Goal: Task Accomplishment & Management: Use online tool/utility

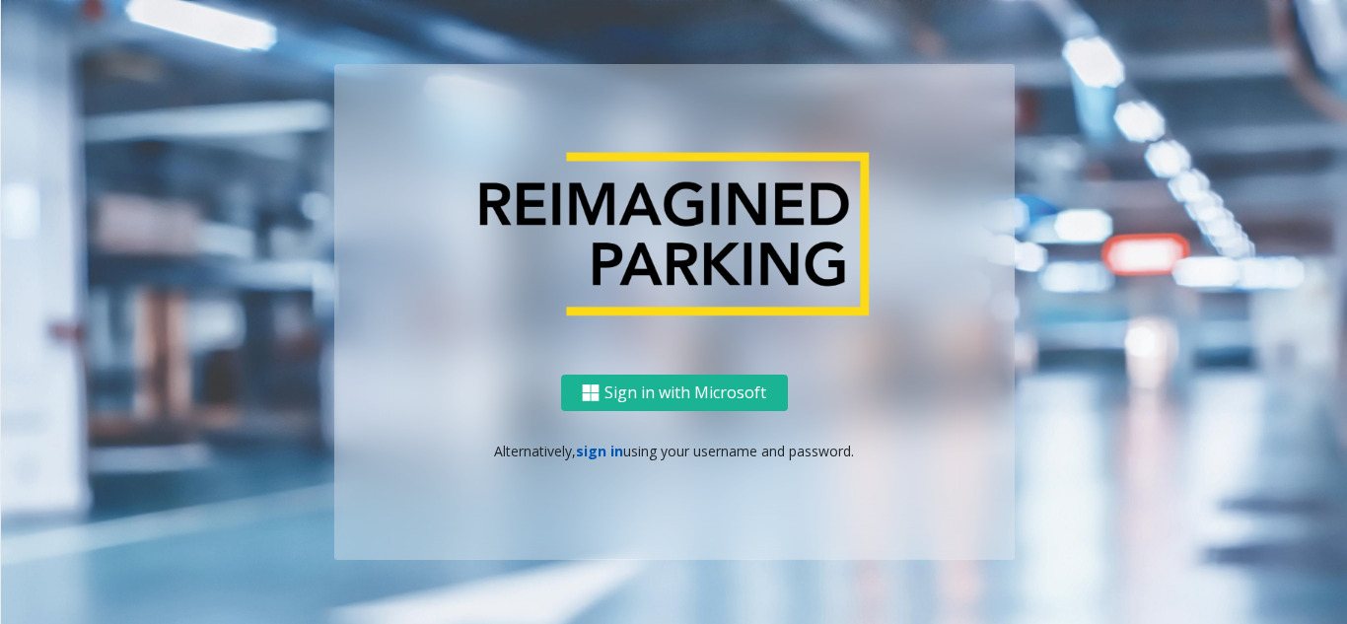
click at [586, 447] on link "sign in" at bounding box center [599, 451] width 47 height 19
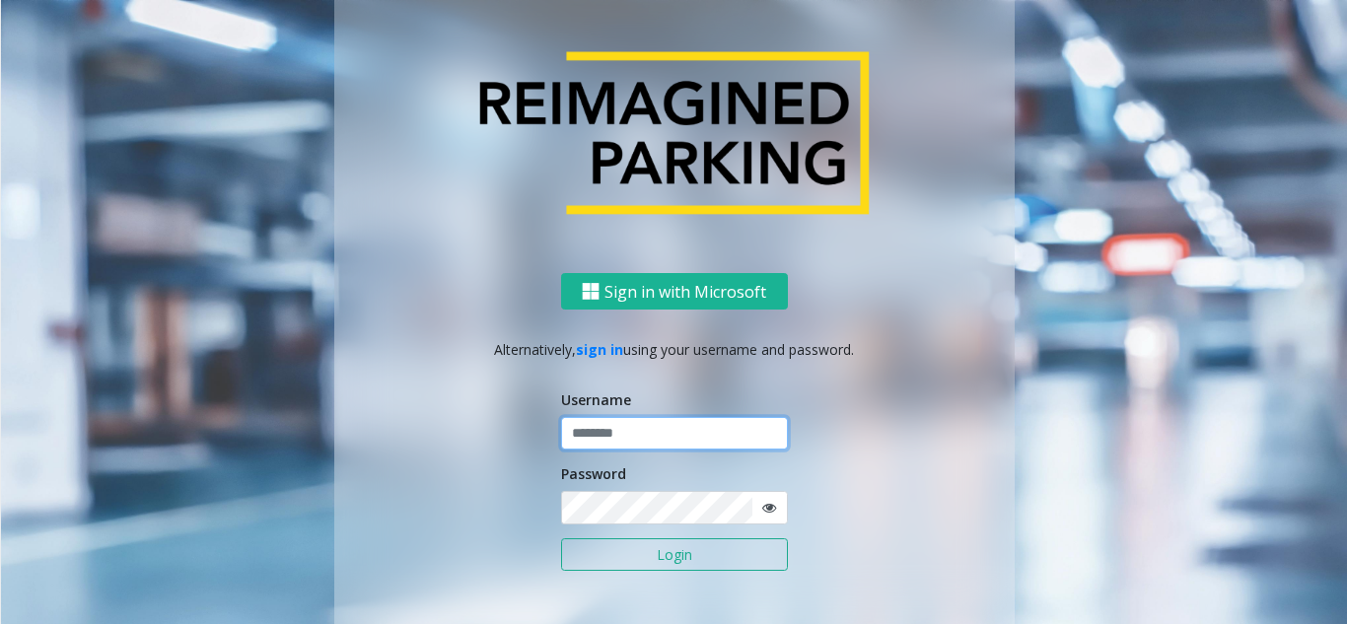
click at [626, 439] on input "text" at bounding box center [674, 434] width 227 height 34
paste input "**********"
type input "**********"
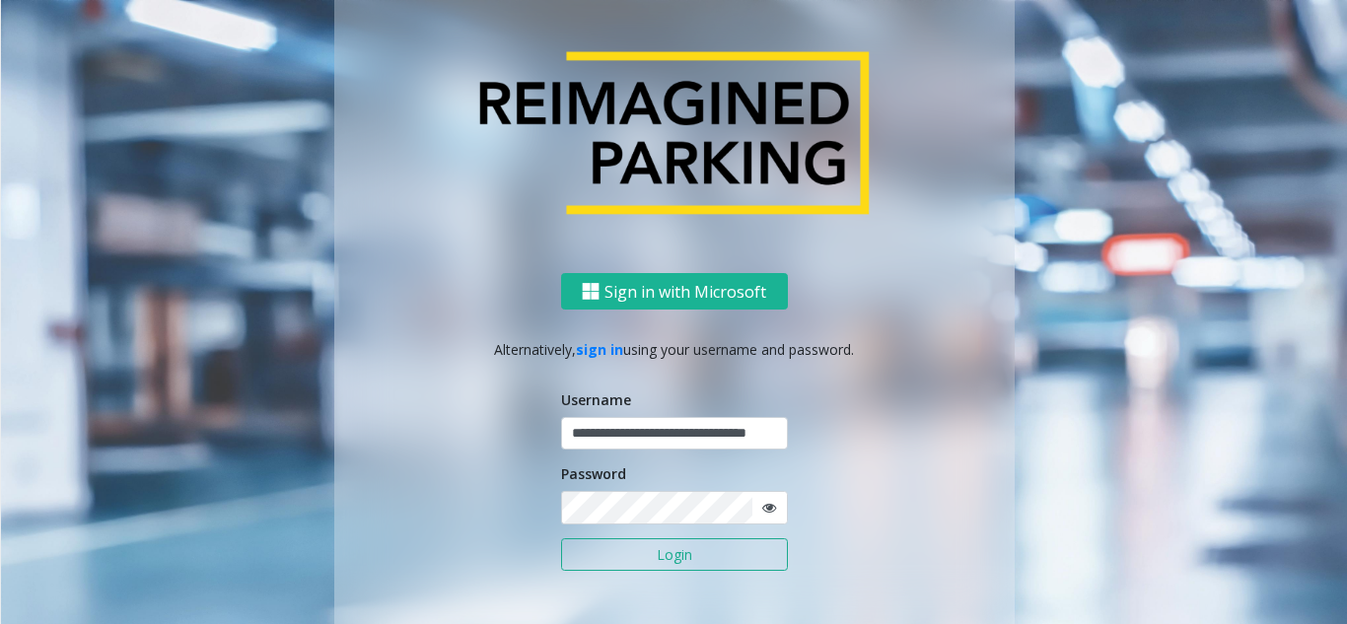
click at [610, 543] on button "Login" at bounding box center [674, 555] width 227 height 34
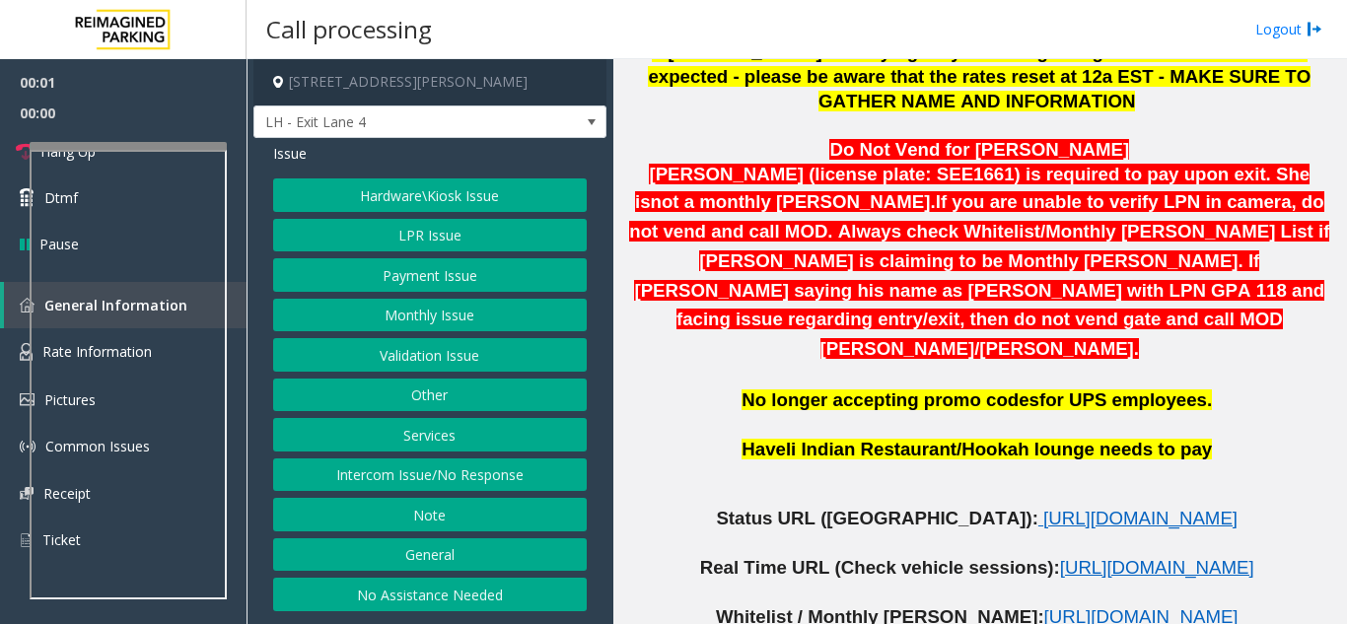
scroll to position [789, 0]
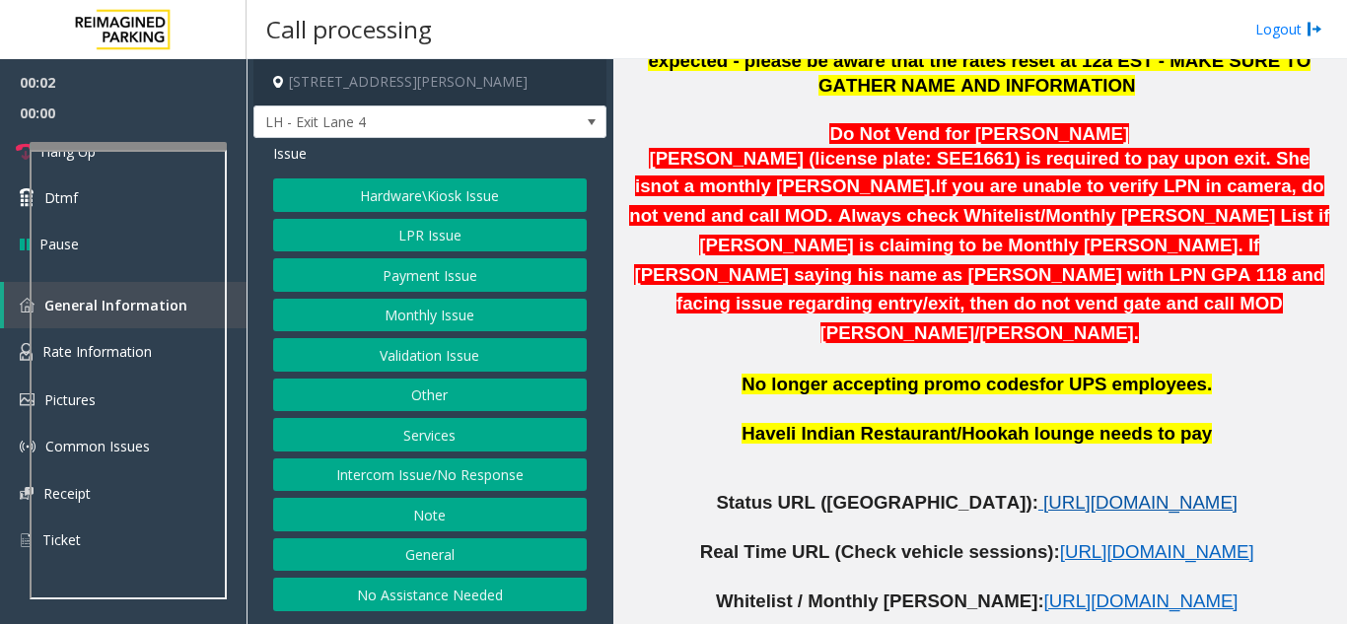
click at [1043, 492] on span "https://www.parkjockey.com/en-us/manage/1633/status" at bounding box center [1140, 502] width 194 height 21
click at [422, 436] on button "Services" at bounding box center [430, 435] width 314 height 34
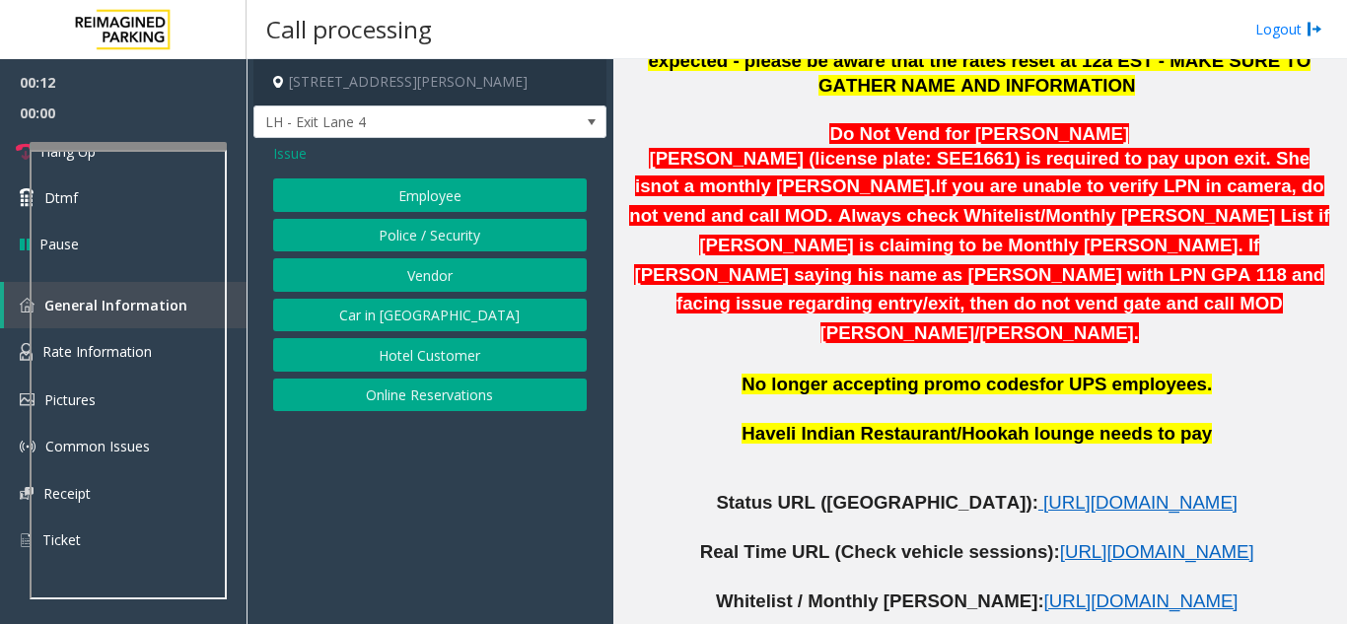
click at [417, 397] on button "Online Reservations" at bounding box center [430, 396] width 314 height 34
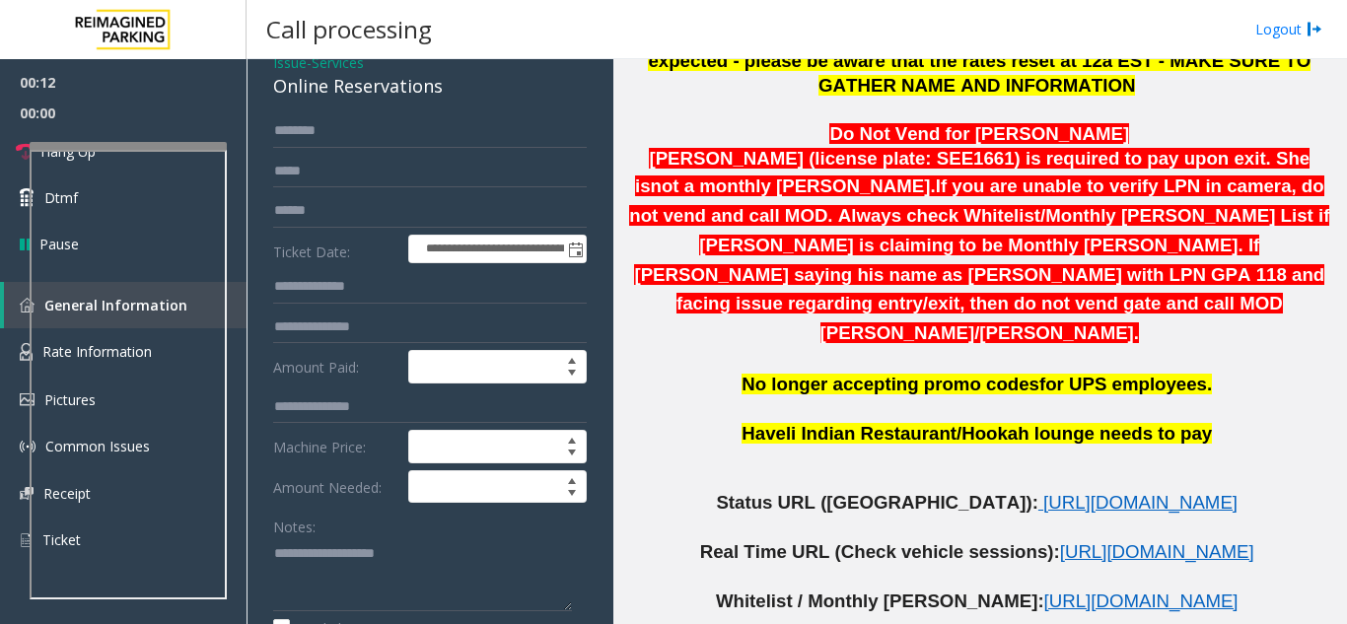
scroll to position [197, 0]
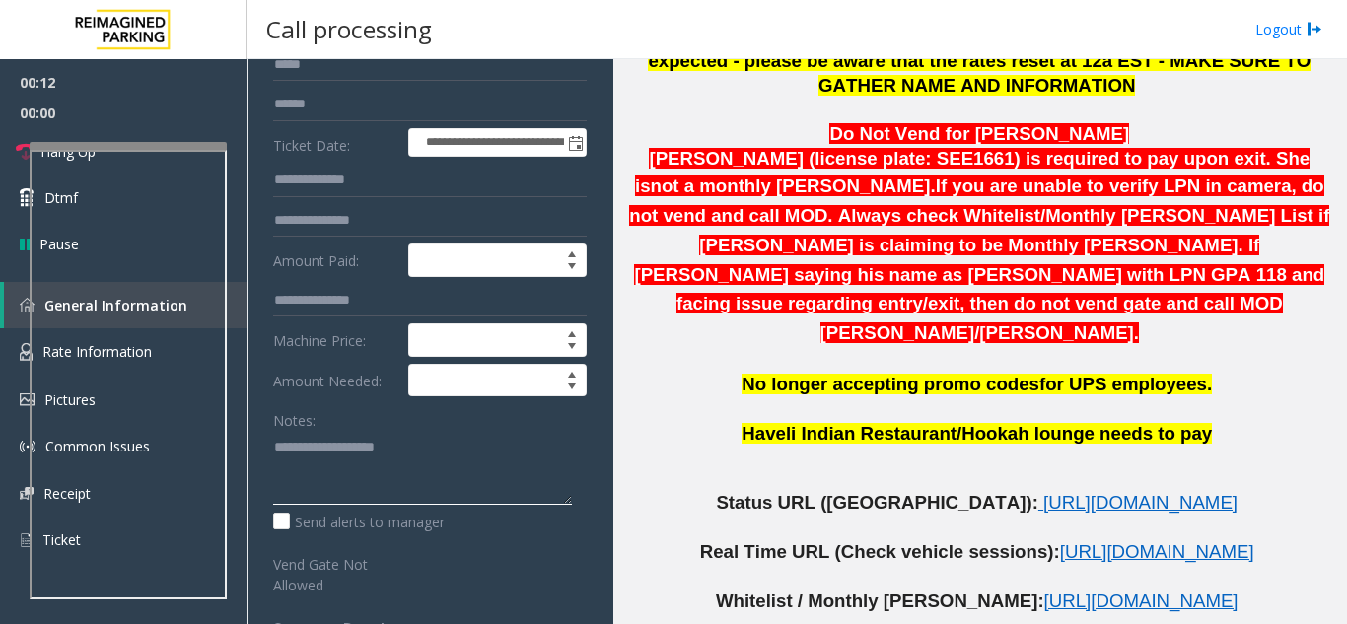
click at [311, 474] on textarea at bounding box center [422, 468] width 299 height 74
click at [435, 435] on textarea at bounding box center [422, 468] width 299 height 74
click at [16, 153] on icon at bounding box center [26, 152] width 20 height 20
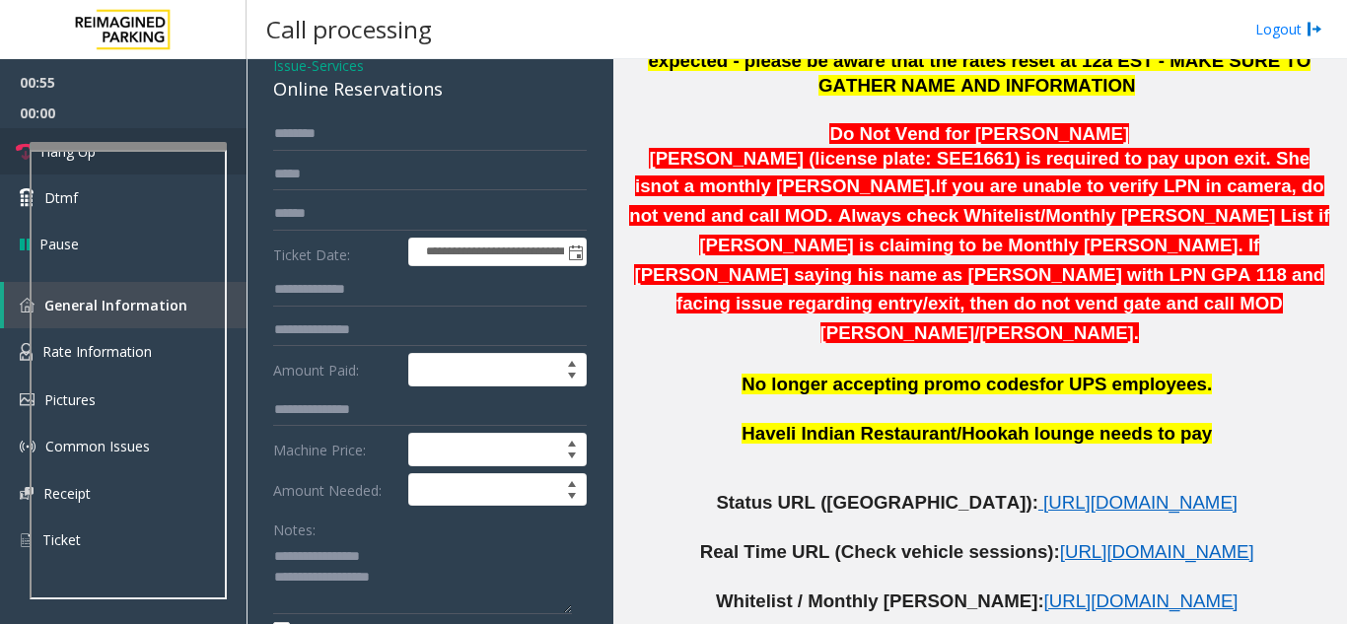
scroll to position [0, 0]
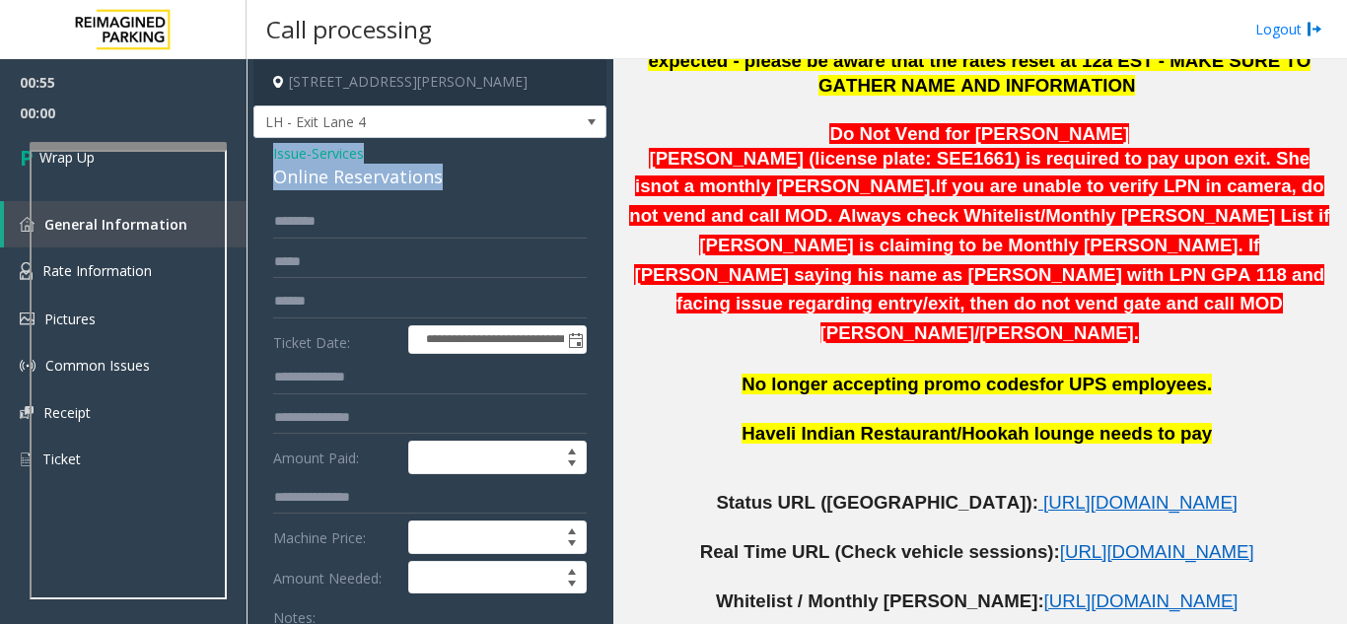
drag, startPoint x: 455, startPoint y: 176, endPoint x: 261, endPoint y: 145, distance: 195.7
click at [261, 145] on div "**********" at bounding box center [429, 573] width 353 height 870
copy div "Issue - Services Online Reservations"
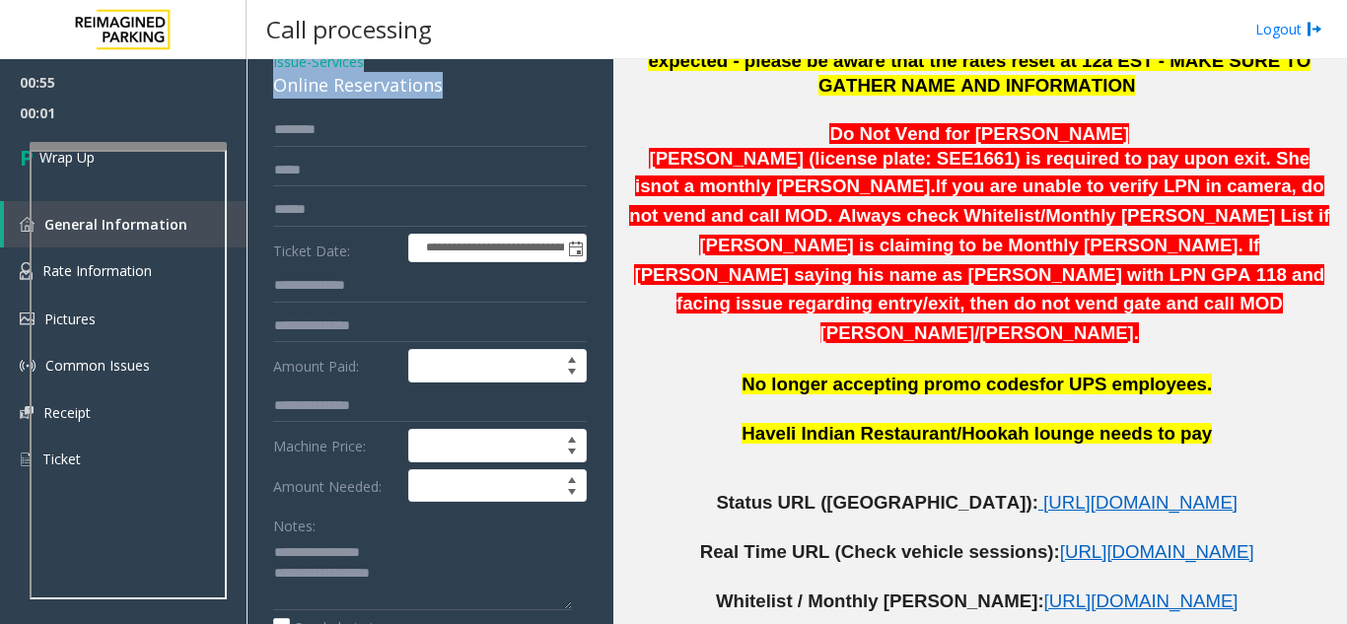
scroll to position [197, 0]
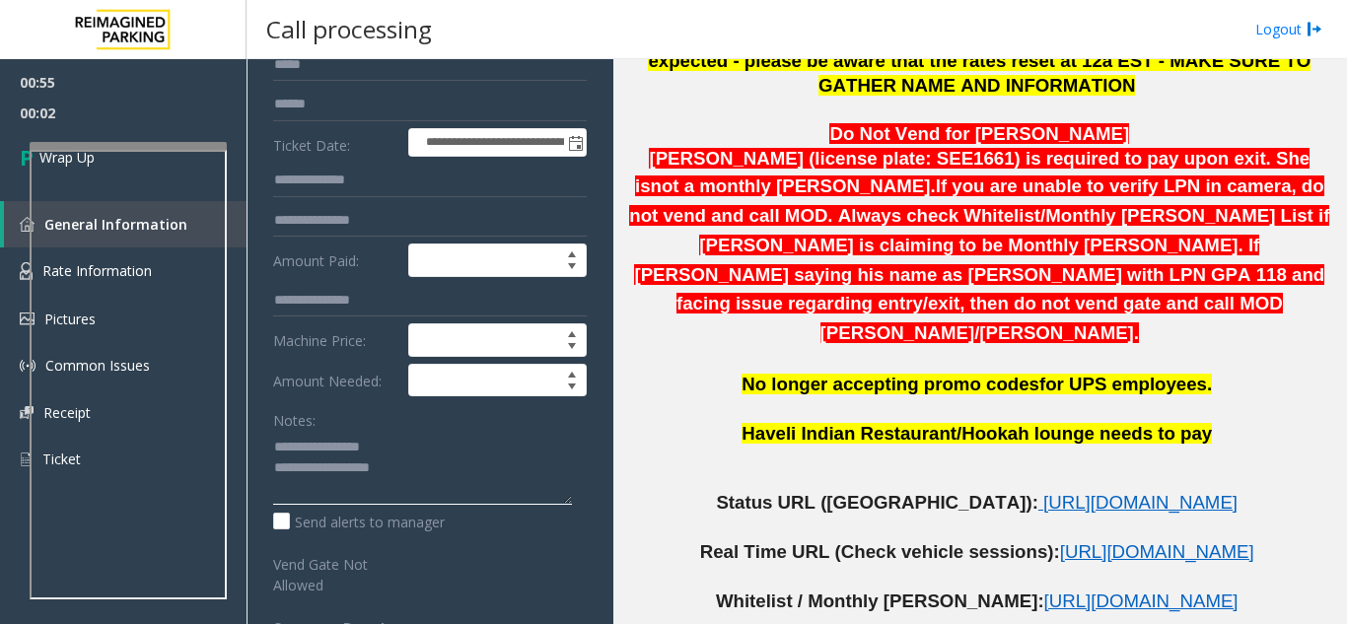
click at [451, 482] on textarea at bounding box center [422, 468] width 299 height 74
paste textarea "**********"
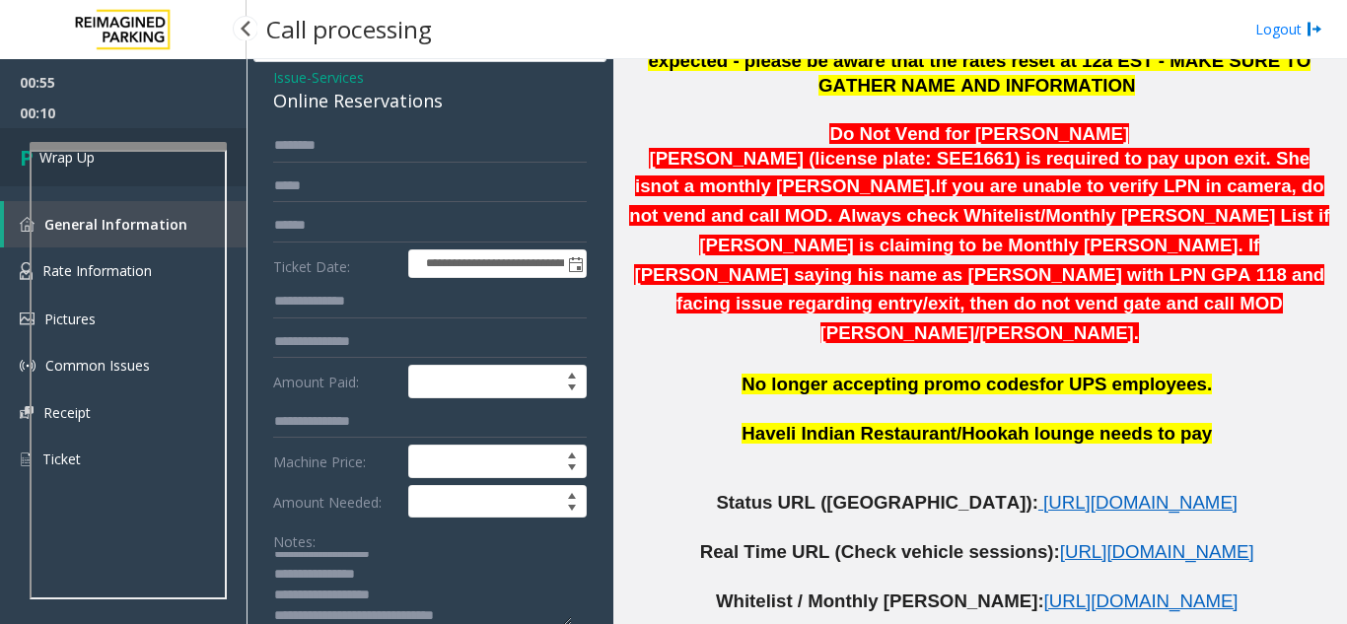
scroll to position [0, 0]
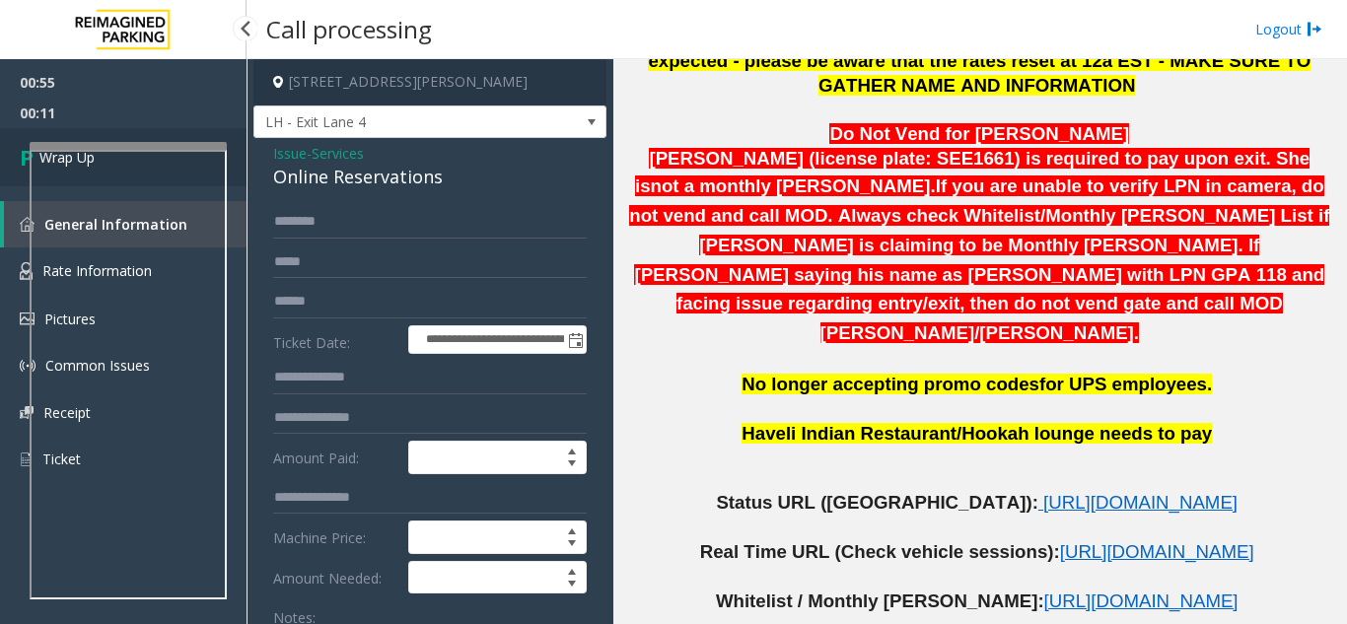
type textarea "**********"
click at [3, 158] on link "Wrap Up" at bounding box center [123, 157] width 247 height 58
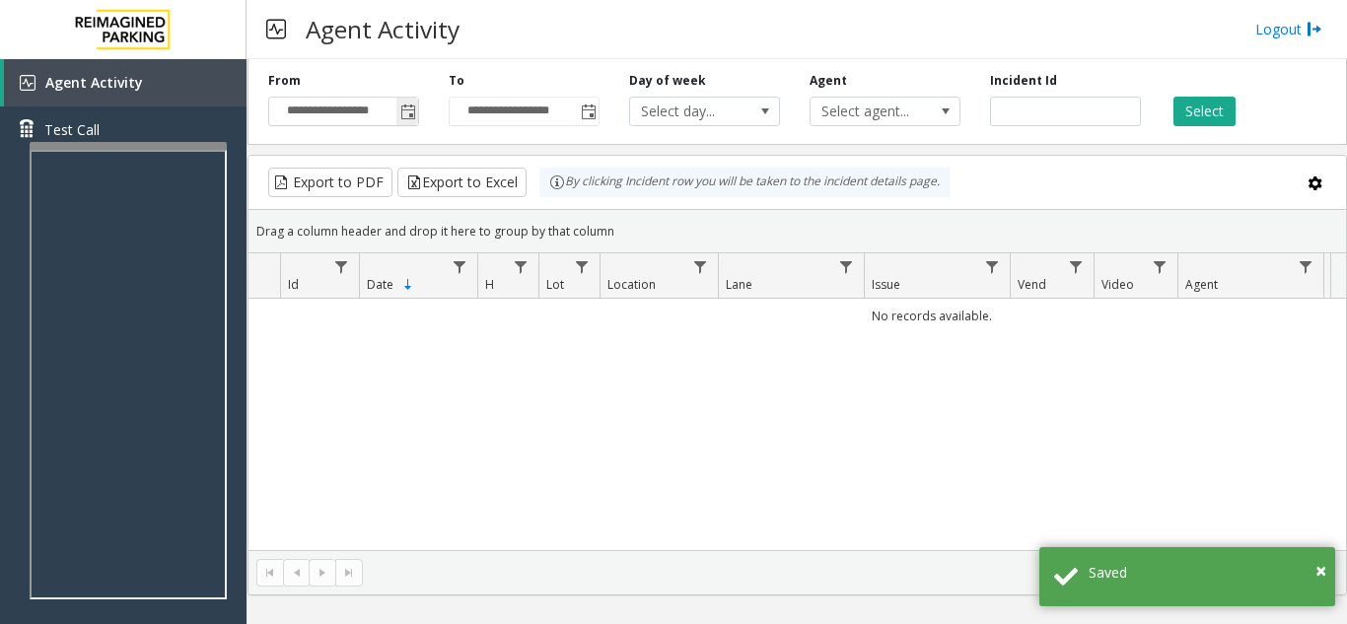
click at [404, 120] on span "Toggle popup" at bounding box center [408, 113] width 16 height 16
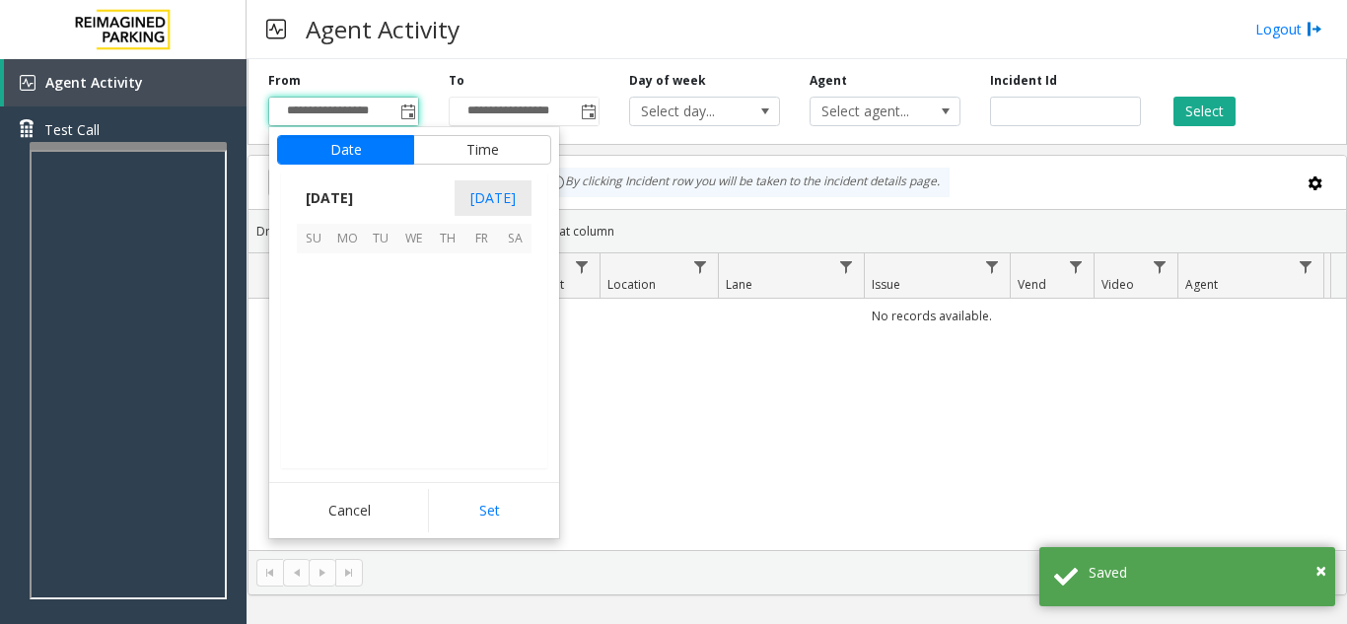
scroll to position [353887, 0]
click at [338, 267] on span "1" at bounding box center [347, 270] width 34 height 34
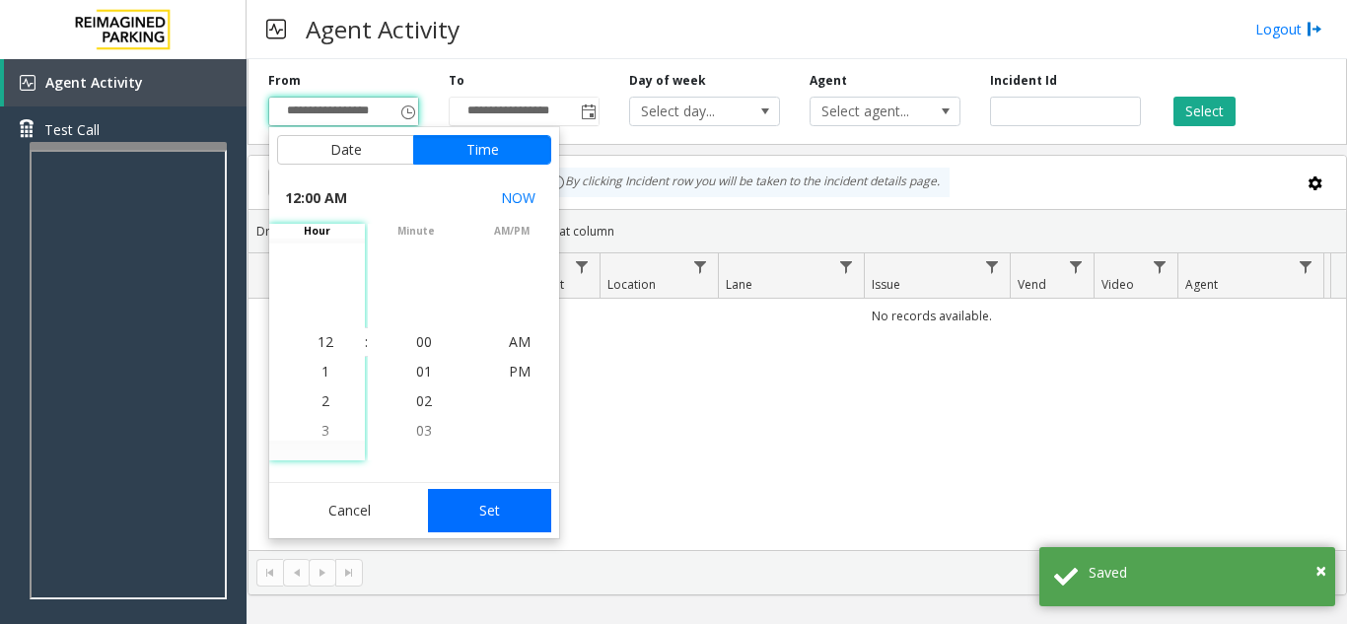
click at [501, 504] on button "Set" at bounding box center [490, 510] width 124 height 43
type input "**********"
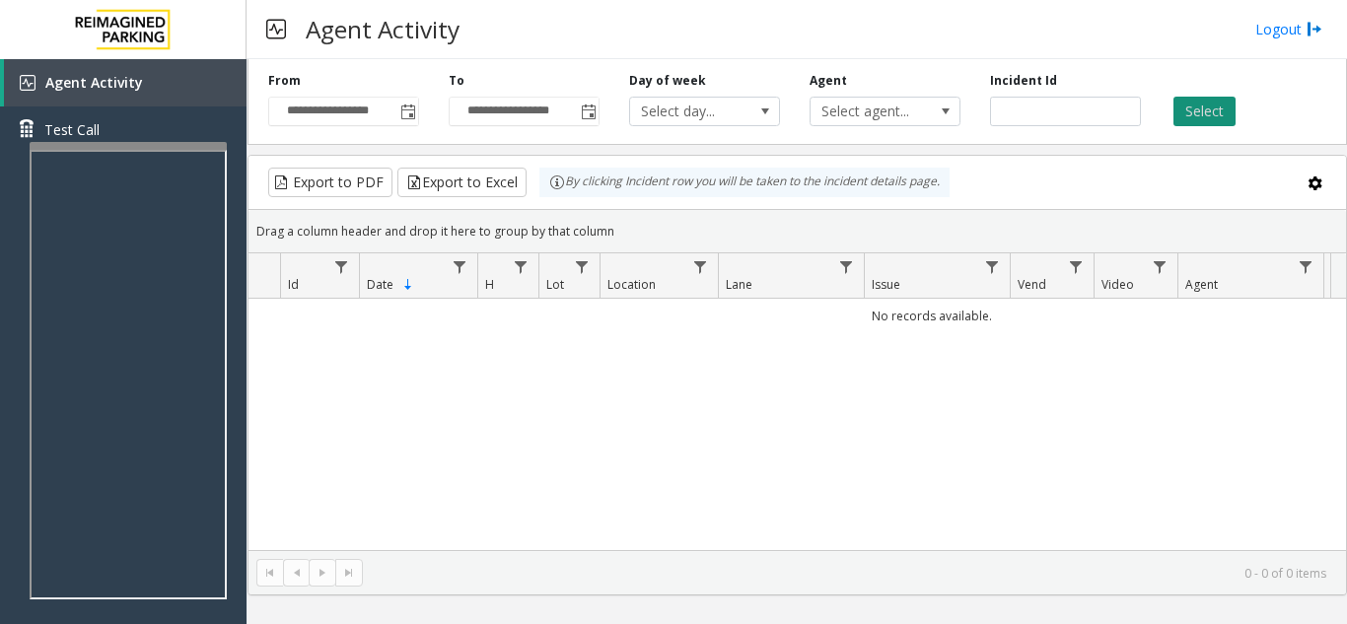
click at [1180, 124] on button "Select" at bounding box center [1204, 112] width 62 height 30
click at [1192, 122] on button "Select" at bounding box center [1204, 112] width 62 height 30
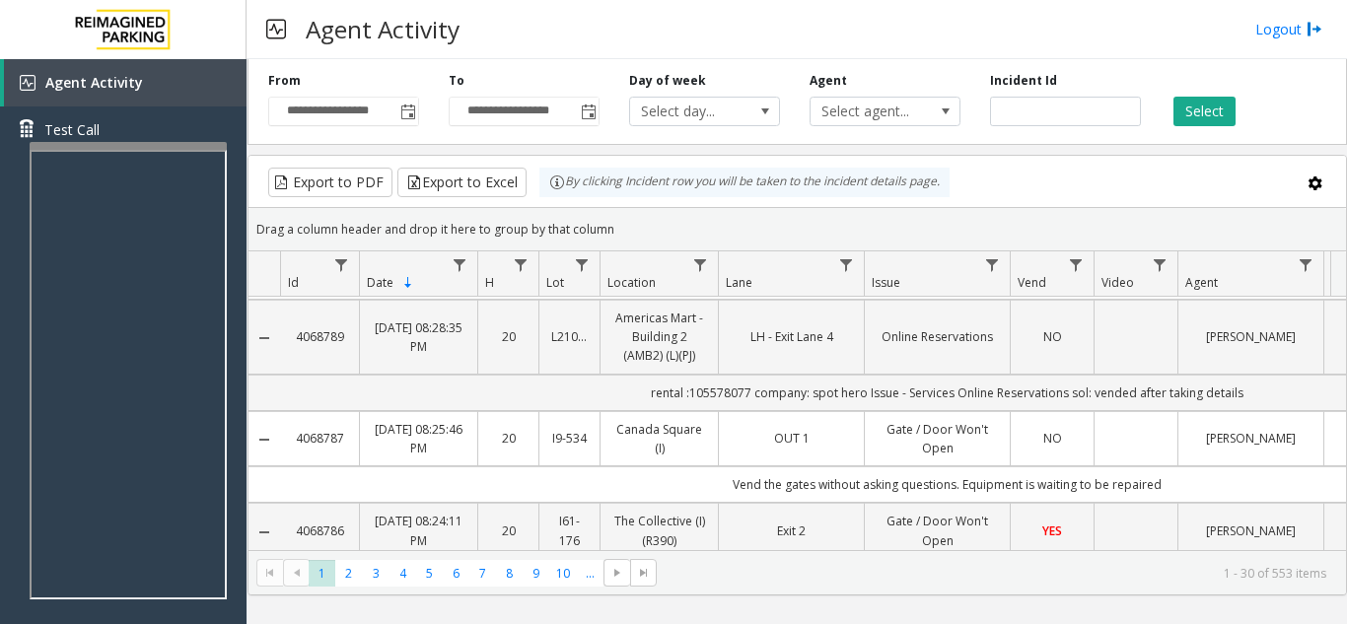
scroll to position [0, 0]
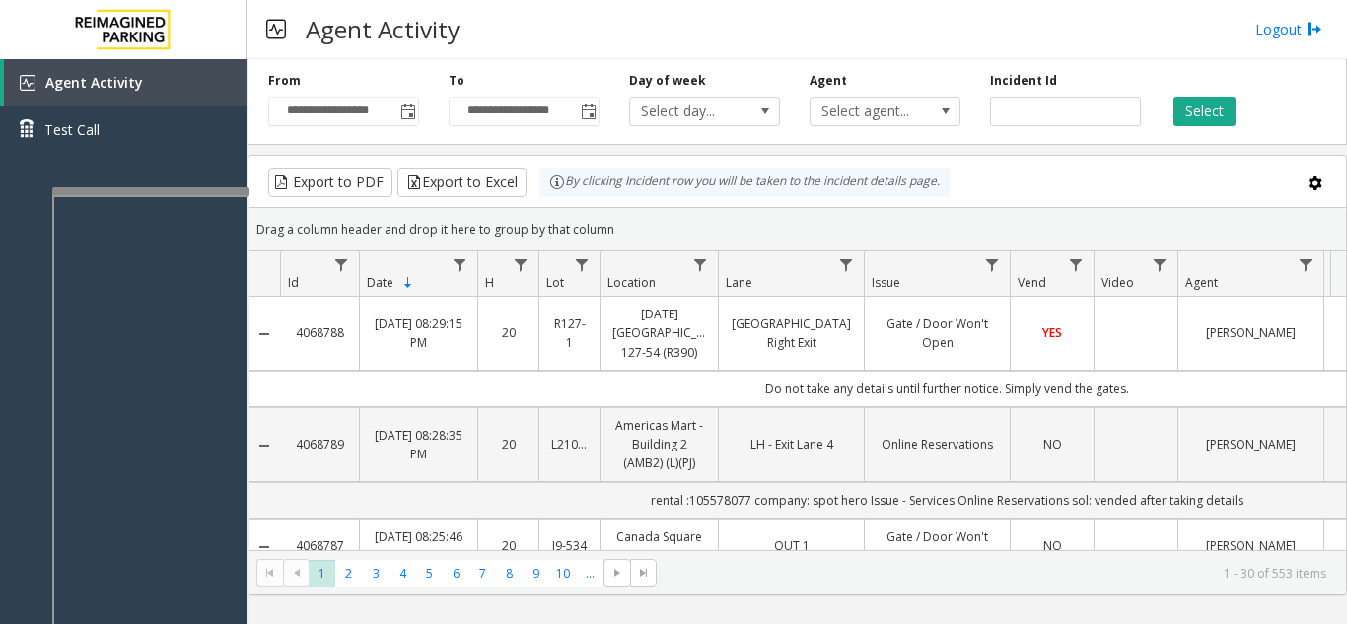
click at [201, 193] on div at bounding box center [150, 191] width 197 height 8
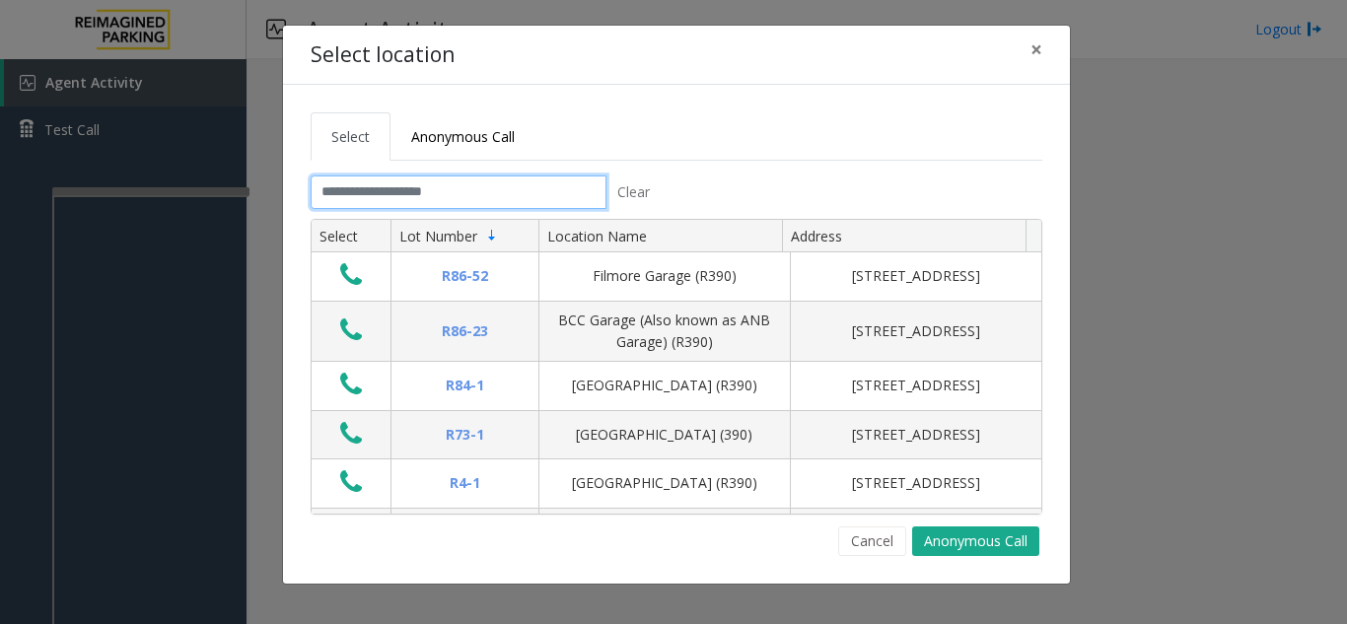
click at [466, 180] on input "text" at bounding box center [459, 193] width 296 height 34
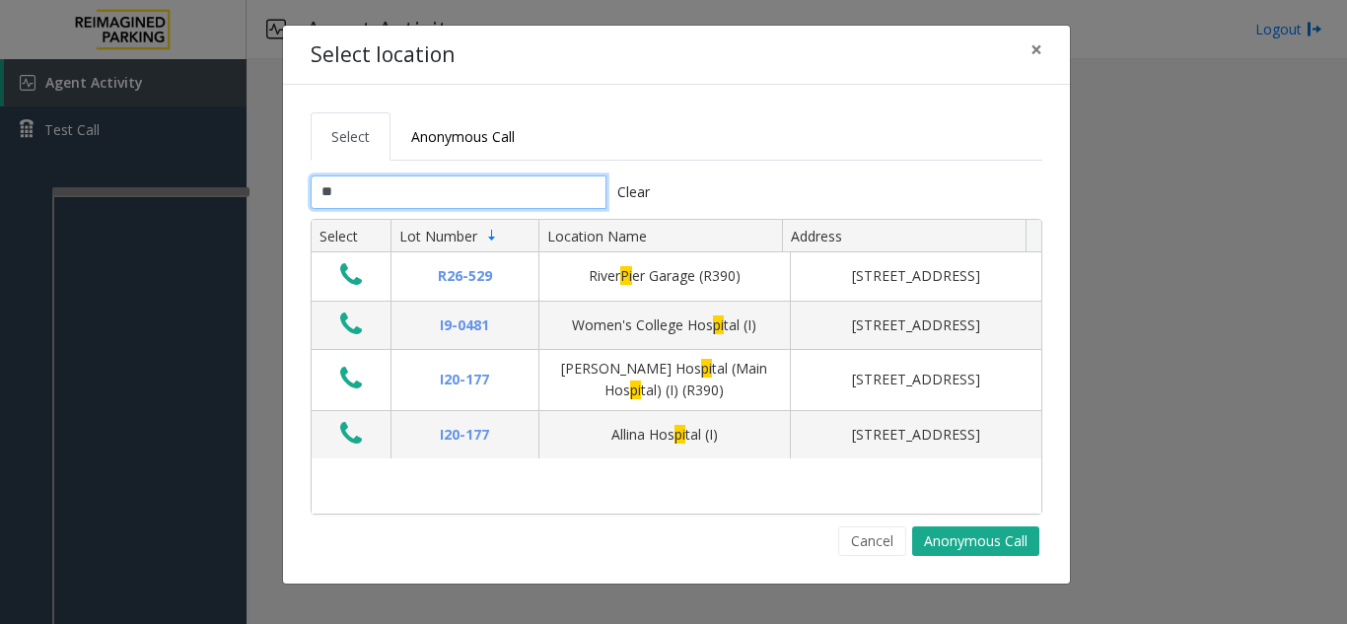
type input "*"
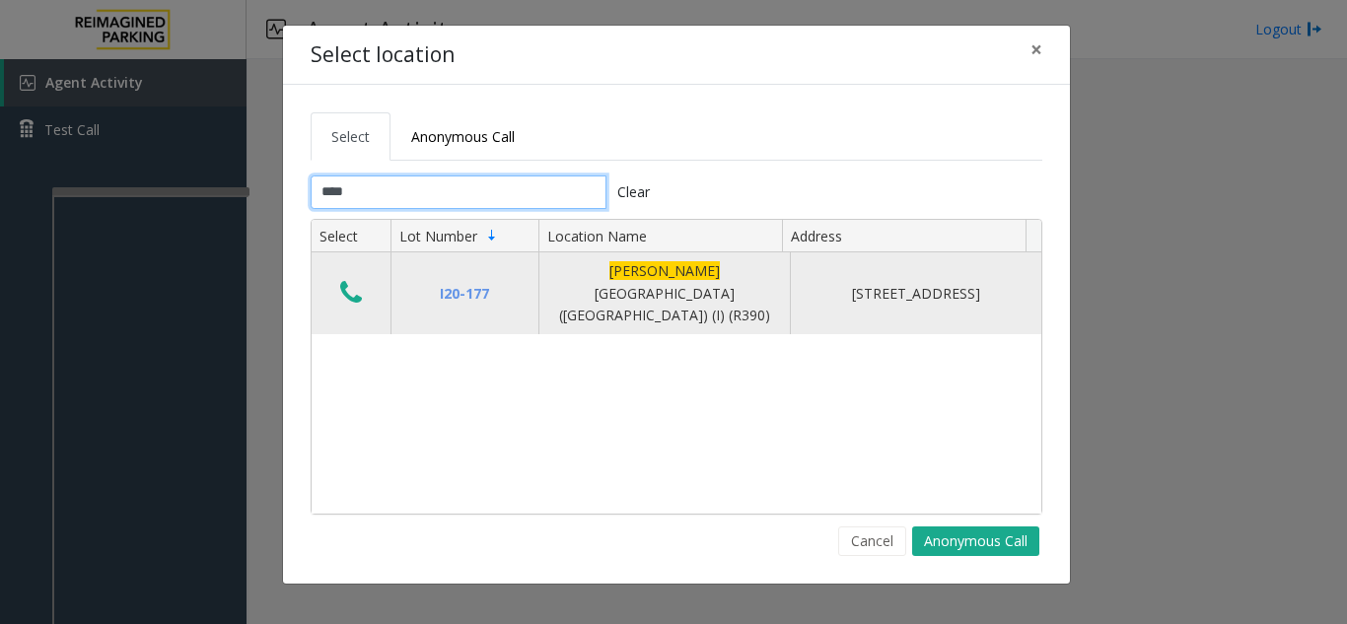
type input "****"
click at [345, 285] on icon "Data table" at bounding box center [351, 293] width 22 height 28
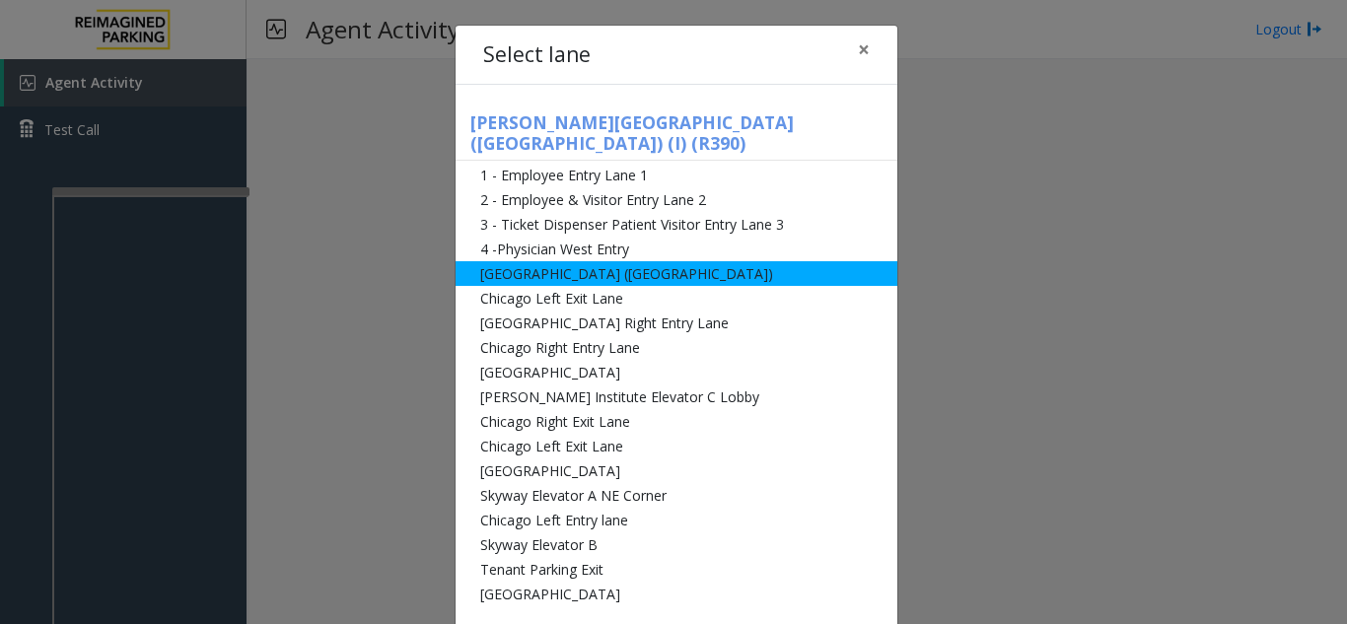
click at [594, 261] on li "[GEOGRAPHIC_DATA] ([GEOGRAPHIC_DATA])" at bounding box center [677, 273] width 442 height 25
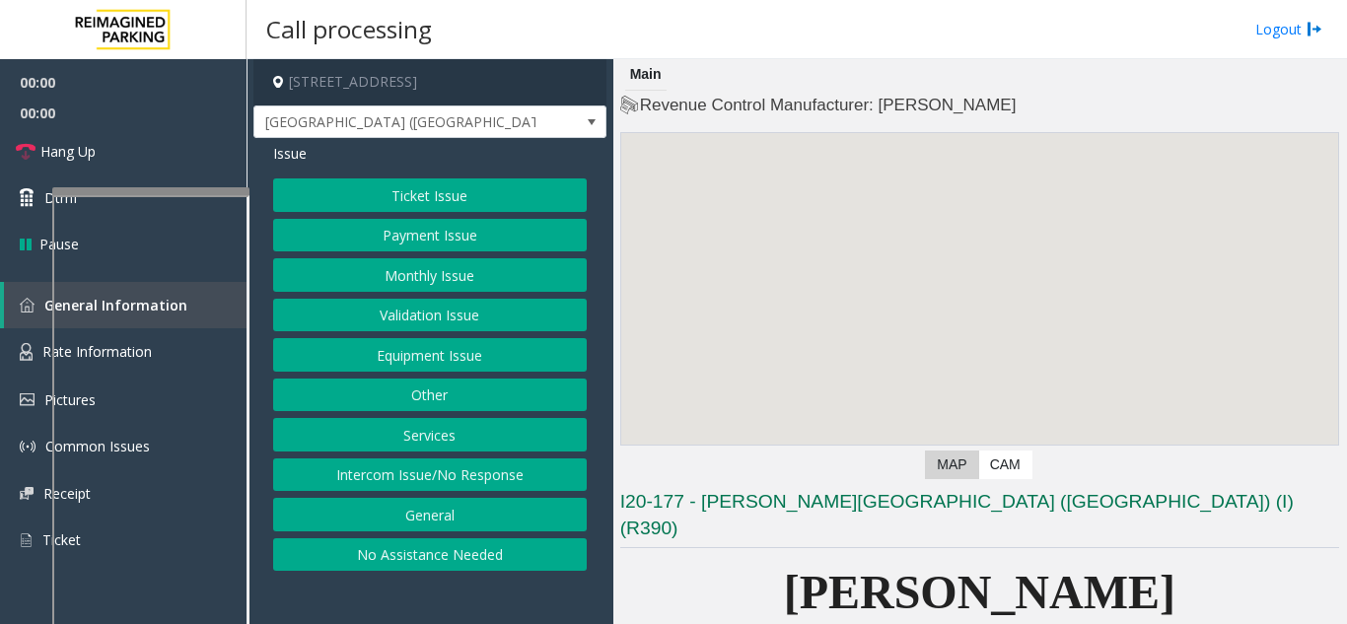
click at [429, 187] on button "Ticket Issue" at bounding box center [430, 195] width 314 height 34
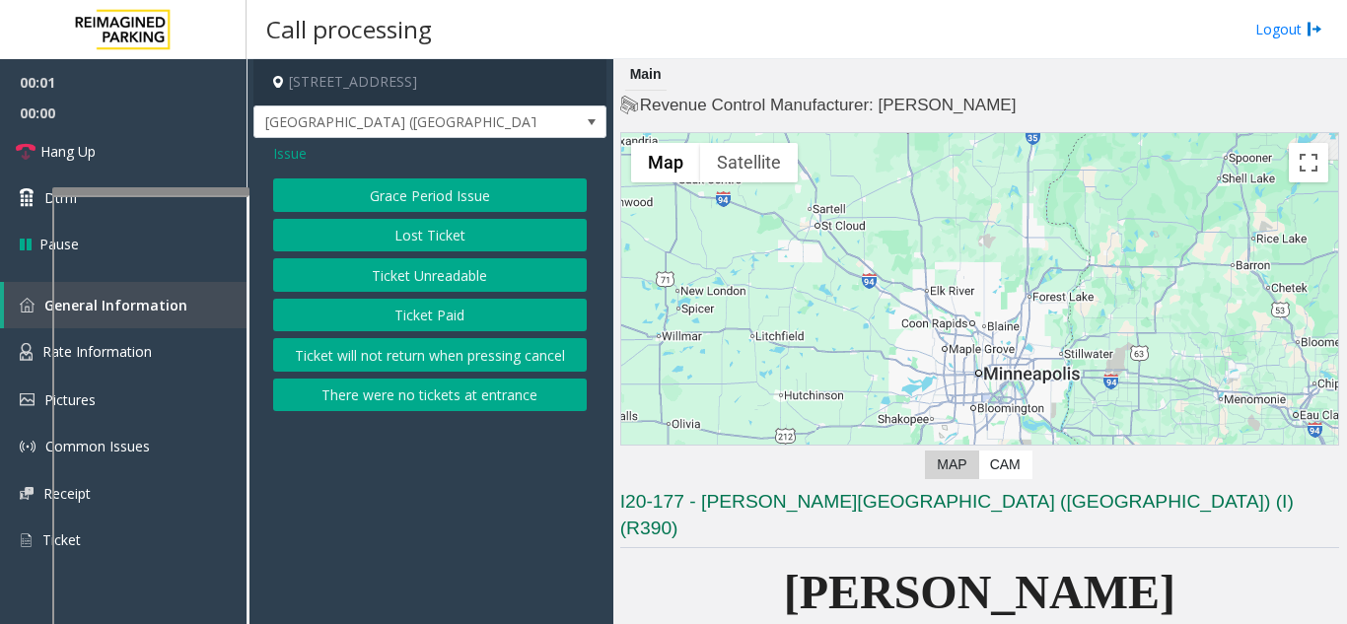
click at [394, 404] on button "There were no tickets at entrance" at bounding box center [430, 396] width 314 height 34
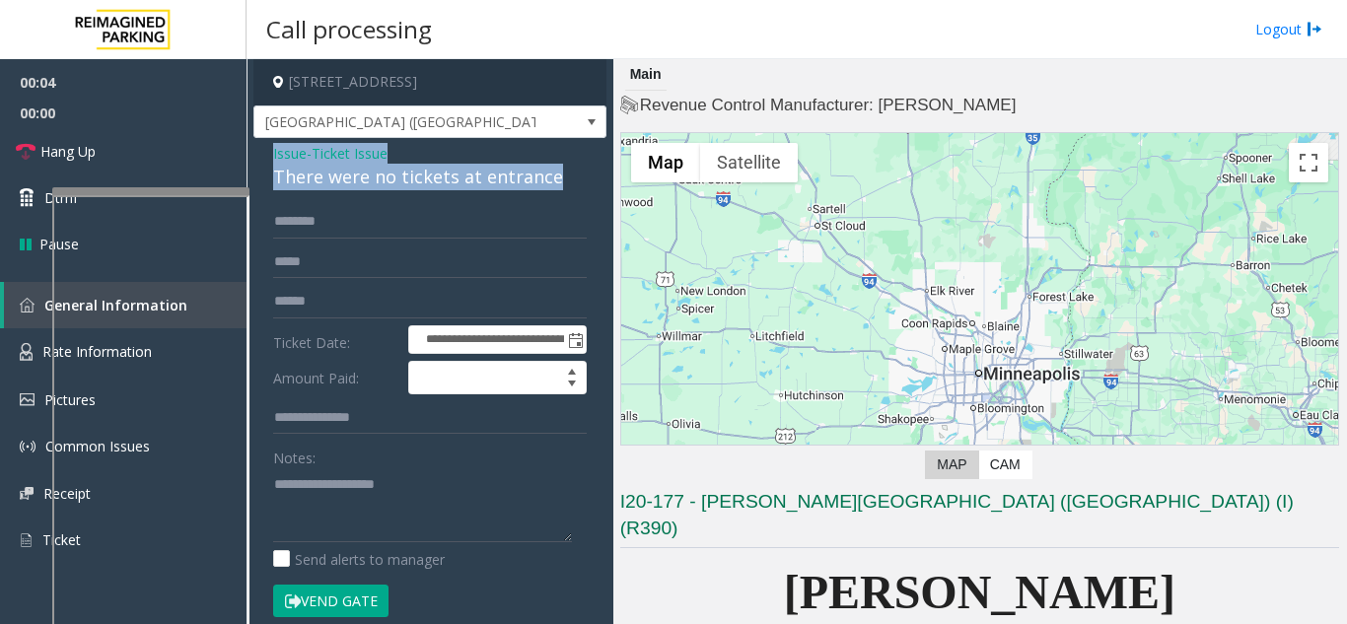
drag, startPoint x: 562, startPoint y: 179, endPoint x: 251, endPoint y: 145, distance: 312.5
click at [251, 145] on app-call-processing-form "**********" at bounding box center [430, 341] width 367 height 565
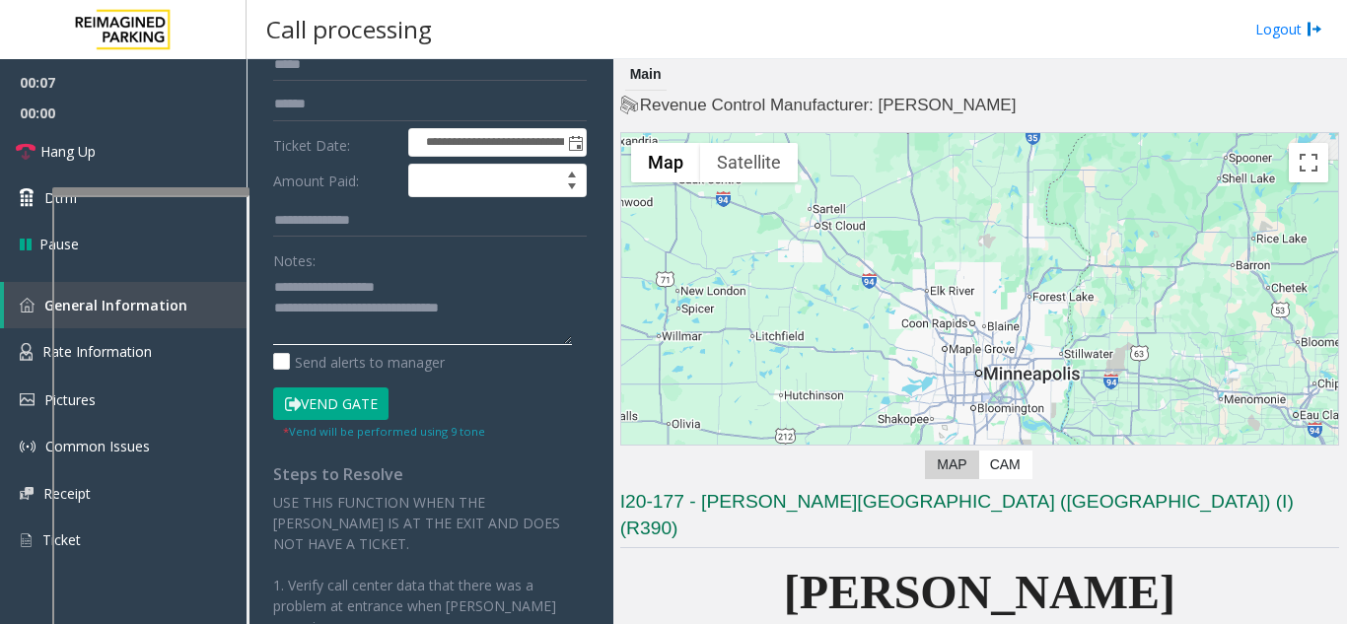
type textarea "**********"
click at [316, 399] on button "Vend Gate" at bounding box center [330, 405] width 115 height 34
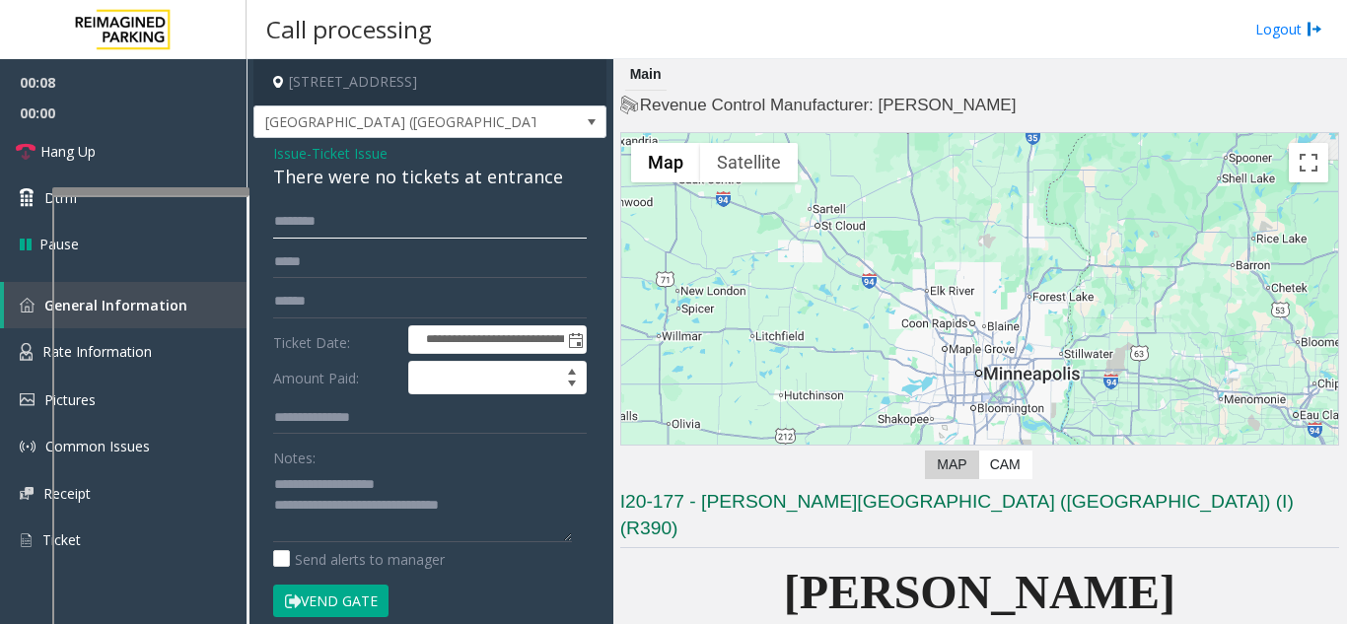
click at [314, 222] on input "text" at bounding box center [430, 222] width 314 height 34
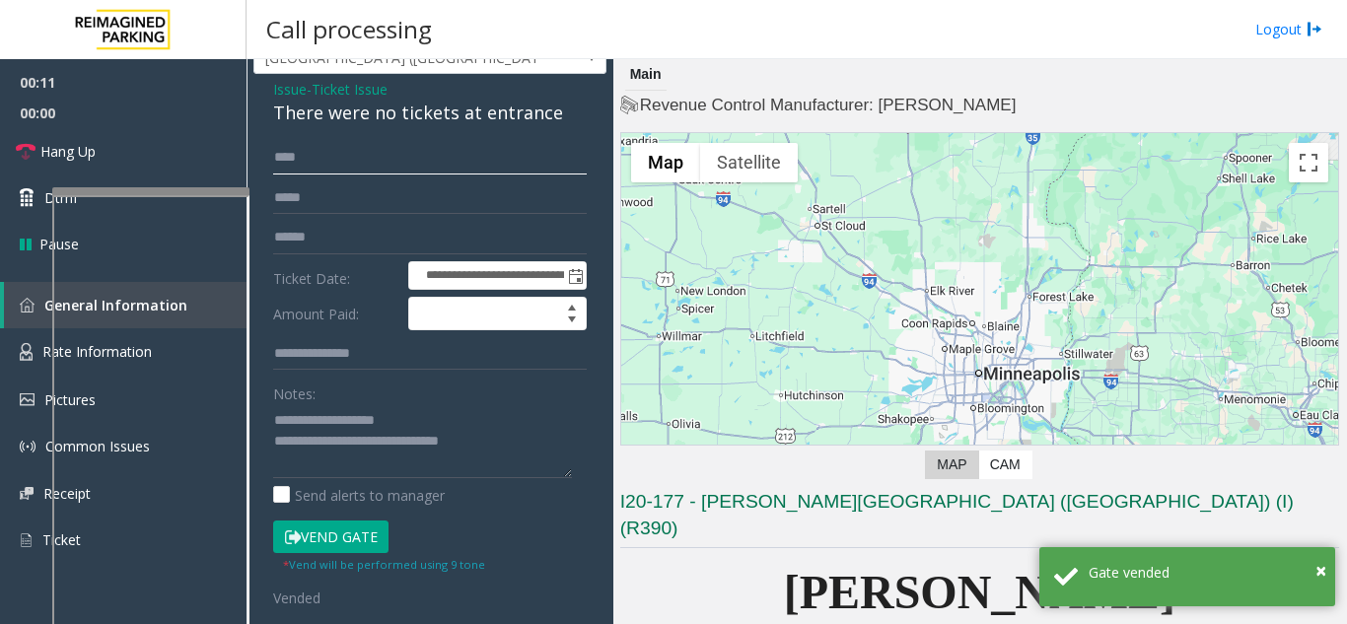
scroll to position [99, 0]
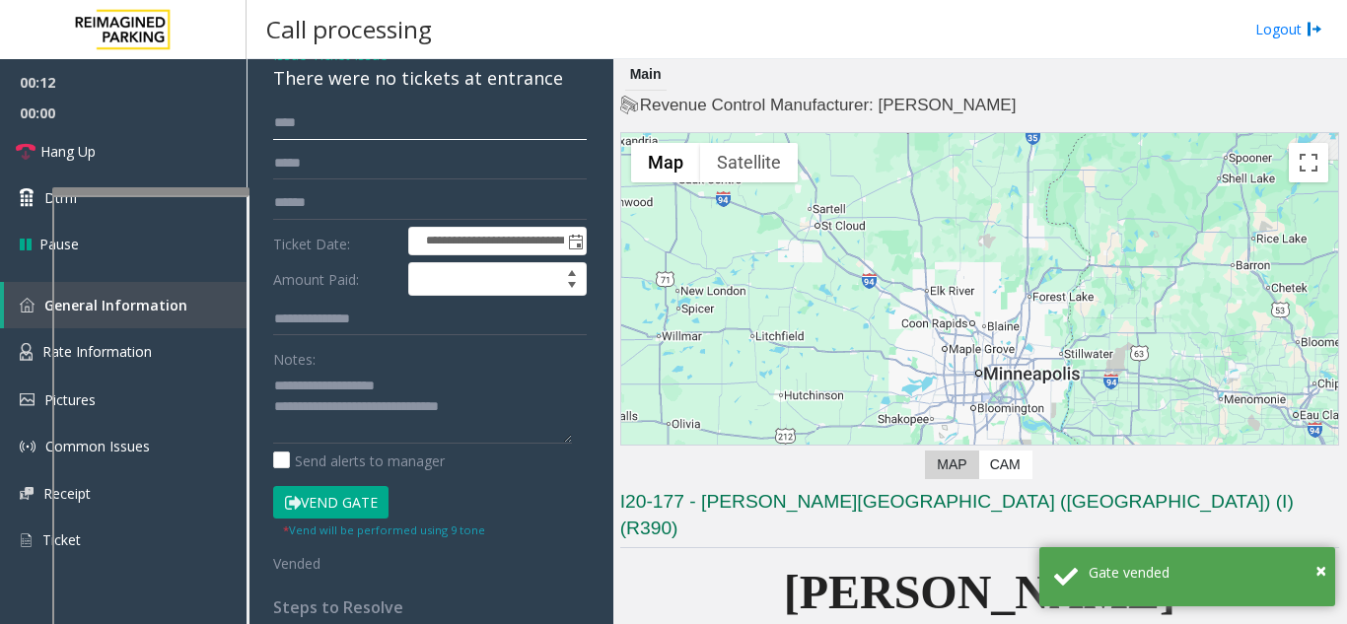
type input "****"
click at [507, 402] on textarea at bounding box center [422, 407] width 299 height 74
click at [186, 151] on link "Hang Up" at bounding box center [123, 151] width 247 height 46
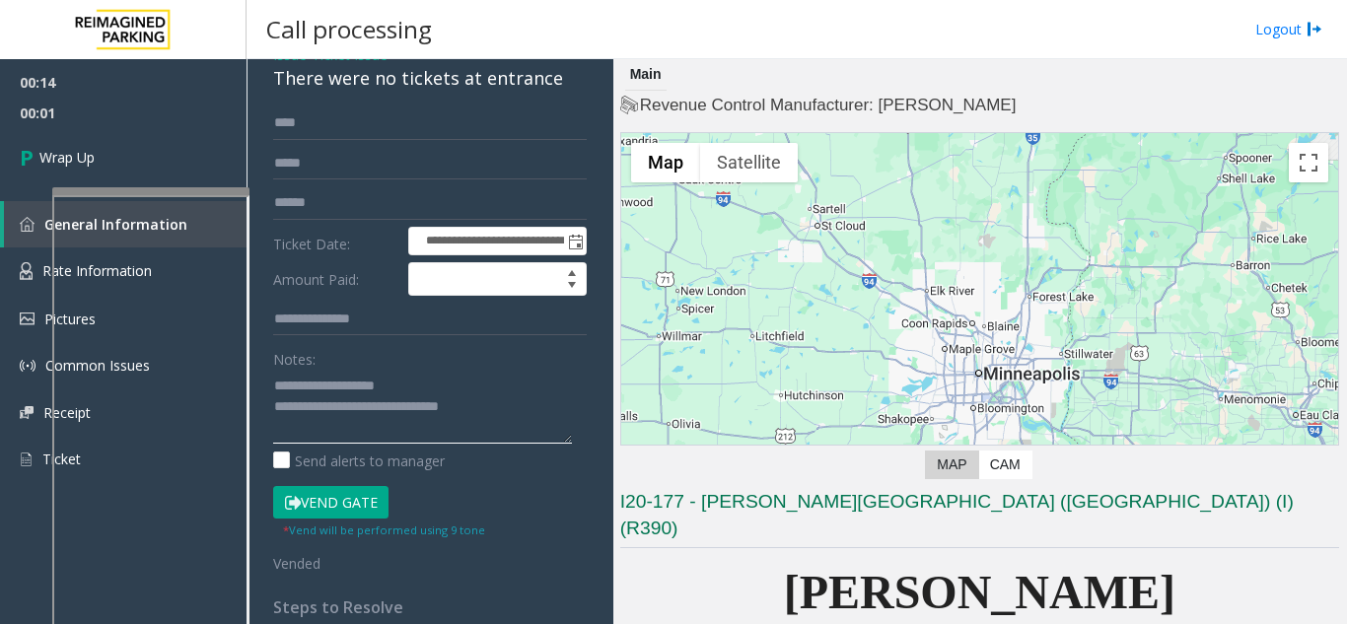
click at [512, 413] on textarea at bounding box center [422, 407] width 299 height 74
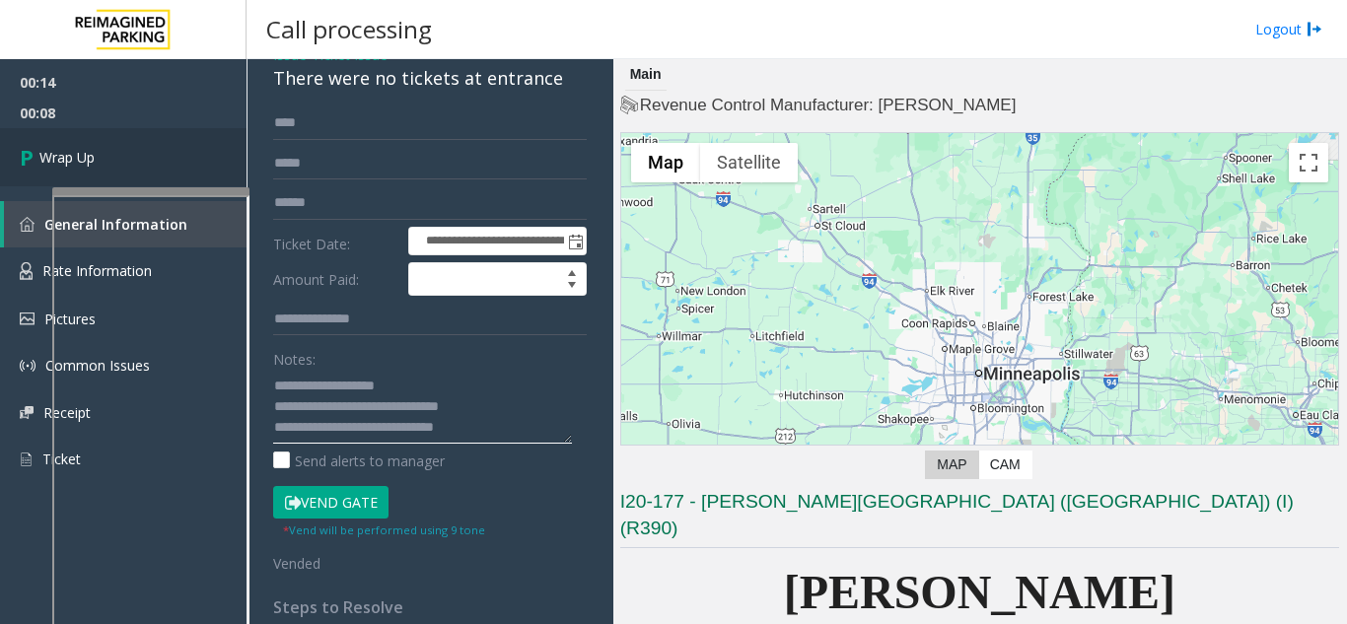
type textarea "**********"
click at [101, 163] on link "Wrap Up" at bounding box center [123, 157] width 247 height 58
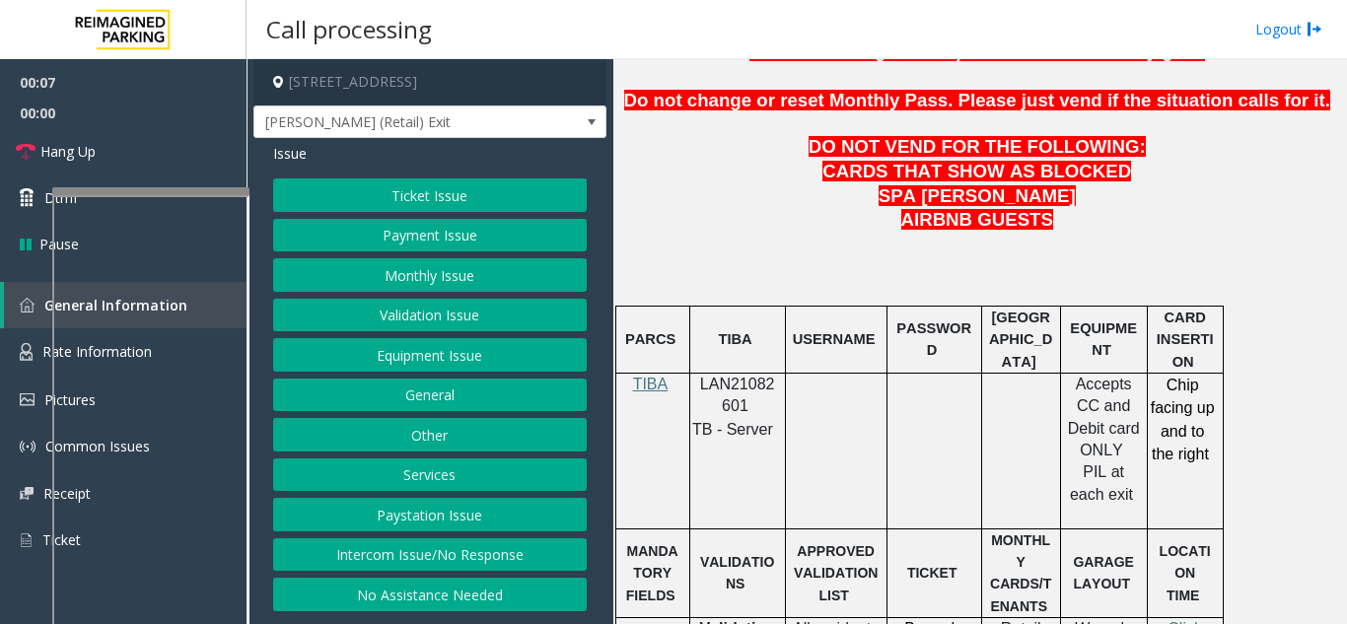
scroll to position [986, 0]
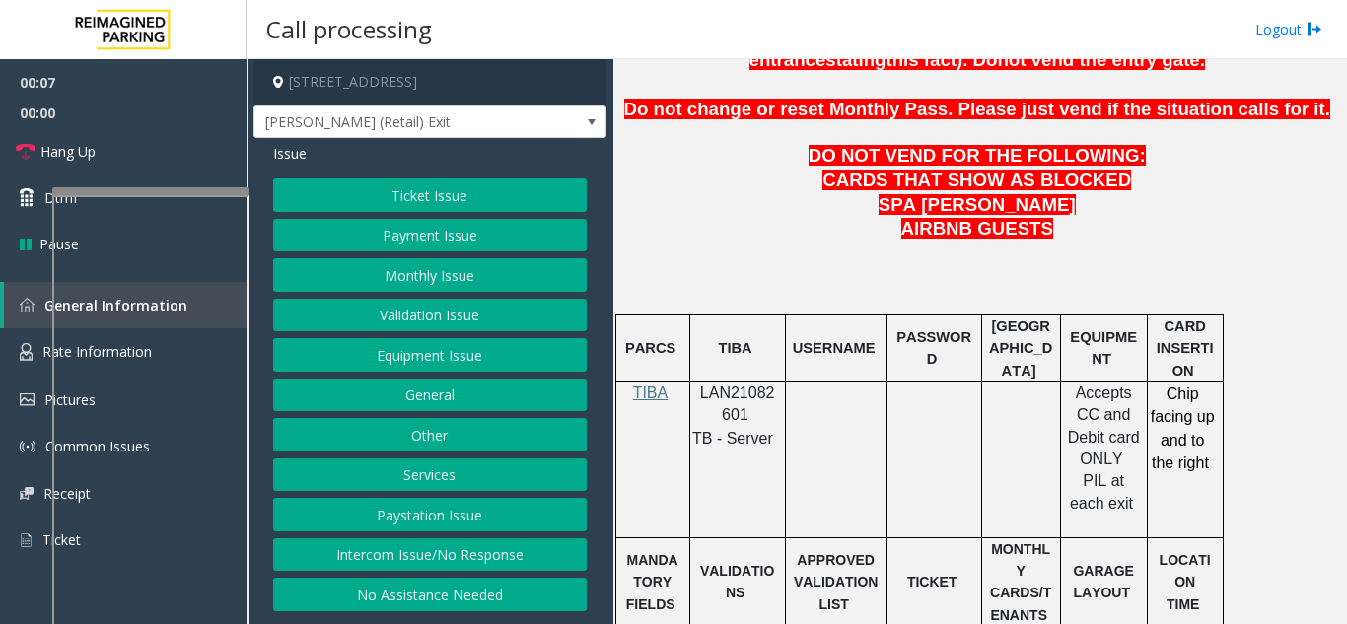
click at [755, 383] on p "LAN21082601" at bounding box center [737, 405] width 81 height 44
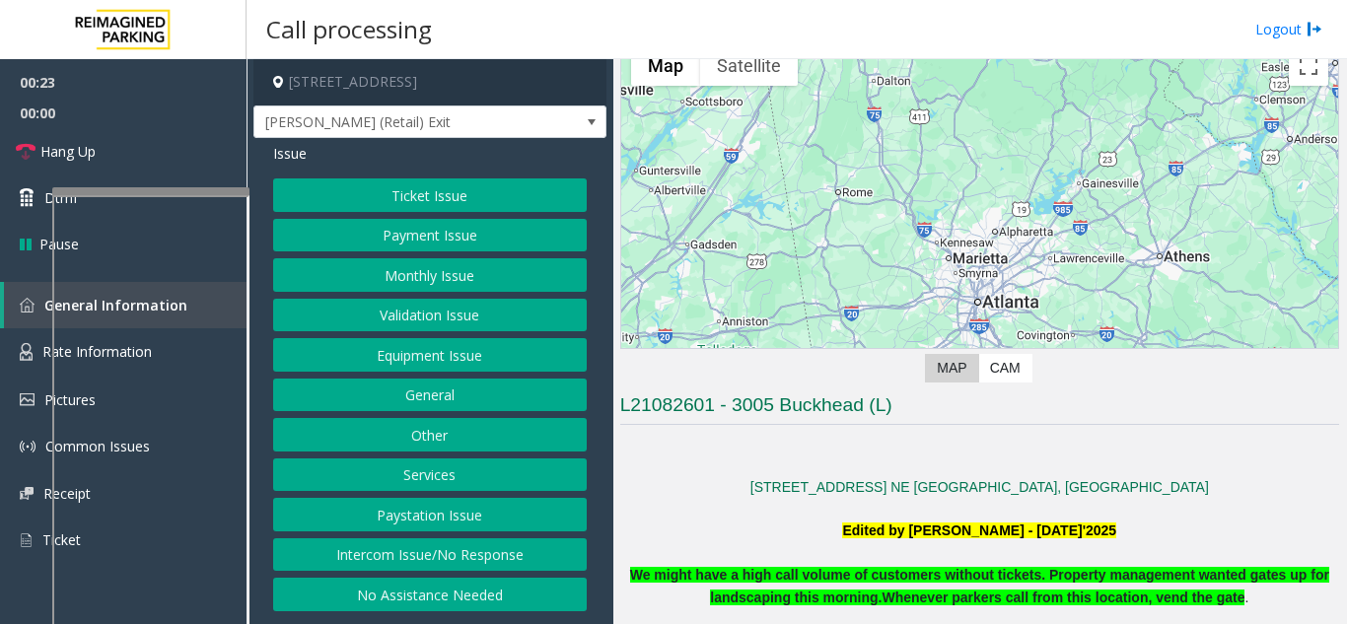
scroll to position [296, 0]
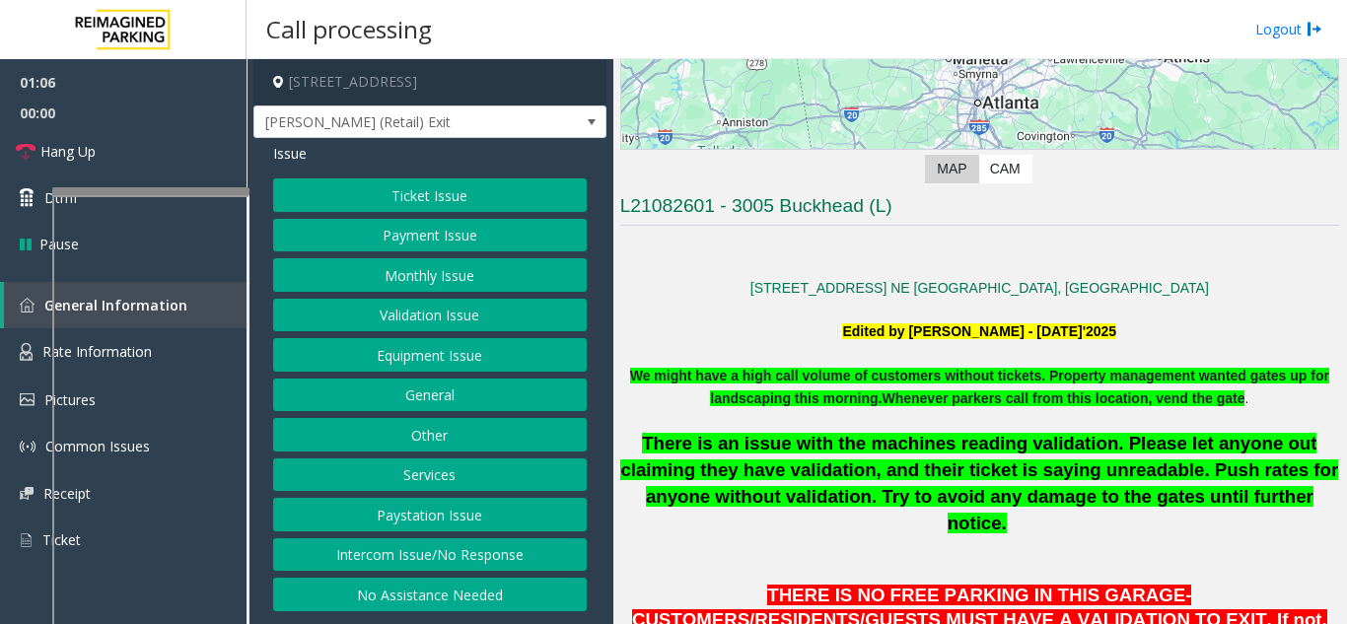
click at [382, 203] on button "Ticket Issue" at bounding box center [430, 195] width 314 height 34
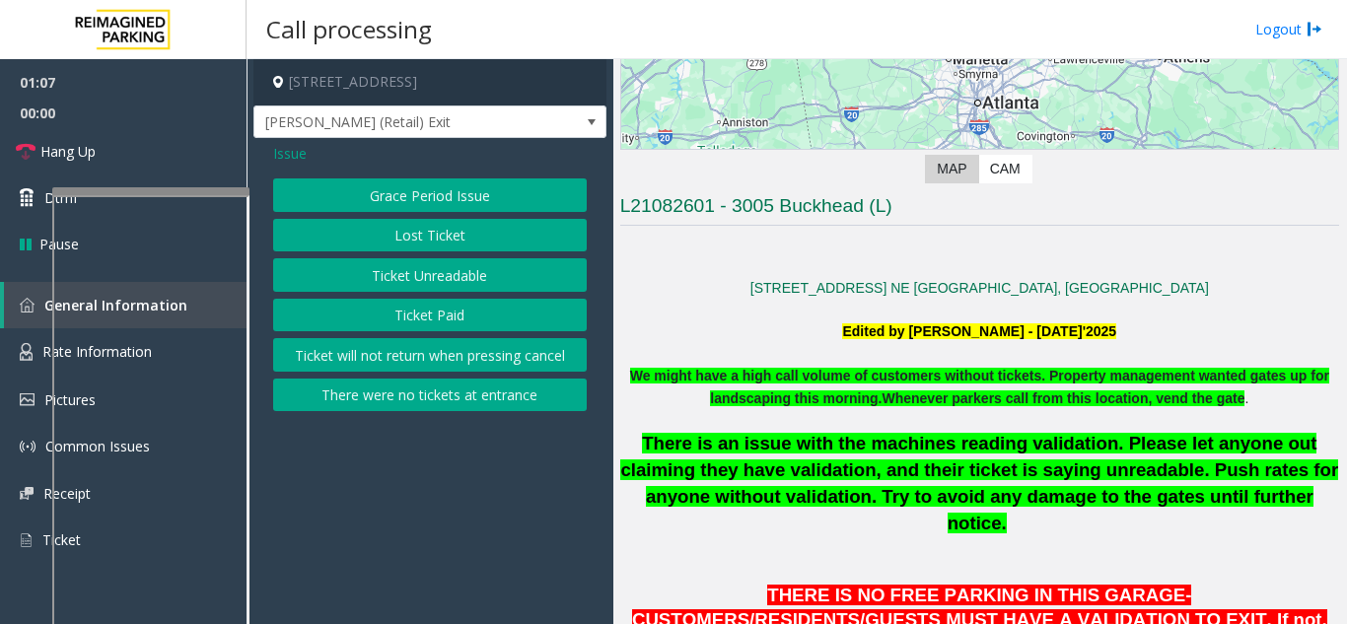
click at [387, 390] on button "There were no tickets at entrance" at bounding box center [430, 396] width 314 height 34
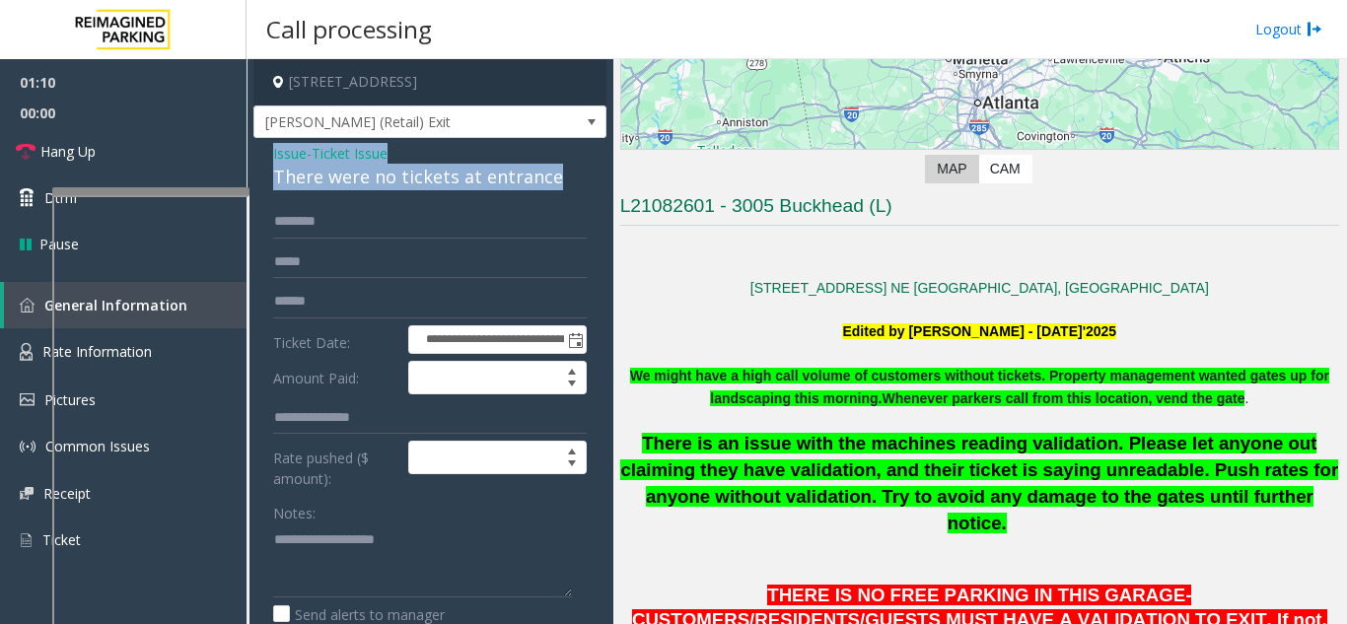
drag, startPoint x: 556, startPoint y: 198, endPoint x: 263, endPoint y: 170, distance: 294.2
click at [263, 170] on div "**********" at bounding box center [429, 595] width 353 height 915
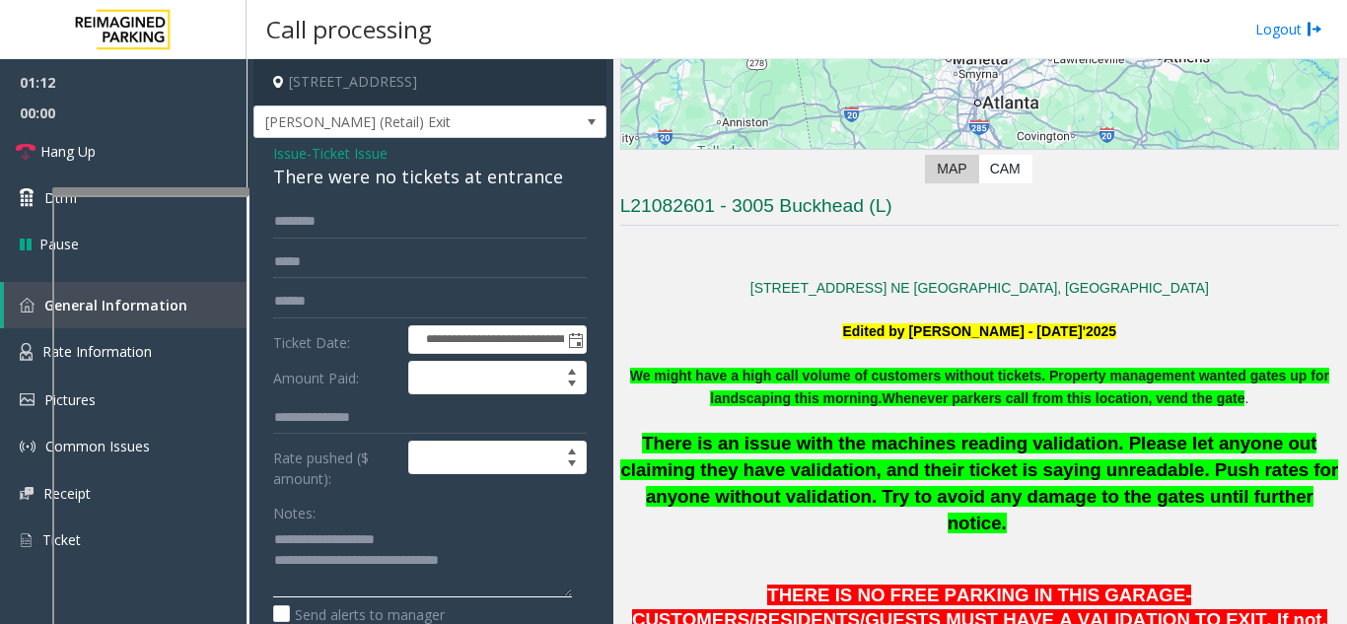
click at [511, 573] on textarea at bounding box center [422, 561] width 299 height 74
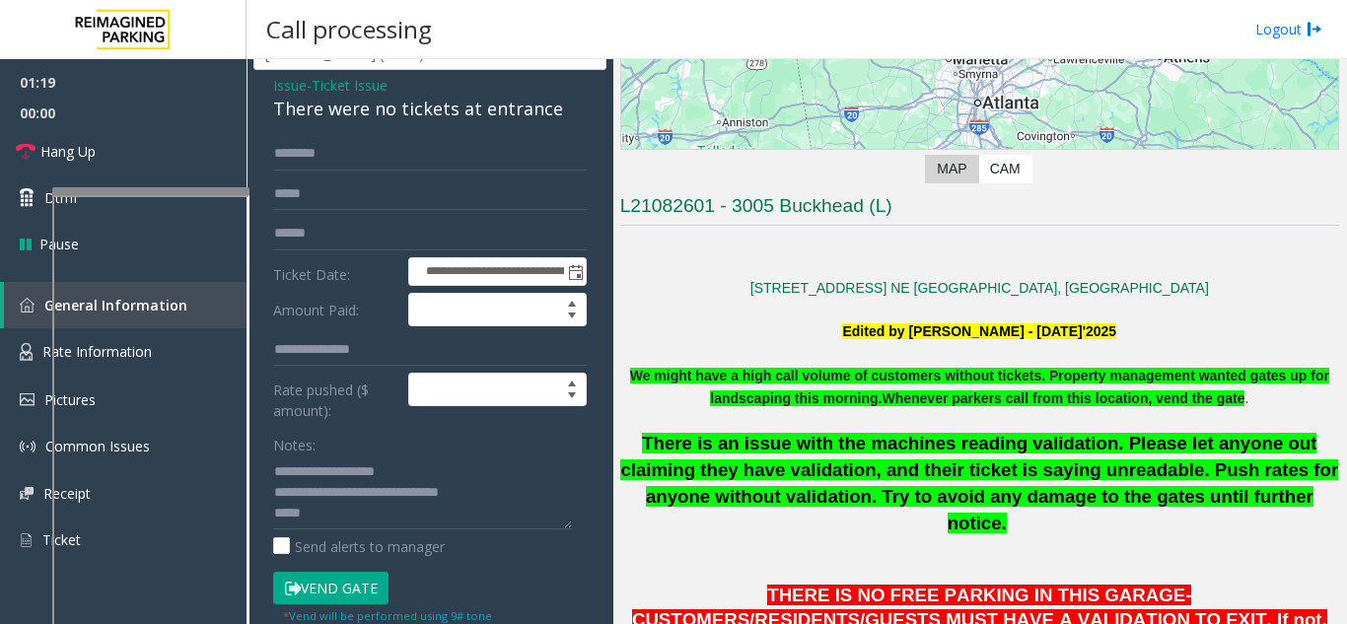
scroll to position [99, 0]
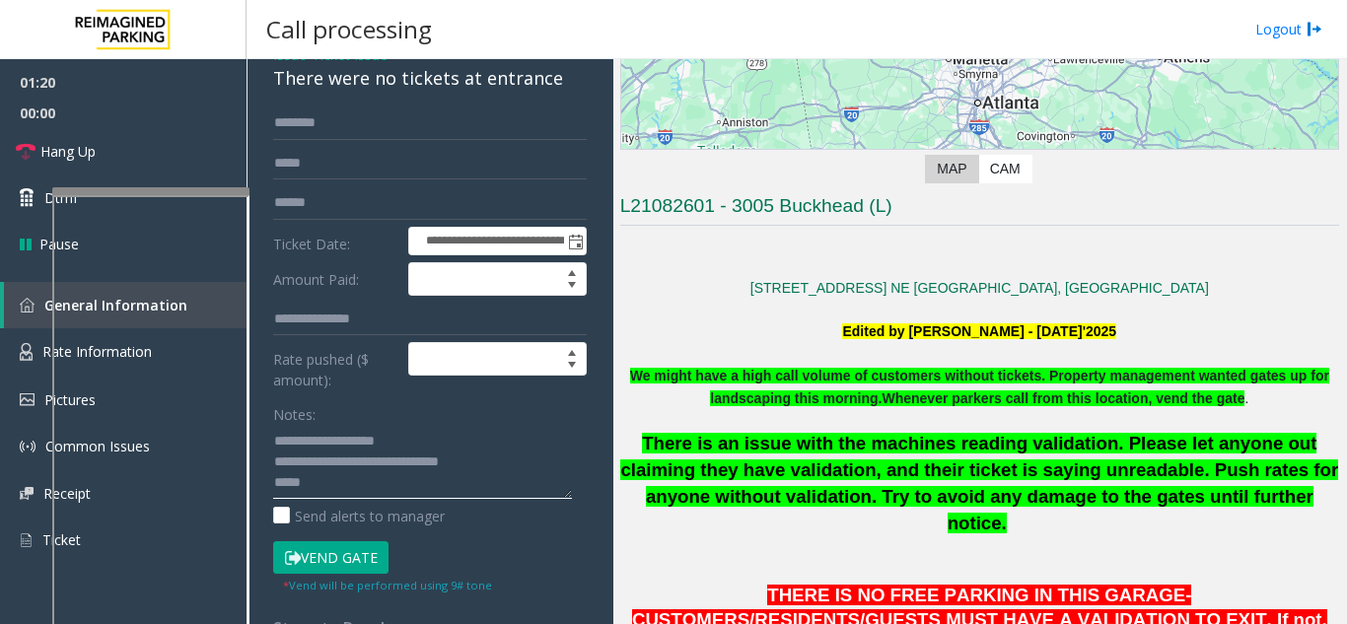
click at [389, 499] on textarea at bounding box center [422, 462] width 299 height 74
click at [190, 155] on link "Hang Up" at bounding box center [123, 151] width 247 height 46
click at [346, 499] on textarea at bounding box center [422, 462] width 299 height 74
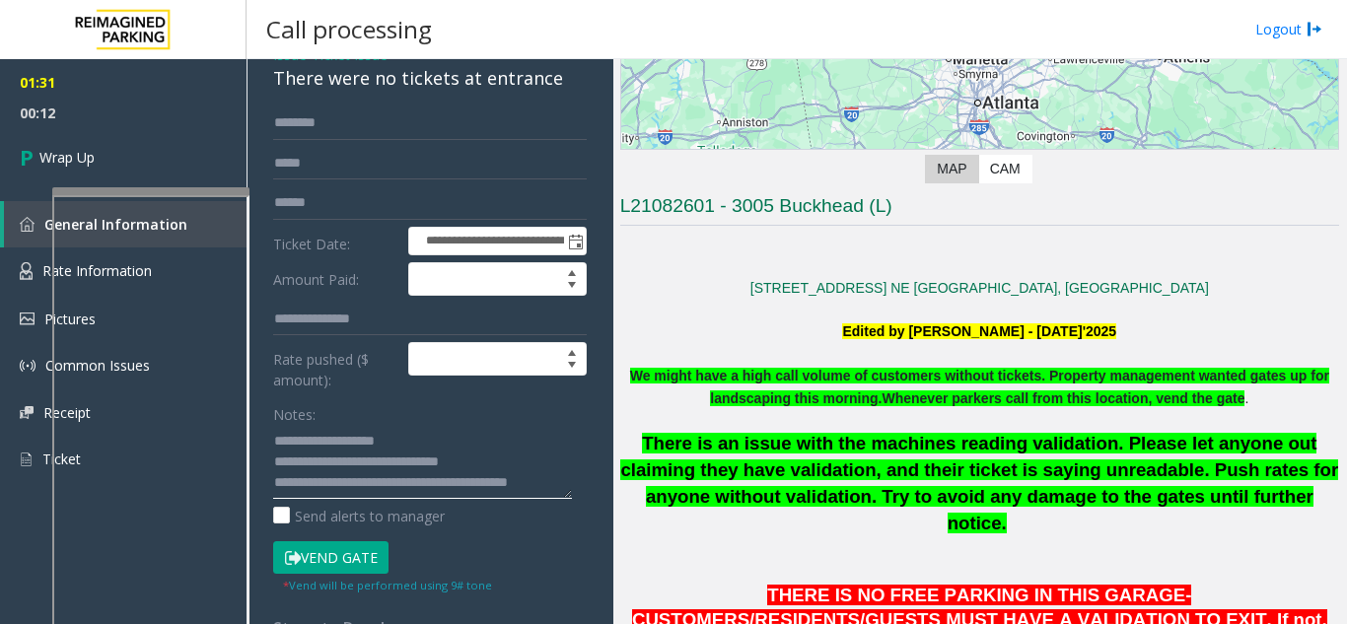
scroll to position [15, 0]
type textarea "**********"
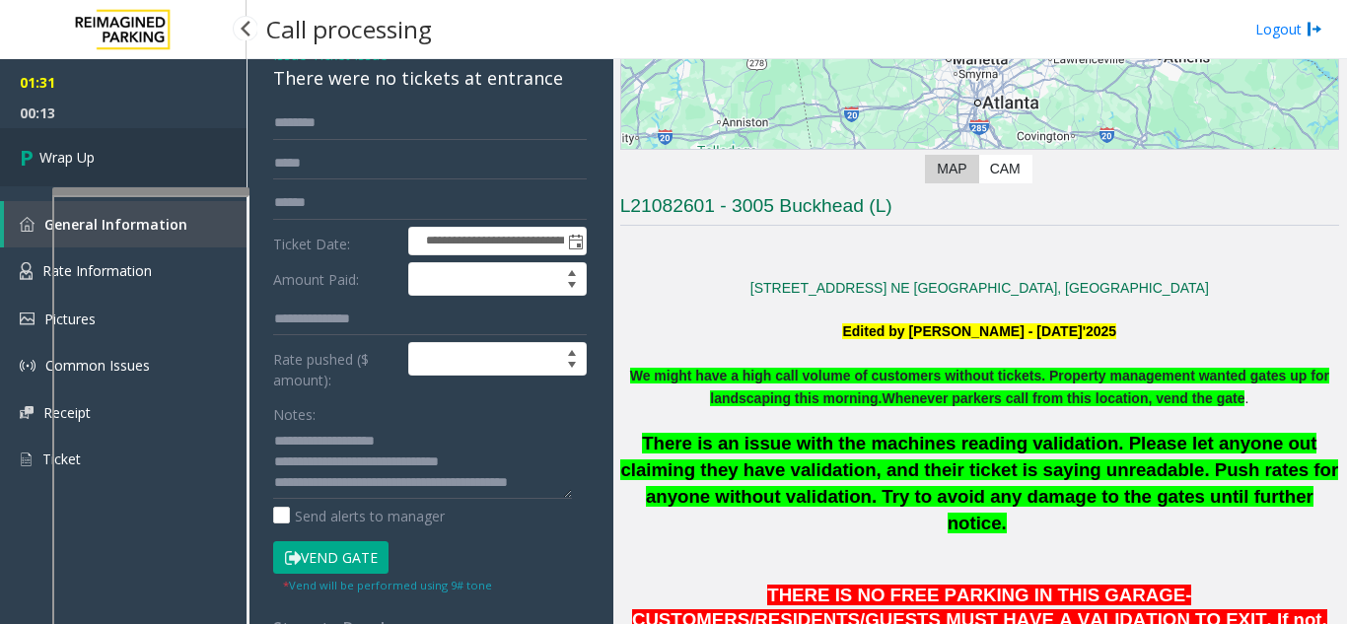
click at [113, 141] on link "Wrap Up" at bounding box center [123, 157] width 247 height 58
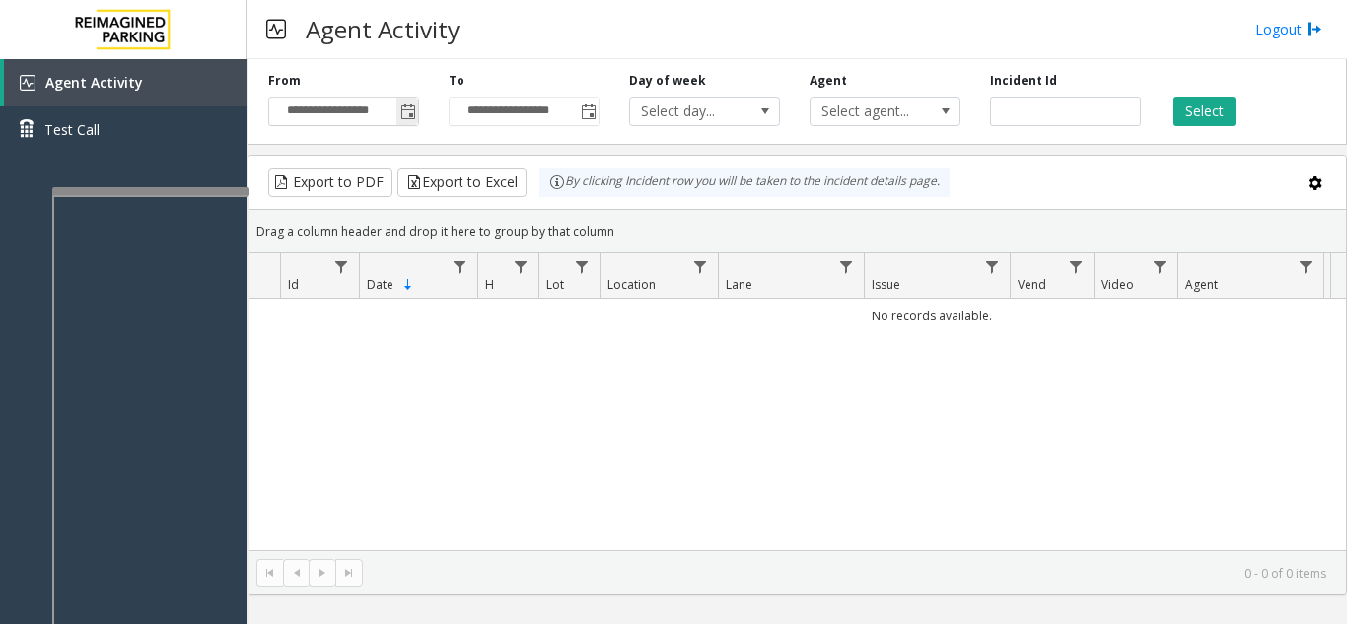
click at [410, 116] on span "Toggle popup" at bounding box center [408, 113] width 16 height 16
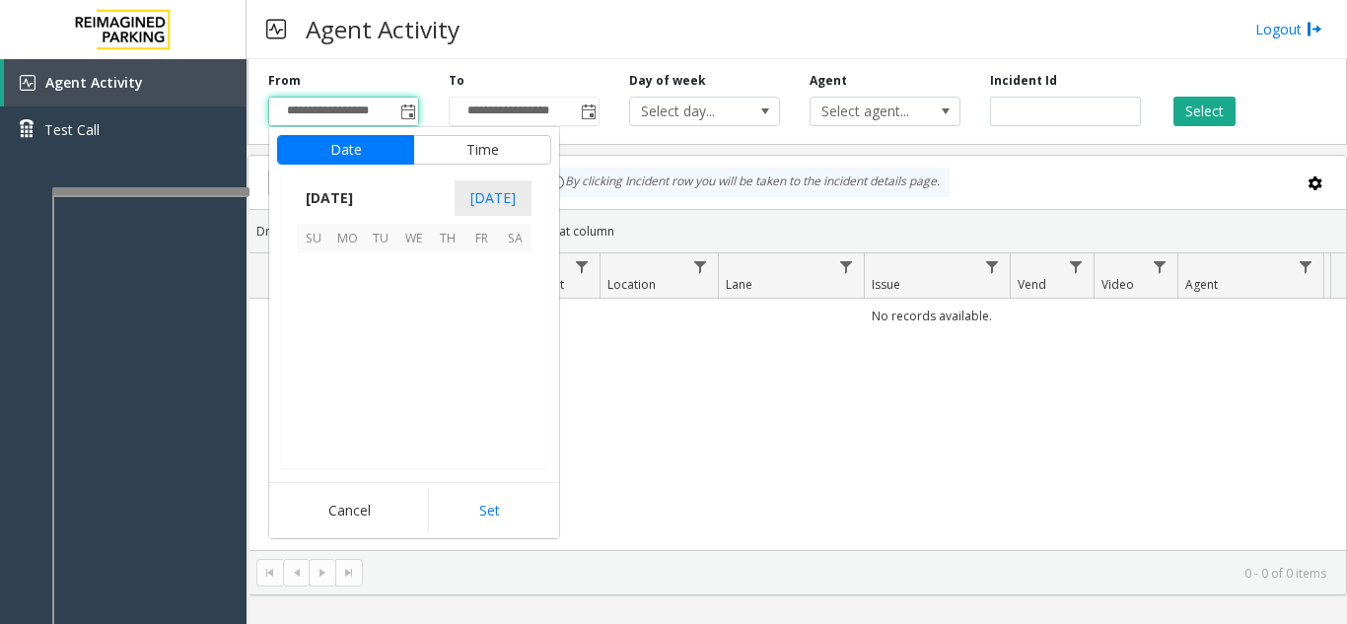
scroll to position [353887, 0]
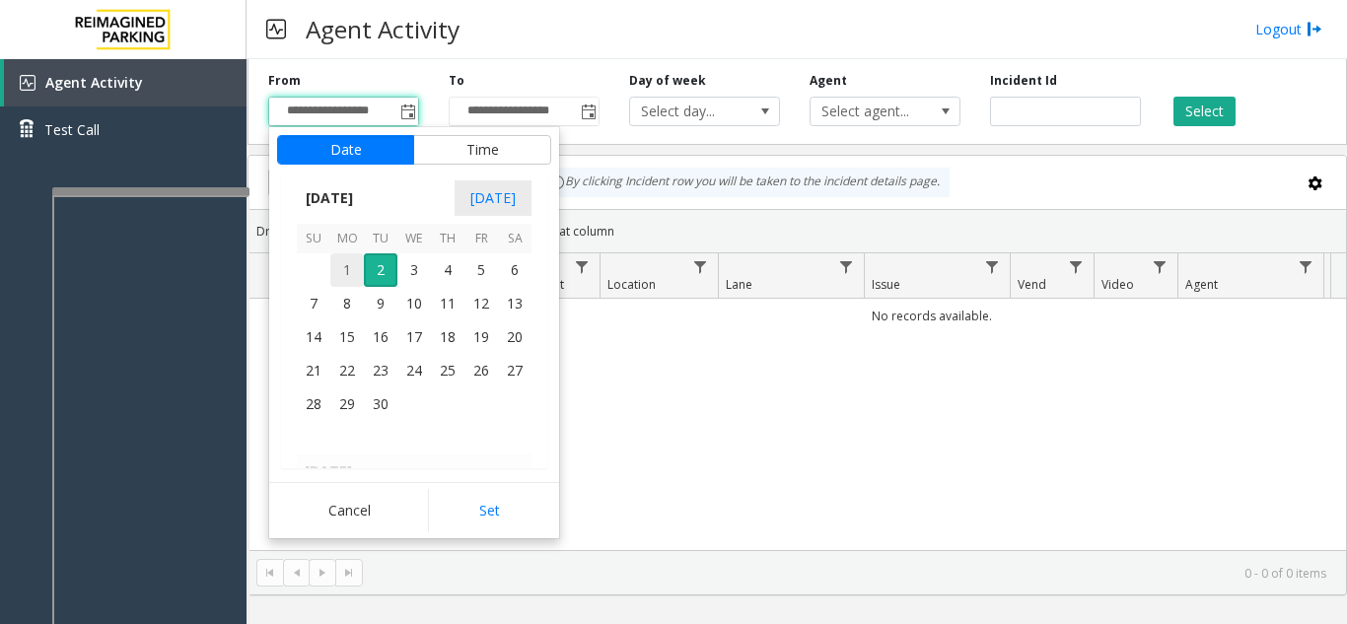
click at [354, 271] on span "1" at bounding box center [347, 270] width 34 height 34
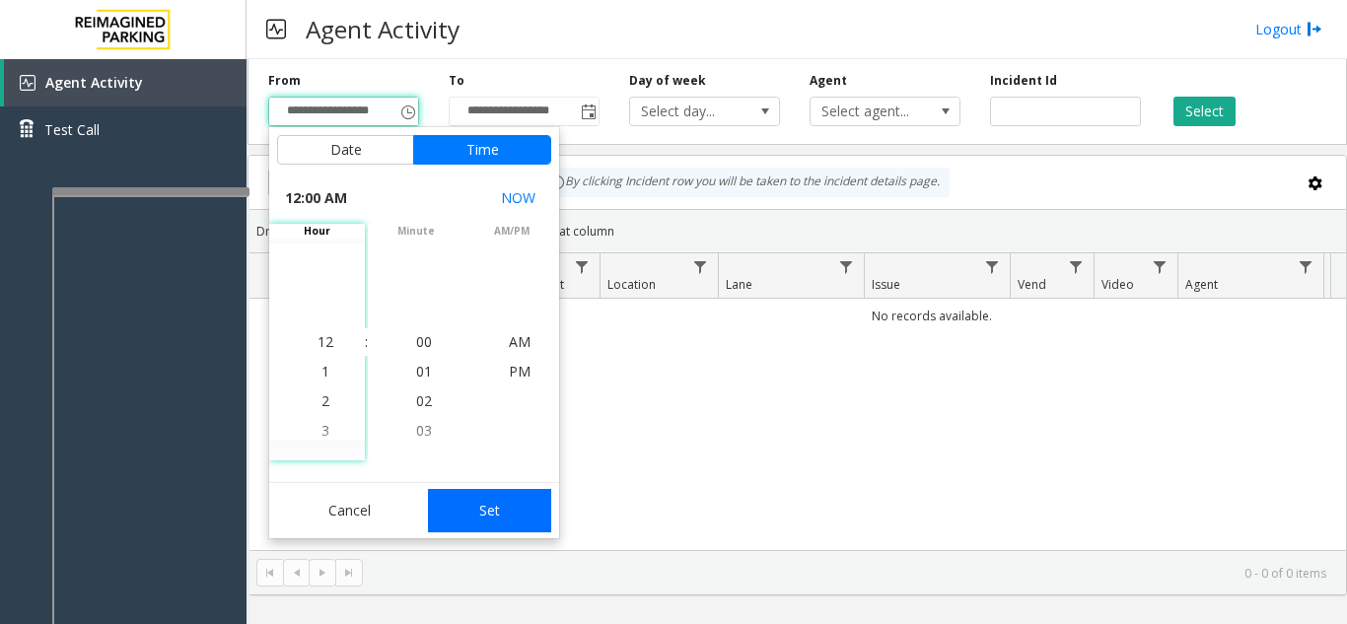
click at [476, 503] on button "Set" at bounding box center [490, 510] width 124 height 43
type input "**********"
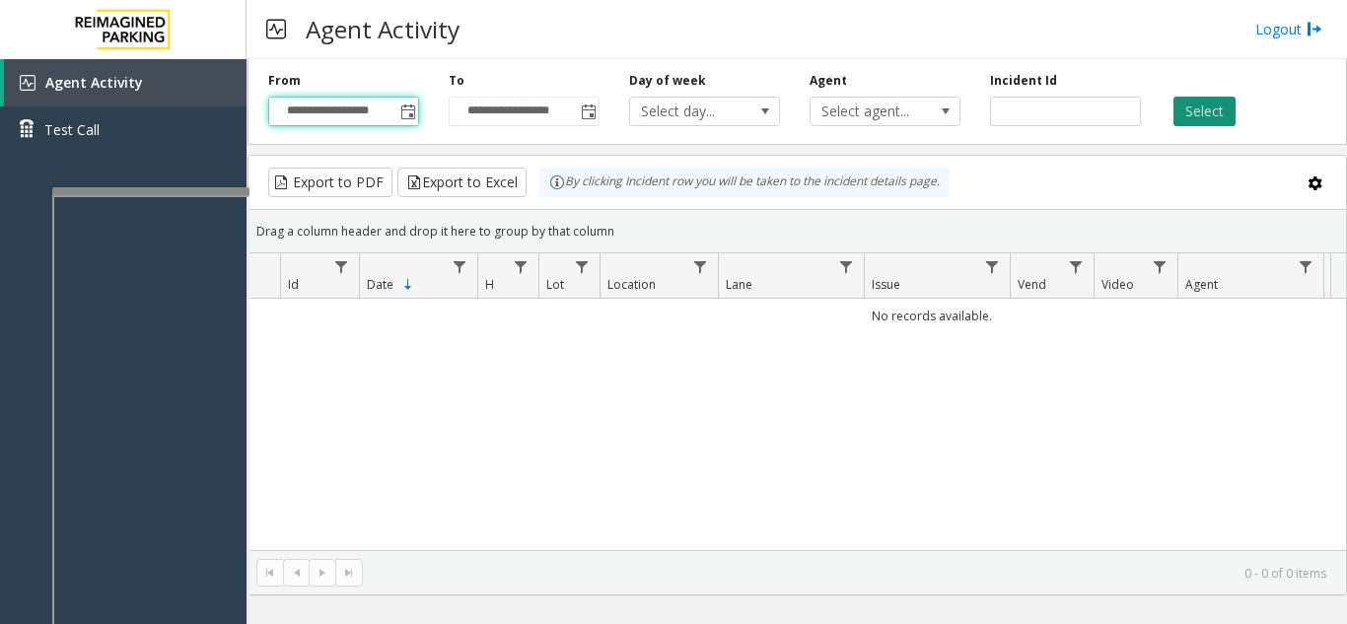
click at [1214, 98] on button "Select" at bounding box center [1204, 112] width 62 height 30
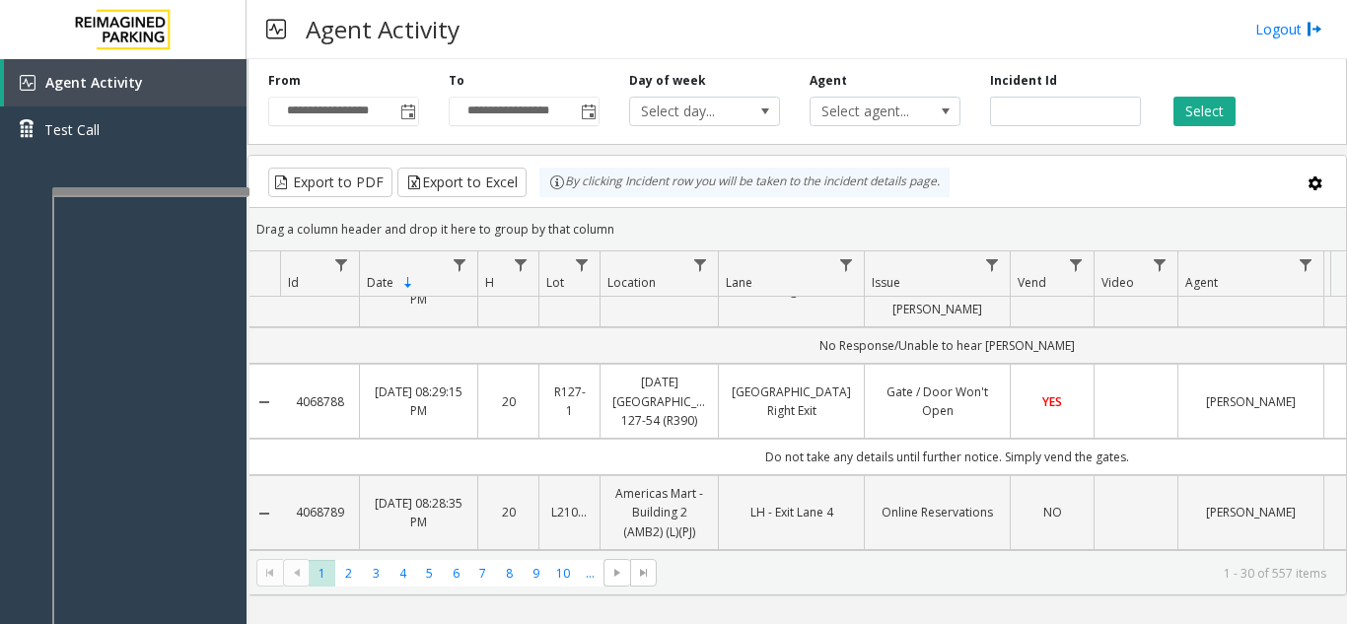
scroll to position [394, 0]
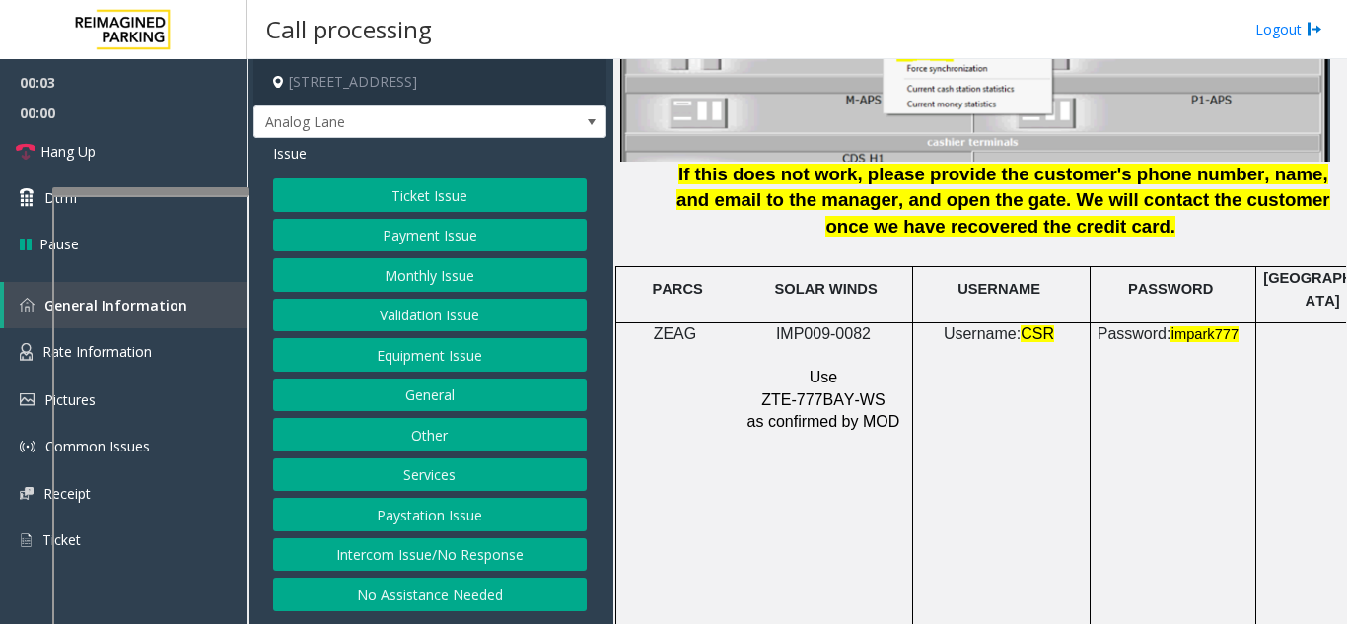
scroll to position [2662, 0]
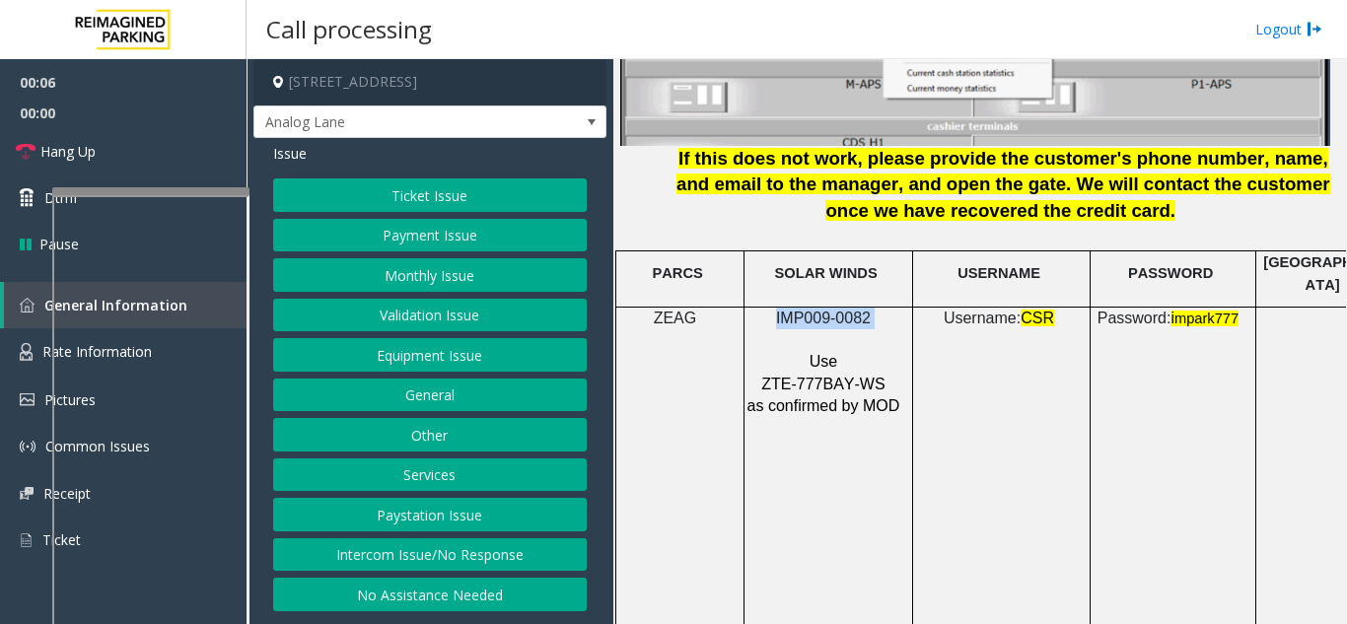
drag, startPoint x: 878, startPoint y: 298, endPoint x: 775, endPoint y: 295, distance: 102.6
click at [775, 308] on p "IMP009-0082" at bounding box center [825, 319] width 159 height 22
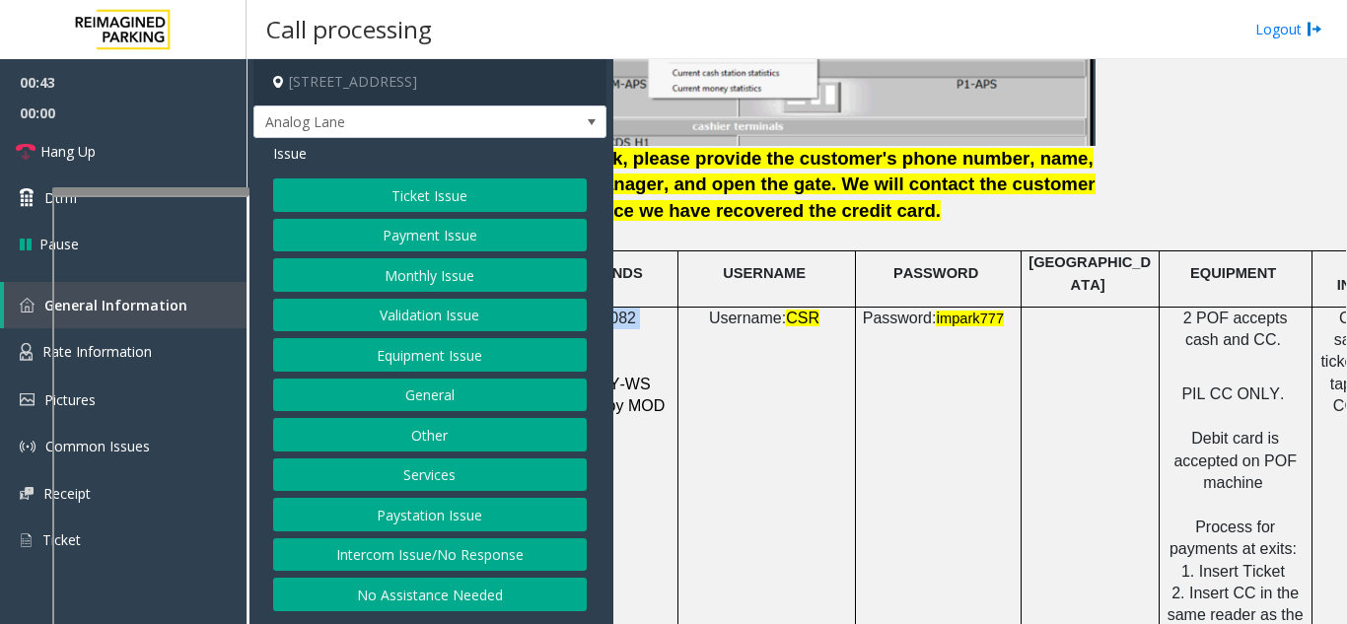
scroll to position [2662, 349]
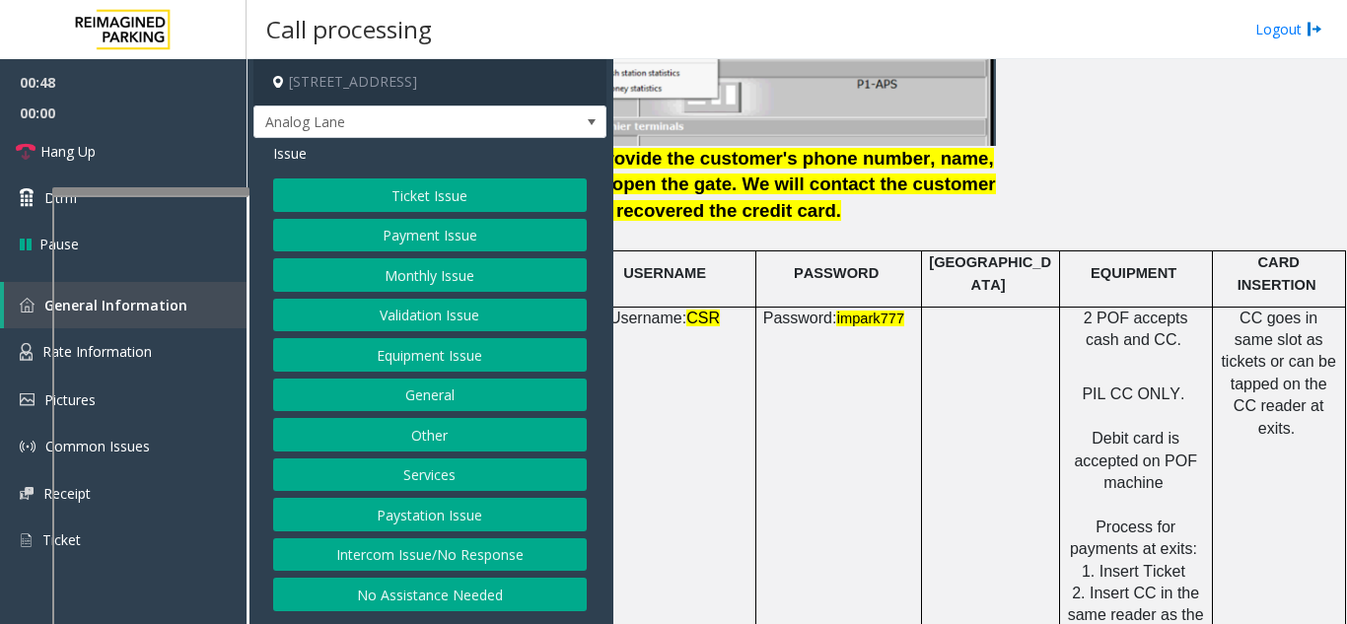
click at [384, 232] on button "Payment Issue" at bounding box center [430, 236] width 314 height 34
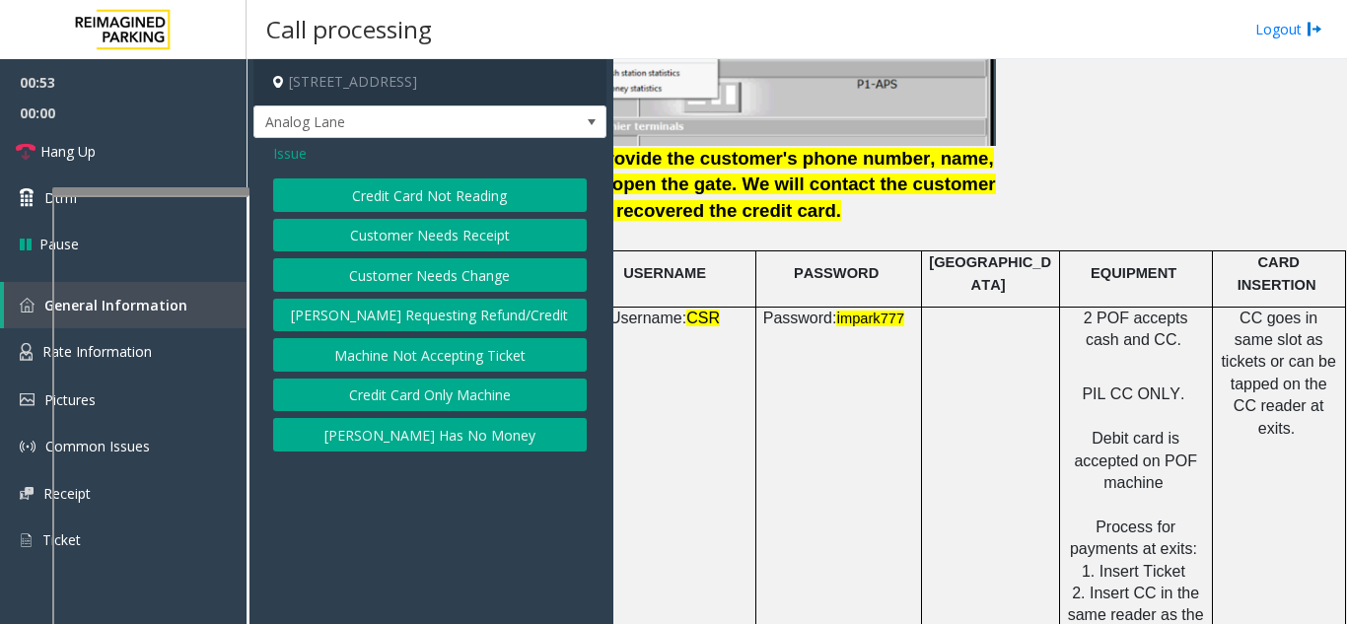
click at [365, 203] on button "Credit Card Not Reading" at bounding box center [430, 195] width 314 height 34
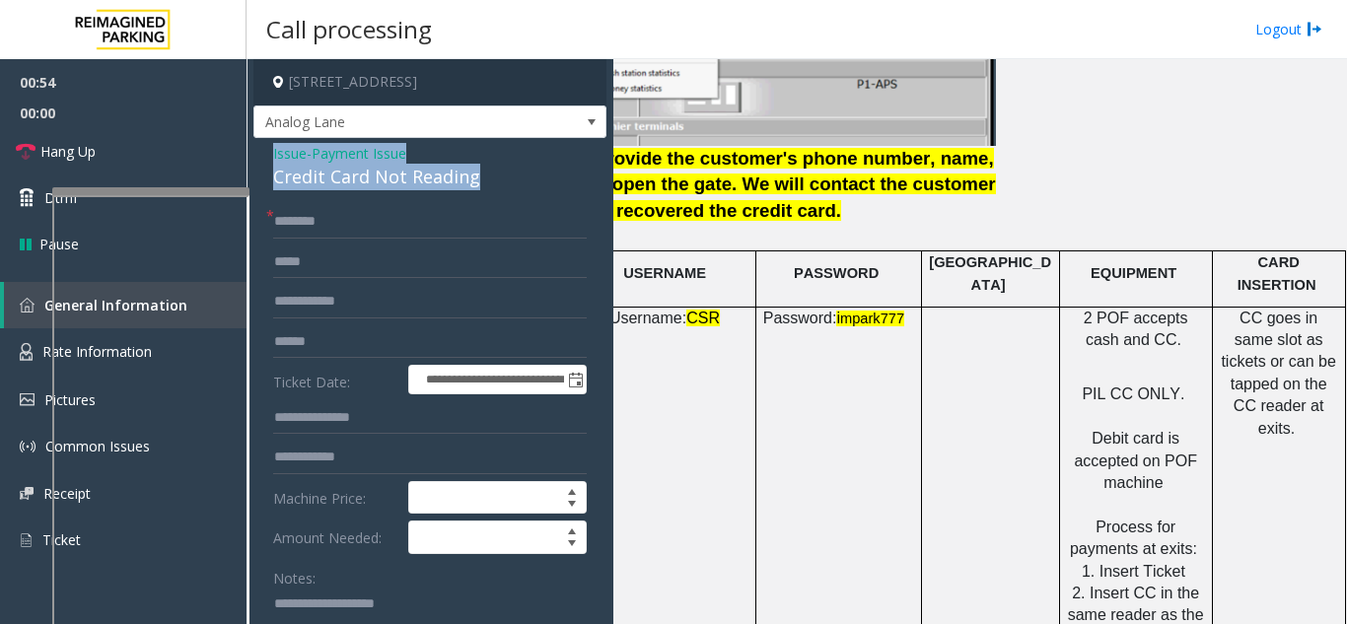
drag, startPoint x: 503, startPoint y: 181, endPoint x: 257, endPoint y: 157, distance: 246.8
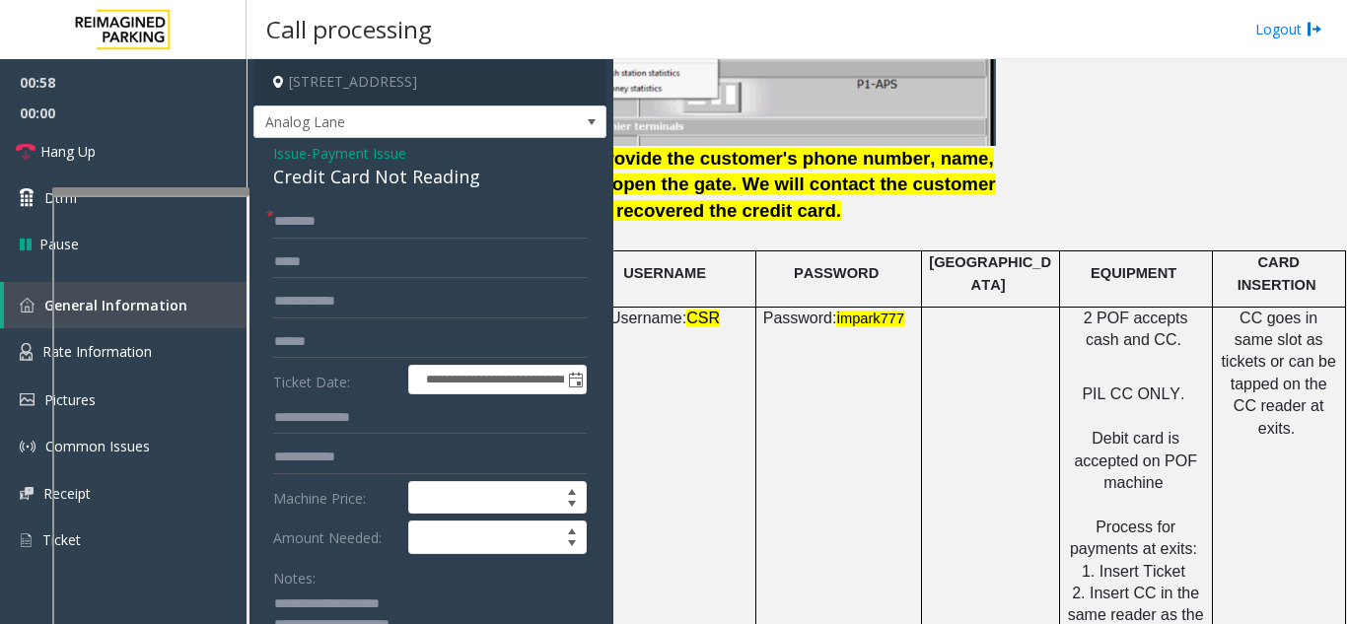
type textarea "**********"
click at [332, 341] on input "text" at bounding box center [430, 342] width 314 height 34
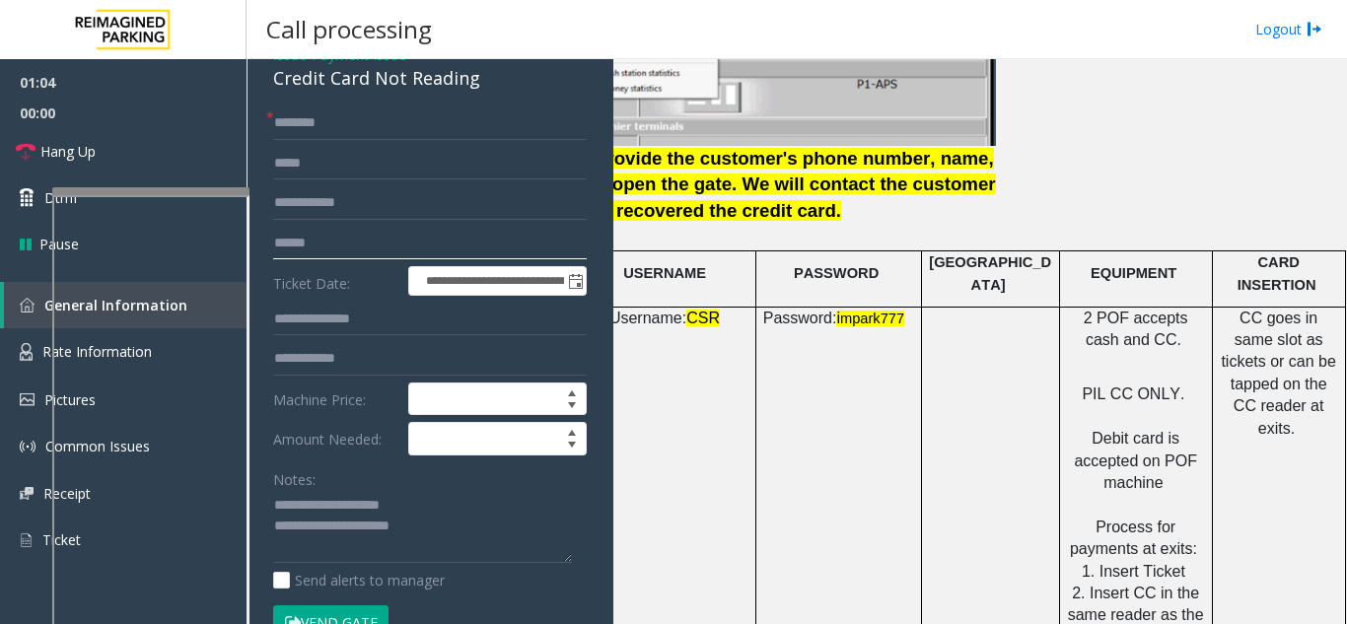
type input "******"
click at [454, 527] on textarea at bounding box center [422, 527] width 299 height 74
type textarea "**********"
click at [386, 103] on div "**********" at bounding box center [429, 539] width 353 height 1001
click at [383, 115] on input "text" at bounding box center [430, 123] width 314 height 34
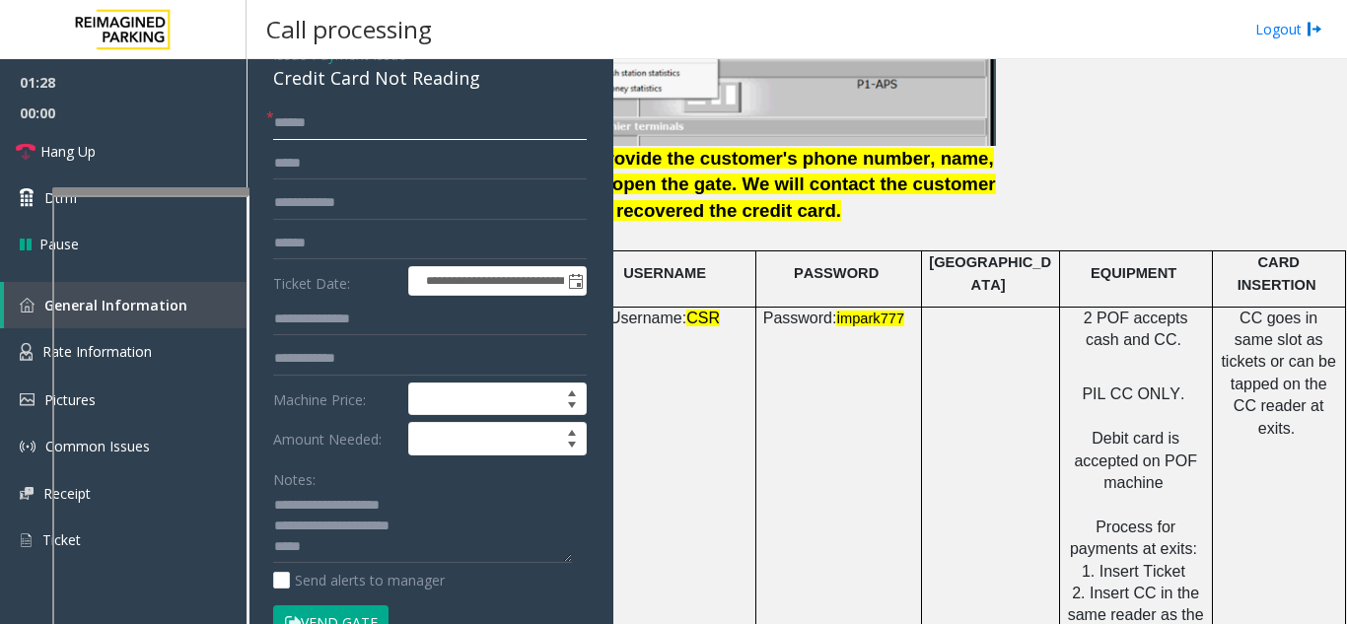
scroll to position [296, 0]
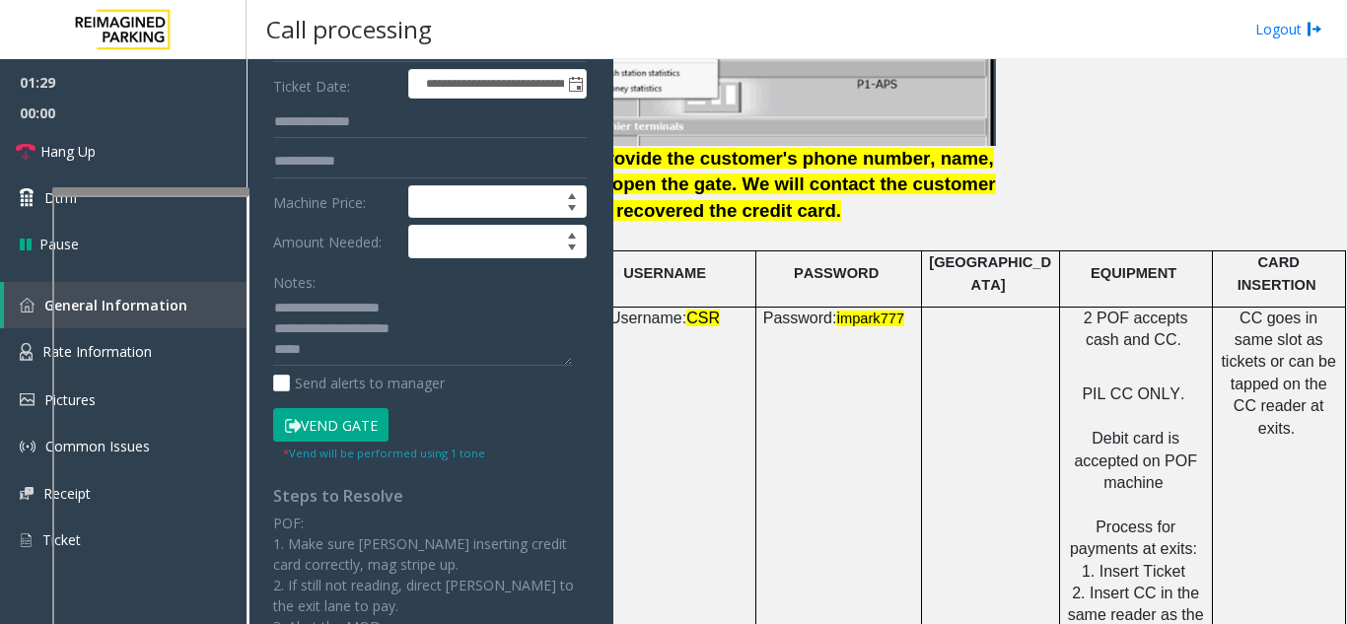
type input "******"
click at [339, 425] on button "Vend Gate" at bounding box center [330, 425] width 115 height 34
click at [341, 353] on textarea at bounding box center [422, 330] width 299 height 74
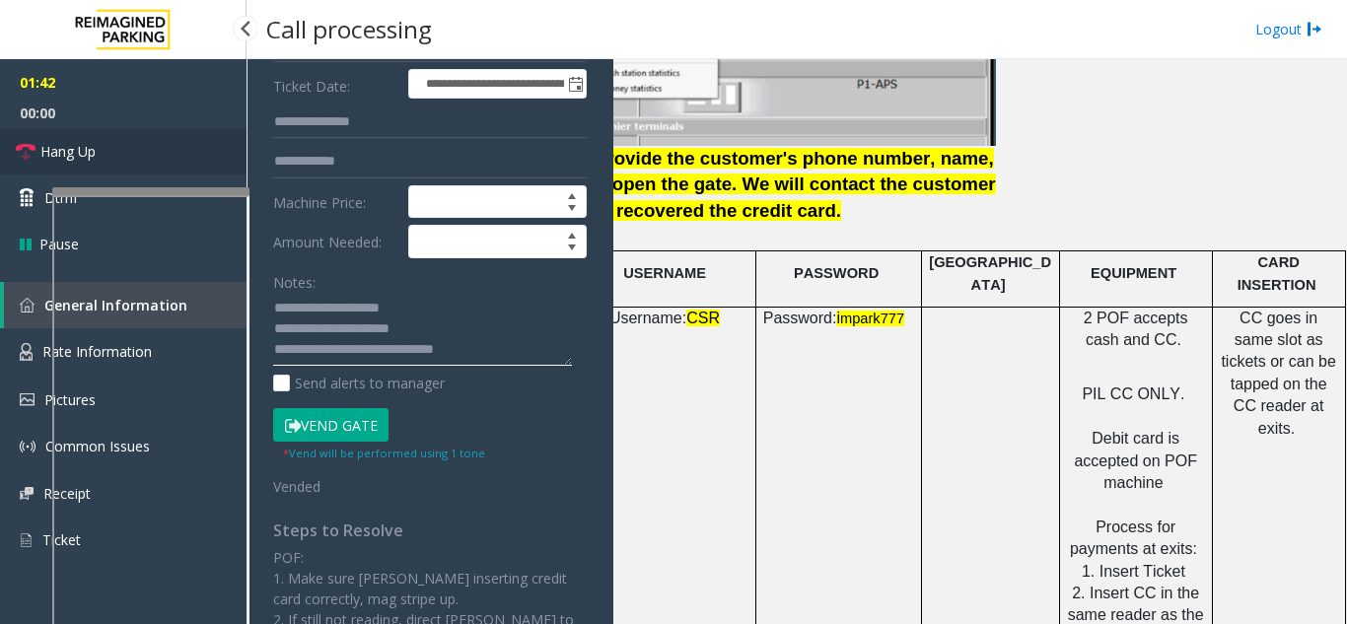
type textarea "**********"
click at [82, 151] on span "Hang Up" at bounding box center [67, 151] width 55 height 21
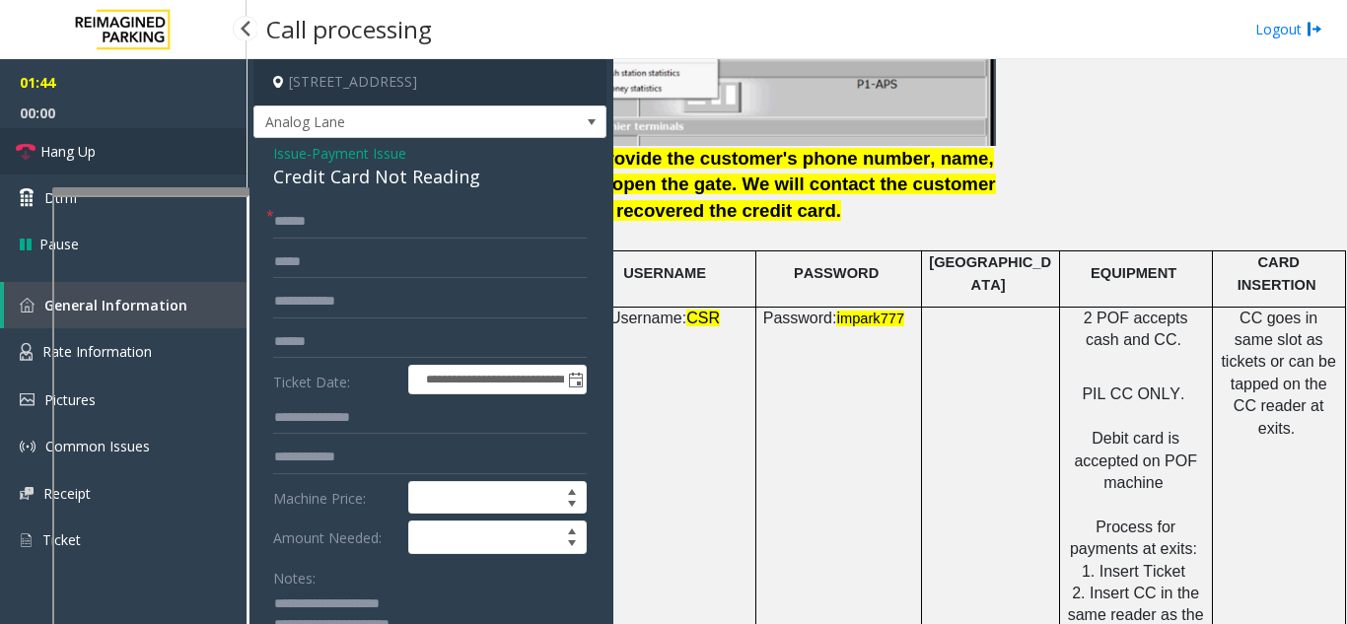
click at [126, 164] on link "Hang Up" at bounding box center [123, 151] width 247 height 46
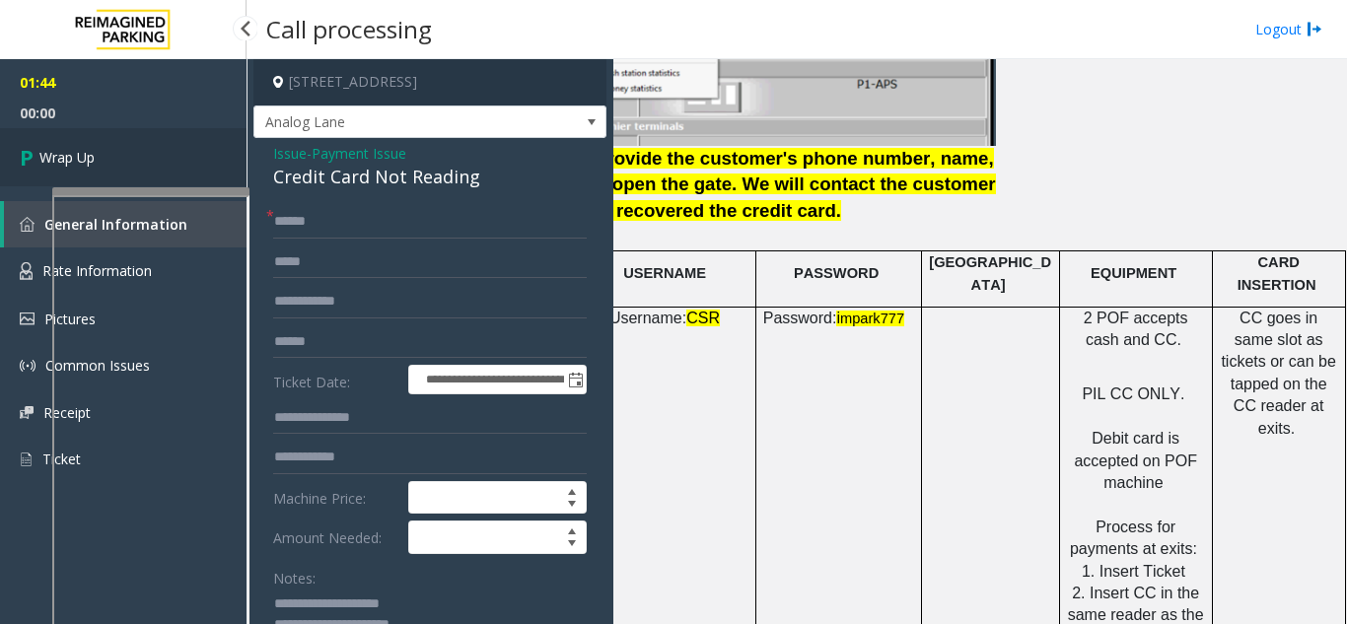
drag, startPoint x: 91, startPoint y: 155, endPoint x: 91, endPoint y: 178, distance: 23.7
click at [91, 154] on span "Wrap Up" at bounding box center [66, 157] width 55 height 21
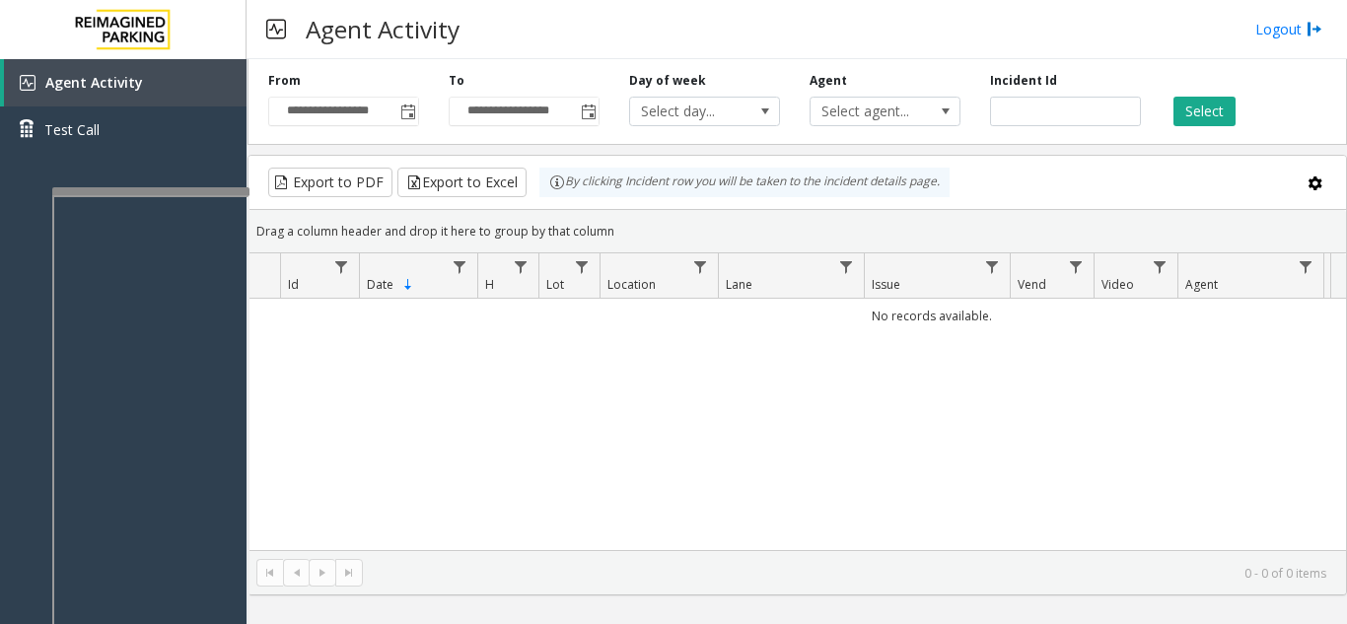
click at [394, 130] on div "**********" at bounding box center [796, 98] width 1099 height 94
click at [416, 109] on span "Toggle popup" at bounding box center [407, 112] width 22 height 32
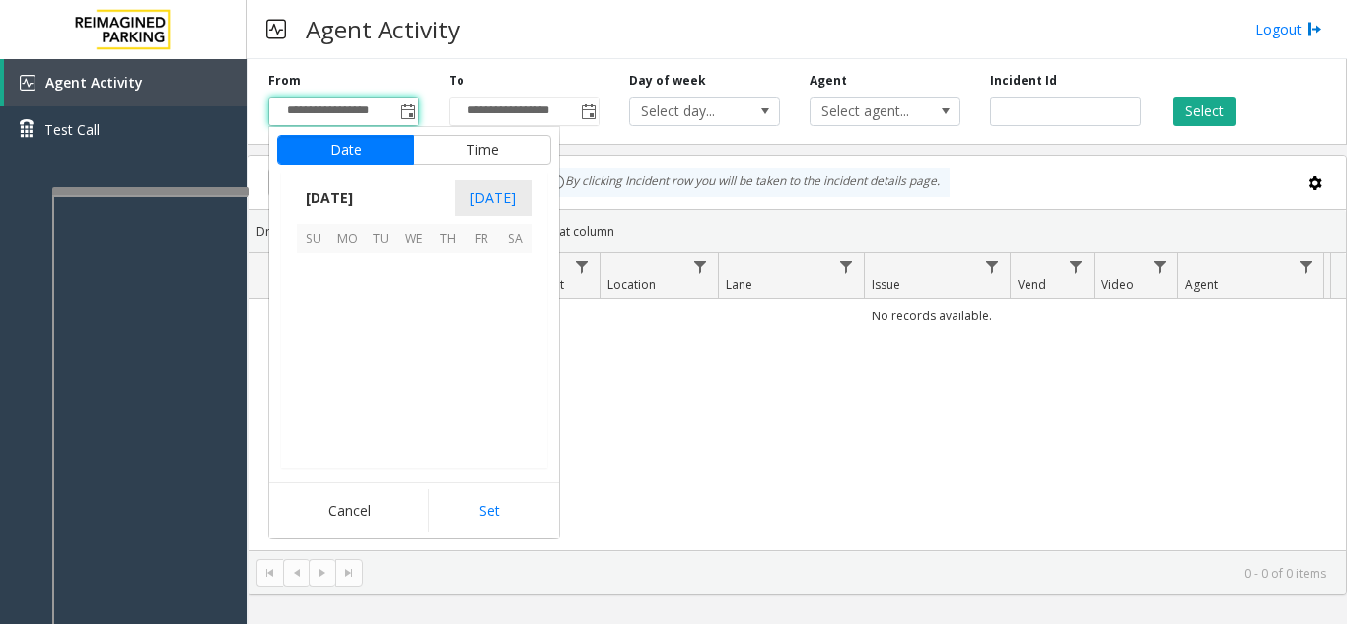
scroll to position [353887, 0]
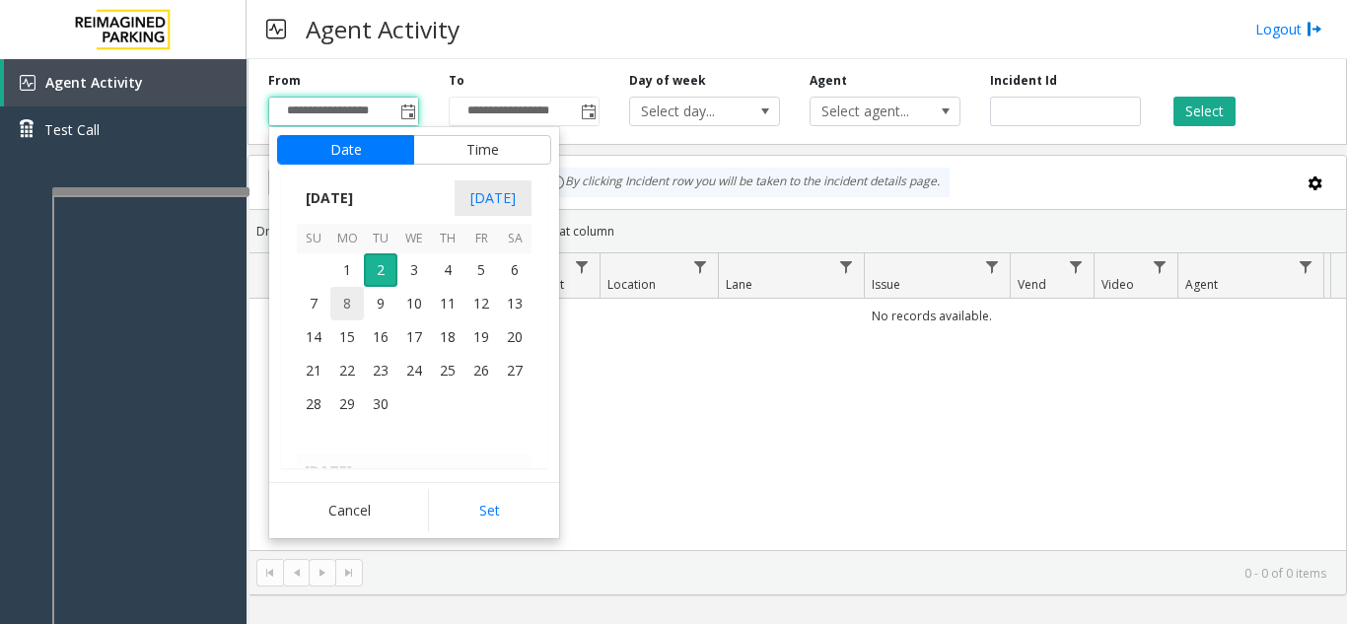
click at [347, 287] on span "8" at bounding box center [347, 304] width 34 height 34
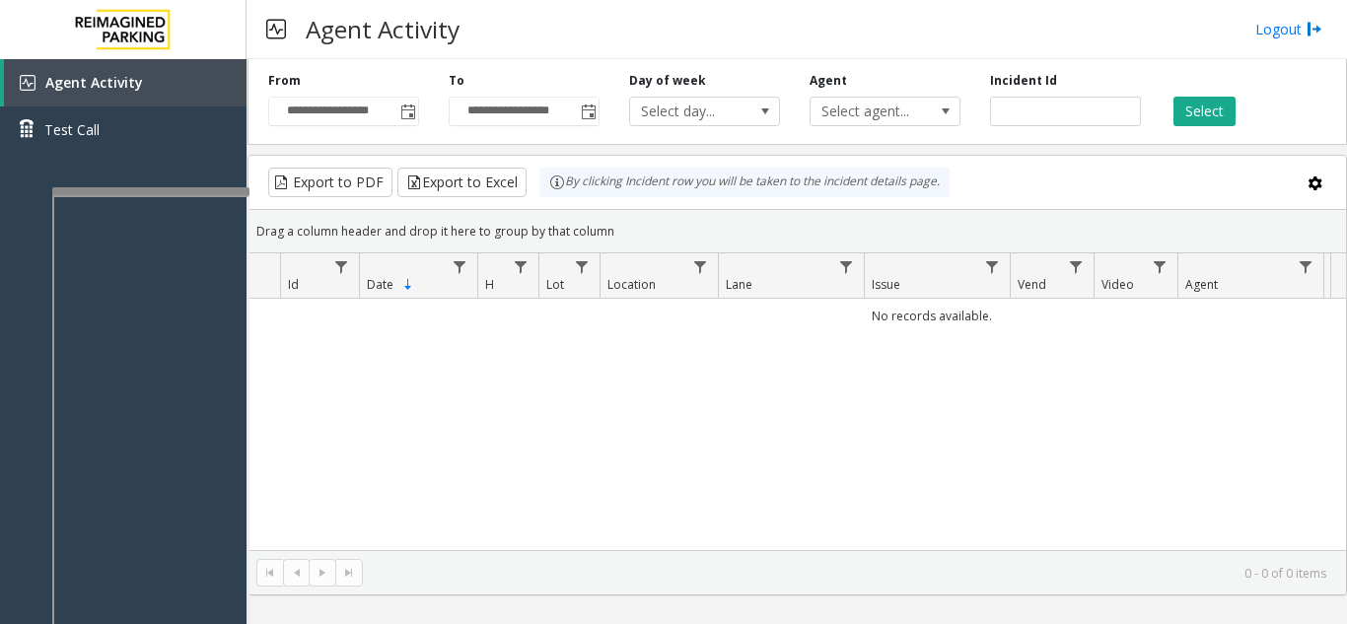
click at [773, 384] on div "No records available." at bounding box center [796, 424] width 1097 height 251
click at [402, 118] on span "Toggle popup" at bounding box center [408, 113] width 16 height 16
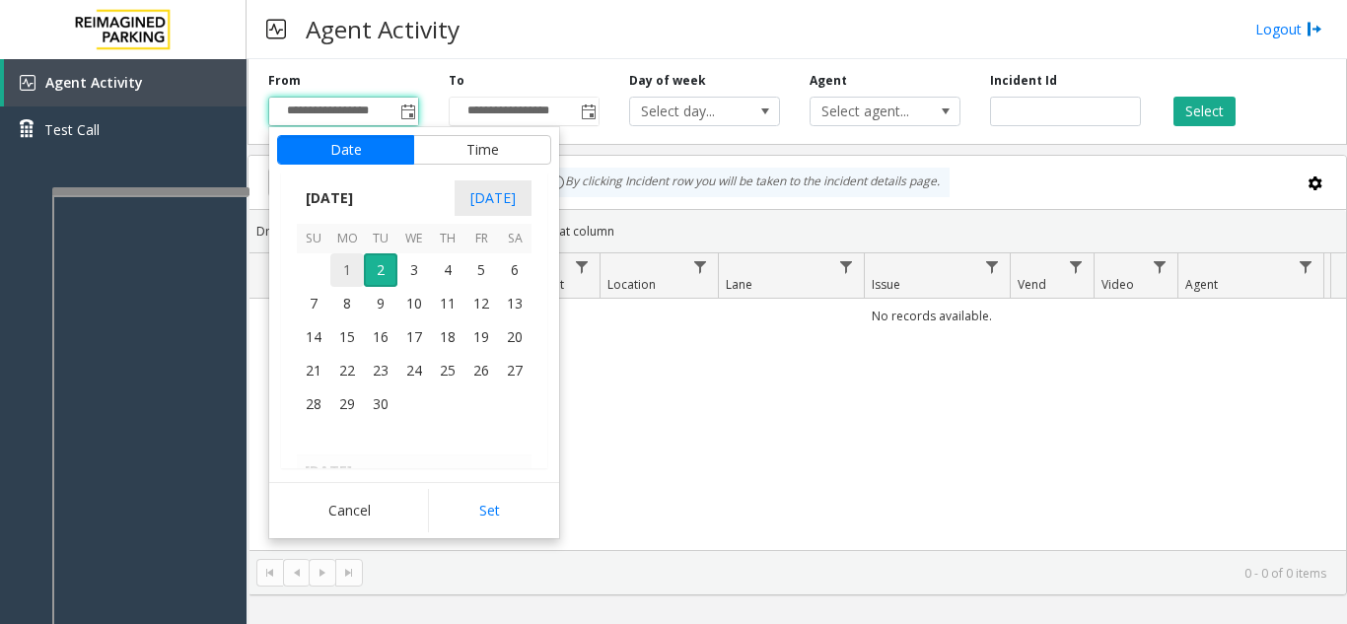
click at [344, 271] on span "1" at bounding box center [347, 270] width 34 height 34
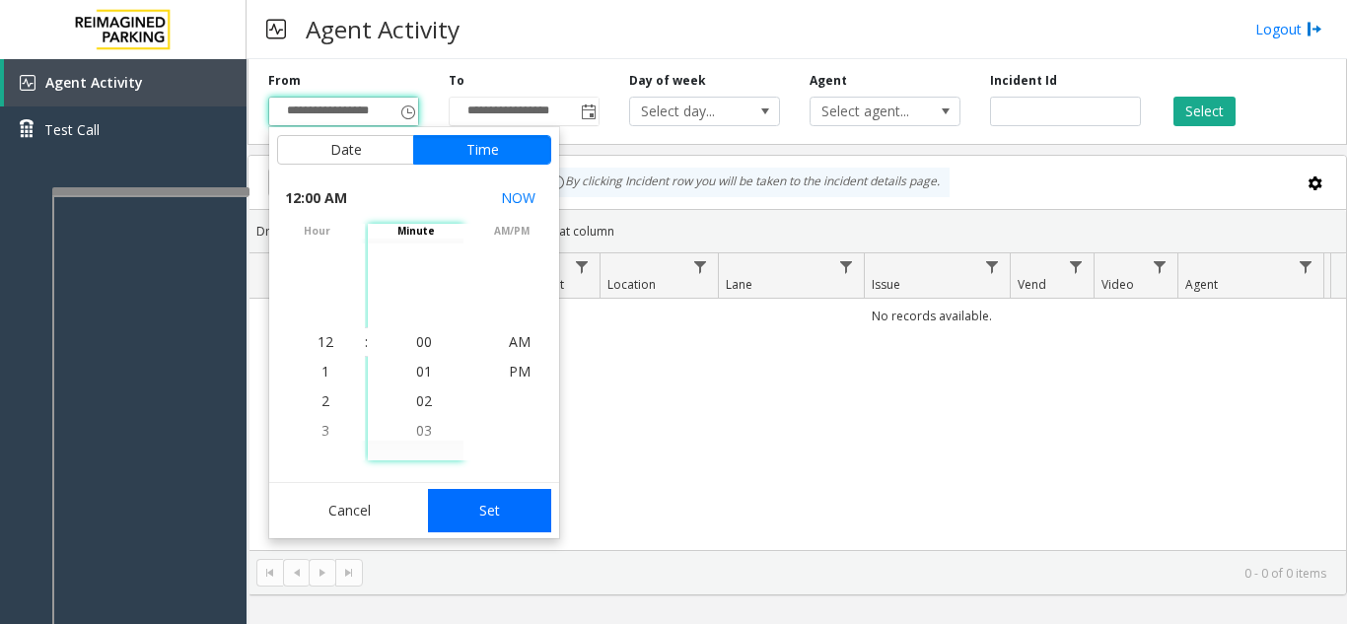
click at [517, 523] on button "Set" at bounding box center [490, 510] width 124 height 43
type input "**********"
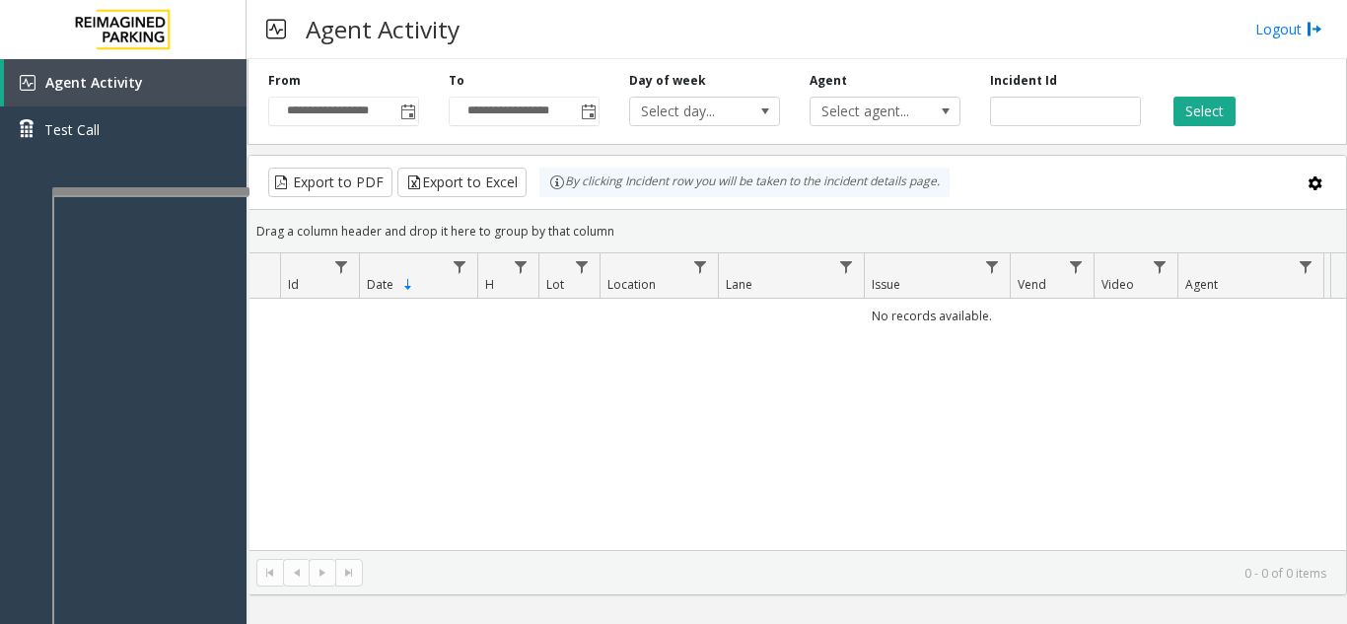
click at [1266, 82] on div "Select" at bounding box center [1246, 99] width 180 height 54
click at [1244, 93] on div "Select" at bounding box center [1246, 99] width 180 height 54
click at [1214, 104] on button "Select" at bounding box center [1204, 112] width 62 height 30
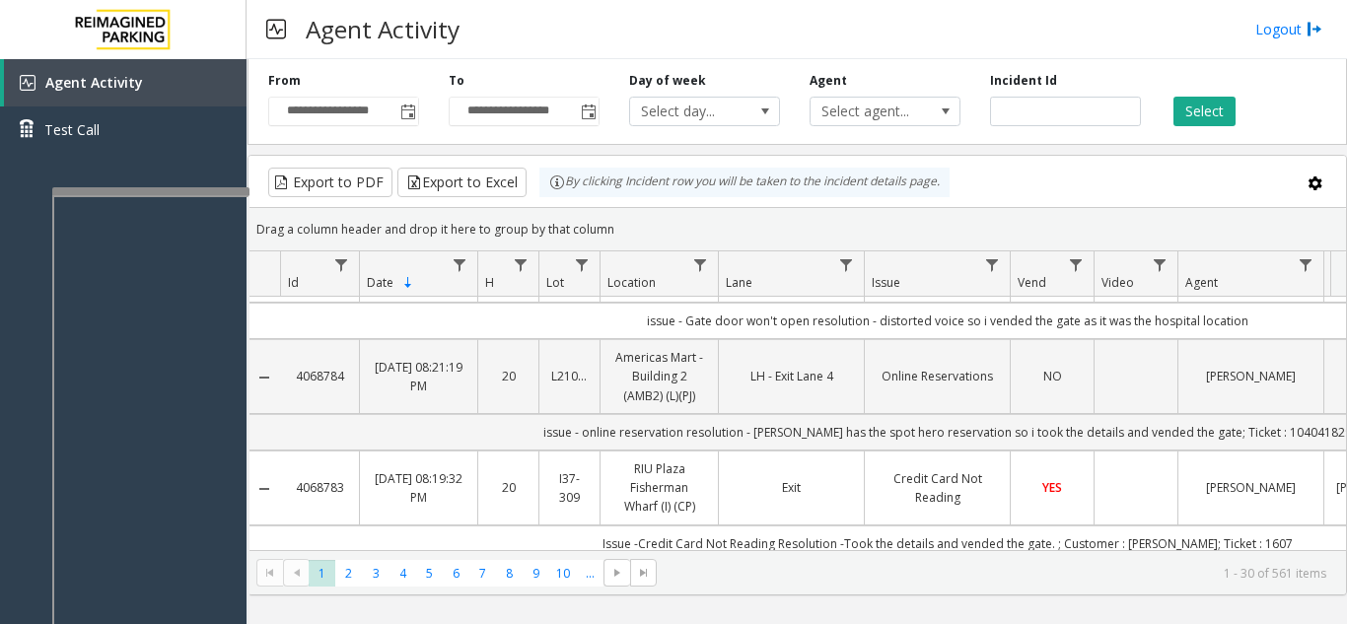
scroll to position [1380, 0]
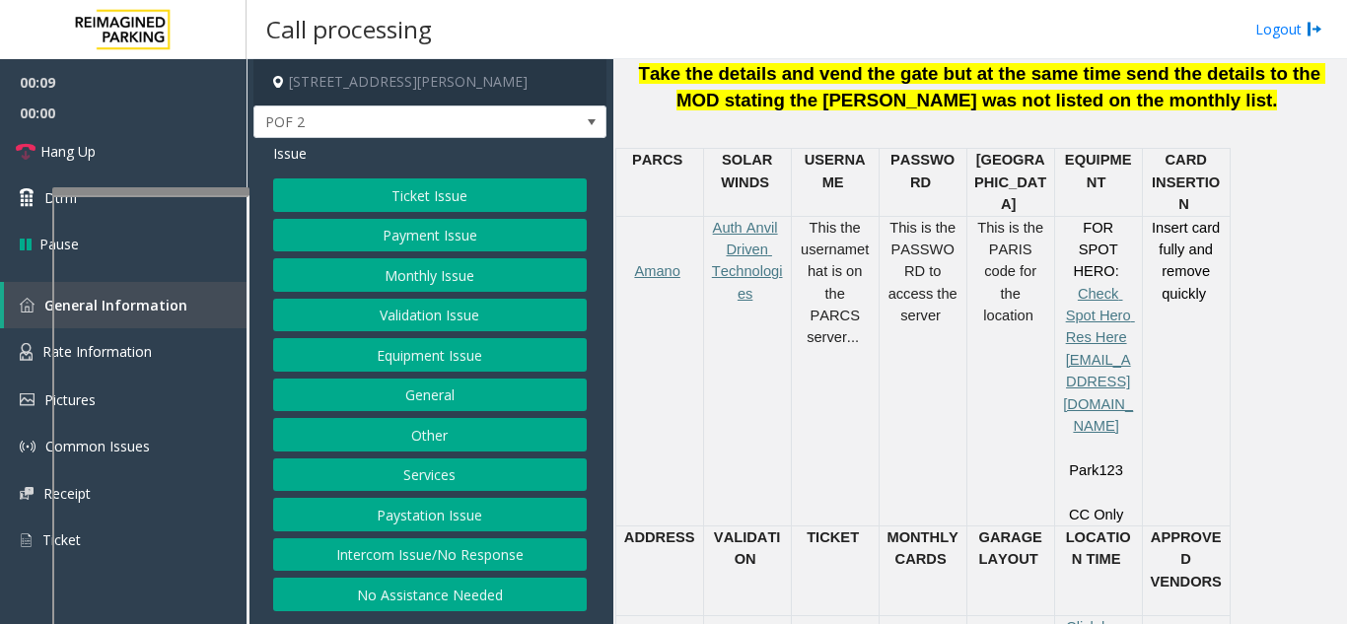
scroll to position [1183, 0]
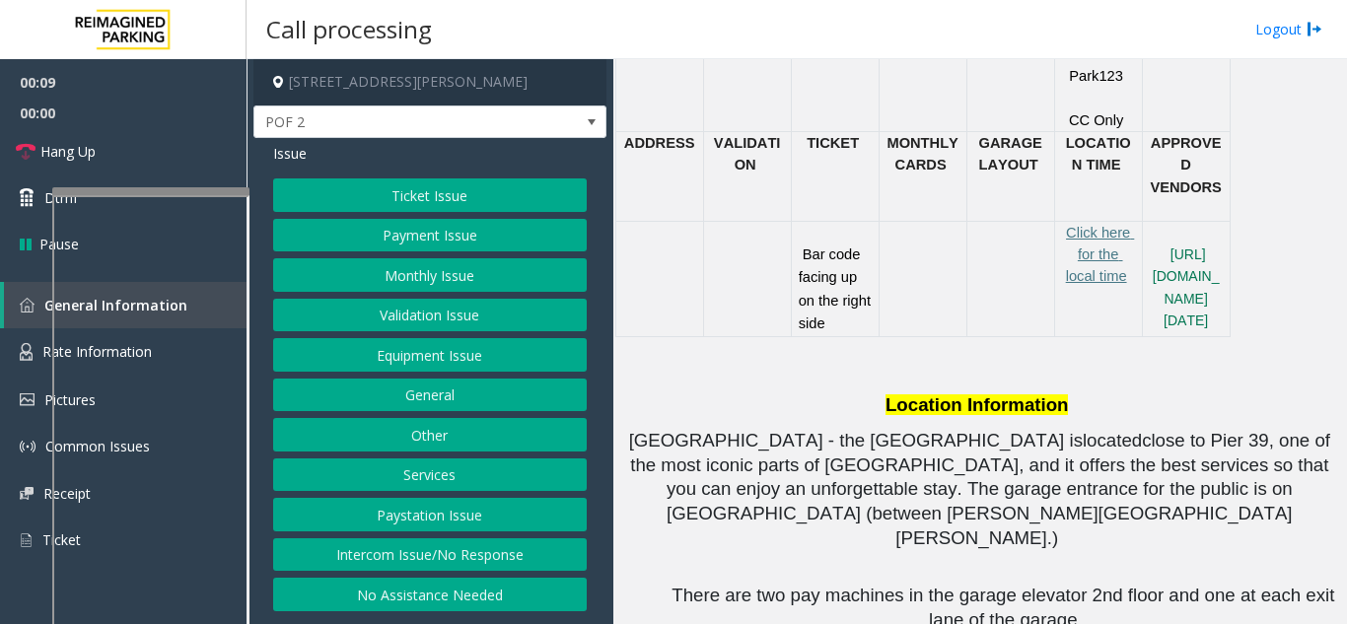
click at [555, 561] on button "Intercom Issue/No Response" at bounding box center [430, 555] width 314 height 34
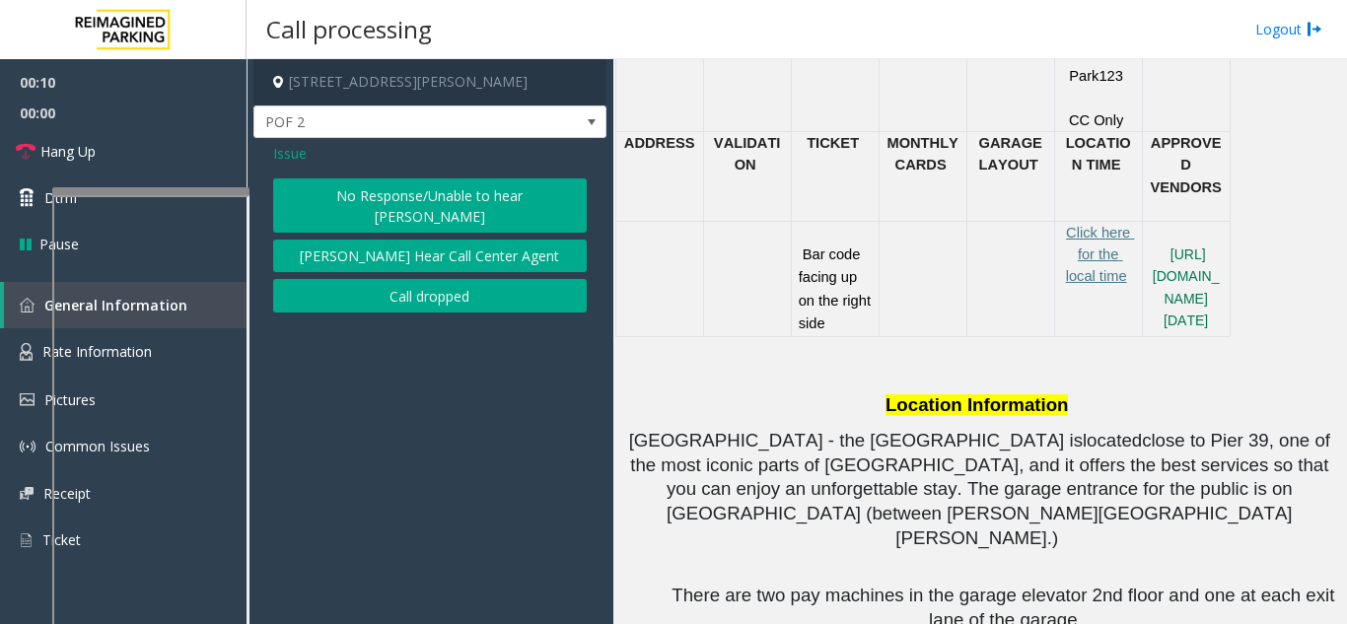
click at [398, 198] on button "No Response/Unable to hear [PERSON_NAME]" at bounding box center [430, 205] width 314 height 54
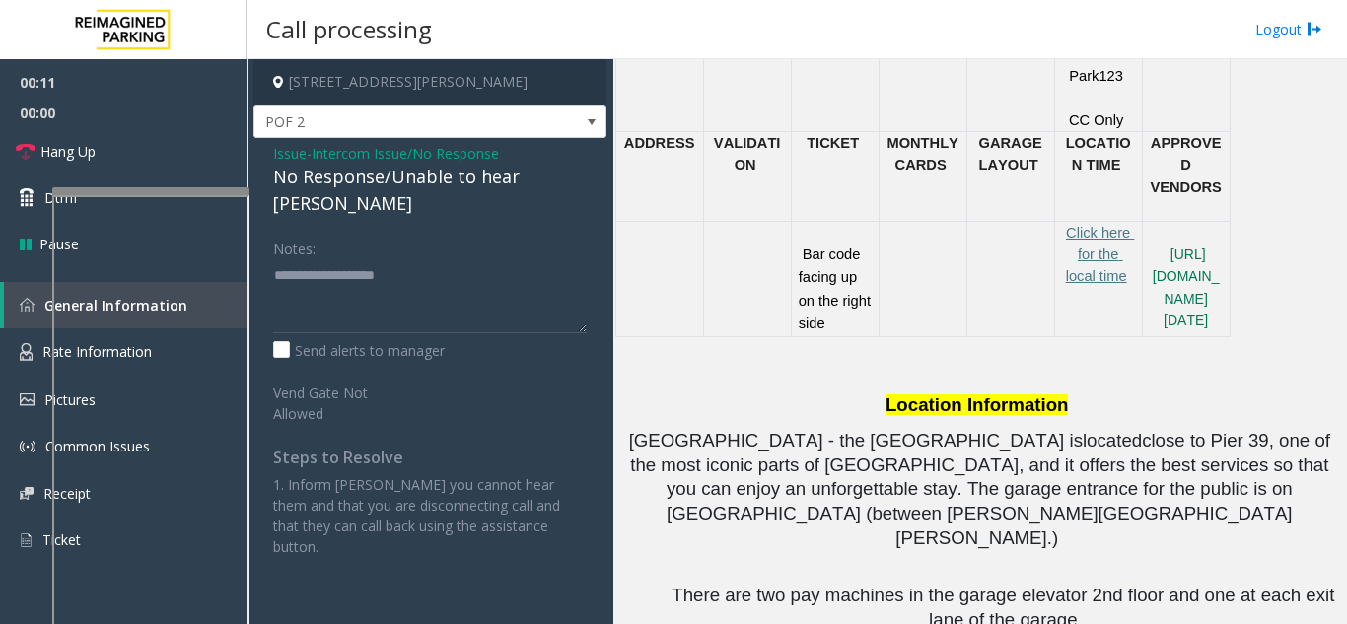
click at [386, 182] on div "No Response/Unable to hear [PERSON_NAME]" at bounding box center [430, 190] width 314 height 53
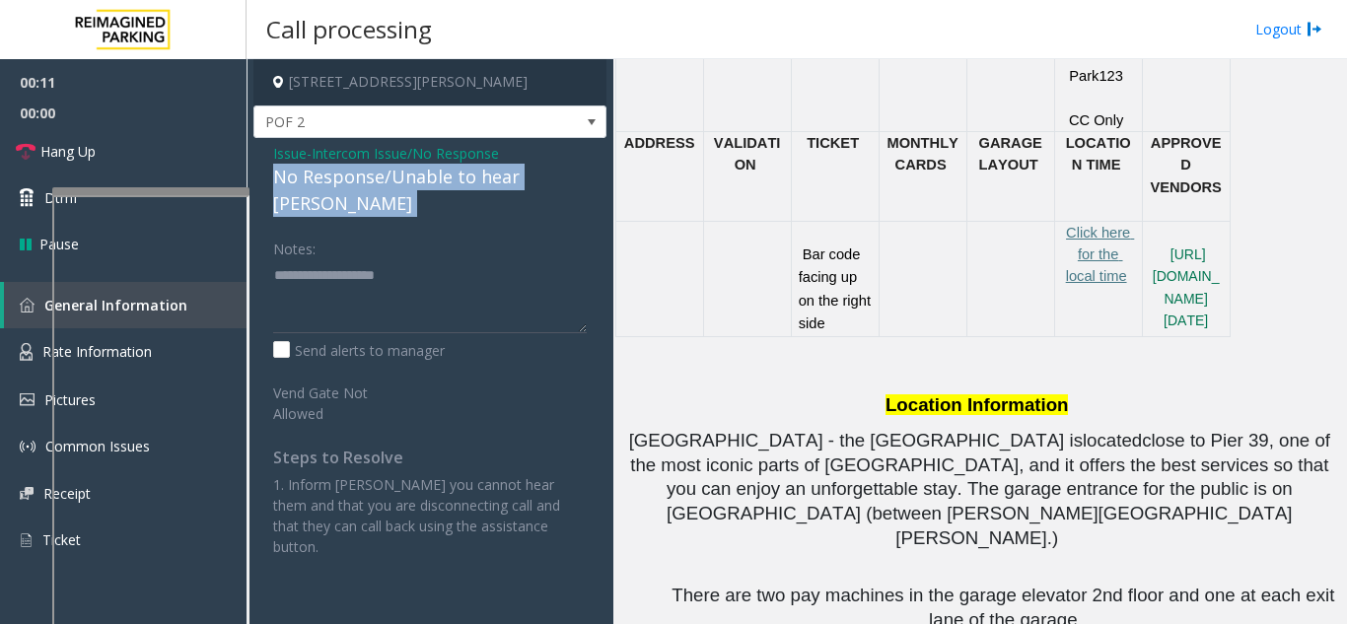
click at [386, 182] on div "No Response/Unable to hear [PERSON_NAME]" at bounding box center [430, 190] width 314 height 53
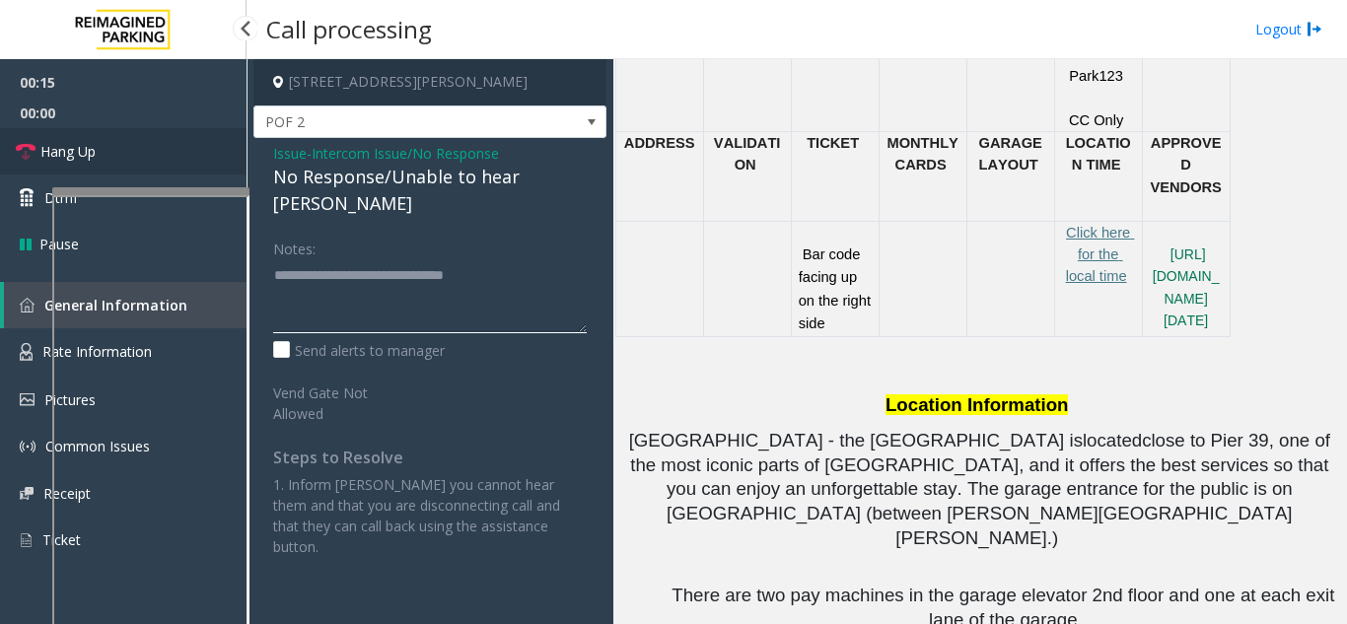
type textarea "**********"
click at [176, 151] on link "Hang Up" at bounding box center [123, 151] width 247 height 46
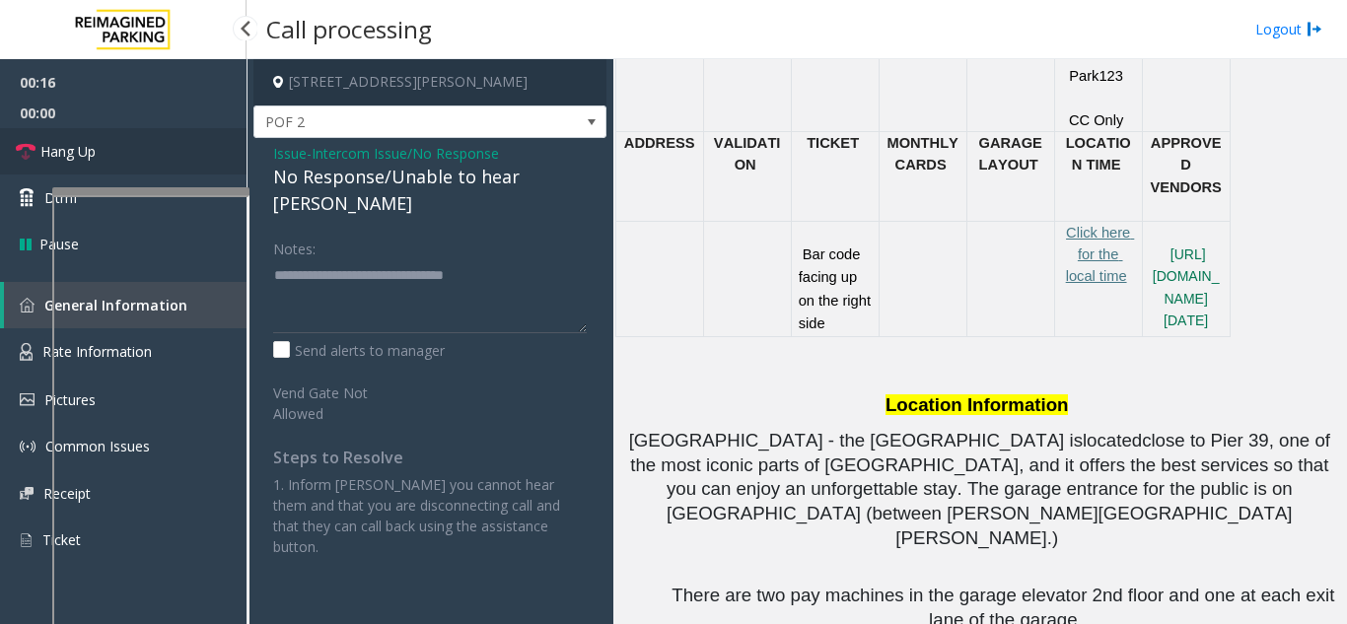
click at [176, 151] on link "Hang Up" at bounding box center [123, 151] width 247 height 46
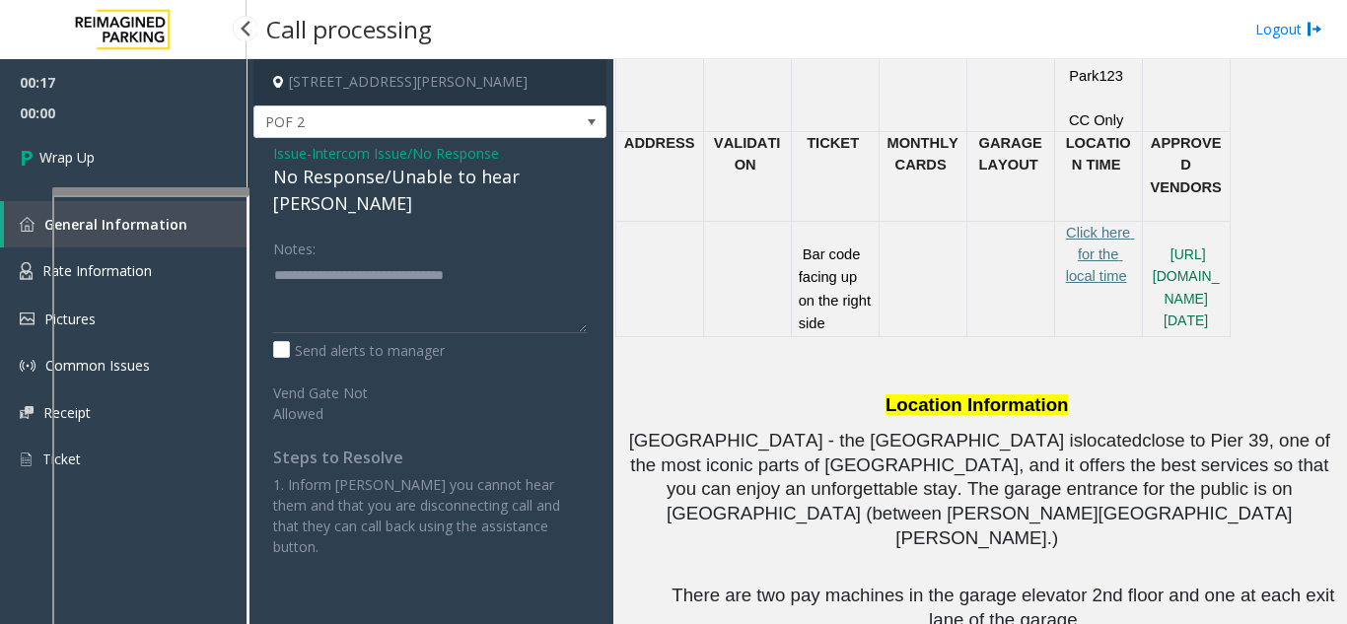
click at [176, 151] on link "Wrap Up" at bounding box center [123, 157] width 247 height 58
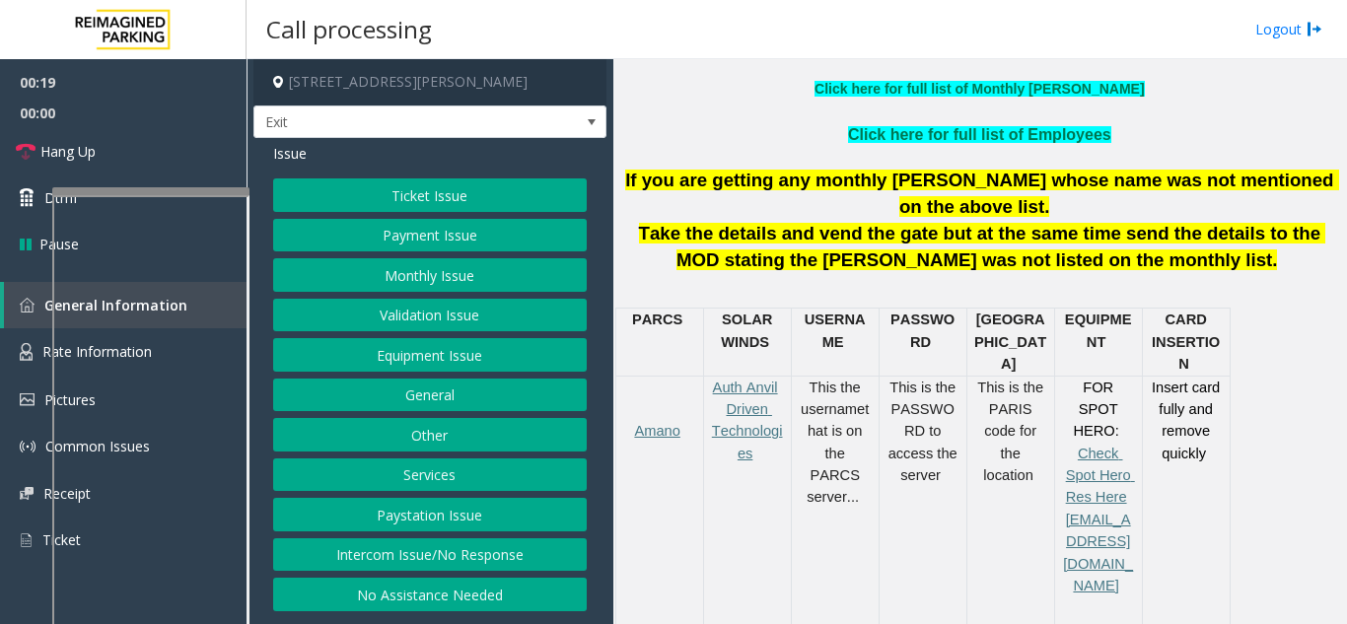
scroll to position [558, 0]
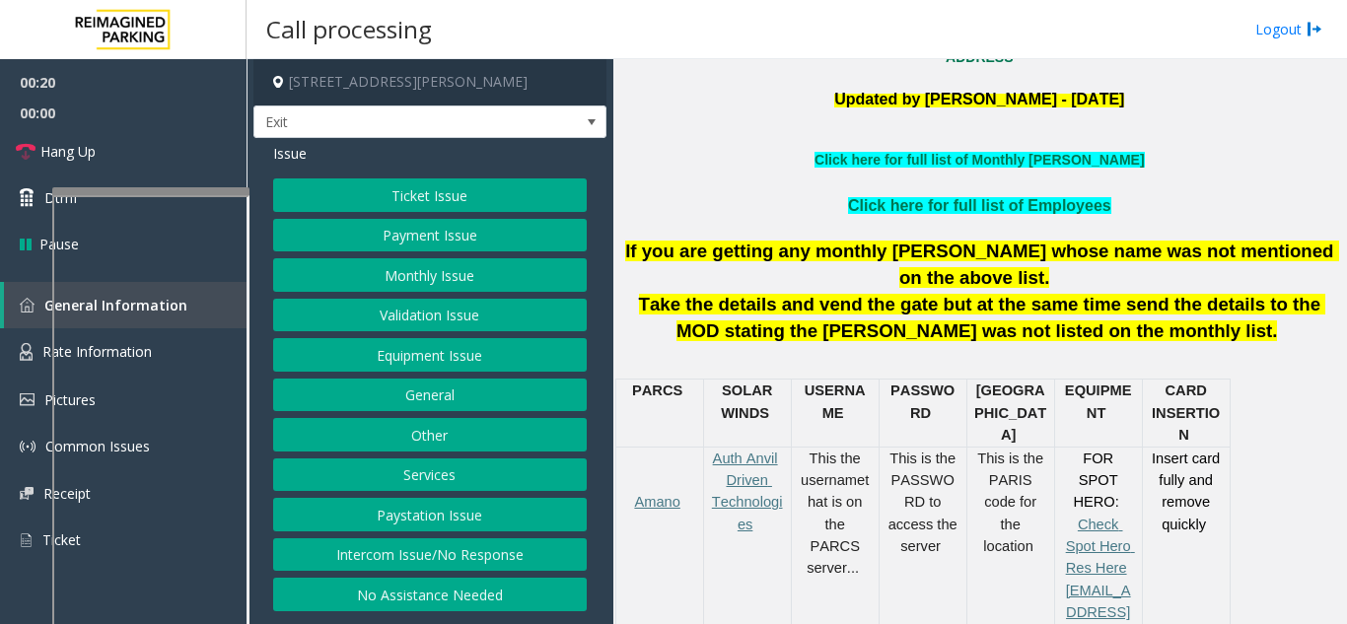
click at [459, 360] on button "Equipment Issue" at bounding box center [430, 355] width 314 height 34
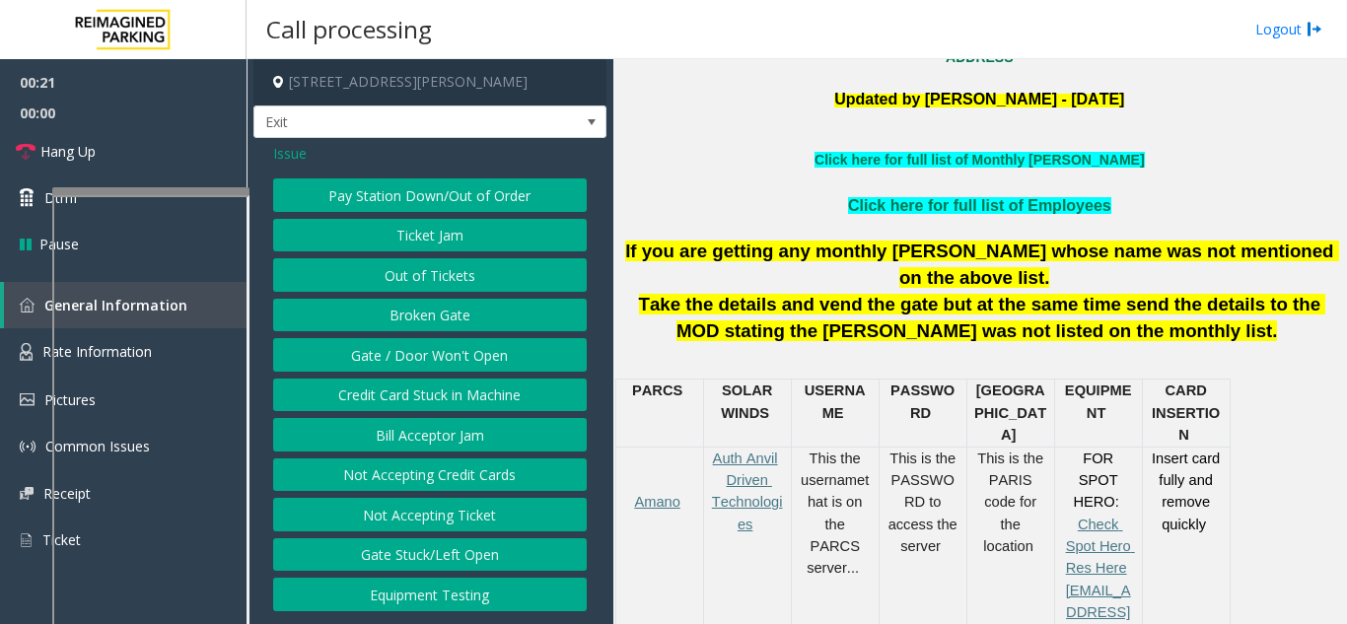
click at [459, 361] on button "Gate / Door Won't Open" at bounding box center [430, 355] width 314 height 34
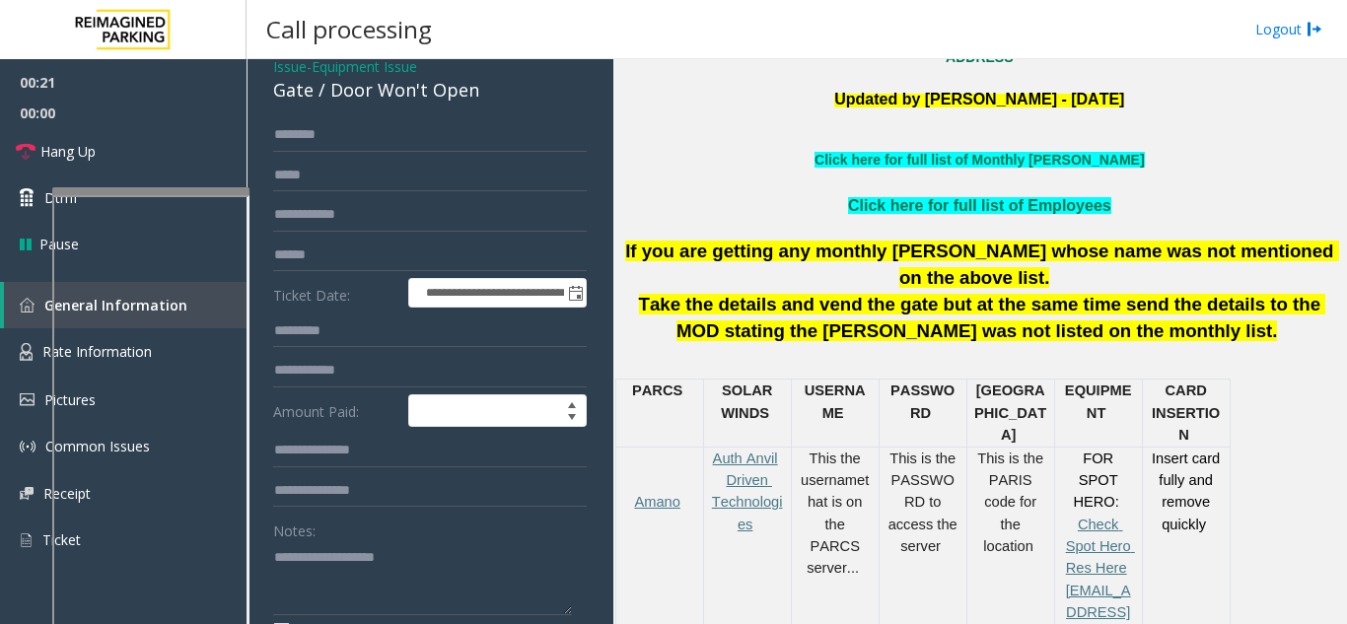
scroll to position [197, 0]
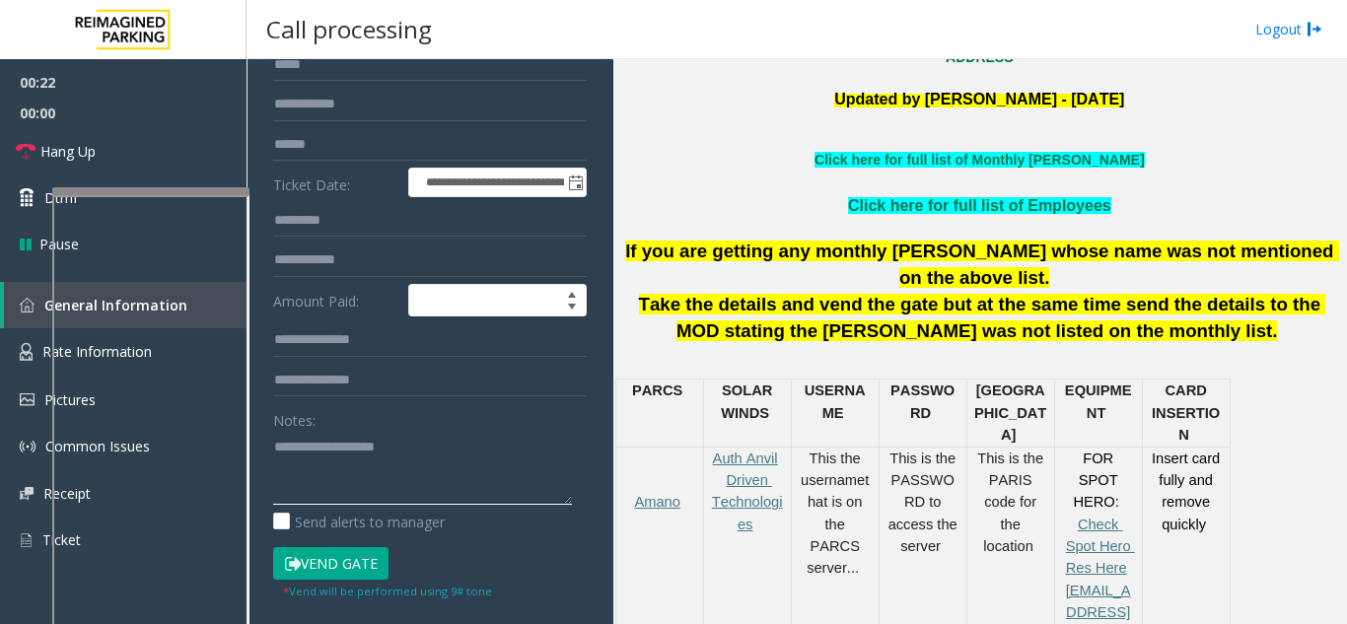
click at [436, 445] on textarea at bounding box center [422, 468] width 299 height 74
click at [286, 443] on textarea at bounding box center [422, 468] width 299 height 74
click at [317, 467] on textarea at bounding box center [422, 468] width 299 height 74
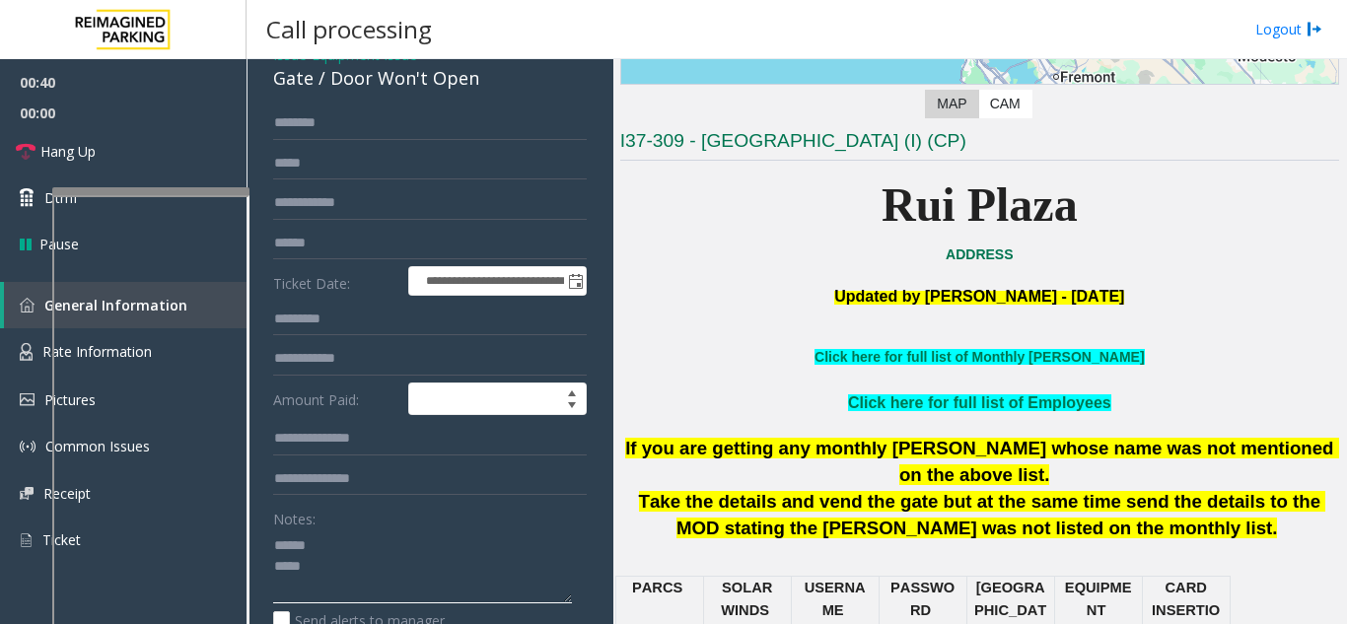
scroll to position [0, 0]
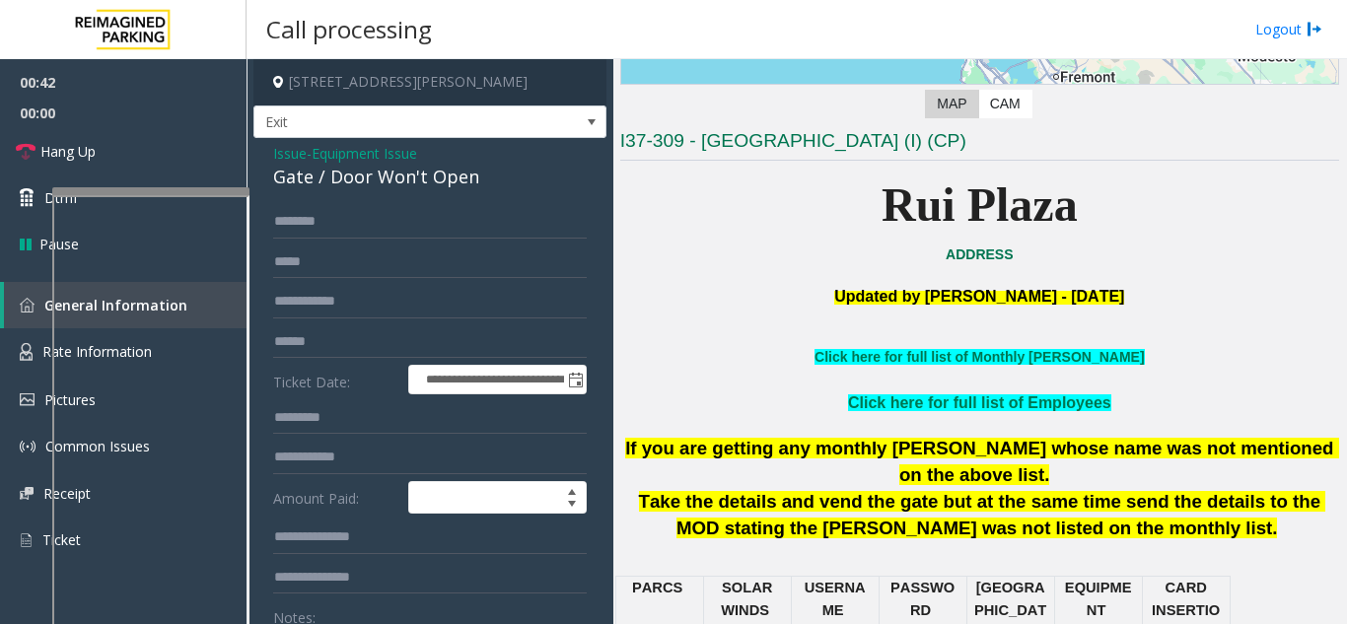
click at [367, 182] on div "Gate / Door Won't Open" at bounding box center [430, 177] width 314 height 27
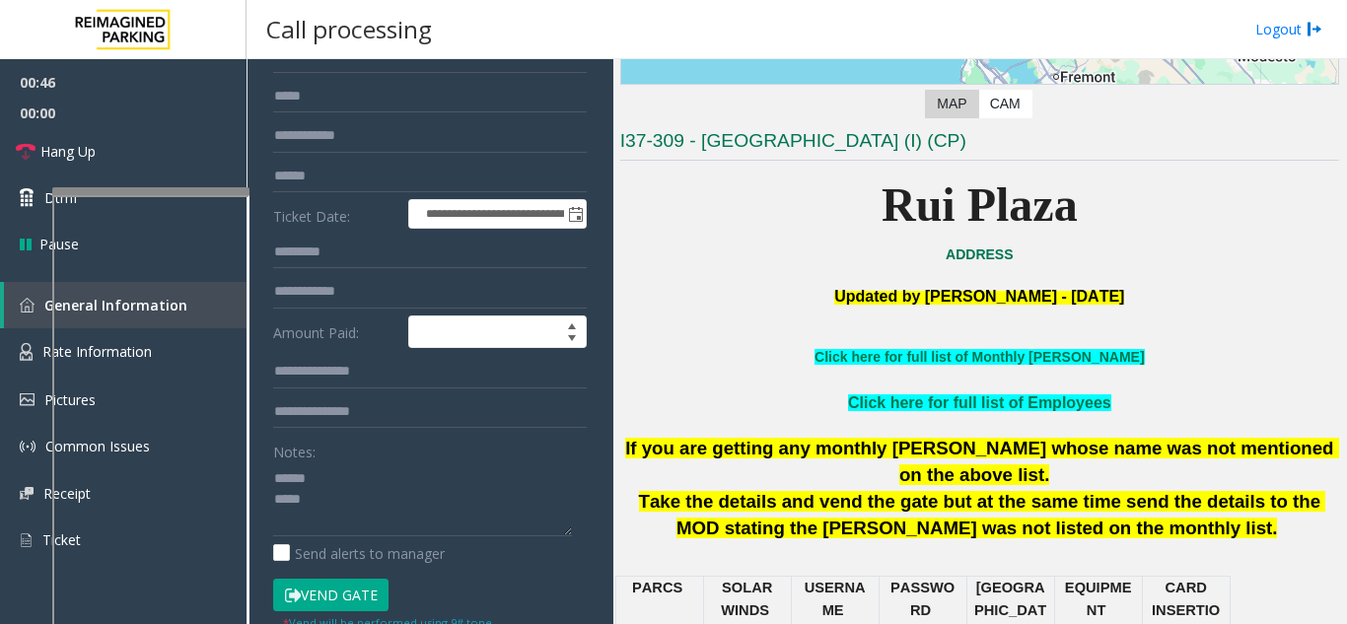
scroll to position [278, 0]
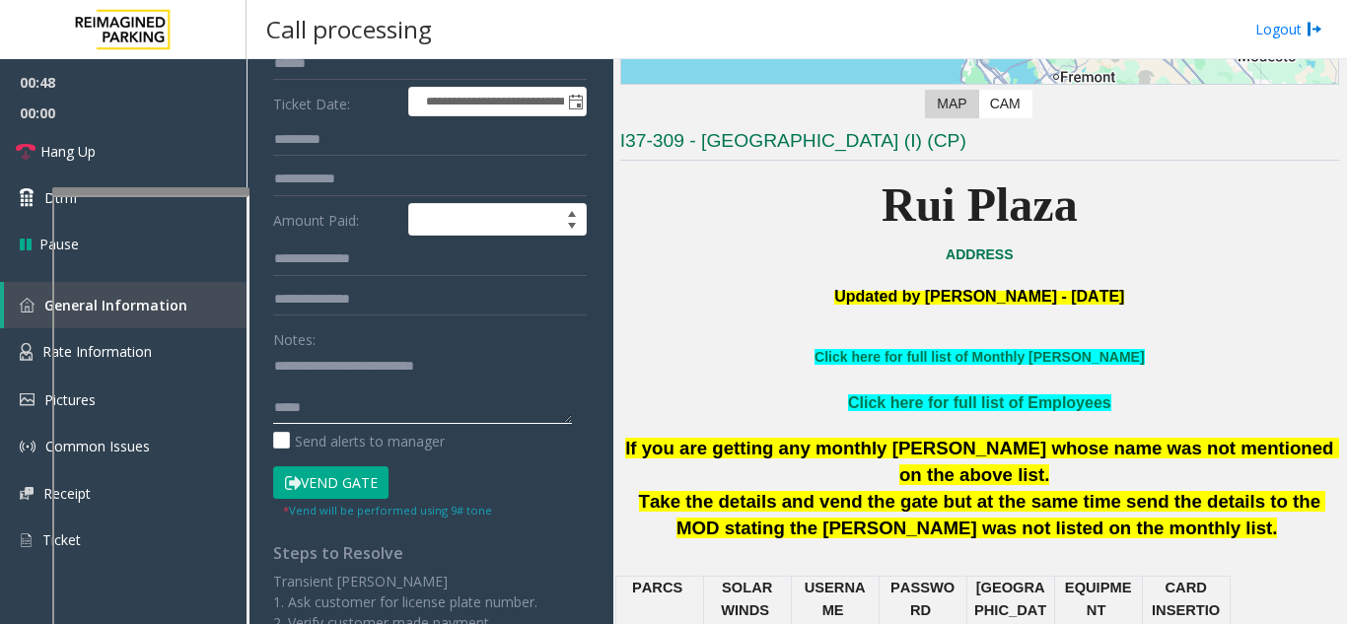
click at [384, 409] on textarea at bounding box center [422, 387] width 299 height 74
click at [314, 365] on textarea at bounding box center [422, 387] width 299 height 74
click at [355, 404] on textarea at bounding box center [422, 387] width 299 height 74
click at [178, 154] on link "Hang Up" at bounding box center [123, 151] width 247 height 46
click at [387, 401] on textarea at bounding box center [422, 387] width 299 height 74
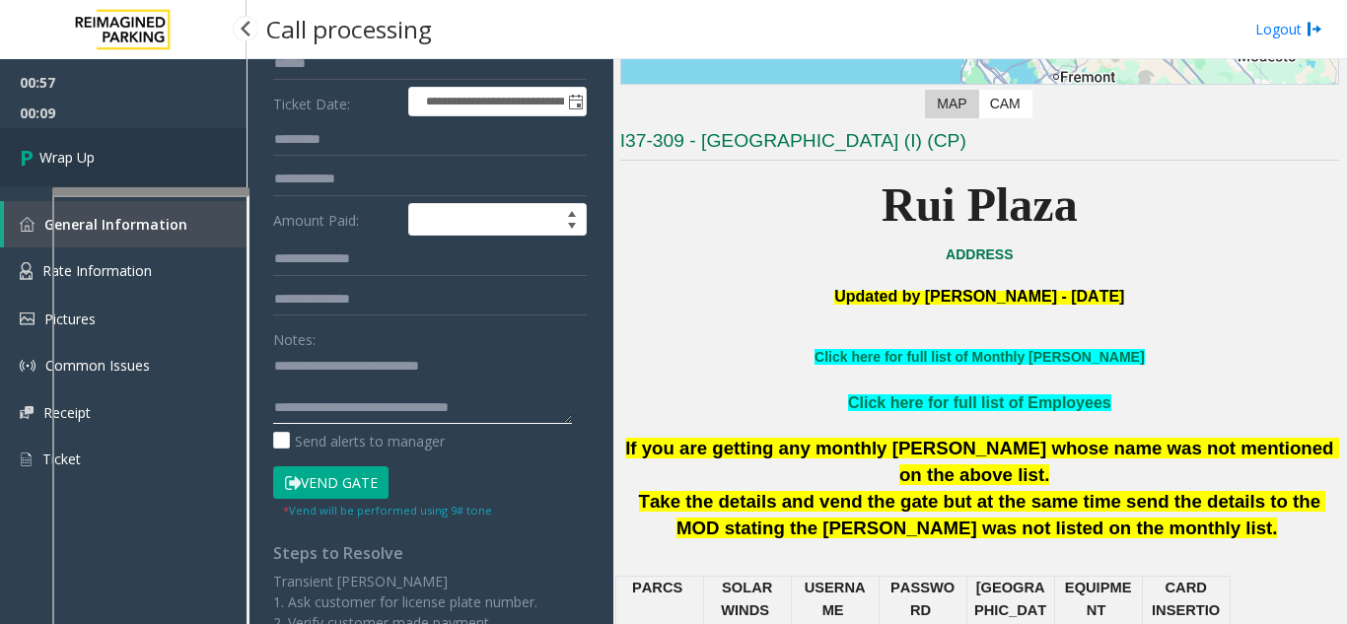
type textarea "**********"
click at [61, 168] on link "Wrap Up" at bounding box center [123, 157] width 247 height 58
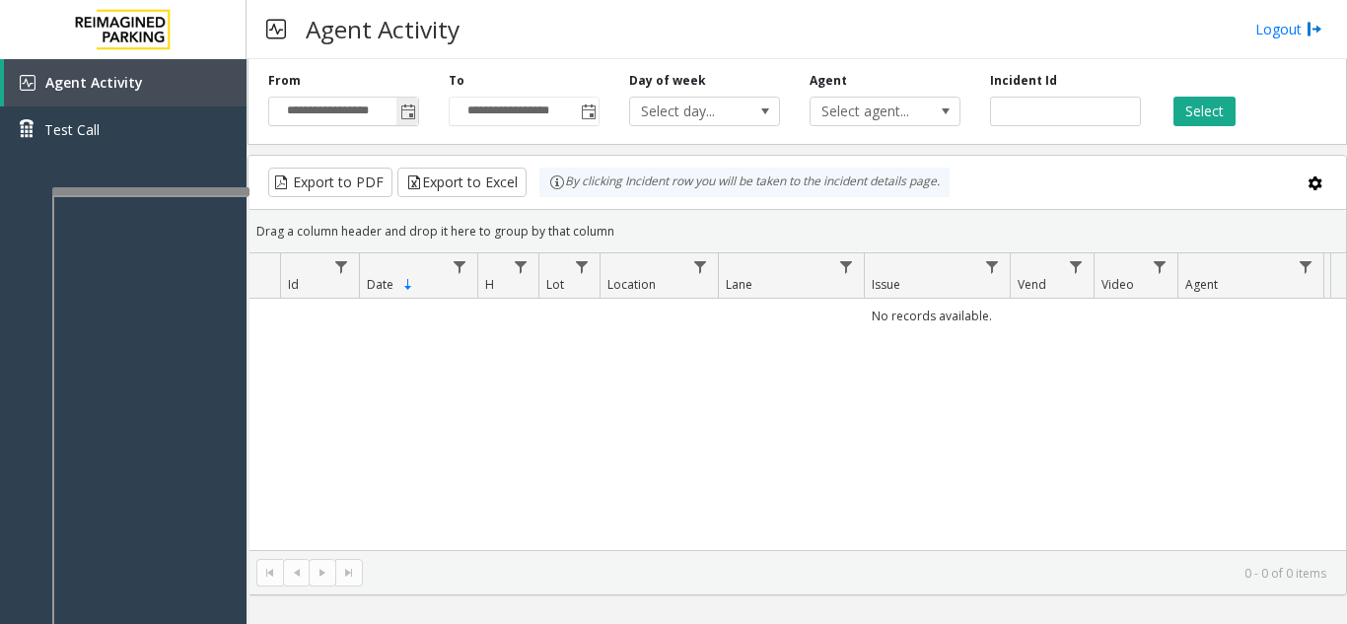
click at [405, 100] on span "Toggle popup" at bounding box center [407, 112] width 22 height 32
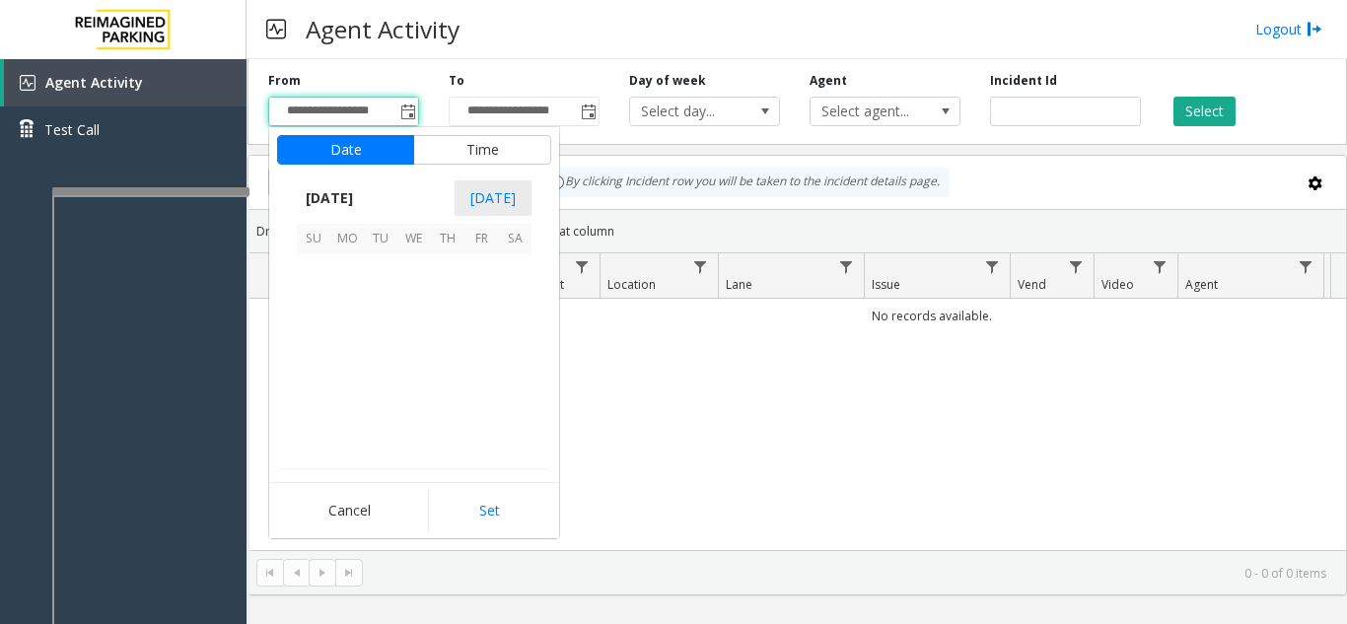
scroll to position [353887, 0]
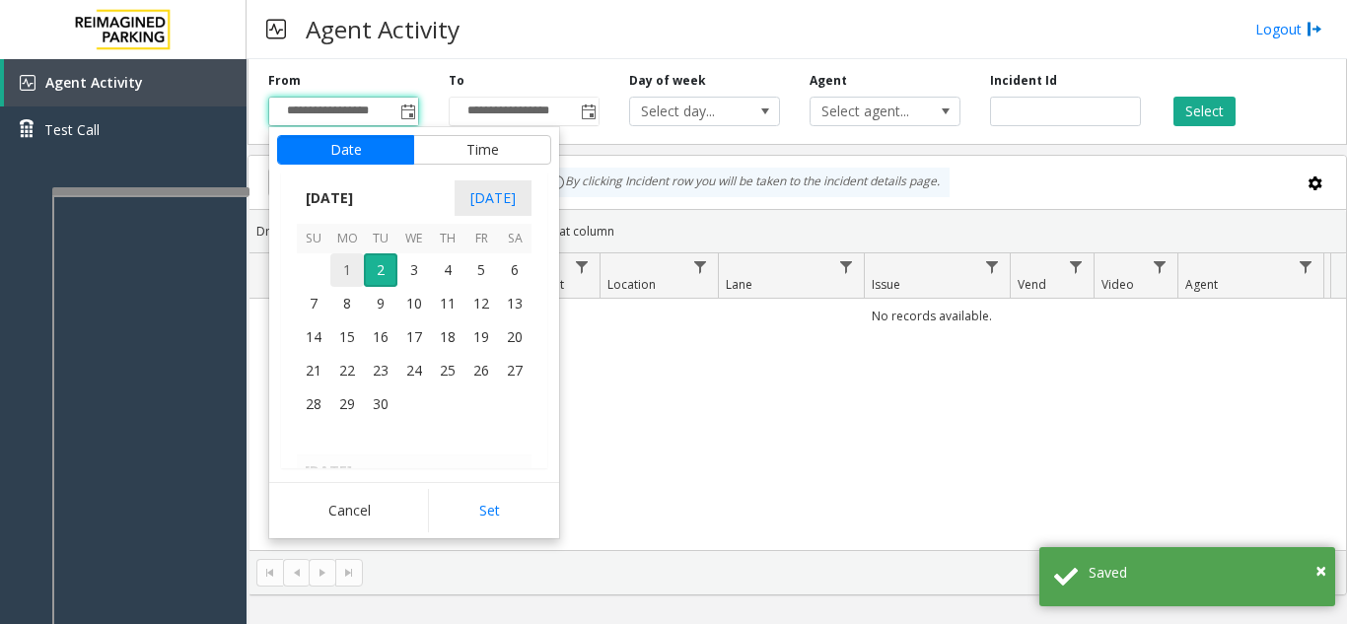
click at [352, 262] on span "1" at bounding box center [347, 270] width 34 height 34
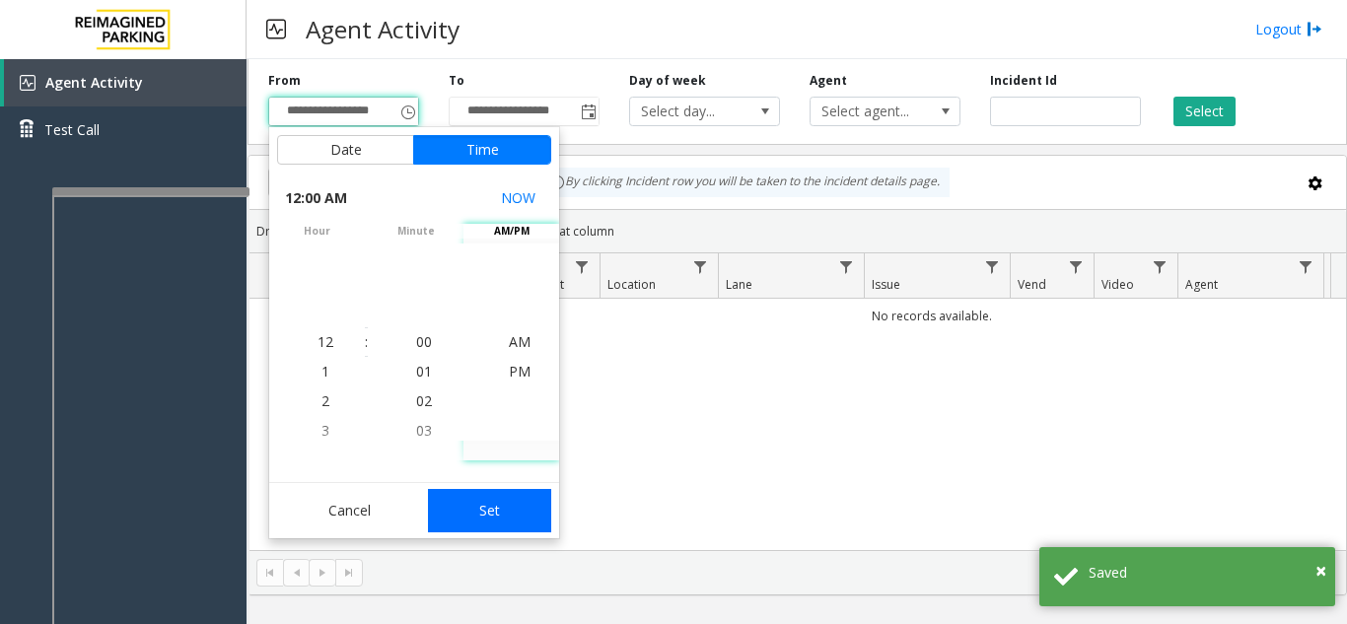
click at [485, 497] on button "Set" at bounding box center [490, 510] width 124 height 43
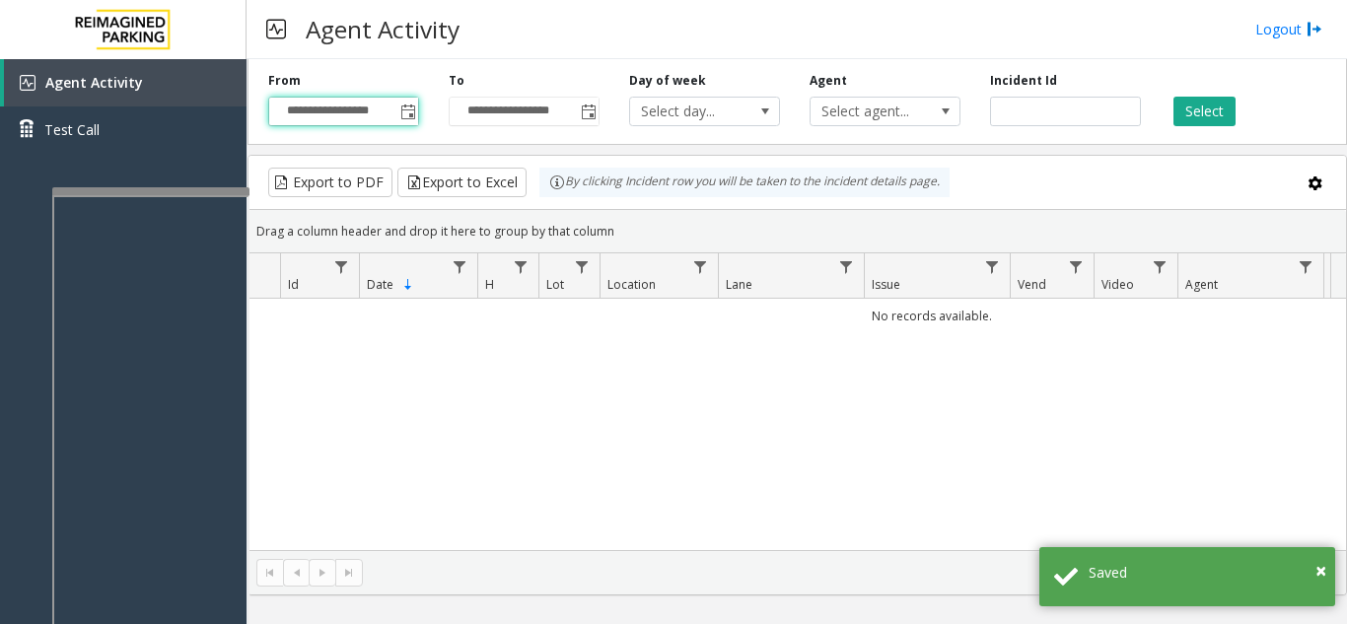
type input "**********"
click at [1214, 114] on button "Select" at bounding box center [1204, 112] width 62 height 30
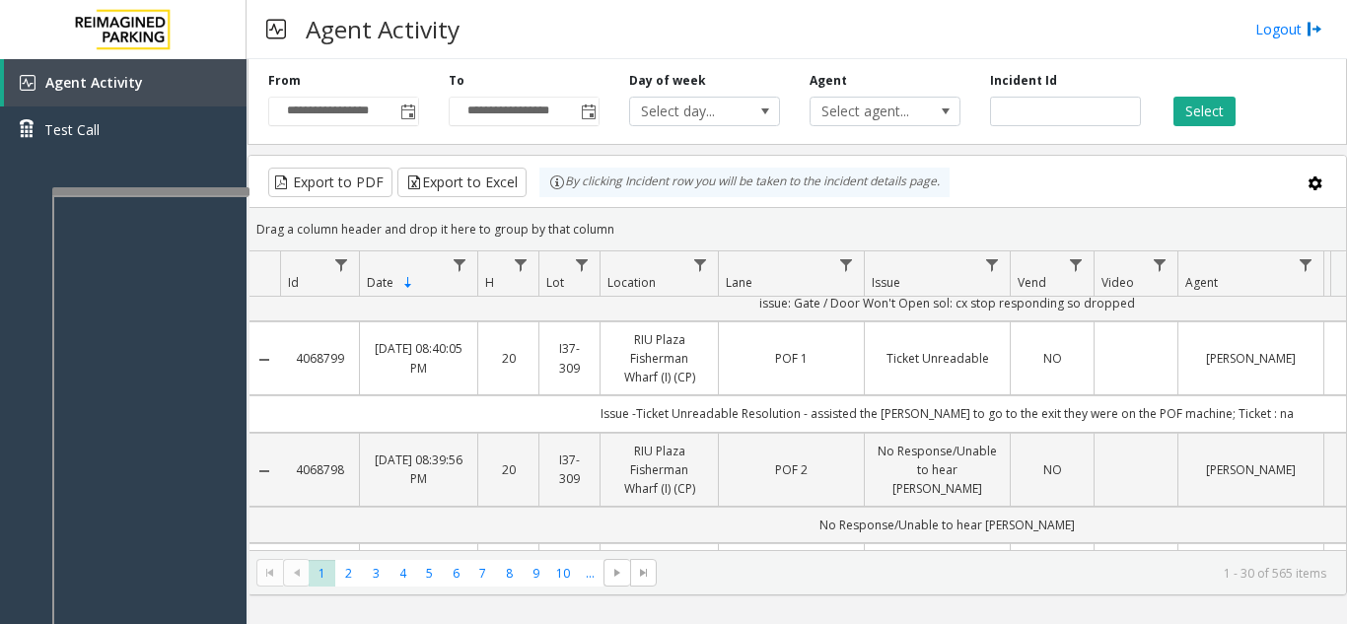
scroll to position [0, 0]
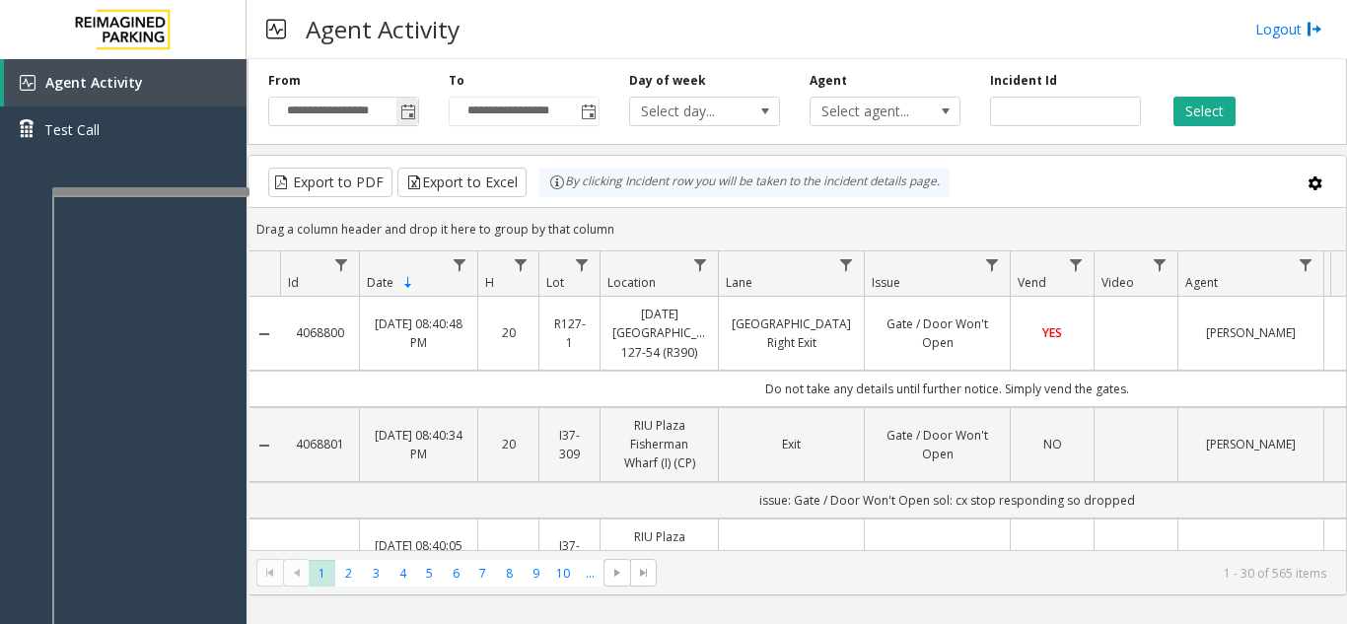
click at [408, 106] on span "Toggle popup" at bounding box center [408, 113] width 16 height 16
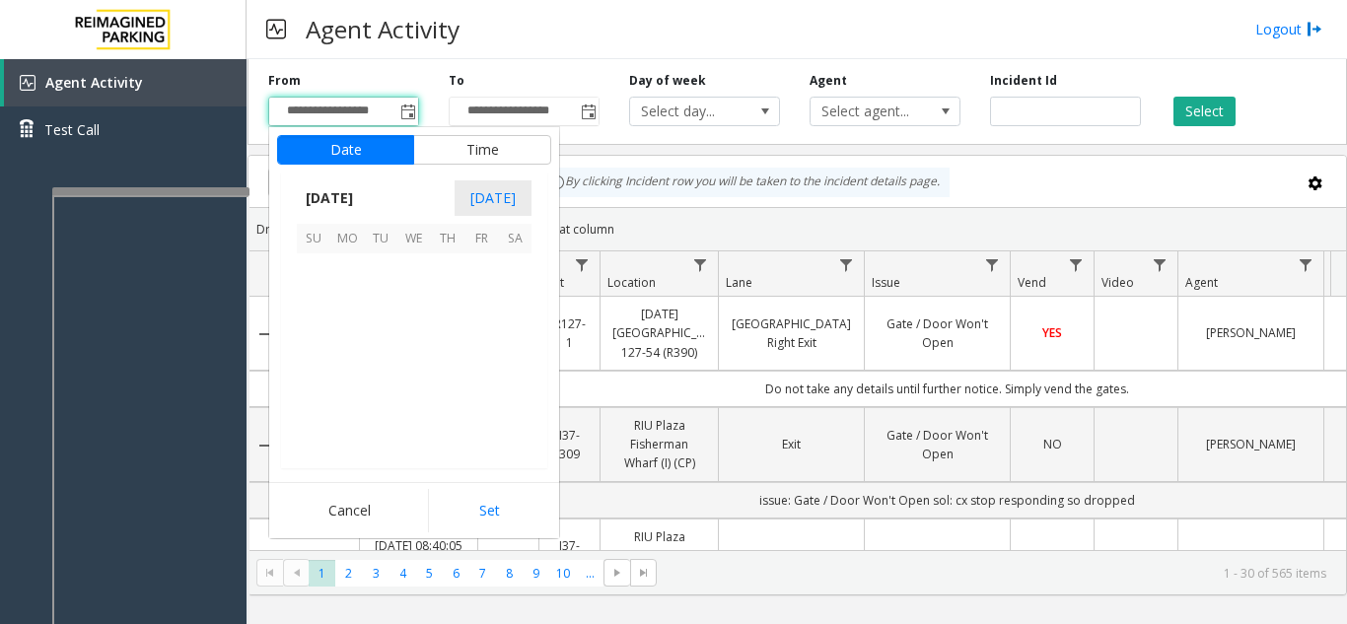
scroll to position [353887, 0]
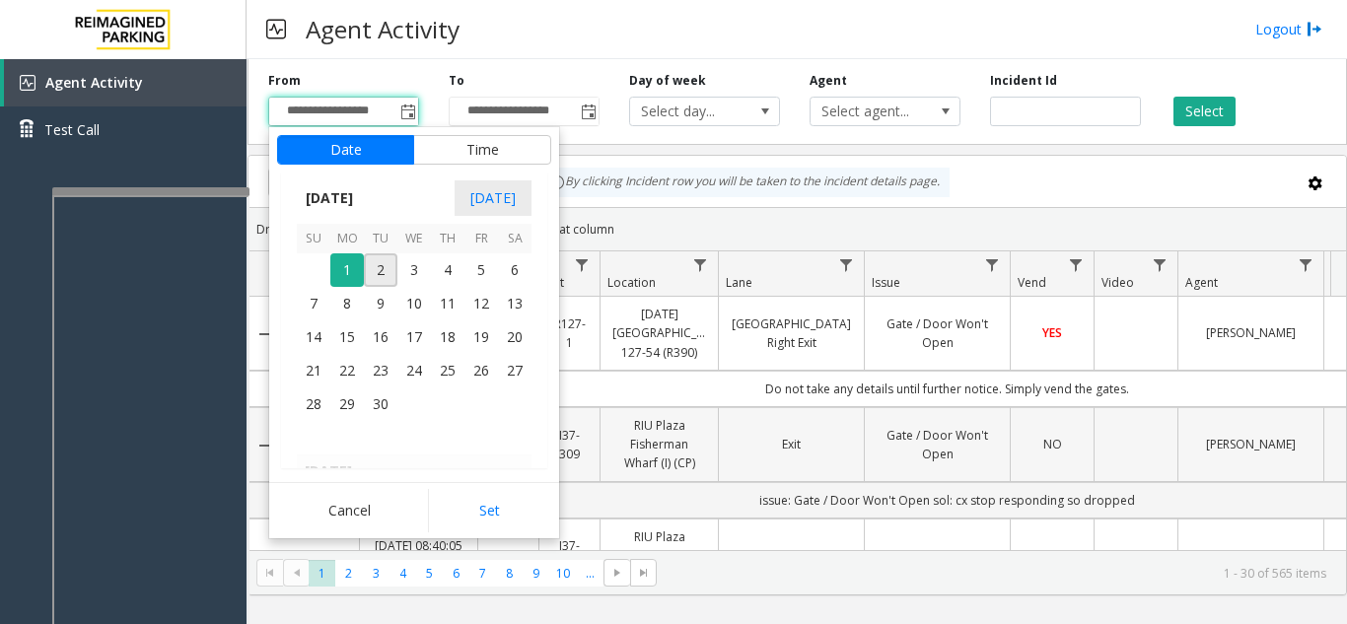
click at [775, 451] on link "Exit" at bounding box center [791, 444] width 121 height 19
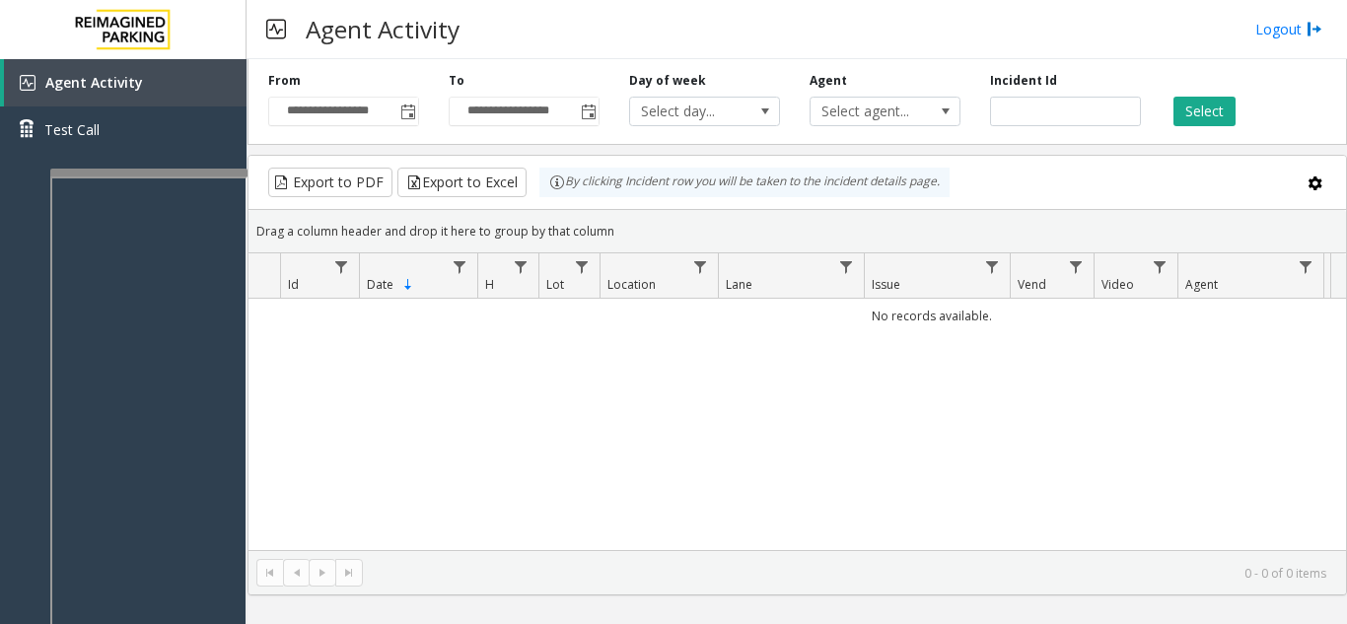
click at [180, 173] on div at bounding box center [148, 173] width 197 height 8
click at [406, 115] on span "Toggle popup" at bounding box center [408, 113] width 16 height 16
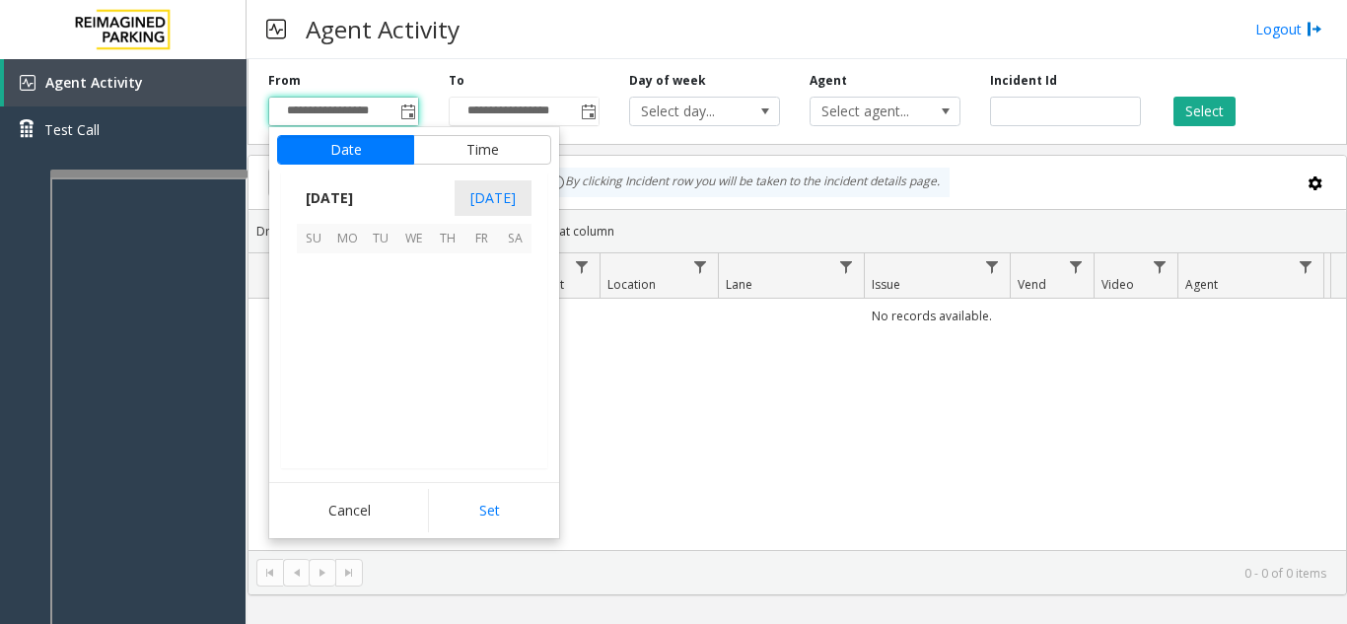
scroll to position [353887, 0]
click at [328, 269] on td at bounding box center [314, 270] width 34 height 34
click at [345, 262] on span "1" at bounding box center [347, 270] width 34 height 34
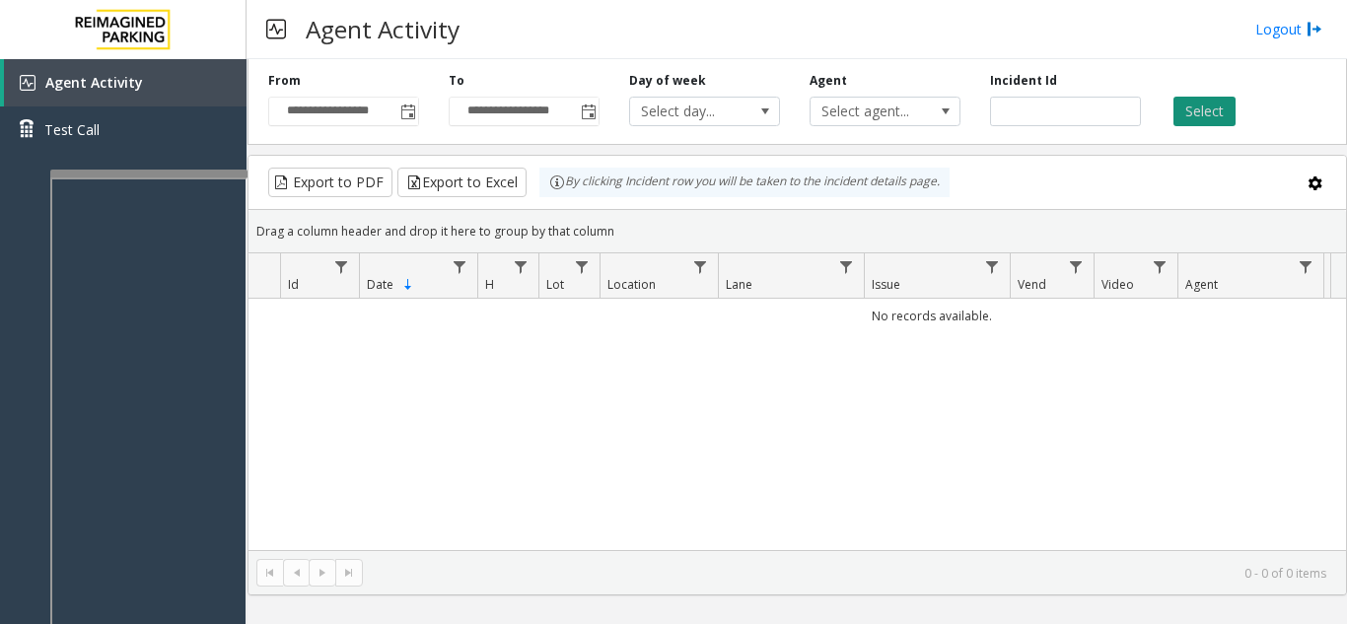
click at [1195, 113] on button "Select" at bounding box center [1204, 112] width 62 height 30
click at [407, 121] on span "Toggle popup" at bounding box center [407, 112] width 22 height 32
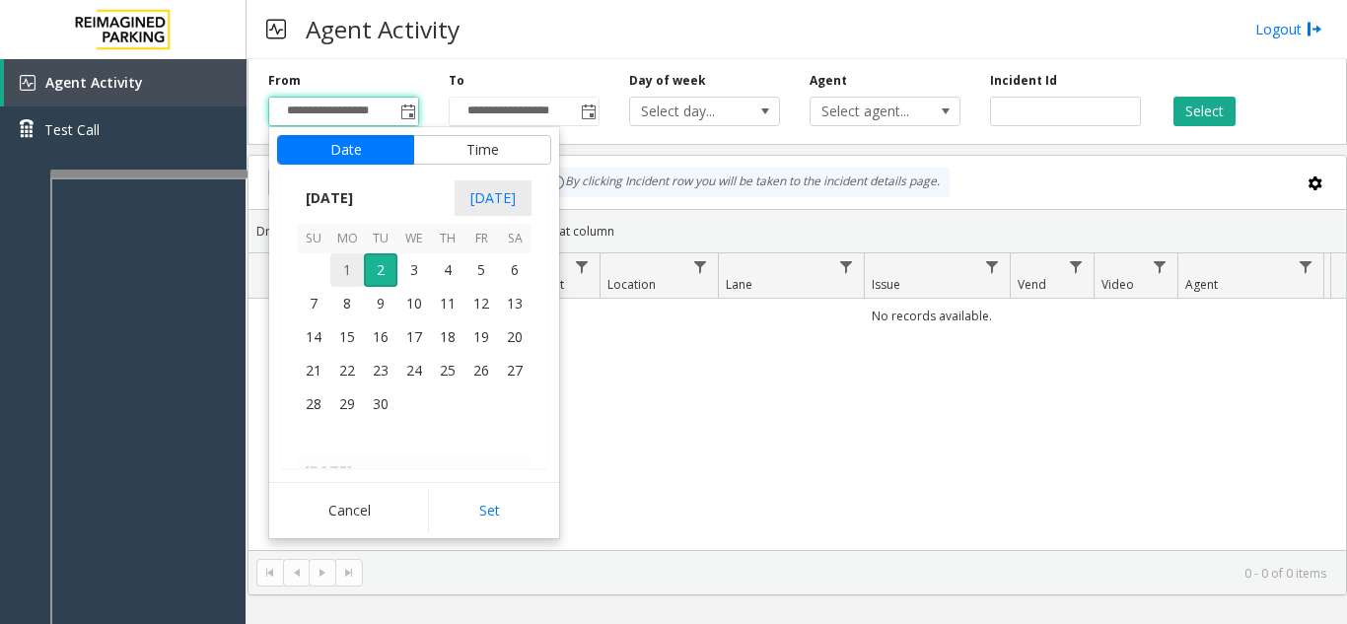
click at [341, 267] on span "1" at bounding box center [347, 270] width 34 height 34
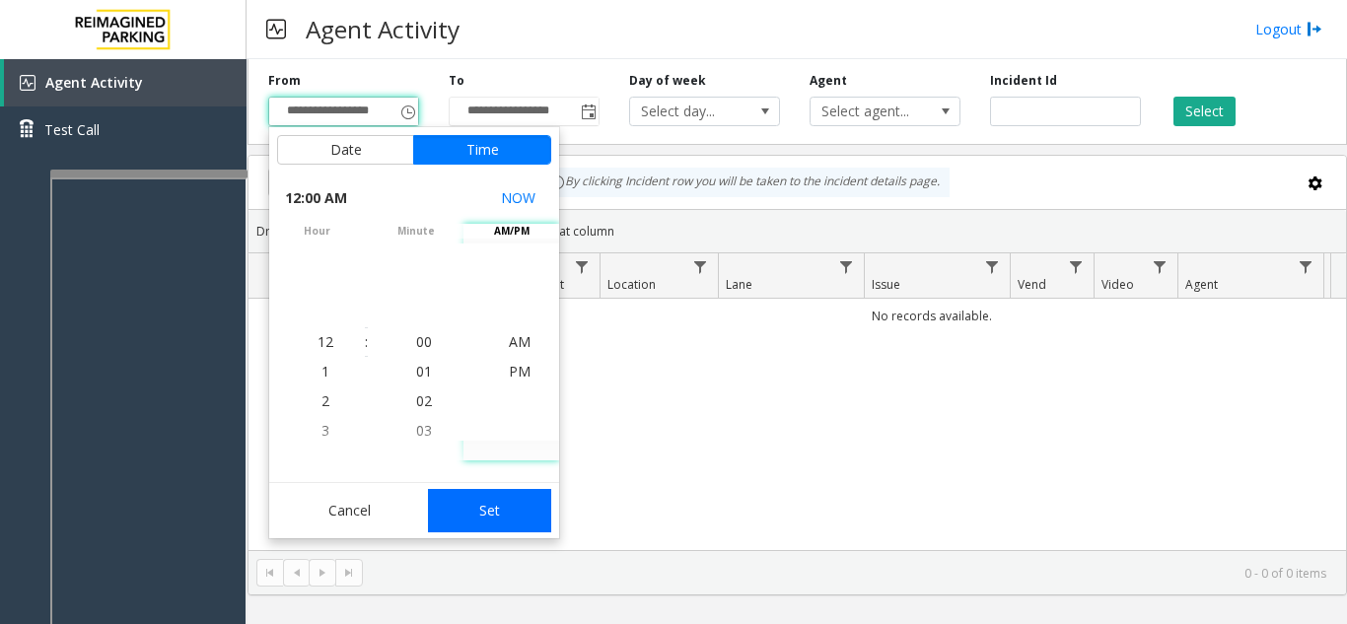
click at [480, 503] on button "Set" at bounding box center [490, 510] width 124 height 43
type input "**********"
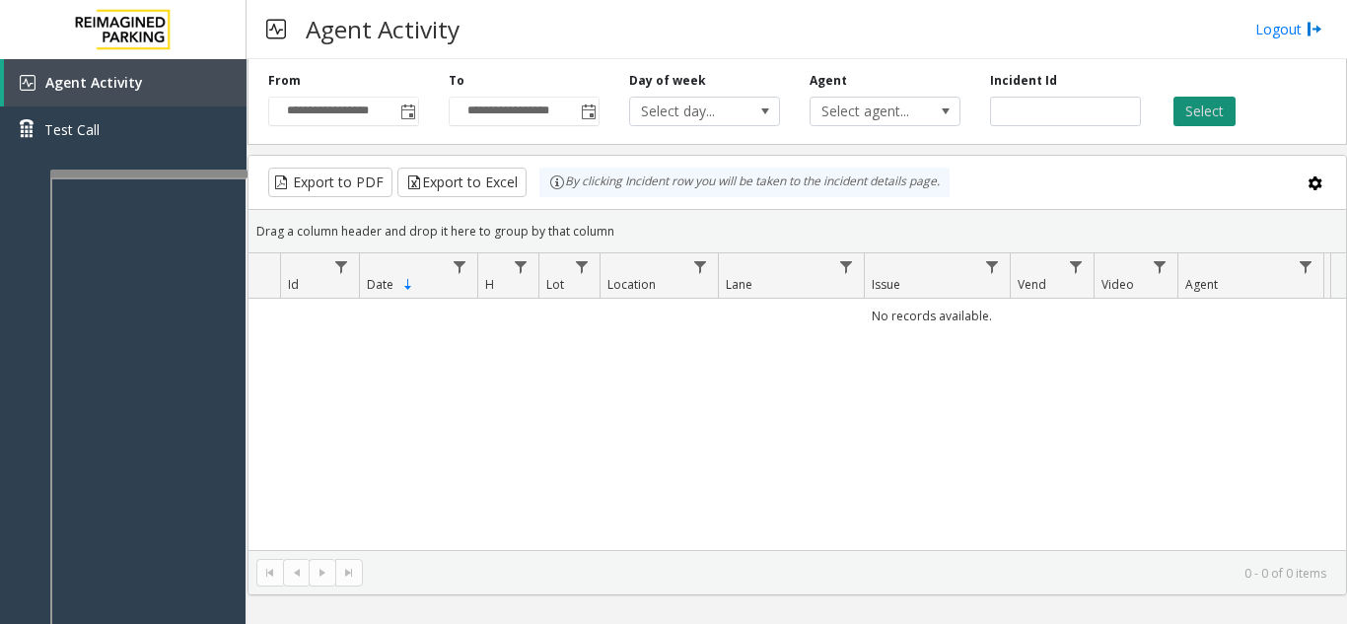
click at [1200, 120] on button "Select" at bounding box center [1204, 112] width 62 height 30
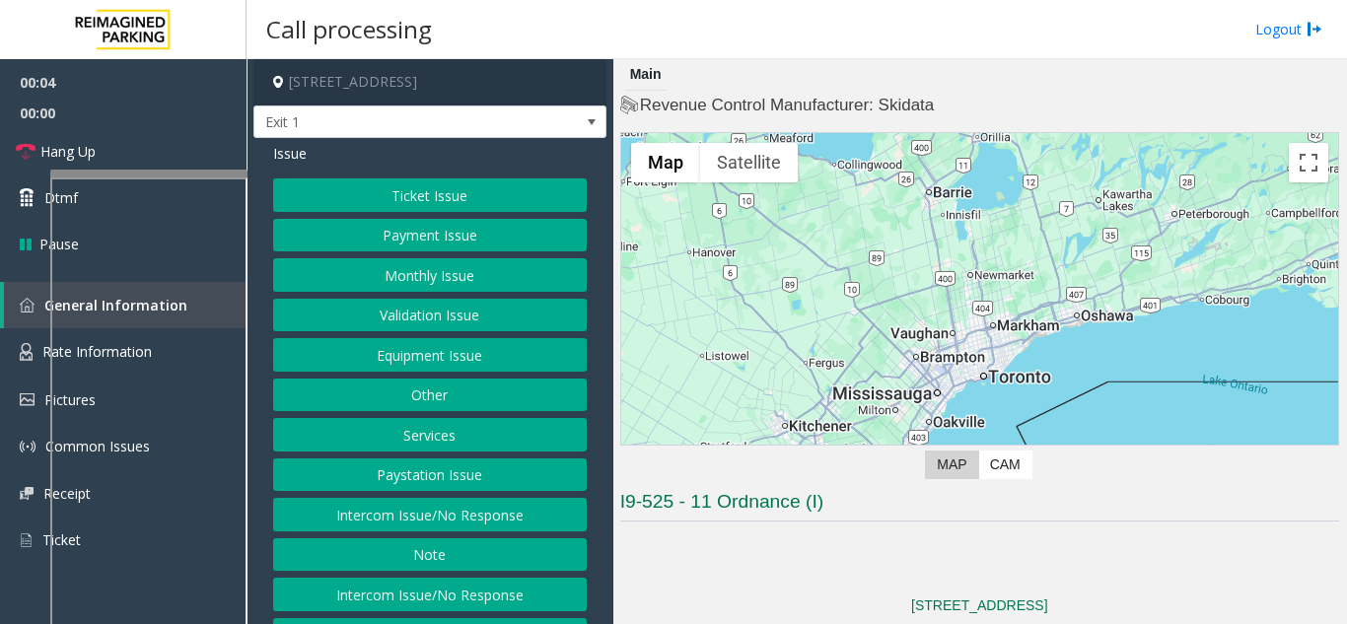
scroll to position [394, 0]
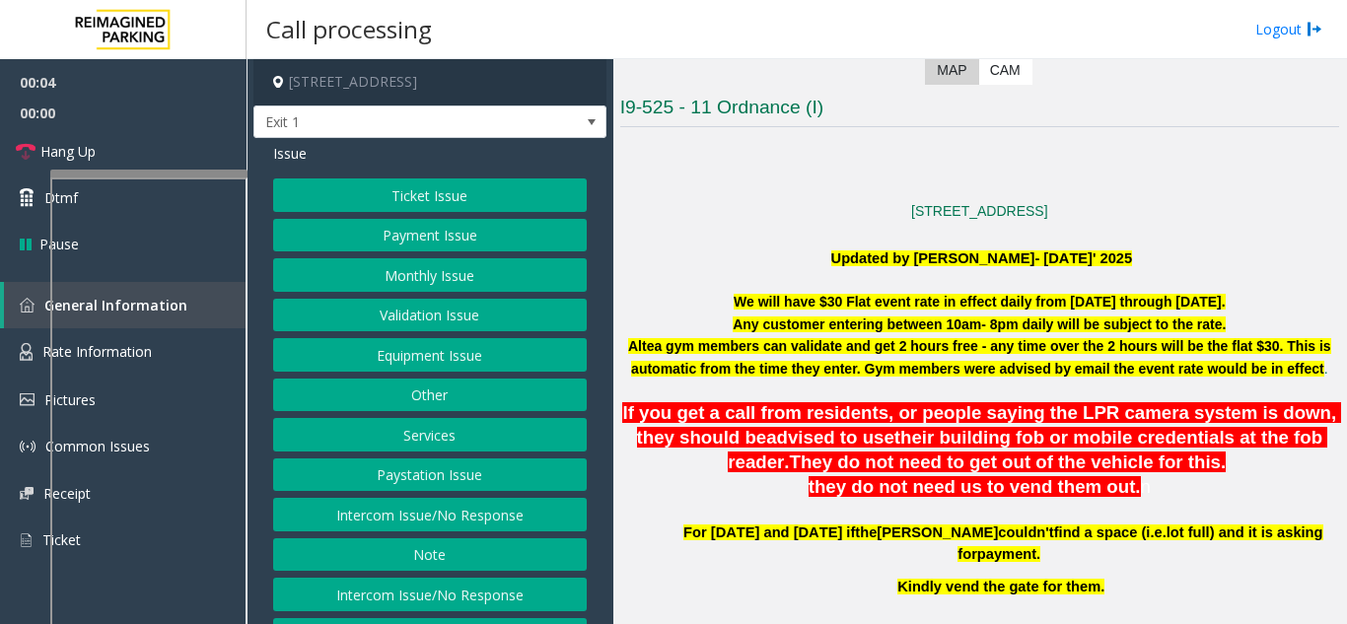
click at [397, 176] on div "Issue Ticket Issue Payment Issue Monthly Issue Validation Issue Equipment Issue…" at bounding box center [429, 419] width 353 height 563
click at [399, 189] on button "Ticket Issue" at bounding box center [430, 195] width 314 height 34
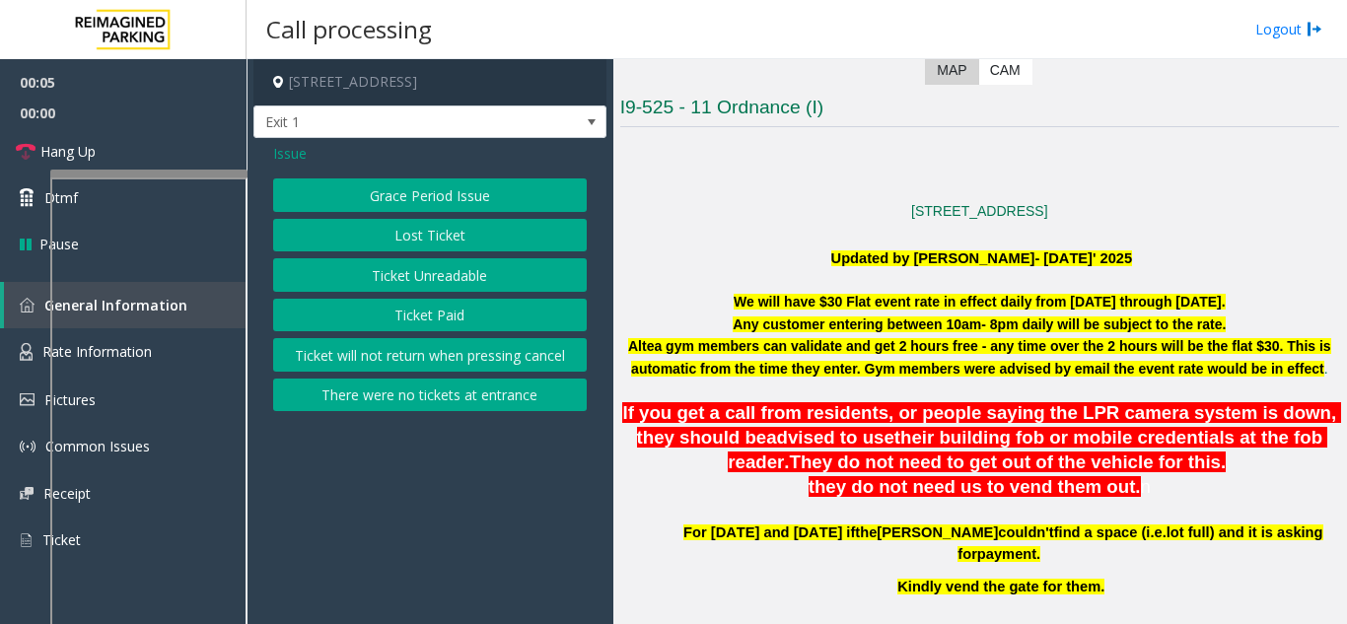
click at [406, 317] on button "Ticket Paid" at bounding box center [430, 316] width 314 height 34
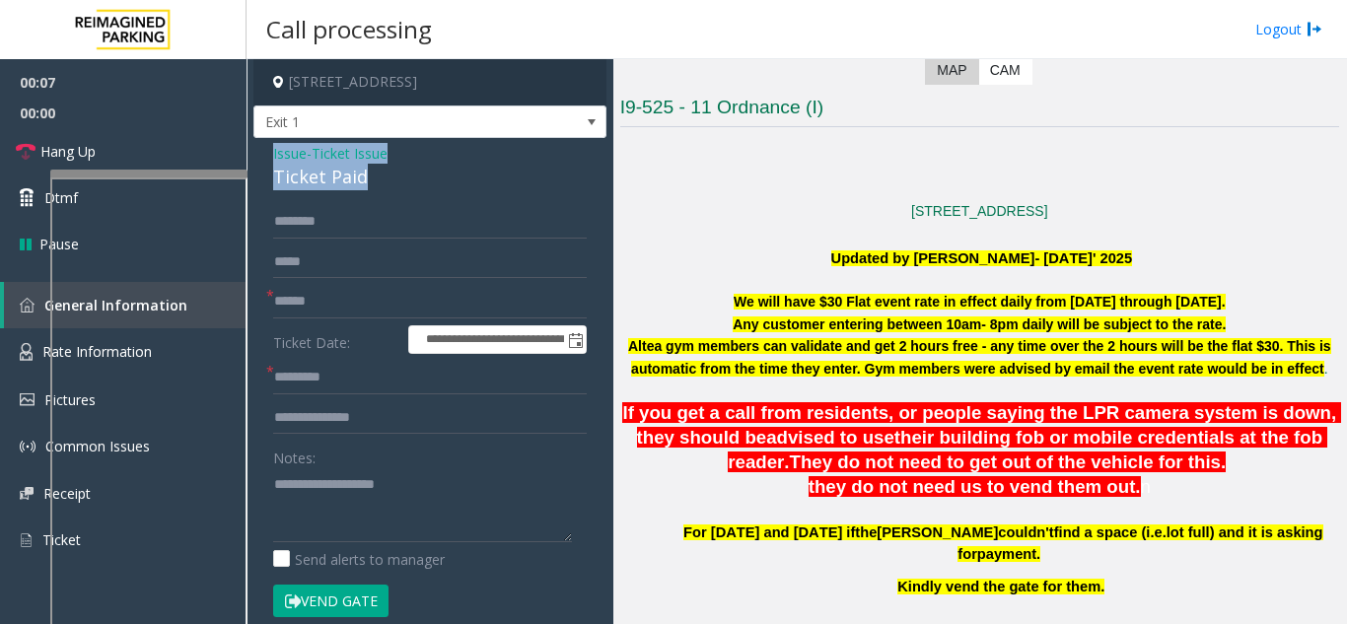
drag, startPoint x: 404, startPoint y: 183, endPoint x: 266, endPoint y: 159, distance: 140.2
click at [266, 159] on div "**********" at bounding box center [429, 609] width 353 height 943
click at [353, 511] on textarea at bounding box center [422, 505] width 299 height 74
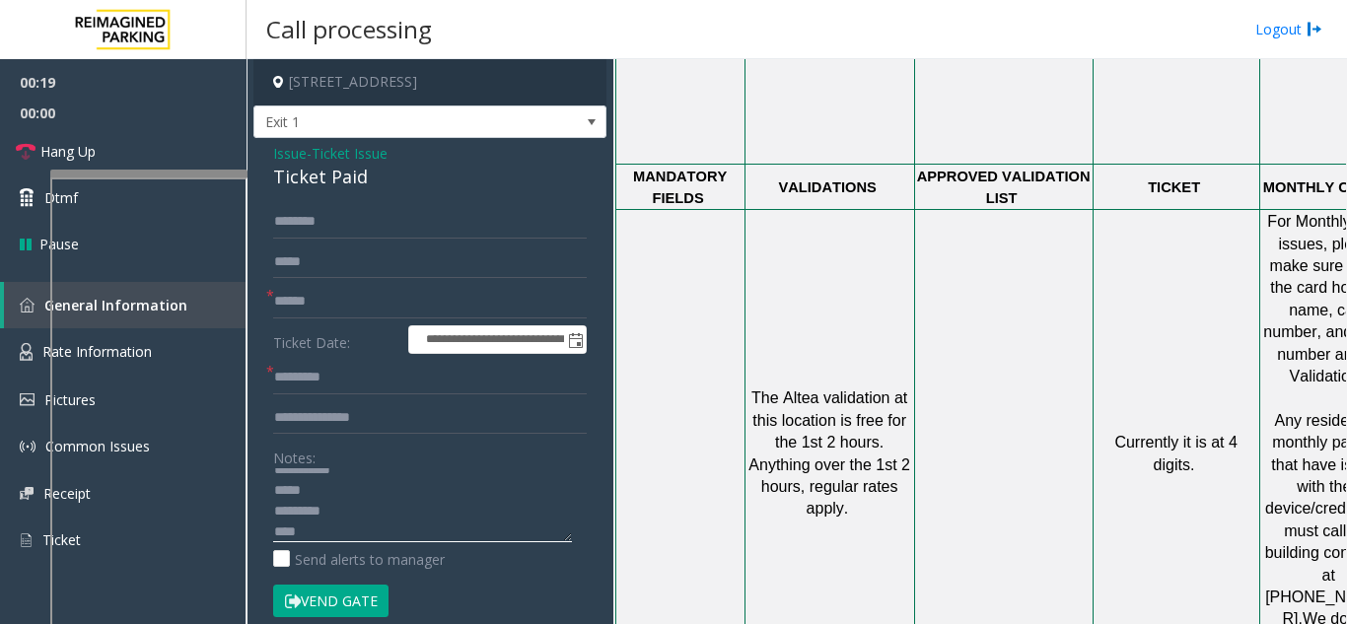
scroll to position [1578, 0]
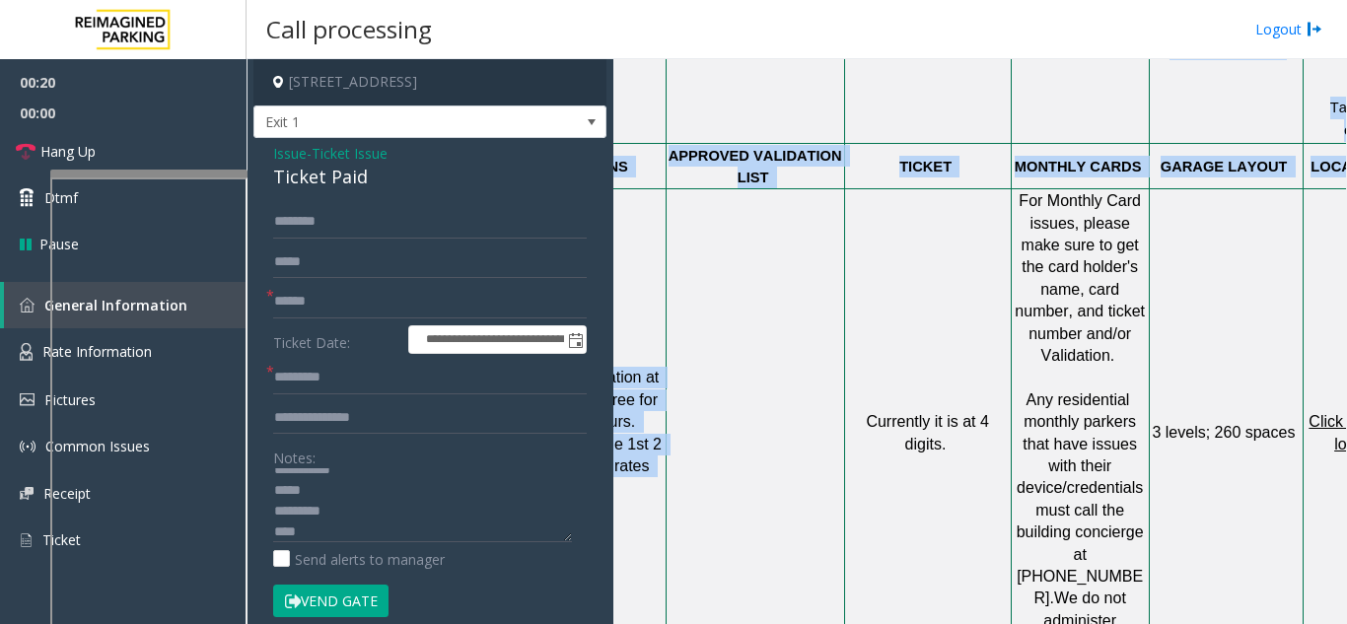
drag, startPoint x: 894, startPoint y: 365, endPoint x: 1346, endPoint y: 320, distance: 453.8
click at [1346, 320] on app-call-processing "**********" at bounding box center [796, 341] width 1099 height 565
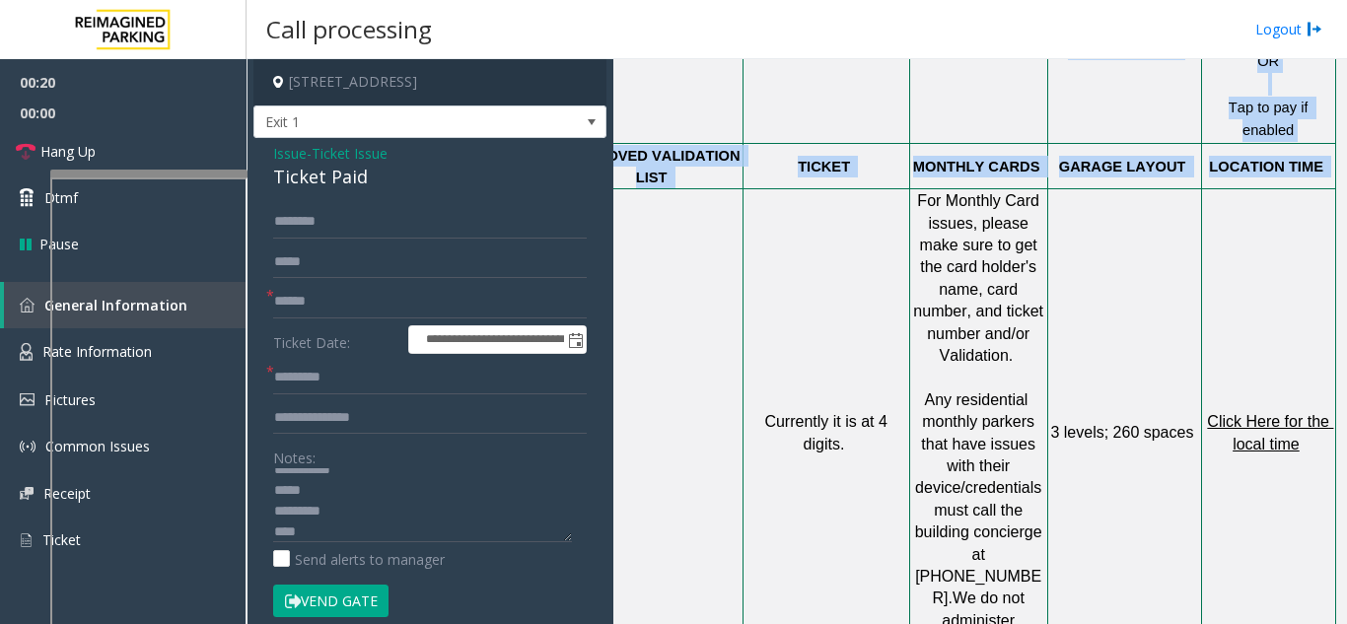
click at [1117, 327] on td "3 levels ; 260 spaces" at bounding box center [1124, 433] width 154 height 488
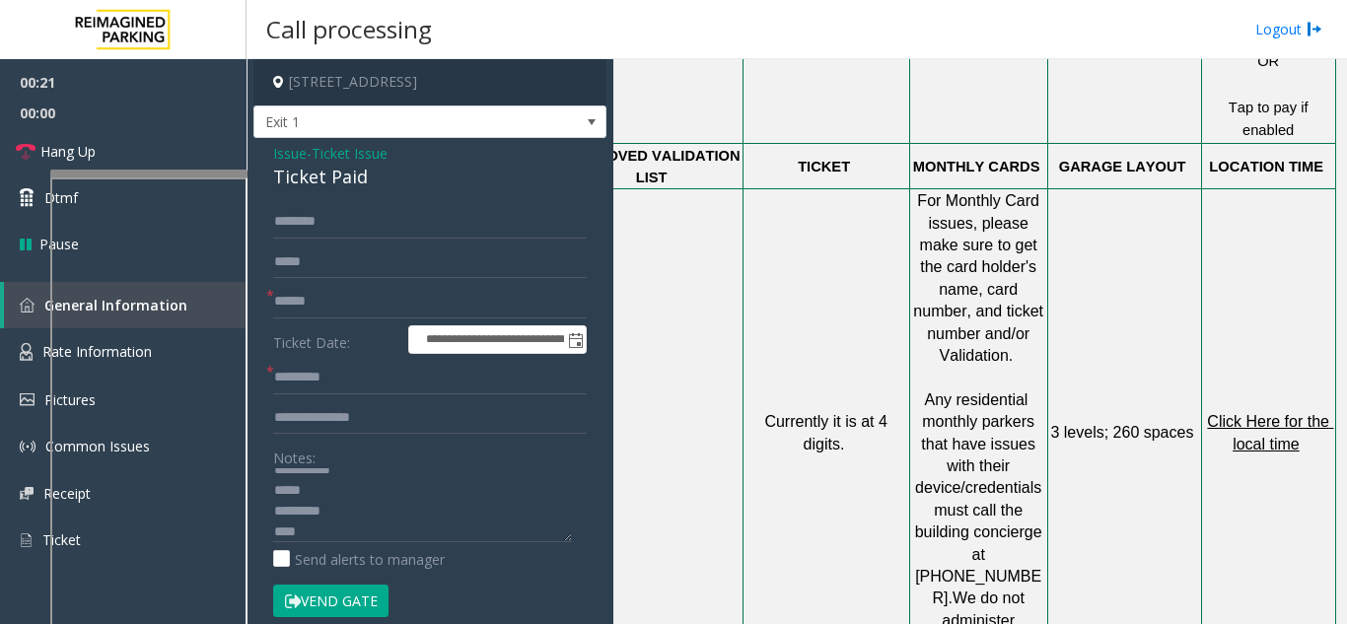
click at [1239, 413] on span "Click Here for the local time" at bounding box center [1270, 432] width 126 height 38
click at [298, 530] on textarea at bounding box center [422, 505] width 299 height 74
click at [307, 499] on textarea at bounding box center [422, 505] width 299 height 74
click at [301, 529] on textarea at bounding box center [422, 505] width 299 height 74
type textarea "**********"
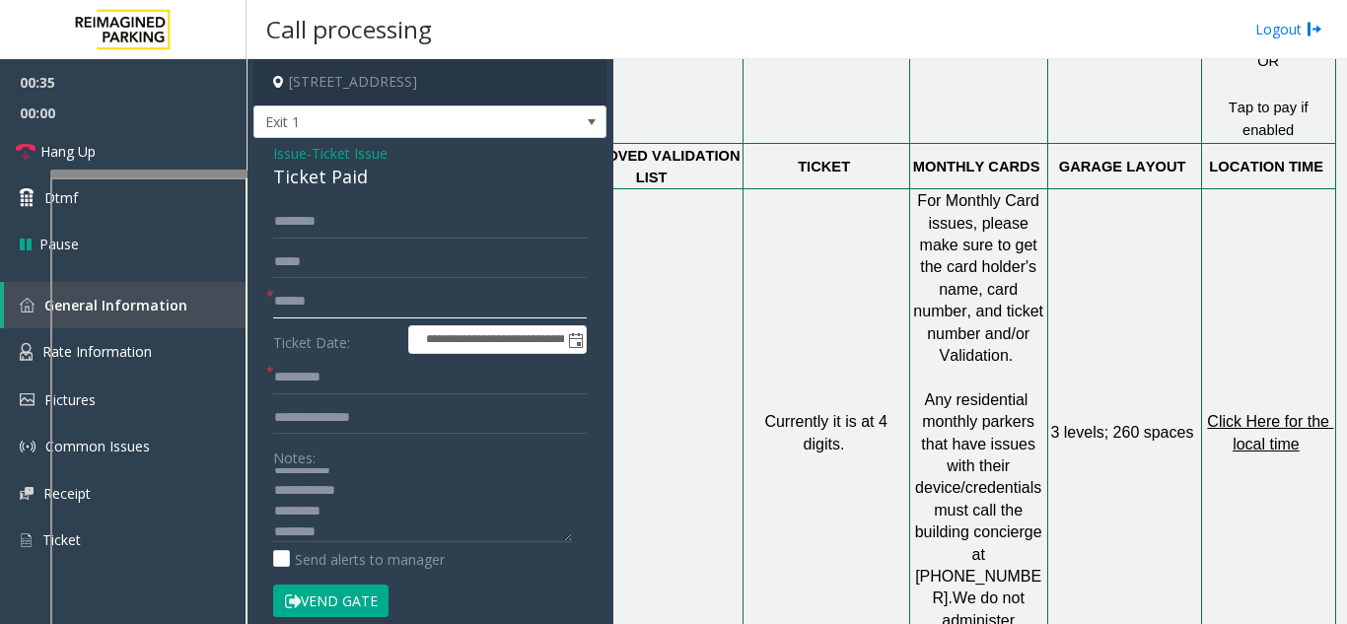
click at [316, 316] on input "text" at bounding box center [430, 302] width 314 height 34
type input "*"
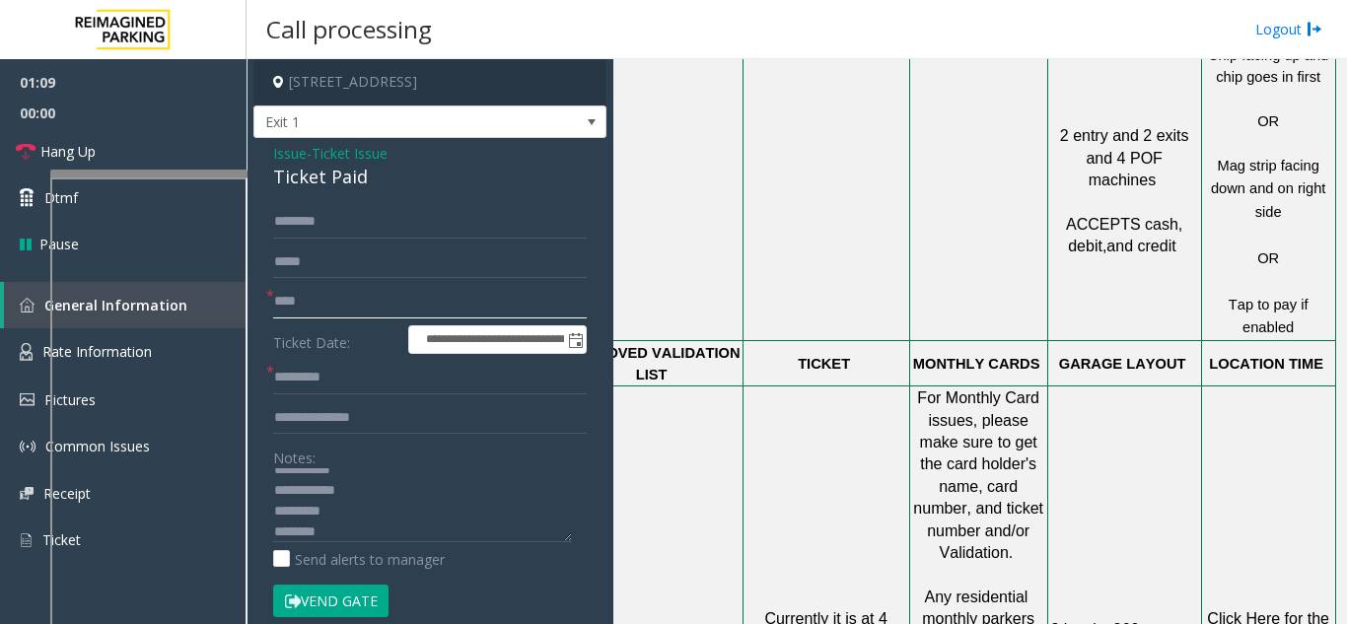
scroll to position [99, 0]
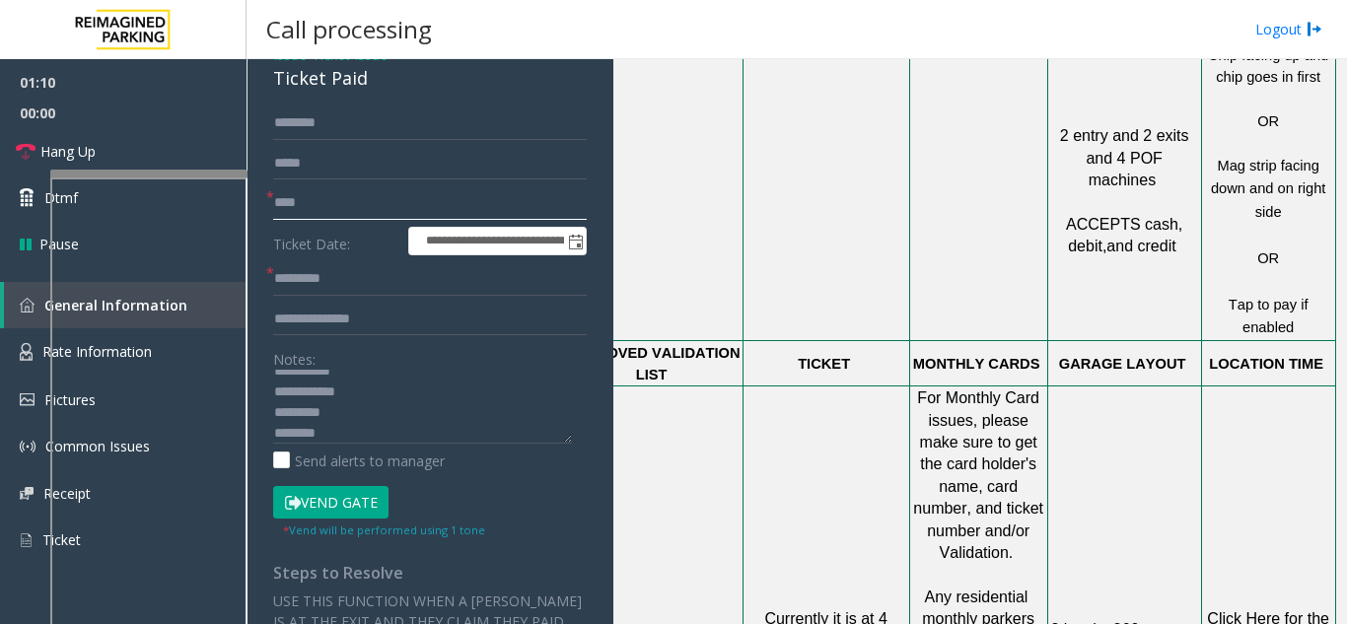
type input "****"
click at [342, 279] on input "text" at bounding box center [430, 279] width 314 height 34
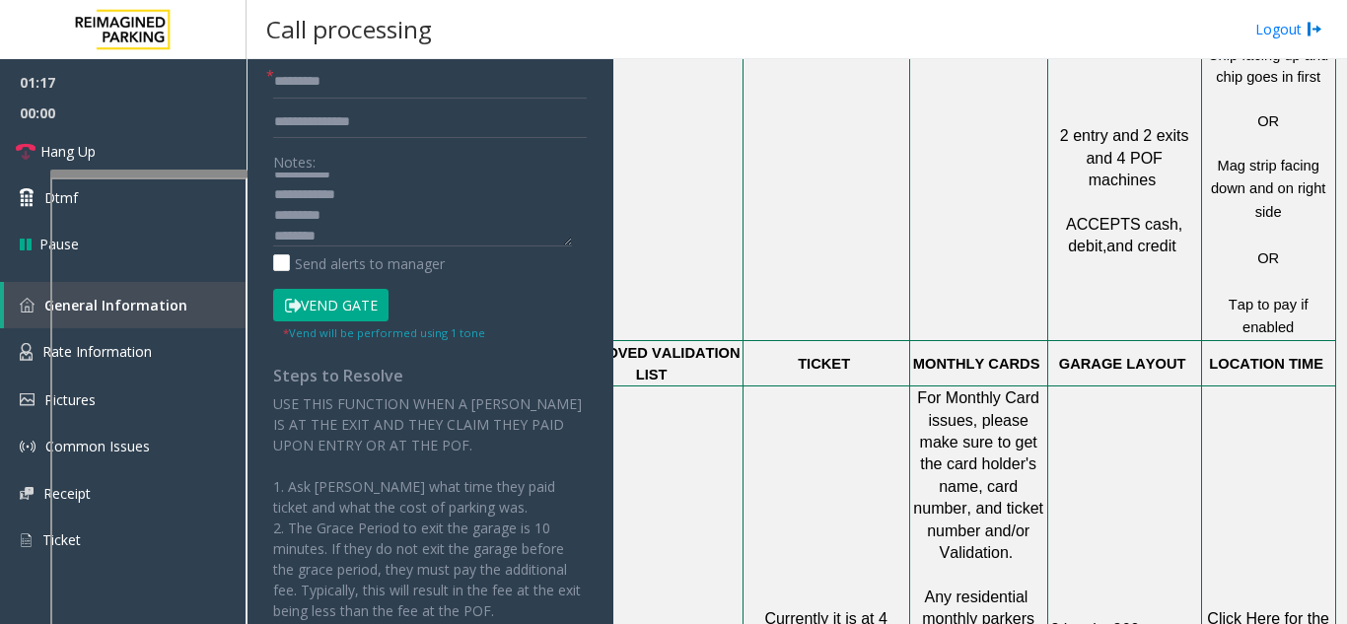
click at [336, 315] on button "Vend Gate" at bounding box center [330, 306] width 115 height 34
click at [306, 97] on input "text" at bounding box center [430, 82] width 314 height 34
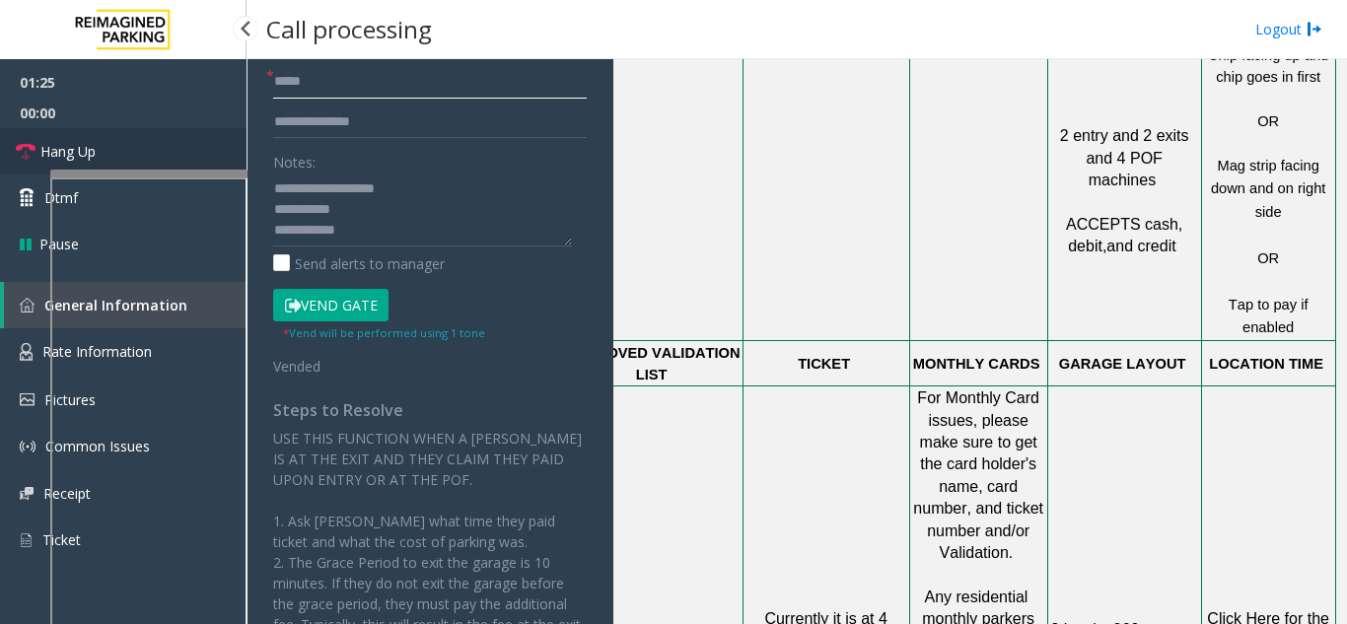
type input "*****"
click at [195, 145] on link "Hang Up" at bounding box center [123, 151] width 247 height 46
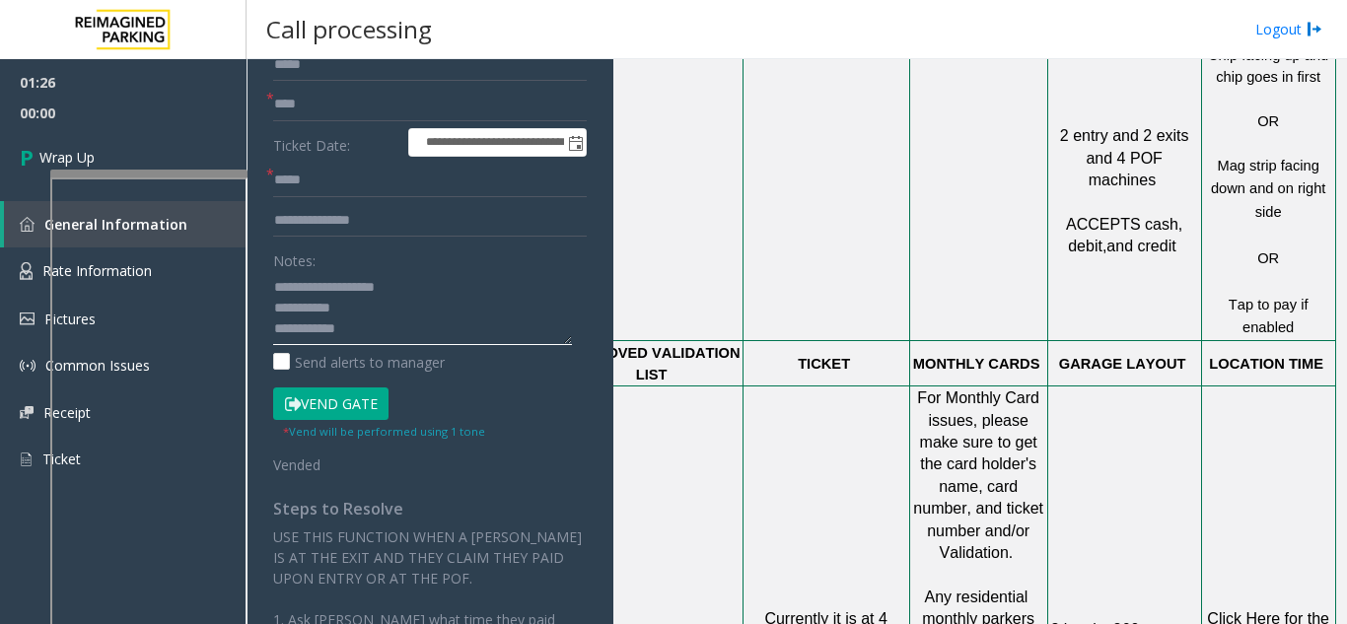
click at [361, 331] on textarea at bounding box center [422, 308] width 299 height 74
type textarea "**********"
click at [189, 158] on link "Wrap Up" at bounding box center [123, 157] width 247 height 58
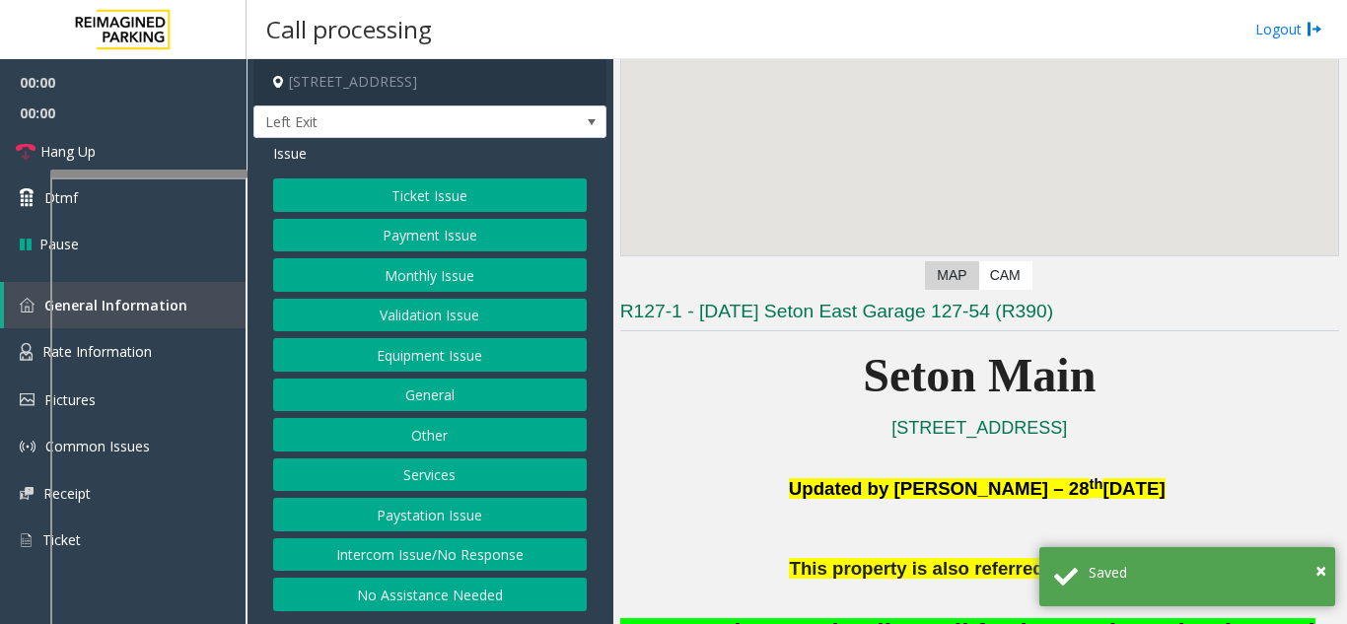
scroll to position [296, 0]
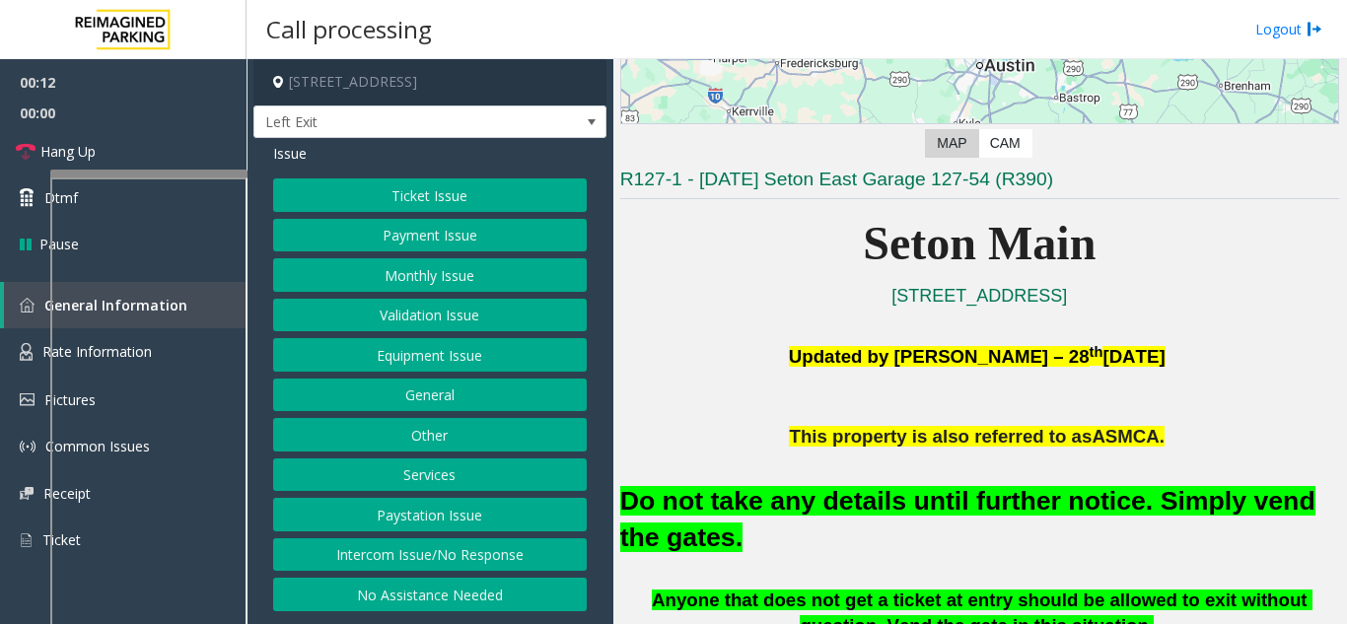
click at [439, 371] on button "Equipment Issue" at bounding box center [430, 355] width 314 height 34
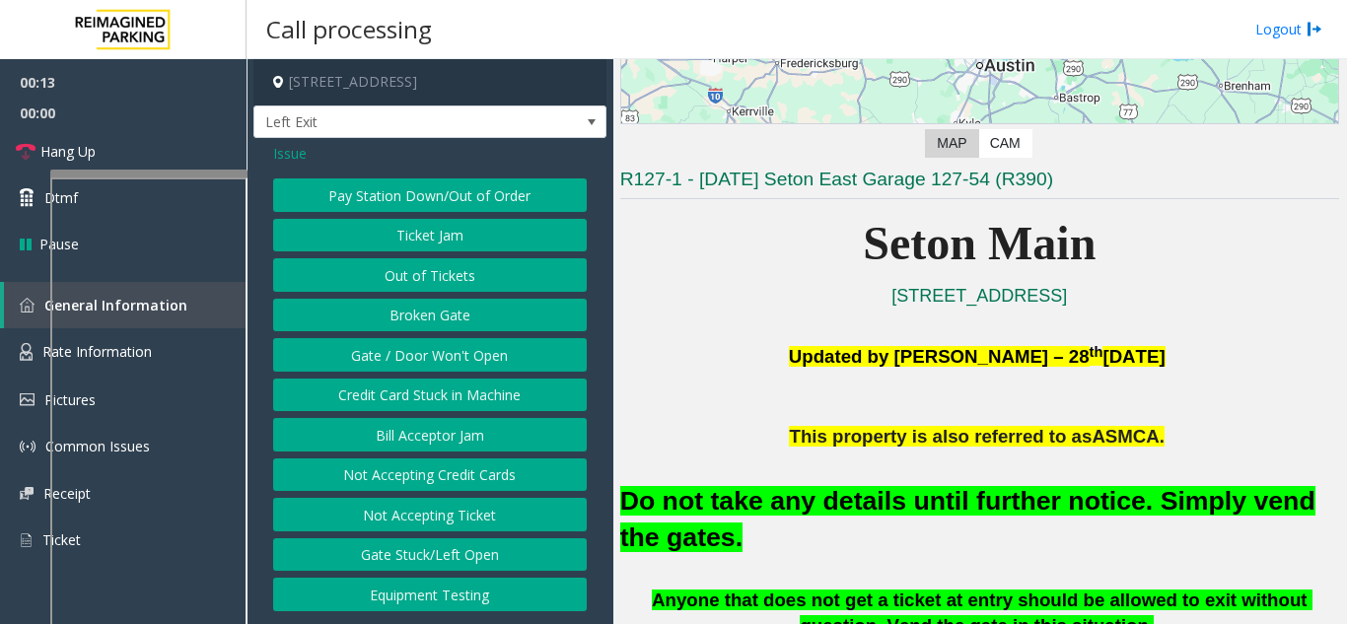
click at [439, 347] on button "Gate / Door Won't Open" at bounding box center [430, 355] width 314 height 34
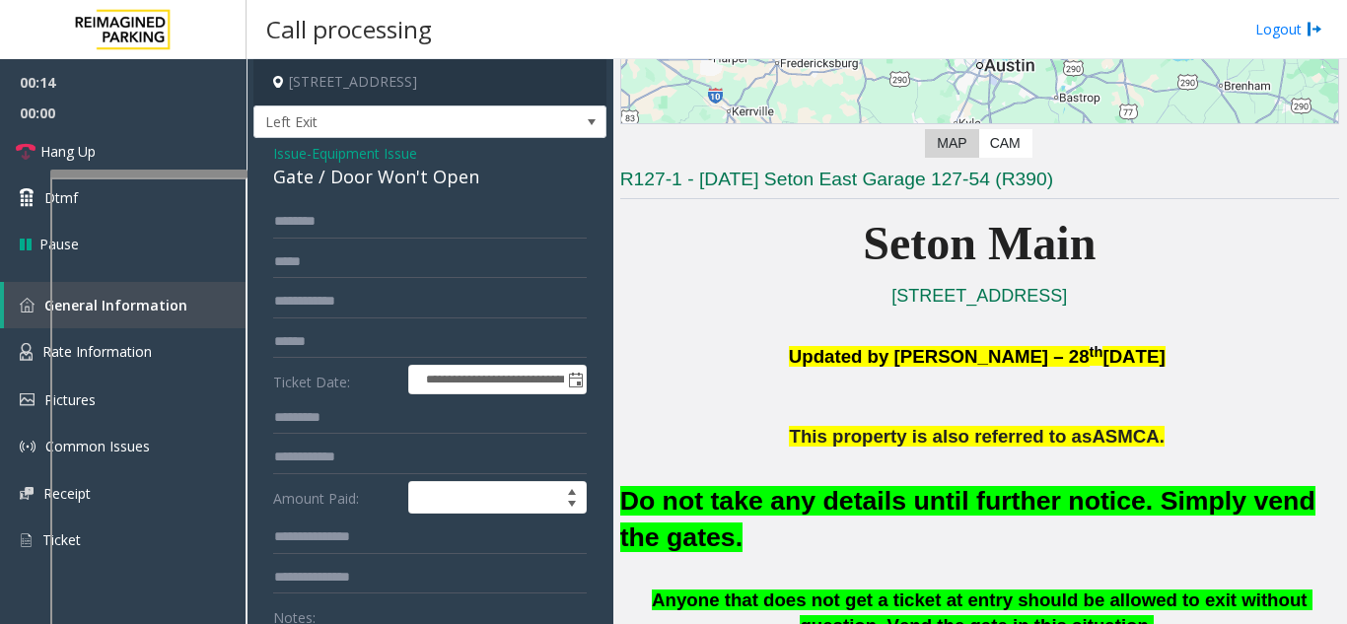
scroll to position [197, 0]
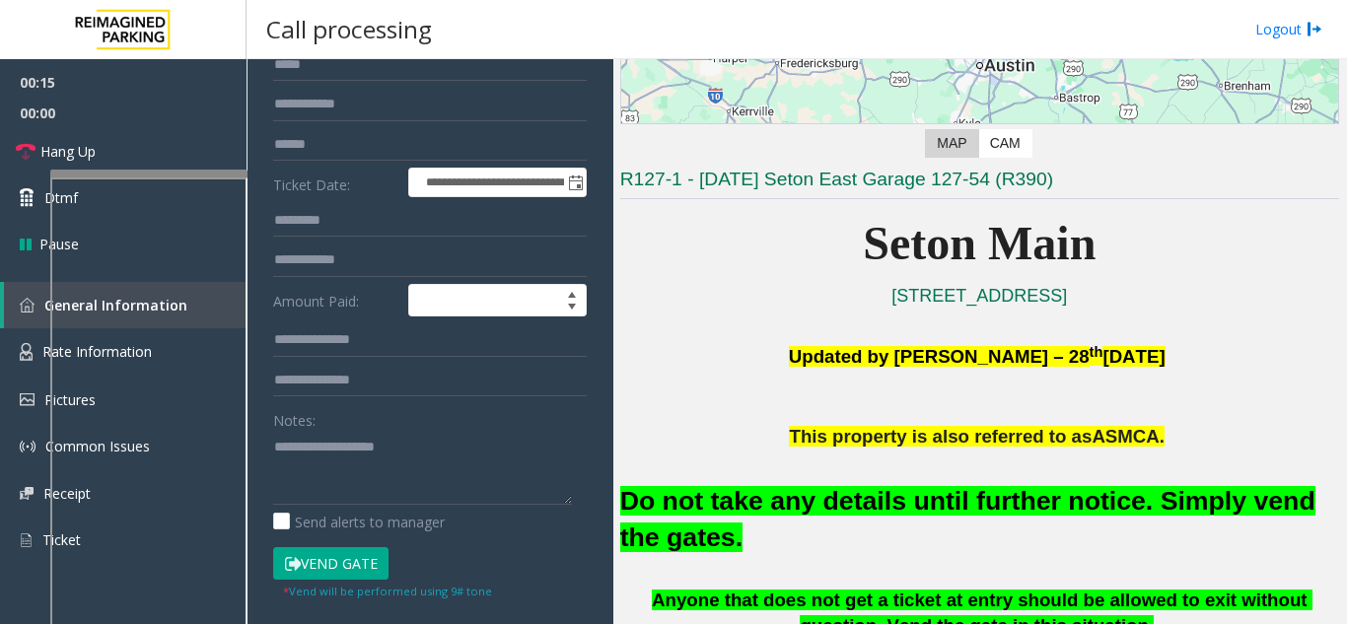
click at [750, 505] on font "Do not take any details until further notice. Simply vend the gates." at bounding box center [967, 519] width 695 height 66
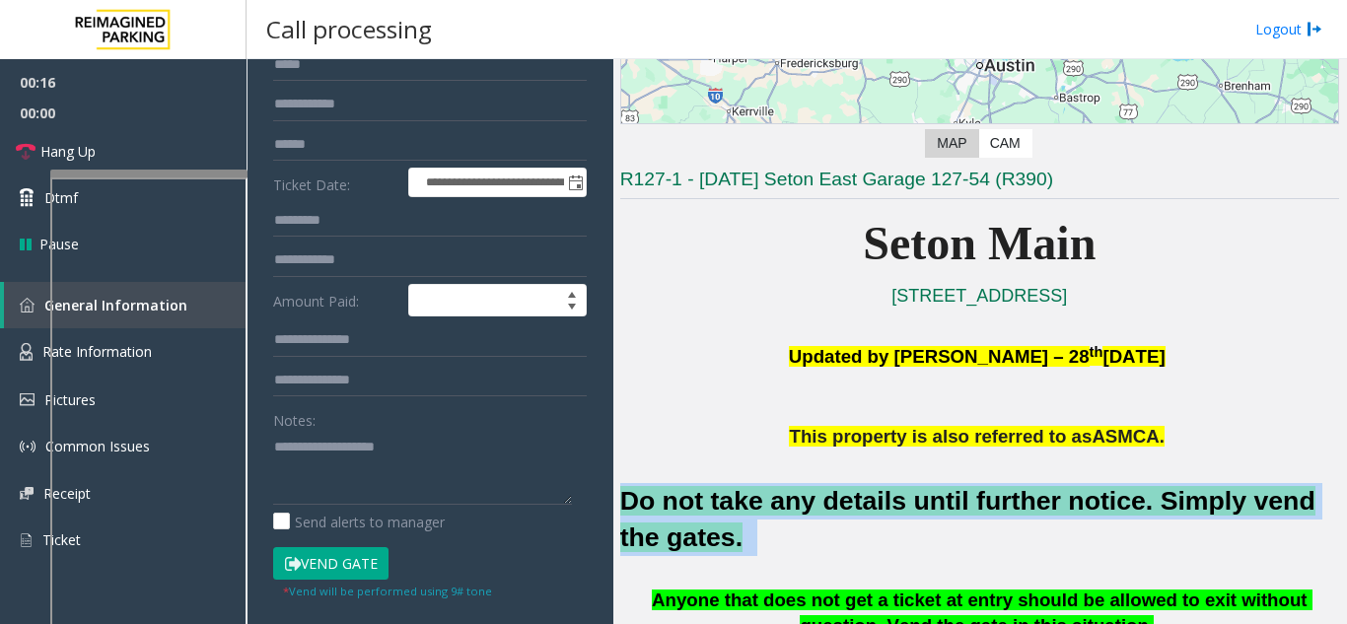
click at [750, 505] on font "Do not take any details until further notice. Simply vend the gates." at bounding box center [967, 519] width 695 height 66
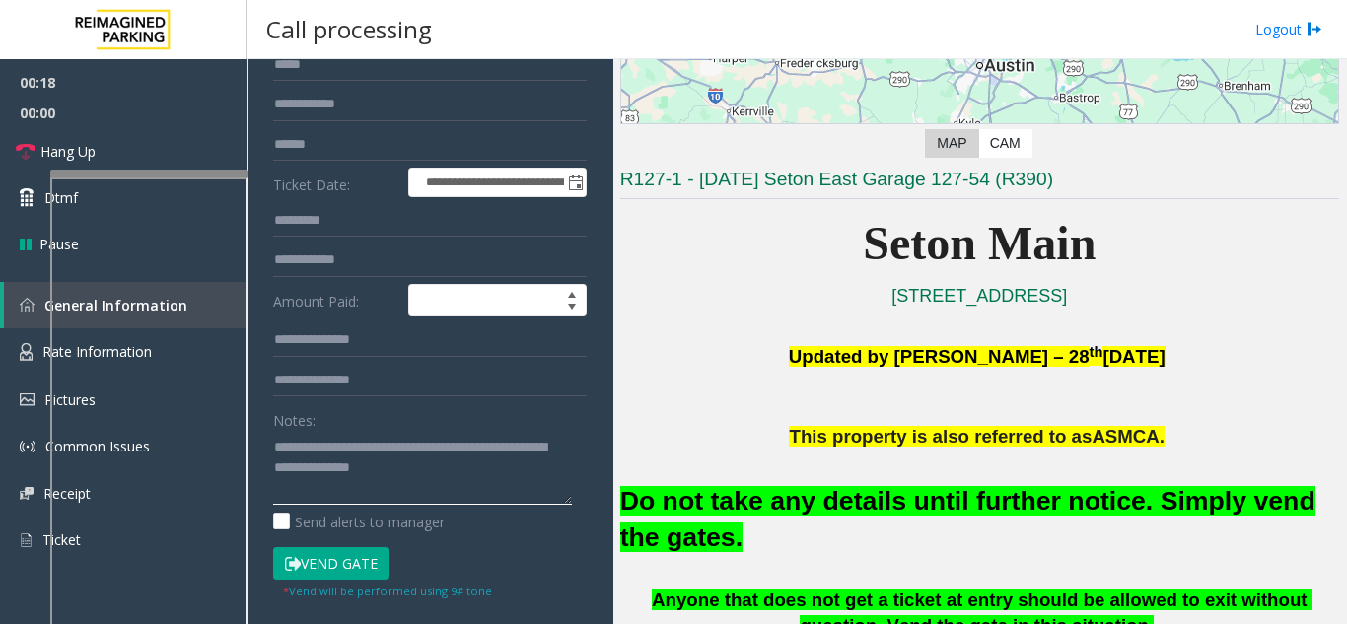
type textarea "**********"
click at [341, 564] on button "Vend Gate" at bounding box center [330, 564] width 115 height 34
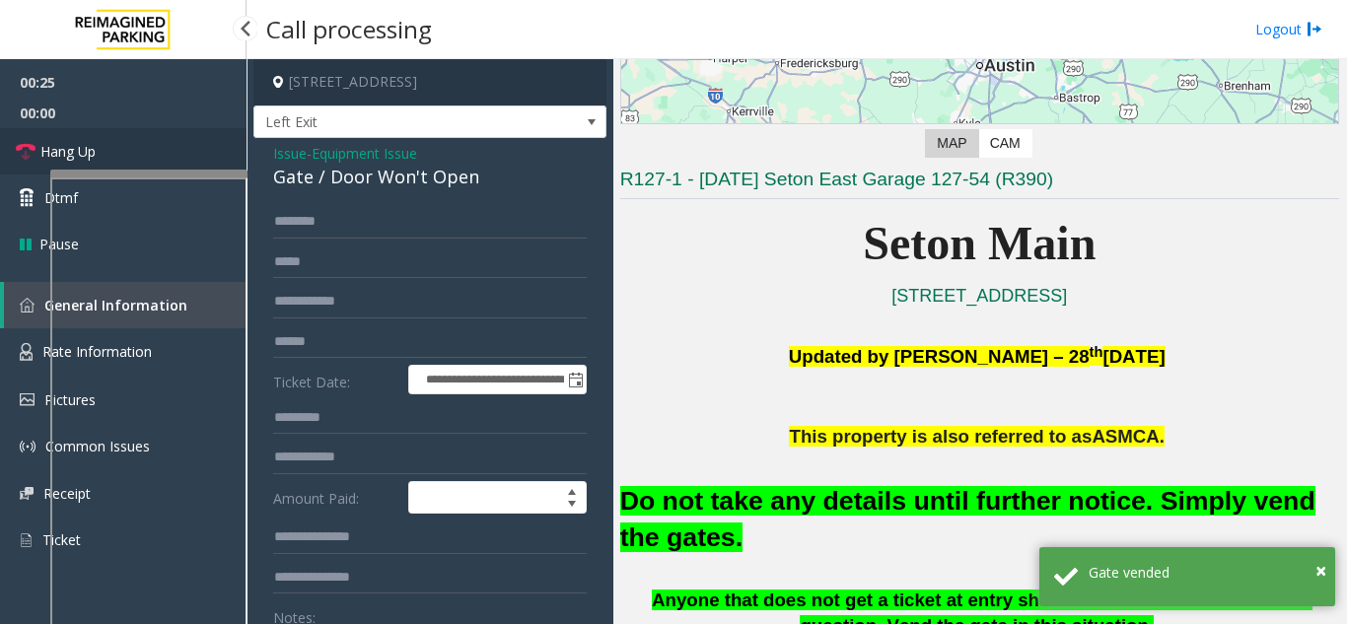
click at [182, 148] on link "Hang Up" at bounding box center [123, 151] width 247 height 46
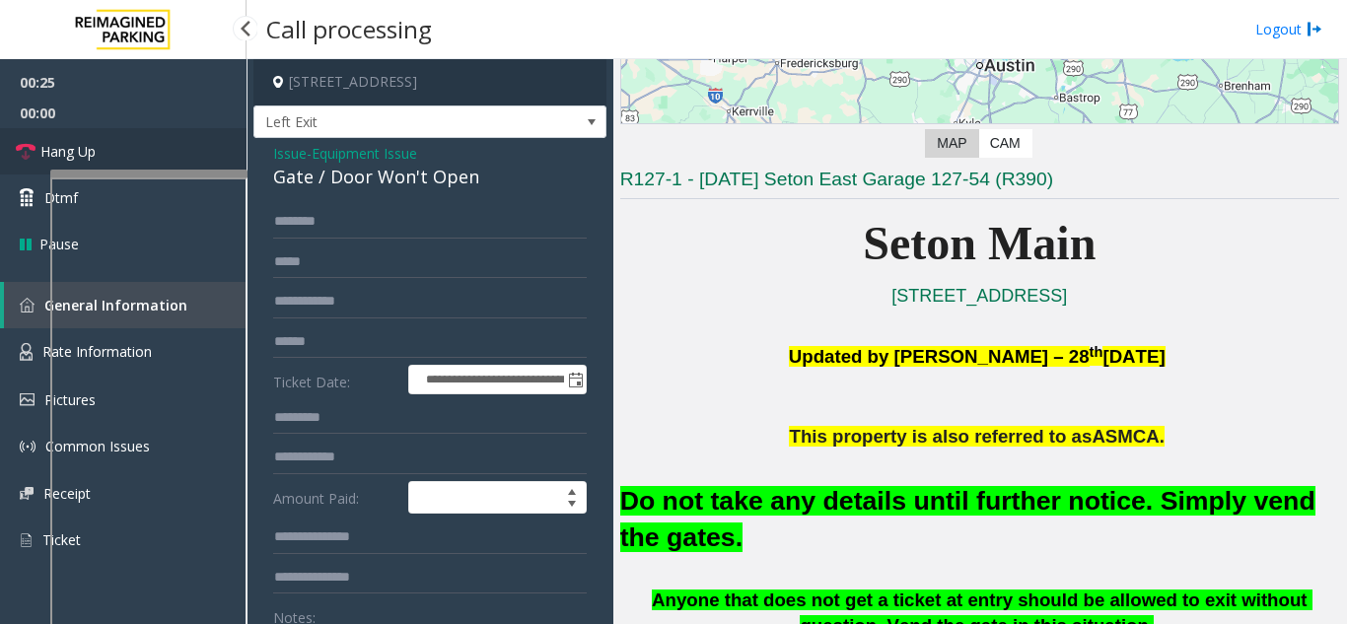
click at [182, 148] on link "Hang Up" at bounding box center [123, 151] width 247 height 46
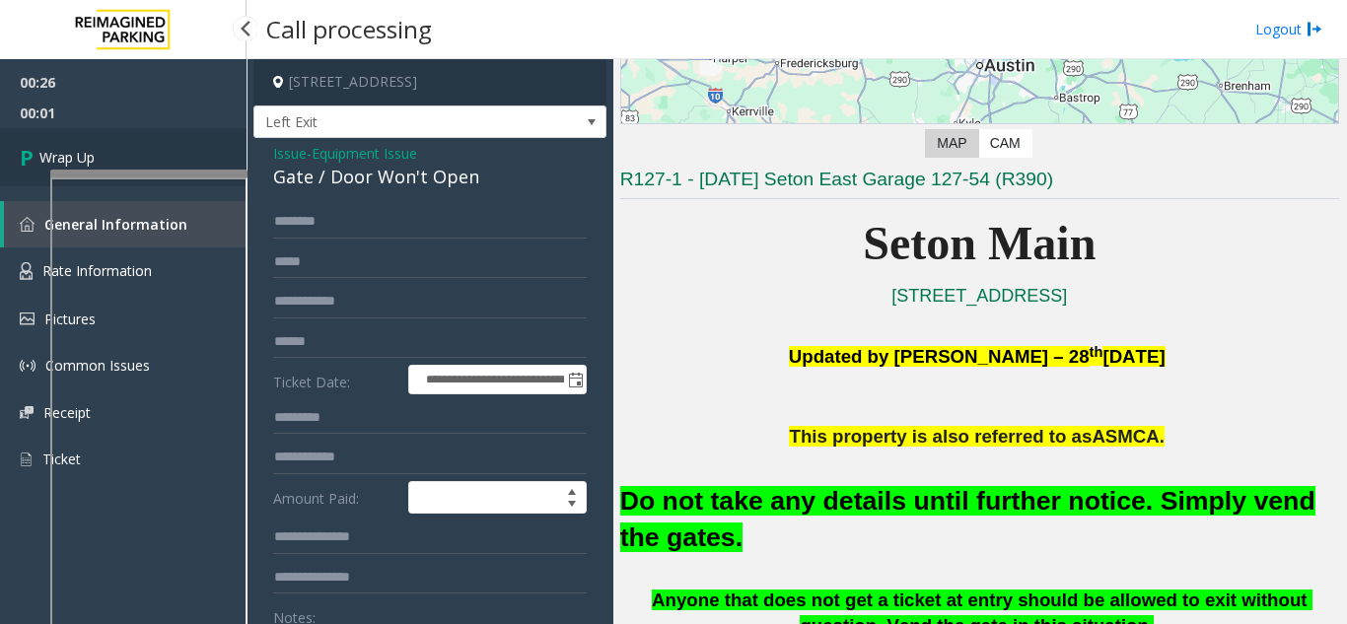
click at [187, 161] on link "Wrap Up" at bounding box center [123, 157] width 247 height 58
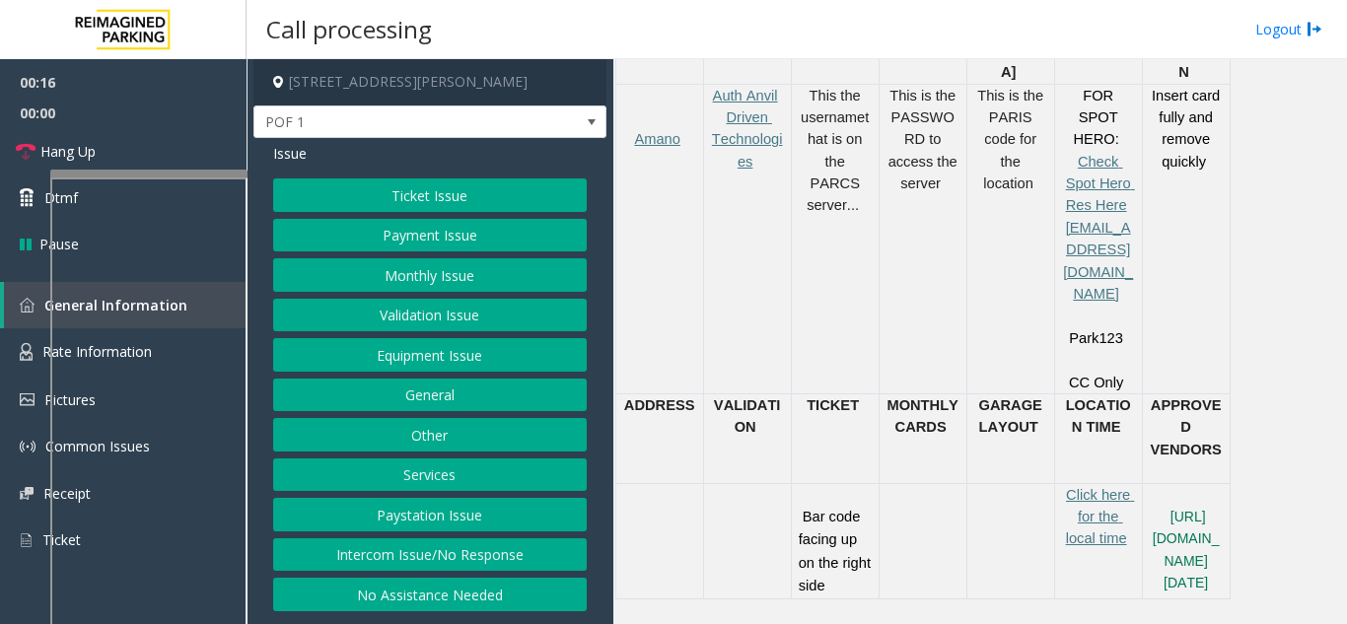
scroll to position [887, 0]
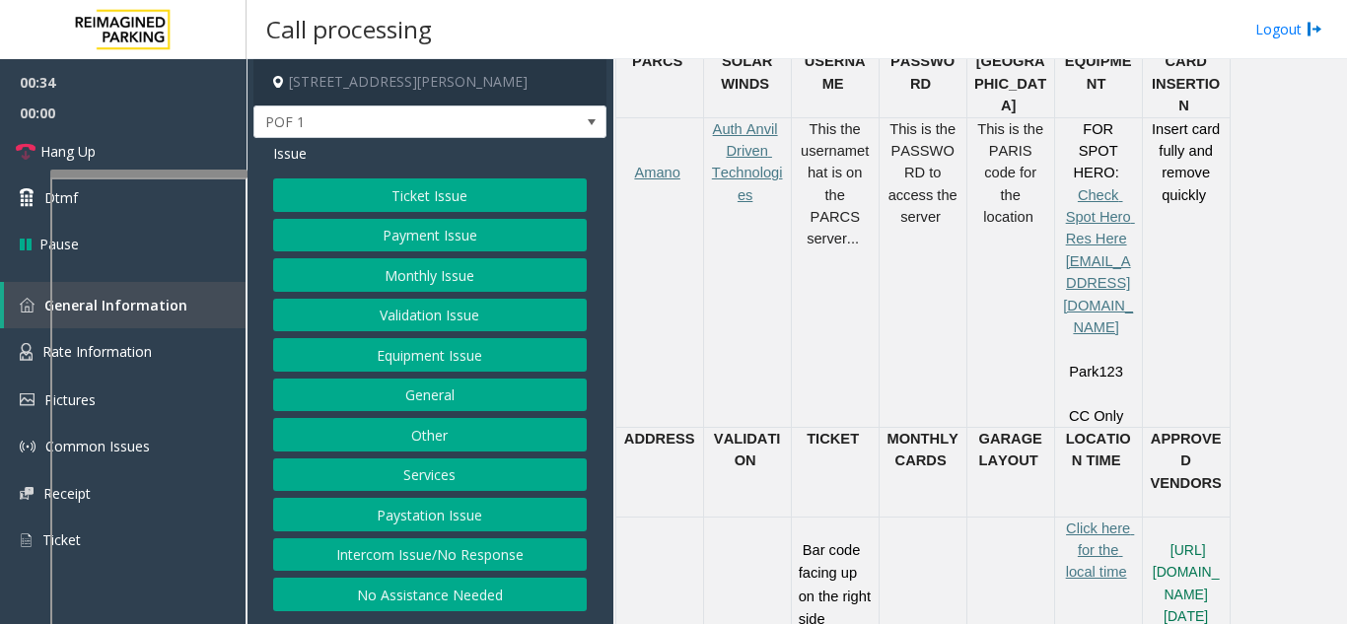
click at [454, 205] on button "Ticket Issue" at bounding box center [430, 195] width 314 height 34
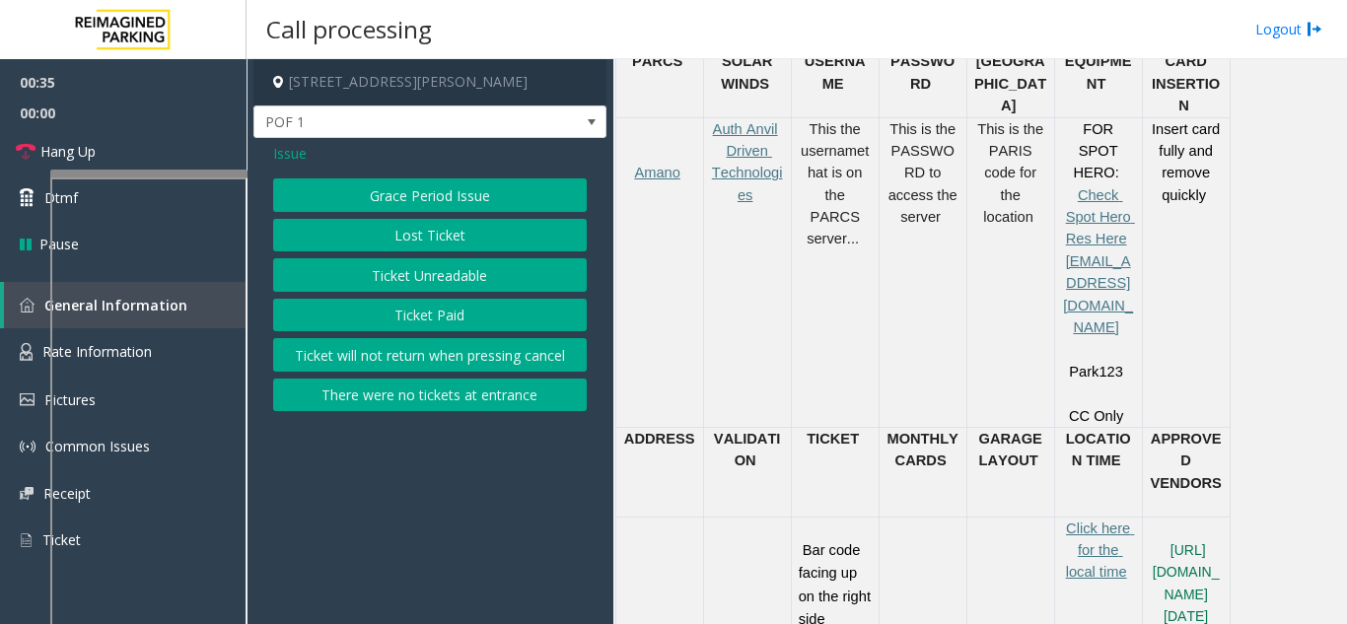
click at [415, 274] on button "Ticket Unreadable" at bounding box center [430, 275] width 314 height 34
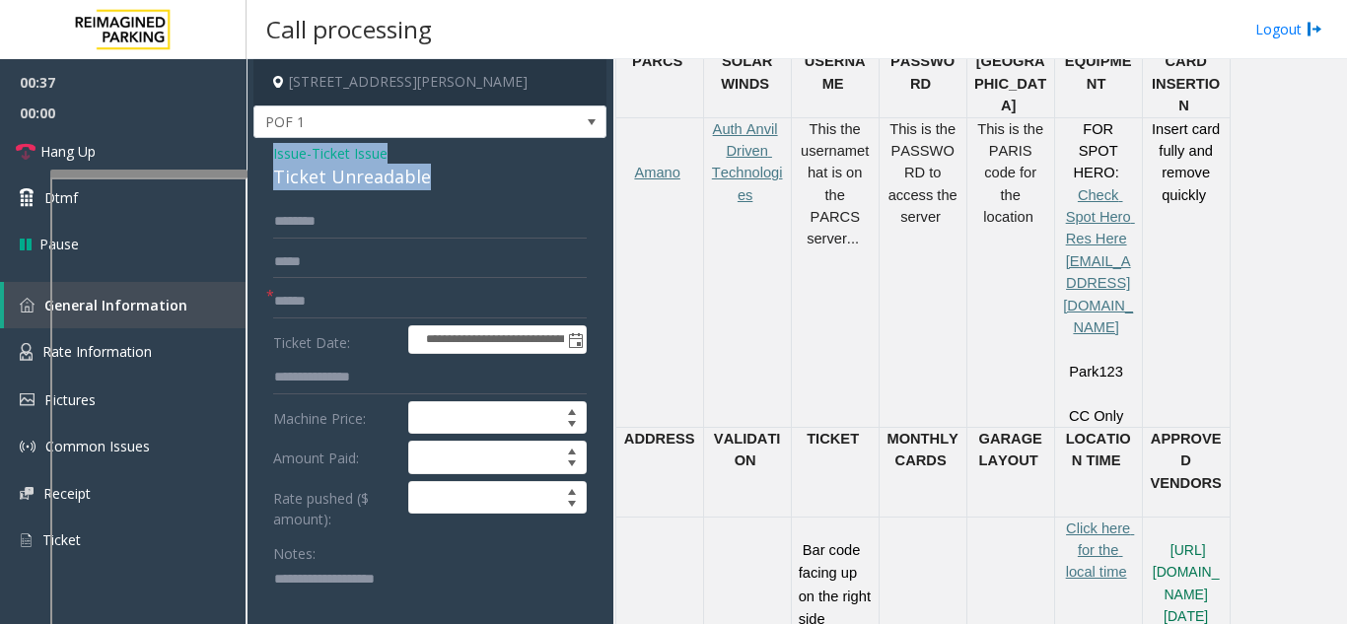
drag, startPoint x: 455, startPoint y: 184, endPoint x: 258, endPoint y: 155, distance: 198.4
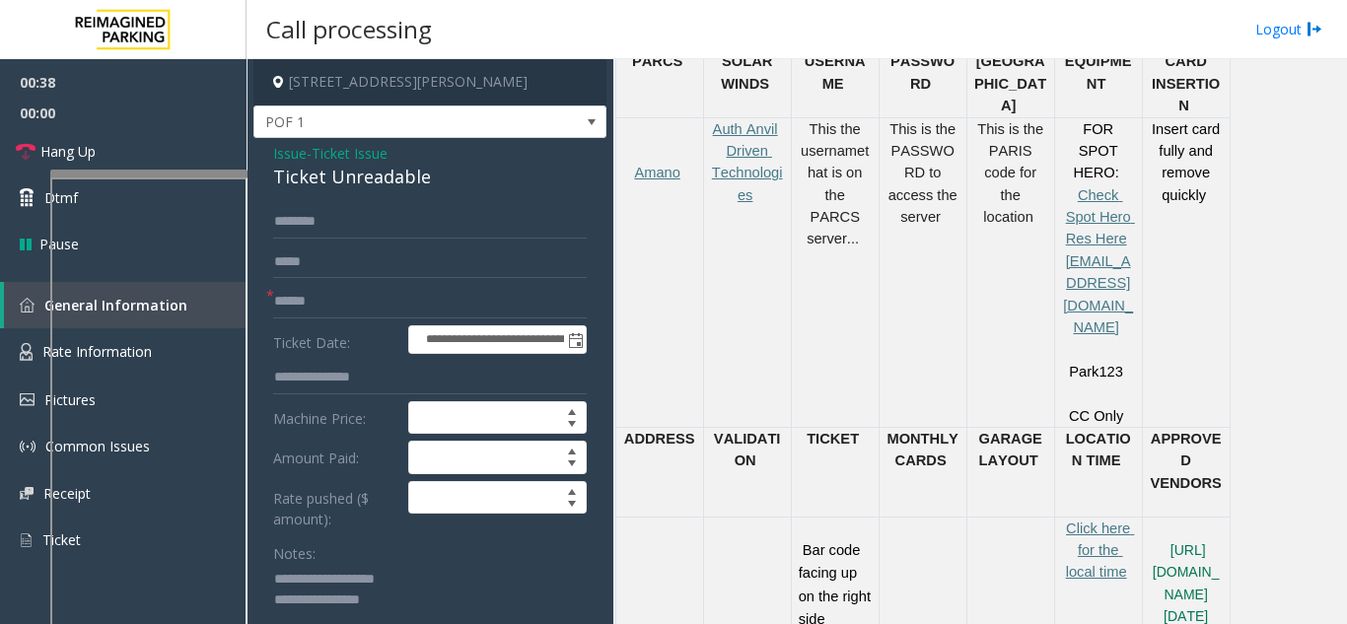
click at [413, 600] on textarea at bounding box center [422, 601] width 299 height 74
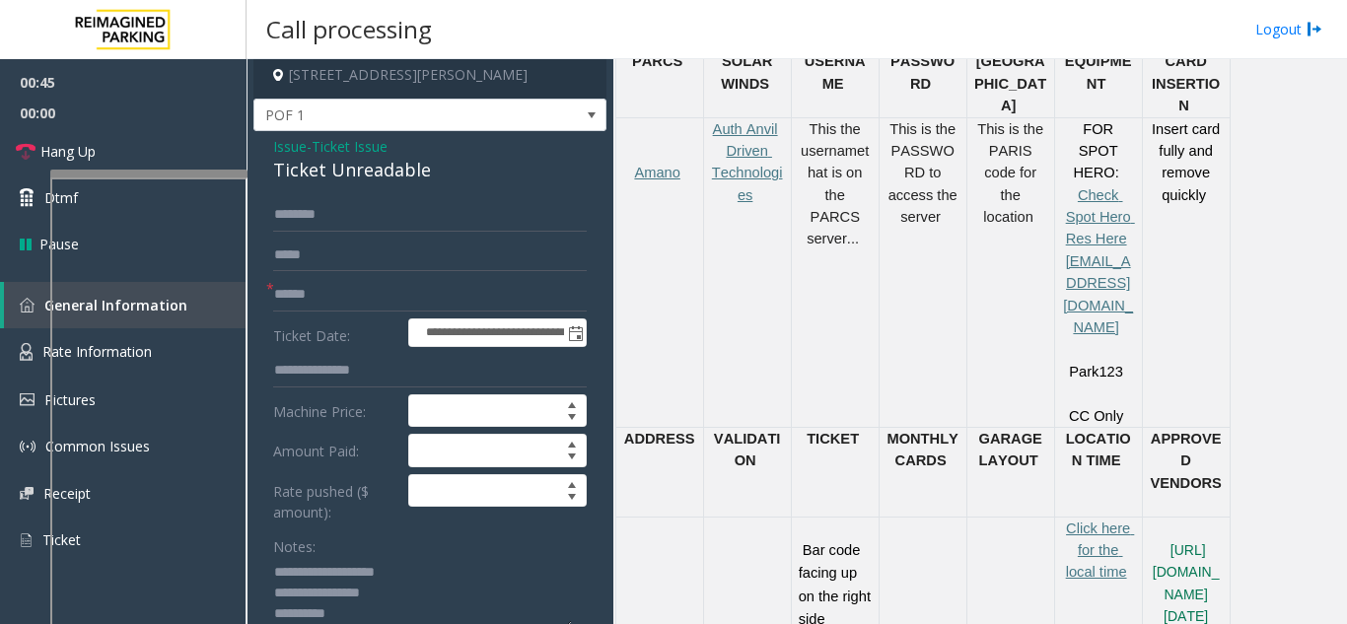
type textarea "**********"
click at [311, 293] on input "text" at bounding box center [430, 295] width 314 height 34
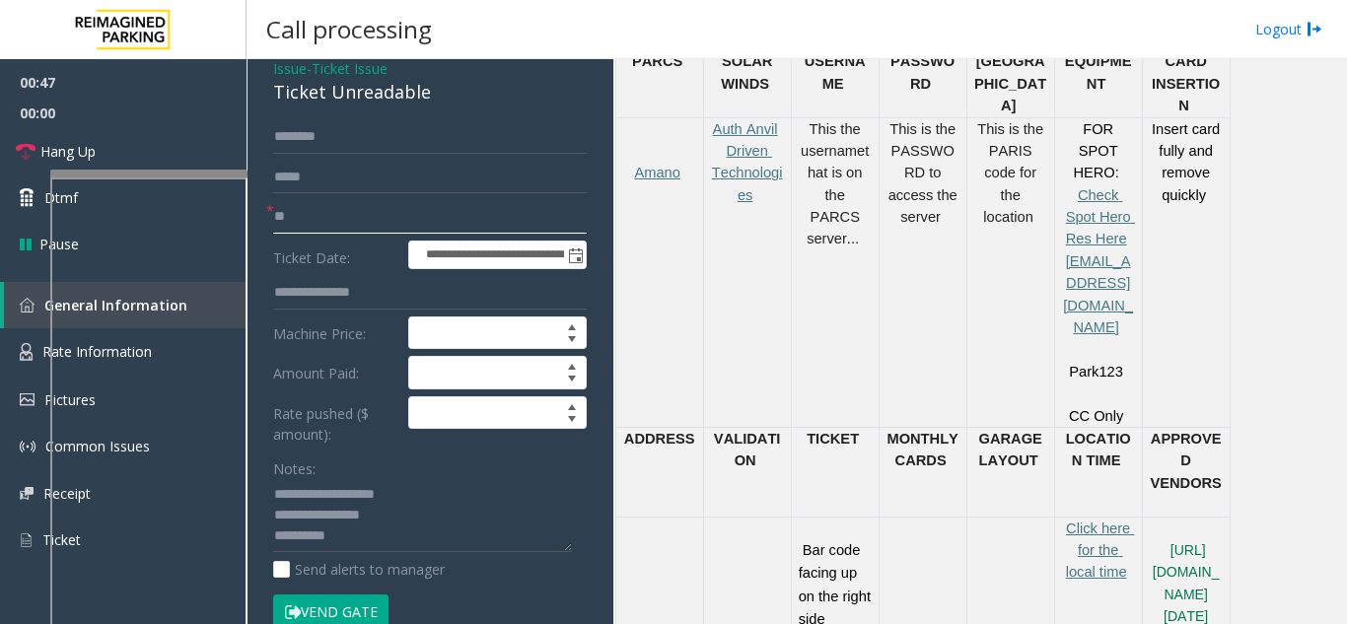
scroll to position [204, 0]
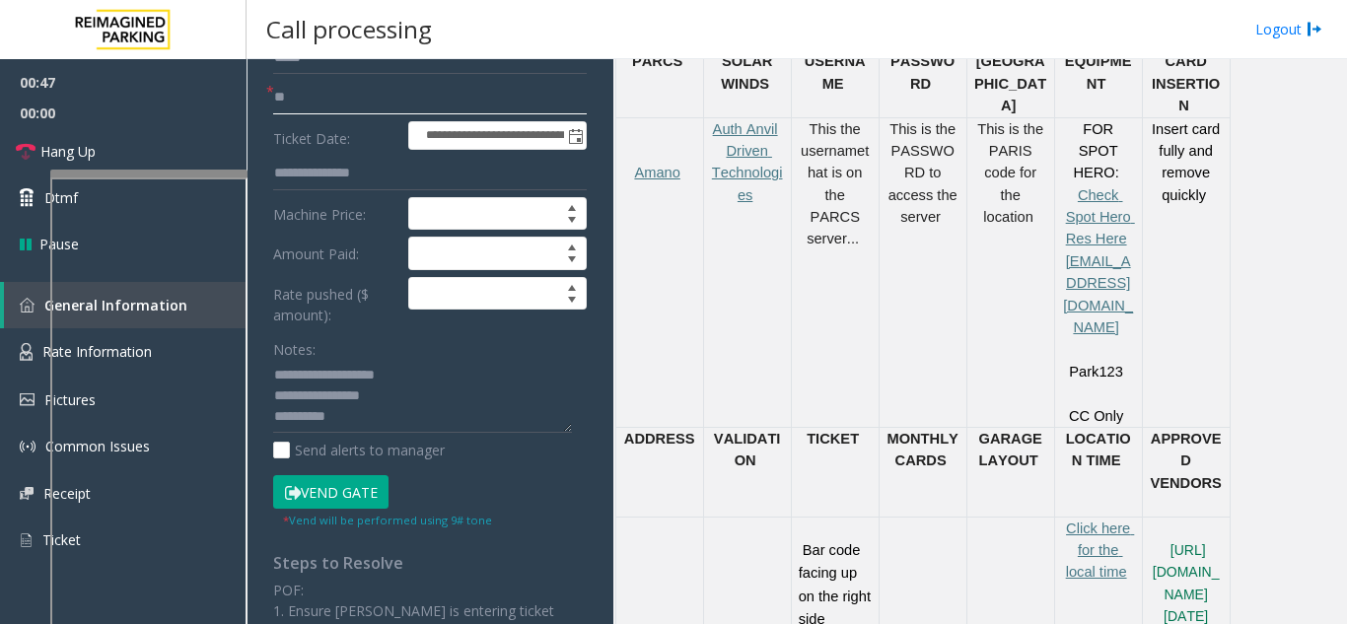
type input "**"
click at [340, 413] on textarea at bounding box center [422, 397] width 299 height 74
click at [157, 155] on link "Hang Up" at bounding box center [123, 151] width 247 height 46
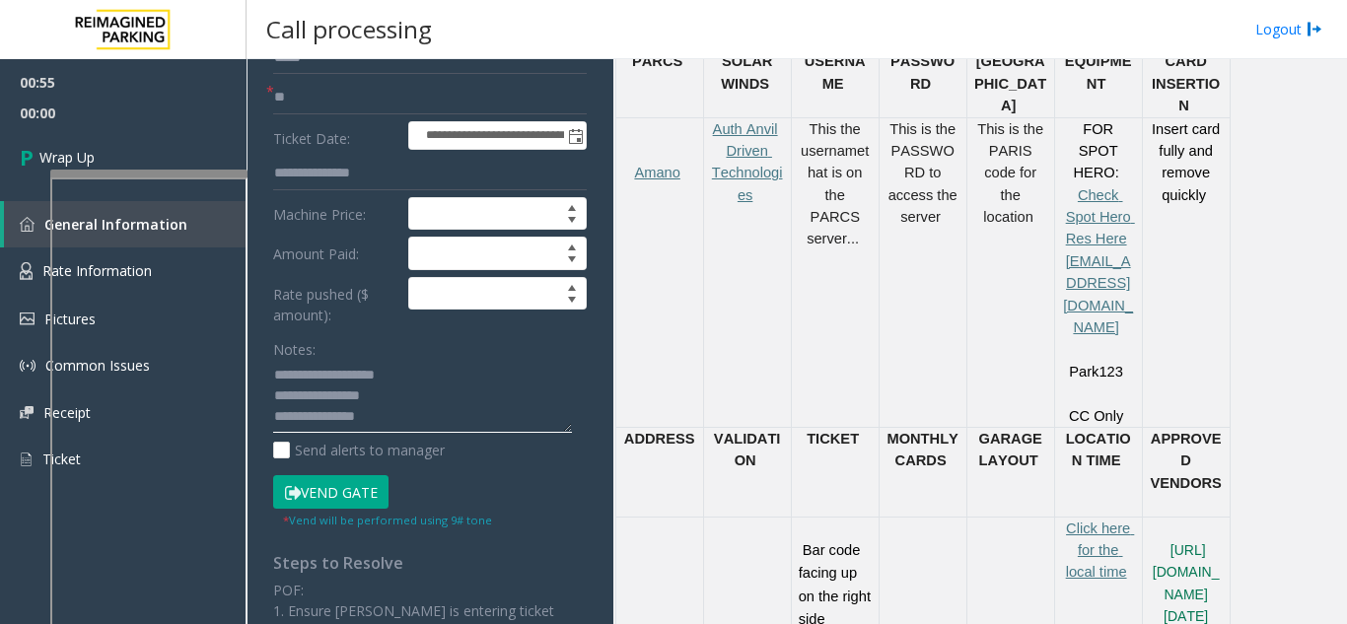
click at [419, 417] on textarea at bounding box center [422, 397] width 299 height 74
type textarea "**********"
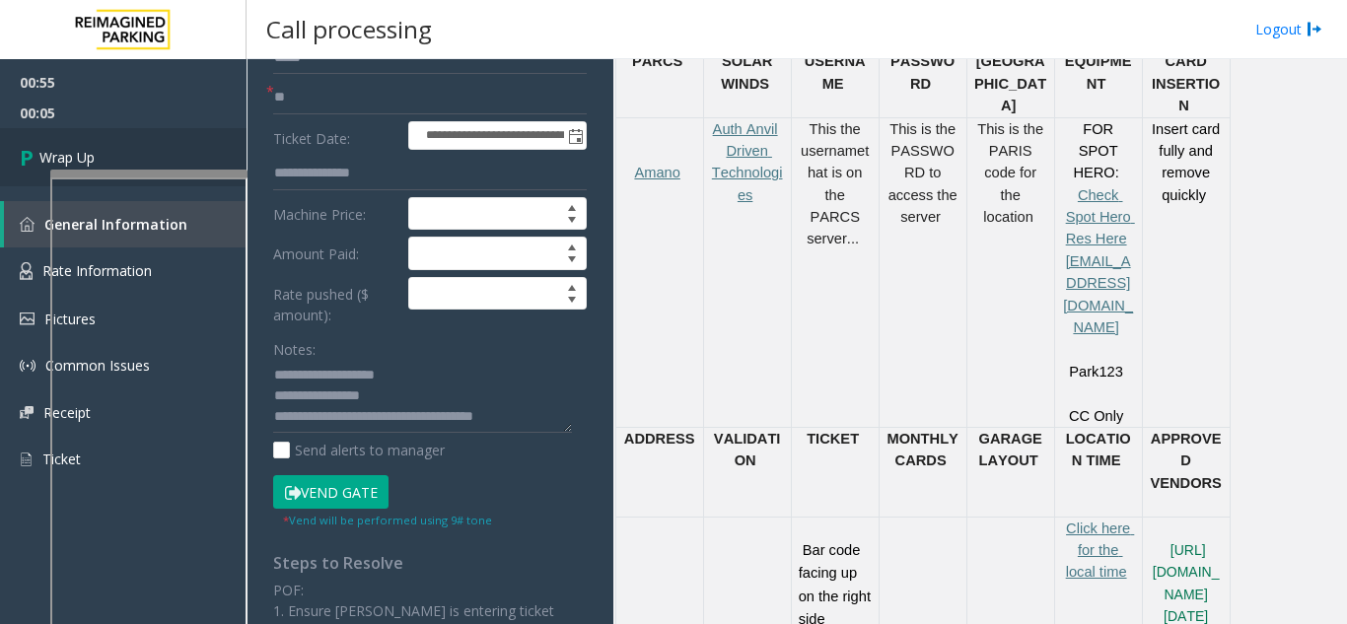
click at [191, 168] on link "Wrap Up" at bounding box center [123, 157] width 247 height 58
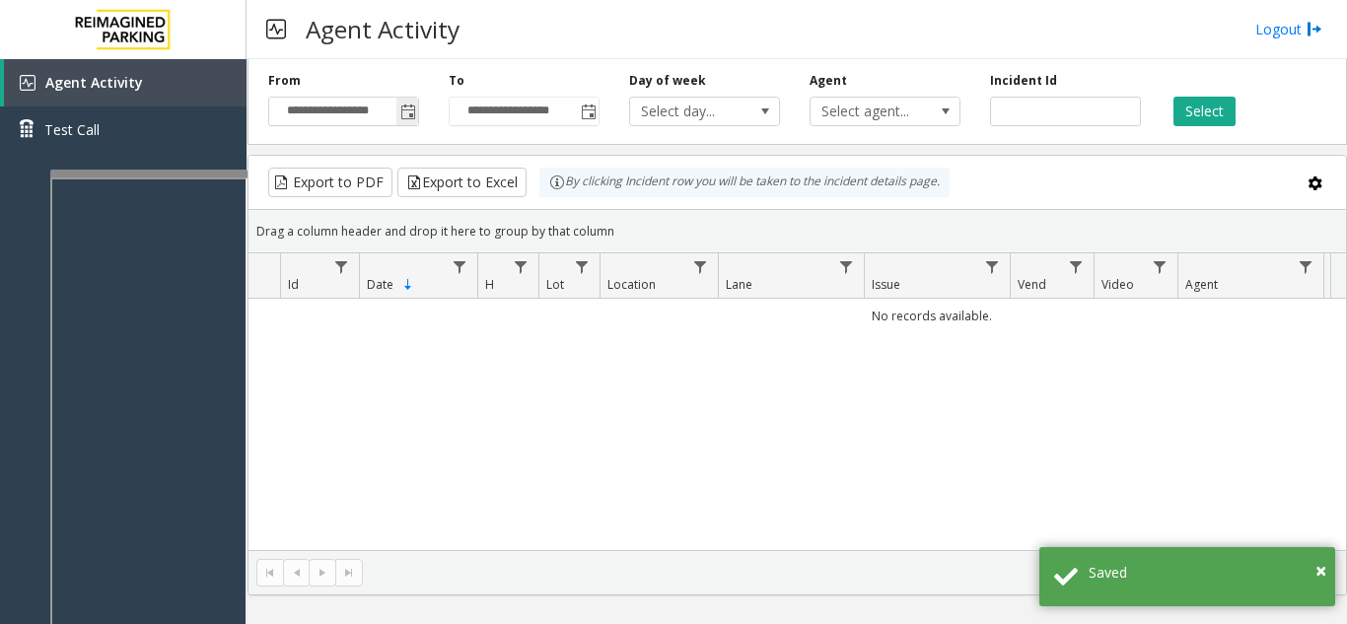
click at [415, 117] on span "Toggle popup" at bounding box center [408, 113] width 16 height 16
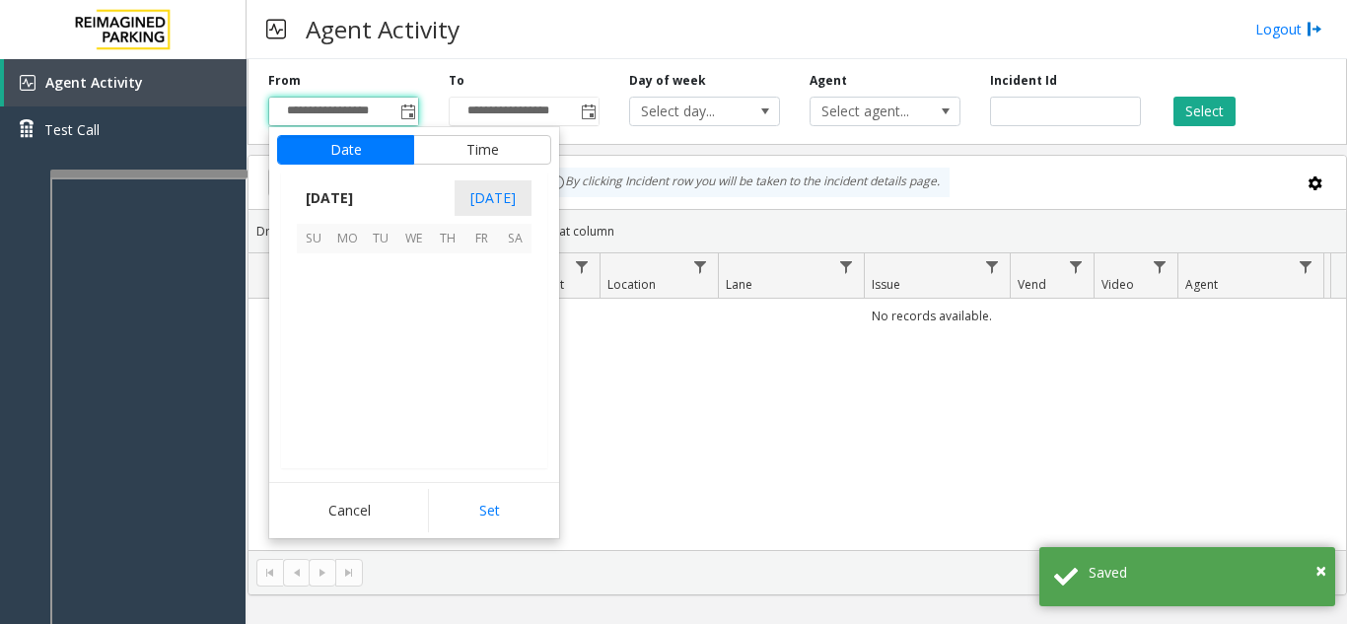
scroll to position [353887, 0]
click at [349, 249] on th "Mo" at bounding box center [347, 239] width 34 height 31
click at [346, 276] on span "1" at bounding box center [347, 270] width 34 height 34
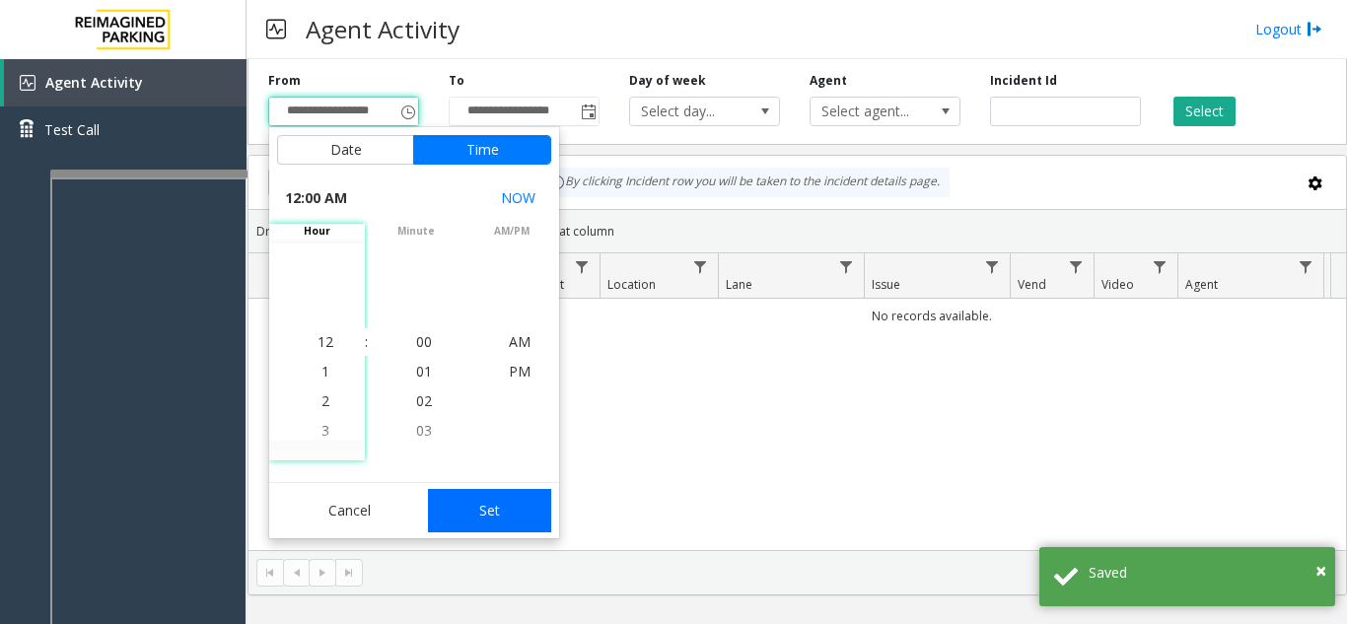
click at [514, 509] on button "Set" at bounding box center [490, 510] width 124 height 43
type input "**********"
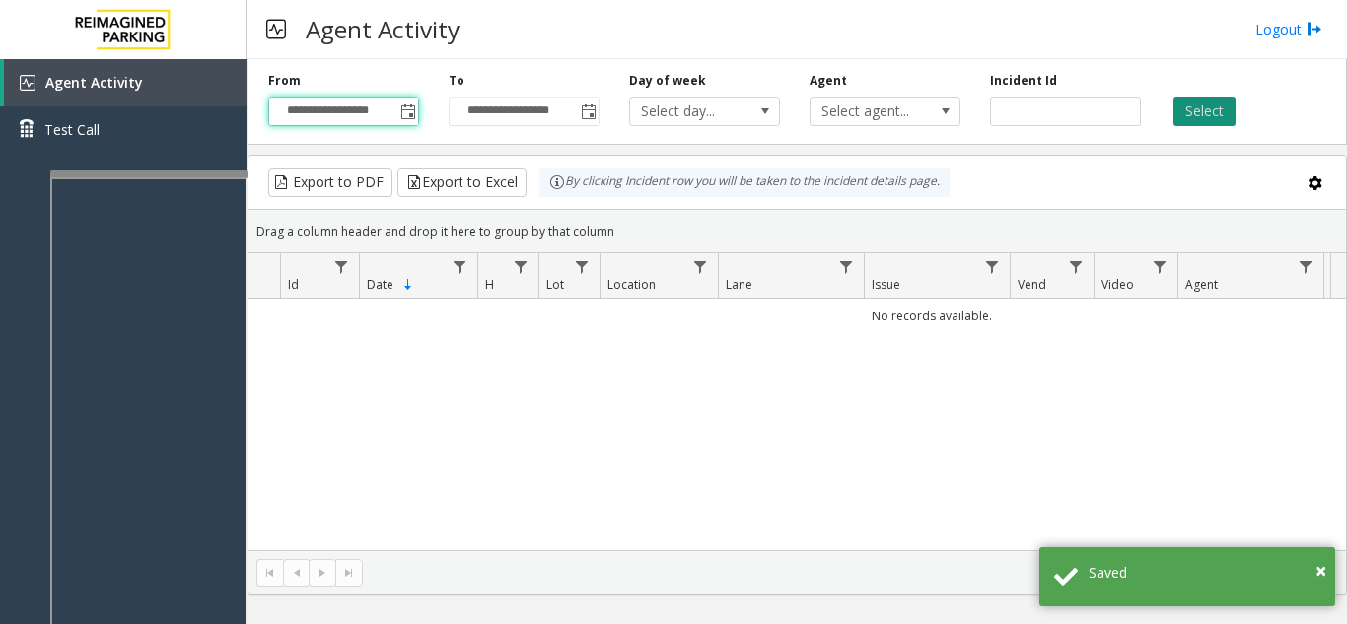
click at [1214, 106] on button "Select" at bounding box center [1204, 112] width 62 height 30
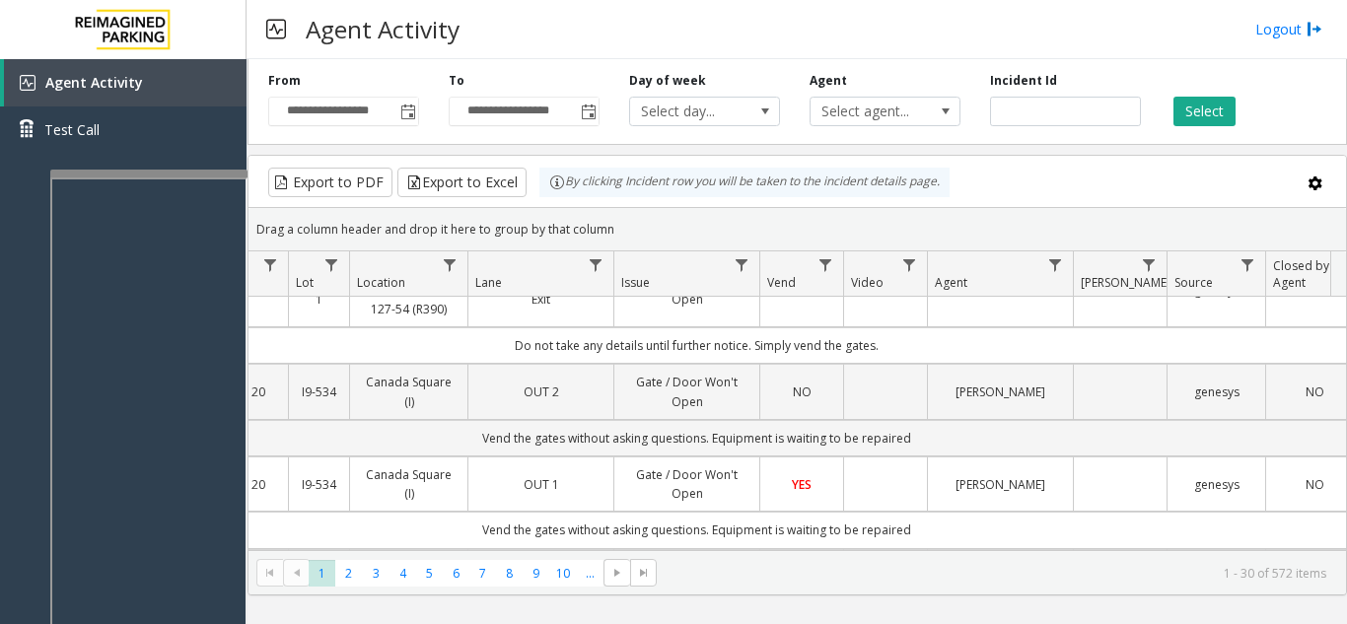
scroll to position [2888, 250]
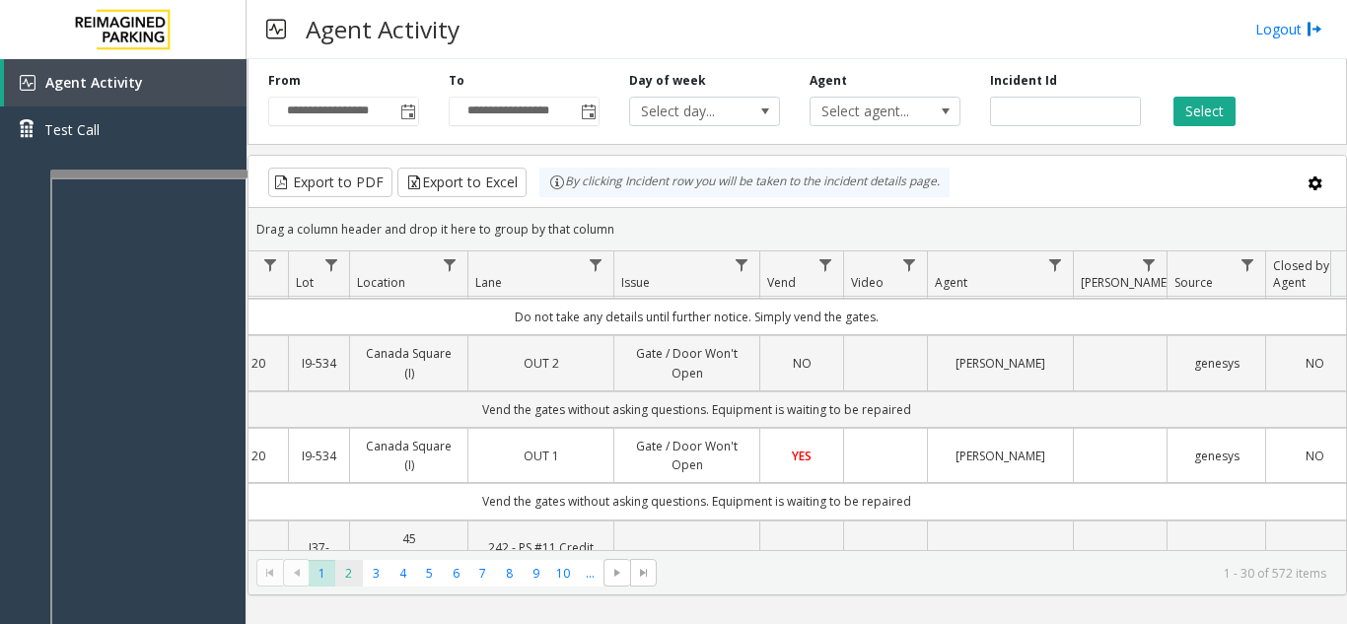
click at [350, 576] on span "2" at bounding box center [348, 573] width 27 height 27
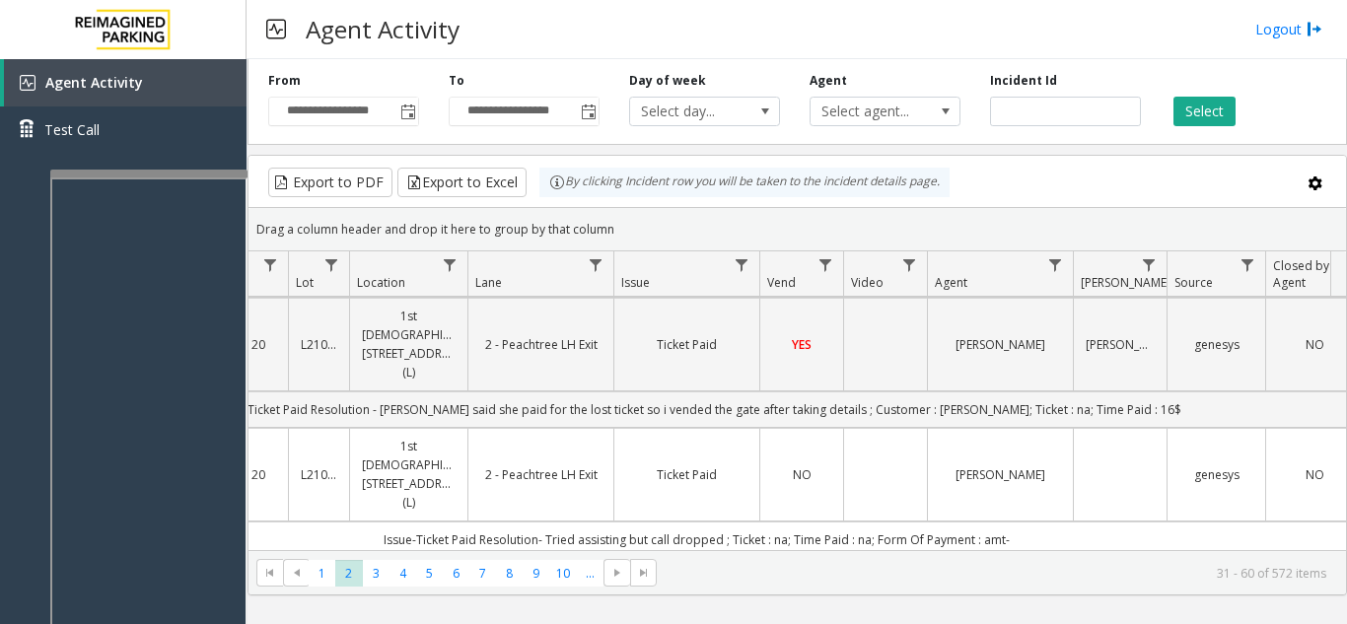
scroll to position [0, 250]
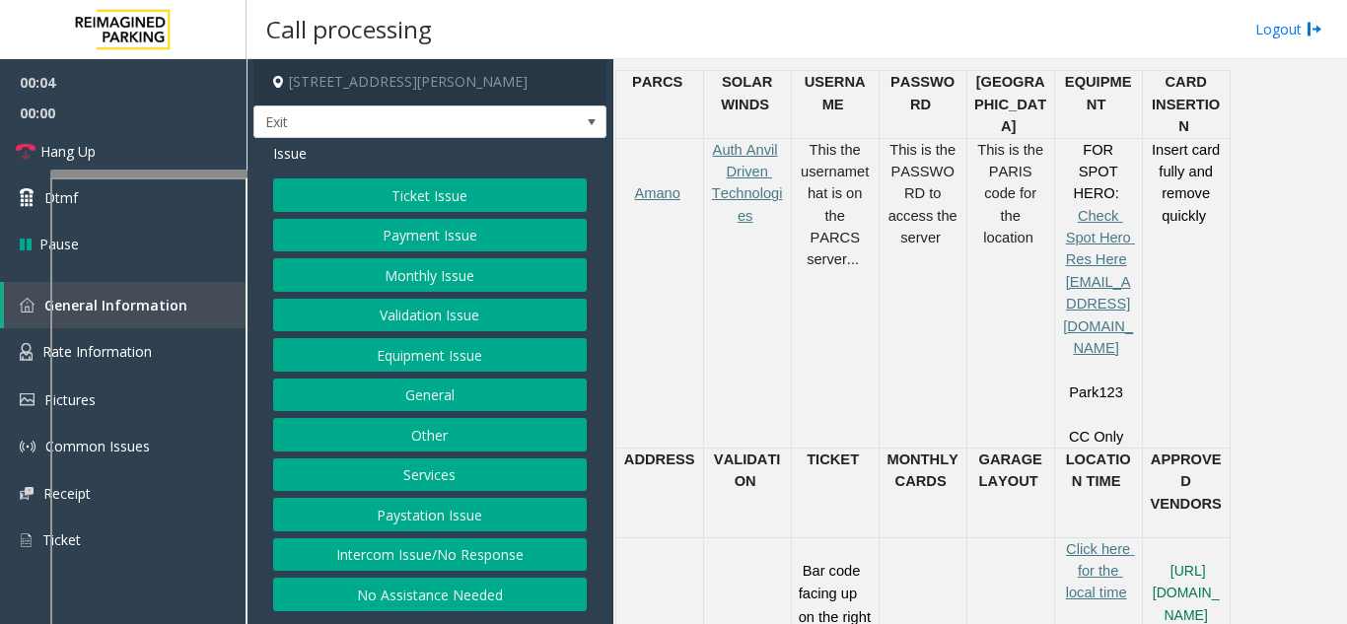
scroll to position [887, 0]
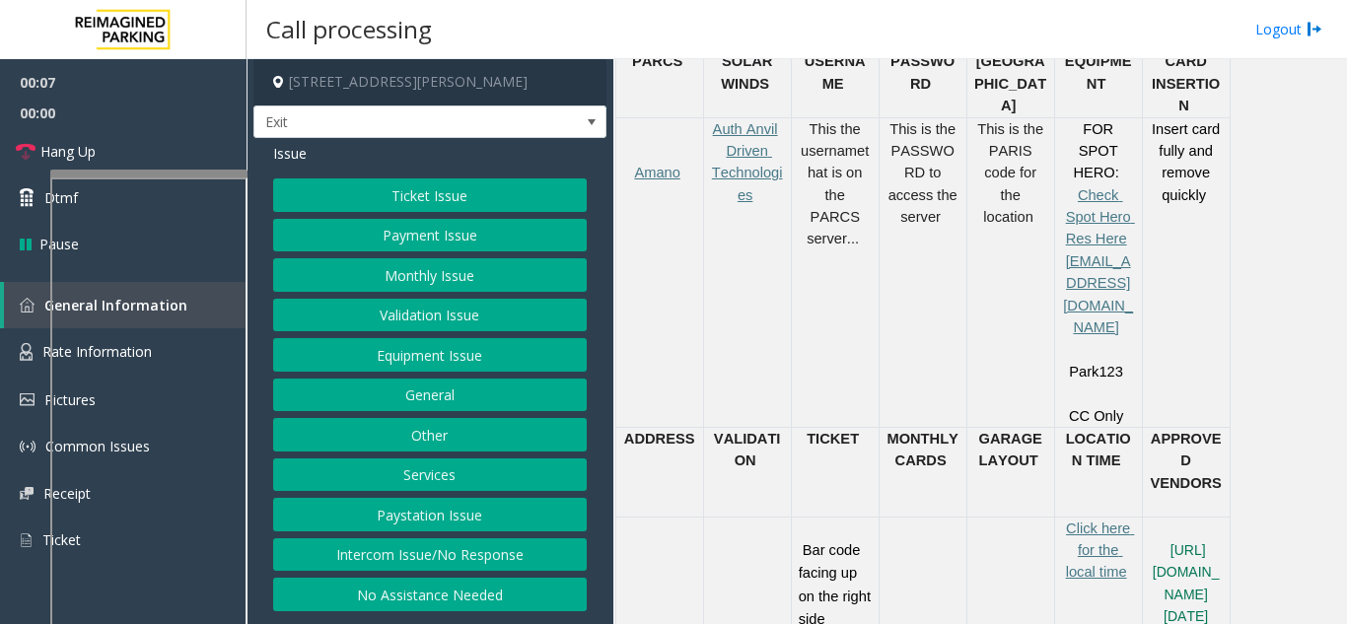
click at [467, 200] on button "Ticket Issue" at bounding box center [430, 195] width 314 height 34
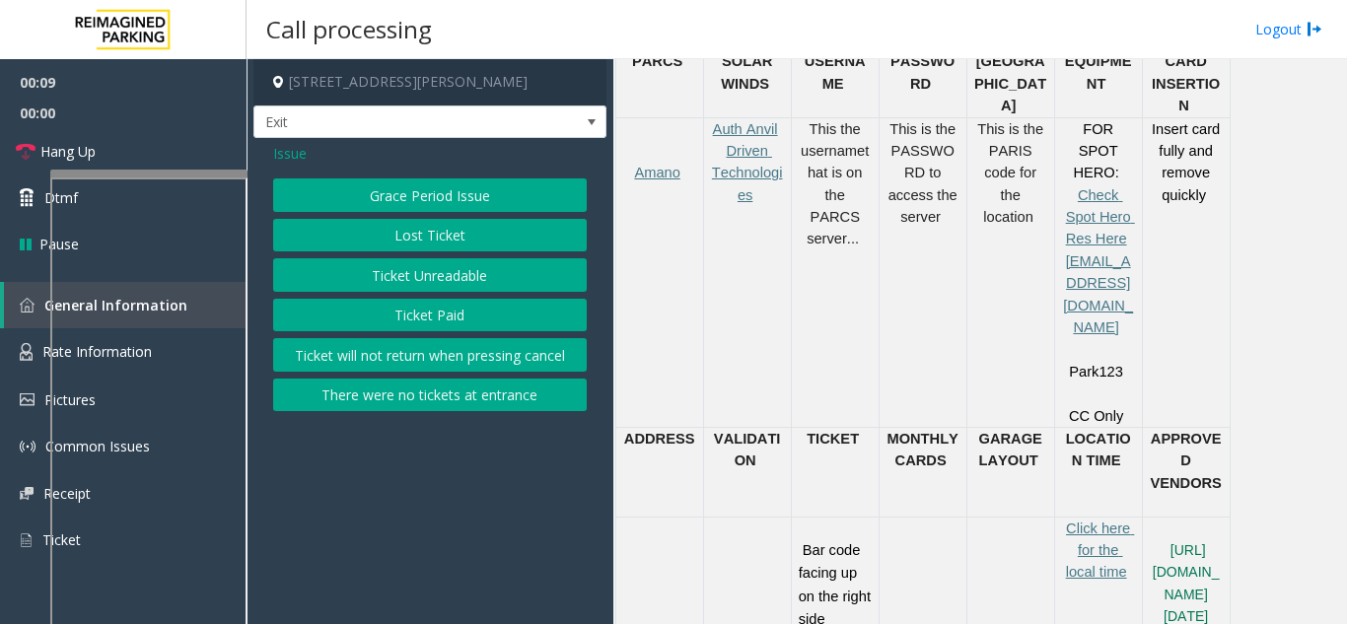
click at [457, 276] on button "Ticket Unreadable" at bounding box center [430, 275] width 314 height 34
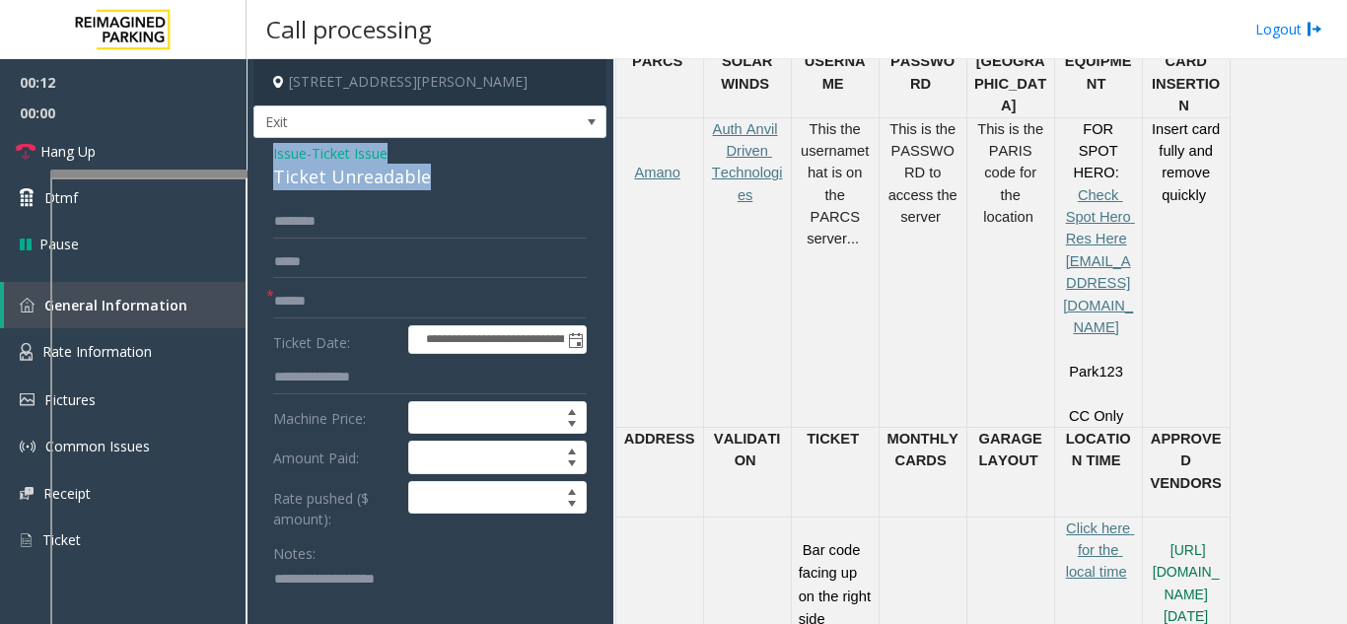
drag, startPoint x: 452, startPoint y: 176, endPoint x: 270, endPoint y: 163, distance: 182.0
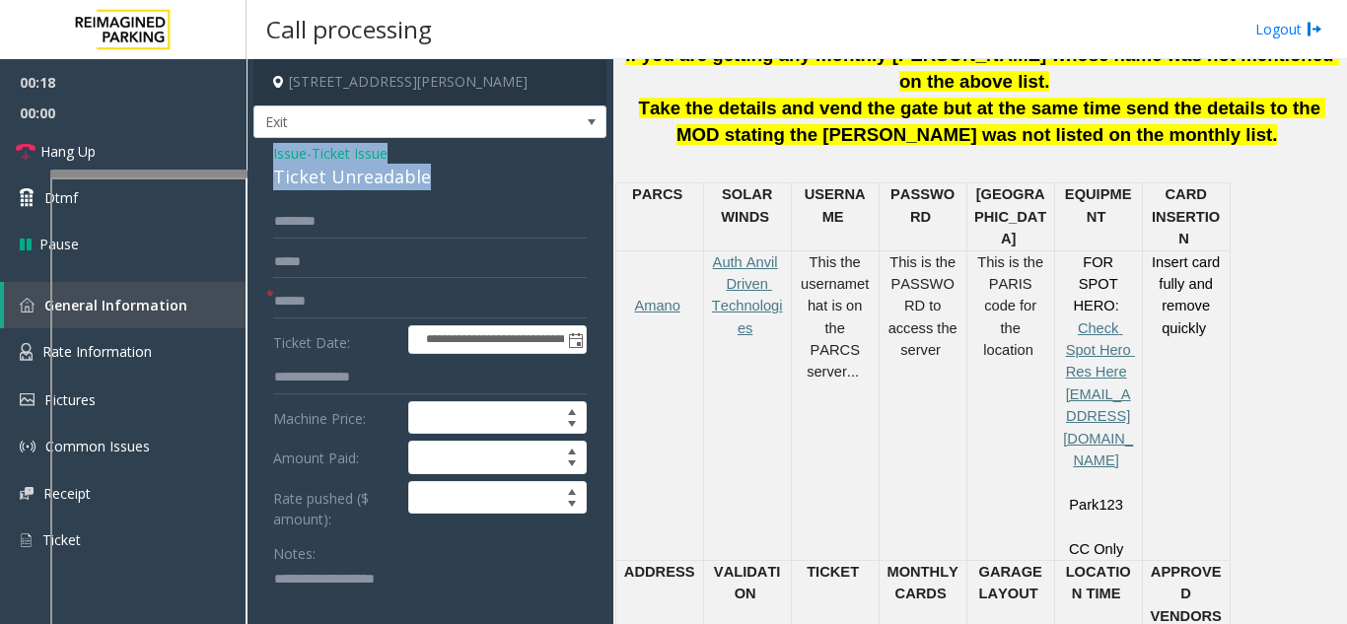
scroll to position [789, 0]
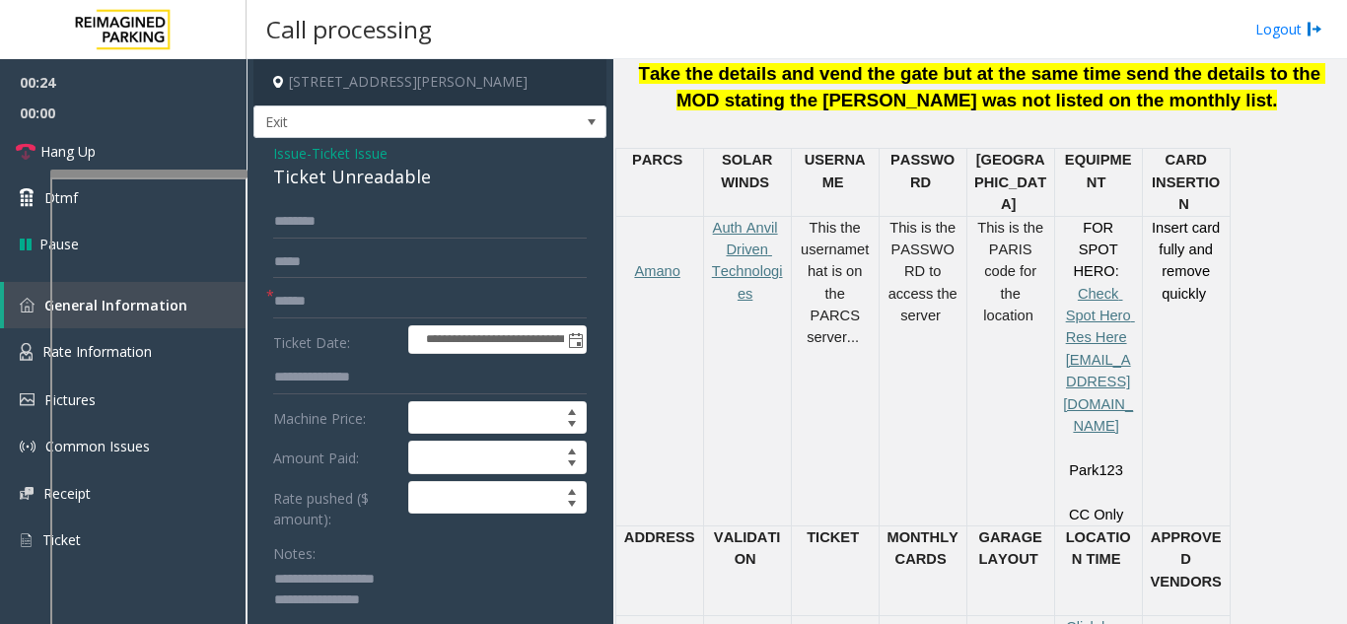
click at [448, 608] on textarea at bounding box center [422, 601] width 299 height 74
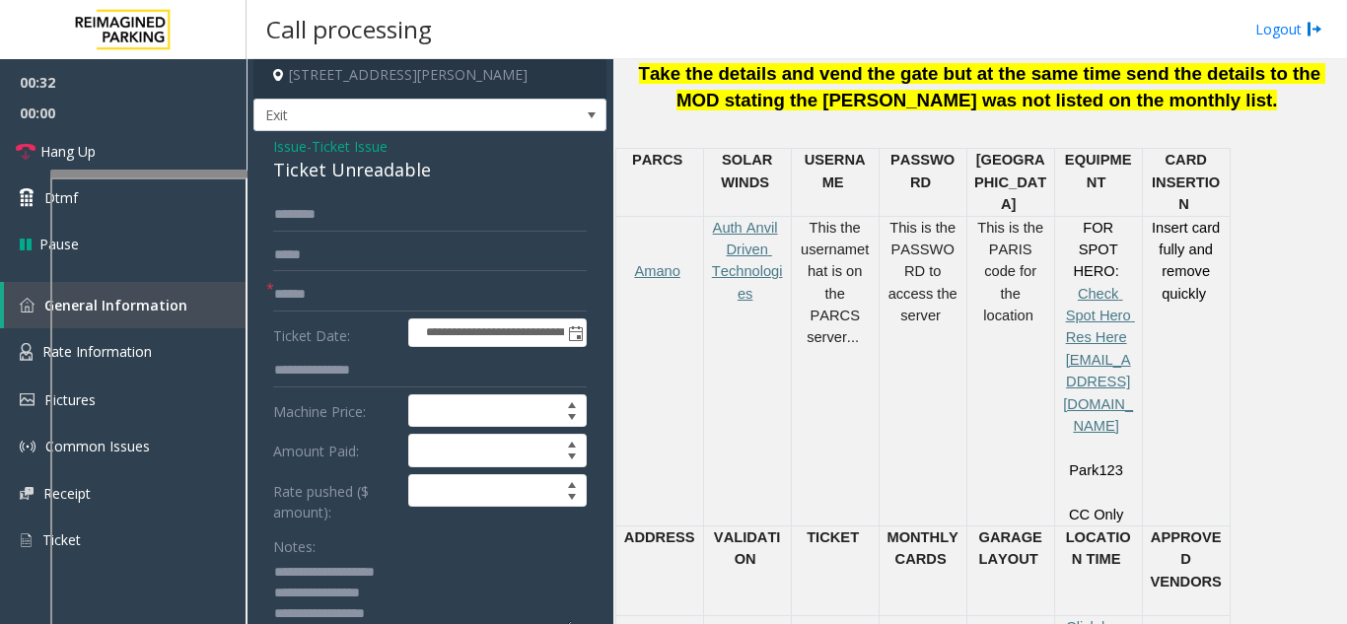
type textarea "**********"
click at [340, 302] on input "text" at bounding box center [430, 295] width 314 height 34
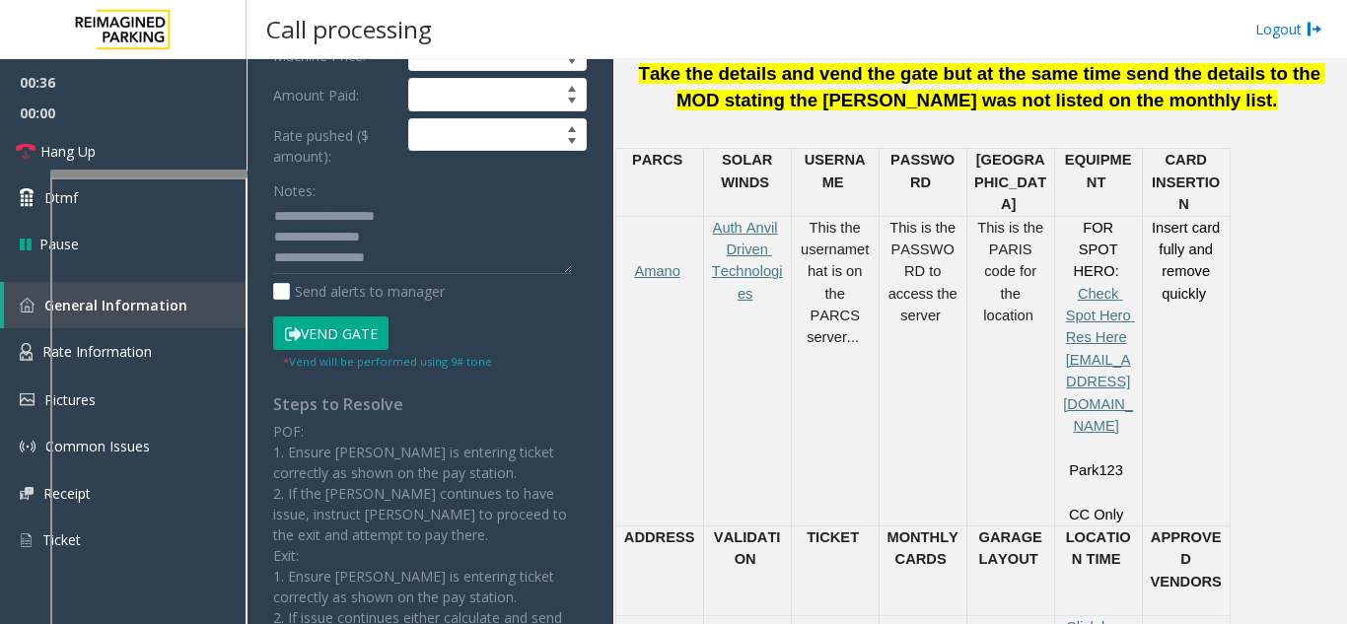
scroll to position [401, 0]
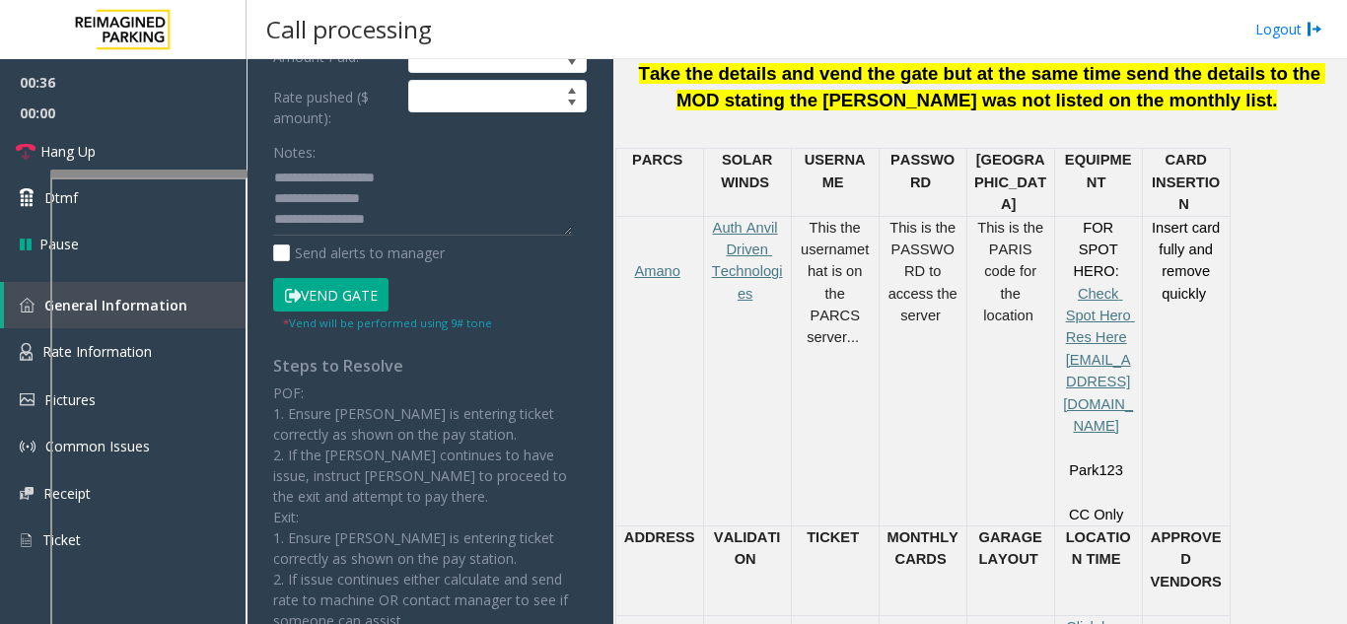
type input "******"
click at [329, 297] on button "Vend Gate" at bounding box center [330, 295] width 115 height 34
click at [415, 219] on textarea at bounding box center [422, 200] width 299 height 74
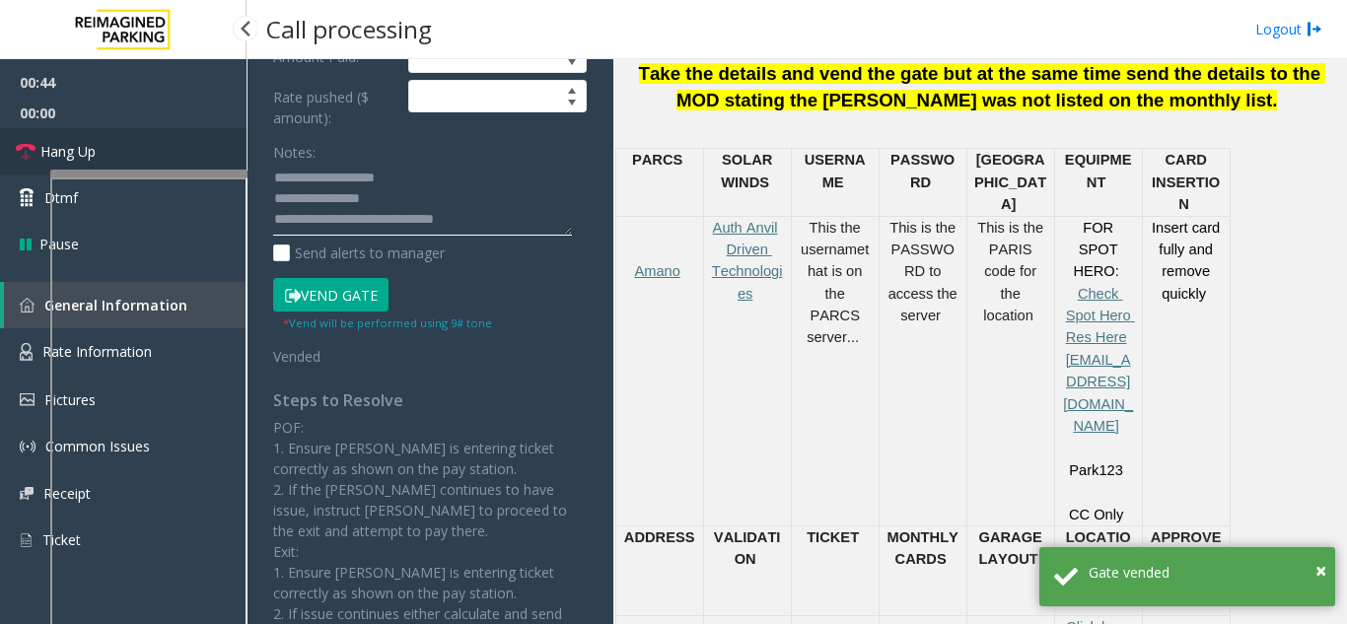
type textarea "**********"
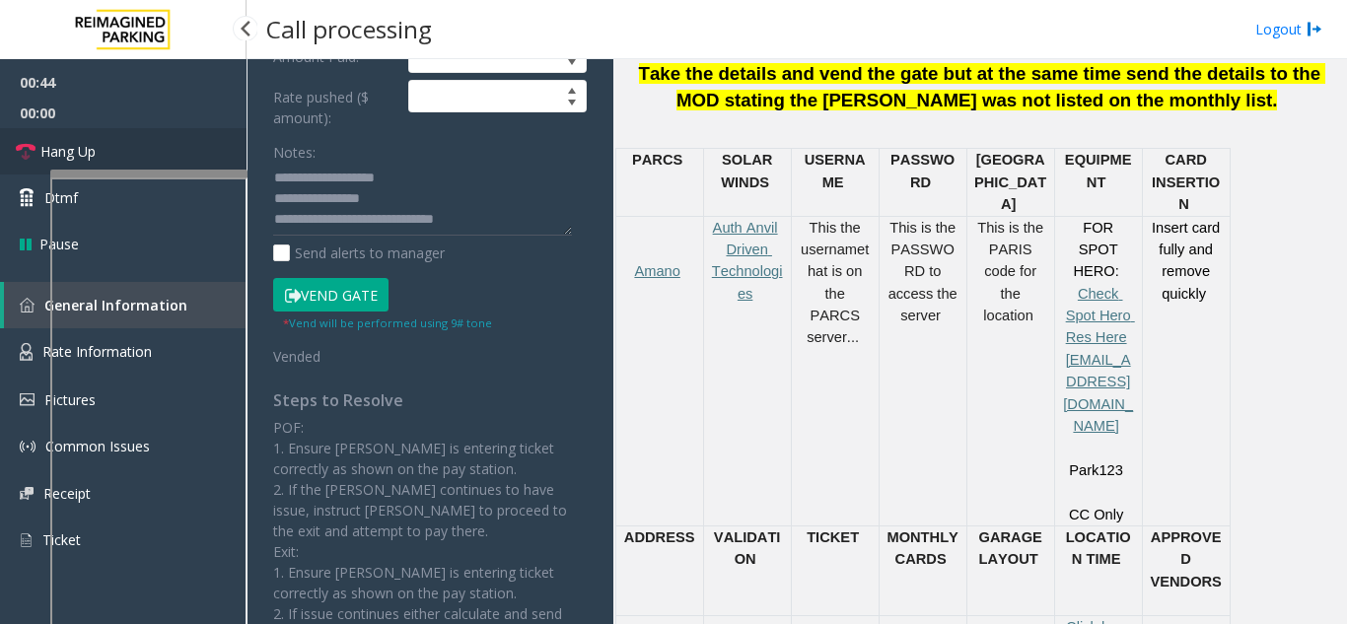
click at [181, 149] on link "Hang Up" at bounding box center [123, 151] width 247 height 46
click at [180, 148] on link "Hang Up" at bounding box center [123, 151] width 247 height 46
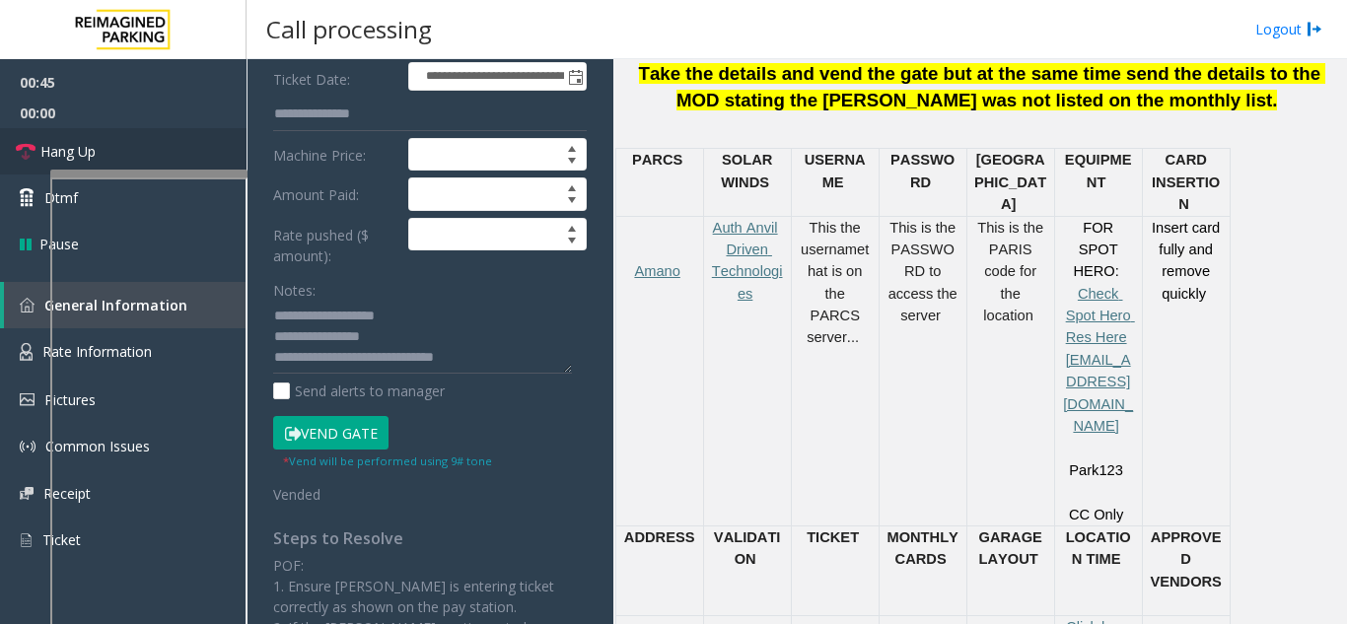
scroll to position [7, 0]
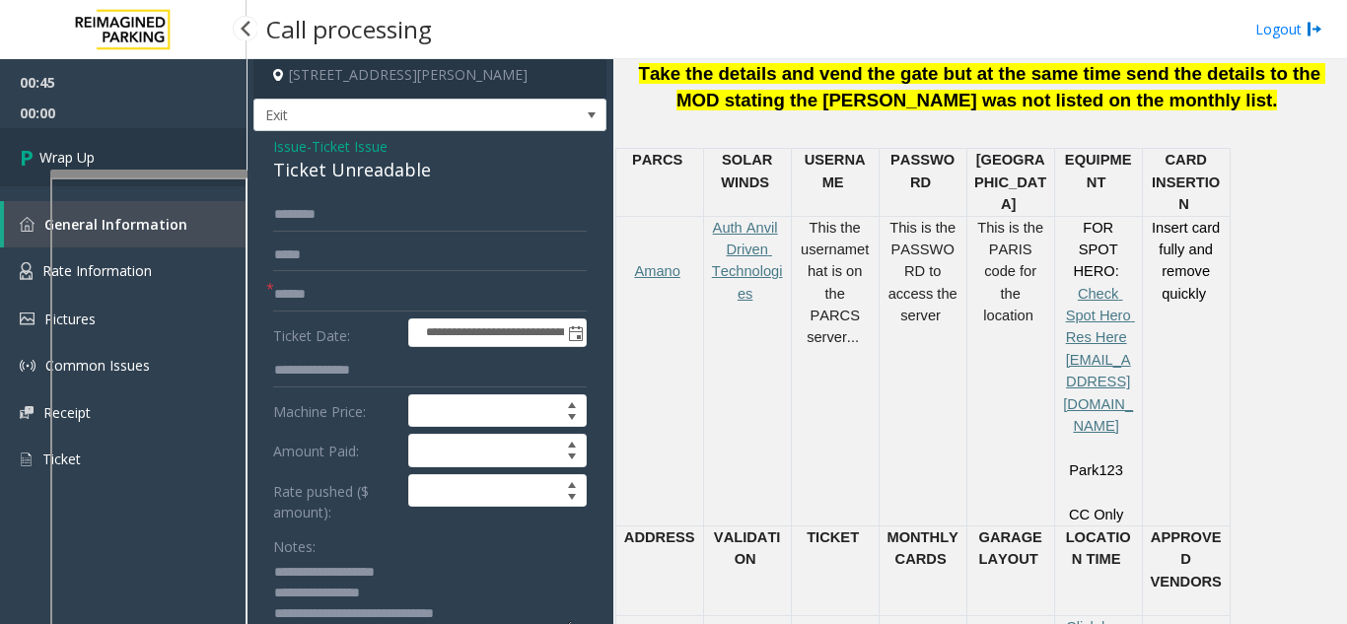
click at [75, 149] on span "Wrap Up" at bounding box center [66, 157] width 55 height 21
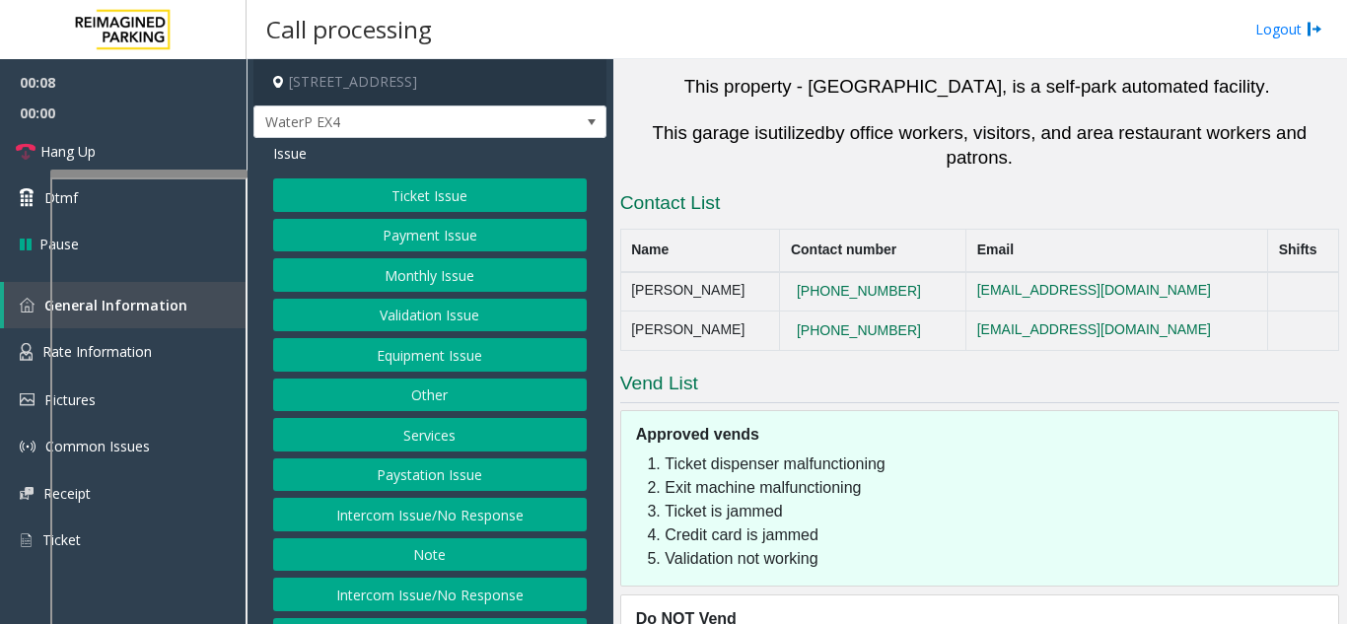
scroll to position [1579, 0]
drag, startPoint x: 469, startPoint y: 520, endPoint x: 398, endPoint y: 414, distance: 127.2
click at [469, 520] on button "Intercom Issue/No Response" at bounding box center [430, 515] width 314 height 34
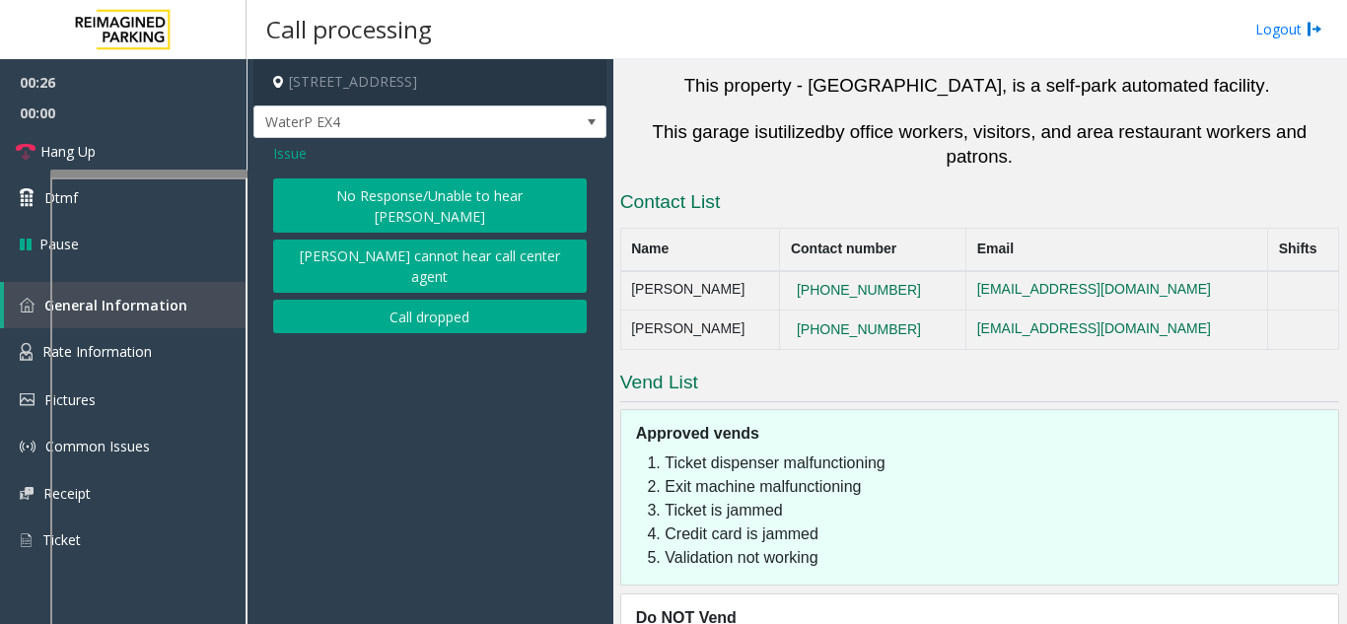
click at [351, 188] on button "No Response/Unable to hear [PERSON_NAME]" at bounding box center [430, 205] width 314 height 54
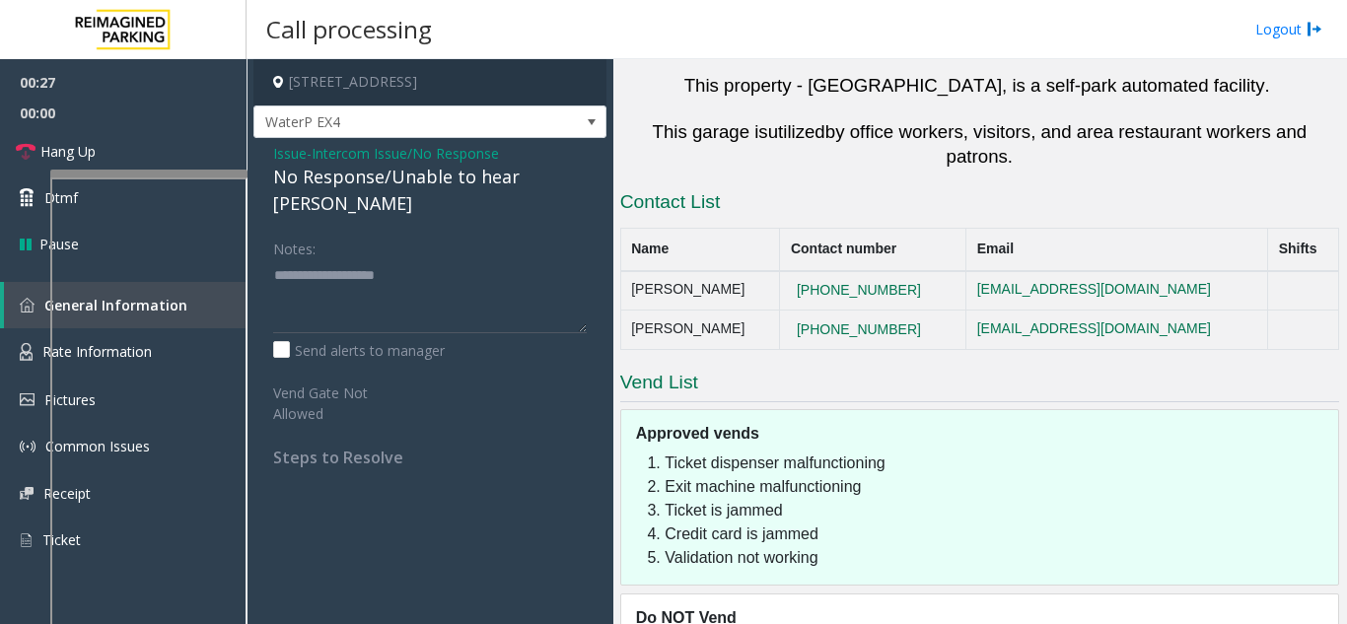
click at [351, 182] on div "No Response/Unable to hear [PERSON_NAME]" at bounding box center [430, 190] width 314 height 53
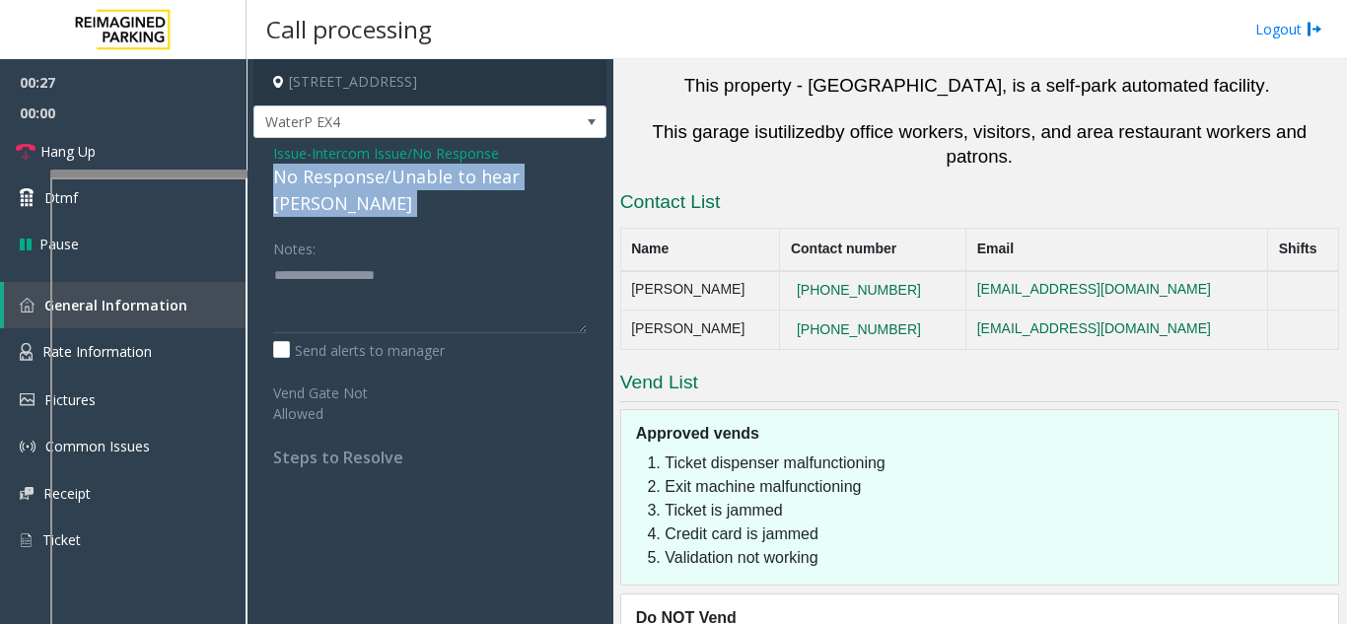
click at [351, 182] on div "No Response/Unable to hear [PERSON_NAME]" at bounding box center [430, 190] width 314 height 53
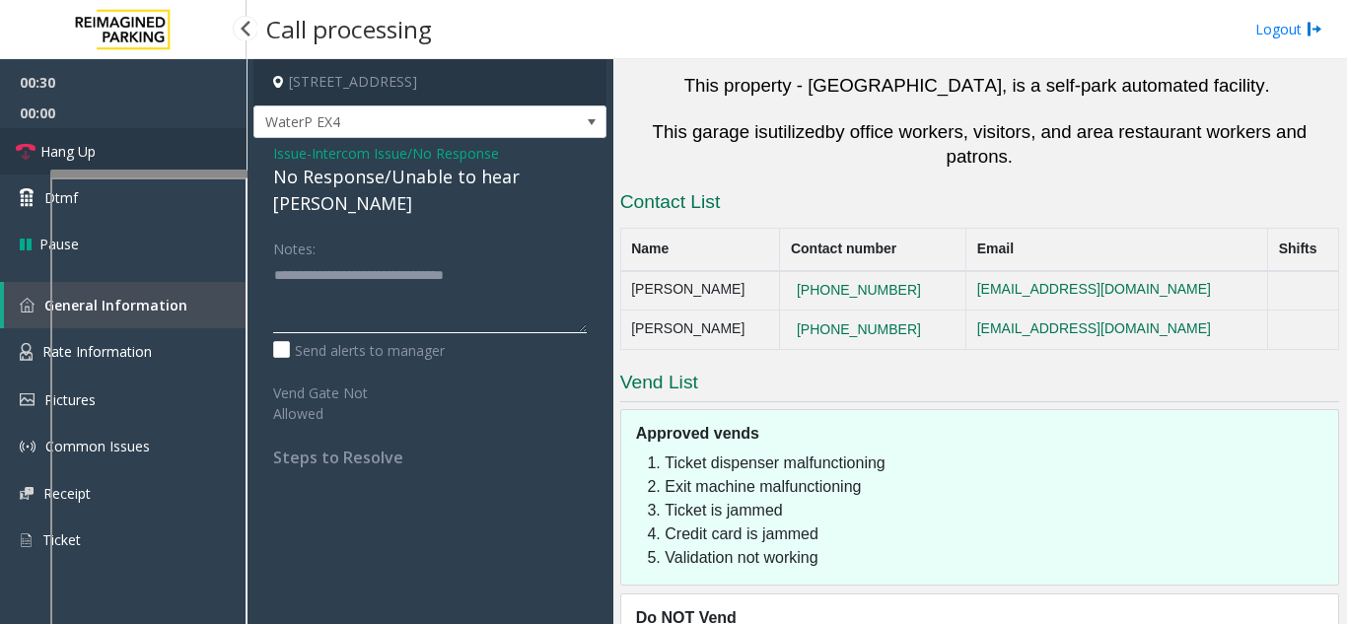
type textarea "**********"
click at [106, 142] on link "Hang Up" at bounding box center [123, 151] width 247 height 46
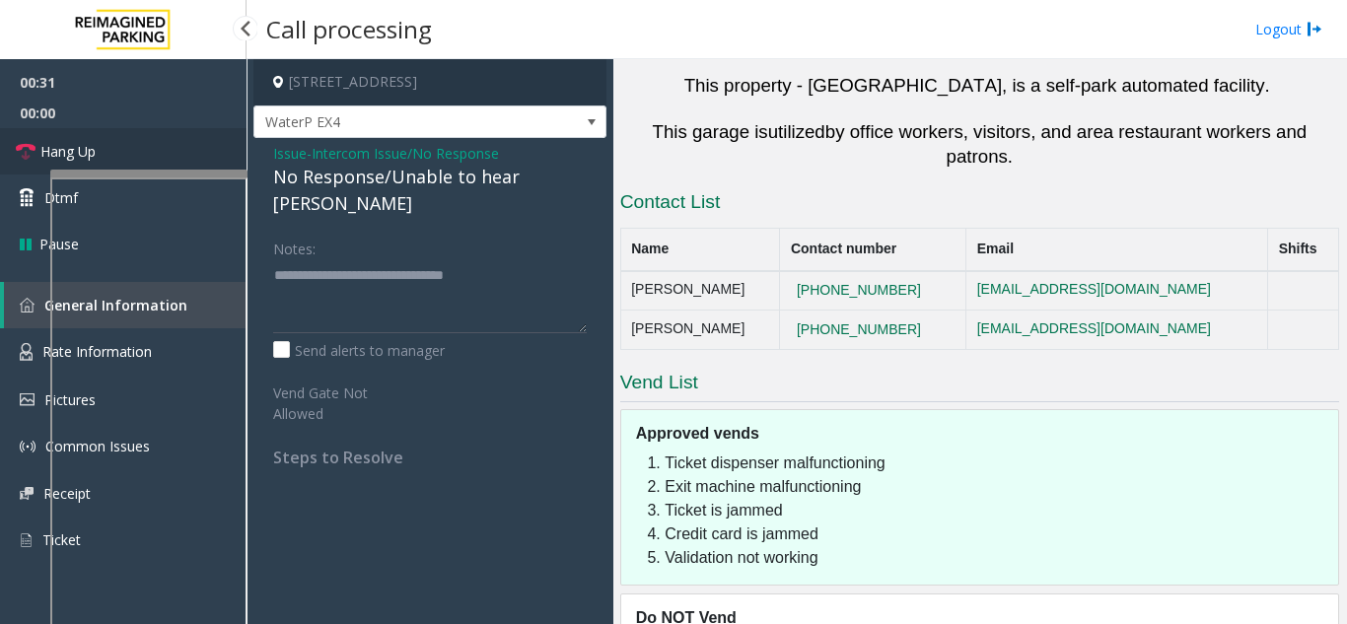
click at [106, 142] on link "Hang Up" at bounding box center [123, 151] width 247 height 46
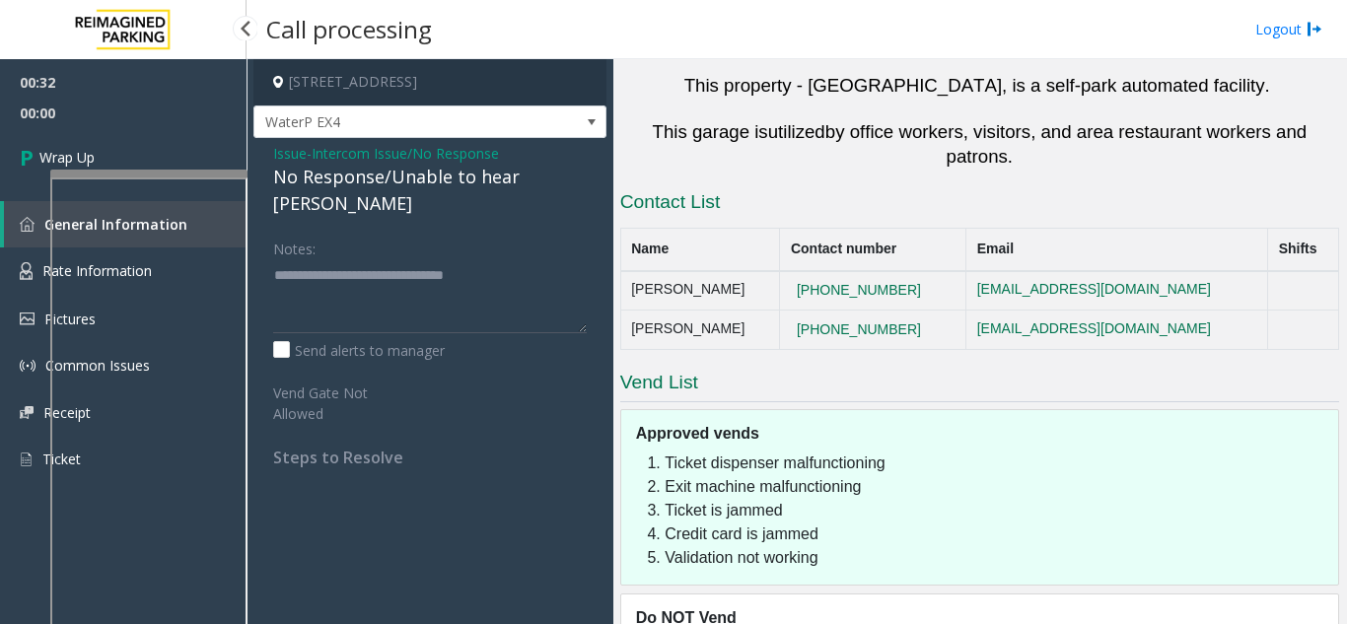
click at [106, 142] on link "Wrap Up" at bounding box center [123, 157] width 247 height 58
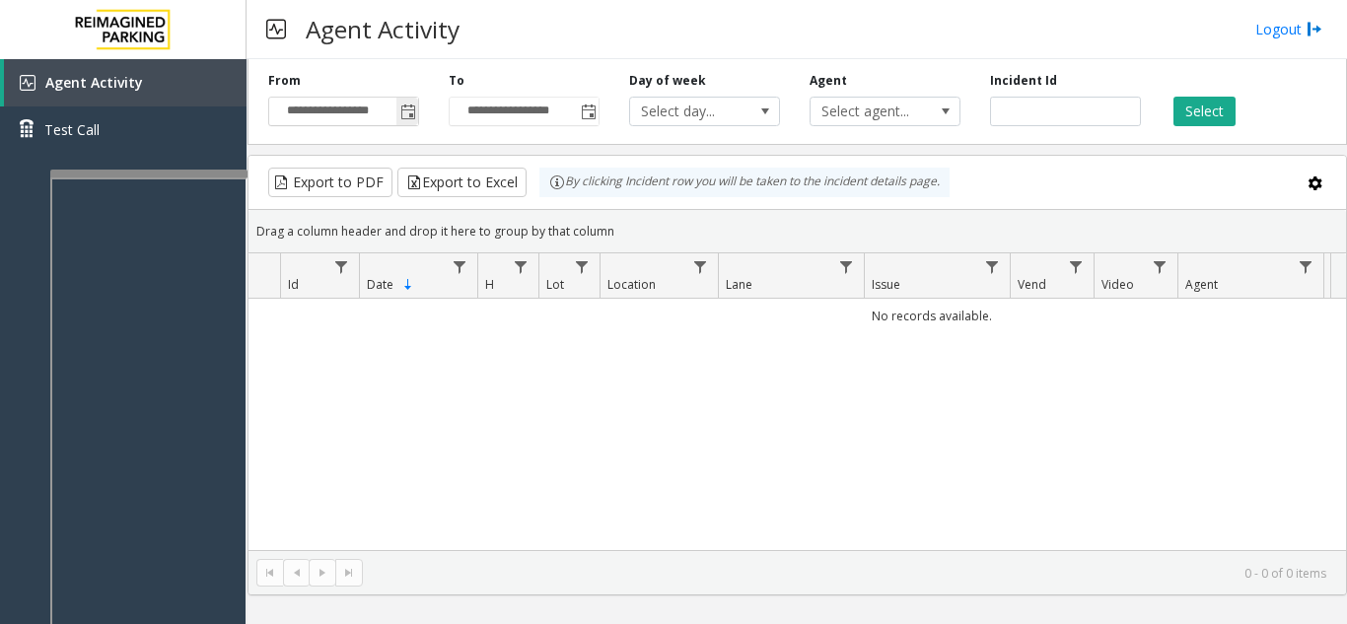
click at [401, 119] on span "Toggle popup" at bounding box center [408, 113] width 16 height 16
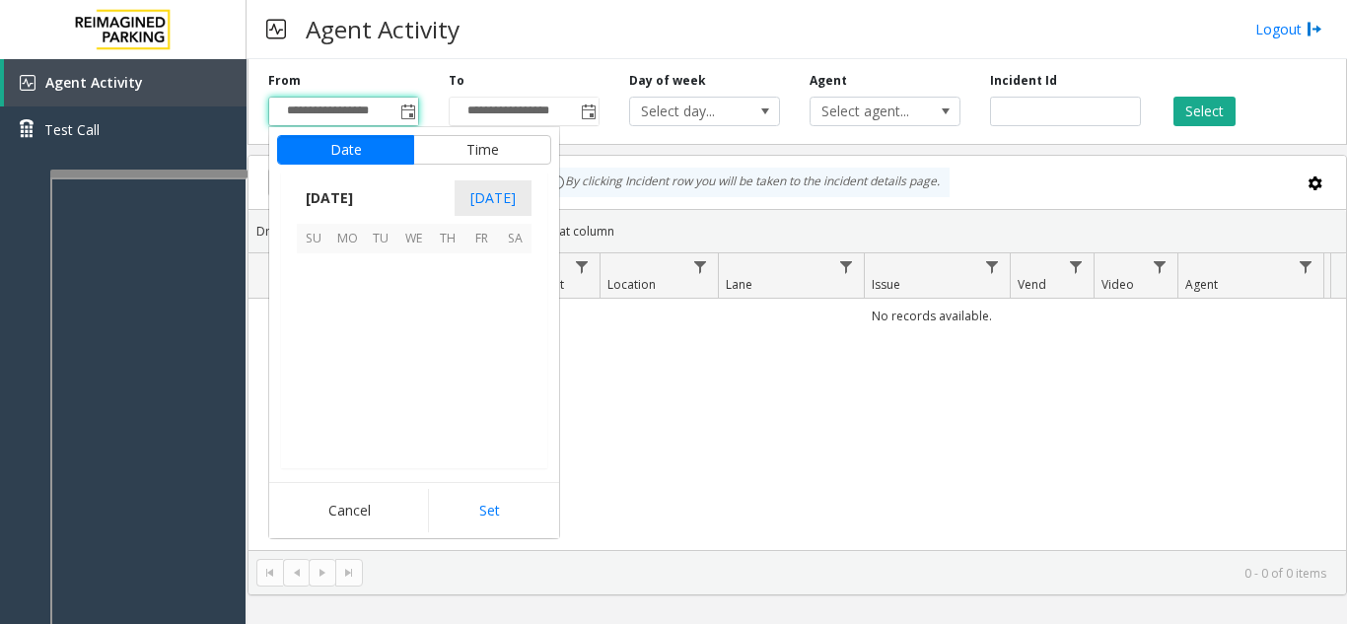
scroll to position [353887, 0]
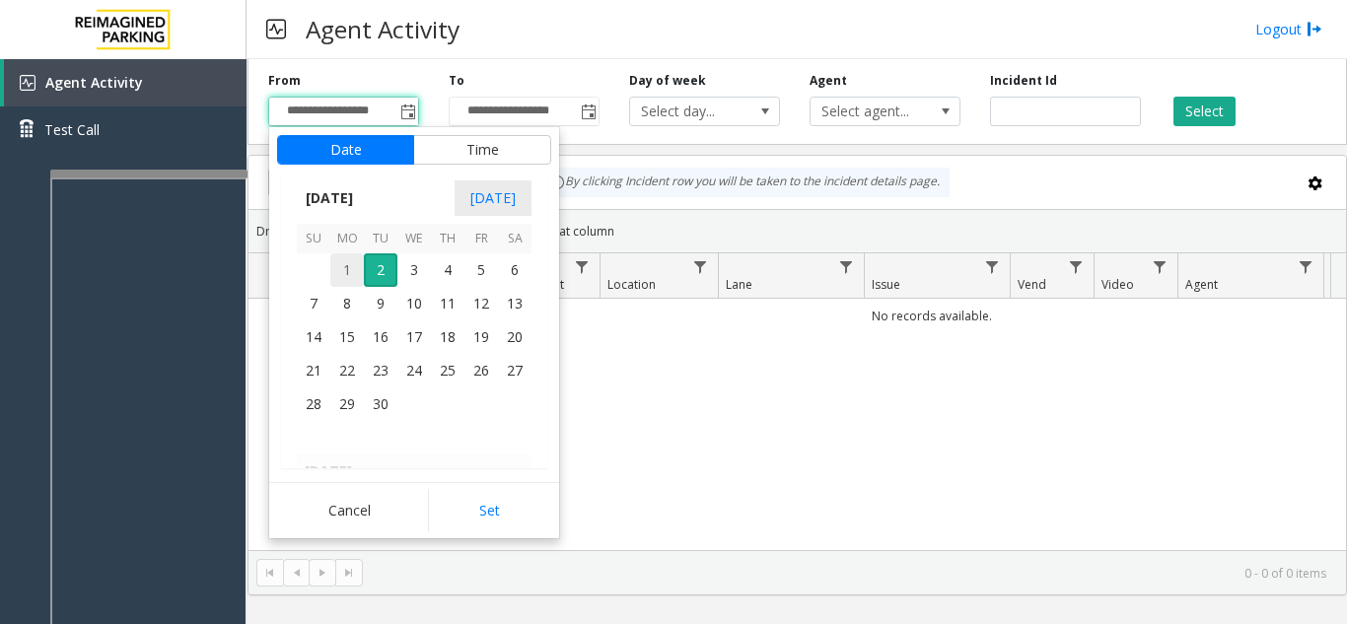
click at [338, 272] on span "1" at bounding box center [347, 270] width 34 height 34
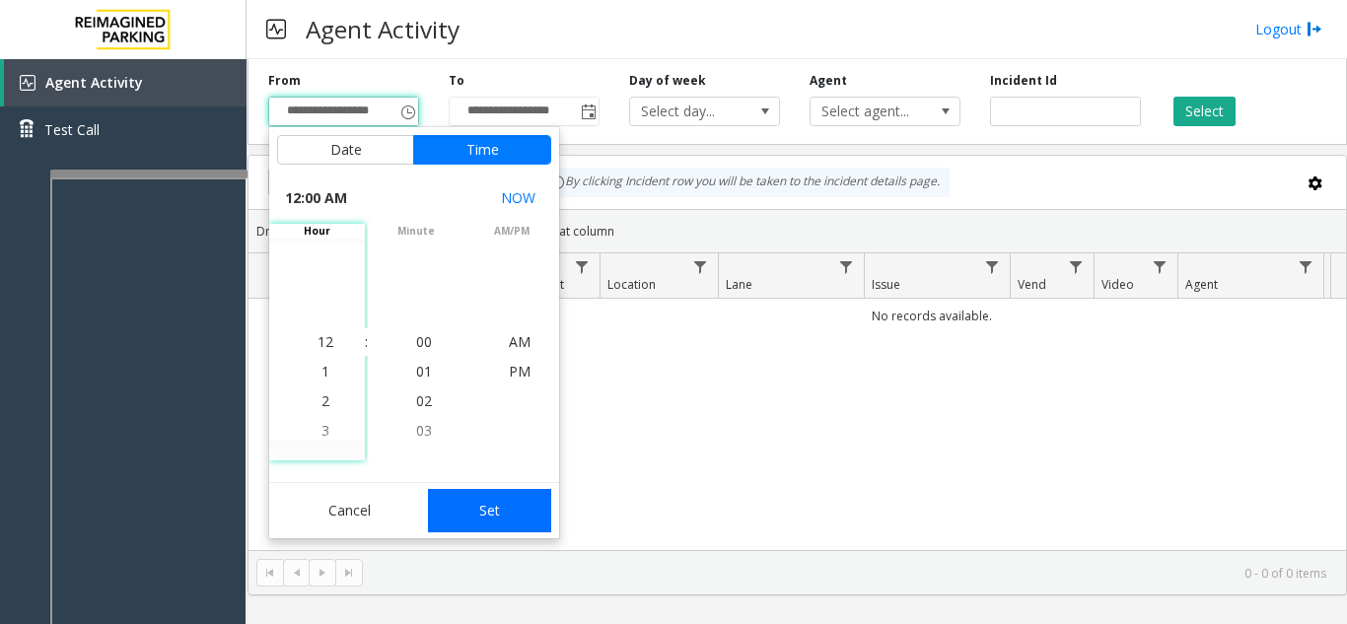
click at [468, 505] on button "Set" at bounding box center [490, 510] width 124 height 43
type input "**********"
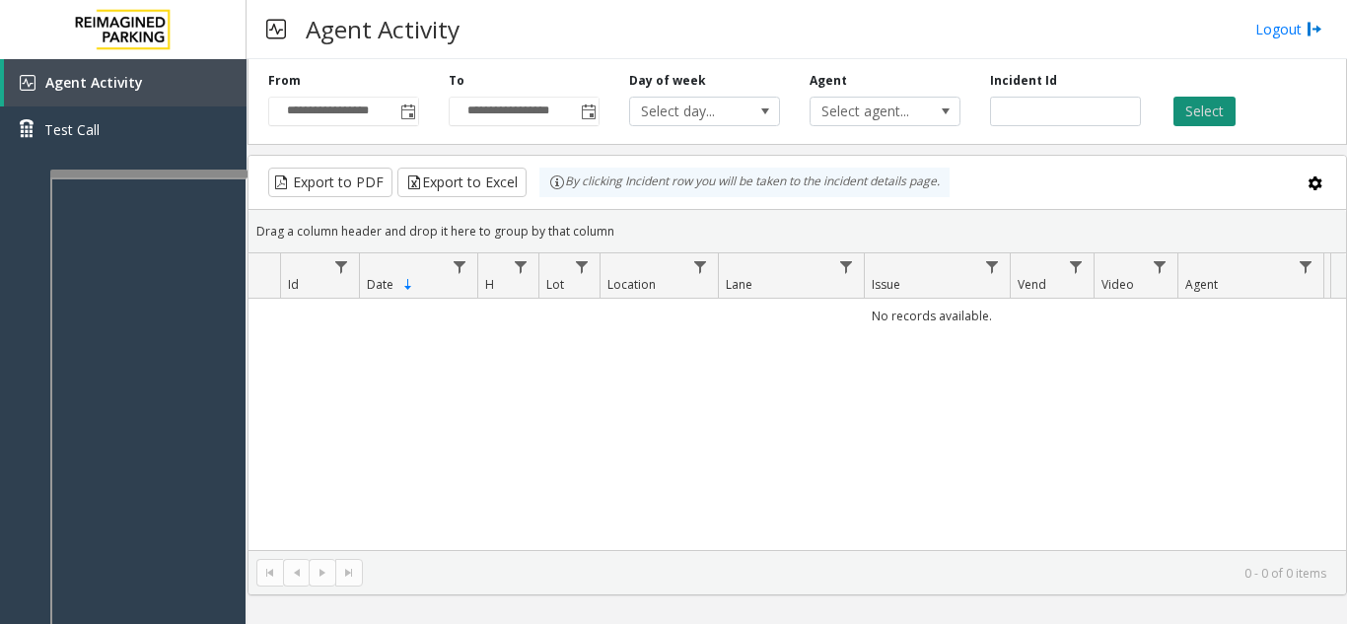
click at [1190, 119] on button "Select" at bounding box center [1204, 112] width 62 height 30
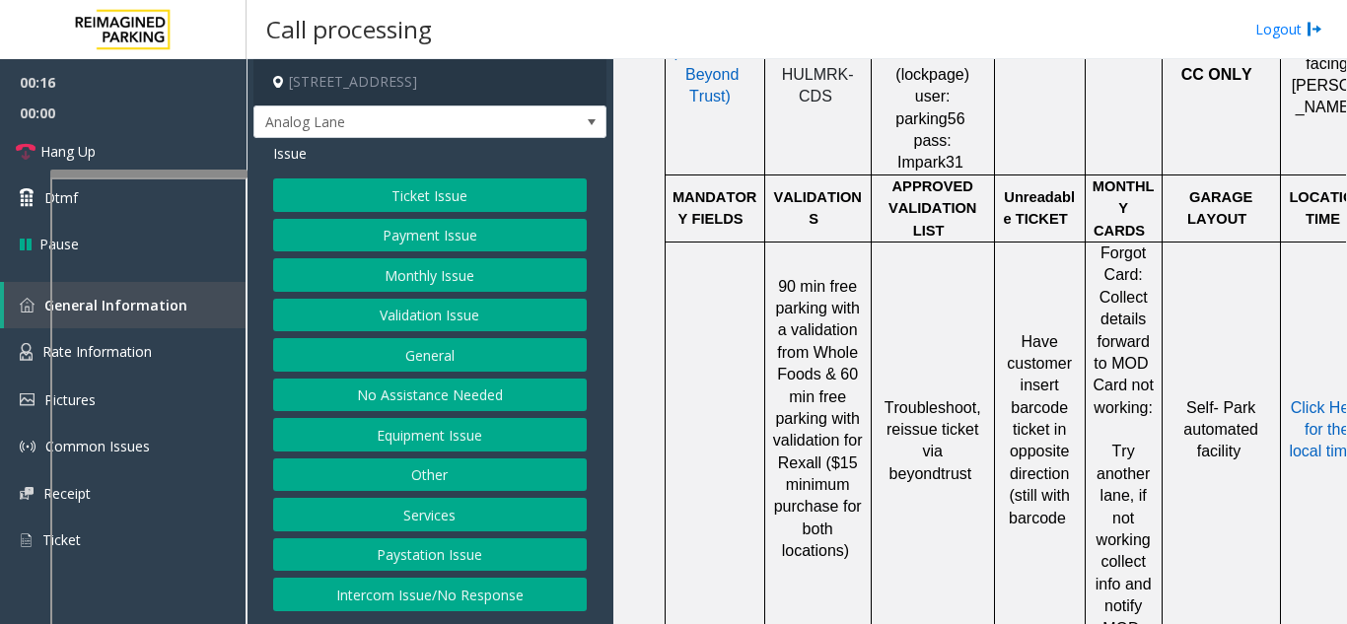
scroll to position [1183, 0]
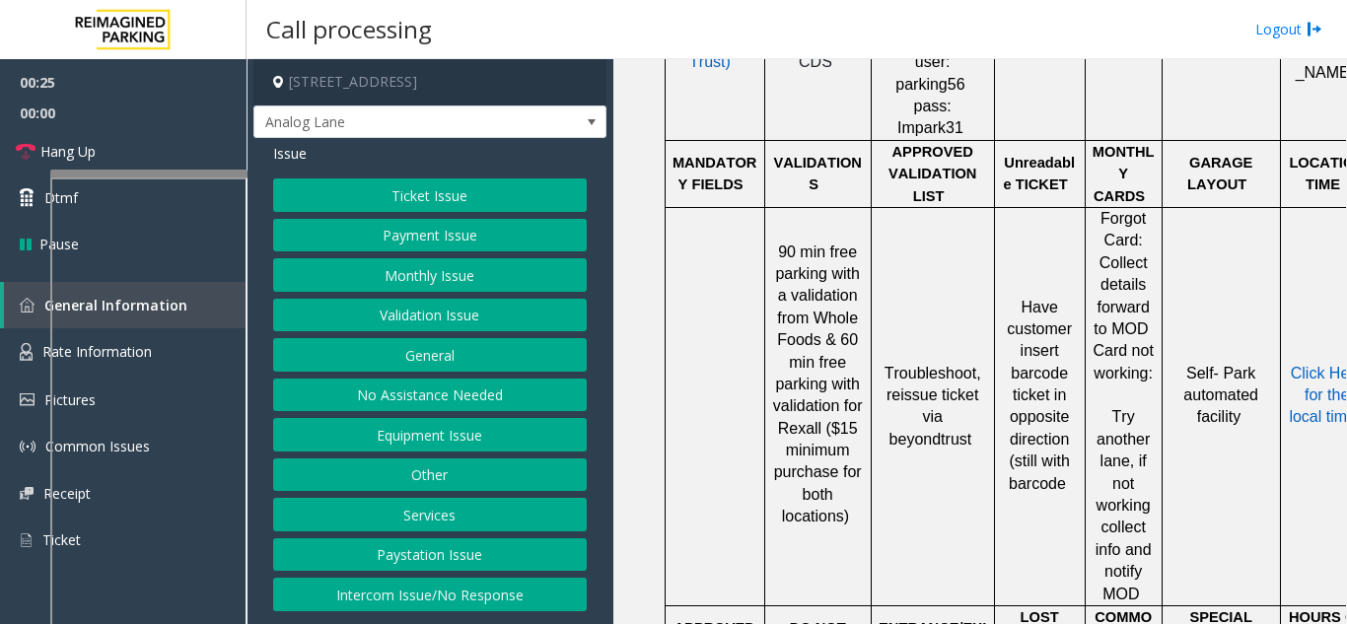
click at [519, 206] on button "Ticket Issue" at bounding box center [430, 195] width 314 height 34
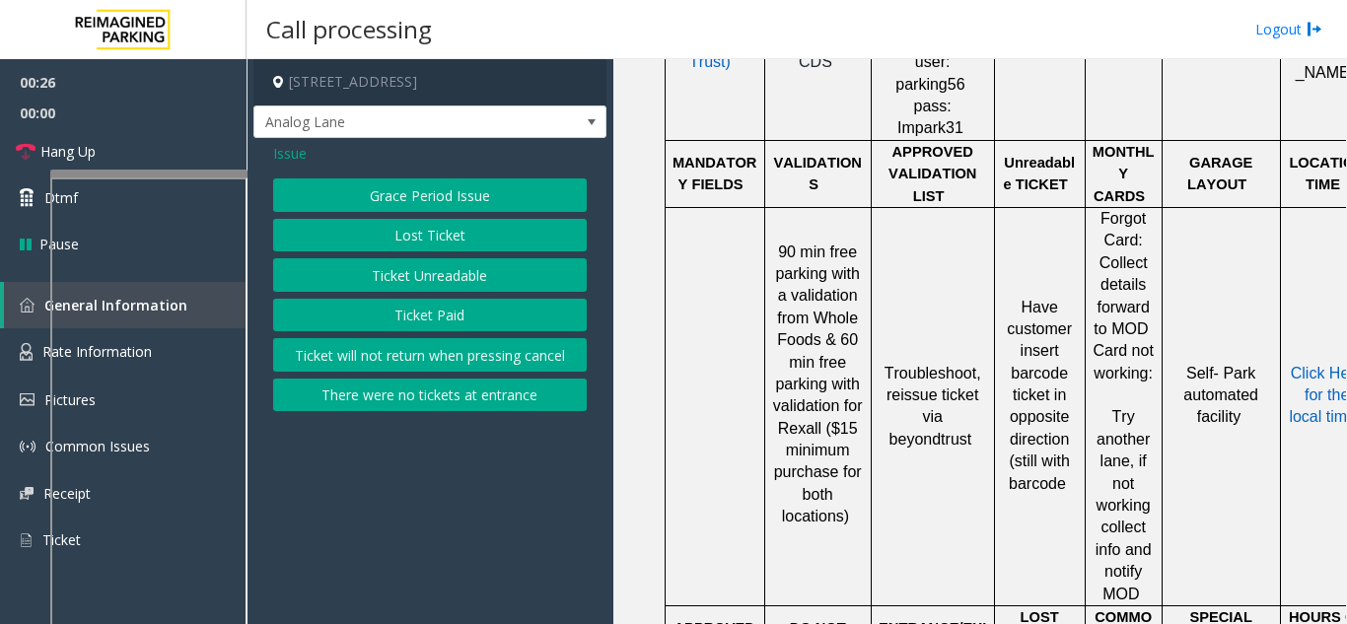
click at [459, 273] on button "Ticket Unreadable" at bounding box center [430, 275] width 314 height 34
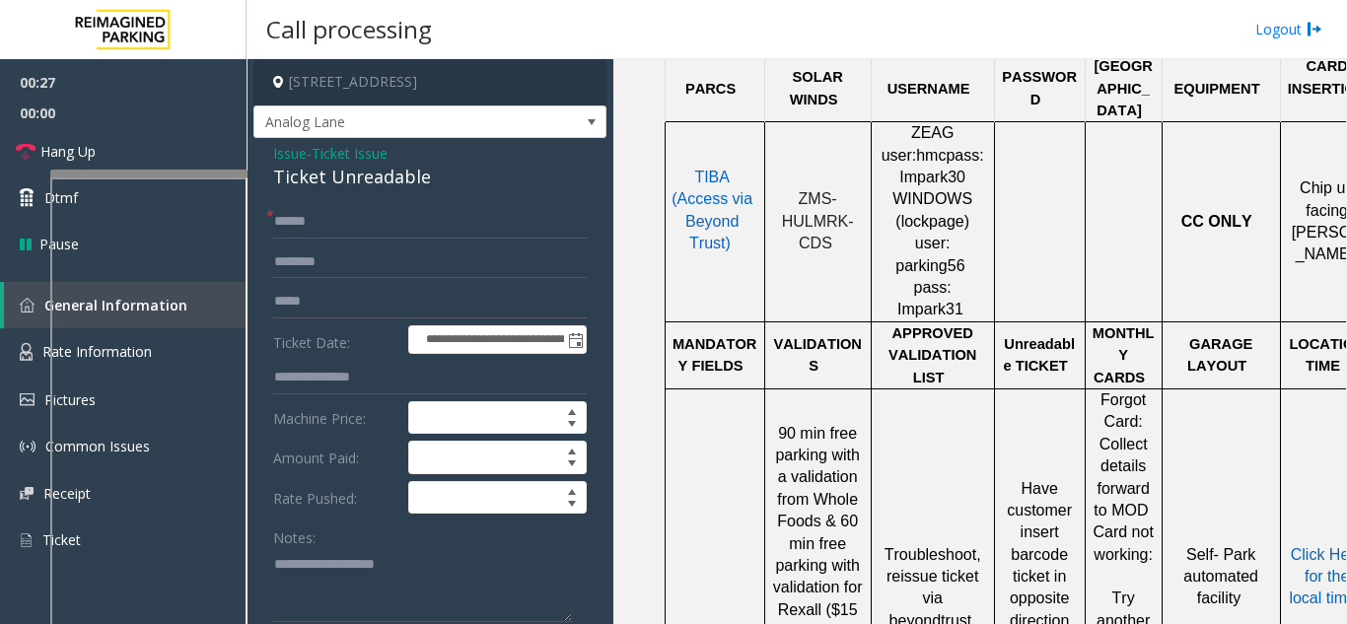
scroll to position [986, 0]
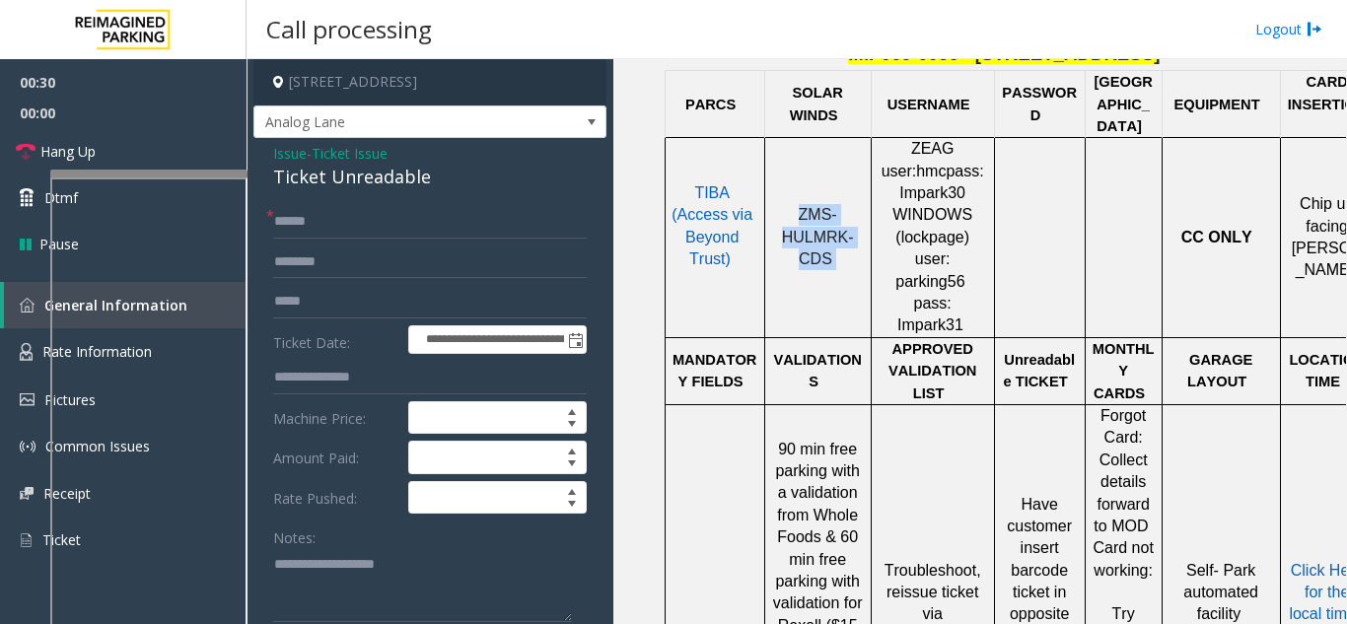
drag, startPoint x: 838, startPoint y: 227, endPoint x: 768, endPoint y: 180, distance: 84.0
click at [768, 204] on div "ZMS-HULMRK-CDS" at bounding box center [818, 237] width 106 height 66
copy p "ZMS-HULMRK-CDS"
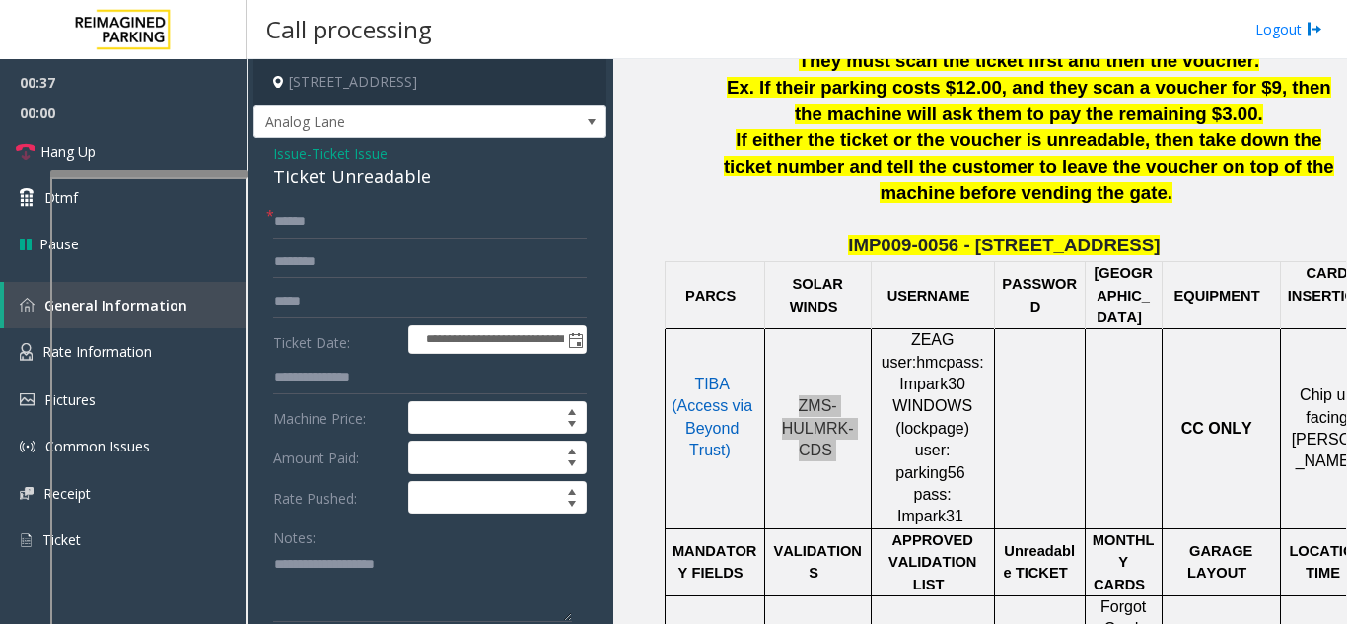
scroll to position [690, 0]
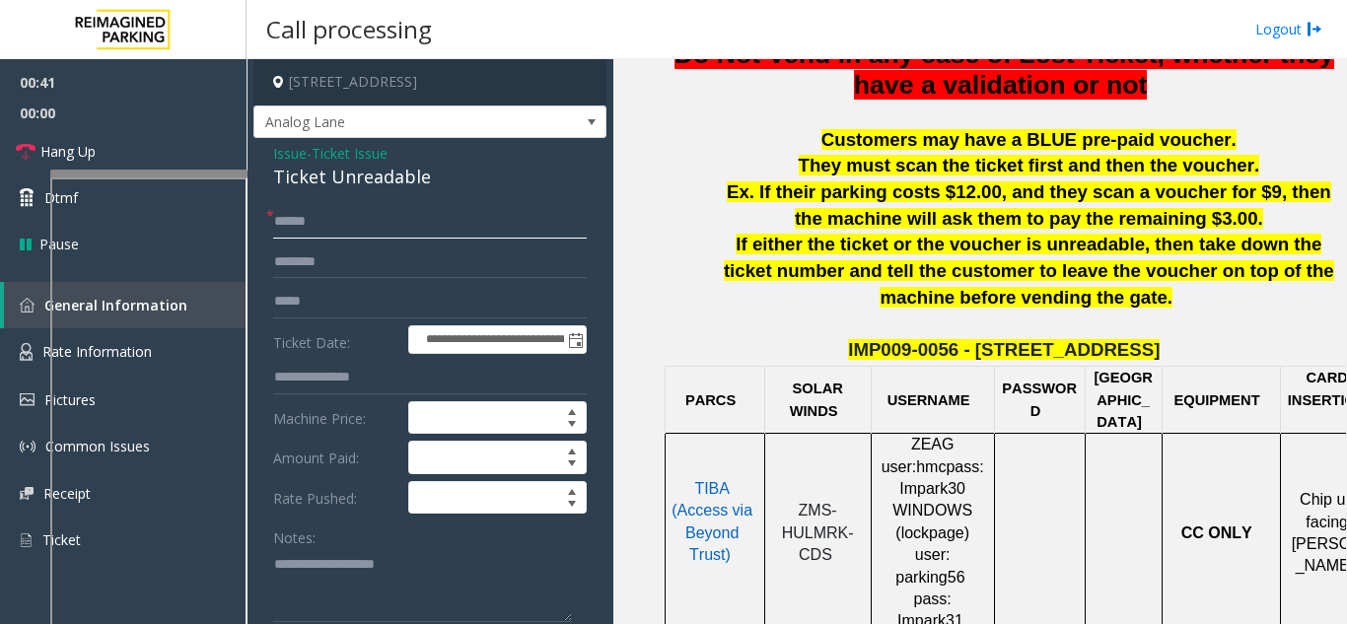
click at [352, 226] on input "text" at bounding box center [430, 222] width 314 height 34
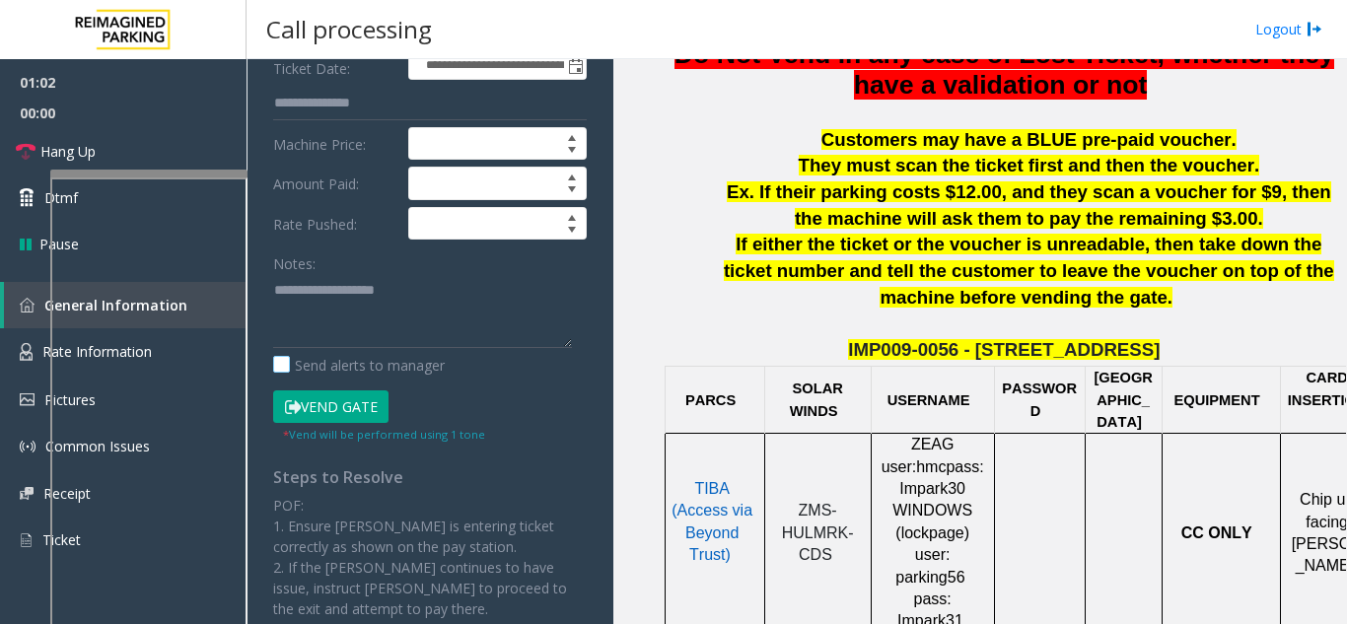
scroll to position [296, 0]
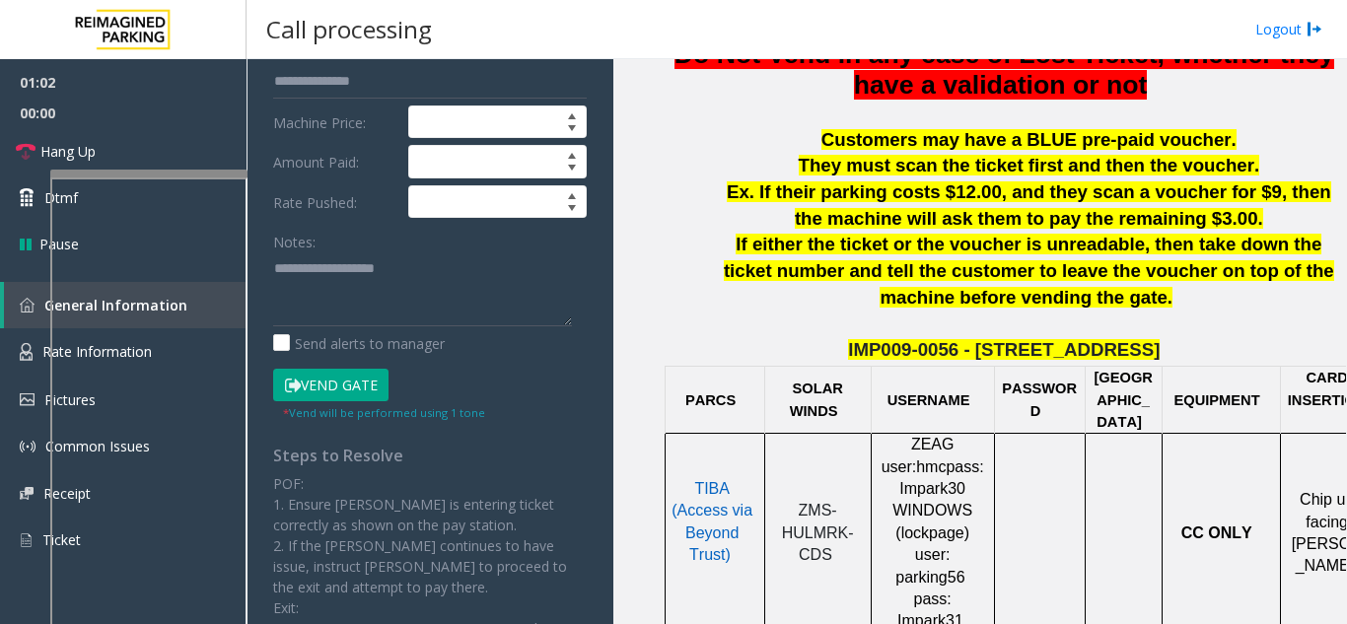
type input "********"
click at [348, 288] on textarea at bounding box center [422, 289] width 299 height 74
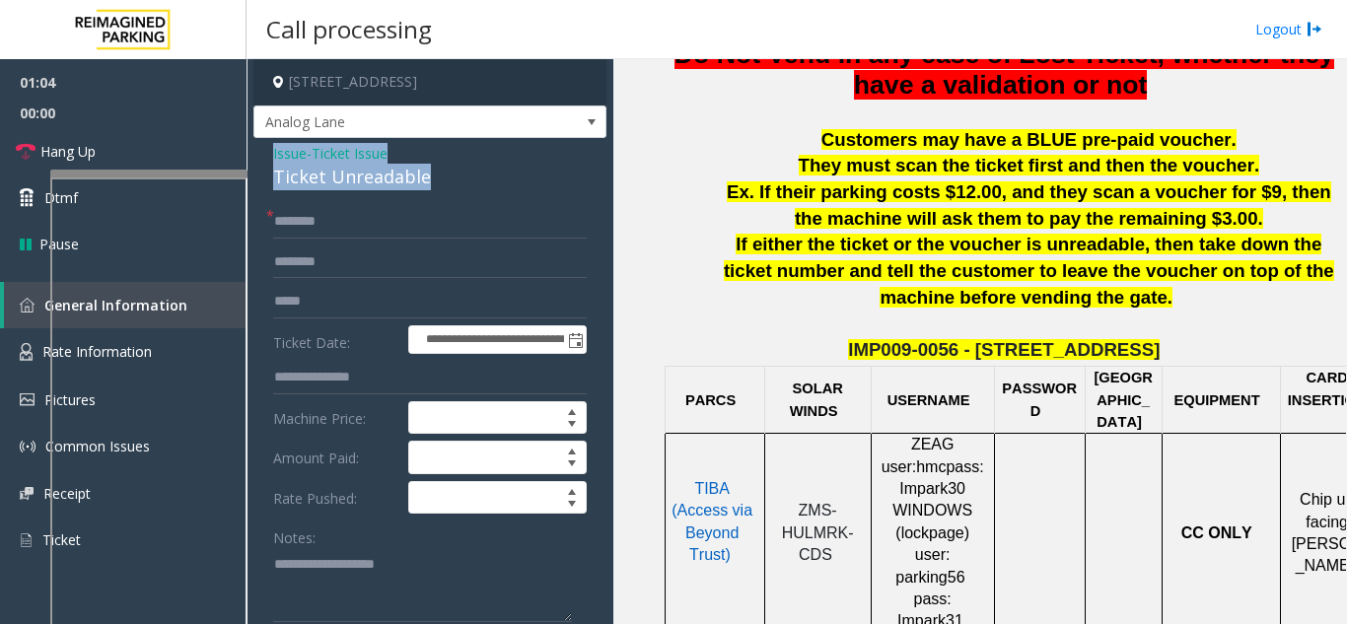
drag, startPoint x: 458, startPoint y: 184, endPoint x: 256, endPoint y: 151, distance: 203.9
copy div "Issue - Ticket Issue Ticket Unreadable"
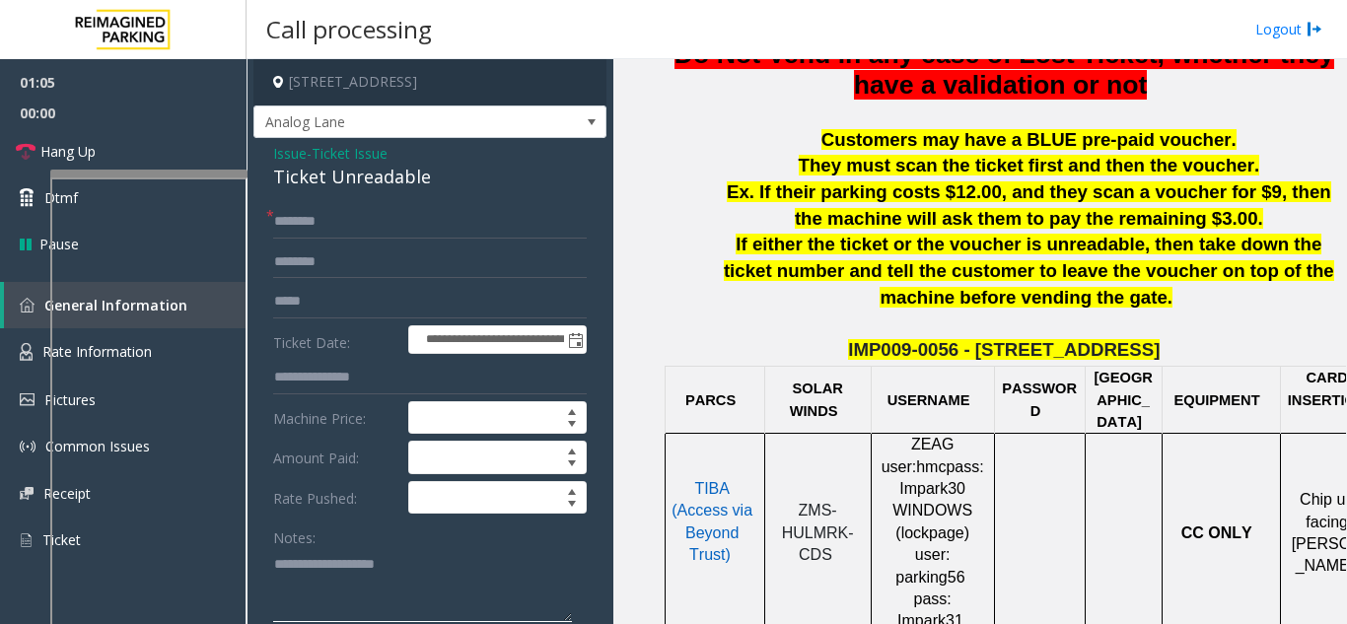
click at [290, 581] on textarea at bounding box center [422, 585] width 299 height 74
paste textarea "**********"
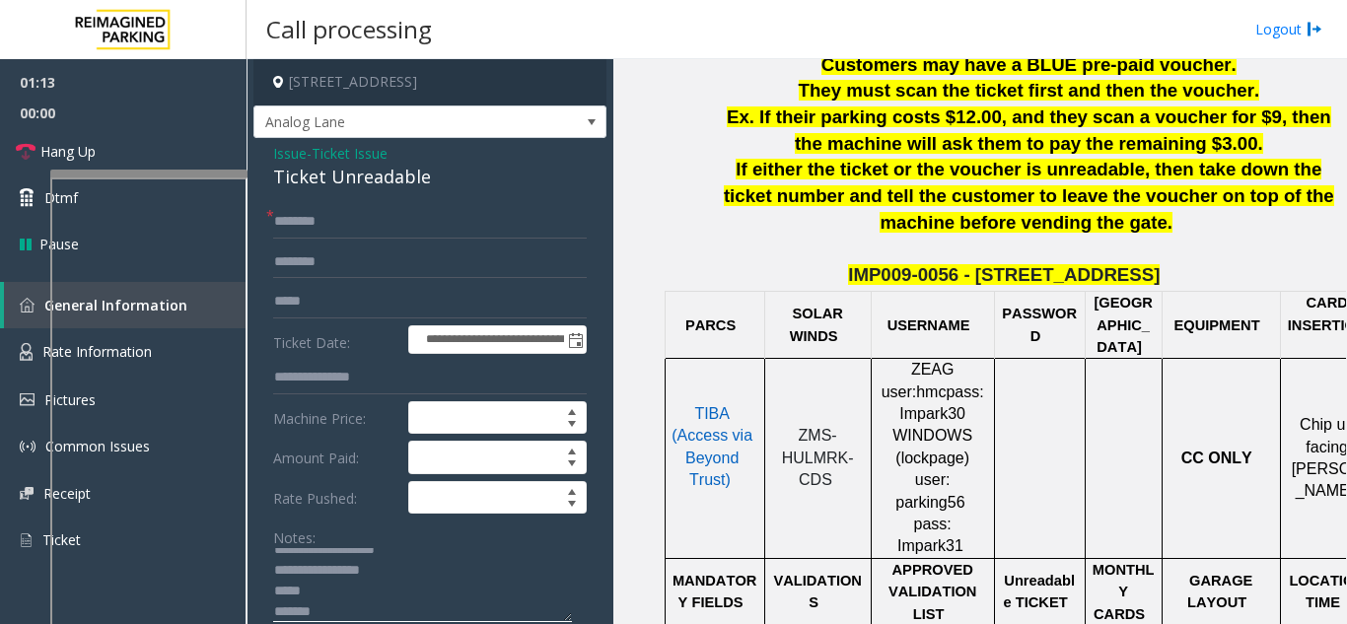
scroll to position [887, 0]
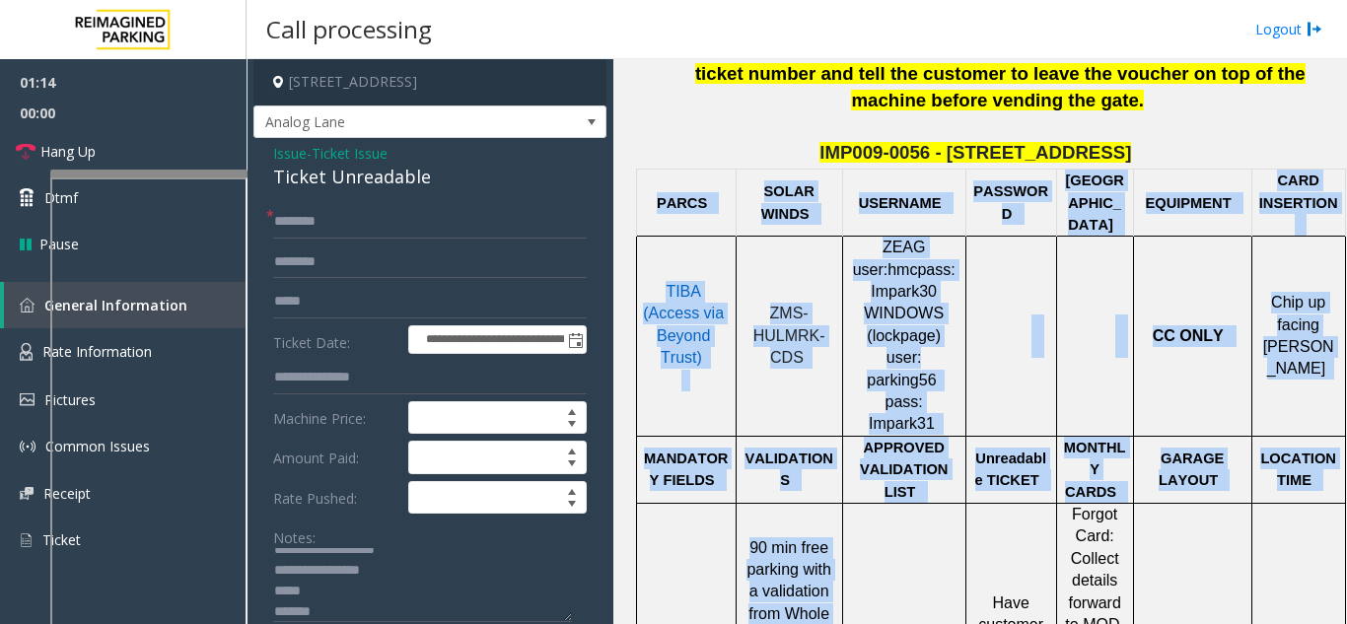
drag, startPoint x: 981, startPoint y: 501, endPoint x: 1346, endPoint y: 464, distance: 366.6
click at [1346, 464] on app-call-processing "**********" at bounding box center [796, 341] width 1099 height 565
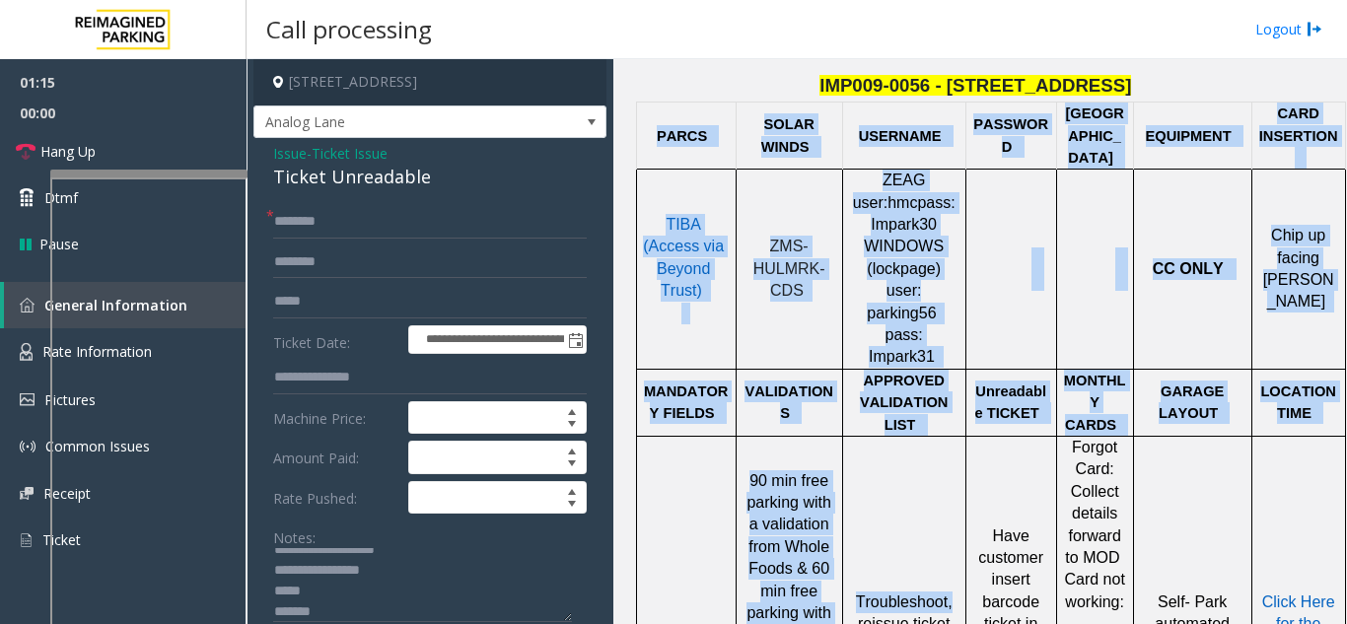
scroll to position [1085, 43]
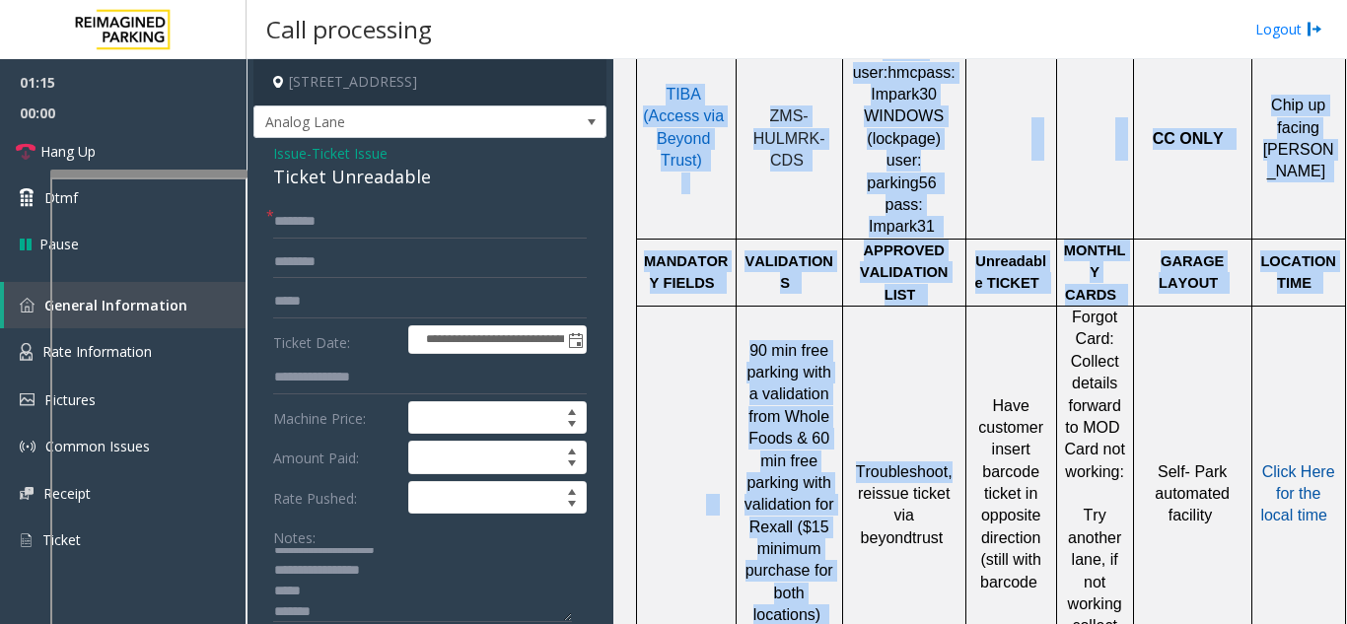
click at [1278, 463] on span "Click Here for the local time" at bounding box center [1297, 493] width 74 height 61
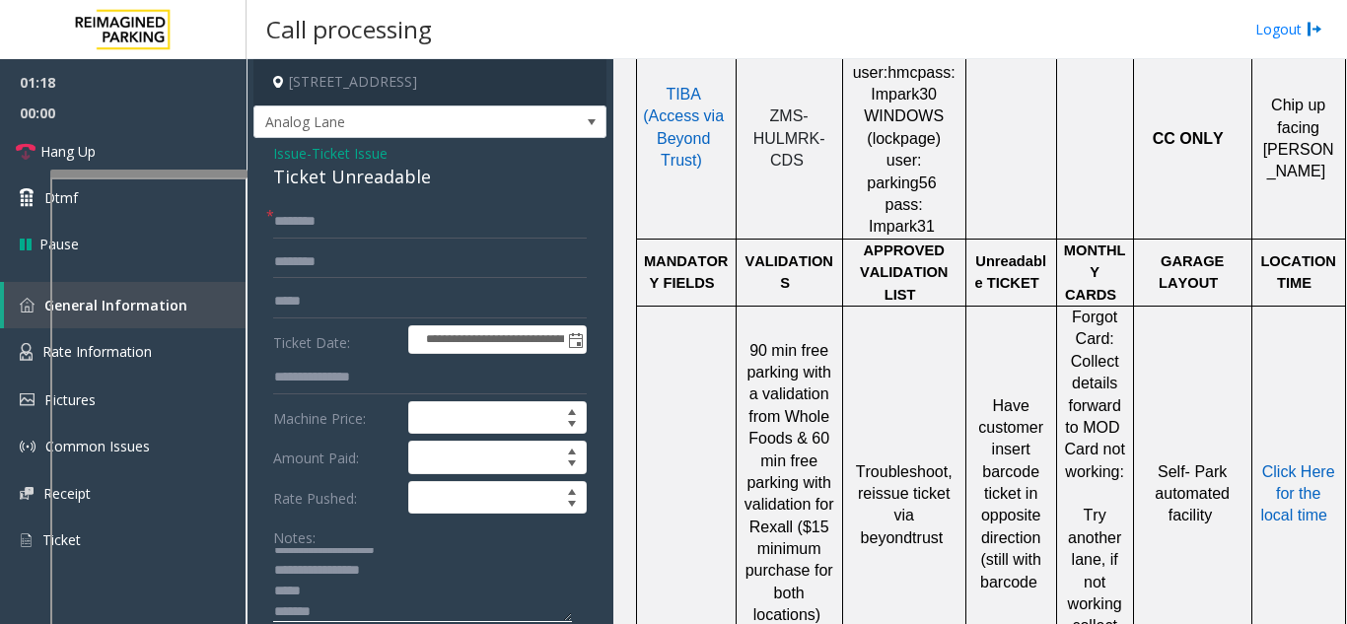
click at [349, 614] on textarea at bounding box center [422, 585] width 299 height 74
click at [343, 592] on textarea at bounding box center [422, 585] width 299 height 74
click at [344, 609] on textarea at bounding box center [422, 585] width 299 height 74
type textarea "**********"
click at [339, 244] on form "**********" at bounding box center [430, 461] width 314 height 513
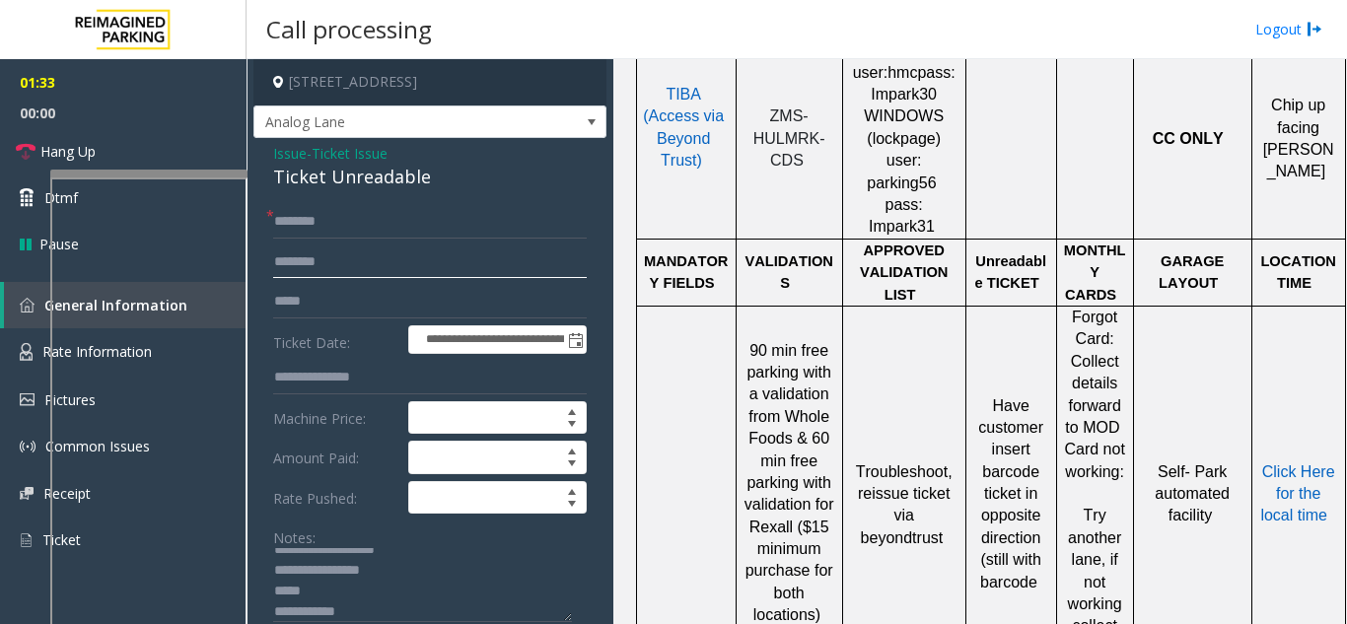
click at [335, 253] on input "text" at bounding box center [430, 263] width 314 height 34
type input "***"
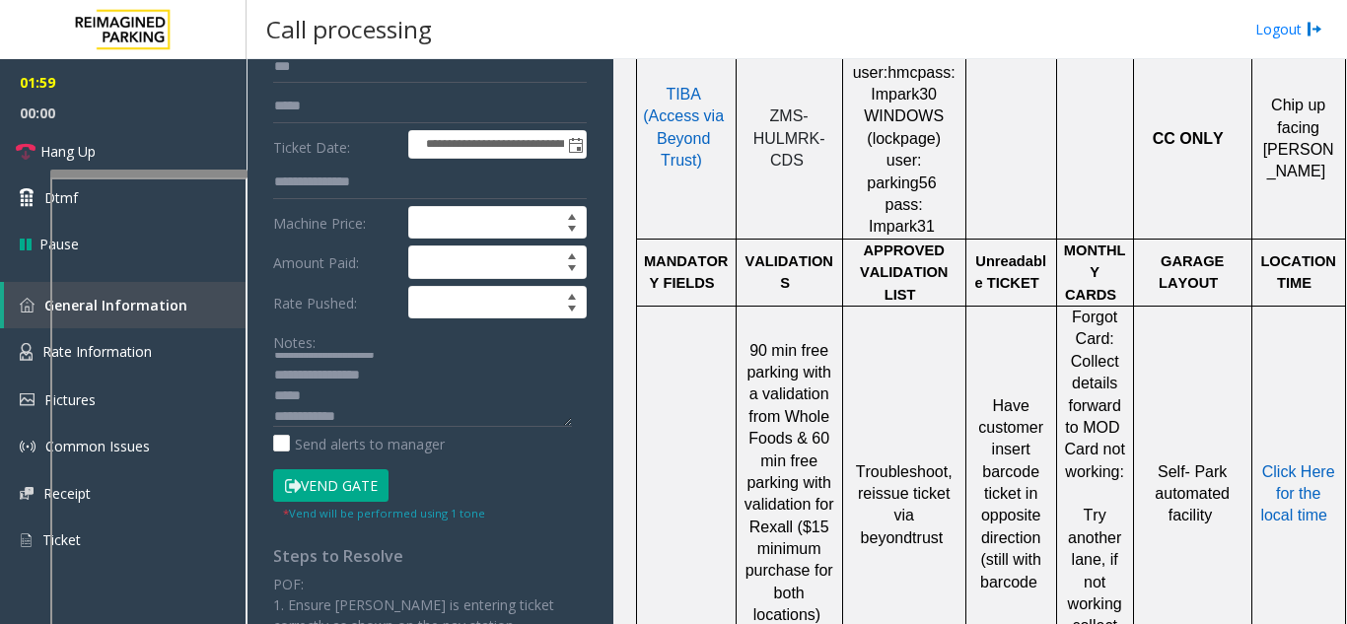
scroll to position [197, 0]
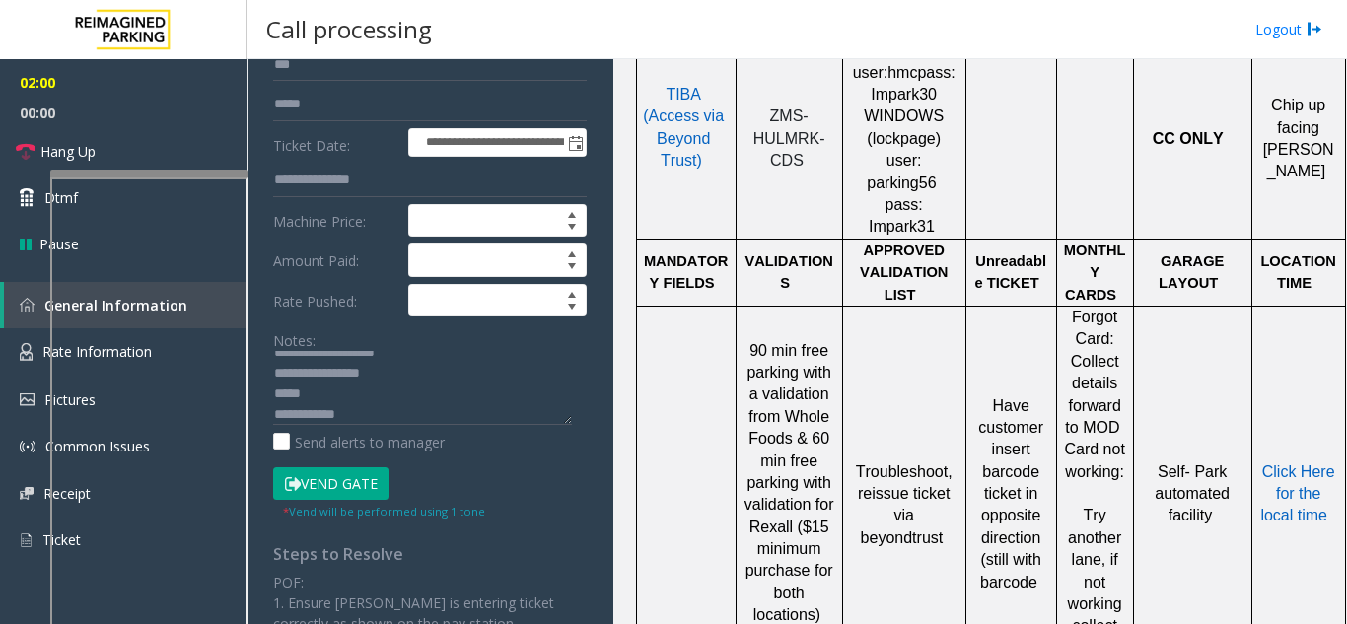
click at [362, 477] on button "Vend Gate" at bounding box center [330, 484] width 115 height 34
click at [339, 393] on textarea at bounding box center [422, 388] width 299 height 74
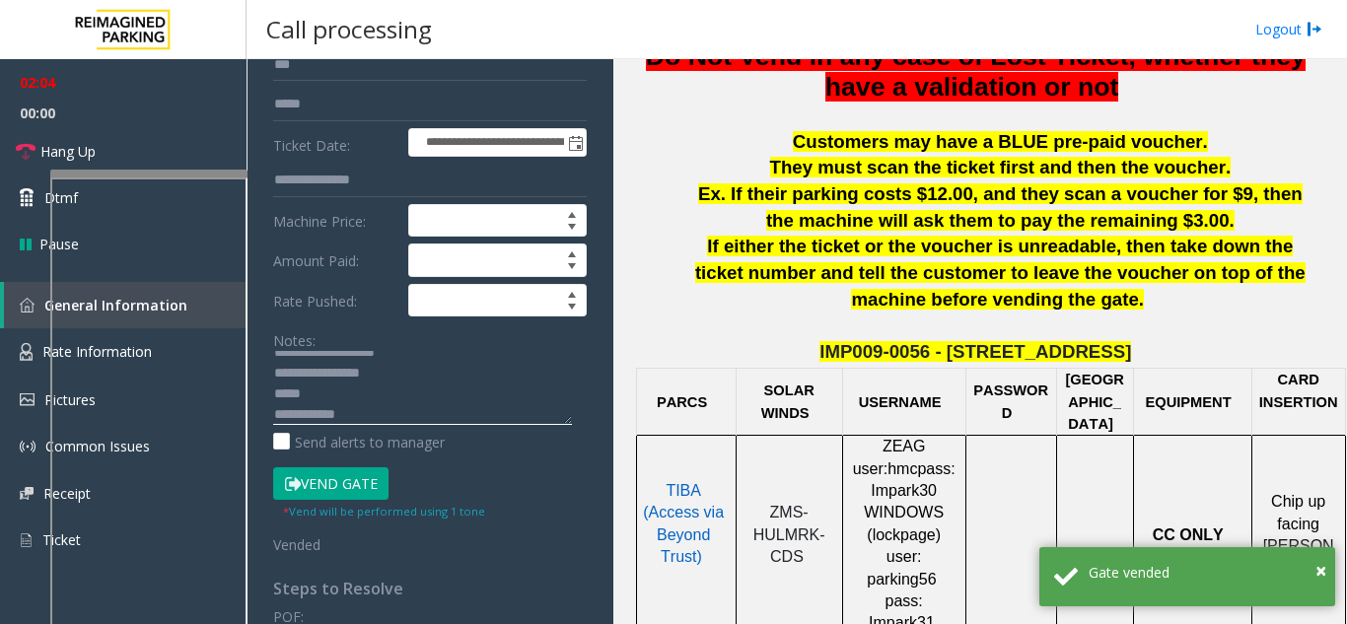
scroll to position [394, 43]
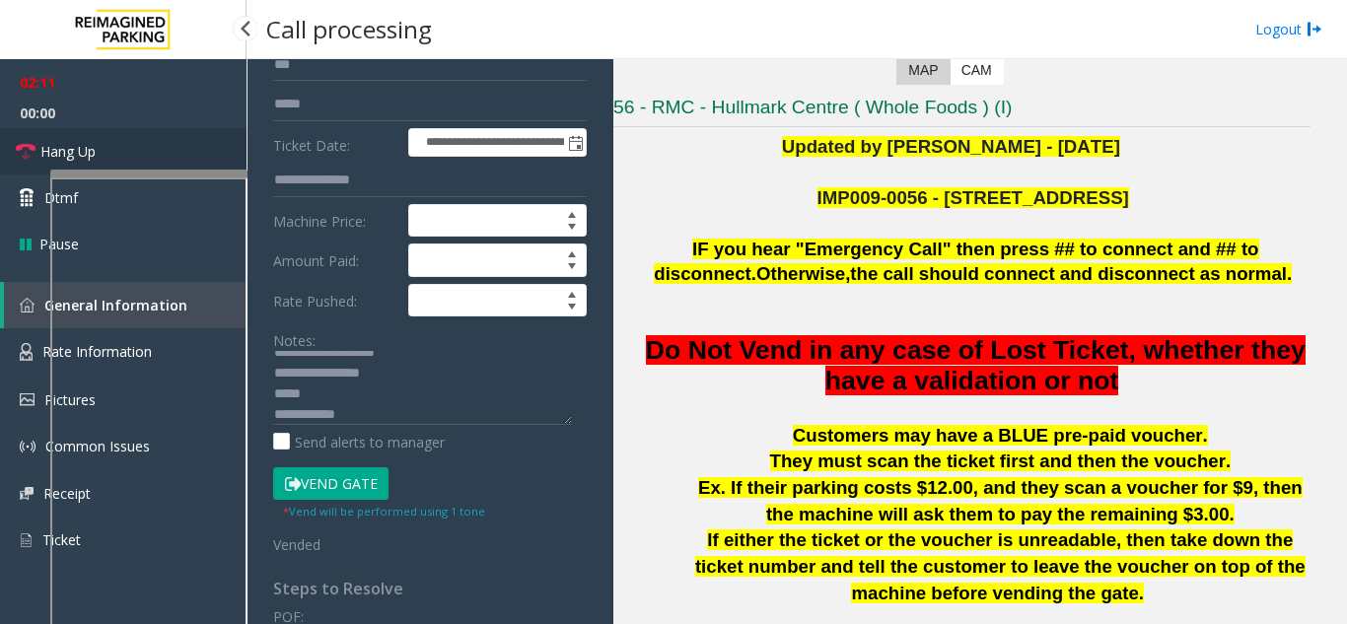
click at [152, 144] on link "Hang Up" at bounding box center [123, 151] width 247 height 46
click at [312, 393] on textarea at bounding box center [422, 388] width 299 height 74
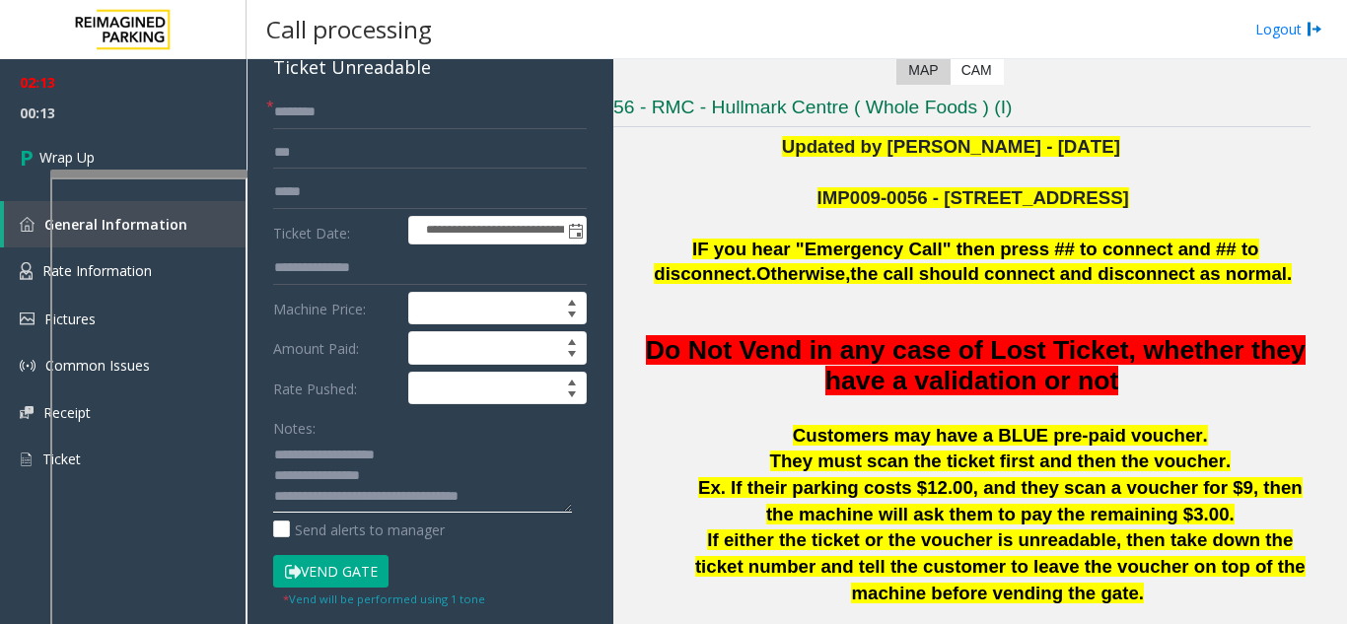
scroll to position [0, 0]
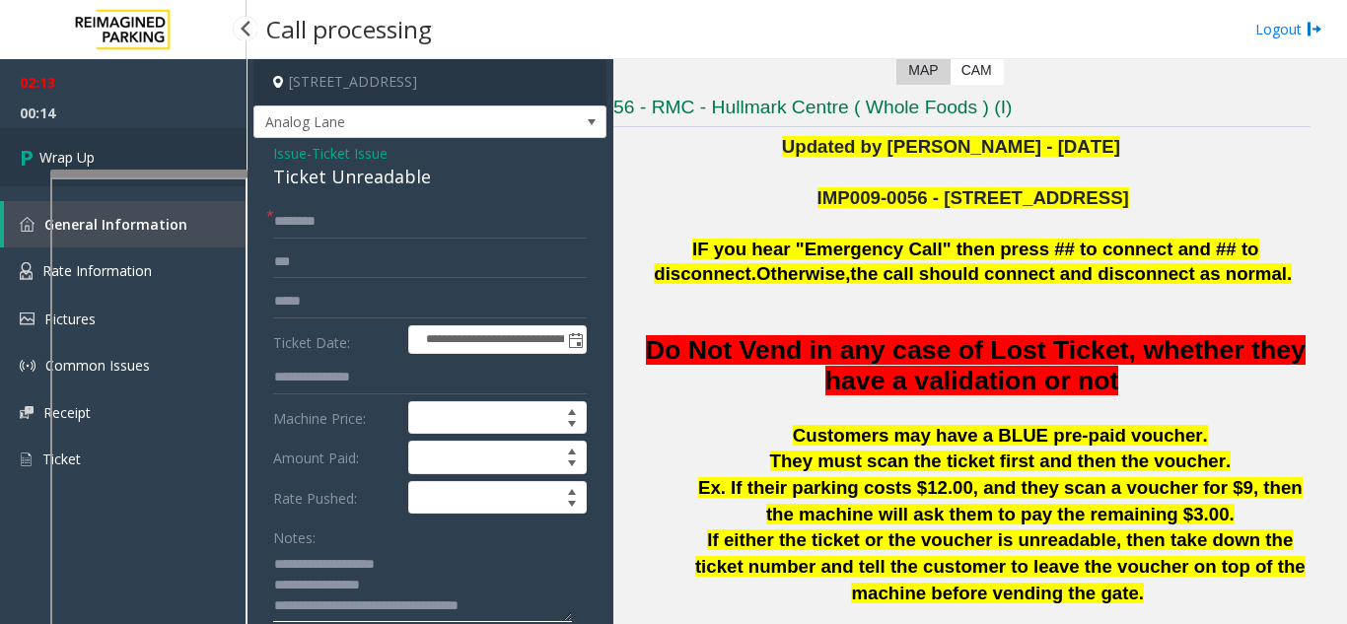
type textarea "**********"
click at [96, 140] on link "Wrap Up" at bounding box center [123, 157] width 247 height 58
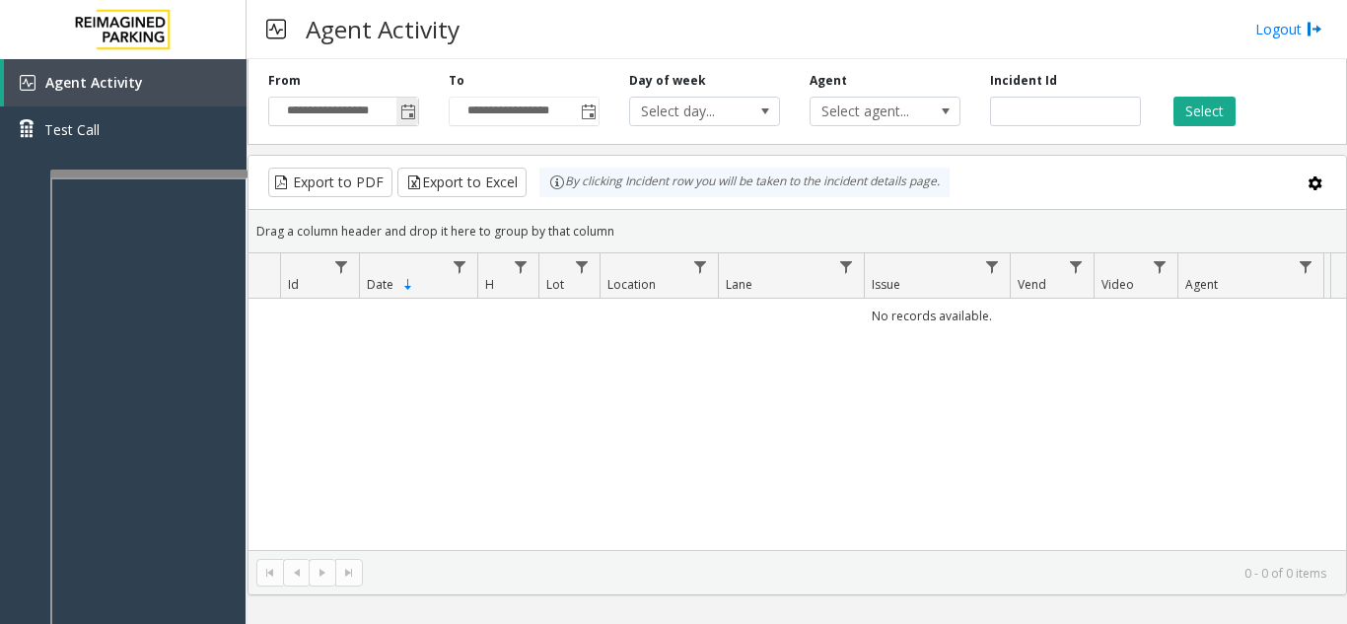
click at [404, 122] on span "Toggle popup" at bounding box center [407, 112] width 22 height 32
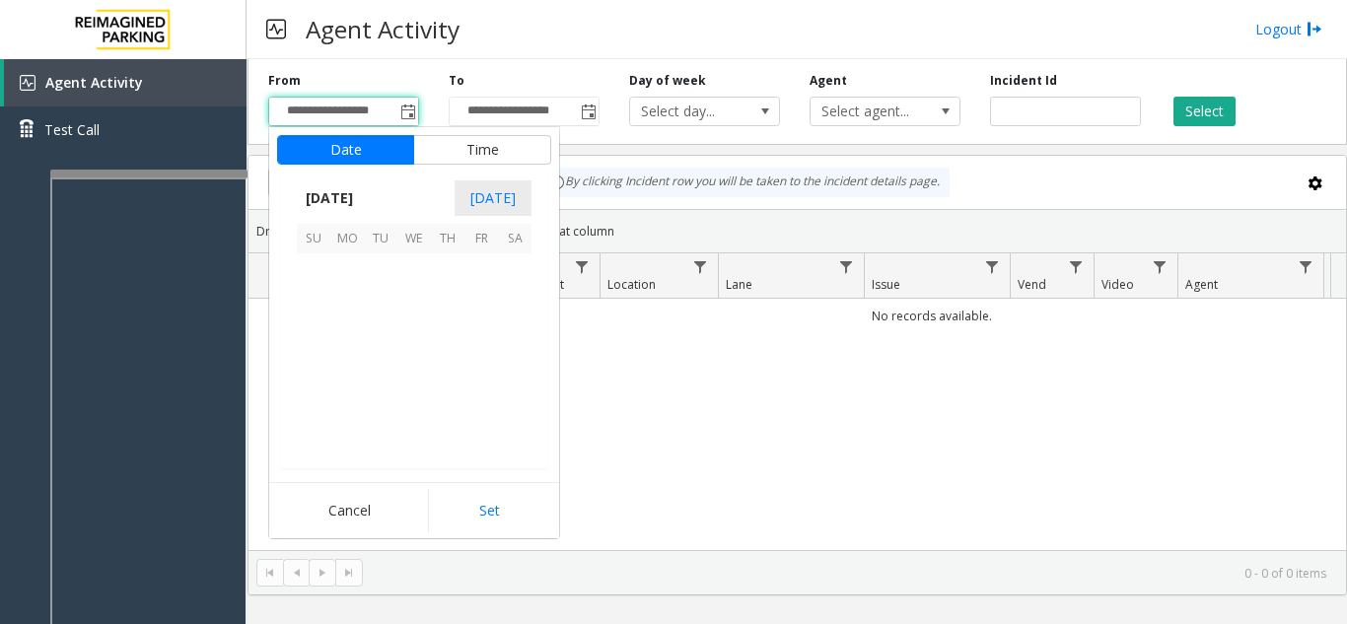
scroll to position [353887, 0]
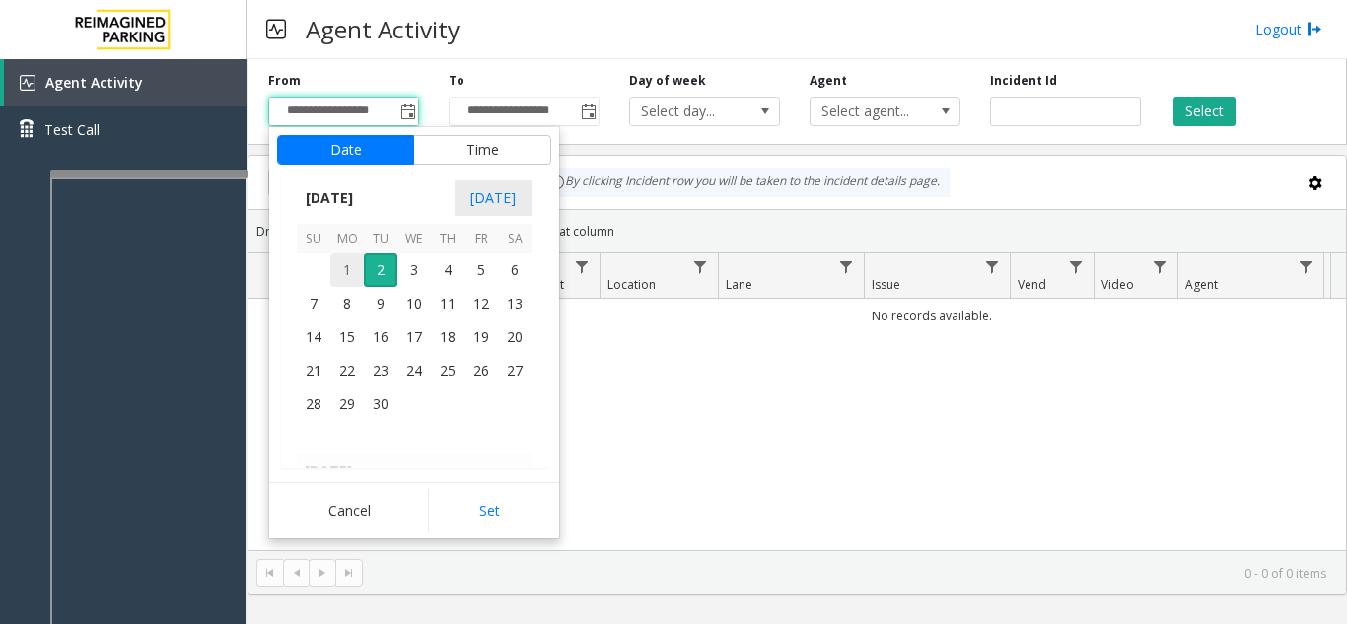
click at [342, 278] on span "1" at bounding box center [347, 270] width 34 height 34
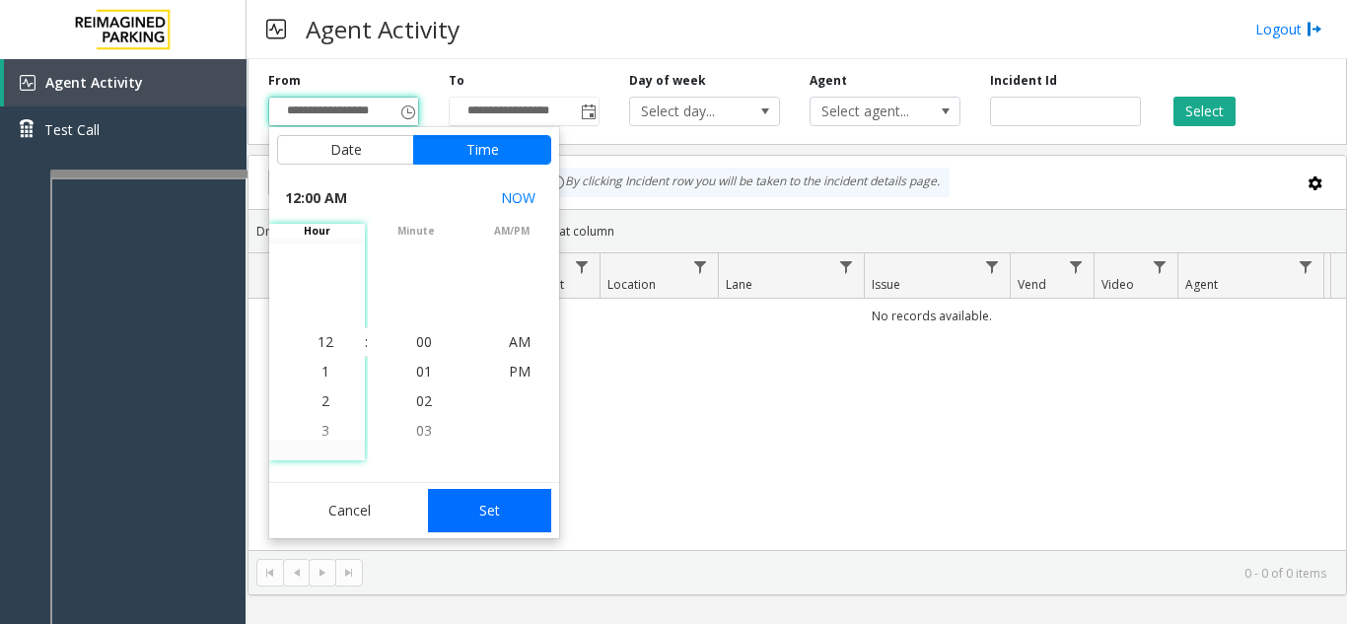
click at [506, 509] on button "Set" at bounding box center [490, 510] width 124 height 43
type input "**********"
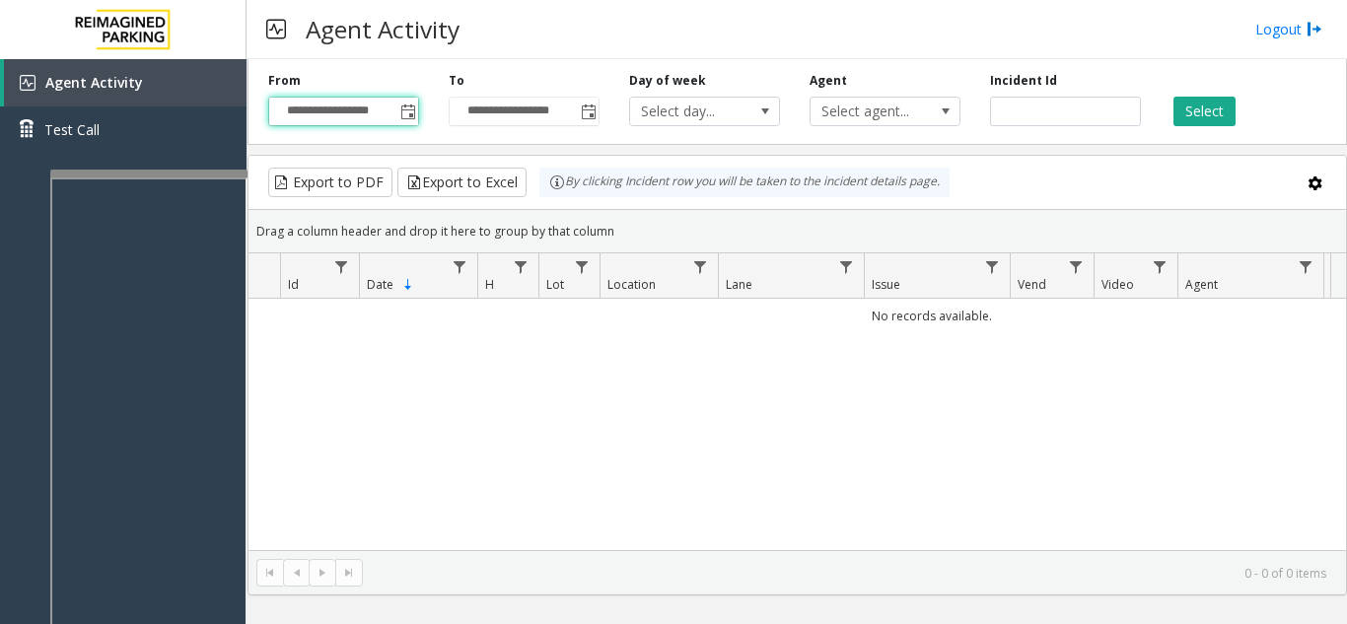
click at [1199, 94] on div "Select" at bounding box center [1246, 99] width 180 height 54
click at [1194, 122] on button "Select" at bounding box center [1204, 112] width 62 height 30
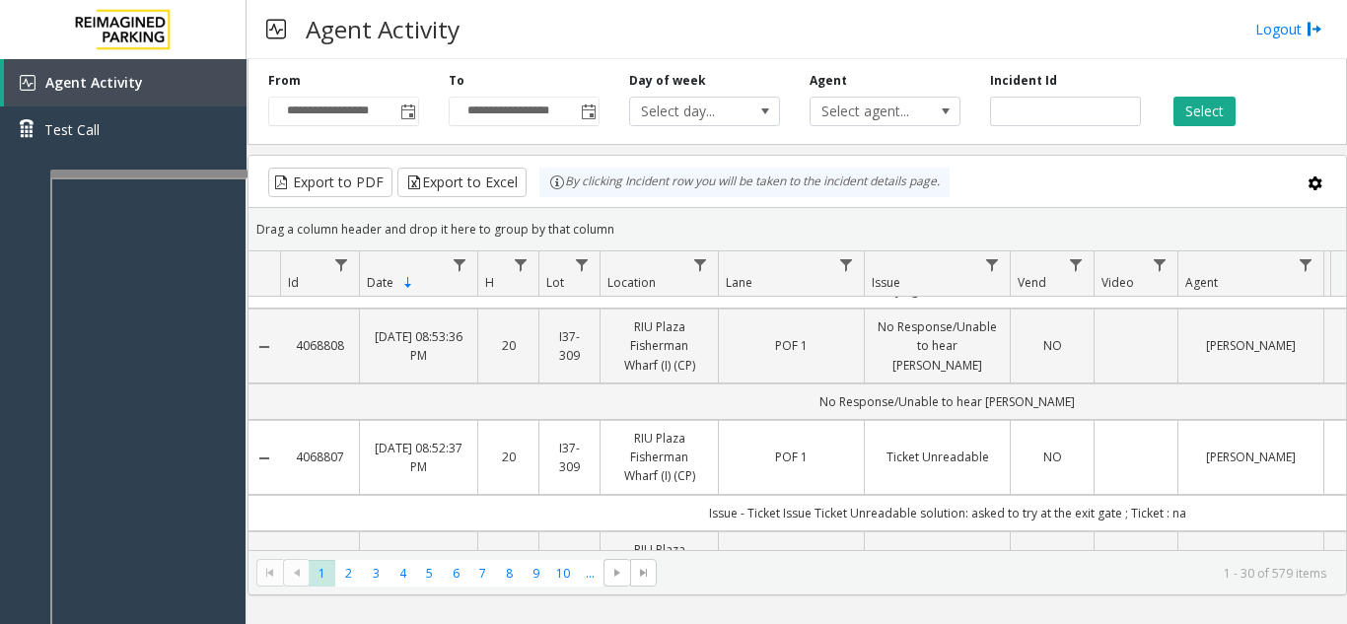
scroll to position [1183, 0]
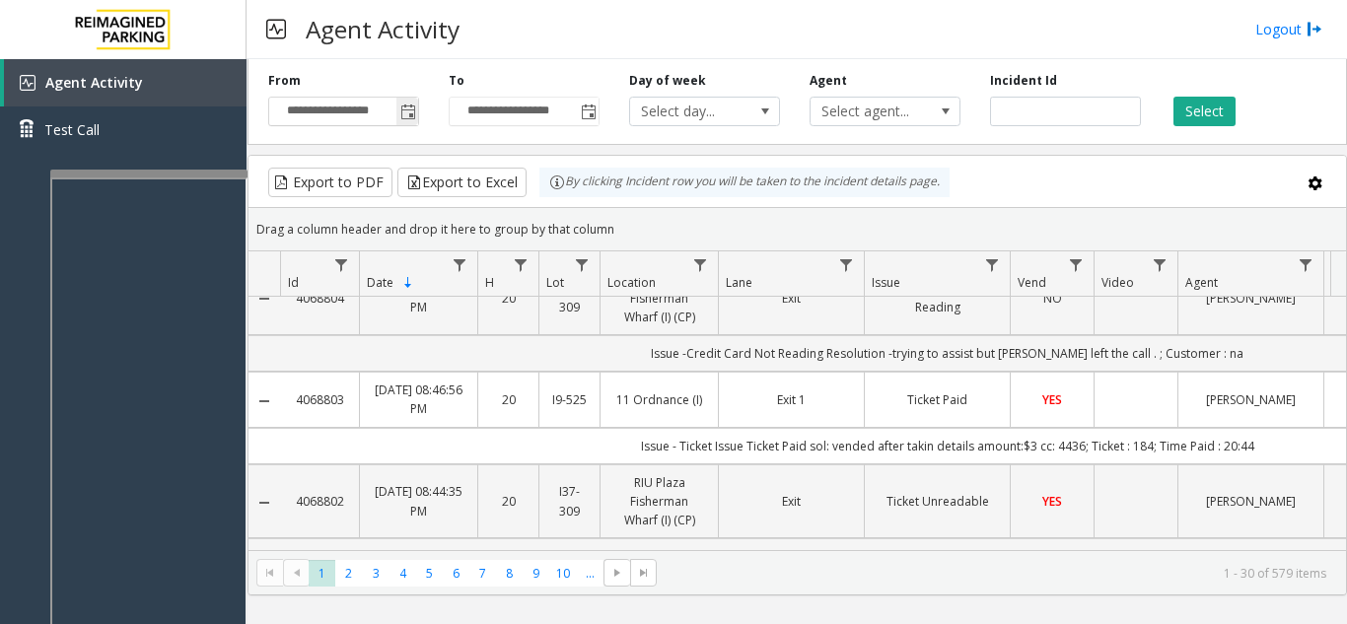
click at [408, 105] on span "Toggle popup" at bounding box center [408, 113] width 16 height 16
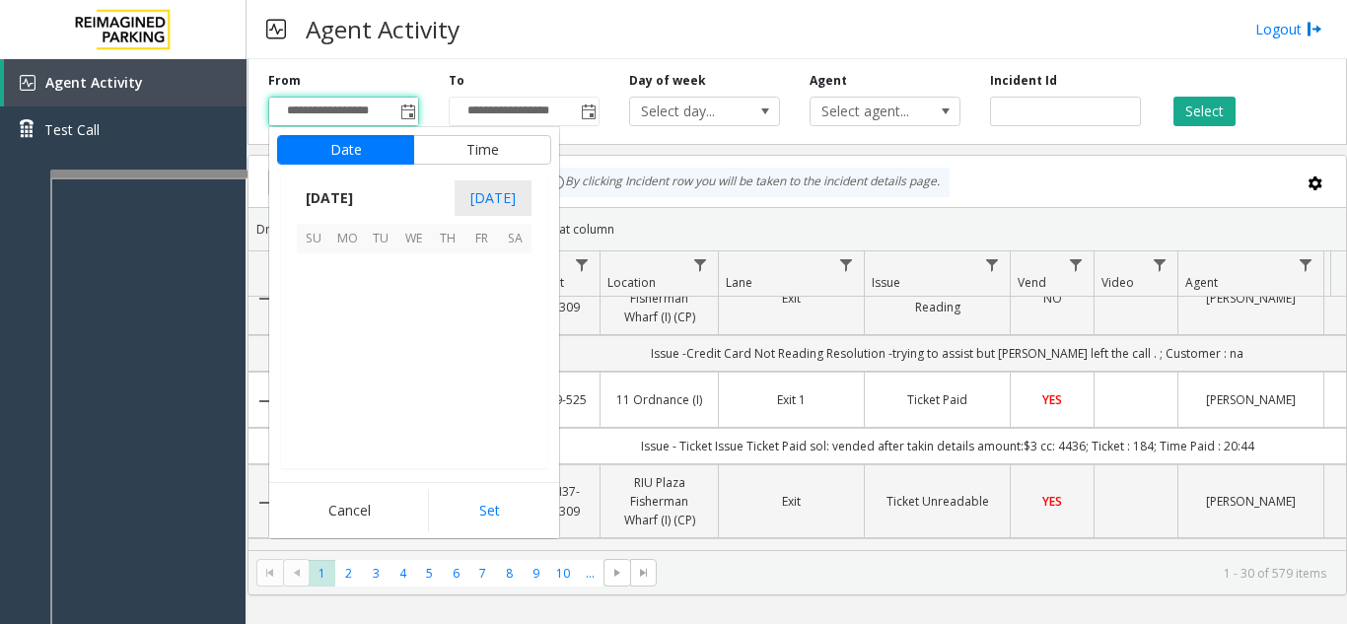
scroll to position [353887, 0]
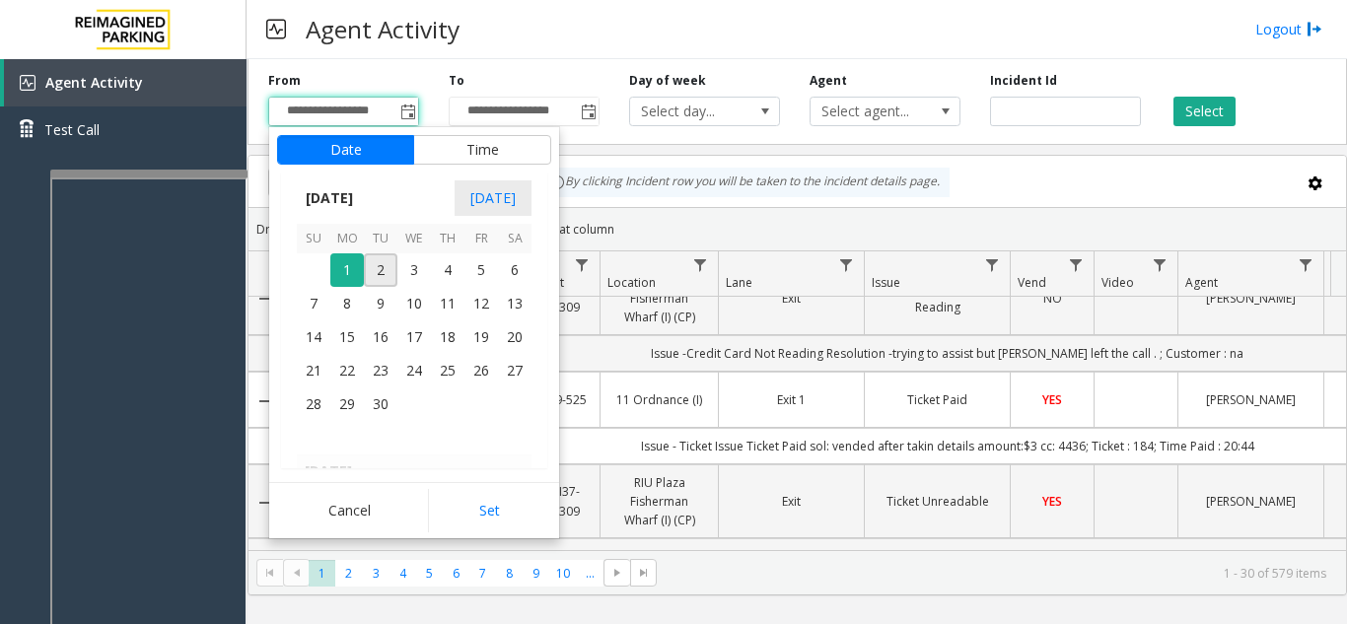
click at [741, 227] on div "Drag a column header and drop it here to group by that column" at bounding box center [796, 229] width 1097 height 35
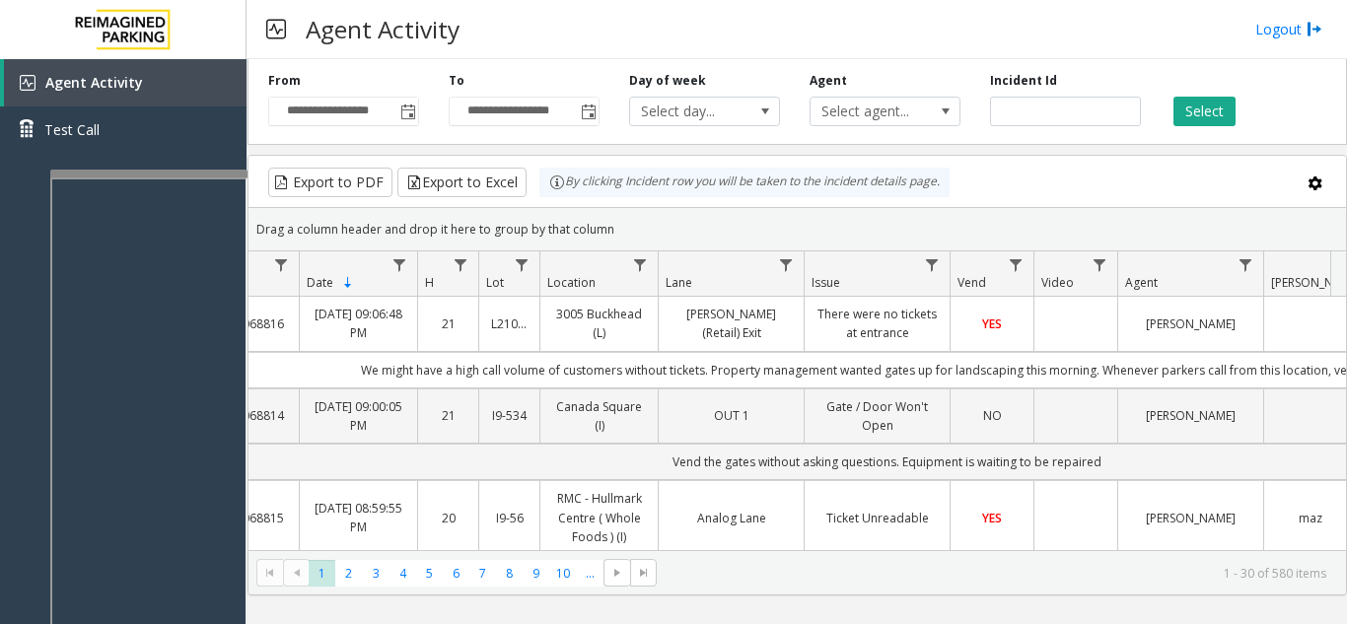
scroll to position [0, 0]
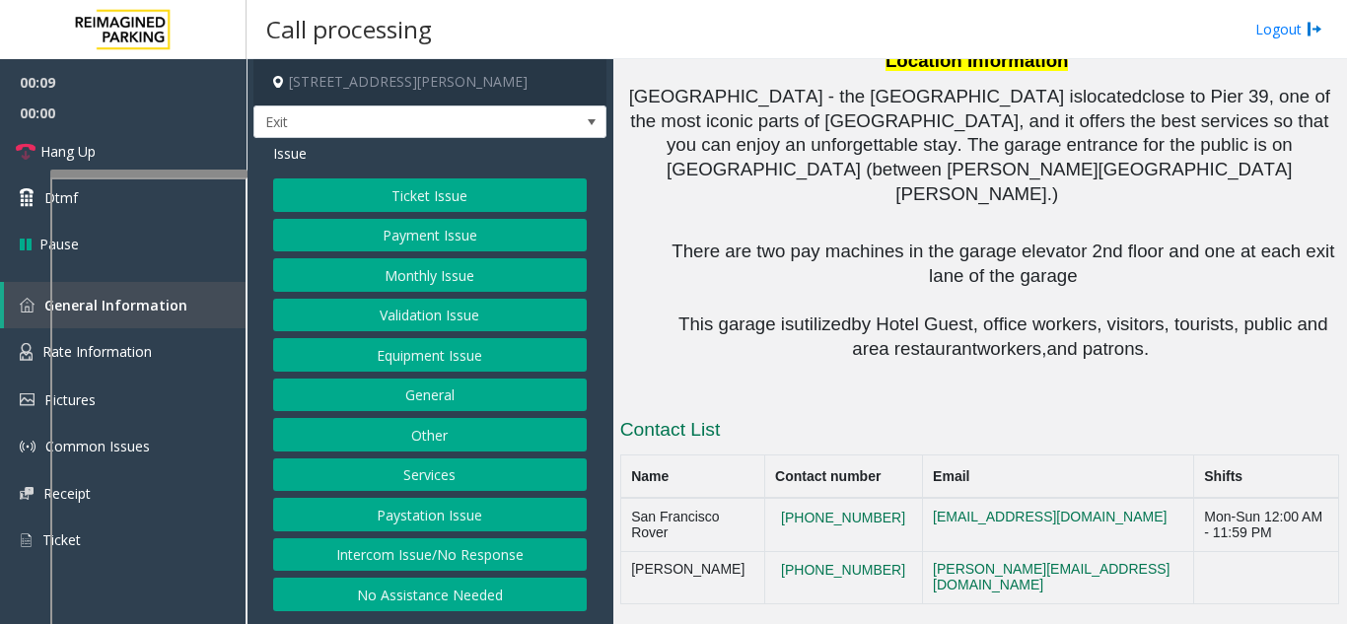
scroll to position [1939, 0]
click at [529, 551] on button "Intercom Issue/No Response" at bounding box center [430, 555] width 314 height 34
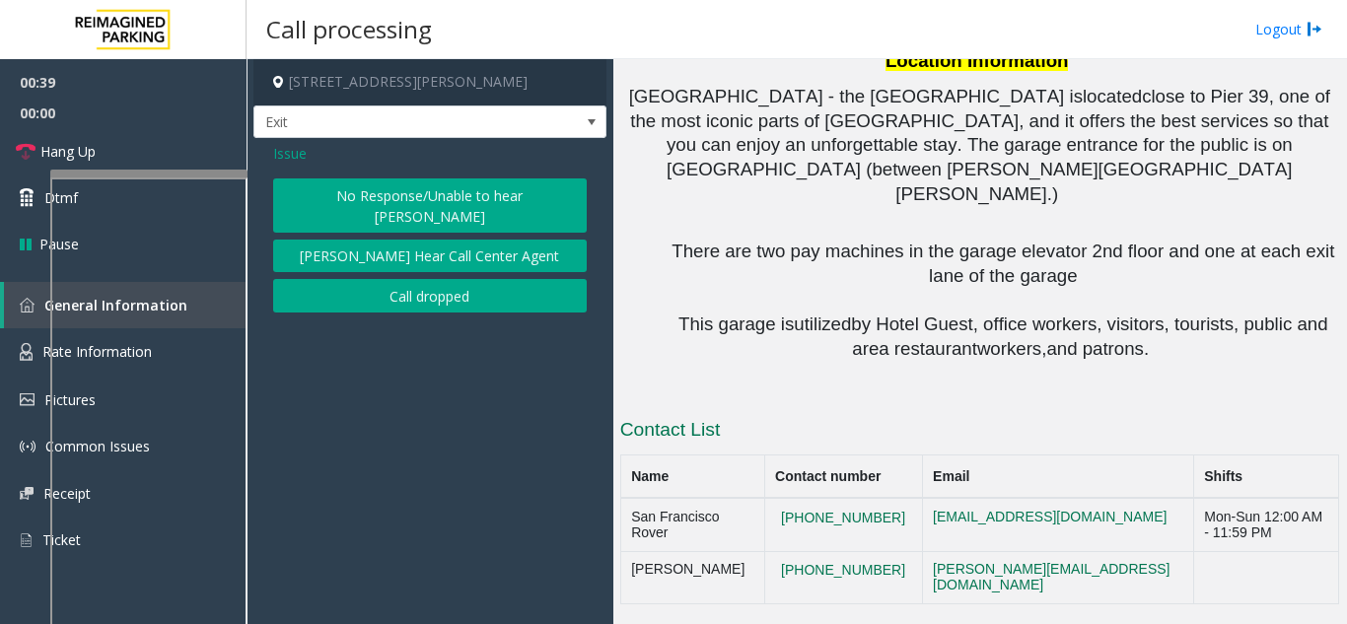
click at [335, 192] on button "No Response/Unable to hear [PERSON_NAME]" at bounding box center [430, 205] width 314 height 54
click at [335, 192] on div "Issue No Response/Unable to hear parker Parker Cannot Hear Call Center Agent Ca…" at bounding box center [429, 230] width 353 height 184
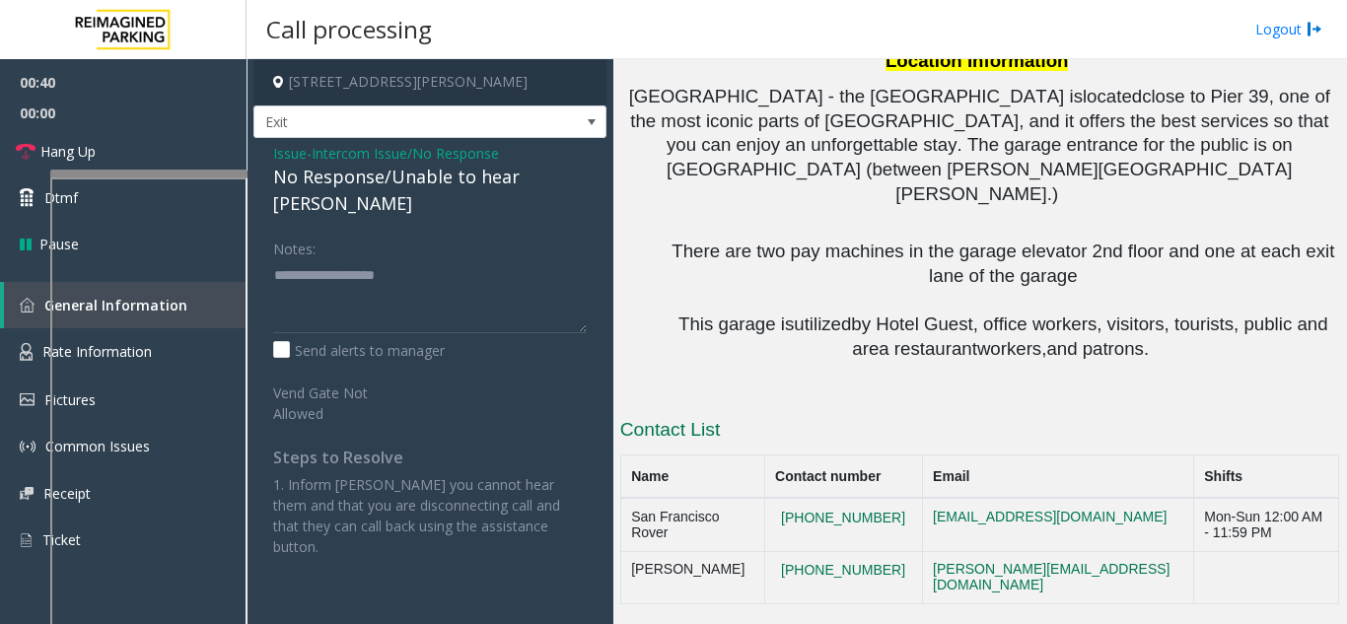
click at [335, 192] on div "Issue - Intercom Issue/No Response No Response/Unable to hear parker Notes: Sen…" at bounding box center [429, 357] width 353 height 439
click at [325, 170] on div "No Response/Unable to hear [PERSON_NAME]" at bounding box center [430, 190] width 314 height 53
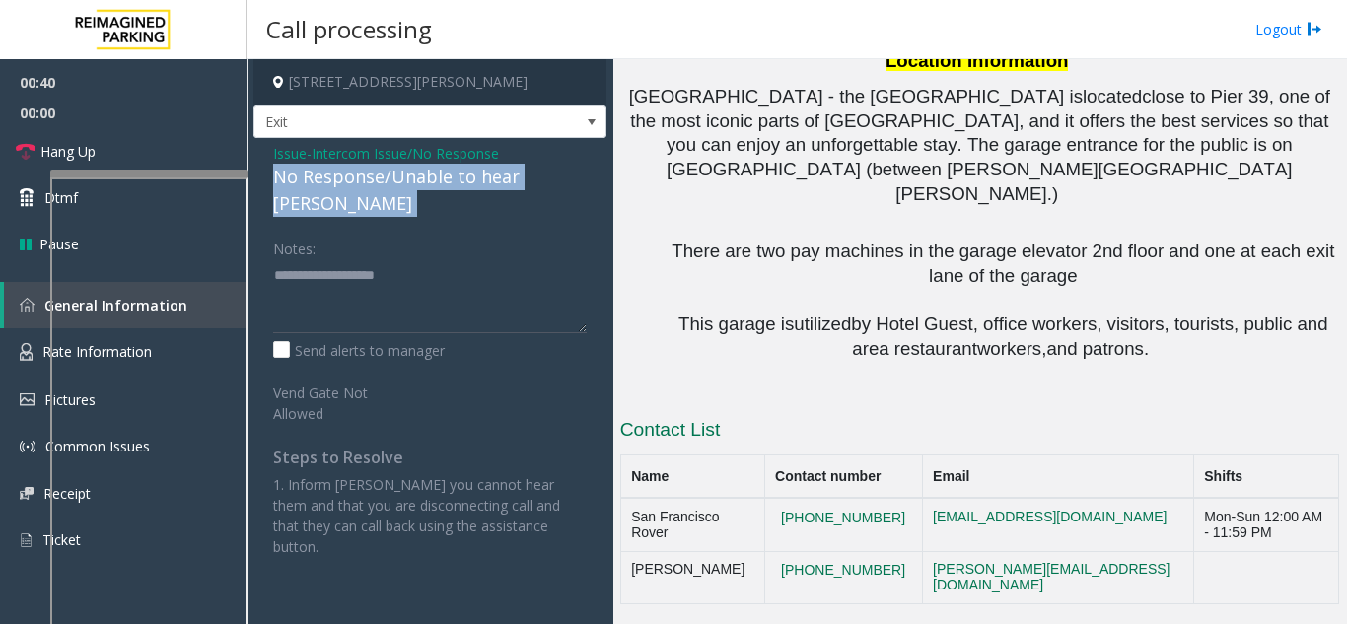
click at [325, 170] on div "No Response/Unable to hear [PERSON_NAME]" at bounding box center [430, 190] width 314 height 53
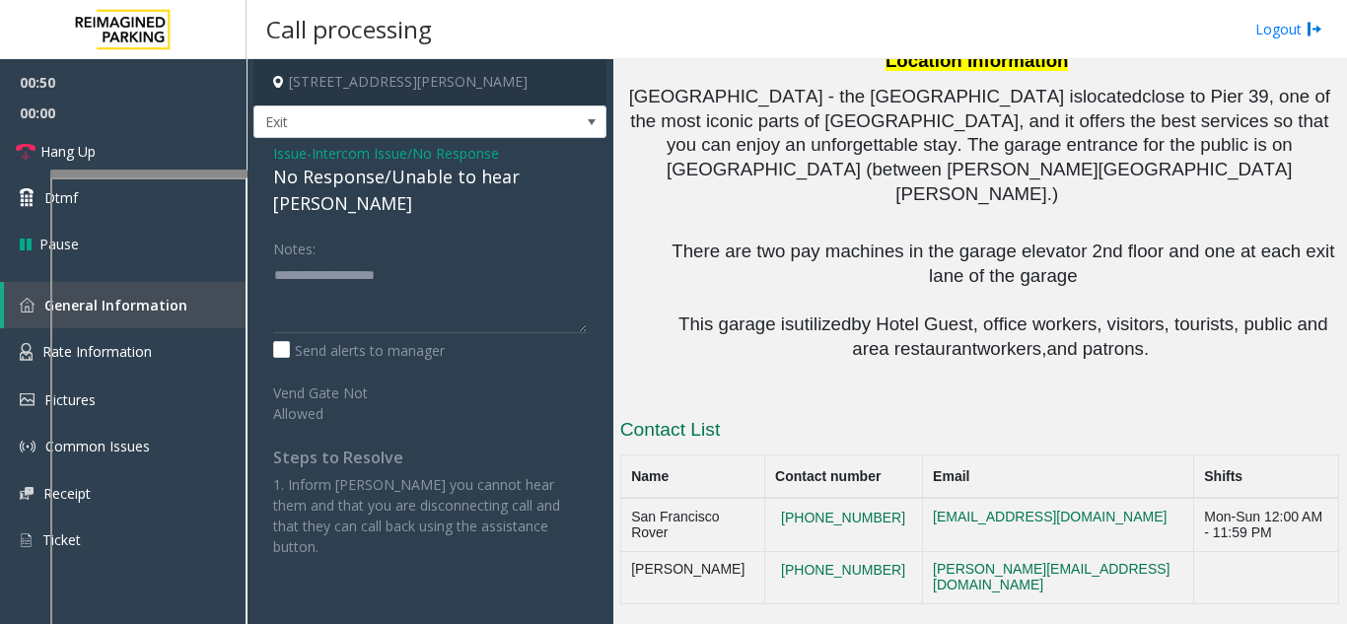
click at [296, 155] on span "Issue" at bounding box center [290, 153] width 34 height 21
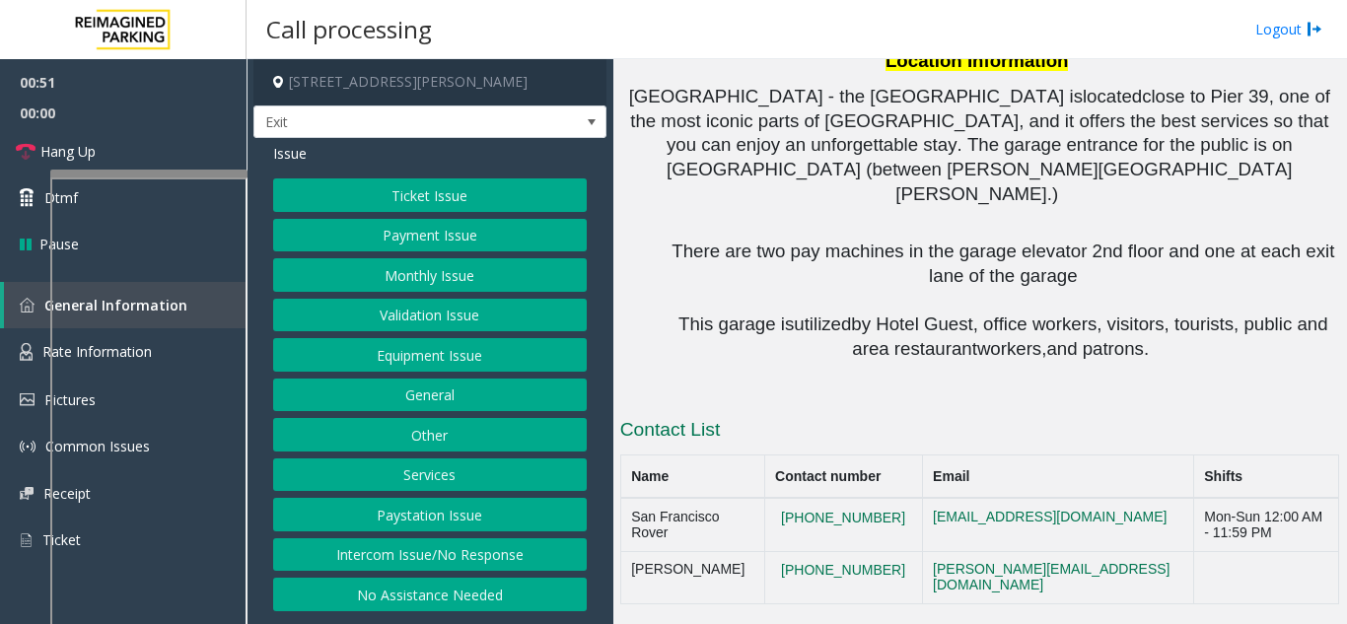
click at [388, 229] on button "Payment Issue" at bounding box center [430, 236] width 314 height 34
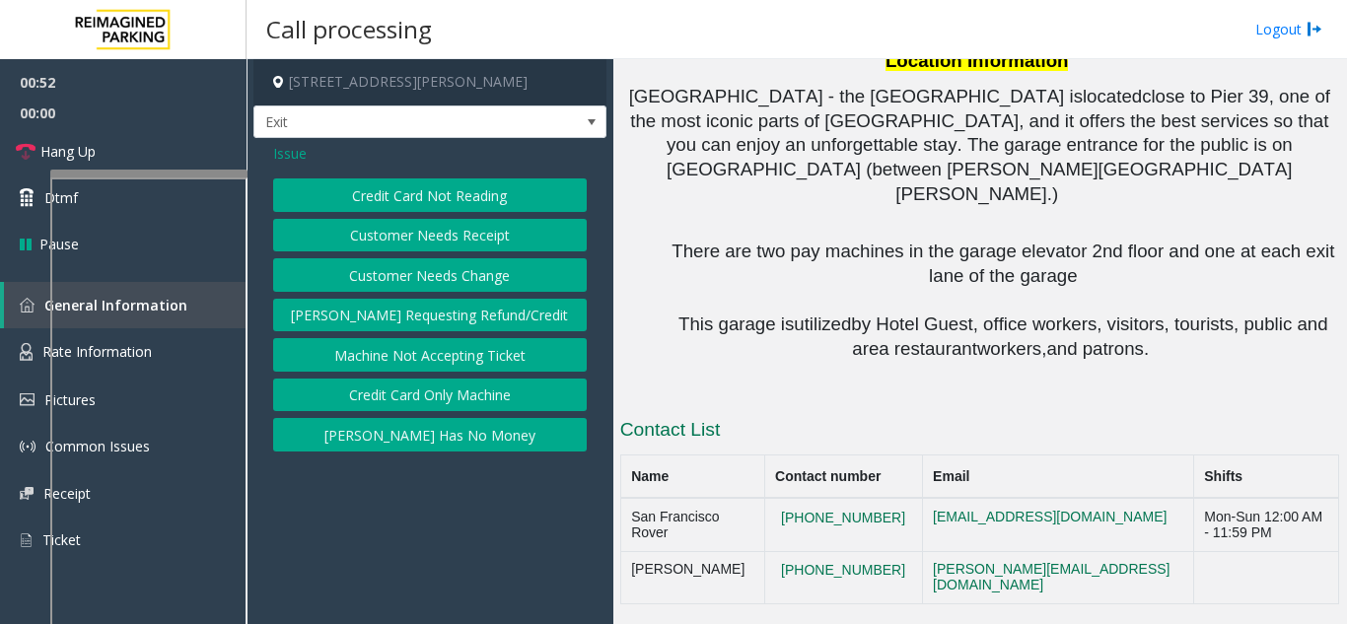
click at [412, 189] on button "Credit Card Not Reading" at bounding box center [430, 195] width 314 height 34
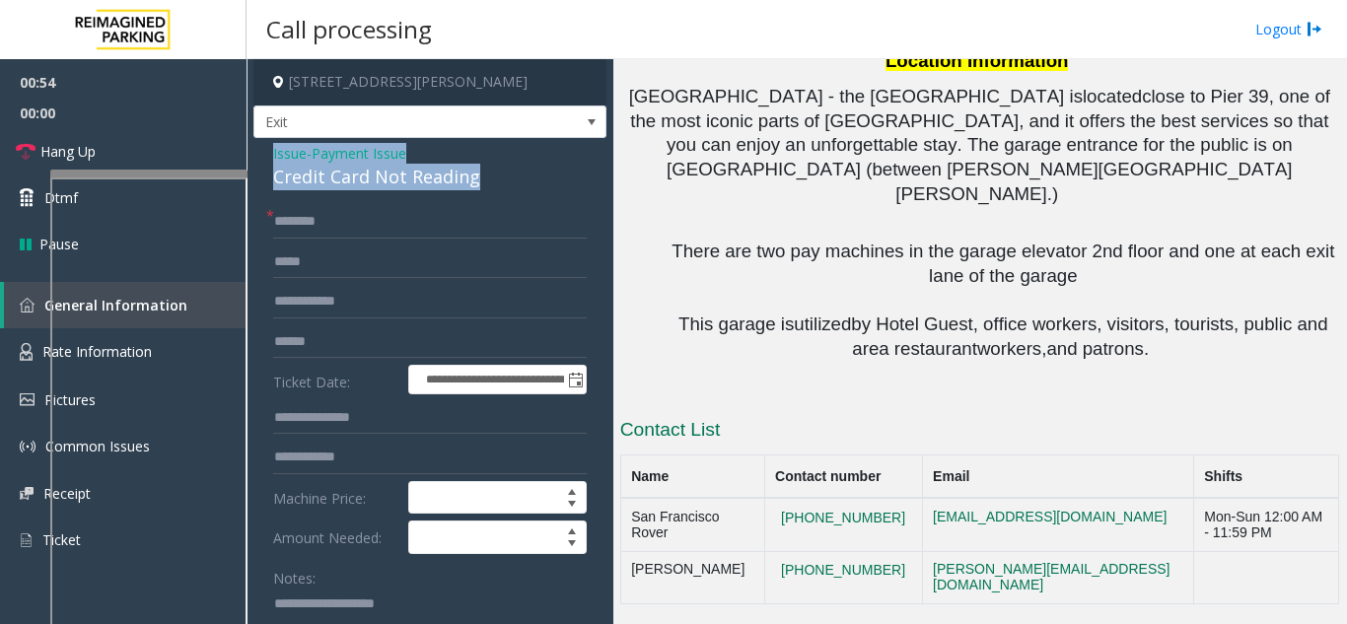
drag, startPoint x: 490, startPoint y: 180, endPoint x: 271, endPoint y: 153, distance: 220.6
copy div "Issue - Payment Issue Credit Card Not Reading"
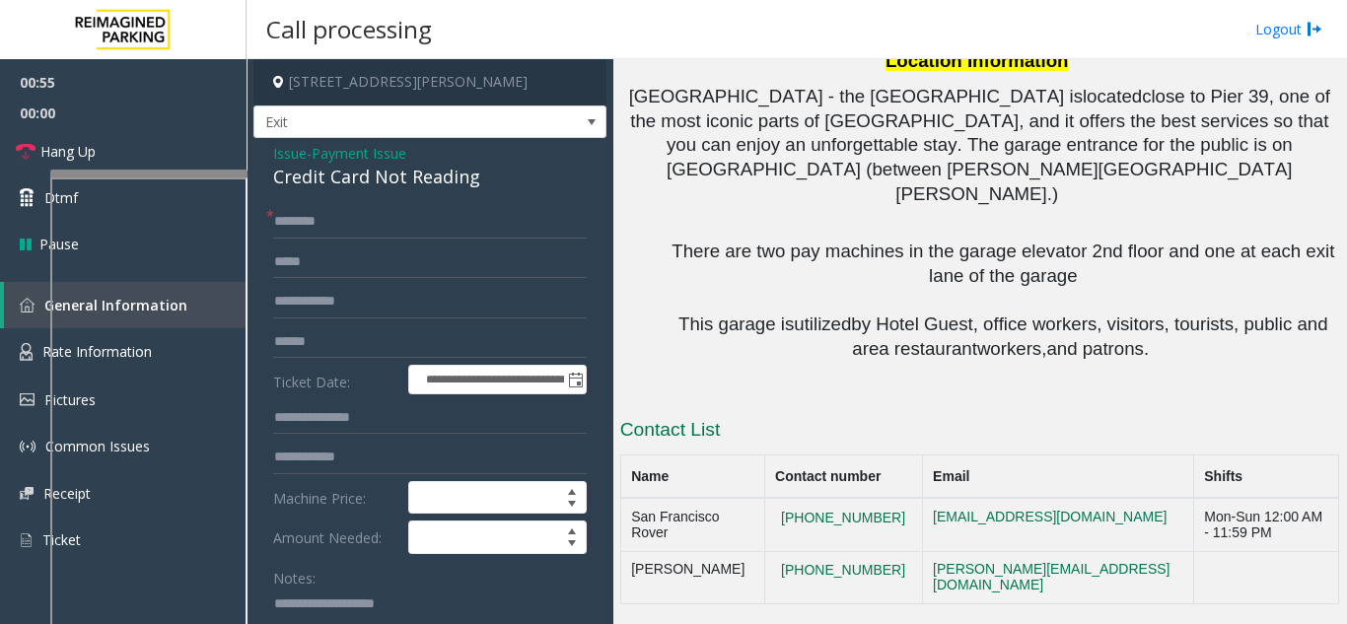
click at [300, 593] on textarea at bounding box center [422, 626] width 299 height 74
paste textarea "**********"
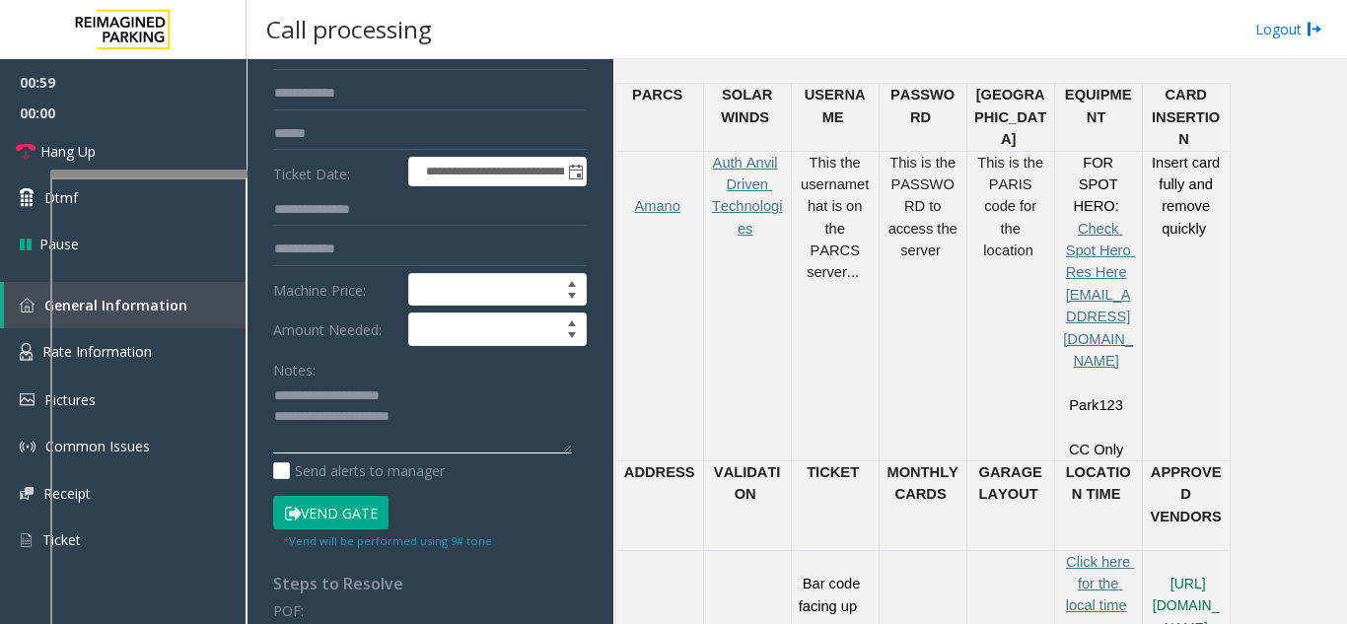
scroll to position [755, 0]
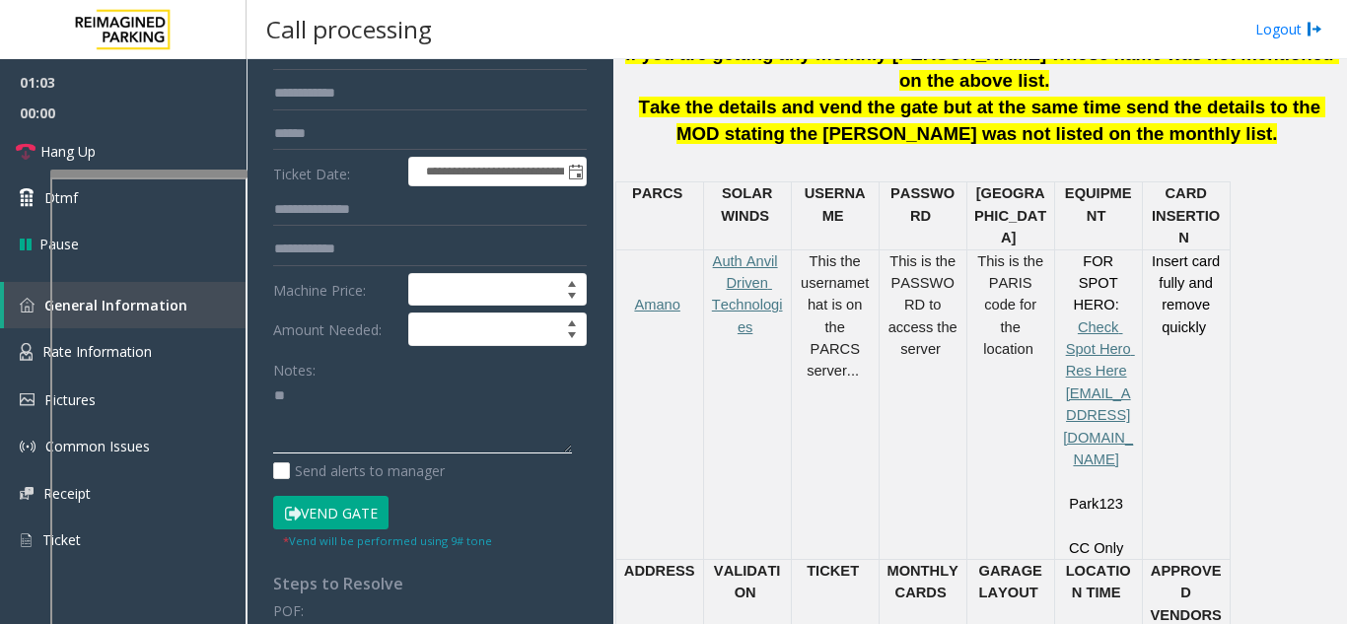
type textarea "*"
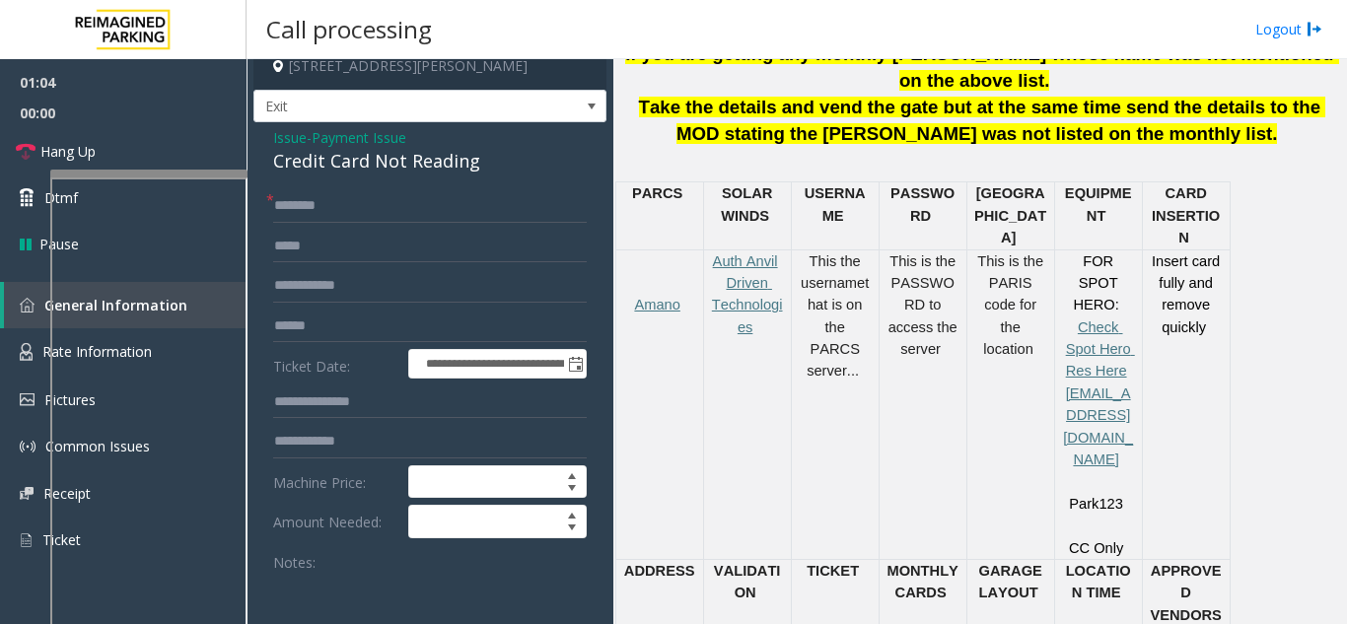
scroll to position [0, 0]
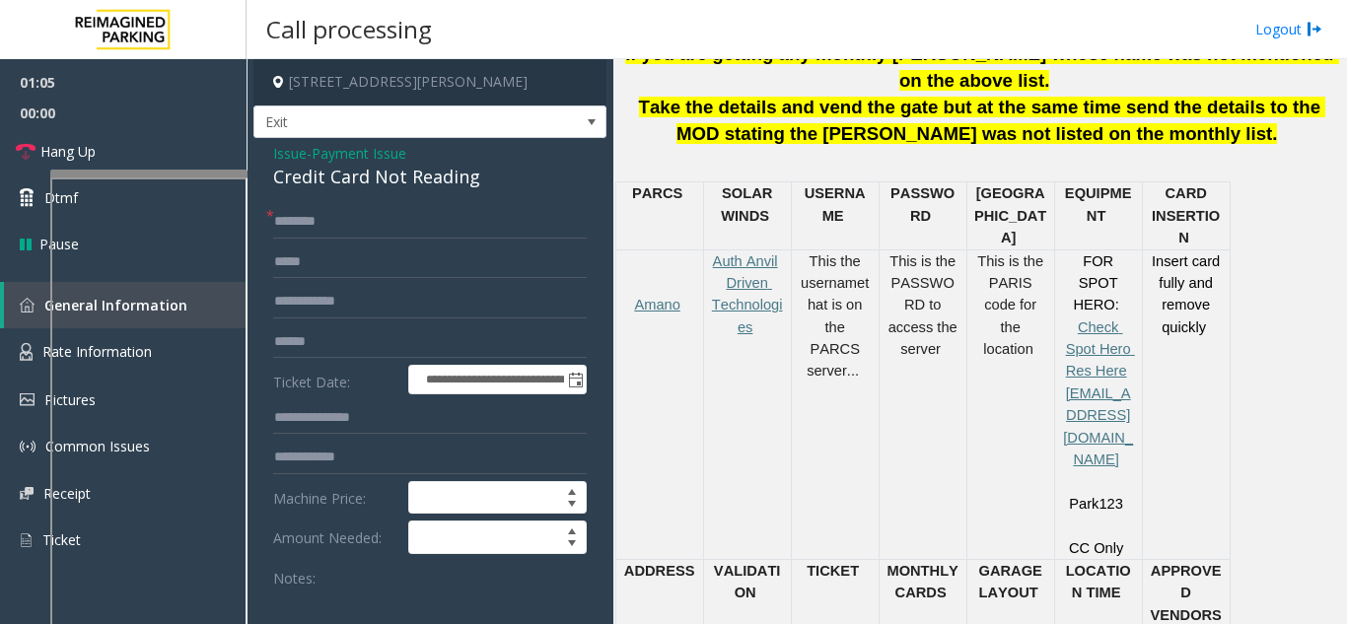
click at [283, 148] on span "Issue" at bounding box center [290, 153] width 34 height 21
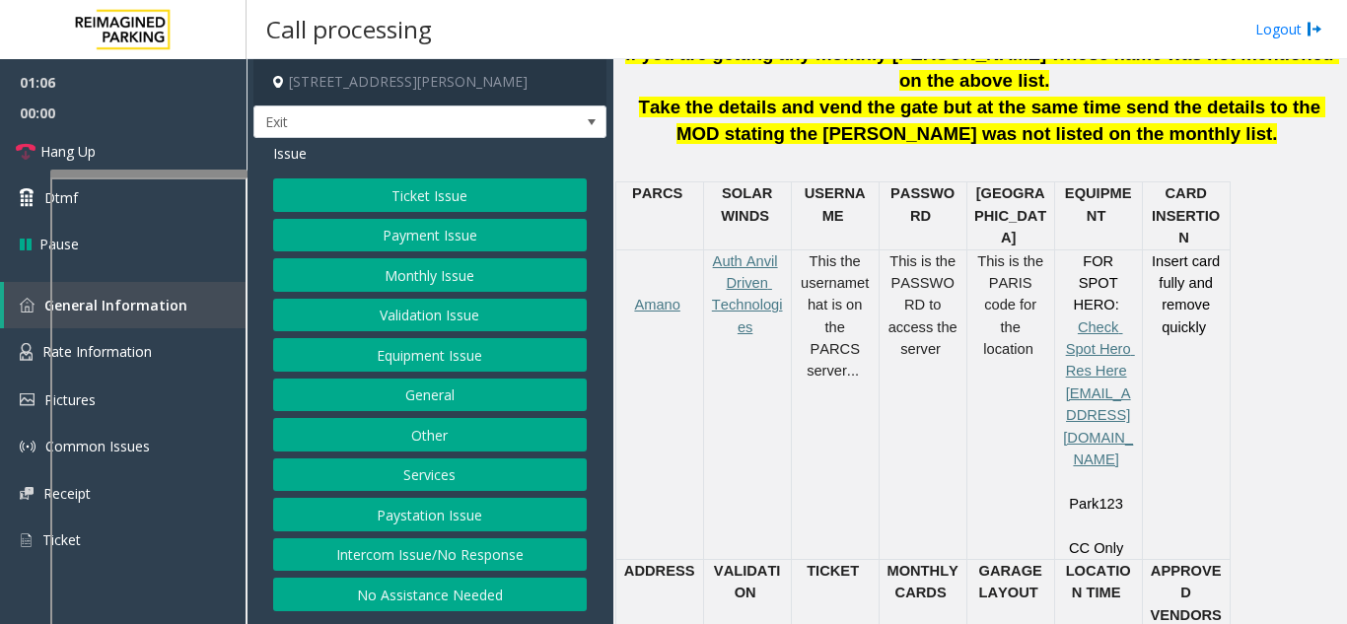
click at [350, 185] on button "Ticket Issue" at bounding box center [430, 195] width 314 height 34
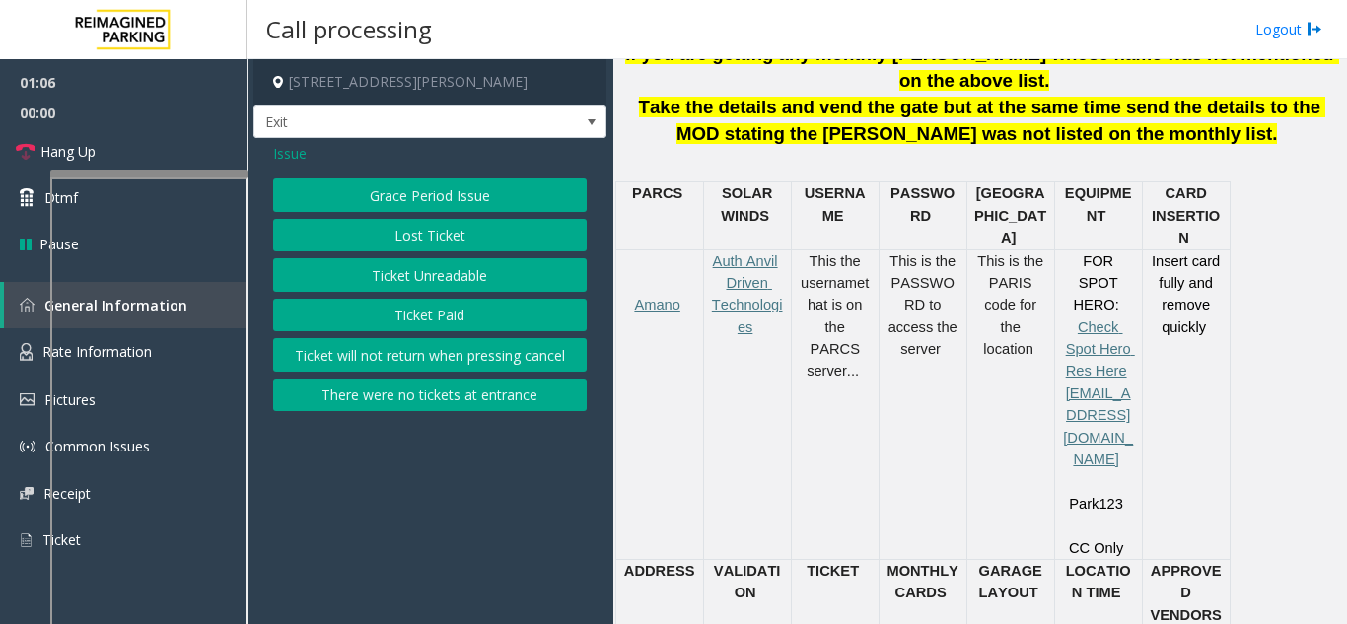
click at [434, 279] on button "Ticket Unreadable" at bounding box center [430, 275] width 314 height 34
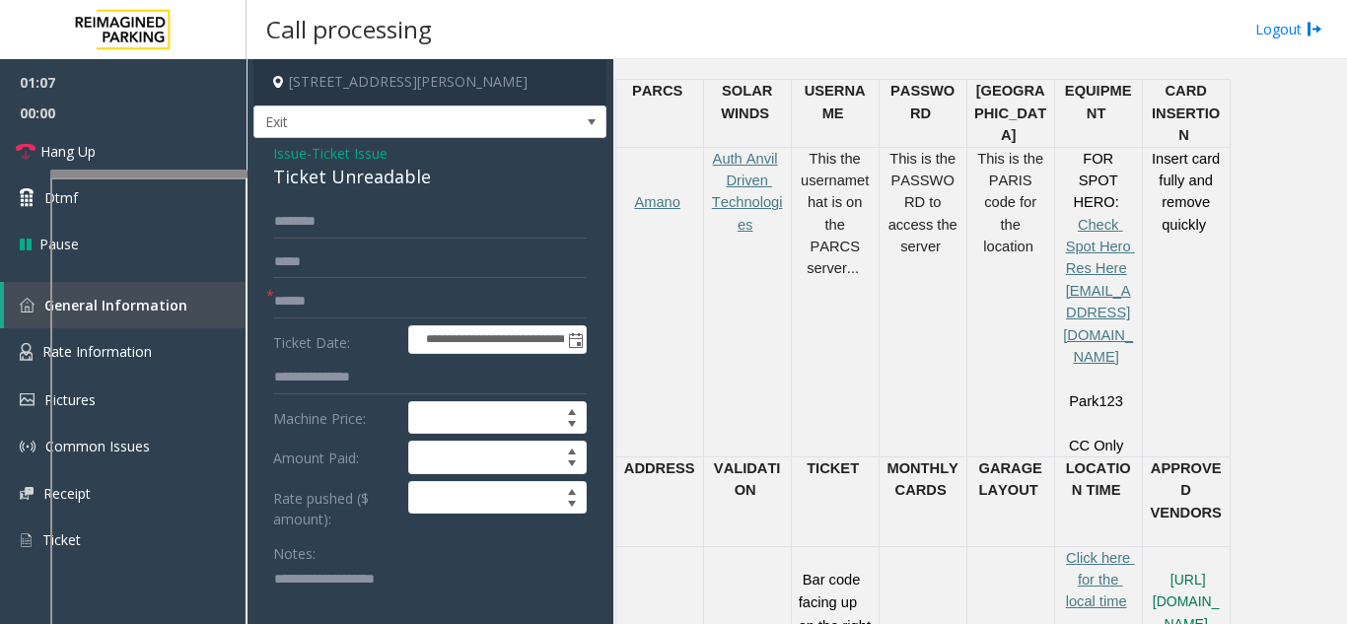
scroll to position [952, 0]
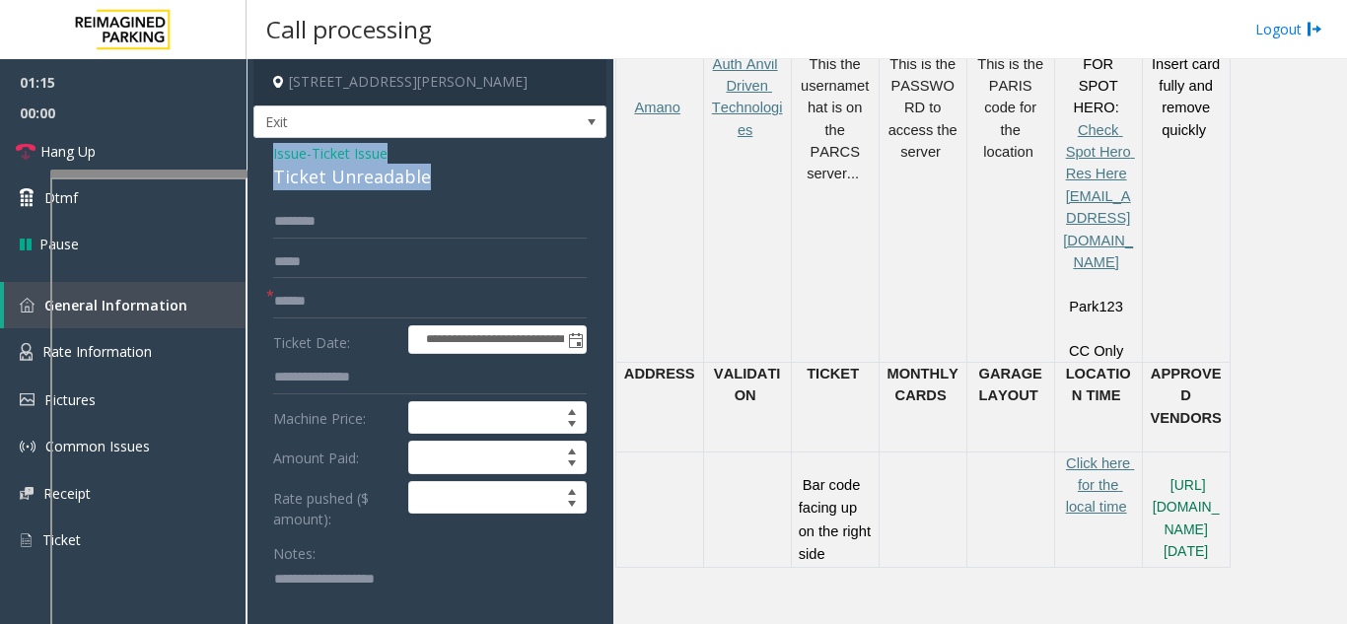
drag, startPoint x: 459, startPoint y: 187, endPoint x: 264, endPoint y: 154, distance: 197.1
copy div "Issue - Ticket Issue Ticket Unreadable"
click at [328, 589] on textarea at bounding box center [422, 601] width 299 height 74
paste textarea "**********"
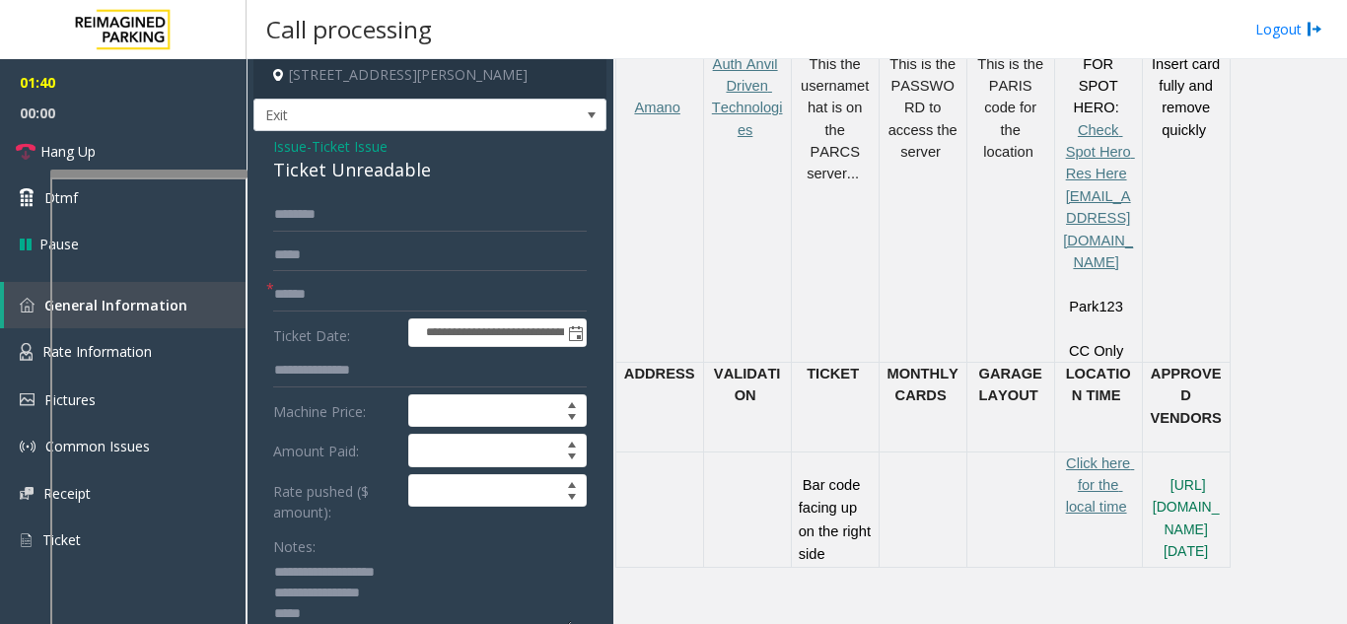
scroll to position [106, 0]
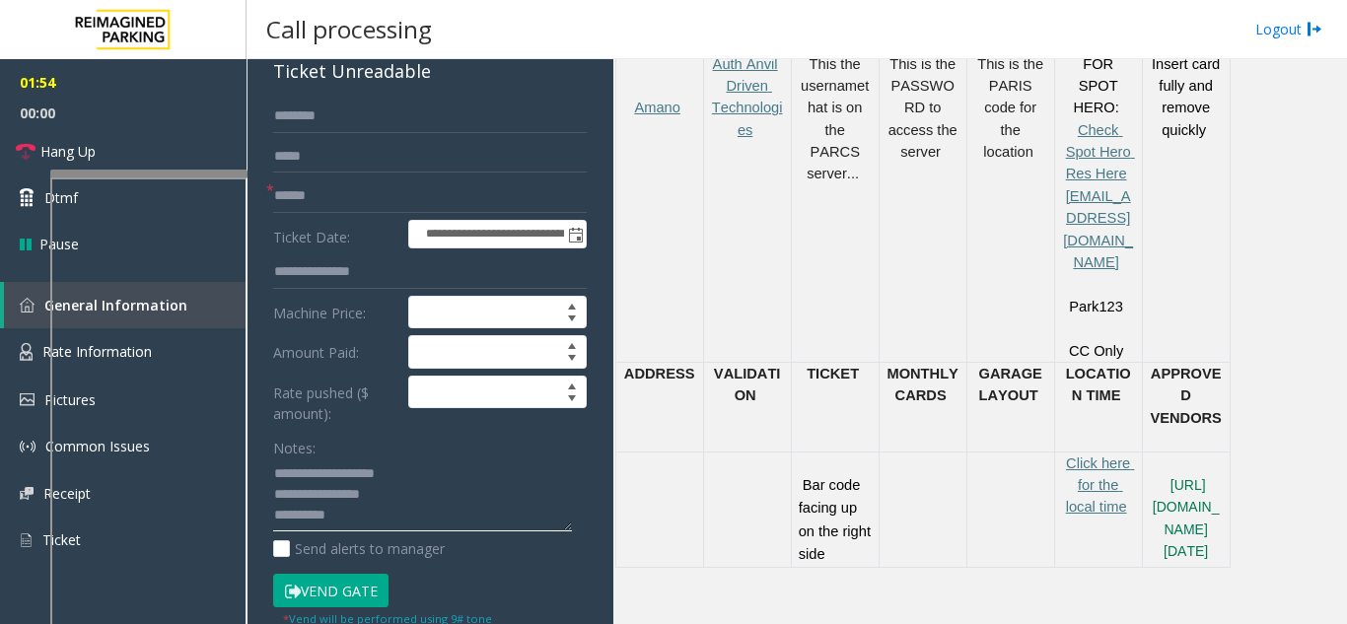
type textarea "**********"
click at [381, 512] on textarea at bounding box center [422, 496] width 299 height 74
click at [303, 185] on input "text" at bounding box center [430, 196] width 314 height 34
type input "*"
click at [303, 185] on input "text" at bounding box center [430, 196] width 314 height 34
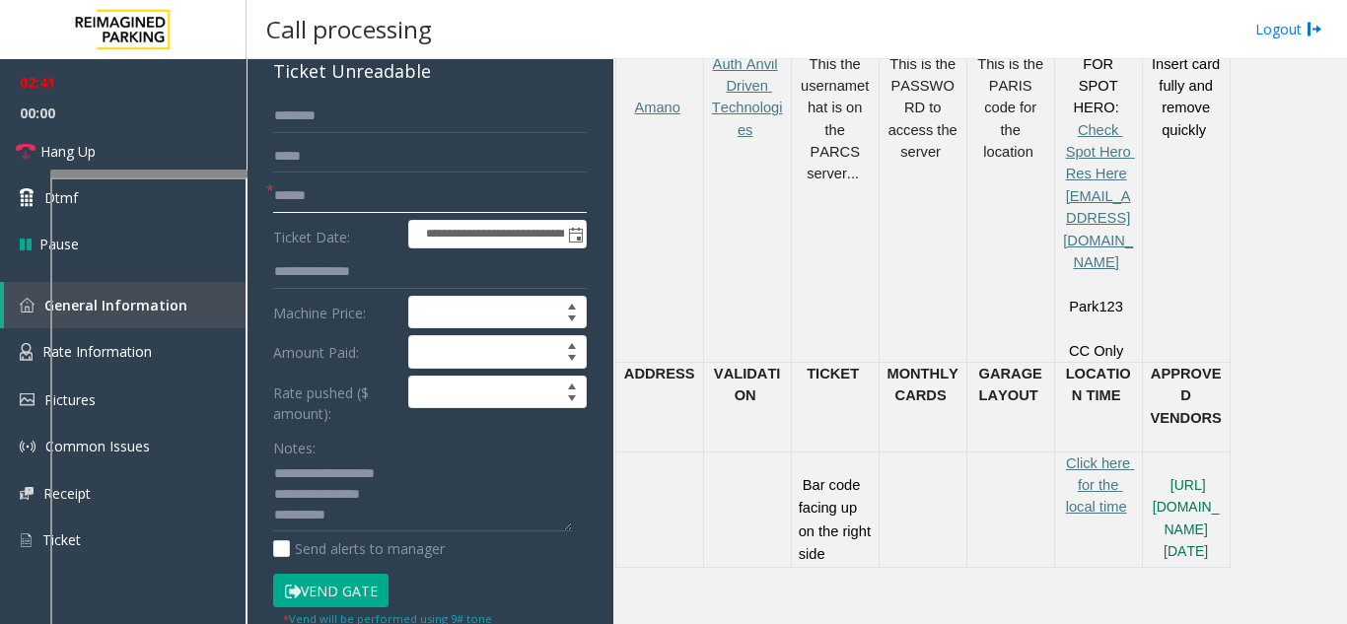
click at [303, 185] on input "text" at bounding box center [430, 196] width 314 height 34
click at [303, 191] on input "text" at bounding box center [430, 196] width 314 height 34
type input "***"
click at [297, 119] on input "text" at bounding box center [430, 117] width 314 height 34
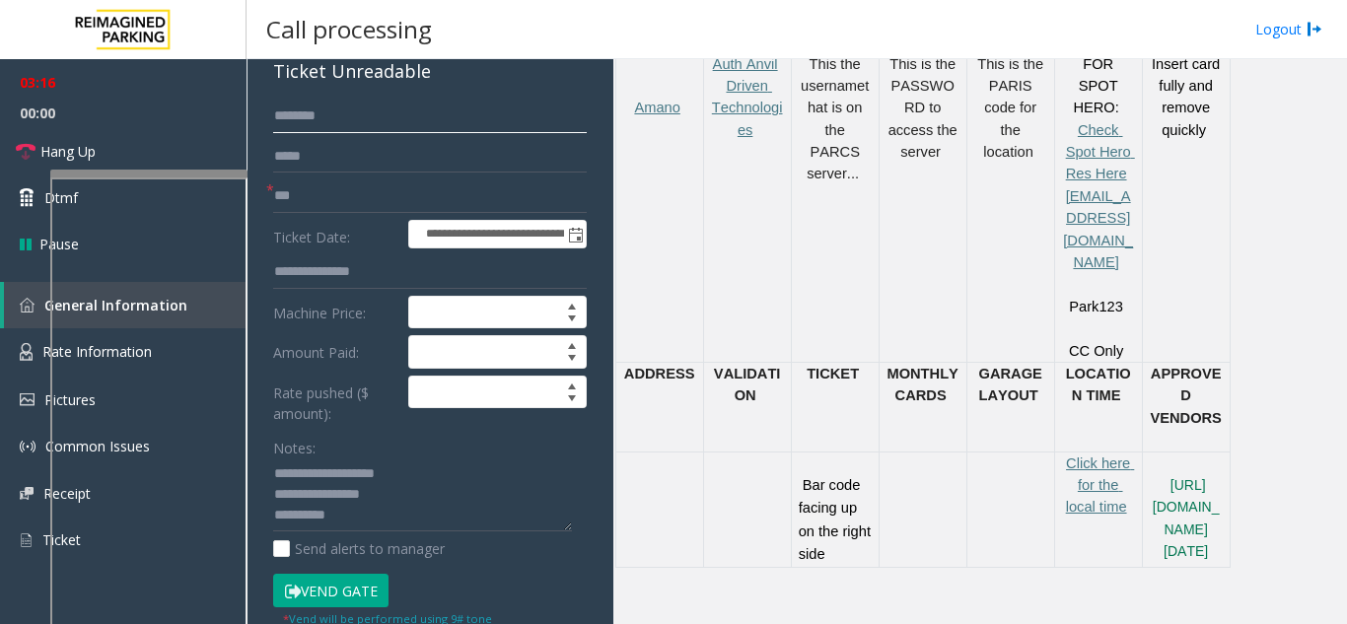
click at [297, 119] on input "text" at bounding box center [430, 117] width 314 height 34
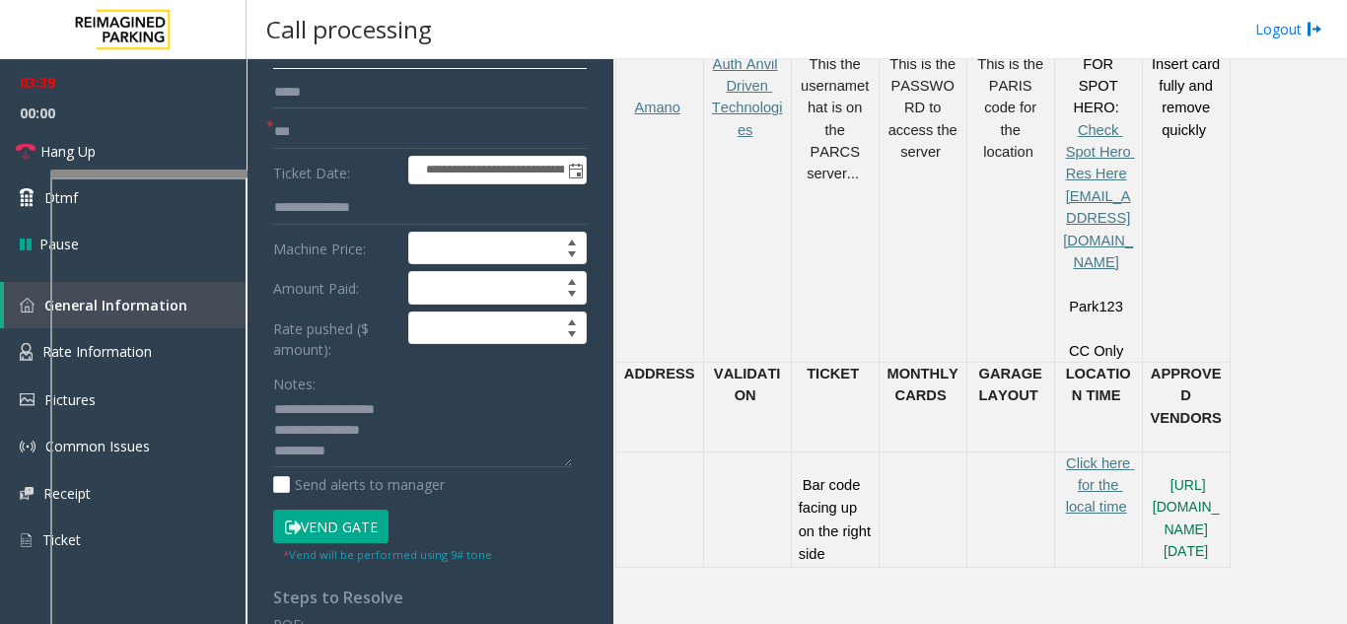
scroll to position [204, 0]
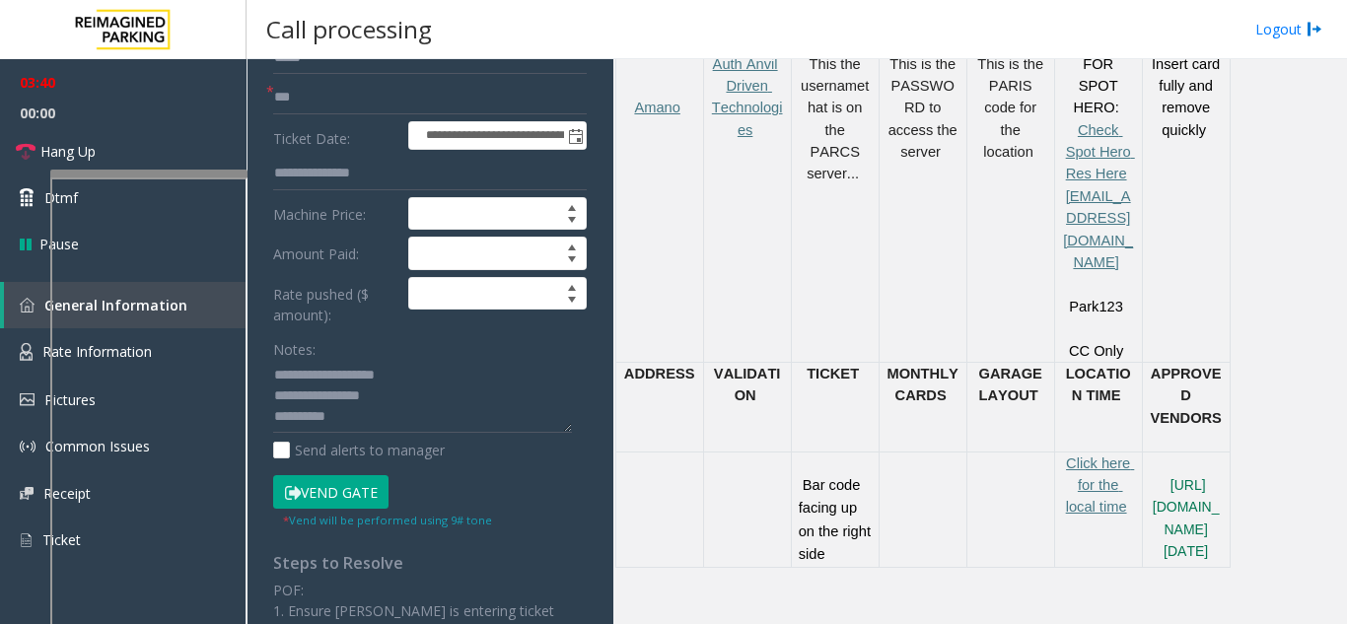
type input "******"
click at [317, 504] on button "Vend Gate" at bounding box center [330, 492] width 115 height 34
click at [326, 483] on button "Vend Gate" at bounding box center [330, 492] width 115 height 34
click at [359, 419] on textarea at bounding box center [422, 397] width 299 height 74
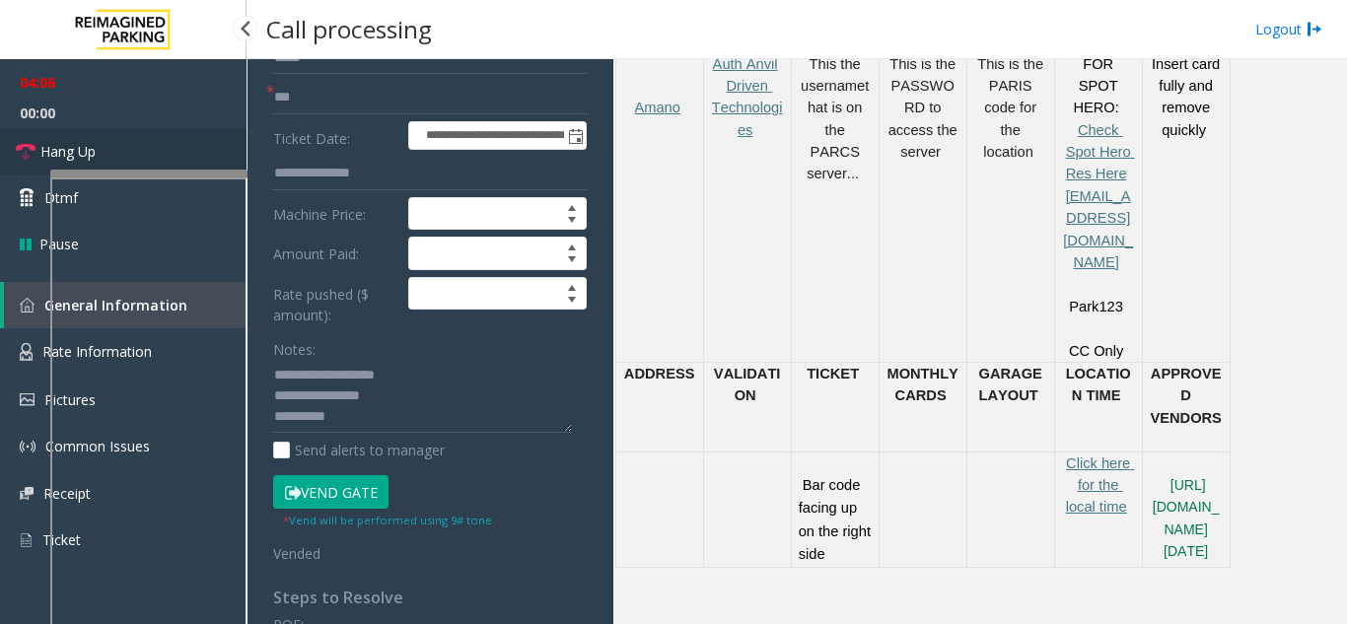
click at [100, 128] on link "Hang Up" at bounding box center [123, 151] width 247 height 46
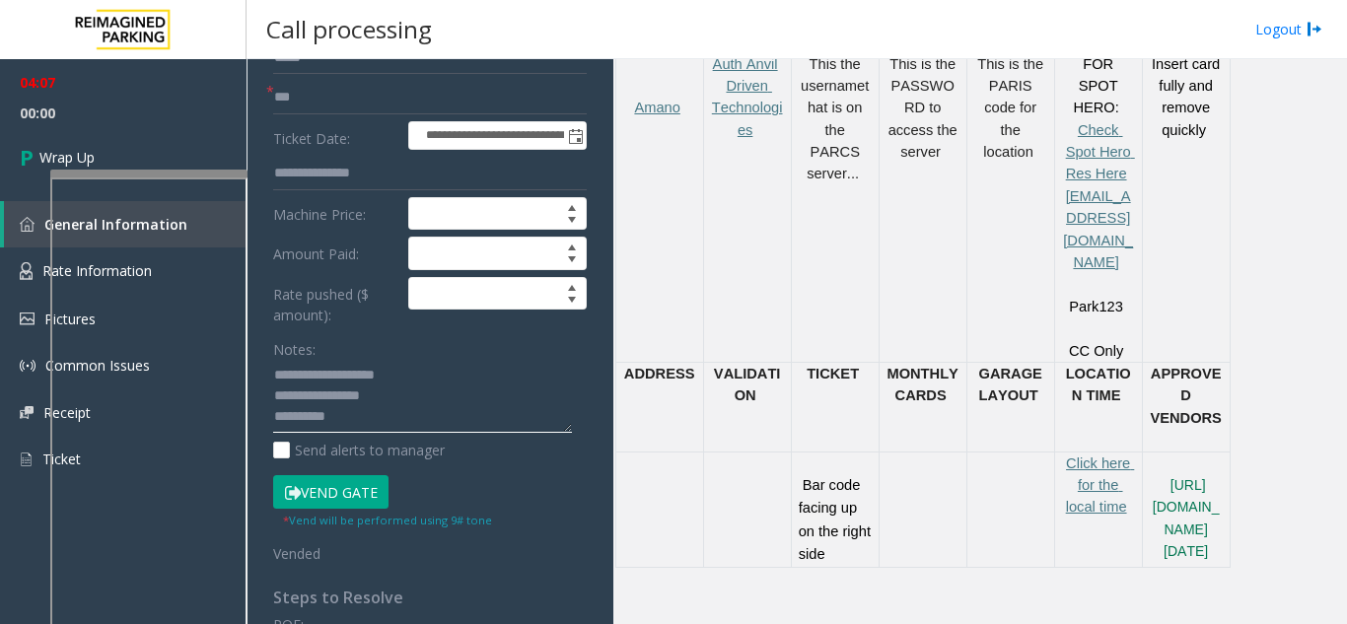
click at [349, 421] on textarea at bounding box center [422, 397] width 299 height 74
type textarea "**********"
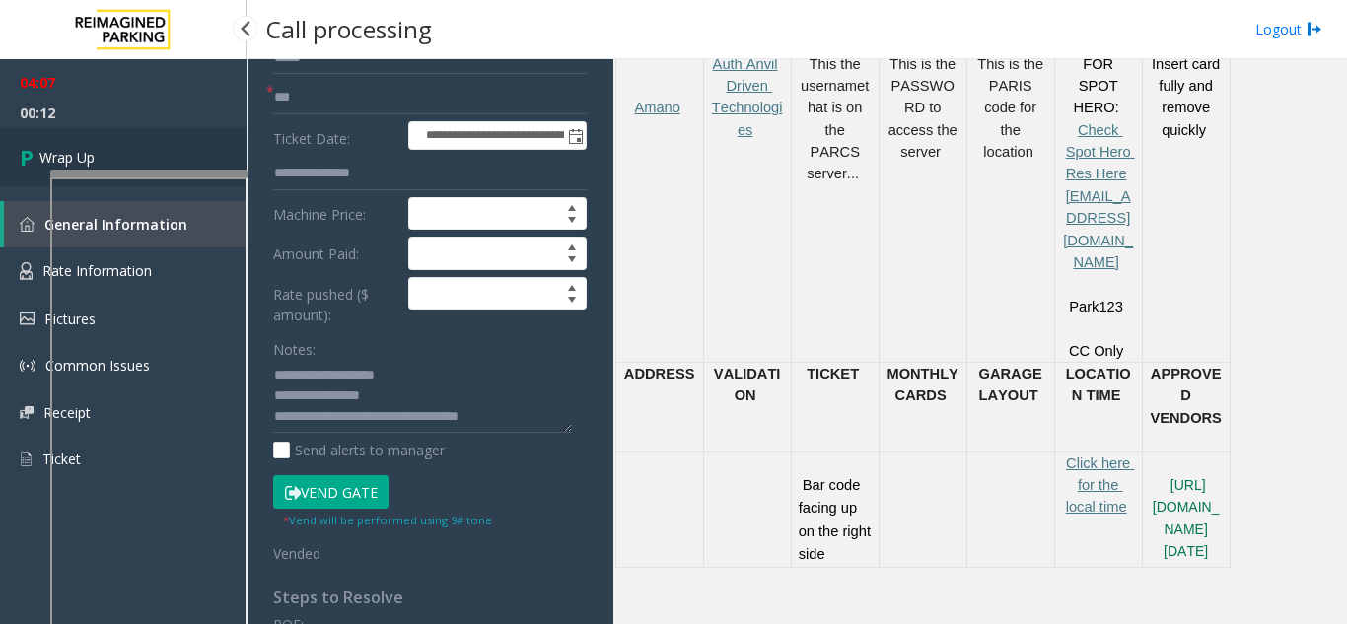
click at [176, 149] on link "Wrap Up" at bounding box center [123, 157] width 247 height 58
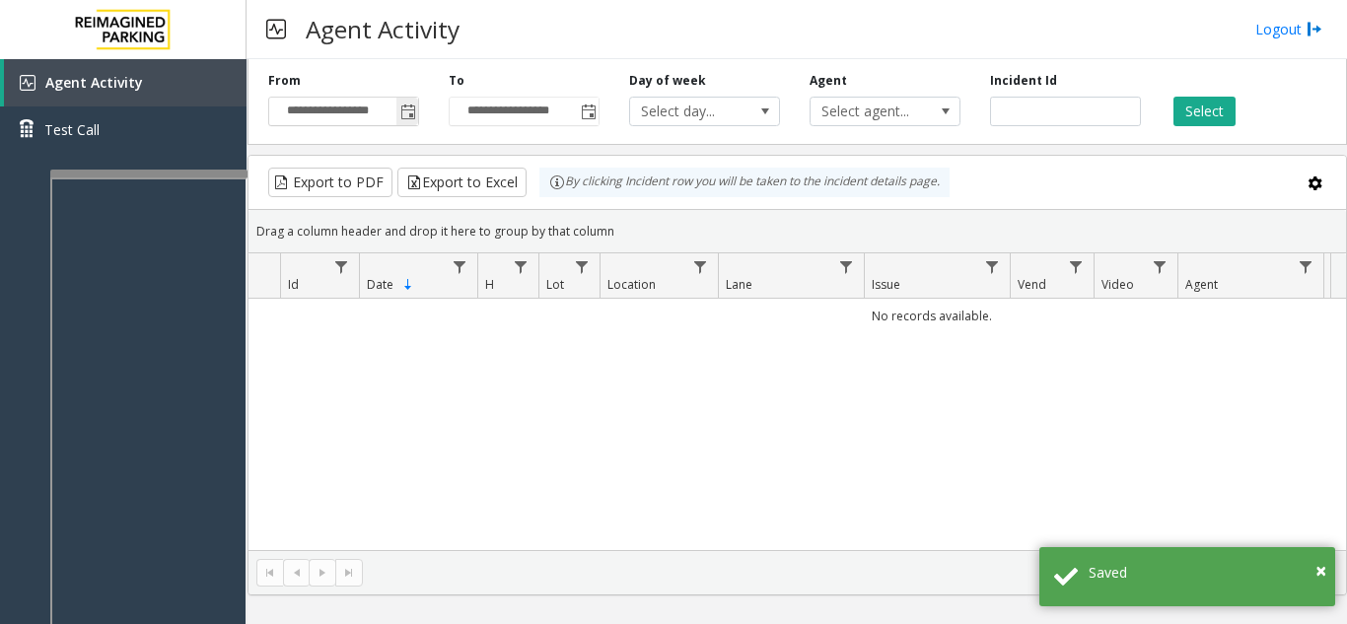
click at [405, 117] on span "Toggle popup" at bounding box center [408, 113] width 16 height 16
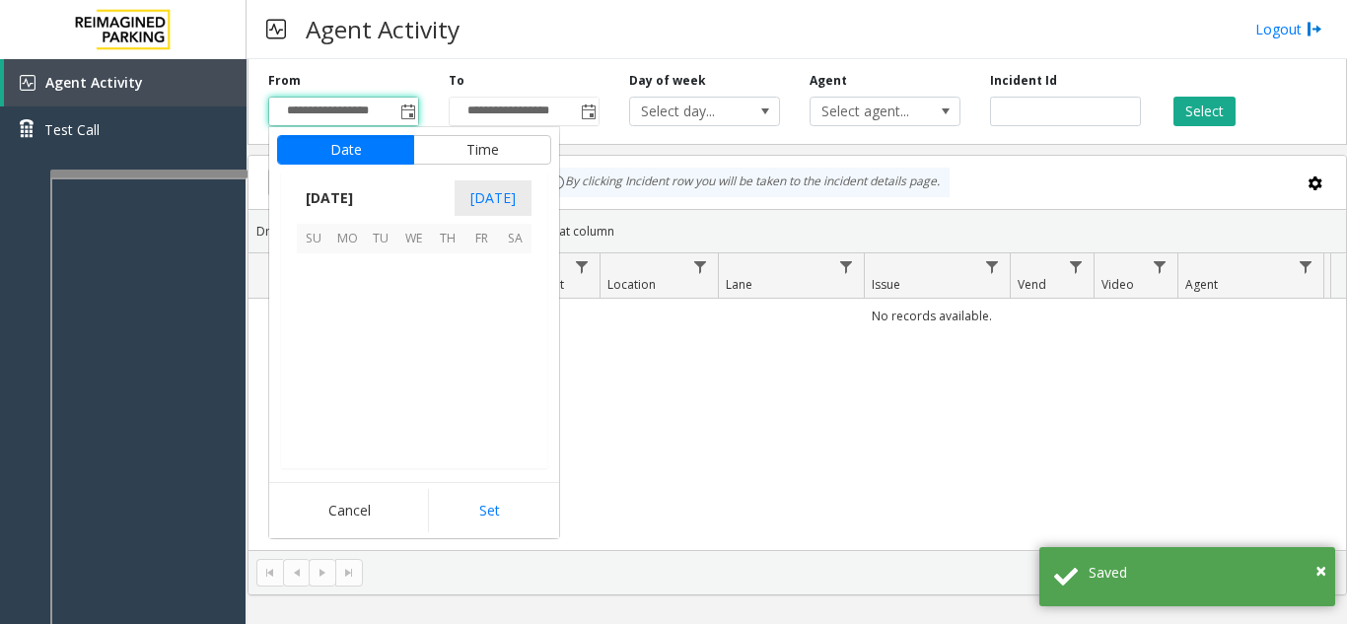
scroll to position [353887, 0]
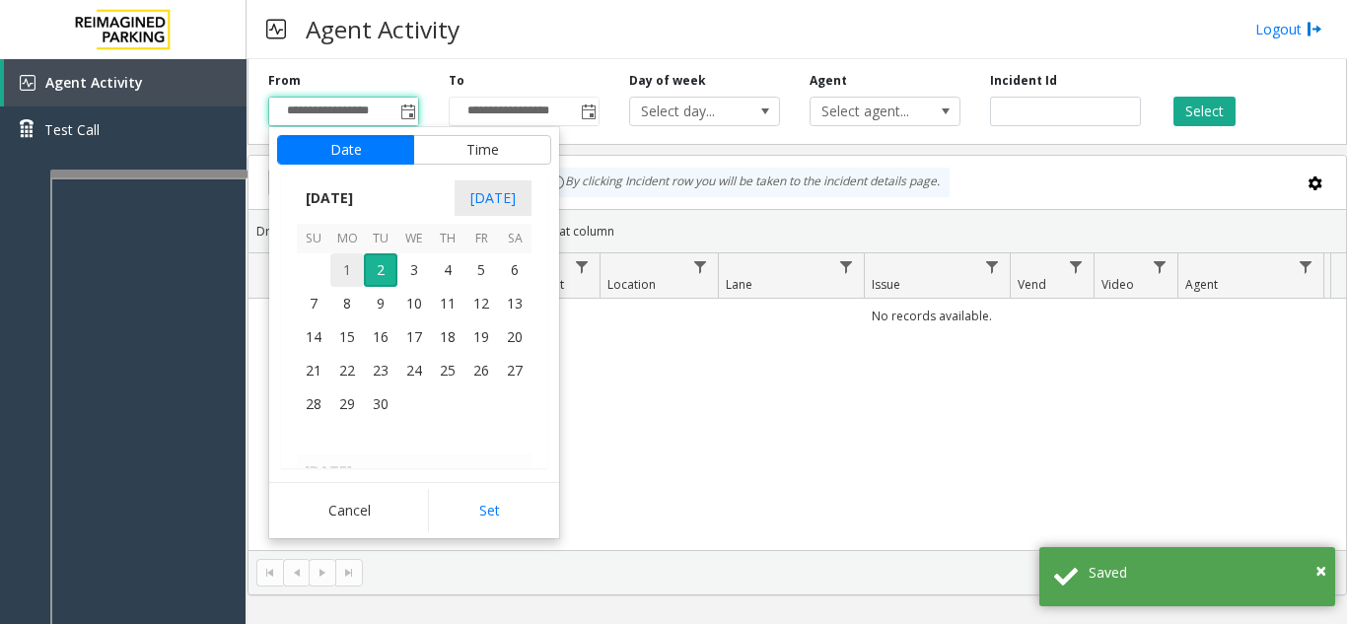
click at [356, 276] on span "1" at bounding box center [347, 270] width 34 height 34
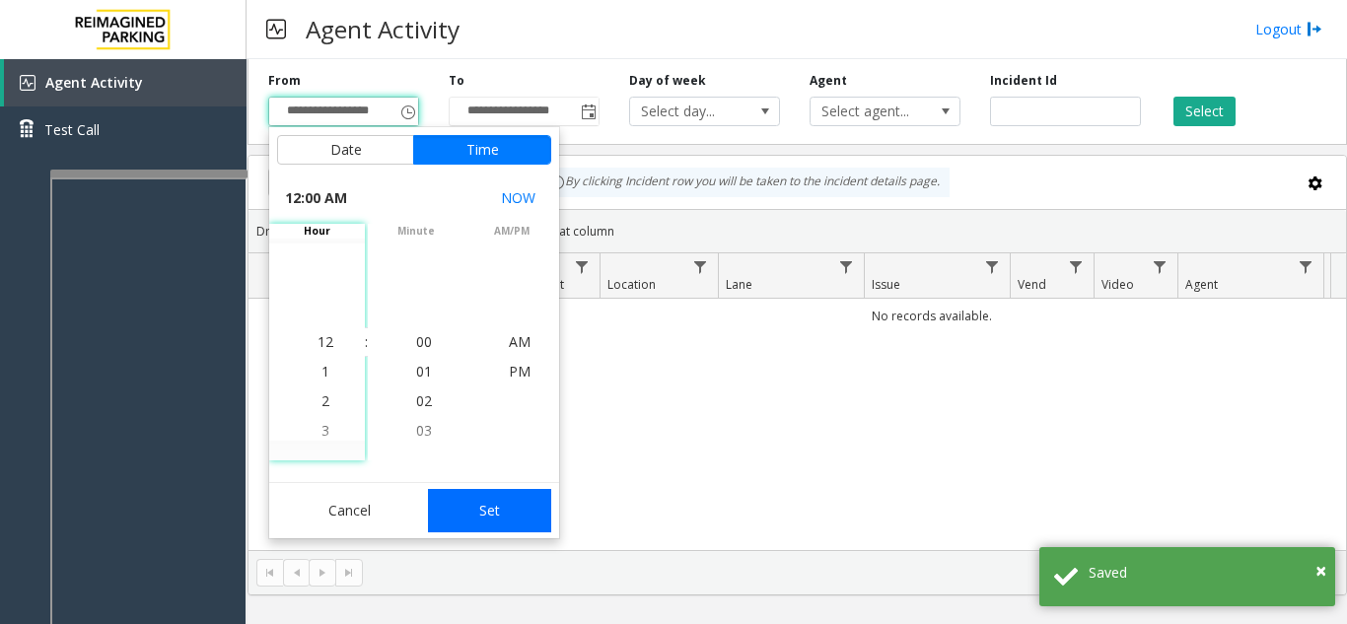
click at [489, 508] on button "Set" at bounding box center [490, 510] width 124 height 43
type input "**********"
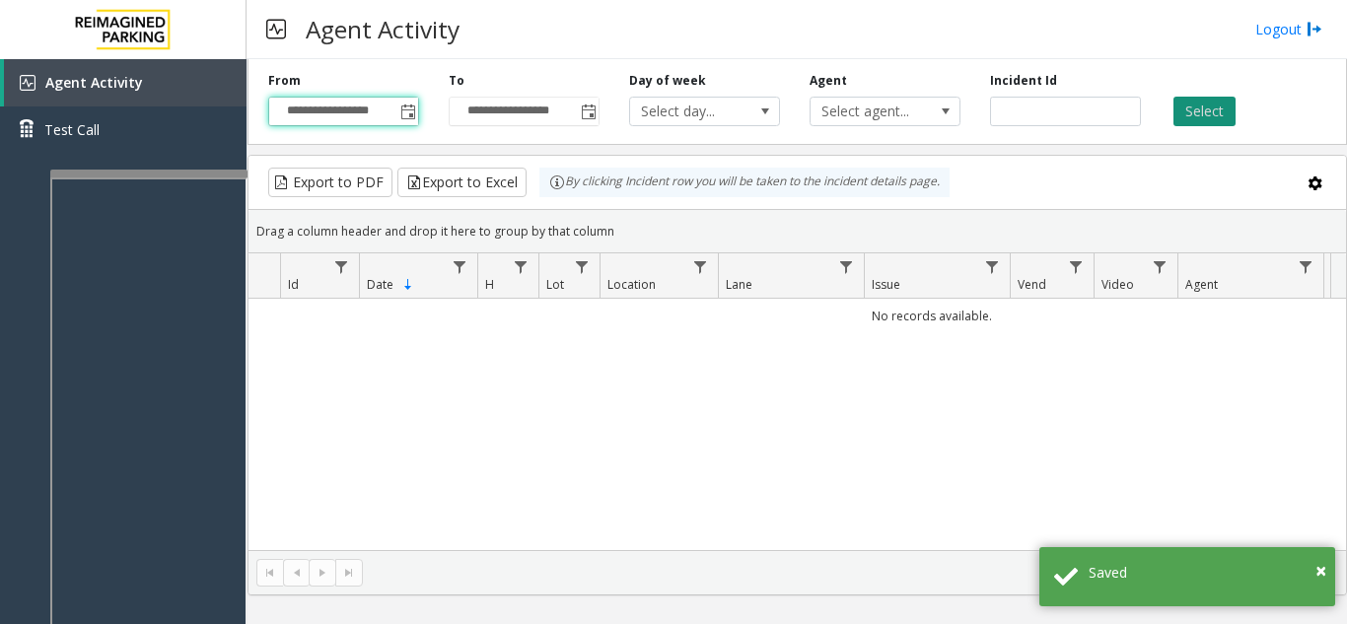
click at [1193, 105] on button "Select" at bounding box center [1204, 112] width 62 height 30
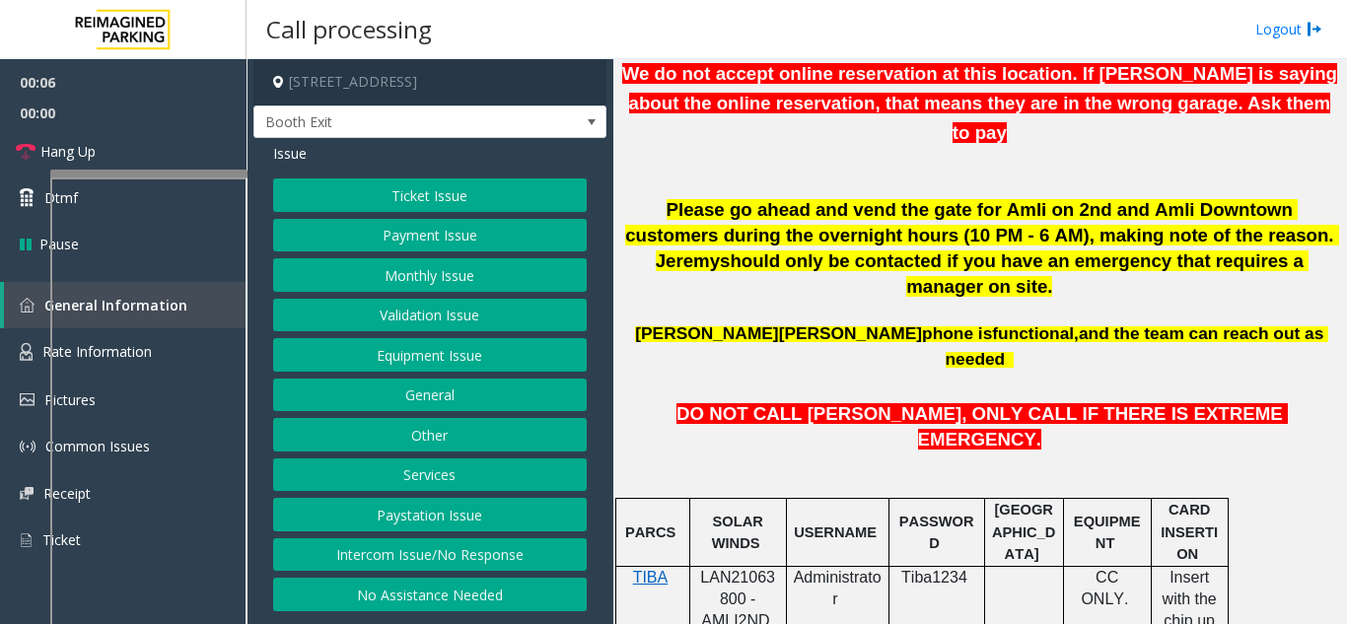
scroll to position [789, 0]
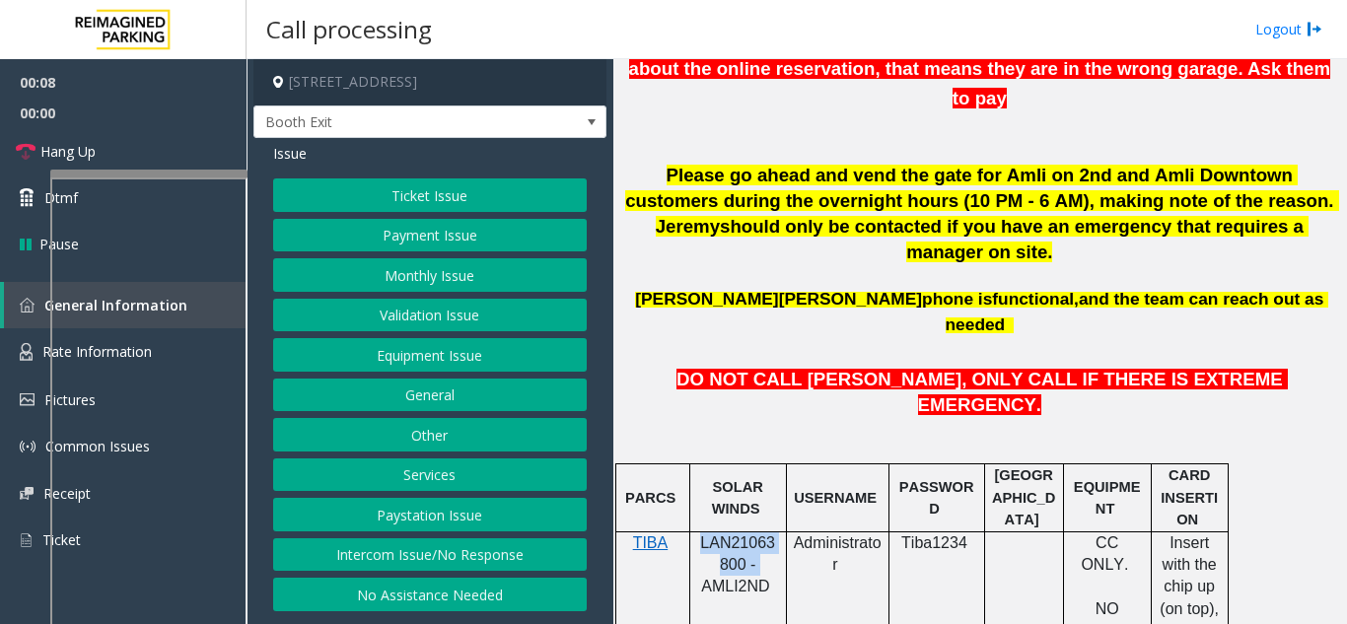
drag, startPoint x: 759, startPoint y: 467, endPoint x: 701, endPoint y: 440, distance: 64.4
click at [701, 532] on p "LAN21063800 - AMLI2ND" at bounding box center [738, 576] width 82 height 89
copy span "LAN21063800 -"
click at [400, 279] on button "Monthly Issue" at bounding box center [430, 275] width 314 height 34
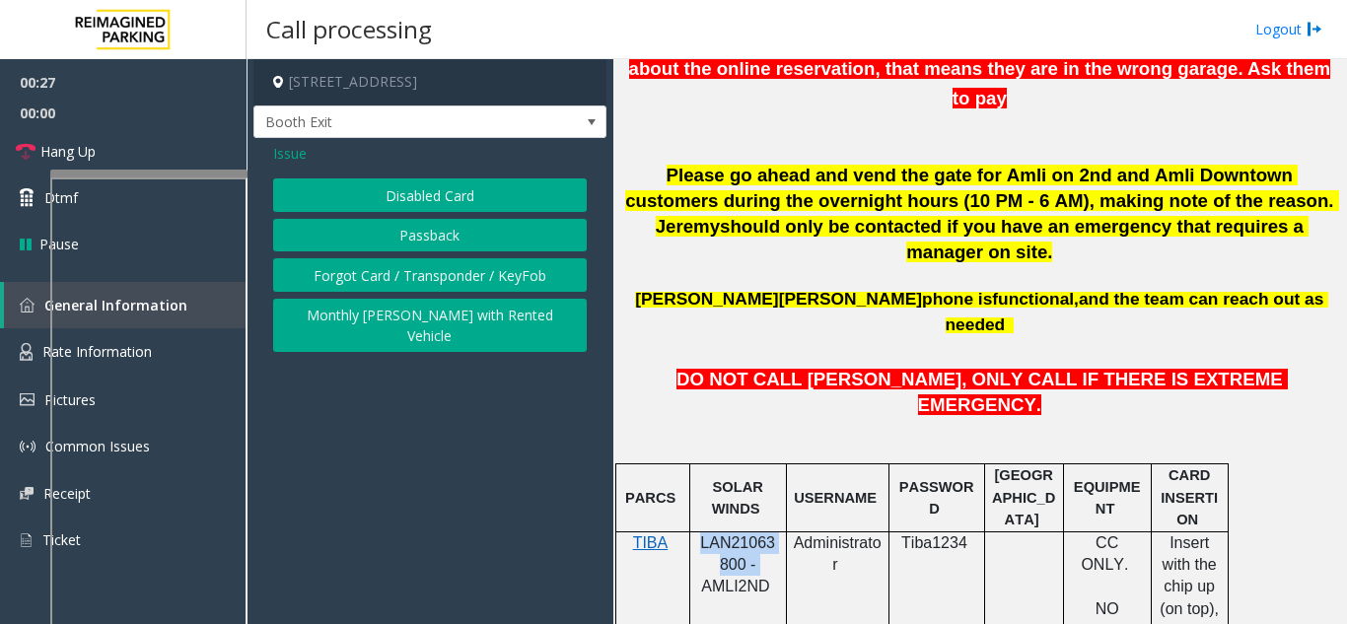
click at [395, 236] on button "Passback" at bounding box center [430, 236] width 314 height 34
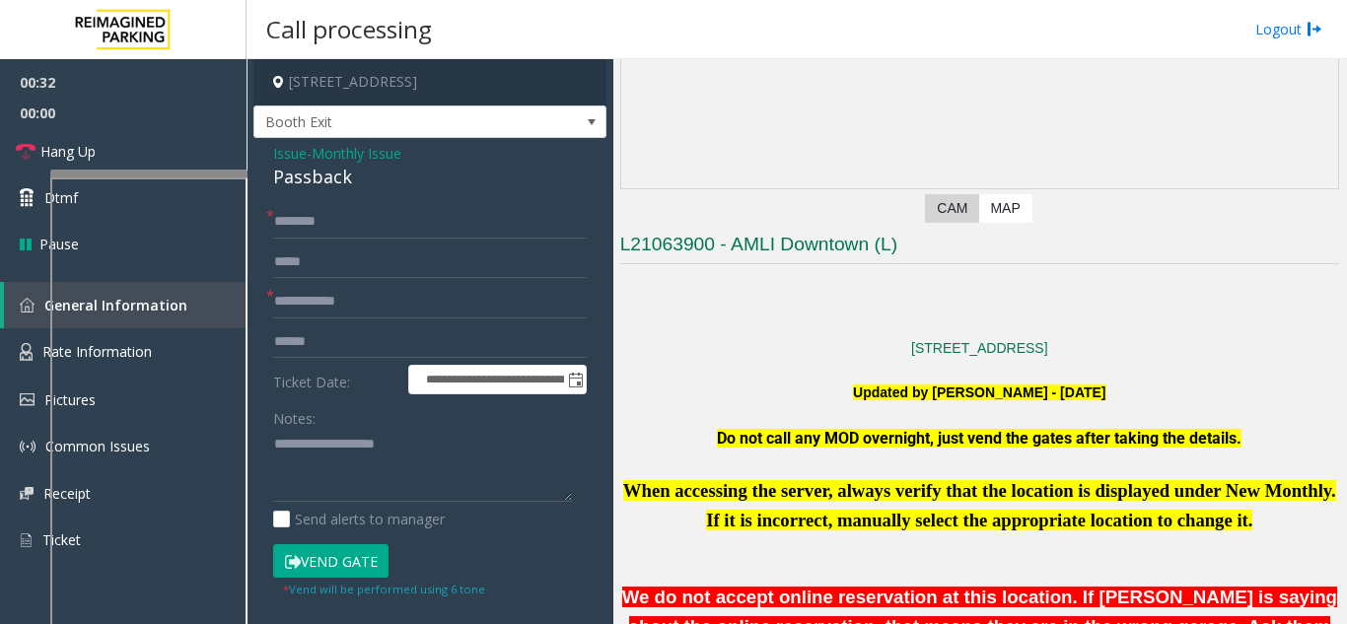
scroll to position [197, 0]
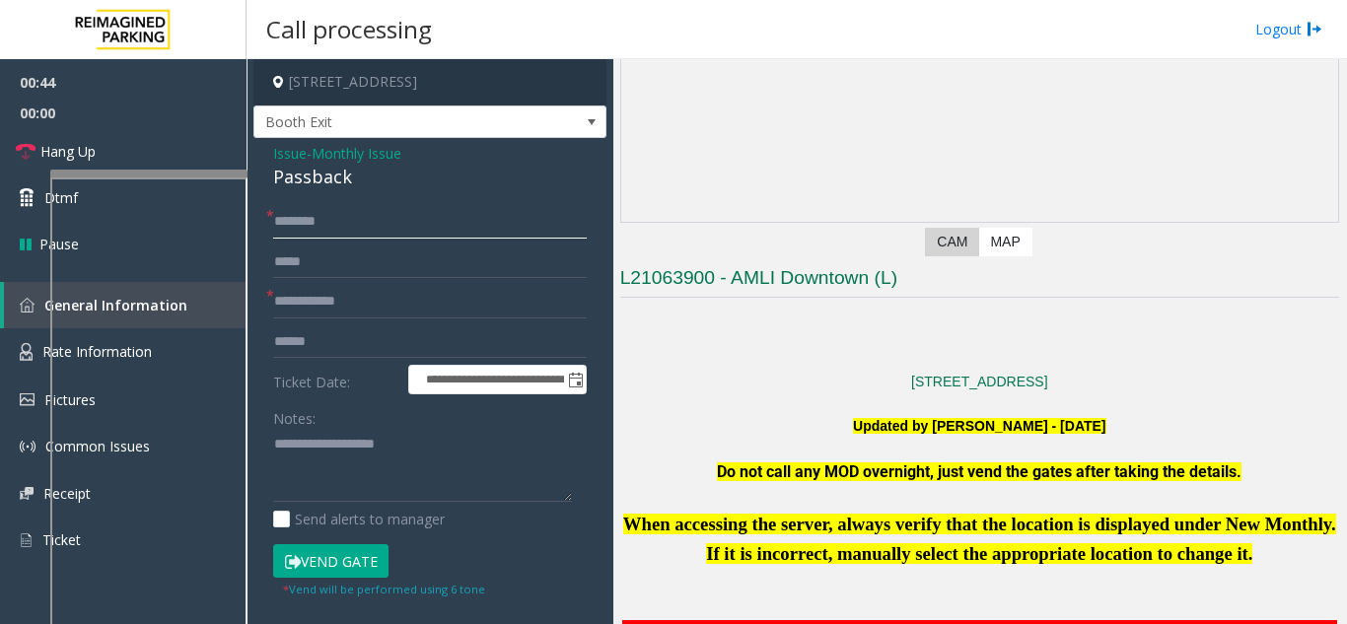
click at [341, 229] on input "text" at bounding box center [430, 222] width 314 height 34
click at [374, 219] on input "*********" at bounding box center [430, 222] width 314 height 34
click at [336, 227] on input "**********" at bounding box center [430, 222] width 314 height 34
type input "**********"
click at [343, 295] on input "text" at bounding box center [430, 302] width 314 height 34
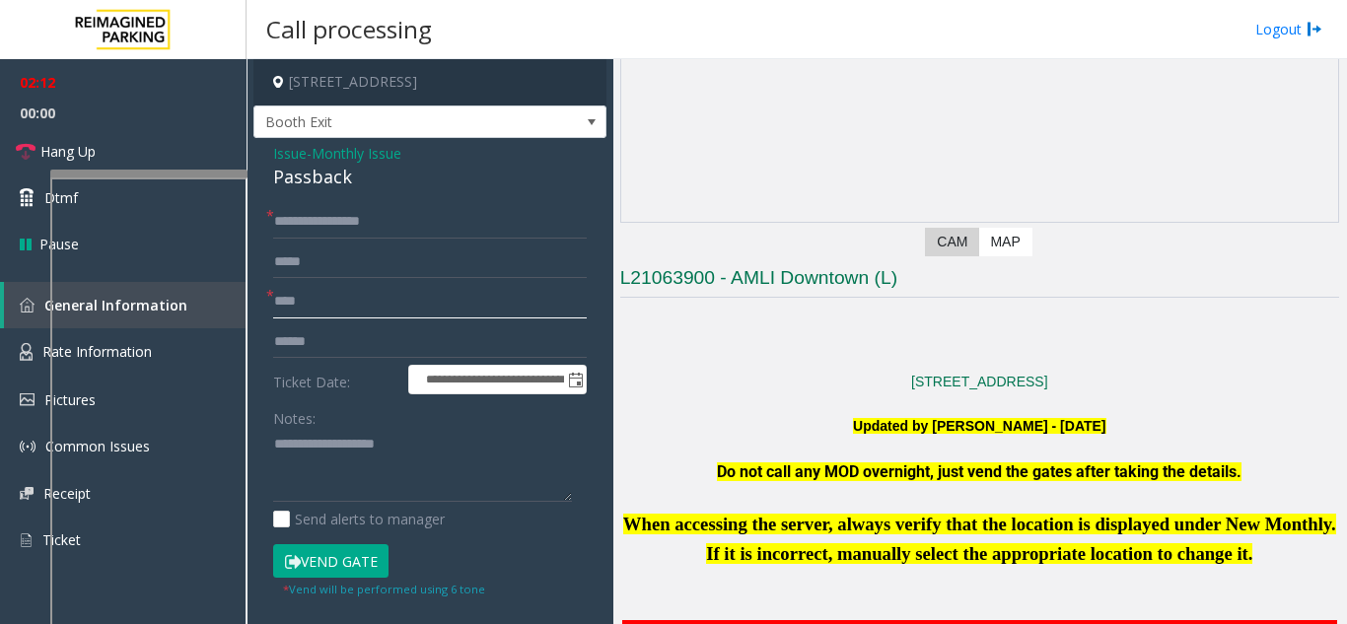
type input "****"
drag, startPoint x: 378, startPoint y: 180, endPoint x: 265, endPoint y: 156, distance: 115.1
click at [265, 156] on div "**********" at bounding box center [429, 517] width 353 height 758
copy div "Issue - Monthly Issue Passback"
click at [290, 457] on textarea at bounding box center [422, 466] width 299 height 74
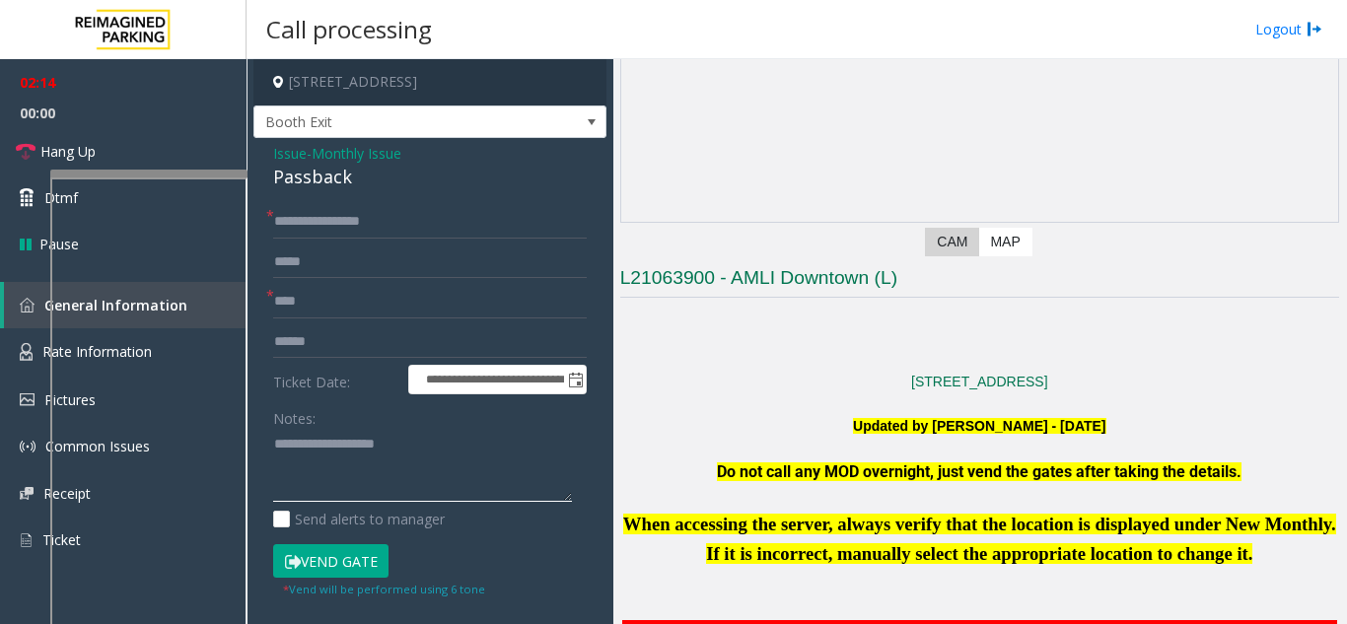
paste textarea "**********"
click at [139, 154] on link "Hang Up" at bounding box center [123, 151] width 247 height 46
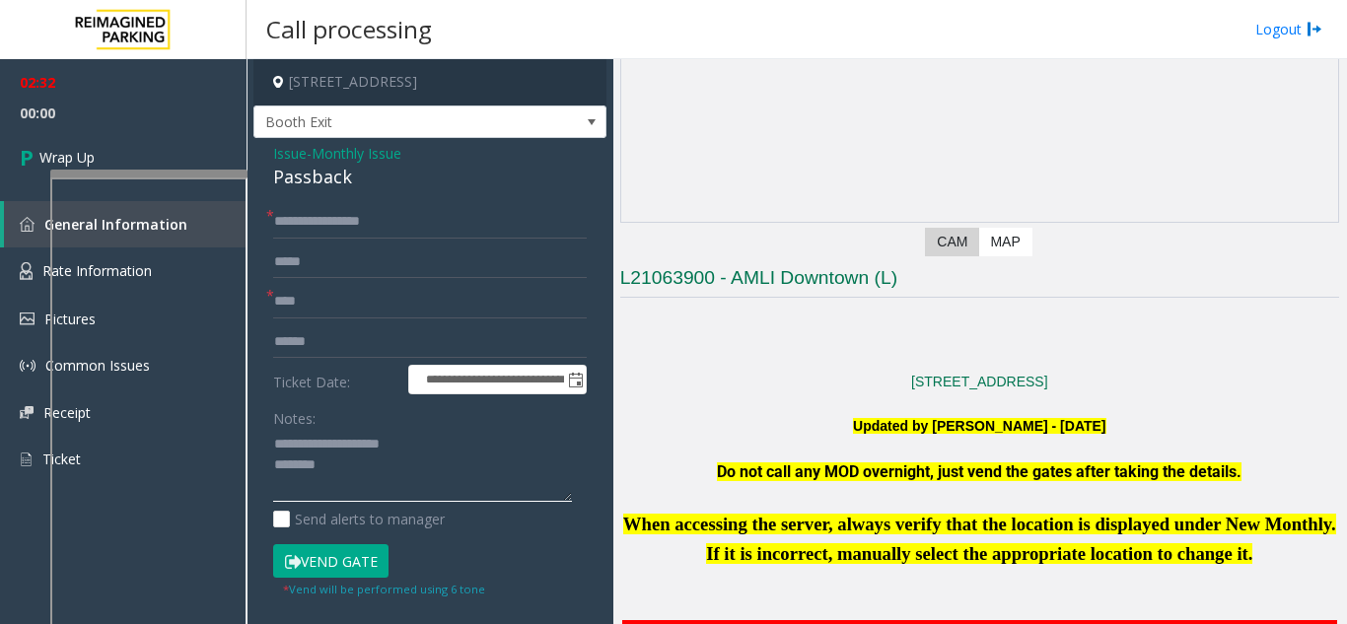
click at [352, 463] on textarea at bounding box center [422, 466] width 299 height 74
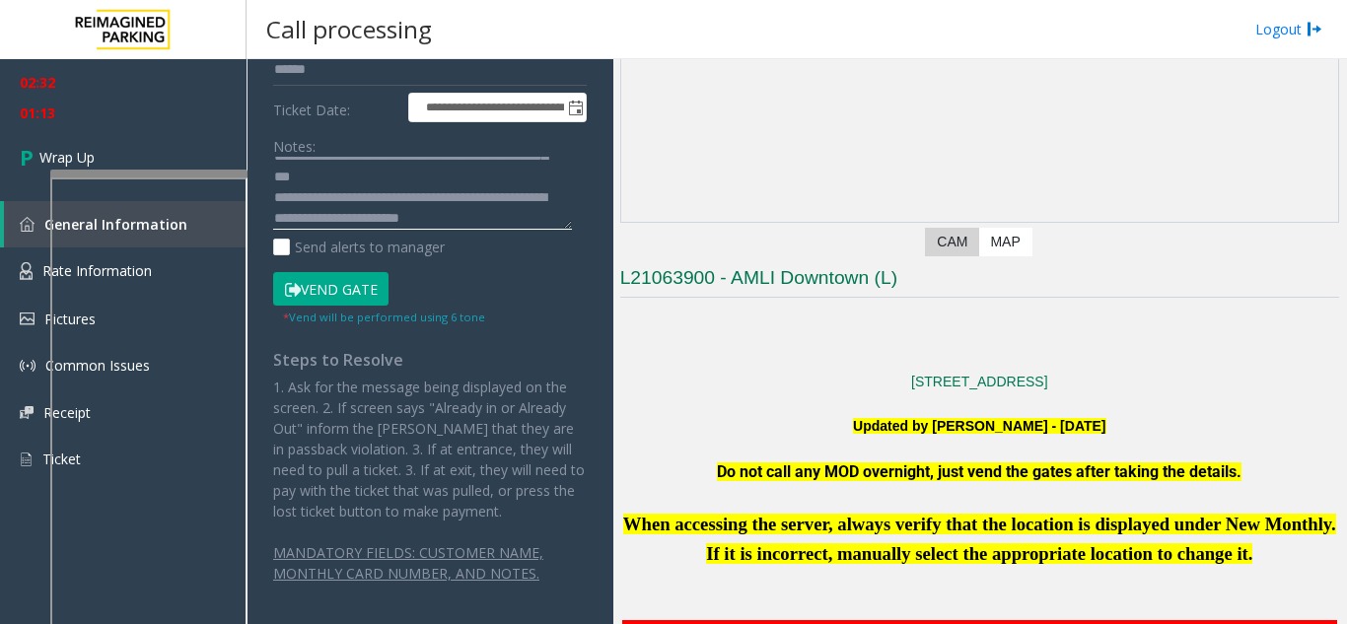
scroll to position [78, 0]
type textarea "**********"
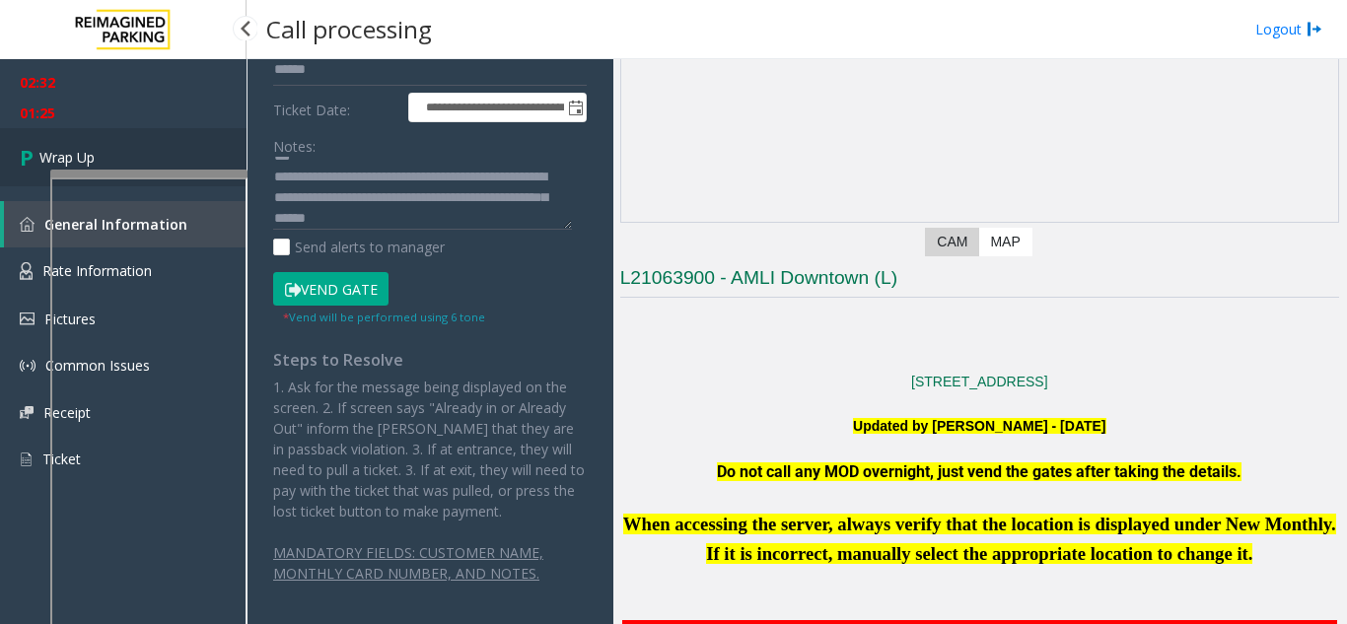
click at [150, 155] on link "Wrap Up" at bounding box center [123, 157] width 247 height 58
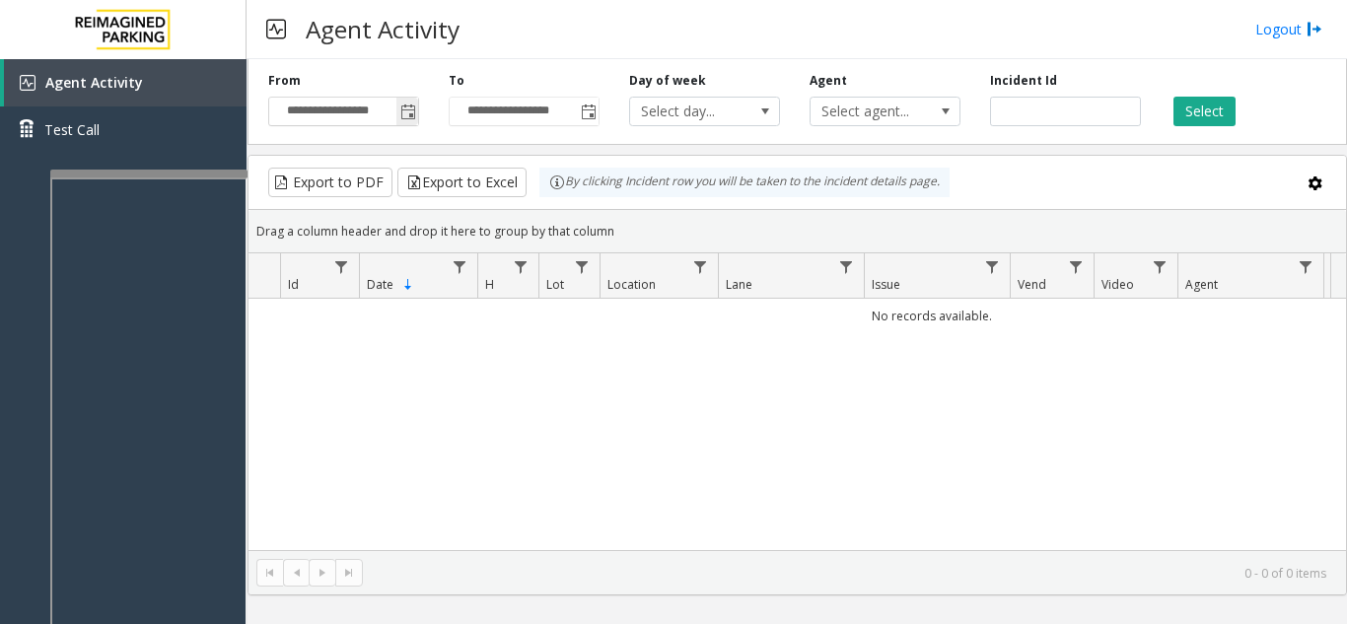
click at [414, 113] on span "Toggle popup" at bounding box center [408, 113] width 16 height 16
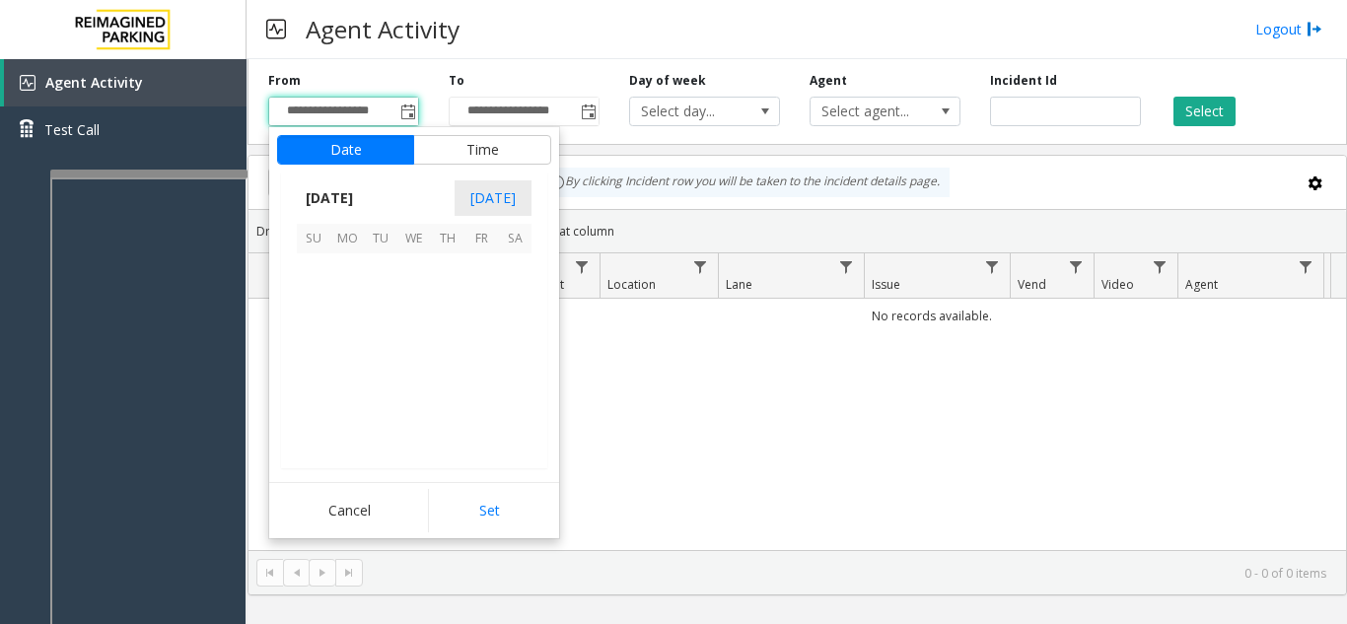
scroll to position [353887, 0]
click at [337, 273] on span "1" at bounding box center [347, 270] width 34 height 34
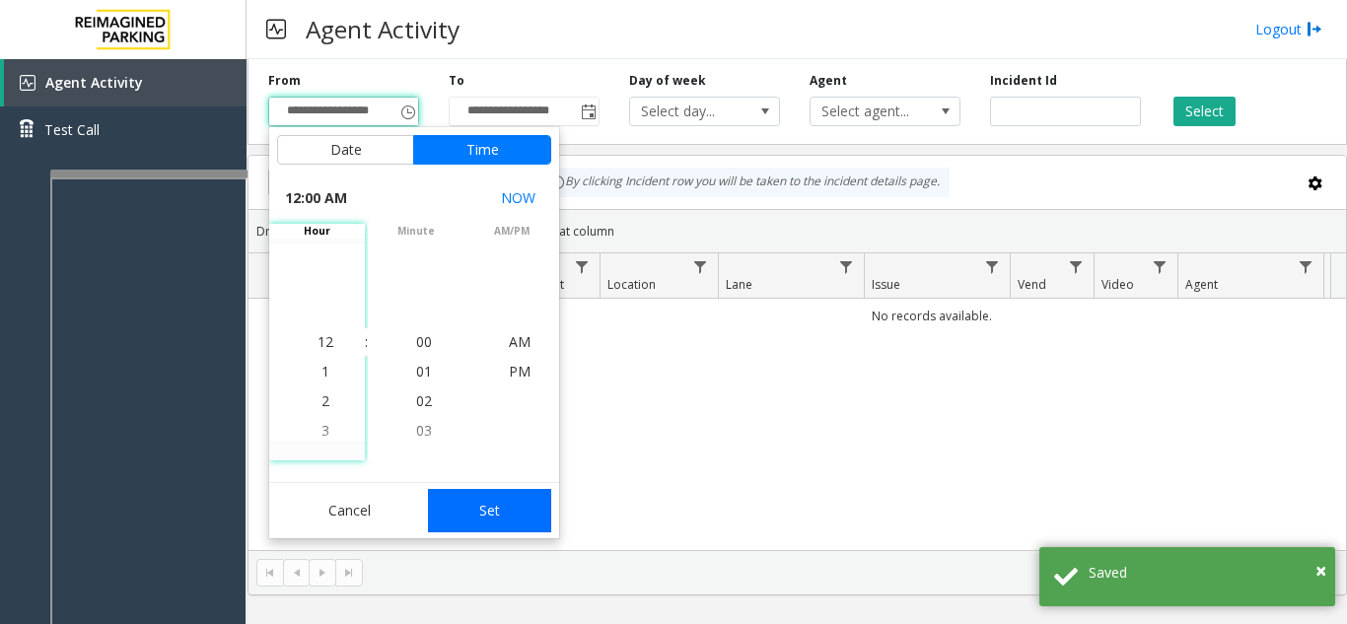
click at [495, 493] on button "Set" at bounding box center [490, 510] width 124 height 43
type input "**********"
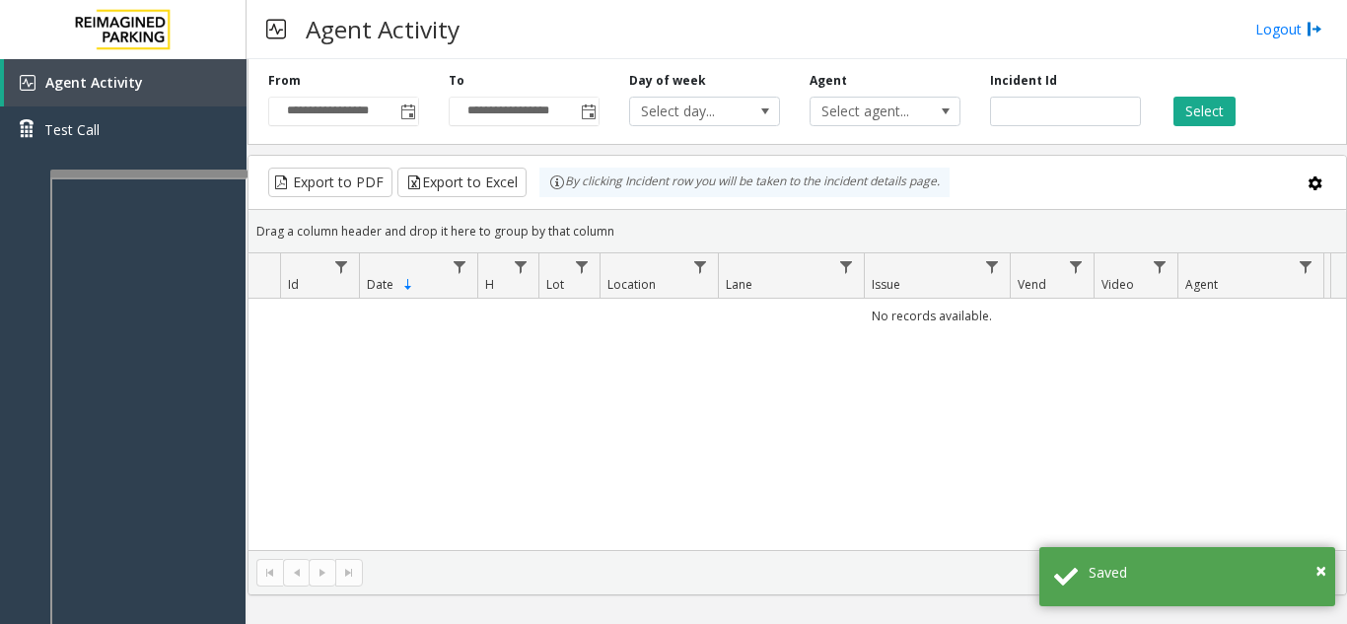
click at [1197, 130] on div "**********" at bounding box center [796, 98] width 1099 height 94
click at [1197, 113] on button "Select" at bounding box center [1204, 112] width 62 height 30
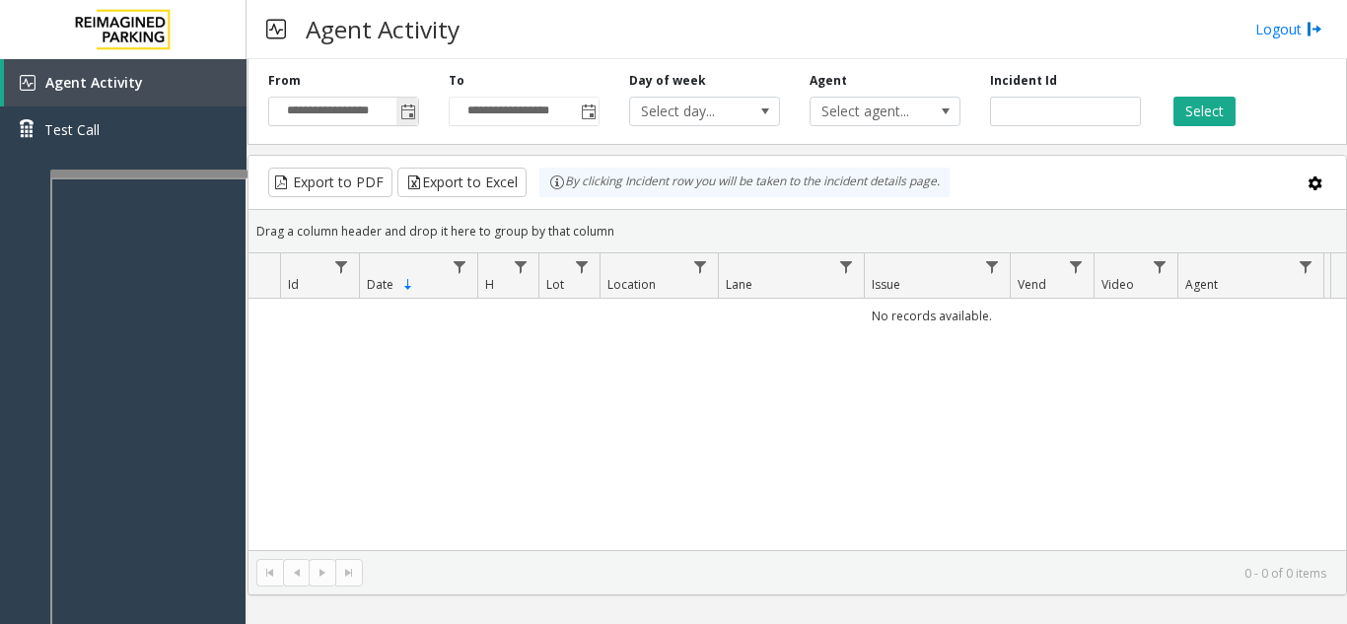
click at [413, 121] on span "Toggle popup" at bounding box center [407, 112] width 22 height 32
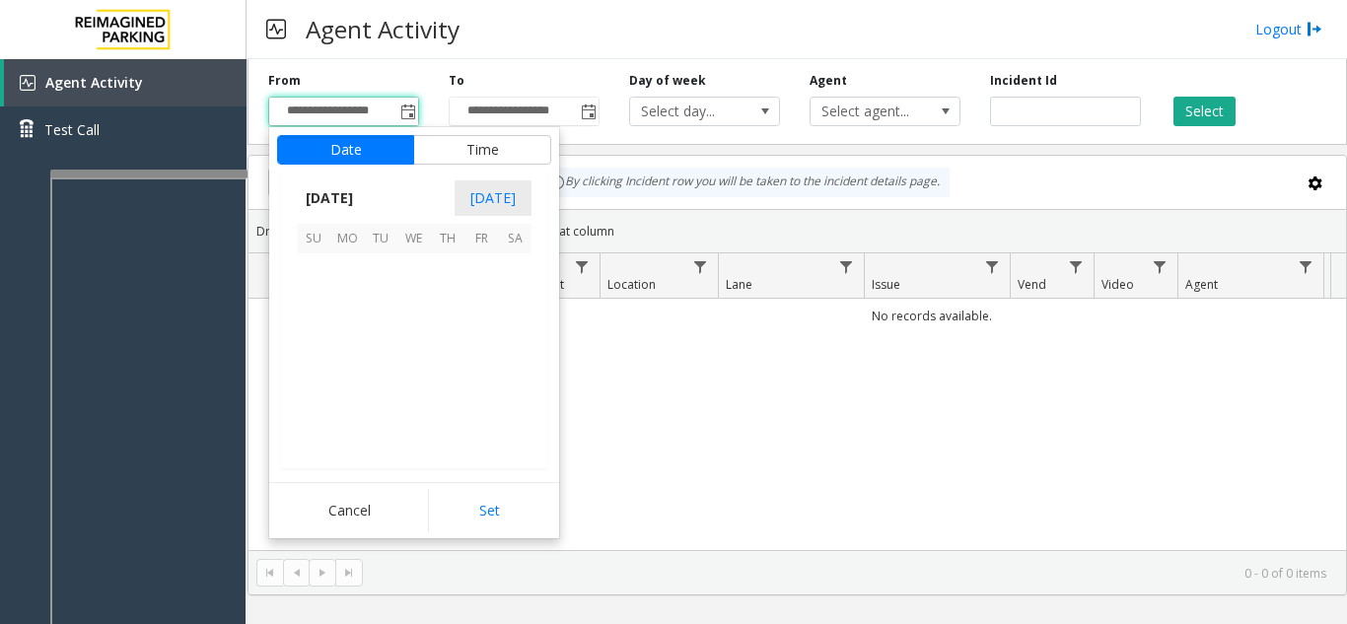
scroll to position [353887, 0]
click at [346, 272] on span "1" at bounding box center [347, 270] width 34 height 34
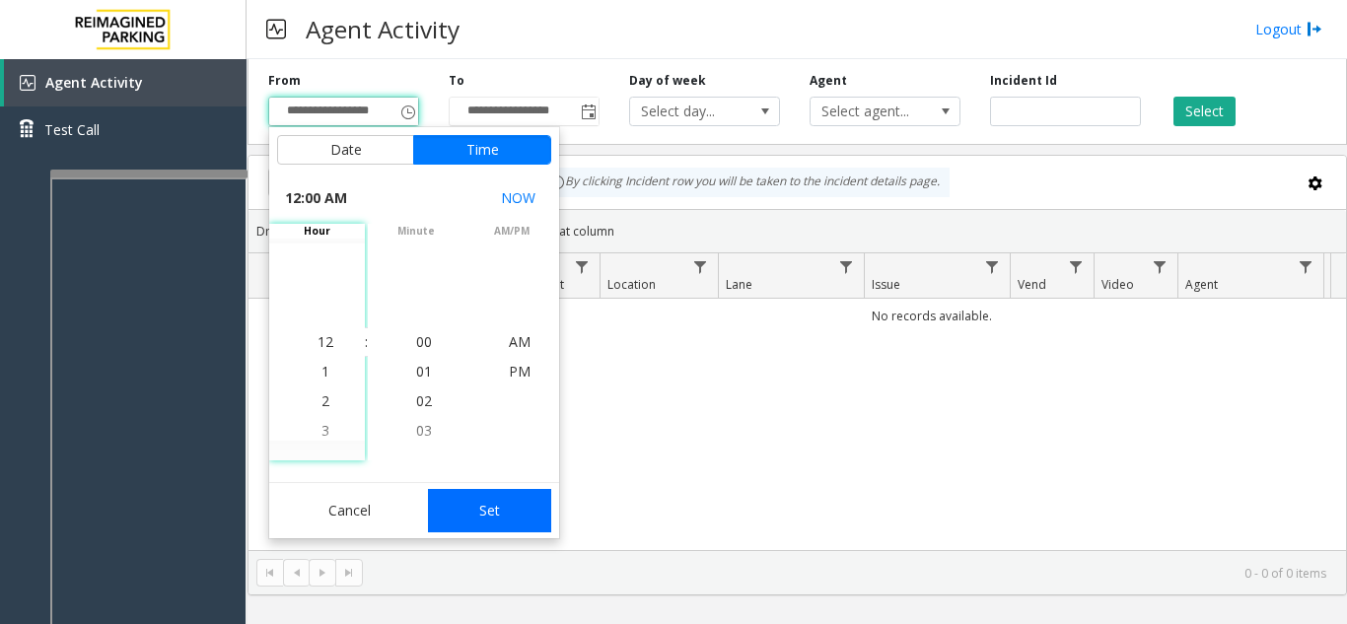
click at [489, 507] on button "Set" at bounding box center [490, 510] width 124 height 43
type input "**********"
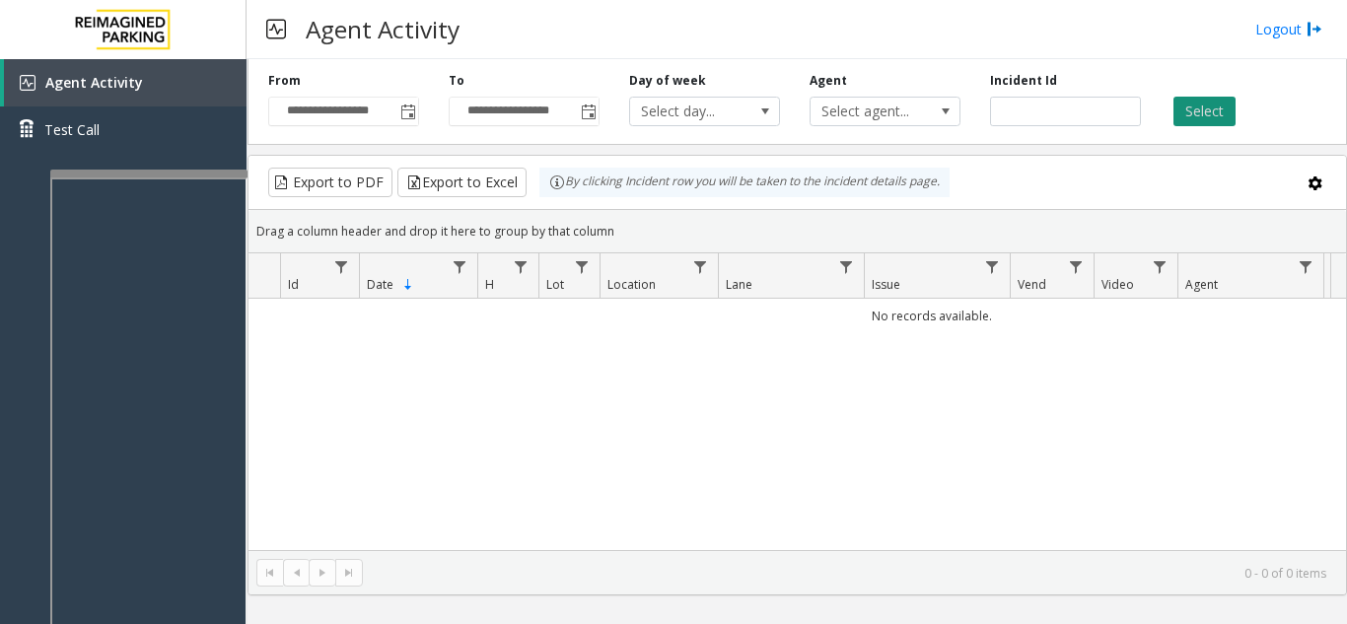
click at [1223, 109] on button "Select" at bounding box center [1204, 112] width 62 height 30
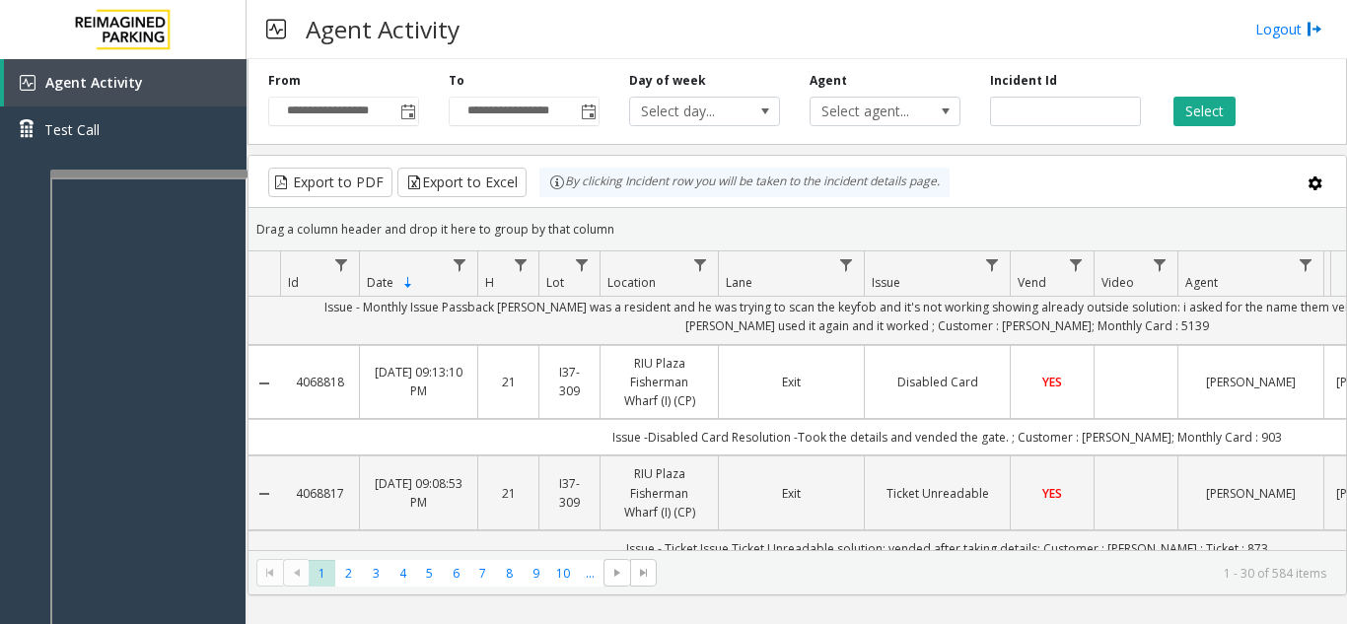
scroll to position [197, 0]
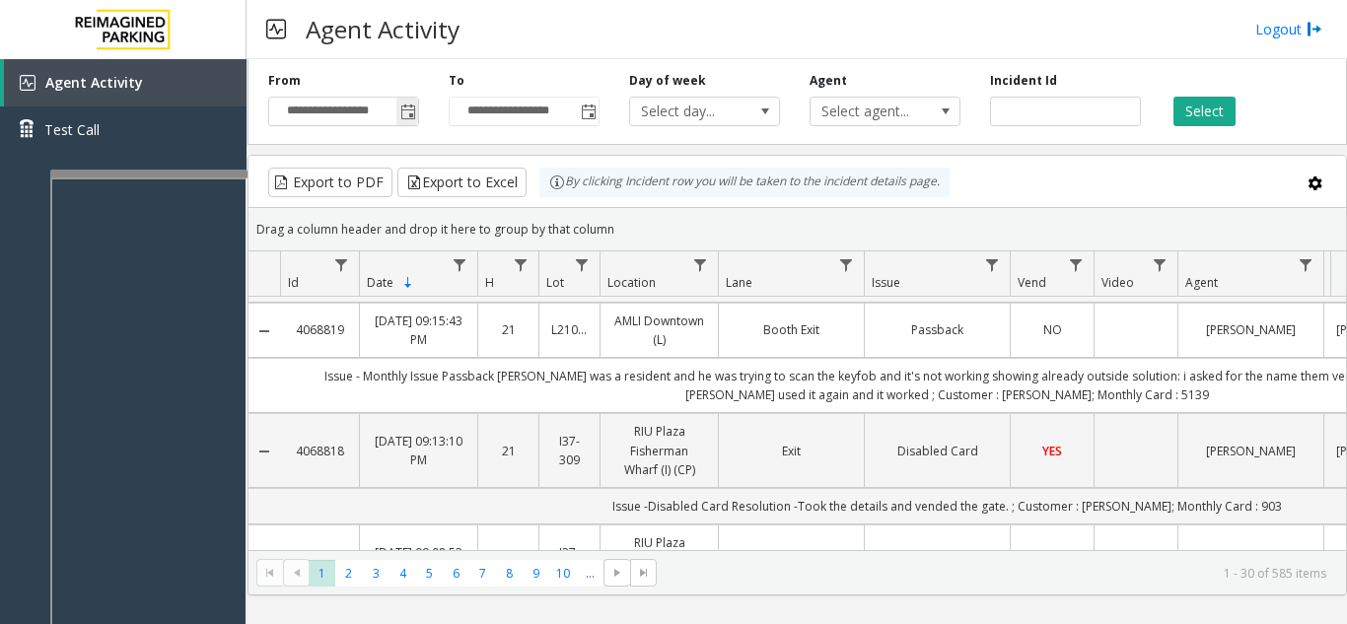
click at [396, 108] on span "Toggle popup" at bounding box center [407, 112] width 22 height 32
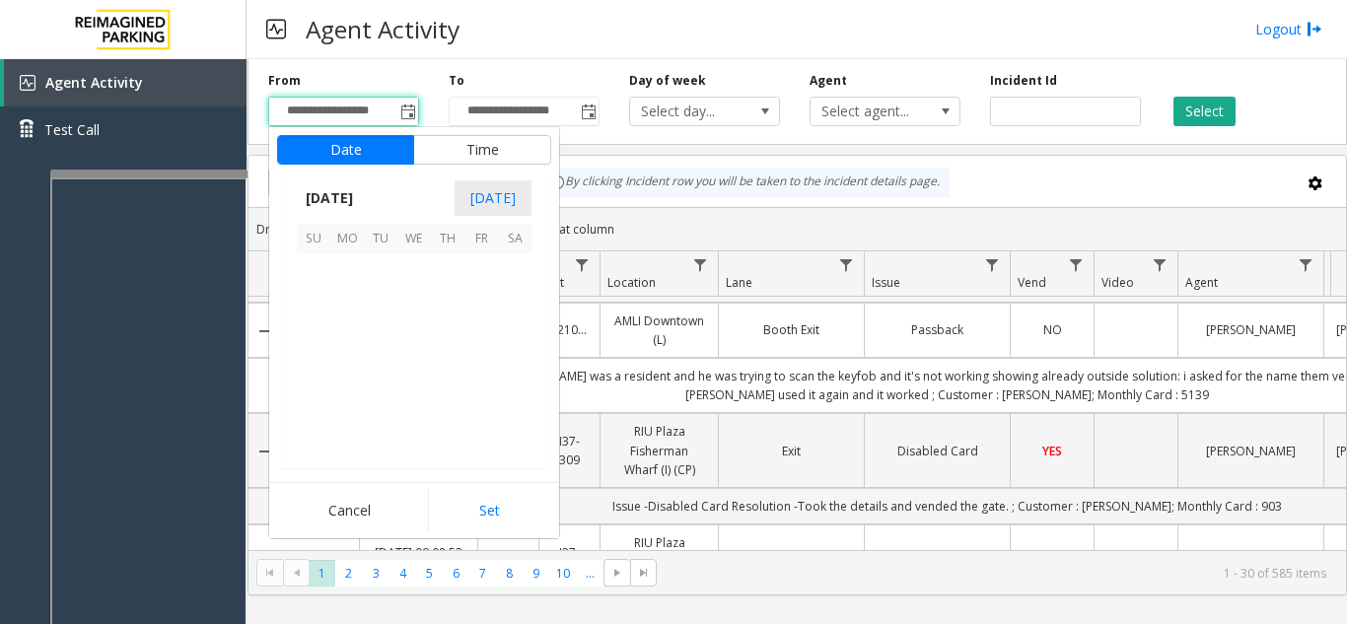
scroll to position [353887, 0]
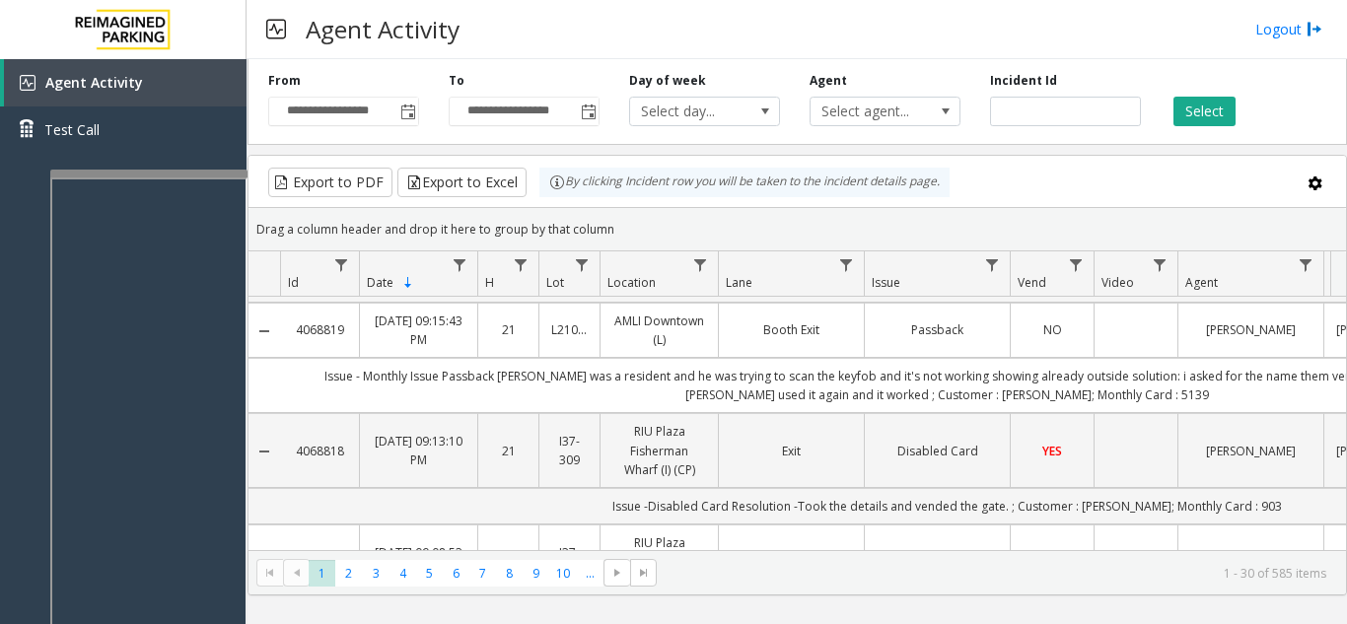
click at [791, 212] on div "Drag a column header and drop it here to group by that column" at bounding box center [796, 229] width 1097 height 35
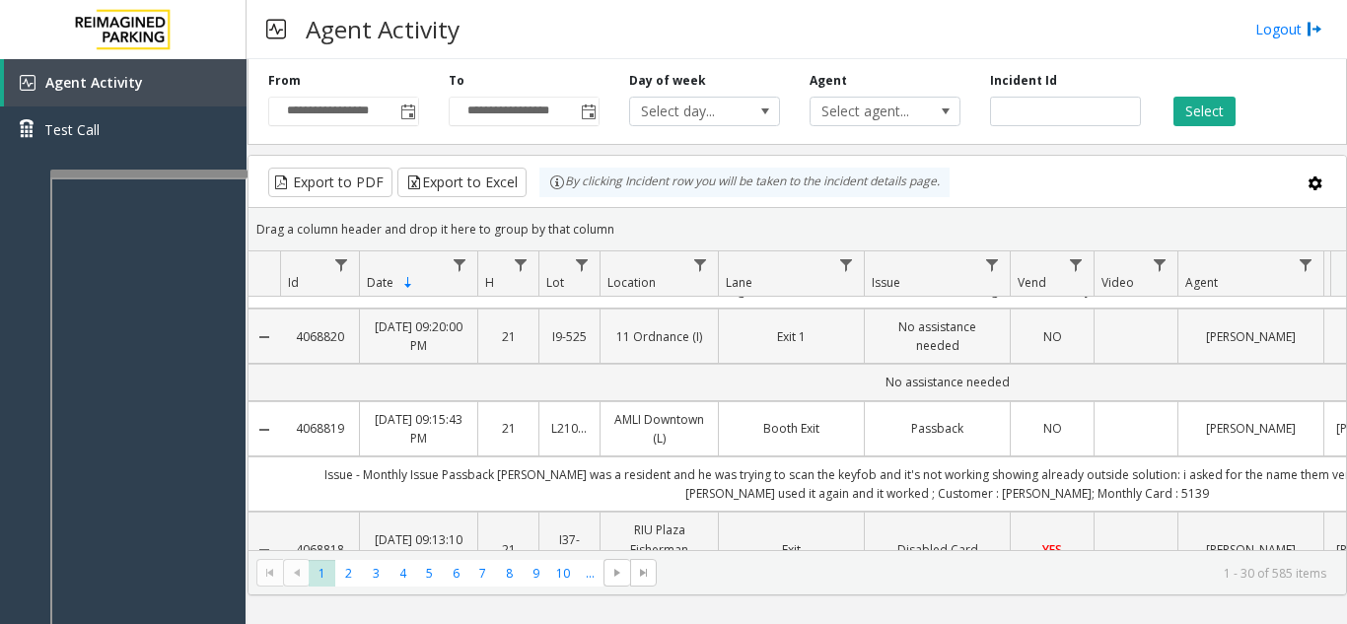
scroll to position [0, 0]
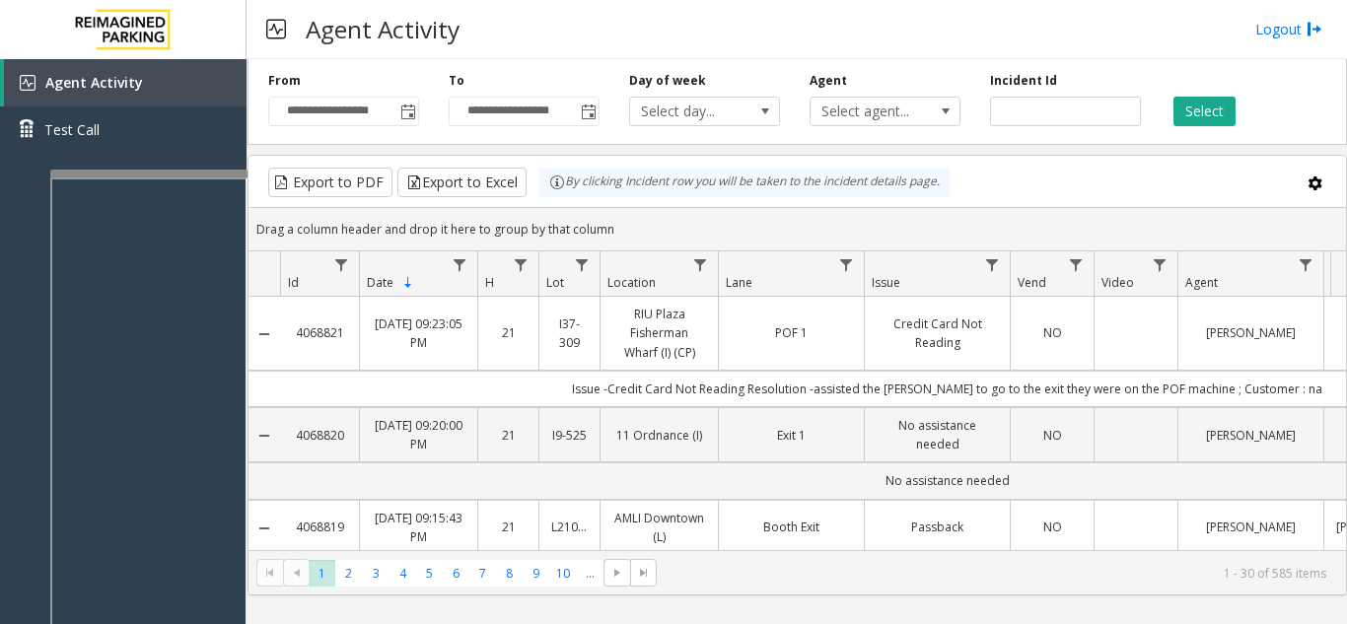
click at [407, 134] on div "**********" at bounding box center [796, 98] width 1099 height 94
click at [414, 122] on span "Toggle popup" at bounding box center [407, 112] width 22 height 32
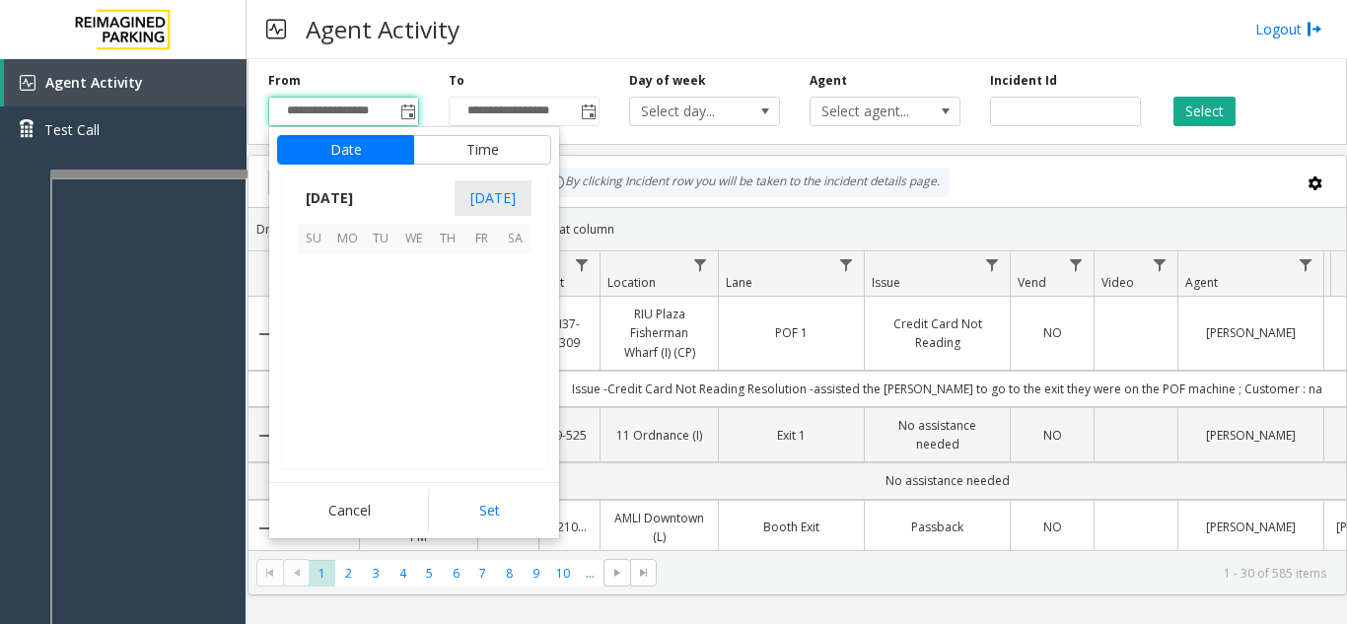
scroll to position [353887, 0]
click at [734, 190] on div "By clicking Incident row you will be taken to the incident details page." at bounding box center [744, 183] width 410 height 30
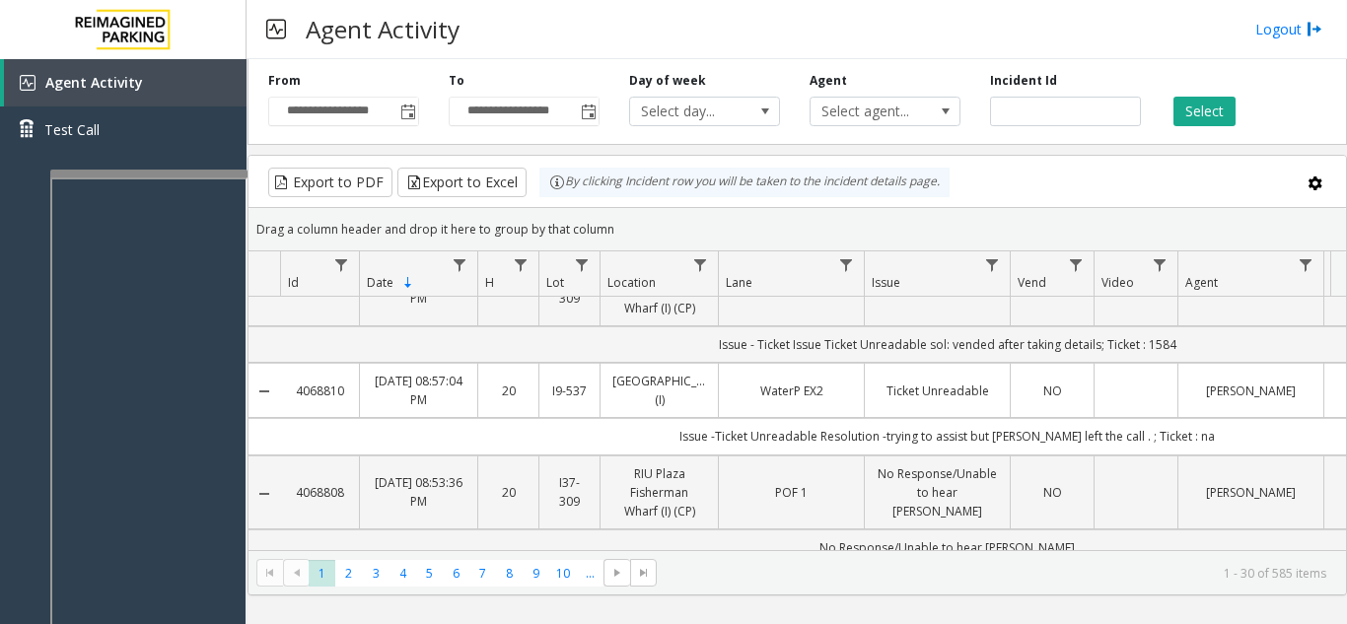
scroll to position [1183, 0]
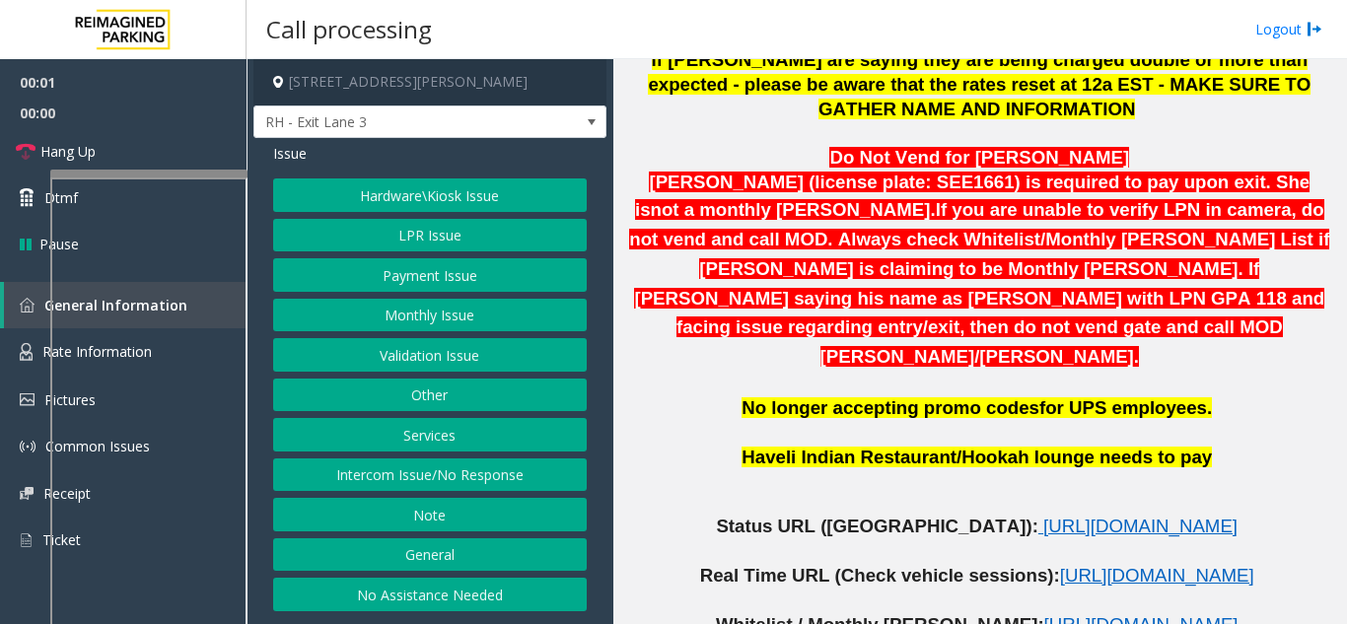
scroll to position [789, 0]
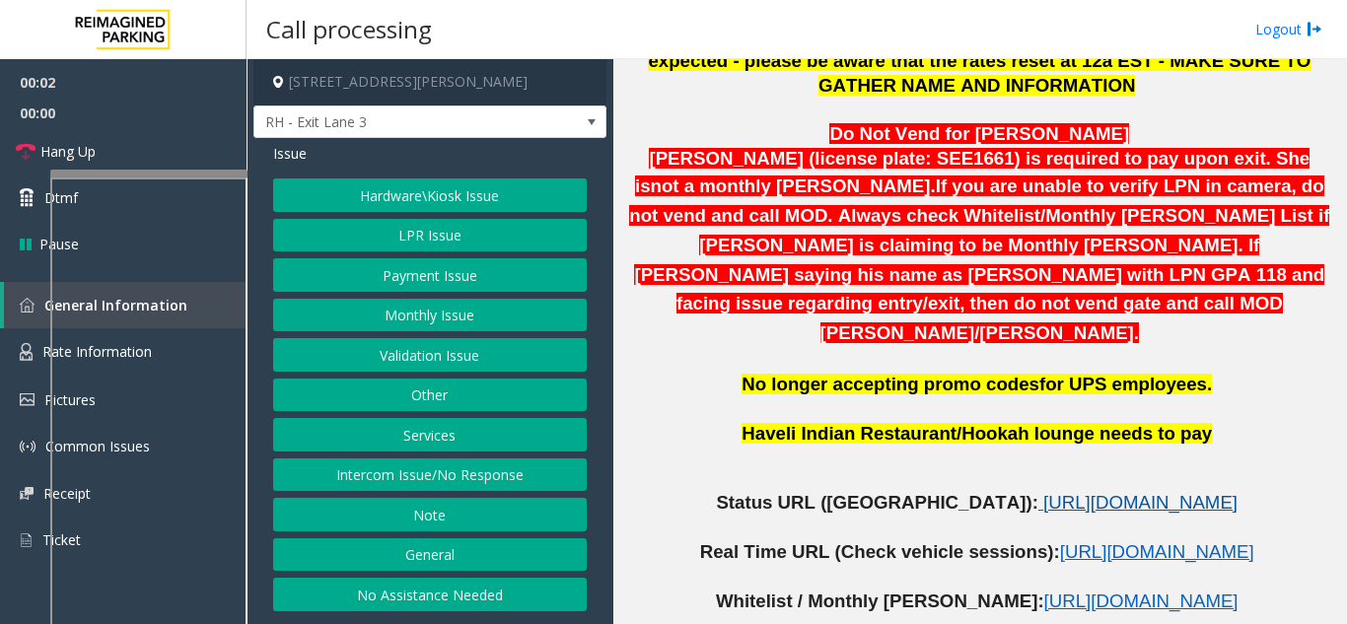
click at [1043, 492] on span "https://www.parkjockey.com/en-us/manage/1633/status" at bounding box center [1140, 502] width 194 height 21
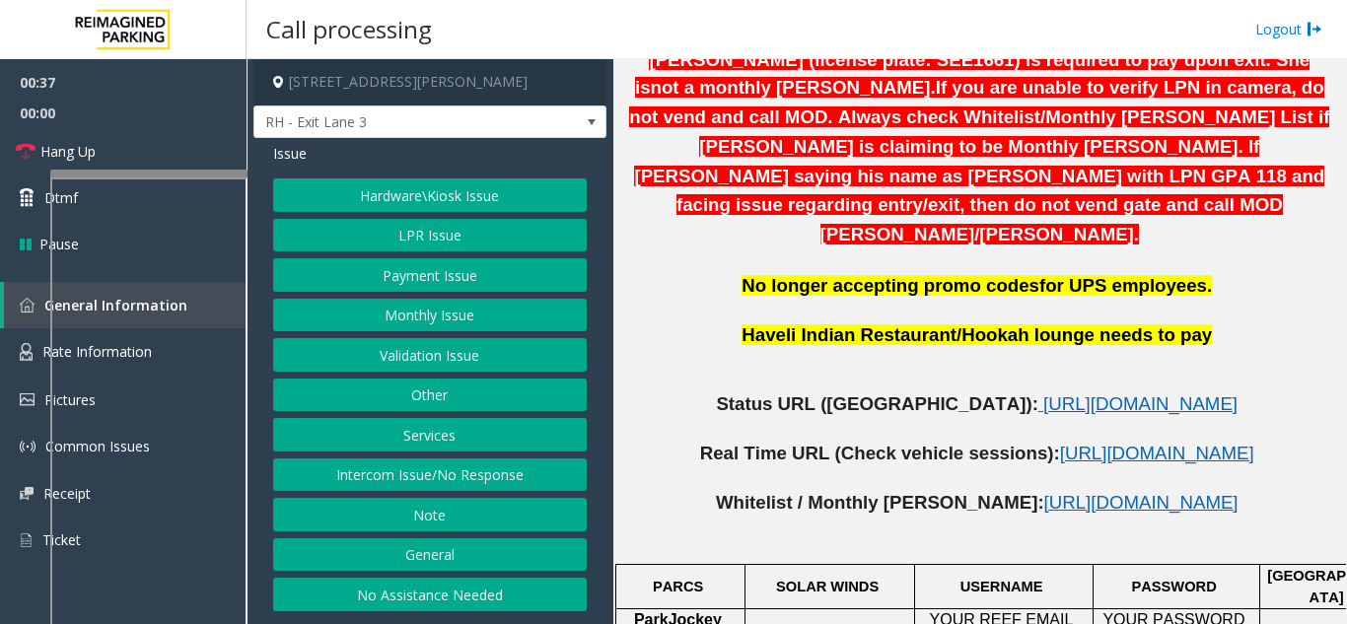
click at [386, 235] on button "LPR Issue" at bounding box center [430, 236] width 314 height 34
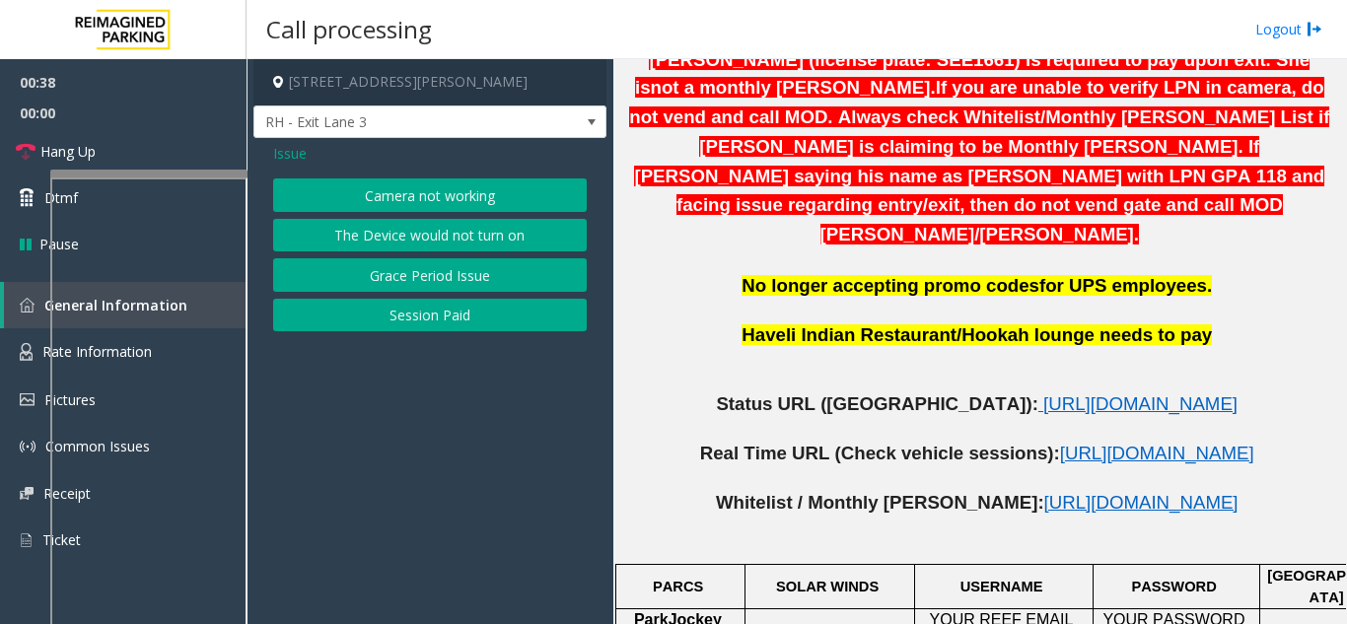
click at [398, 313] on button "Session Paid" at bounding box center [430, 316] width 314 height 34
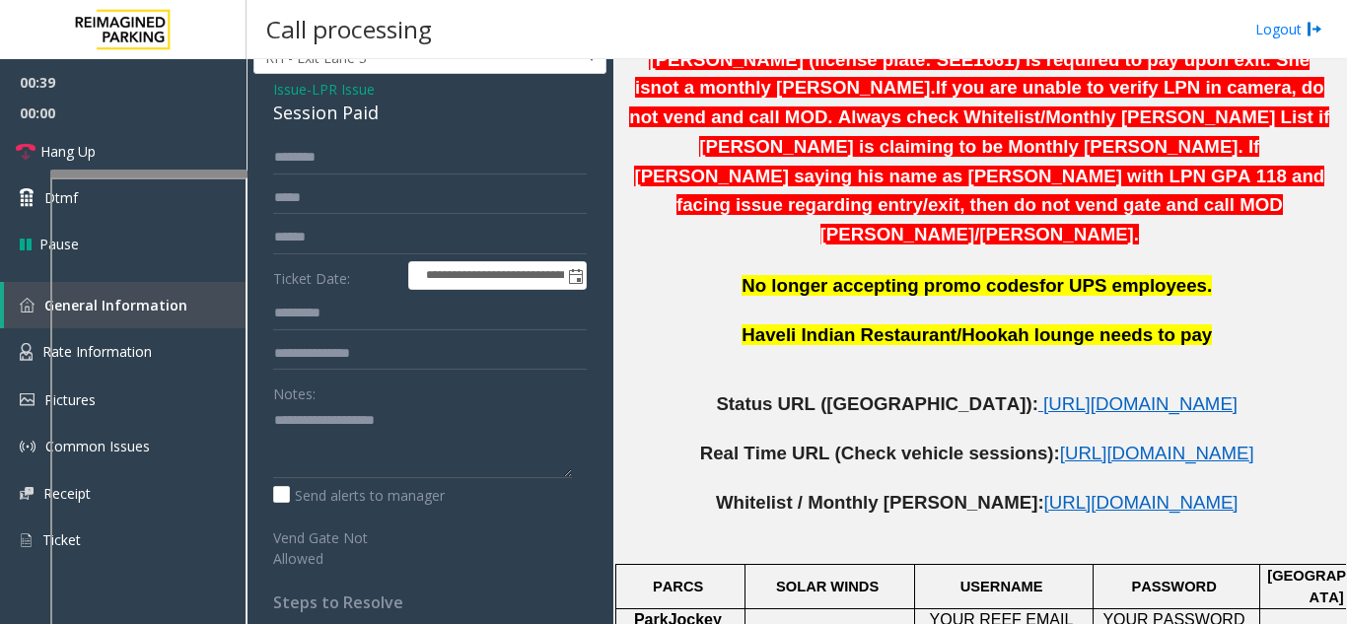
scroll to position [99, 0]
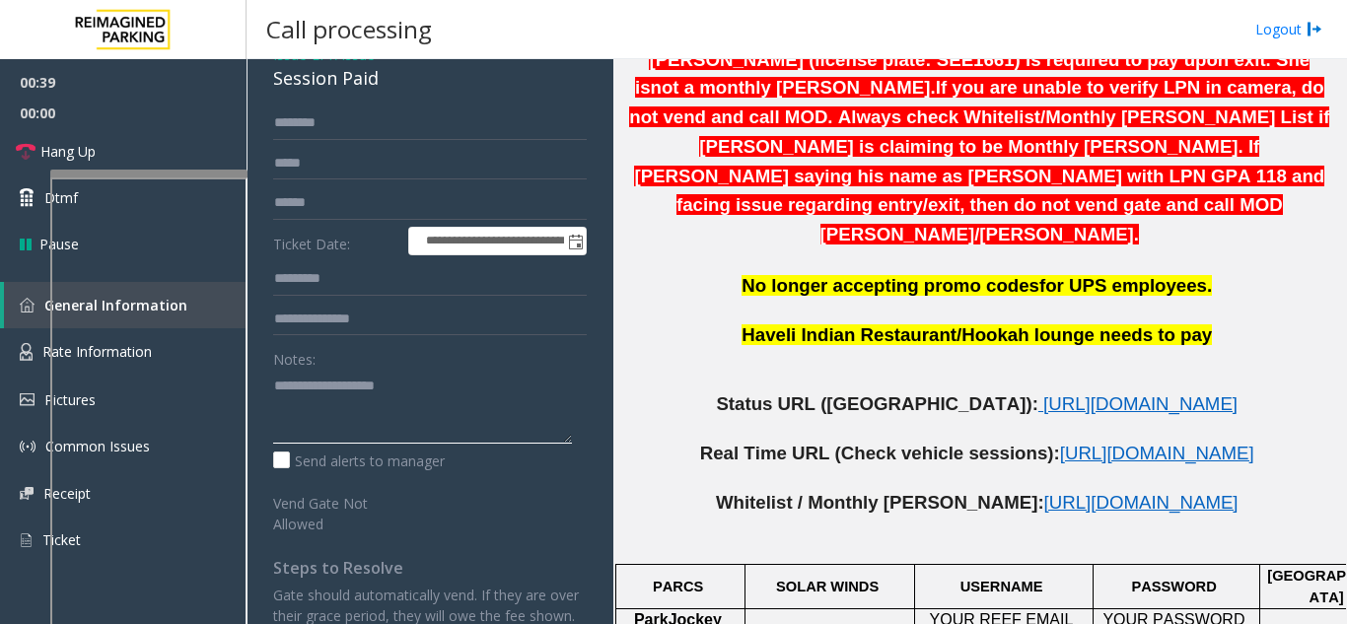
click at [324, 376] on textarea at bounding box center [422, 407] width 299 height 74
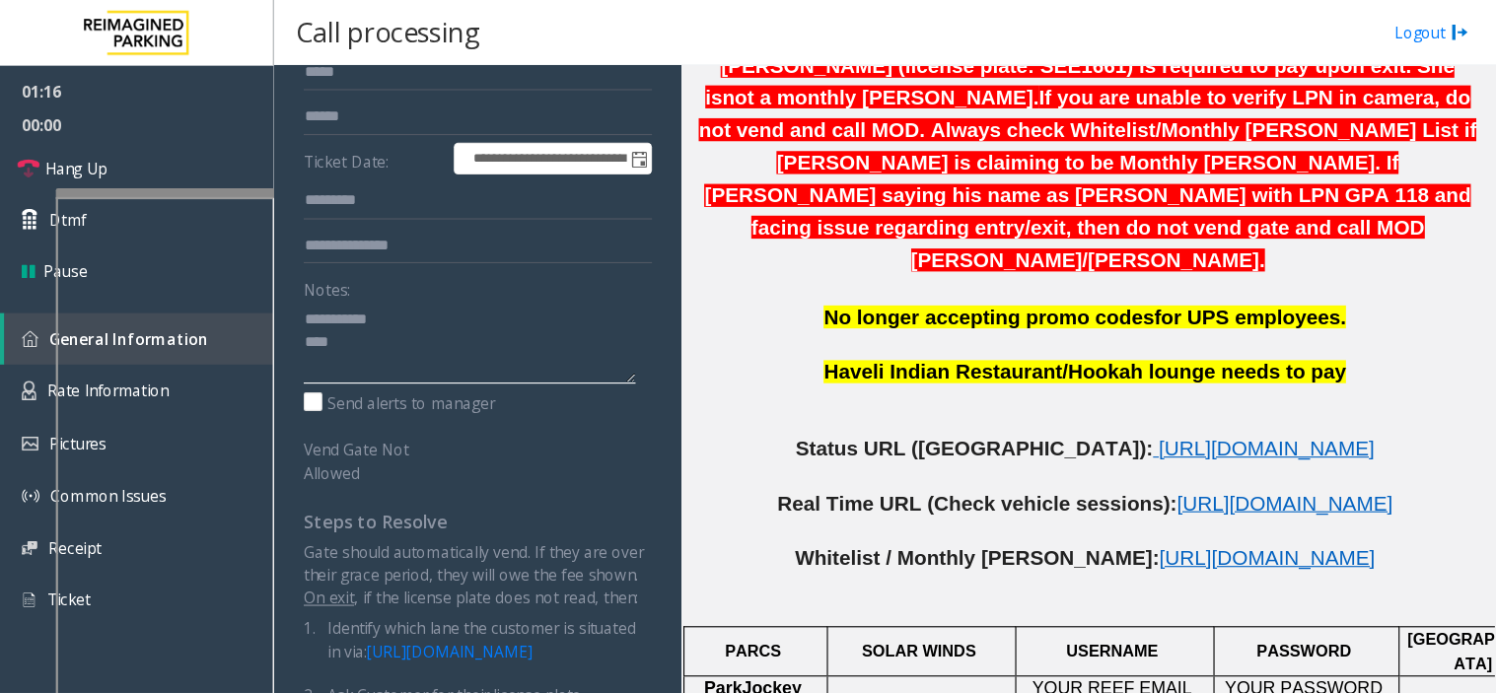
scroll to position [0, 0]
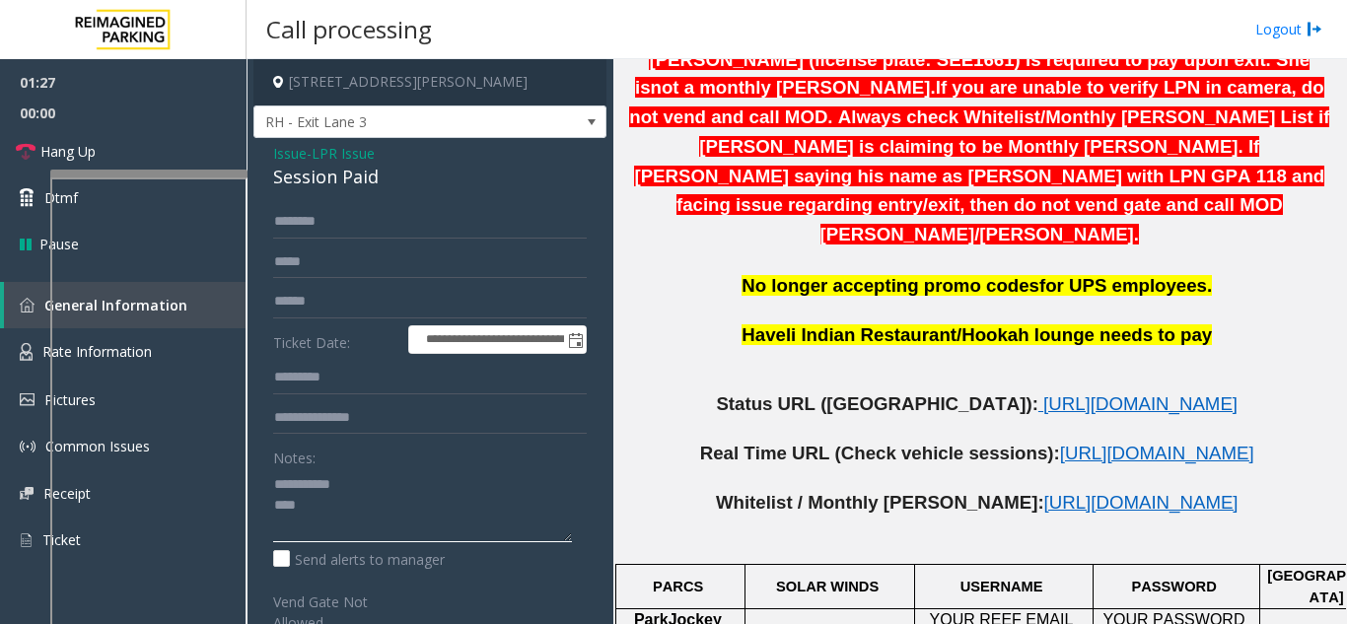
click at [326, 498] on textarea at bounding box center [422, 505] width 299 height 74
click at [337, 518] on textarea at bounding box center [422, 505] width 299 height 74
drag, startPoint x: 362, startPoint y: 163, endPoint x: 258, endPoint y: 157, distance: 103.7
copy div "Issue - LPR Issue Session Paid"
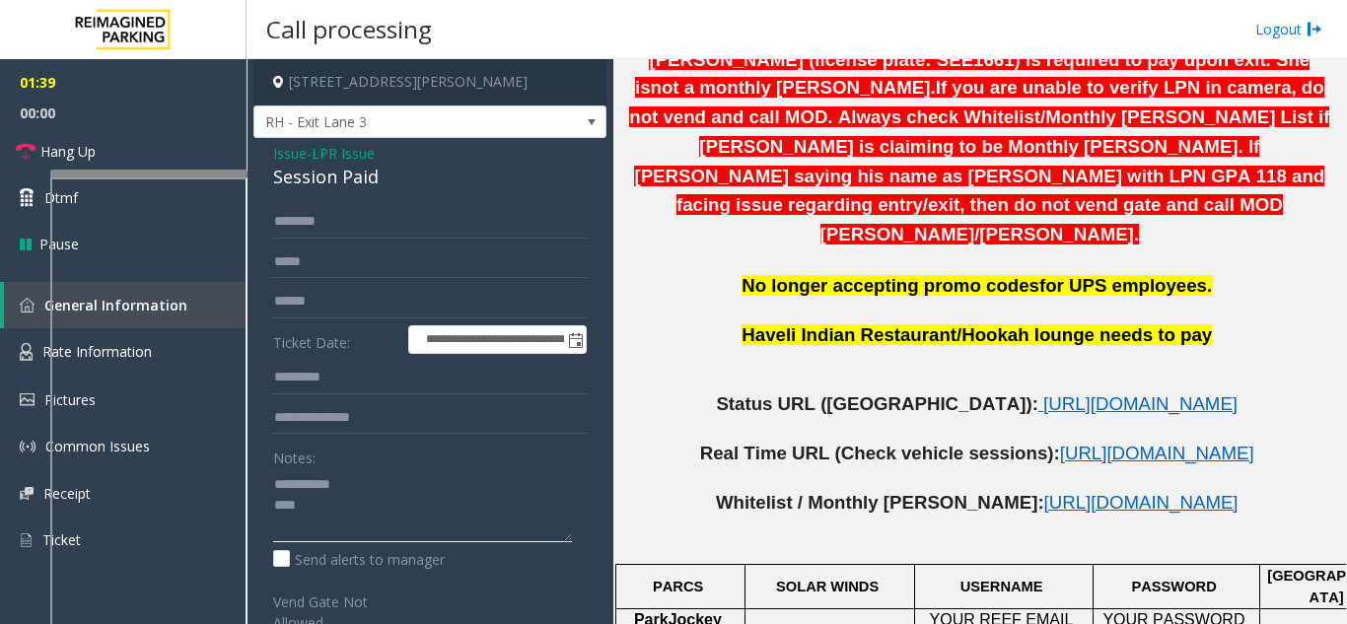
click at [356, 528] on textarea at bounding box center [422, 505] width 299 height 74
click at [309, 526] on textarea at bounding box center [422, 505] width 299 height 74
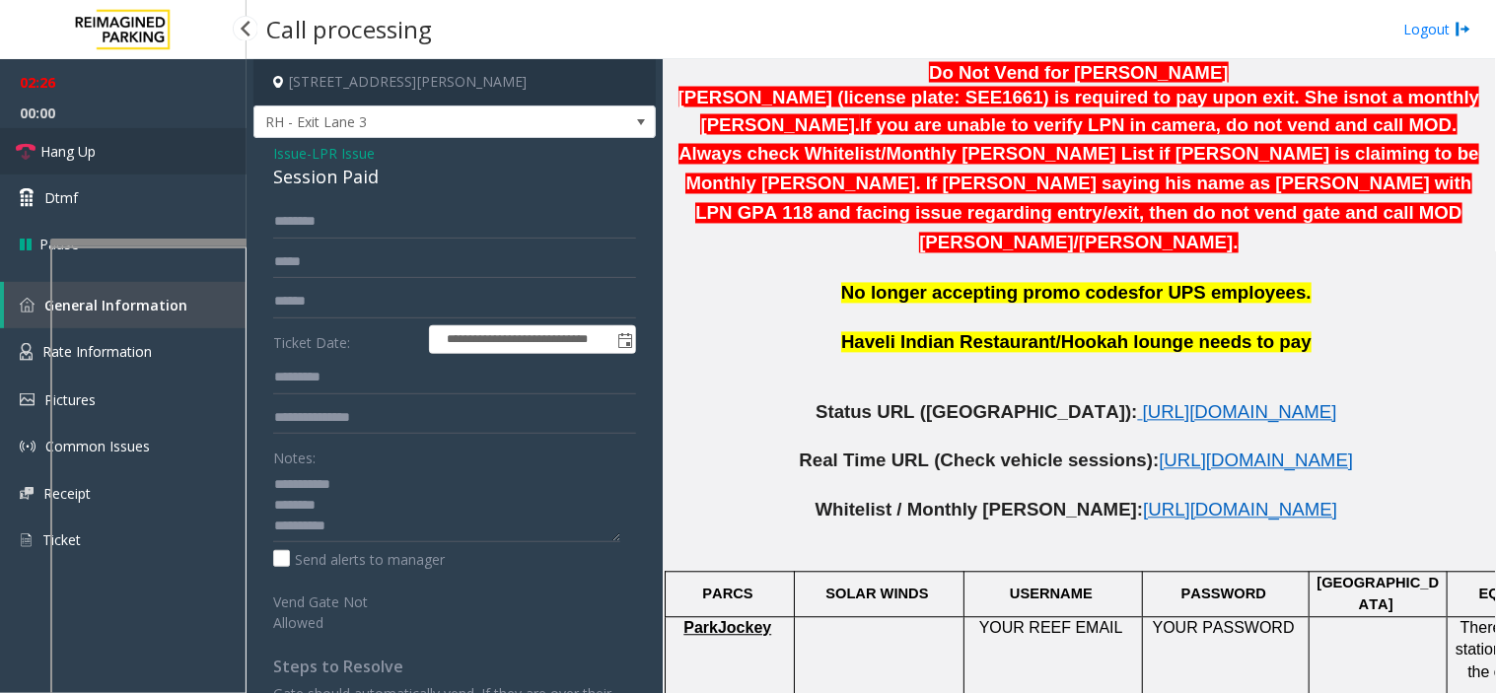
click at [106, 146] on link "Hang Up" at bounding box center [123, 151] width 247 height 46
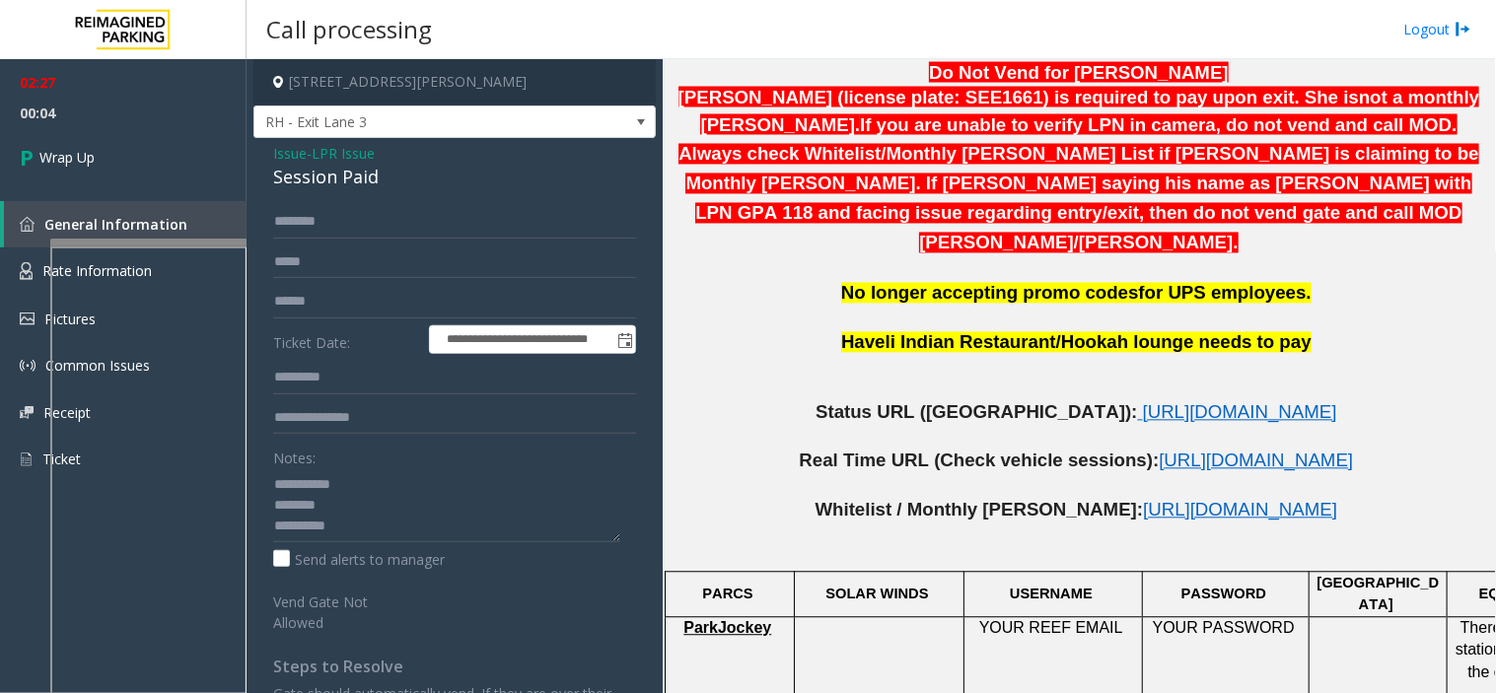
drag, startPoint x: 416, startPoint y: 192, endPoint x: 346, endPoint y: 178, distance: 71.4
click at [287, 154] on div "**********" at bounding box center [454, 649] width 402 height 1023
click at [401, 178] on div "Session Paid" at bounding box center [454, 177] width 363 height 27
drag, startPoint x: 401, startPoint y: 178, endPoint x: 261, endPoint y: 154, distance: 142.2
click at [261, 154] on div "**********" at bounding box center [454, 649] width 402 height 1023
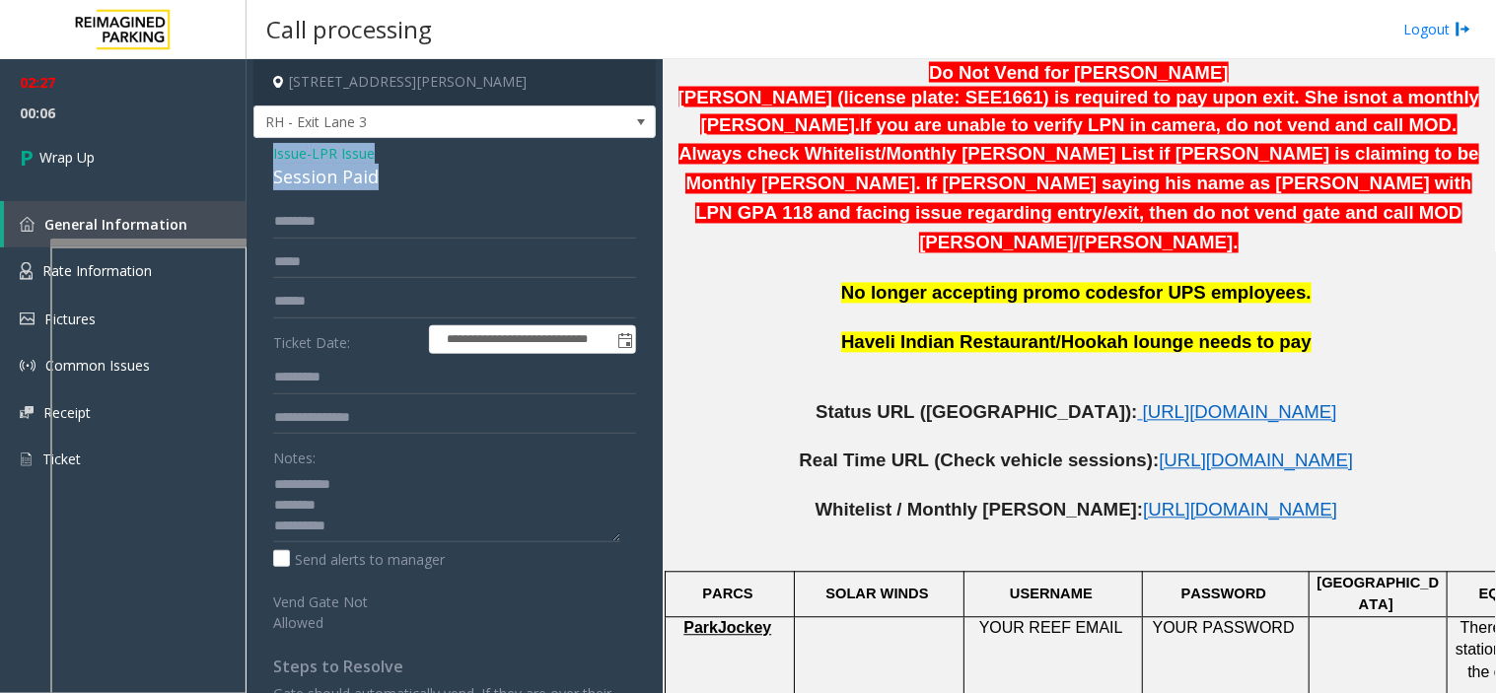
copy div "Issue - LPR Issue Session Paid"
click at [365, 537] on textarea at bounding box center [446, 505] width 347 height 74
paste textarea "**********"
click at [294, 529] on textarea at bounding box center [446, 505] width 347 height 74
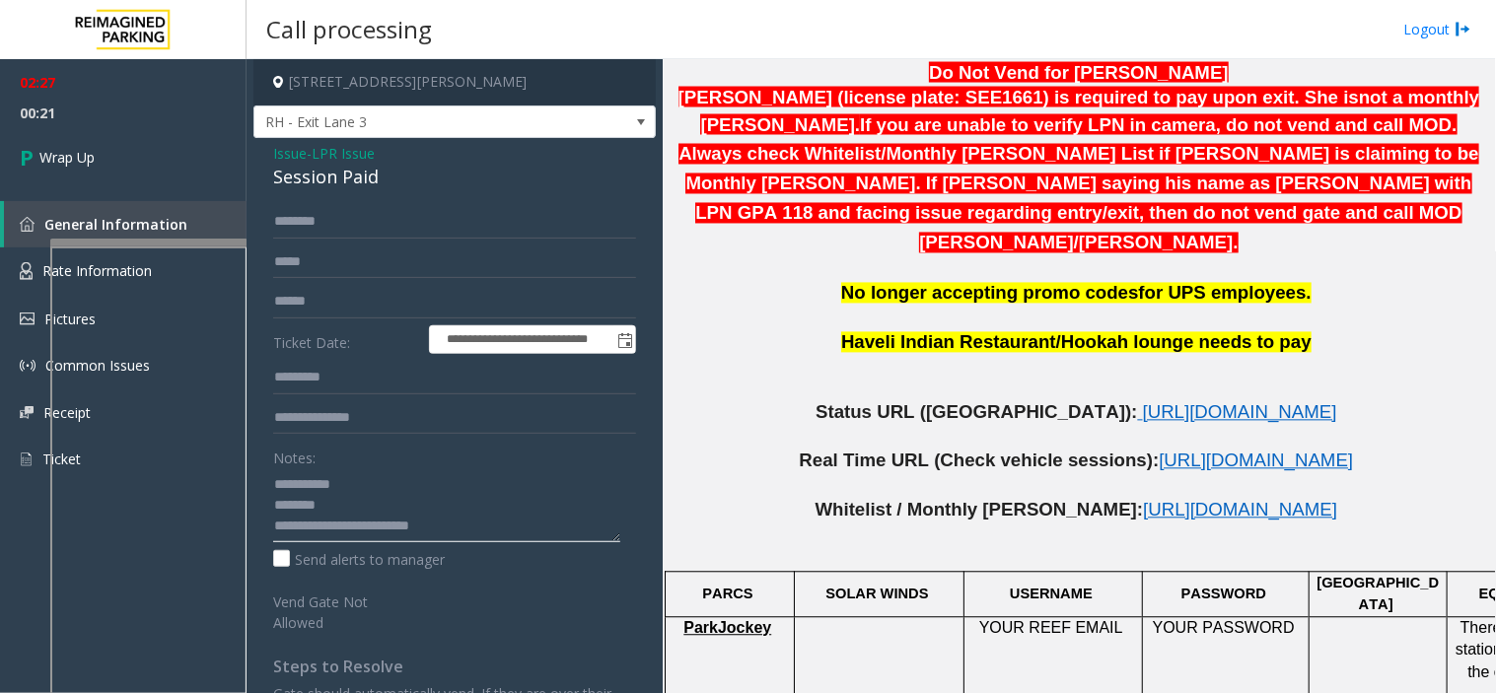
click at [286, 508] on textarea at bounding box center [446, 505] width 347 height 74
click at [323, 493] on textarea at bounding box center [446, 505] width 347 height 74
click at [417, 505] on textarea at bounding box center [446, 505] width 347 height 74
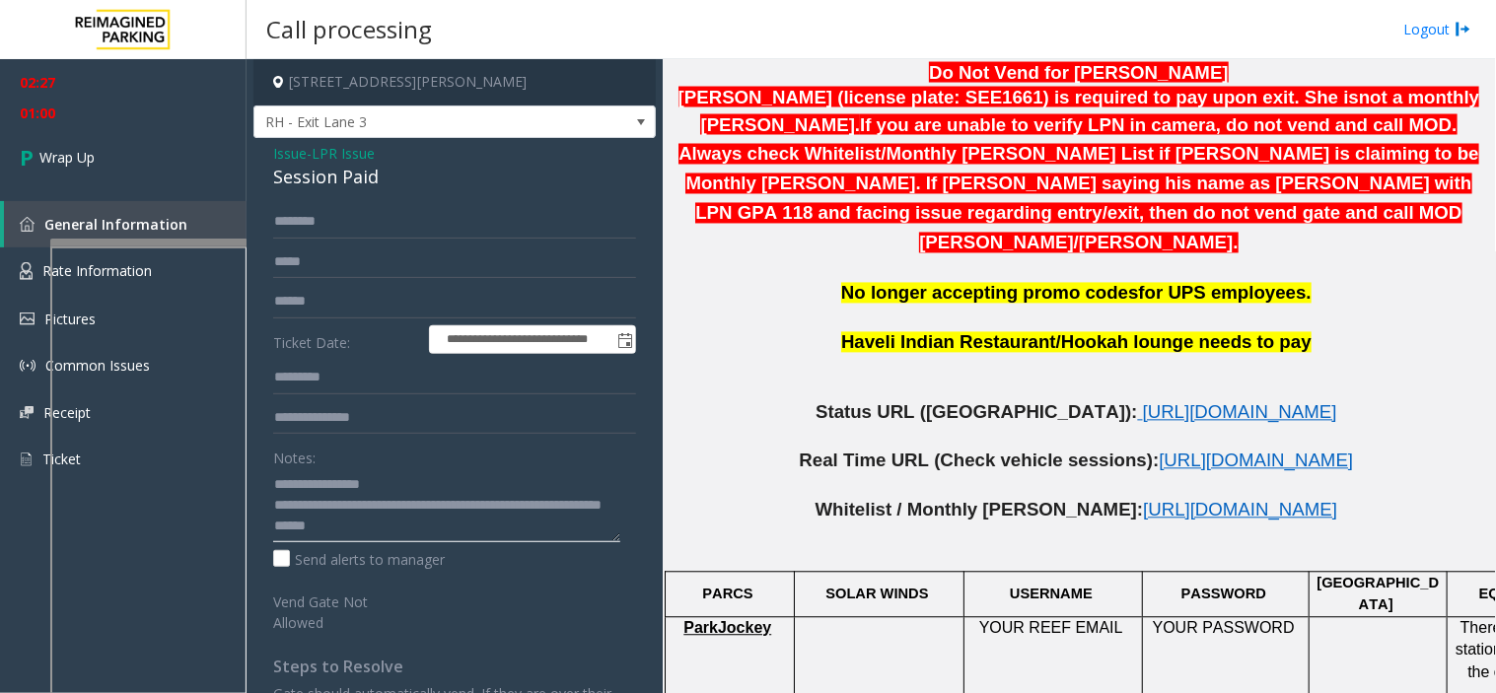
scroll to position [104, 0]
click at [417, 505] on textarea at bounding box center [446, 505] width 347 height 74
type textarea "**********"
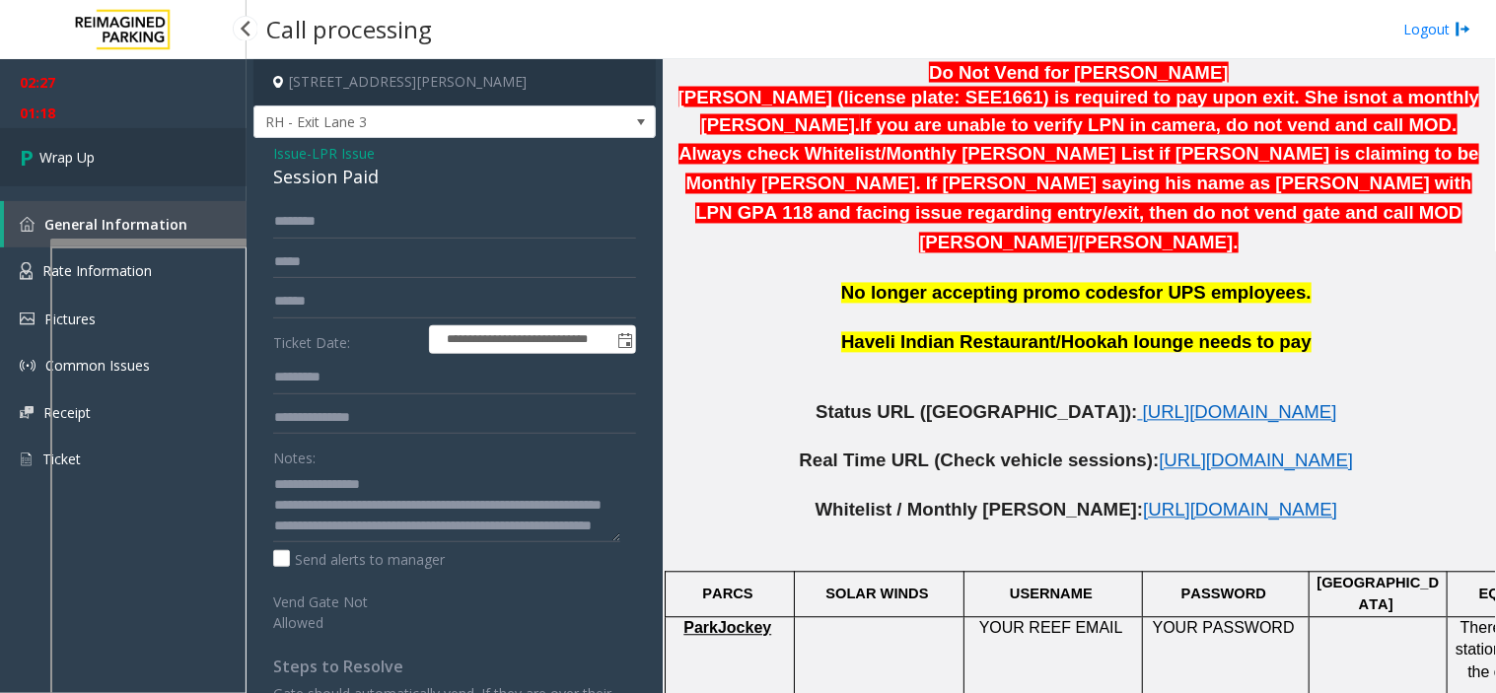
click at [198, 142] on link "Wrap Up" at bounding box center [123, 157] width 247 height 58
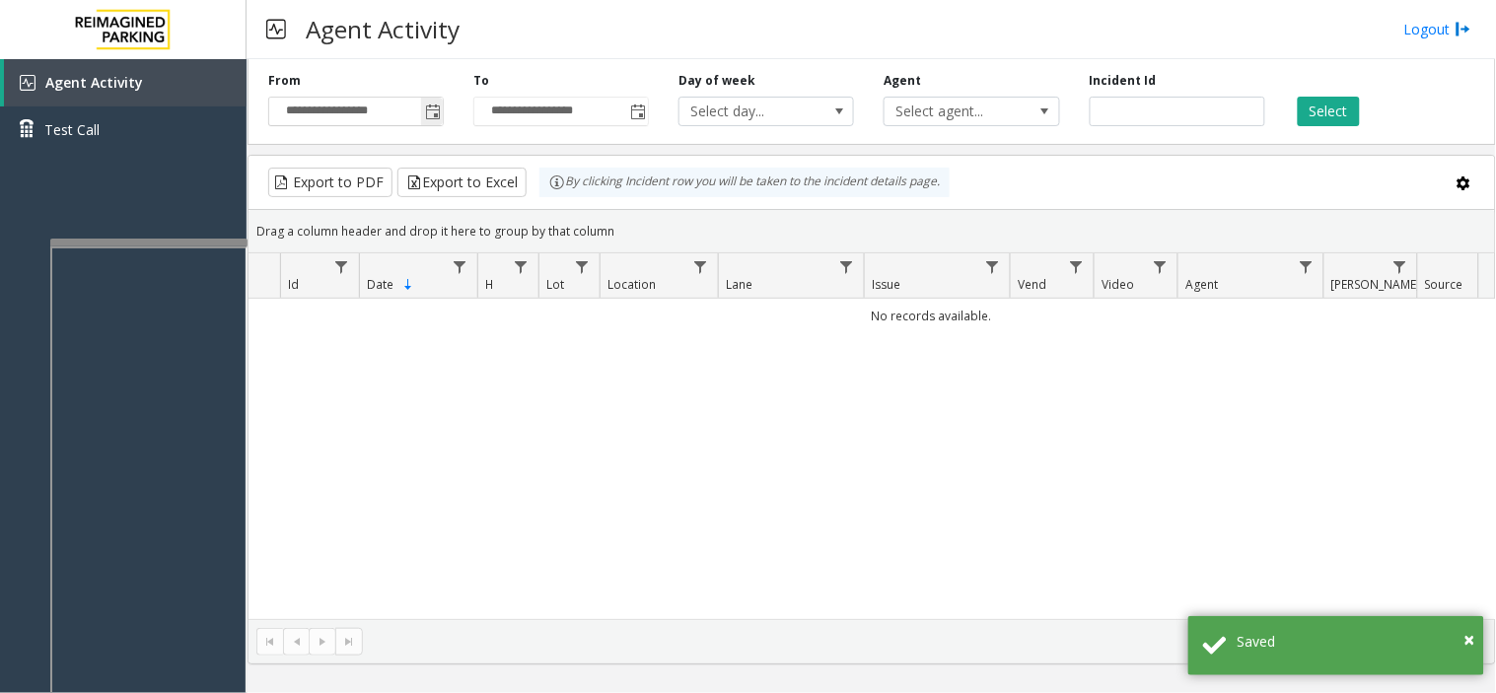
click at [441, 115] on span "Toggle popup" at bounding box center [432, 112] width 22 height 32
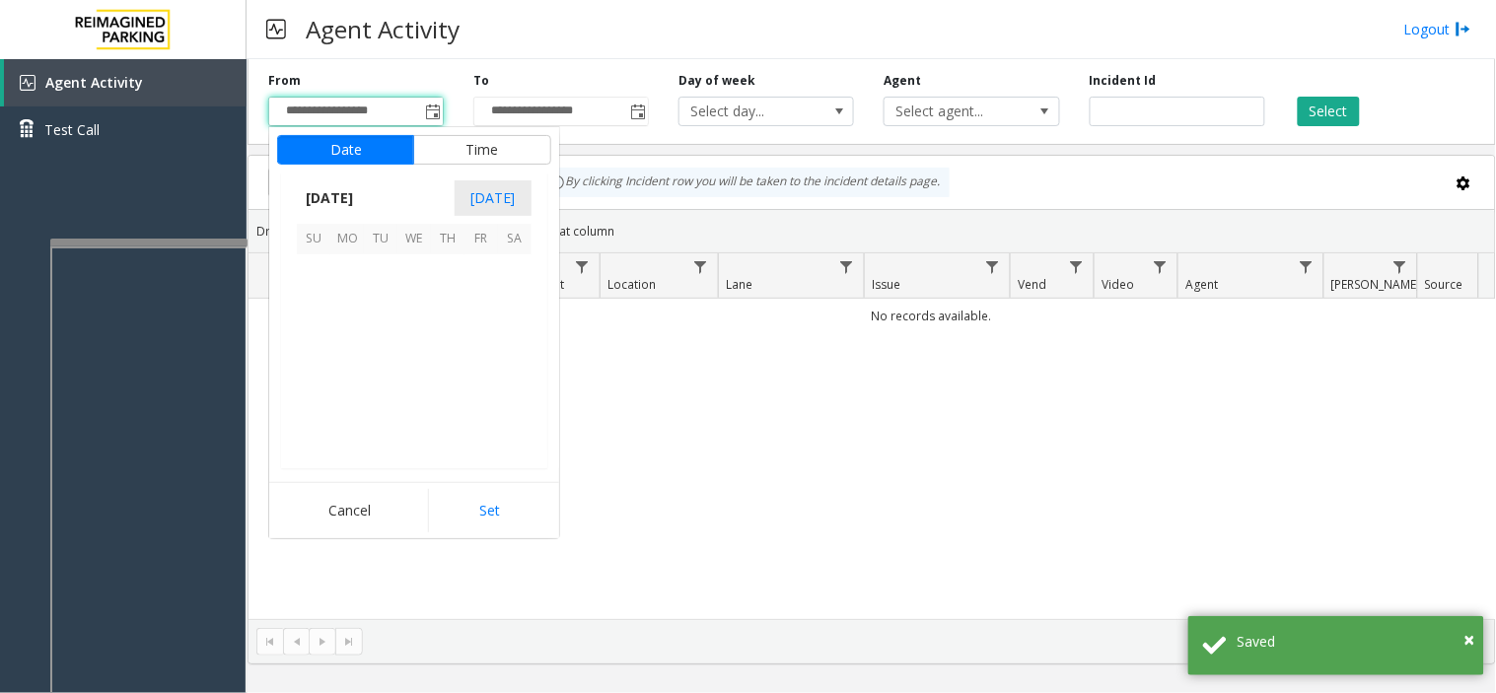
scroll to position [353815, 0]
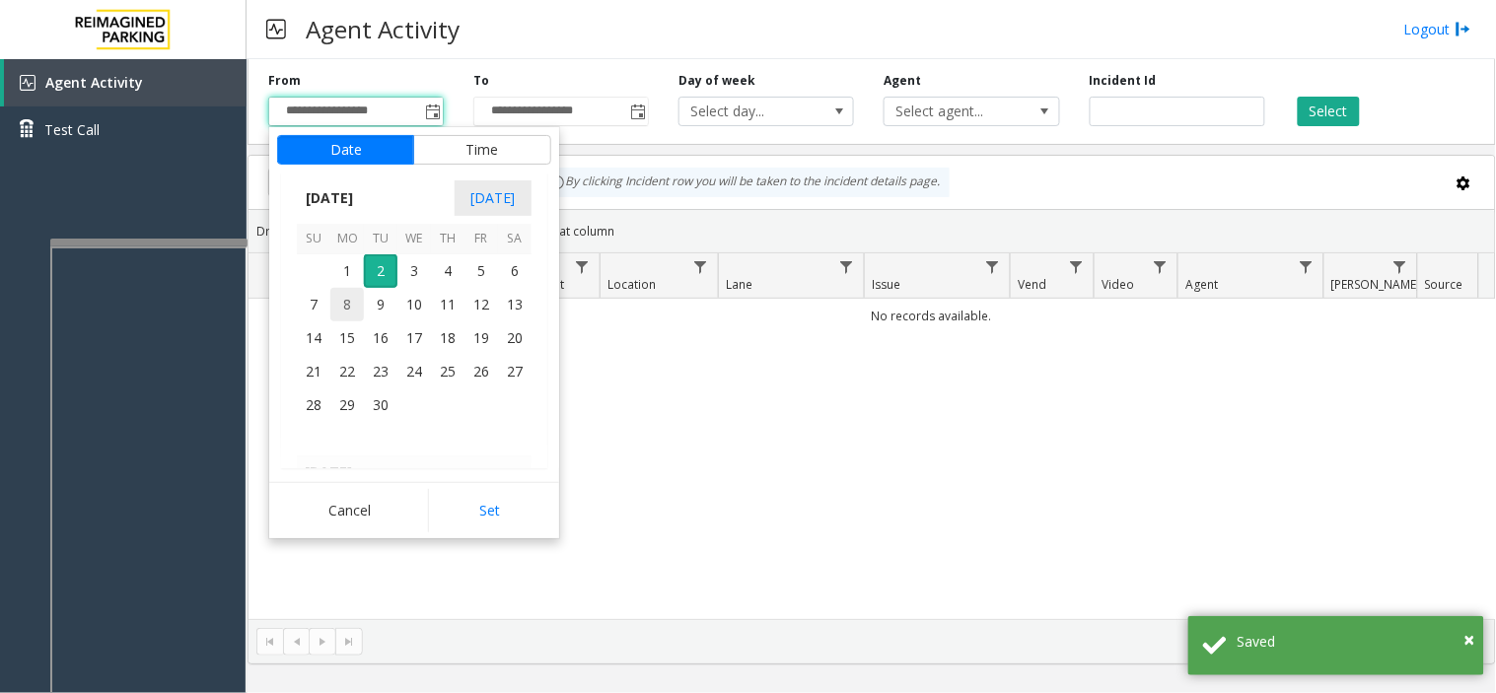
click at [336, 291] on span "8" at bounding box center [347, 305] width 34 height 34
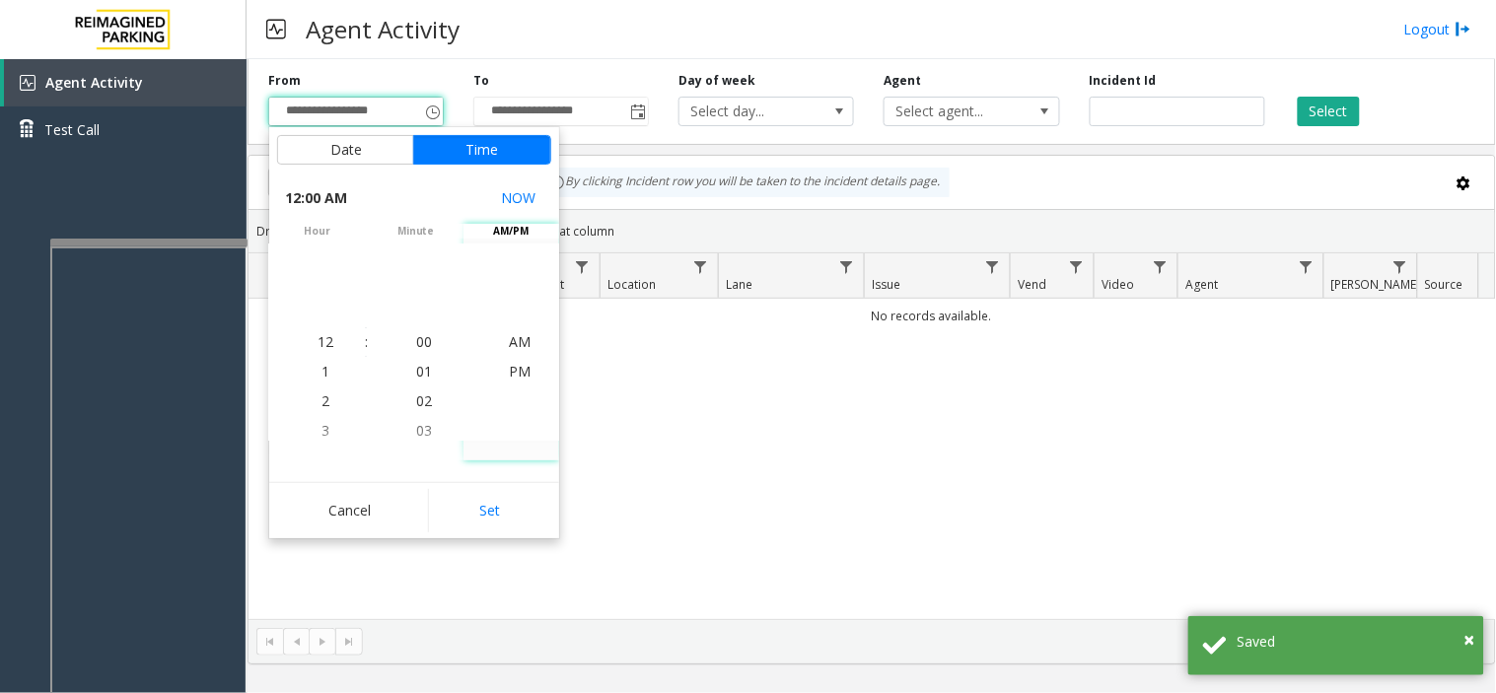
click at [613, 284] on span "Location" at bounding box center [631, 284] width 48 height 17
click at [435, 120] on span "Toggle popup" at bounding box center [432, 112] width 22 height 32
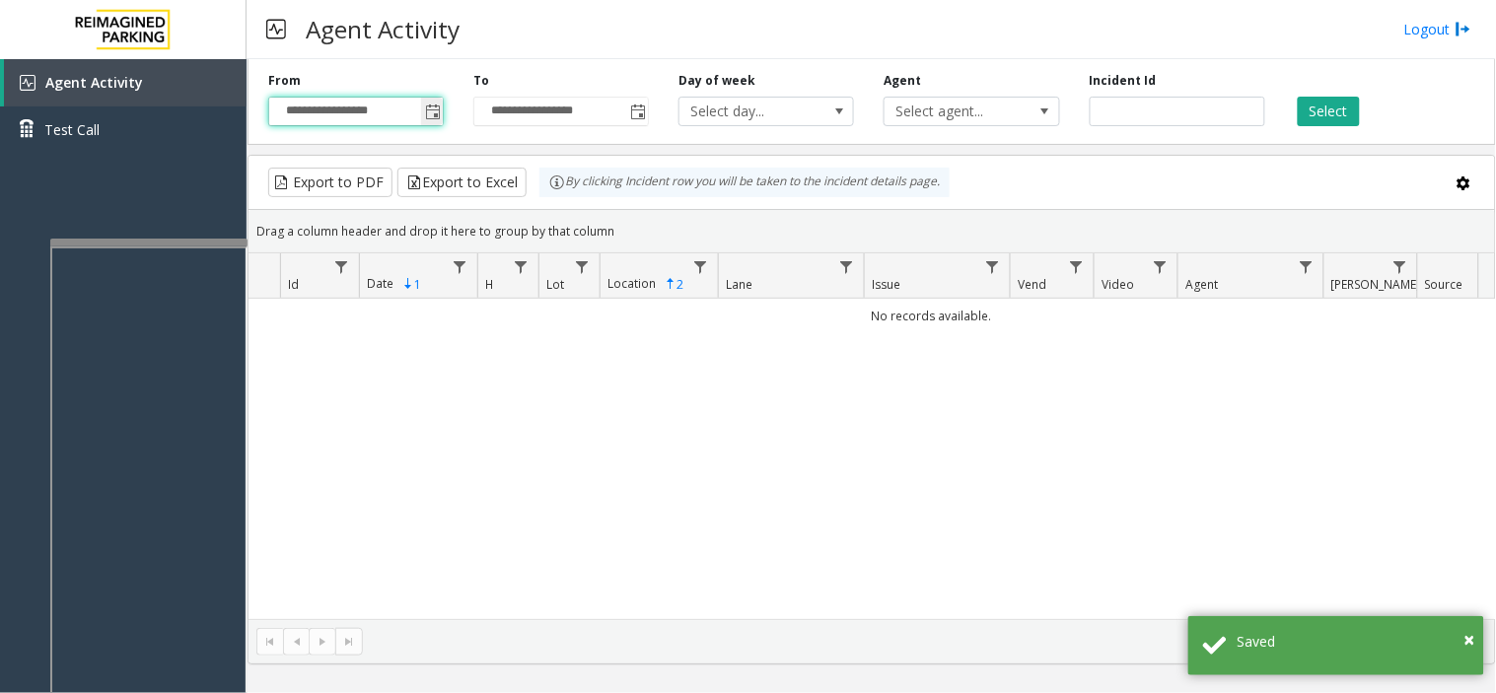
click at [427, 122] on span "Toggle popup" at bounding box center [432, 112] width 22 height 32
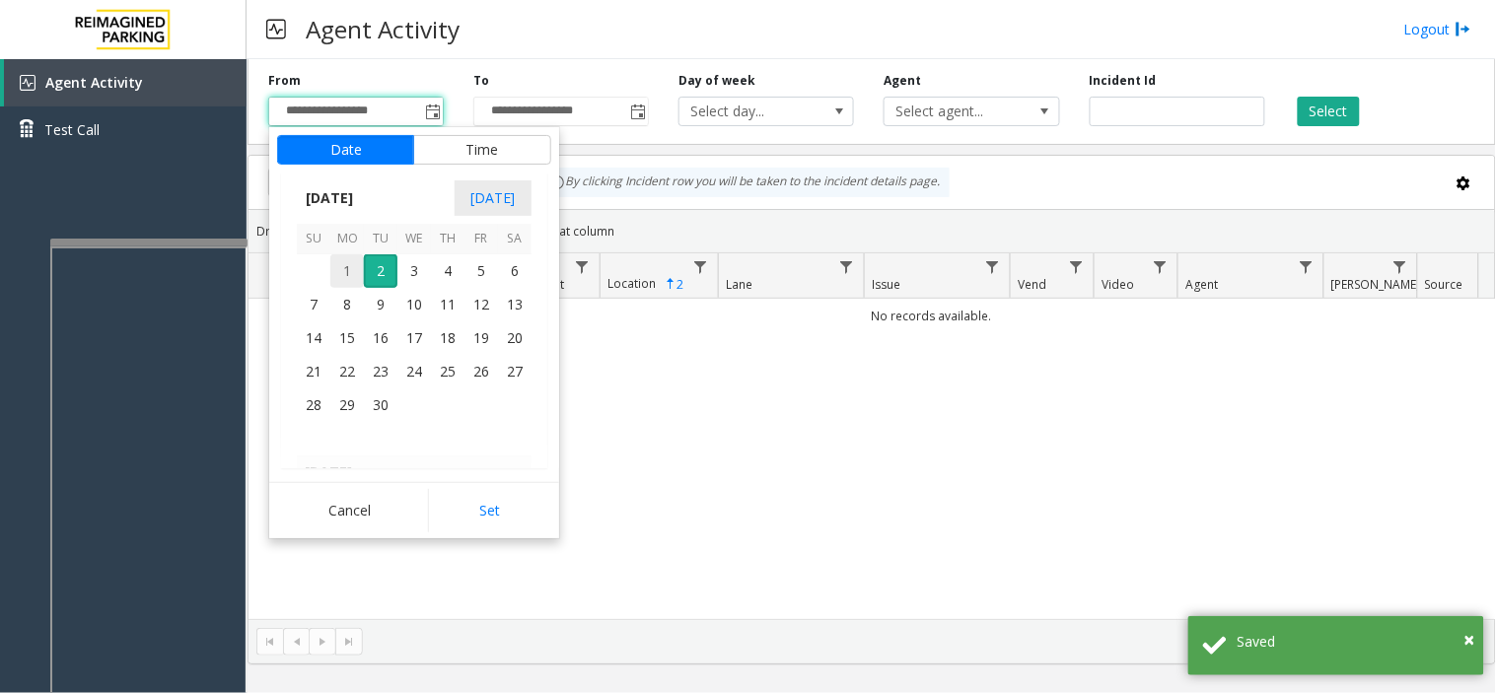
click at [347, 271] on span "1" at bounding box center [347, 271] width 34 height 34
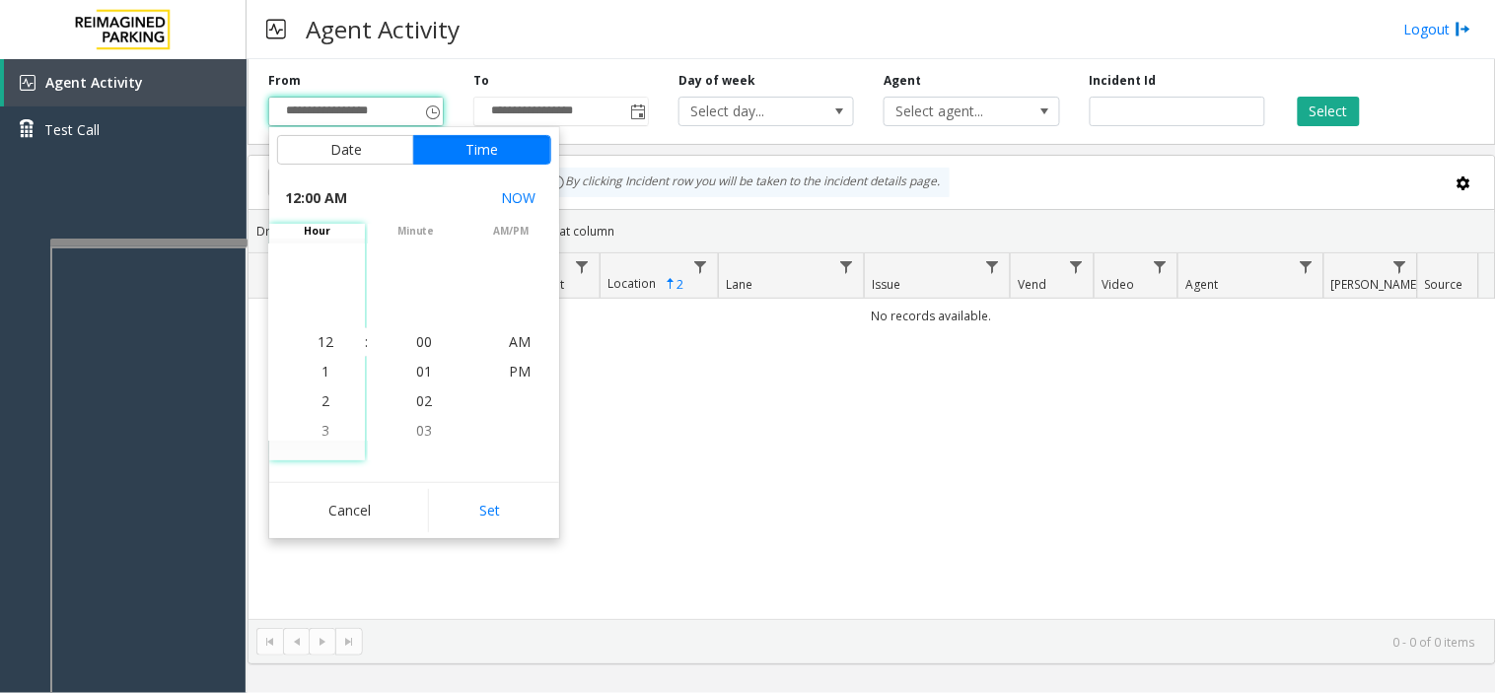
click at [473, 485] on div "Cancel Set" at bounding box center [414, 510] width 290 height 56
click at [476, 532] on button "Set" at bounding box center [490, 510] width 124 height 43
type input "**********"
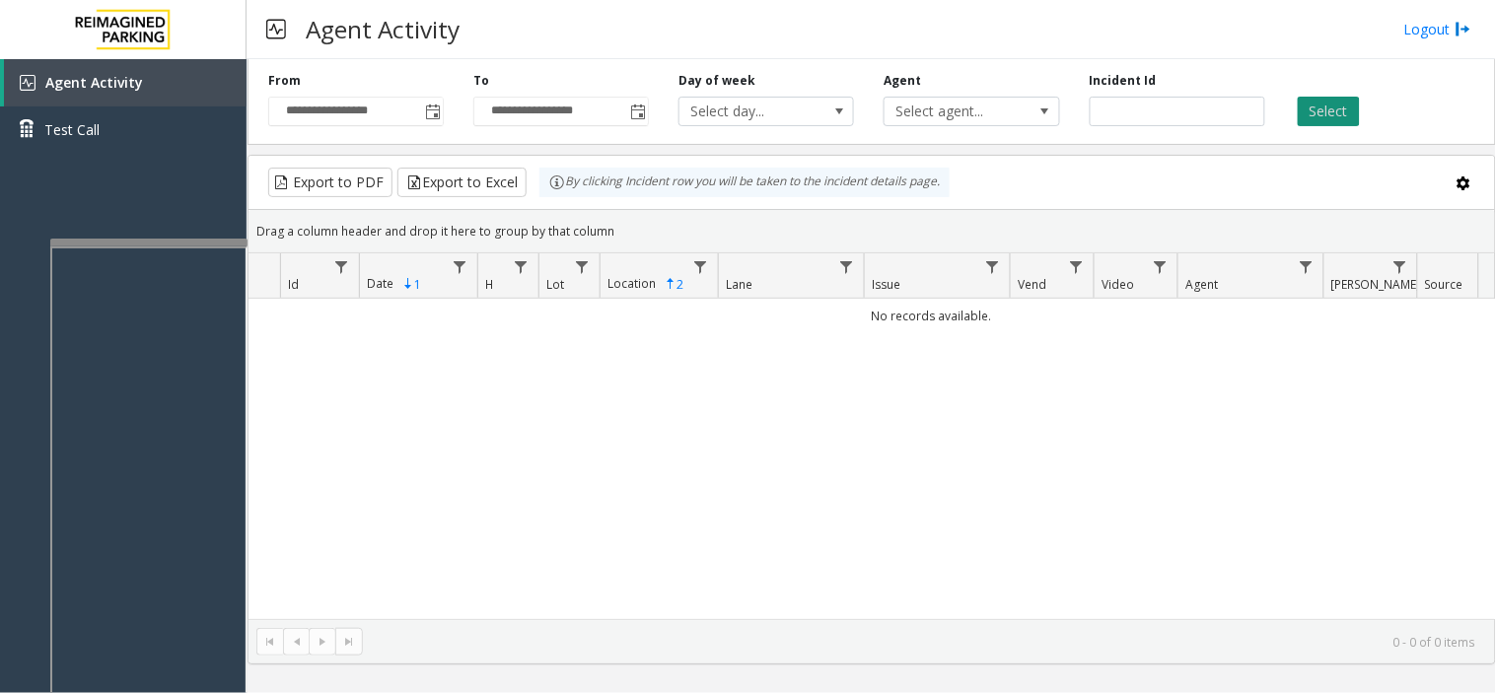
click at [1328, 106] on button "Select" at bounding box center [1329, 112] width 62 height 30
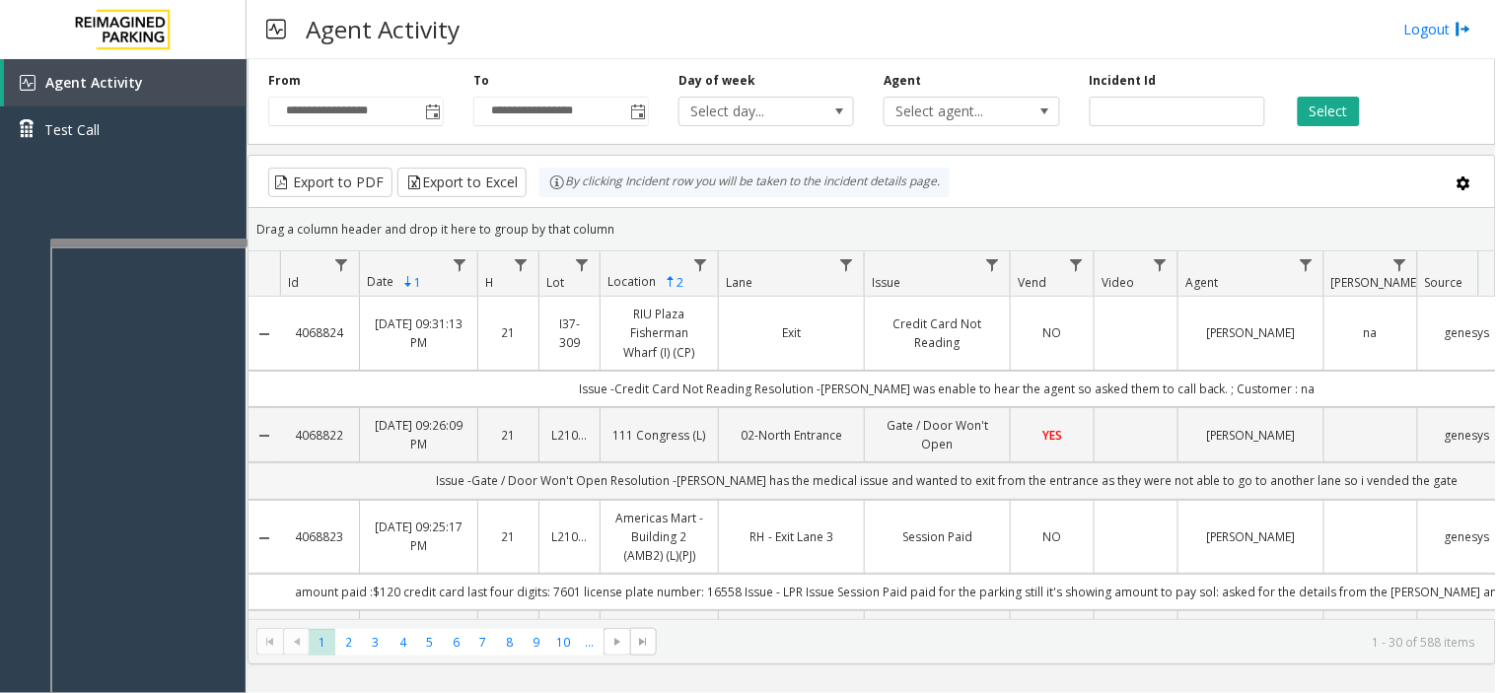
scroll to position [109, 0]
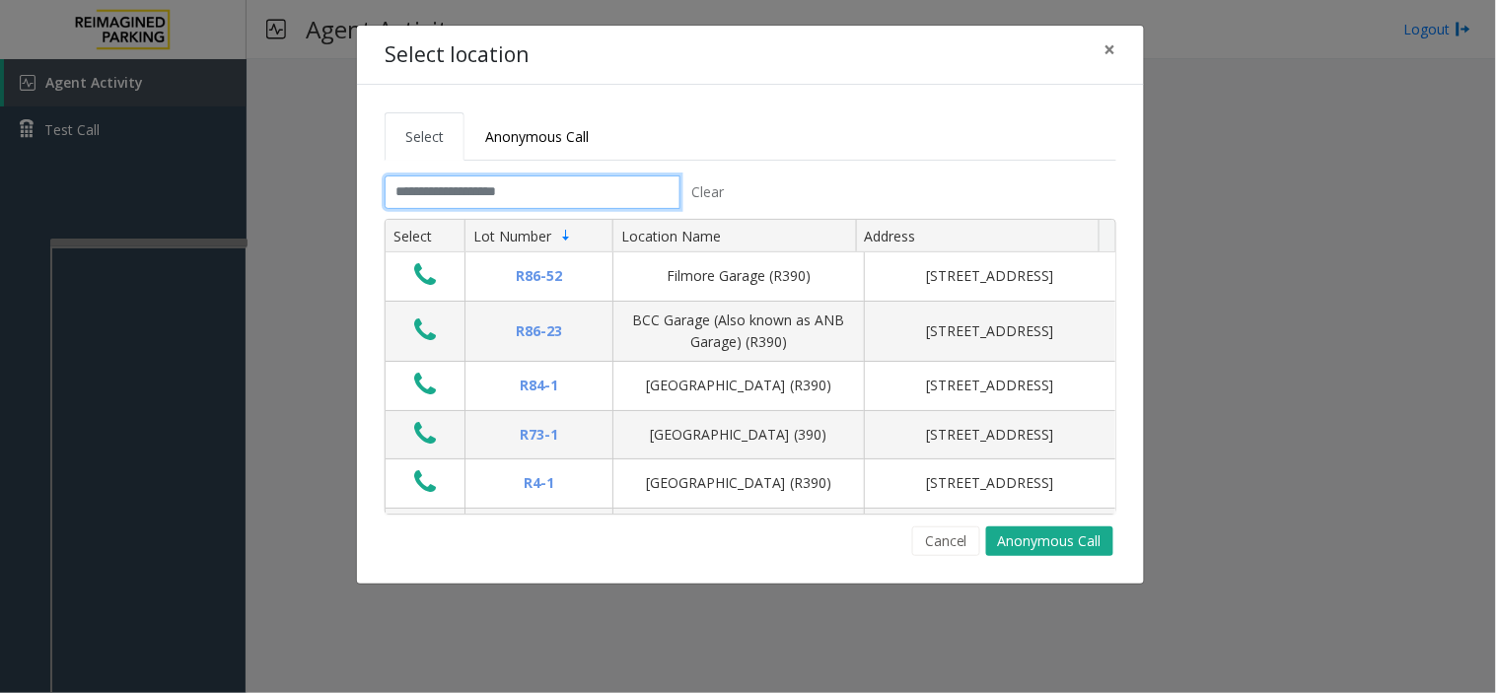
click at [448, 201] on input "text" at bounding box center [533, 193] width 296 height 34
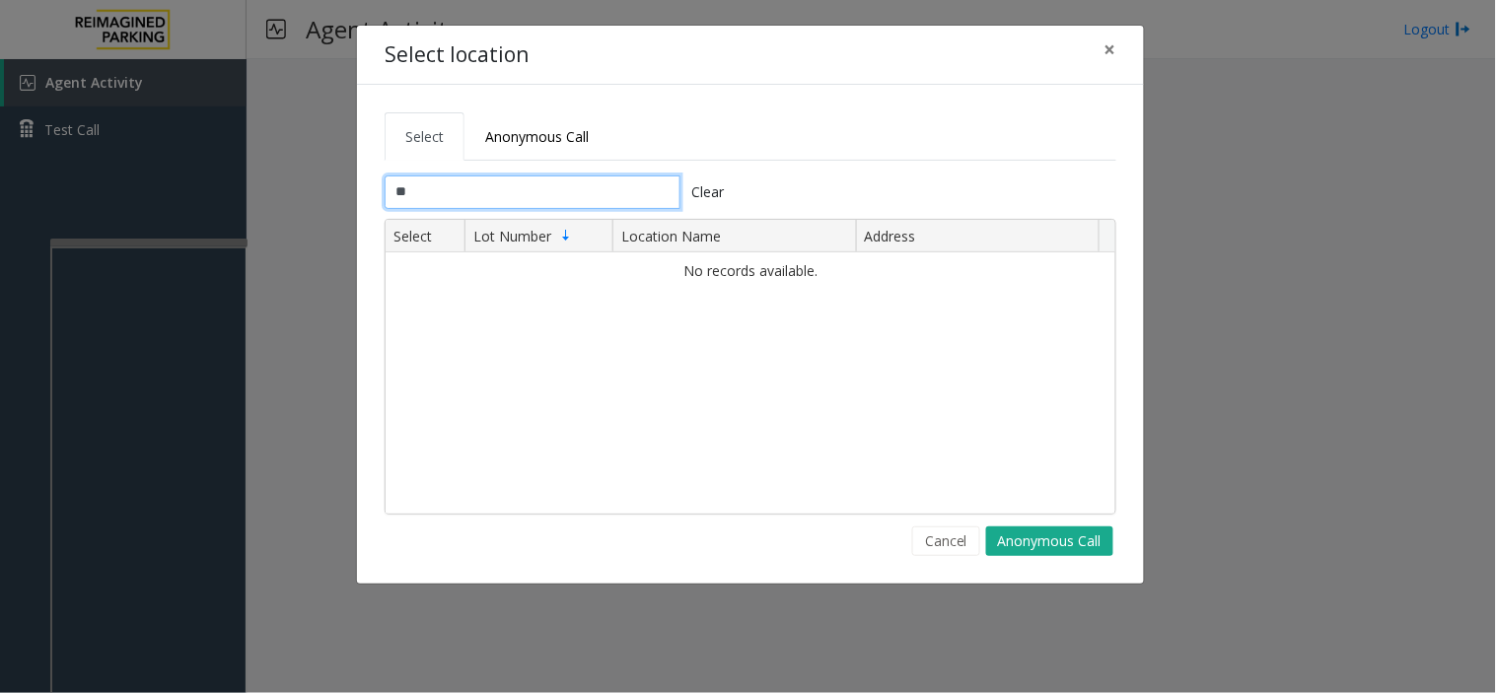
type input "*"
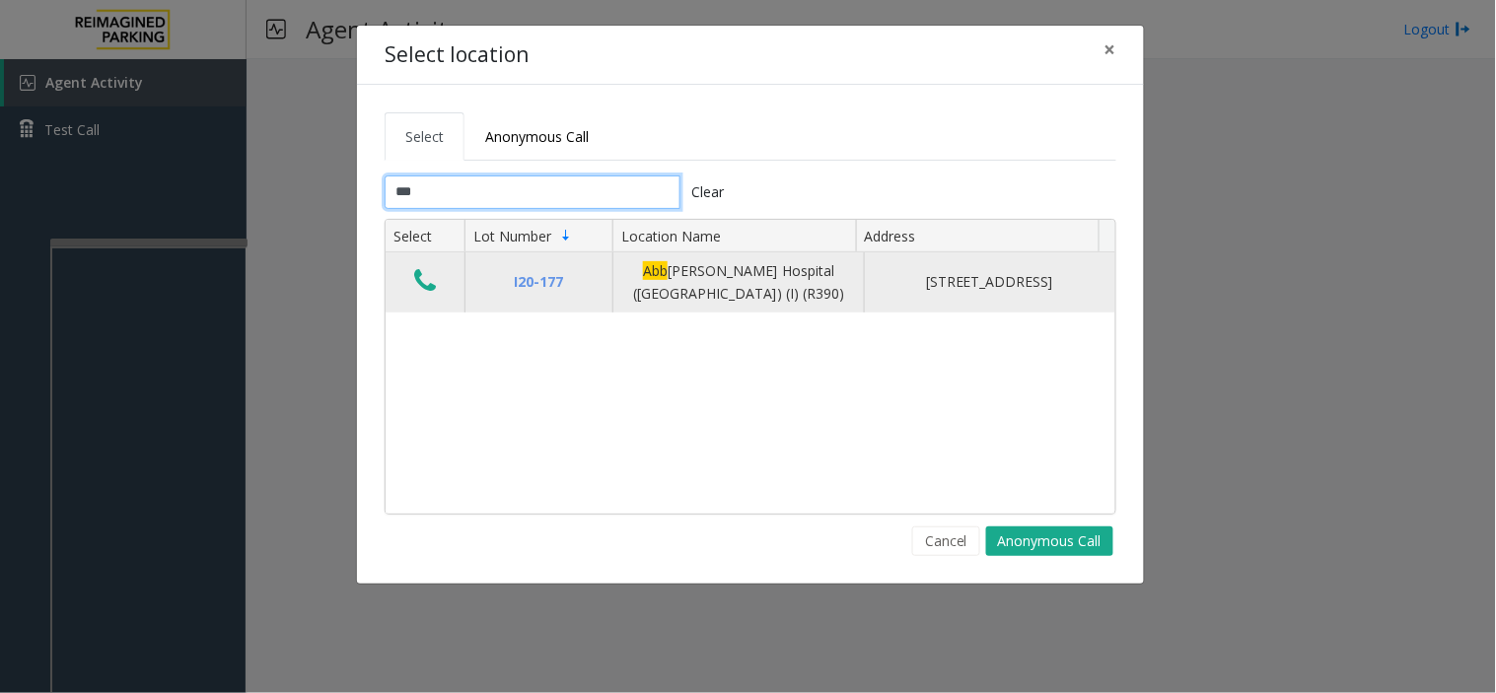
type input "***"
click at [437, 288] on button "Data table" at bounding box center [425, 282] width 34 height 32
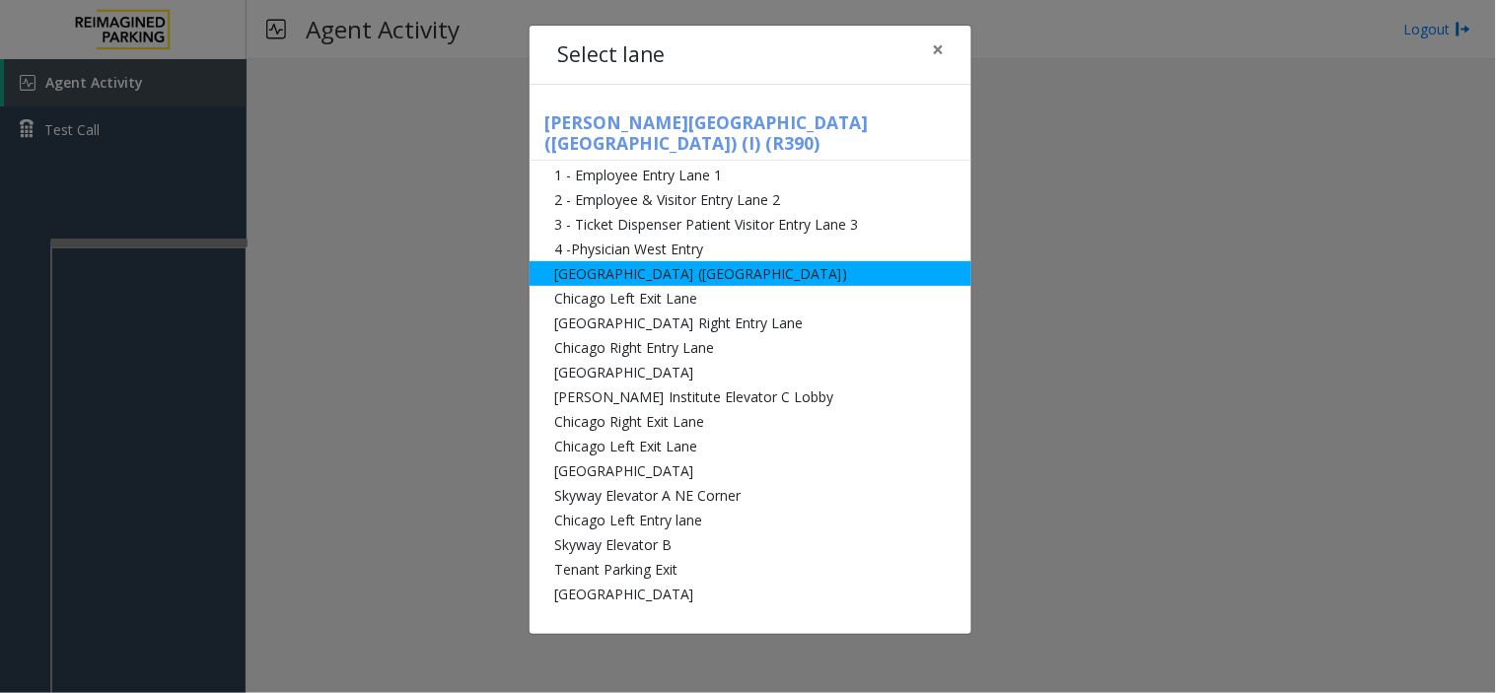
click at [599, 261] on li "[GEOGRAPHIC_DATA] ([GEOGRAPHIC_DATA])" at bounding box center [750, 273] width 442 height 25
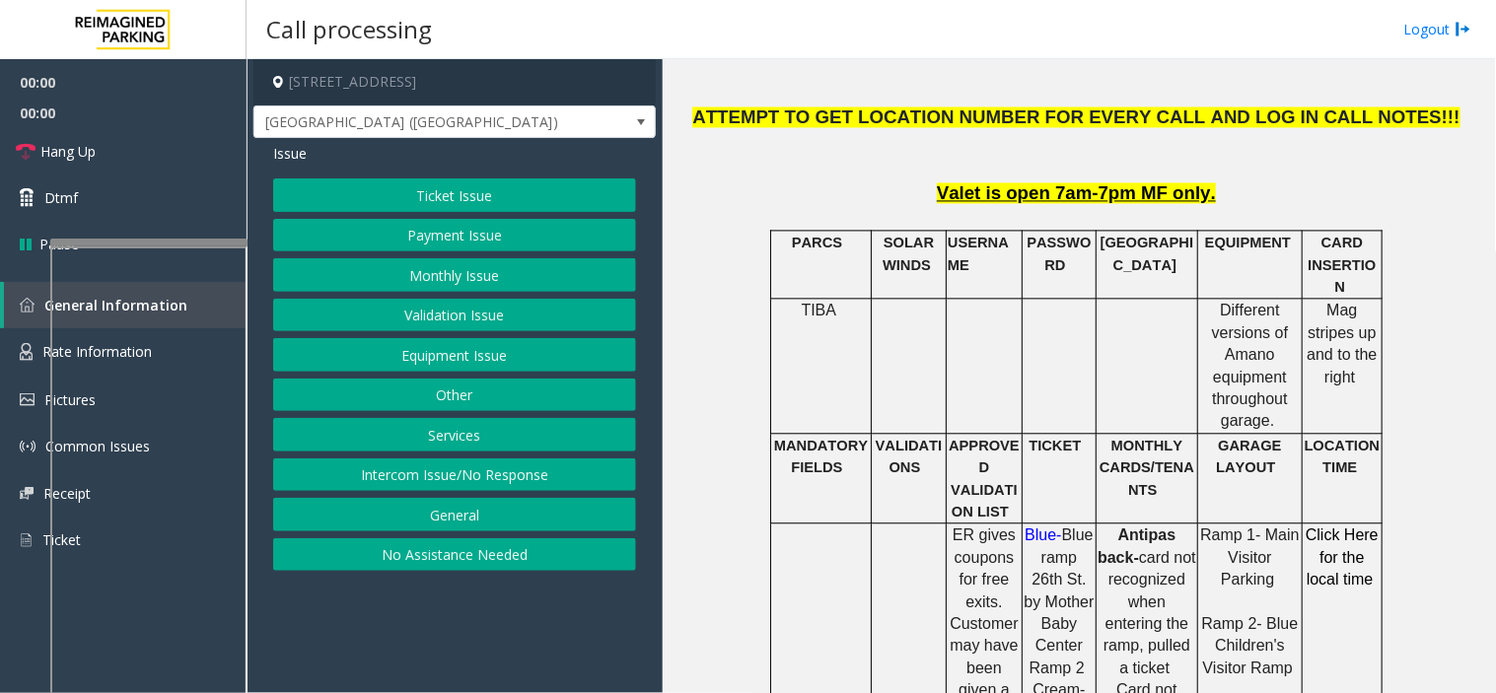
scroll to position [986, 0]
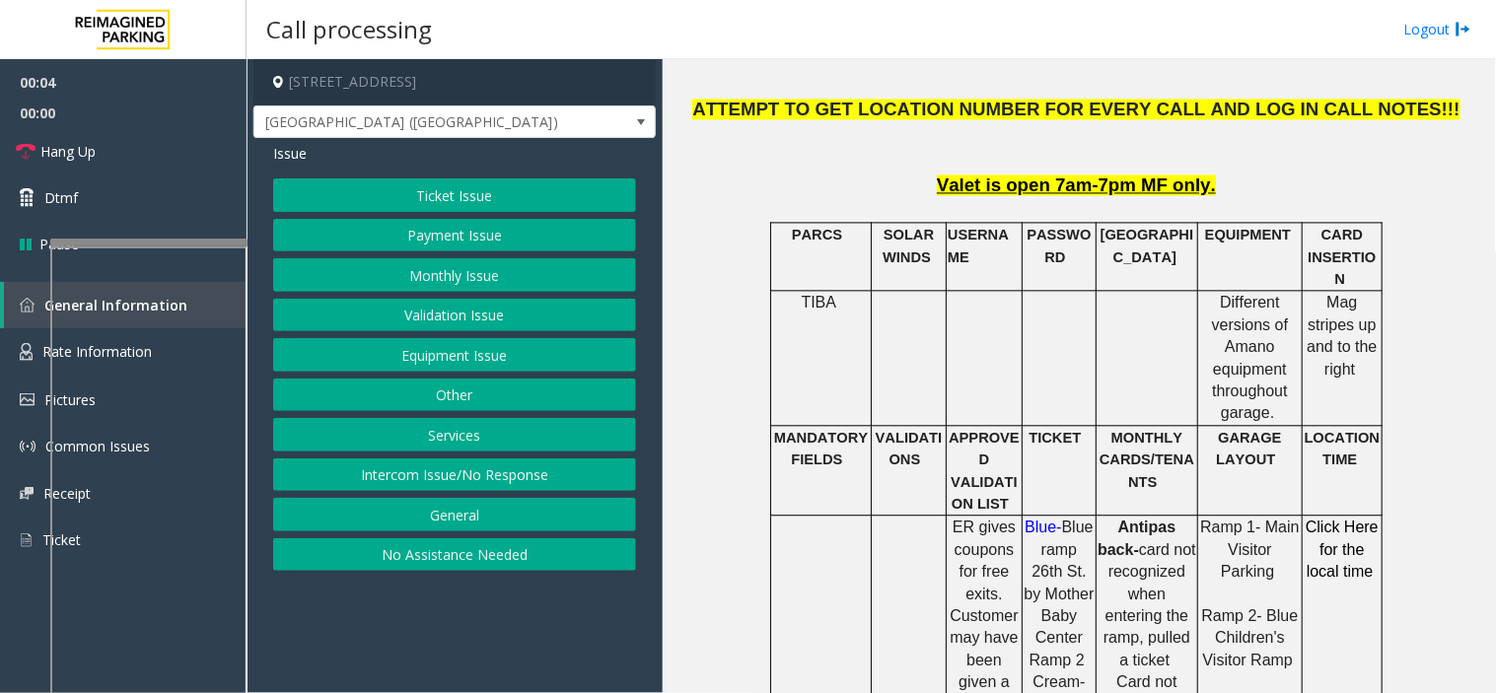
click at [435, 187] on button "Ticket Issue" at bounding box center [454, 195] width 363 height 34
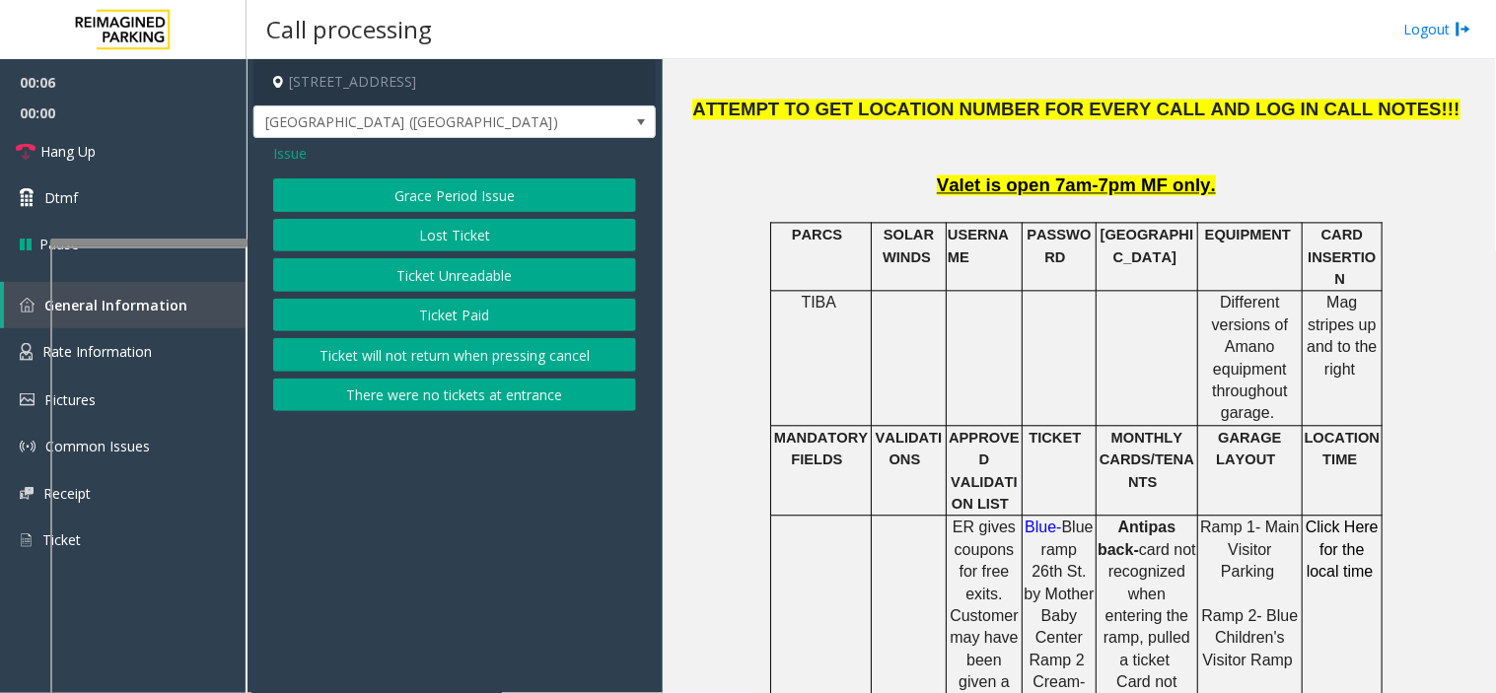
click at [454, 280] on button "Ticket Unreadable" at bounding box center [454, 275] width 363 height 34
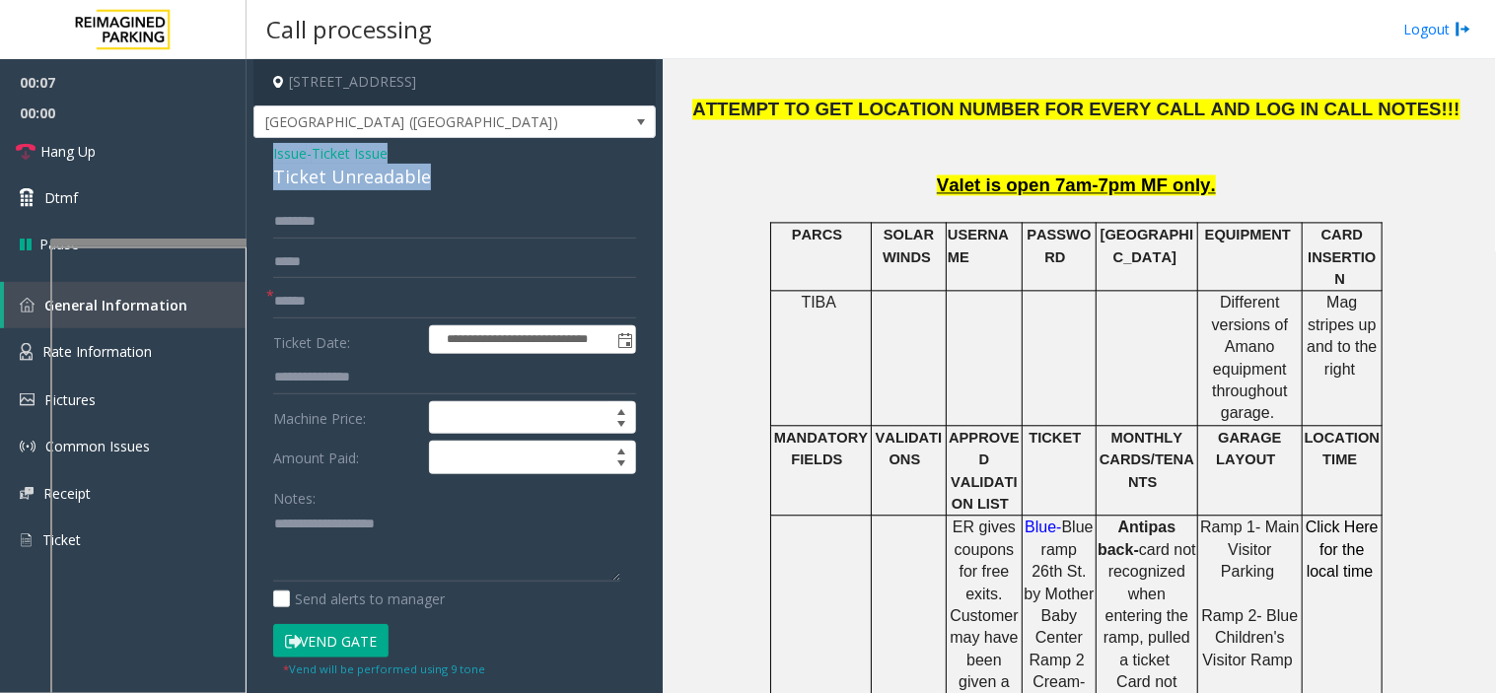
drag, startPoint x: 457, startPoint y: 180, endPoint x: 268, endPoint y: 159, distance: 189.6
click at [268, 159] on div "**********" at bounding box center [454, 619] width 402 height 962
click at [429, 560] on textarea at bounding box center [446, 546] width 347 height 74
click at [448, 554] on textarea at bounding box center [446, 546] width 347 height 74
click at [436, 568] on textarea at bounding box center [446, 546] width 347 height 74
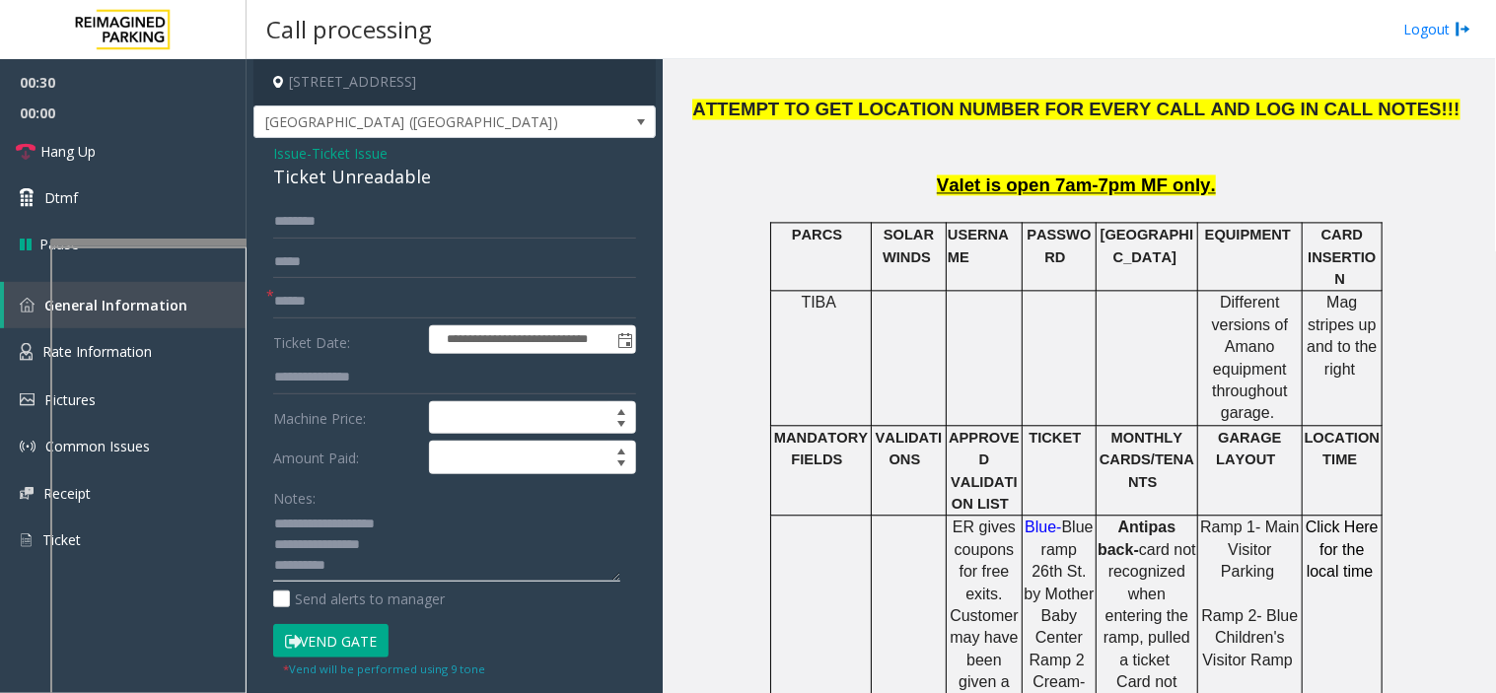
type textarea "**********"
click at [328, 285] on input "text" at bounding box center [454, 302] width 363 height 34
type input "*********"
click at [402, 557] on textarea at bounding box center [446, 546] width 347 height 74
click at [1331, 520] on span "Click Here for the local time" at bounding box center [1341, 550] width 73 height 61
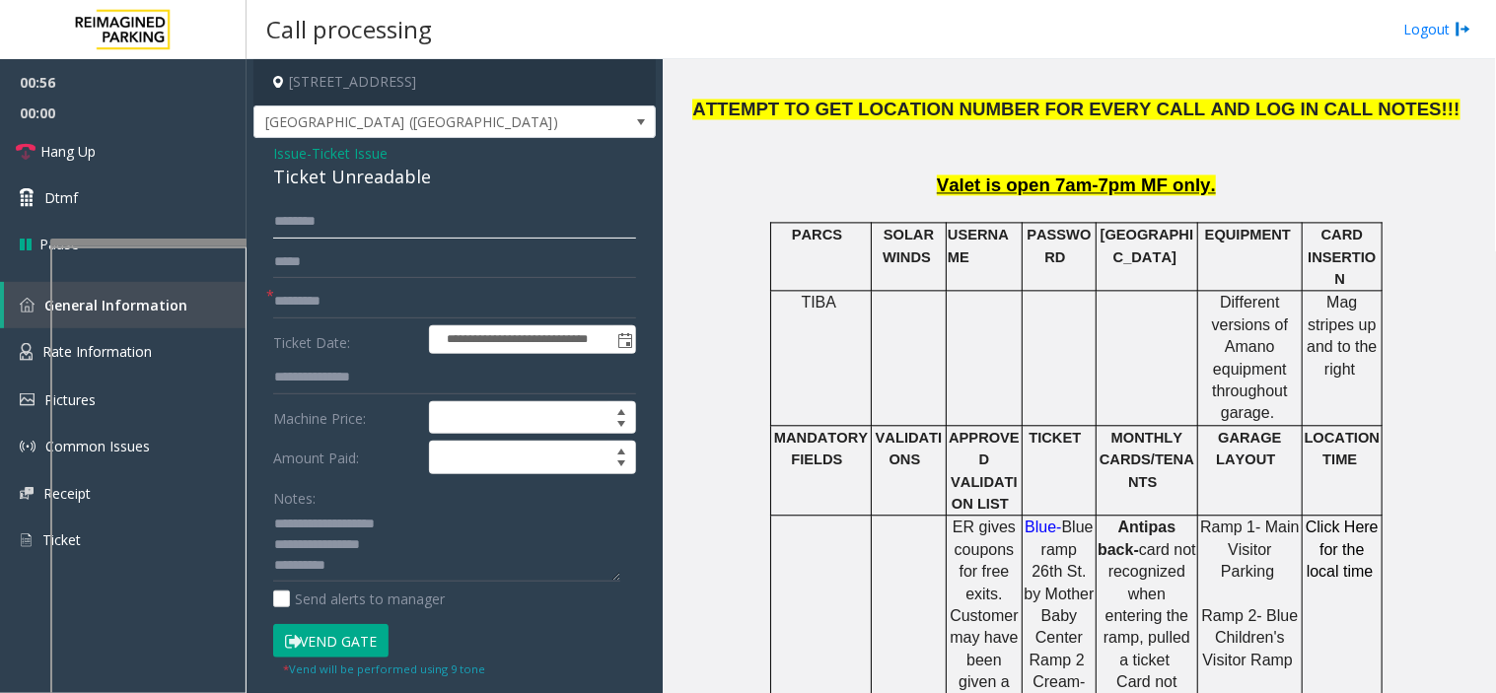
click at [357, 221] on input "text" at bounding box center [454, 222] width 363 height 34
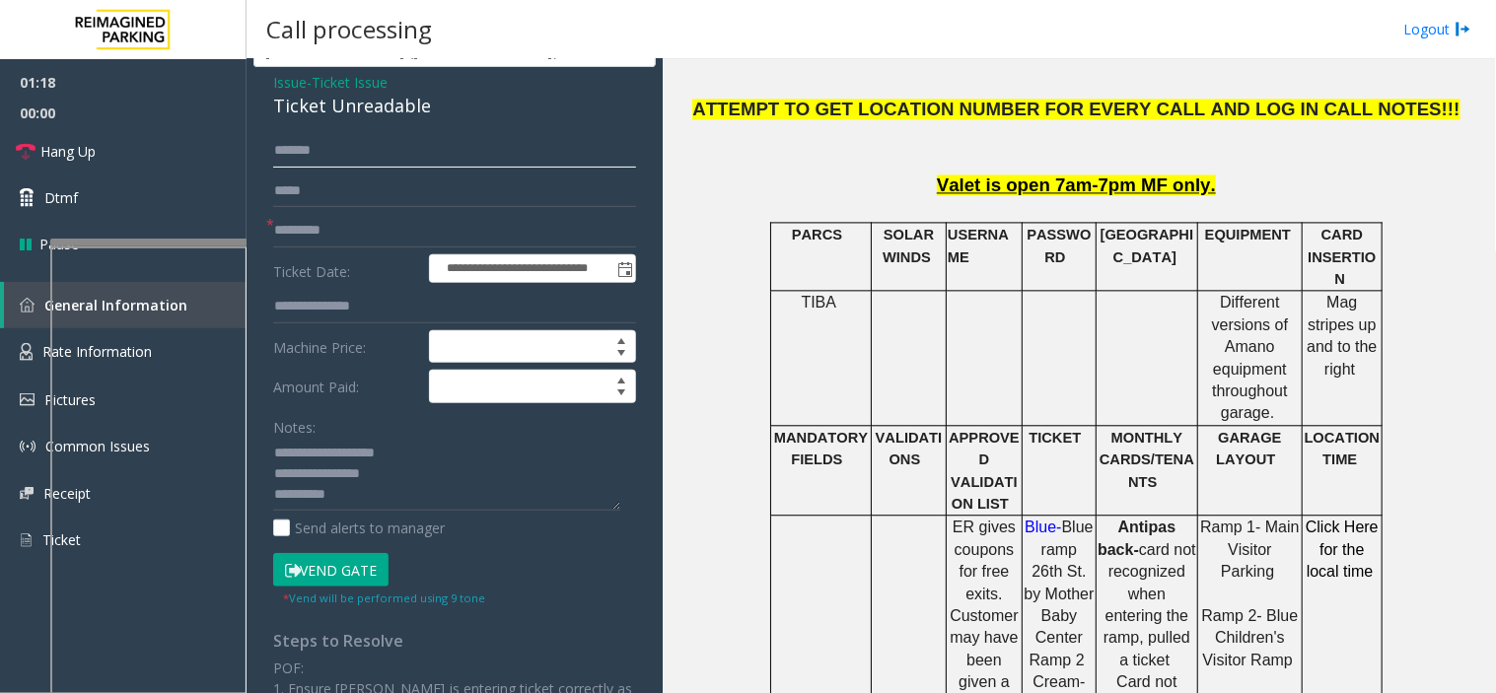
scroll to position [109, 0]
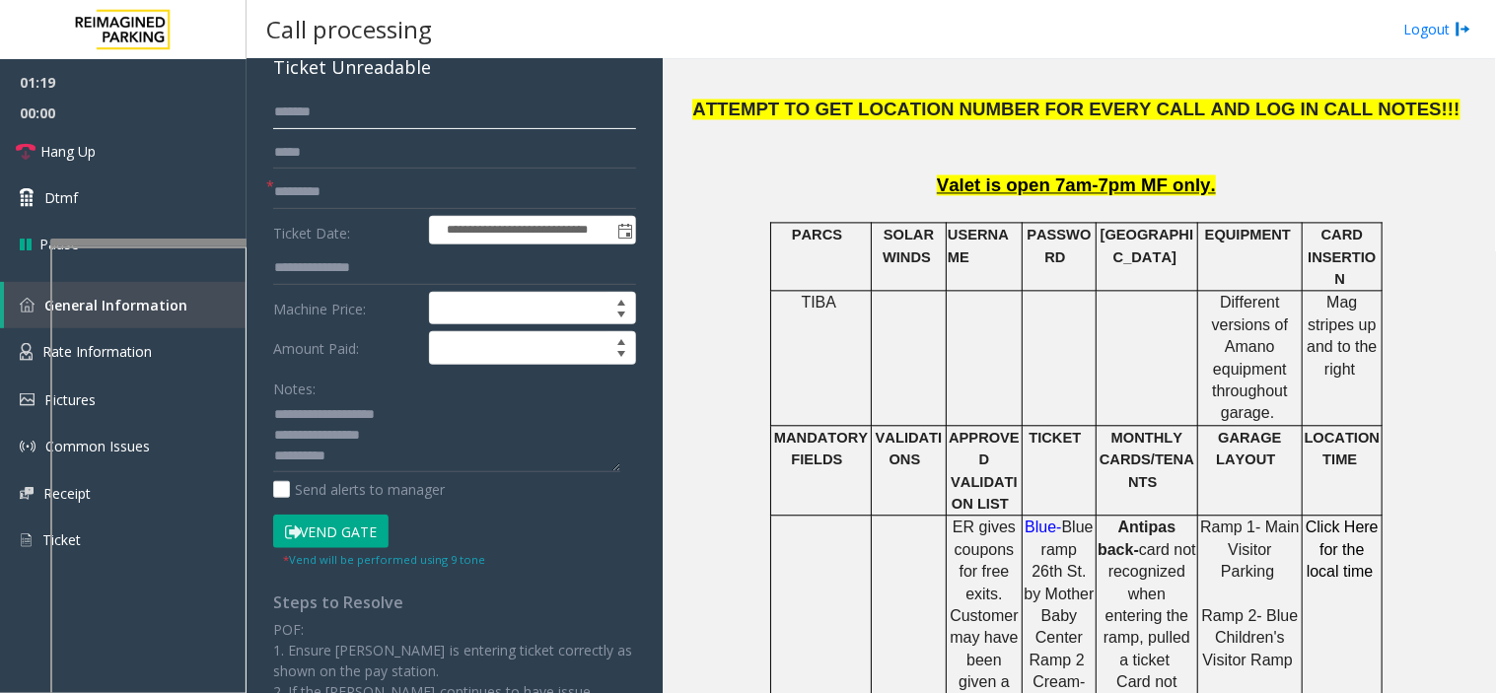
type input "*******"
click at [377, 469] on textarea at bounding box center [446, 436] width 347 height 74
click at [360, 532] on button "Vend Gate" at bounding box center [330, 532] width 115 height 34
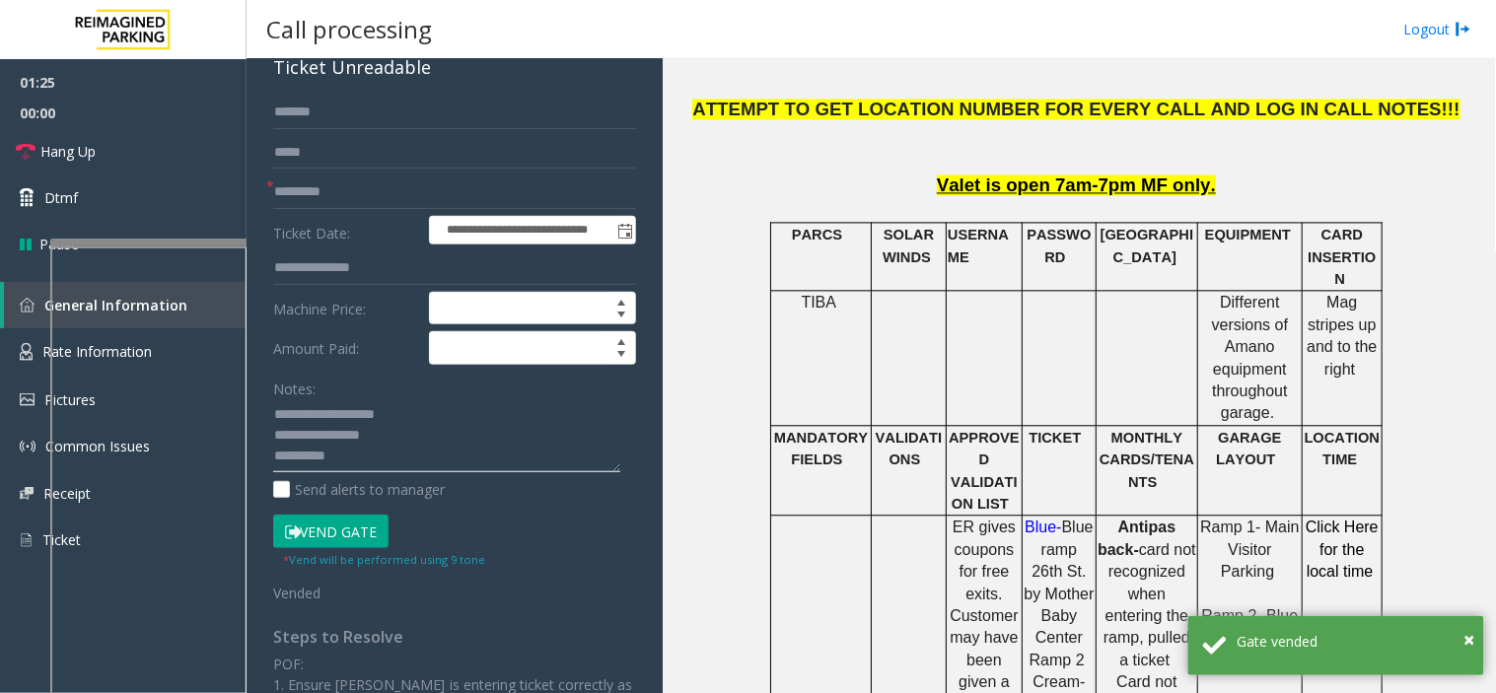
click at [378, 456] on textarea at bounding box center [446, 436] width 347 height 74
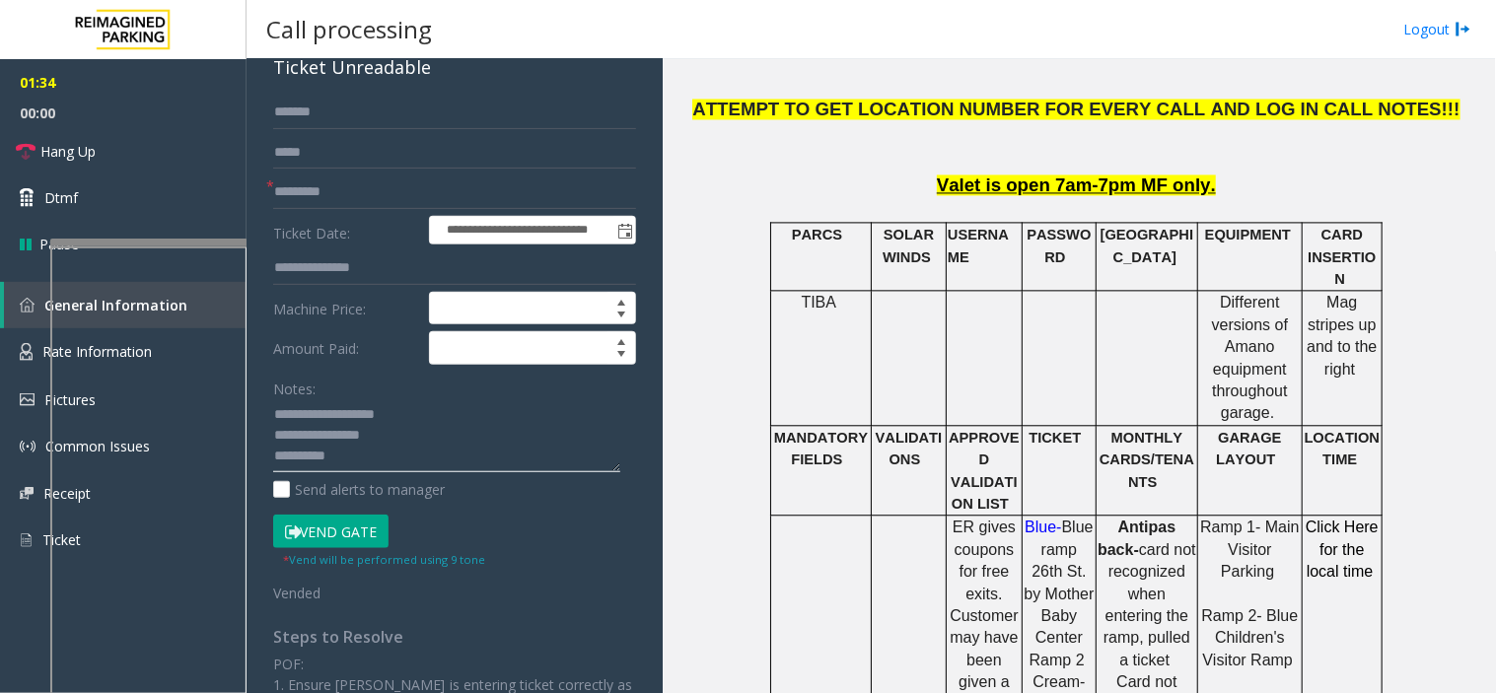
click at [378, 456] on textarea at bounding box center [446, 436] width 347 height 74
click at [112, 138] on link "Hang Up" at bounding box center [123, 151] width 247 height 46
click at [383, 463] on textarea at bounding box center [446, 436] width 347 height 74
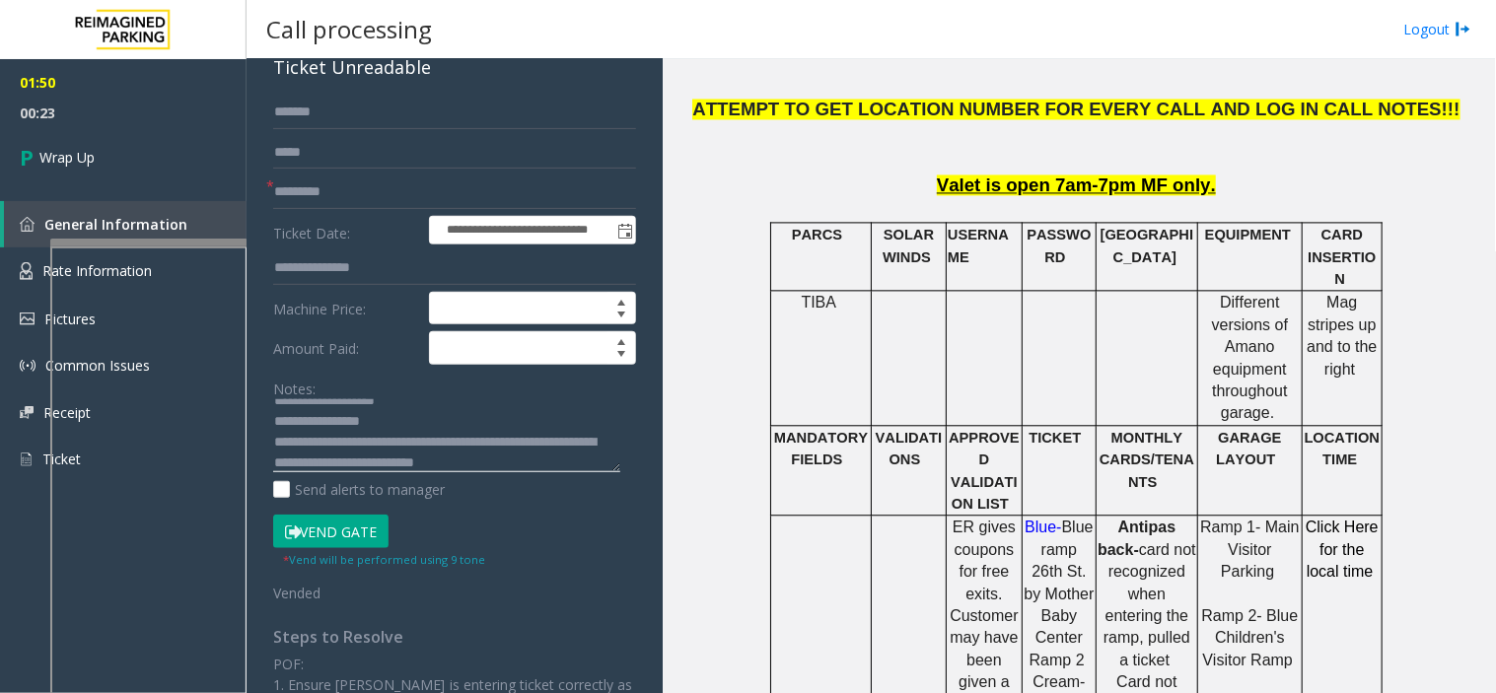
scroll to position [35, 0]
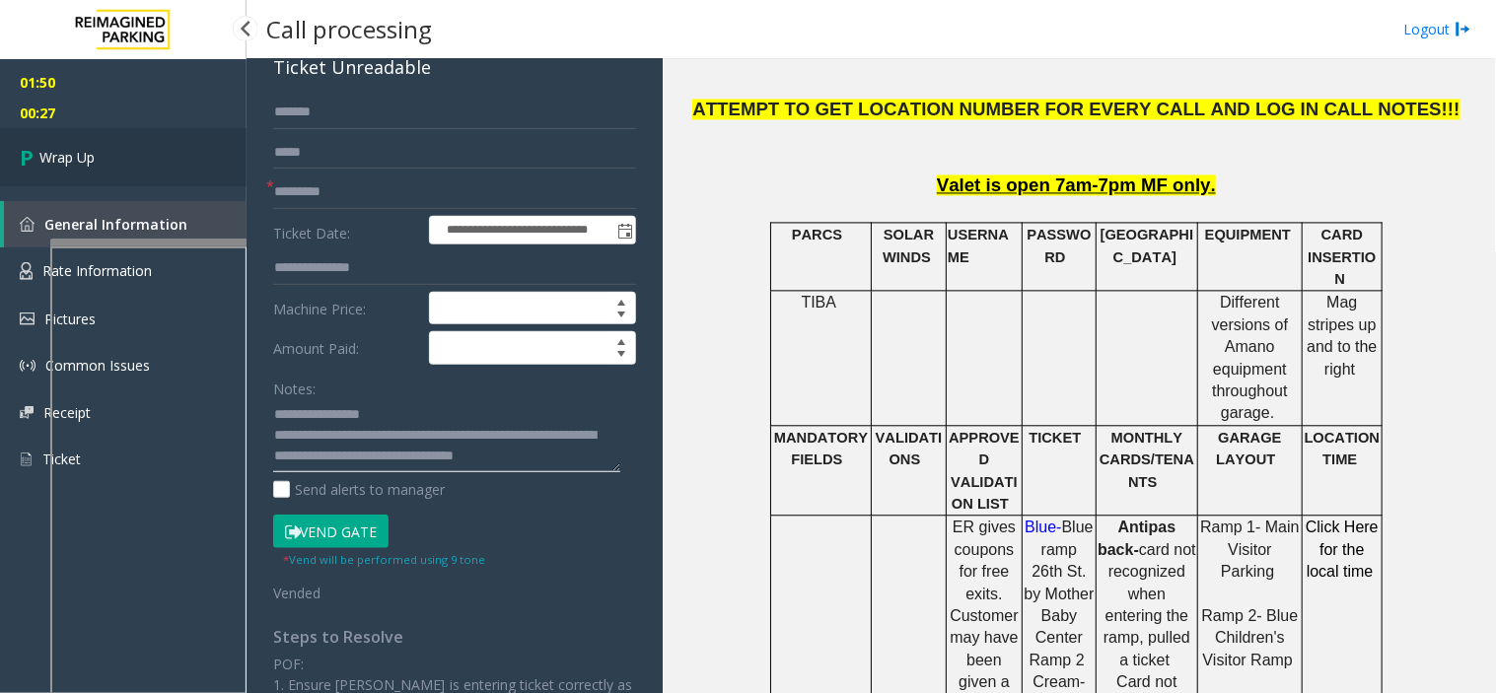
type textarea "**********"
click at [131, 159] on link "Wrap Up" at bounding box center [123, 157] width 247 height 58
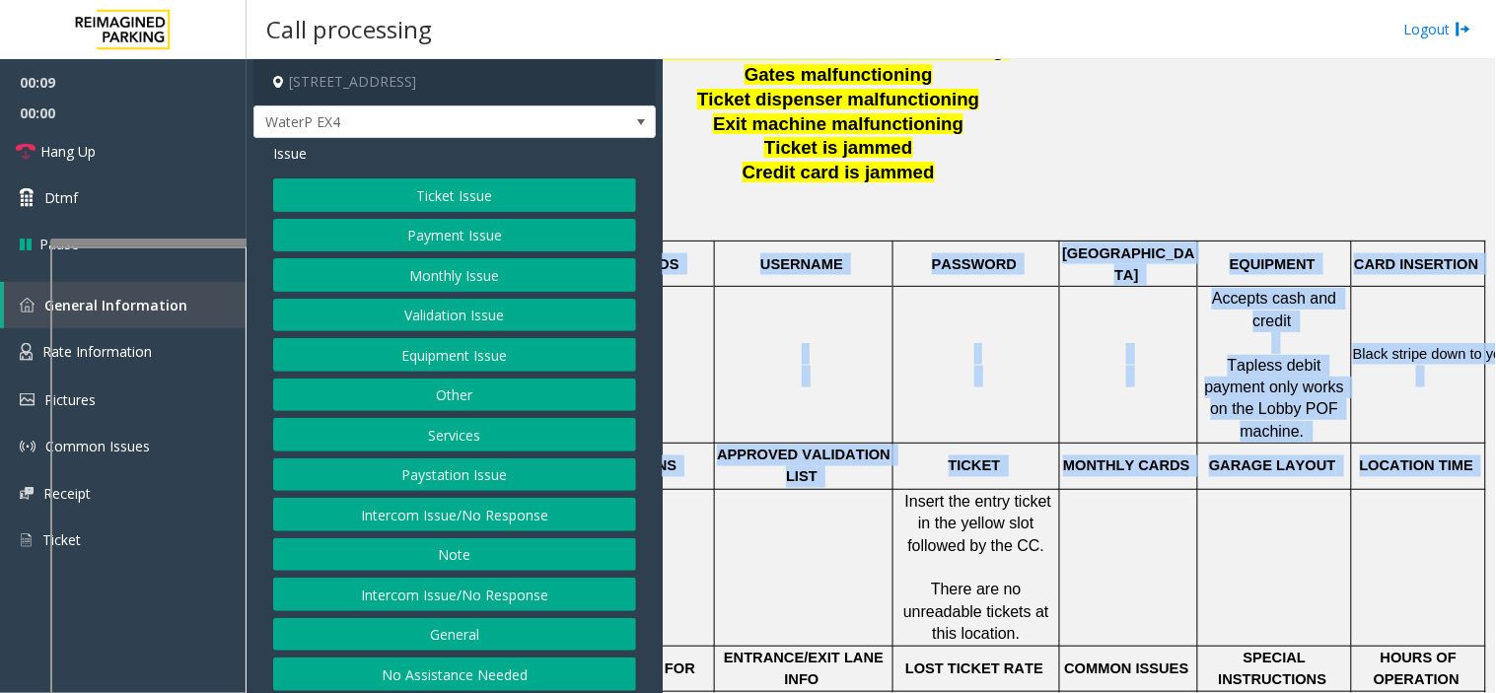
scroll to position [657, 308]
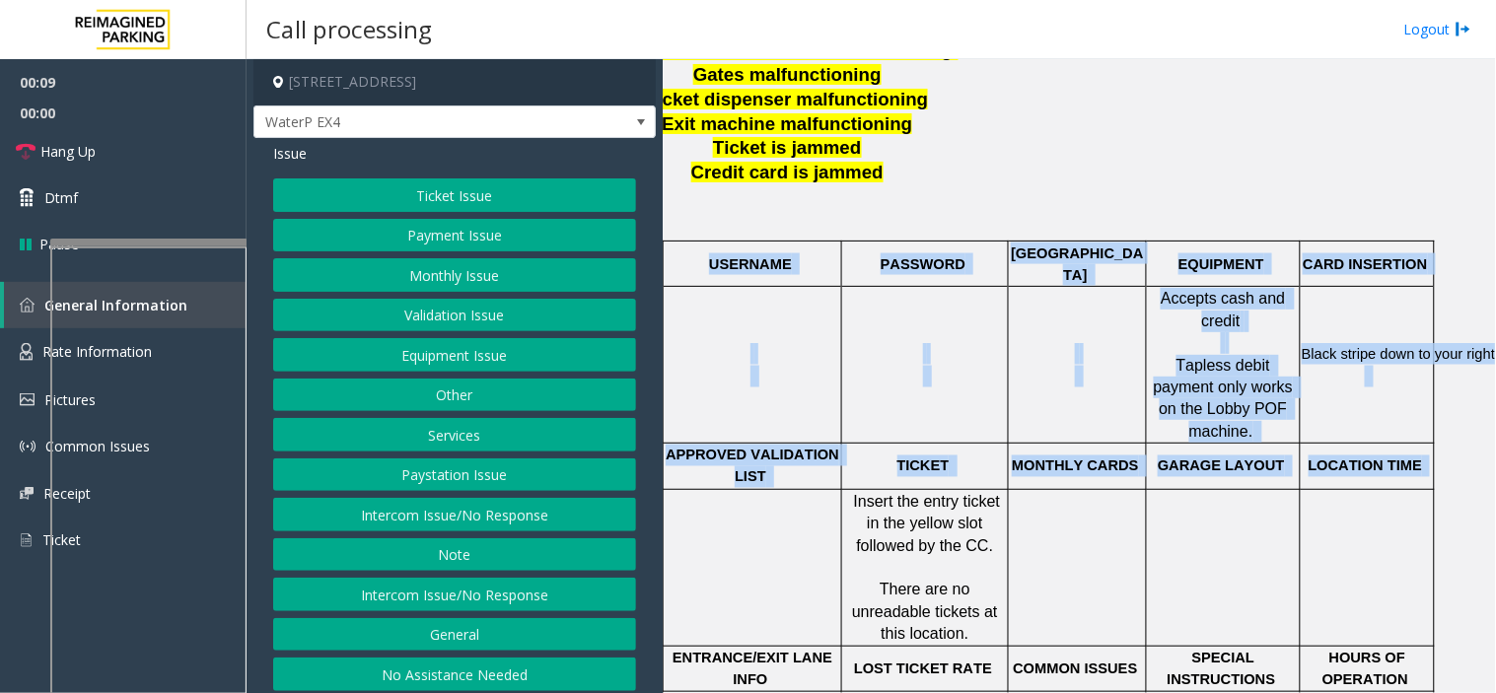
drag, startPoint x: 1013, startPoint y: 499, endPoint x: 1495, endPoint y: 458, distance: 483.9
click at [1346, 458] on div "Main Revenue Control Manufacturer: Skidata ← Move left → Move right ↑ Move up ↓…" at bounding box center [1079, 376] width 832 height 634
click at [1324, 546] on p at bounding box center [1367, 568] width 131 height 44
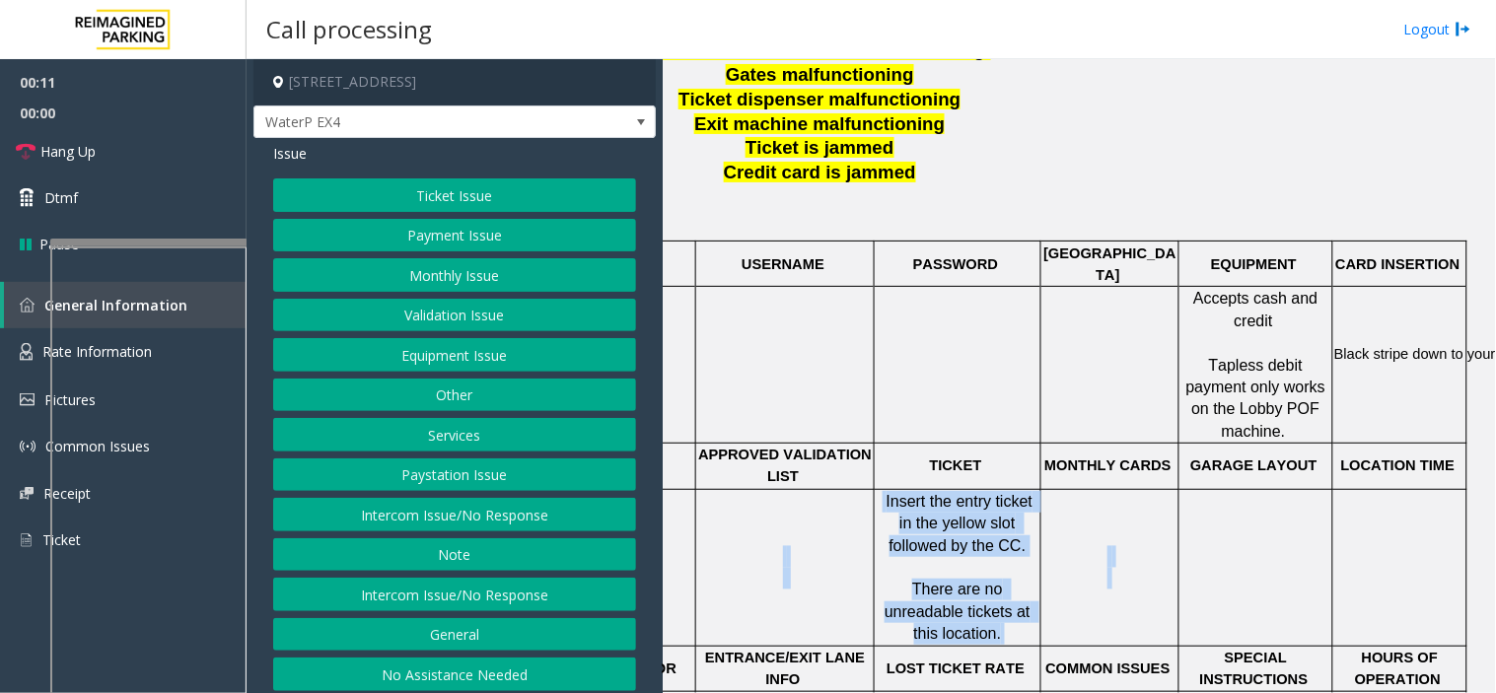
scroll to position [657, 0]
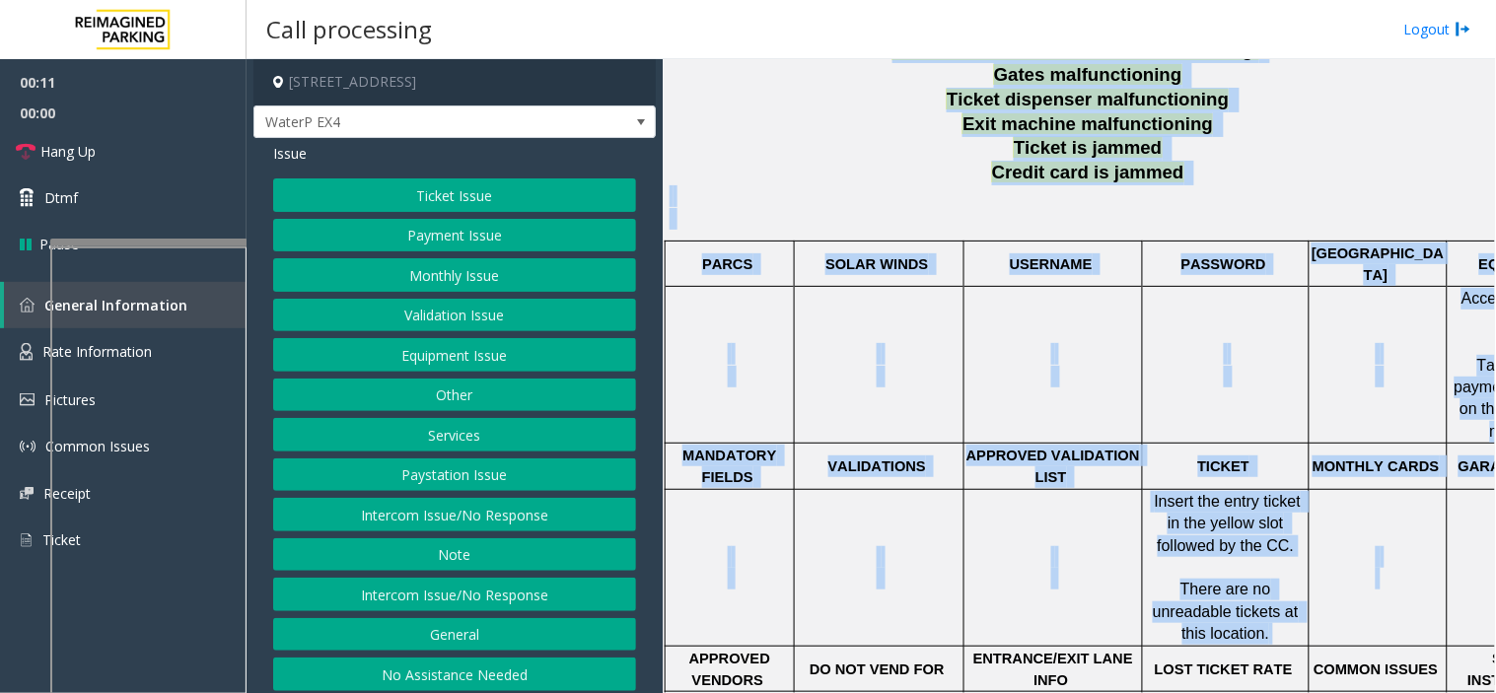
drag, startPoint x: 1154, startPoint y: 505, endPoint x: 651, endPoint y: 466, distance: 504.3
click at [651, 466] on div "10 Bay Street, Toronto, ON WaterP EX4 Issue Ticket Issue Payment Issue Monthly …" at bounding box center [871, 376] width 1248 height 634
click at [723, 489] on td at bounding box center [730, 567] width 129 height 157
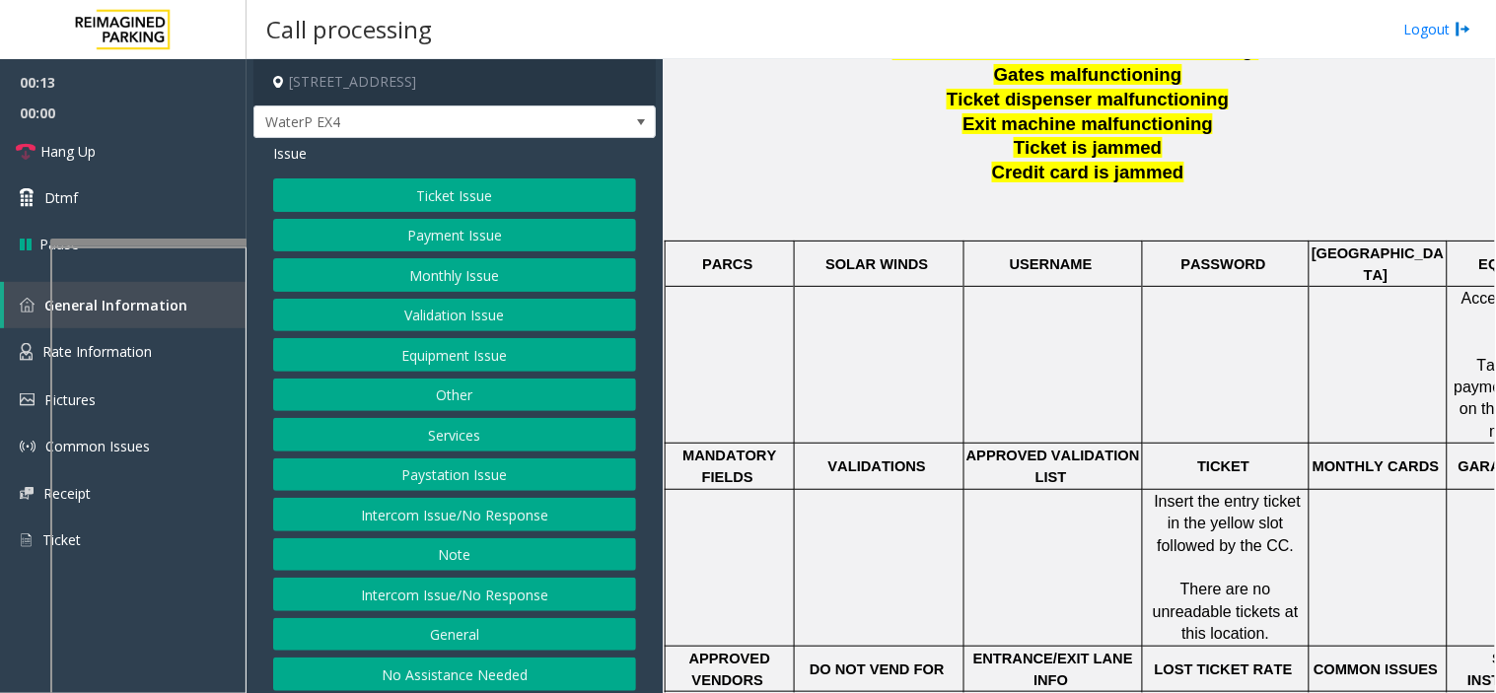
click at [452, 183] on button "Ticket Issue" at bounding box center [454, 195] width 363 height 34
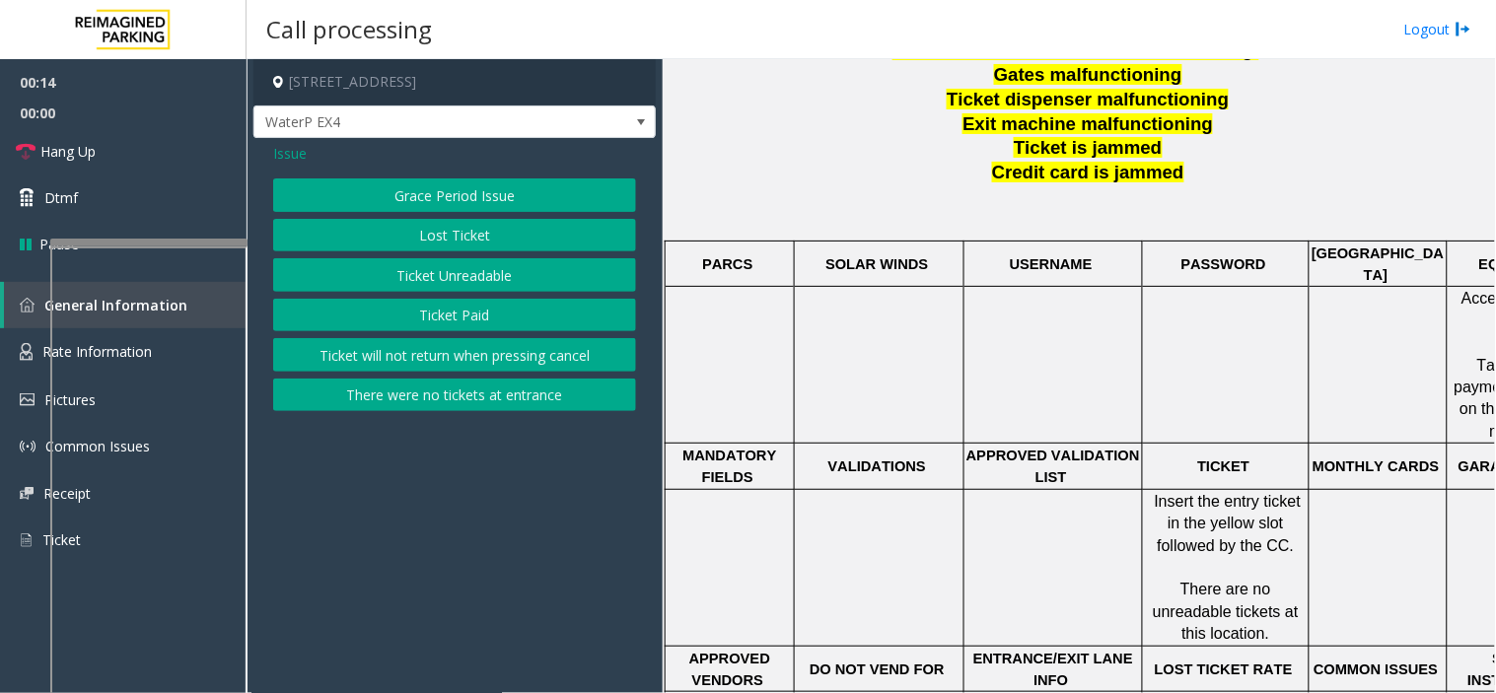
click at [436, 317] on button "Ticket Paid" at bounding box center [454, 316] width 363 height 34
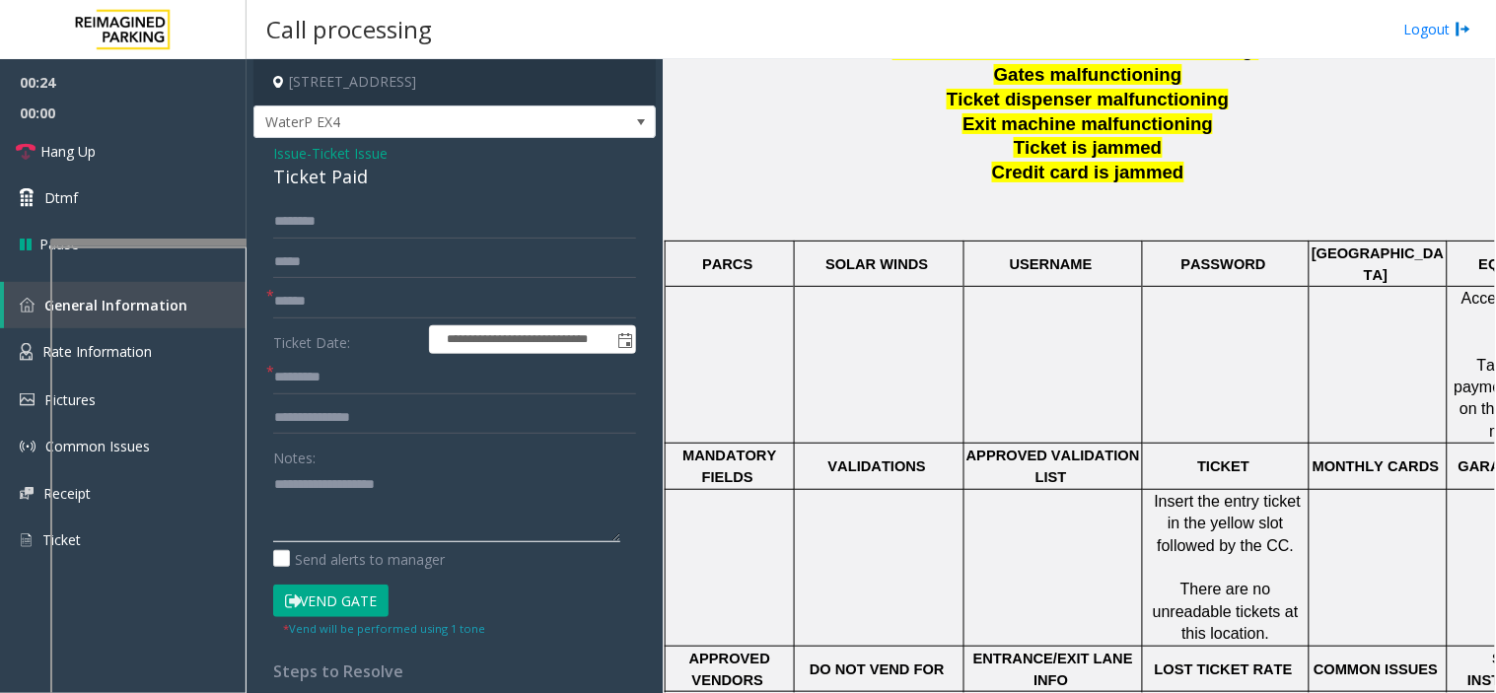
click at [390, 480] on textarea at bounding box center [446, 505] width 347 height 74
drag, startPoint x: 381, startPoint y: 188, endPoint x: 261, endPoint y: 149, distance: 125.7
click at [261, 149] on div "**********" at bounding box center [454, 599] width 402 height 922
click at [356, 518] on textarea at bounding box center [446, 505] width 347 height 74
click at [313, 361] on input "text" at bounding box center [454, 378] width 363 height 34
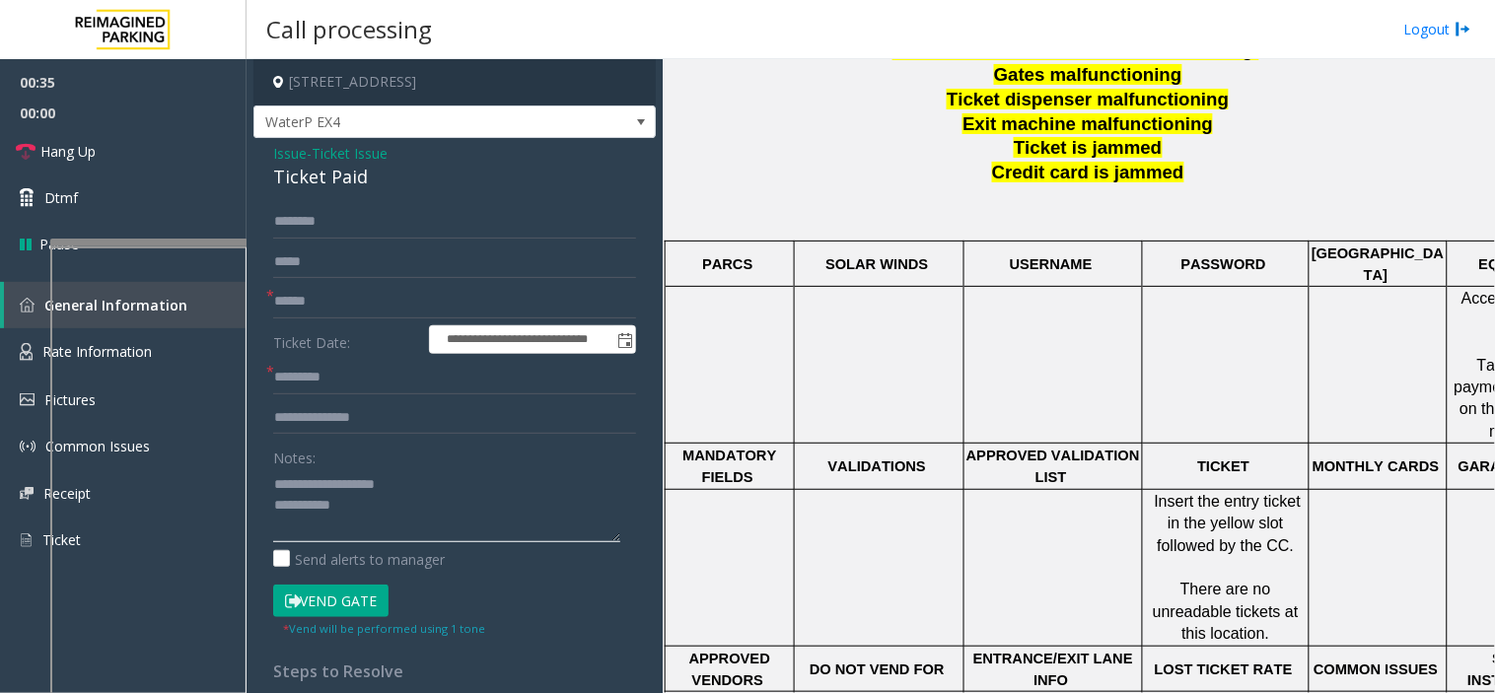
click at [359, 519] on textarea at bounding box center [446, 505] width 347 height 74
click at [466, 519] on textarea at bounding box center [446, 505] width 347 height 74
click at [456, 525] on textarea at bounding box center [446, 505] width 347 height 74
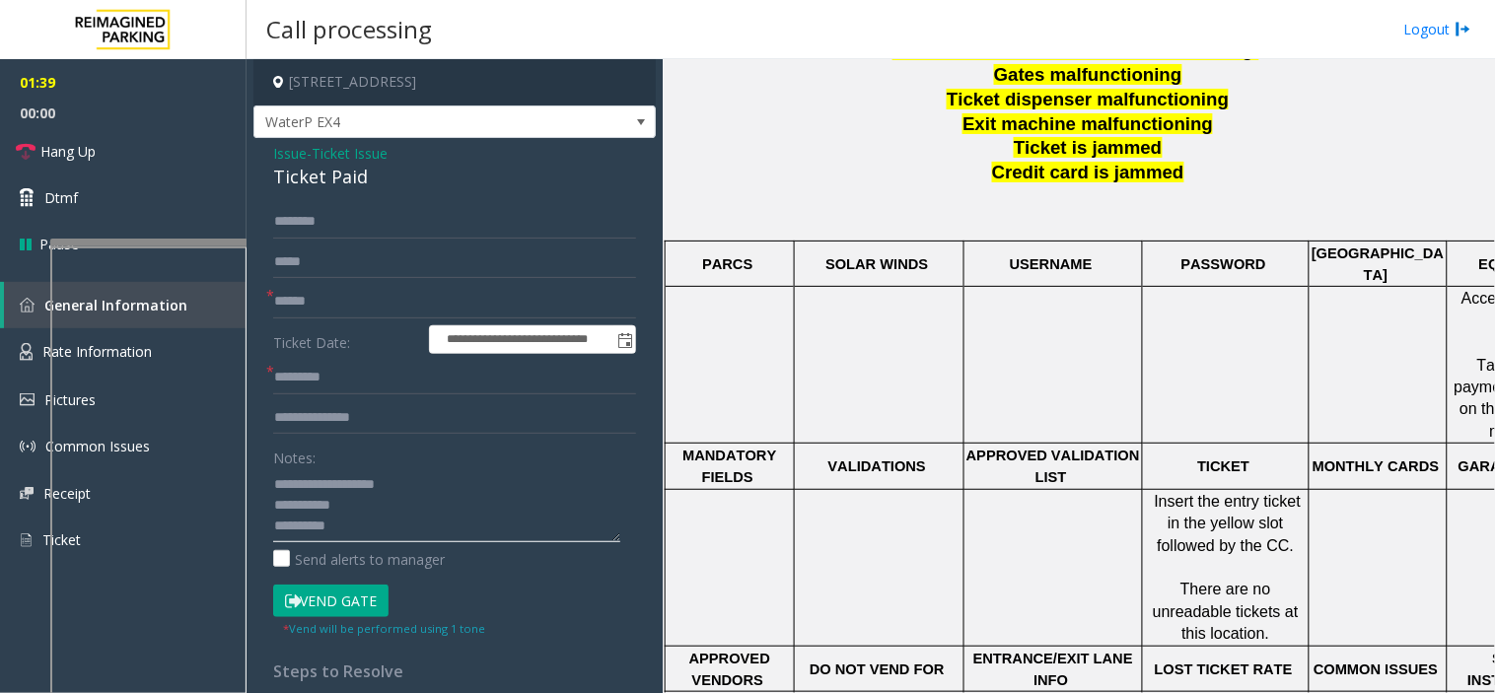
type textarea "**********"
click at [337, 307] on input "text" at bounding box center [454, 302] width 363 height 34
type input "**"
click at [336, 365] on input "text" at bounding box center [454, 378] width 363 height 34
type input "**"
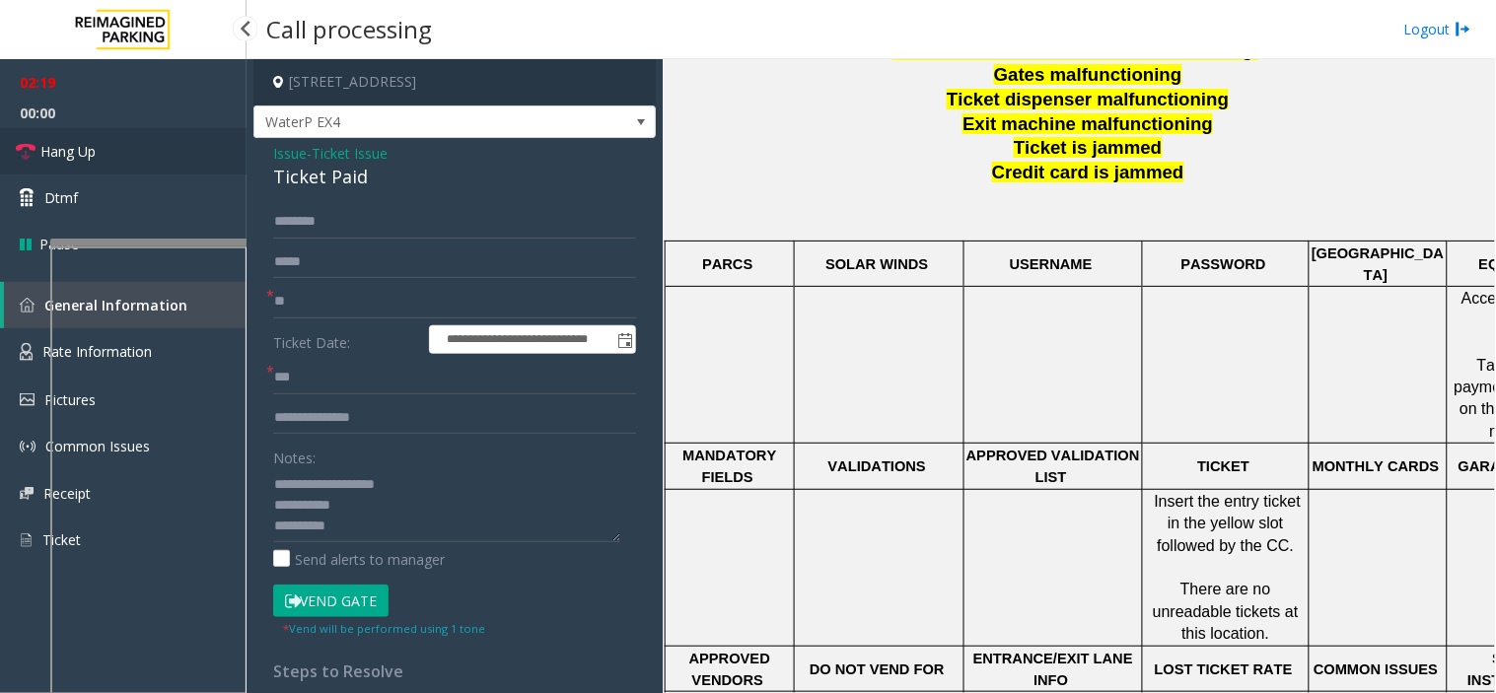
click at [201, 159] on link "Hang Up" at bounding box center [123, 151] width 247 height 46
click at [371, 525] on textarea at bounding box center [446, 505] width 347 height 74
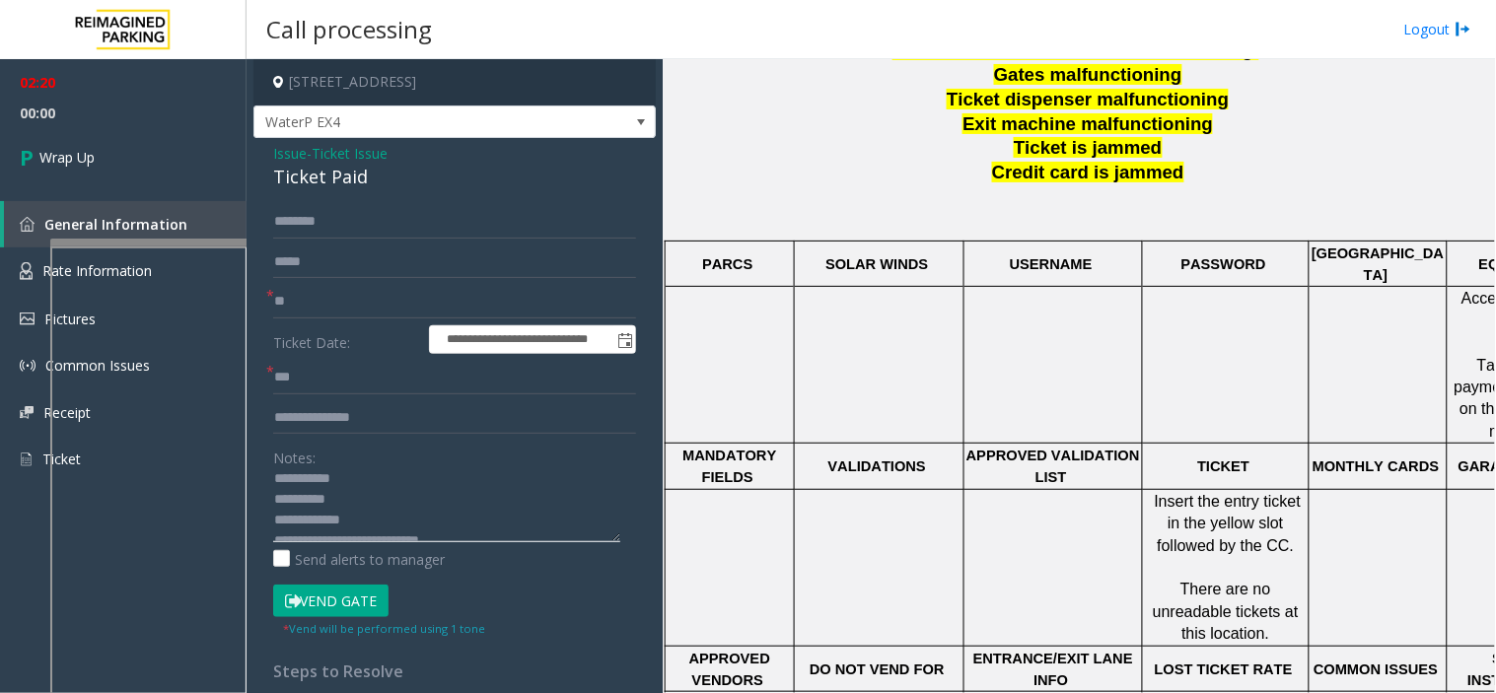
scroll to position [41, 0]
click at [377, 505] on textarea at bounding box center [446, 505] width 347 height 74
click at [467, 521] on textarea at bounding box center [446, 505] width 347 height 74
click at [437, 475] on textarea at bounding box center [446, 505] width 347 height 74
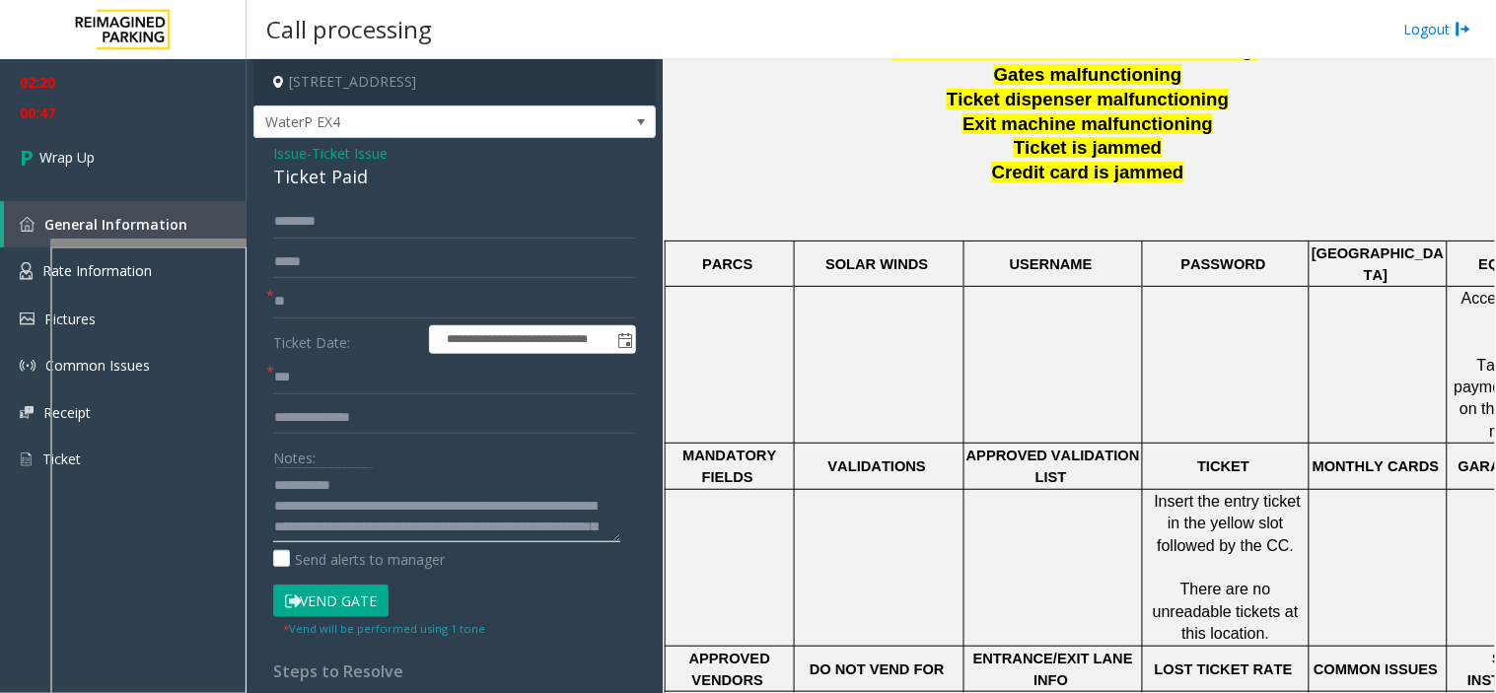
scroll to position [0, 0]
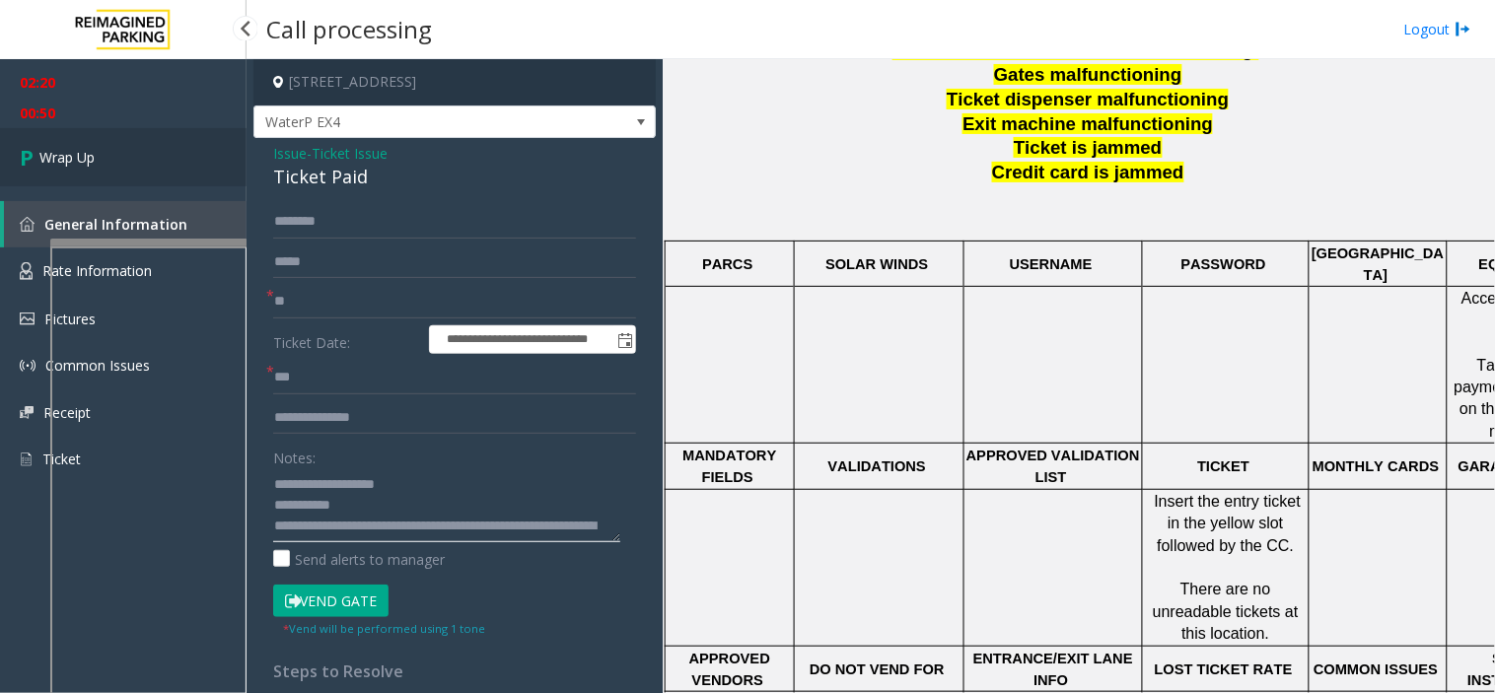
type textarea "**********"
click at [214, 154] on link "Wrap Up" at bounding box center [123, 157] width 247 height 58
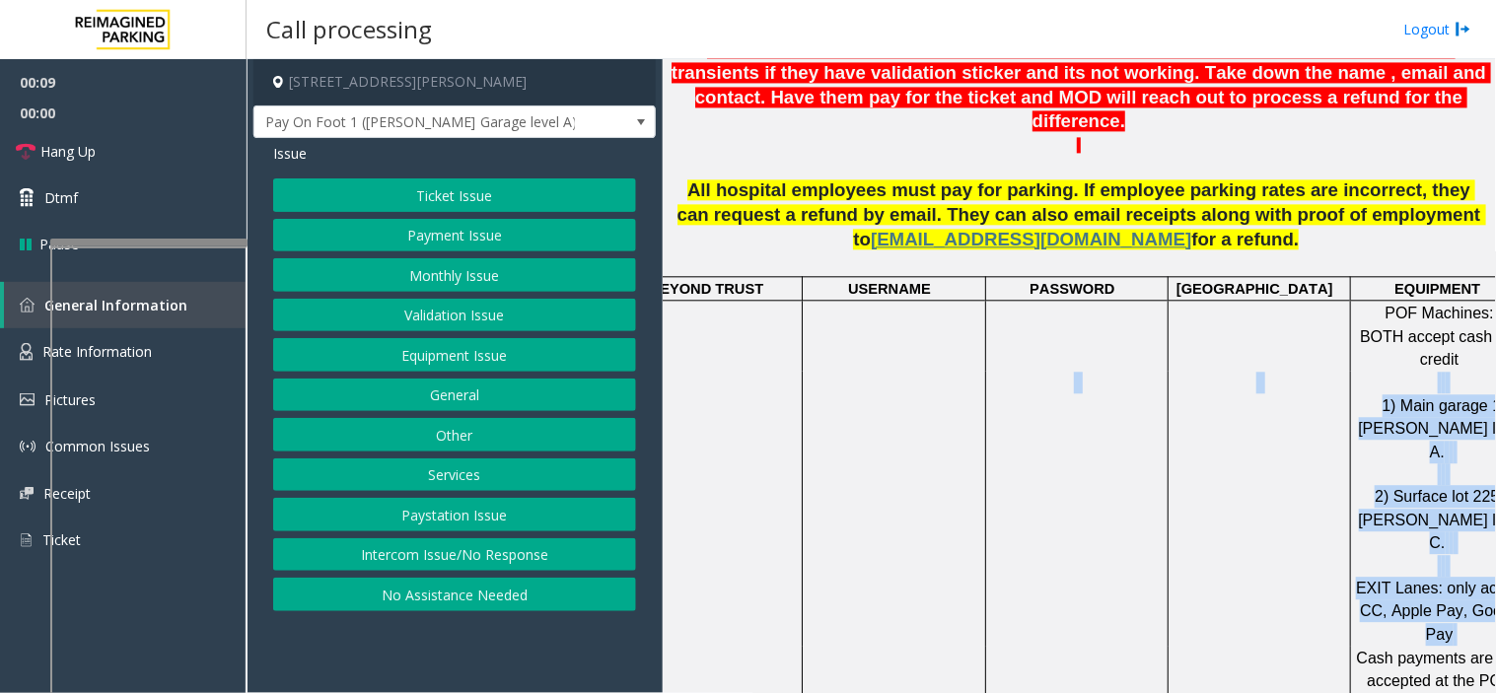
scroll to position [1095, 229]
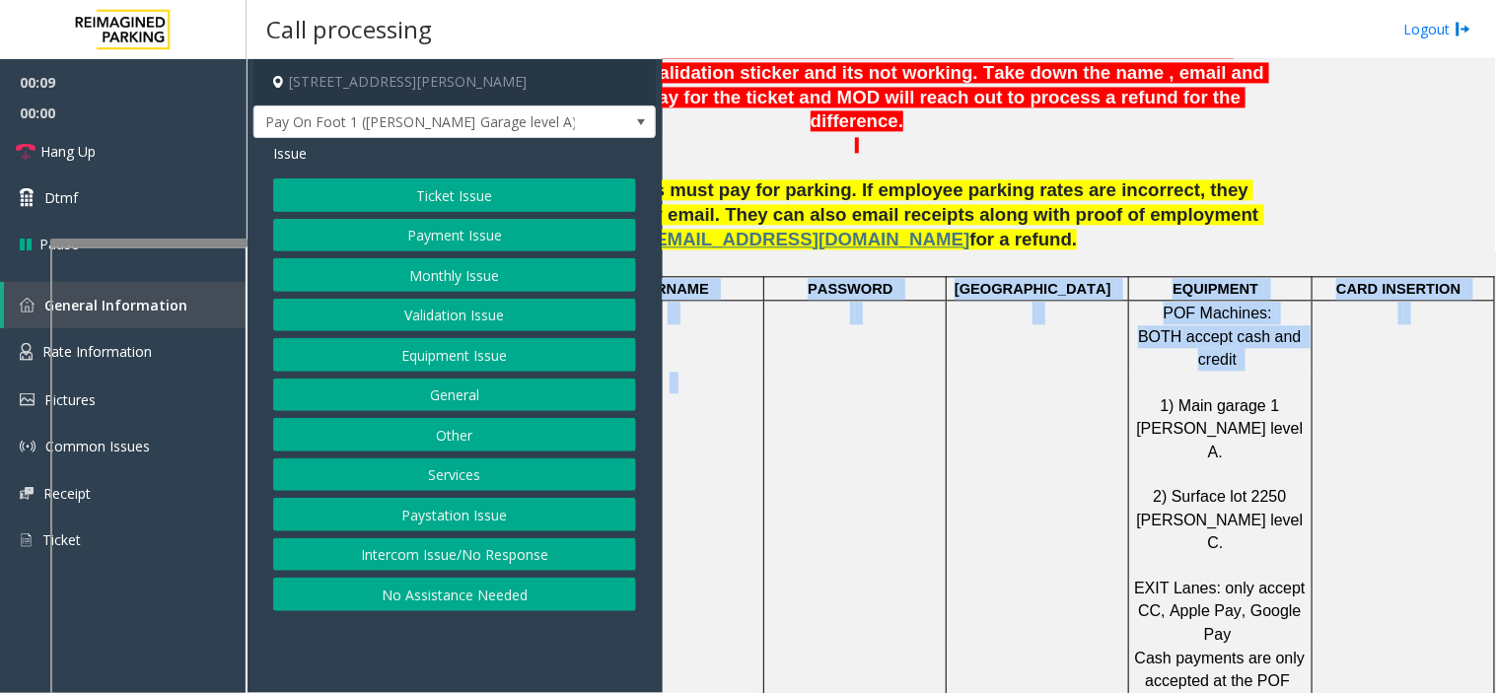
drag, startPoint x: 1025, startPoint y: 288, endPoint x: 1495, endPoint y: 296, distance: 469.4
click at [1346, 296] on div "Main ← Move left → Move right ↑ Move up ↓ Move down + Zoom in - Zoom out Home J…" at bounding box center [1079, 376] width 832 height 634
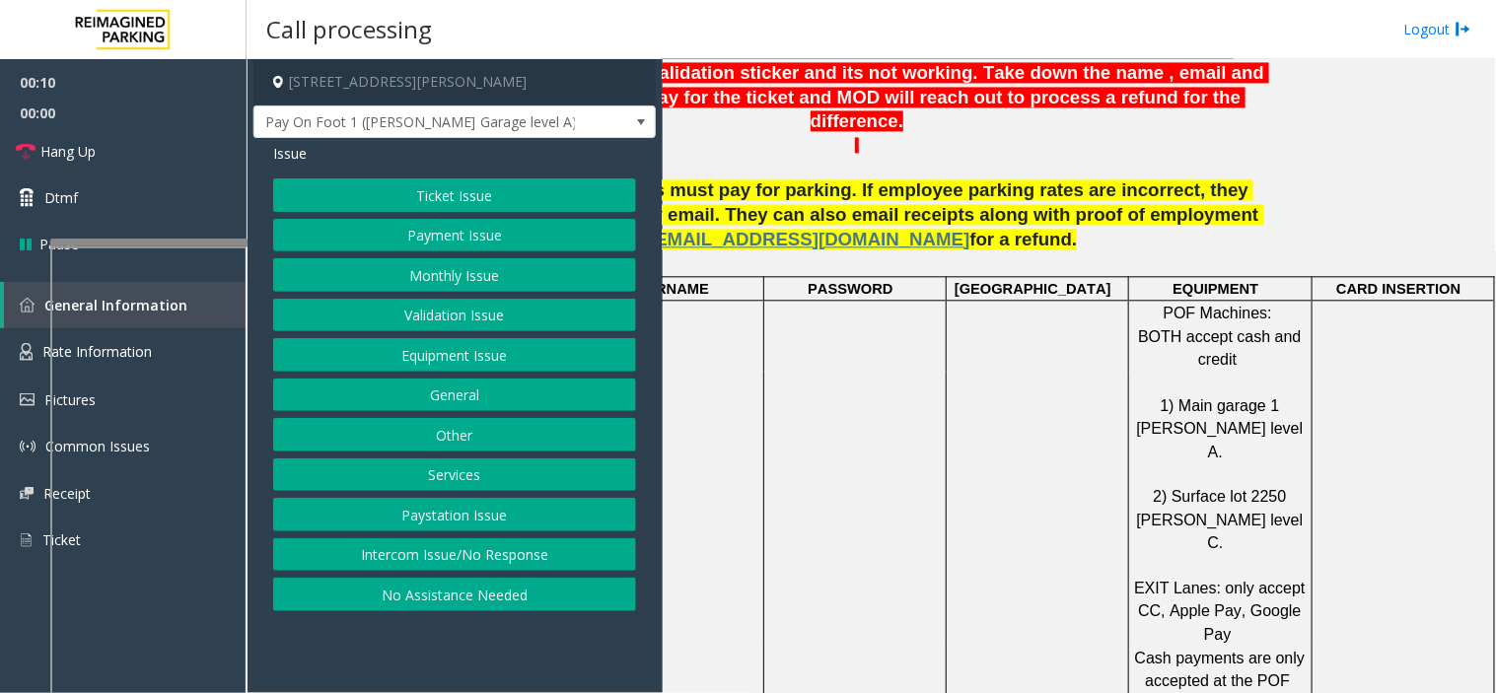
click at [711, 419] on td at bounding box center [671, 508] width 183 height 275
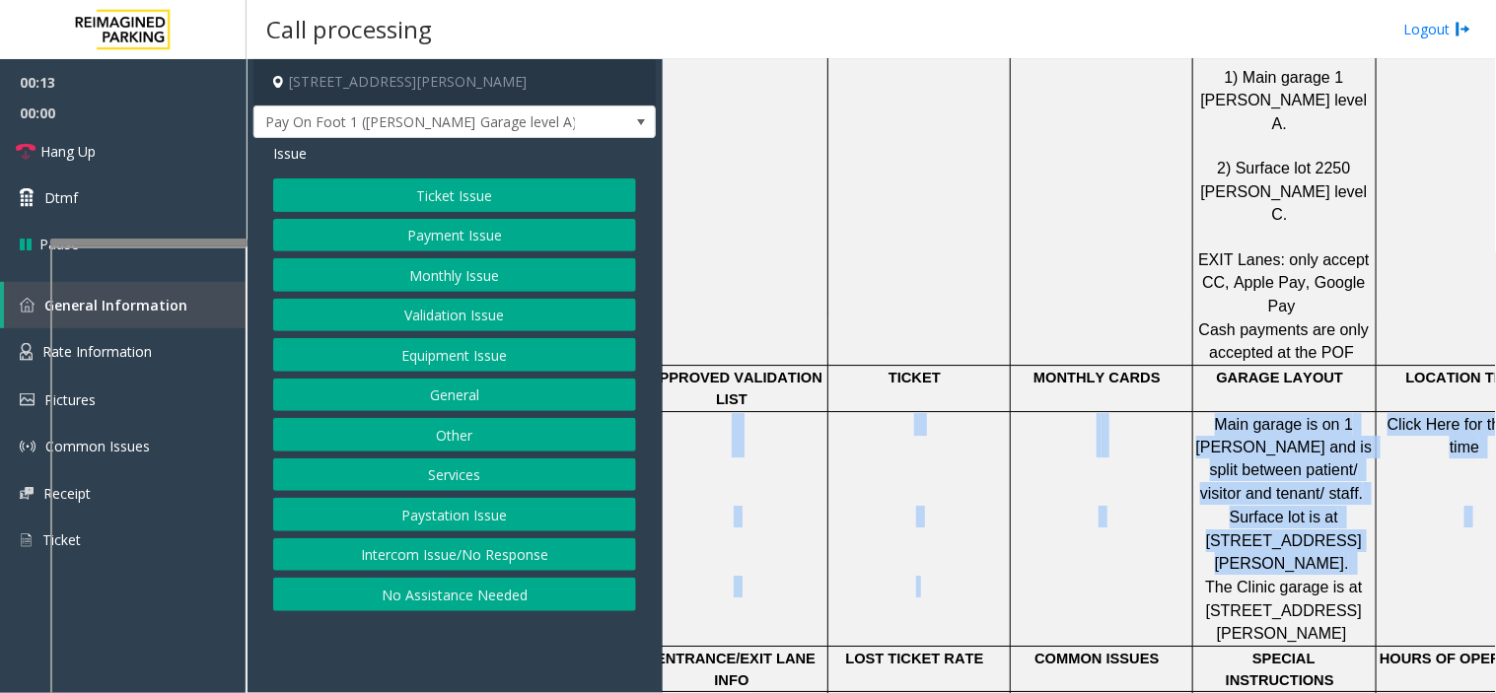
scroll to position [1424, 0]
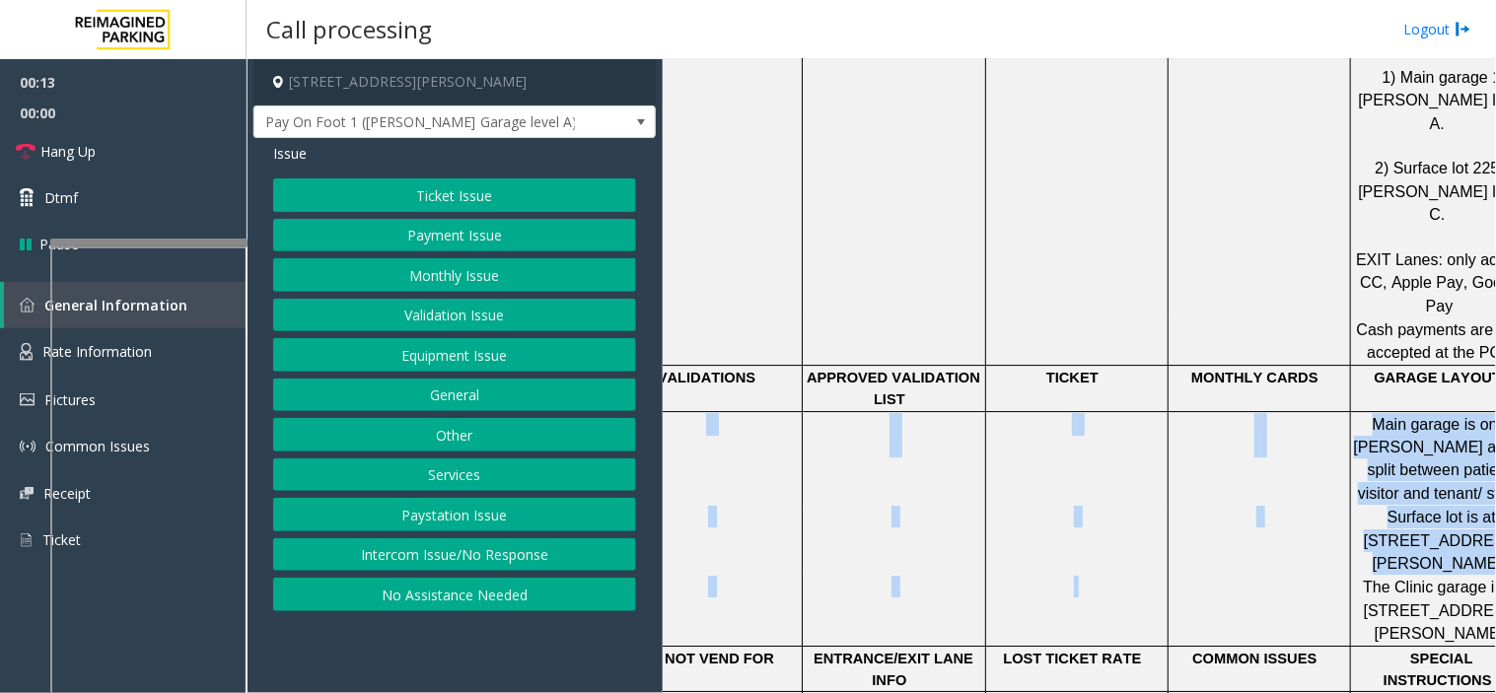
drag, startPoint x: 876, startPoint y: 400, endPoint x: 668, endPoint y: 335, distance: 218.0
click at [668, 335] on tbody "PARCS BEYOND TRUST USERNAME PASSWORD PARIS EQUIPMENT CARD INSERTION TIBA POF Ma…" at bounding box center [1076, 459] width 1279 height 1023
click at [772, 506] on p at bounding box center [710, 517] width 179 height 22
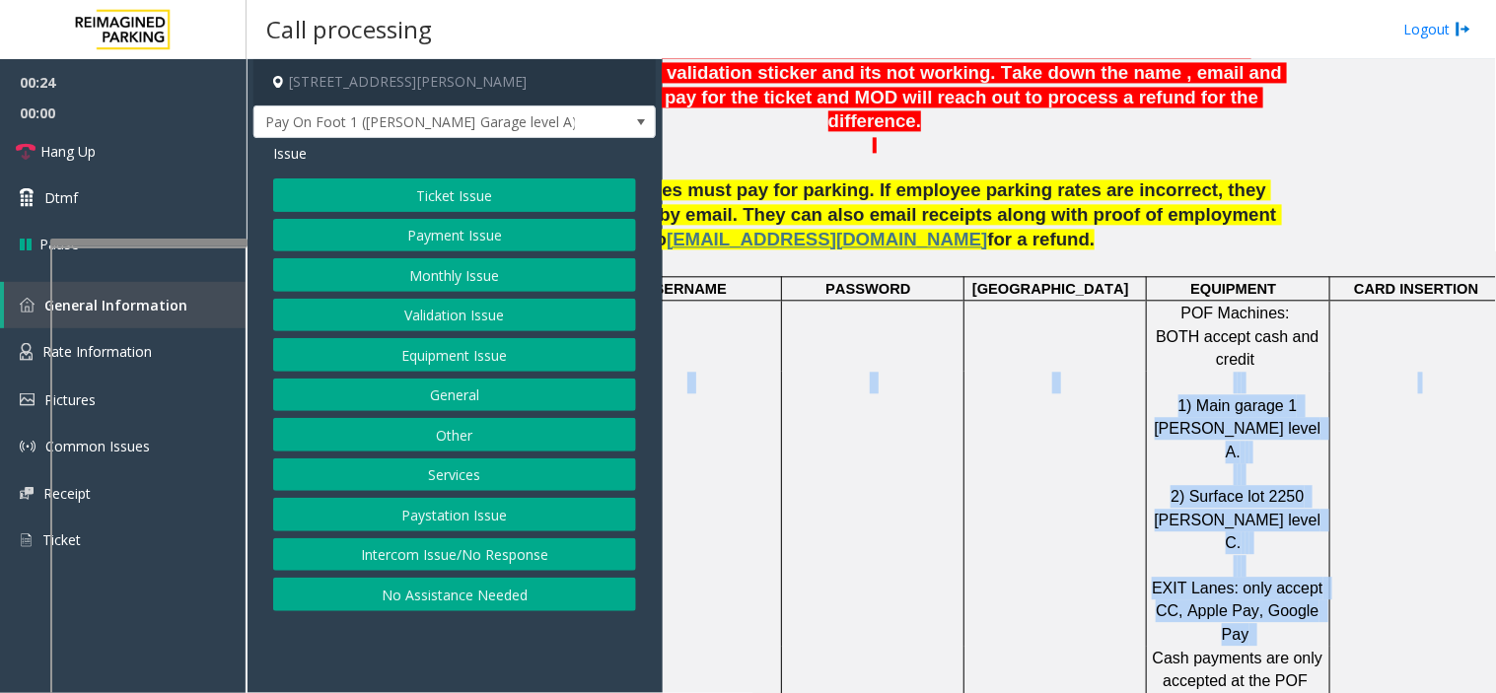
scroll to position [1095, 229]
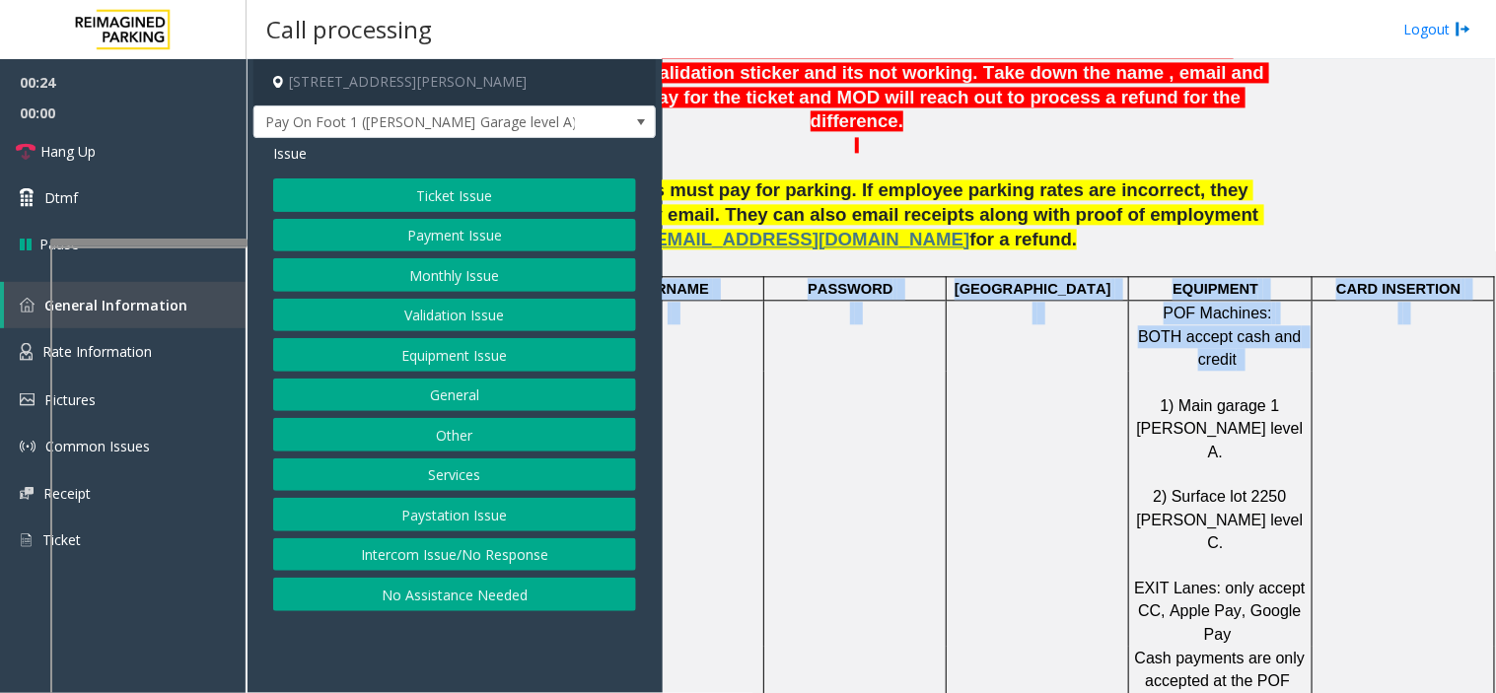
drag, startPoint x: 746, startPoint y: 369, endPoint x: 1492, endPoint y: 310, distance: 747.8
click at [1346, 310] on div "Main ← Move left → Move right ↑ Move up ↓ Move down + Zoom in - Zoom out Home J…" at bounding box center [1079, 376] width 832 height 634
click at [946, 371] on td at bounding box center [1037, 508] width 182 height 275
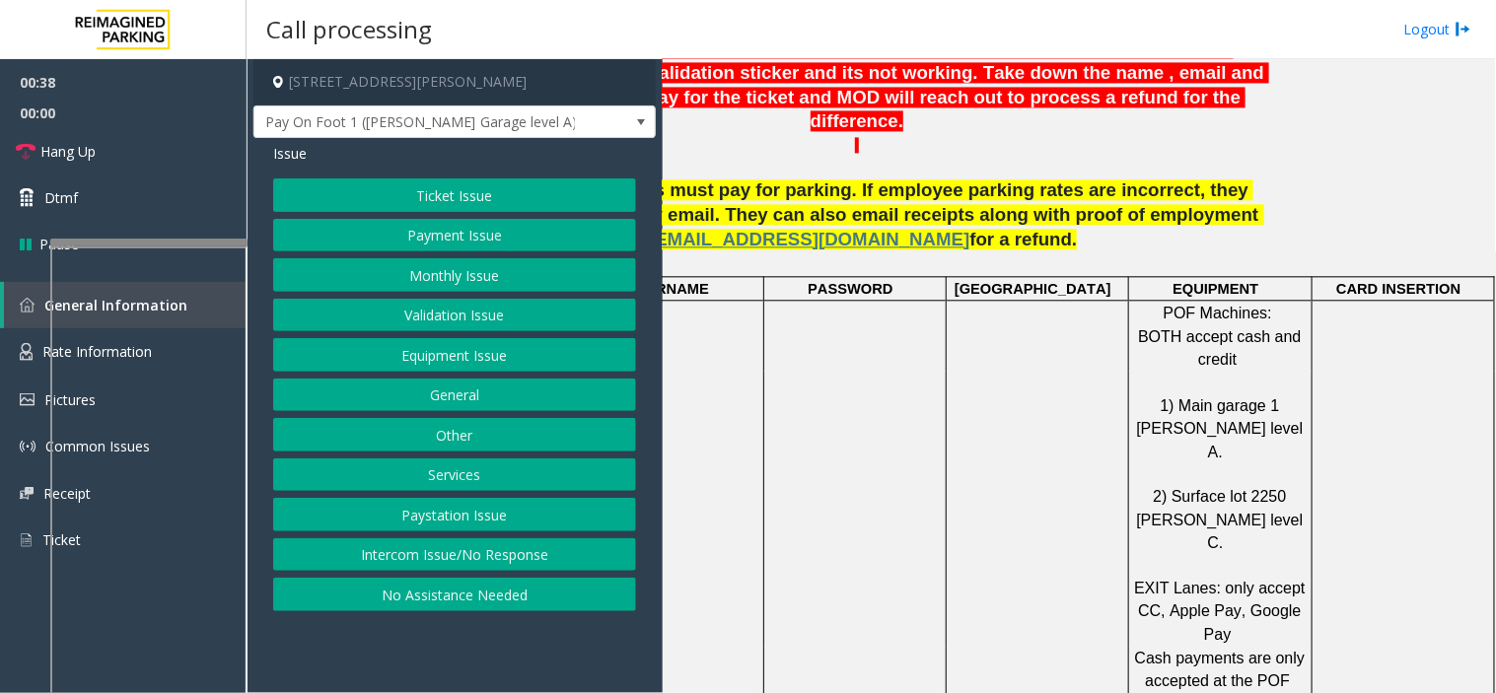
click at [483, 316] on button "Validation Issue" at bounding box center [454, 316] width 363 height 34
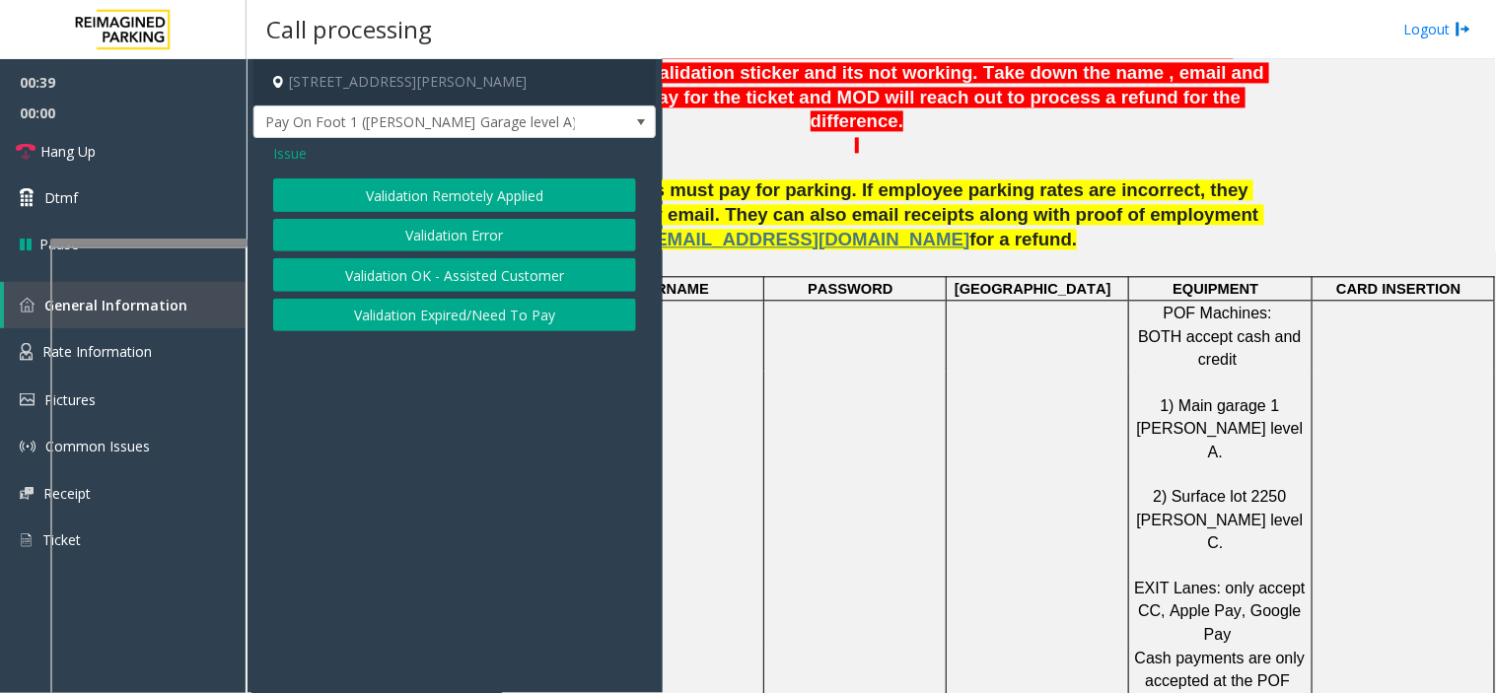
click at [434, 221] on button "Validation Error" at bounding box center [454, 236] width 363 height 34
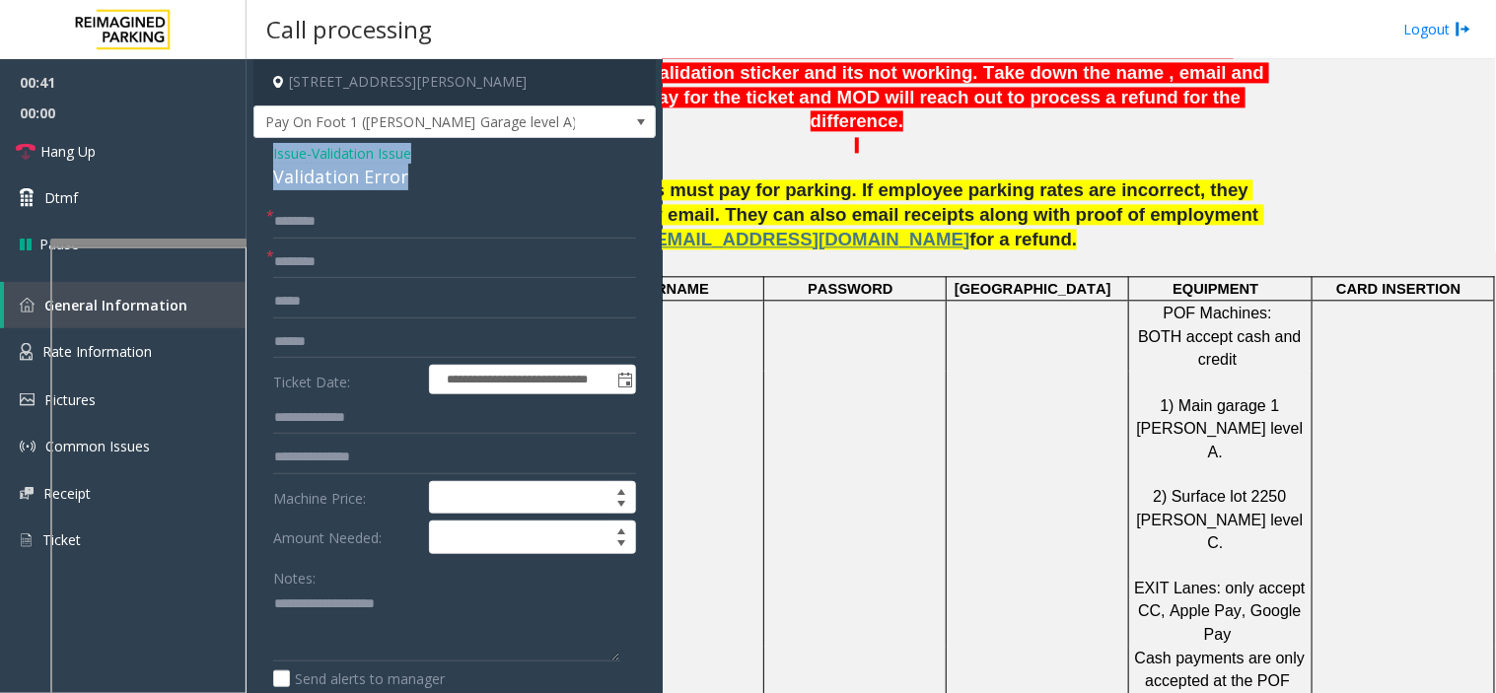
drag, startPoint x: 422, startPoint y: 184, endPoint x: 250, endPoint y: 156, distance: 173.9
click at [250, 156] on app-call-processing-form "**********" at bounding box center [455, 376] width 416 height 634
click at [399, 623] on textarea at bounding box center [446, 626] width 347 height 74
type textarea "**********"
click at [327, 277] on input "text" at bounding box center [454, 263] width 363 height 34
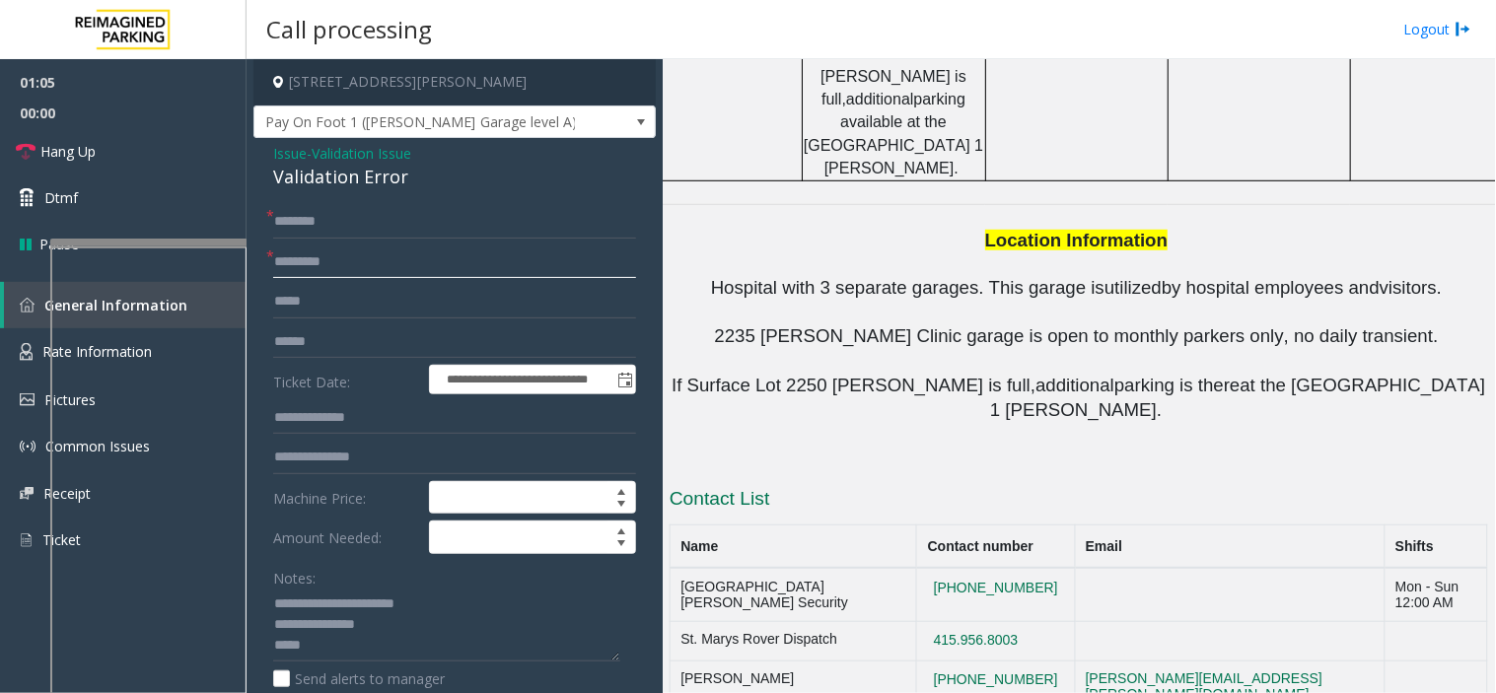
scroll to position [2274, 0]
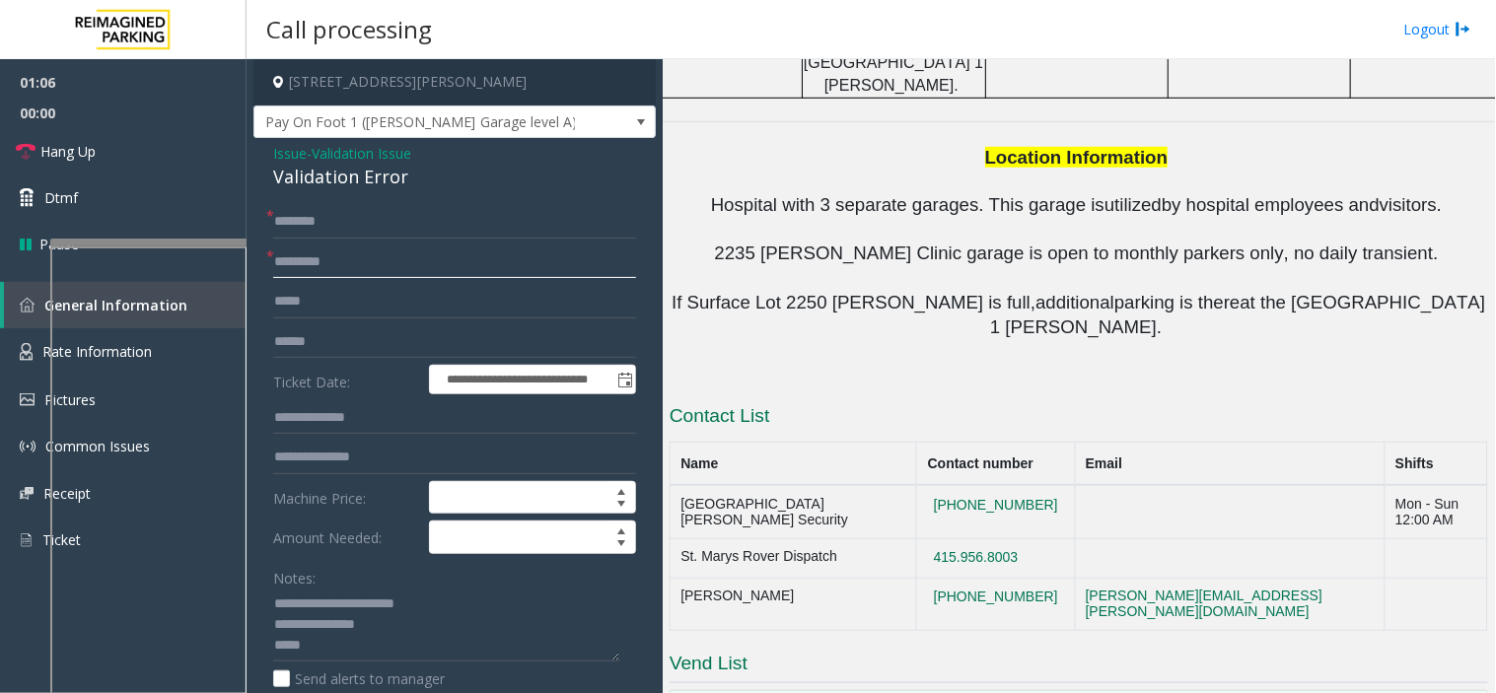
type input "********"
click at [370, 199] on div "**********" at bounding box center [454, 659] width 402 height 1042
click at [367, 213] on input "text" at bounding box center [454, 222] width 363 height 34
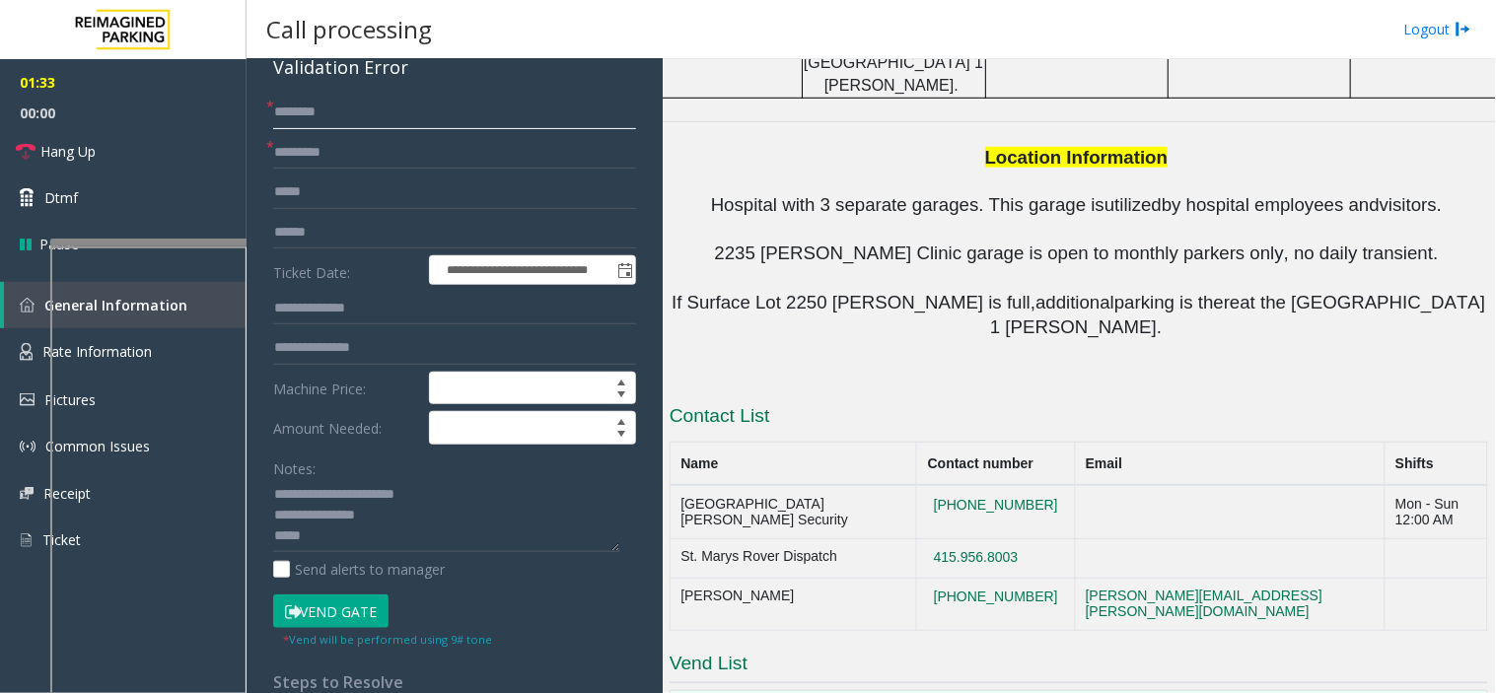
click at [345, 120] on input "text" at bounding box center [454, 113] width 363 height 34
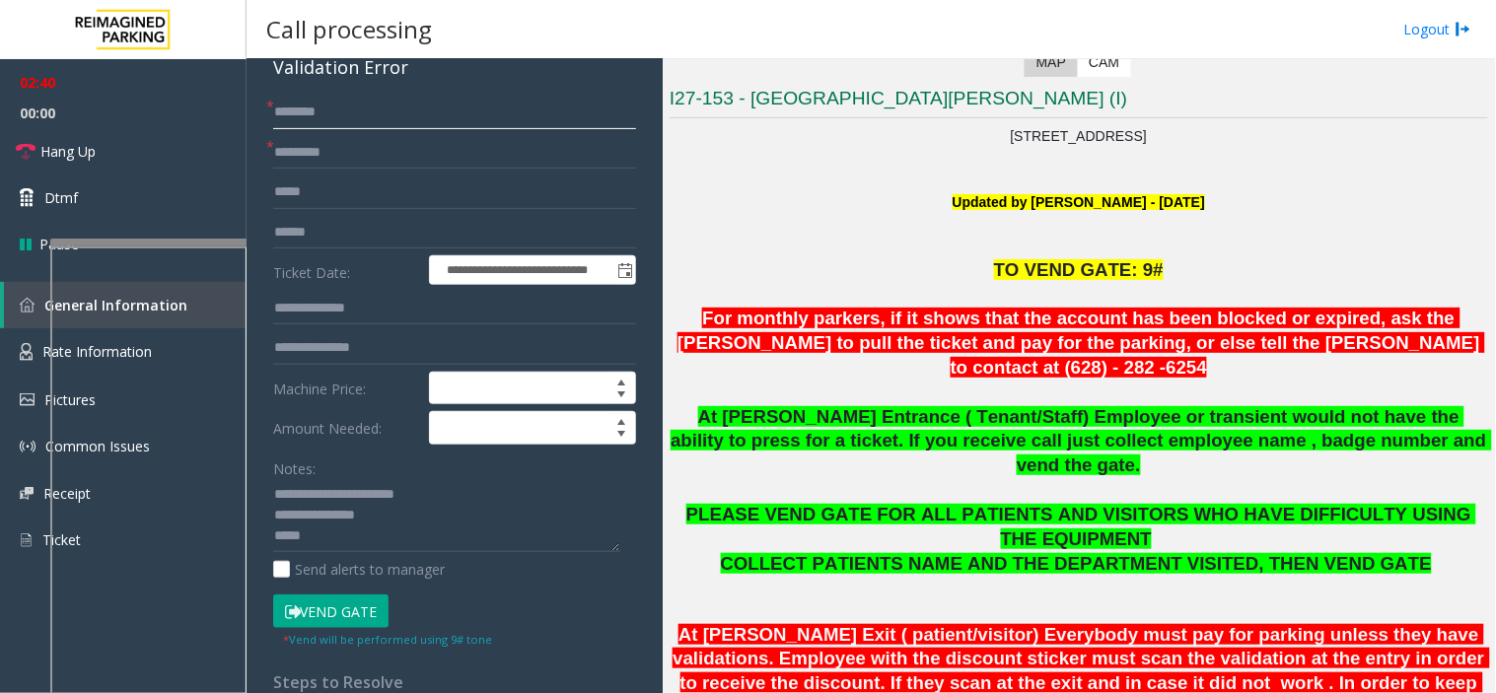
scroll to position [521, 0]
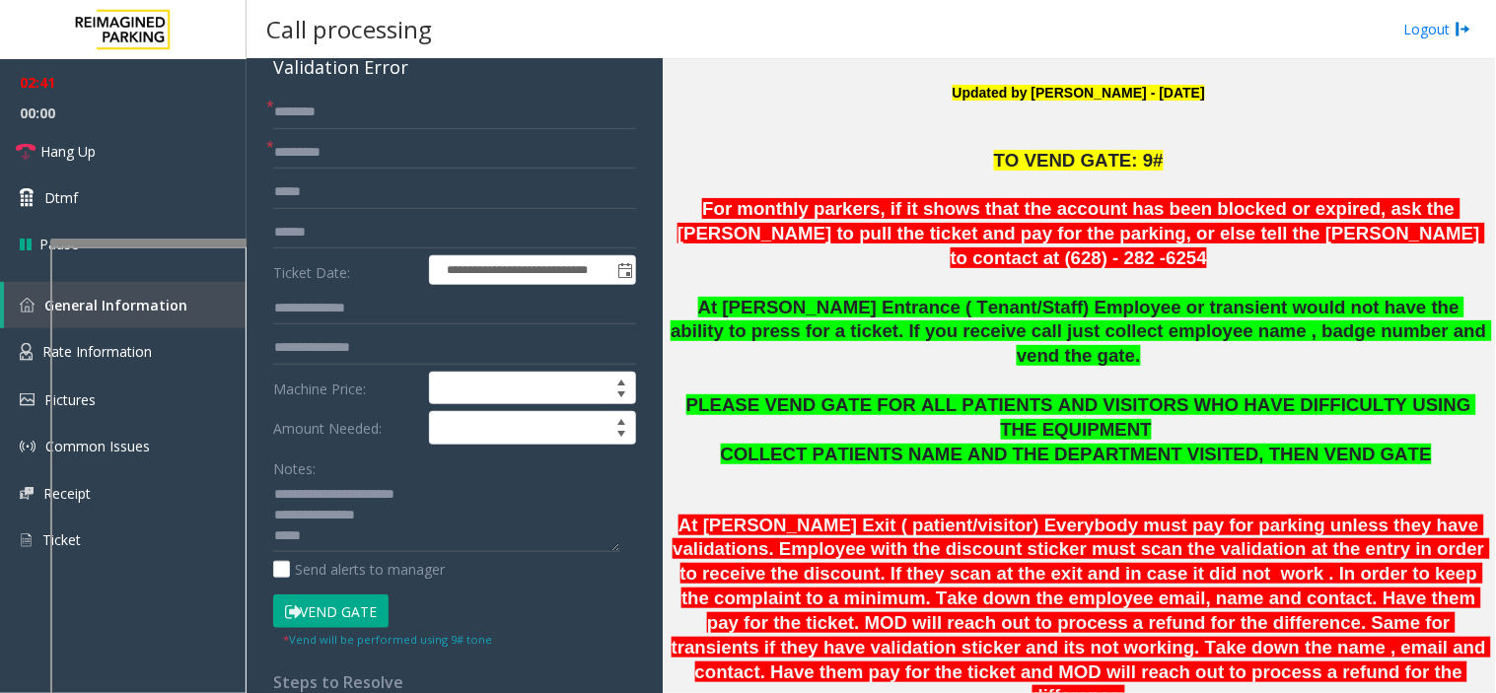
click at [332, 94] on div "**********" at bounding box center [454, 550] width 402 height 1042
click at [332, 105] on input "text" at bounding box center [454, 113] width 363 height 34
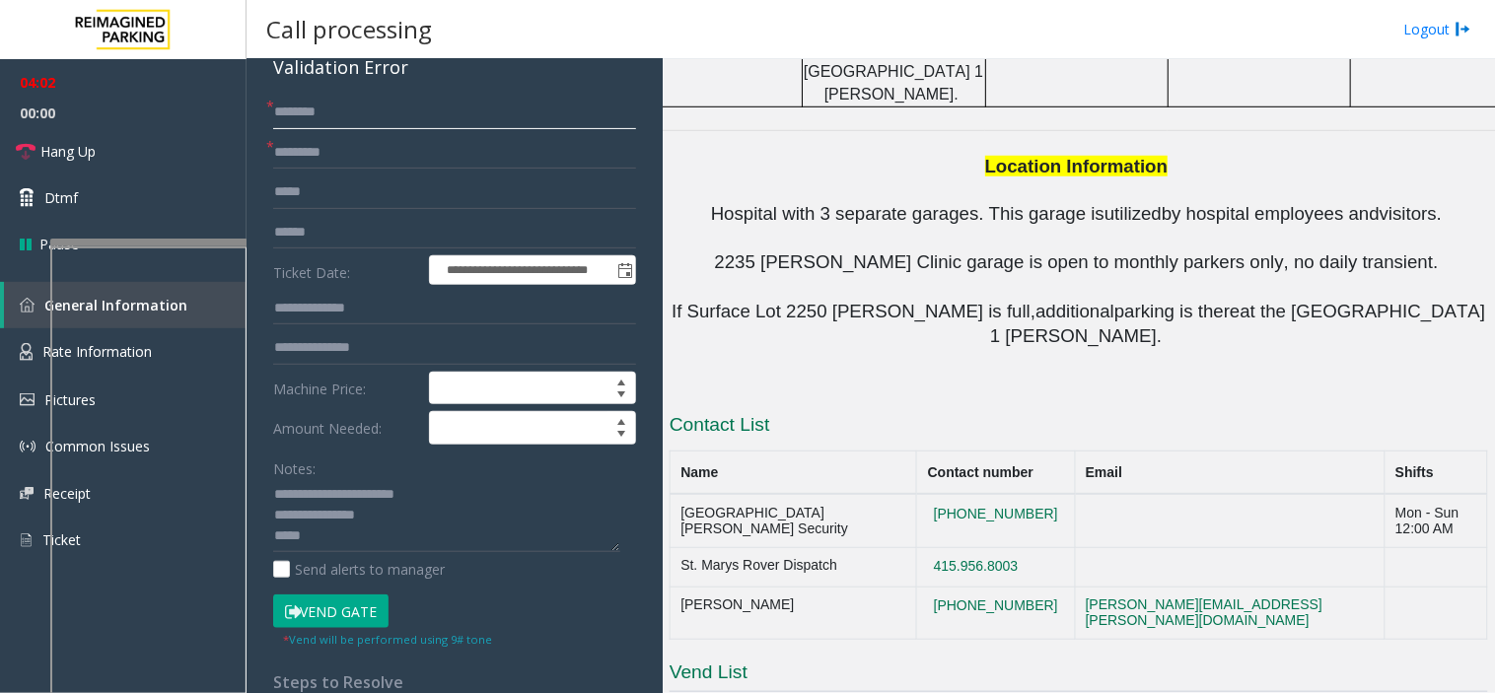
scroll to position [2274, 0]
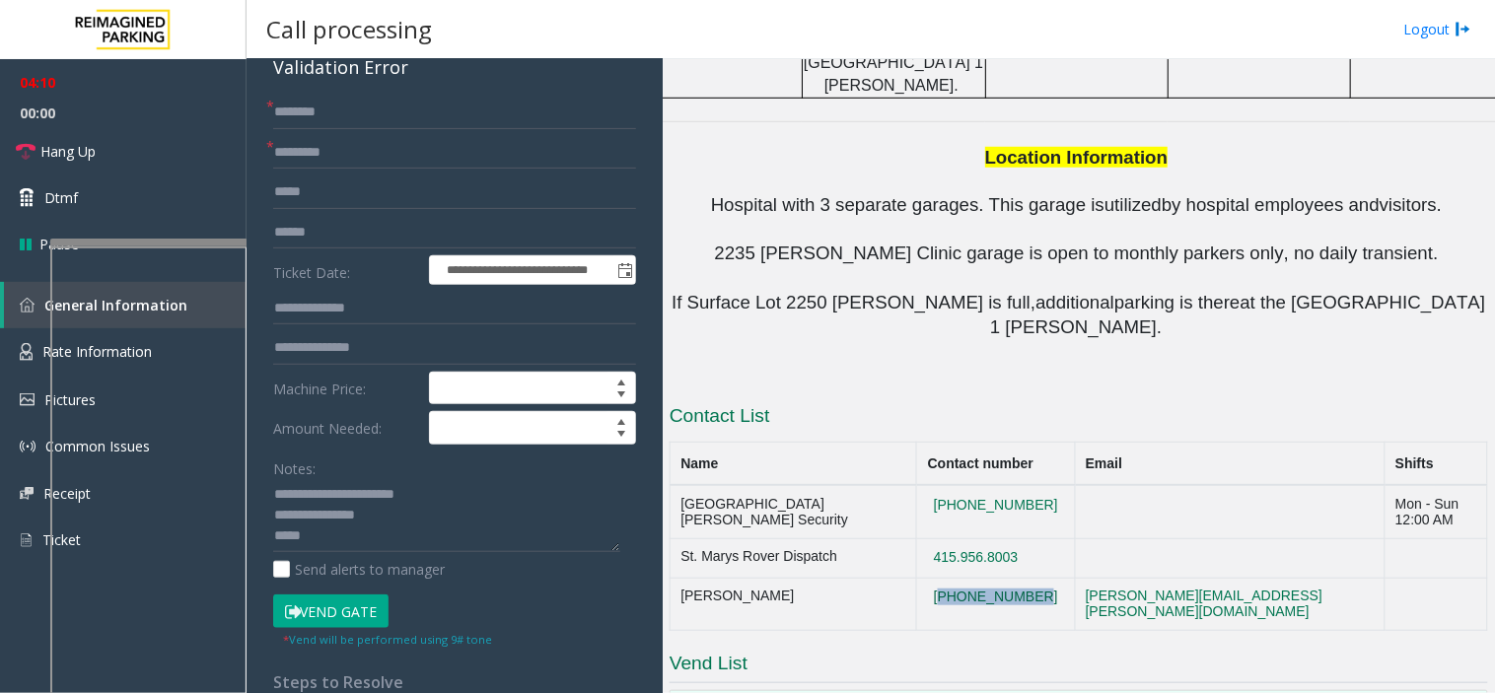
drag, startPoint x: 1025, startPoint y: 259, endPoint x: 919, endPoint y: 269, distance: 106.9
click at [919, 578] on td "628-282-6254" at bounding box center [996, 604] width 158 height 53
copy button "628-282-6254"
click at [366, 542] on textarea at bounding box center [446, 516] width 347 height 74
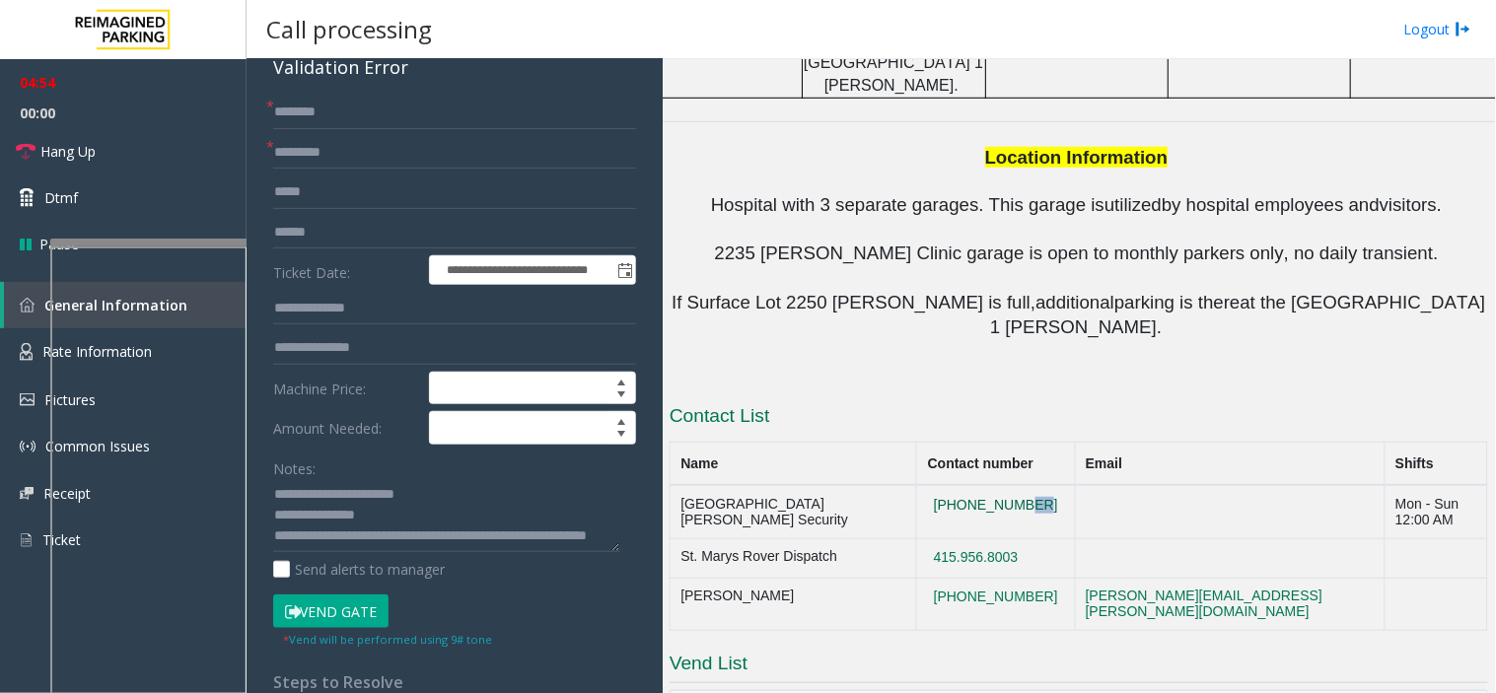
drag, startPoint x: 1023, startPoint y: 190, endPoint x: 992, endPoint y: 183, distance: 31.3
click at [992, 485] on td "415-750-5796" at bounding box center [996, 511] width 158 height 53
click at [1011, 549] on button "415.956.8003" at bounding box center [976, 558] width 97 height 18
click at [1022, 538] on td "415.956.8003" at bounding box center [996, 557] width 158 height 39
drag, startPoint x: 1022, startPoint y: 229, endPoint x: 920, endPoint y: 231, distance: 101.6
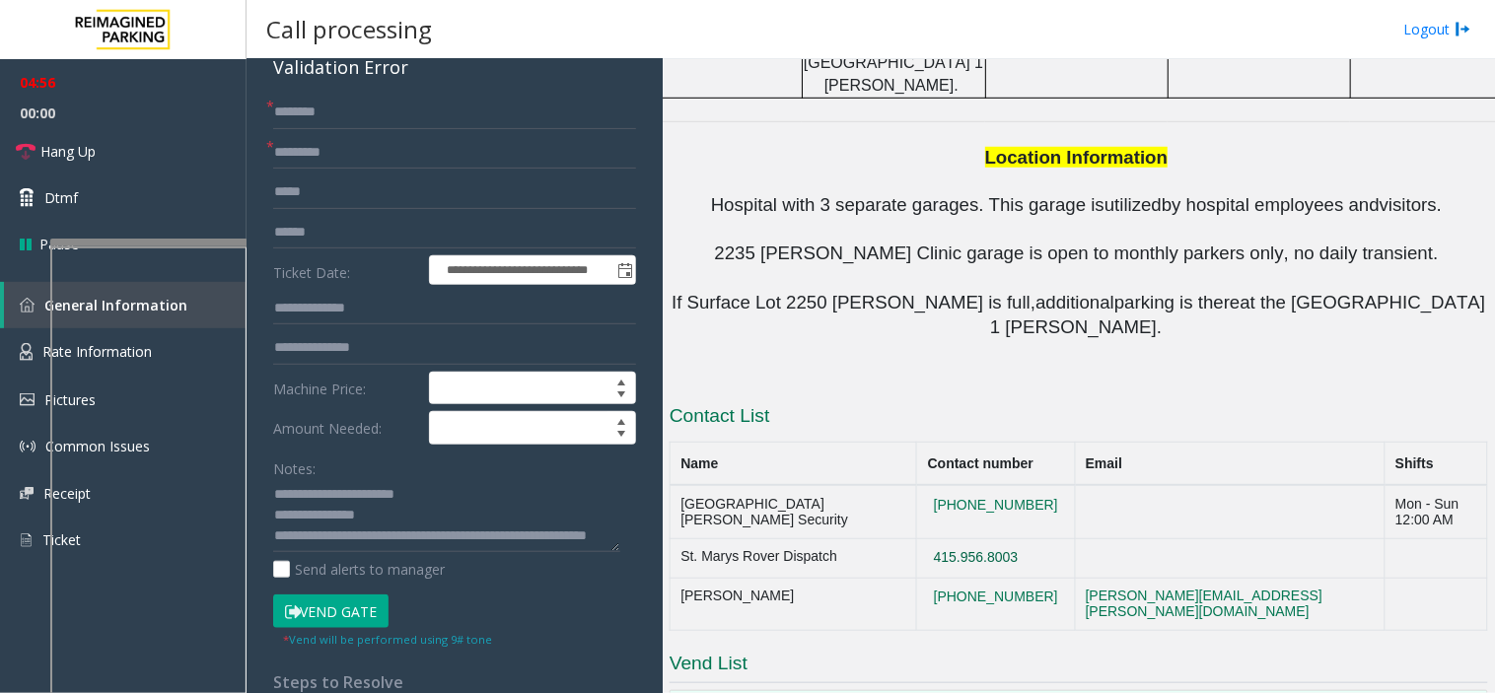
click at [920, 538] on td "415.956.8003" at bounding box center [996, 557] width 158 height 39
copy button "415.956.8003"
click at [375, 537] on textarea at bounding box center [446, 516] width 347 height 74
drag, startPoint x: 762, startPoint y: 267, endPoint x: 678, endPoint y: 267, distance: 83.8
click at [678, 578] on td "Alan Giang" at bounding box center [793, 604] width 247 height 53
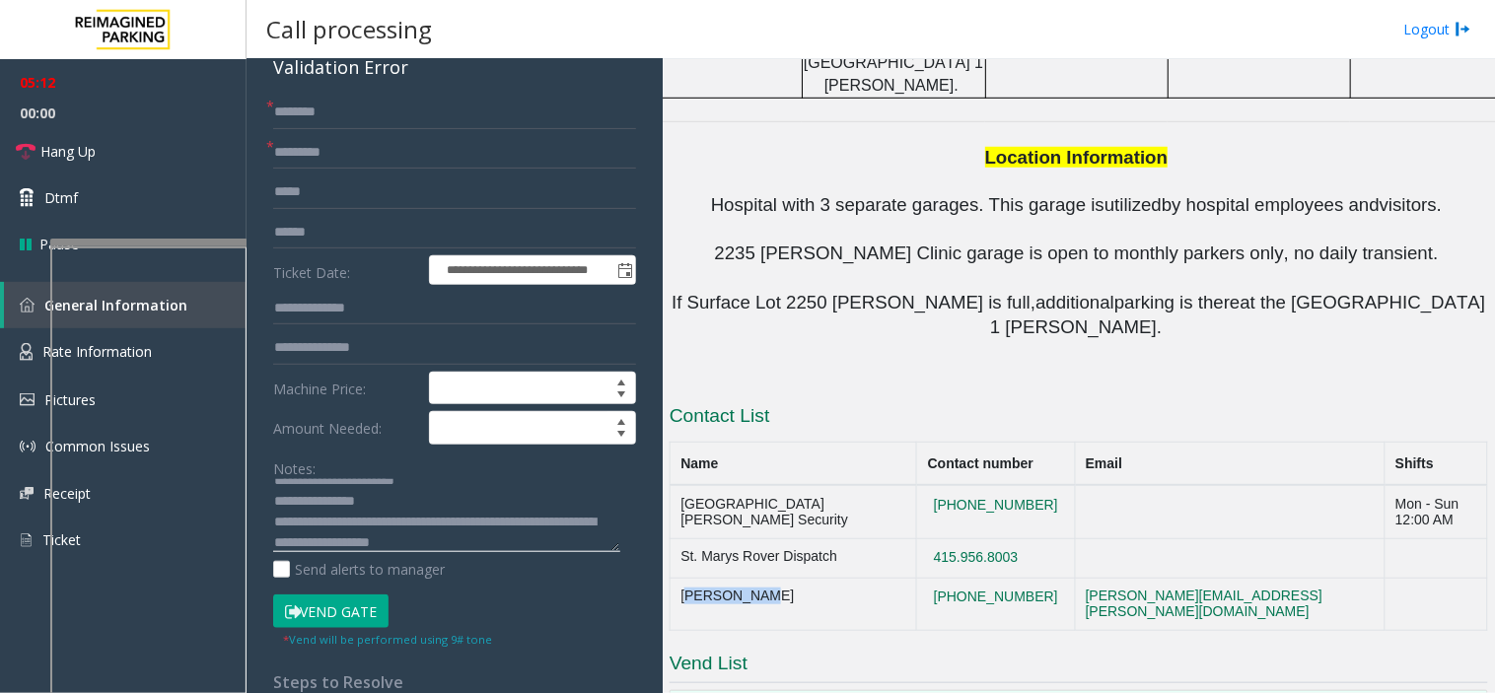
scroll to position [21, 0]
click at [428, 540] on textarea at bounding box center [446, 516] width 347 height 74
click at [513, 537] on textarea at bounding box center [446, 516] width 347 height 74
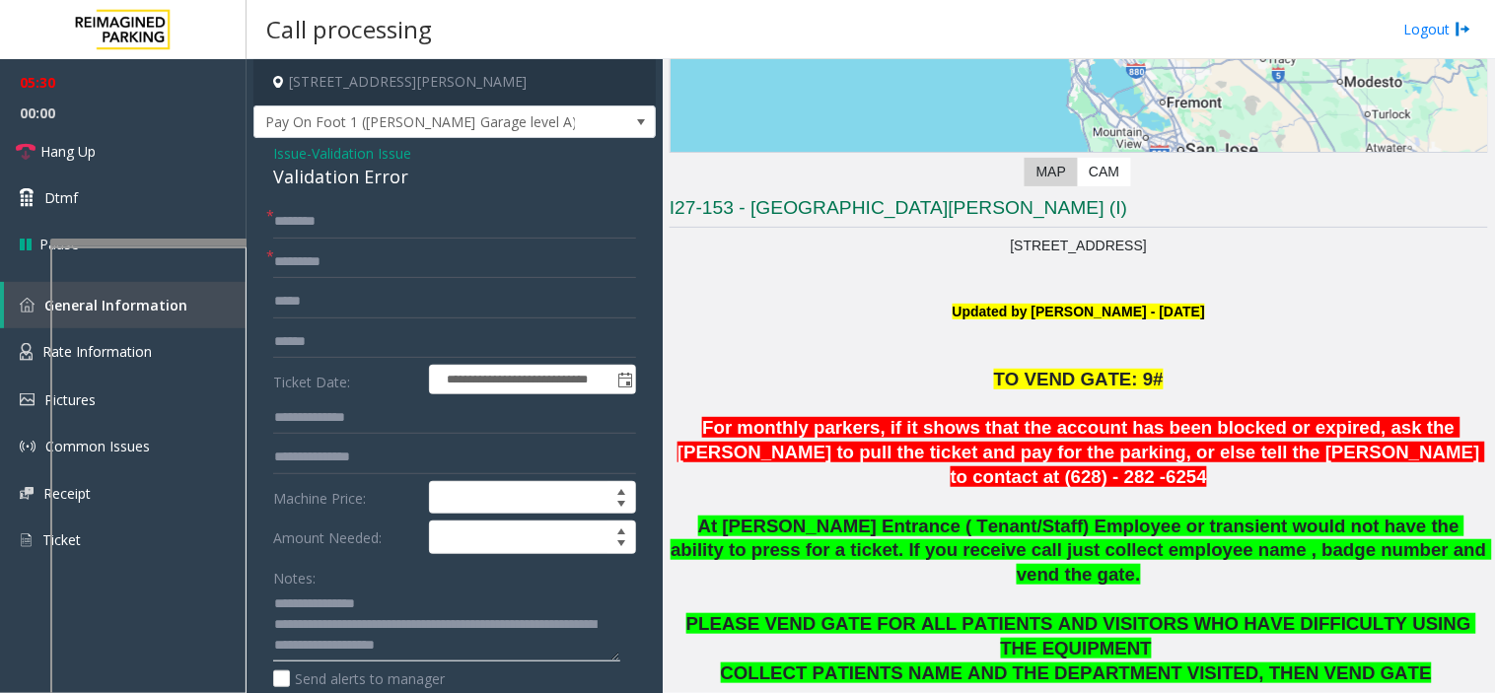
click at [545, 623] on textarea at bounding box center [446, 626] width 347 height 74
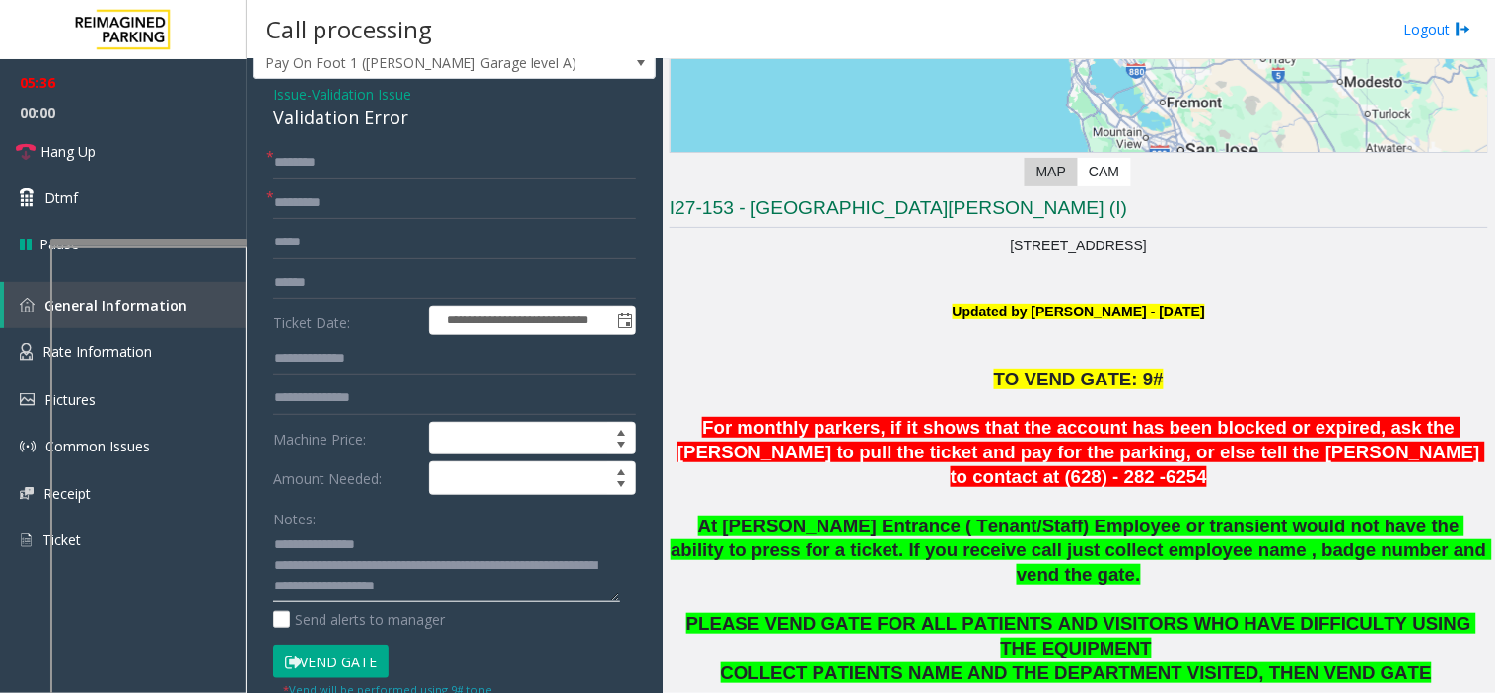
scroll to position [109, 0]
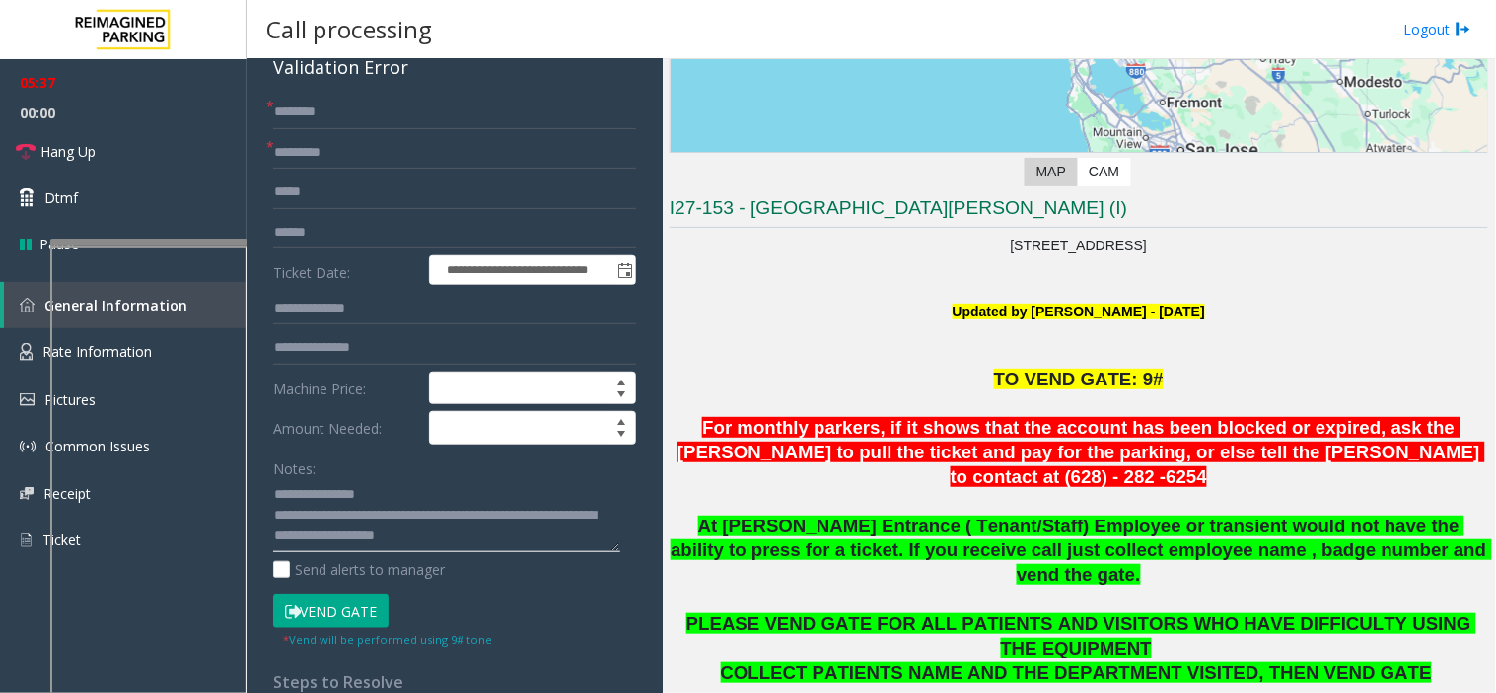
click at [518, 535] on textarea at bounding box center [446, 516] width 347 height 74
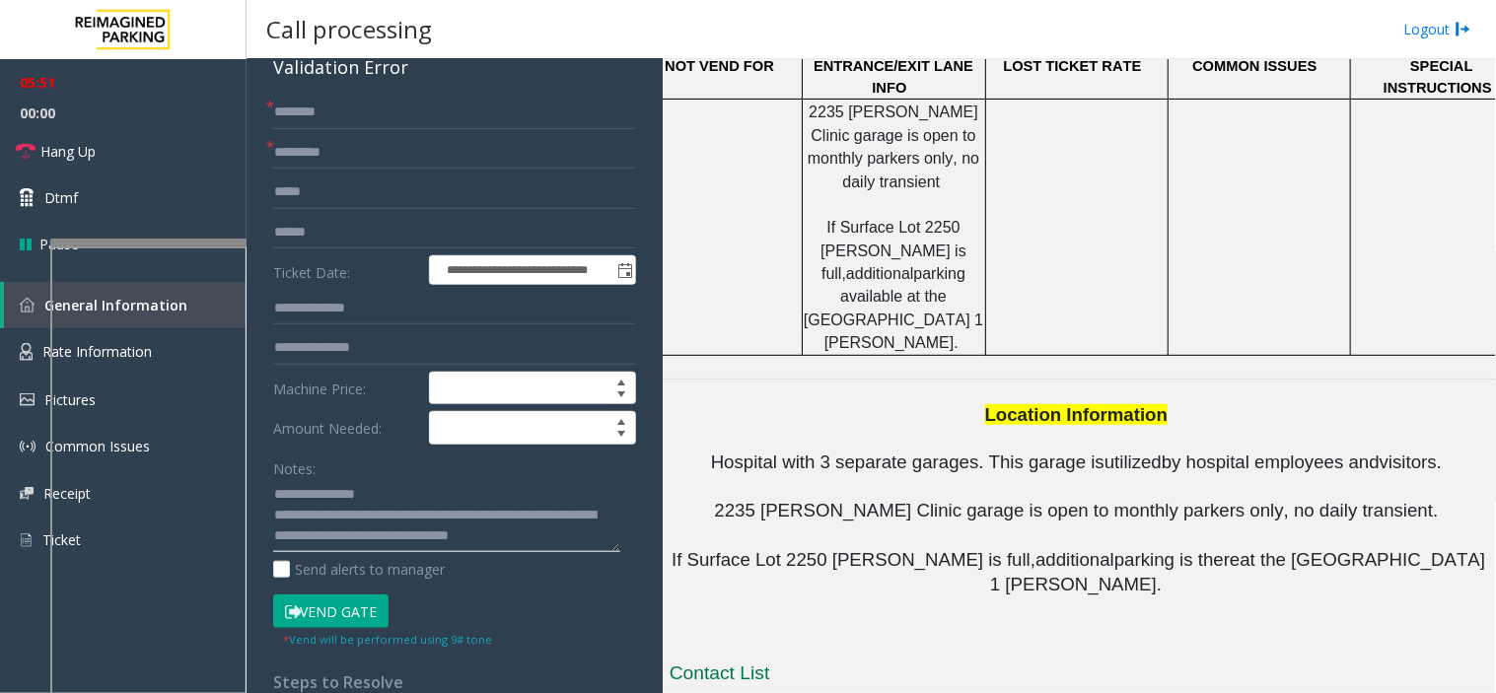
scroll to position [2055, 0]
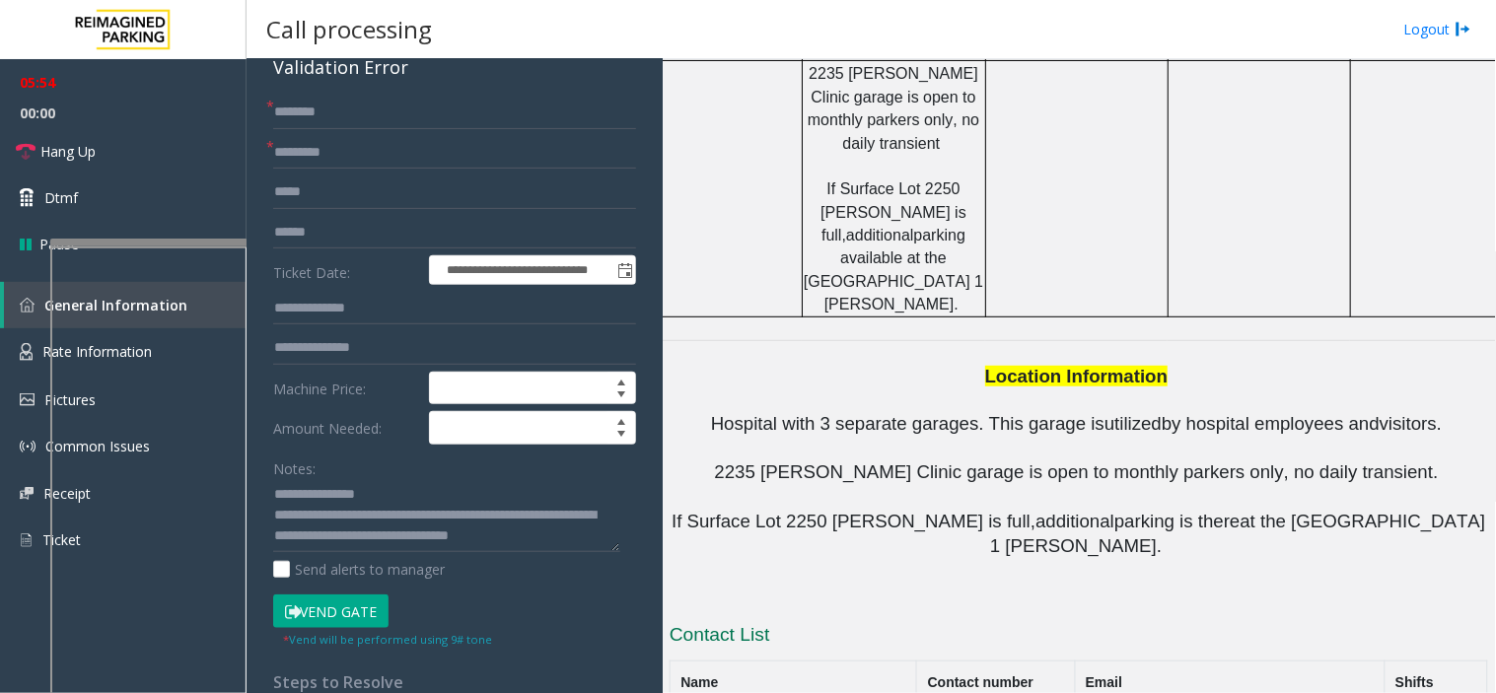
drag, startPoint x: 848, startPoint y: 439, endPoint x: 685, endPoint y: 438, distance: 162.7
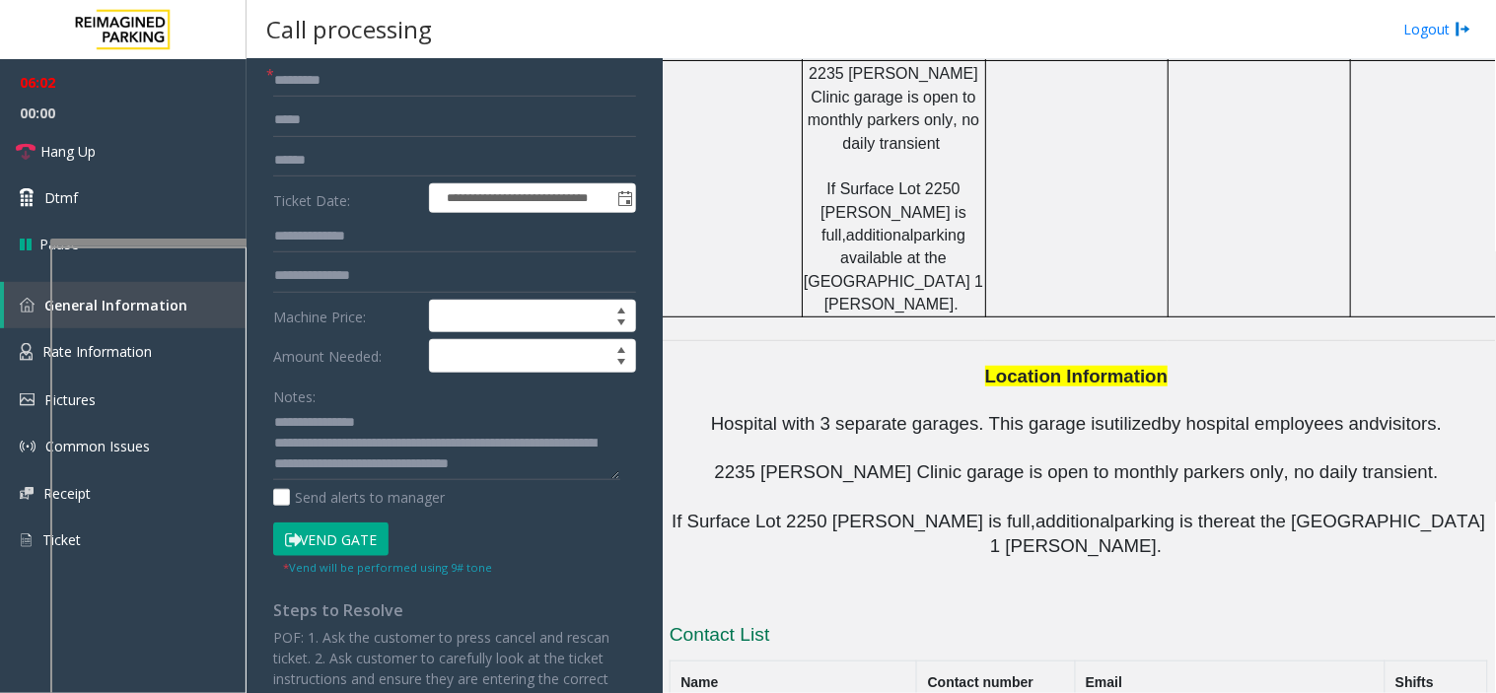
scroll to position [219, 0]
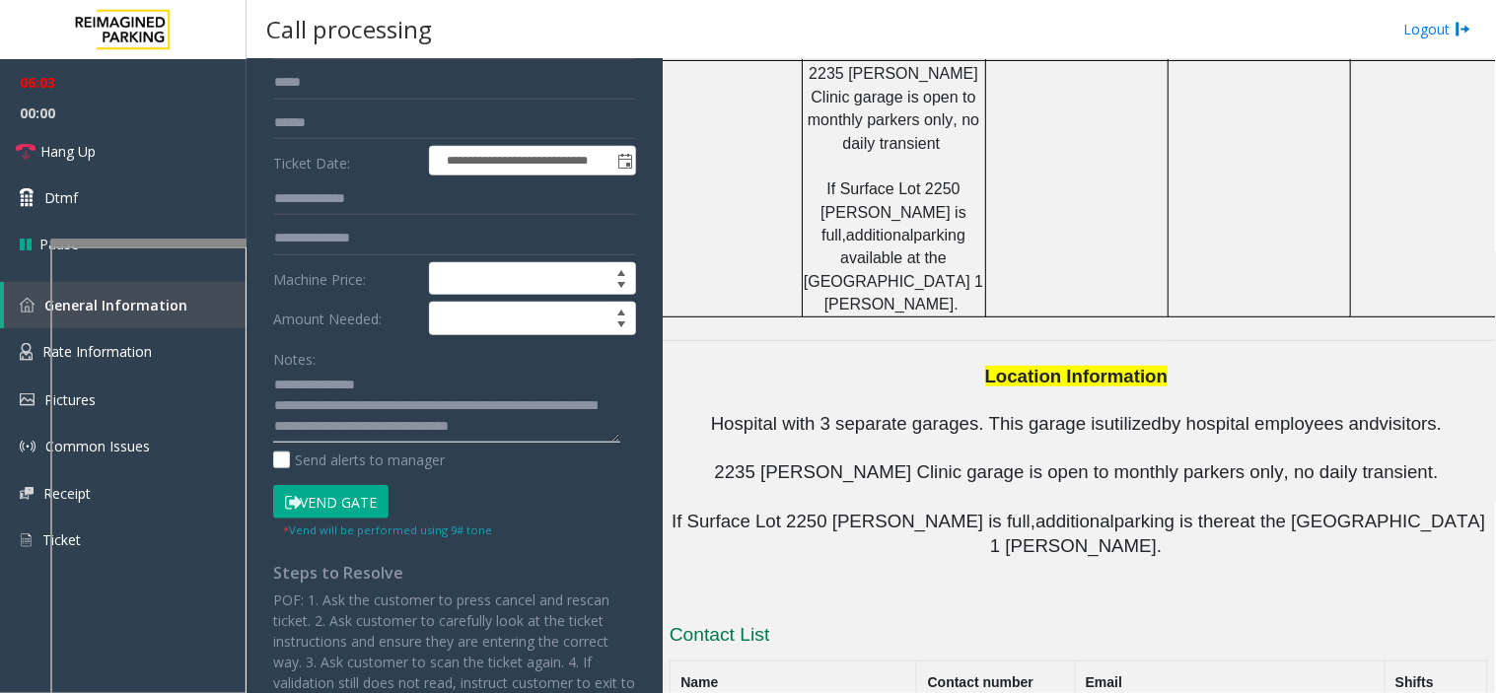
click at [602, 430] on textarea at bounding box center [446, 407] width 347 height 74
drag, startPoint x: 868, startPoint y: 442, endPoint x: 672, endPoint y: 438, distance: 195.3
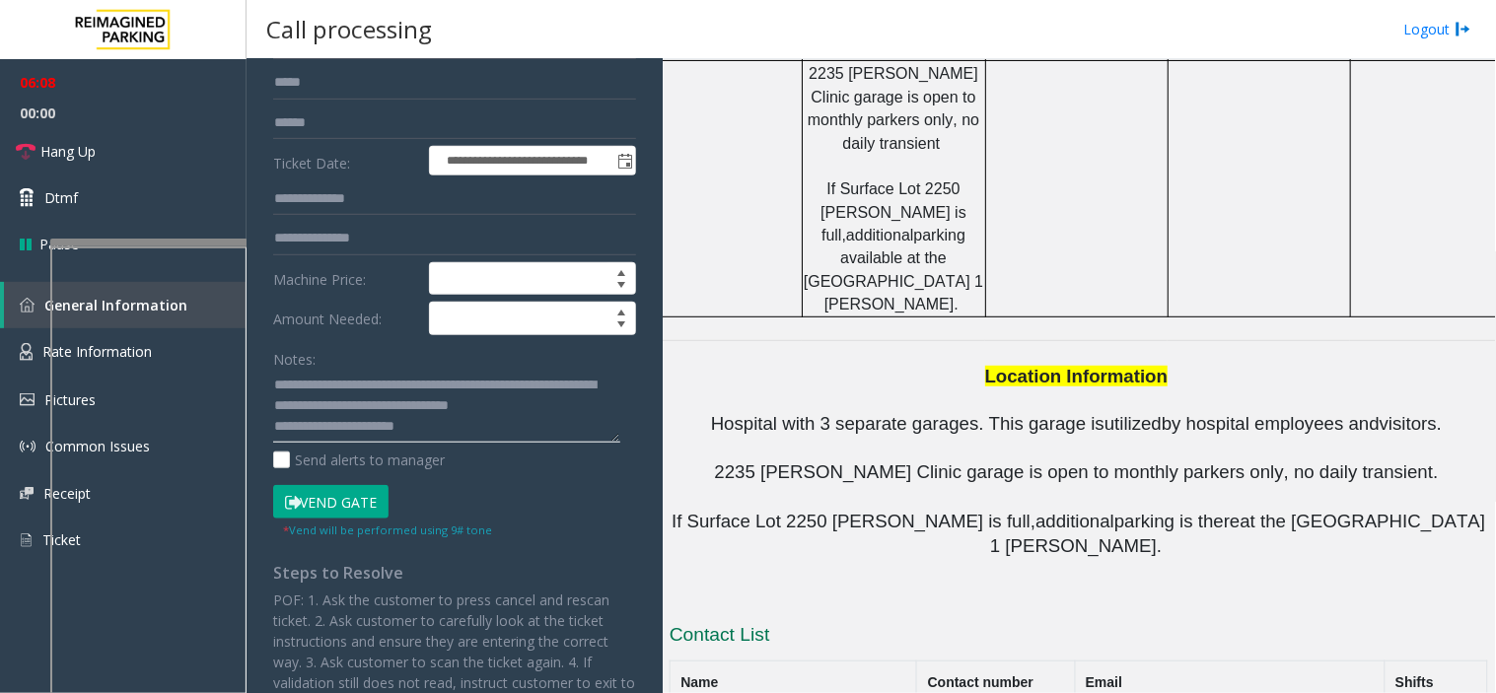
click at [458, 442] on textarea at bounding box center [446, 407] width 347 height 74
click at [458, 431] on textarea at bounding box center [446, 407] width 347 height 74
click at [473, 435] on textarea at bounding box center [446, 407] width 347 height 74
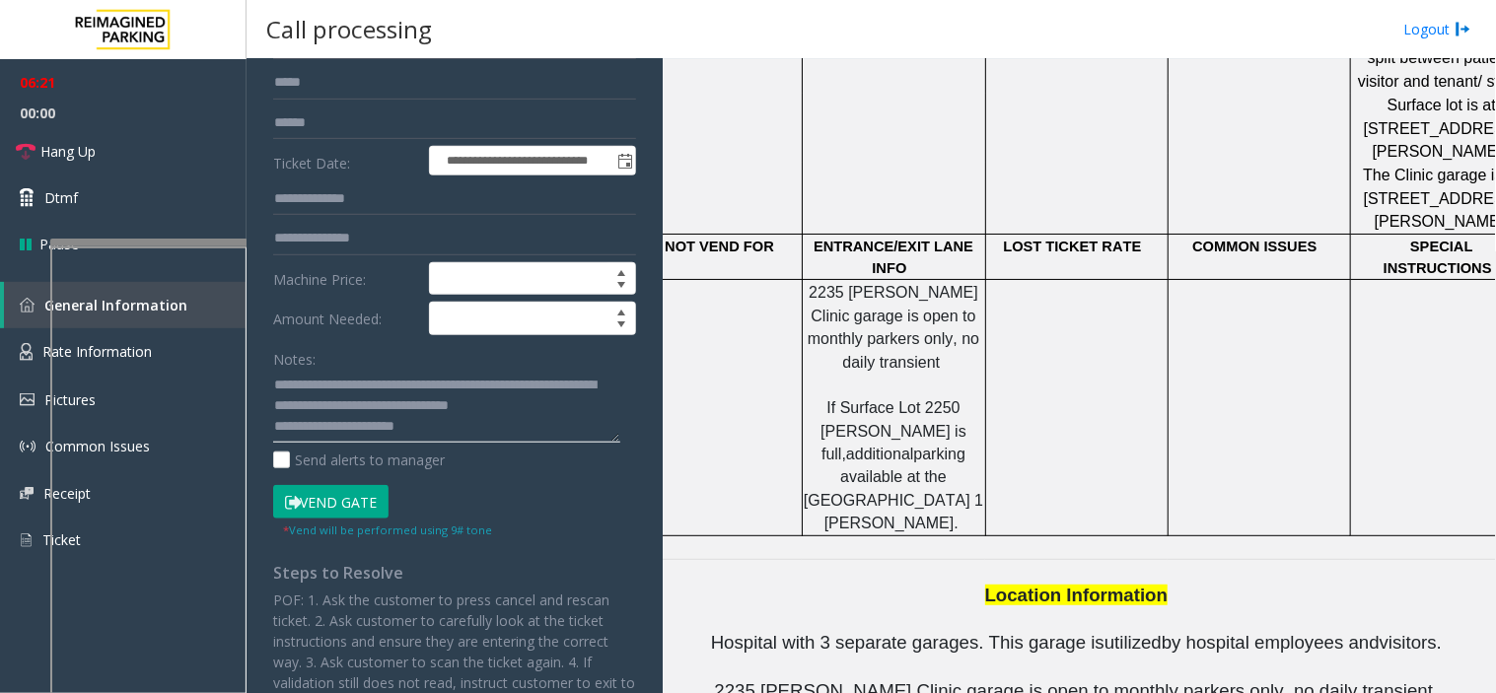
click at [452, 421] on textarea at bounding box center [446, 407] width 347 height 74
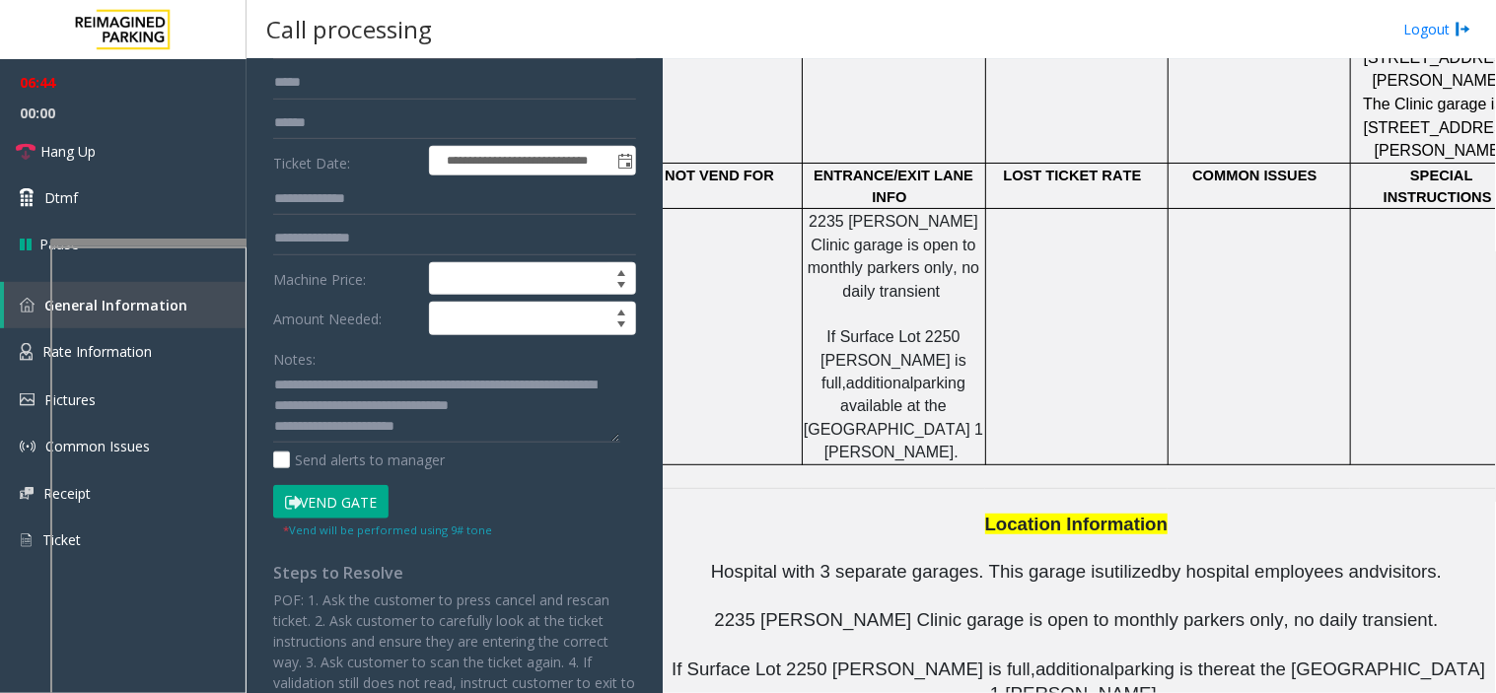
scroll to position [1945, 0]
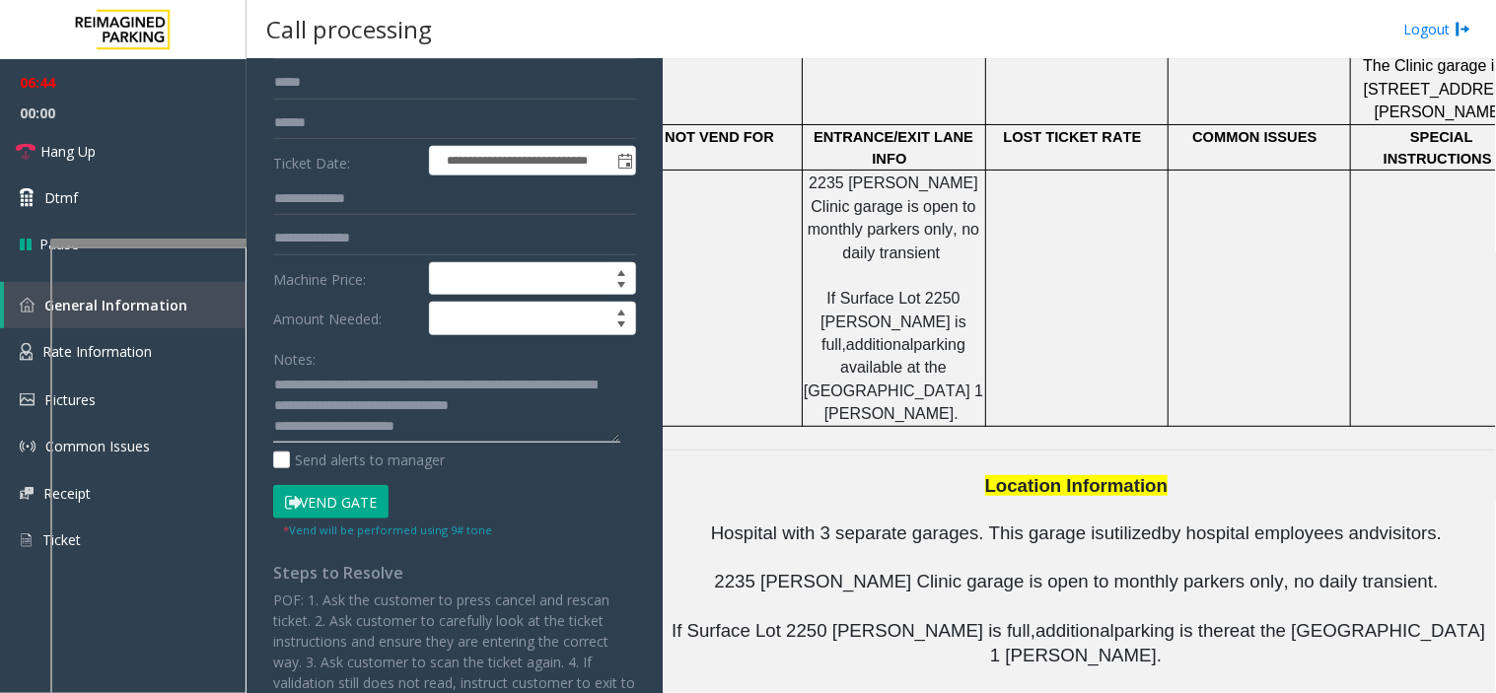
click at [451, 436] on textarea at bounding box center [446, 407] width 347 height 74
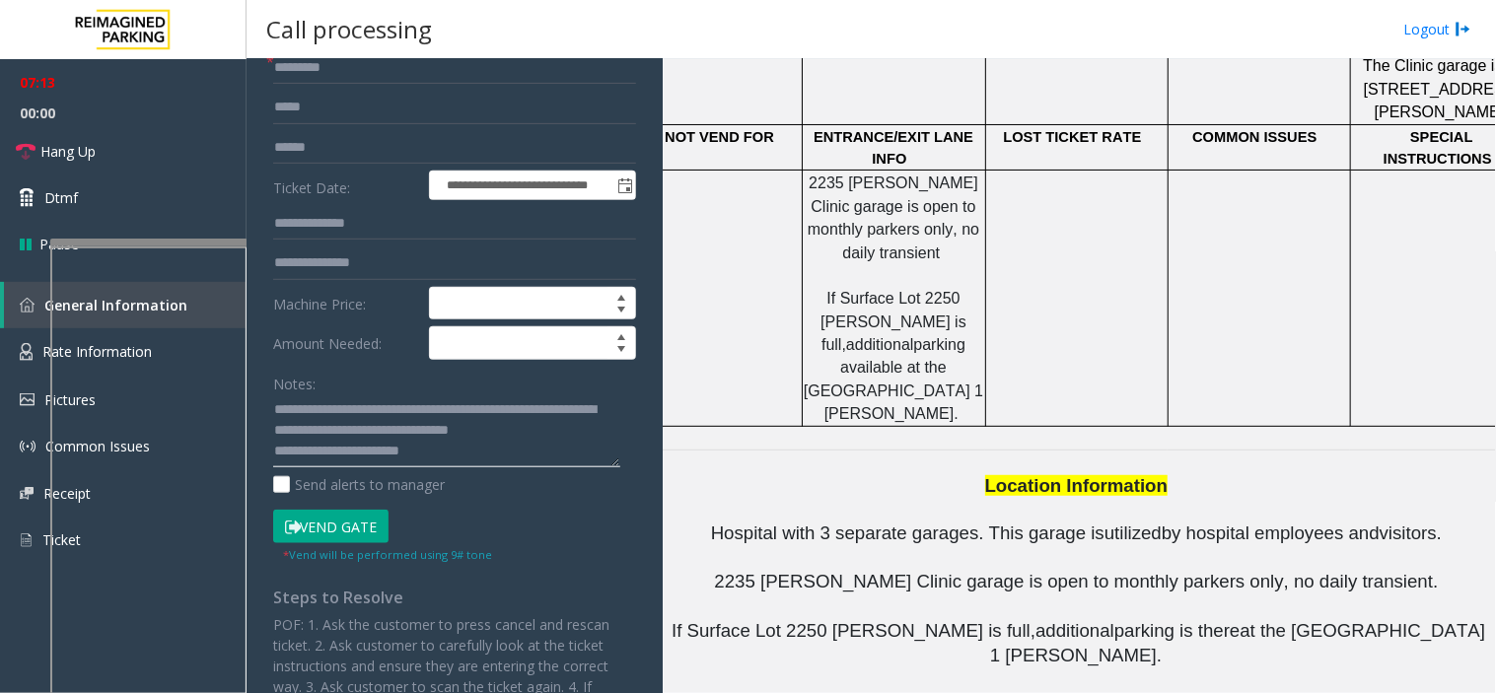
scroll to position [219, 0]
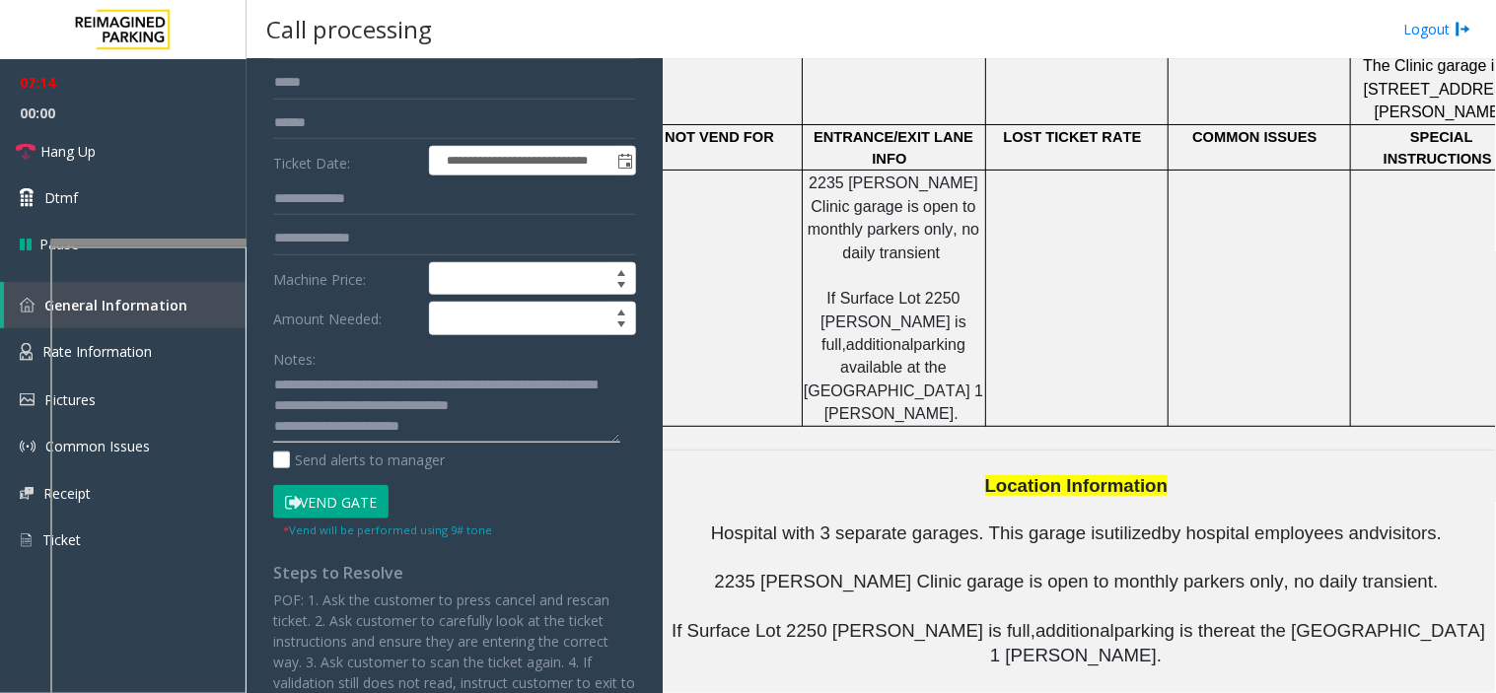
click at [459, 424] on textarea at bounding box center [446, 407] width 347 height 74
click at [452, 419] on textarea at bounding box center [446, 407] width 347 height 74
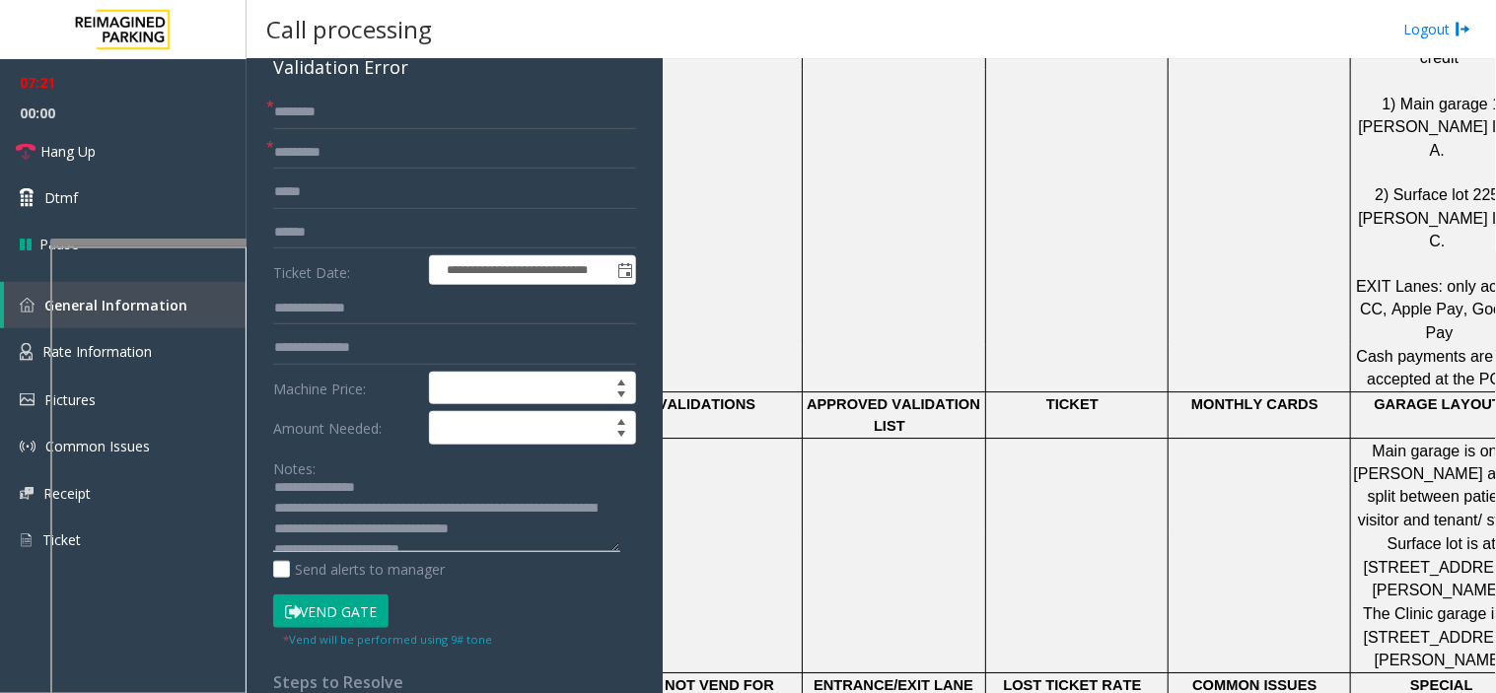
scroll to position [41, 0]
click at [451, 530] on textarea at bounding box center [446, 516] width 347 height 74
click at [480, 532] on textarea at bounding box center [446, 516] width 347 height 74
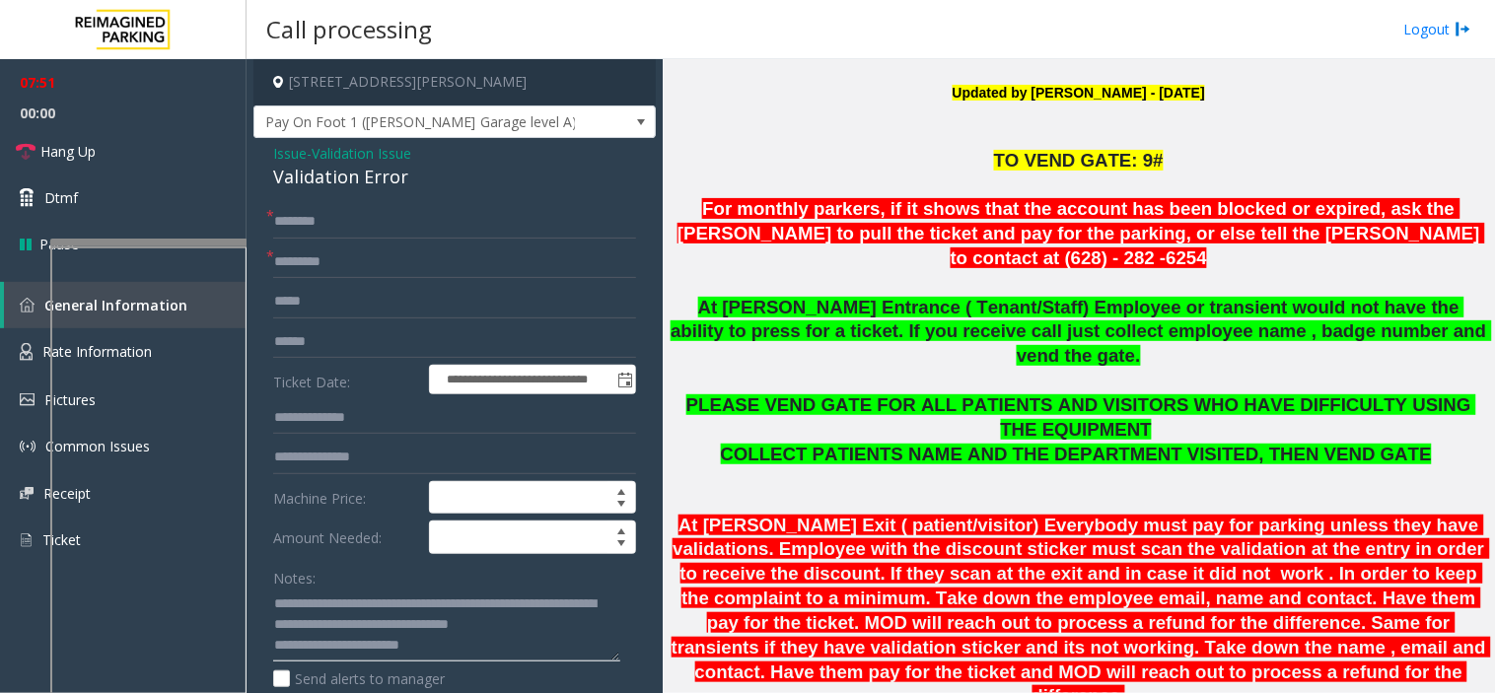
scroll to position [411, 0]
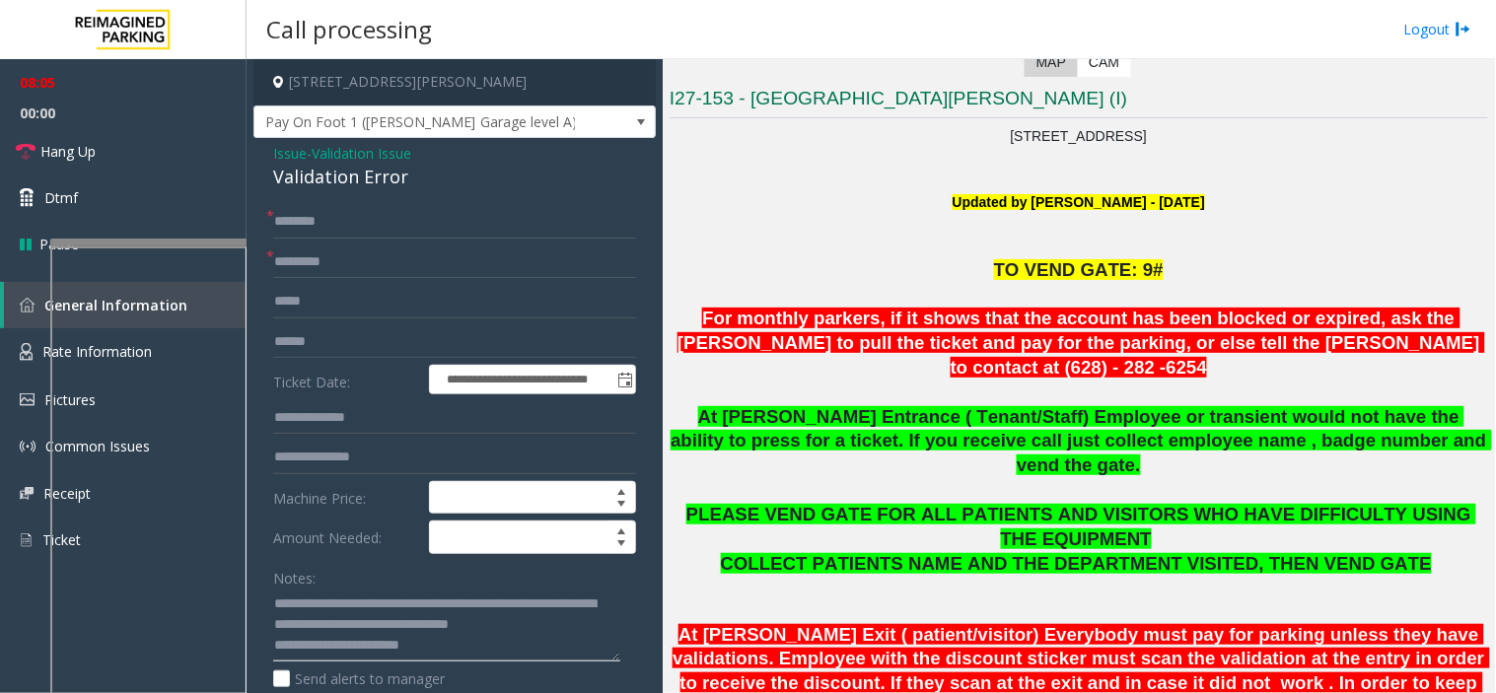
click at [438, 623] on textarea at bounding box center [446, 626] width 347 height 74
click at [469, 623] on textarea at bounding box center [446, 626] width 347 height 74
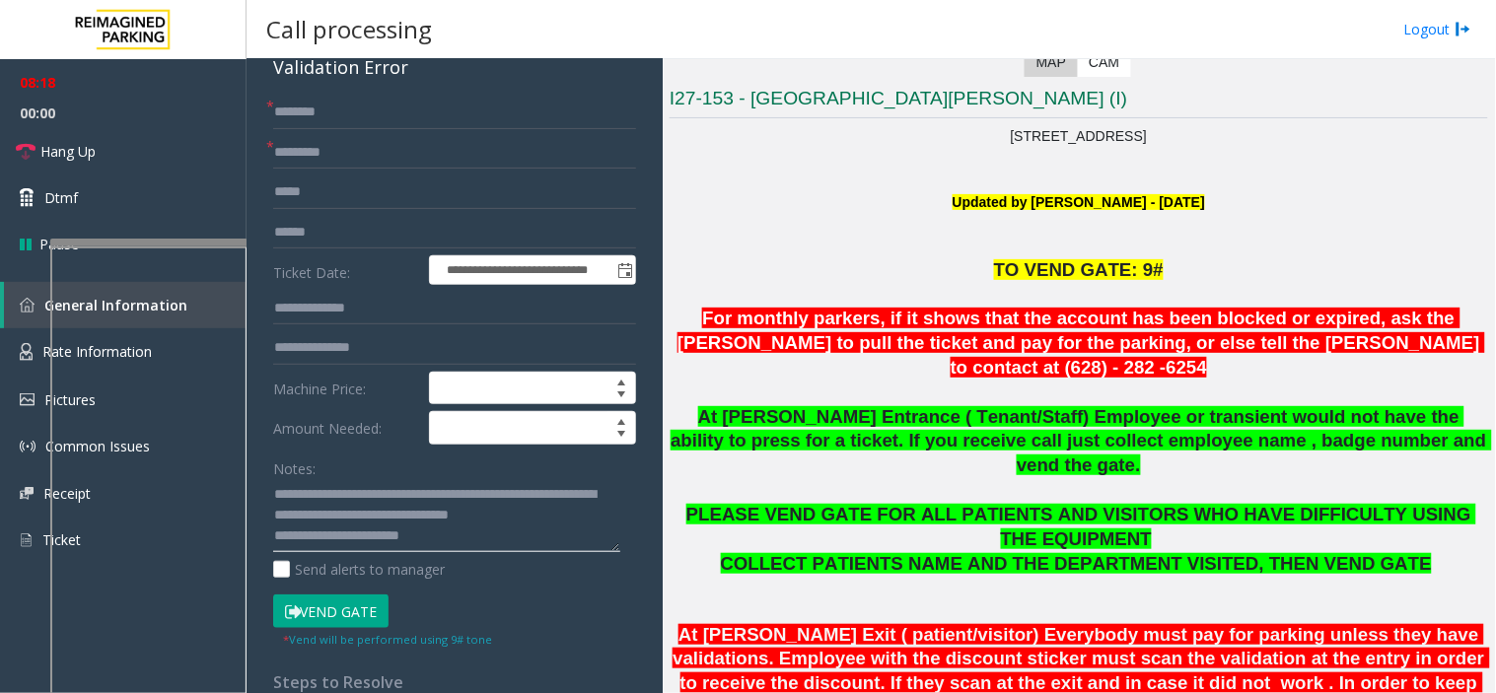
click at [461, 534] on textarea at bounding box center [446, 516] width 347 height 74
click at [527, 537] on textarea at bounding box center [446, 516] width 347 height 74
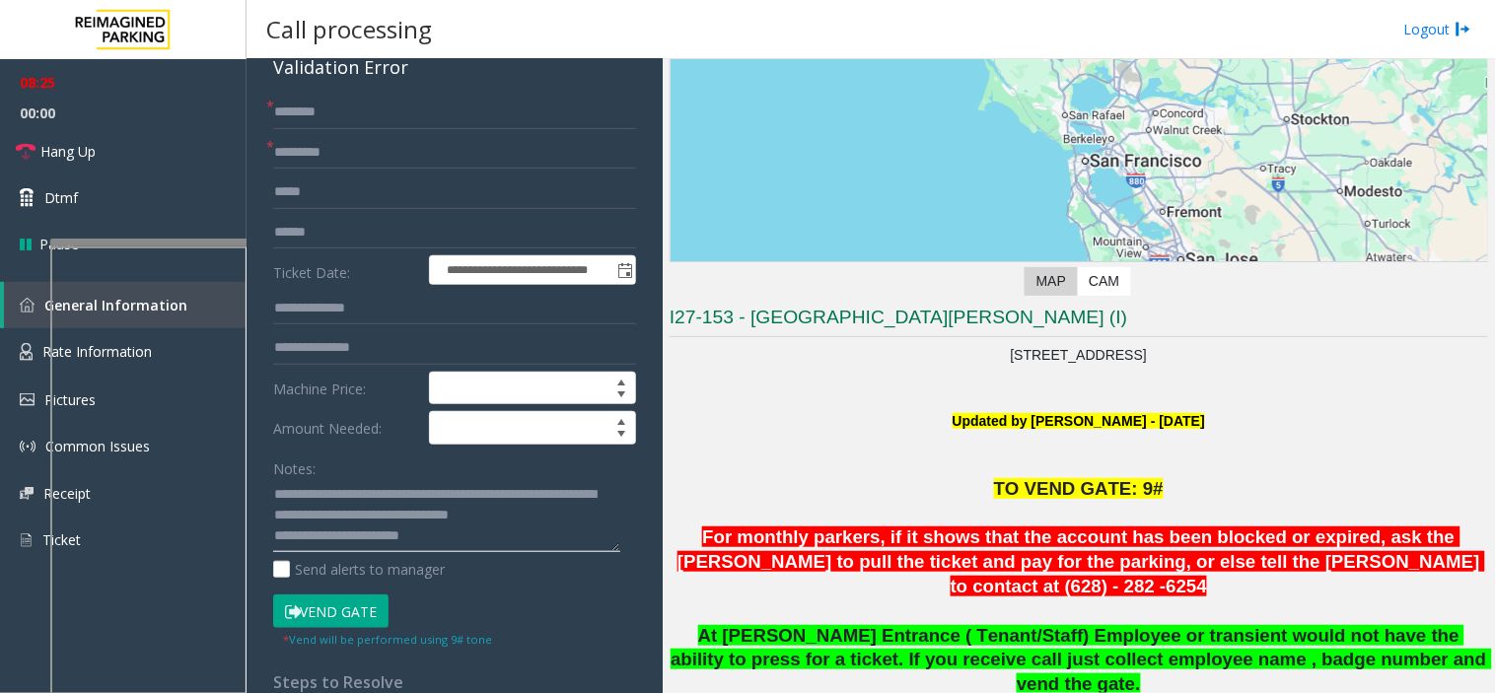
click at [481, 535] on textarea at bounding box center [446, 516] width 347 height 74
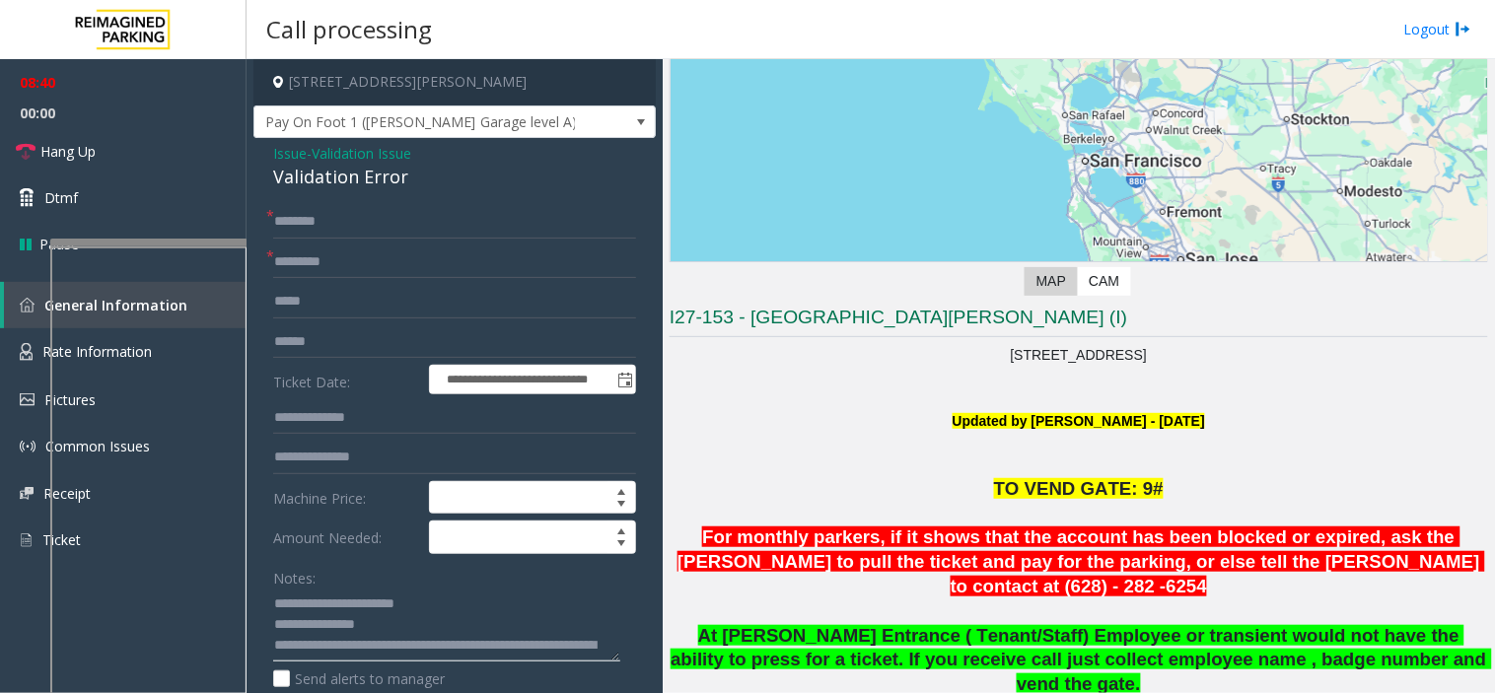
scroll to position [41, 0]
click at [478, 623] on textarea at bounding box center [446, 626] width 347 height 74
click at [470, 623] on textarea at bounding box center [446, 626] width 347 height 74
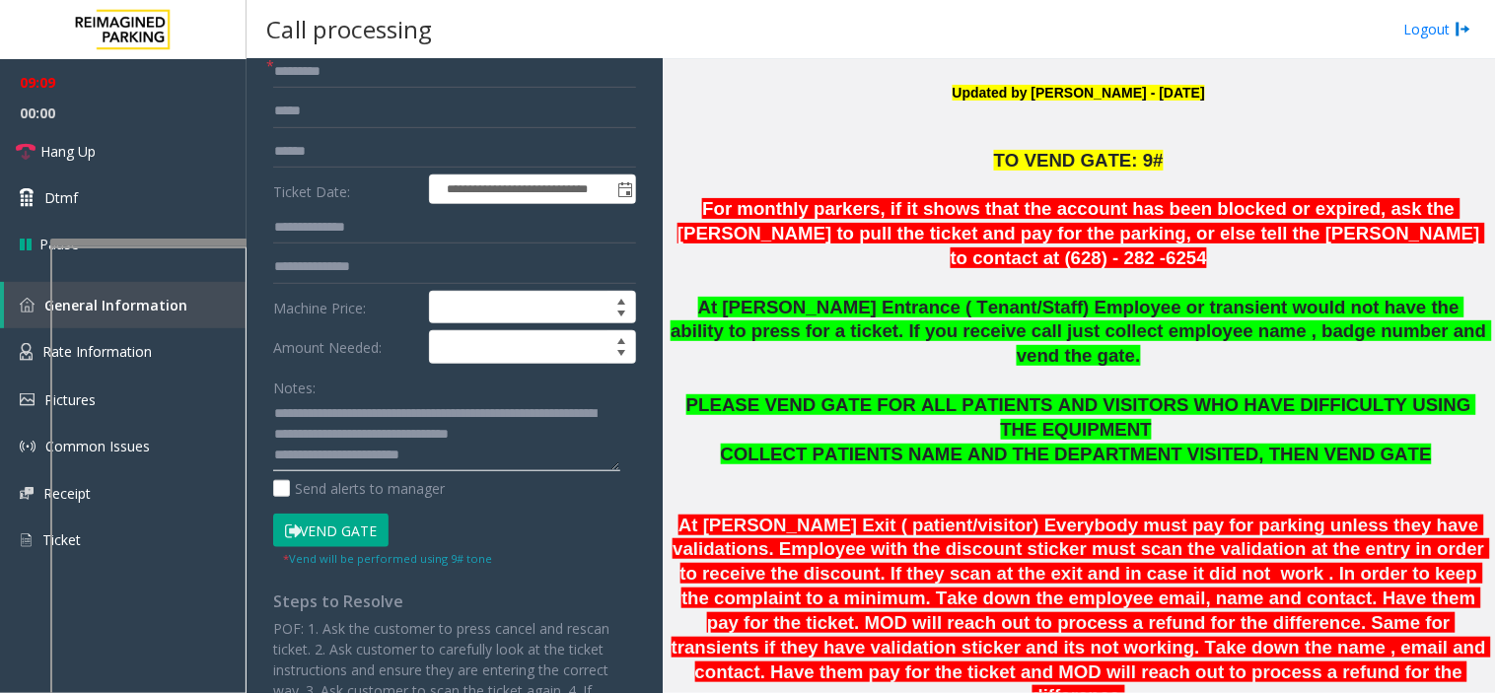
scroll to position [219, 0]
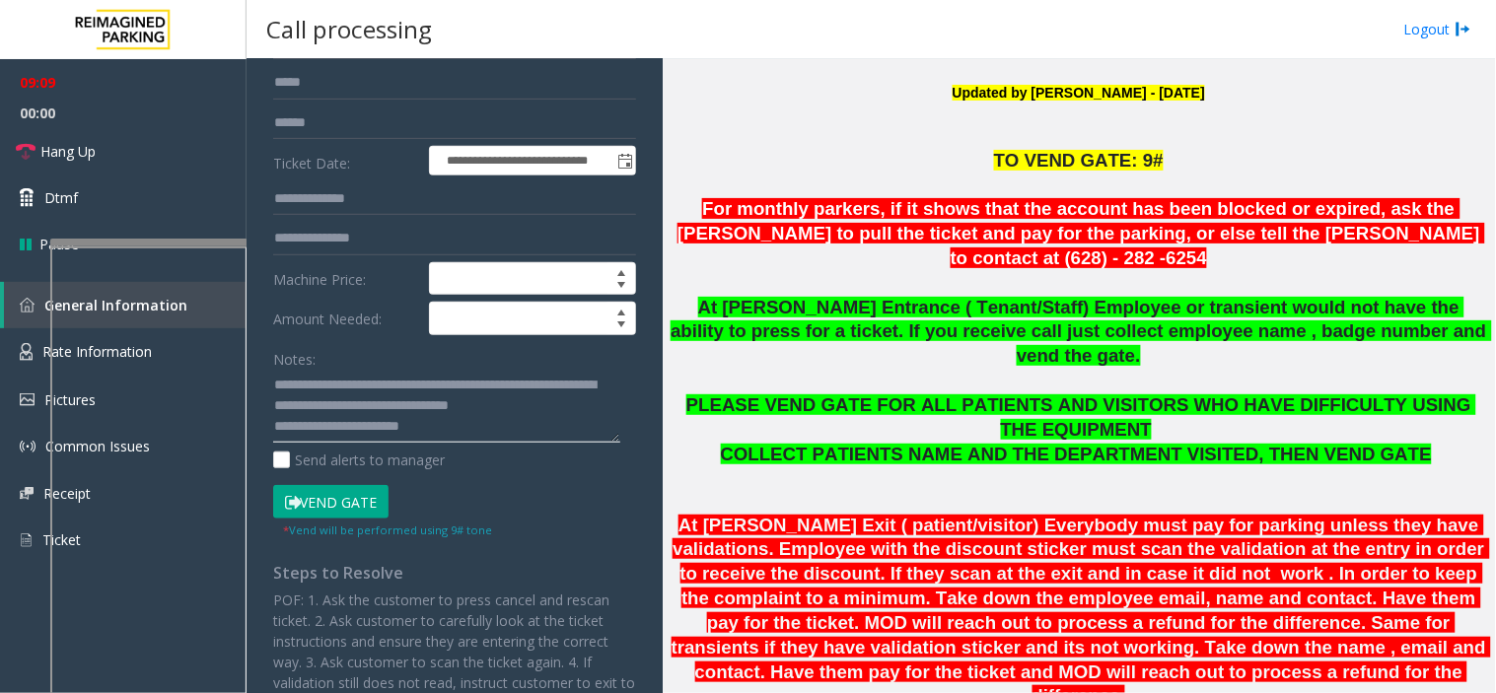
click at [463, 439] on textarea at bounding box center [446, 407] width 347 height 74
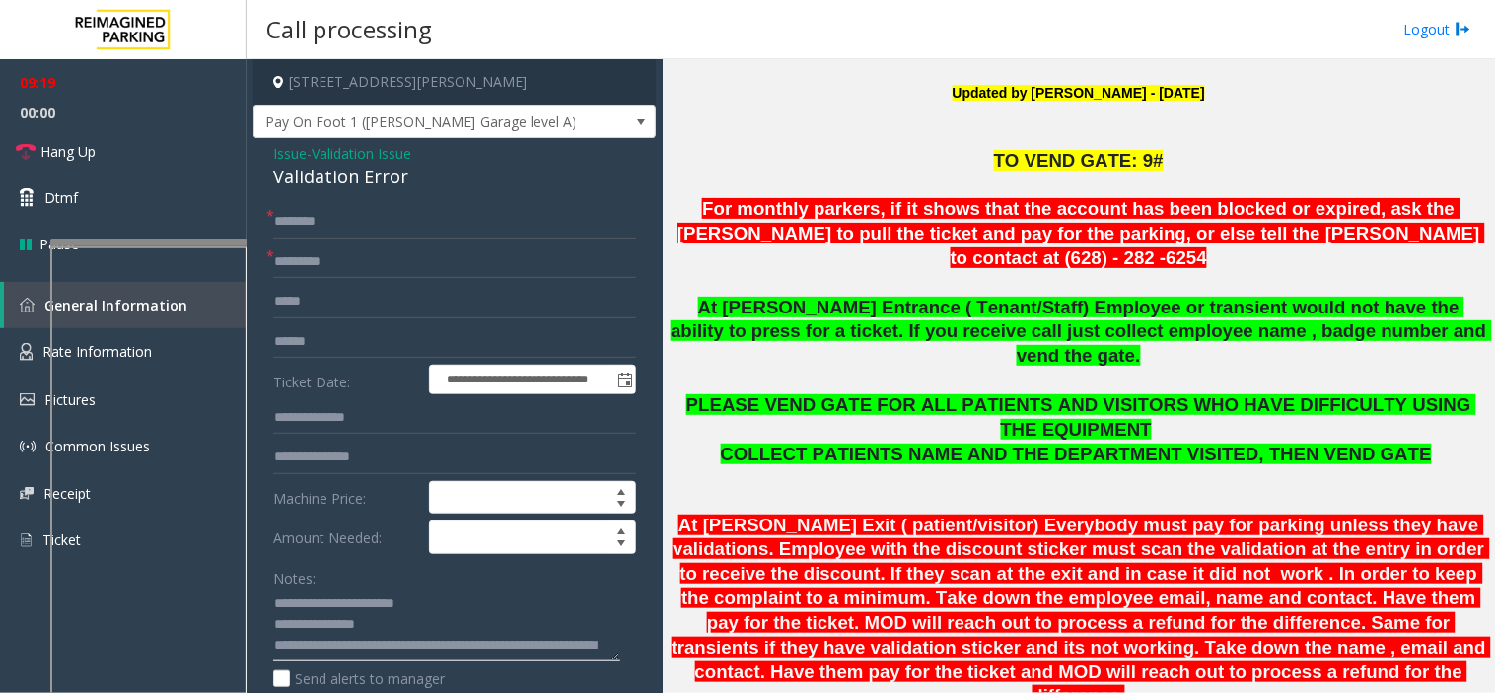
scroll to position [41, 0]
click at [440, 623] on textarea at bounding box center [446, 626] width 347 height 74
click at [448, 623] on textarea at bounding box center [446, 626] width 347 height 74
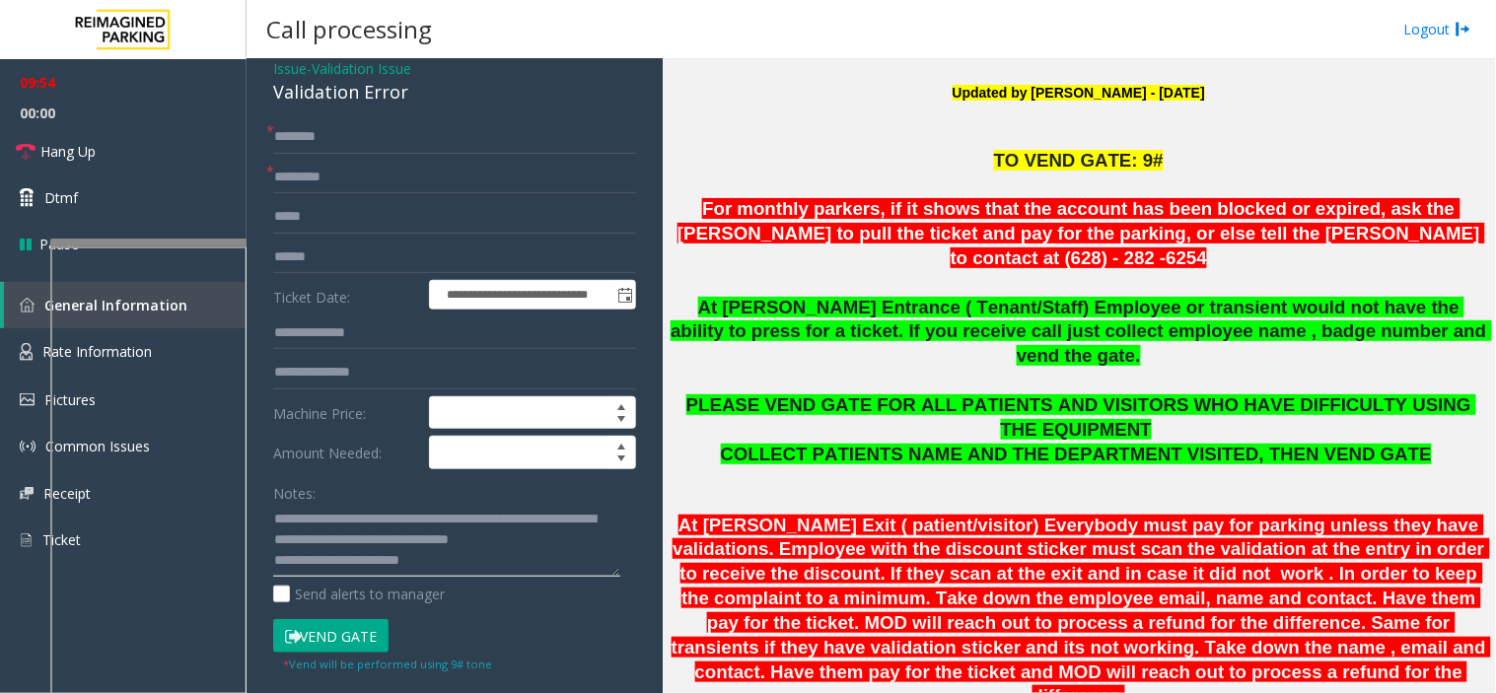
scroll to position [109, 0]
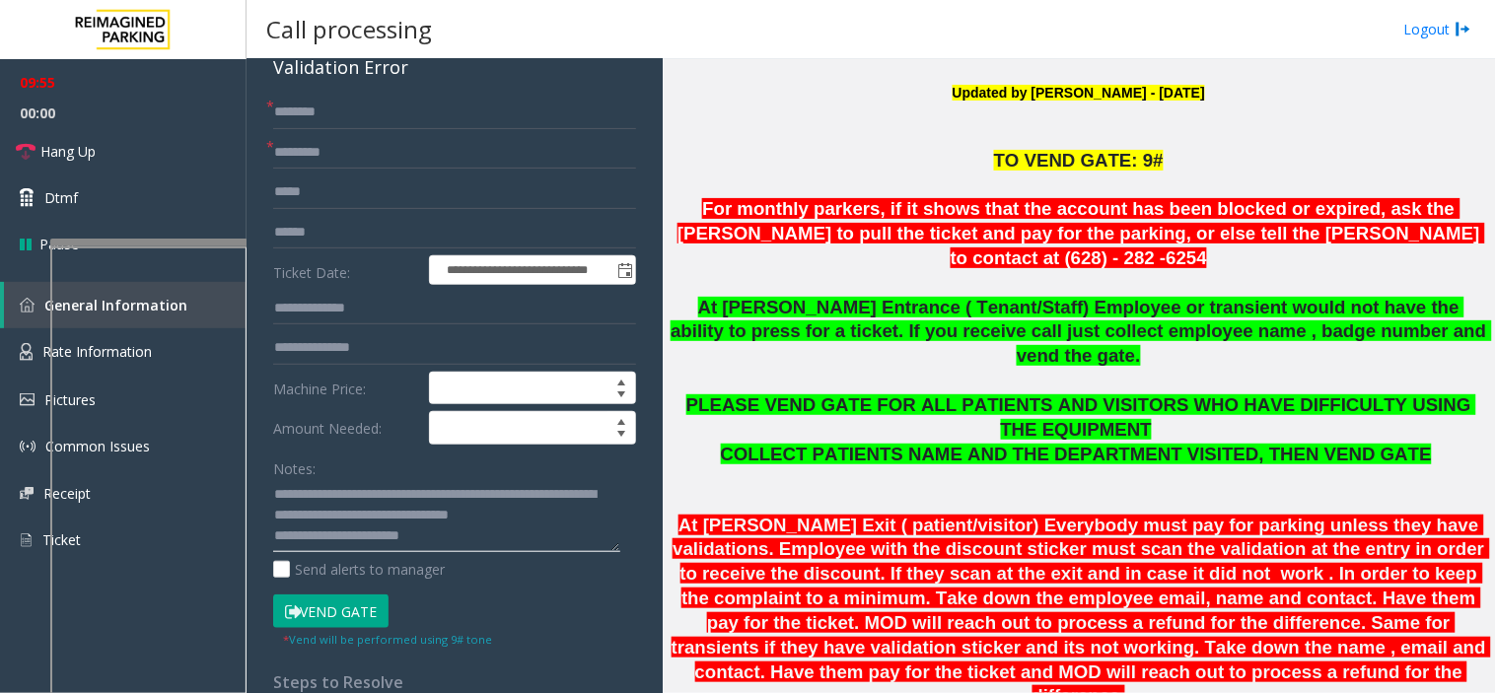
click at [461, 544] on textarea at bounding box center [446, 516] width 347 height 74
click at [440, 538] on textarea at bounding box center [446, 516] width 347 height 74
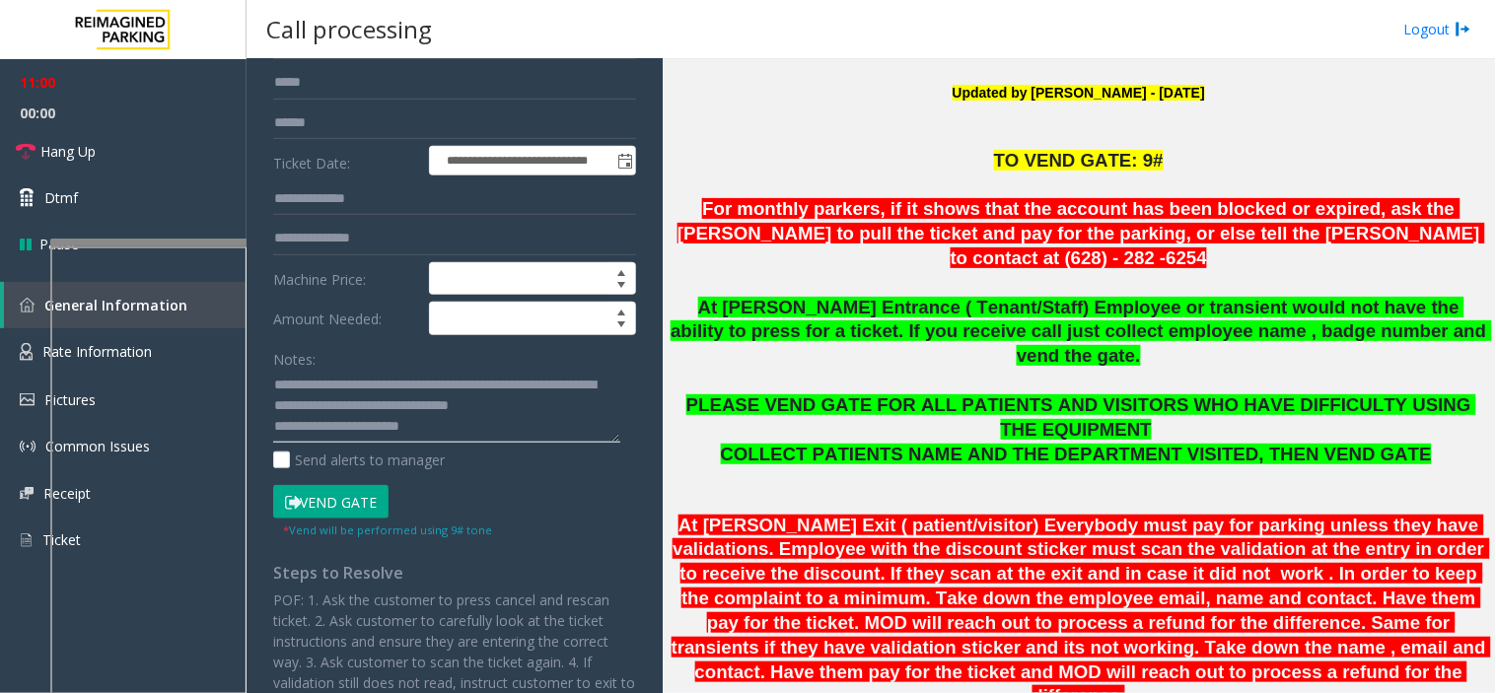
drag, startPoint x: 455, startPoint y: 427, endPoint x: 411, endPoint y: 414, distance: 45.2
click at [455, 428] on textarea at bounding box center [446, 407] width 347 height 74
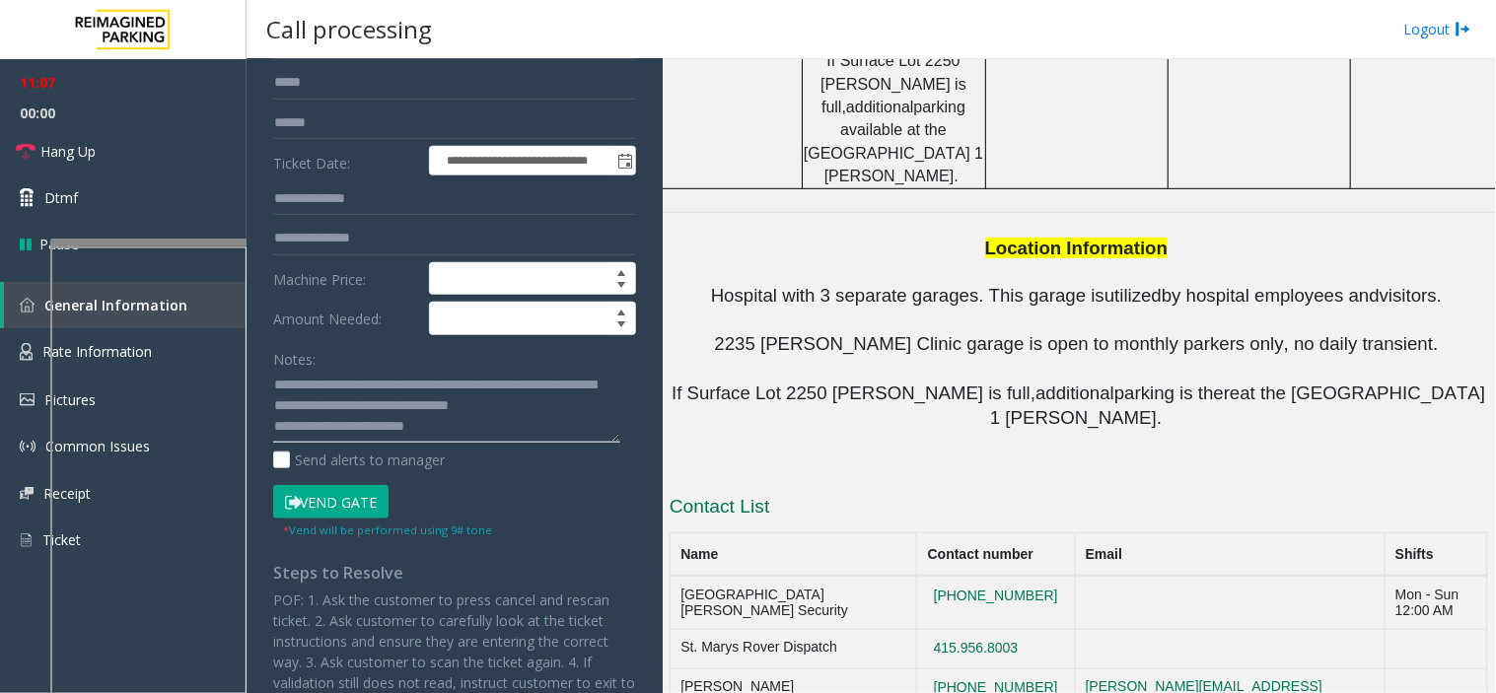
scroll to position [2274, 0]
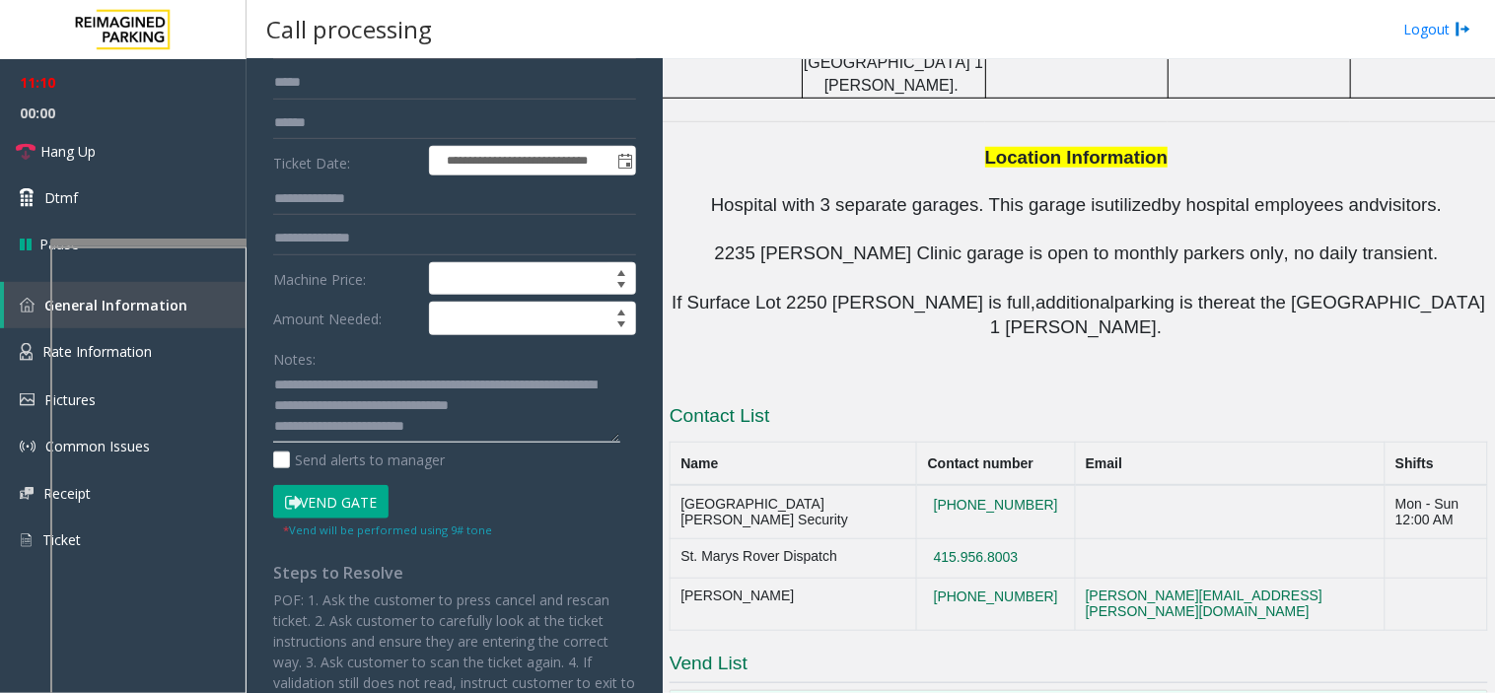
click at [444, 434] on textarea at bounding box center [446, 407] width 347 height 74
click at [475, 435] on textarea at bounding box center [446, 407] width 347 height 74
click at [463, 437] on textarea at bounding box center [446, 407] width 347 height 74
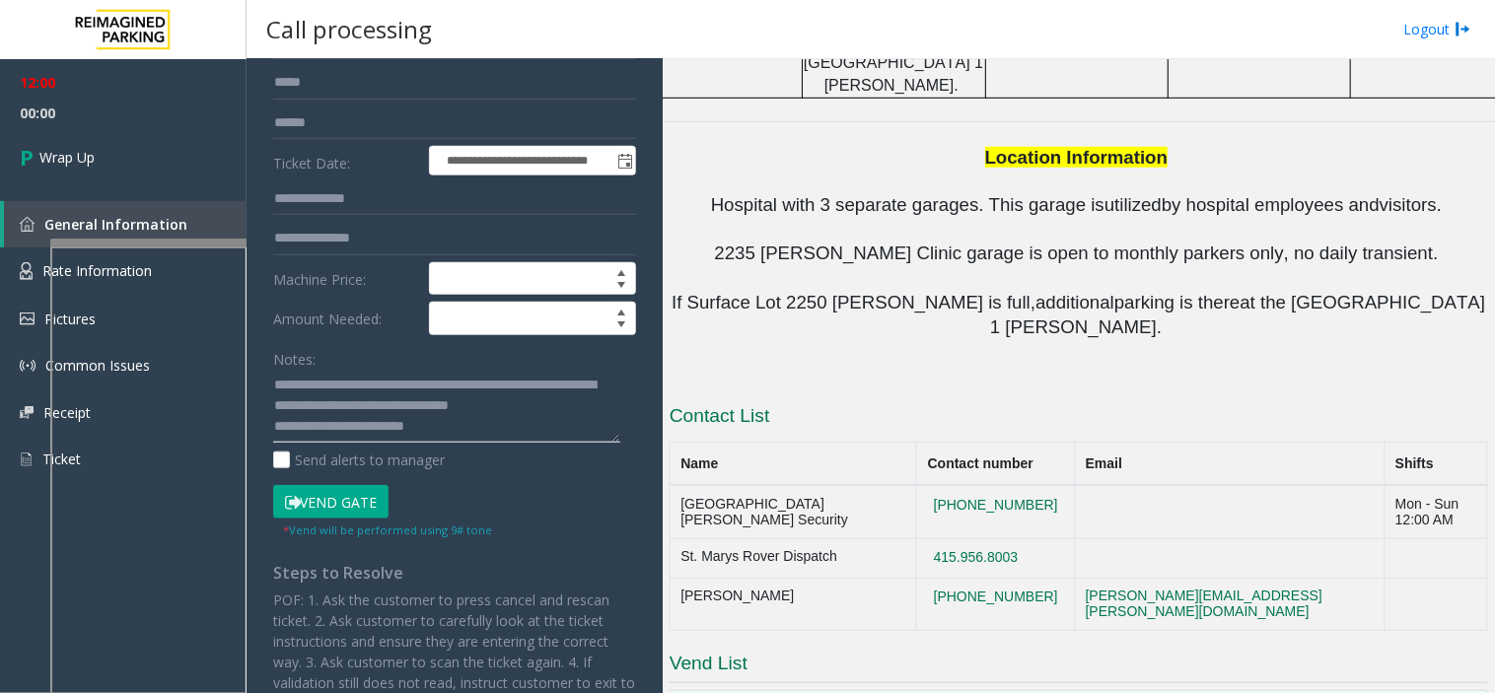
click at [465, 420] on textarea at bounding box center [446, 407] width 347 height 74
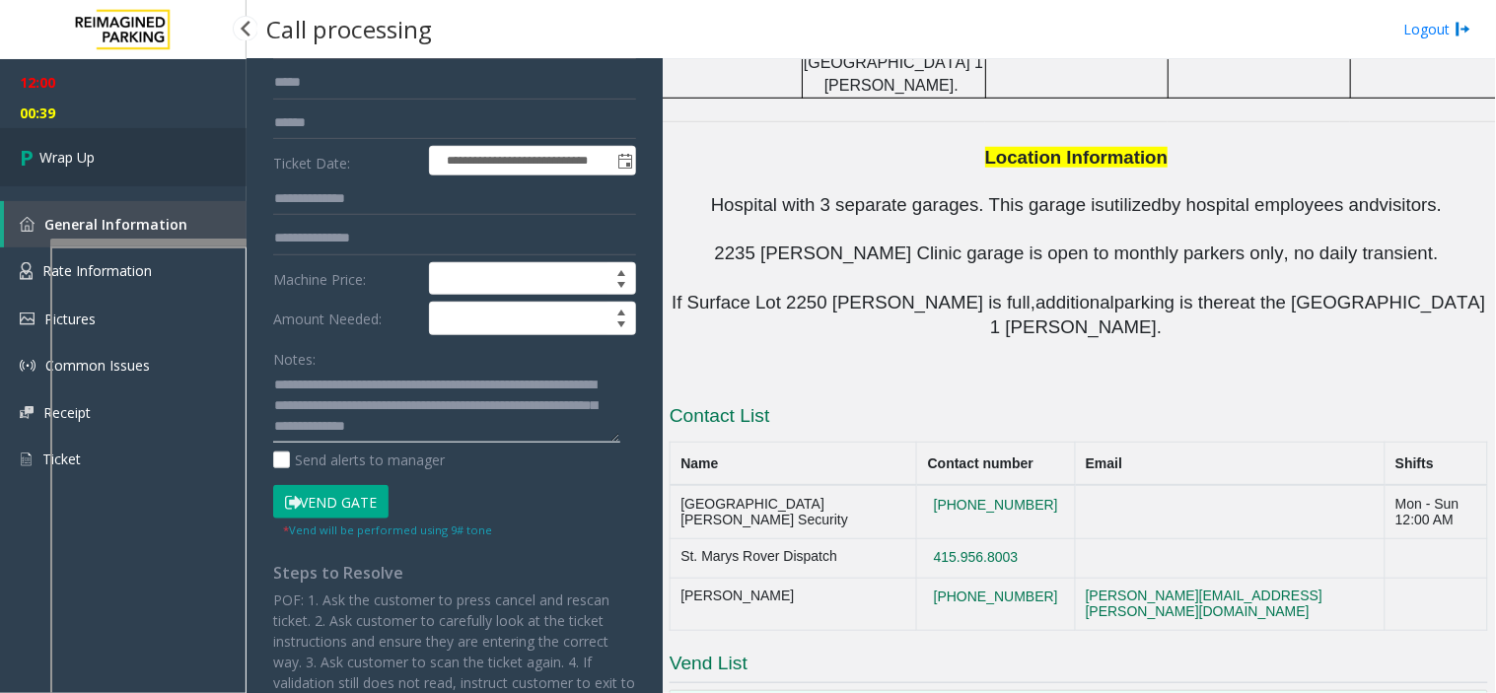
type textarea "**********"
click at [177, 155] on link "Wrap Up" at bounding box center [123, 157] width 247 height 58
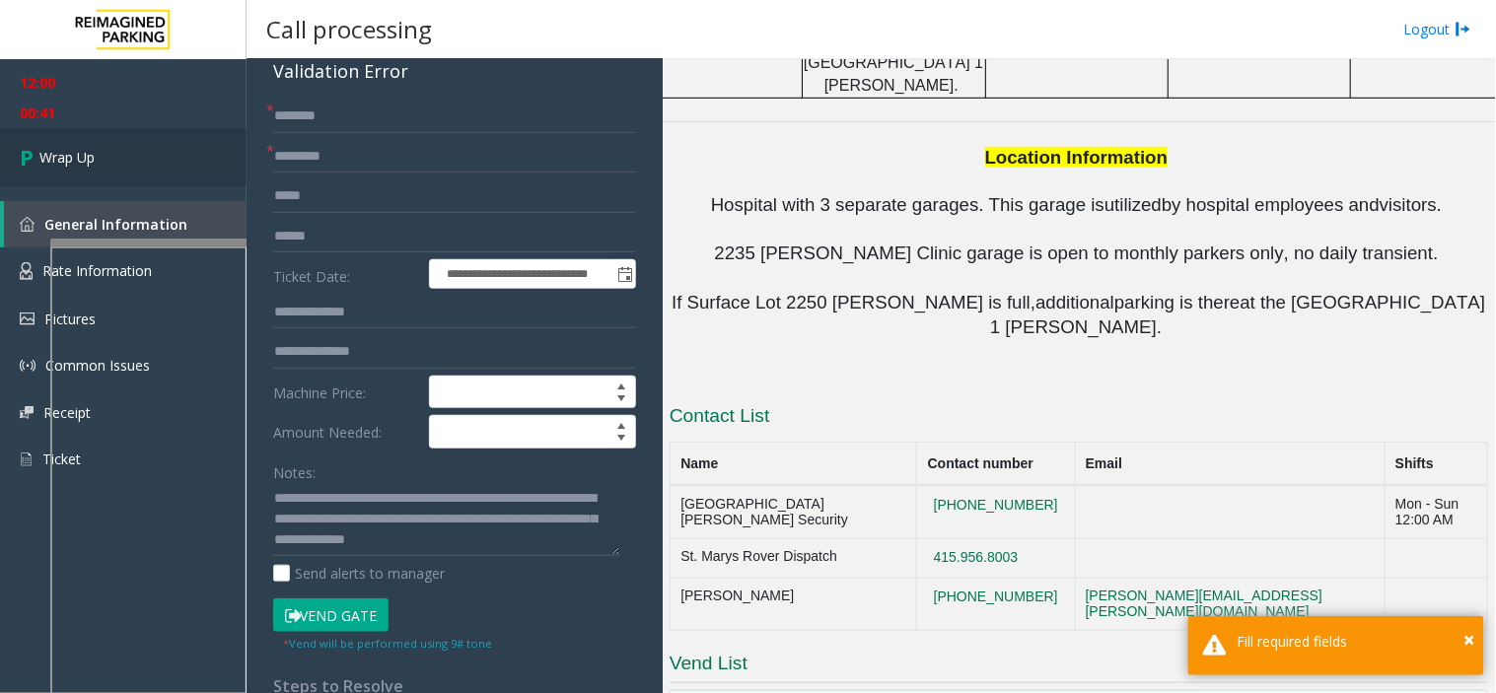
scroll to position [0, 0]
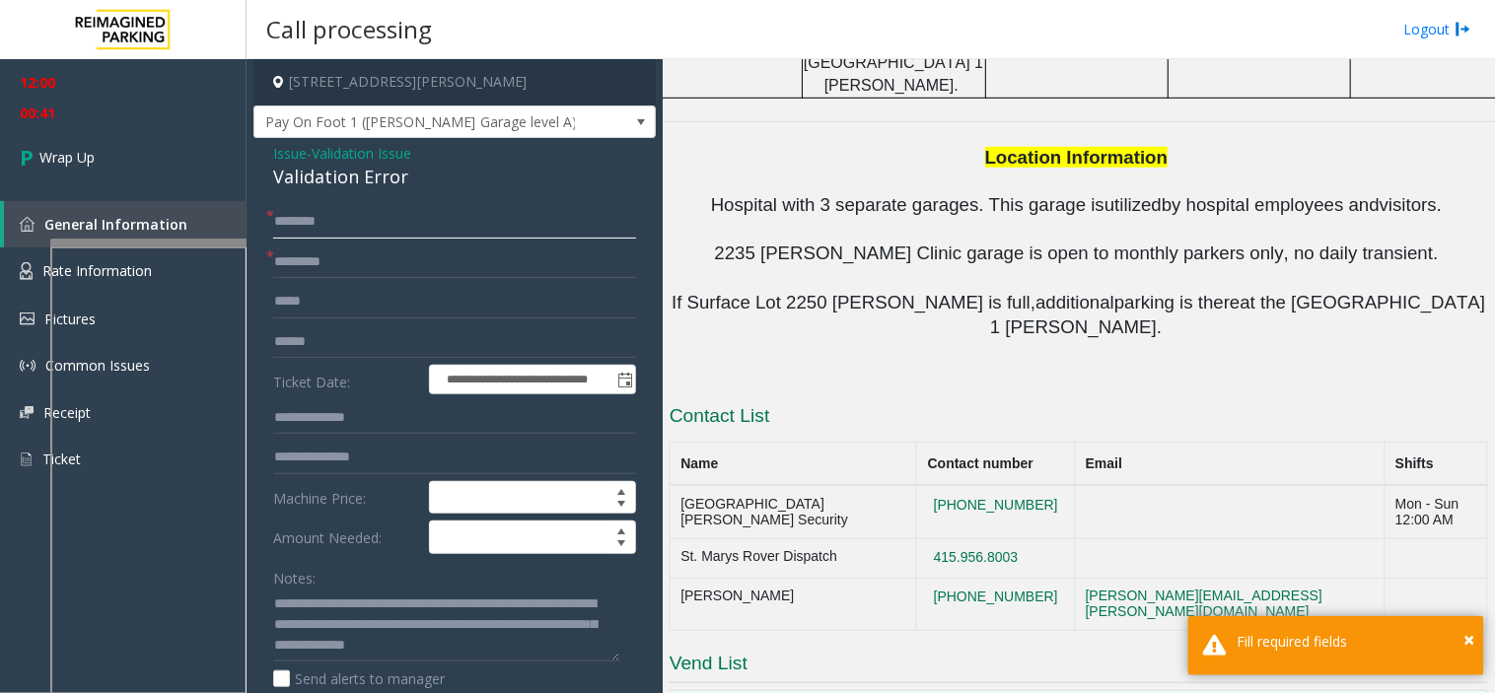
click at [341, 231] on input "text" at bounding box center [454, 222] width 363 height 34
type input "**"
click at [131, 194] on div "12:00 00:42 Wrap Up General Information Rate Information Pictures Common Issues…" at bounding box center [123, 279] width 247 height 440
click at [86, 114] on span "00:43" at bounding box center [123, 113] width 247 height 31
click at [85, 163] on span "Wrap Up" at bounding box center [66, 157] width 55 height 21
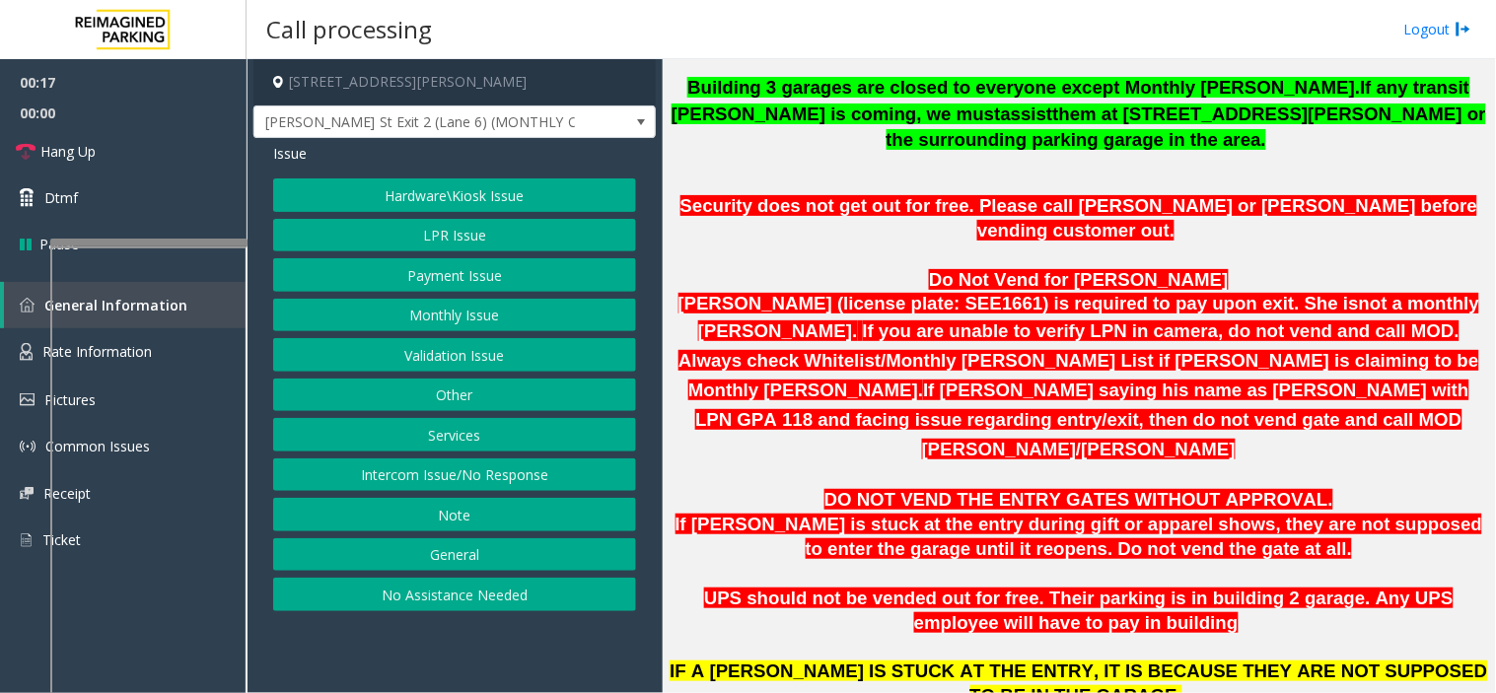
scroll to position [657, 0]
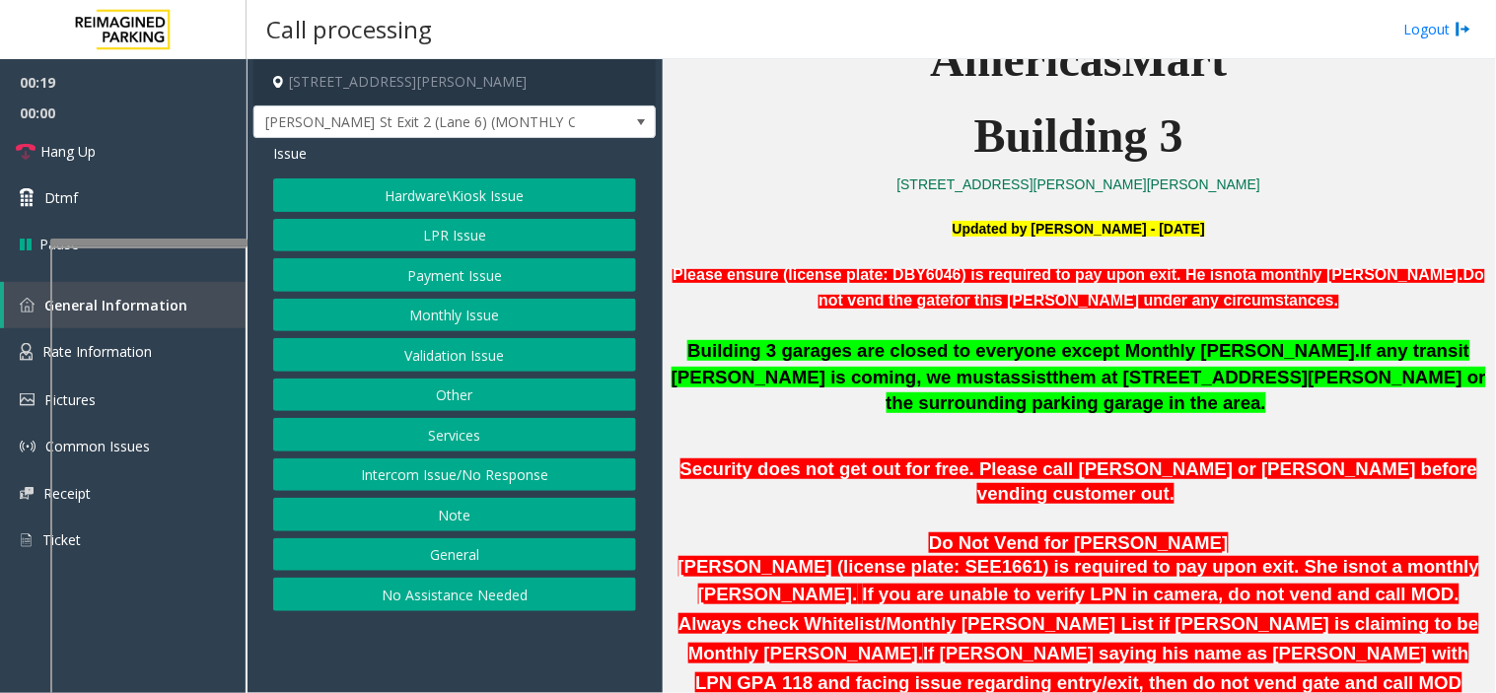
click at [467, 478] on button "Intercom Issue/No Response" at bounding box center [454, 476] width 363 height 34
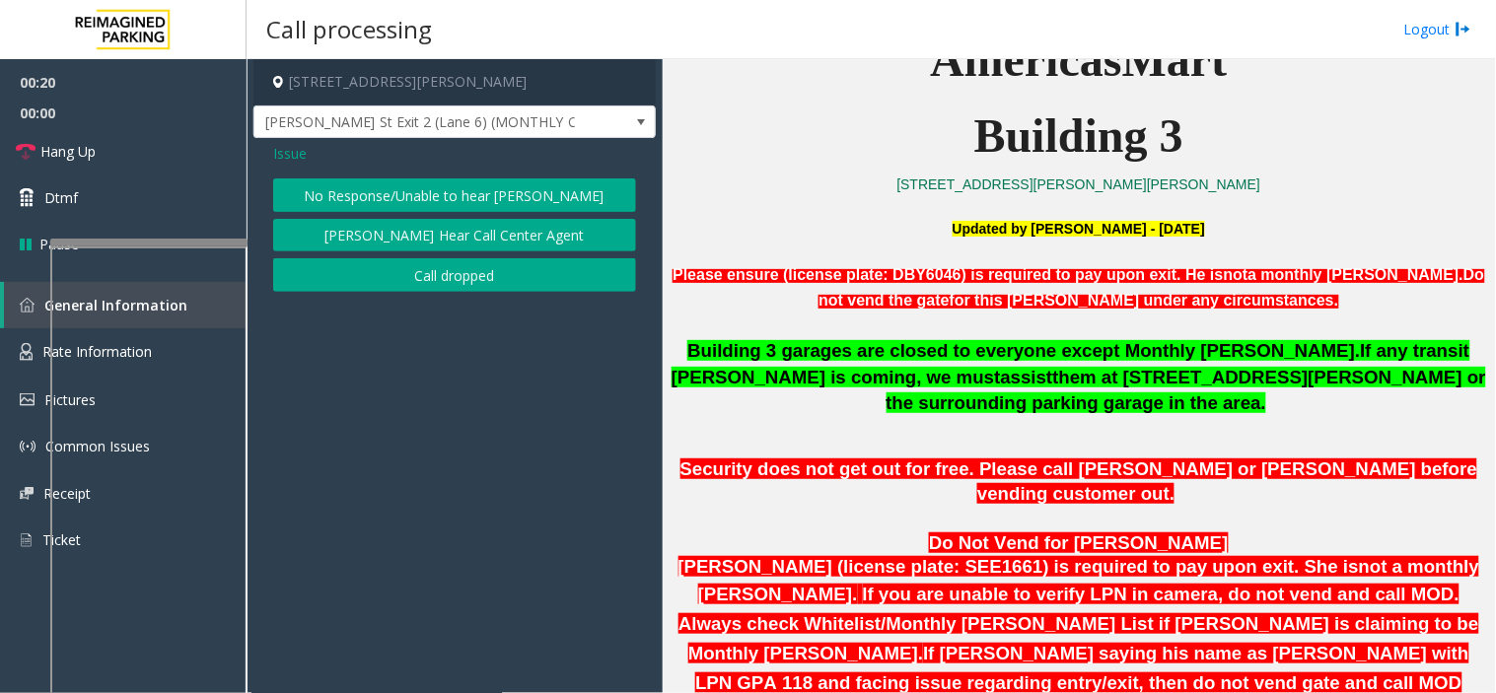
click at [378, 179] on button "No Response/Unable to hear [PERSON_NAME]" at bounding box center [454, 195] width 363 height 34
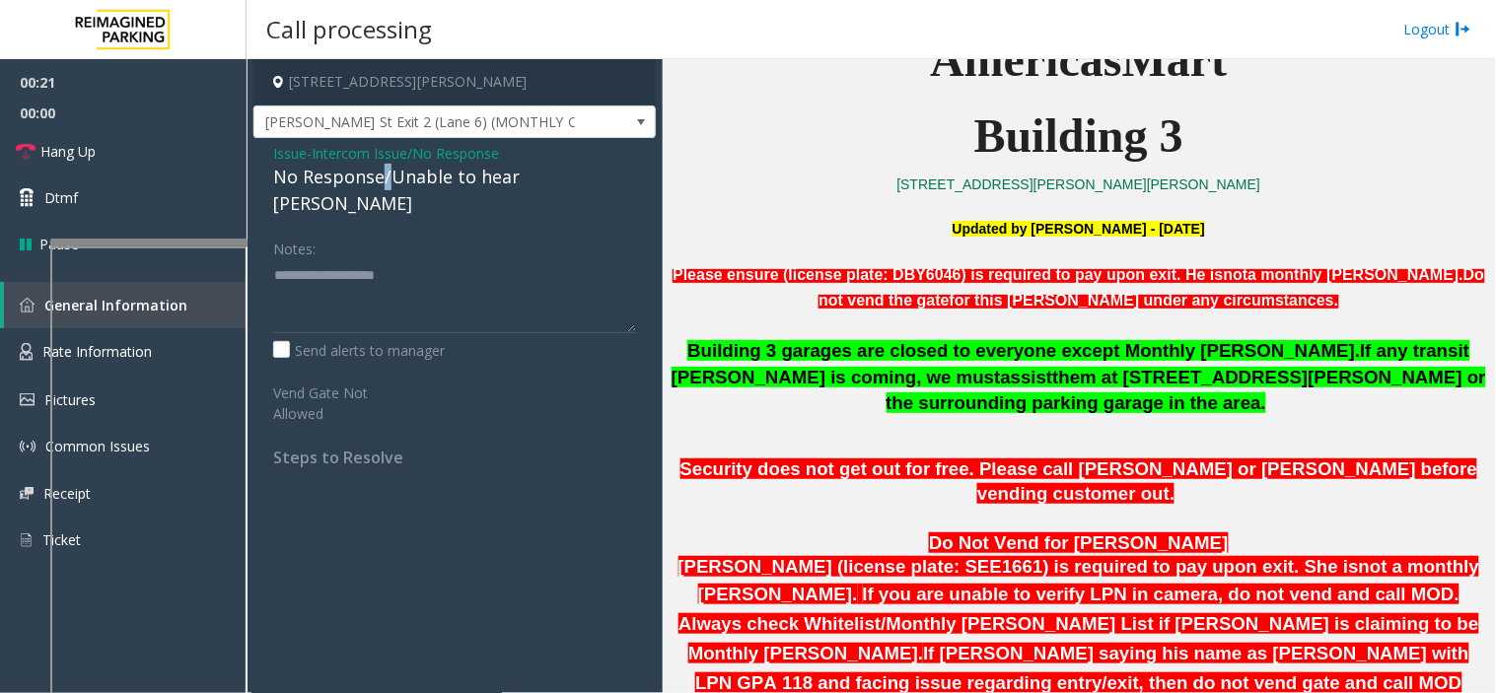
click at [378, 179] on div "No Response/Unable to hear [PERSON_NAME]" at bounding box center [454, 190] width 363 height 53
type textarea "**********"
click at [183, 142] on link "Hang Up" at bounding box center [123, 151] width 247 height 46
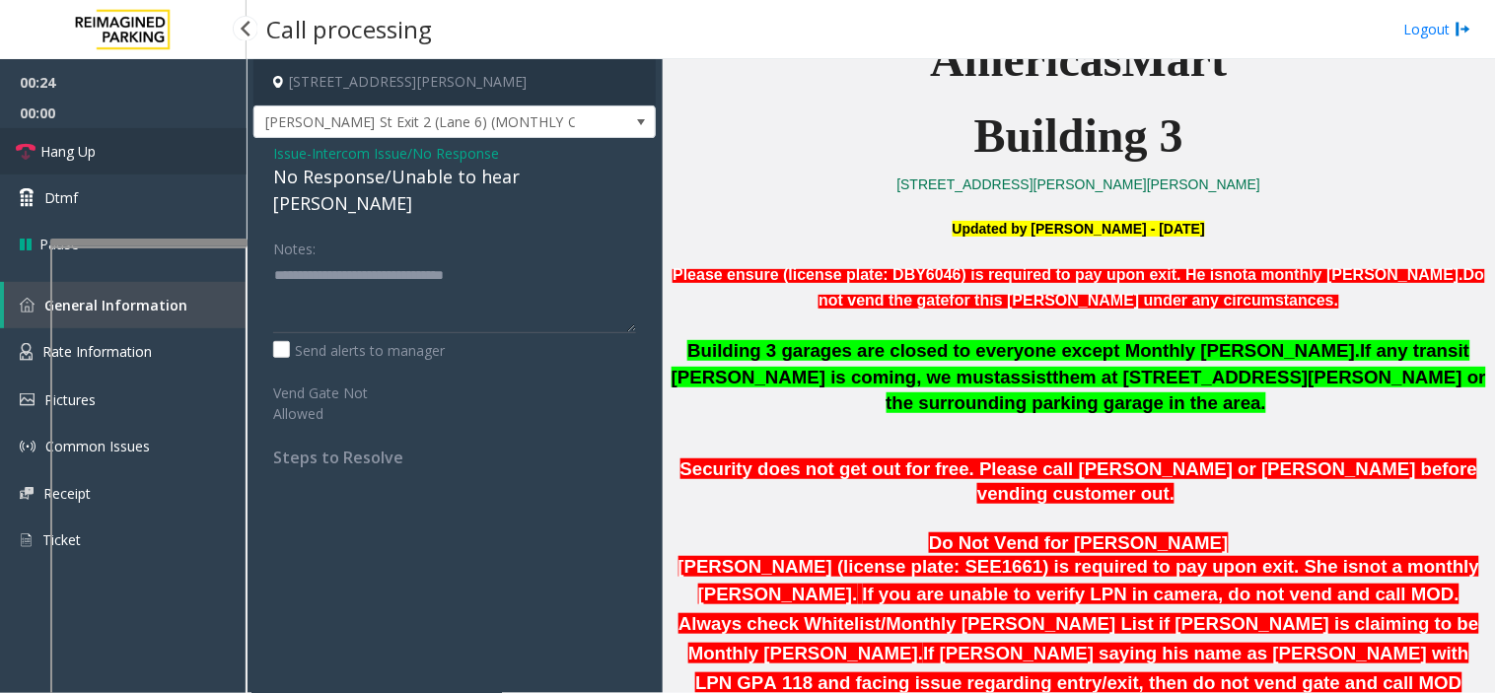
click at [183, 142] on link "Hang Up" at bounding box center [123, 151] width 247 height 46
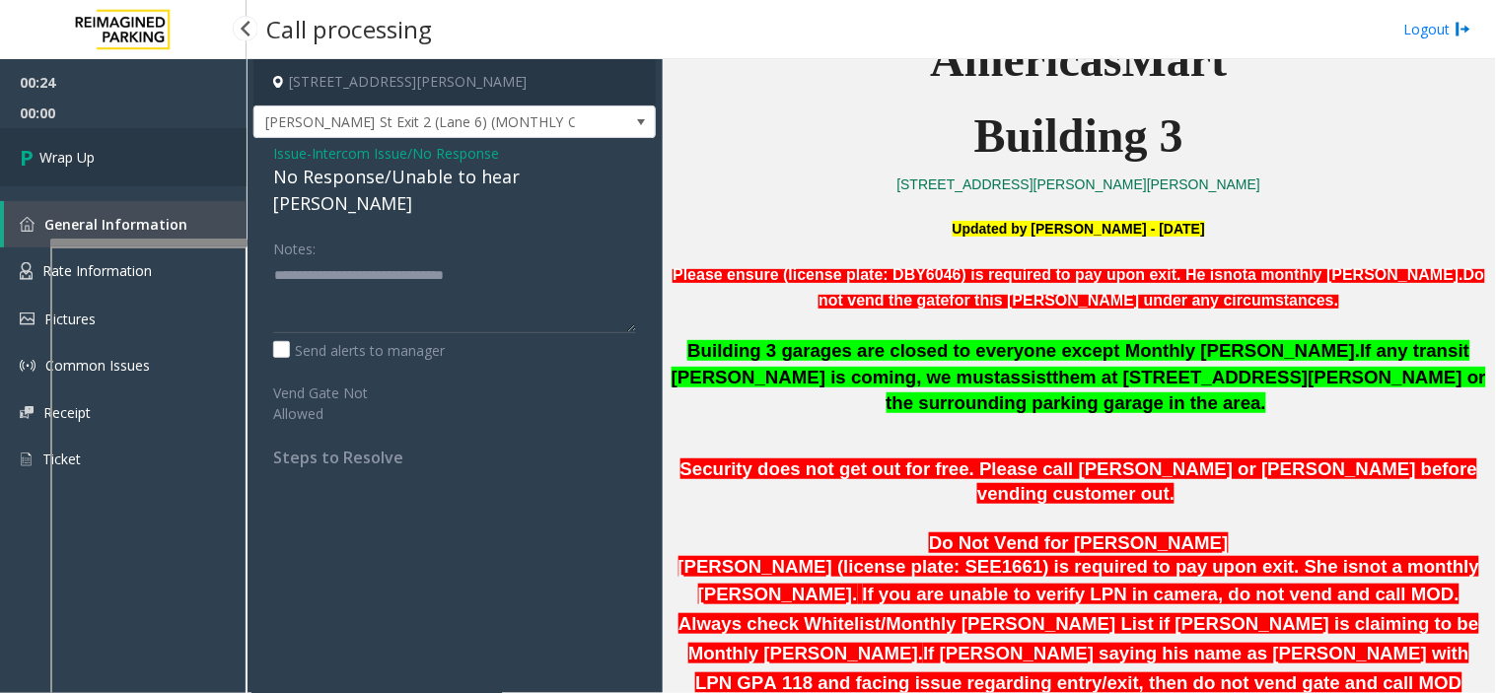
click at [183, 142] on link "Wrap Up" at bounding box center [123, 157] width 247 height 58
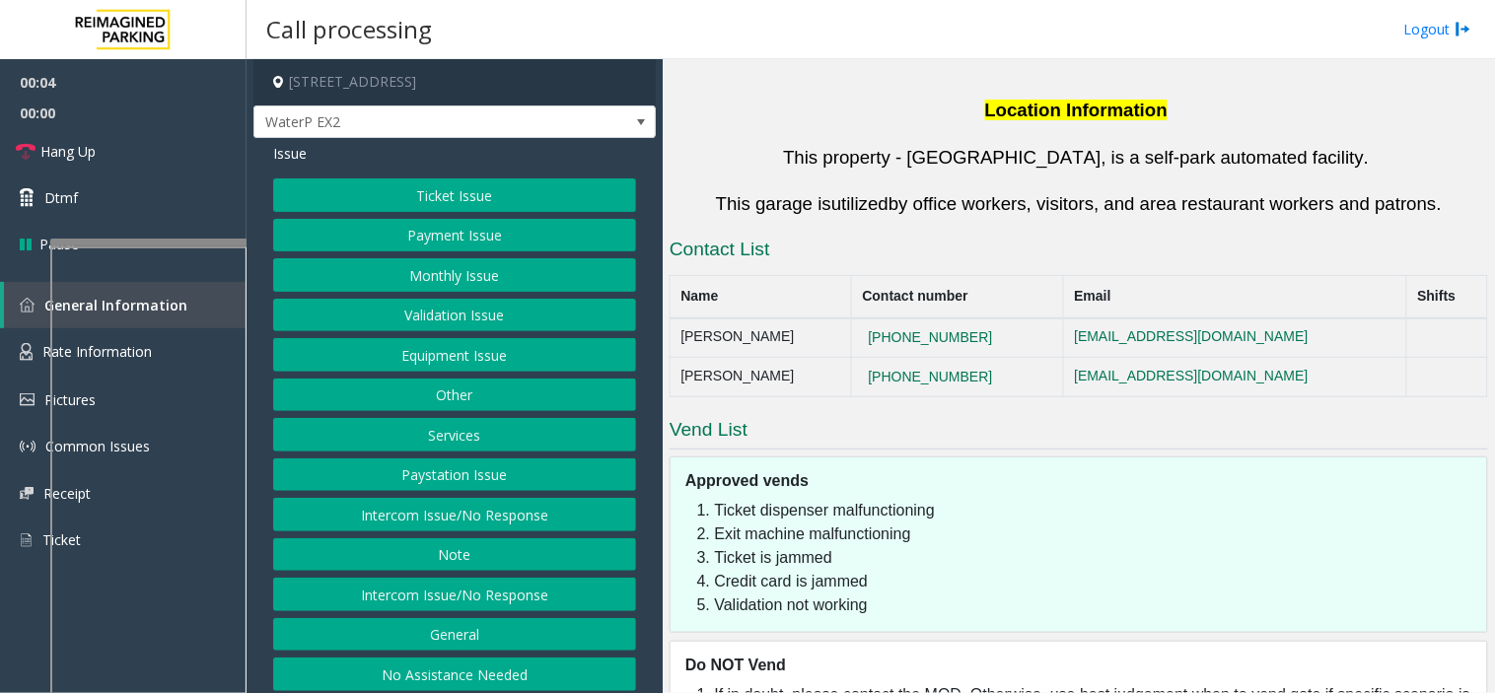
scroll to position [1542, 0]
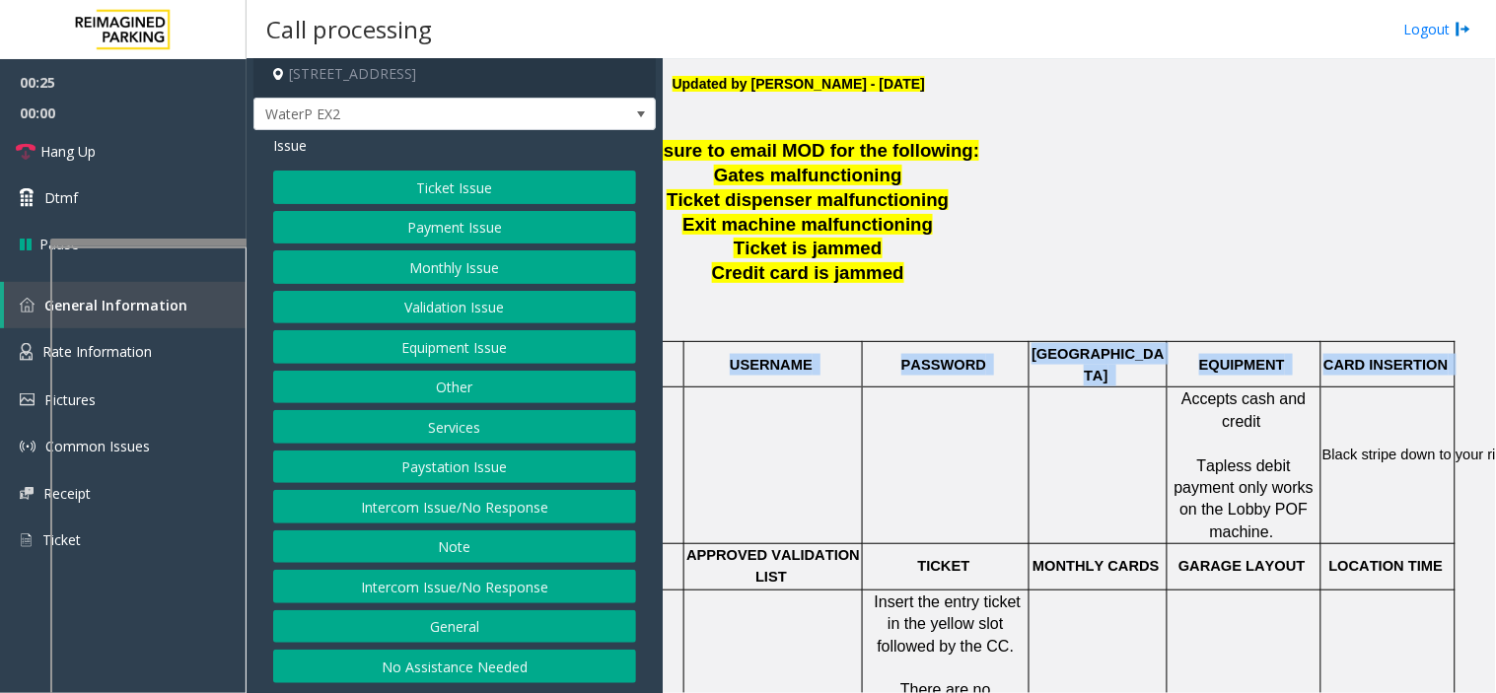
scroll to position [556, 308]
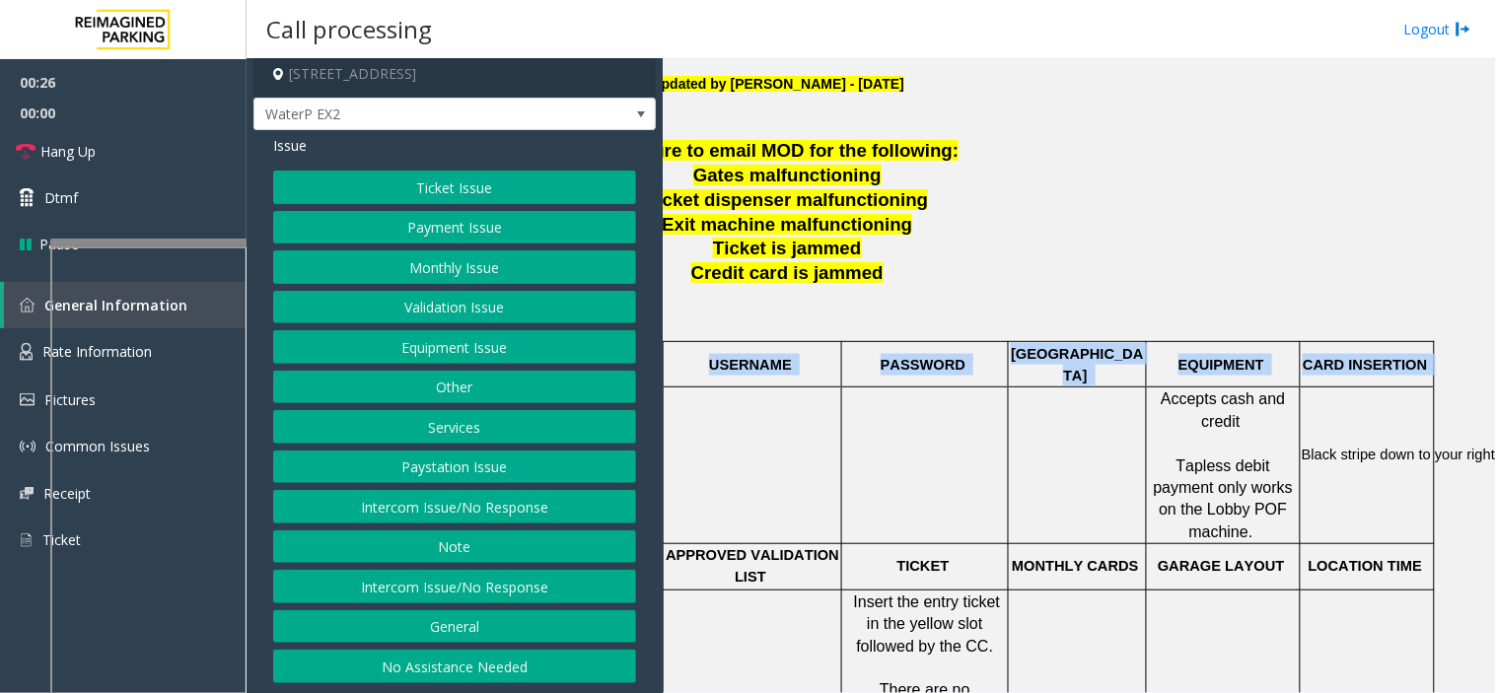
drag, startPoint x: 770, startPoint y: 473, endPoint x: 1495, endPoint y: 476, distance: 724.7
click at [1495, 476] on div "Main Revenue Control Manufacturer: Skidata ← Move left → Move right ↑ Move up ↓…" at bounding box center [1079, 376] width 832 height 634
click at [923, 444] on p at bounding box center [925, 466] width 164 height 44
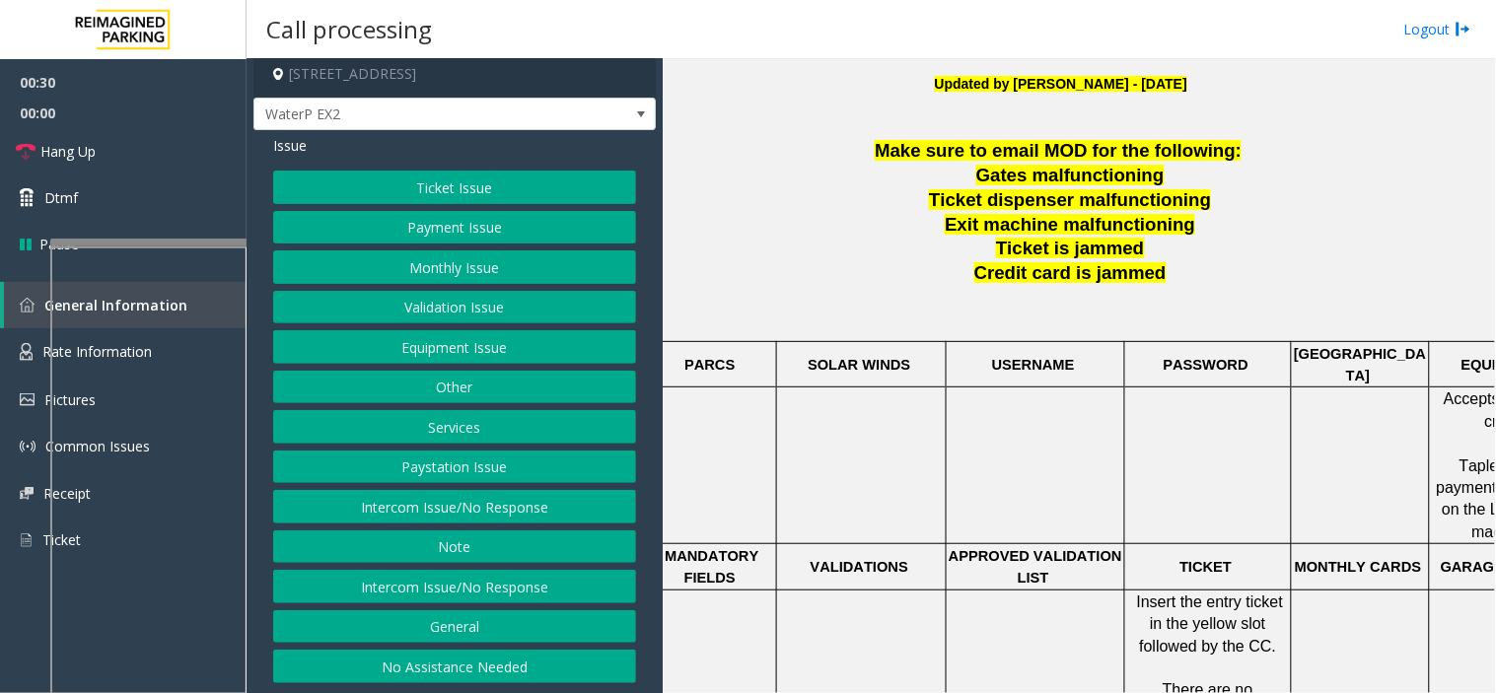
scroll to position [556, 0]
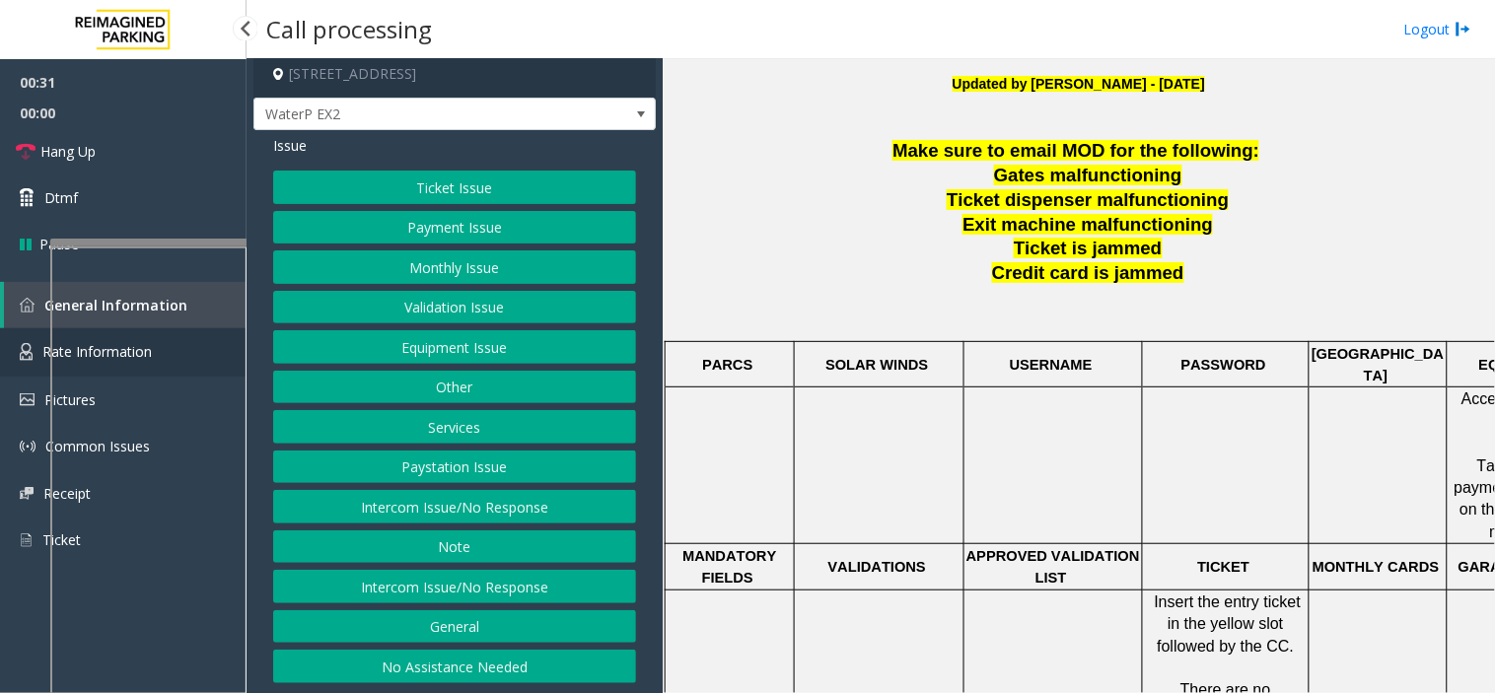
click at [17, 340] on link "Rate Information" at bounding box center [123, 352] width 247 height 48
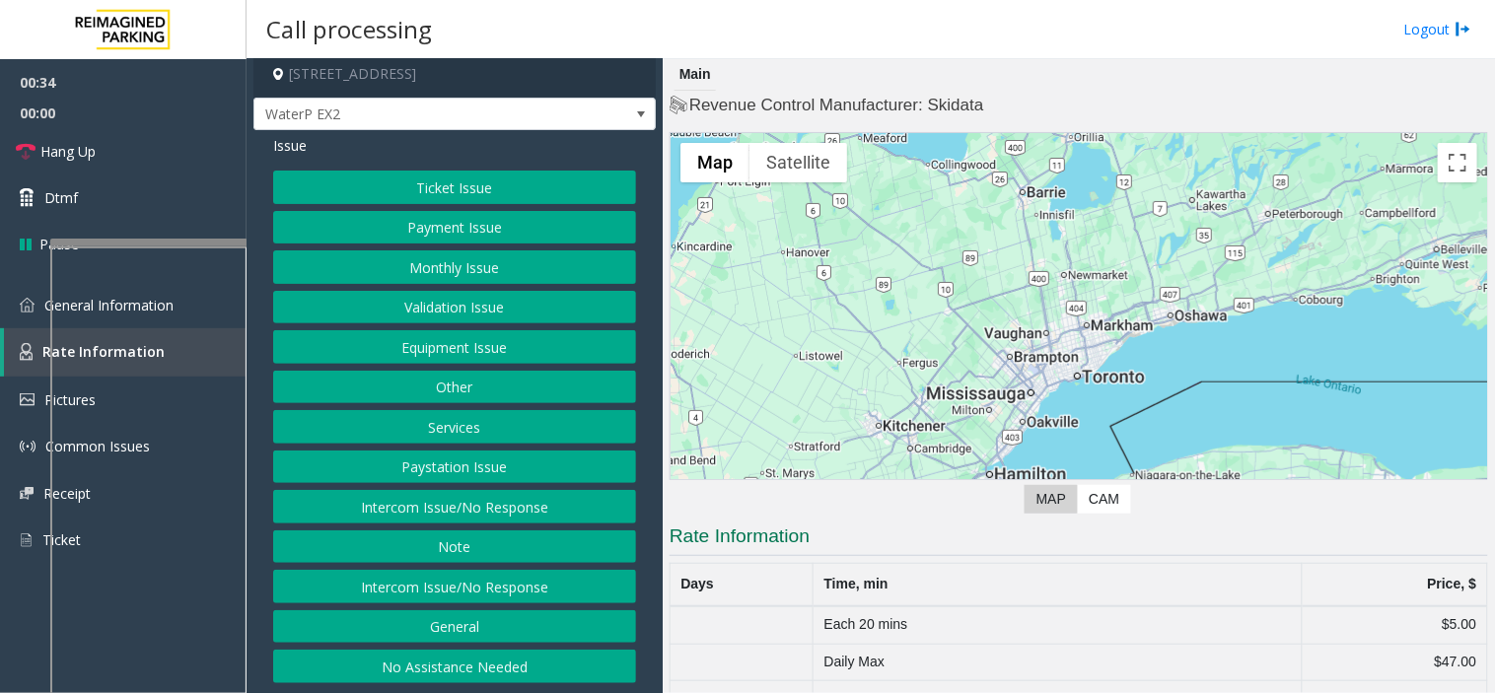
scroll to position [80, 0]
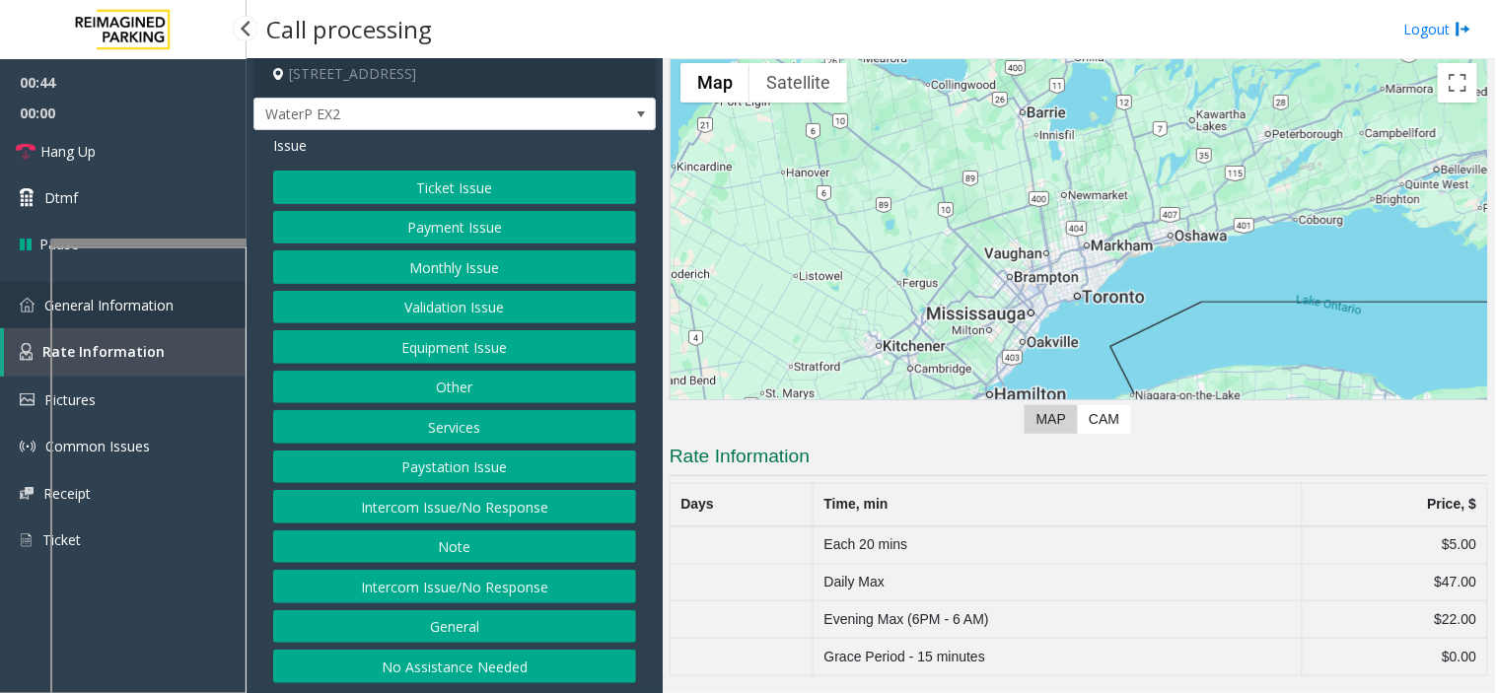
click at [7, 309] on link "General Information" at bounding box center [123, 305] width 247 height 46
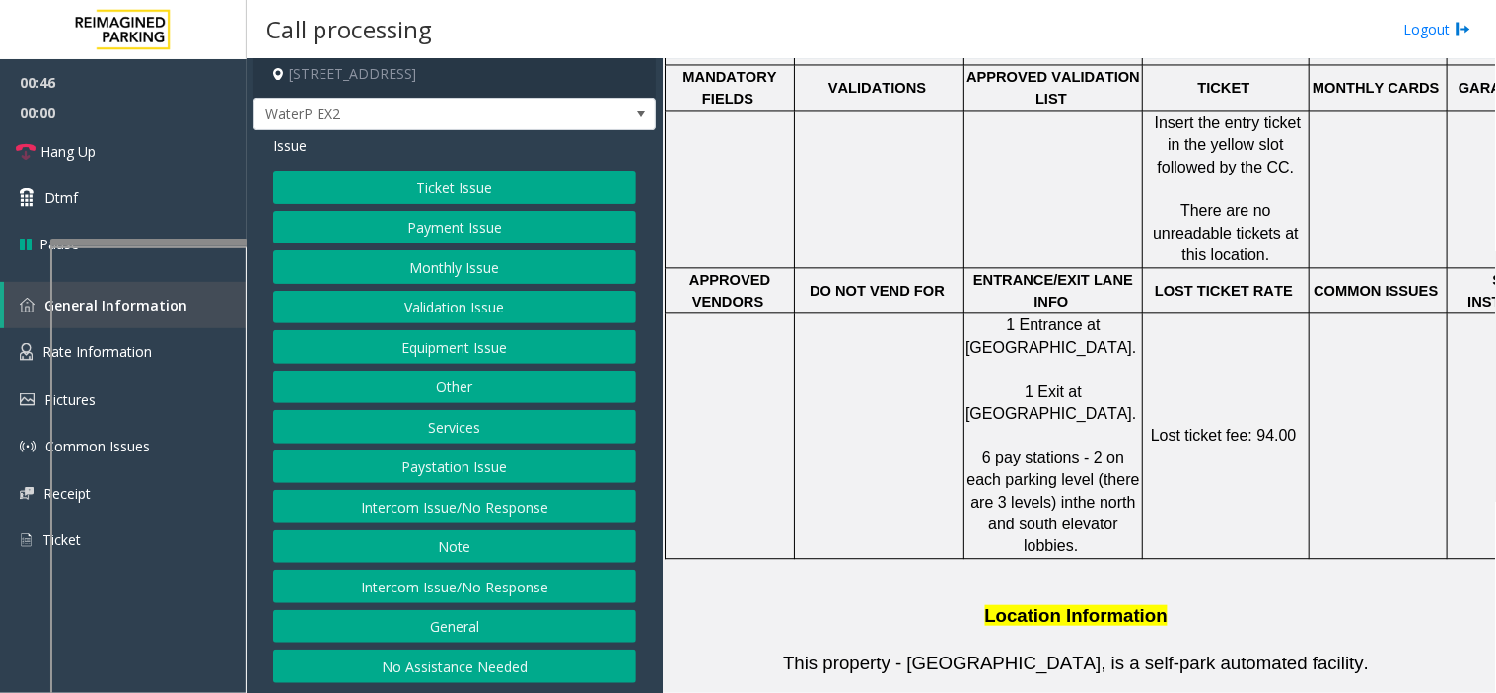
scroll to position [1066, 0]
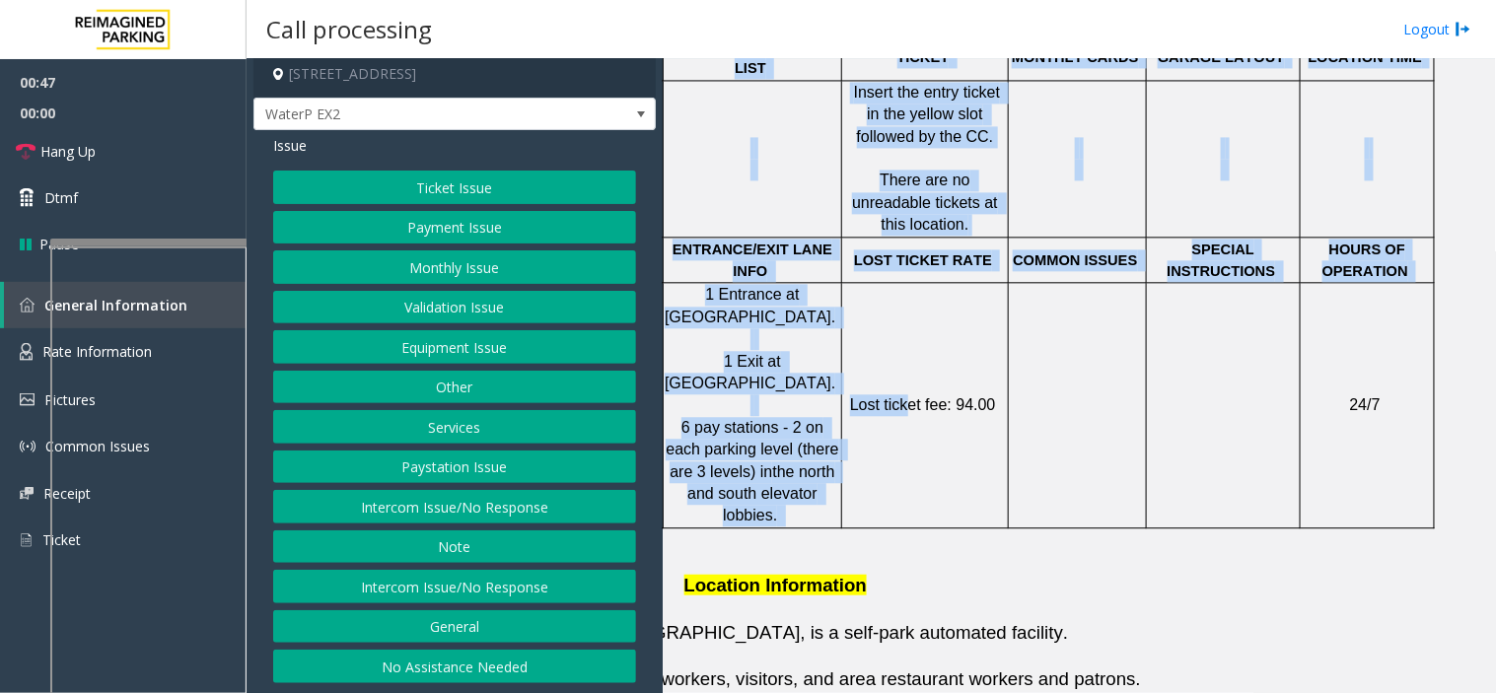
drag, startPoint x: 1214, startPoint y: 339, endPoint x: 1495, endPoint y: 314, distance: 282.2
click at [1495, 314] on div "Main Revenue Control Manufacturer: Skidata ← Move left → Move right ↑ Move up ↓…" at bounding box center [1079, 376] width 832 height 634
click at [1335, 394] on p "24/7" at bounding box center [1367, 405] width 131 height 22
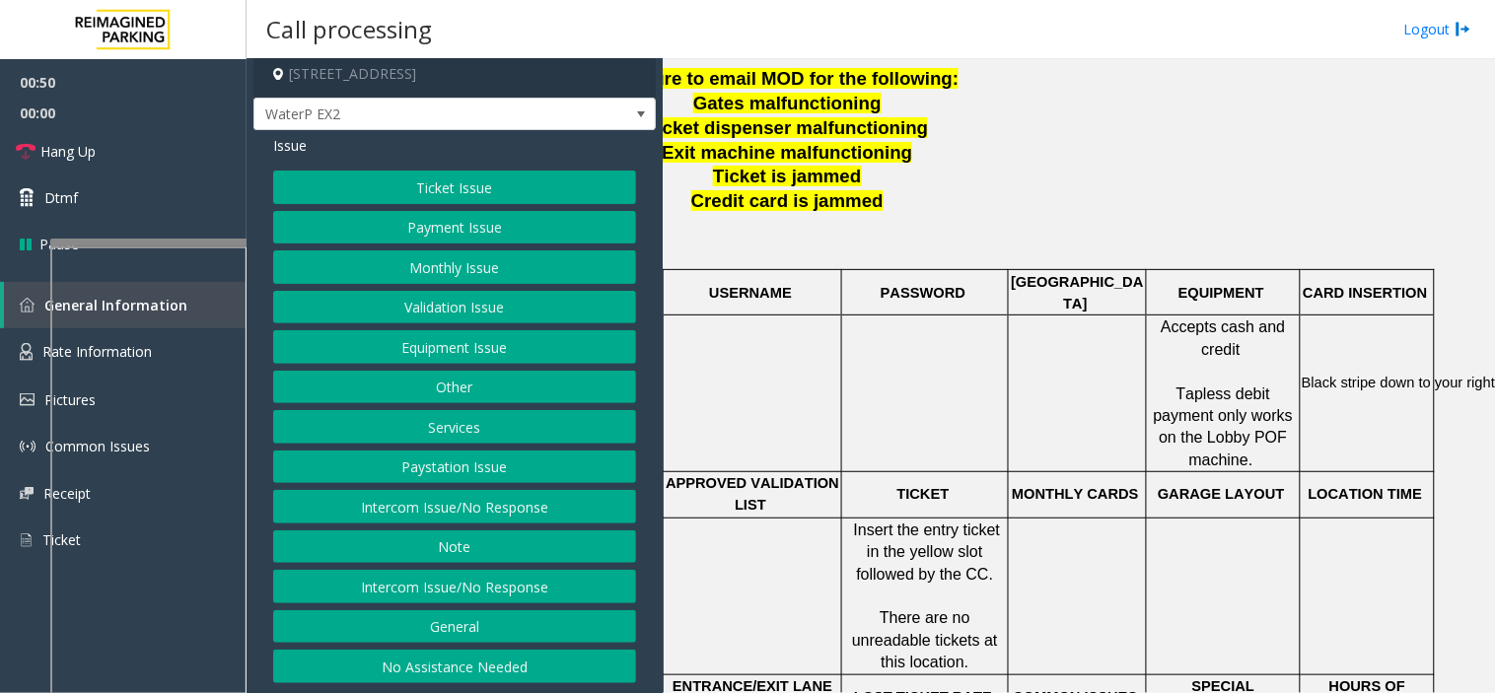
scroll to position [627, 308]
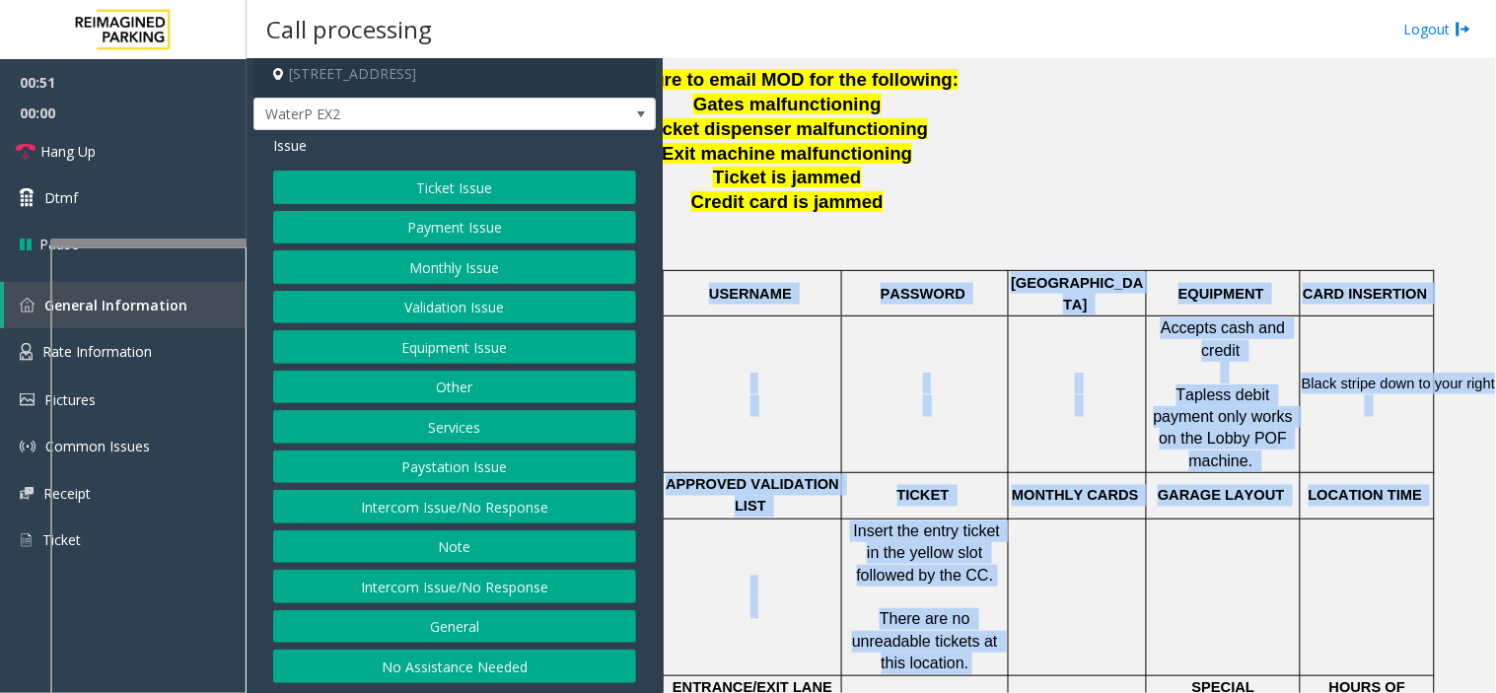
drag, startPoint x: 1304, startPoint y: 518, endPoint x: 1495, endPoint y: 508, distance: 191.5
click at [1495, 508] on div "Main Revenue Control Manufacturer: Skidata ← Move left → Move right ↑ Move up ↓…" at bounding box center [1079, 376] width 832 height 634
click at [1181, 576] on td at bounding box center [1224, 597] width 154 height 157
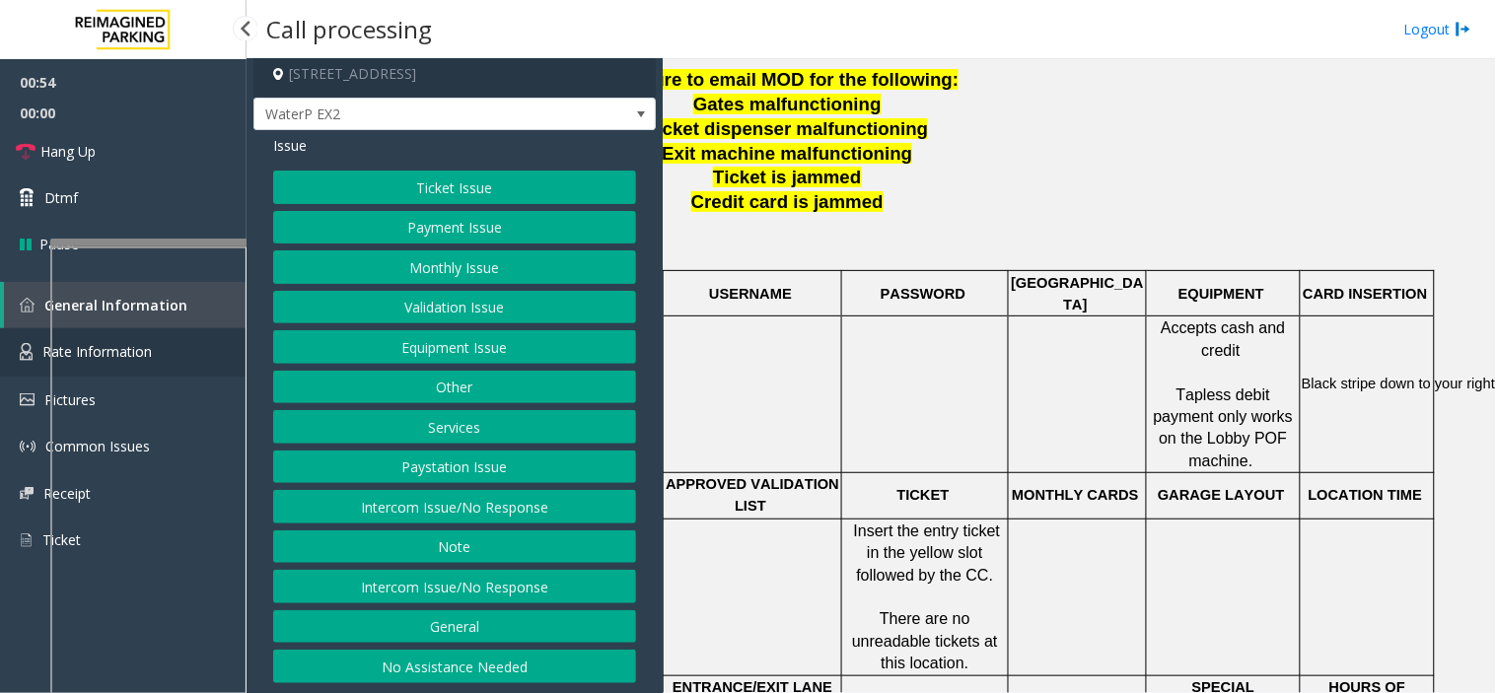
click at [26, 345] on img at bounding box center [26, 352] width 13 height 18
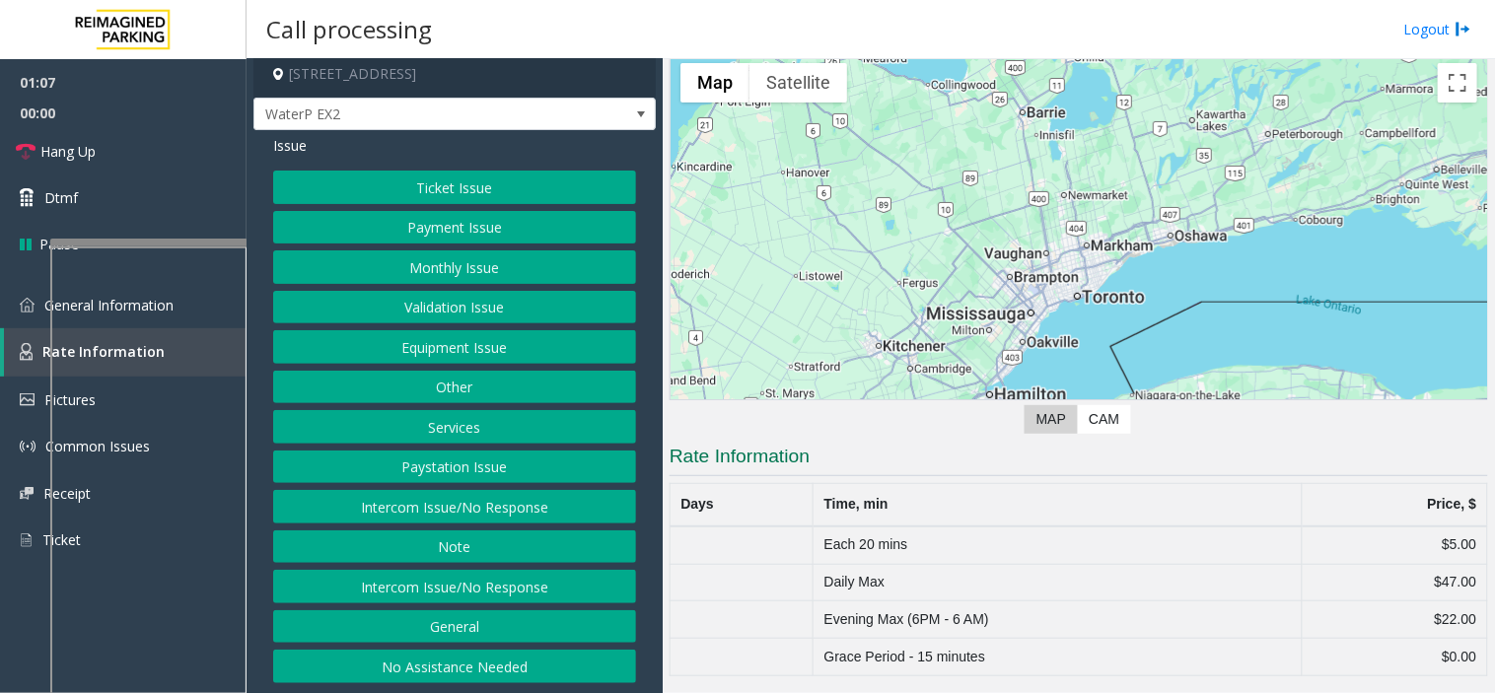
click at [475, 347] on button "Equipment Issue" at bounding box center [454, 347] width 363 height 34
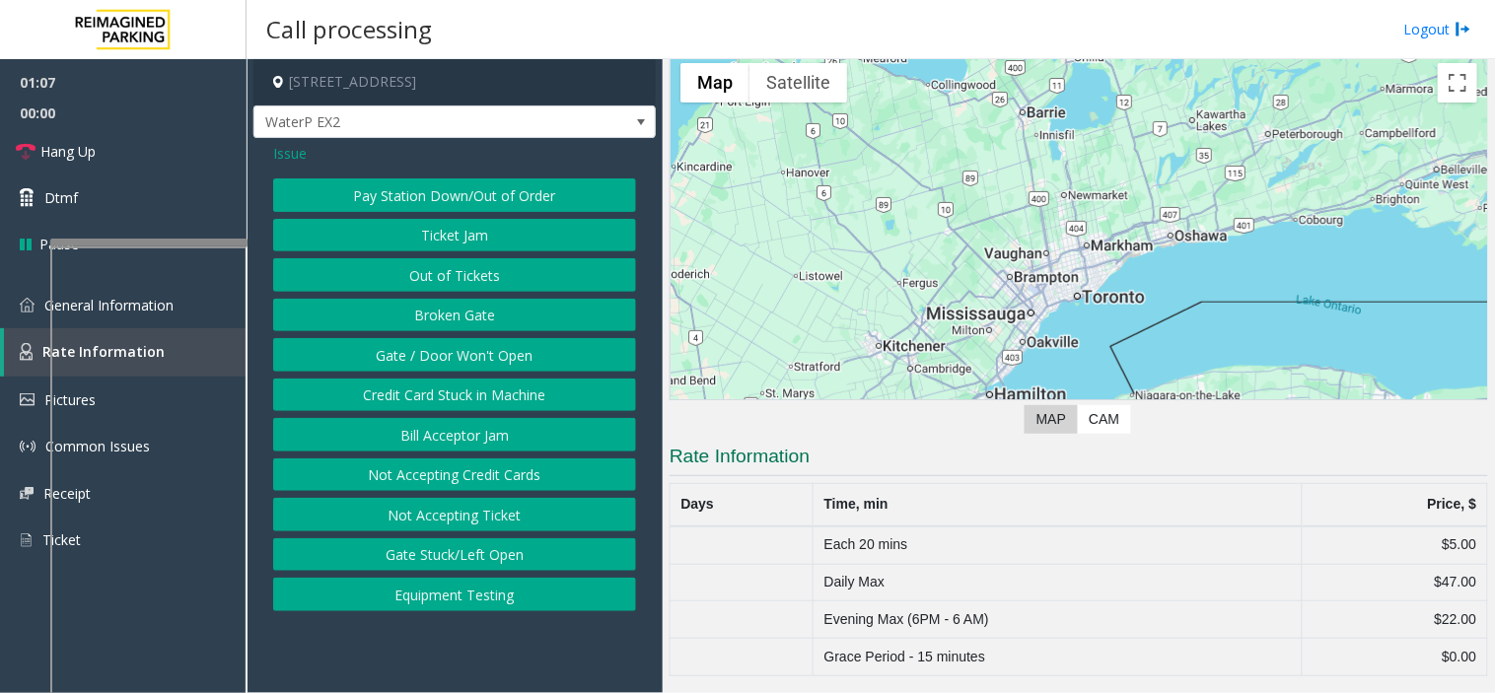
click at [474, 346] on button "Gate / Door Won't Open" at bounding box center [454, 355] width 363 height 34
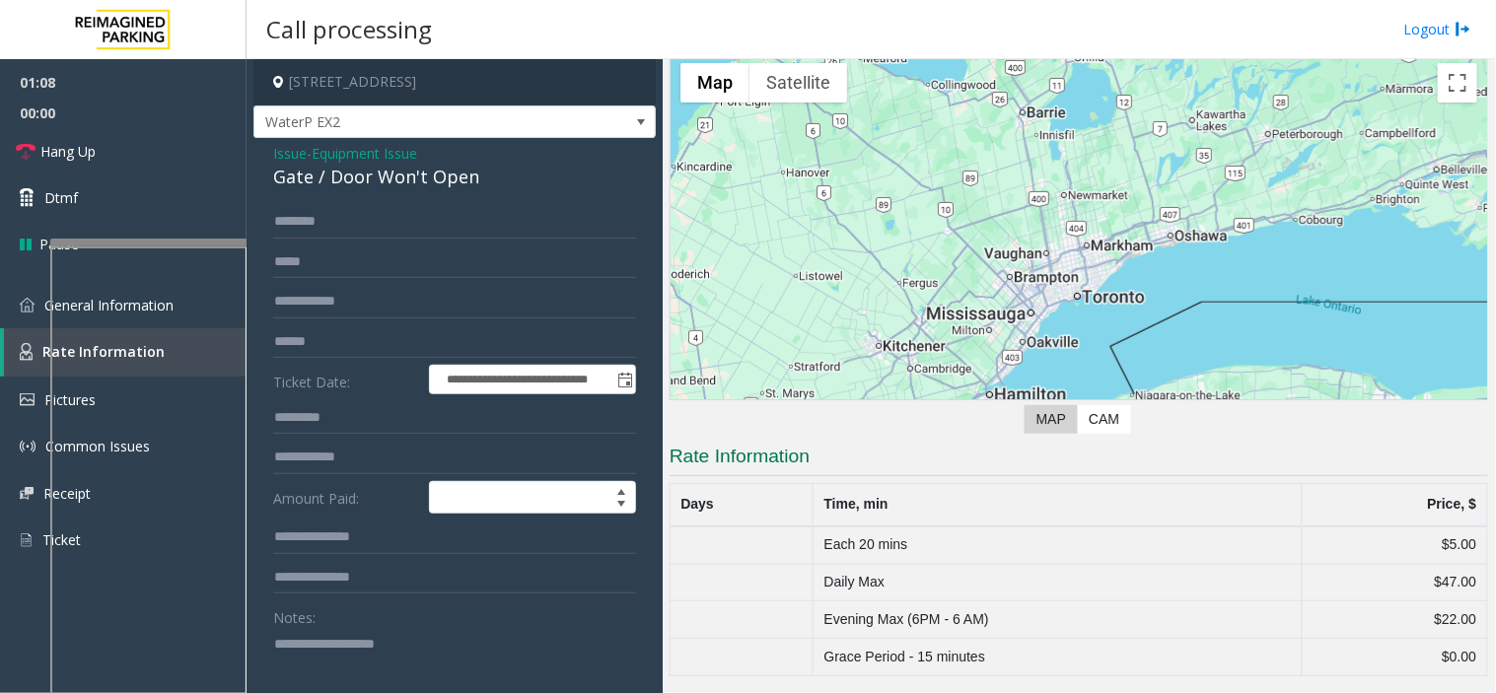
scroll to position [219, 0]
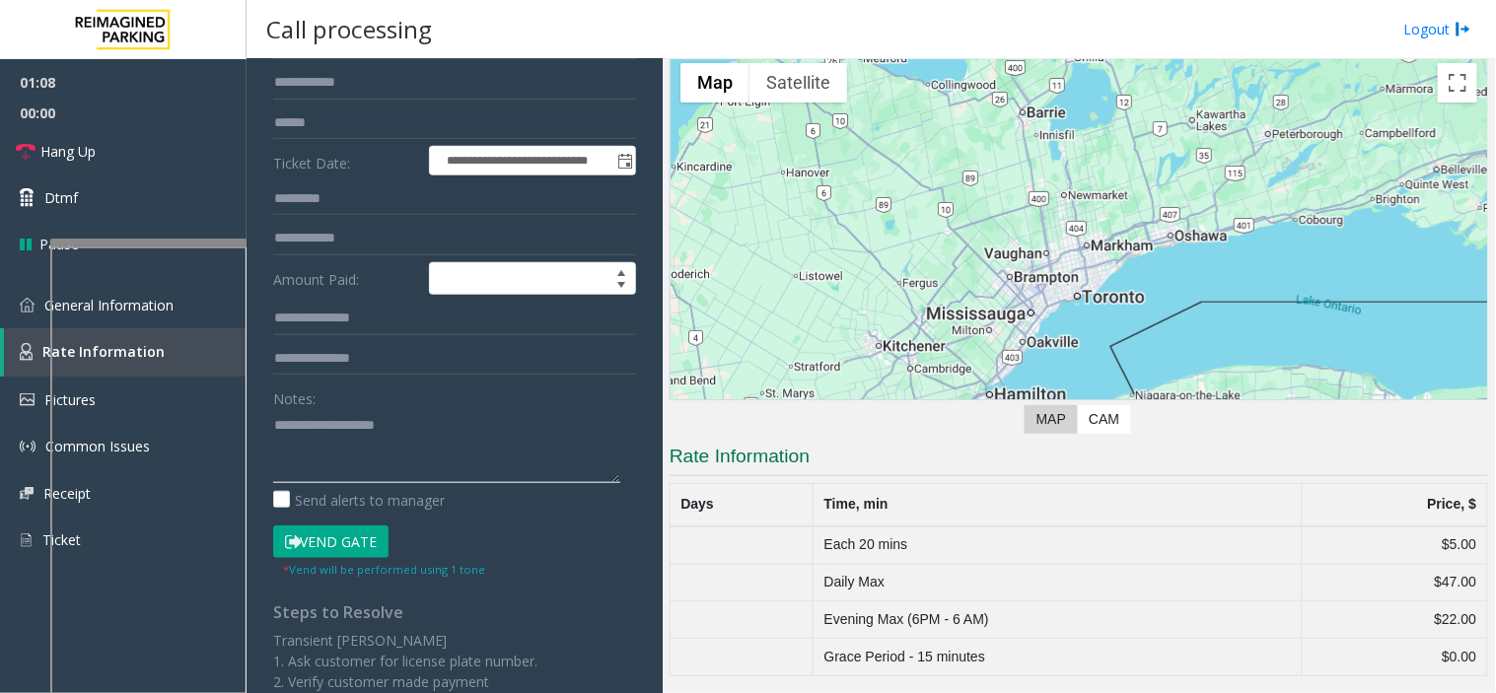
click at [414, 422] on textarea at bounding box center [446, 446] width 347 height 74
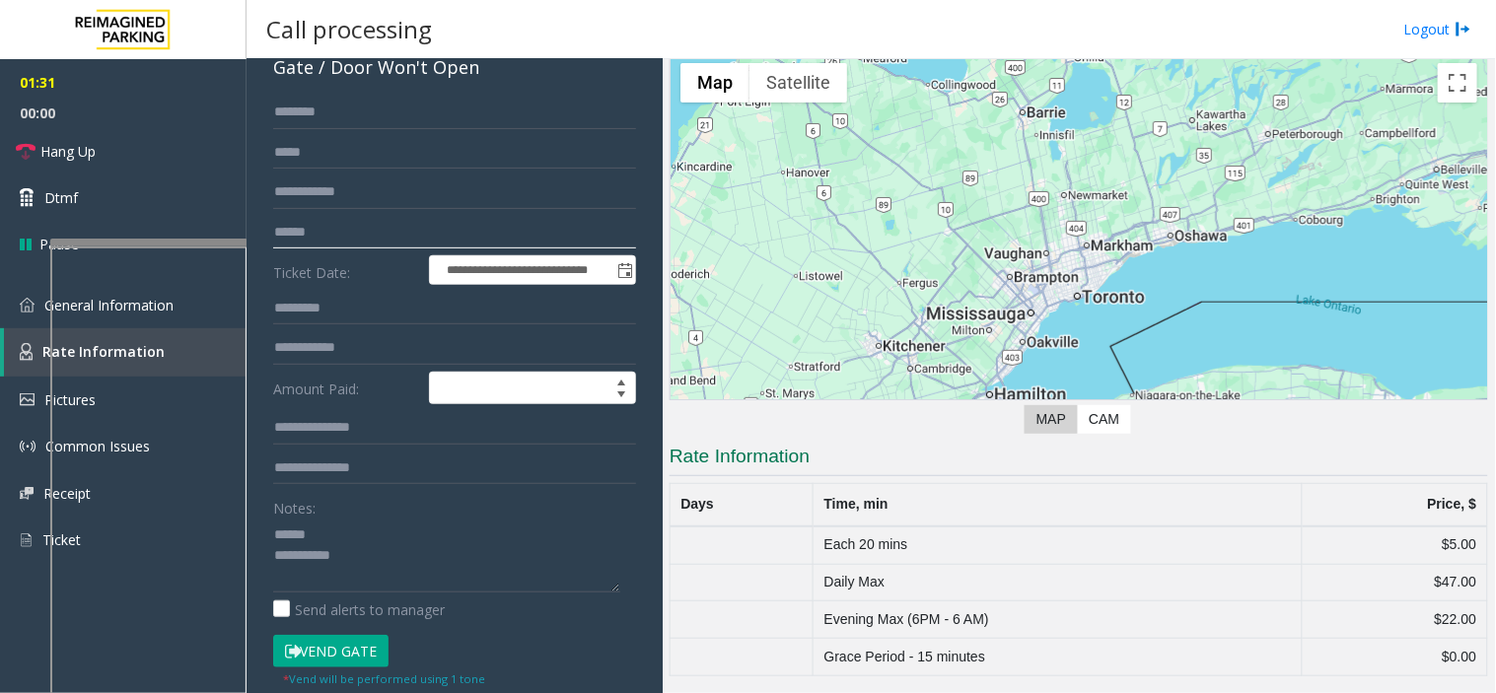
click at [355, 247] on input "text" at bounding box center [454, 233] width 363 height 34
click at [330, 223] on input "text" at bounding box center [454, 233] width 363 height 34
click at [150, 143] on link "Hang Up" at bounding box center [123, 151] width 247 height 46
click at [326, 235] on input "text" at bounding box center [454, 233] width 363 height 34
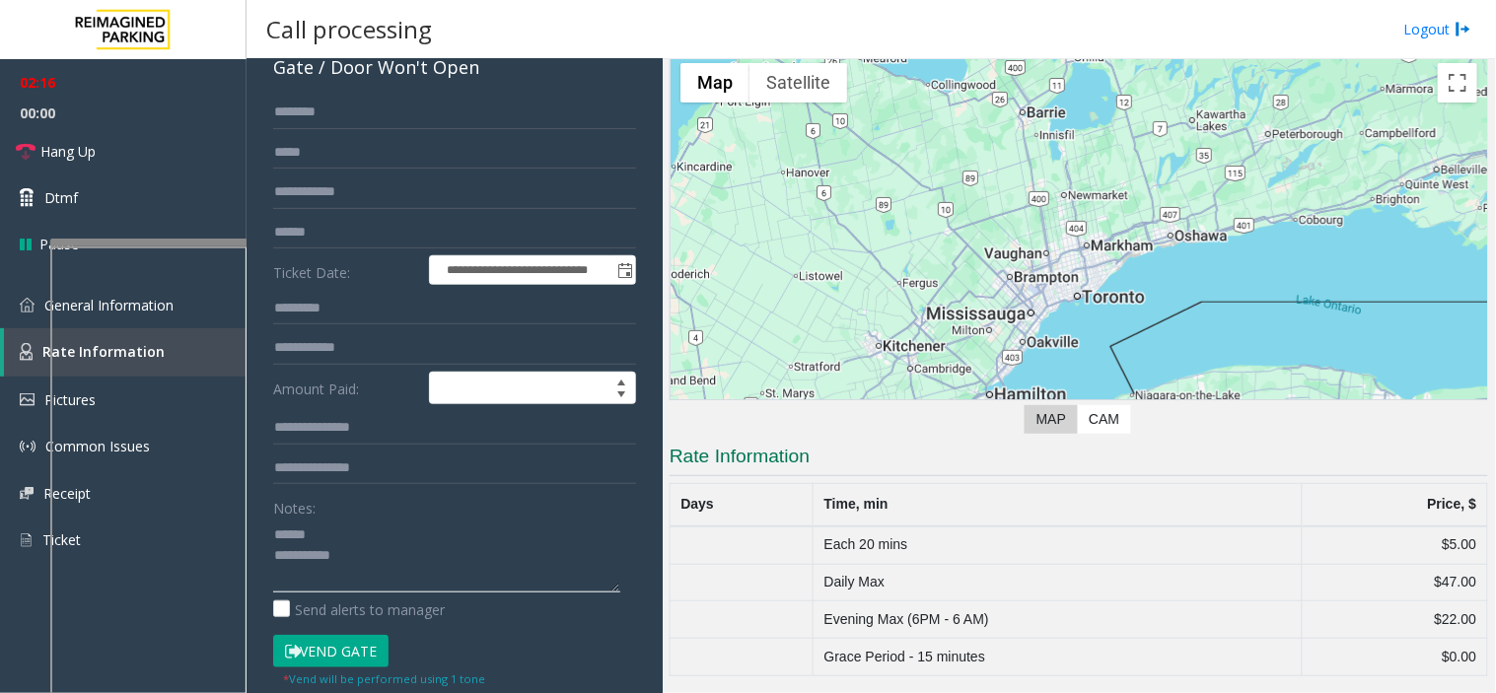
click at [347, 535] on textarea at bounding box center [446, 556] width 347 height 74
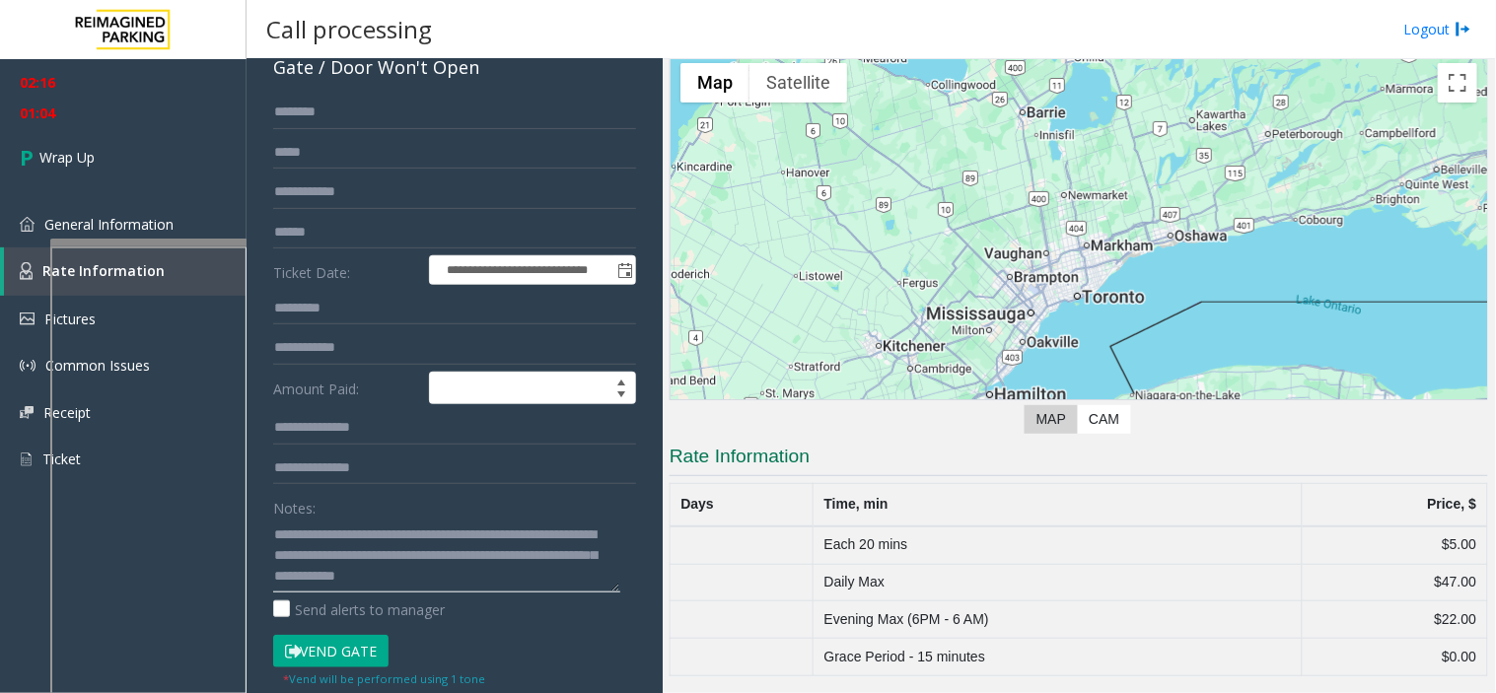
scroll to position [14, 0]
click at [333, 583] on textarea at bounding box center [446, 556] width 347 height 74
click at [418, 535] on textarea at bounding box center [446, 556] width 347 height 74
click at [420, 536] on textarea at bounding box center [446, 556] width 347 height 74
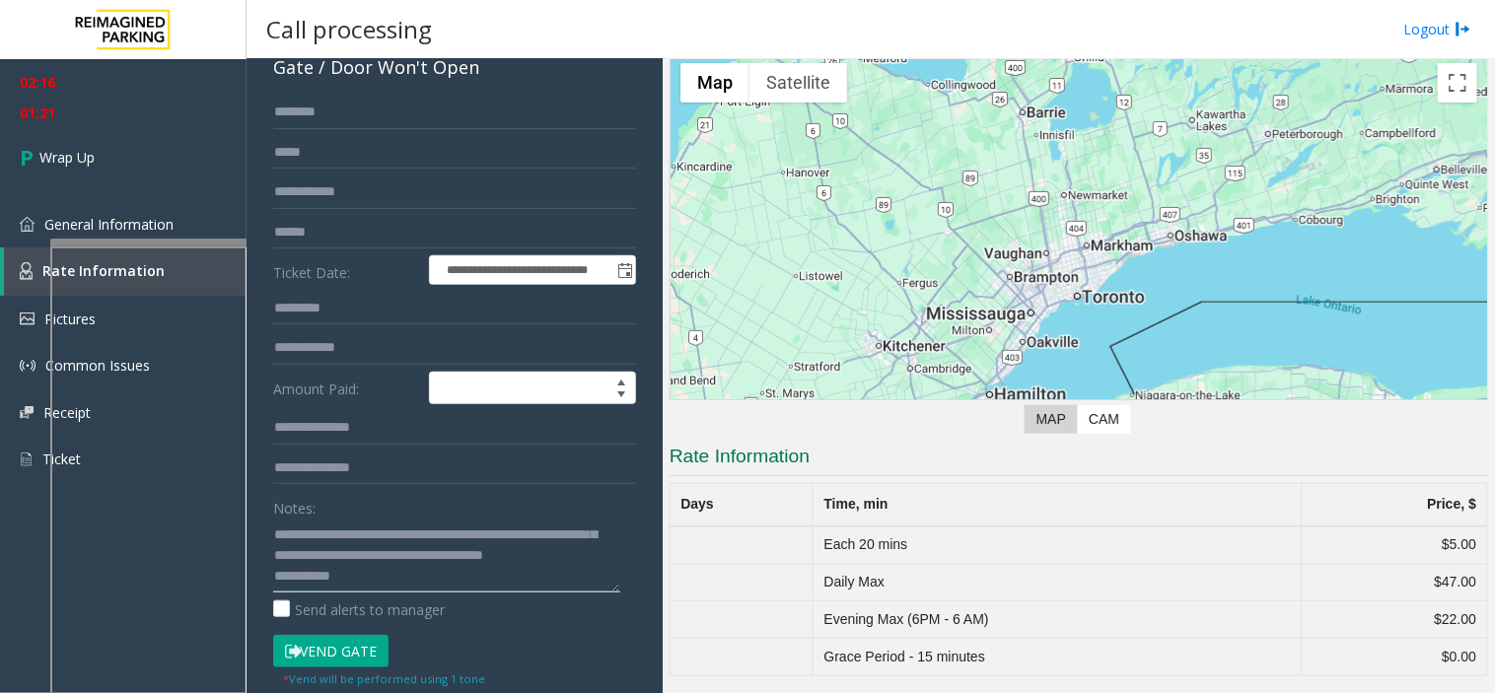
click at [420, 536] on textarea at bounding box center [446, 556] width 347 height 74
click at [404, 554] on textarea at bounding box center [446, 556] width 347 height 74
type textarea "**********"
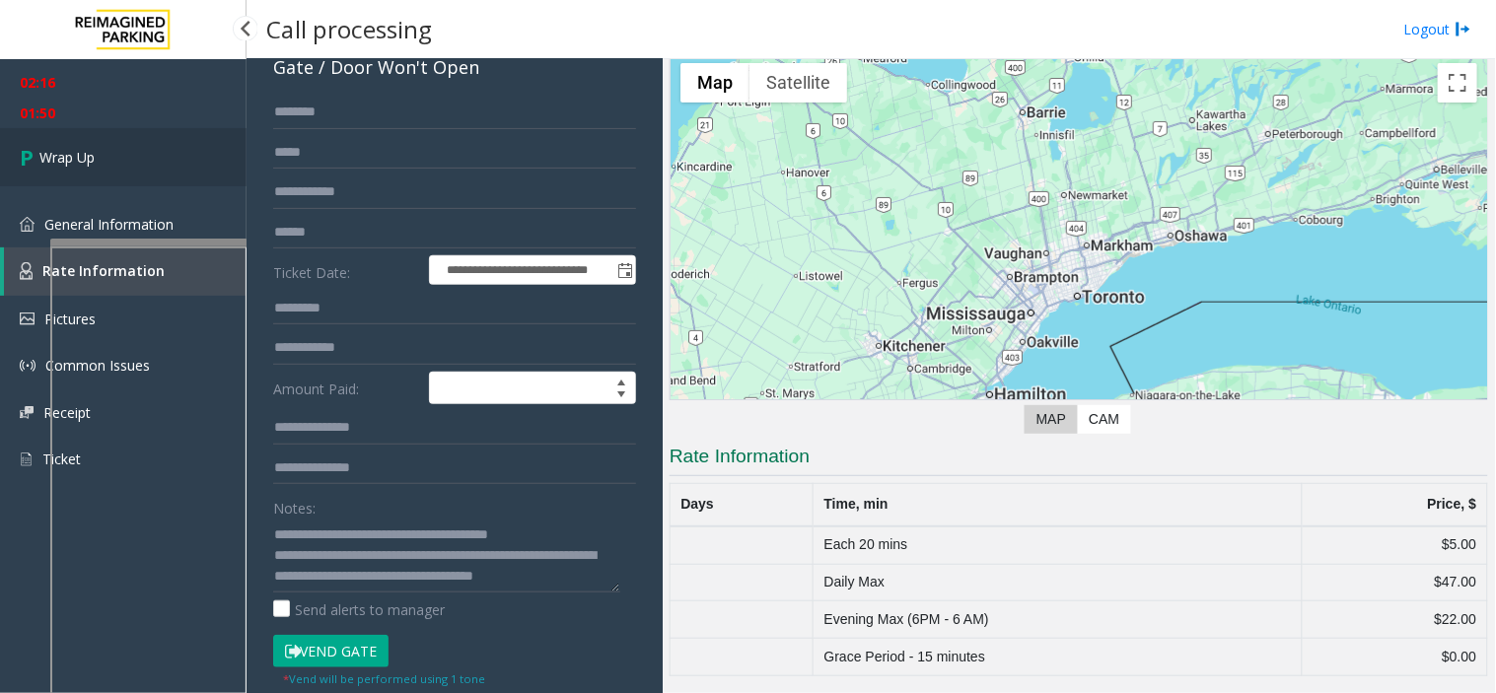
click at [96, 152] on link "Wrap Up" at bounding box center [123, 157] width 247 height 58
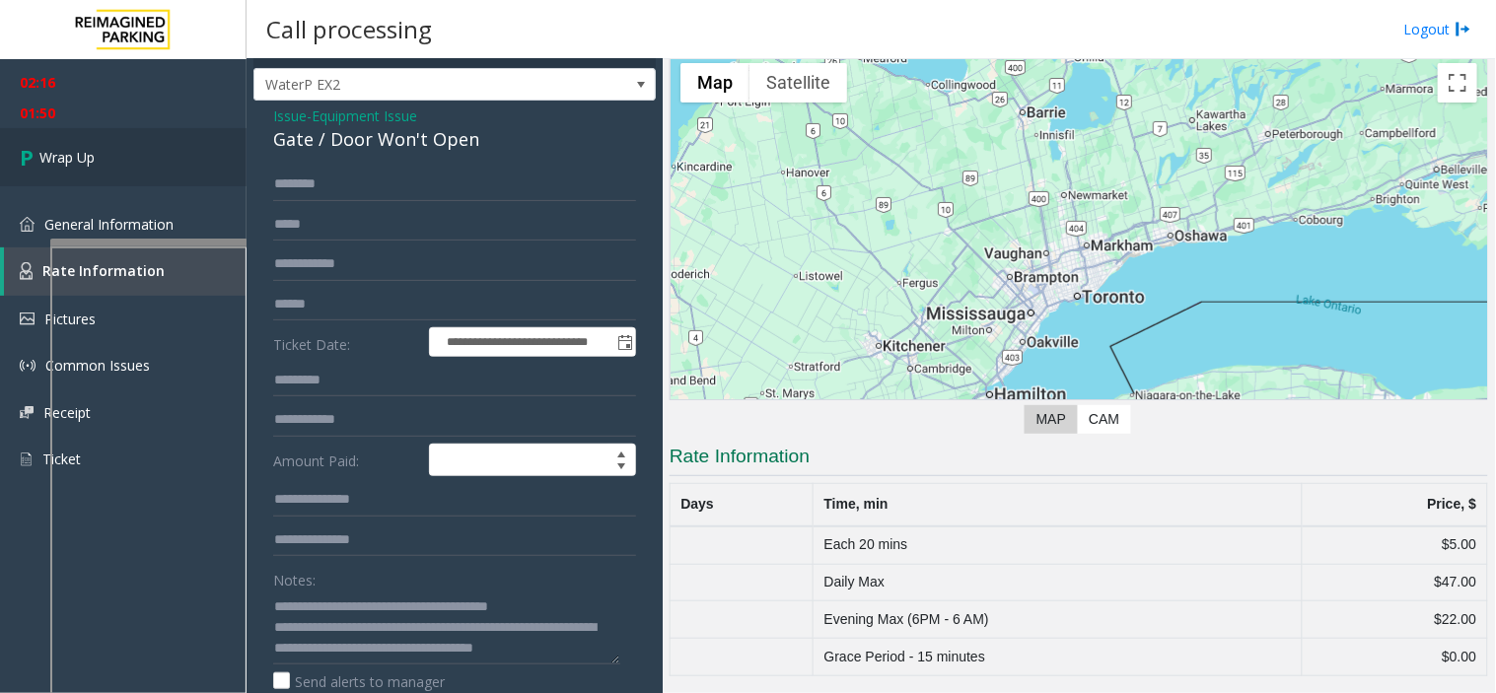
scroll to position [0, 0]
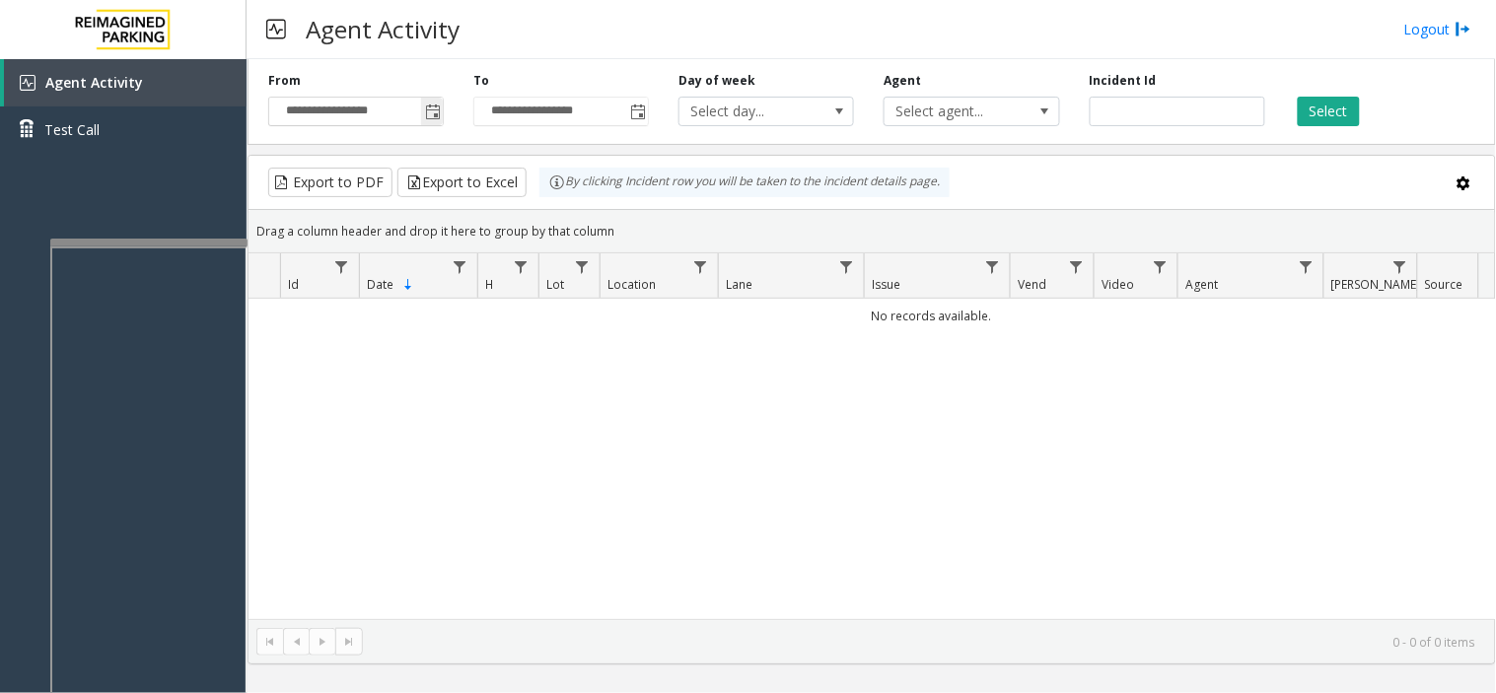
click at [442, 125] on span "Toggle popup" at bounding box center [432, 112] width 22 height 32
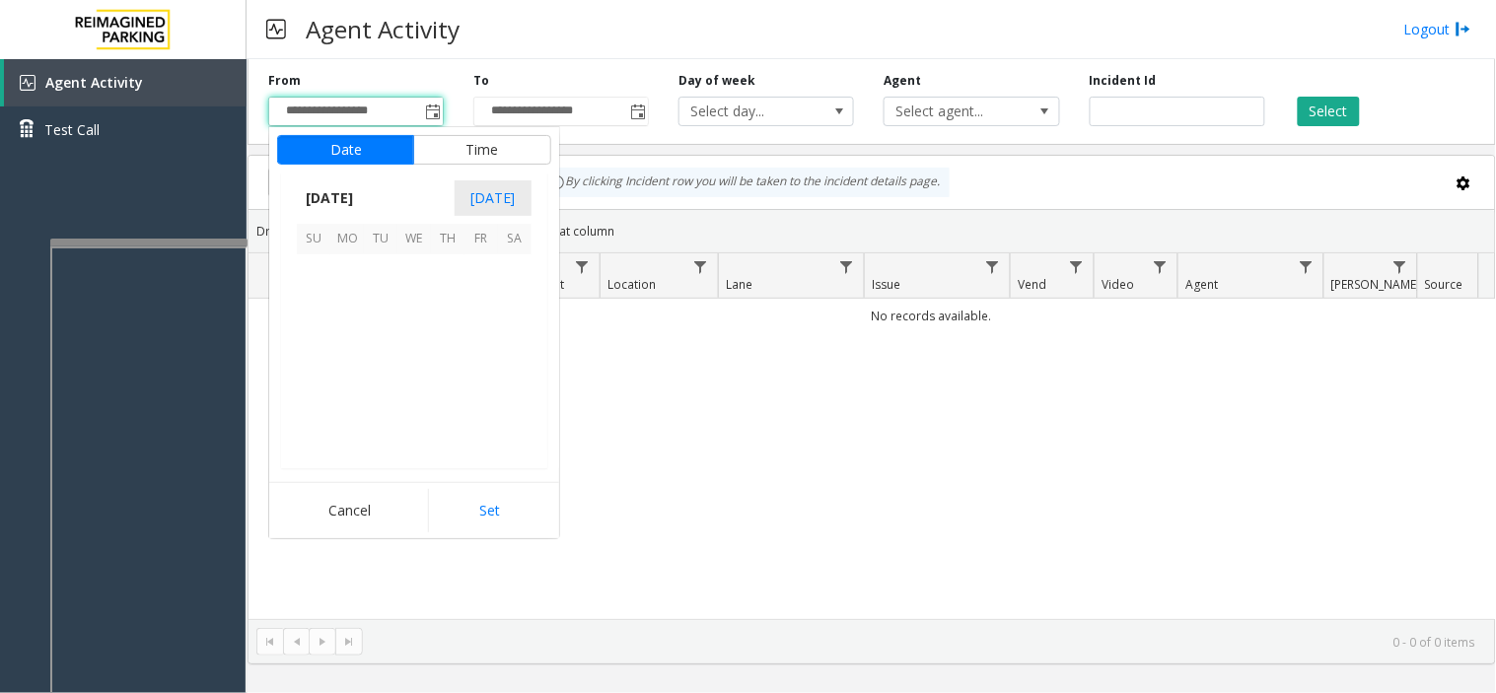
scroll to position [353815, 0]
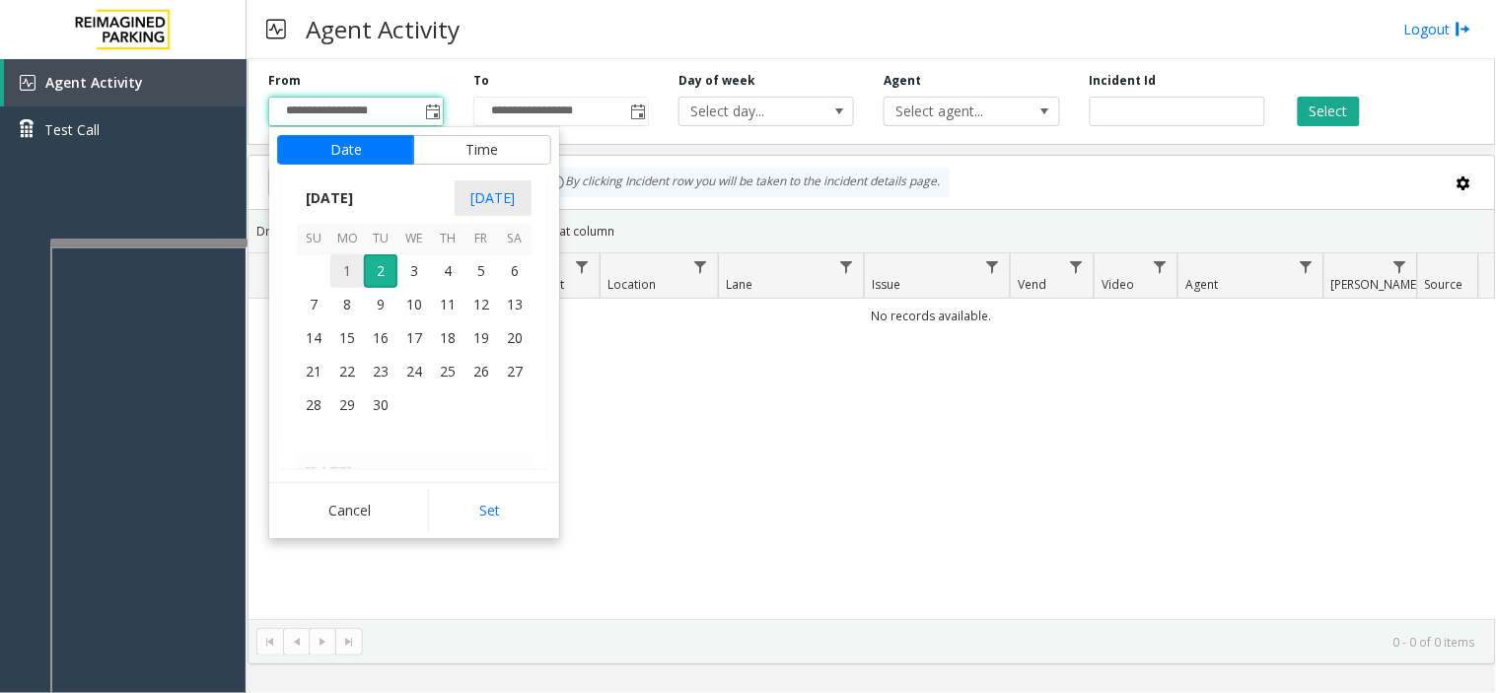
click at [347, 262] on span "1" at bounding box center [347, 271] width 34 height 34
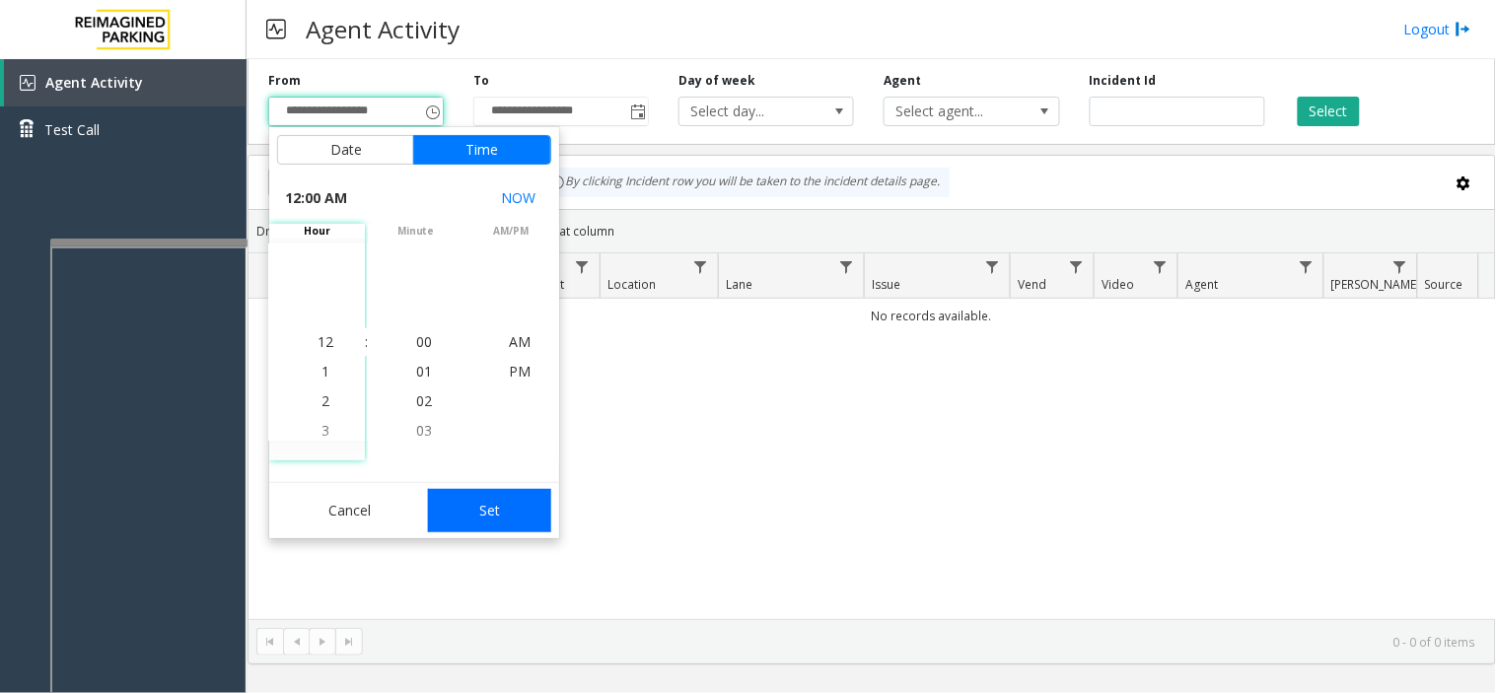
click at [518, 514] on button "Set" at bounding box center [490, 510] width 124 height 43
type input "**********"
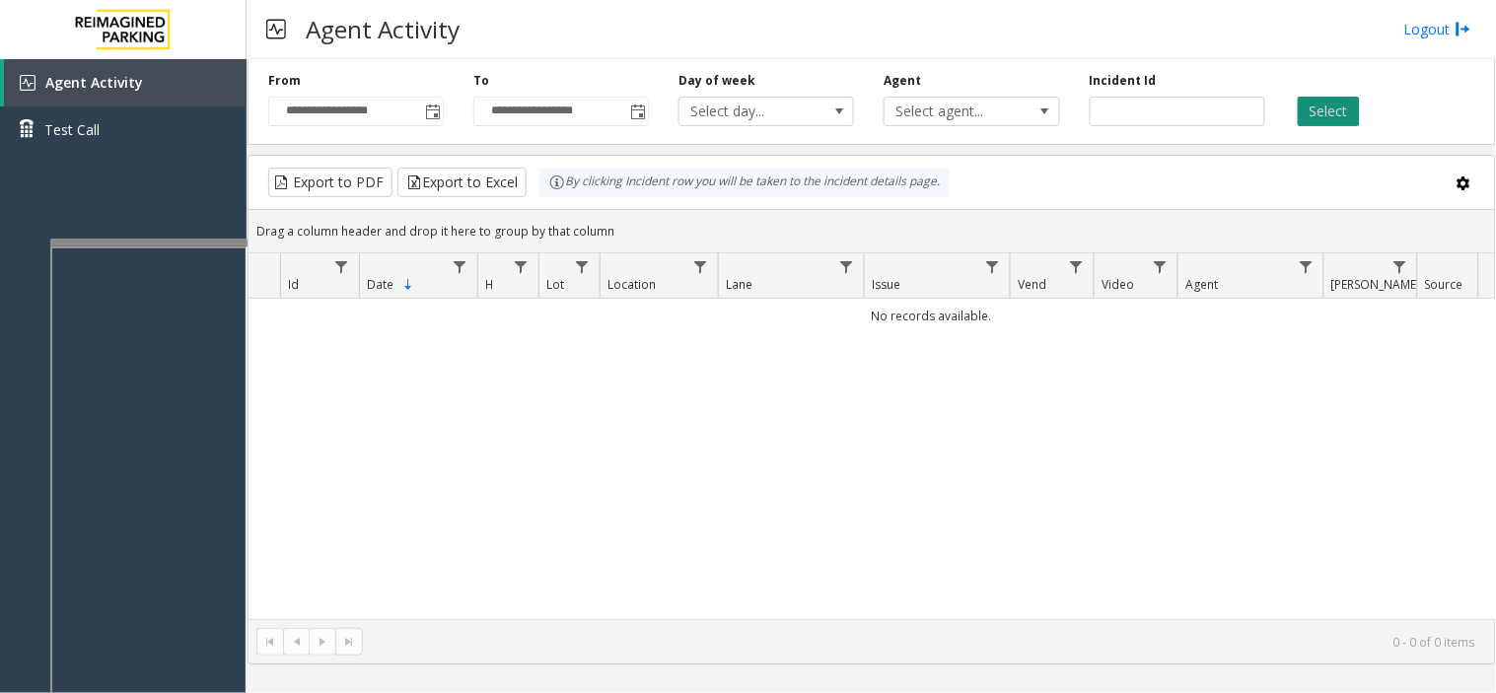
click at [1321, 122] on button "Select" at bounding box center [1329, 112] width 62 height 30
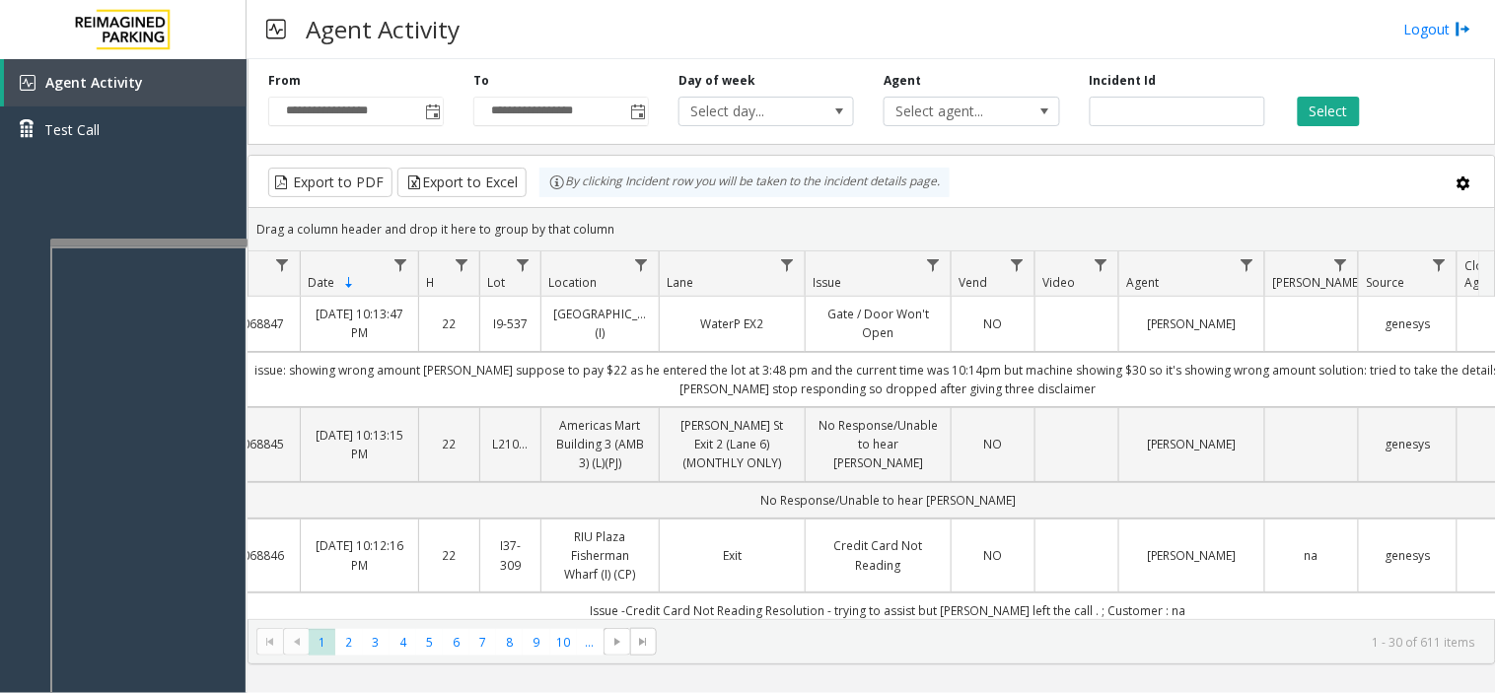
scroll to position [0, 0]
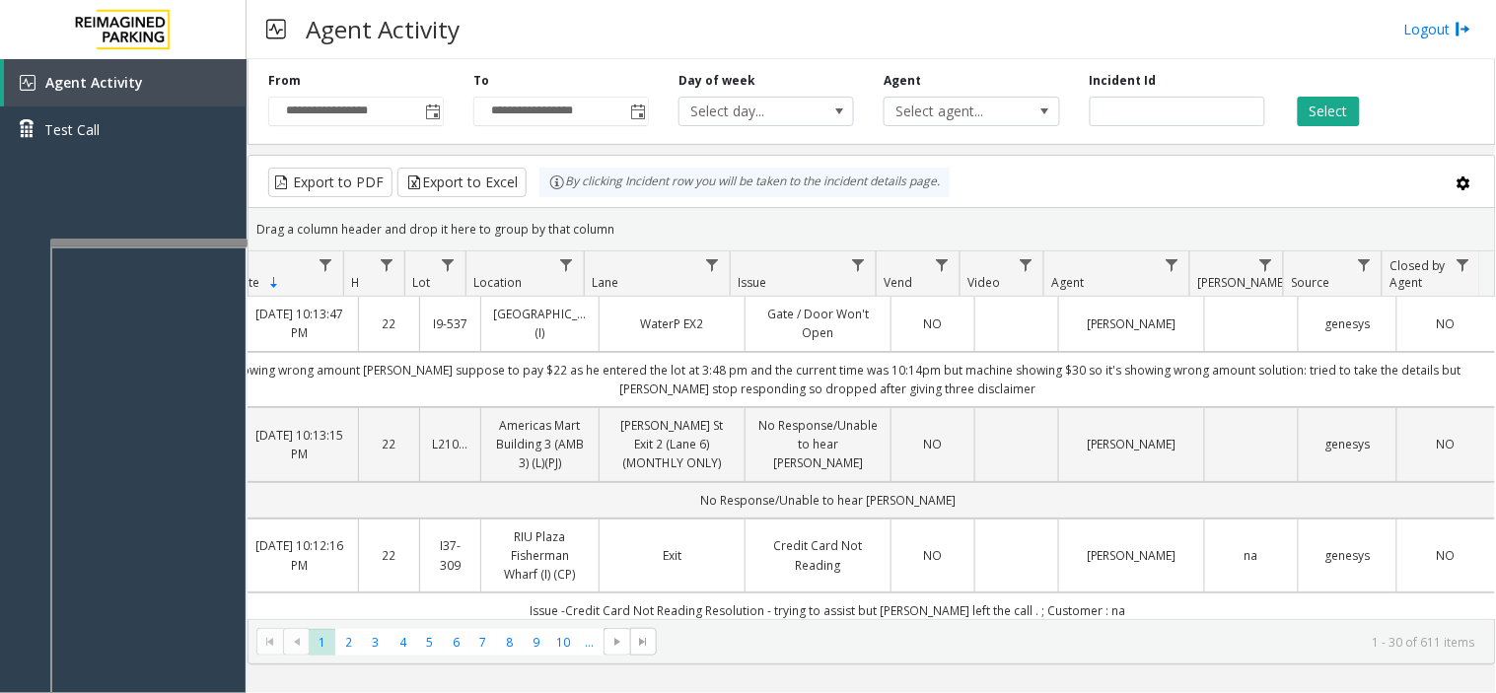
click at [1216, 336] on td "Data table" at bounding box center [1251, 324] width 94 height 54
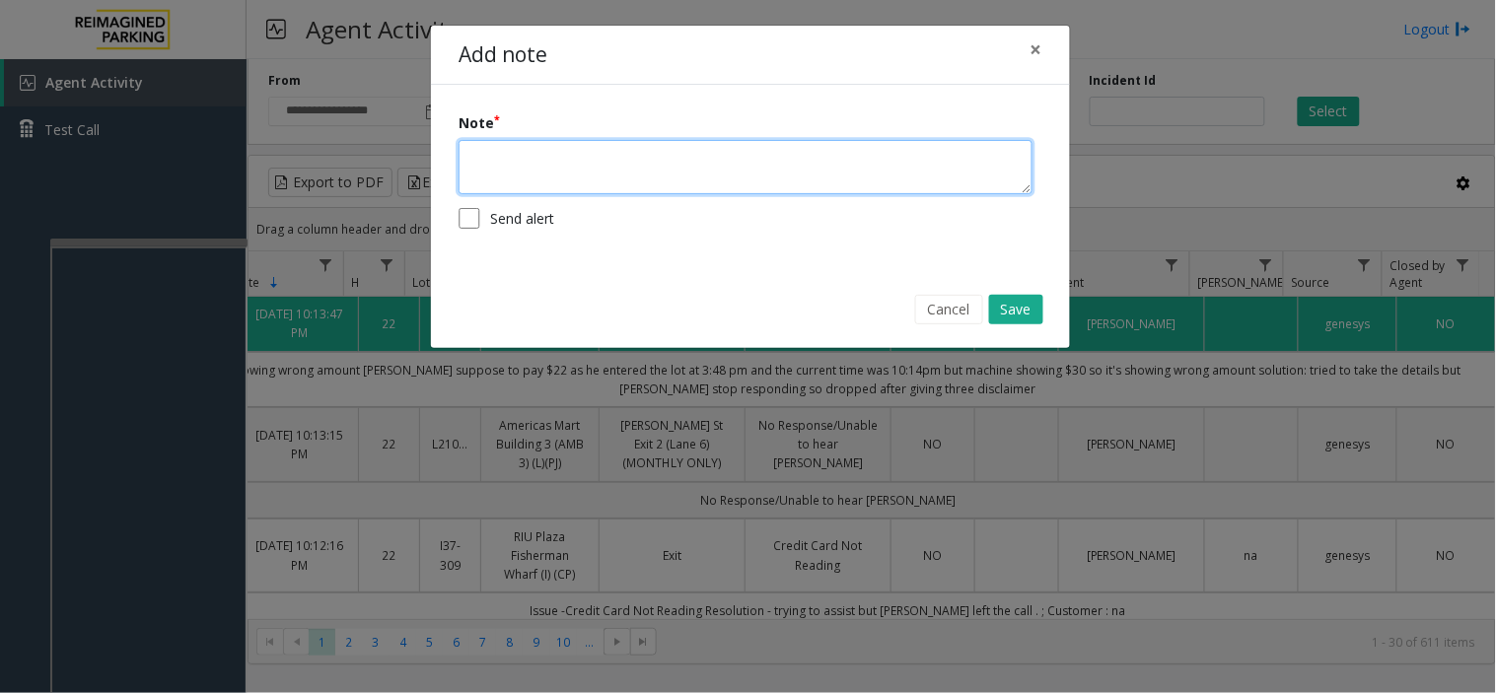
click at [589, 176] on textarea at bounding box center [746, 167] width 574 height 54
type textarea "**********"
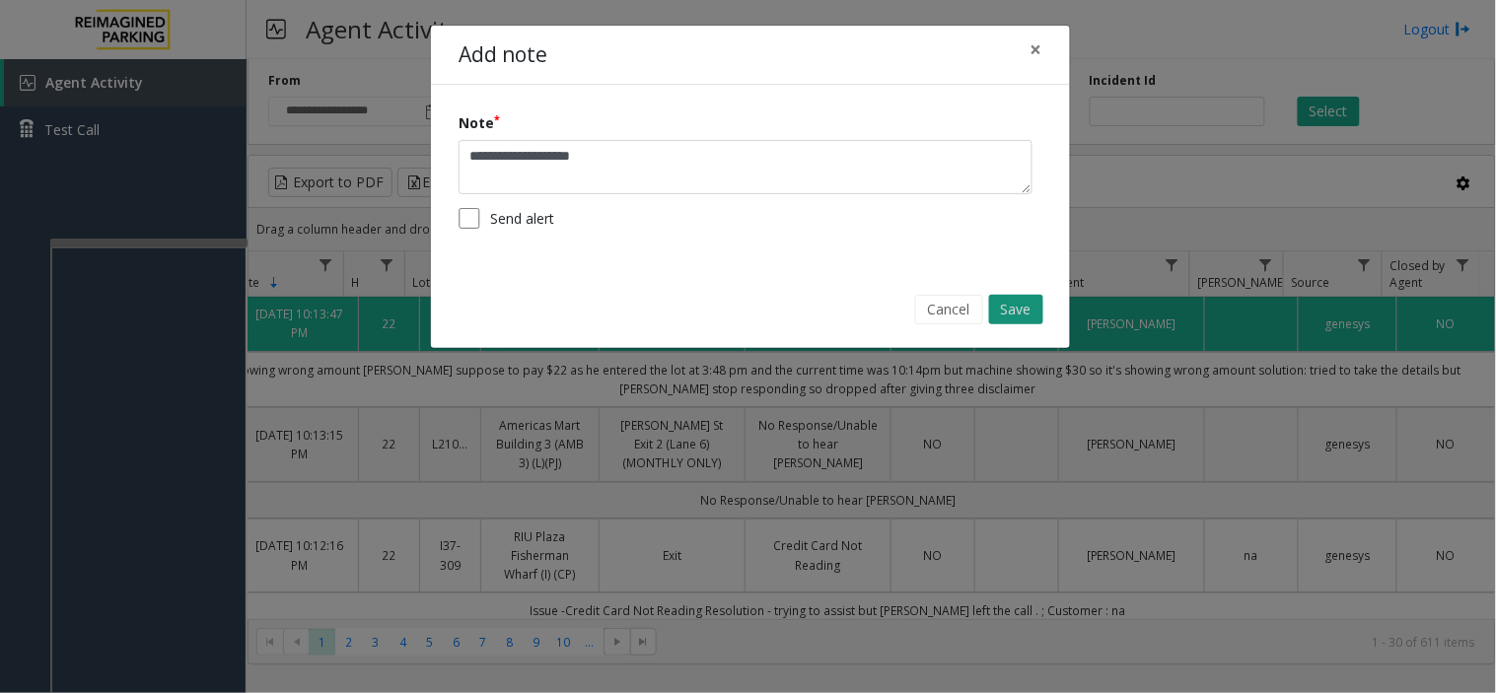
click at [1008, 314] on button "Save" at bounding box center [1016, 310] width 54 height 30
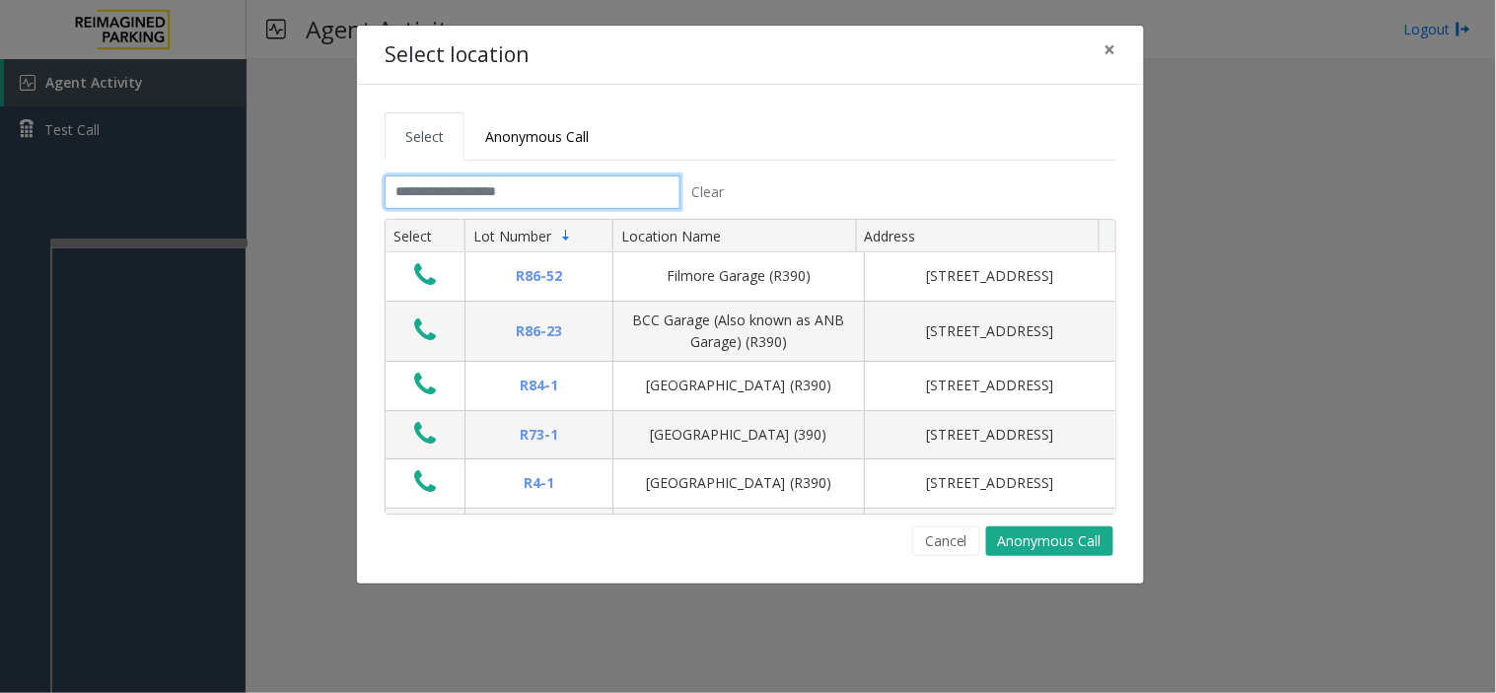
click at [516, 200] on input "text" at bounding box center [533, 193] width 296 height 34
click at [402, 200] on input "text" at bounding box center [533, 193] width 296 height 34
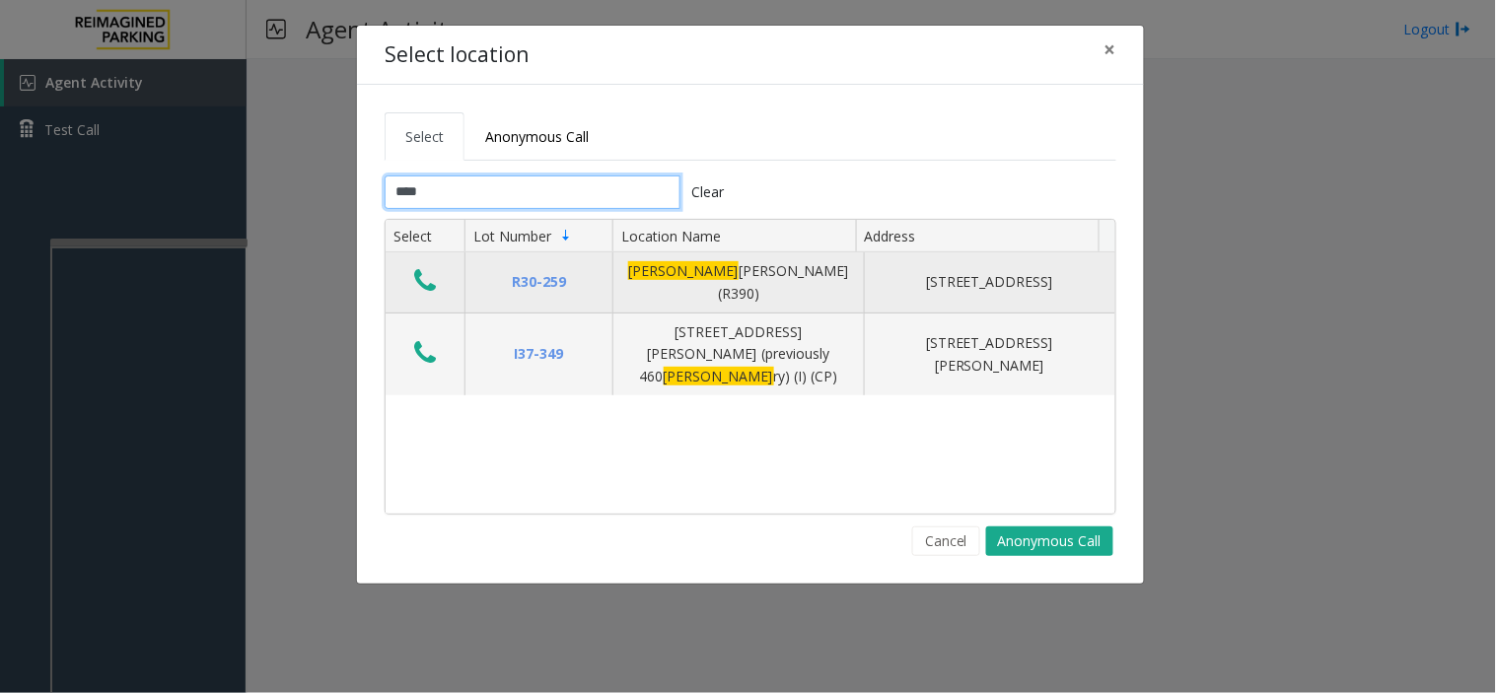
type input "****"
click at [421, 271] on icon "Data table" at bounding box center [425, 281] width 22 height 28
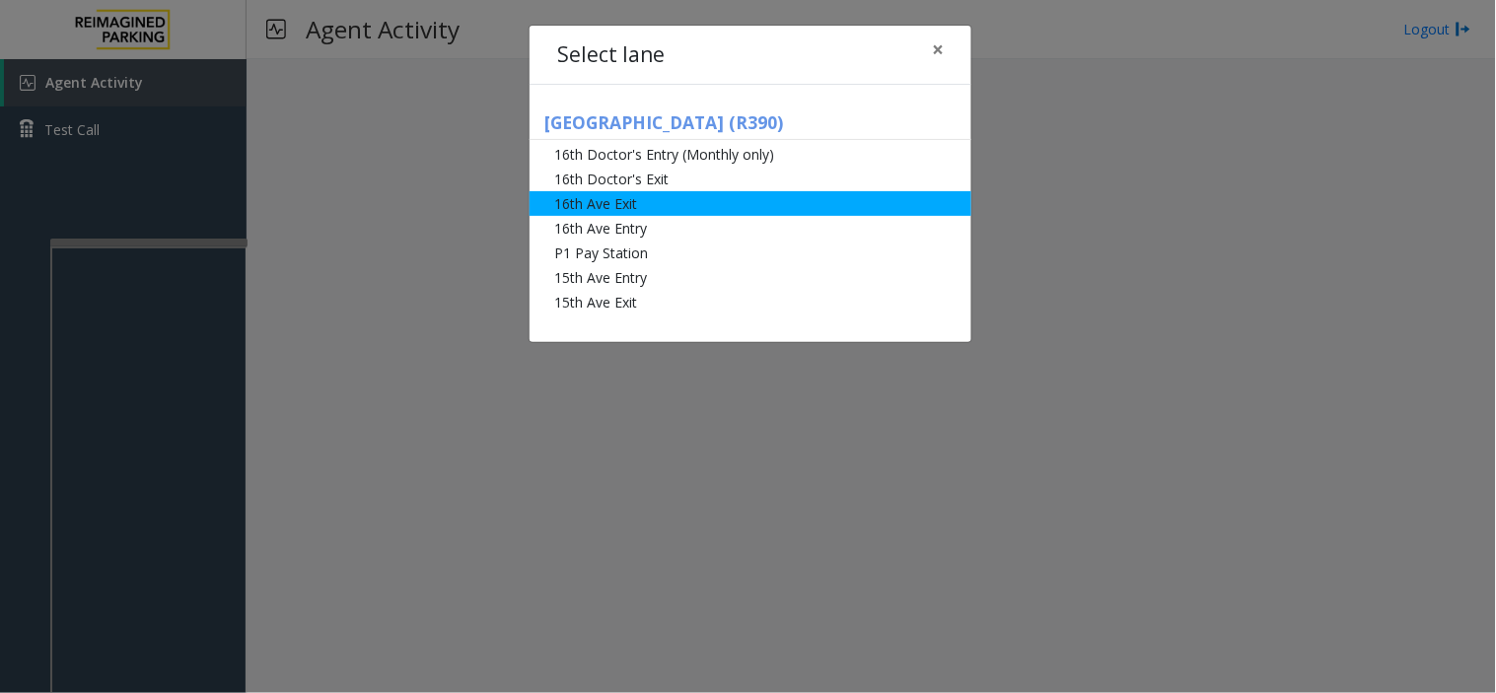
click at [592, 203] on li "16th Ave Exit" at bounding box center [750, 203] width 442 height 25
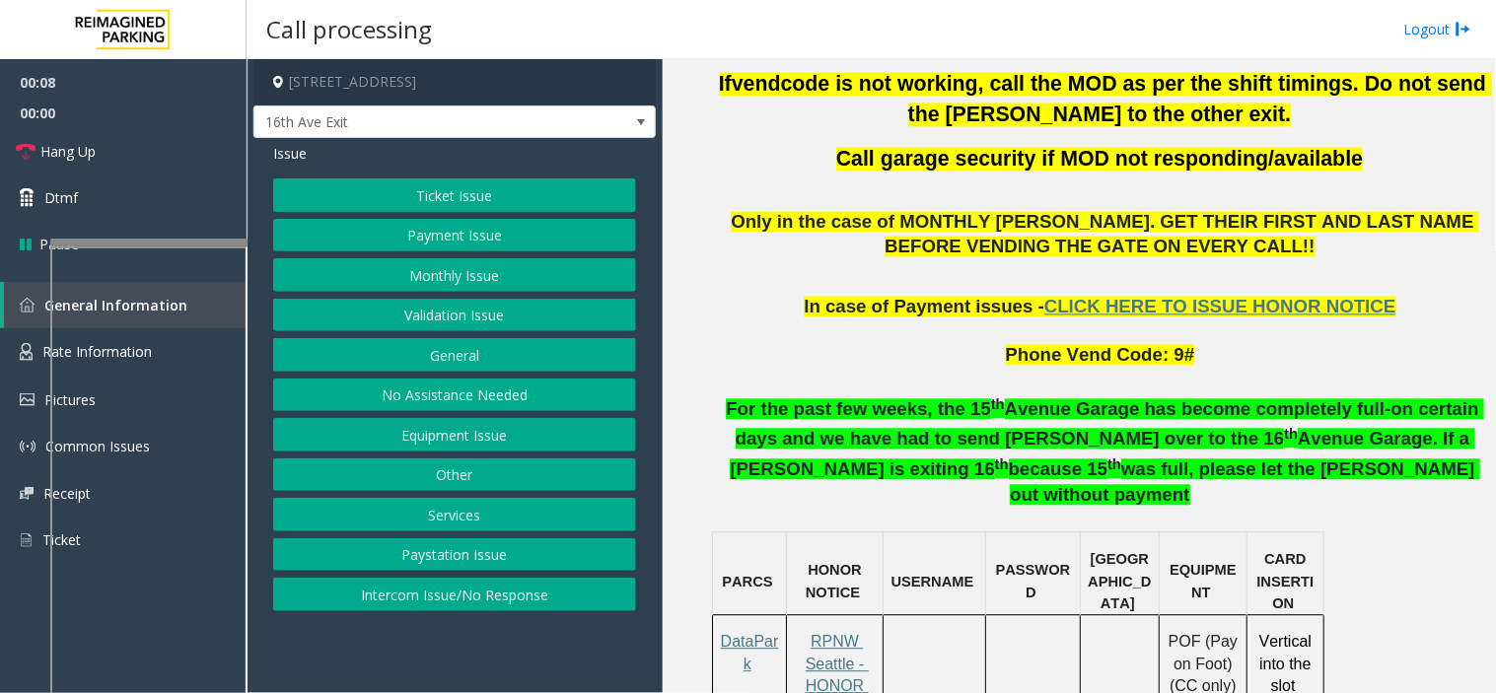
scroll to position [1095, 0]
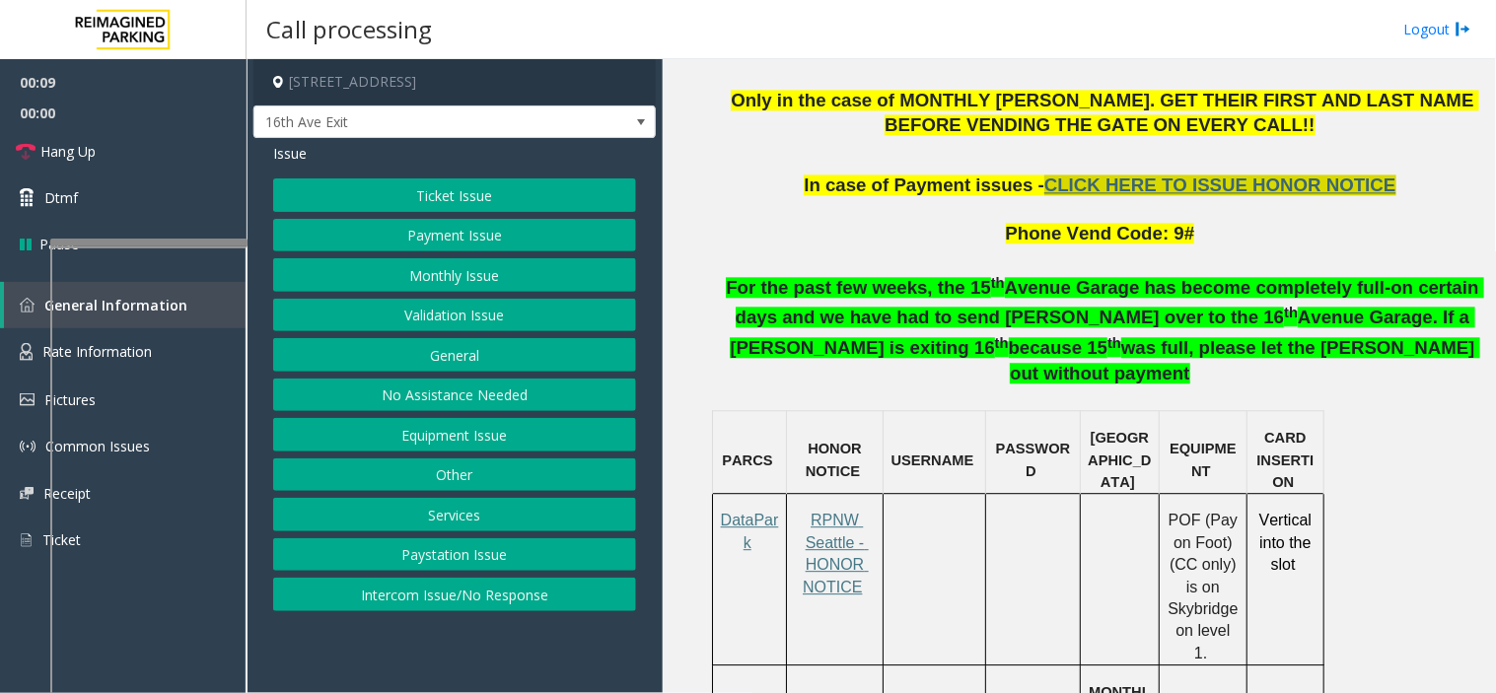
click at [1117, 175] on span "CLICK HERE TO ISSUE HONOR NOTICE" at bounding box center [1220, 185] width 352 height 21
click at [517, 194] on button "Ticket Issue" at bounding box center [454, 195] width 363 height 34
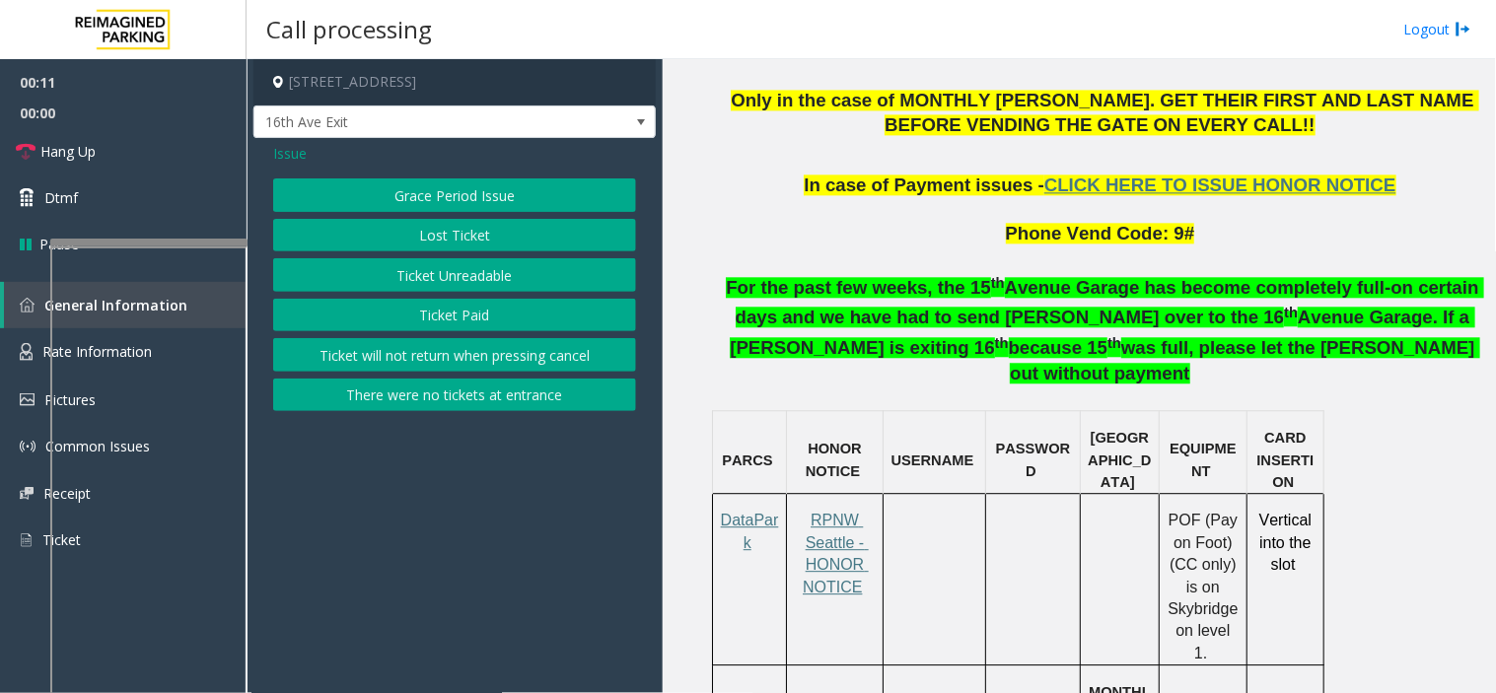
click at [454, 268] on button "Ticket Unreadable" at bounding box center [454, 275] width 363 height 34
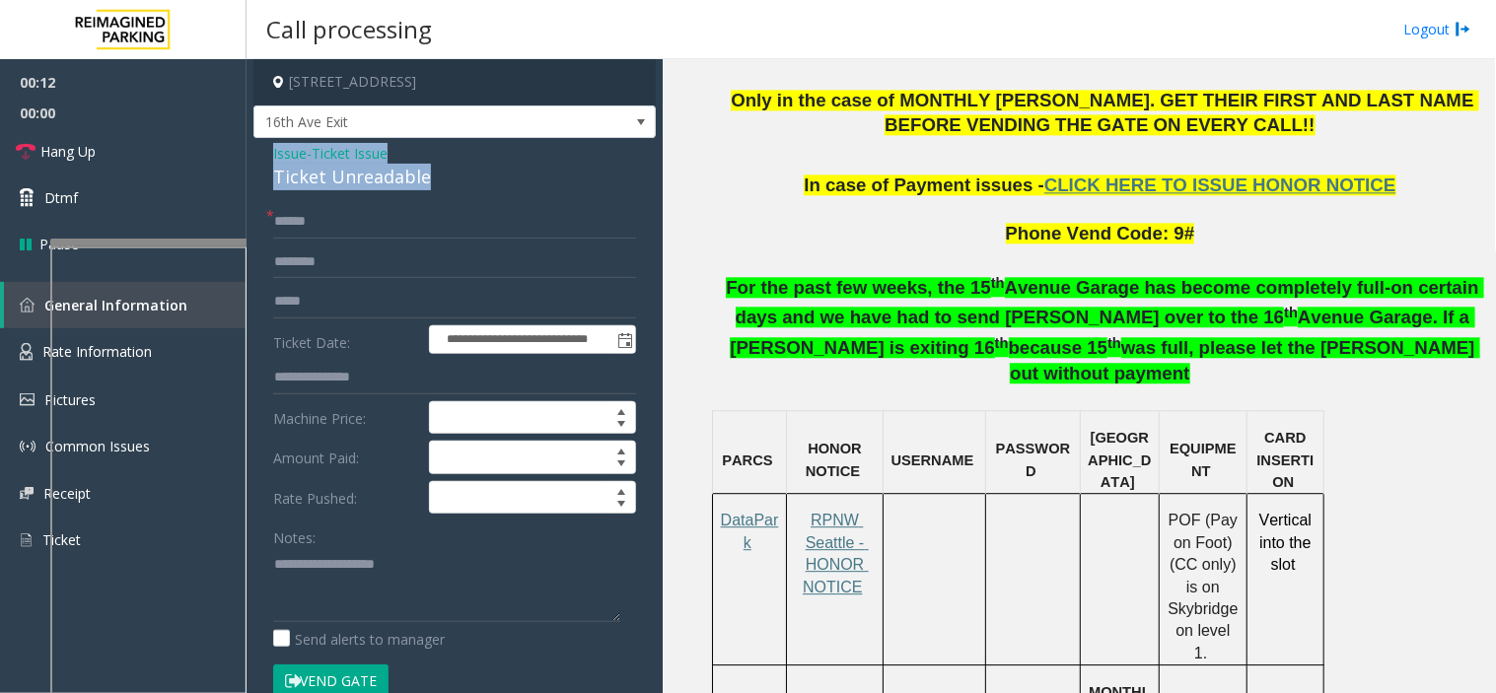
drag, startPoint x: 444, startPoint y: 177, endPoint x: 261, endPoint y: 150, distance: 184.5
click at [261, 150] on div "**********" at bounding box center [454, 659] width 402 height 1043
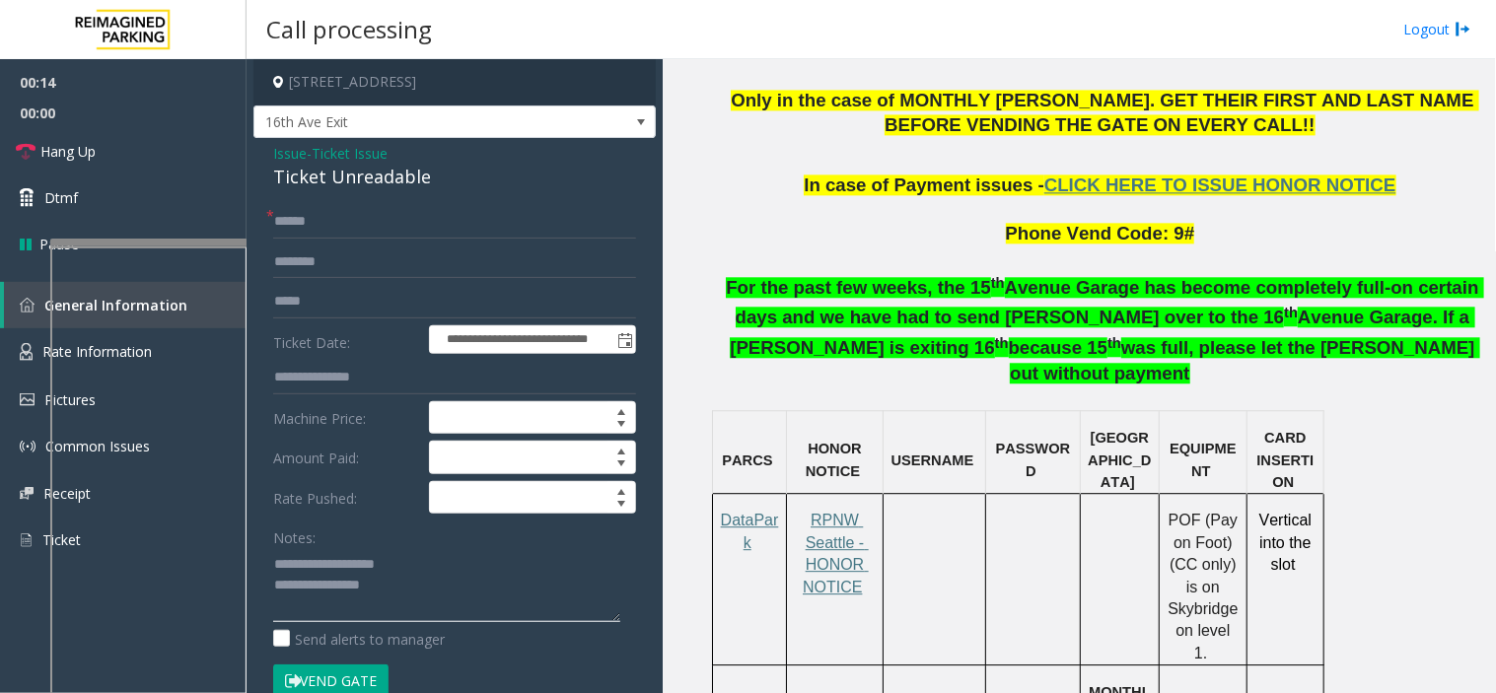
click at [415, 587] on textarea at bounding box center [446, 585] width 347 height 74
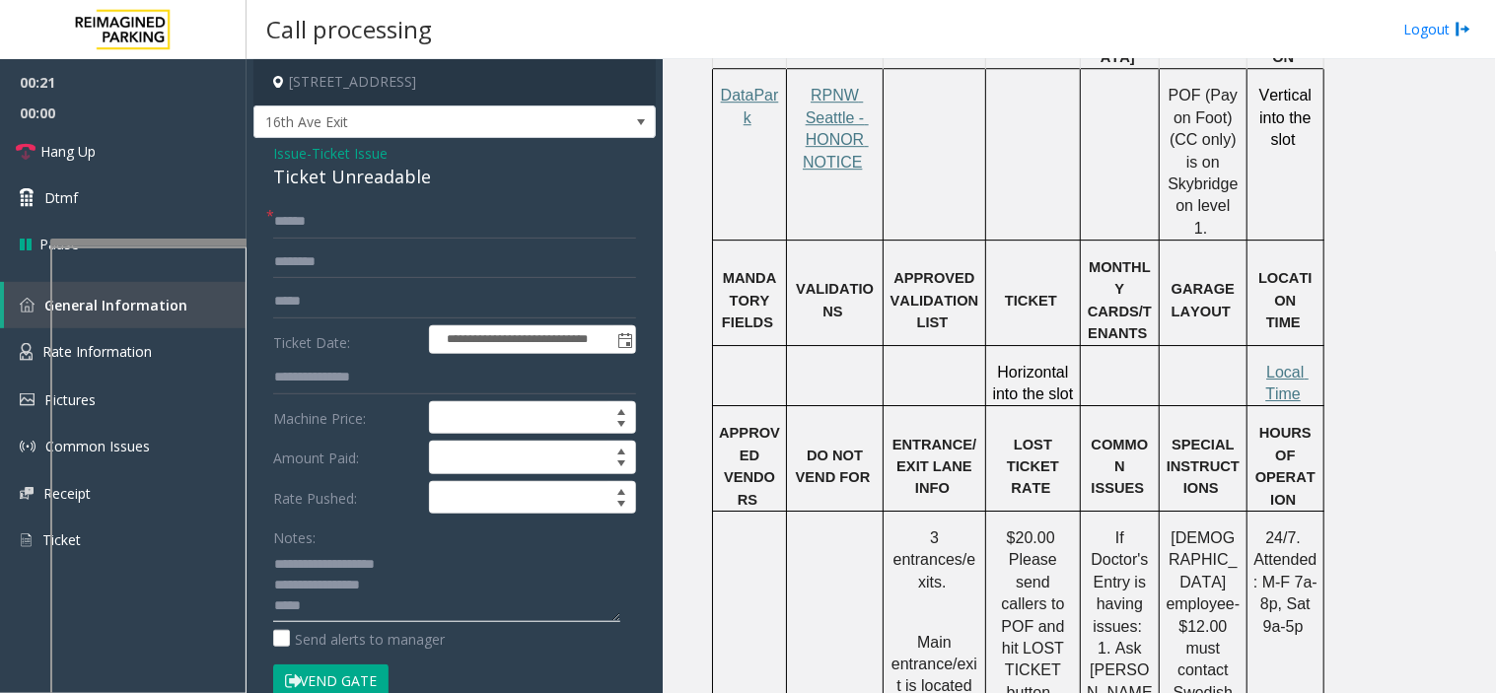
scroll to position [1314, 0]
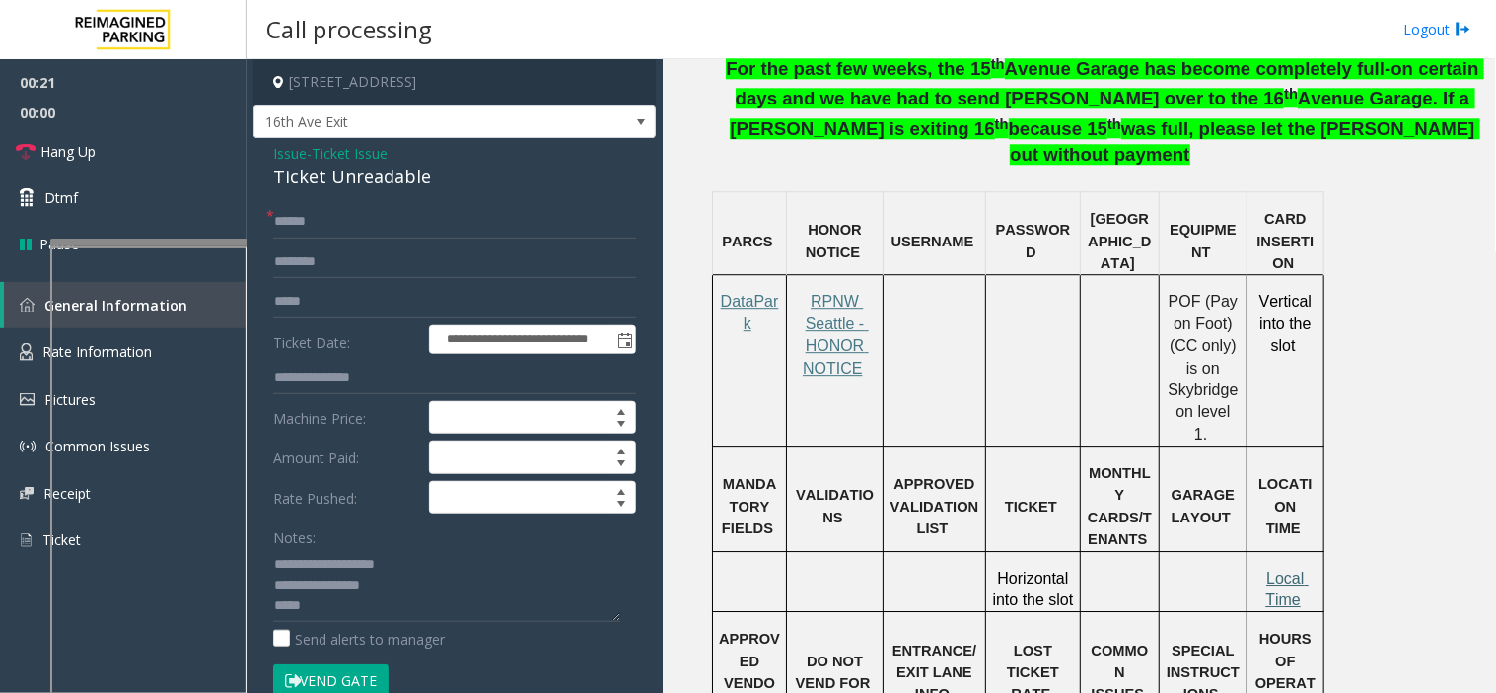
click at [1283, 570] on span "Local Time" at bounding box center [1286, 589] width 43 height 38
click at [339, 605] on textarea at bounding box center [446, 585] width 347 height 74
type textarea "**********"
click at [22, 343] on img at bounding box center [26, 352] width 13 height 18
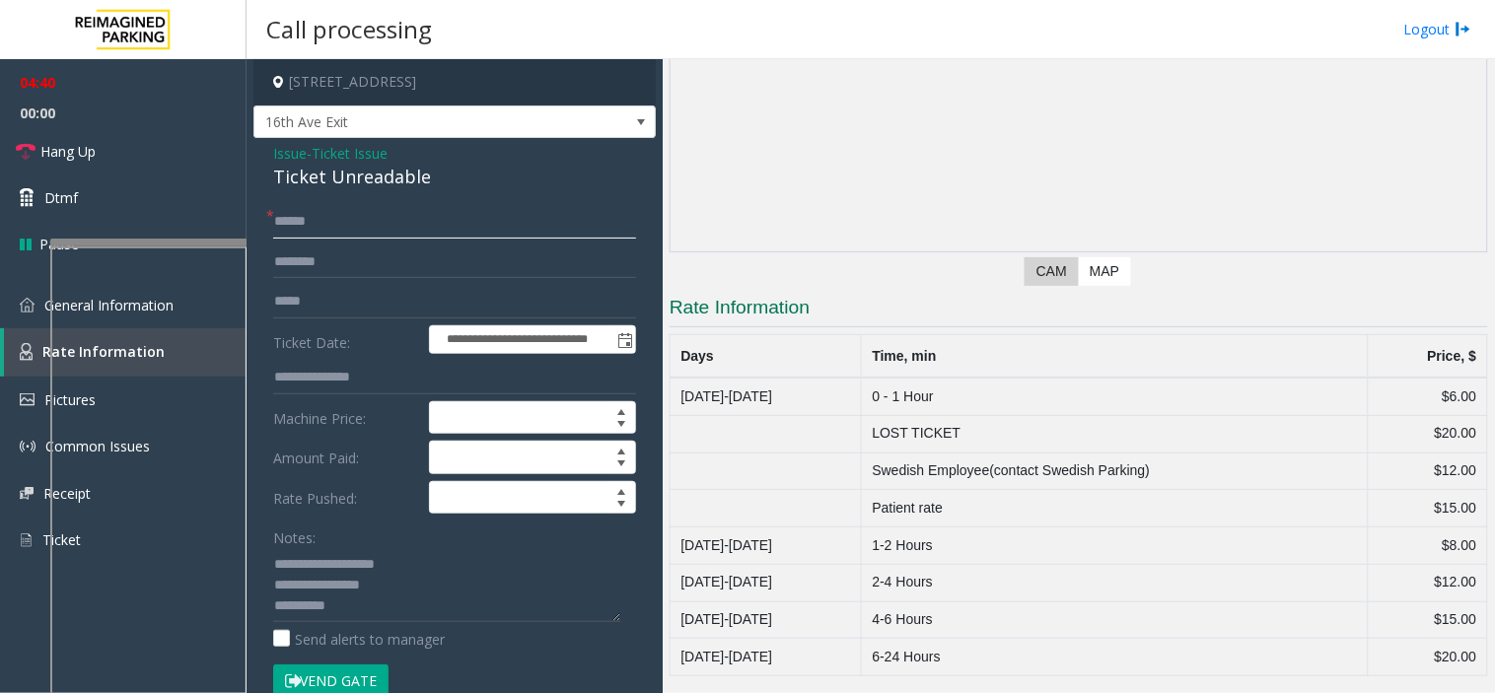
click at [356, 214] on input "text" at bounding box center [454, 222] width 363 height 34
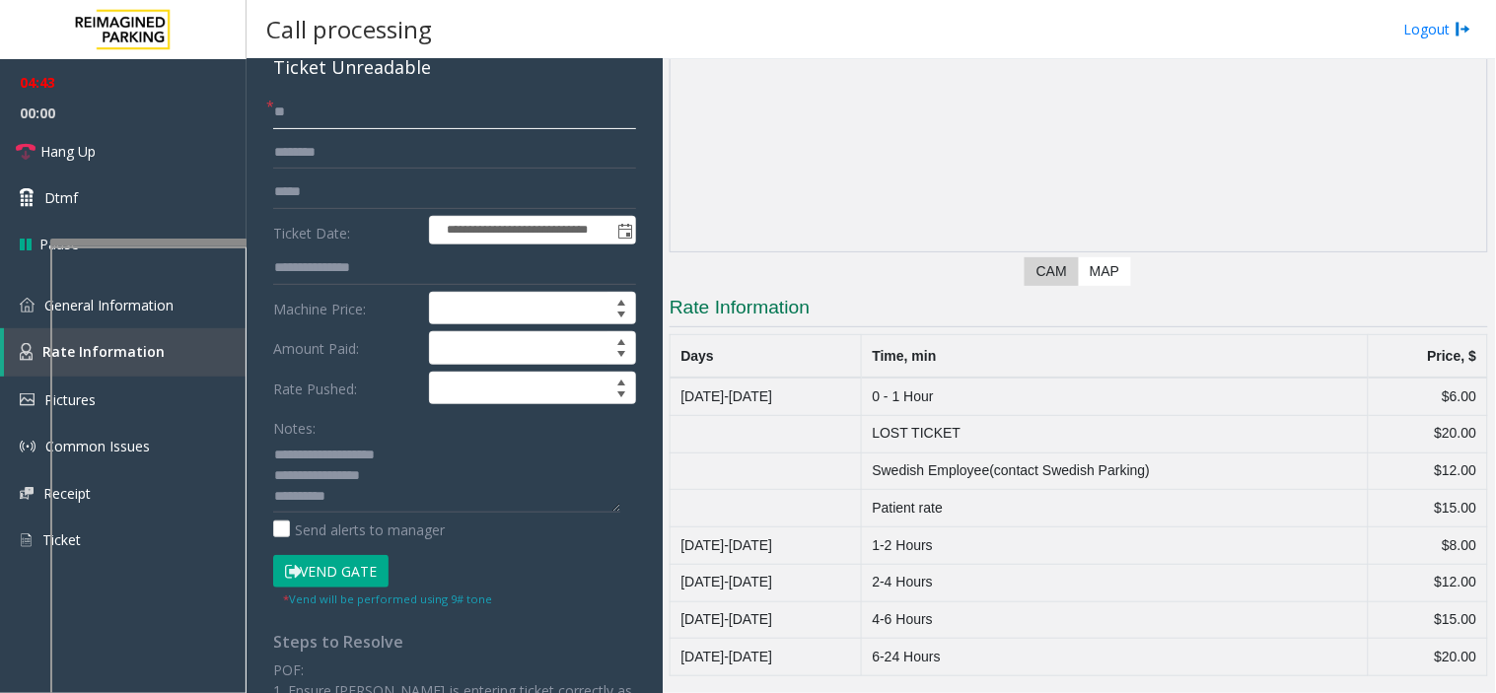
type input "**"
click at [369, 562] on button "Vend Gate" at bounding box center [330, 572] width 115 height 34
click at [355, 494] on textarea at bounding box center [446, 476] width 347 height 74
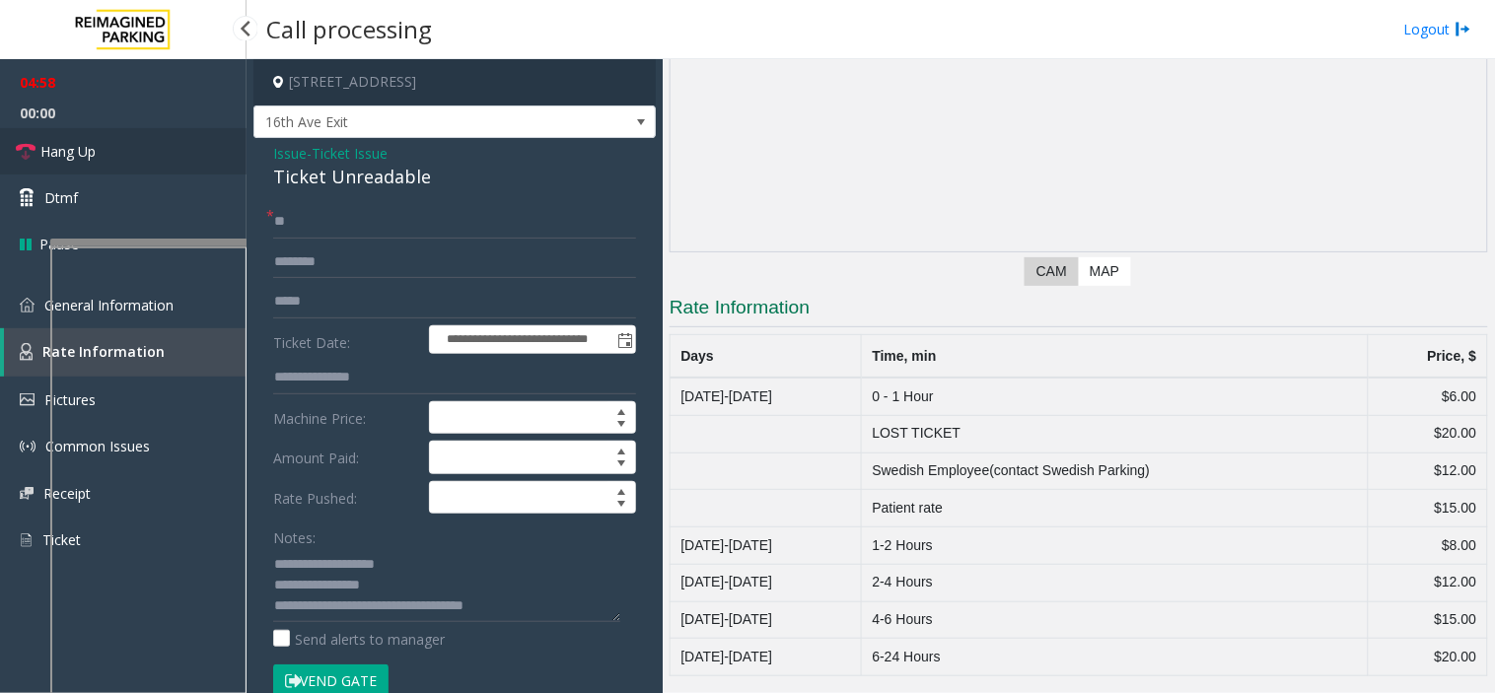
click at [168, 166] on link "Hang Up" at bounding box center [123, 151] width 247 height 46
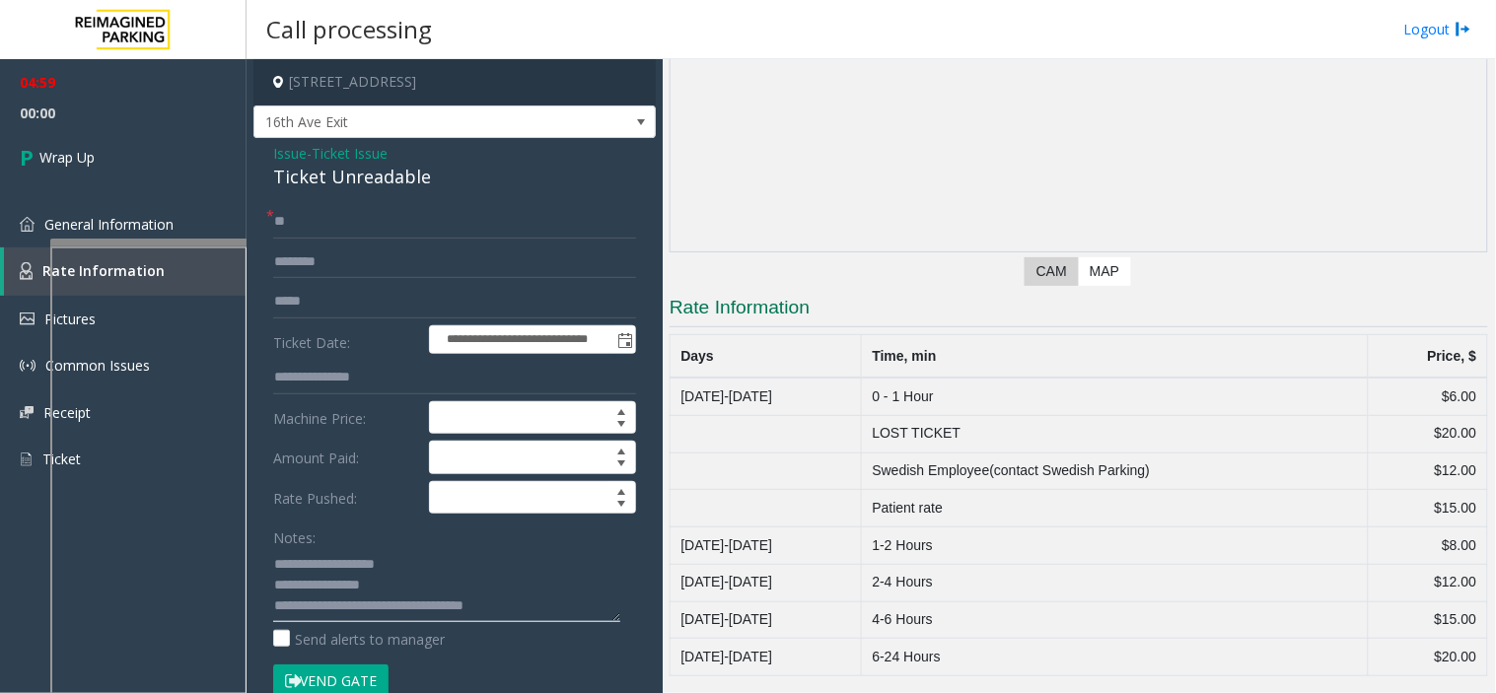
drag, startPoint x: 418, startPoint y: 603, endPoint x: 543, endPoint y: 616, distance: 125.9
click at [543, 616] on textarea at bounding box center [446, 585] width 347 height 74
type textarea "**********"
click at [143, 156] on link "Wrap Up" at bounding box center [123, 157] width 247 height 58
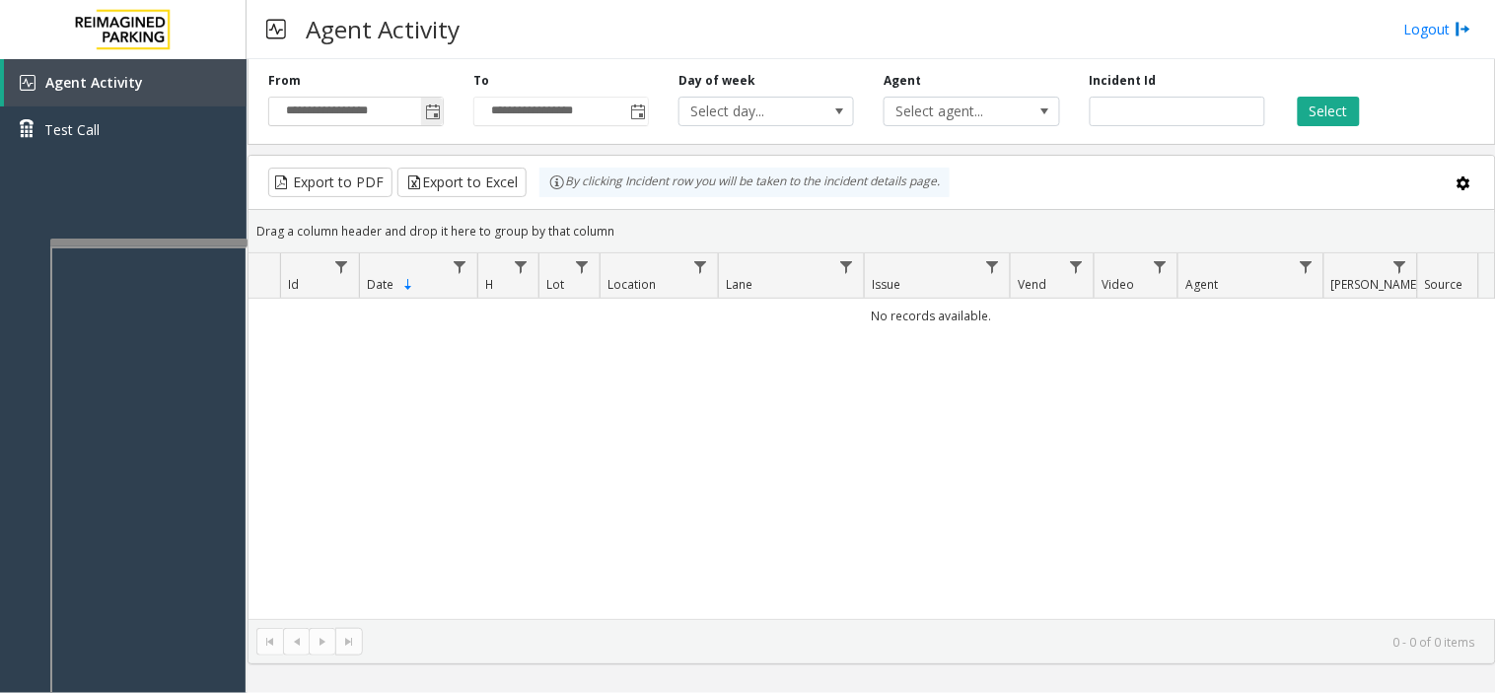
click at [430, 105] on span "Toggle popup" at bounding box center [433, 113] width 16 height 16
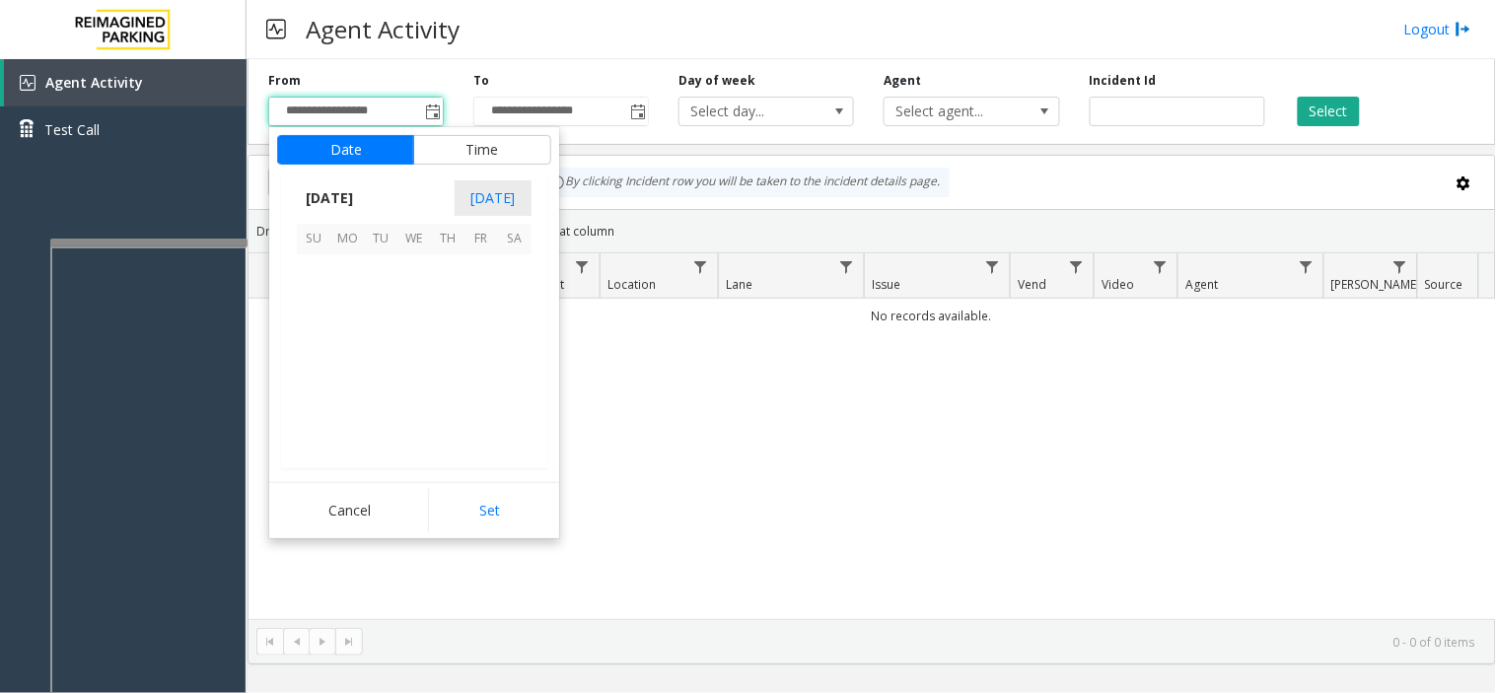
scroll to position [353815, 0]
click at [353, 286] on span "1" at bounding box center [347, 271] width 34 height 34
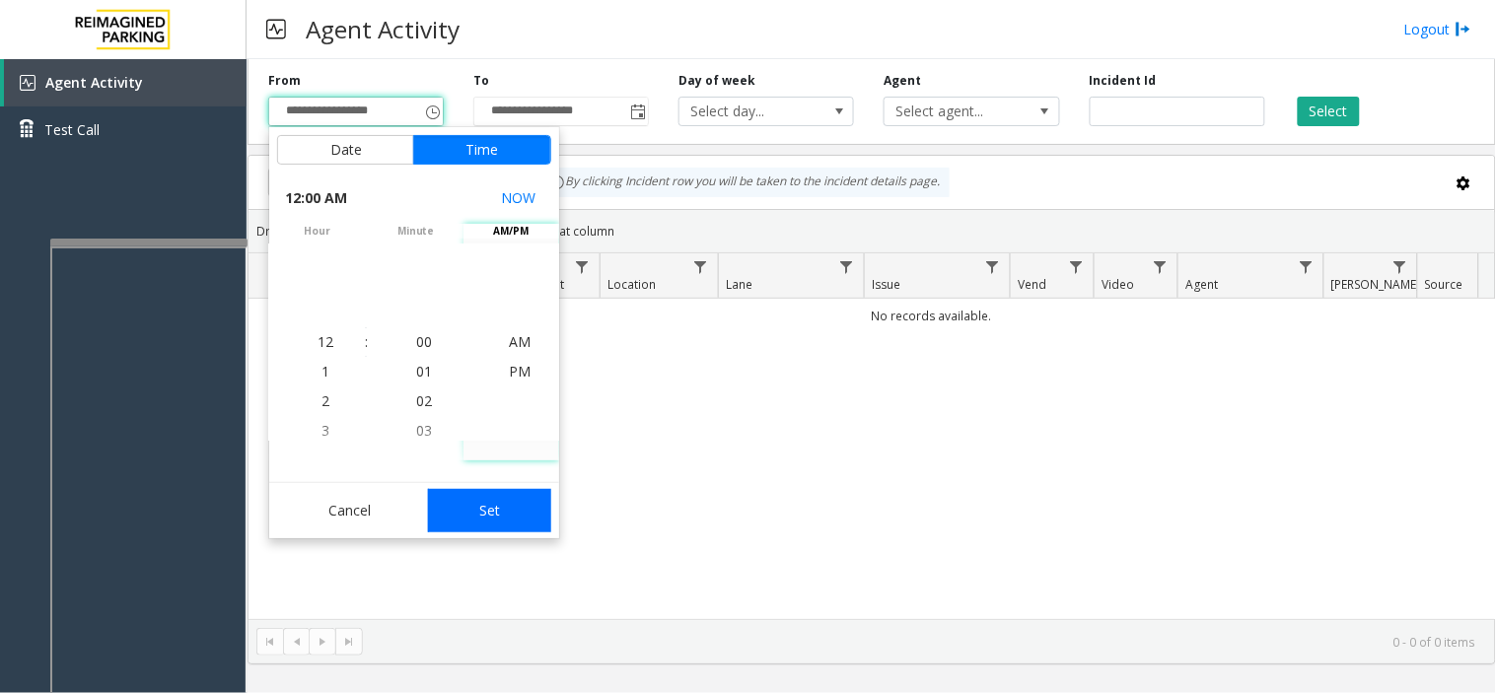
click at [493, 503] on button "Set" at bounding box center [490, 510] width 124 height 43
type input "**********"
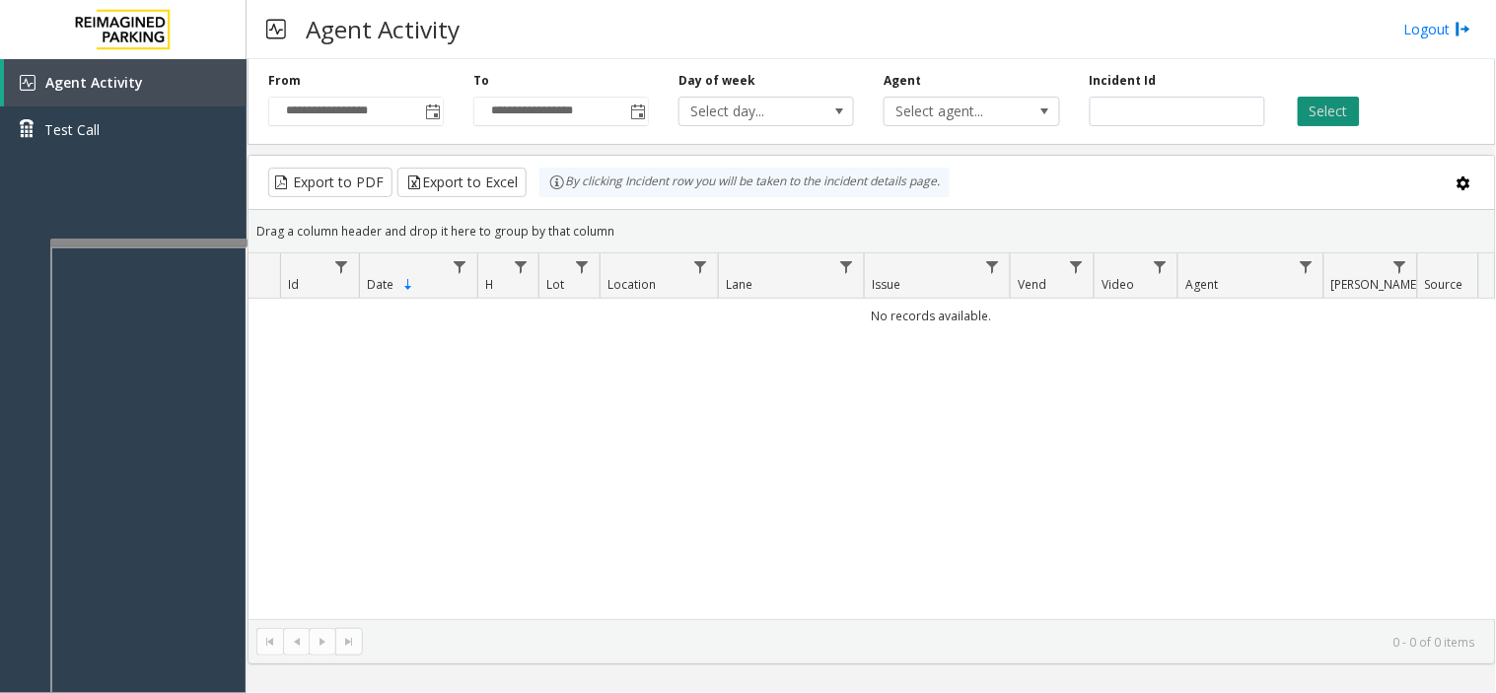
click at [1328, 118] on button "Select" at bounding box center [1329, 112] width 62 height 30
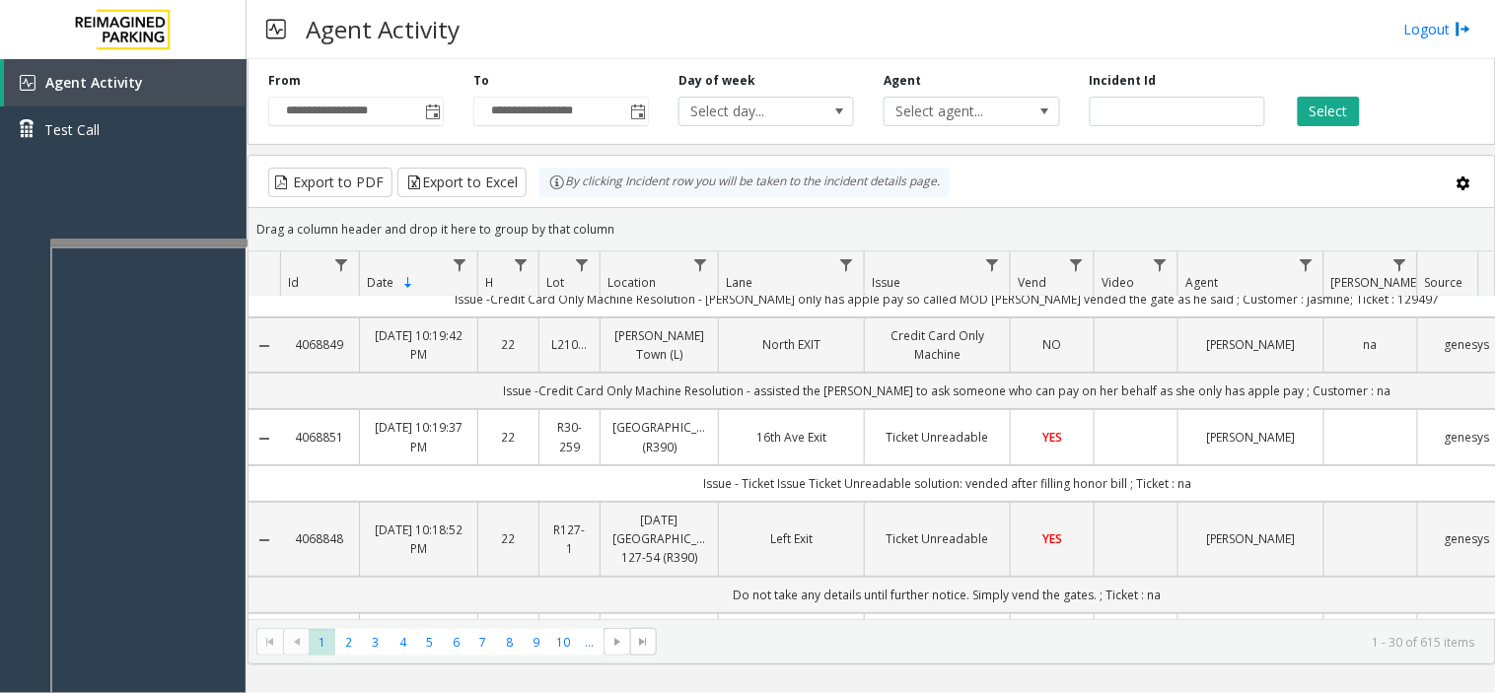
scroll to position [109, 0]
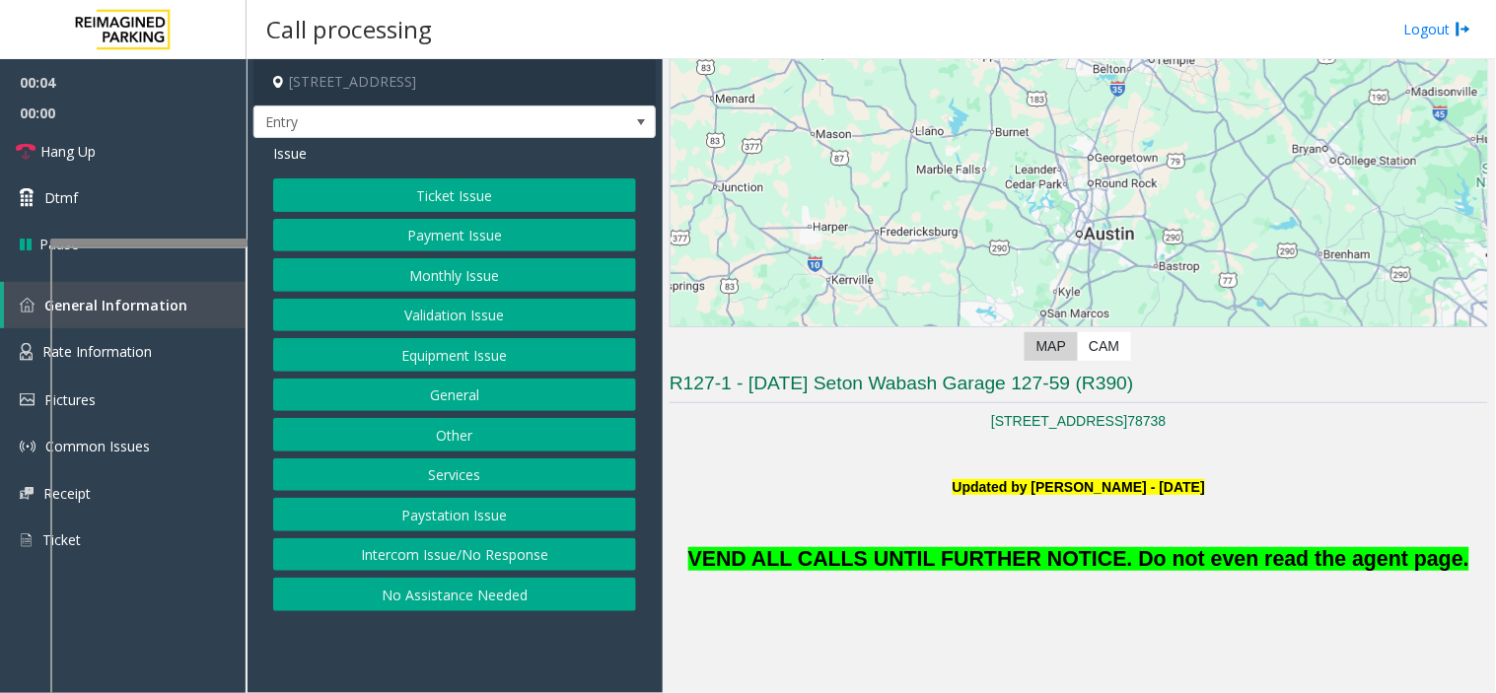
scroll to position [328, 0]
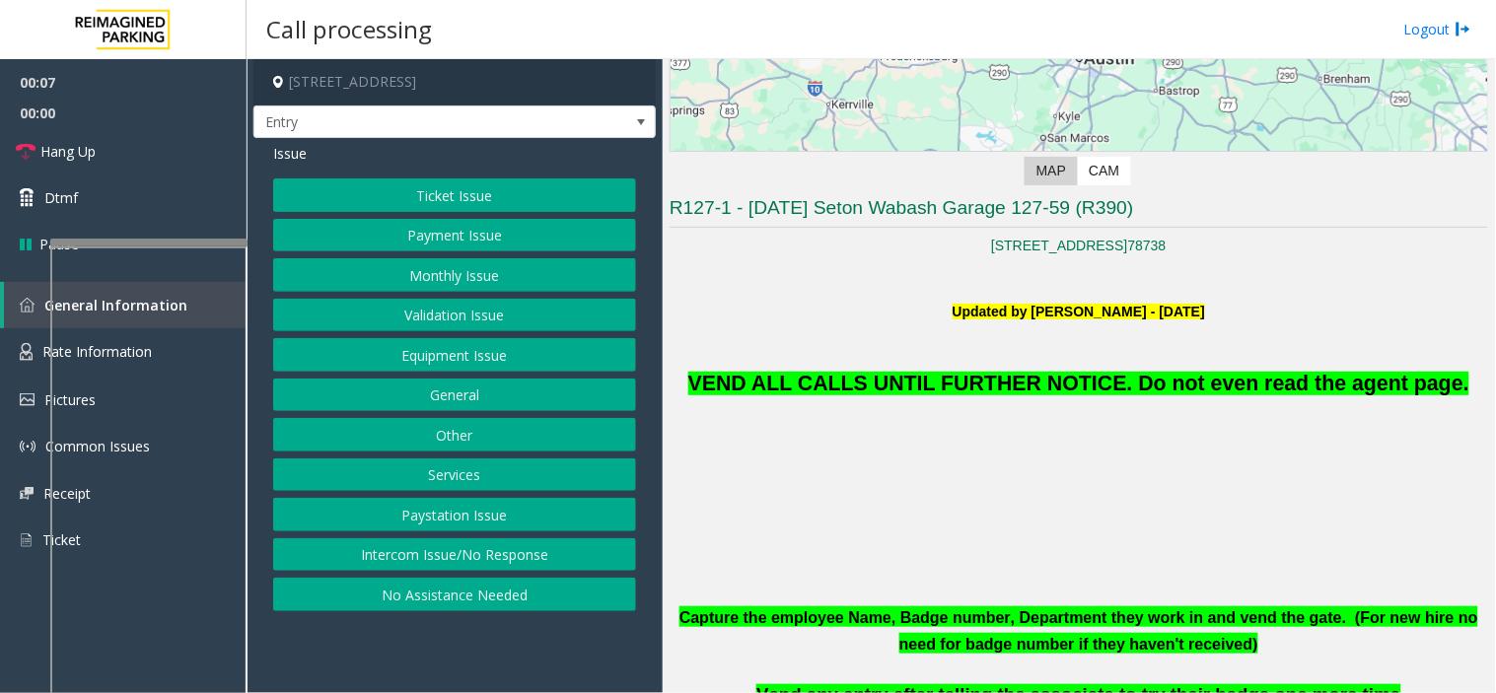
click at [476, 282] on button "Monthly Issue" at bounding box center [454, 275] width 363 height 34
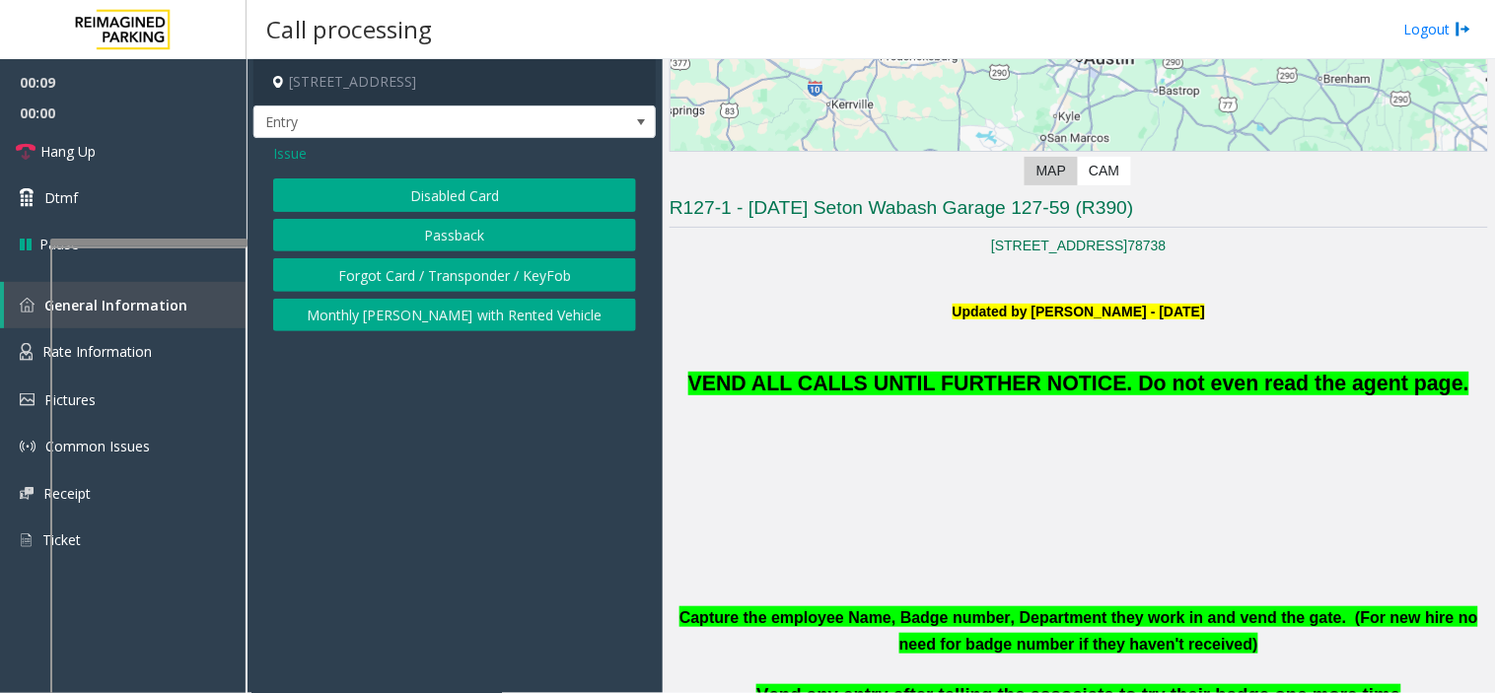
click at [449, 198] on button "Disabled Card" at bounding box center [454, 195] width 363 height 34
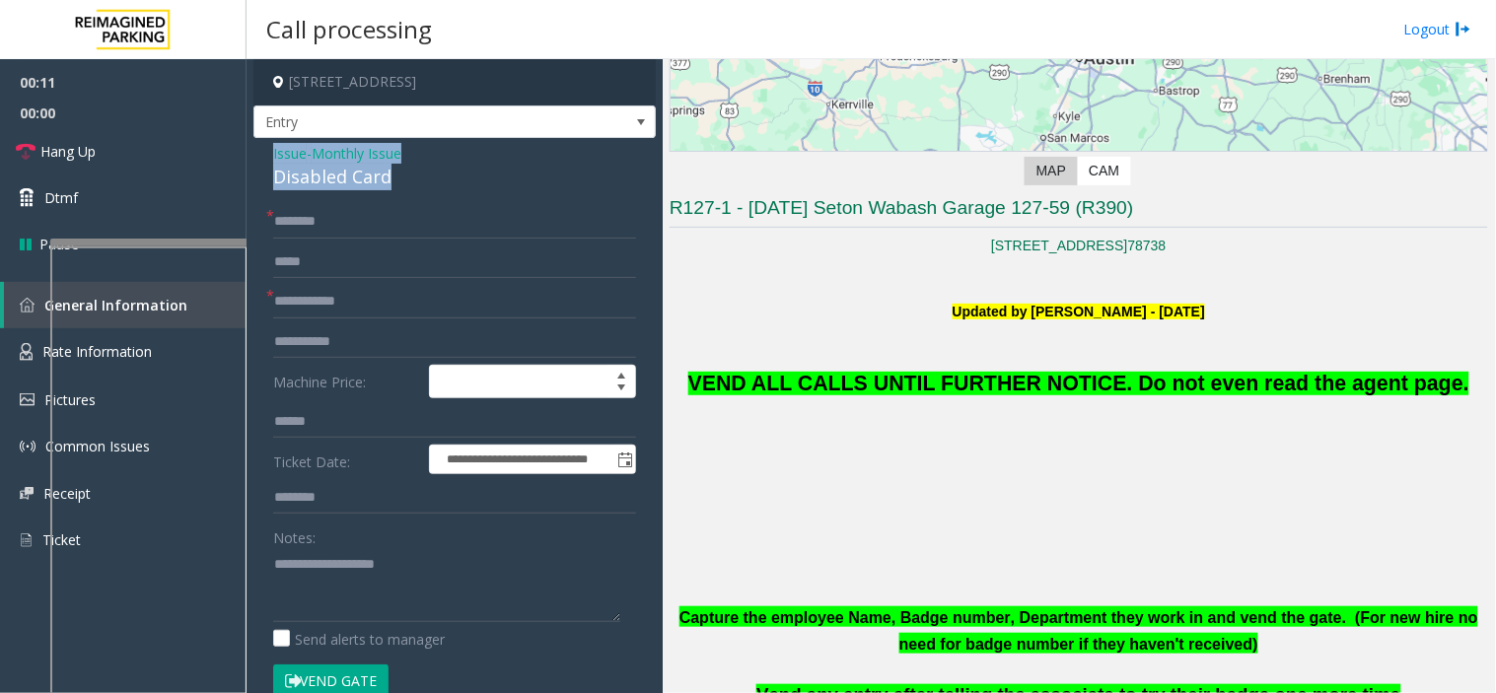
drag, startPoint x: 417, startPoint y: 177, endPoint x: 268, endPoint y: 148, distance: 151.8
click at [268, 148] on div "**********" at bounding box center [454, 701] width 402 height 1126
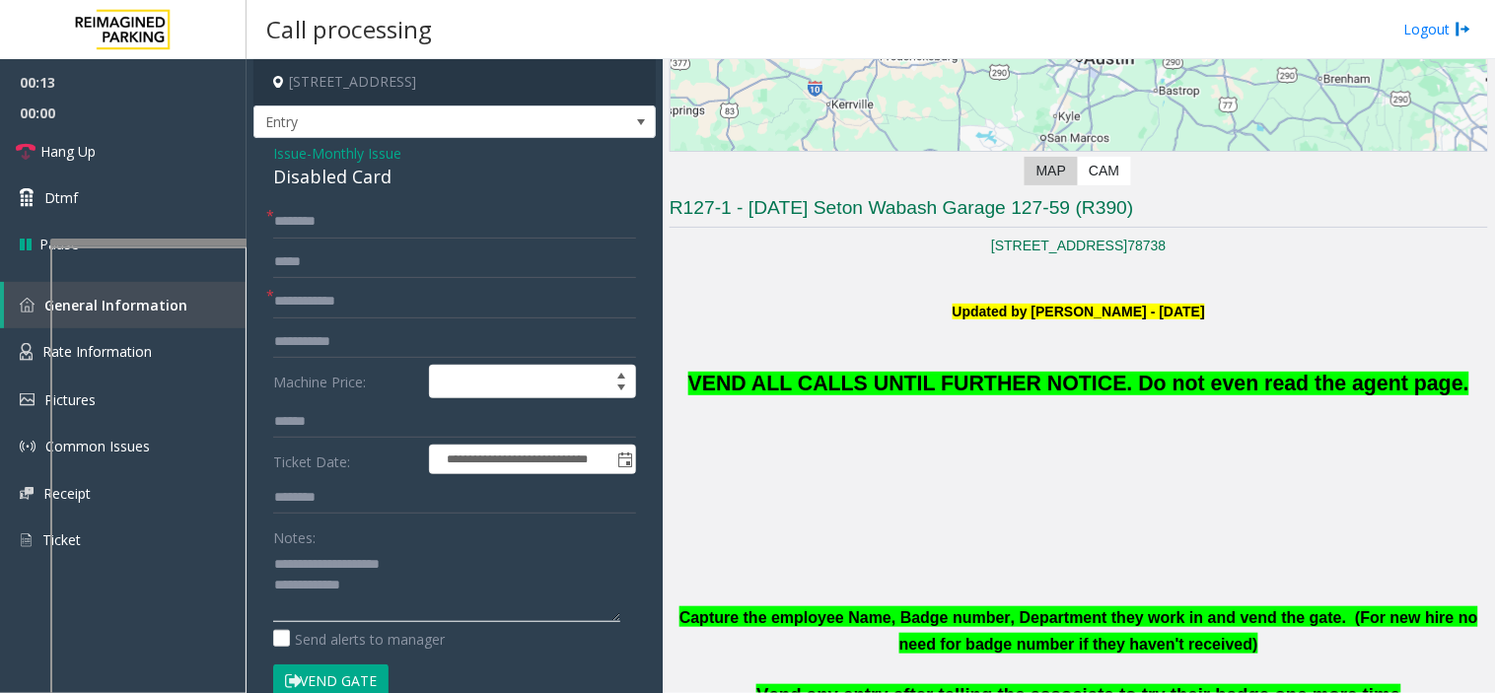
click at [399, 601] on textarea at bounding box center [446, 585] width 347 height 74
type textarea "*"
click at [284, 159] on span "Issue" at bounding box center [290, 153] width 34 height 21
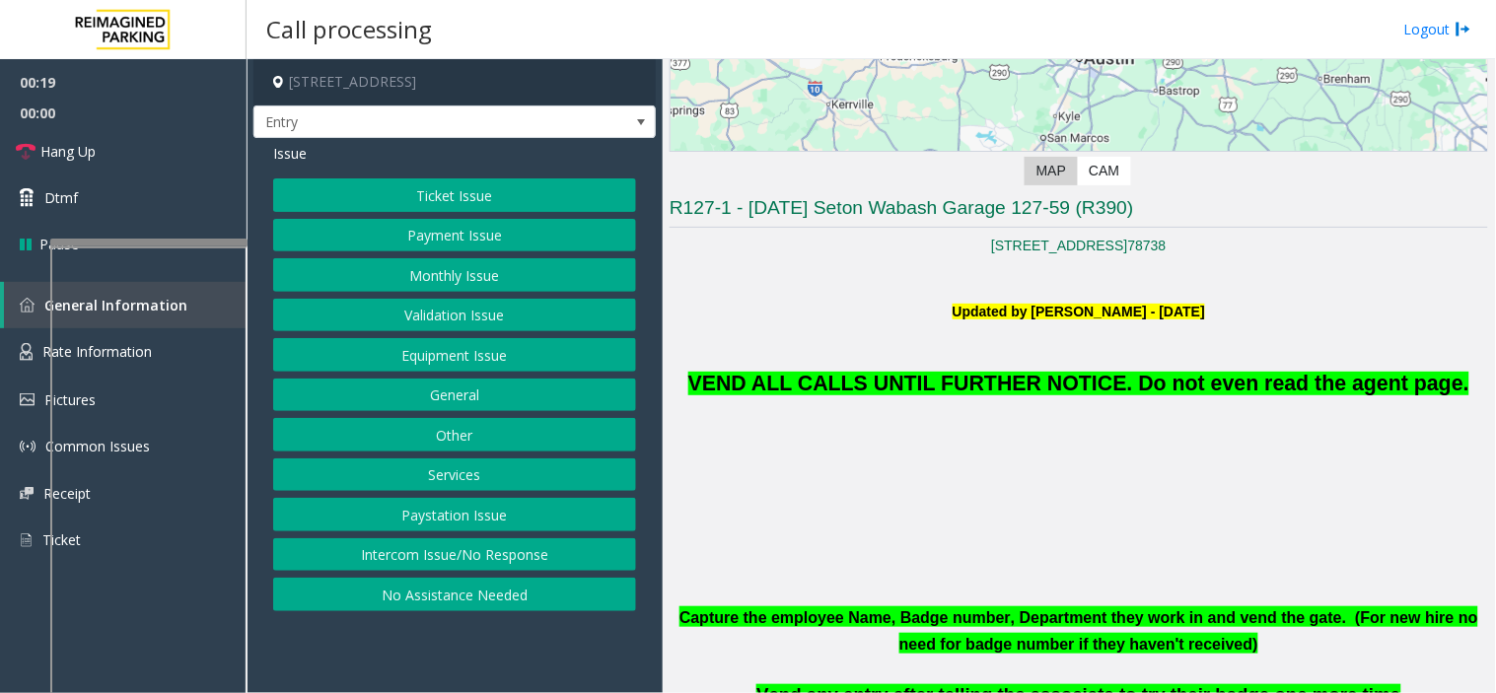
click at [390, 276] on button "Monthly Issue" at bounding box center [454, 275] width 363 height 34
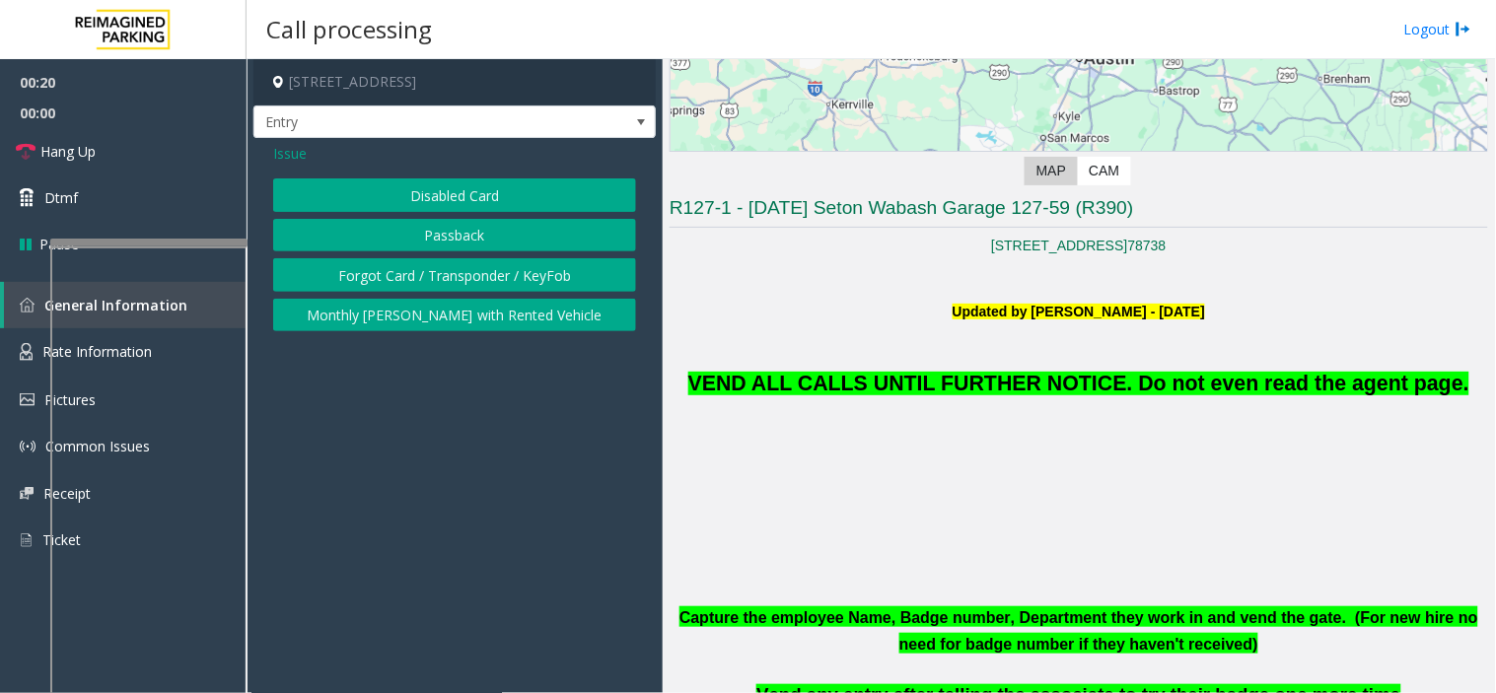
click at [390, 276] on button "Forgot Card / Transponder / KeyFob" at bounding box center [454, 275] width 363 height 34
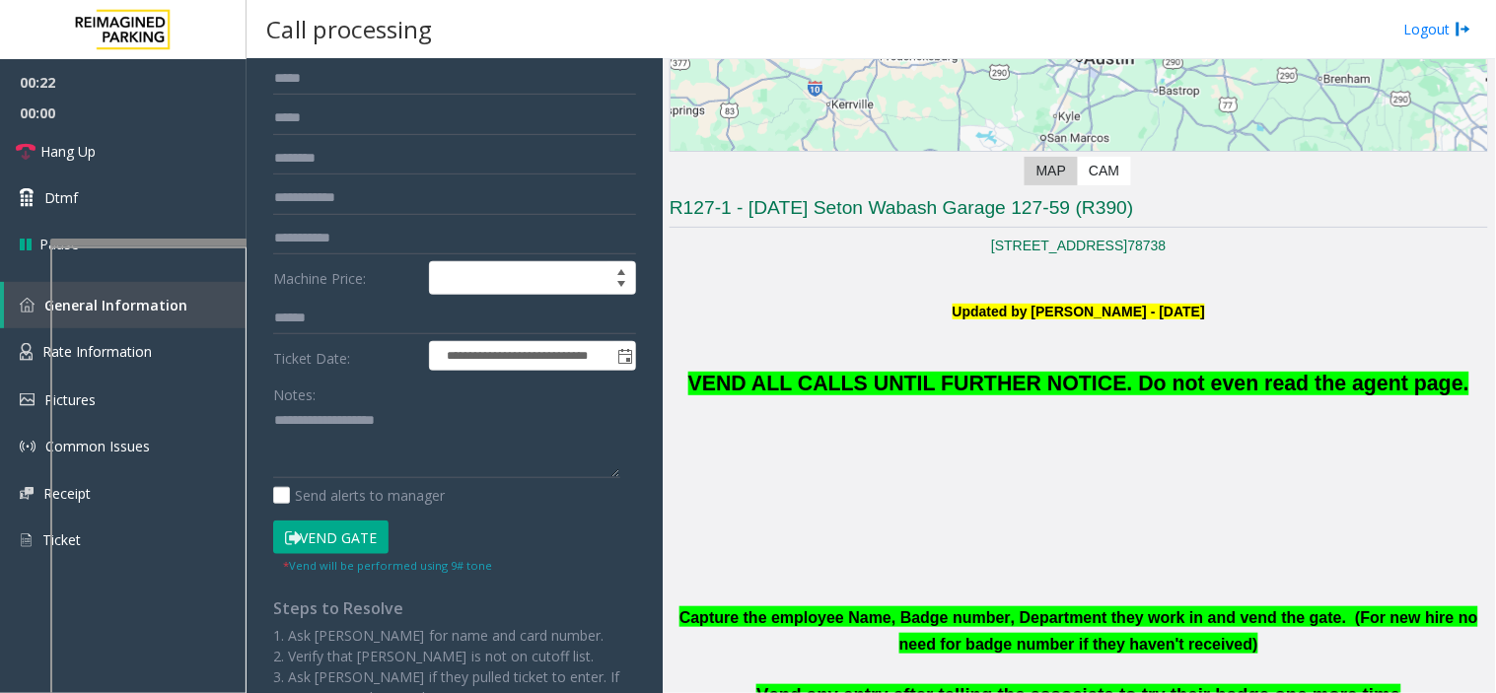
scroll to position [219, 0]
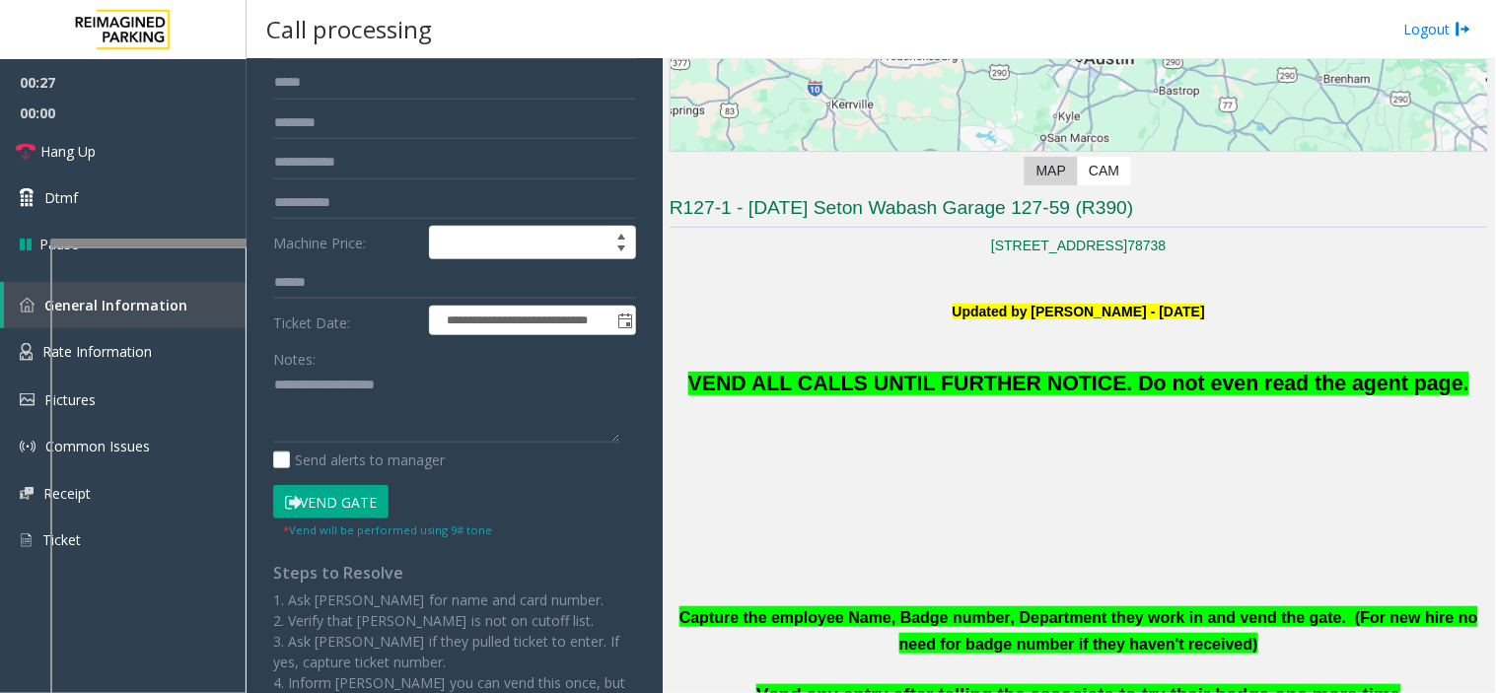
click at [336, 505] on button "Vend Gate" at bounding box center [330, 502] width 115 height 34
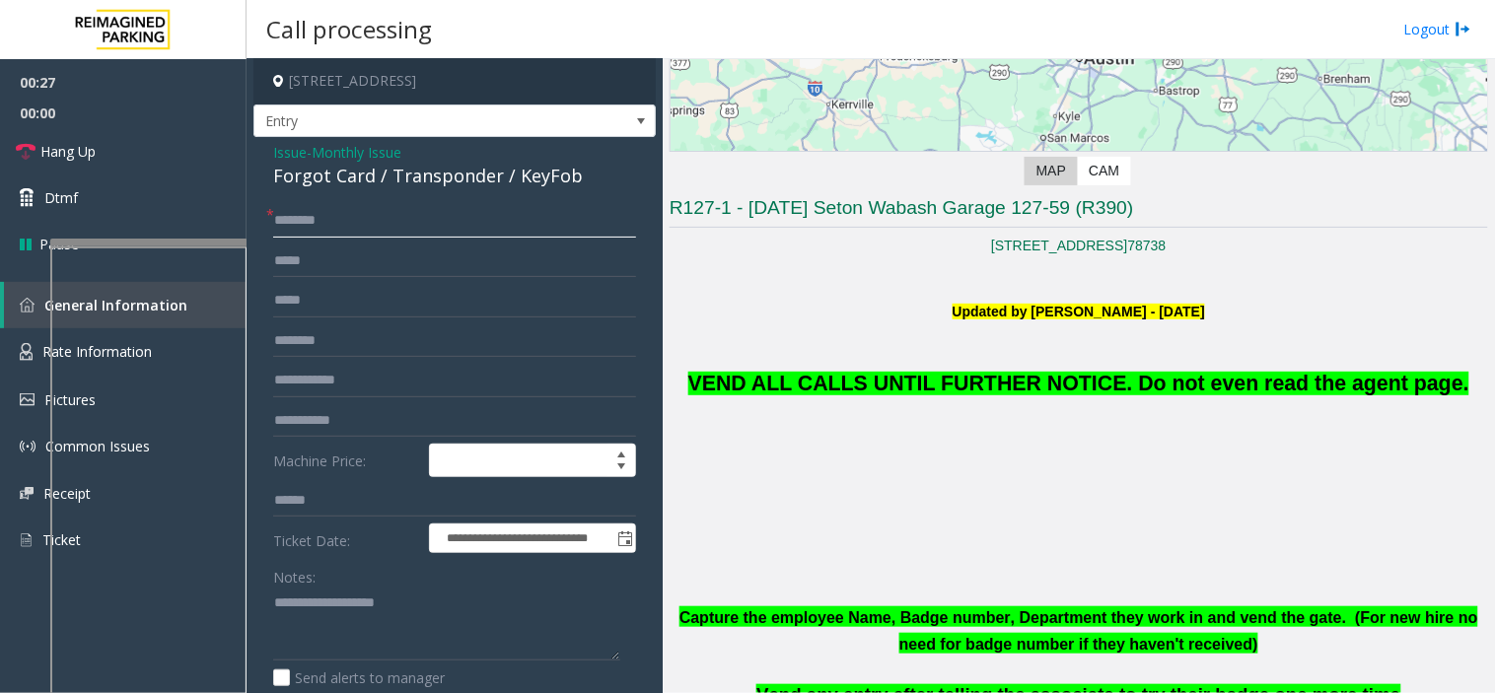
scroll to position [0, 0]
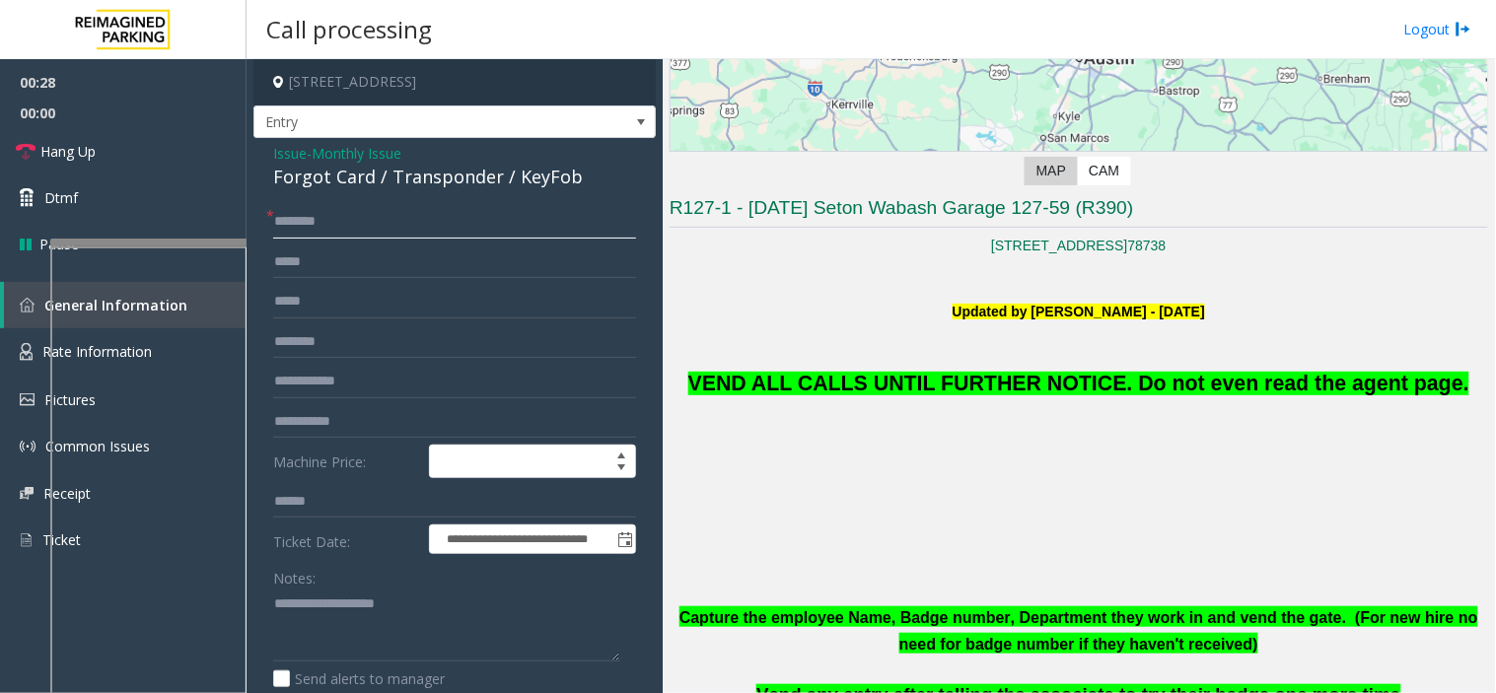
click at [306, 235] on input "text" at bounding box center [454, 222] width 363 height 34
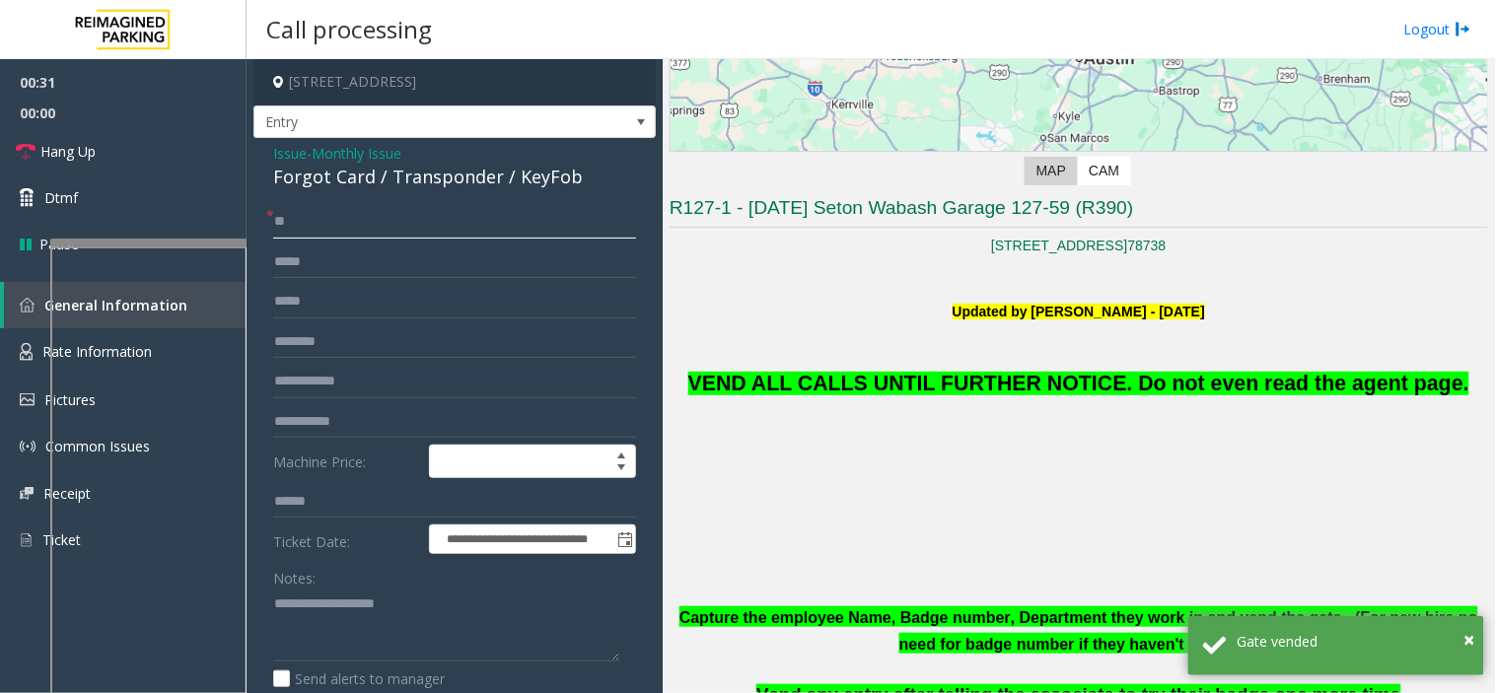
type input "**"
drag, startPoint x: 376, startPoint y: 179, endPoint x: 269, endPoint y: 151, distance: 110.3
click at [269, 151] on div "**********" at bounding box center [454, 624] width 402 height 973
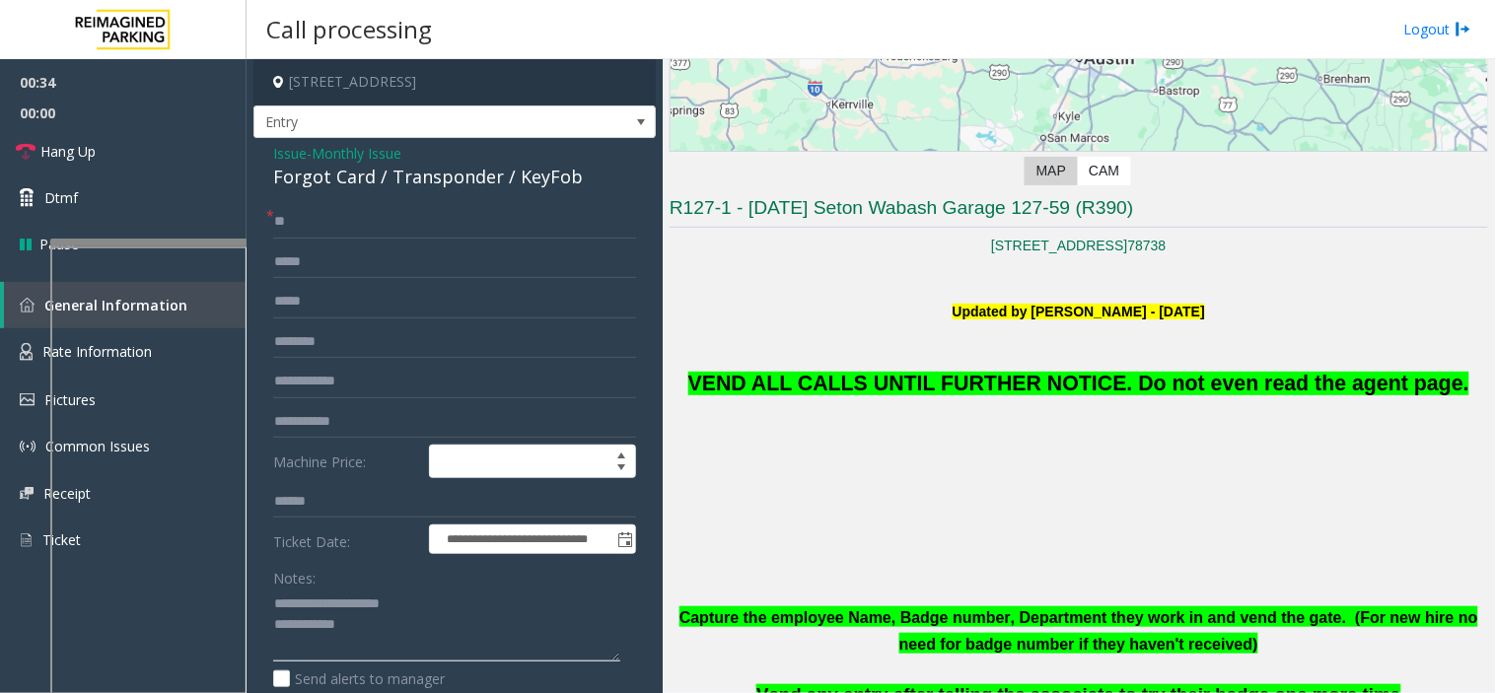
click at [389, 637] on textarea at bounding box center [446, 626] width 347 height 74
click at [130, 156] on link "Hang Up" at bounding box center [123, 151] width 247 height 46
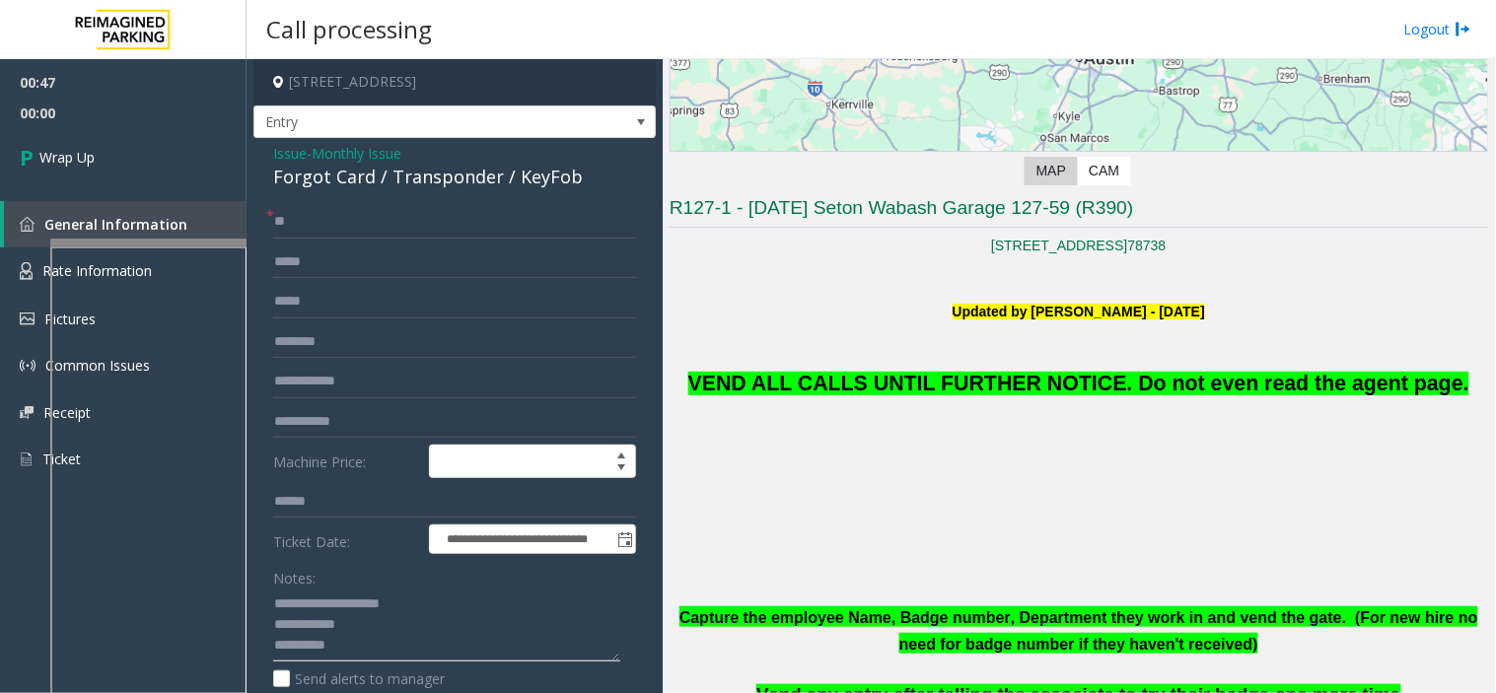
click at [362, 631] on textarea at bounding box center [446, 626] width 347 height 74
click at [362, 654] on textarea at bounding box center [446, 626] width 347 height 74
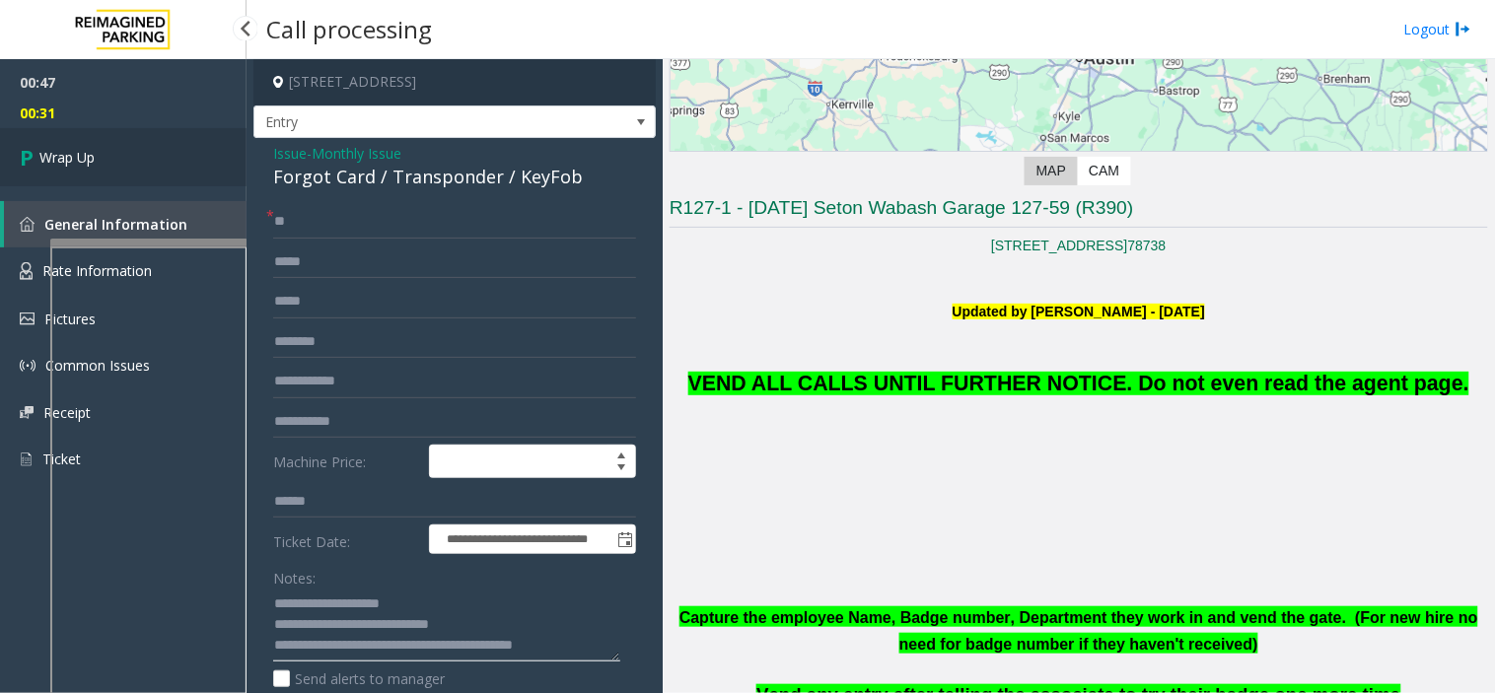
type textarea "**********"
click at [146, 164] on link "Wrap Up" at bounding box center [123, 157] width 247 height 58
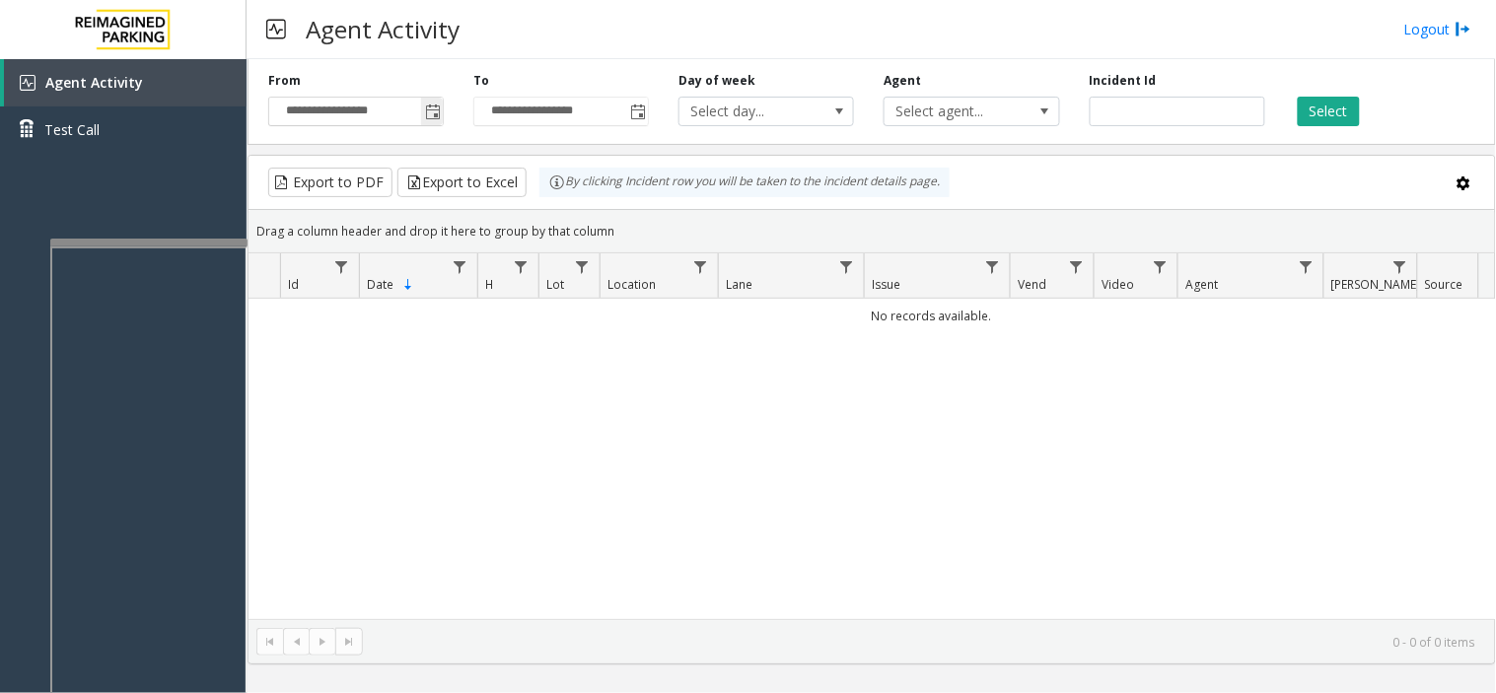
click at [435, 115] on span "Toggle popup" at bounding box center [433, 113] width 16 height 16
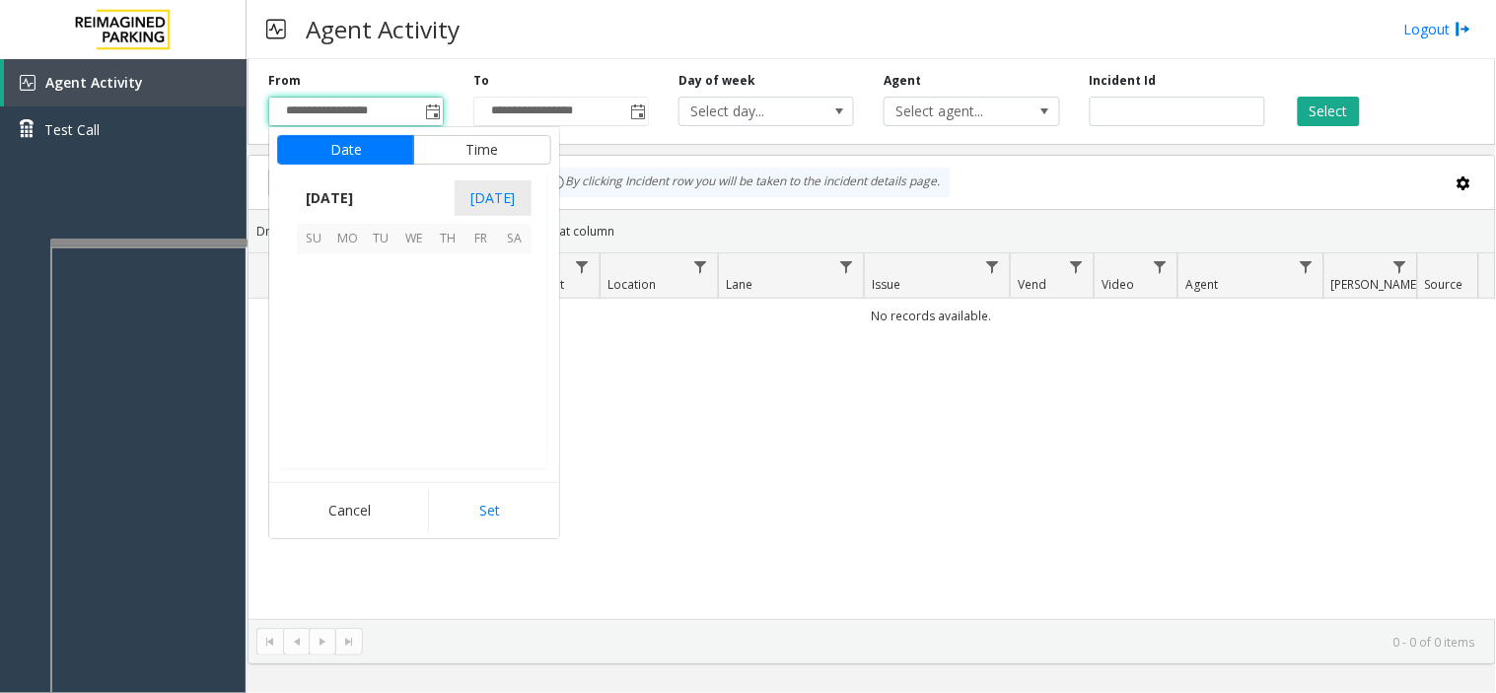
scroll to position [353815, 0]
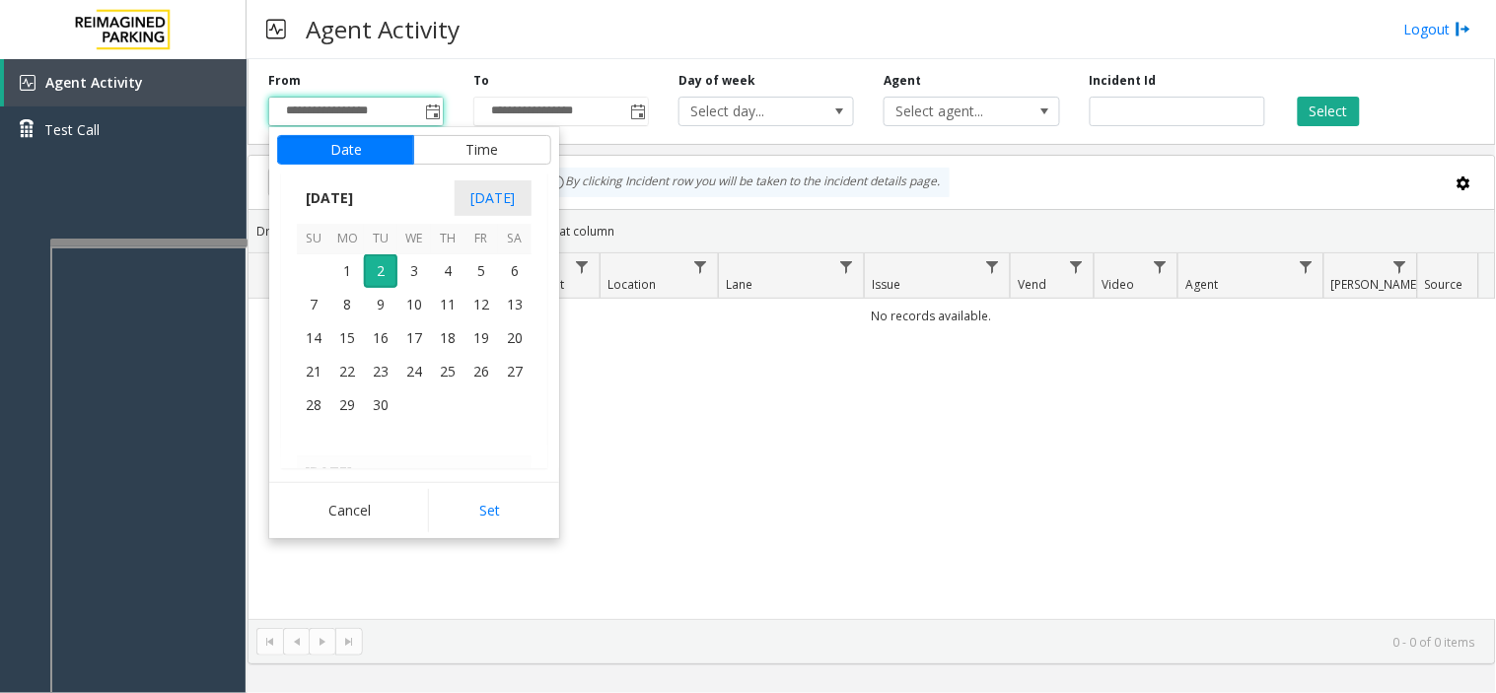
click at [342, 253] on th "[DATE]" at bounding box center [414, 238] width 235 height 34
click at [348, 263] on span "1" at bounding box center [347, 271] width 34 height 34
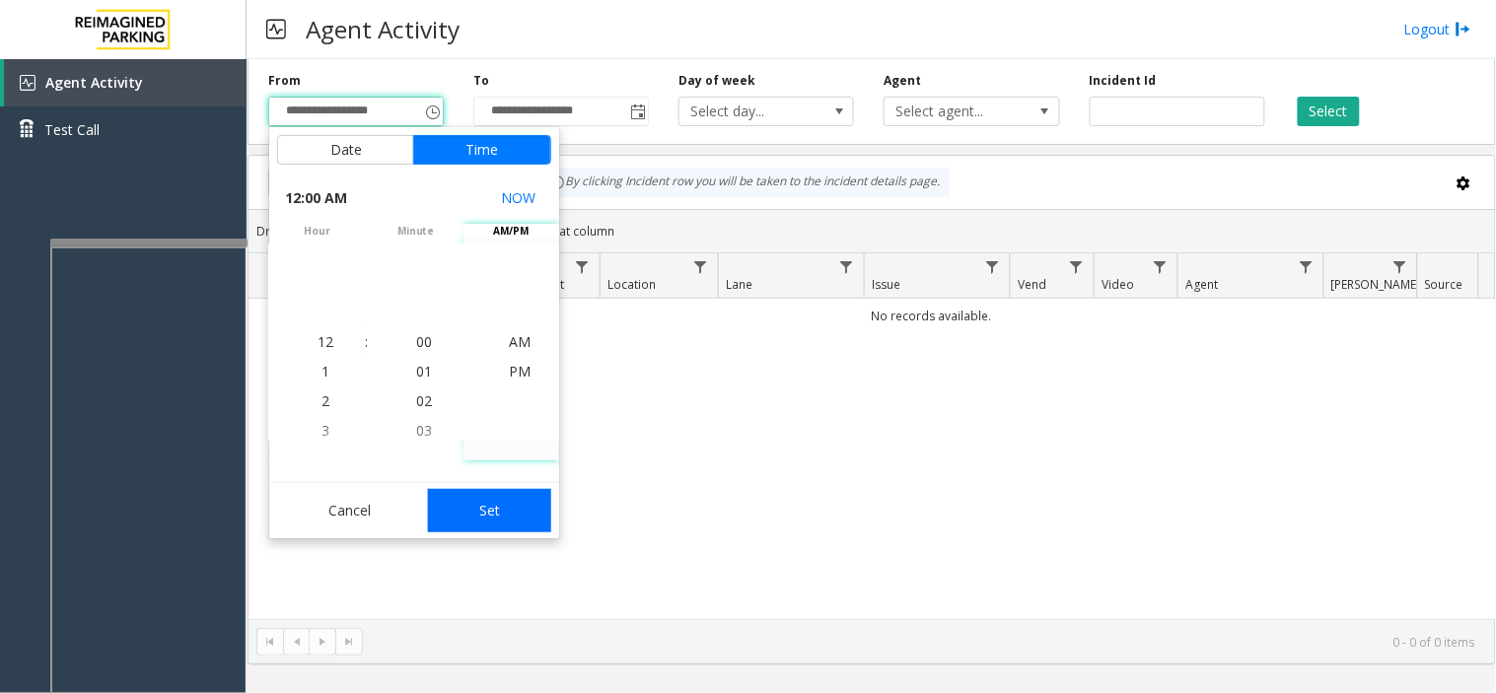
click at [484, 503] on button "Set" at bounding box center [490, 510] width 124 height 43
type input "**********"
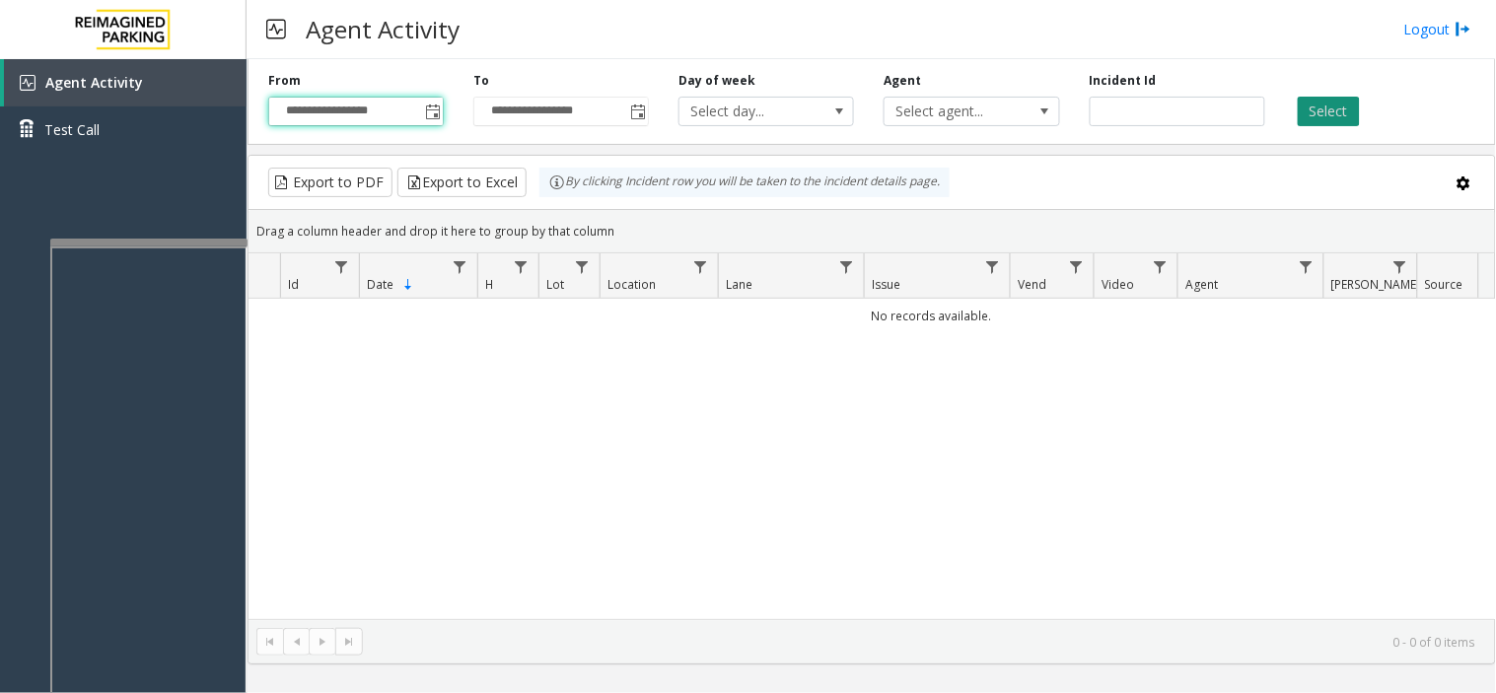
click at [1334, 108] on button "Select" at bounding box center [1329, 112] width 62 height 30
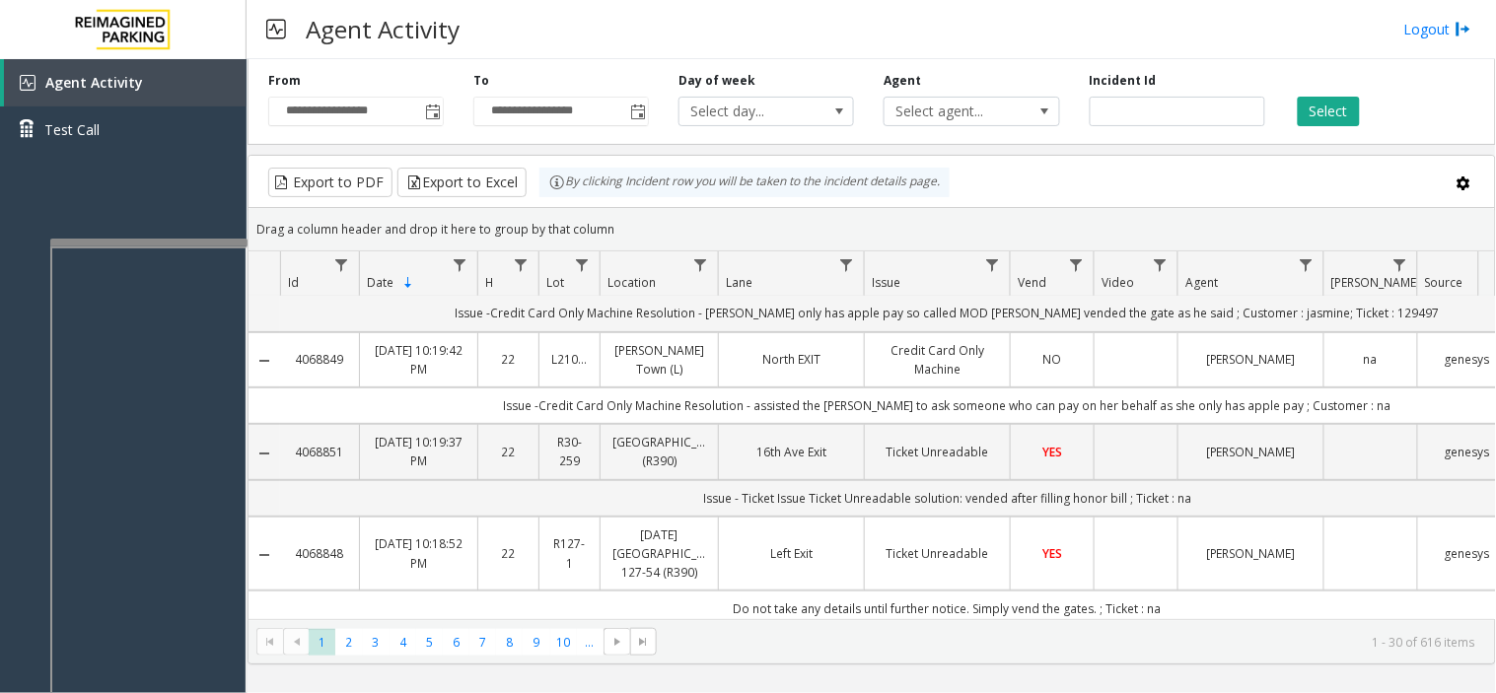
scroll to position [219, 0]
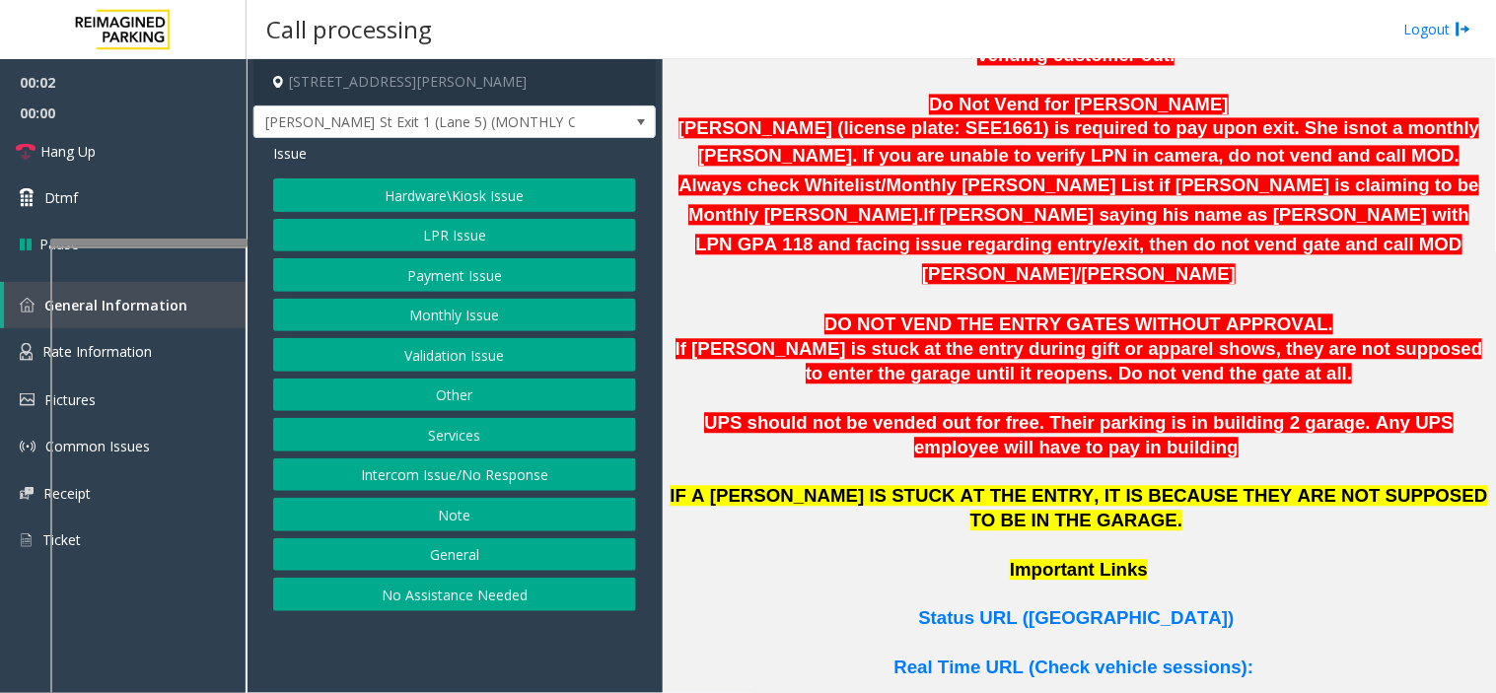
scroll to position [1314, 0]
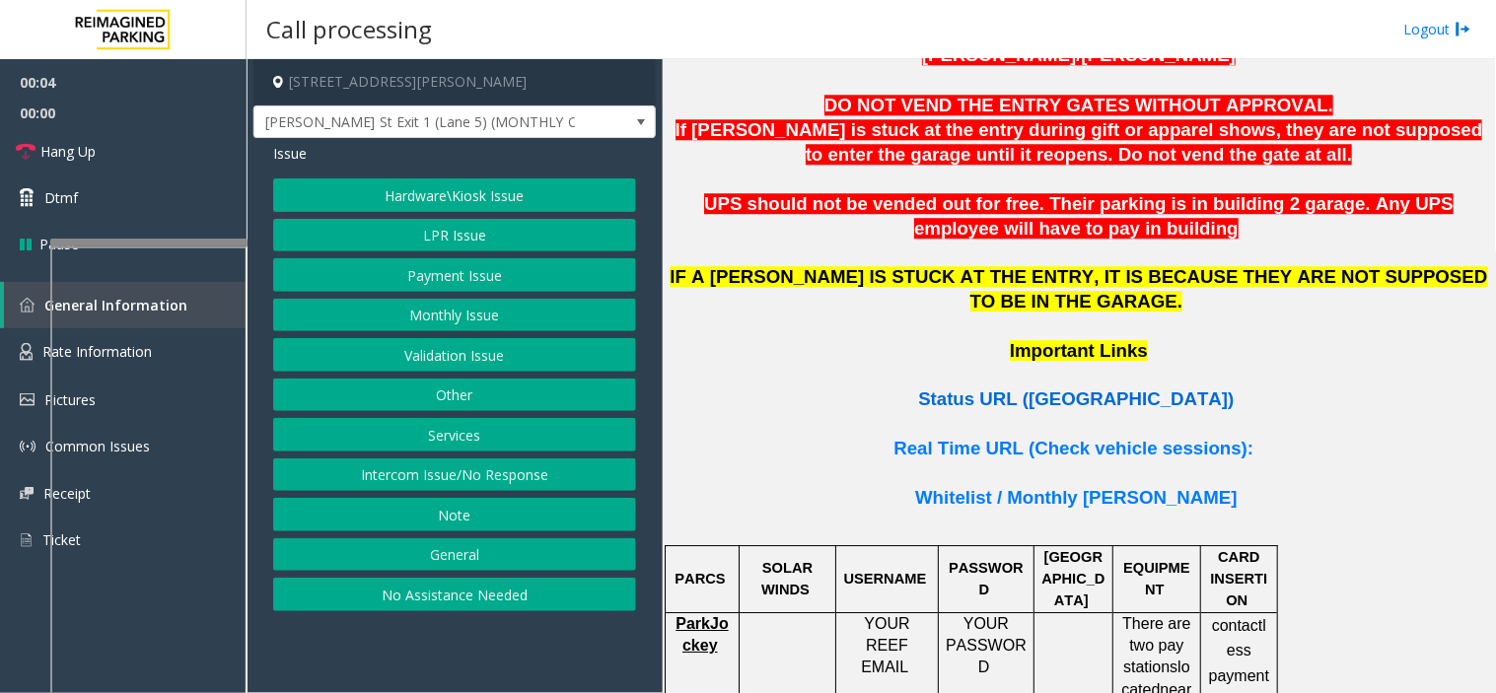
click at [1004, 388] on span "Status URL ([GEOGRAPHIC_DATA])" at bounding box center [1076, 398] width 316 height 21
click at [434, 237] on button "LPR Issue" at bounding box center [454, 236] width 363 height 34
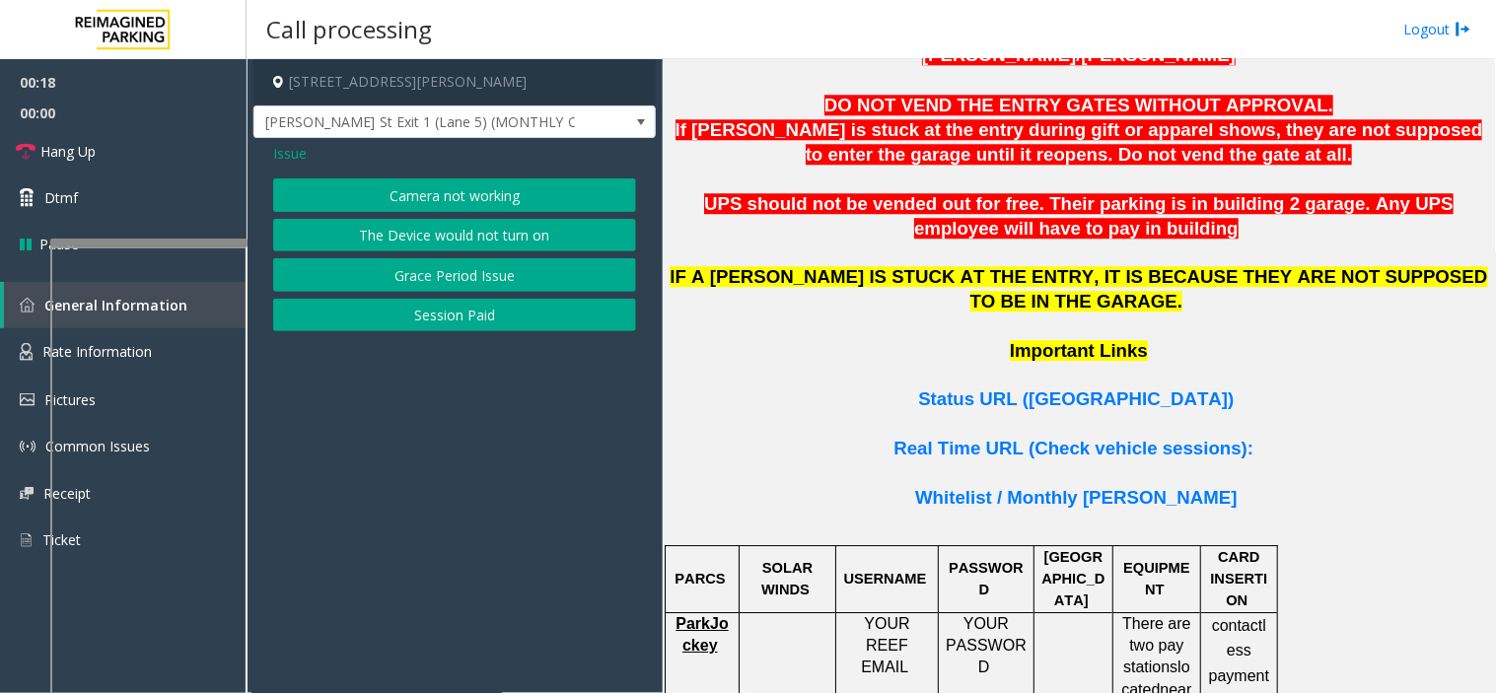
click at [415, 318] on button "Session Paid" at bounding box center [454, 316] width 363 height 34
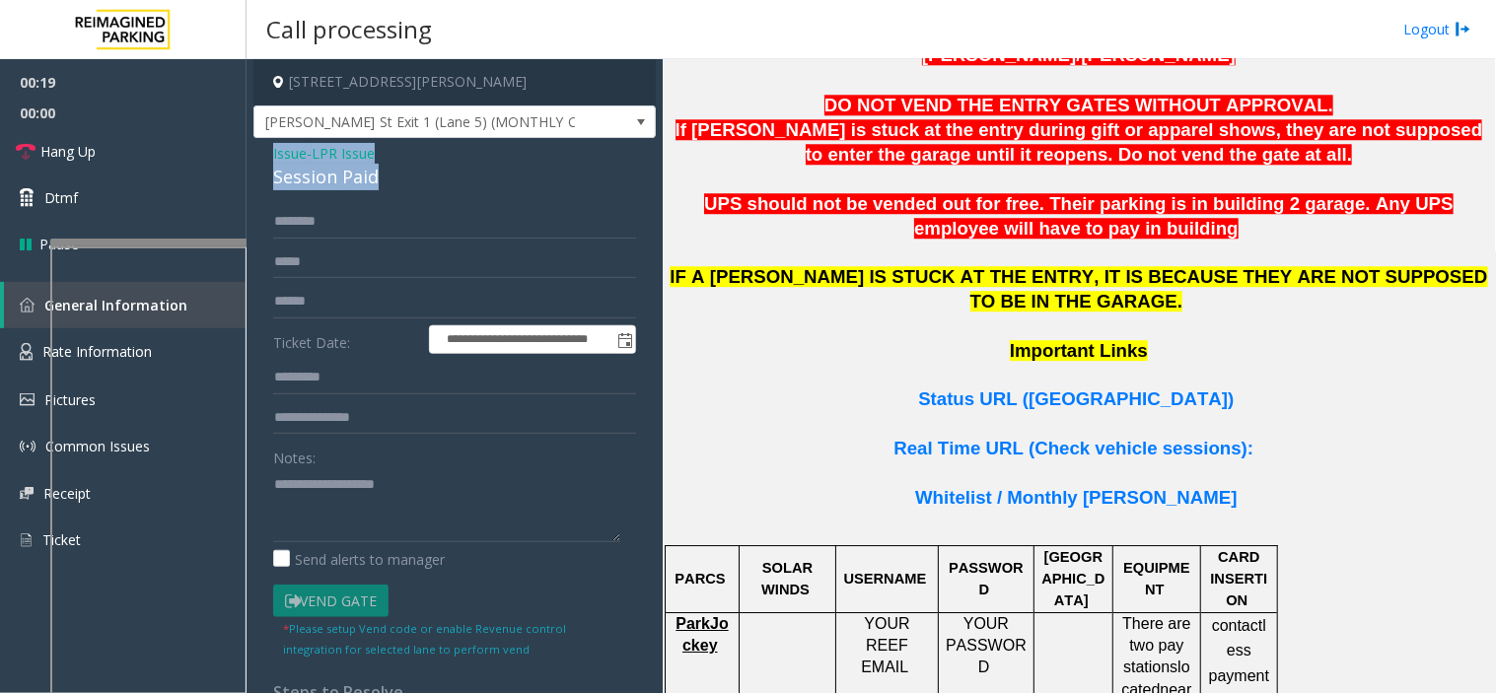
drag, startPoint x: 407, startPoint y: 184, endPoint x: 252, endPoint y: 160, distance: 156.8
click at [253, 160] on div "**********" at bounding box center [454, 588] width 402 height 901
copy div "Issue - LPR Issue Session Paid"
click at [345, 481] on textarea at bounding box center [446, 505] width 347 height 74
paste textarea "**********"
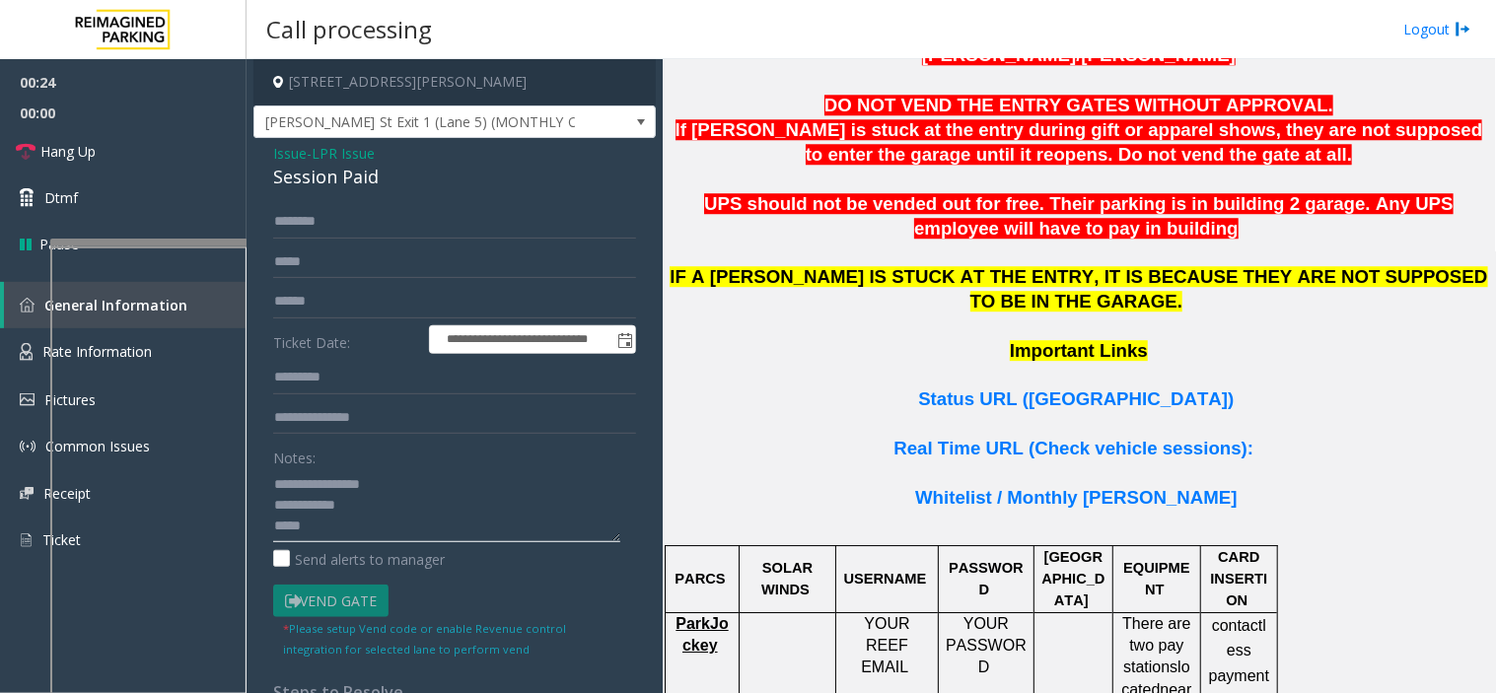
click at [328, 535] on textarea at bounding box center [446, 505] width 347 height 74
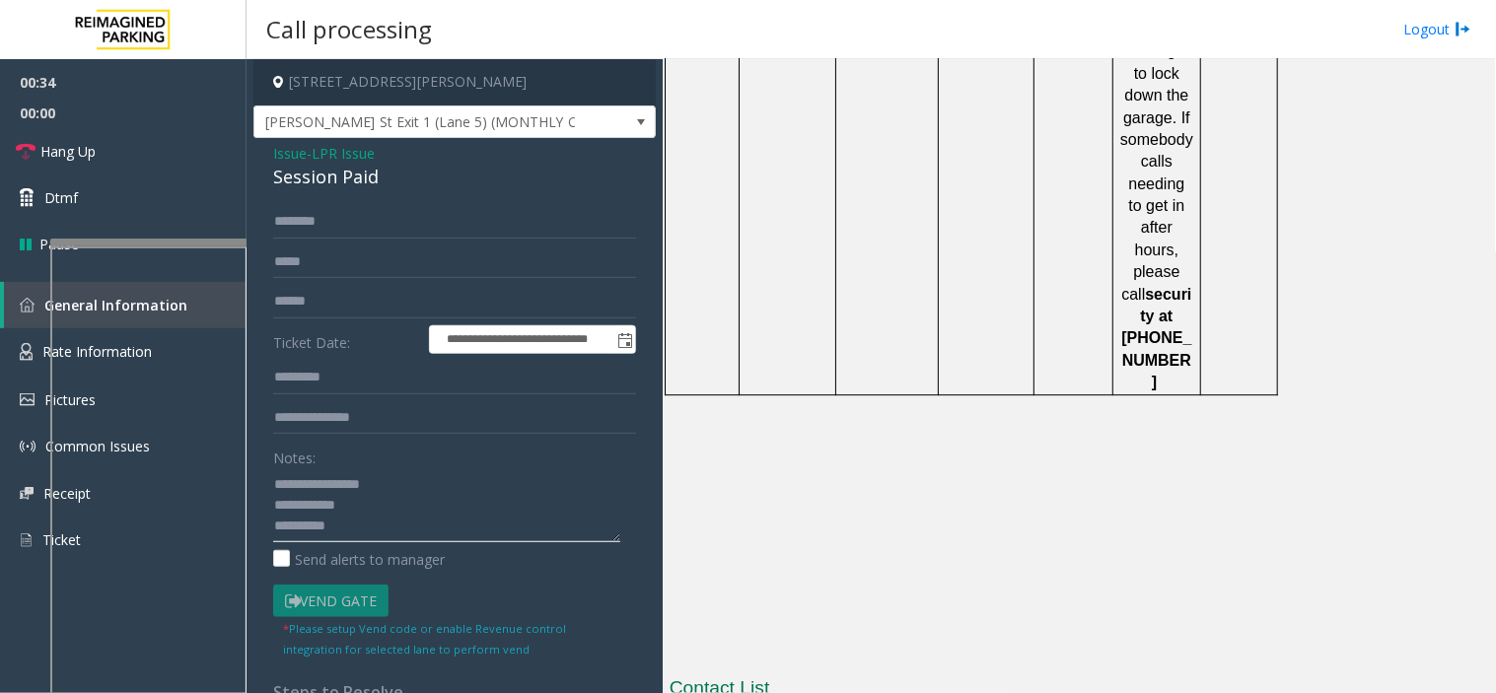
scroll to position [3177, 0]
drag, startPoint x: 997, startPoint y: 419, endPoint x: 885, endPoint y: 422, distance: 111.5
copy button "[PHONE_NUMBER]"
click at [431, 537] on textarea at bounding box center [446, 505] width 347 height 74
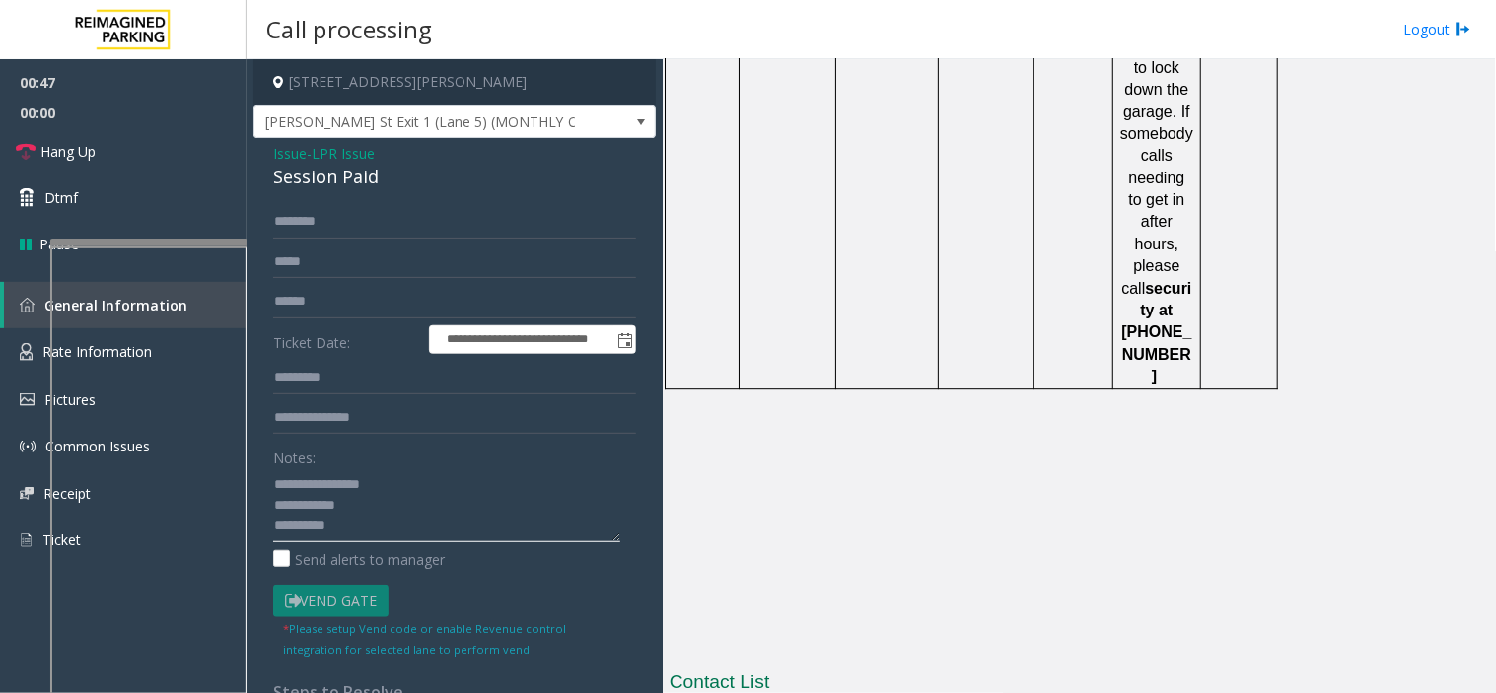
click at [410, 501] on textarea at bounding box center [446, 505] width 347 height 74
click at [342, 529] on textarea at bounding box center [446, 505] width 347 height 74
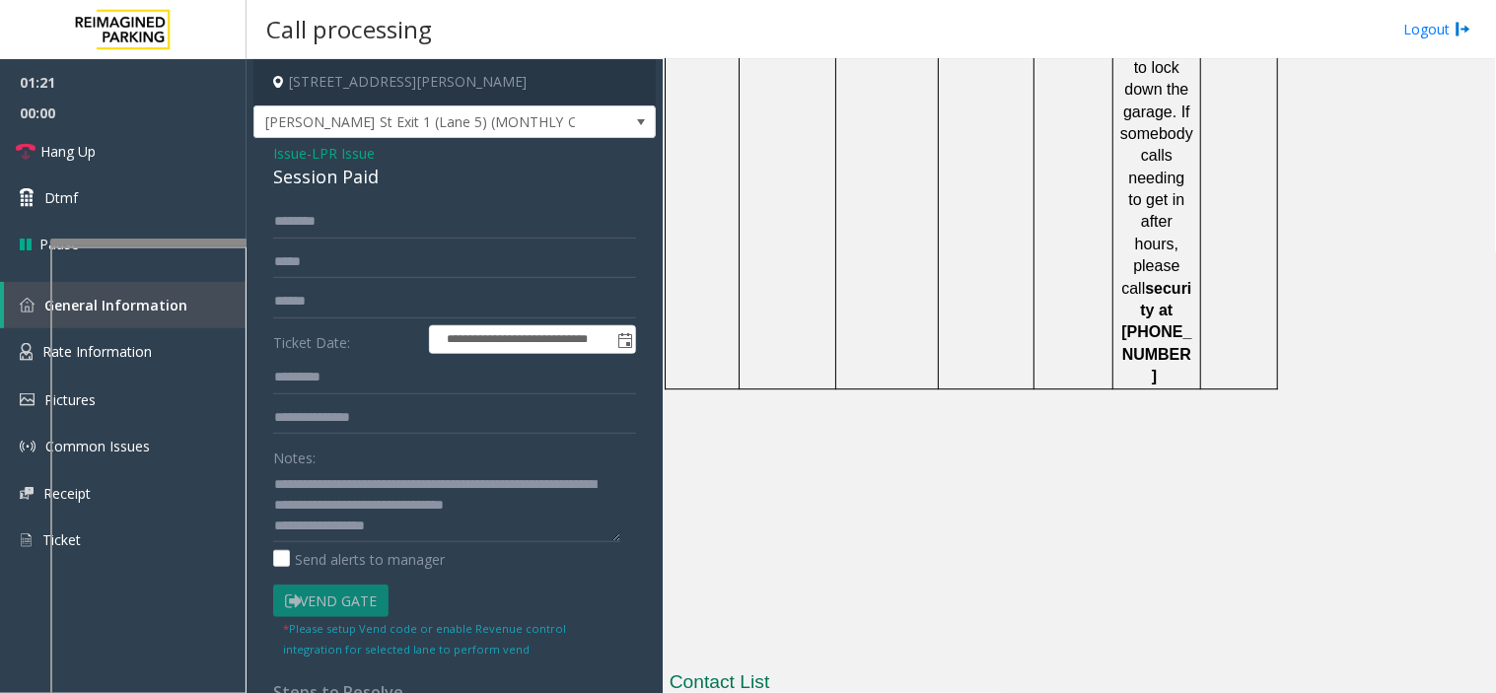
drag, startPoint x: 979, startPoint y: 493, endPoint x: 883, endPoint y: 493, distance: 95.6
copy button "404.984.9114"
click at [418, 514] on textarea at bounding box center [446, 505] width 347 height 74
click at [418, 528] on textarea at bounding box center [446, 505] width 347 height 74
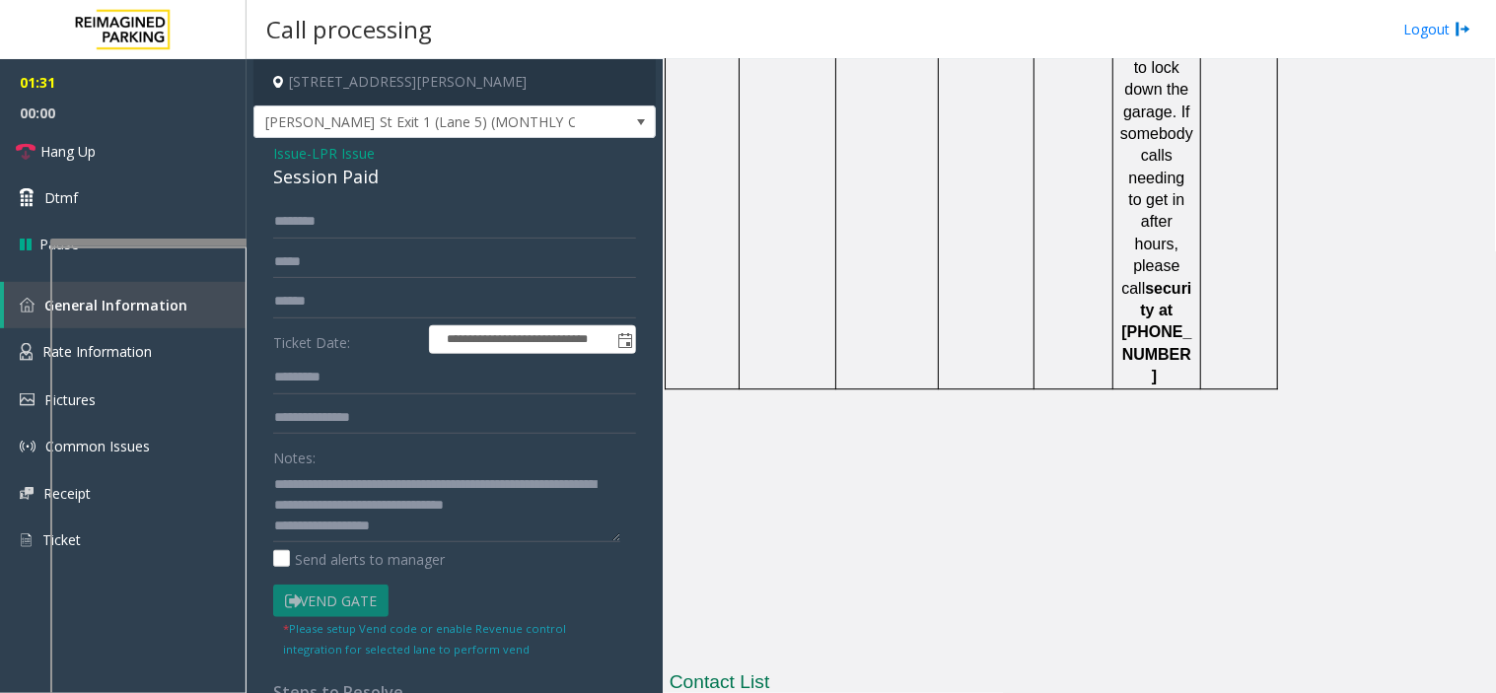
drag, startPoint x: 797, startPoint y: 420, endPoint x: 673, endPoint y: 425, distance: 123.4
copy td "[PERSON_NAME]"
click at [430, 528] on textarea at bounding box center [446, 505] width 347 height 74
paste textarea "**********"
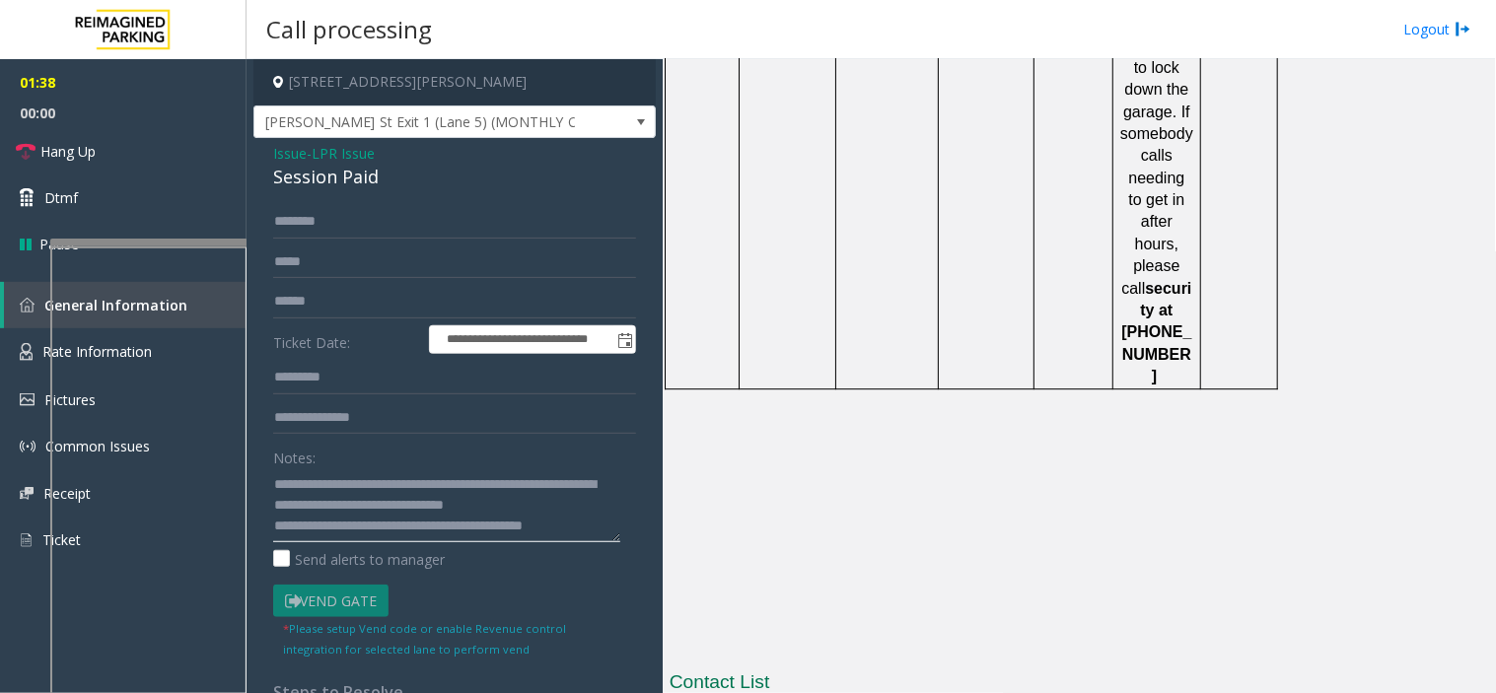
scroll to position [55, 0]
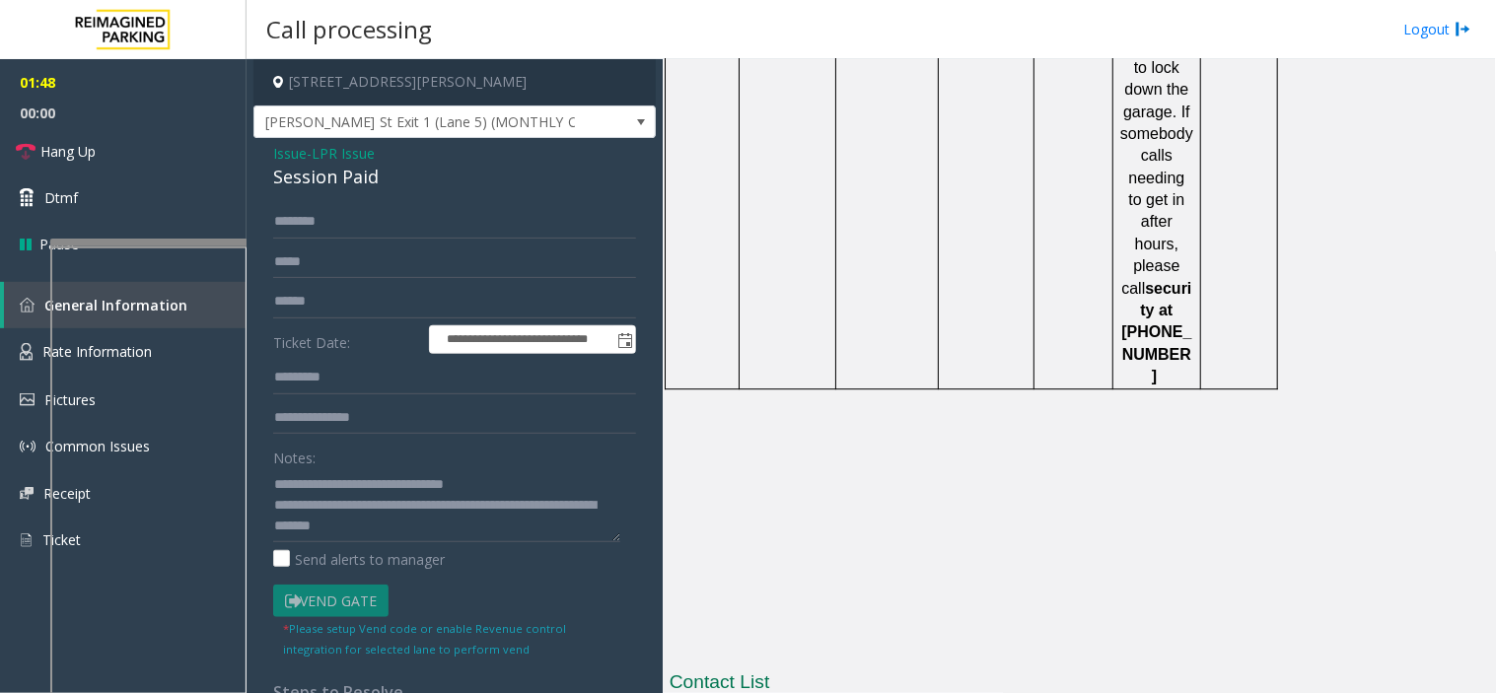
drag, startPoint x: 789, startPoint y: 473, endPoint x: 672, endPoint y: 470, distance: 116.4
copy td "[PERSON_NAME]"
click at [464, 527] on textarea at bounding box center [446, 505] width 347 height 74
paste textarea "**********"
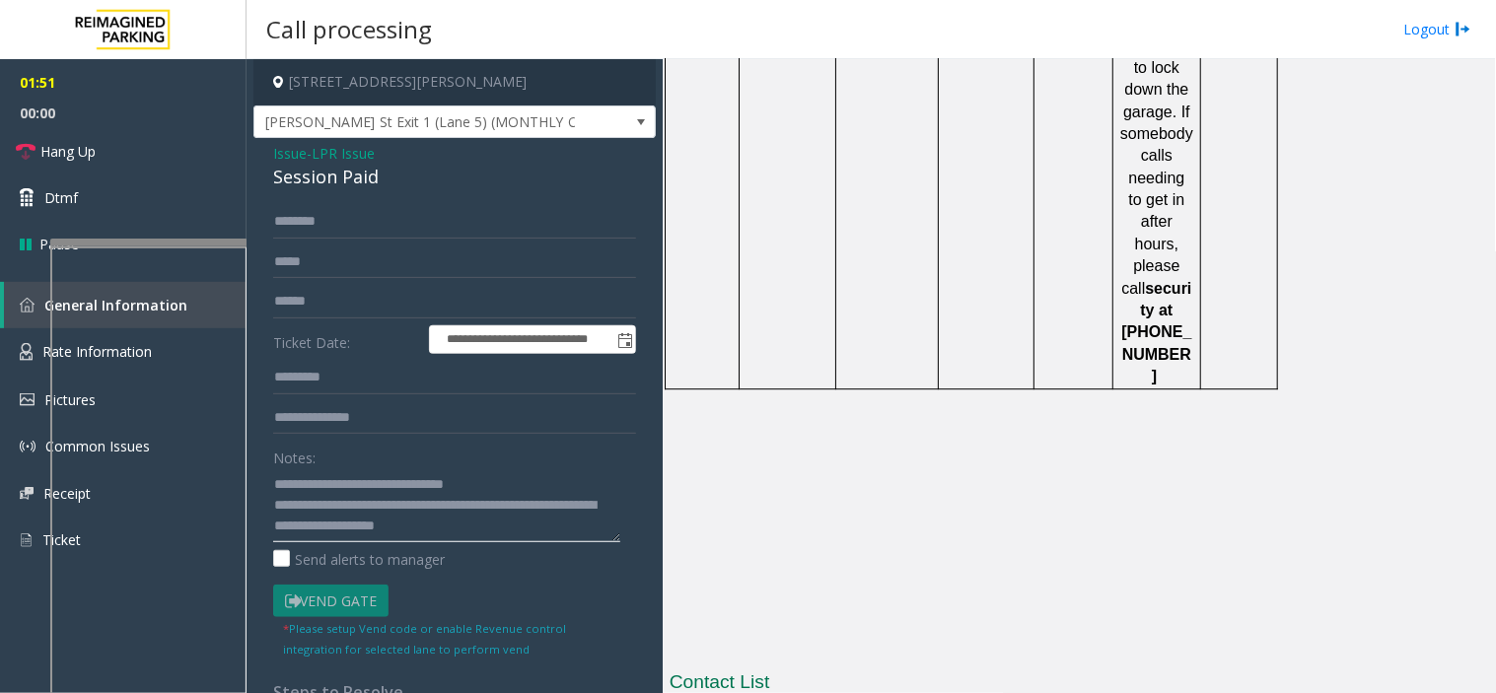
drag, startPoint x: 580, startPoint y: 514, endPoint x: 532, endPoint y: 506, distance: 48.0
click at [532, 506] on textarea at bounding box center [446, 505] width 347 height 74
paste textarea "*****"
click at [587, 515] on textarea at bounding box center [446, 505] width 347 height 74
drag, startPoint x: 587, startPoint y: 515, endPoint x: 533, endPoint y: 503, distance: 54.5
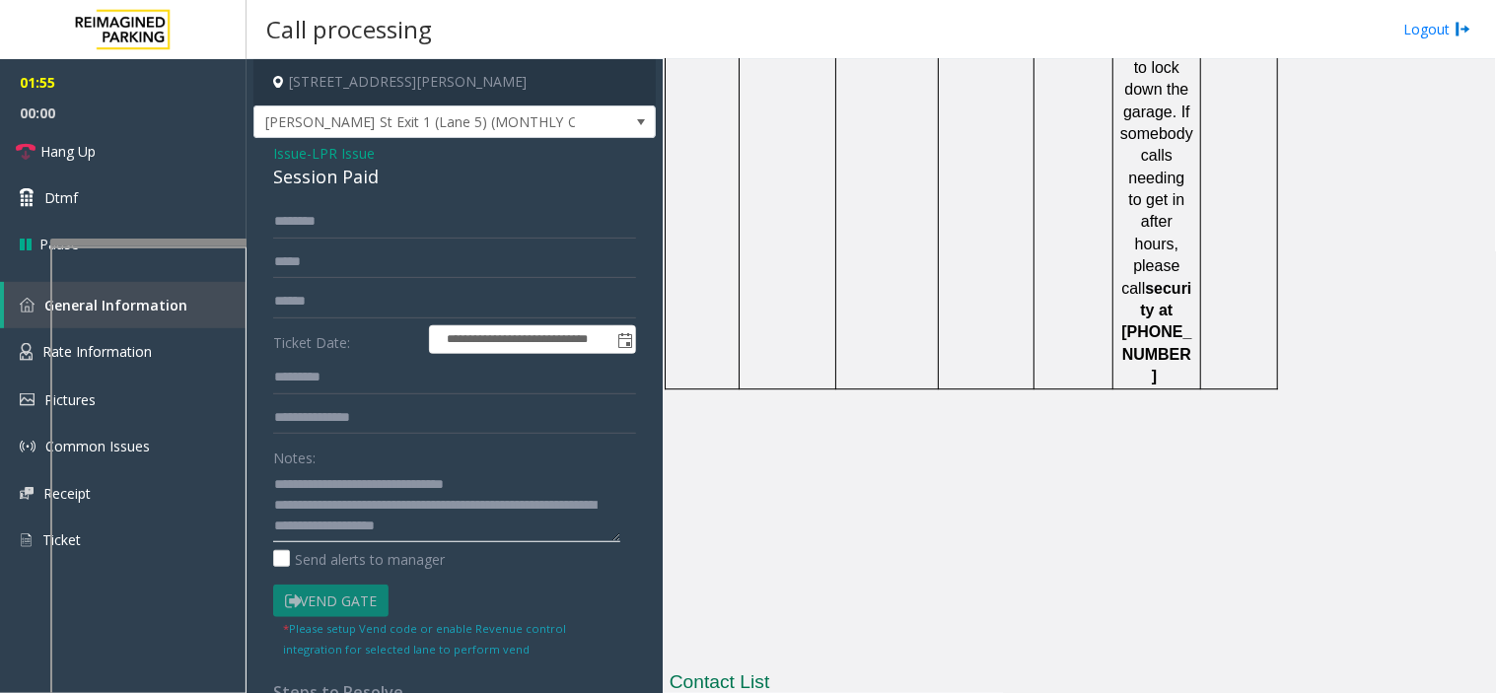
click at [533, 503] on textarea at bounding box center [446, 505] width 347 height 74
click at [552, 527] on textarea at bounding box center [446, 505] width 347 height 74
paste textarea "**********"
drag, startPoint x: 1010, startPoint y: 521, endPoint x: 888, endPoint y: 524, distance: 121.3
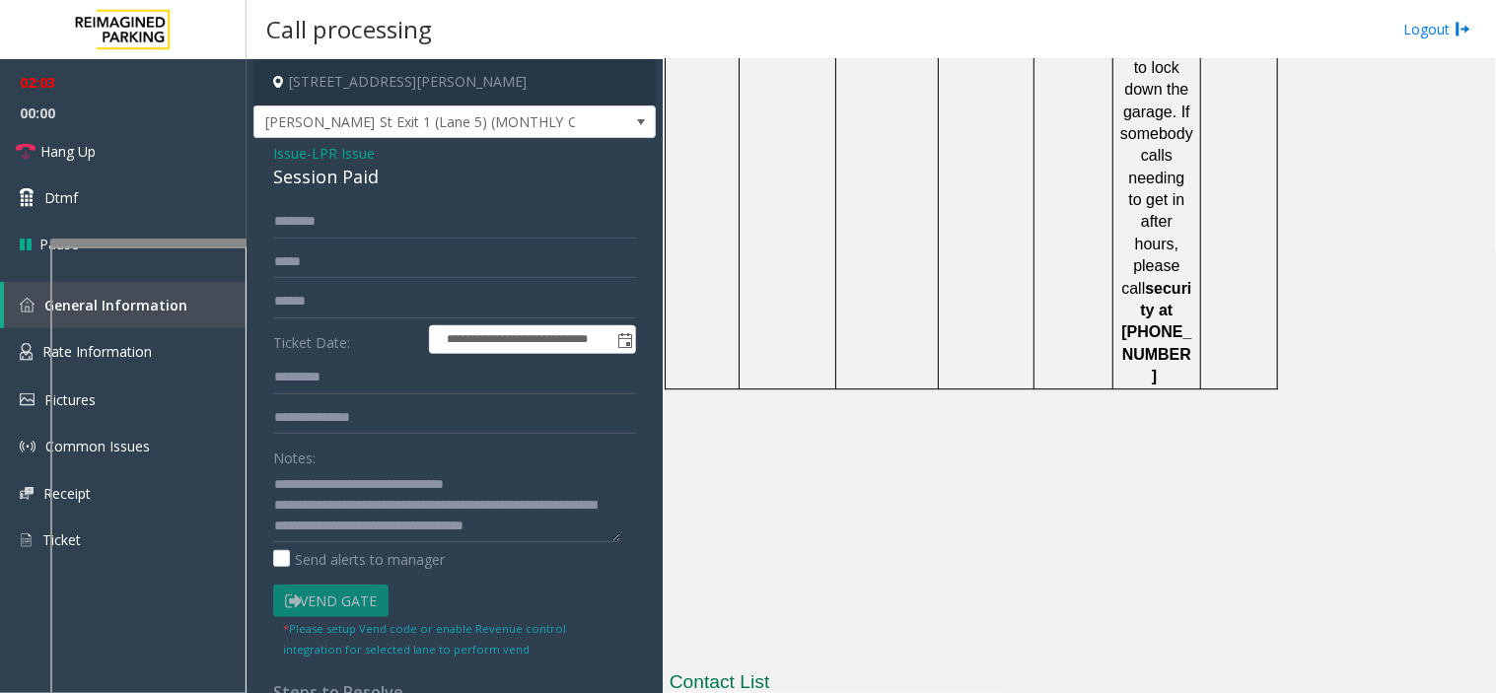
copy button "[PHONE_NUMBER]"
click at [458, 542] on textarea at bounding box center [446, 505] width 347 height 74
drag, startPoint x: 755, startPoint y: 532, endPoint x: 682, endPoint y: 526, distance: 73.3
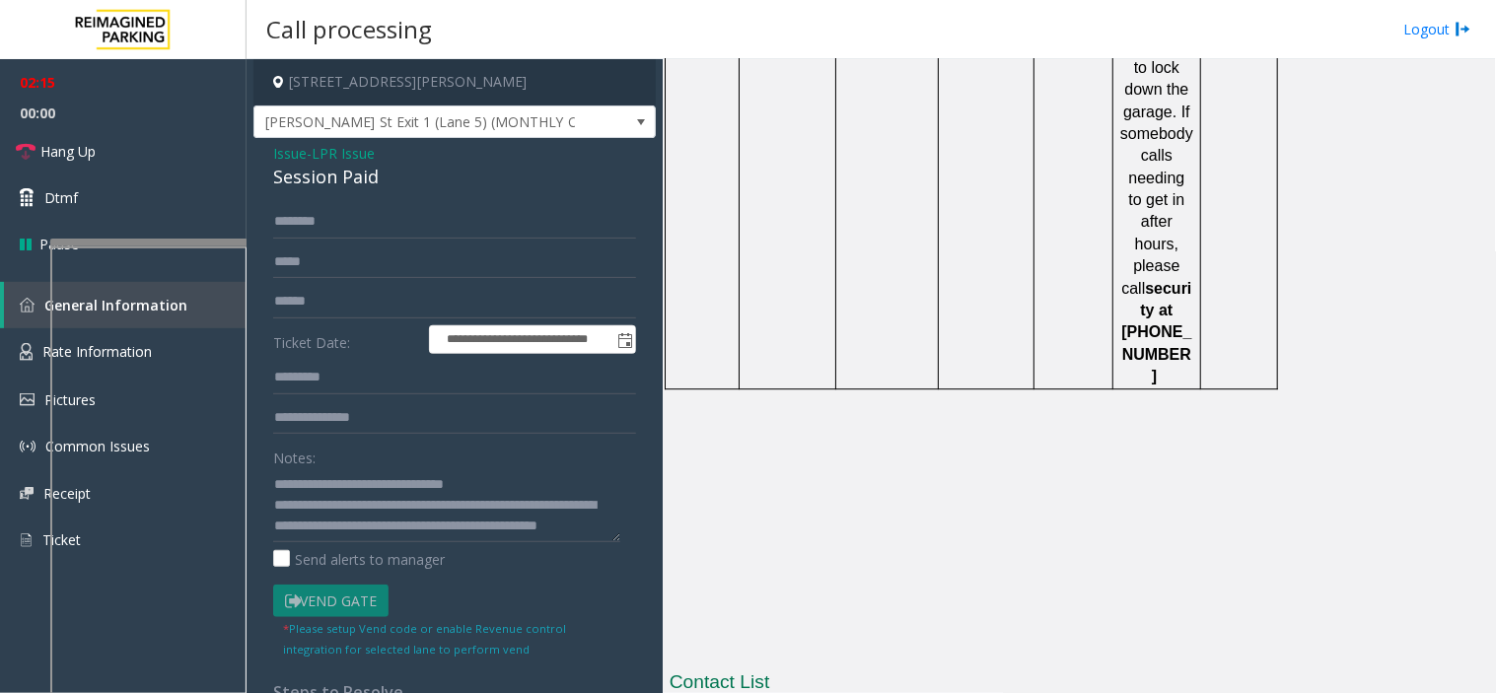
copy td "[PERSON_NAME]"
click at [474, 529] on textarea at bounding box center [446, 505] width 347 height 74
paste textarea "**********"
drag, startPoint x: 1002, startPoint y: 574, endPoint x: 883, endPoint y: 578, distance: 118.4
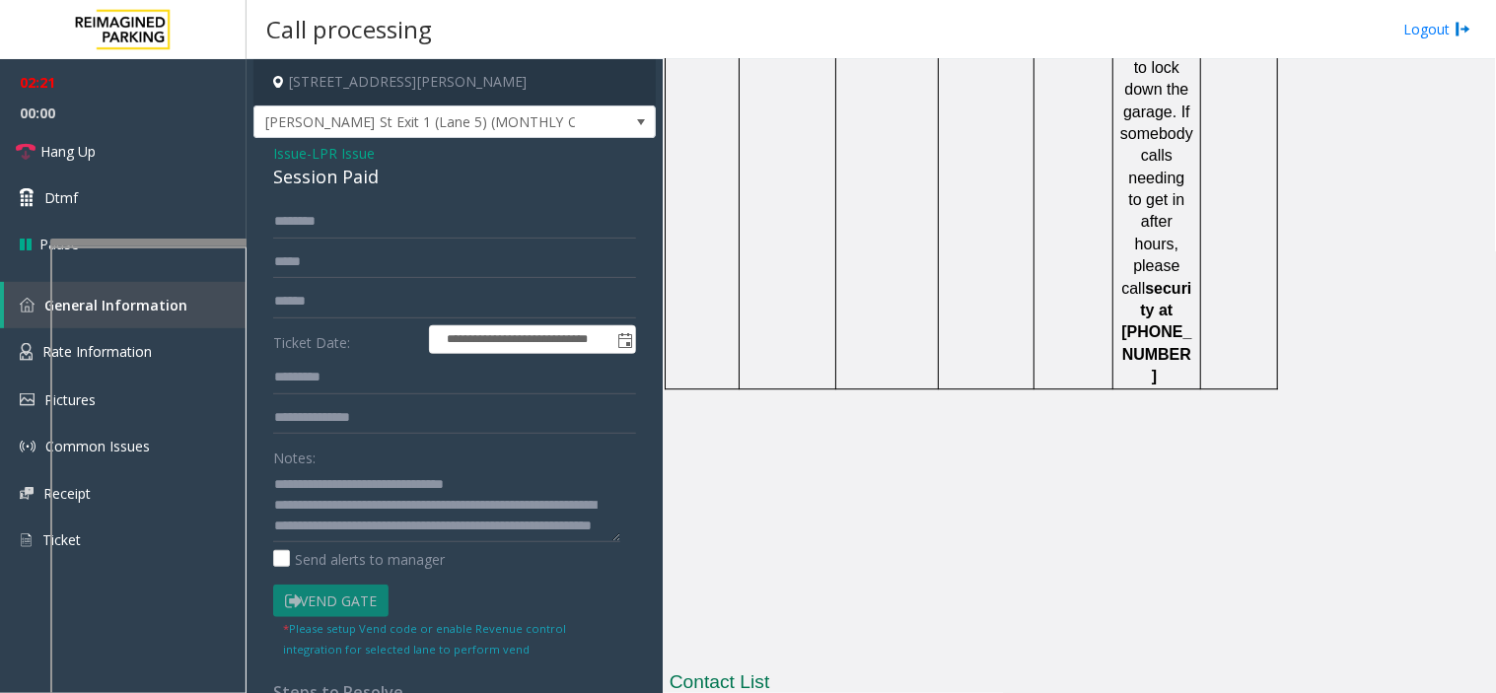
copy button "[PHONE_NUMBER]"
click at [549, 532] on textarea at bounding box center [446, 505] width 347 height 74
drag, startPoint x: 527, startPoint y: 508, endPoint x: 341, endPoint y: 528, distance: 186.4
click at [341, 528] on textarea at bounding box center [446, 505] width 347 height 74
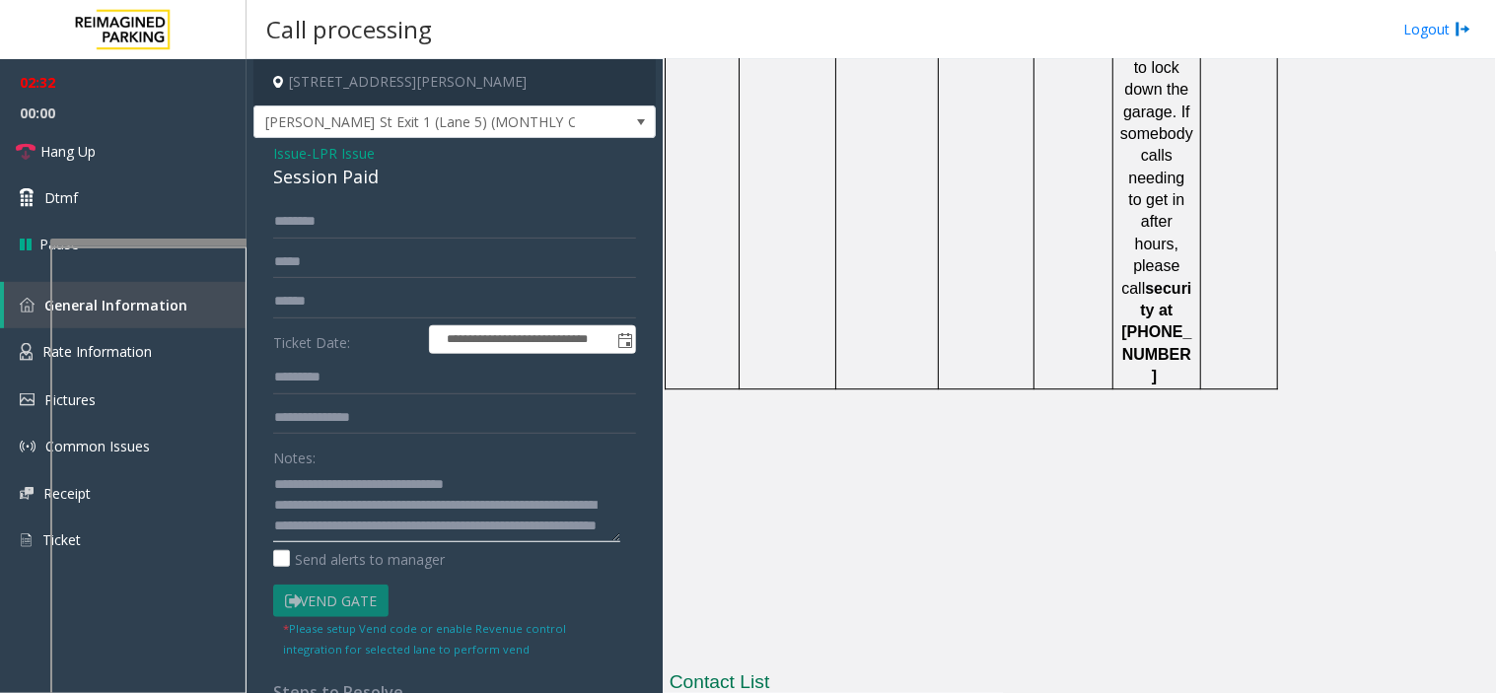
click at [532, 519] on textarea at bounding box center [446, 505] width 347 height 74
paste textarea "**********"
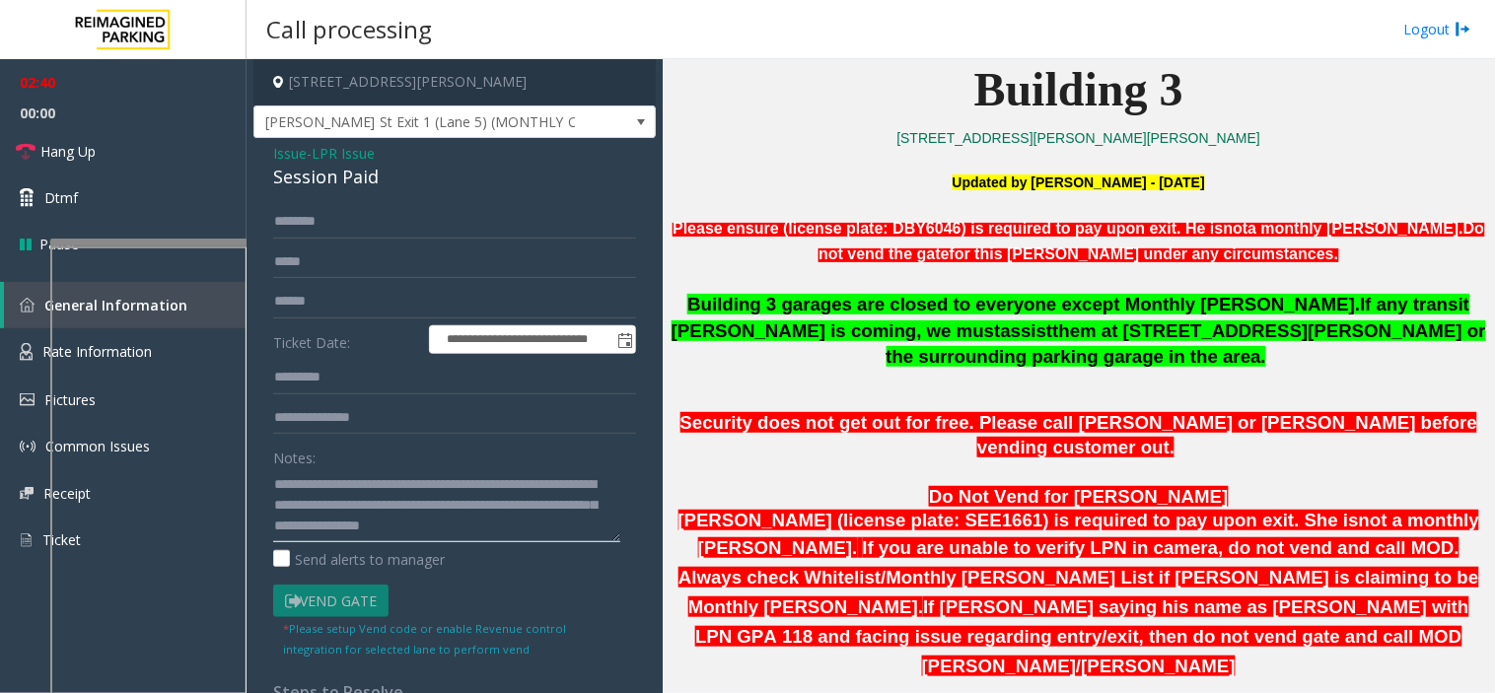
scroll to position [438, 0]
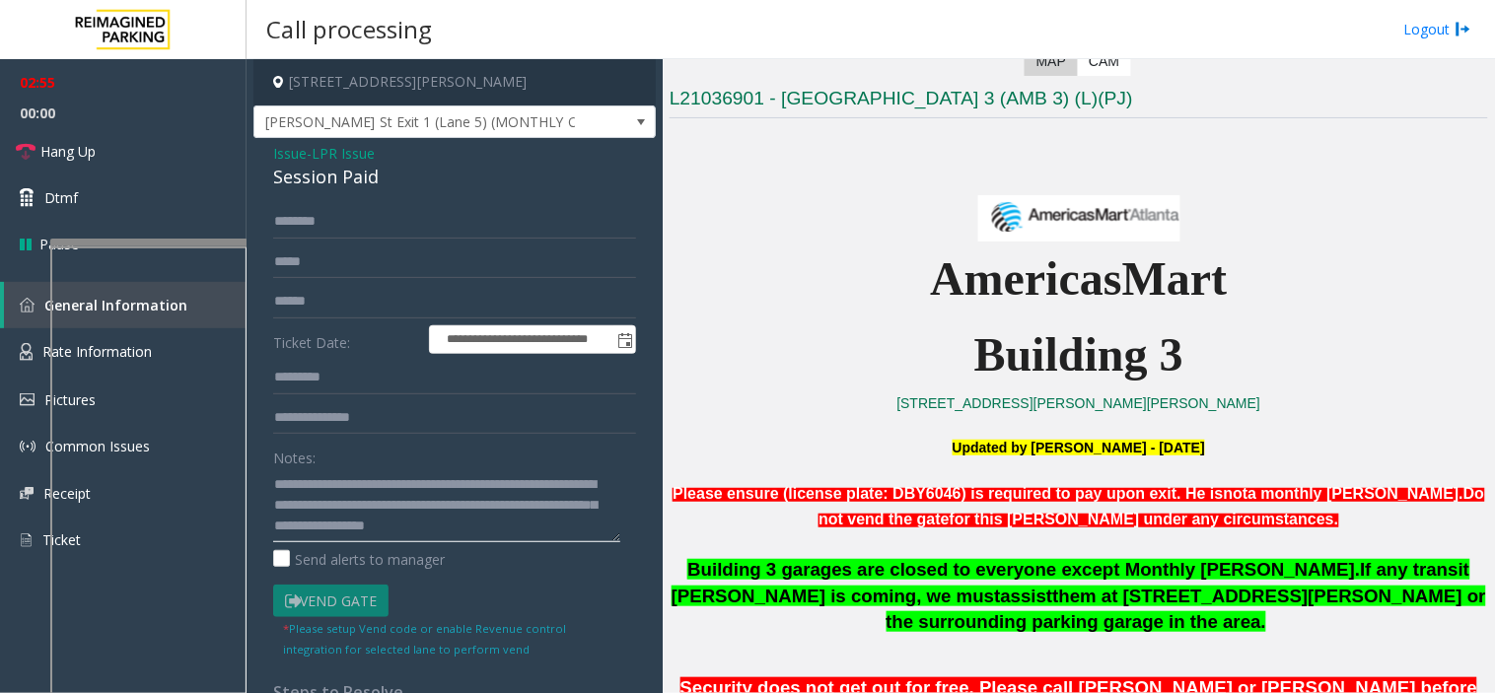
click at [372, 523] on textarea at bounding box center [446, 505] width 347 height 74
click at [487, 516] on textarea at bounding box center [446, 505] width 347 height 74
drag, startPoint x: 487, startPoint y: 516, endPoint x: 815, endPoint y: 360, distance: 363.4
click at [815, 360] on p "Building 3" at bounding box center [1079, 355] width 818 height 76
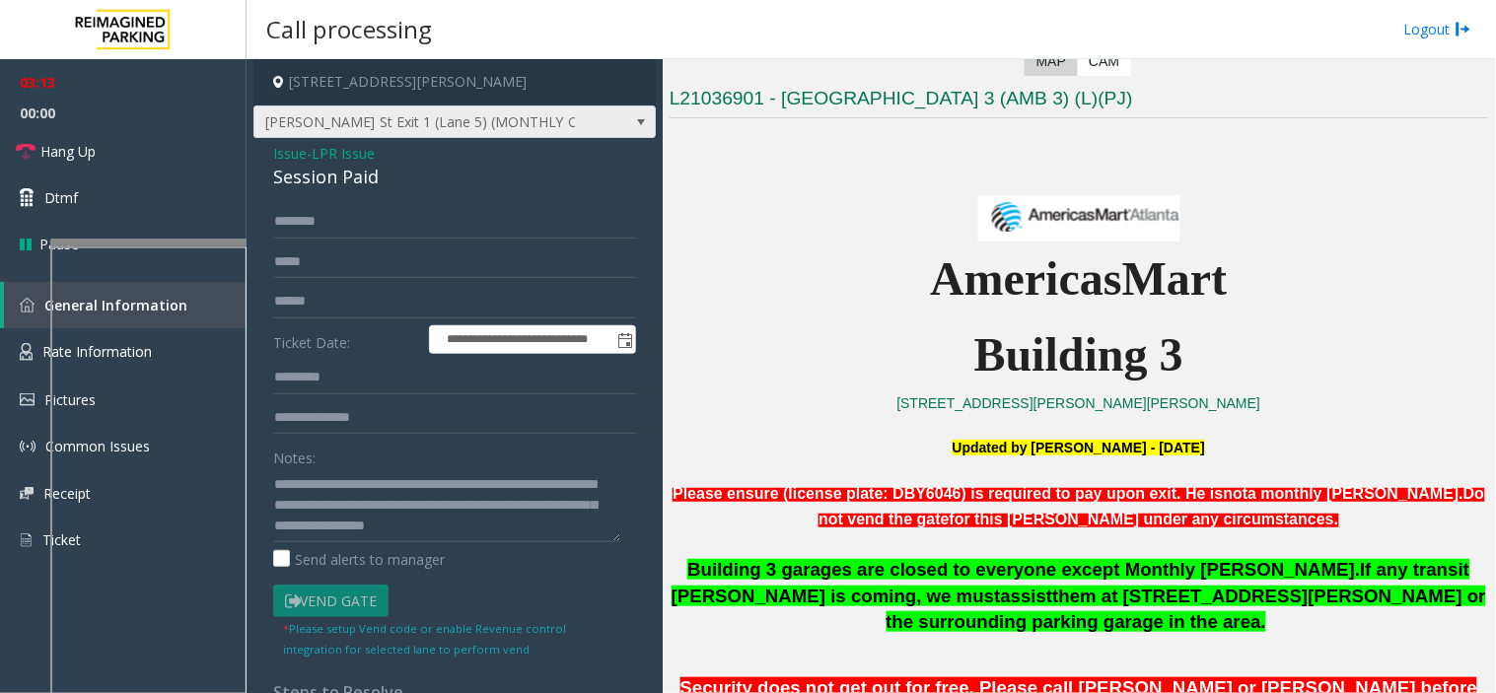
click at [554, 125] on span "Baker St Exit 1 (Lane 5) (MONTHLY ONLY)" at bounding box center [414, 122] width 320 height 32
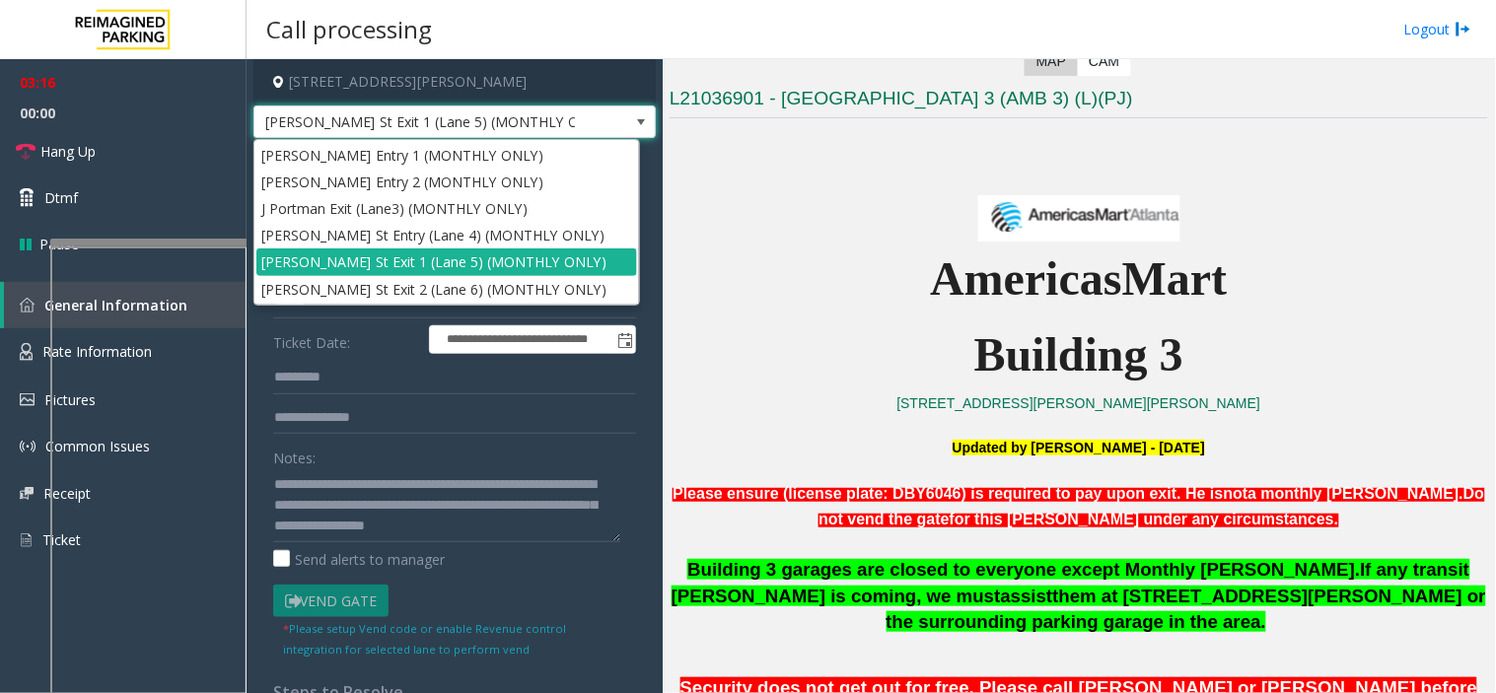
click at [824, 273] on p "AmericasMart" at bounding box center [1079, 280] width 818 height 76
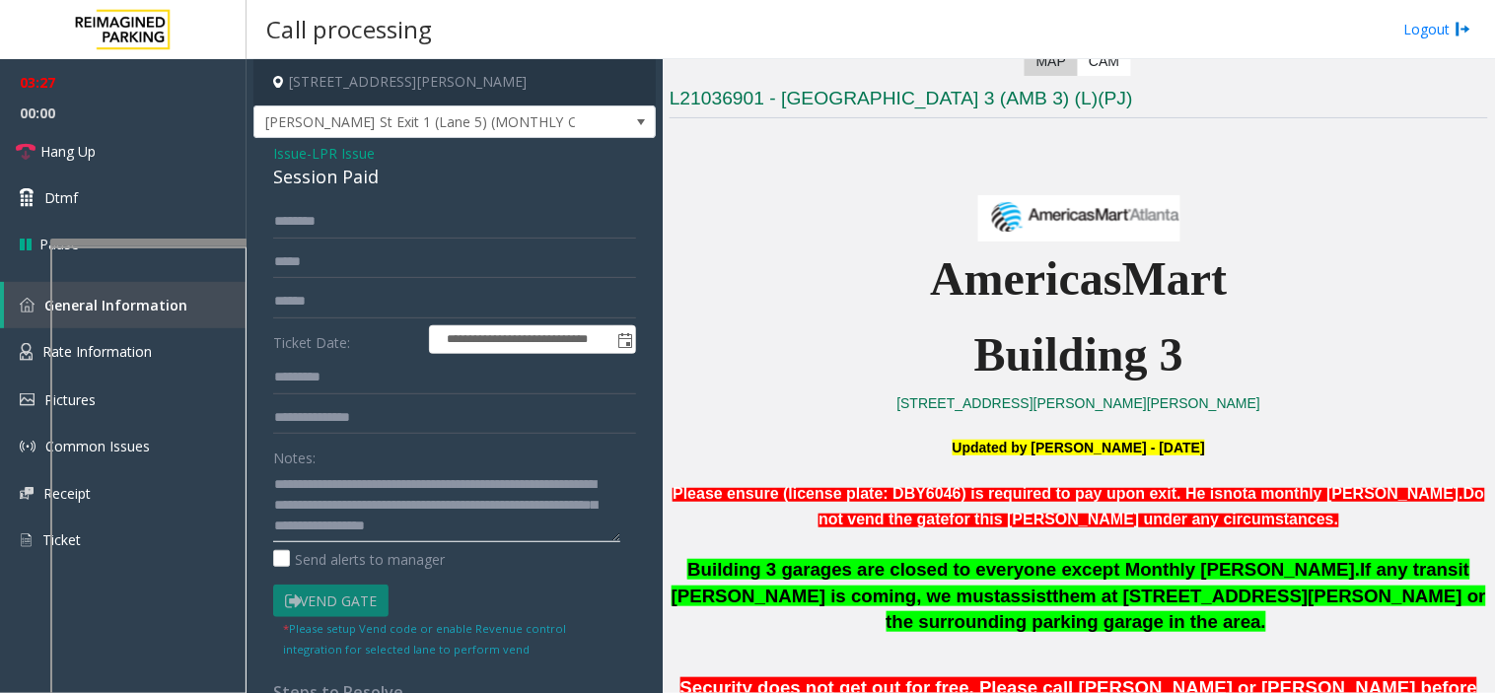
click at [419, 530] on textarea at bounding box center [446, 505] width 347 height 74
drag, startPoint x: 485, startPoint y: 508, endPoint x: 814, endPoint y: 239, distance: 425.3
click at [814, 239] on p at bounding box center [1079, 207] width 818 height 68
click at [356, 542] on textarea at bounding box center [446, 505] width 347 height 74
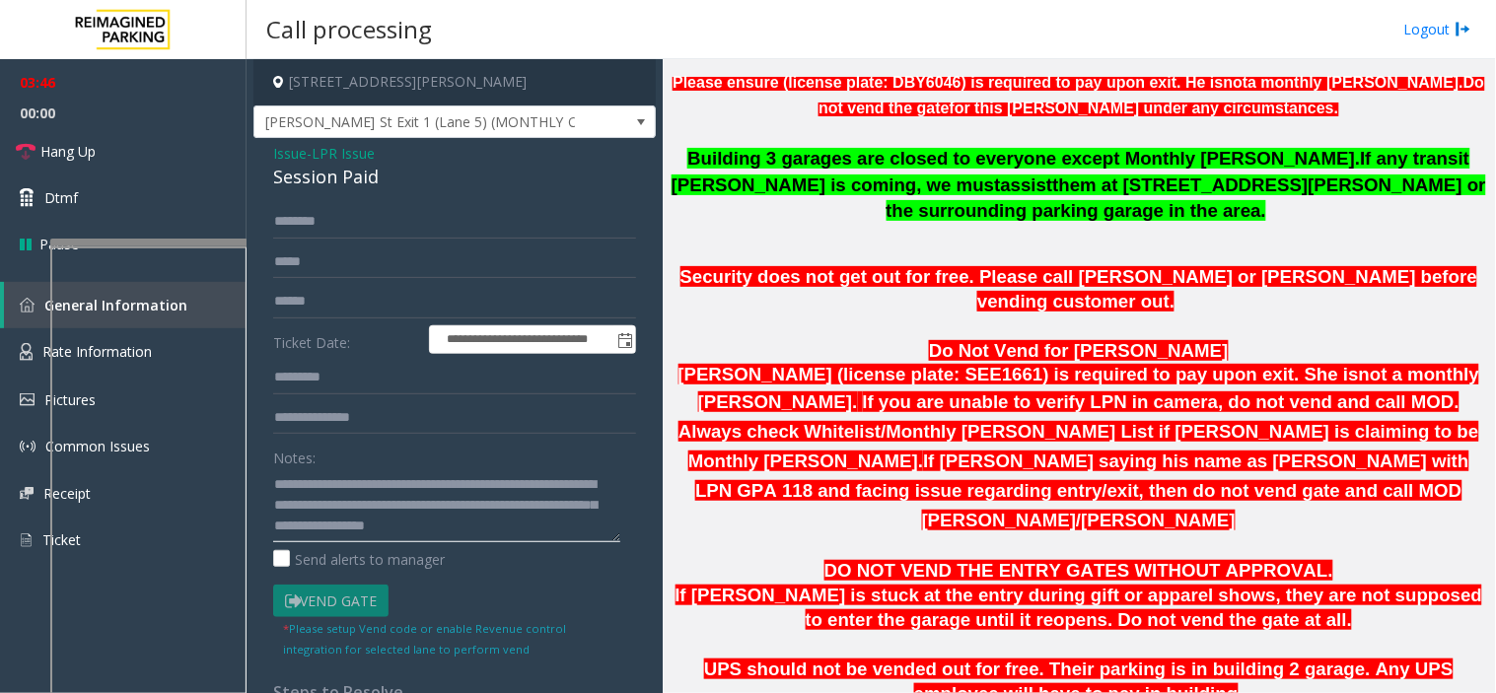
scroll to position [876, 0]
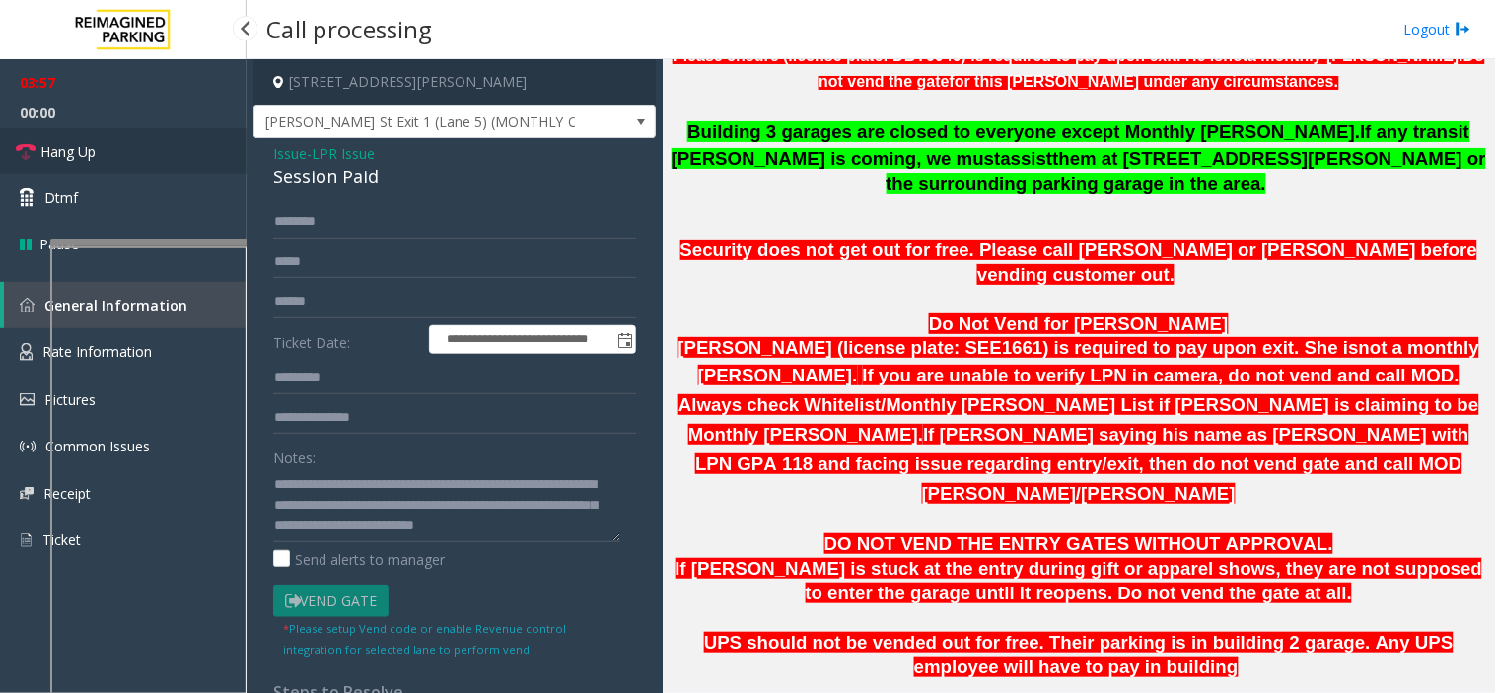
click at [150, 145] on link "Hang Up" at bounding box center [123, 151] width 247 height 46
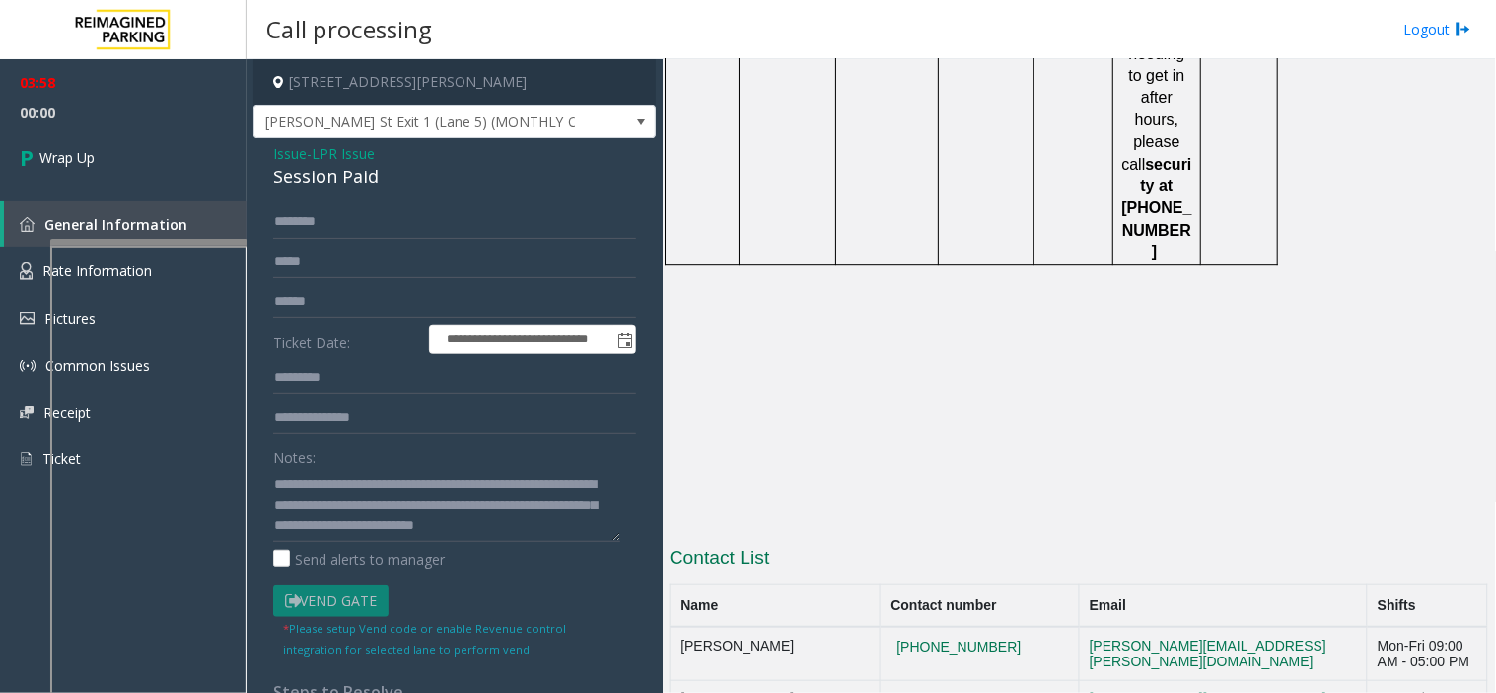
scroll to position [3309, 0]
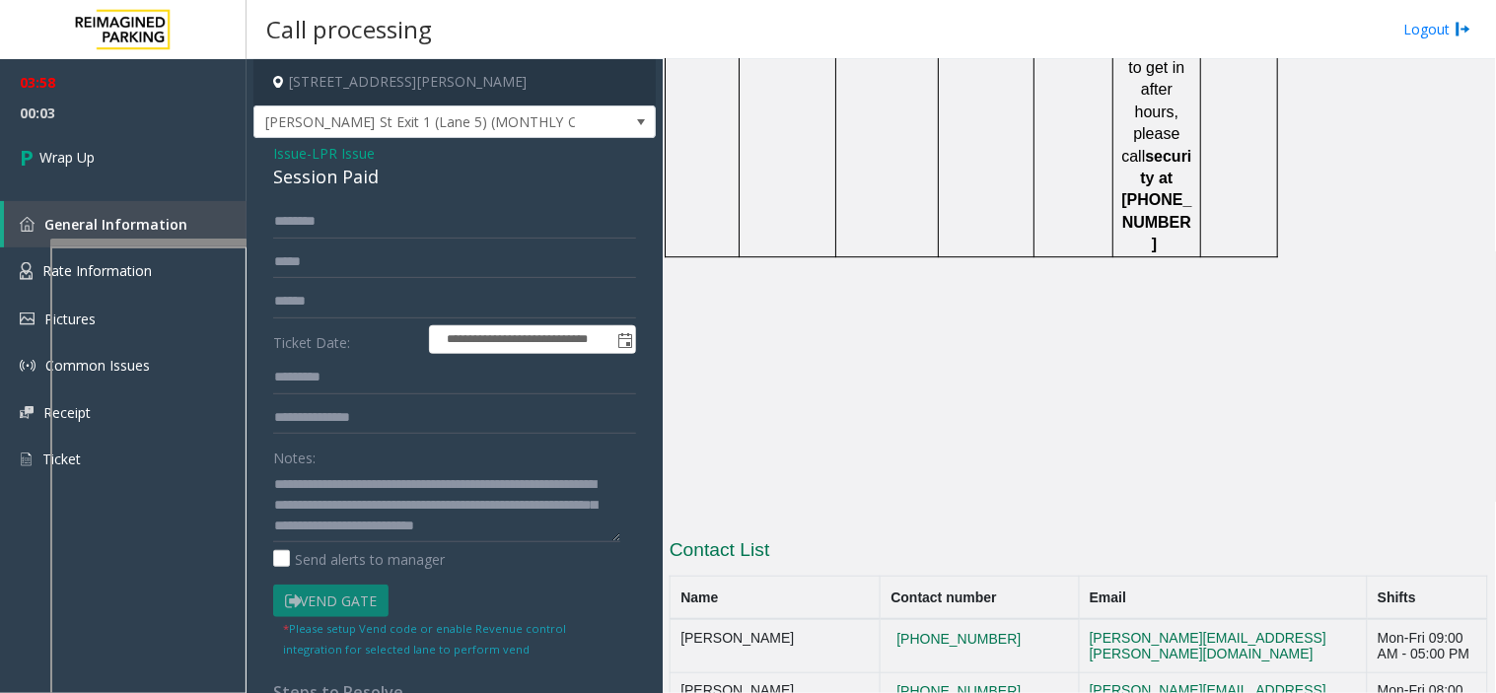
drag, startPoint x: 816, startPoint y: 448, endPoint x: 676, endPoint y: 446, distance: 140.0
copy td "Security AmericasMar"
click at [454, 525] on textarea at bounding box center [446, 505] width 347 height 74
paste textarea "**********"
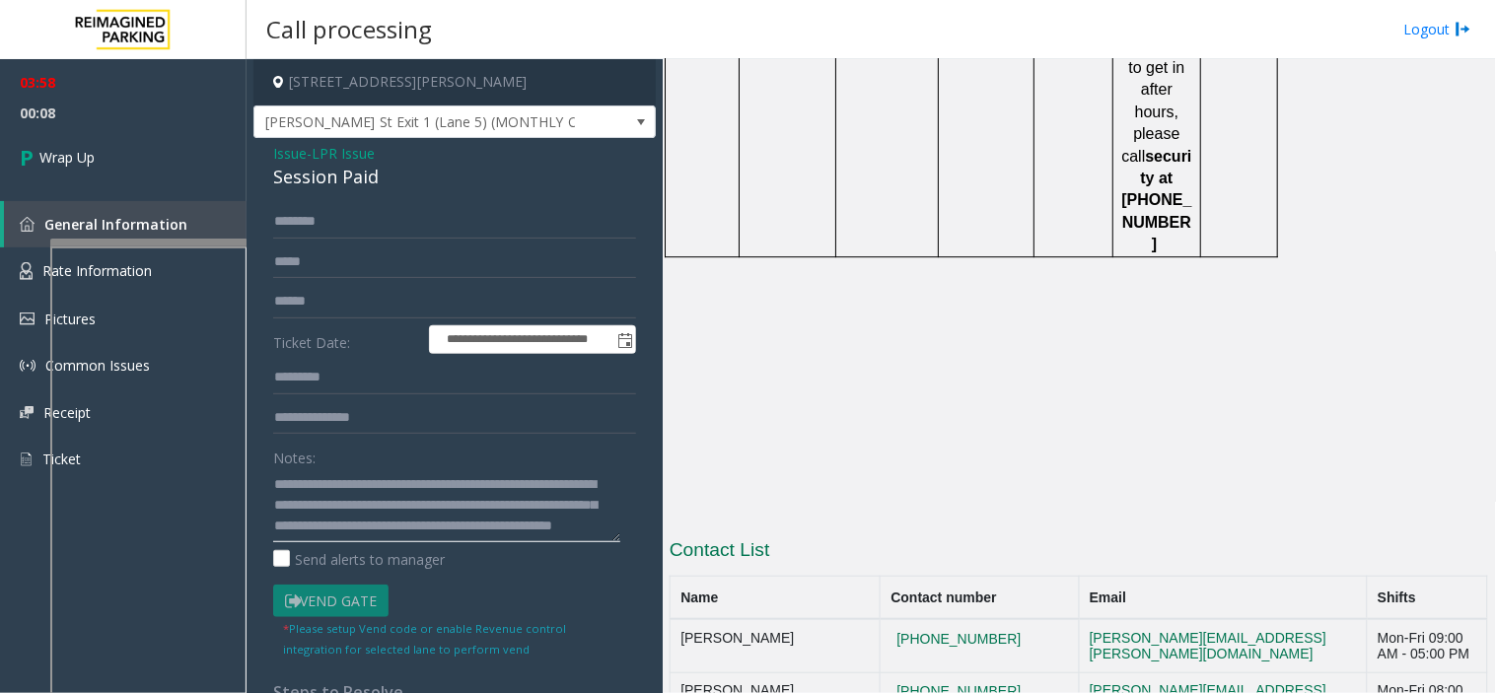
scroll to position [116, 0]
click at [540, 519] on textarea at bounding box center [446, 505] width 347 height 74
click at [426, 536] on textarea at bounding box center [446, 505] width 347 height 74
type textarea "**********"
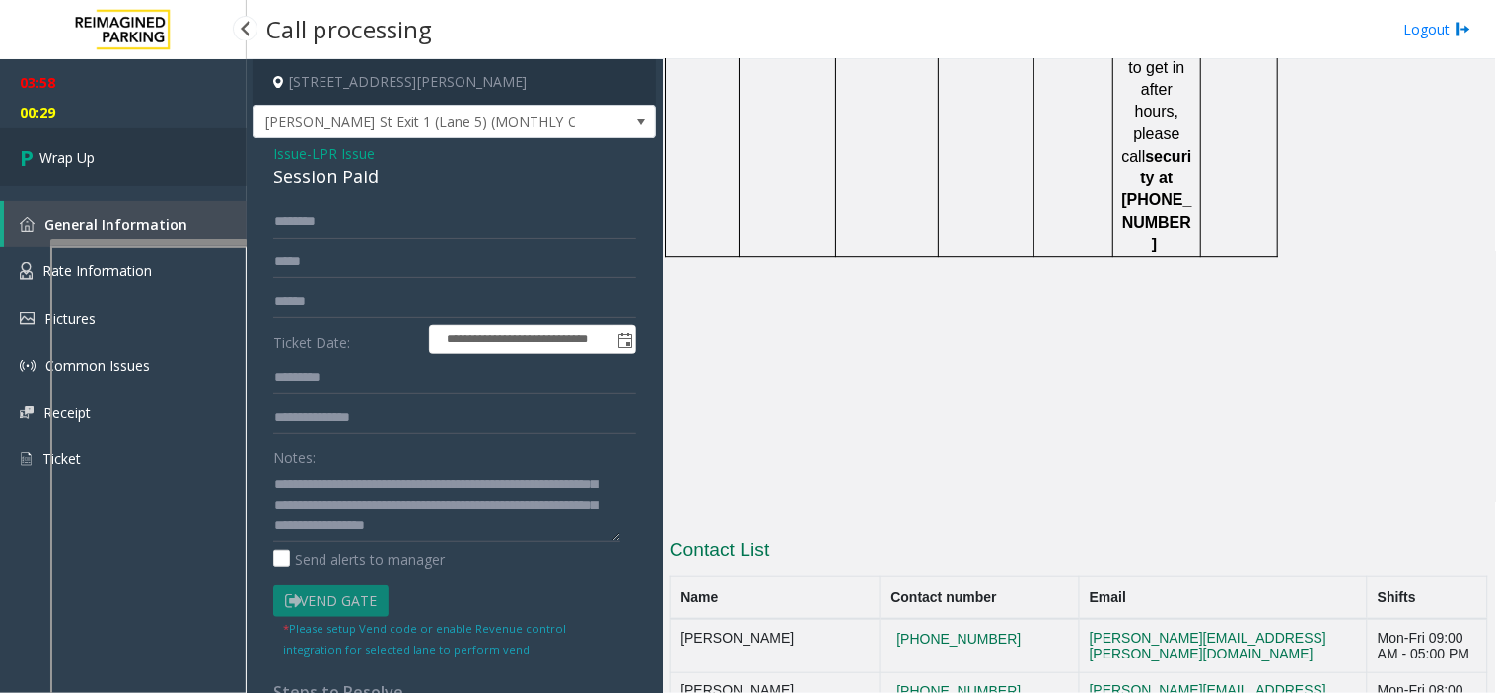
click at [87, 176] on link "Wrap Up" at bounding box center [123, 157] width 247 height 58
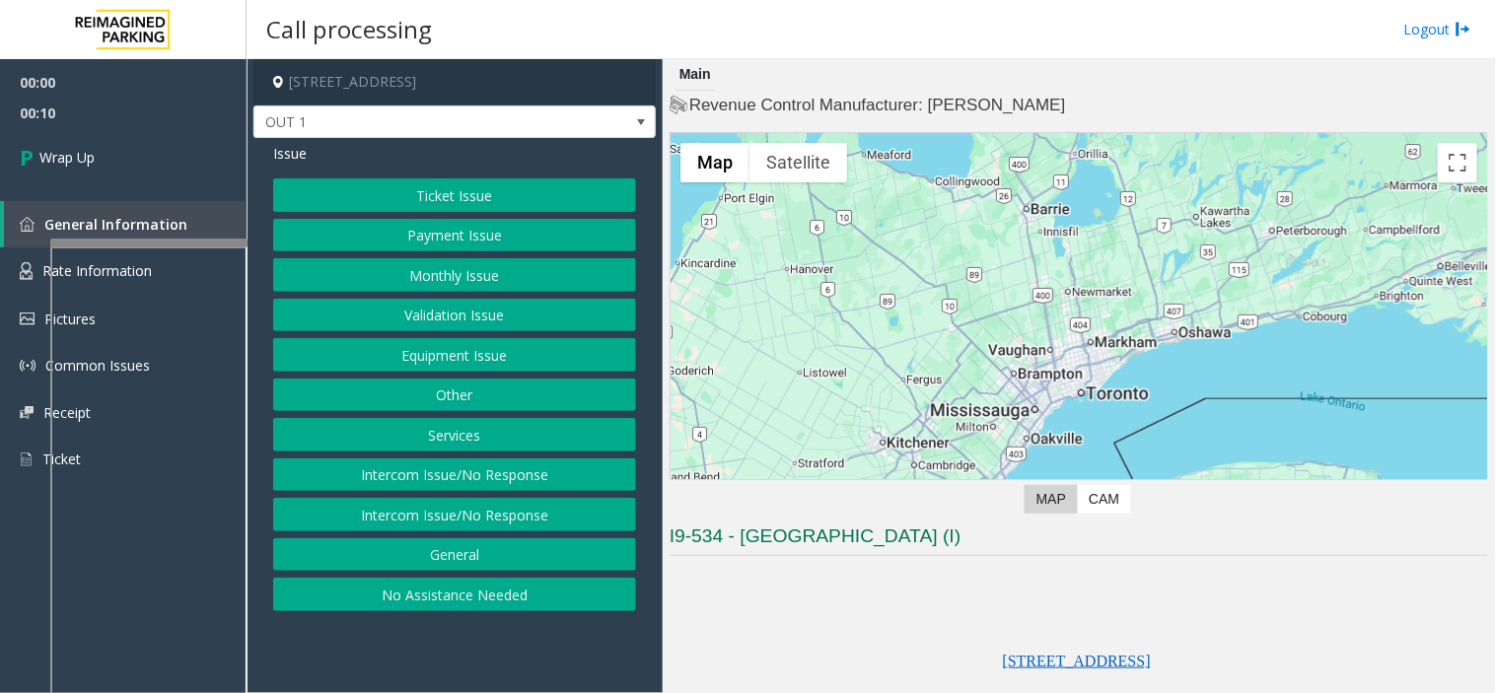
click at [427, 492] on button "Intercom Issue/No Response" at bounding box center [454, 476] width 363 height 34
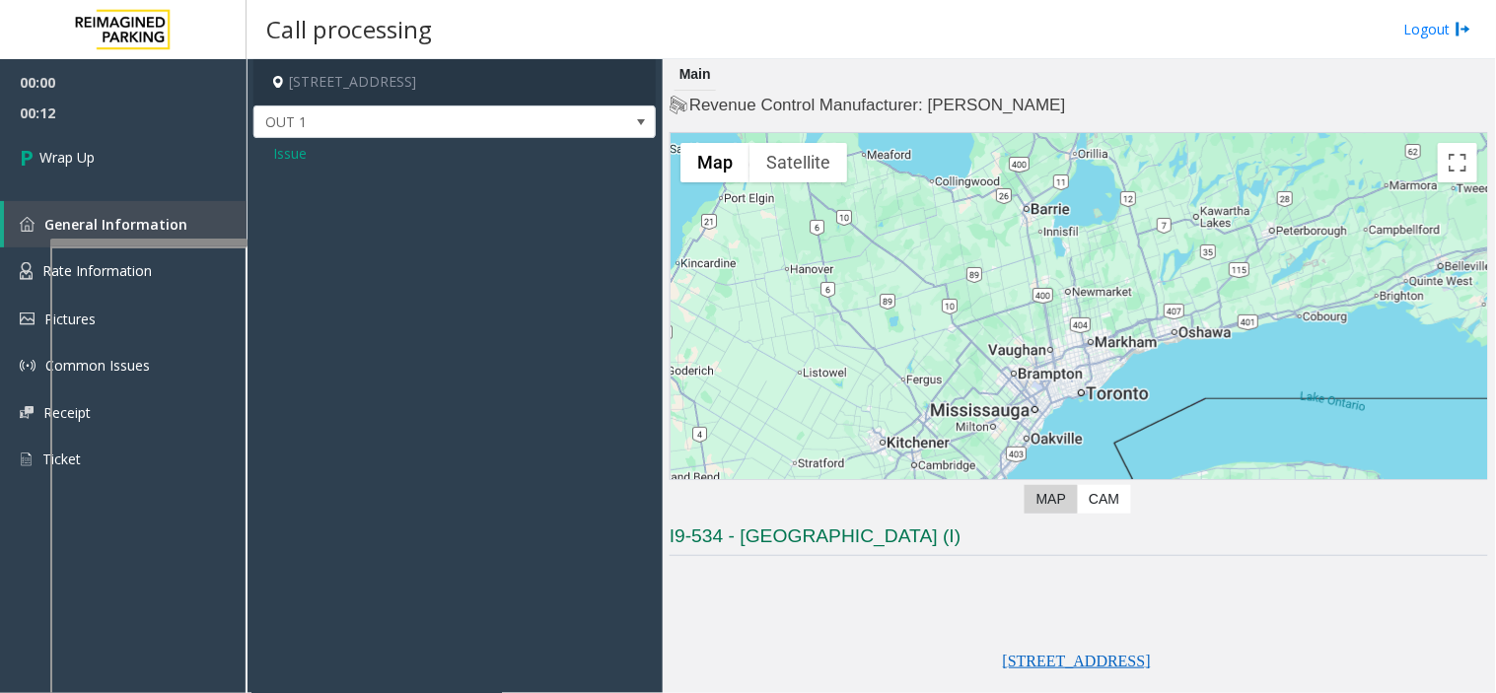
click at [288, 144] on span "Issue" at bounding box center [290, 153] width 34 height 21
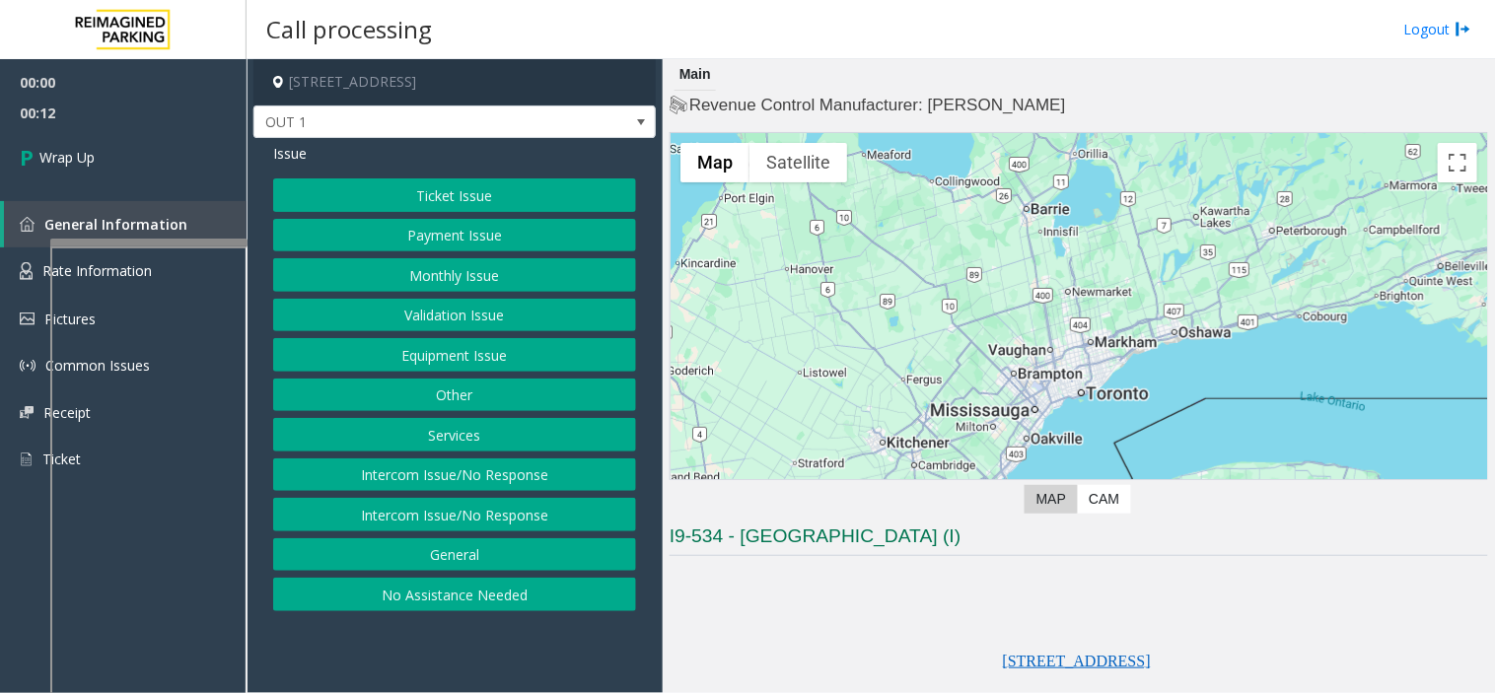
click at [431, 463] on button "Intercom Issue/No Response" at bounding box center [454, 476] width 363 height 34
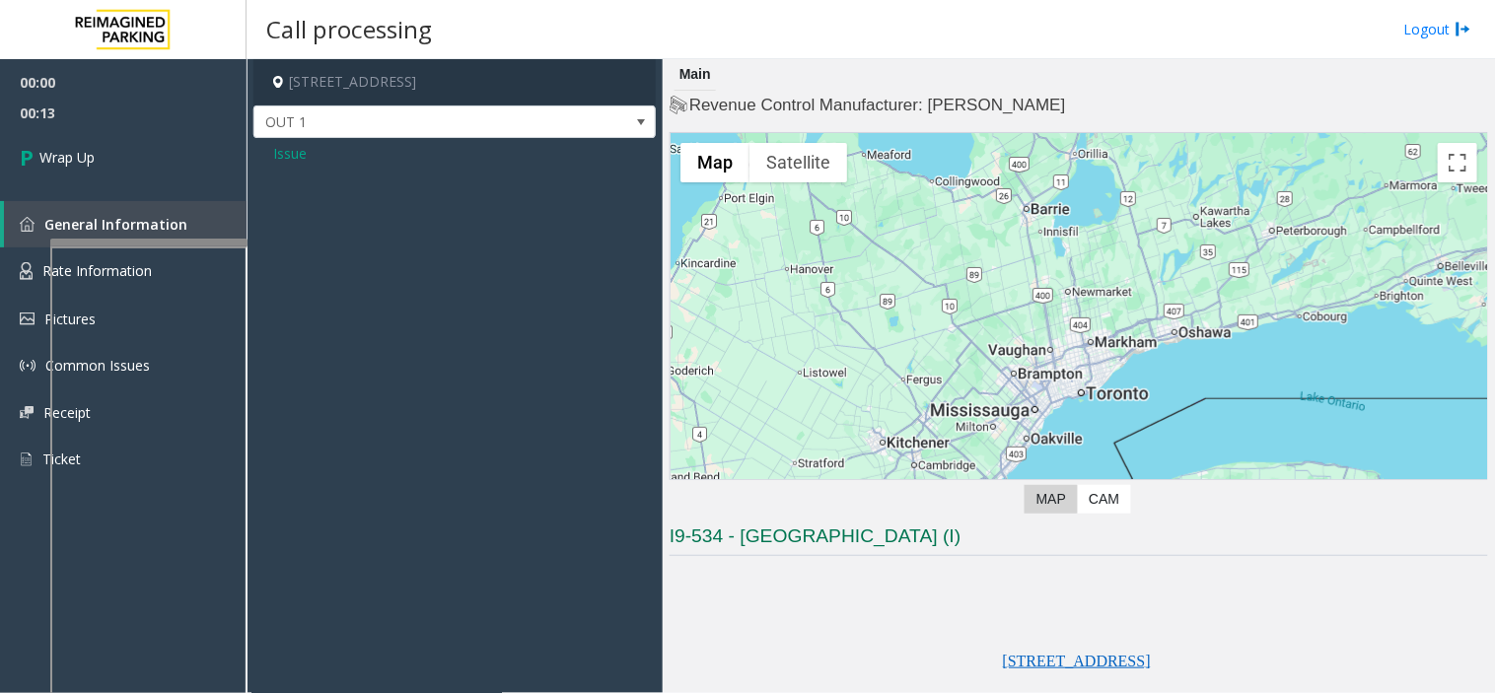
click at [271, 156] on div "Issue" at bounding box center [454, 160] width 402 height 45
click at [290, 156] on span "Issue" at bounding box center [290, 153] width 34 height 21
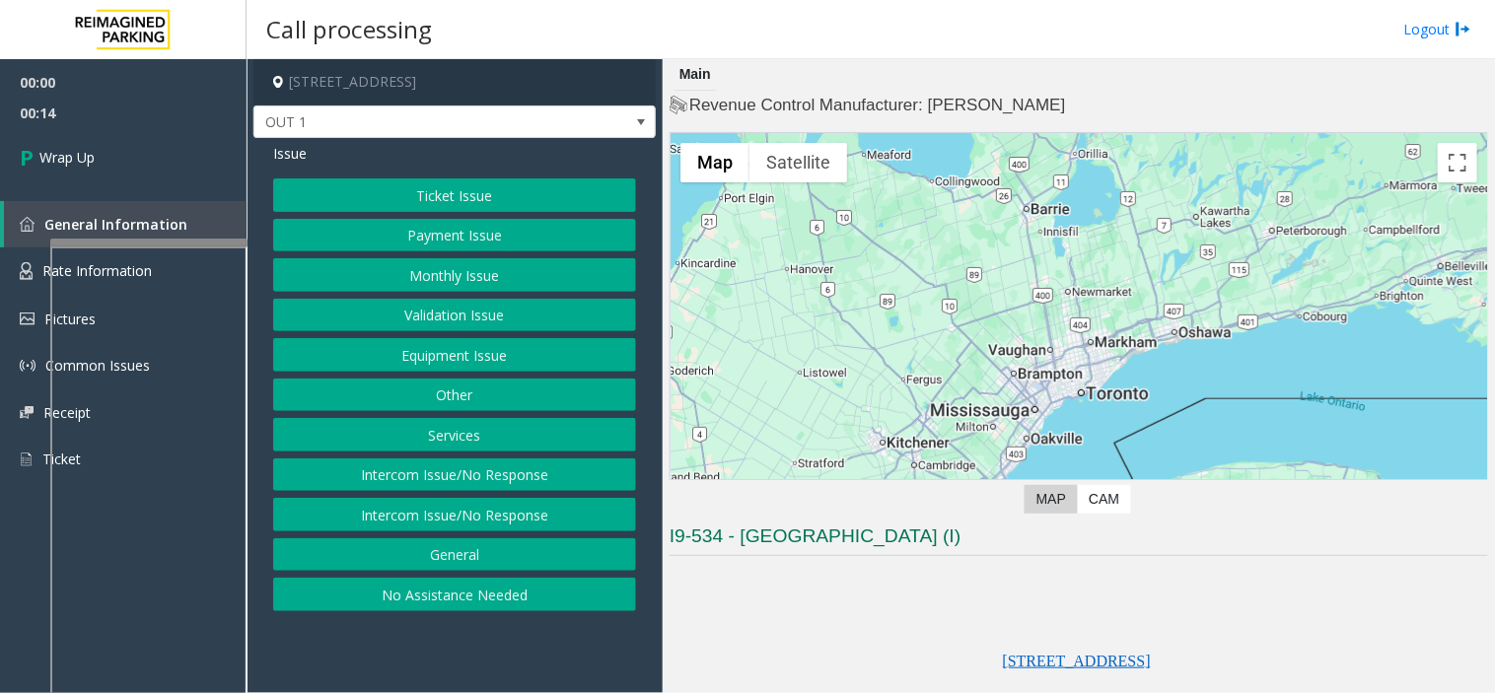
click at [468, 531] on button "Intercom Issue/No Response" at bounding box center [454, 515] width 363 height 34
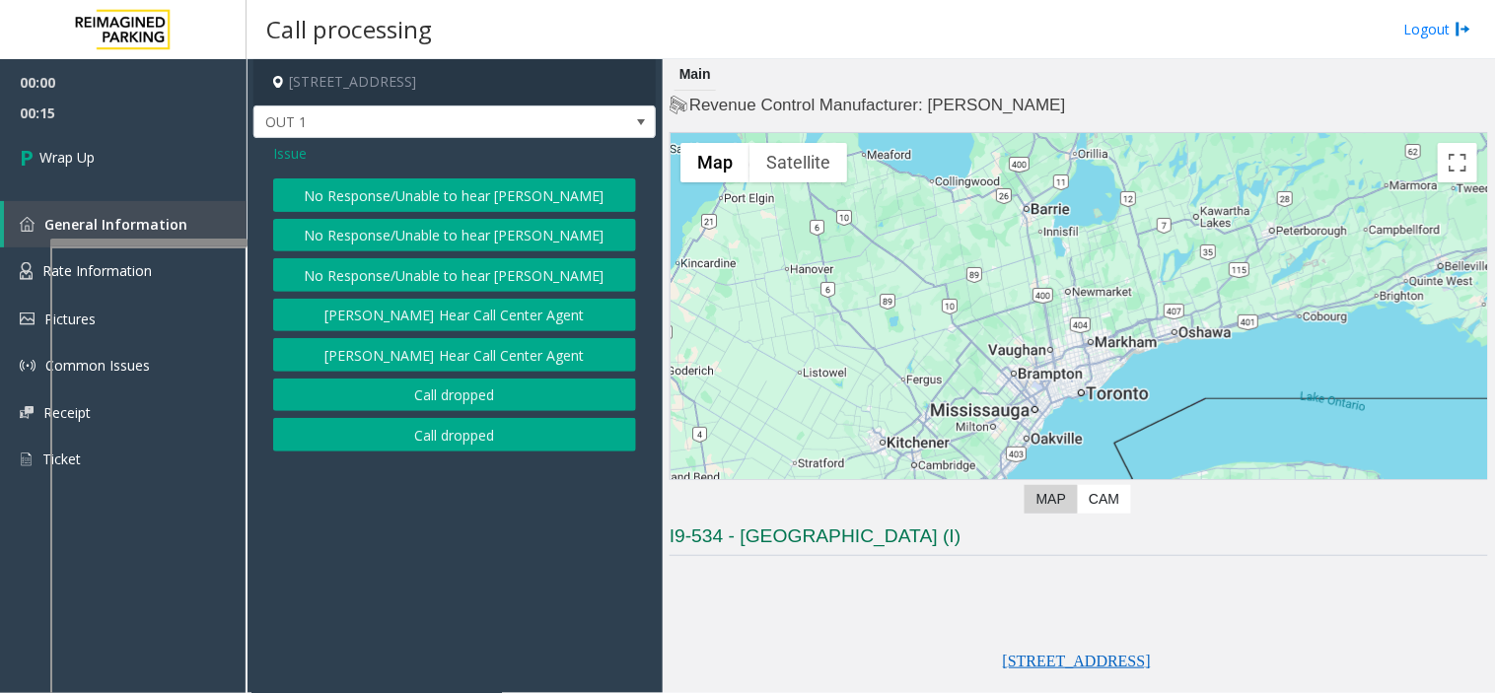
click at [451, 387] on button "Call dropped" at bounding box center [454, 396] width 363 height 34
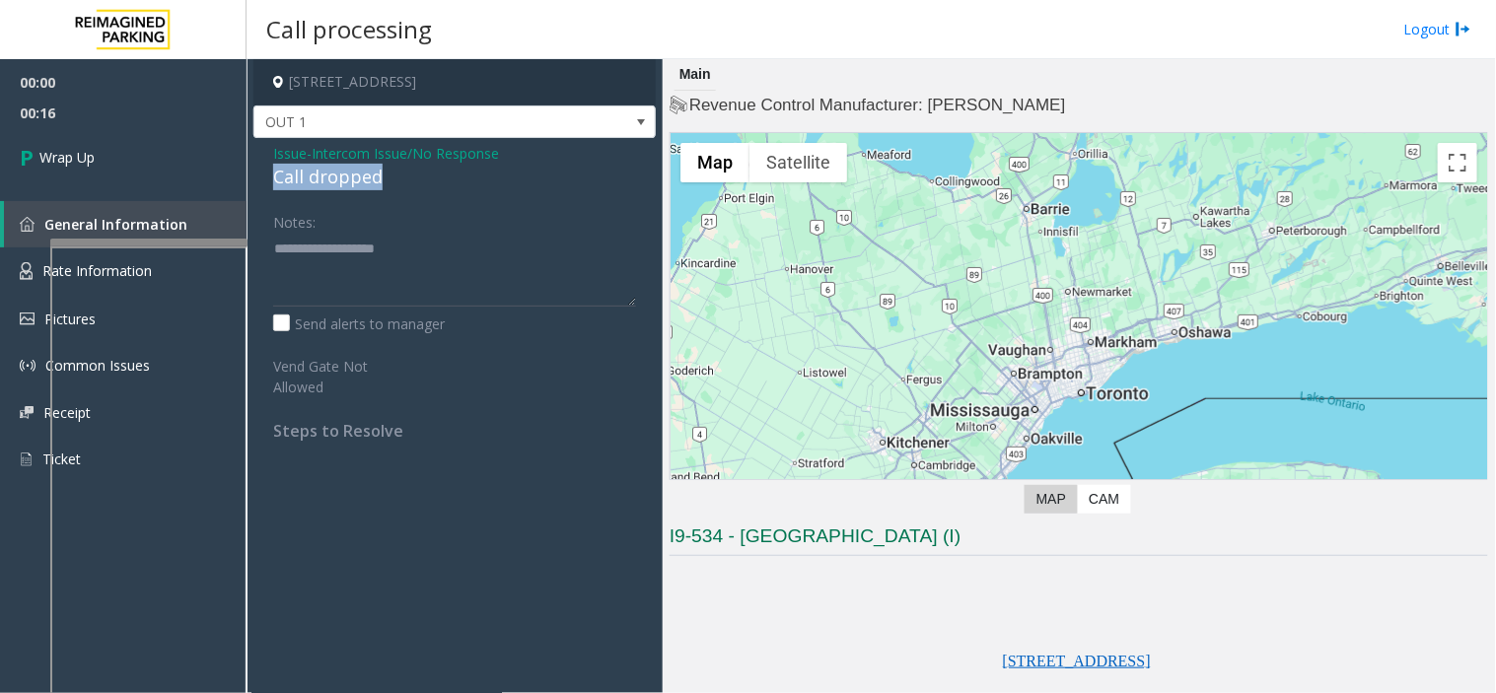
drag, startPoint x: 387, startPoint y: 169, endPoint x: 273, endPoint y: 181, distance: 114.1
click at [273, 181] on div "Call dropped" at bounding box center [454, 177] width 363 height 27
copy div "Call dropped"
click at [313, 296] on textarea at bounding box center [454, 270] width 363 height 74
paste textarea "**********"
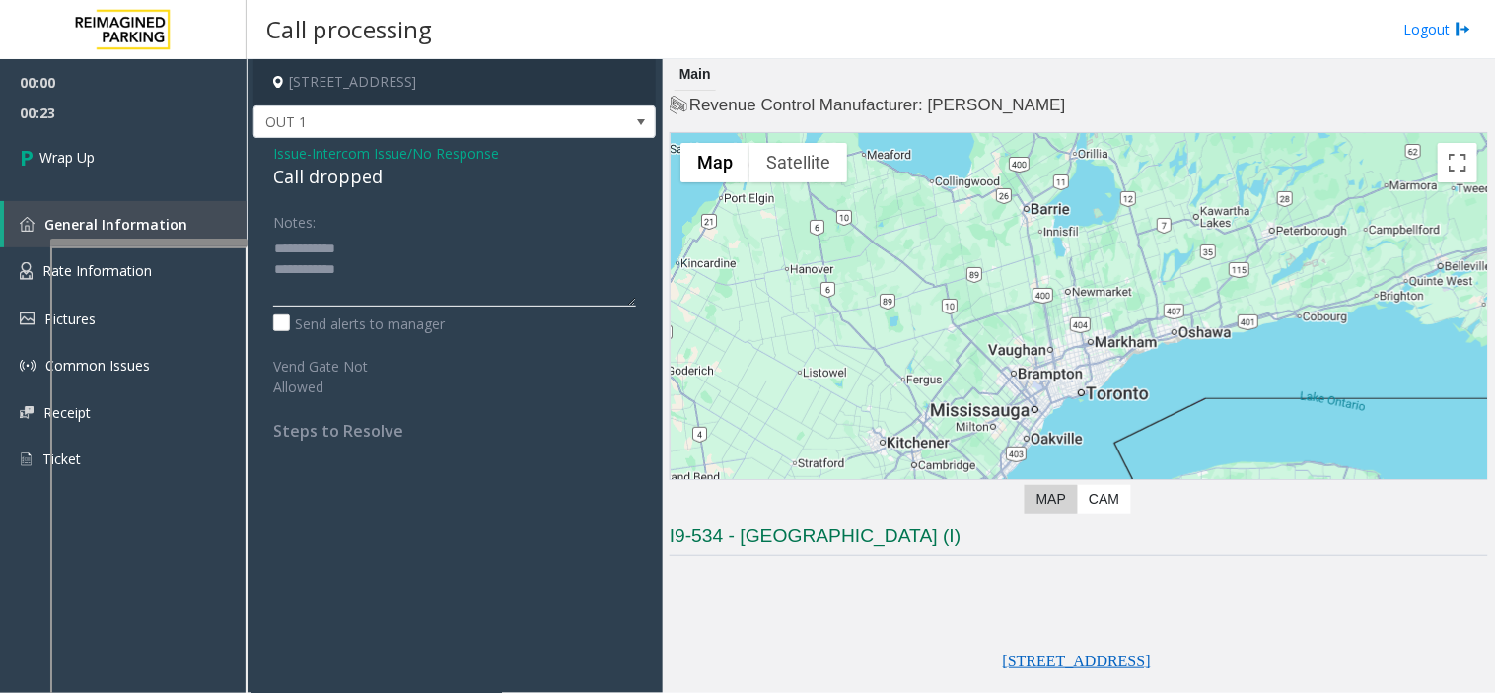
click at [379, 262] on textarea at bounding box center [454, 270] width 363 height 74
click at [536, 273] on textarea at bounding box center [454, 270] width 363 height 74
type textarea "**********"
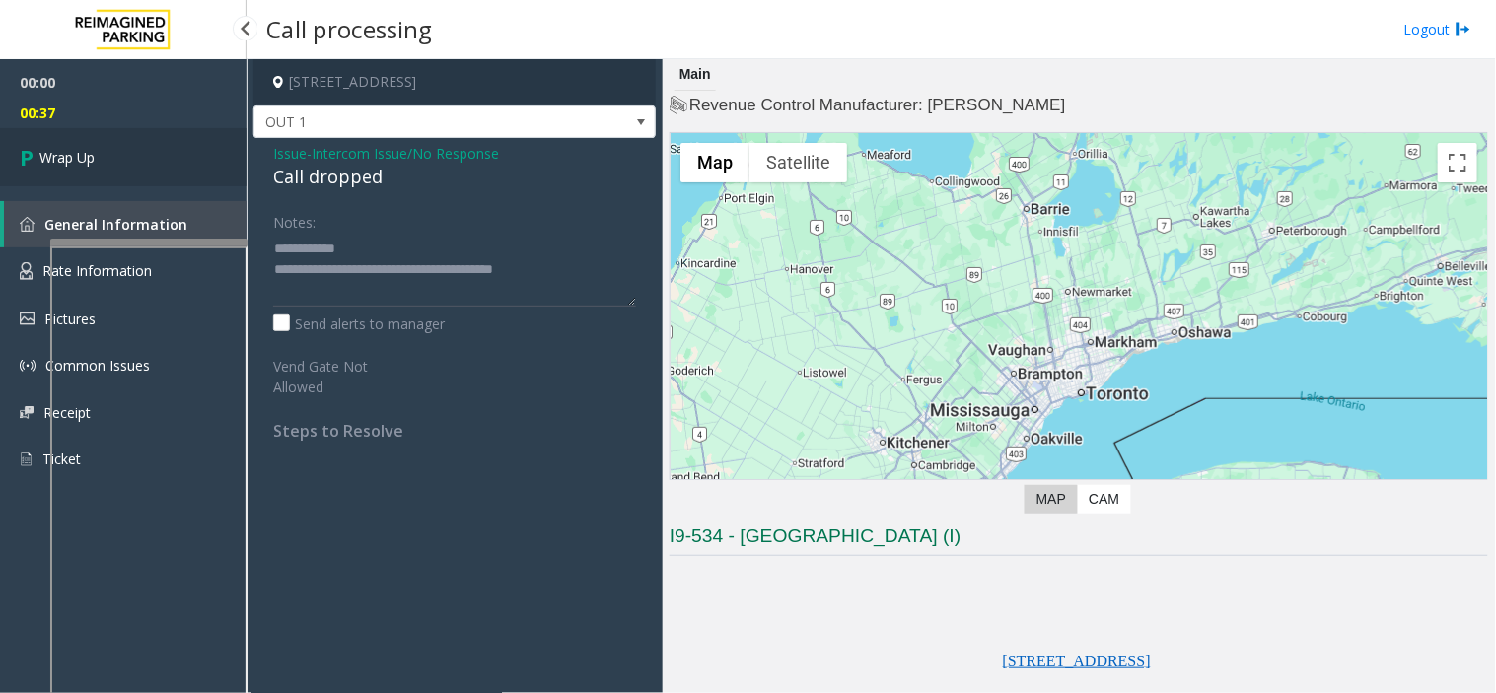
click at [184, 168] on link "Wrap Up" at bounding box center [123, 157] width 247 height 58
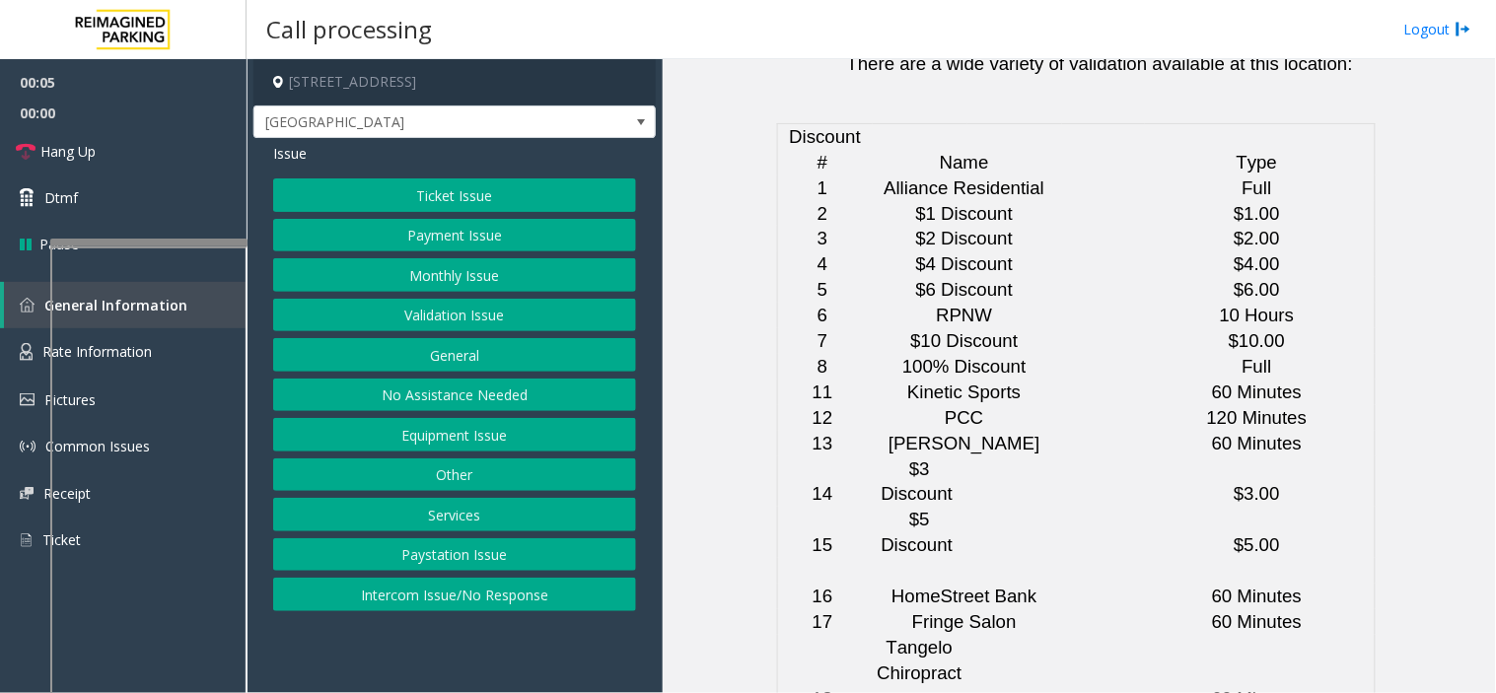
scroll to position [4820, 0]
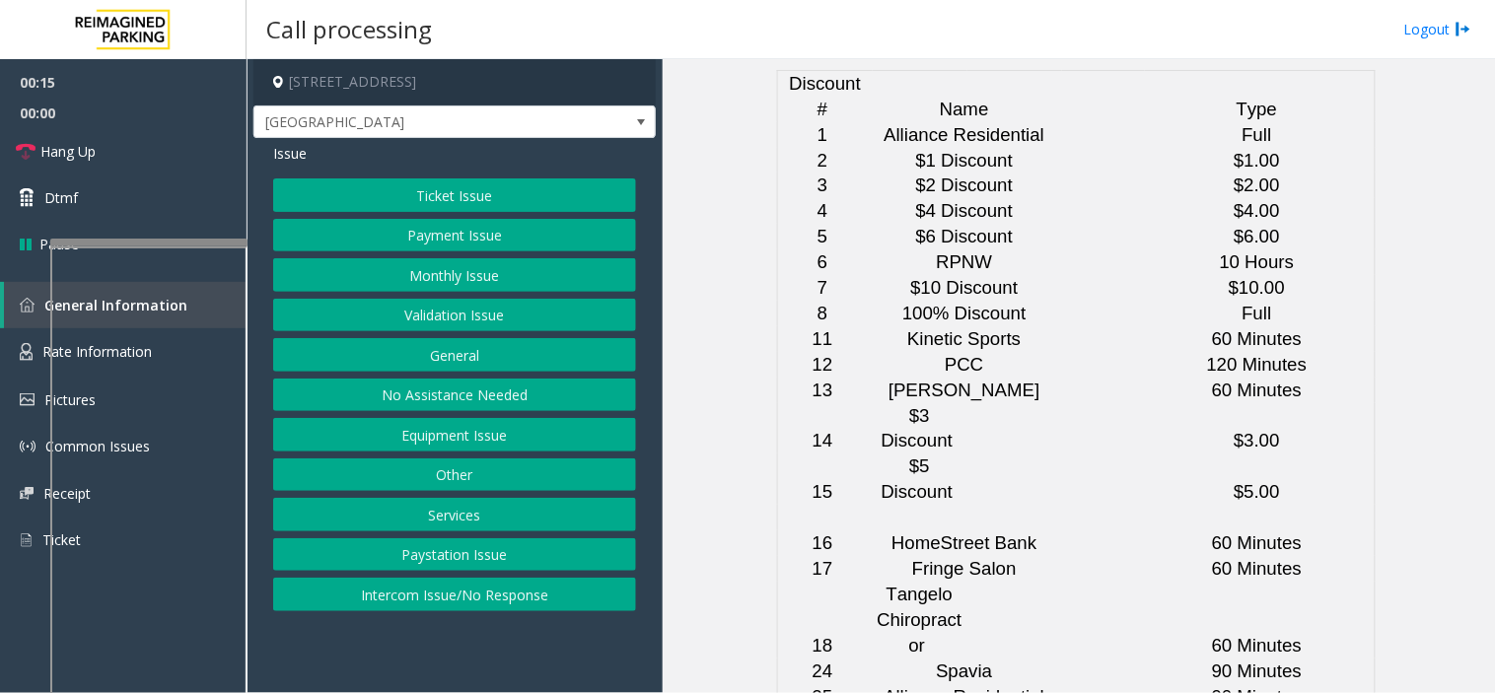
click at [458, 588] on button "Intercom Issue/No Response" at bounding box center [454, 595] width 363 height 34
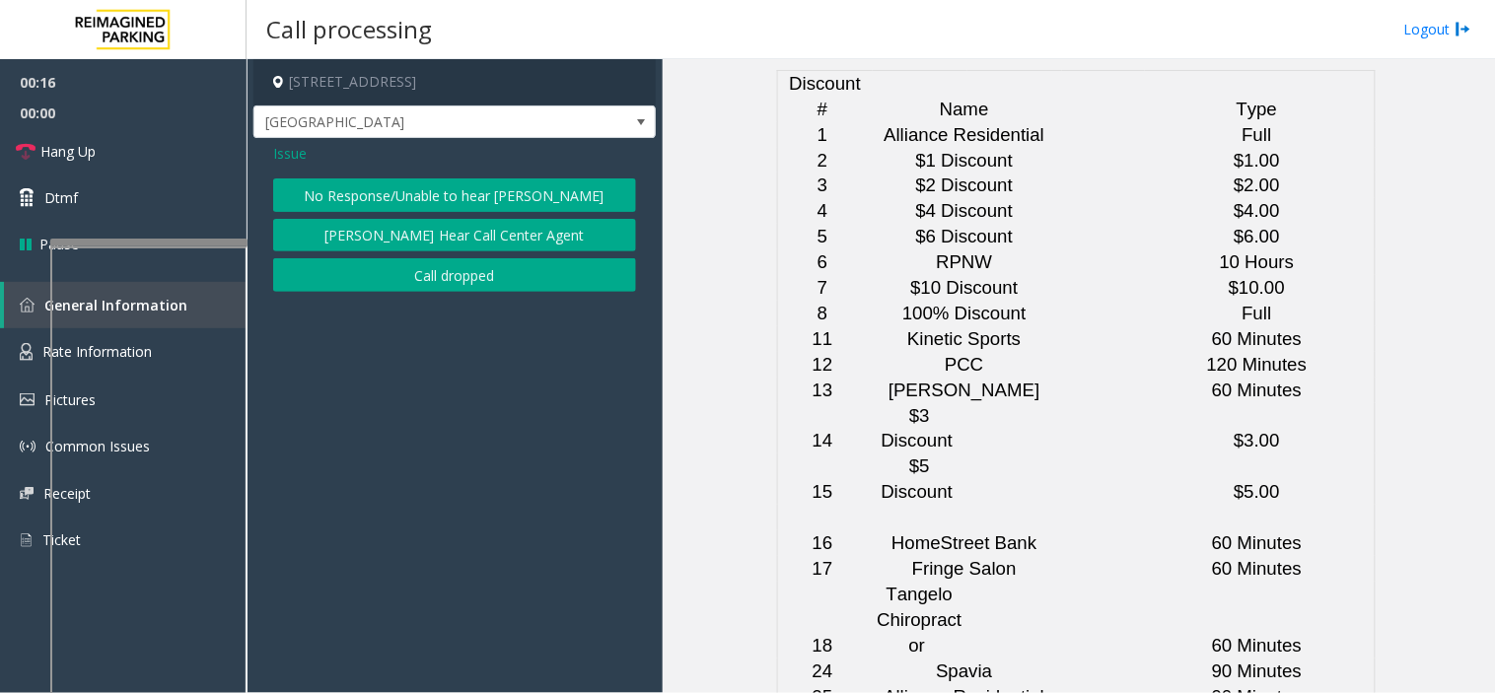
click at [388, 188] on button "No Response/Unable to hear [PERSON_NAME]" at bounding box center [454, 195] width 363 height 34
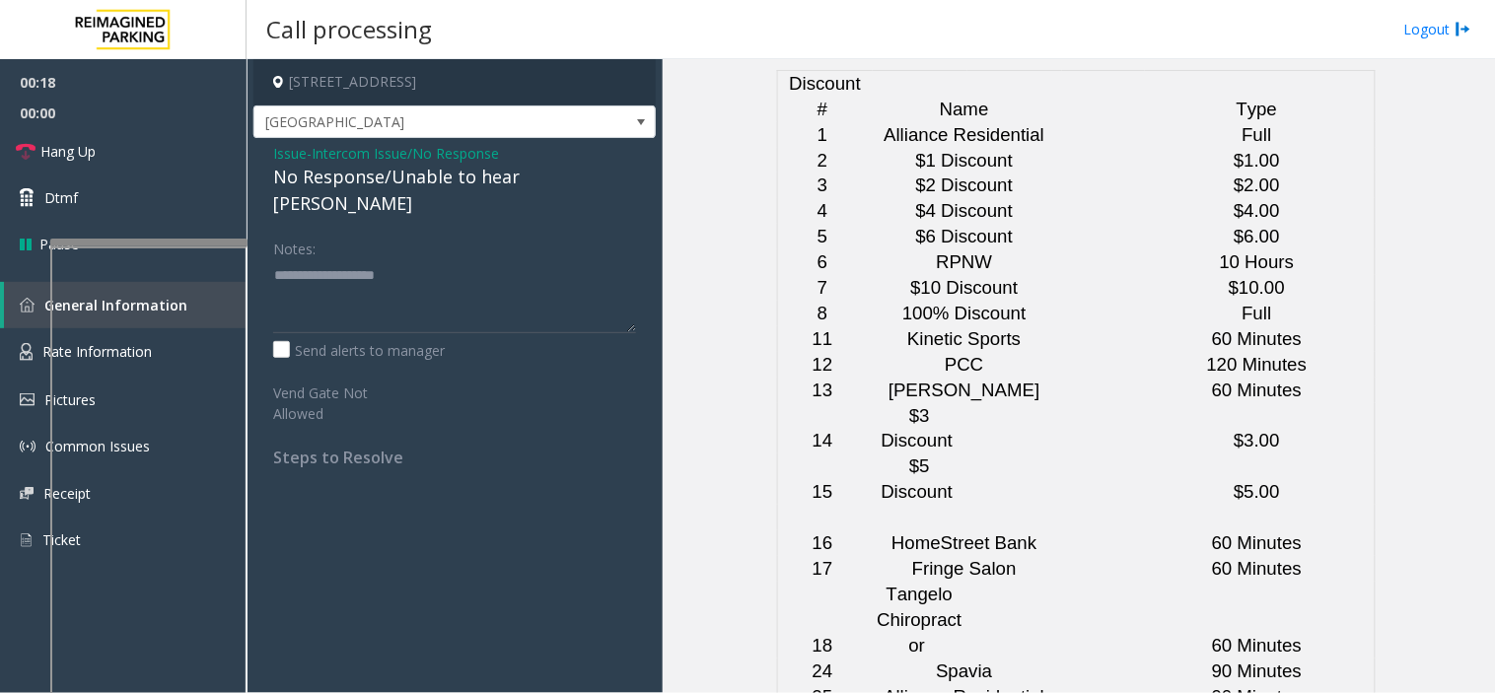
click at [365, 176] on div "No Response/Unable to hear [PERSON_NAME]" at bounding box center [454, 190] width 363 height 53
type textarea "**********"
click at [176, 149] on link "Hang Up" at bounding box center [123, 151] width 247 height 46
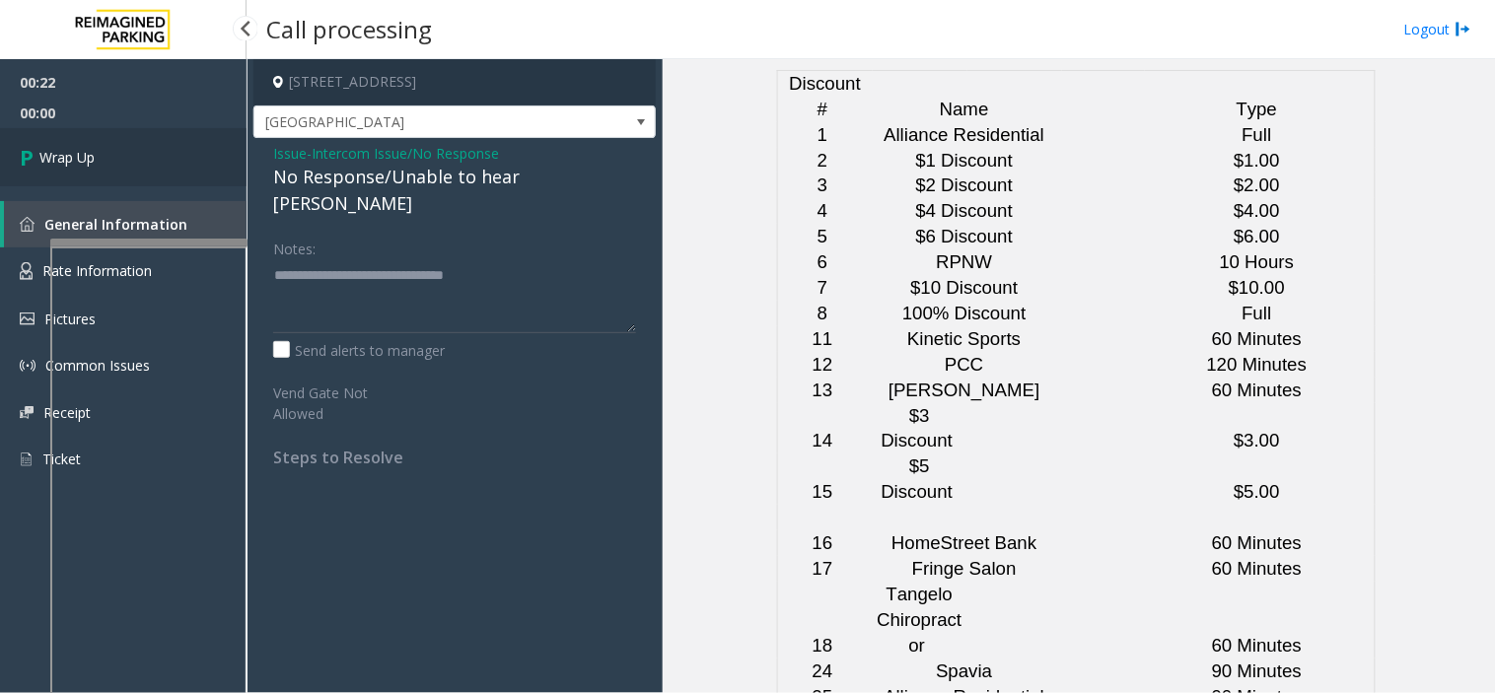
click at [176, 149] on link "Wrap Up" at bounding box center [123, 157] width 247 height 58
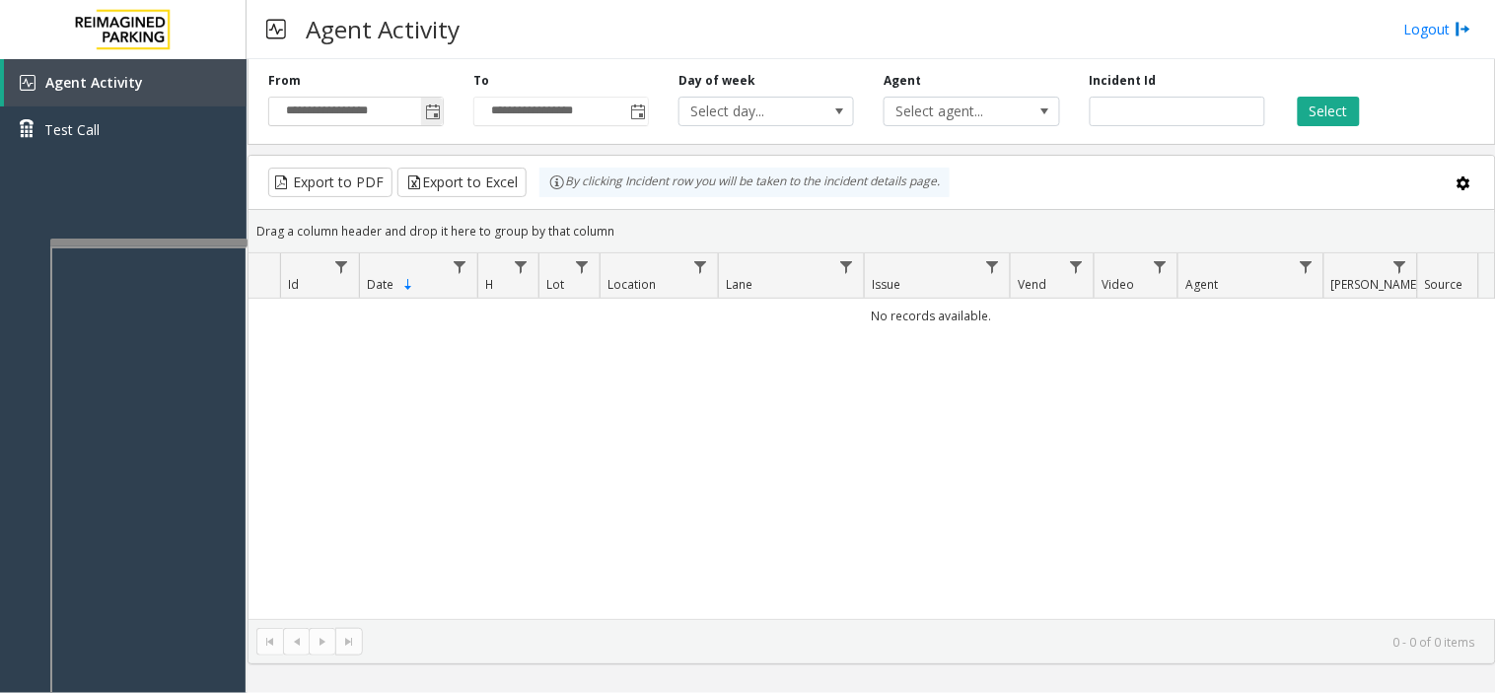
click at [418, 121] on input "**********" at bounding box center [356, 112] width 174 height 28
click at [422, 125] on span "Toggle popup" at bounding box center [432, 112] width 22 height 32
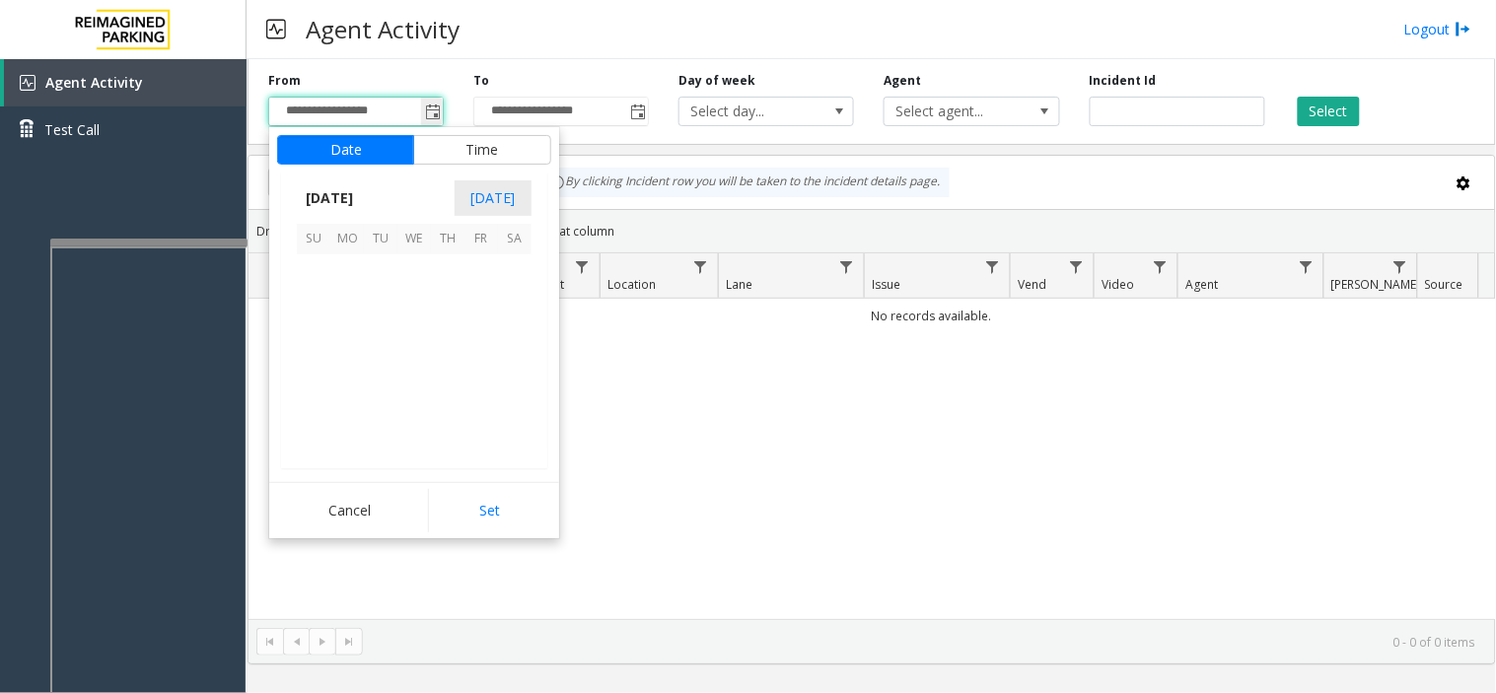
scroll to position [353815, 0]
click at [536, 40] on div "Agent Activity Logout" at bounding box center [871, 29] width 1249 height 59
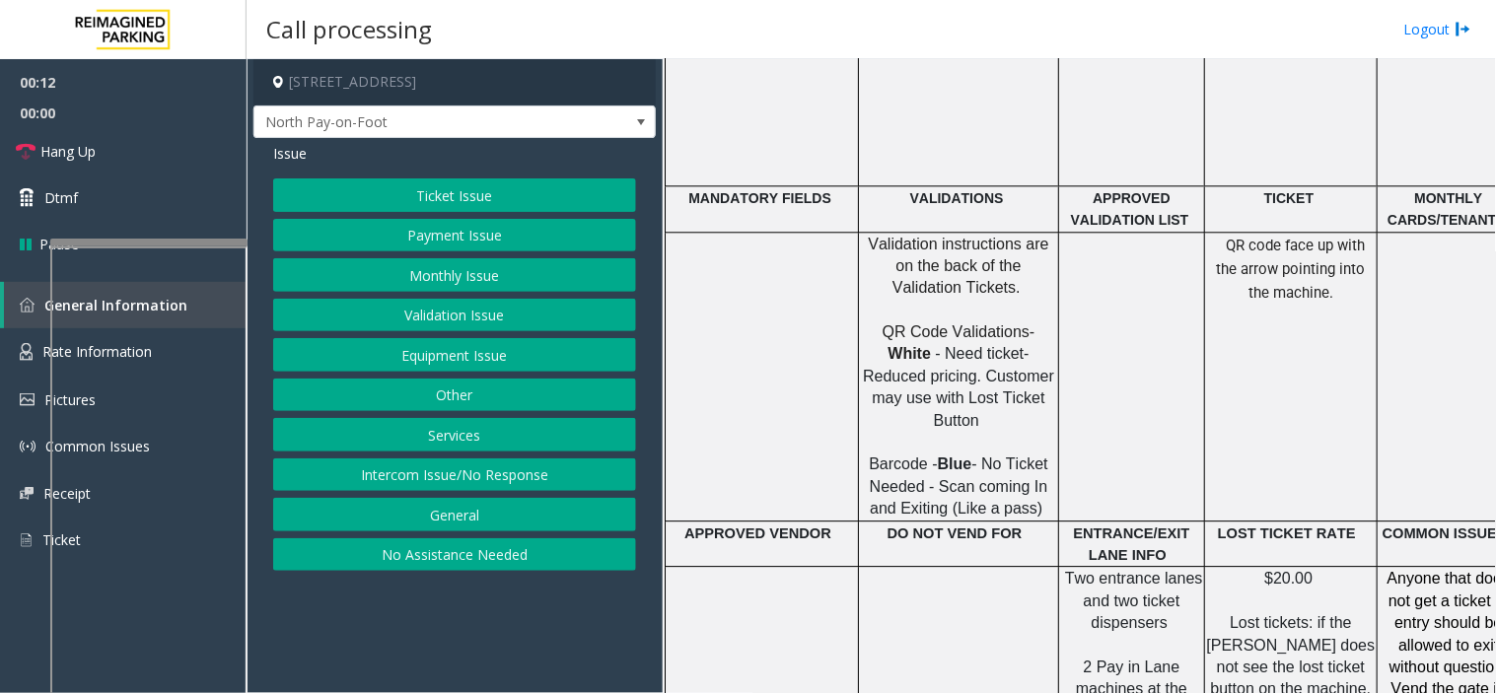
scroll to position [986, 0]
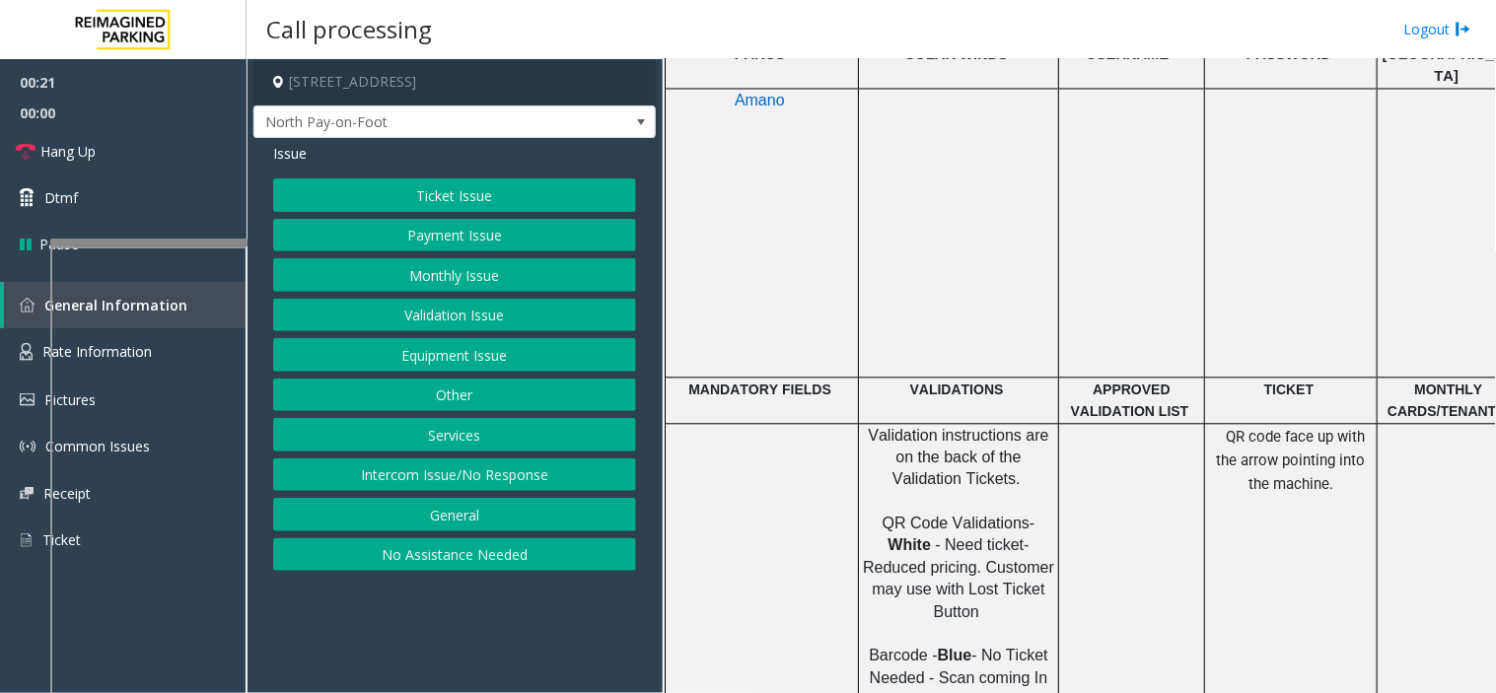
click at [391, 191] on button "Ticket Issue" at bounding box center [454, 195] width 363 height 34
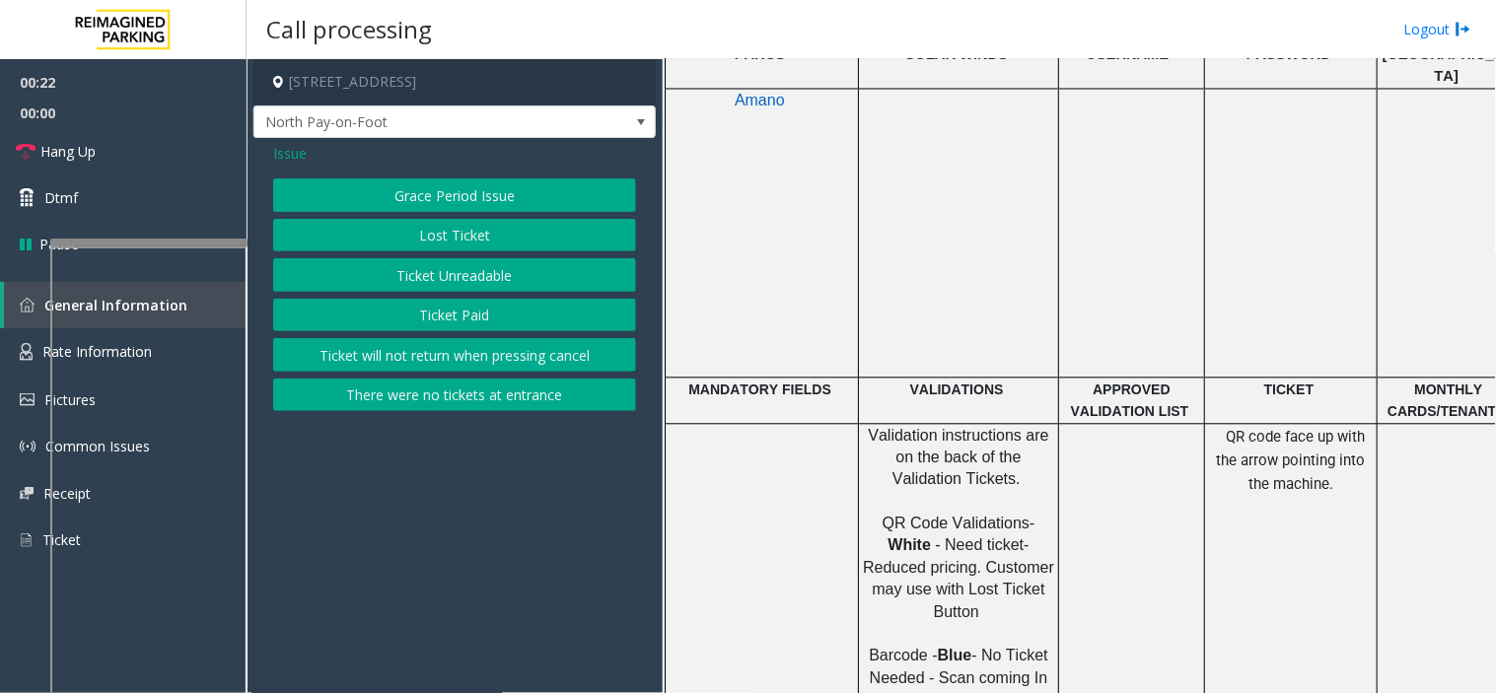
click at [412, 274] on button "Ticket Unreadable" at bounding box center [454, 275] width 363 height 34
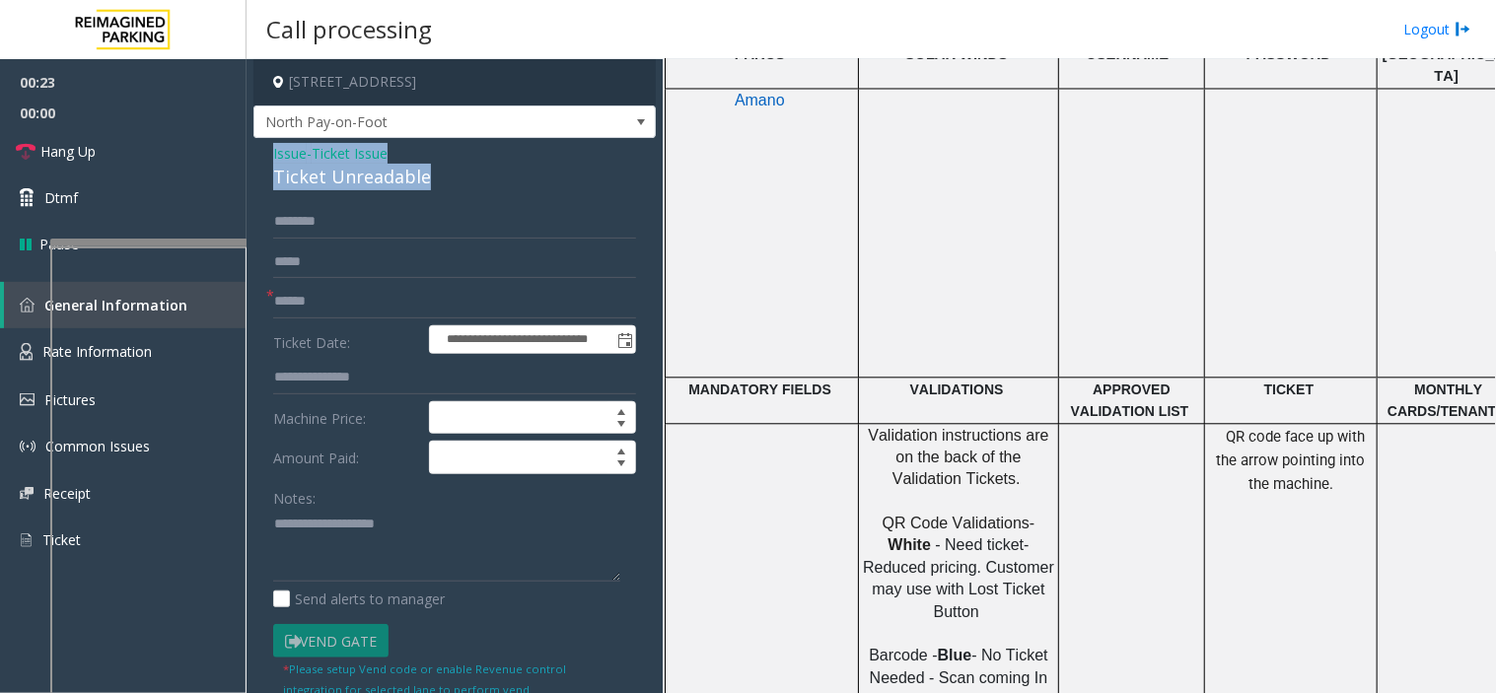
drag, startPoint x: 454, startPoint y: 182, endPoint x: 267, endPoint y: 152, distance: 188.8
click at [267, 152] on div "**********" at bounding box center [454, 619] width 402 height 962
click at [417, 557] on textarea at bounding box center [446, 546] width 347 height 74
click at [352, 570] on textarea at bounding box center [446, 546] width 347 height 74
type textarea "**********"
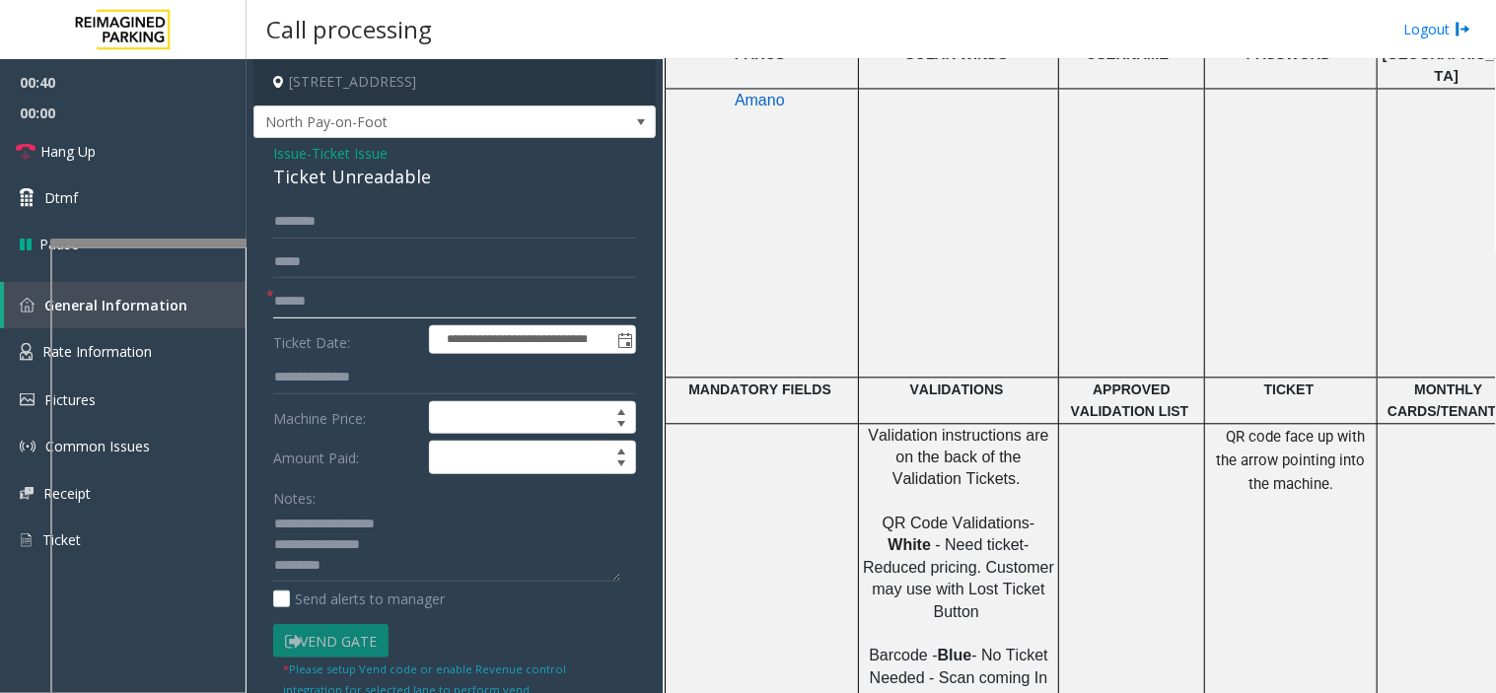
click at [346, 306] on input "text" at bounding box center [454, 302] width 363 height 34
type input "**"
click at [279, 159] on span "Issue" at bounding box center [290, 153] width 34 height 21
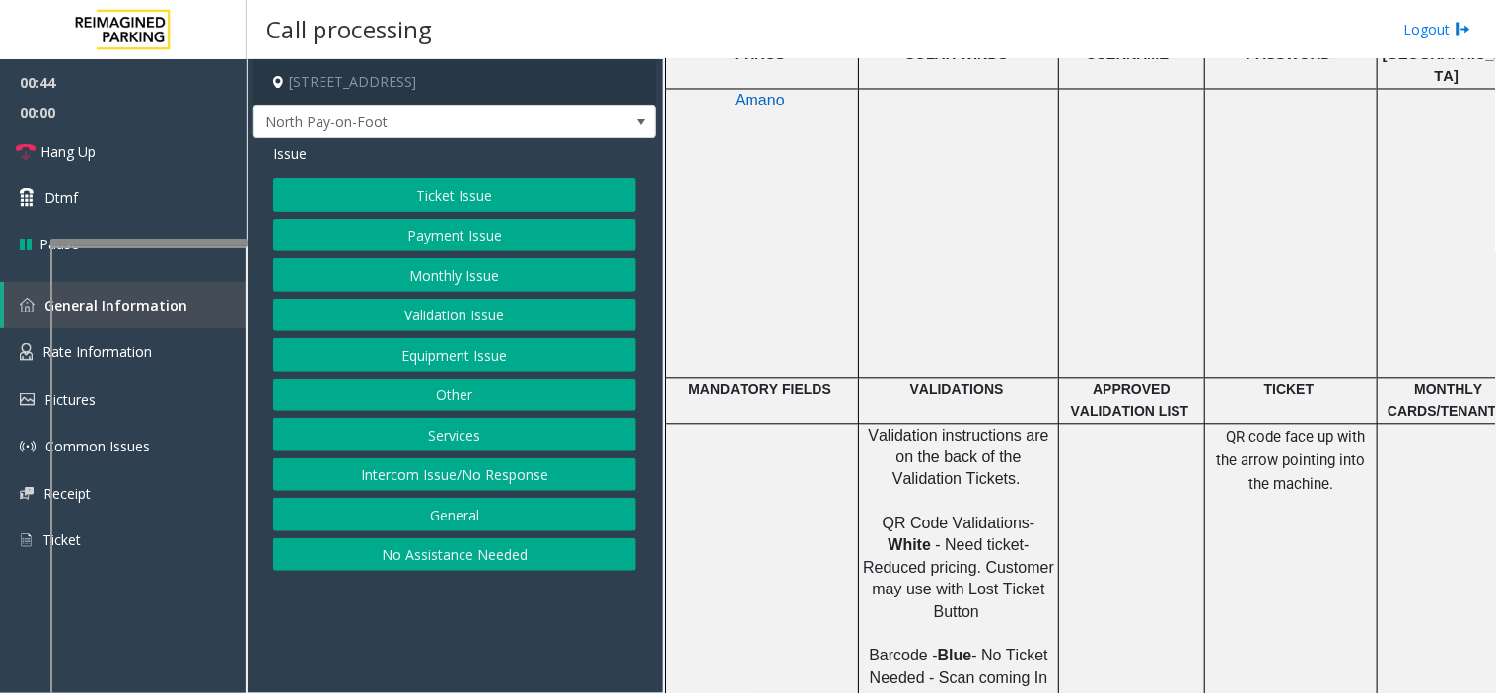
click at [361, 194] on button "Ticket Issue" at bounding box center [454, 195] width 363 height 34
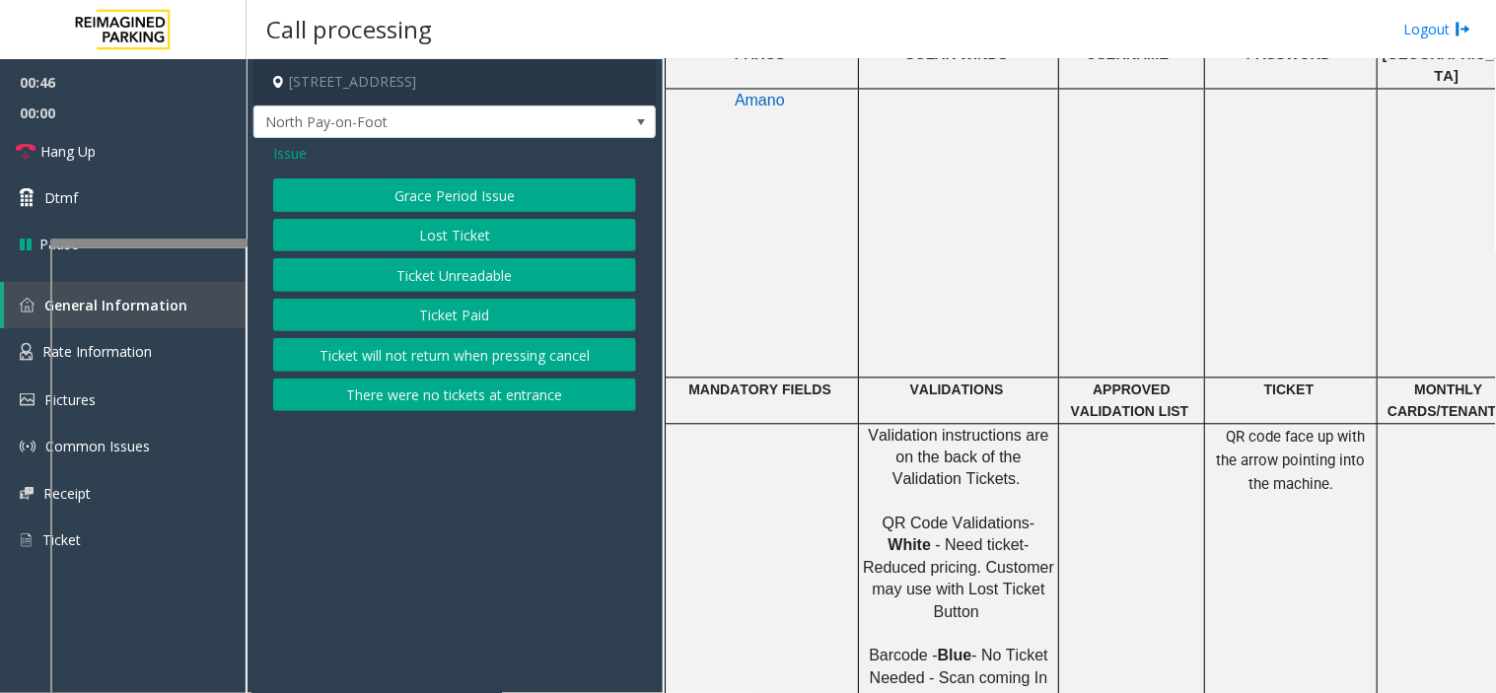
click at [289, 150] on span "Issue" at bounding box center [290, 153] width 34 height 21
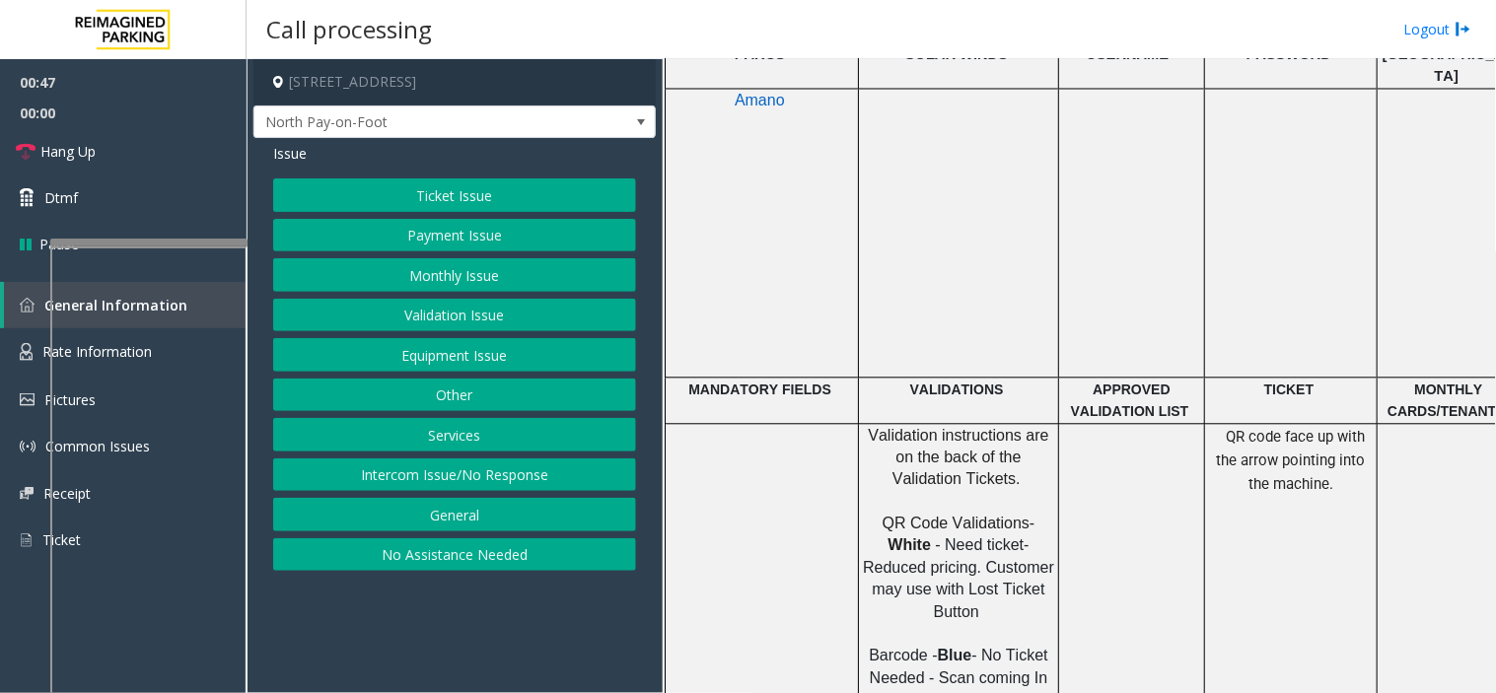
click at [348, 177] on div "Issue Ticket Issue Payment Issue Monthly Issue Validation Issue Equipment Issue…" at bounding box center [454, 359] width 402 height 443
click at [361, 192] on button "Ticket Issue" at bounding box center [454, 195] width 363 height 34
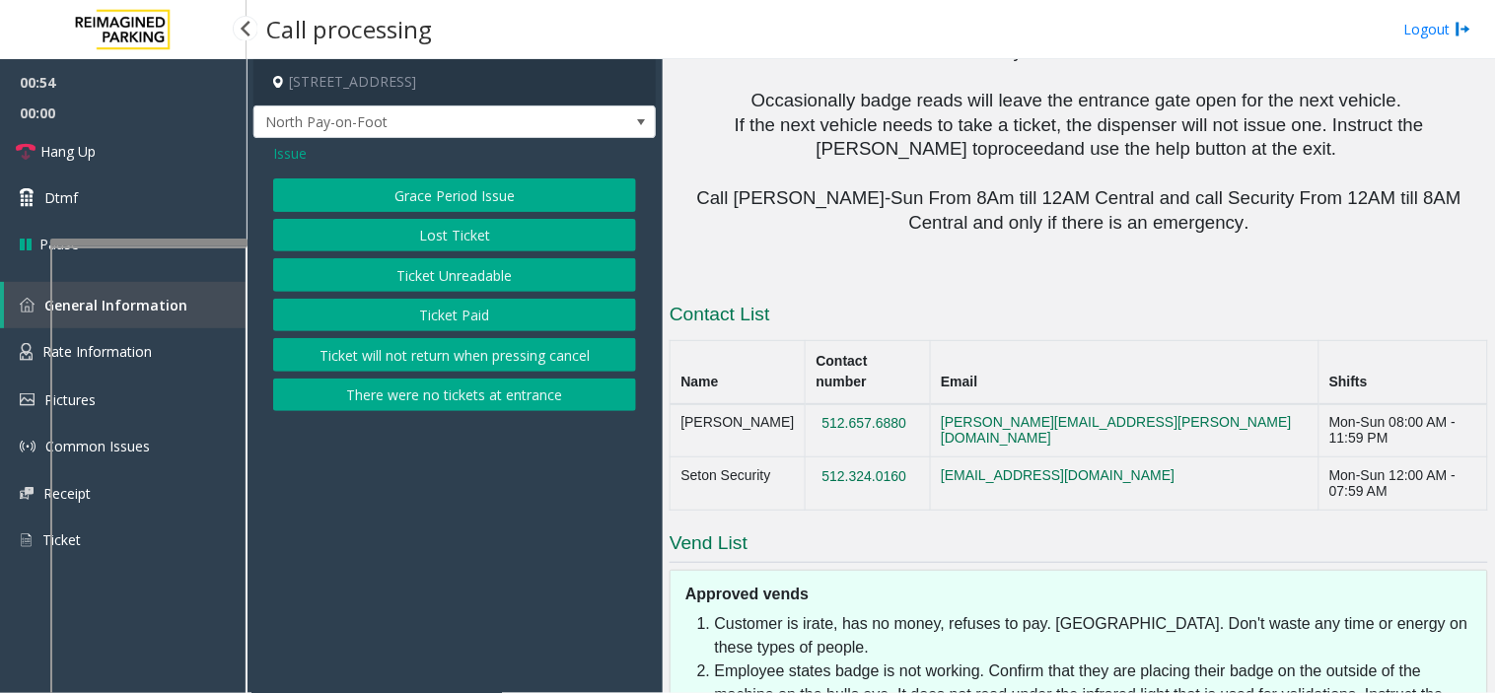
scroll to position [2212, 0]
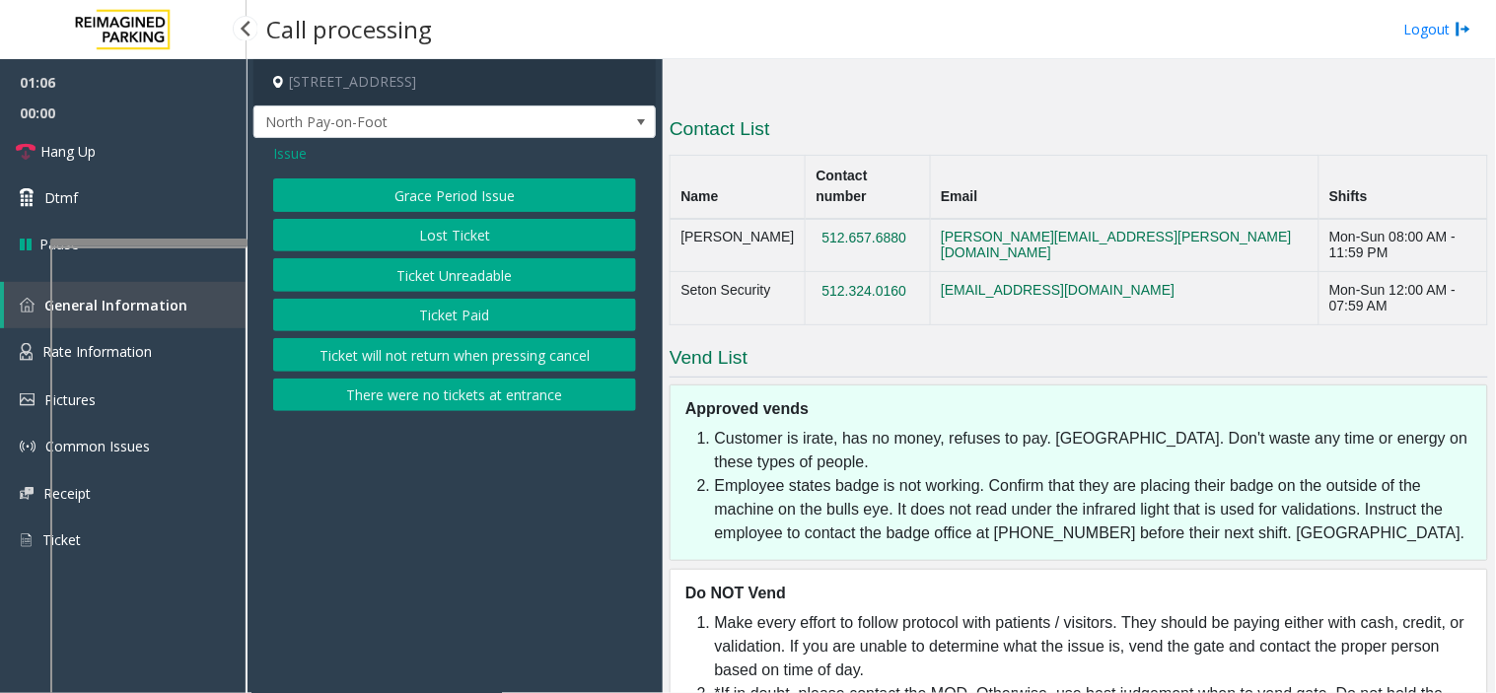
click at [291, 164] on div "Issue Grace Period Issue Lost Ticket Ticket Unreadable Ticket Paid Ticket will …" at bounding box center [454, 279] width 402 height 283
click at [290, 154] on span "Issue" at bounding box center [290, 153] width 34 height 21
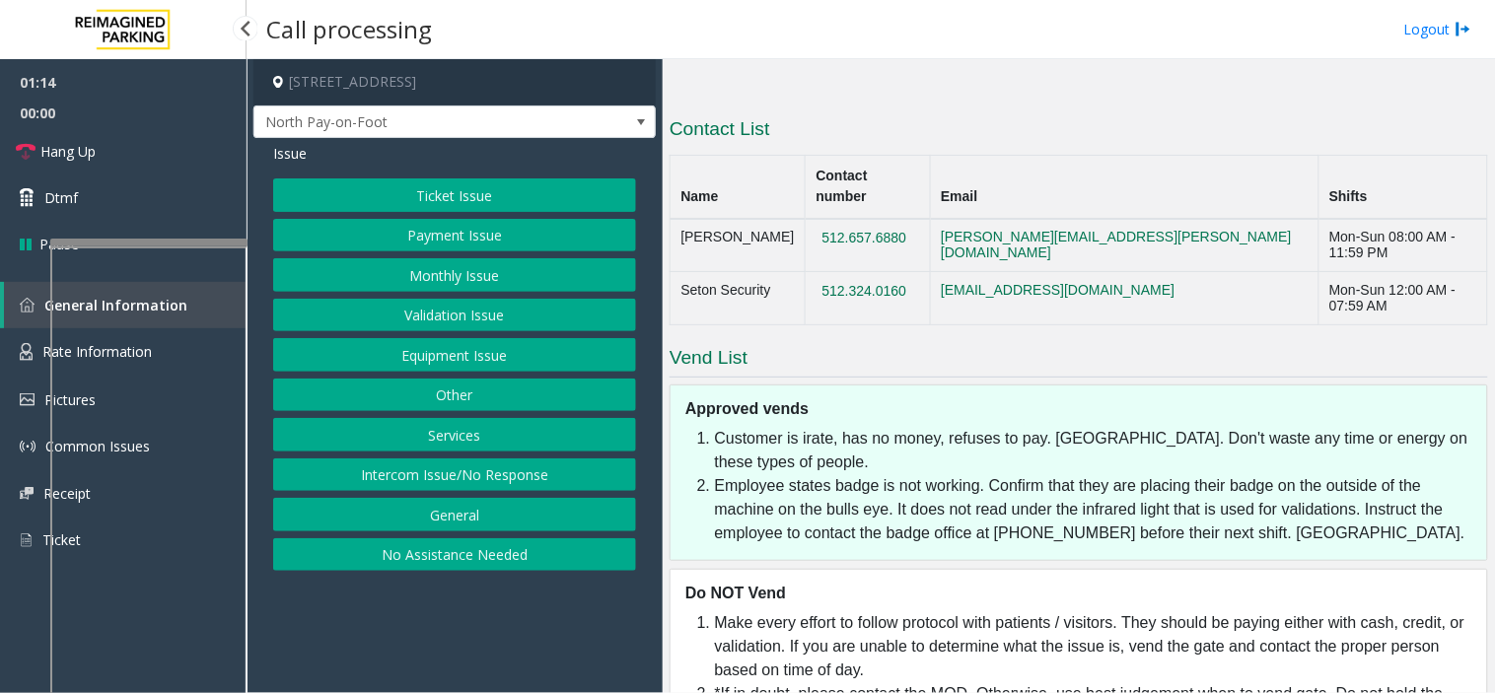
click at [366, 201] on button "Ticket Issue" at bounding box center [454, 195] width 363 height 34
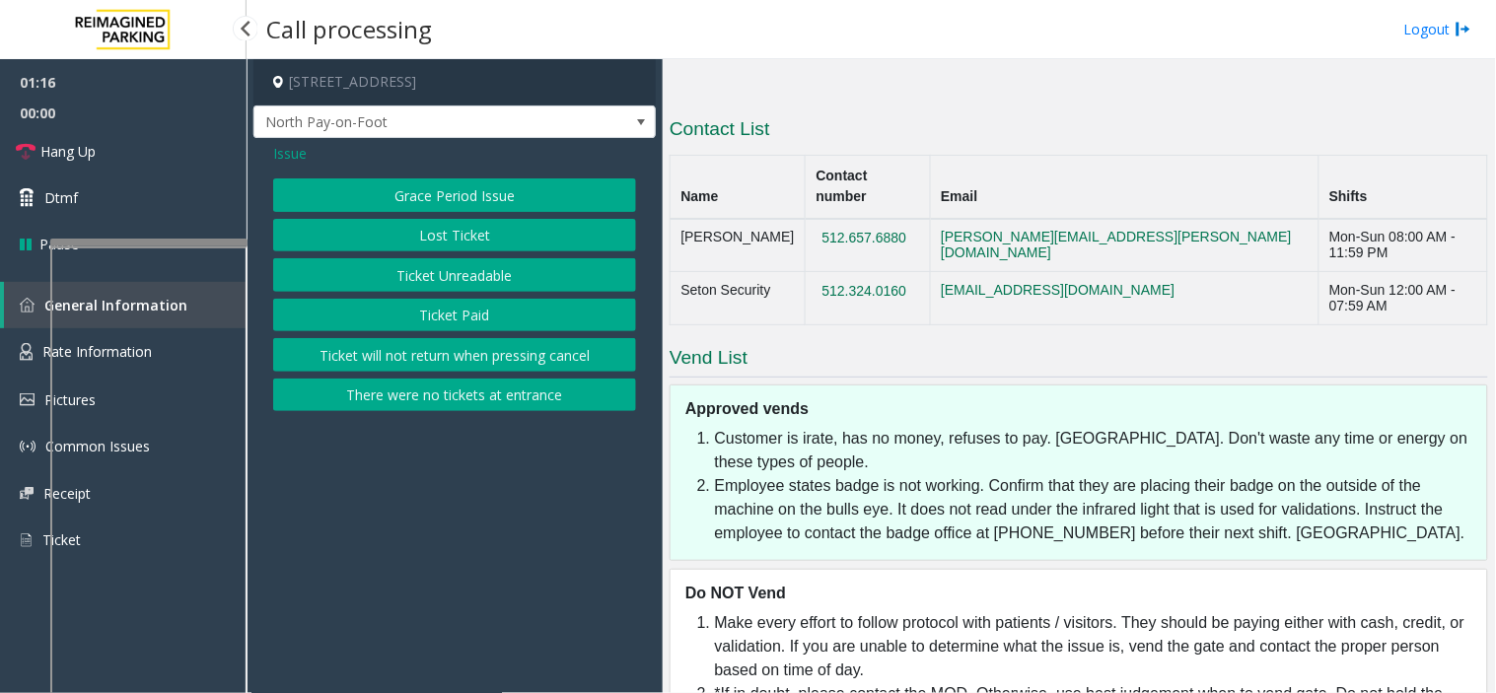
click at [368, 276] on button "Ticket Unreadable" at bounding box center [454, 275] width 363 height 34
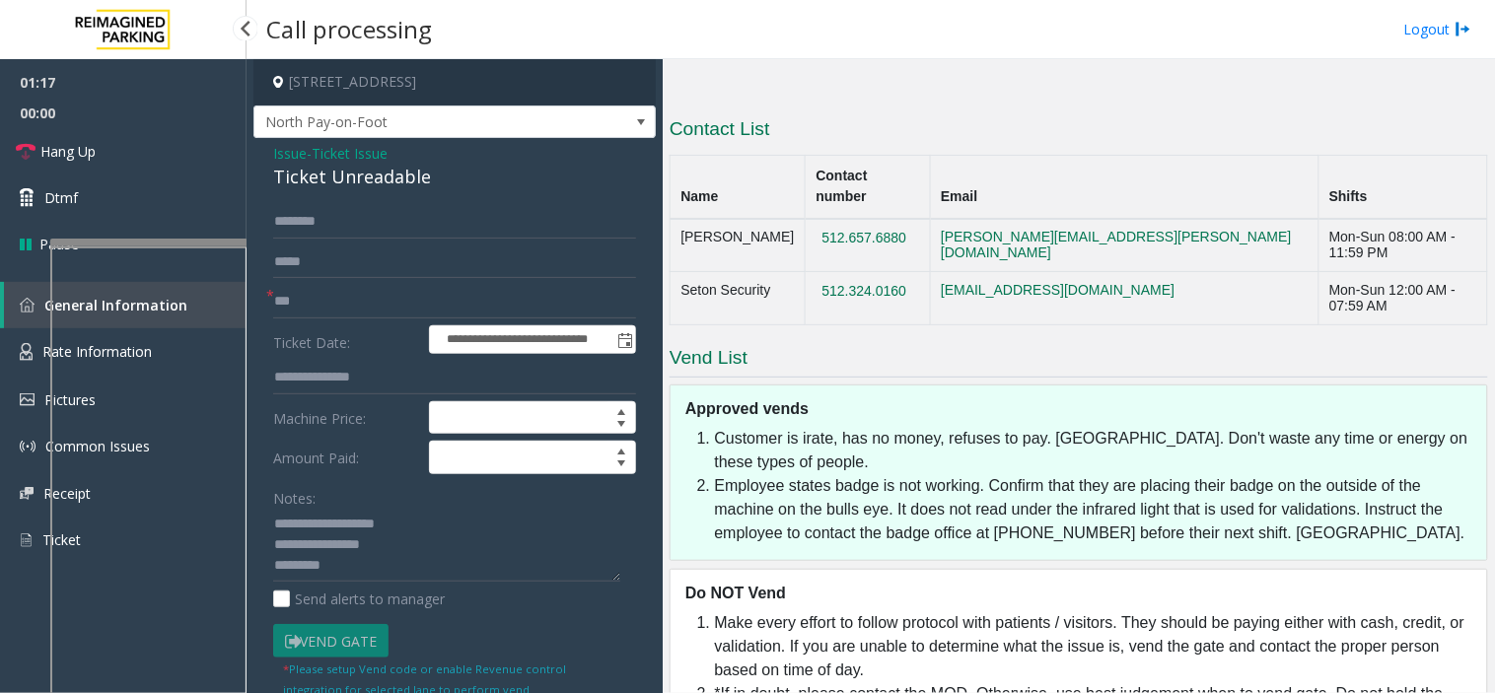
click at [350, 341] on label "Ticket Date:" at bounding box center [346, 340] width 156 height 30
click at [332, 312] on input "**" at bounding box center [454, 302] width 363 height 34
type input "*"
click at [185, 168] on link "Hang Up" at bounding box center [123, 151] width 247 height 46
click at [293, 306] on input "text" at bounding box center [454, 302] width 363 height 34
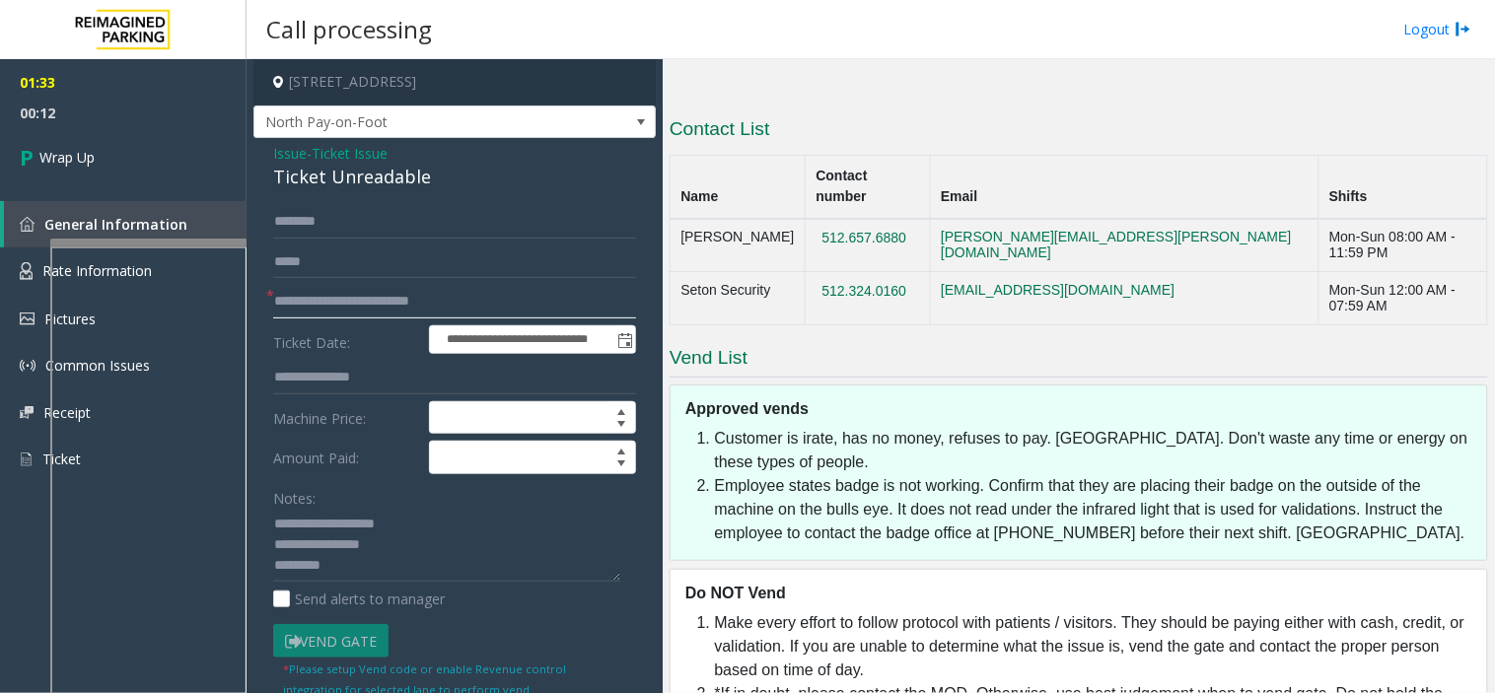
type input "**********"
click at [345, 568] on textarea at bounding box center [446, 546] width 347 height 74
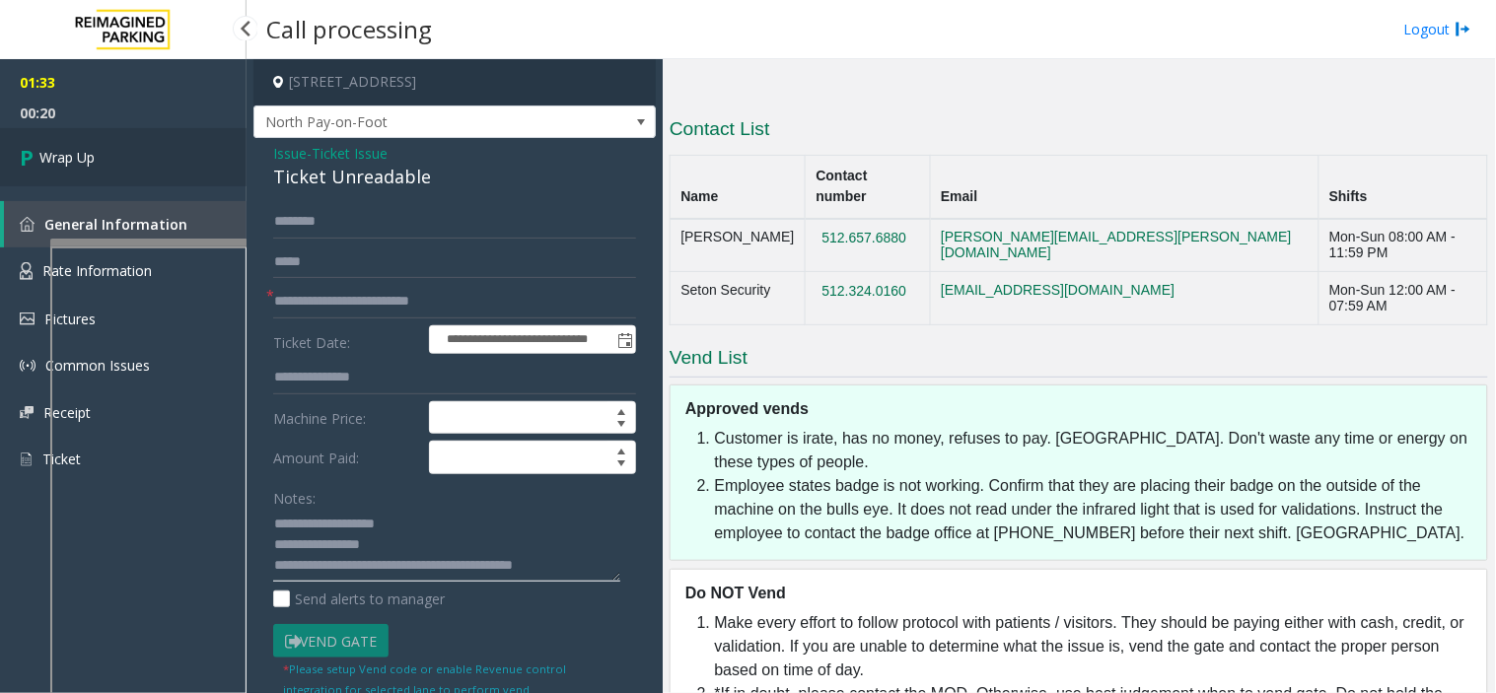
type textarea "**********"
click at [114, 128] on link "Wrap Up" at bounding box center [123, 157] width 247 height 58
click at [128, 150] on link "Wrap Up" at bounding box center [123, 157] width 247 height 58
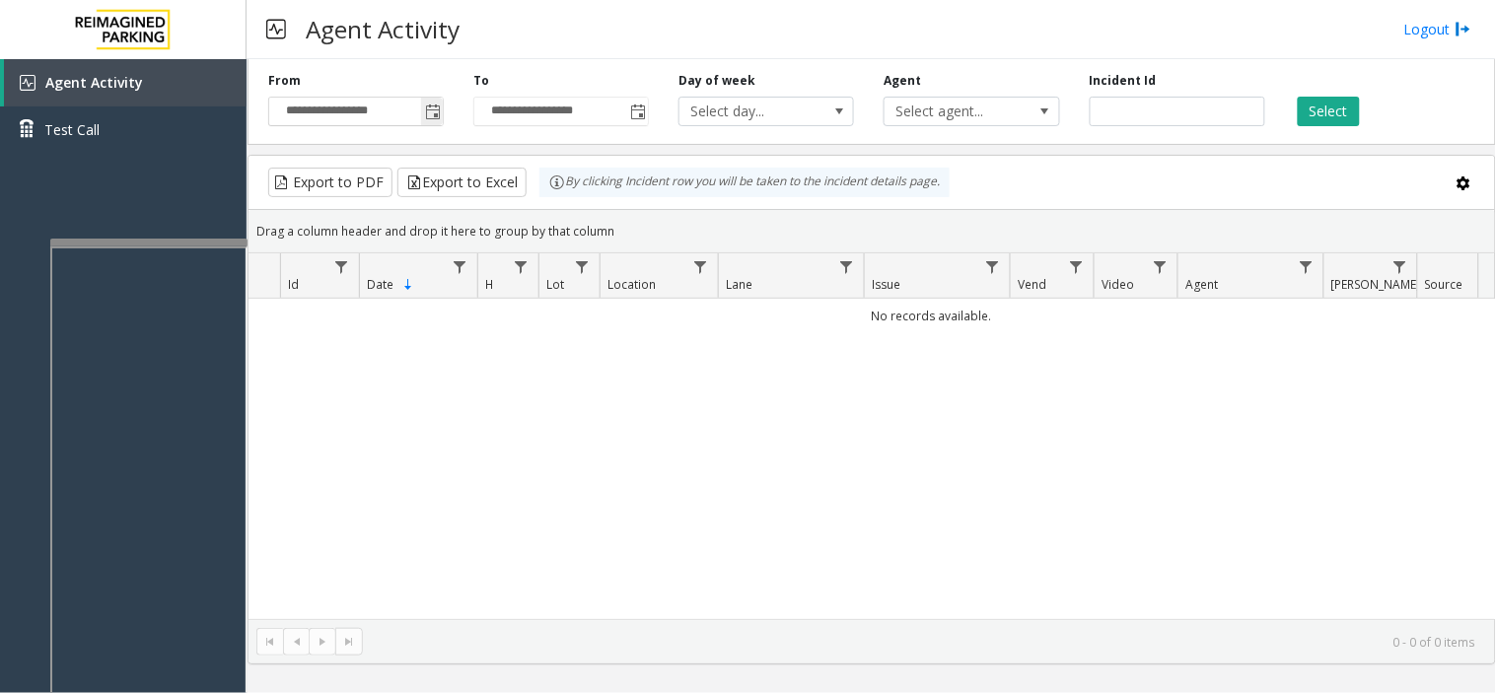
click at [432, 122] on span "Toggle popup" at bounding box center [432, 112] width 22 height 32
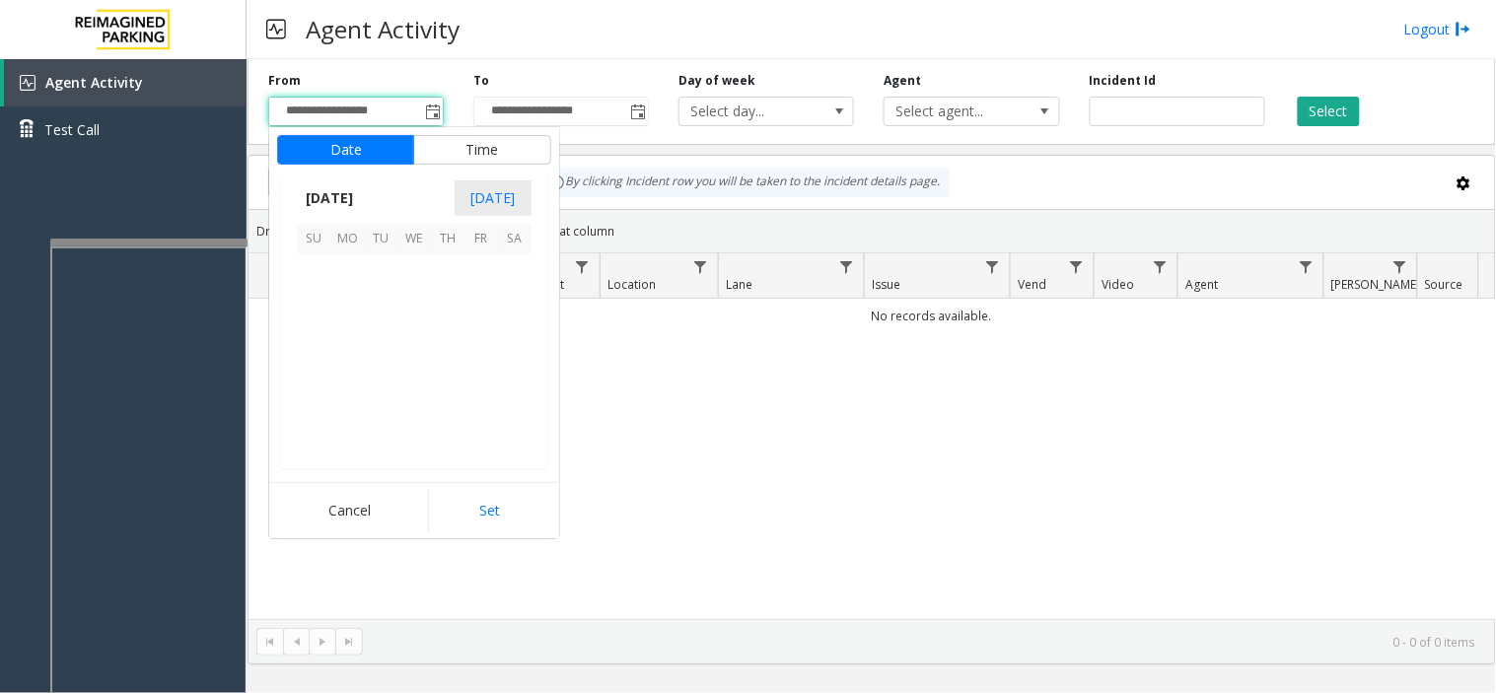
scroll to position [353815, 0]
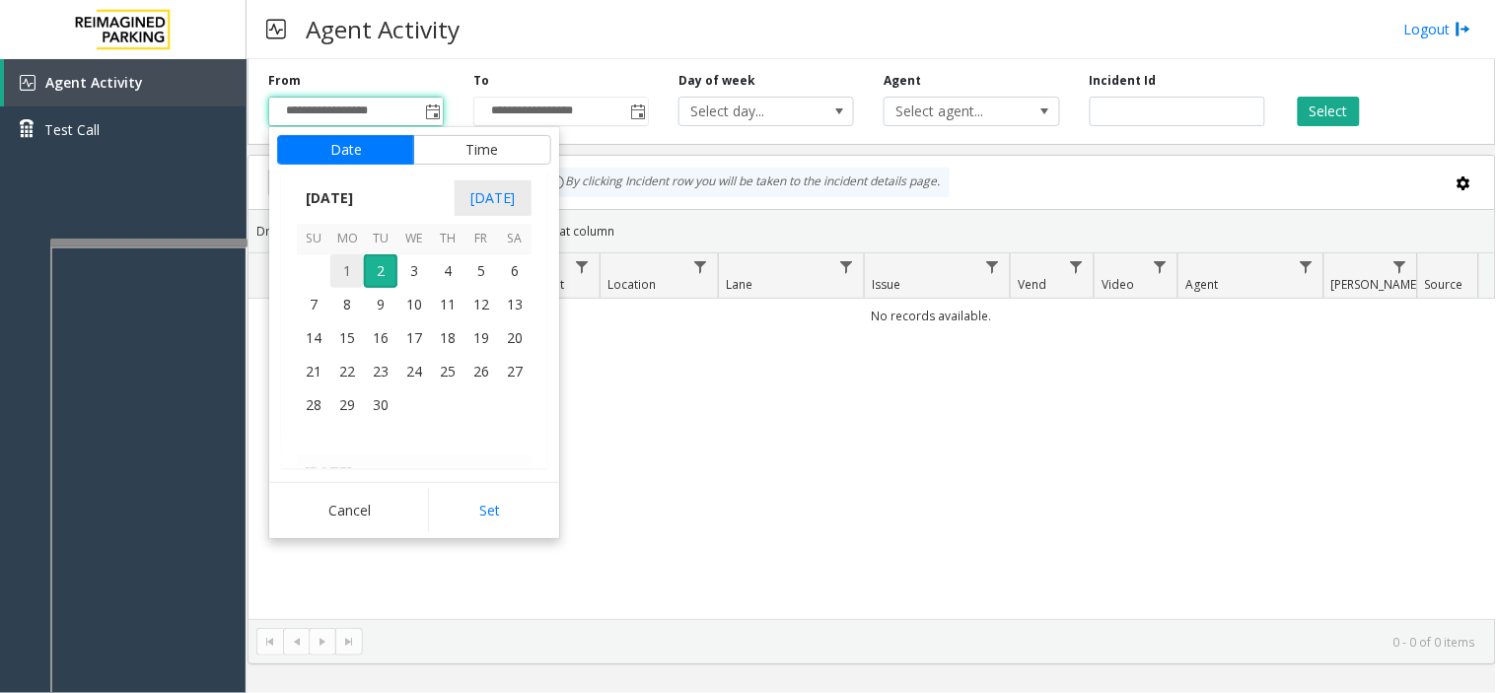
click at [339, 266] on span "1" at bounding box center [347, 271] width 34 height 34
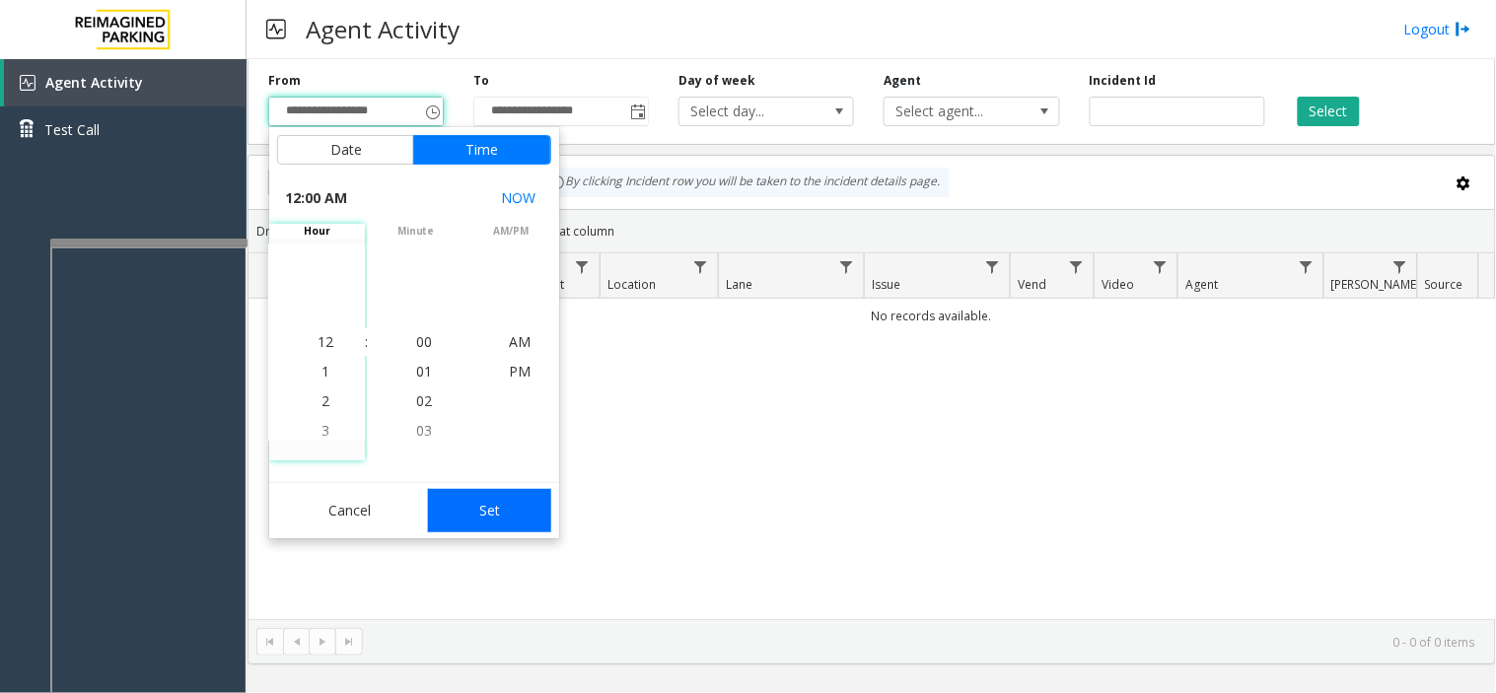
click at [476, 517] on button "Set" at bounding box center [490, 510] width 124 height 43
type input "**********"
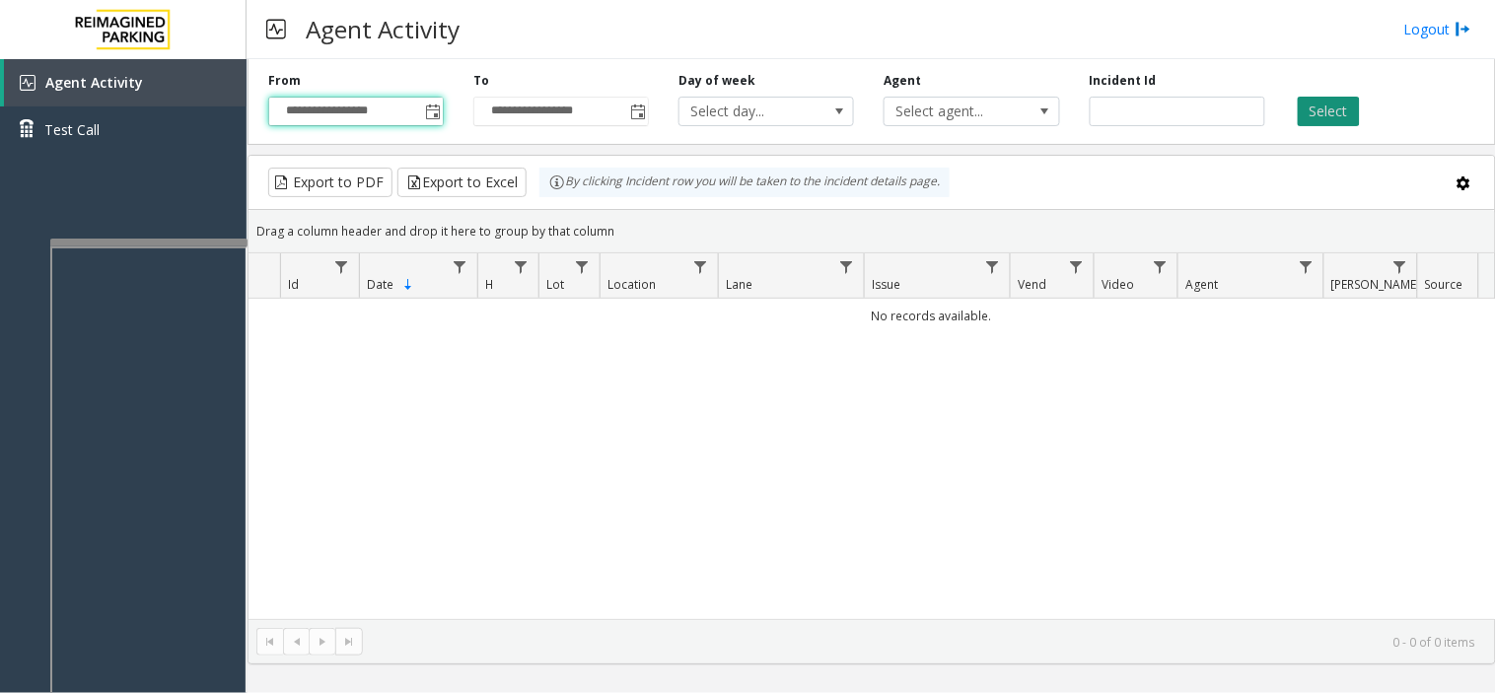
click at [1338, 99] on button "Select" at bounding box center [1329, 112] width 62 height 30
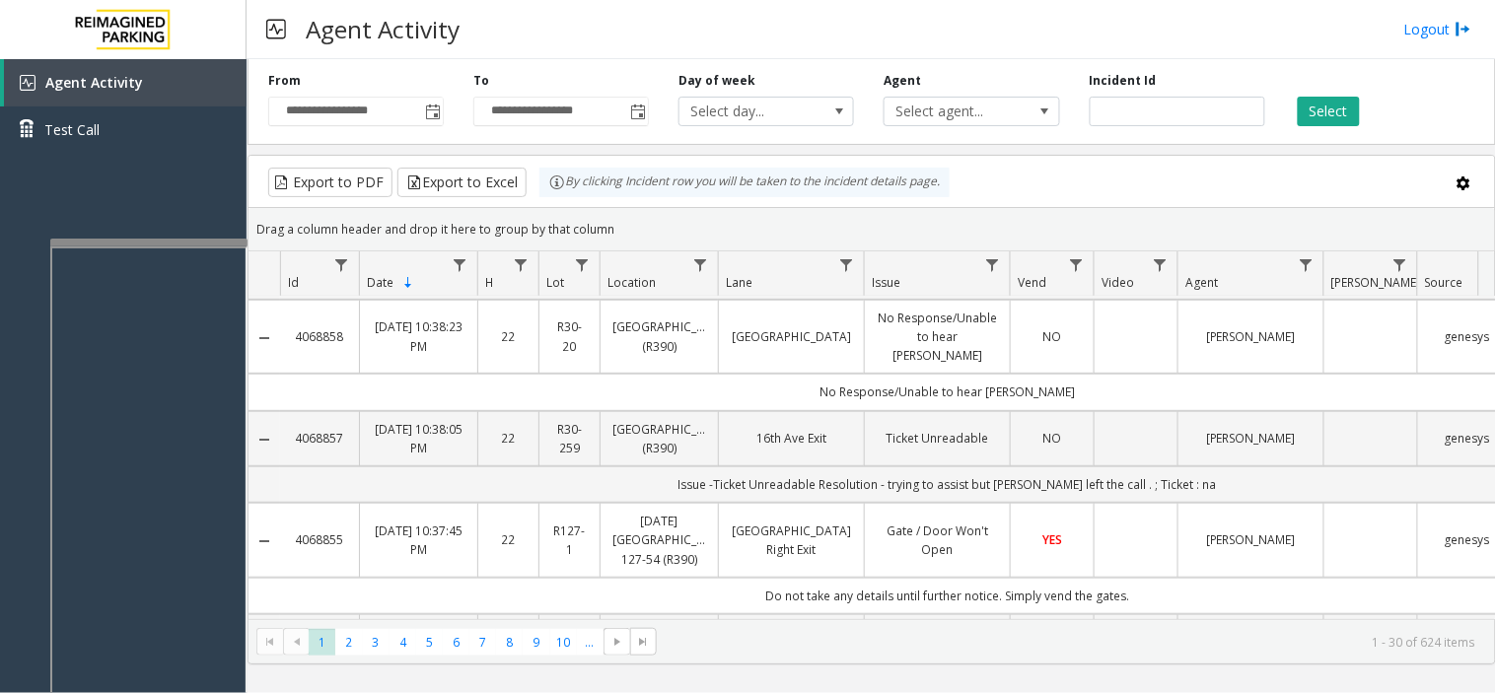
scroll to position [438, 0]
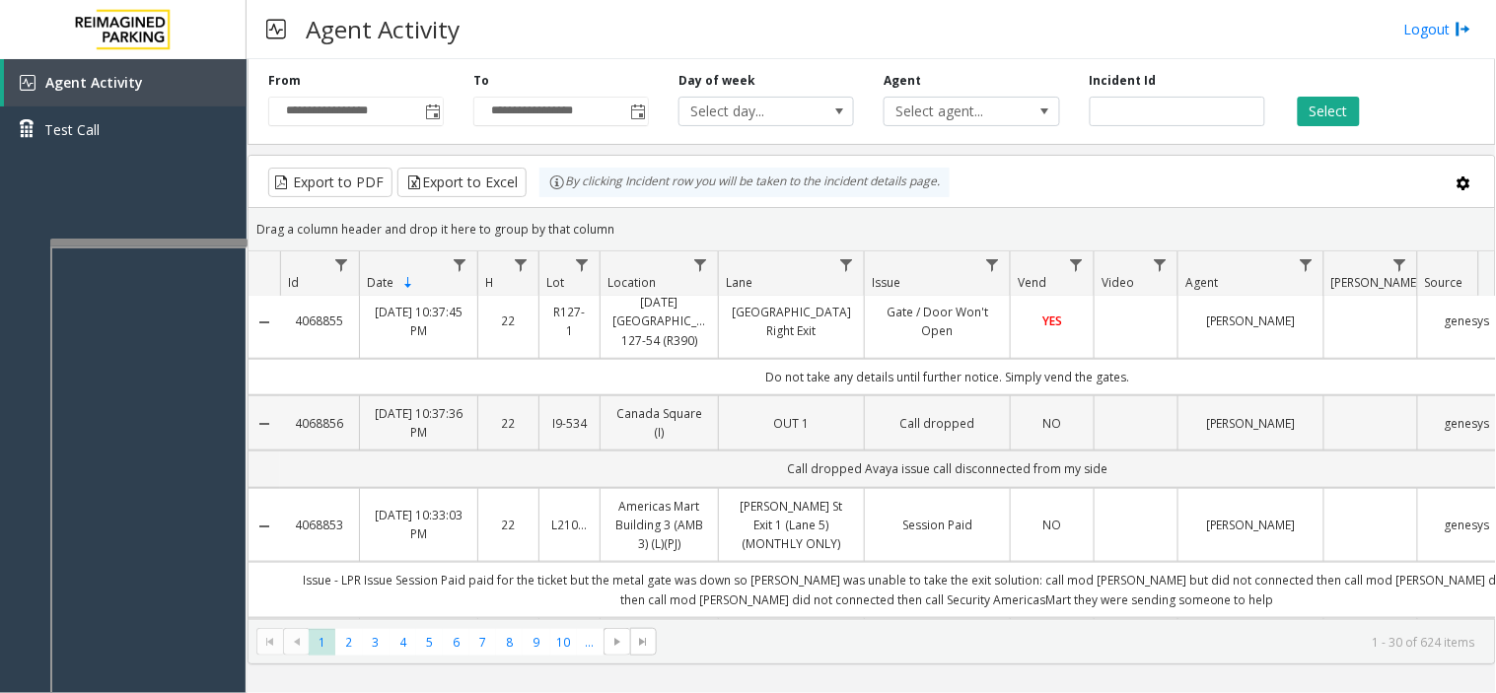
drag, startPoint x: 350, startPoint y: 388, endPoint x: 291, endPoint y: 388, distance: 59.2
click at [291, 395] on td "4068856" at bounding box center [319, 422] width 79 height 55
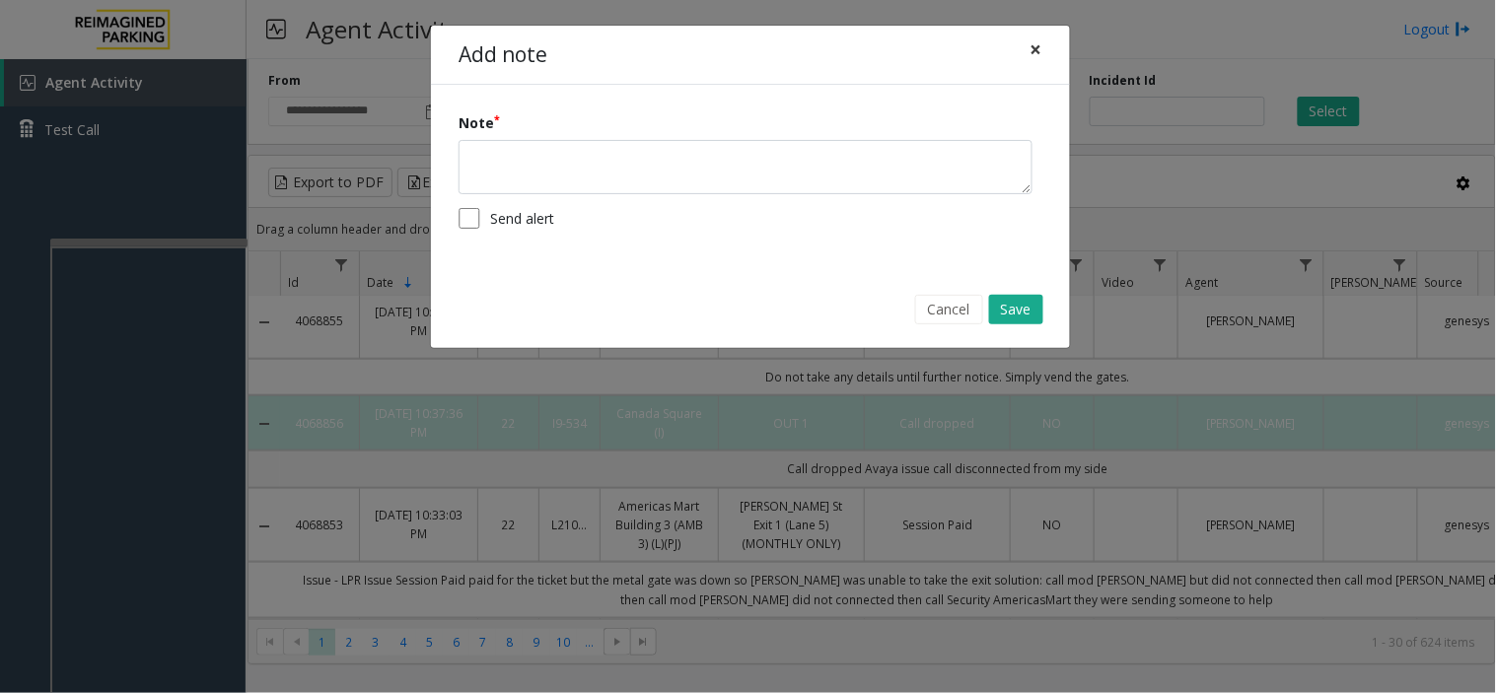
click at [1041, 51] on span "×" at bounding box center [1036, 49] width 12 height 28
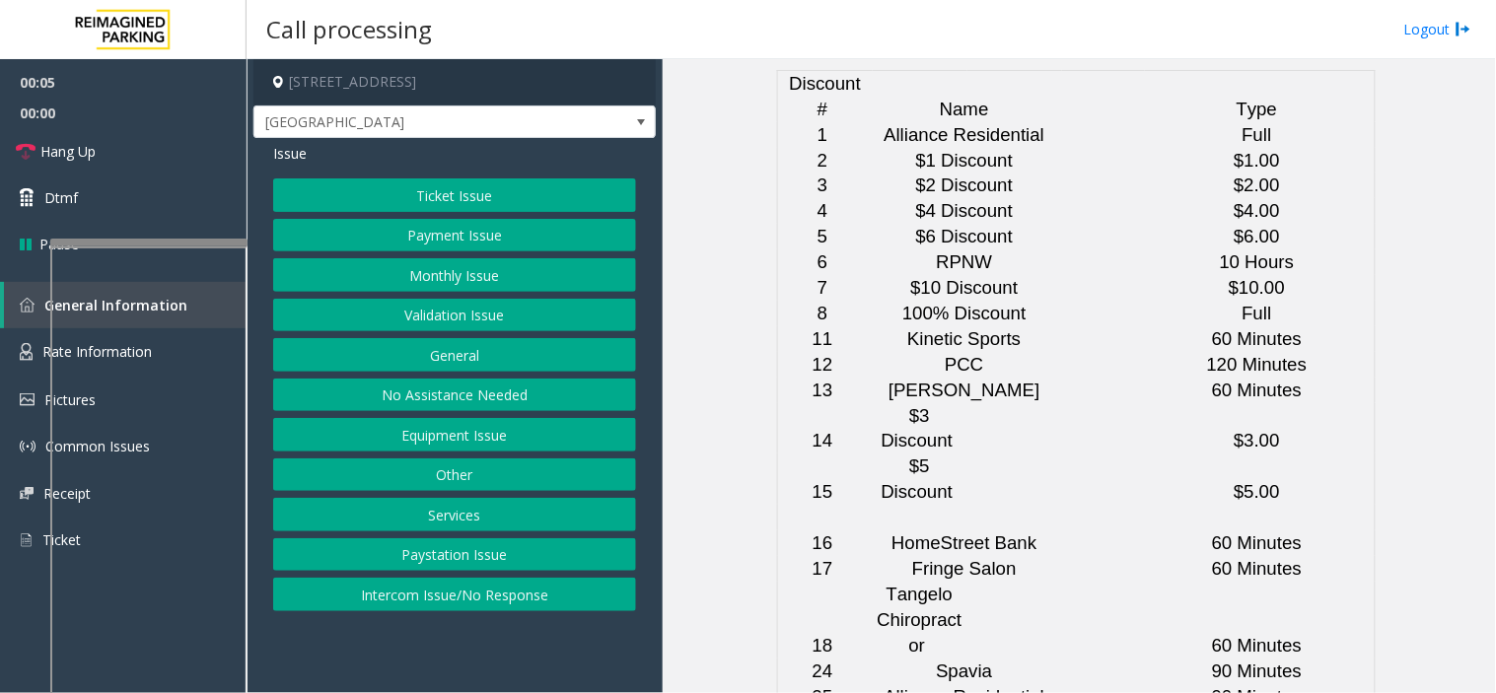
scroll to position [5105, 0]
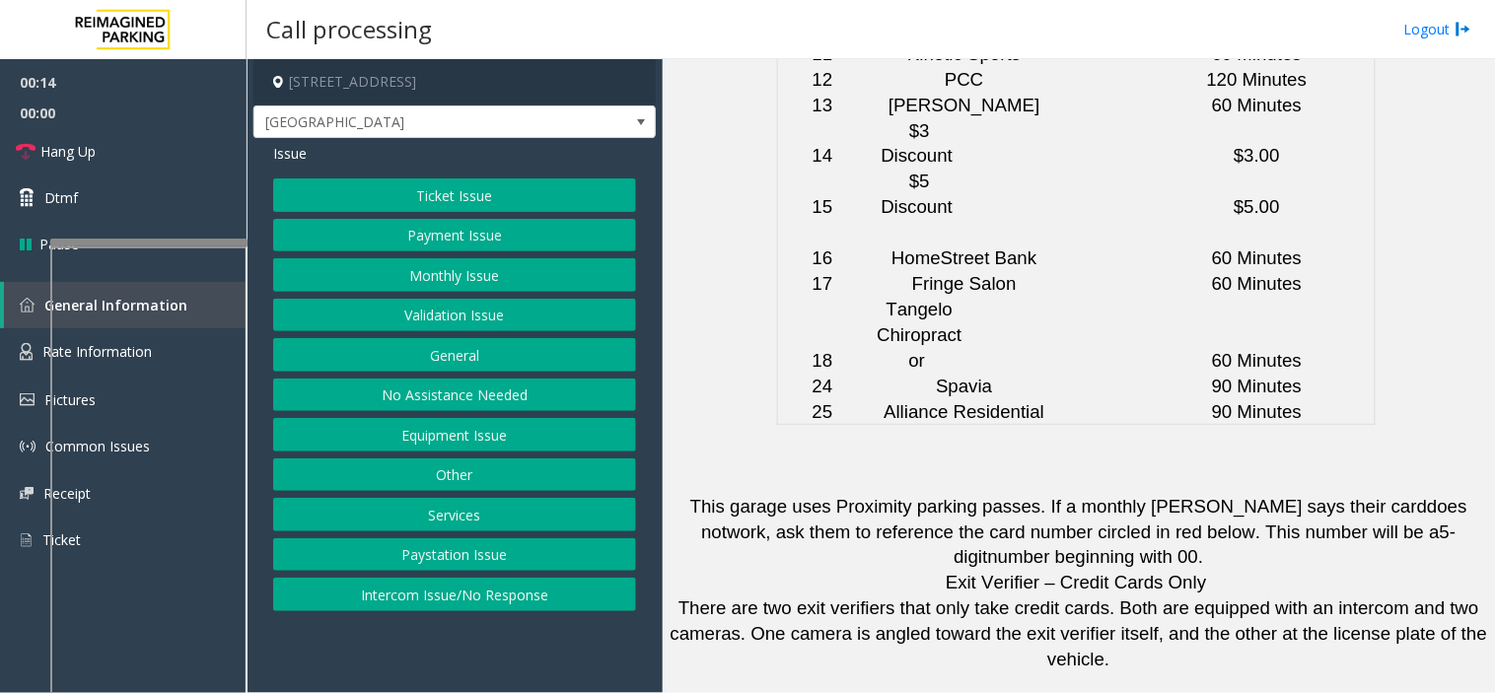
click at [467, 589] on button "Intercom Issue/No Response" at bounding box center [454, 595] width 363 height 34
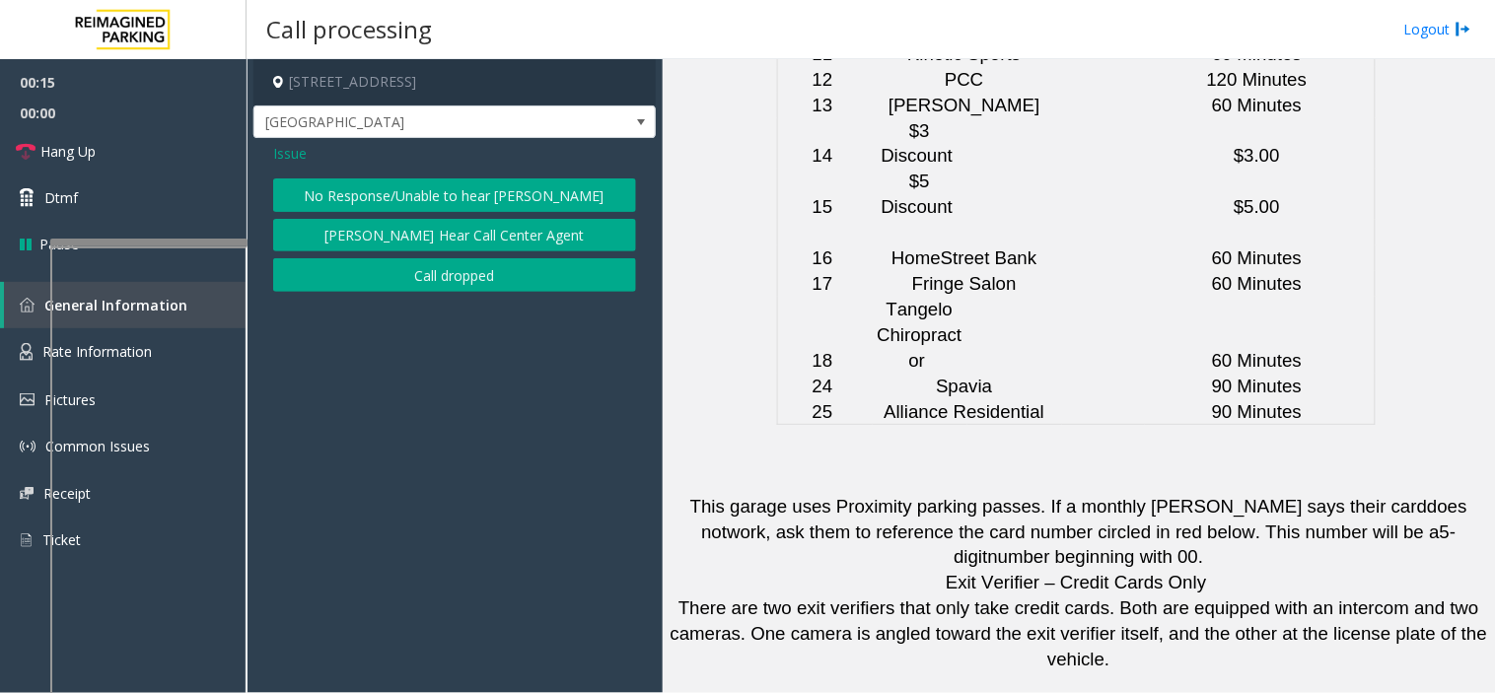
click at [420, 189] on button "No Response/Unable to hear [PERSON_NAME]" at bounding box center [454, 195] width 363 height 34
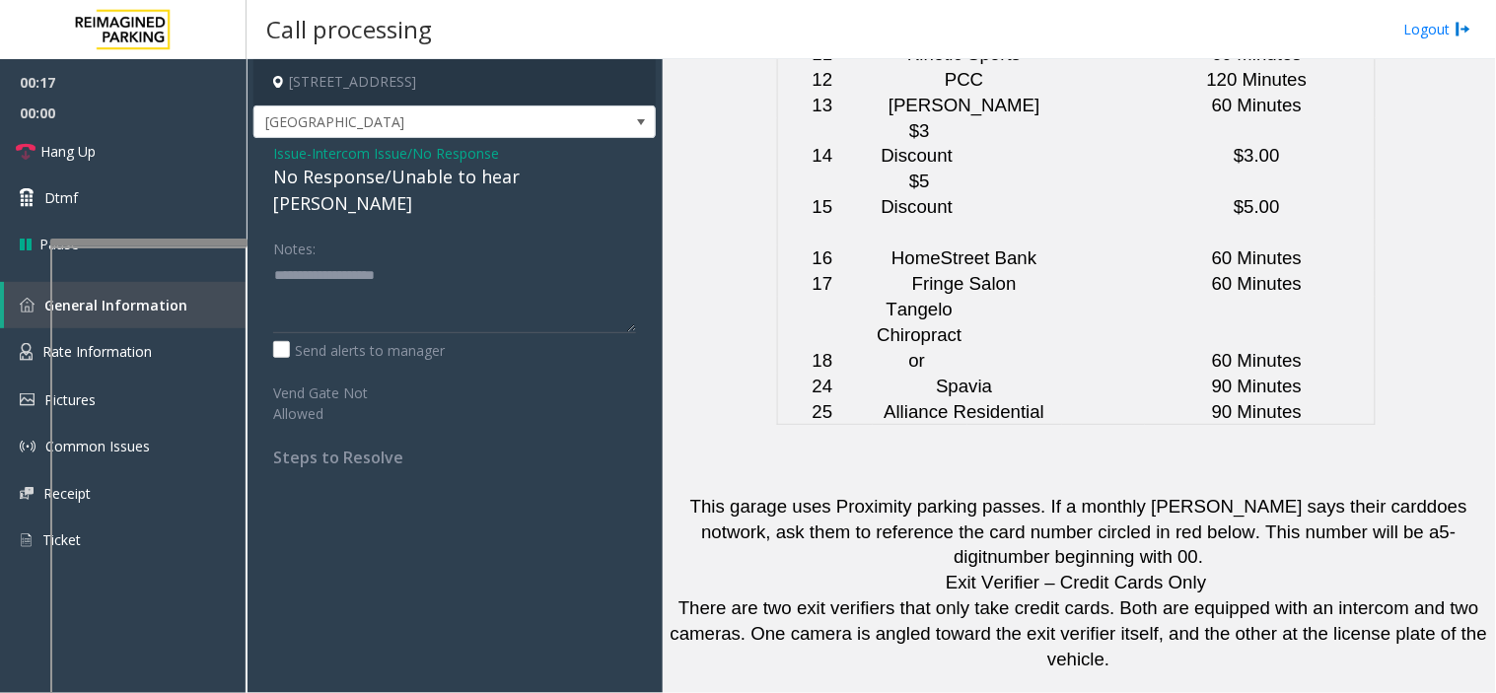
click at [405, 181] on div "No Response/Unable to hear [PERSON_NAME]" at bounding box center [454, 190] width 363 height 53
type textarea "**********"
click at [182, 152] on link "Hang Up" at bounding box center [123, 151] width 247 height 46
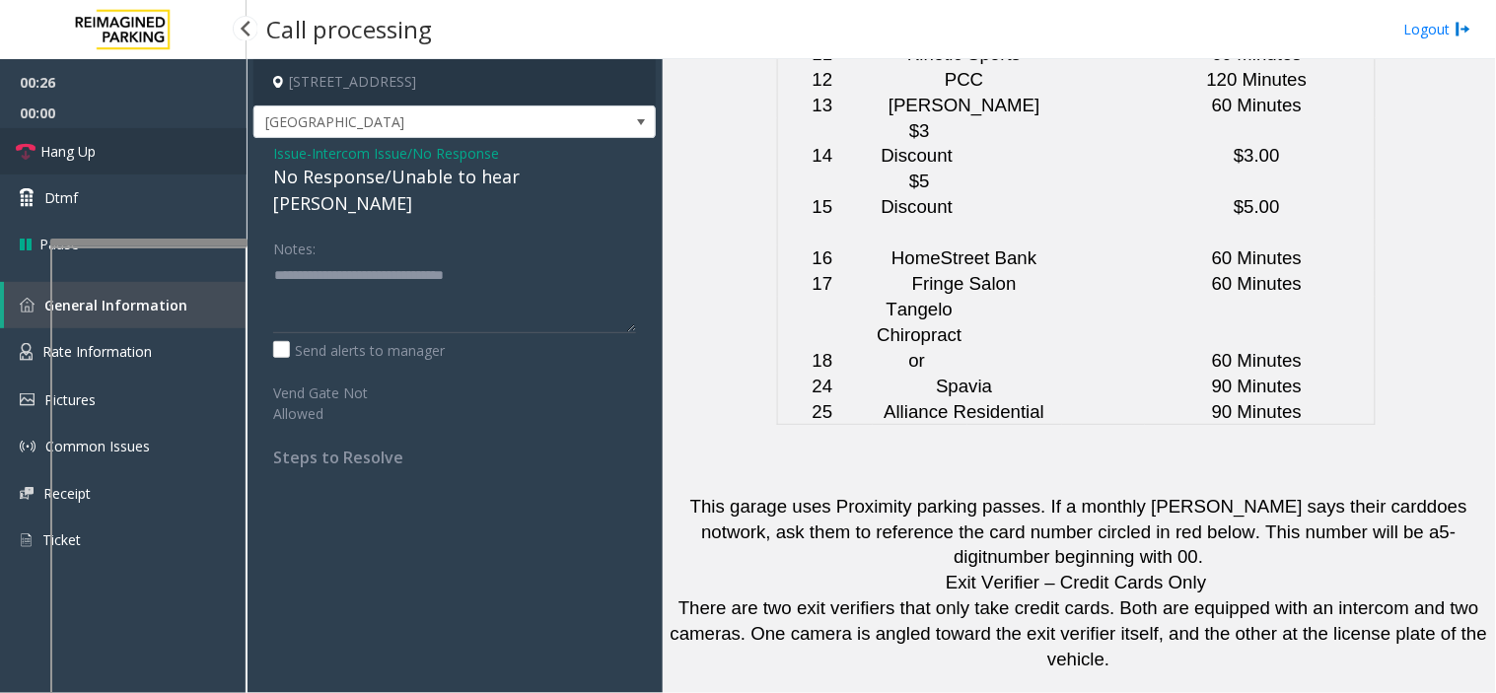
click at [189, 154] on link "Hang Up" at bounding box center [123, 151] width 247 height 46
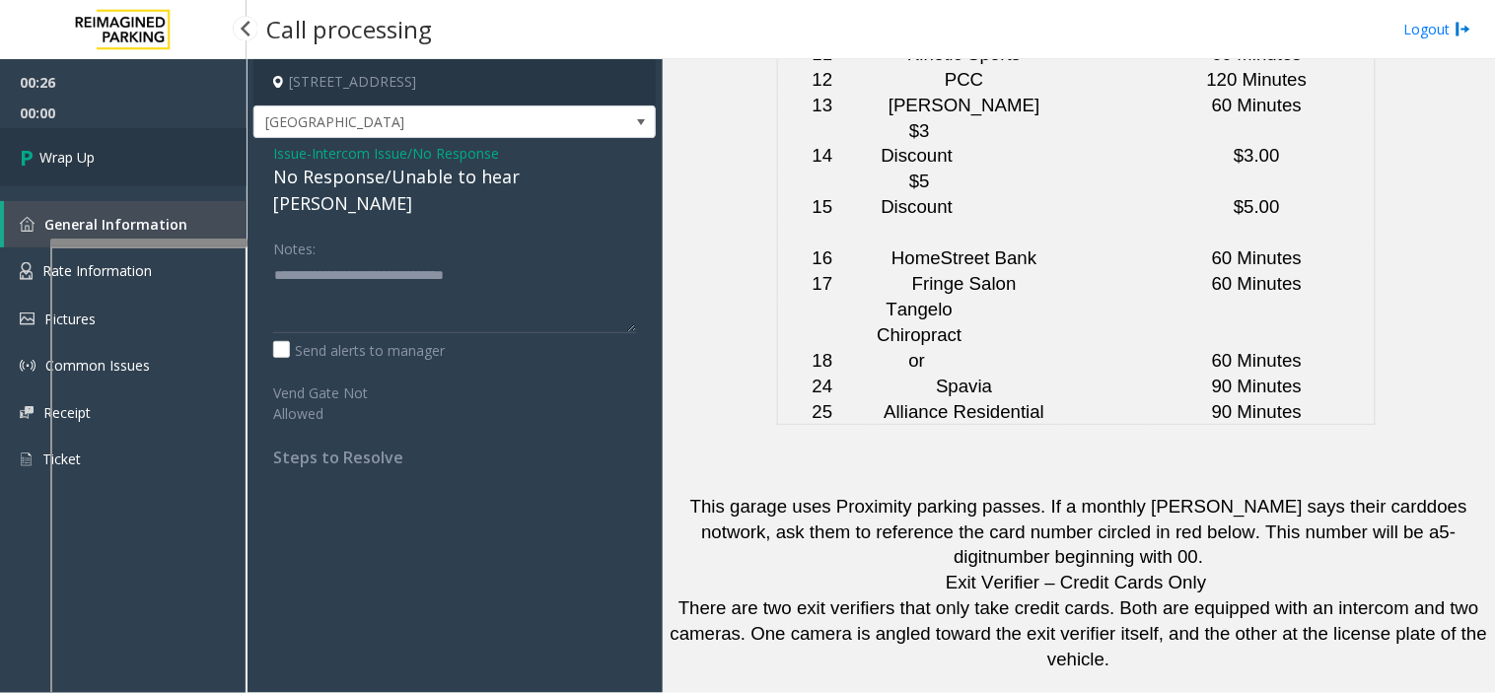
click at [189, 154] on link "Wrap Up" at bounding box center [123, 157] width 247 height 58
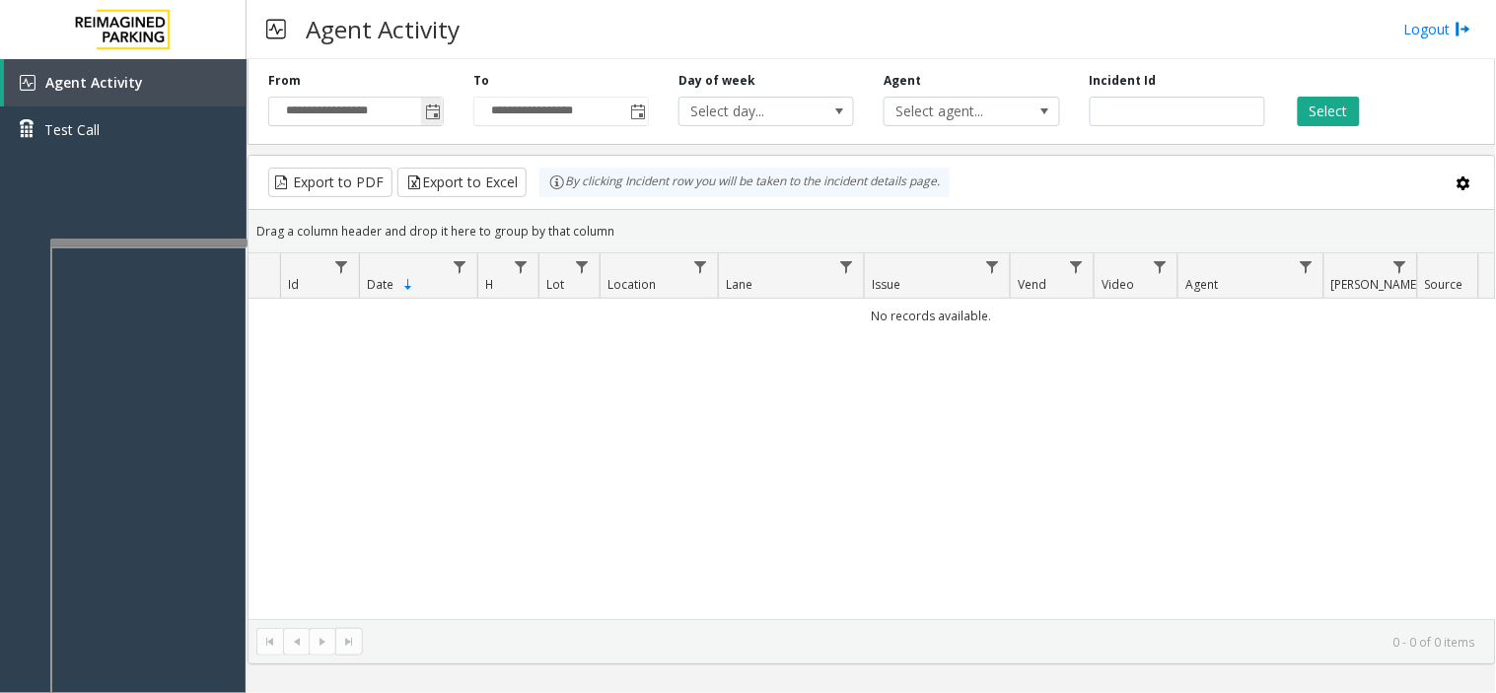
click at [421, 121] on span "Toggle popup" at bounding box center [432, 112] width 22 height 32
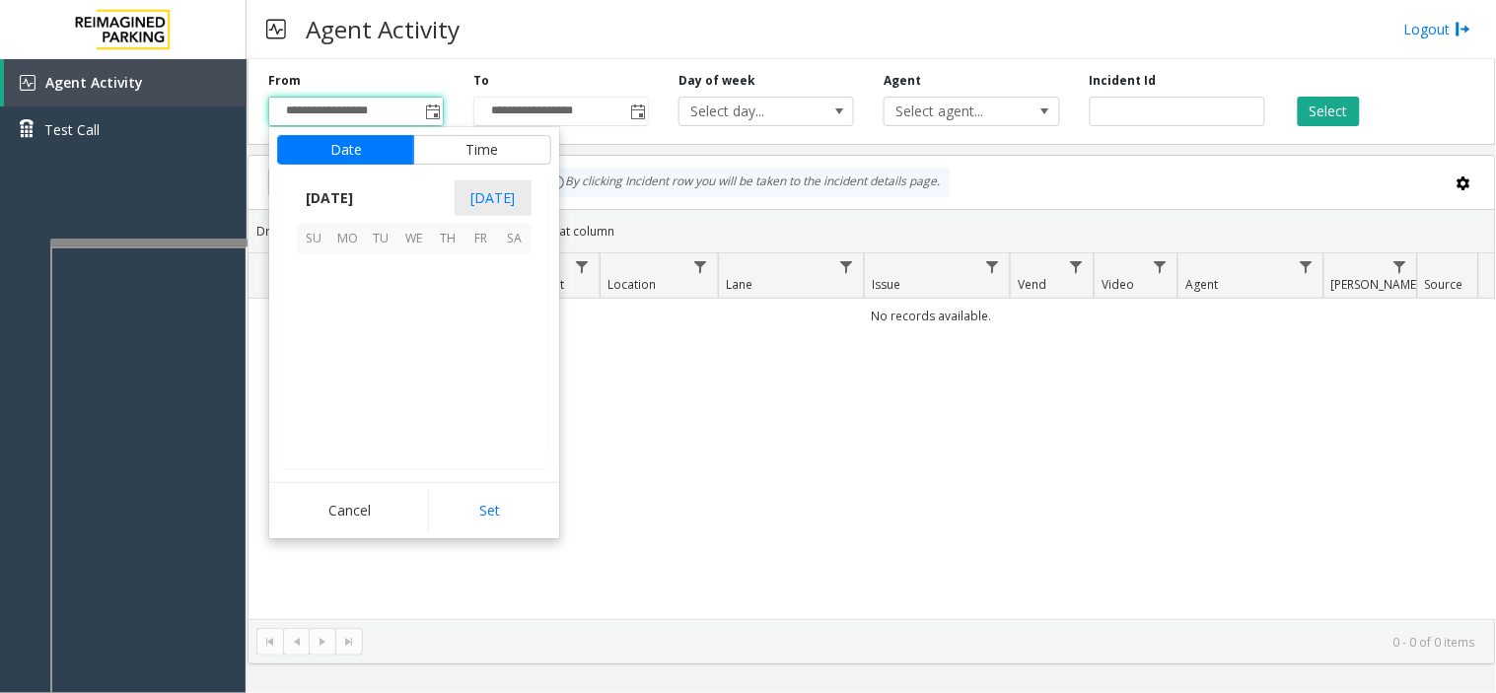
scroll to position [353815, 0]
click at [345, 268] on span "1" at bounding box center [347, 271] width 34 height 34
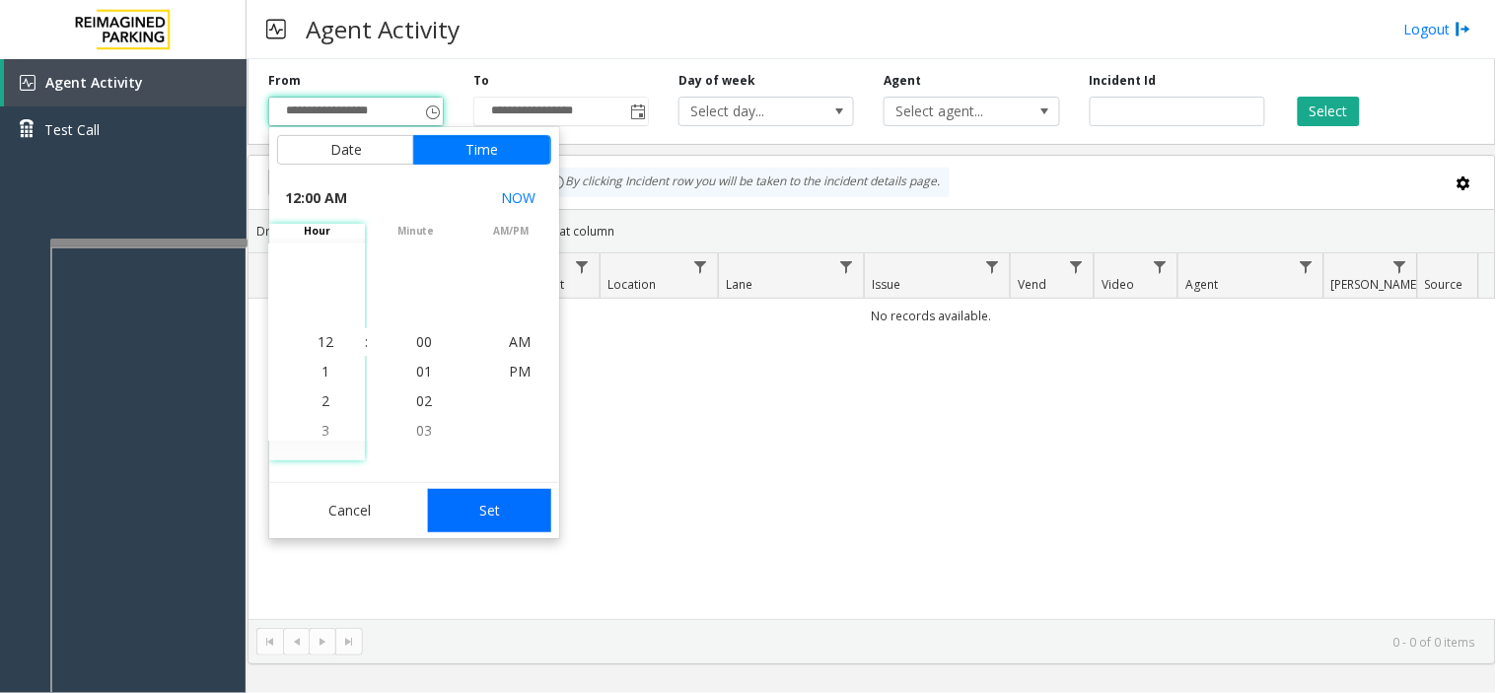
click at [497, 516] on button "Set" at bounding box center [490, 510] width 124 height 43
type input "**********"
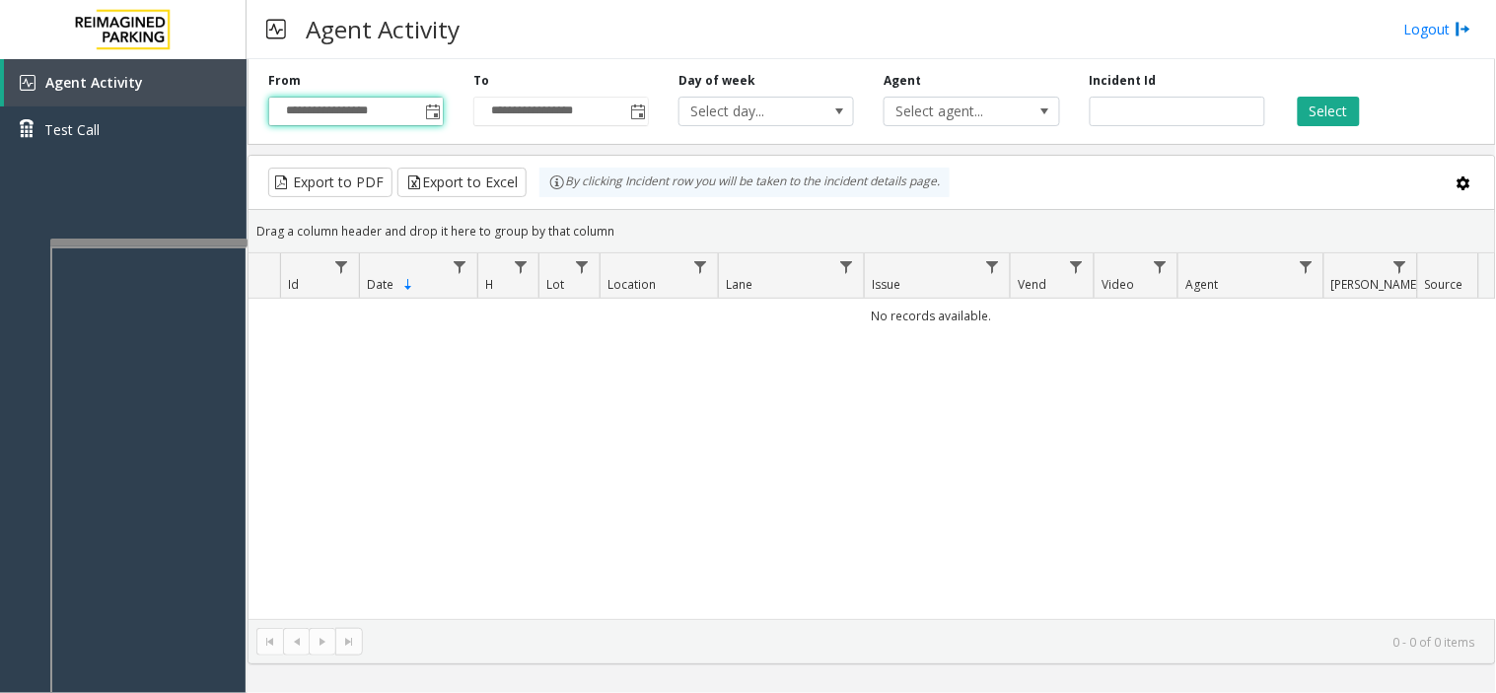
drag, startPoint x: 1318, startPoint y: 122, endPoint x: 1273, endPoint y: 136, distance: 47.4
click at [1319, 121] on button "Select" at bounding box center [1329, 112] width 62 height 30
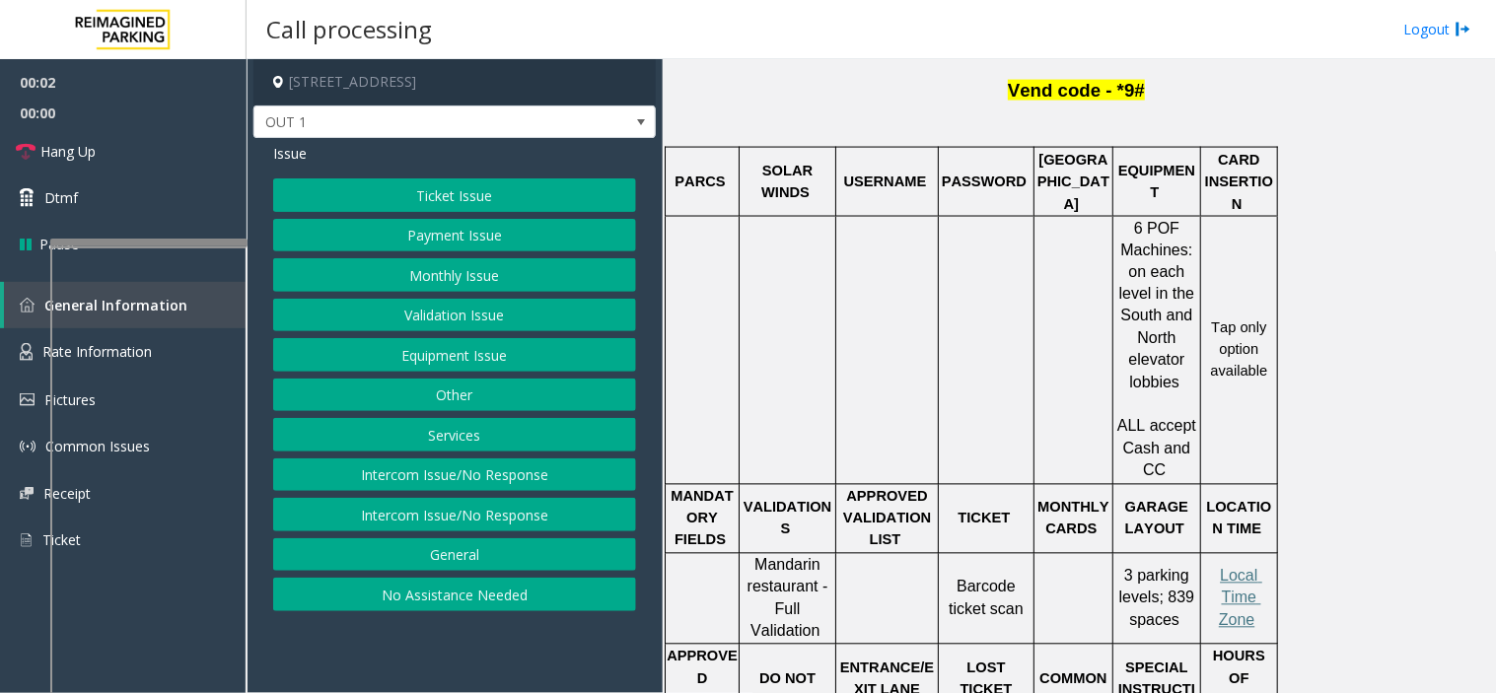
scroll to position [766, 0]
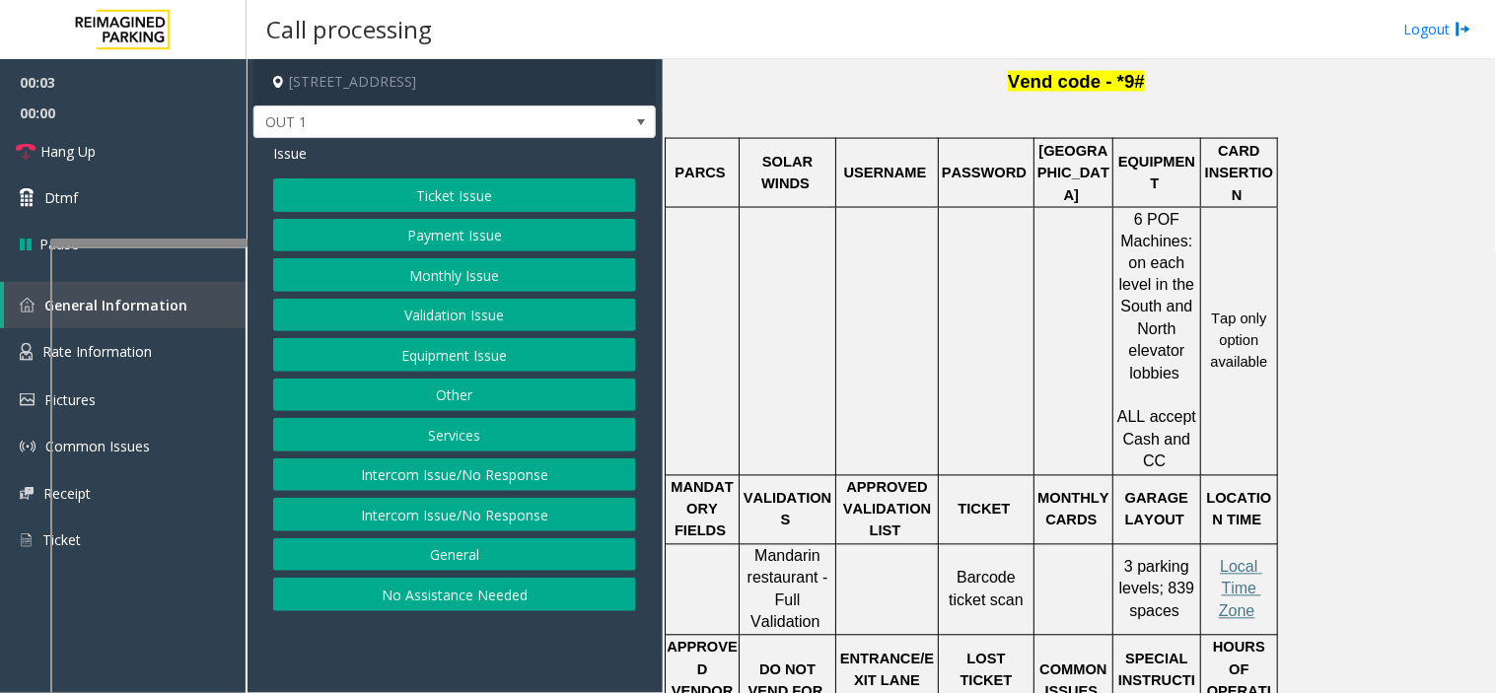
click at [495, 322] on button "Validation Issue" at bounding box center [454, 316] width 363 height 34
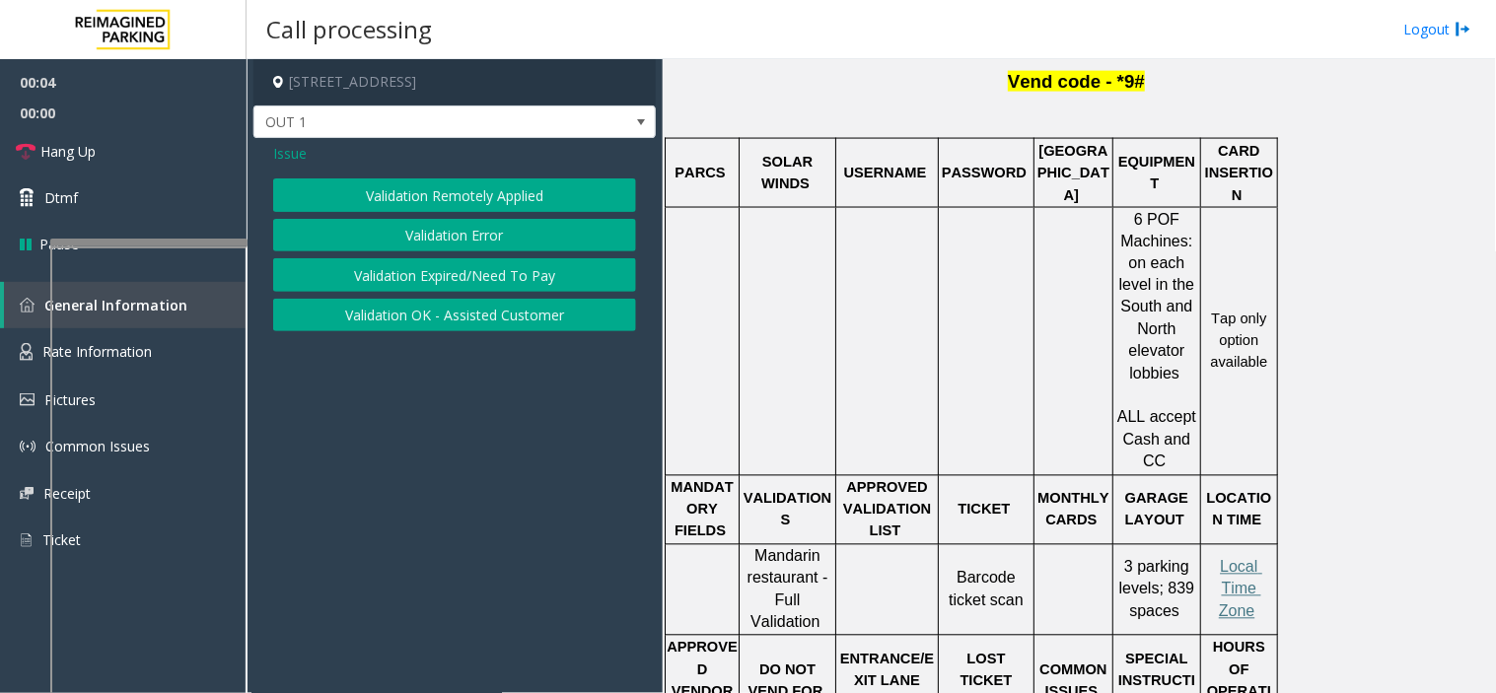
click at [463, 243] on button "Validation Error" at bounding box center [454, 236] width 363 height 34
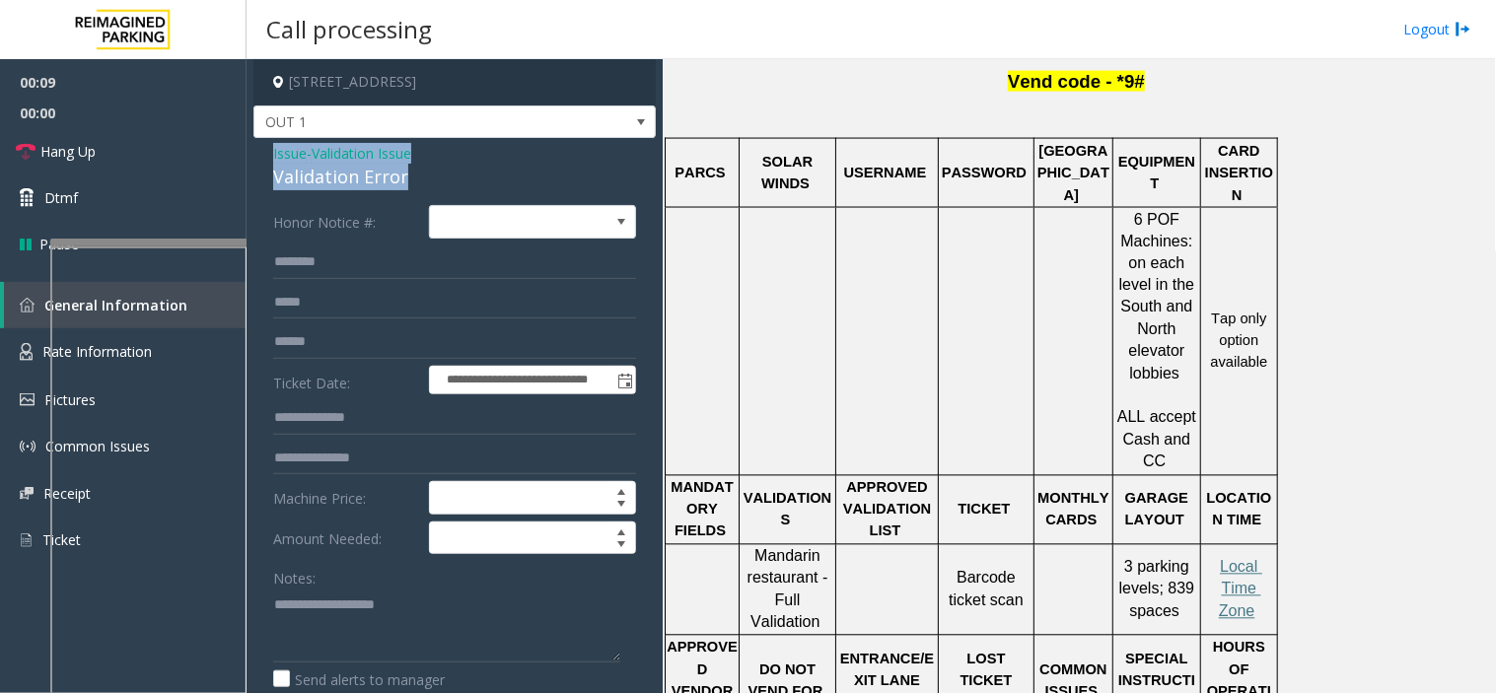
drag, startPoint x: 405, startPoint y: 179, endPoint x: 272, endPoint y: 145, distance: 137.5
click at [273, 145] on div "Issue - Validation Issue Validation Error" at bounding box center [454, 166] width 363 height 47
click at [406, 635] on textarea at bounding box center [446, 626] width 347 height 74
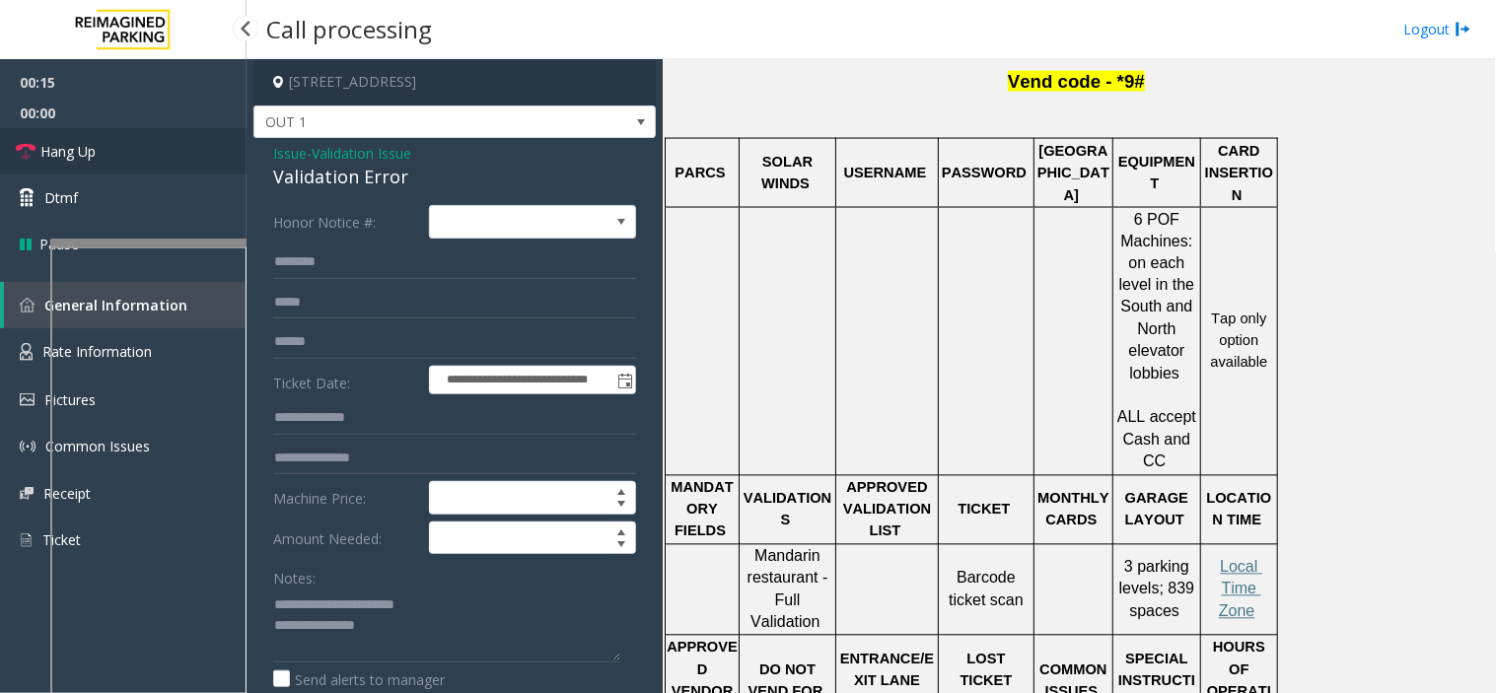
click at [134, 140] on link "Hang Up" at bounding box center [123, 151] width 247 height 46
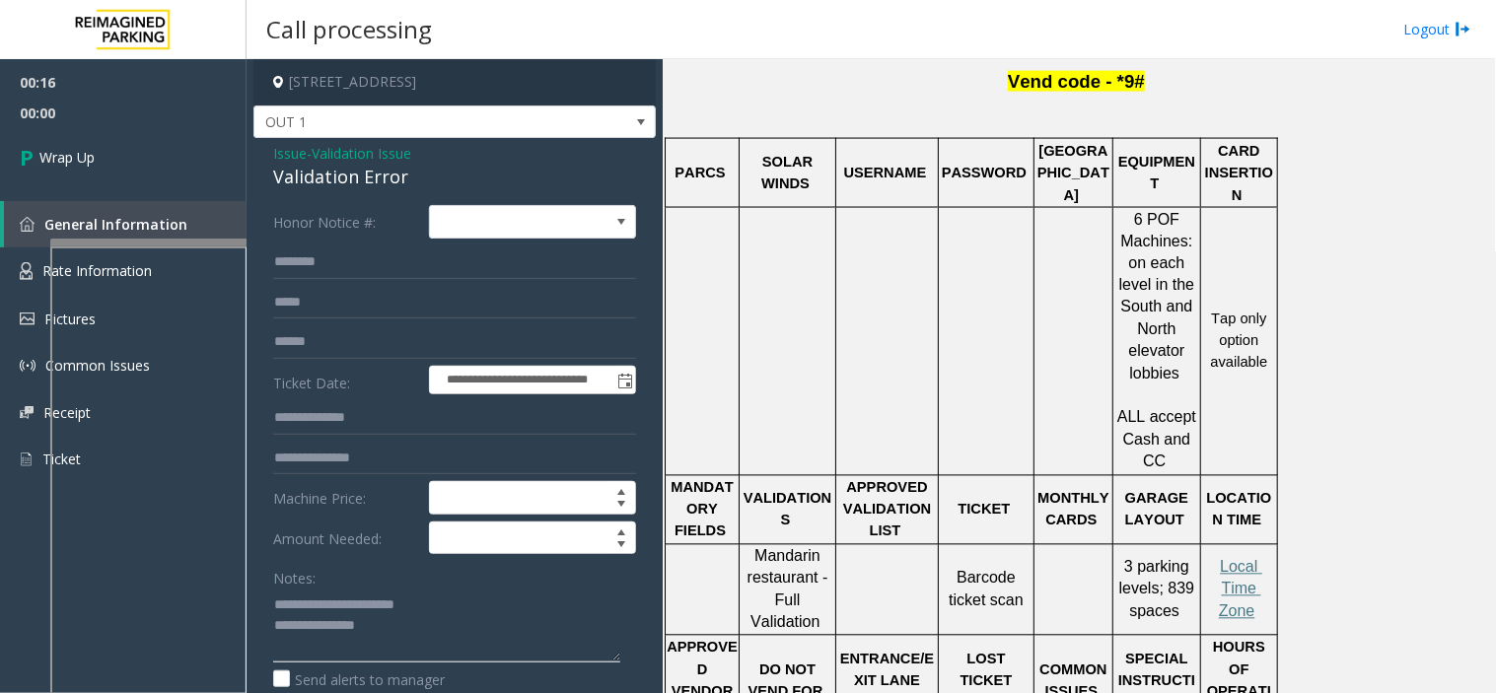
click at [400, 636] on textarea at bounding box center [446, 626] width 347 height 74
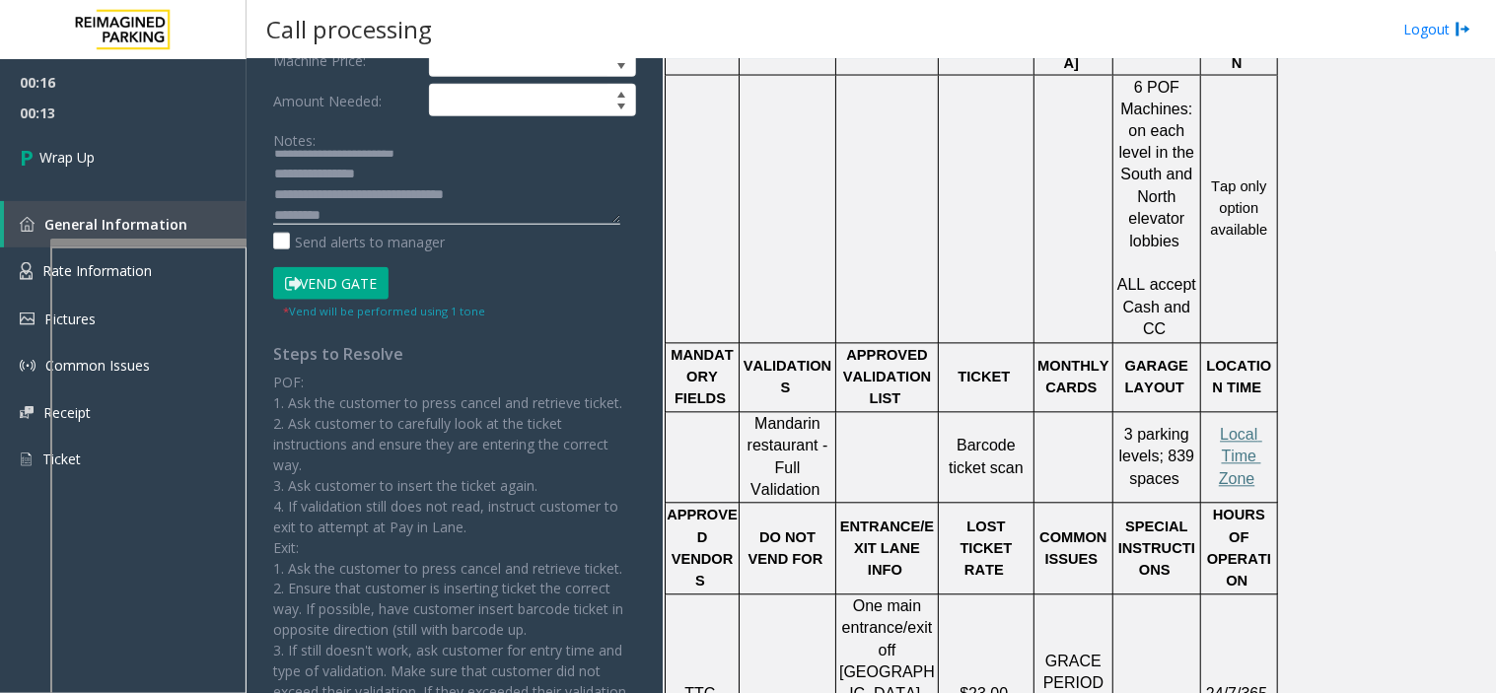
scroll to position [876, 0]
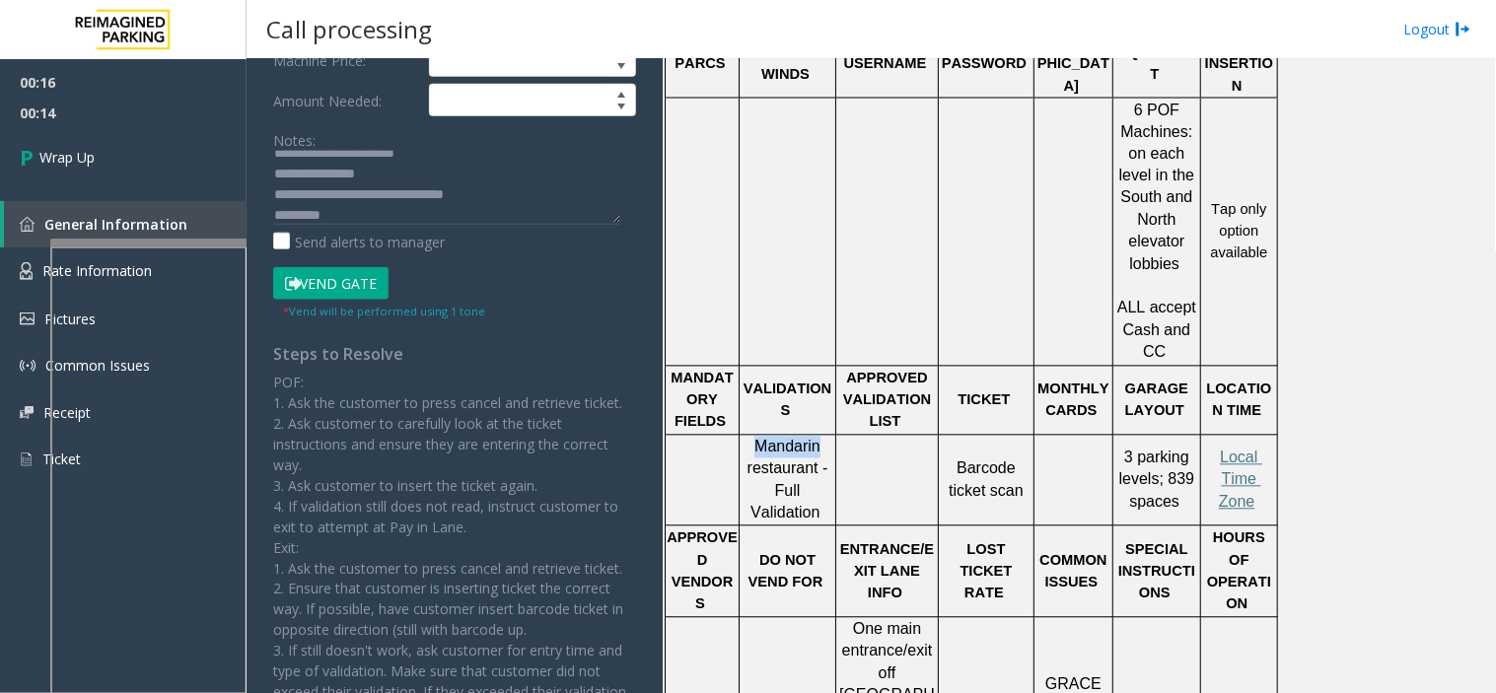
drag, startPoint x: 820, startPoint y: 383, endPoint x: 734, endPoint y: 382, distance: 86.8
click at [734, 435] on tr "Mandarin restaurant - Full Validation Barcode ticket scan 3 parking levels ; 83…" at bounding box center [972, 481] width 612 height 92
click at [396, 209] on textarea at bounding box center [446, 188] width 347 height 74
paste textarea "** ********"
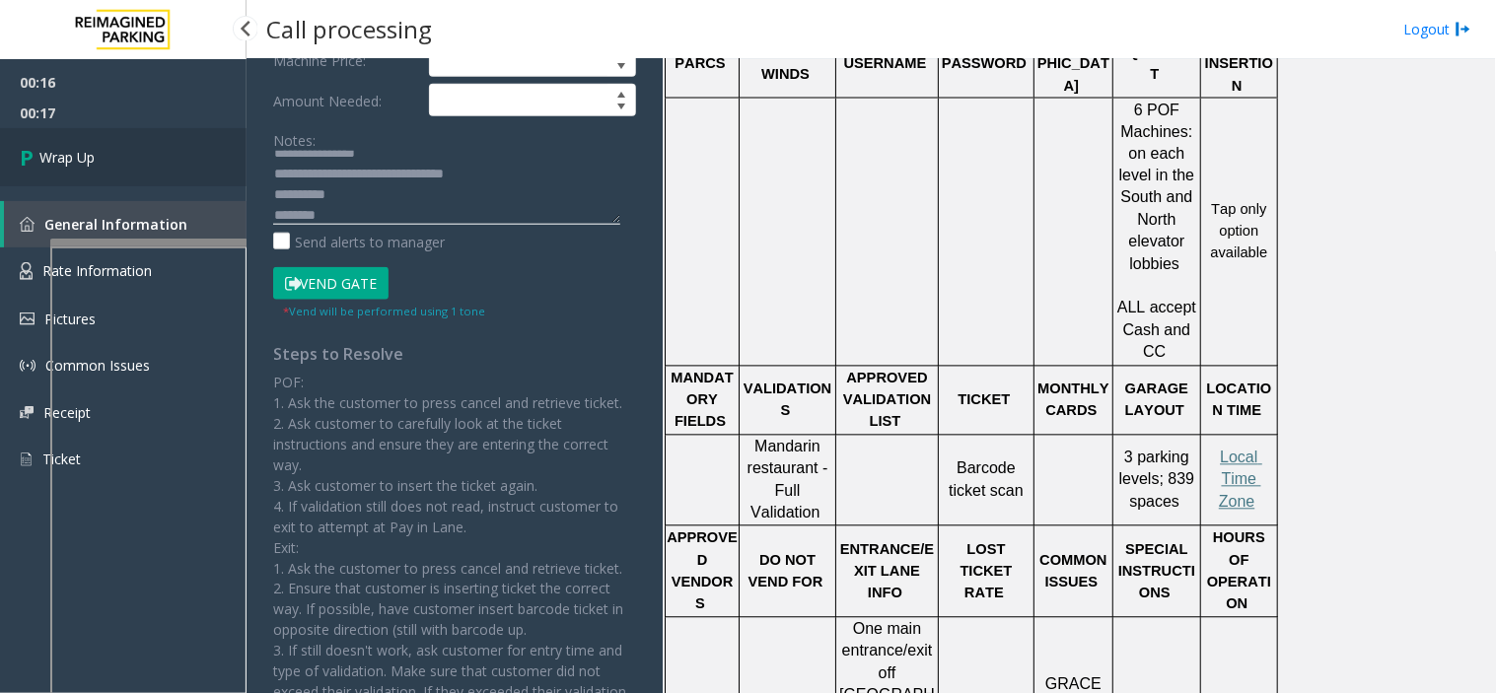
type textarea "**********"
drag, startPoint x: 142, startPoint y: 142, endPoint x: 126, endPoint y: 180, distance: 41.6
click at [142, 142] on link "Wrap Up" at bounding box center [123, 157] width 247 height 58
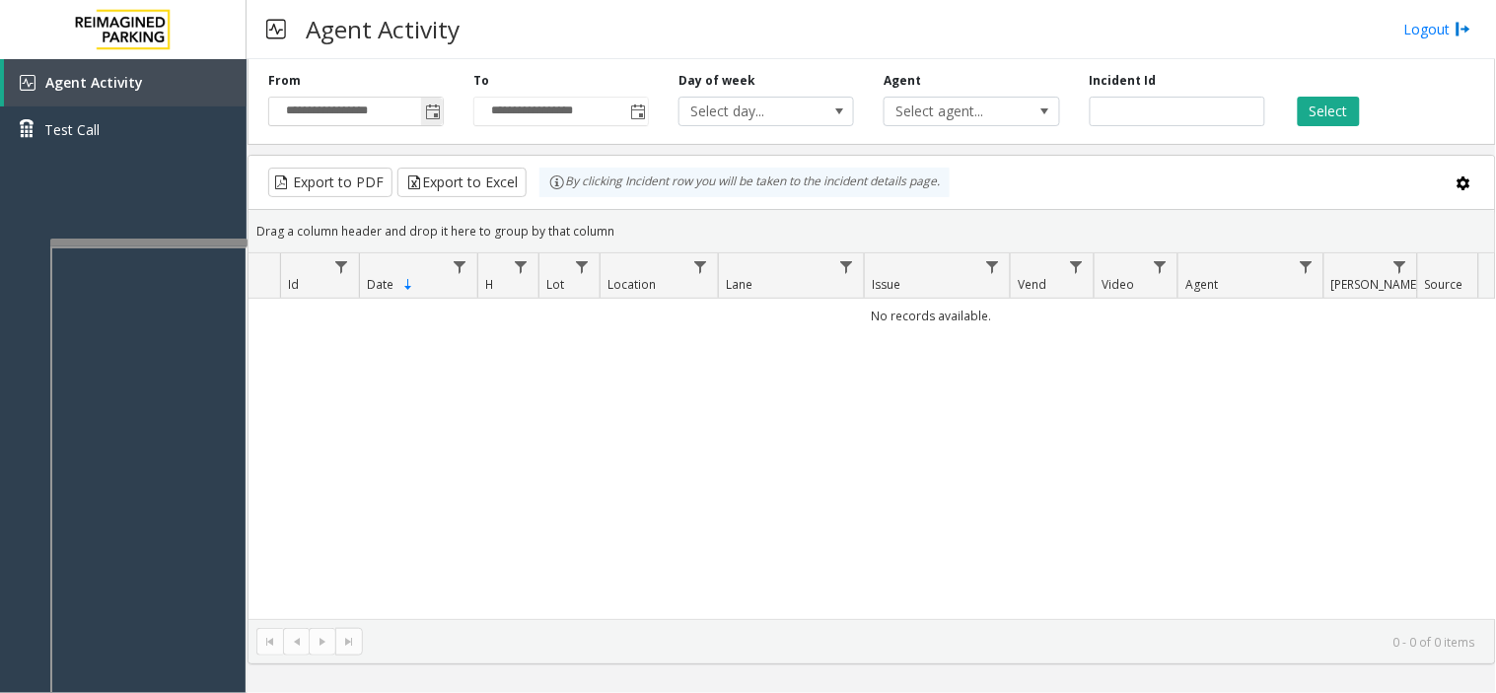
click at [438, 120] on span "Toggle popup" at bounding box center [432, 112] width 22 height 32
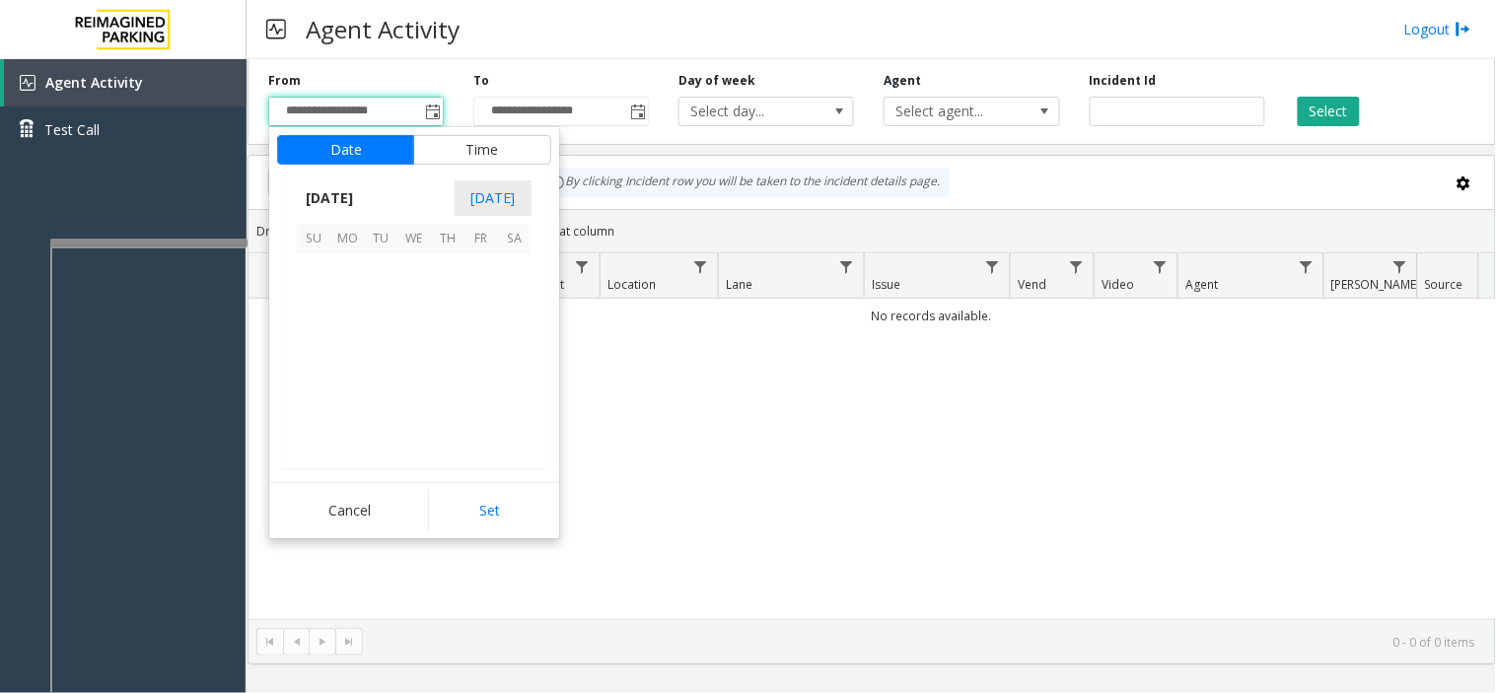
scroll to position [353815, 0]
click at [348, 256] on span "1" at bounding box center [347, 271] width 34 height 34
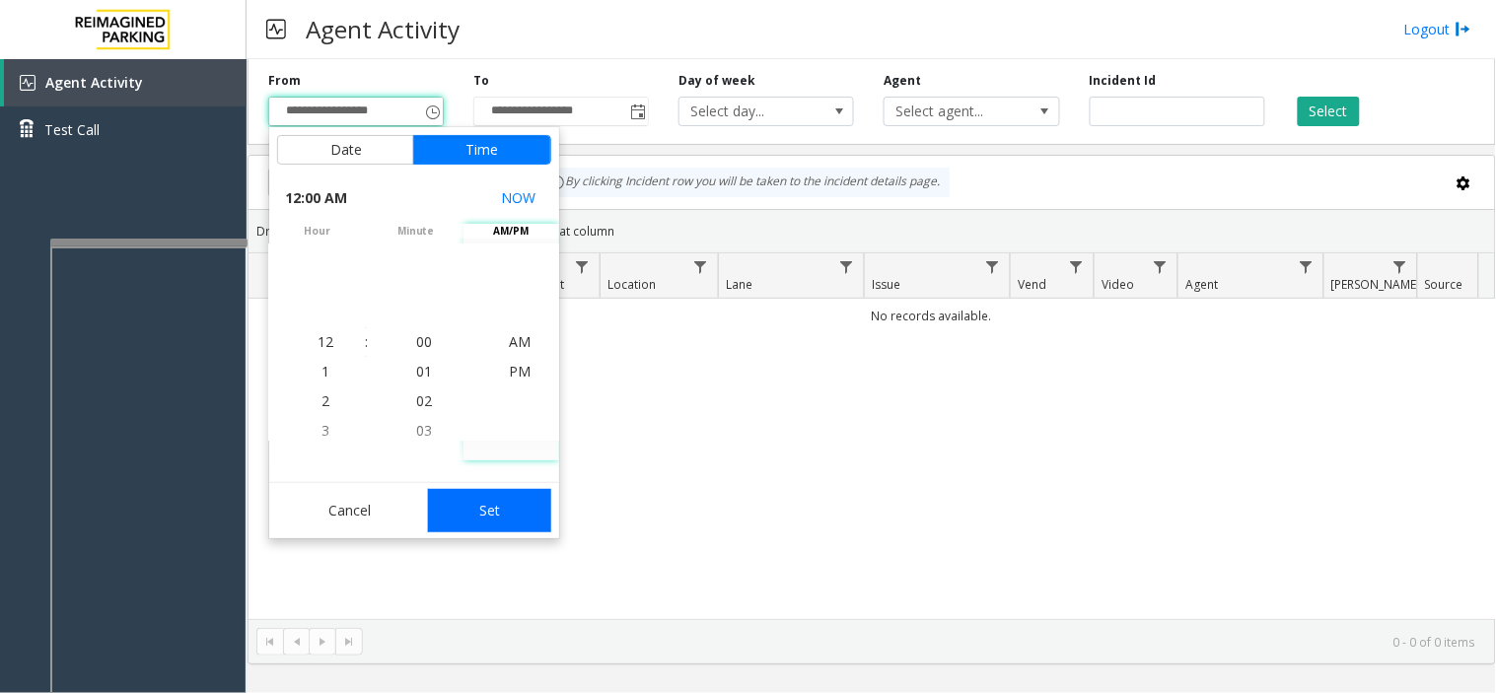
click at [487, 501] on button "Set" at bounding box center [490, 510] width 124 height 43
type input "**********"
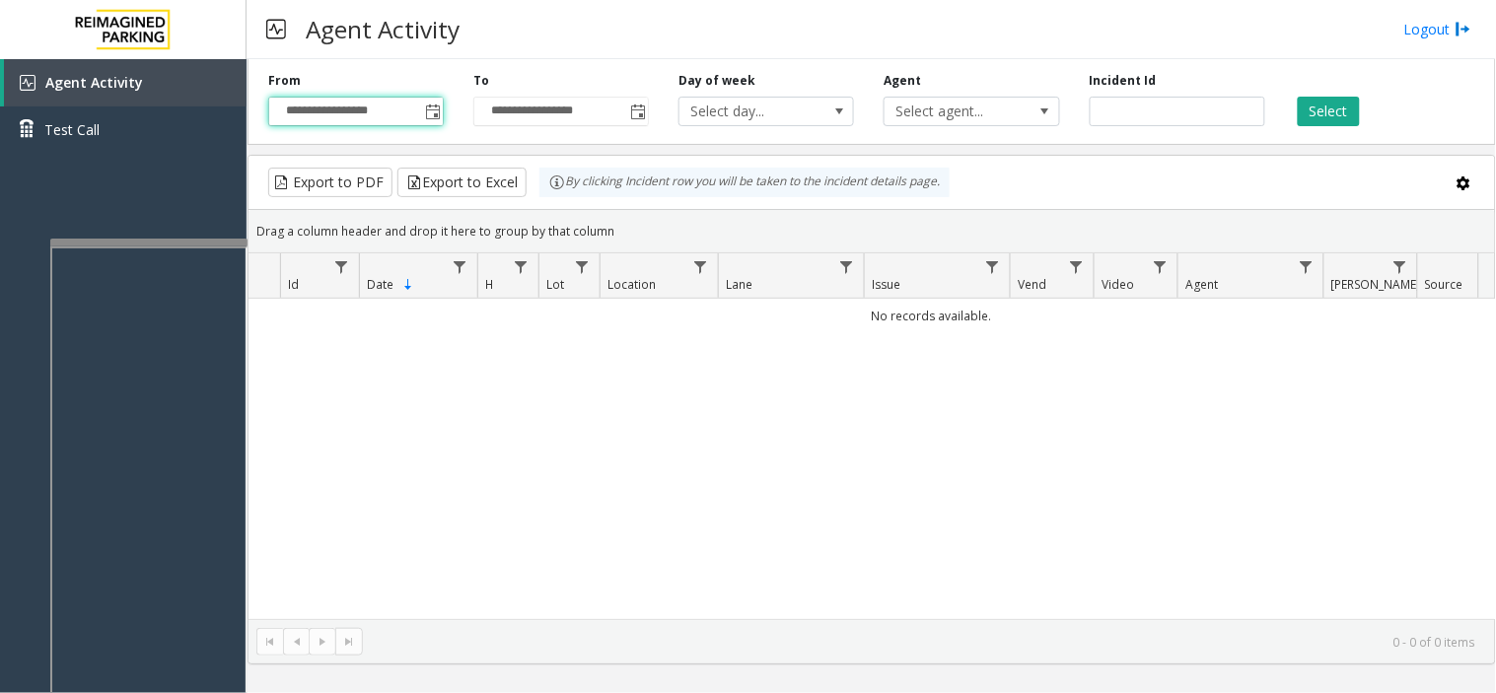
drag, startPoint x: 1336, startPoint y: 116, endPoint x: 1256, endPoint y: 150, distance: 86.6
click at [1335, 116] on button "Select" at bounding box center [1329, 112] width 62 height 30
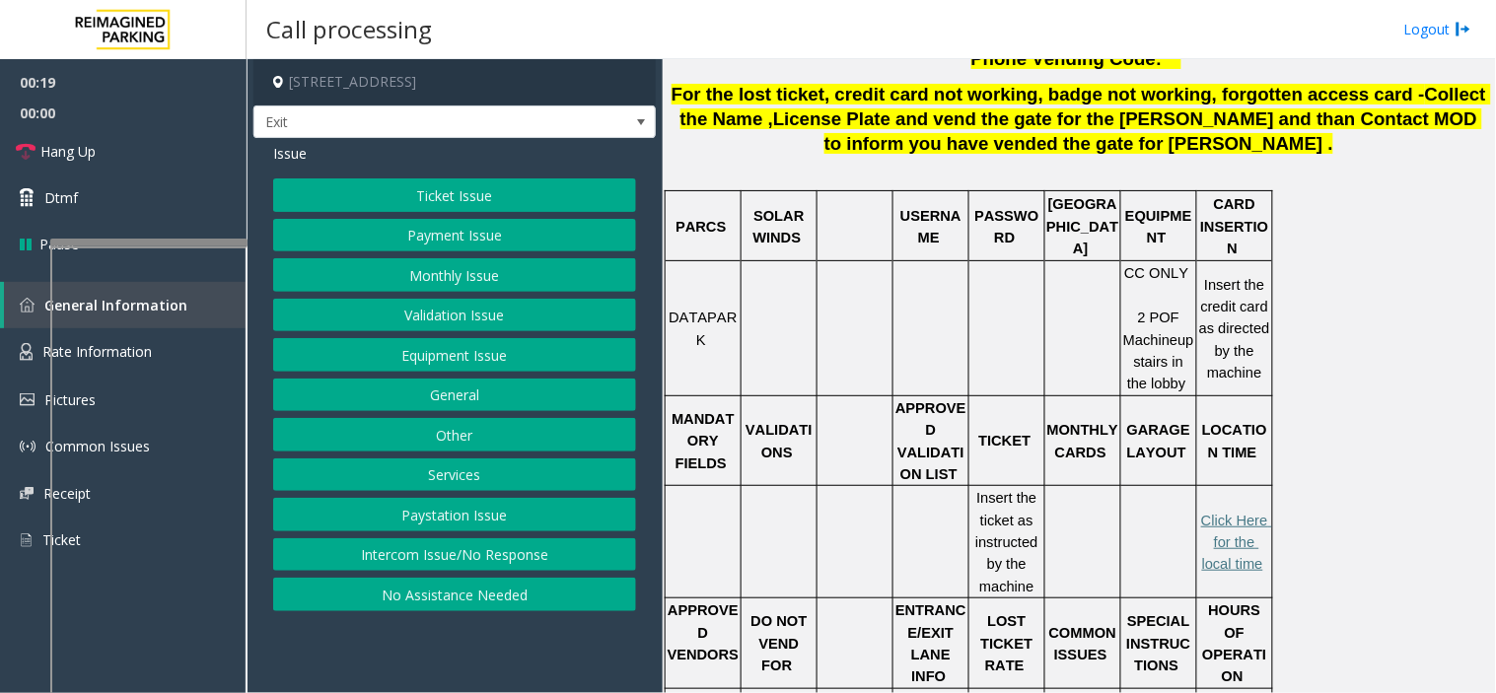
scroll to position [657, 0]
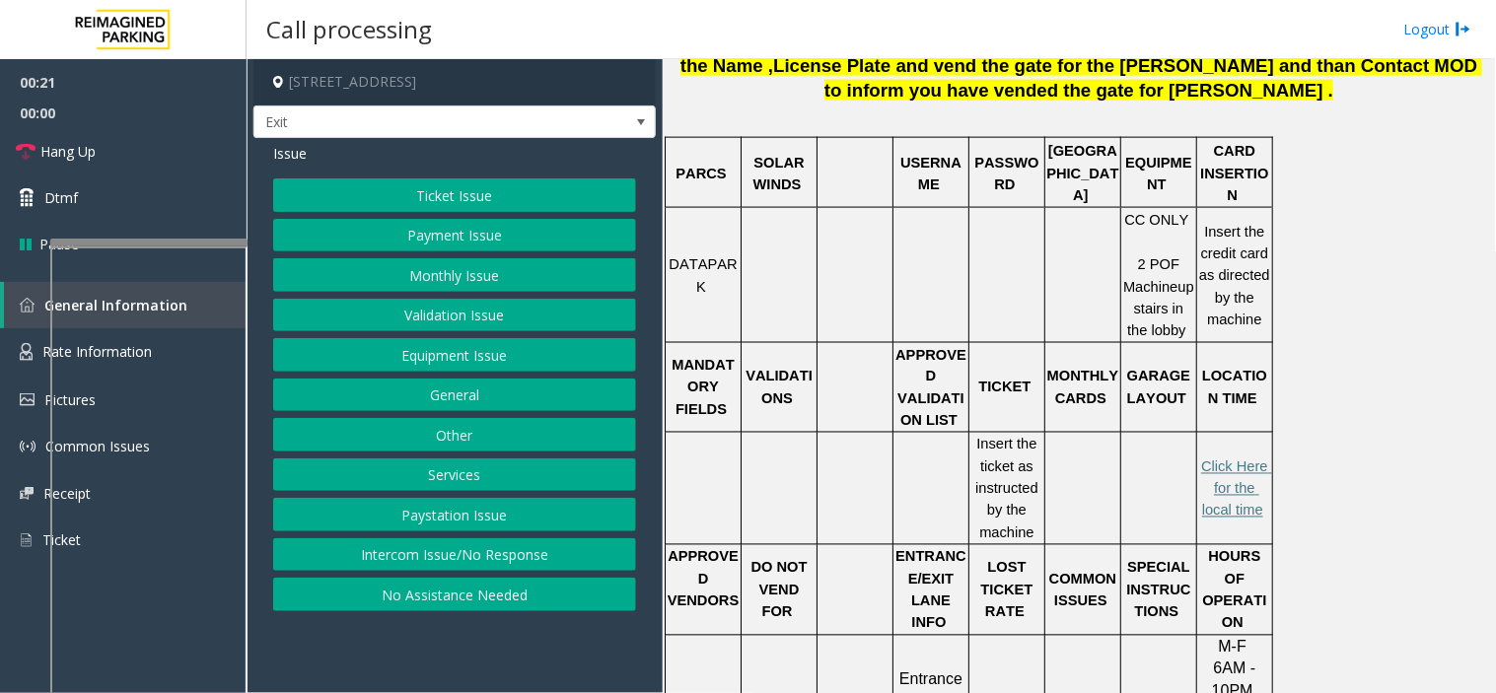
click at [517, 205] on button "Ticket Issue" at bounding box center [454, 195] width 363 height 34
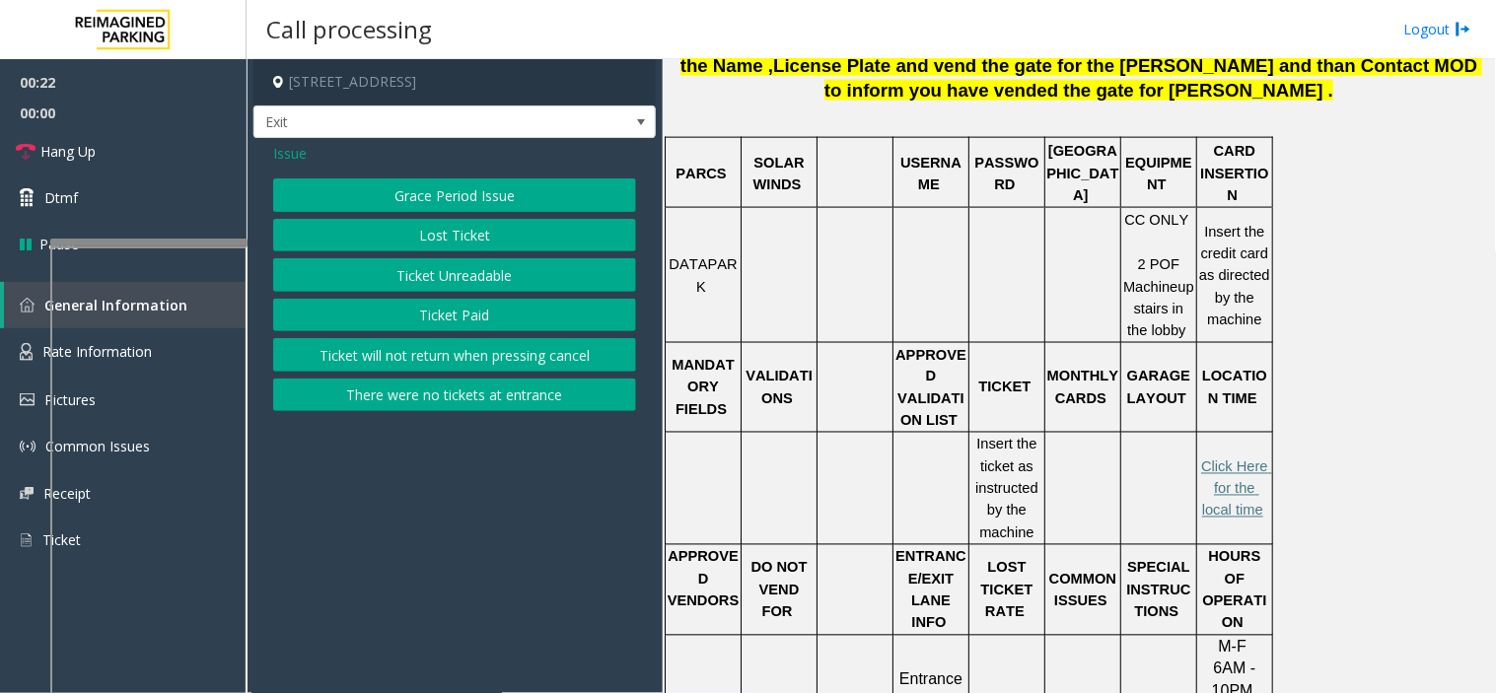
click at [468, 267] on button "Ticket Unreadable" at bounding box center [454, 275] width 363 height 34
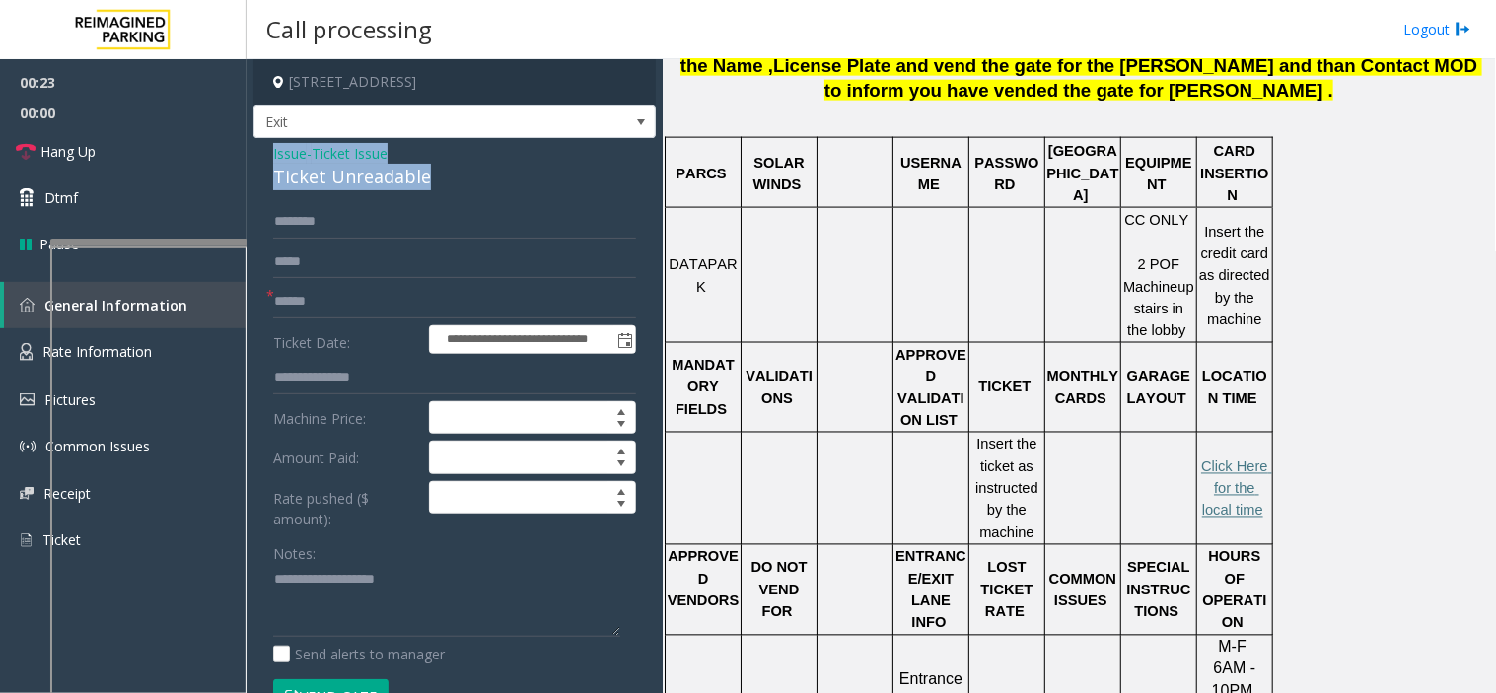
drag, startPoint x: 460, startPoint y: 189, endPoint x: 260, endPoint y: 163, distance: 201.9
click at [260, 163] on div "**********" at bounding box center [454, 553] width 402 height 831
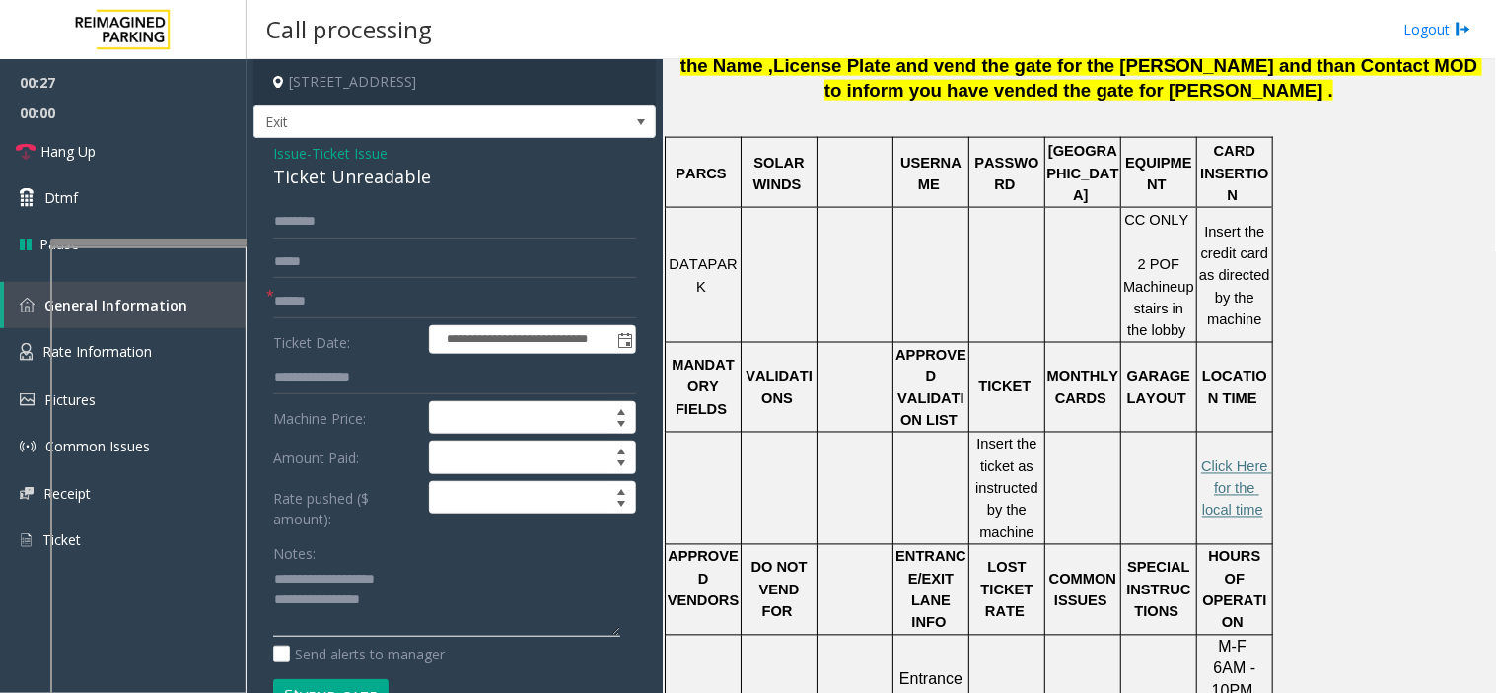
click at [415, 607] on textarea at bounding box center [446, 601] width 347 height 74
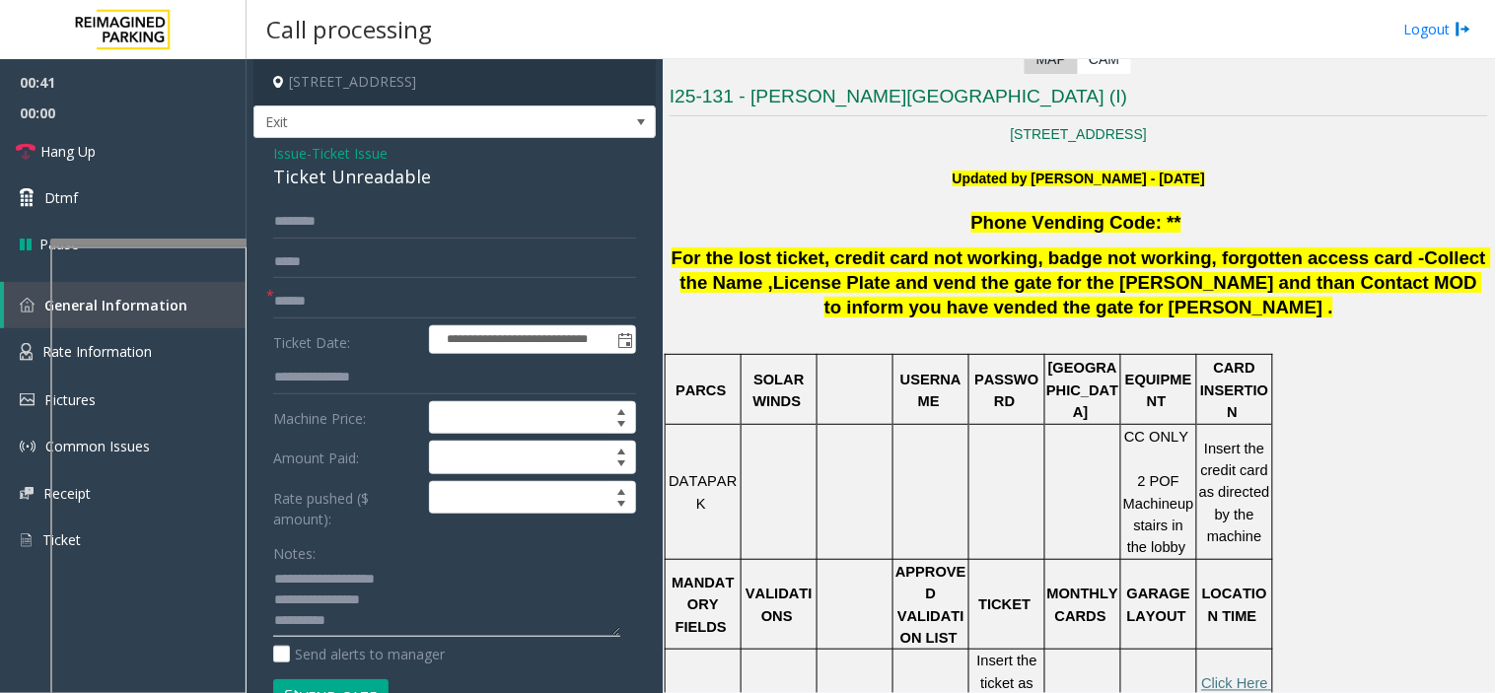
scroll to position [438, 0]
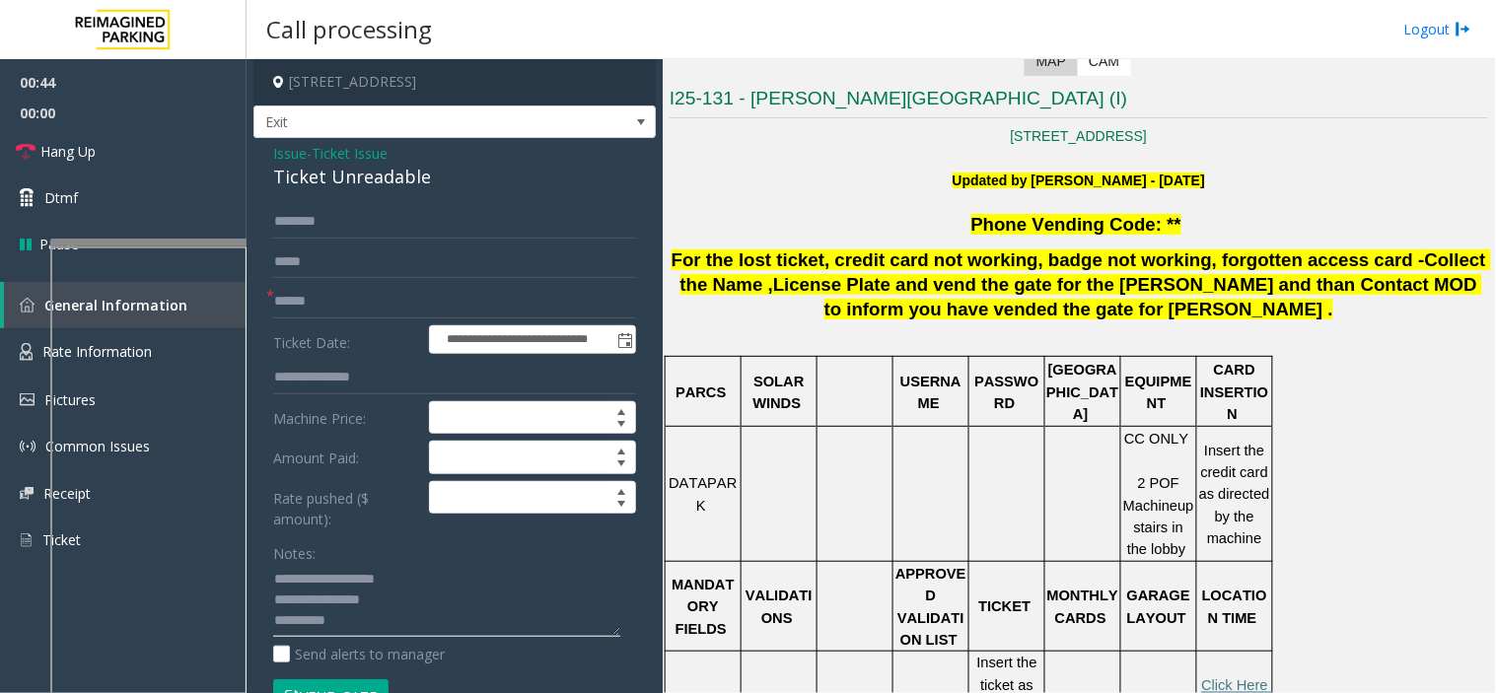
type textarea "**********"
click at [363, 287] on input "text" at bounding box center [454, 302] width 363 height 34
type input "******"
click at [311, 212] on input "text" at bounding box center [454, 222] width 363 height 34
click at [333, 222] on input "text" at bounding box center [454, 222] width 363 height 34
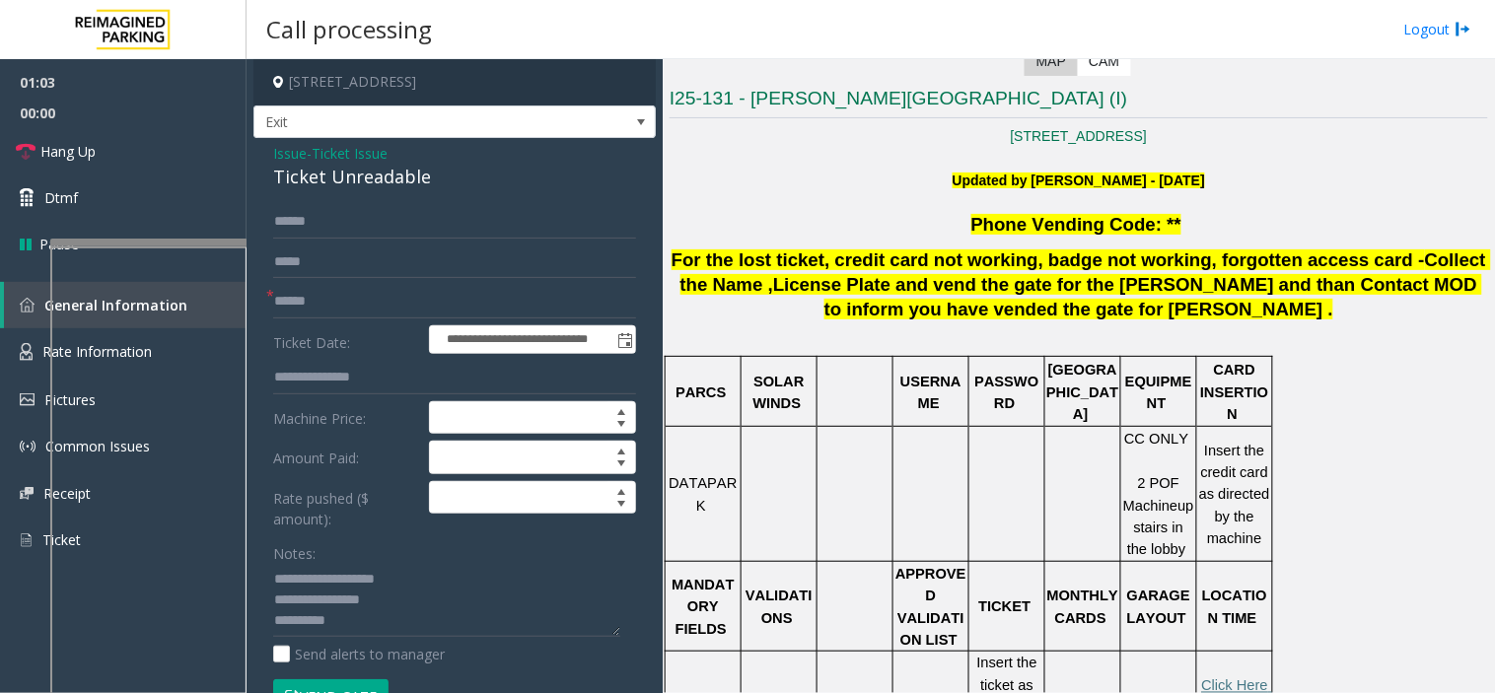
drag, startPoint x: 304, startPoint y: 234, endPoint x: 282, endPoint y: 203, distance: 37.5
click at [282, 203] on div "**********" at bounding box center [454, 553] width 402 height 831
click at [360, 223] on input "******" at bounding box center [454, 222] width 363 height 34
type input "******"
drag, startPoint x: 313, startPoint y: 227, endPoint x: 278, endPoint y: 197, distance: 45.5
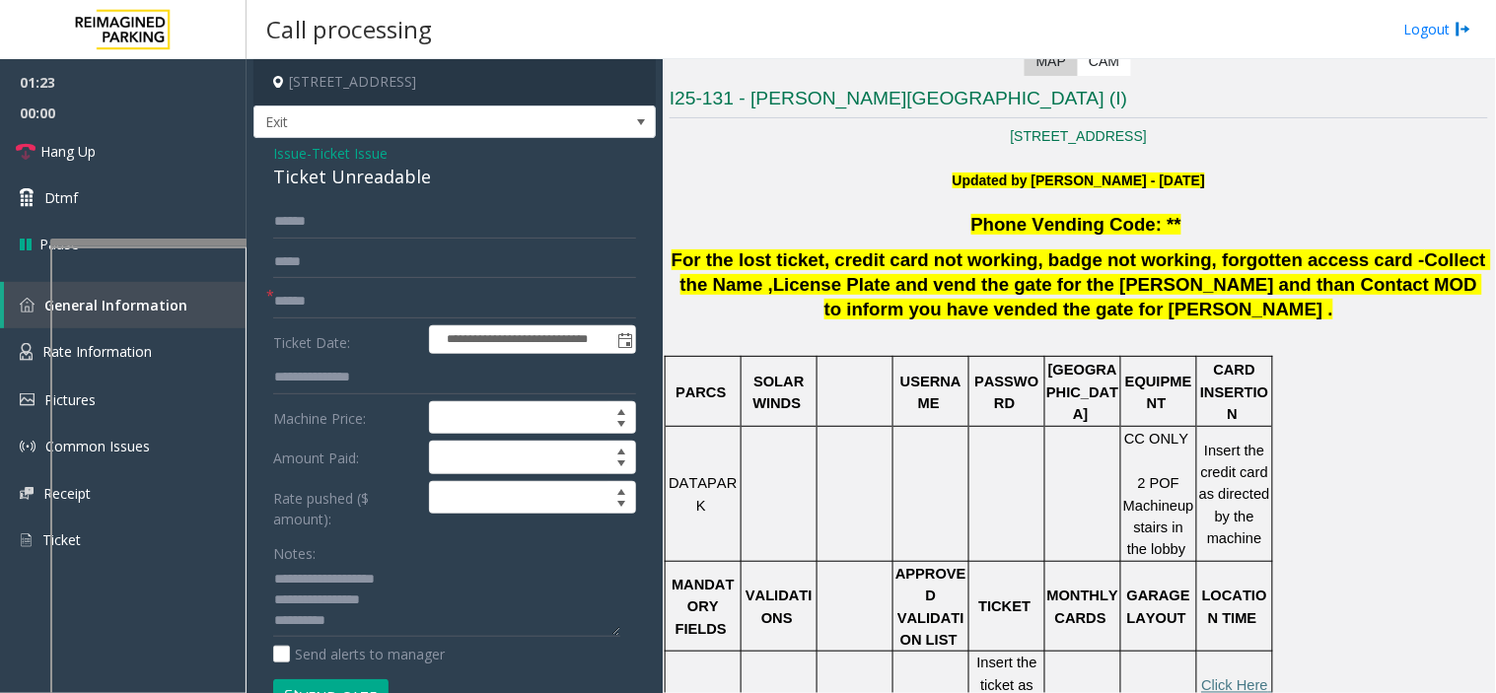
click at [278, 198] on div "**********" at bounding box center [454, 553] width 402 height 831
click at [353, 230] on input "******" at bounding box center [454, 222] width 363 height 34
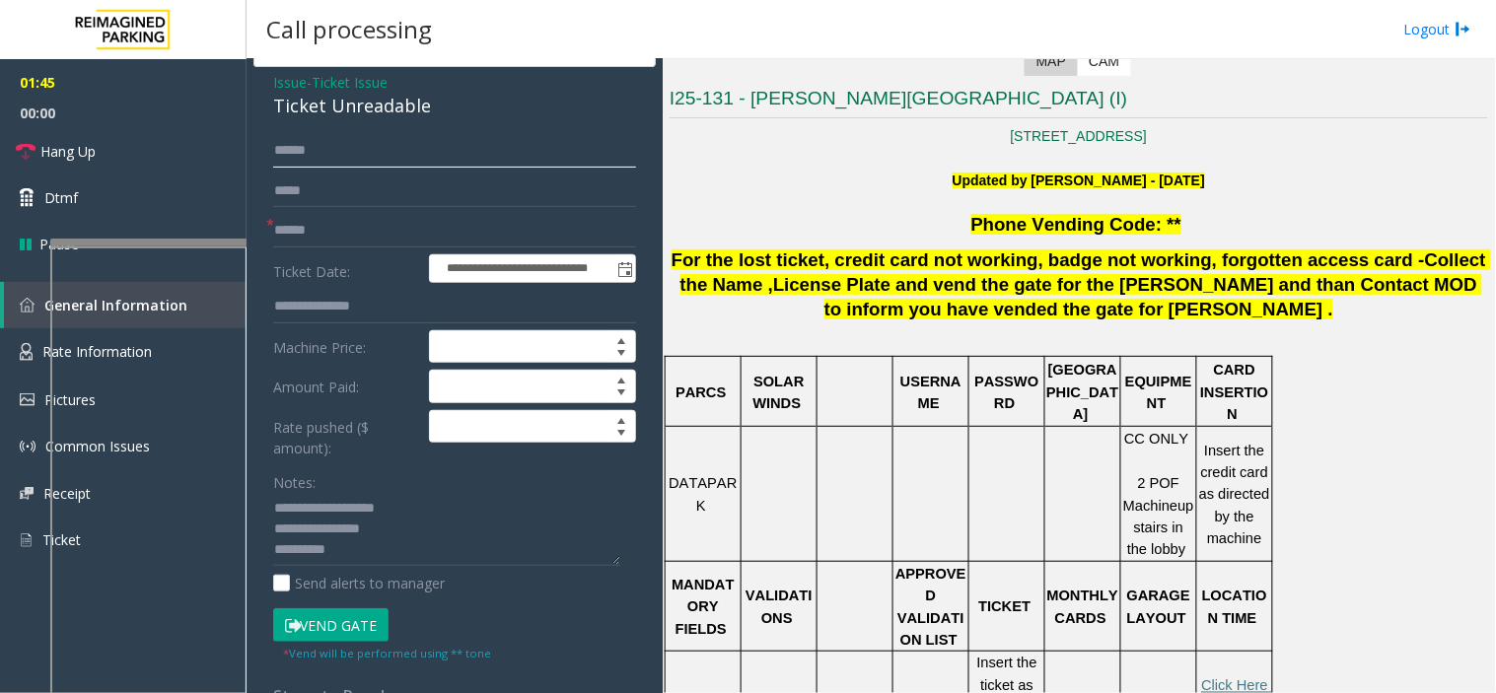
scroll to position [109, 0]
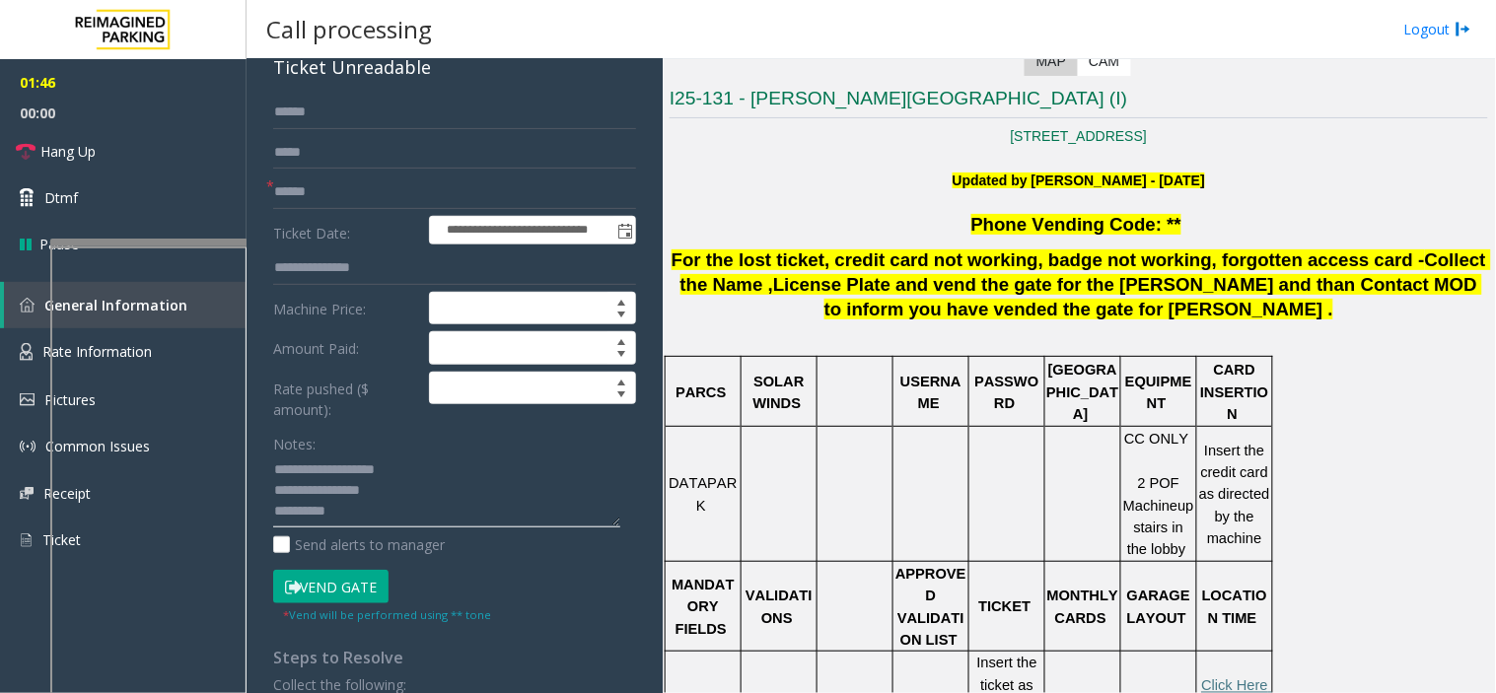
click at [342, 506] on textarea at bounding box center [446, 492] width 347 height 74
click at [358, 586] on button "Vend Gate" at bounding box center [330, 587] width 115 height 34
click at [351, 510] on textarea at bounding box center [446, 492] width 347 height 74
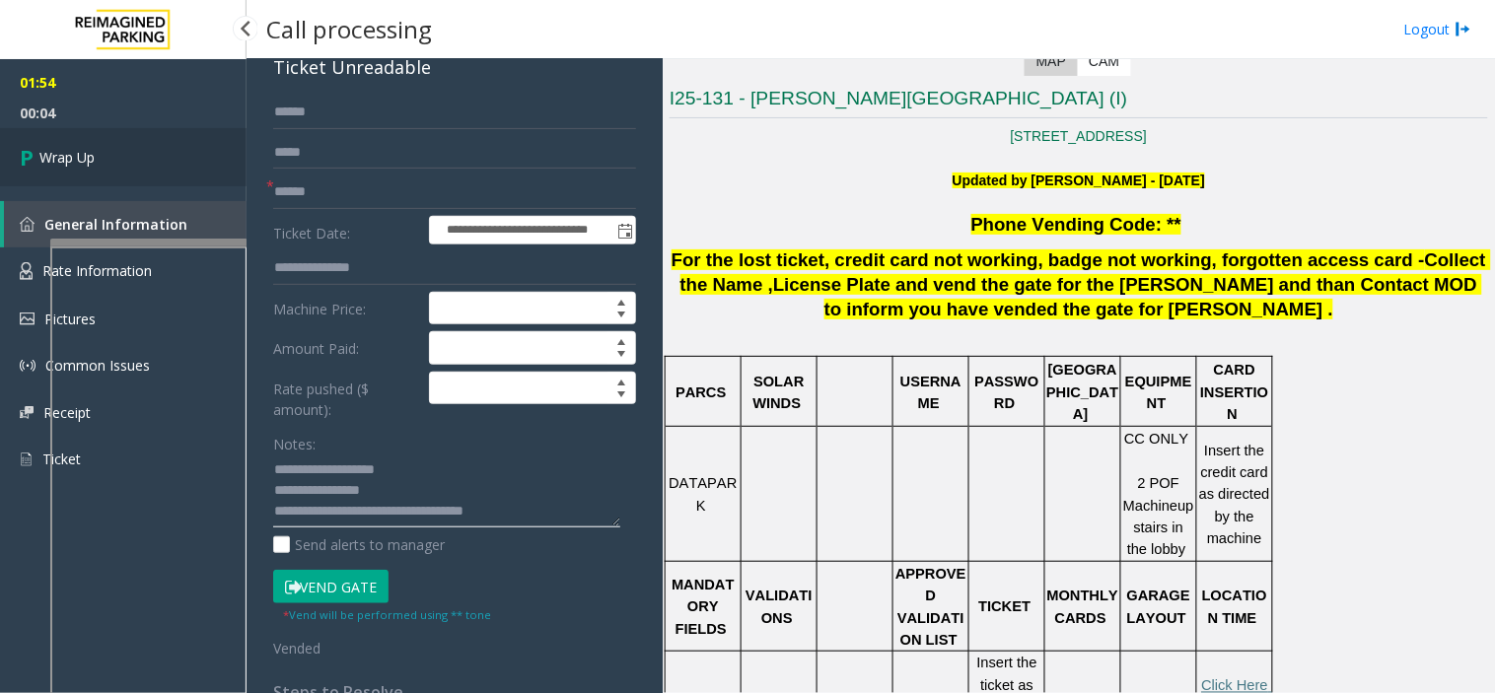
type textarea "**********"
click at [181, 168] on link "Wrap Up" at bounding box center [123, 157] width 247 height 58
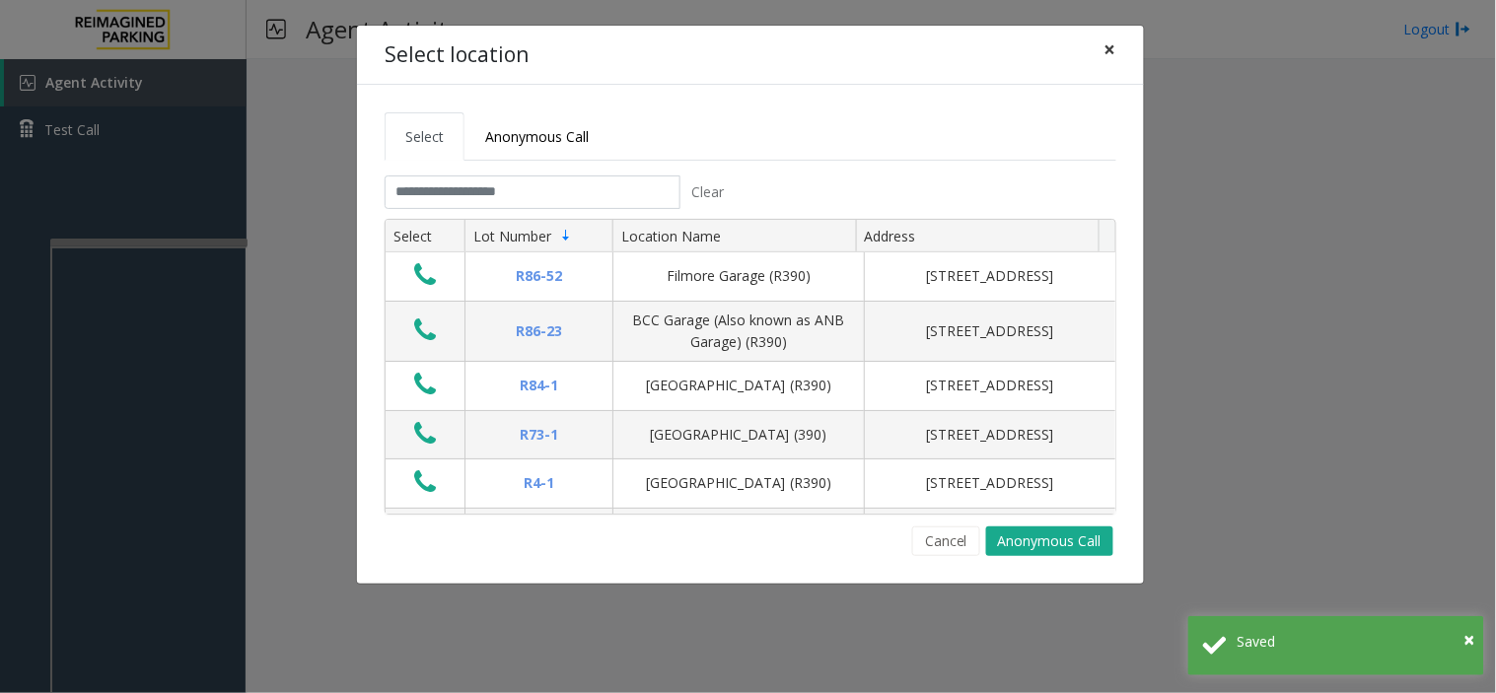
click at [1114, 69] on button "×" at bounding box center [1110, 50] width 39 height 48
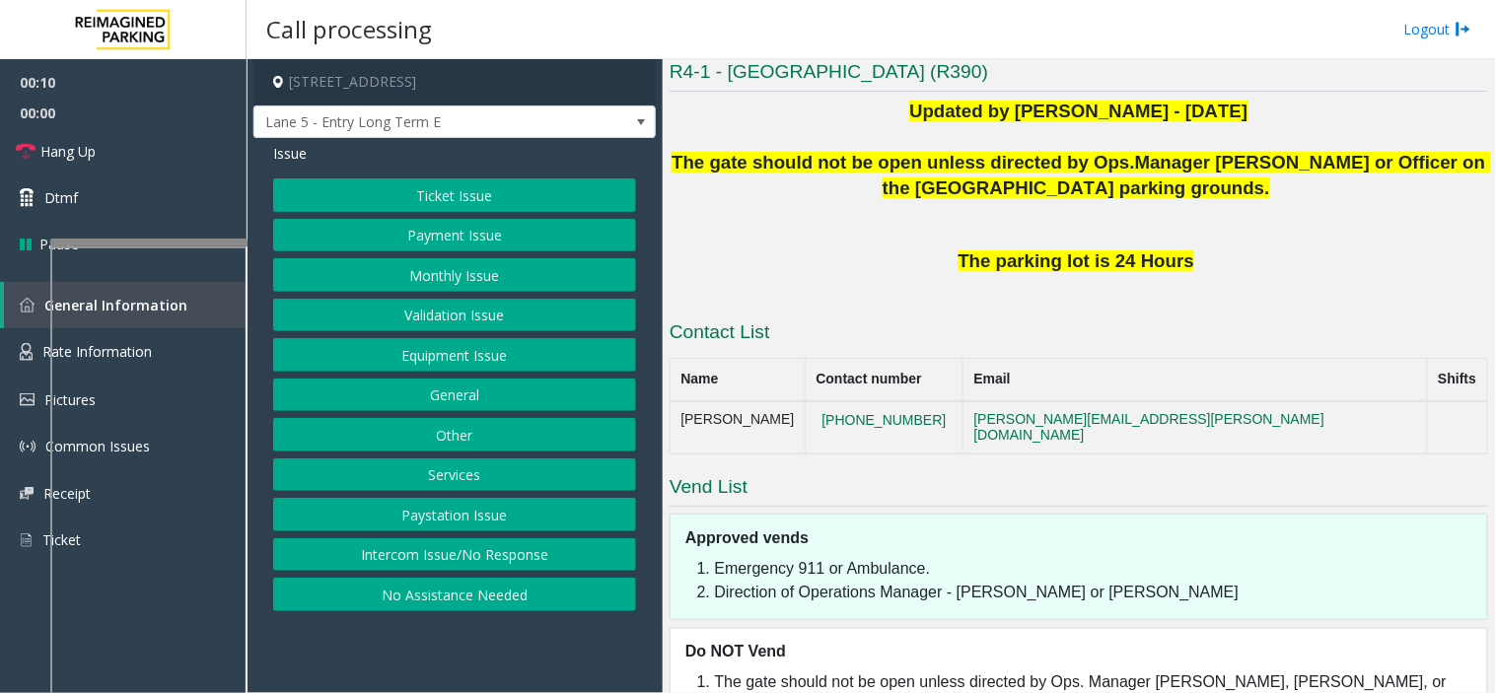
scroll to position [484, 0]
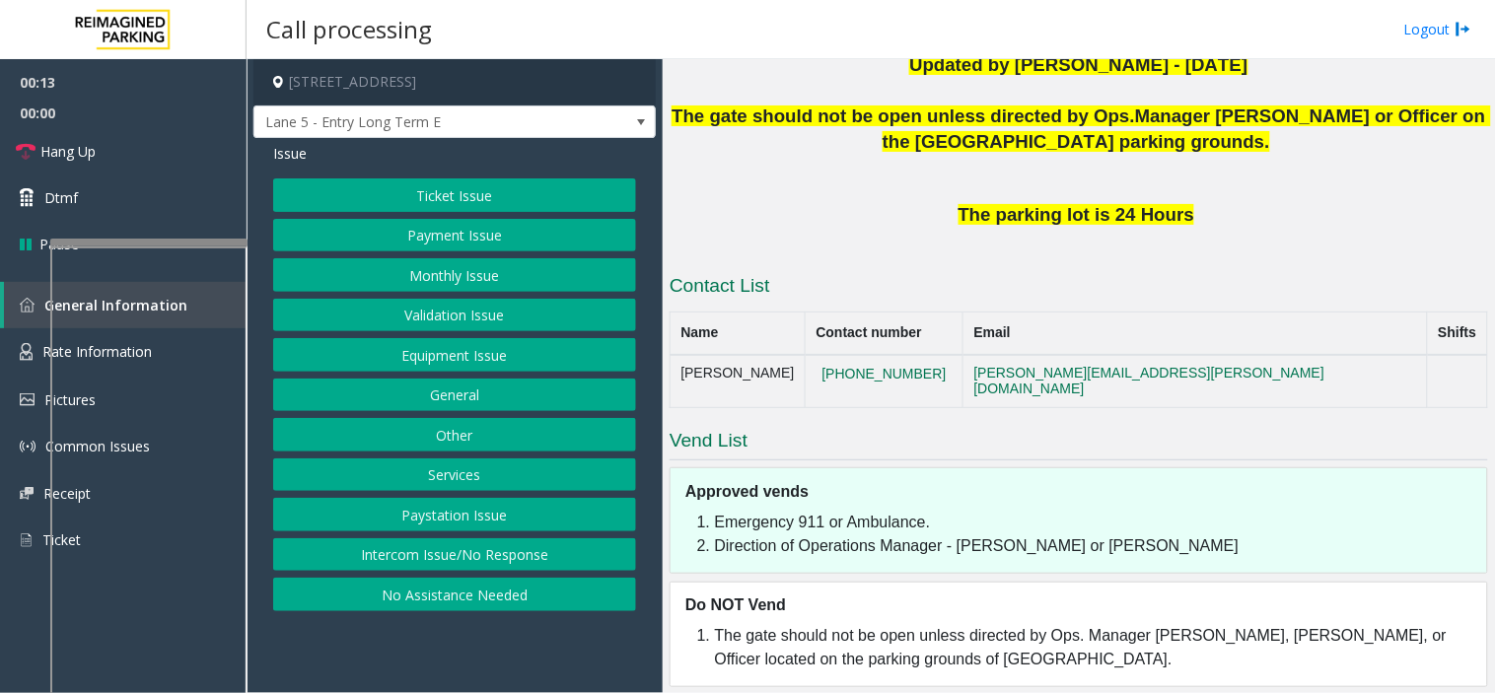
click at [396, 560] on button "Intercom Issue/No Response" at bounding box center [454, 555] width 363 height 34
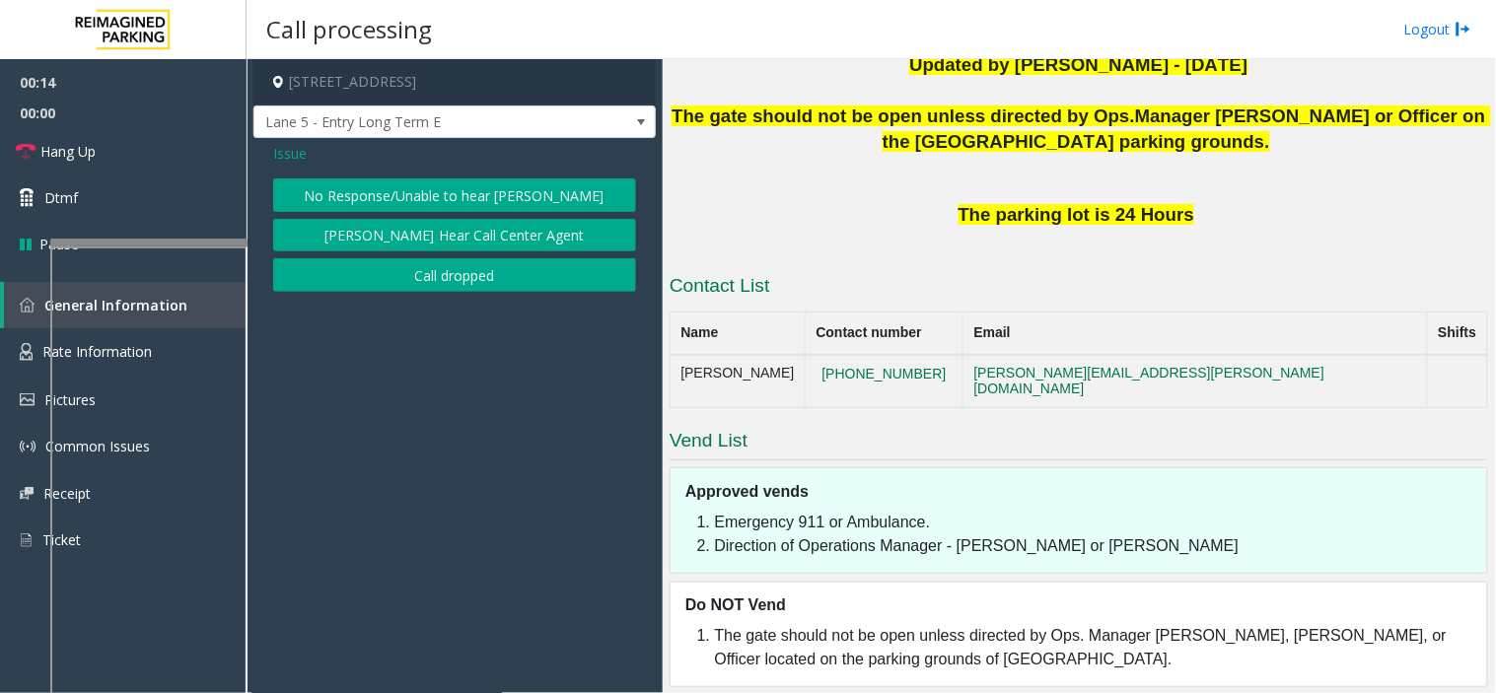
click at [398, 194] on button "No Response/Unable to hear [PERSON_NAME]" at bounding box center [454, 195] width 363 height 34
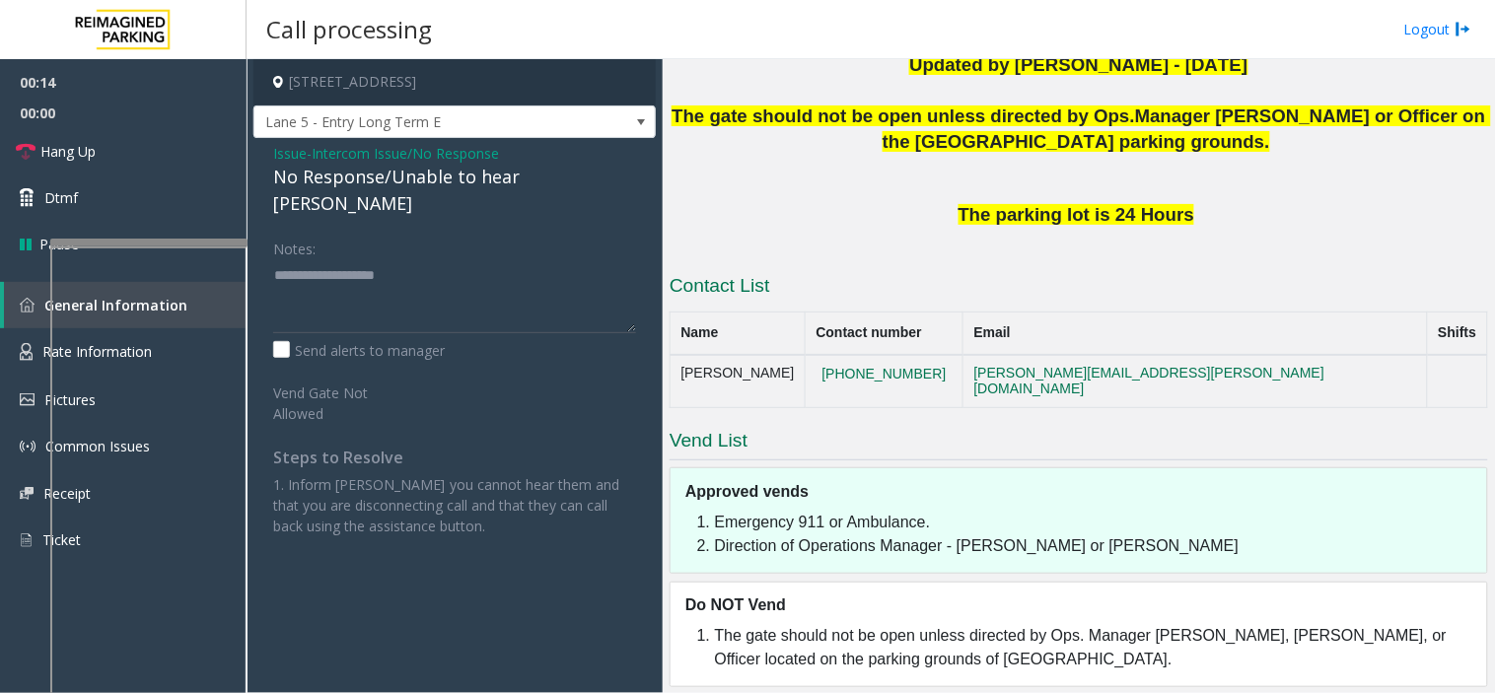
click at [390, 185] on div "No Response/Unable to hear [PERSON_NAME]" at bounding box center [454, 190] width 363 height 53
type textarea "**********"
click at [174, 153] on link "Hang Up" at bounding box center [123, 151] width 247 height 46
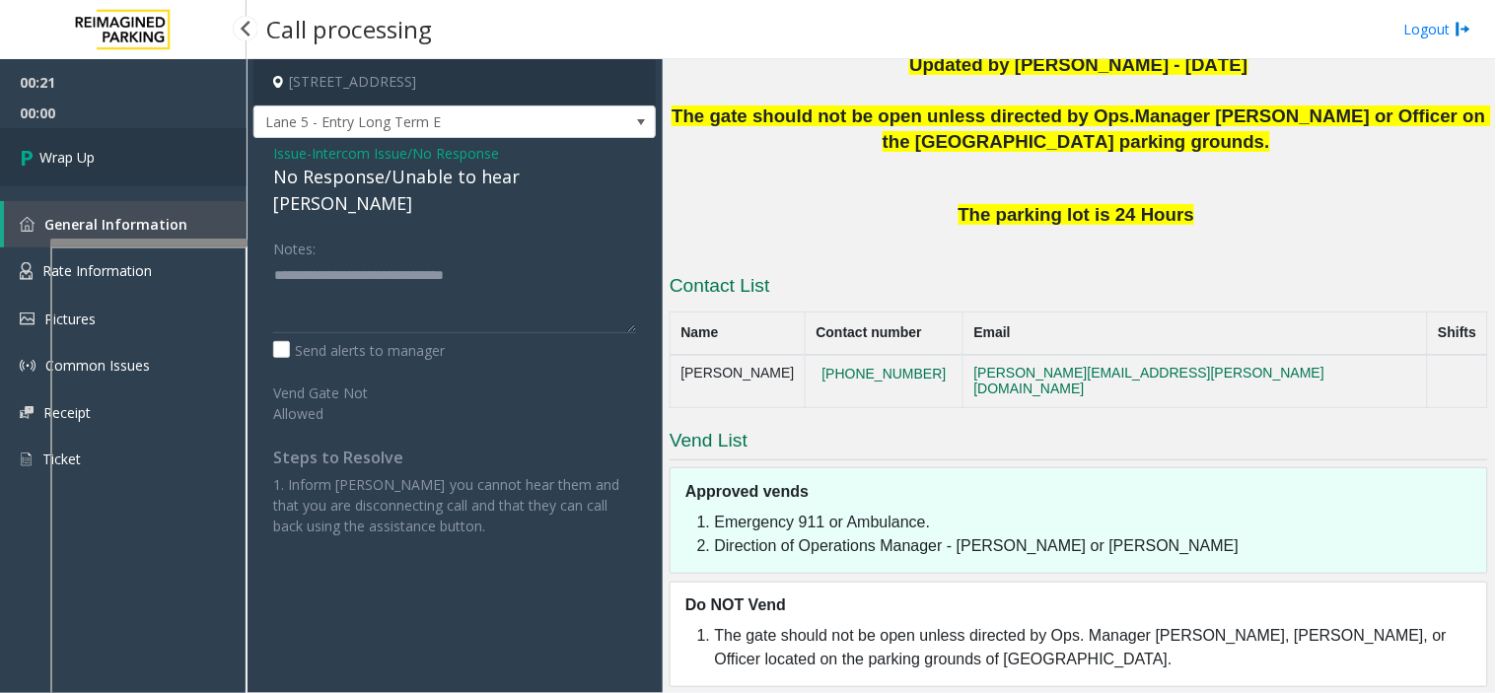
click at [174, 153] on link "Wrap Up" at bounding box center [123, 157] width 247 height 58
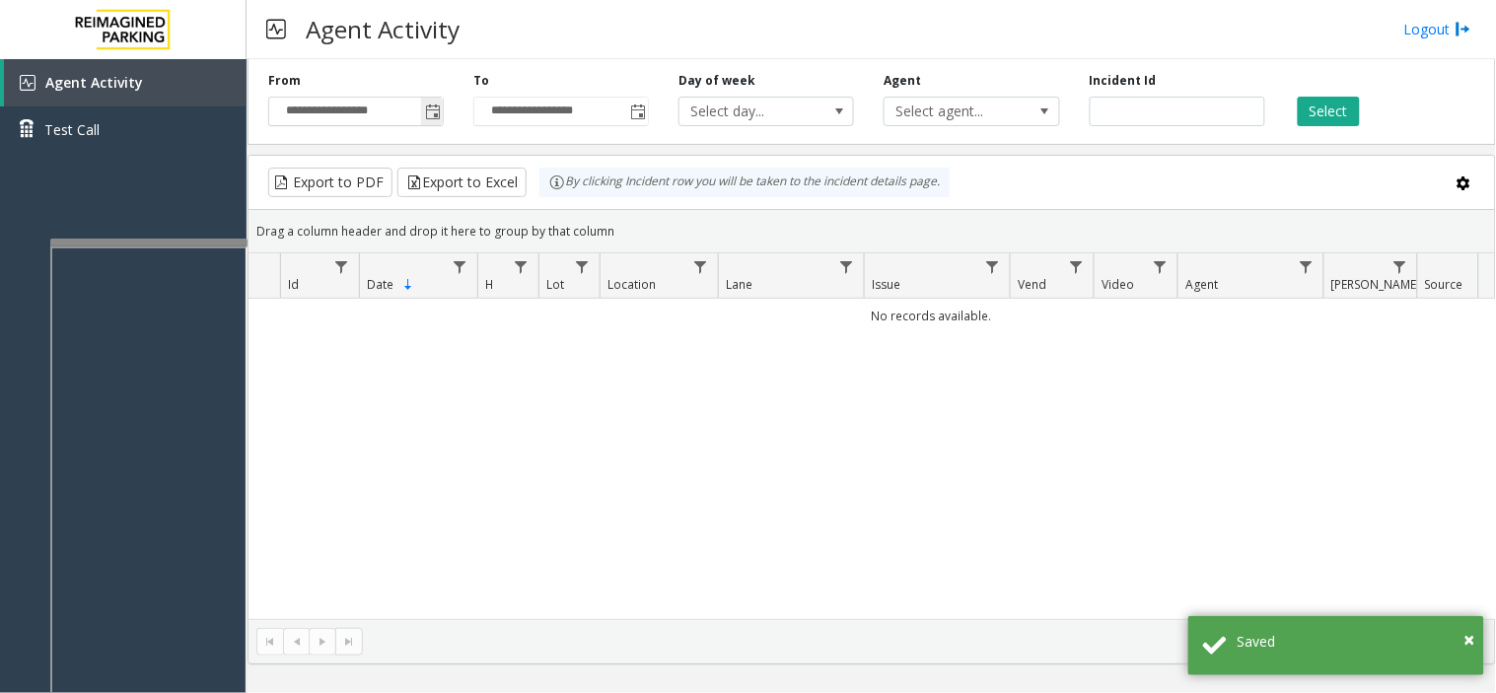
click at [422, 104] on span "Toggle popup" at bounding box center [432, 112] width 22 height 32
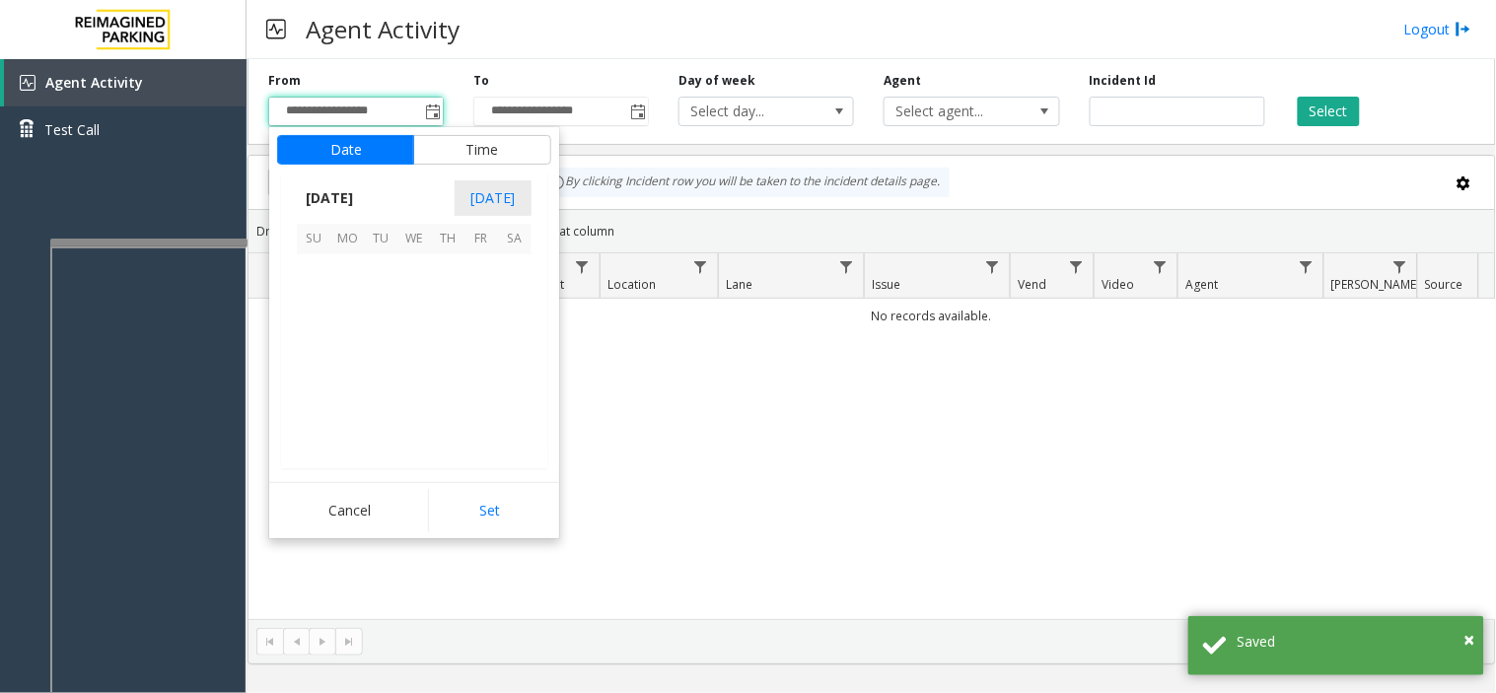
scroll to position [353815, 0]
click at [336, 268] on span "1" at bounding box center [347, 271] width 34 height 34
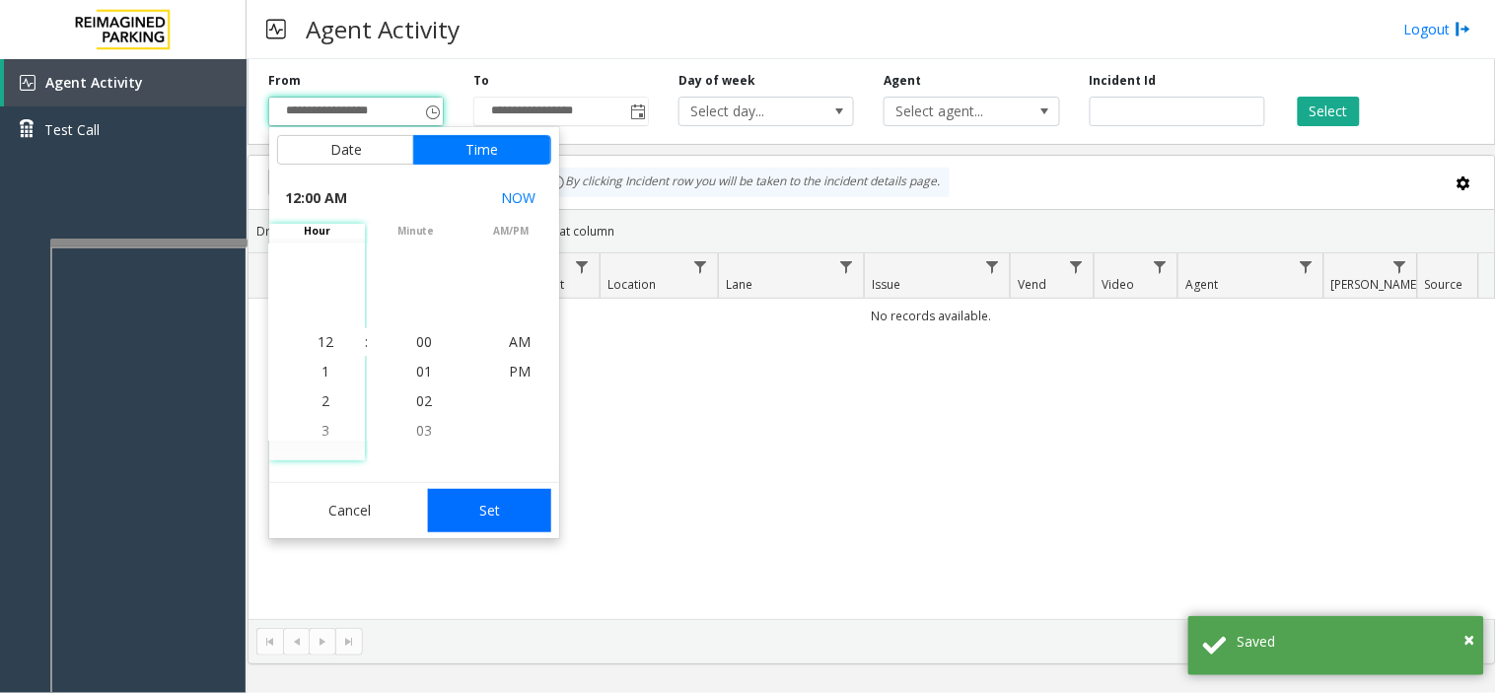
click at [463, 508] on button "Set" at bounding box center [490, 510] width 124 height 43
type input "**********"
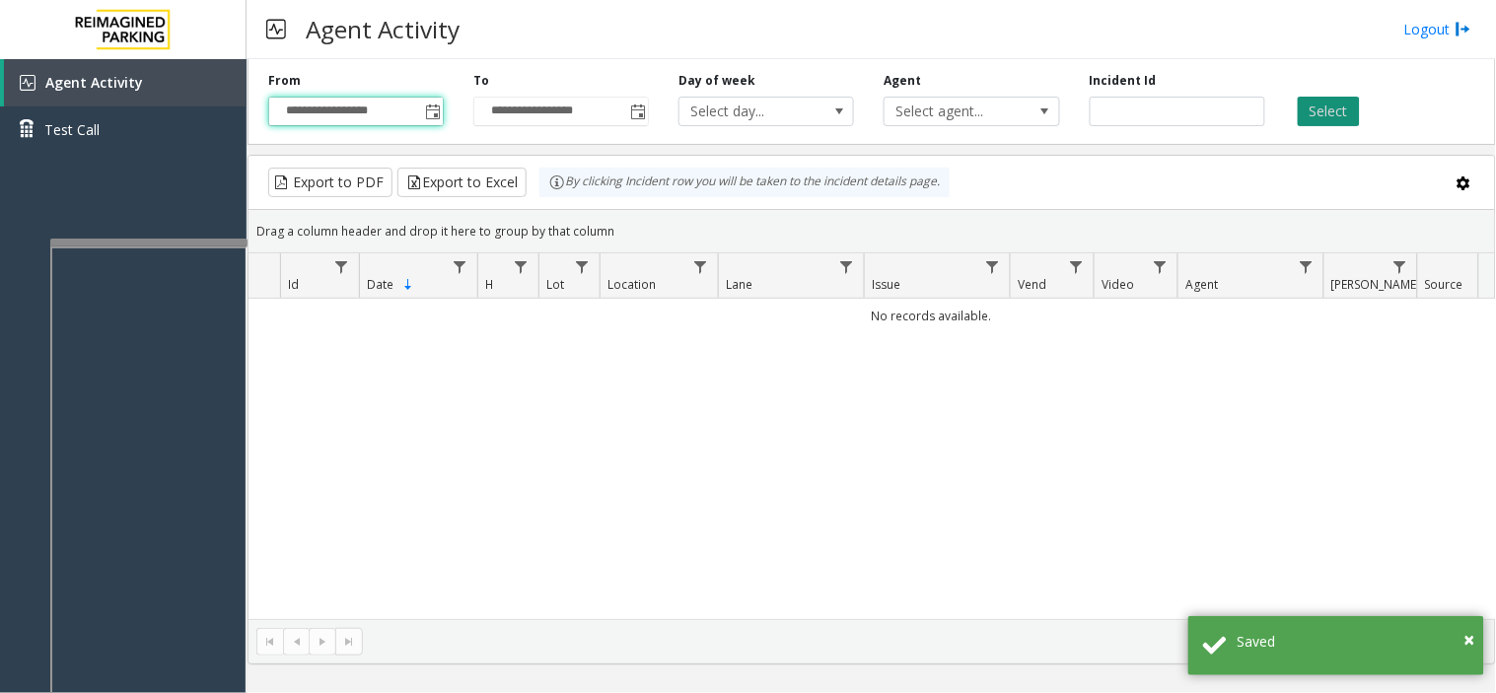
click at [1336, 105] on button "Select" at bounding box center [1329, 112] width 62 height 30
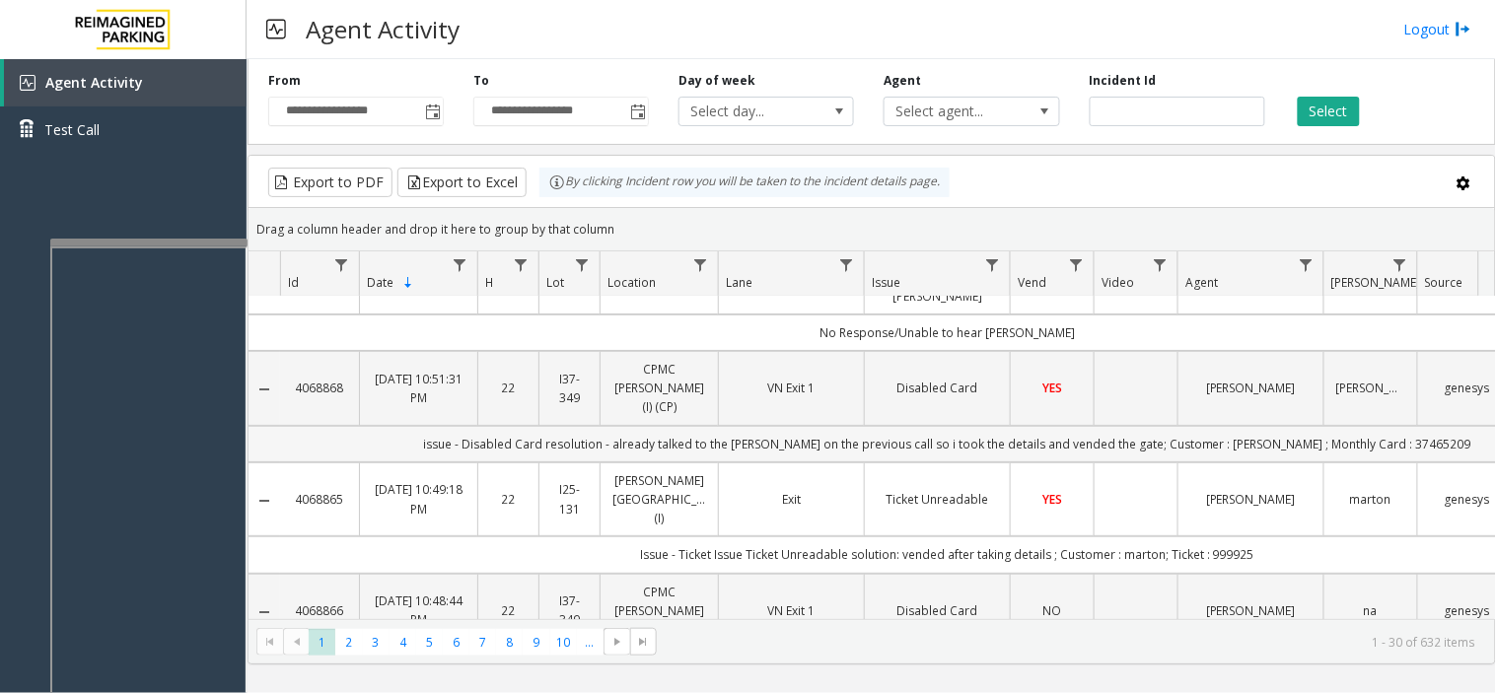
scroll to position [109, 0]
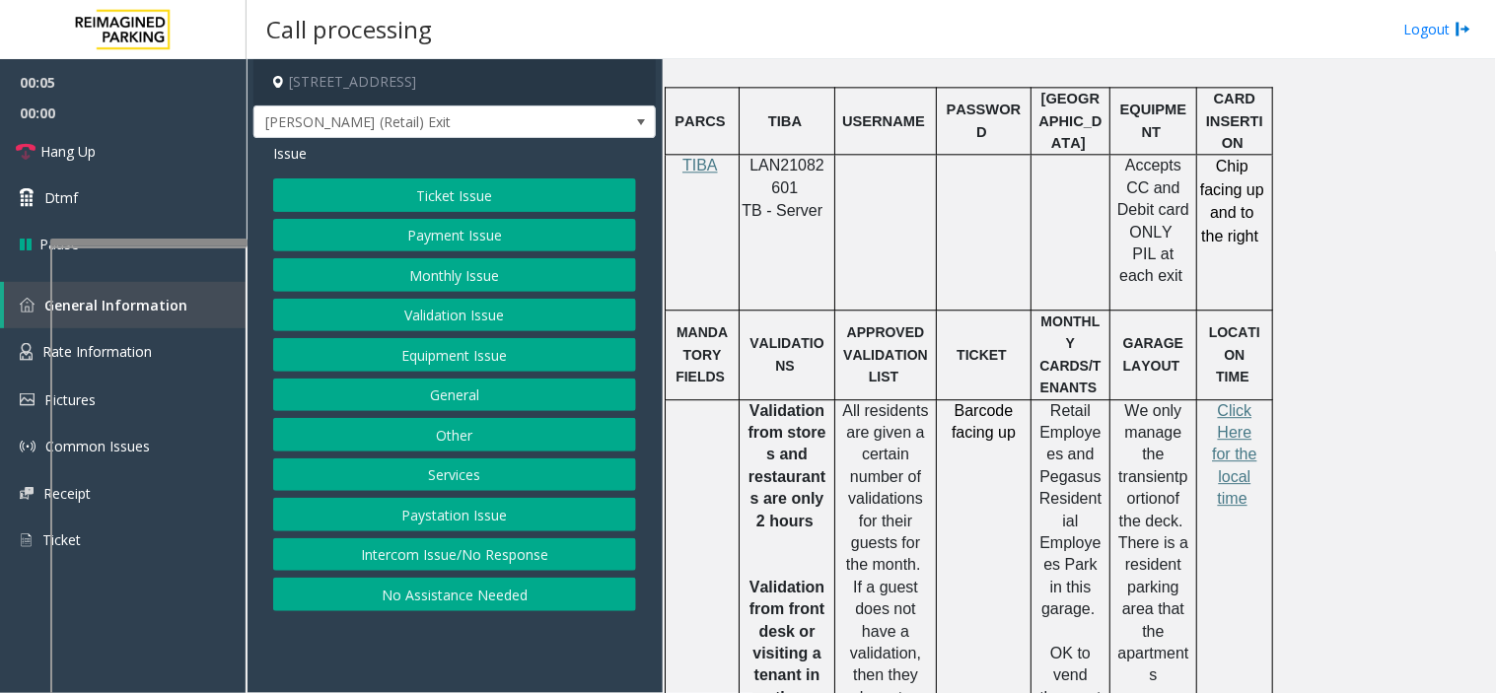
scroll to position [1205, 0]
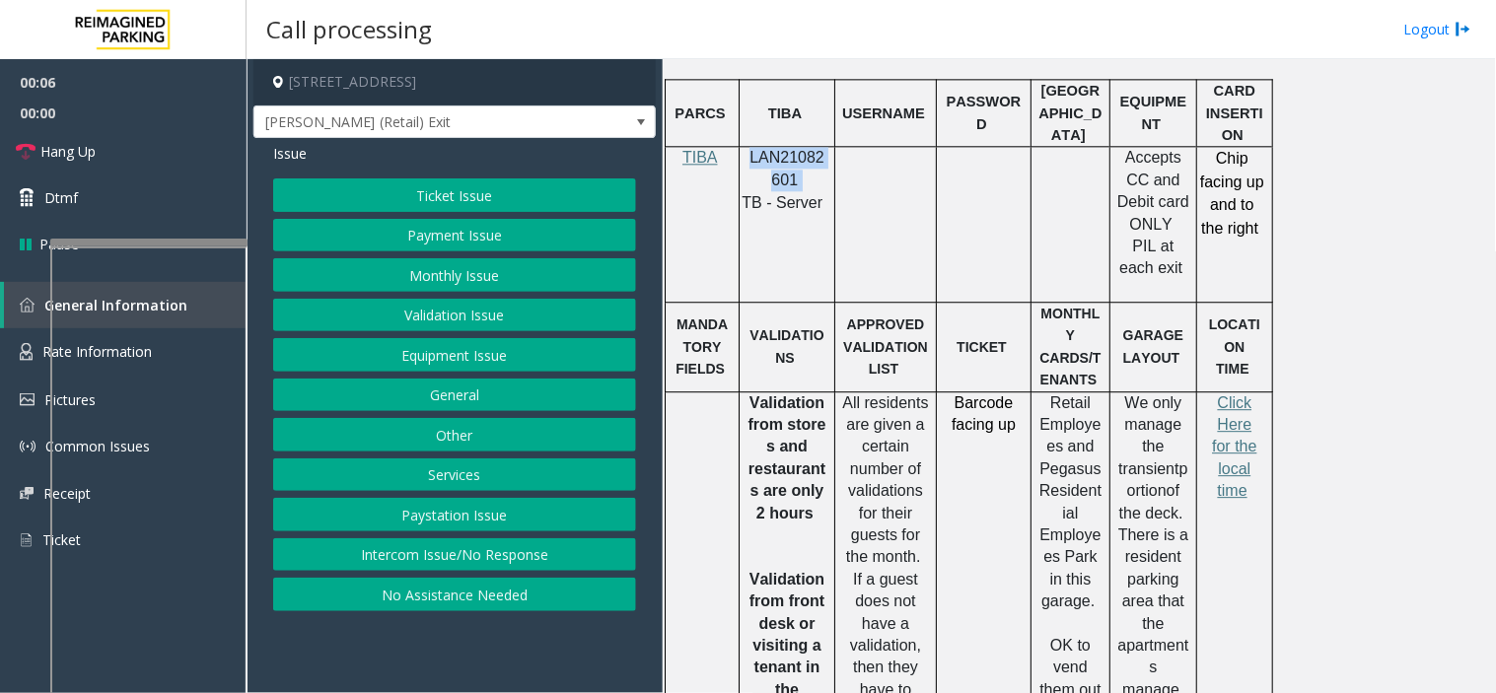
drag, startPoint x: 803, startPoint y: 191, endPoint x: 742, endPoint y: 164, distance: 66.2
click at [742, 164] on td "LAN21082601 TB - Server" at bounding box center [788, 225] width 96 height 156
click at [436, 264] on button "Monthly Issue" at bounding box center [454, 275] width 363 height 34
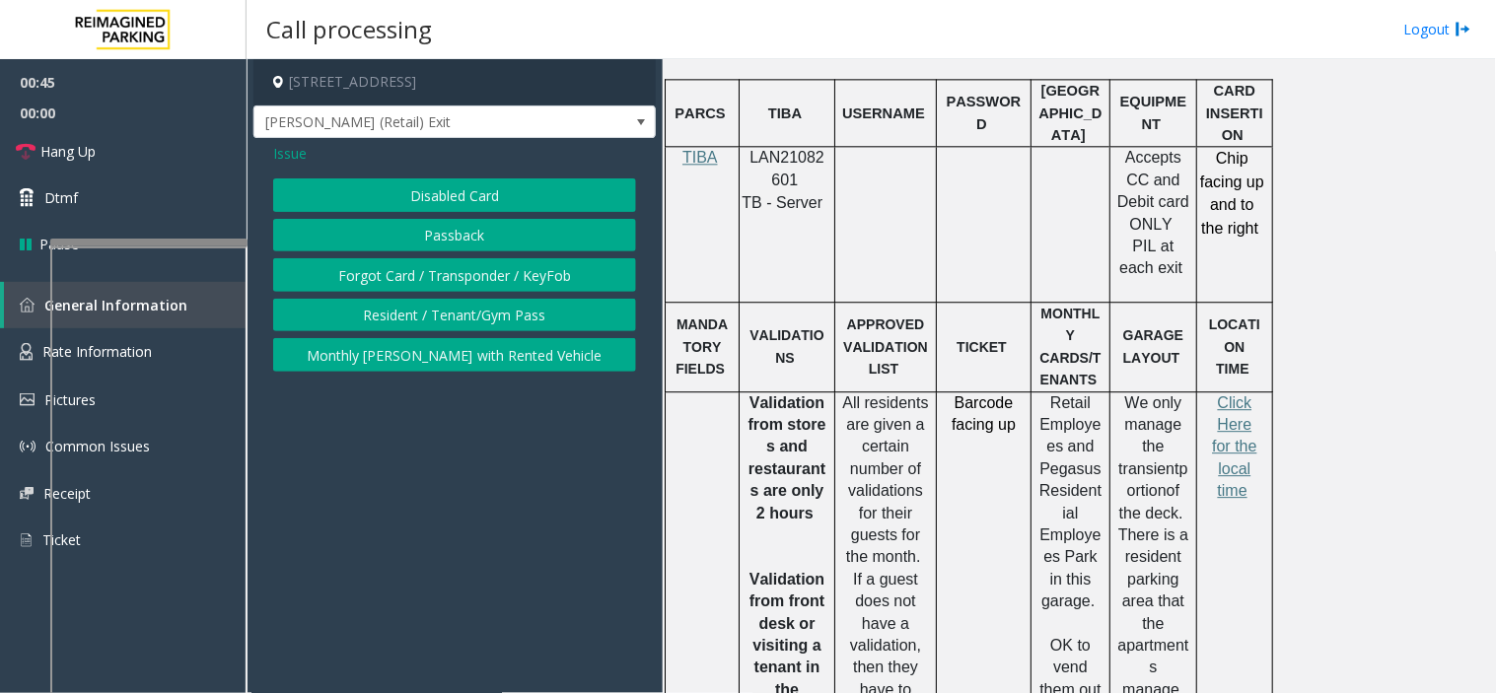
click at [296, 161] on span "Issue" at bounding box center [290, 153] width 34 height 21
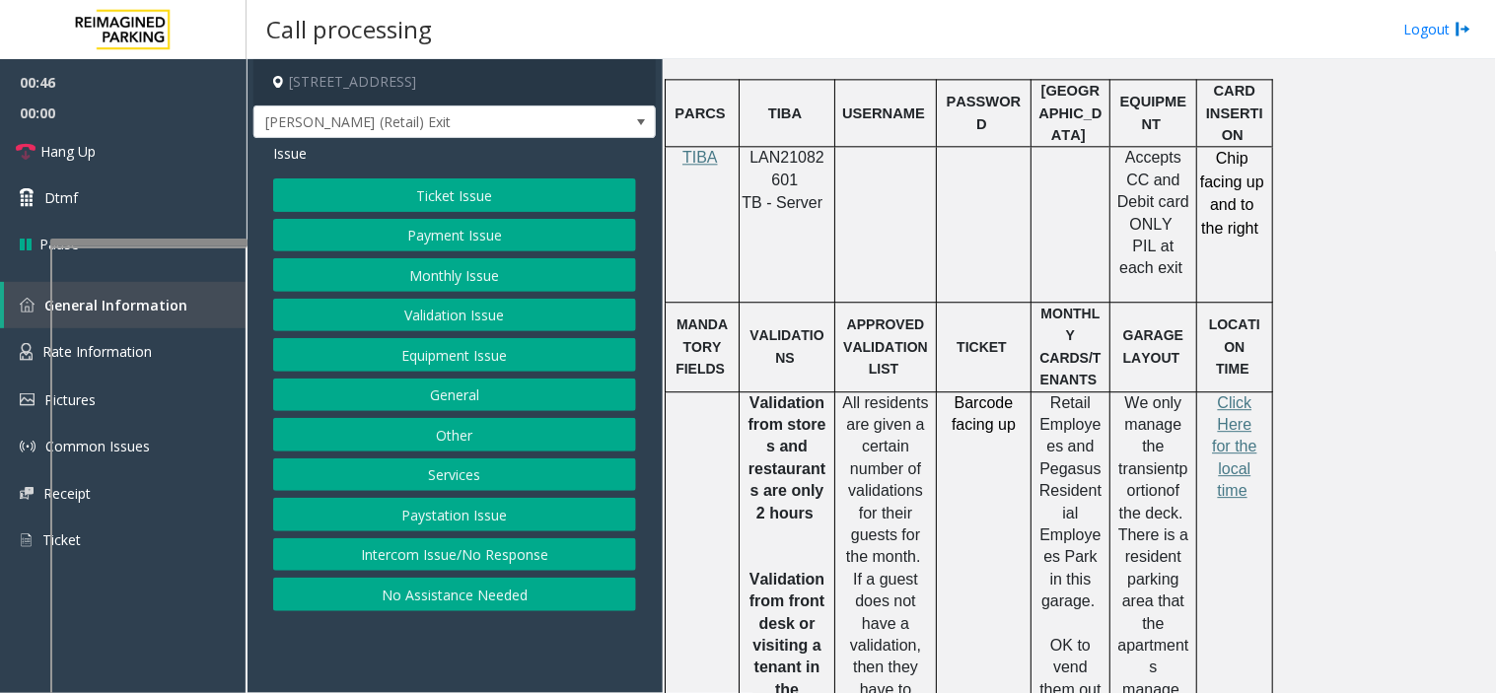
click at [415, 349] on button "Equipment Issue" at bounding box center [454, 355] width 363 height 34
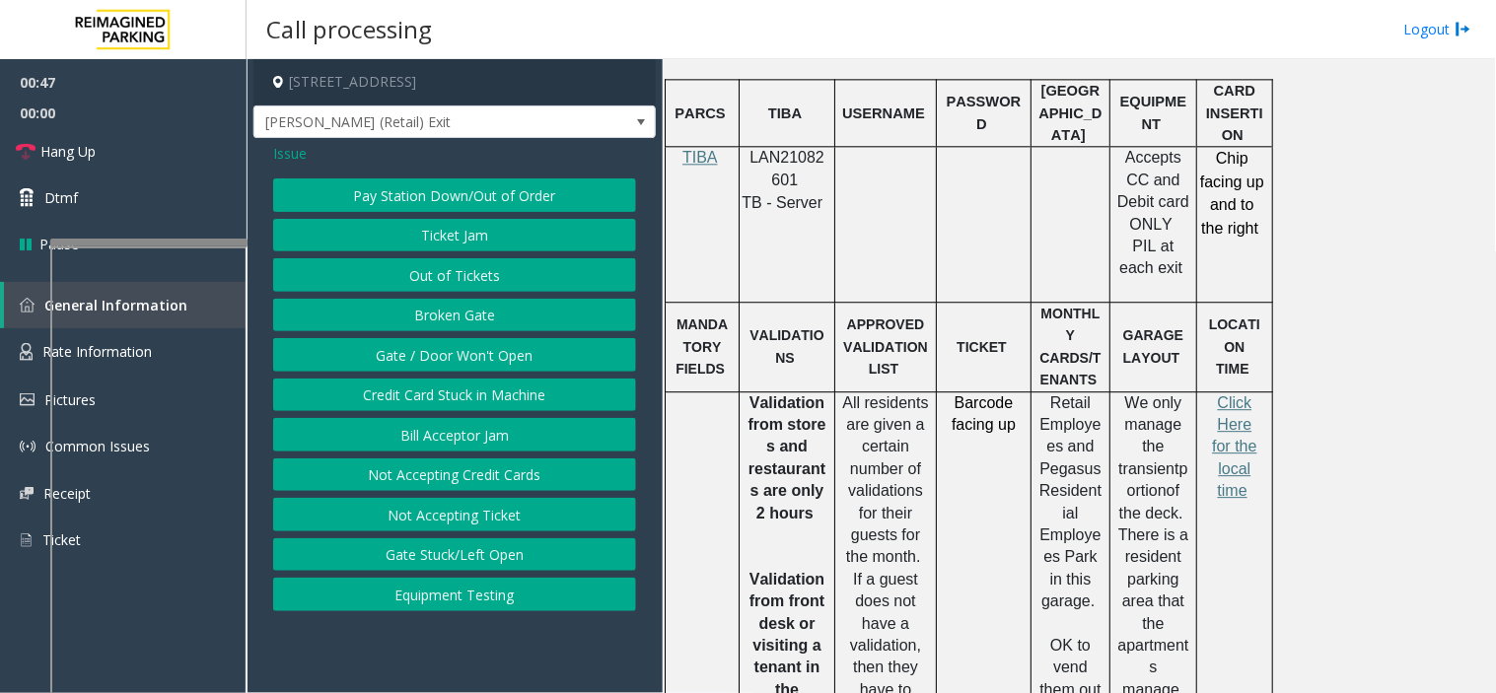
click at [415, 349] on button "Gate / Door Won't Open" at bounding box center [454, 355] width 363 height 34
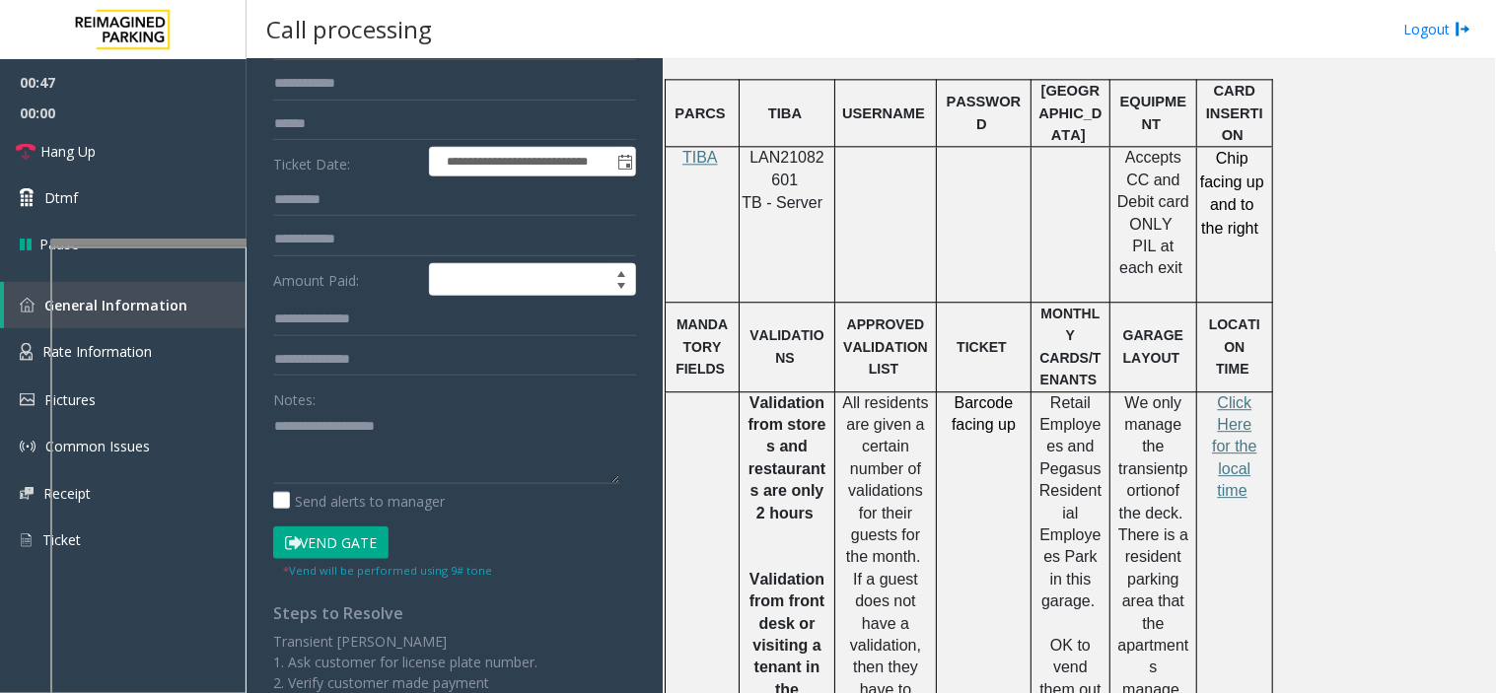
scroll to position [219, 0]
click at [381, 447] on textarea at bounding box center [446, 446] width 347 height 74
click at [351, 435] on textarea at bounding box center [446, 446] width 347 height 74
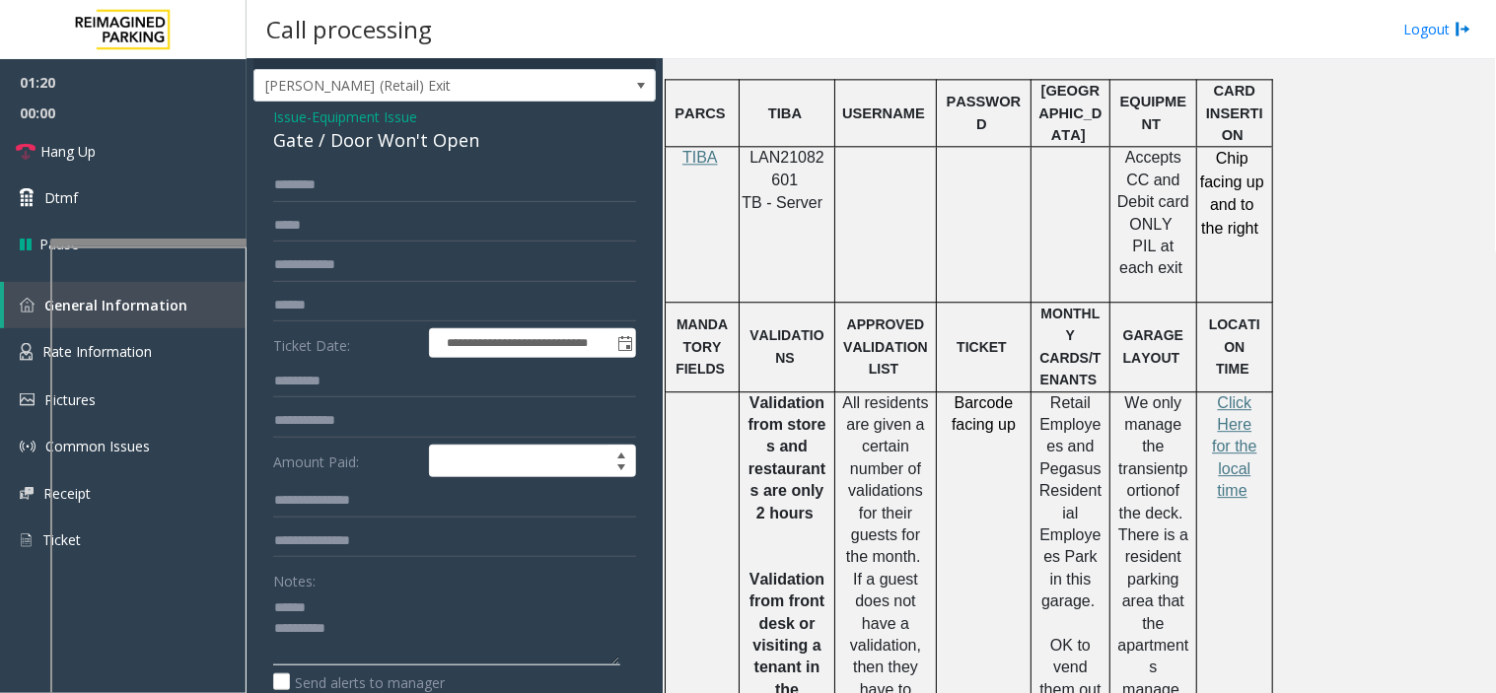
scroll to position [0, 0]
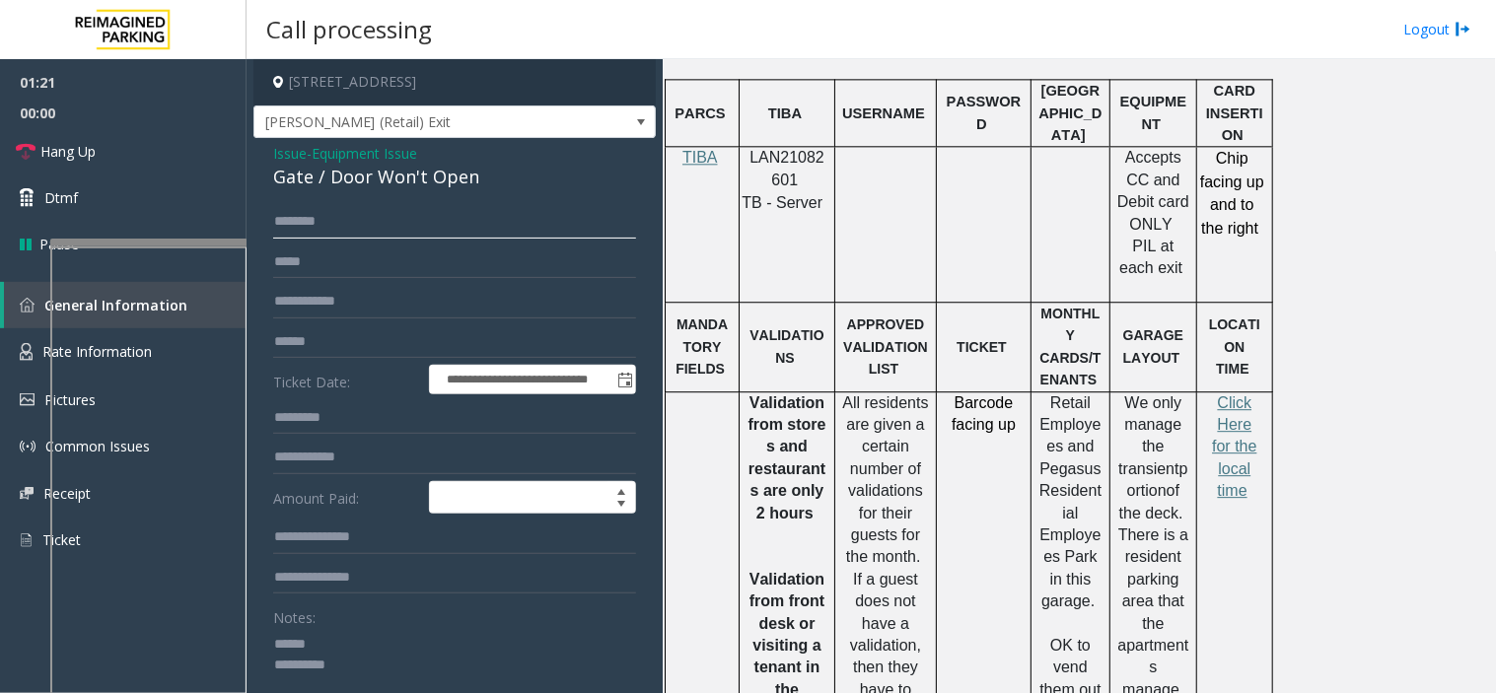
click at [350, 231] on input "text" at bounding box center [454, 222] width 363 height 34
click at [347, 649] on textarea at bounding box center [446, 665] width 347 height 74
click at [347, 658] on textarea at bounding box center [446, 665] width 347 height 74
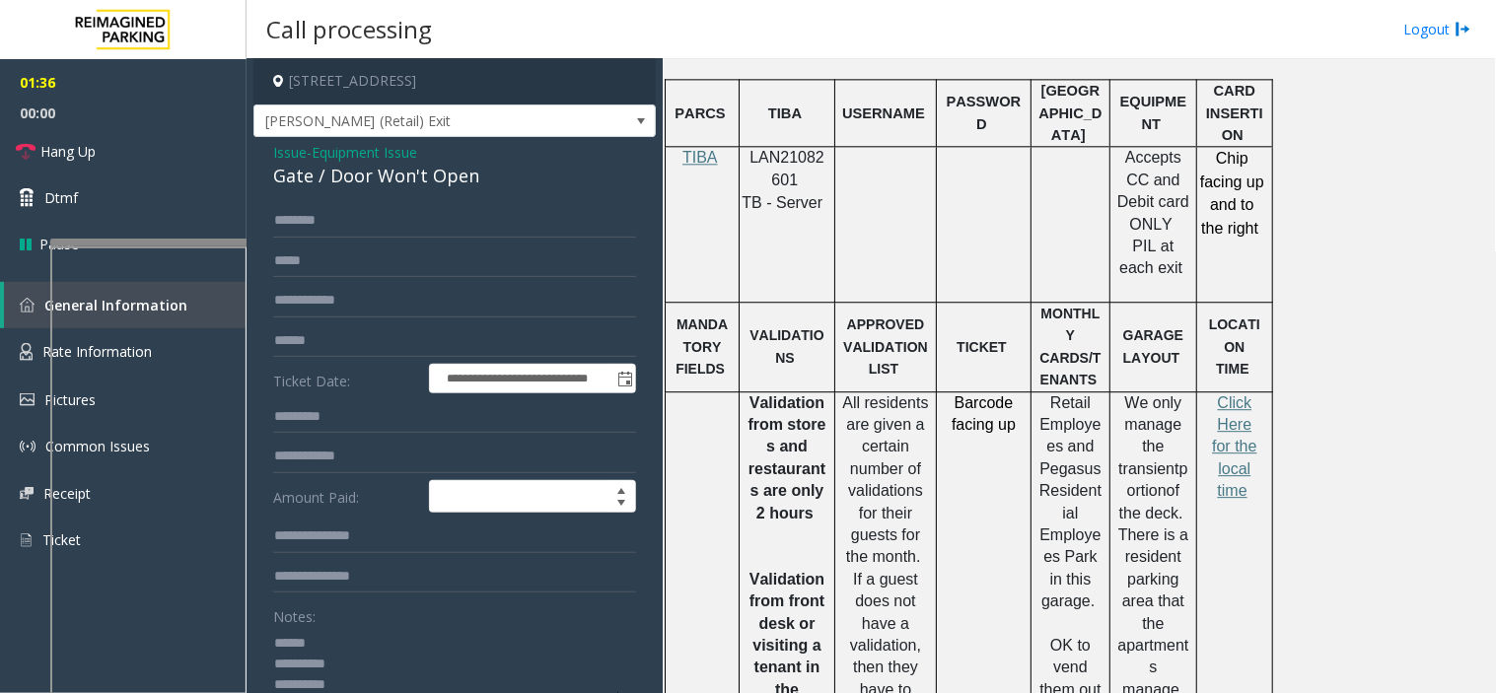
type textarea "**********"
click at [320, 232] on input "text" at bounding box center [454, 221] width 363 height 34
click at [359, 225] on input "**********" at bounding box center [454, 221] width 363 height 34
click at [412, 205] on input "**********" at bounding box center [454, 221] width 363 height 34
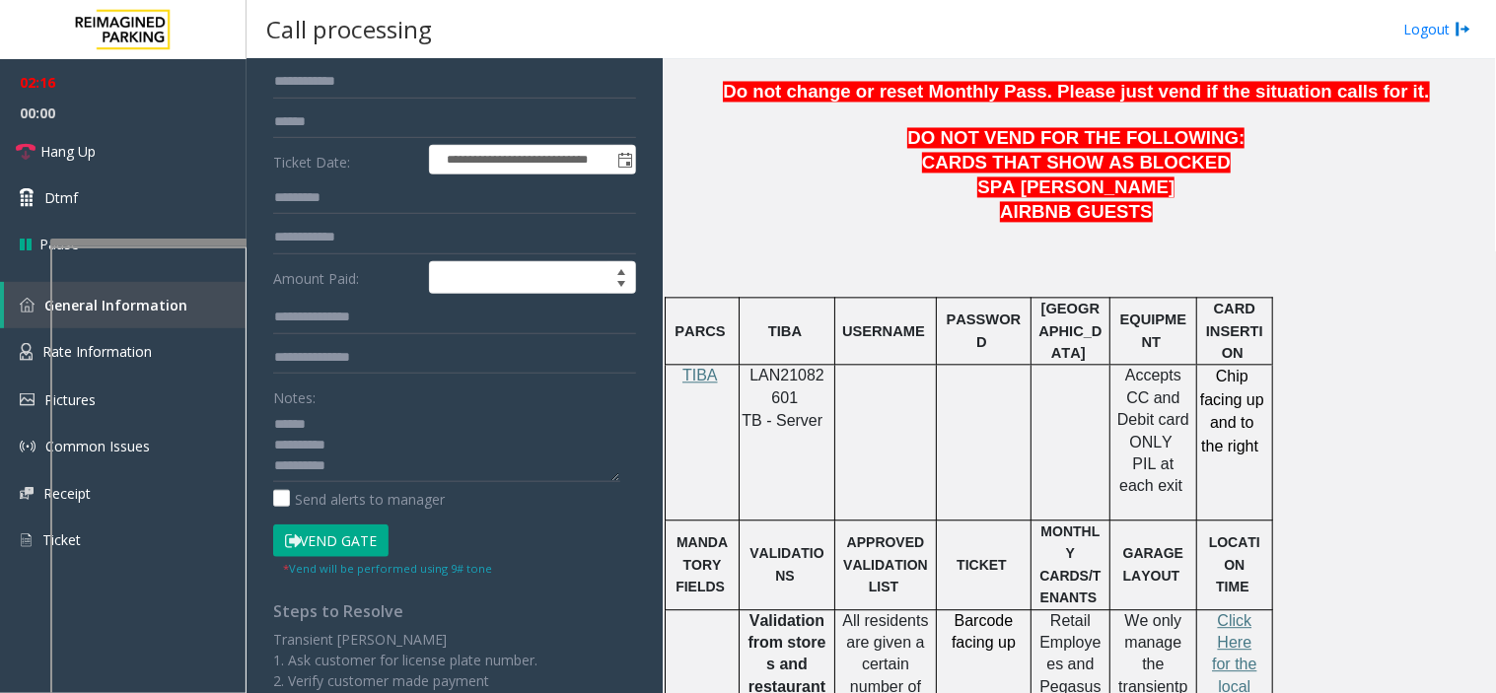
scroll to position [110, 0]
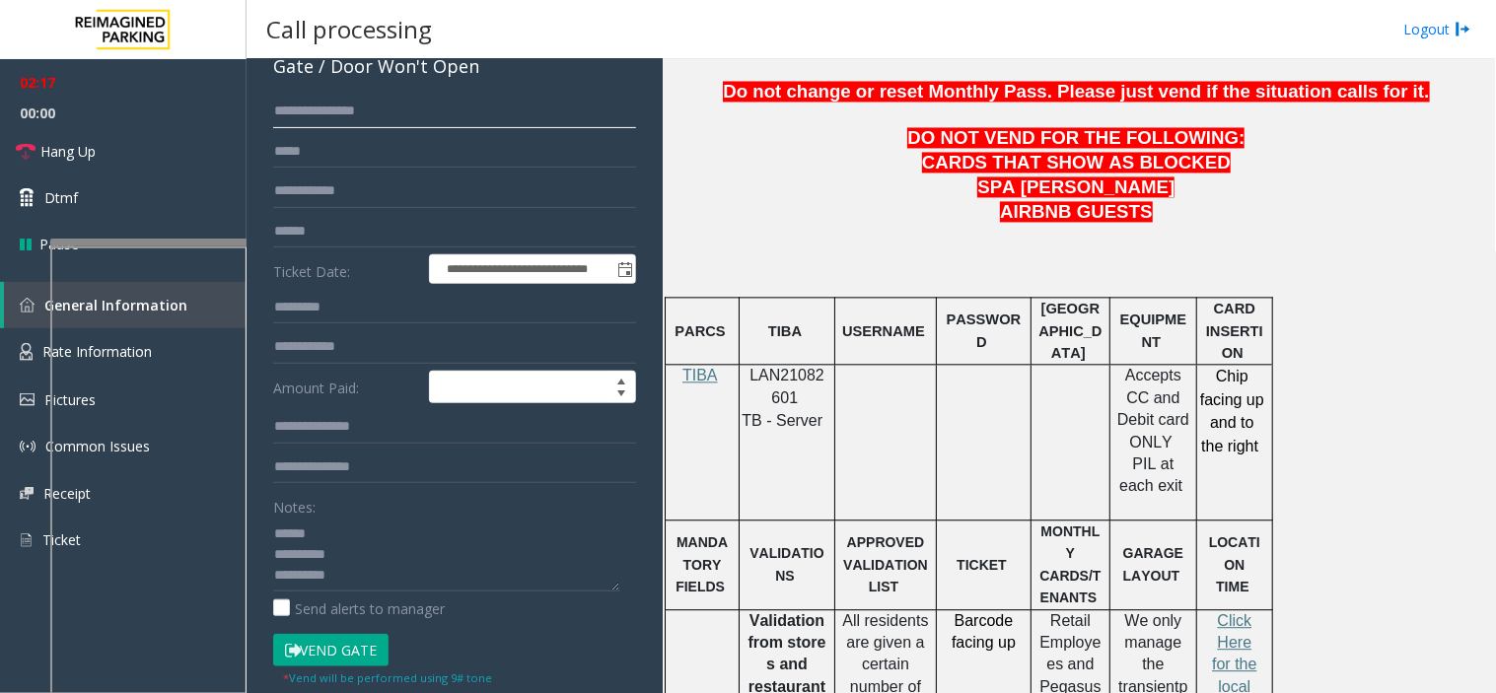
type input "**********"
click at [325, 158] on input "text" at bounding box center [454, 152] width 363 height 34
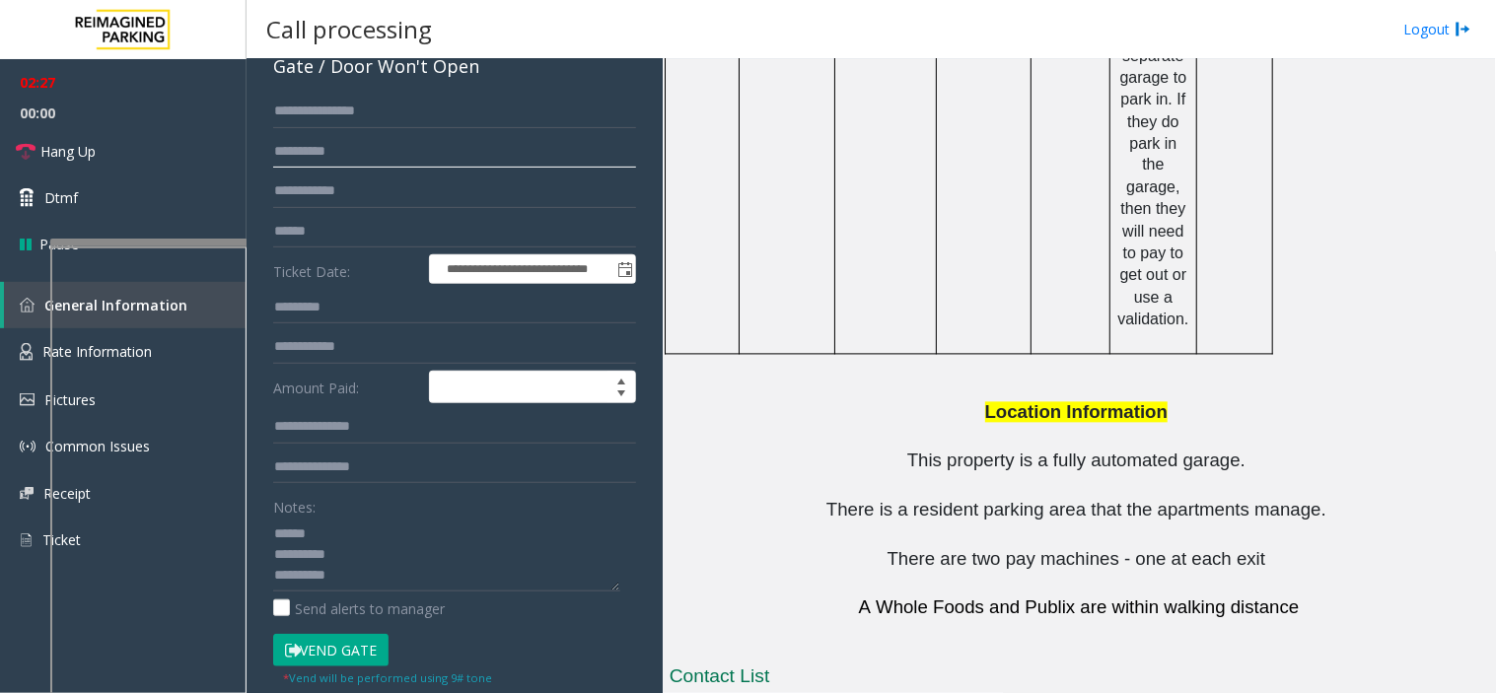
scroll to position [2791, 0]
type input "**********"
drag, startPoint x: 1018, startPoint y: 586, endPoint x: 924, endPoint y: 577, distance: 94.1
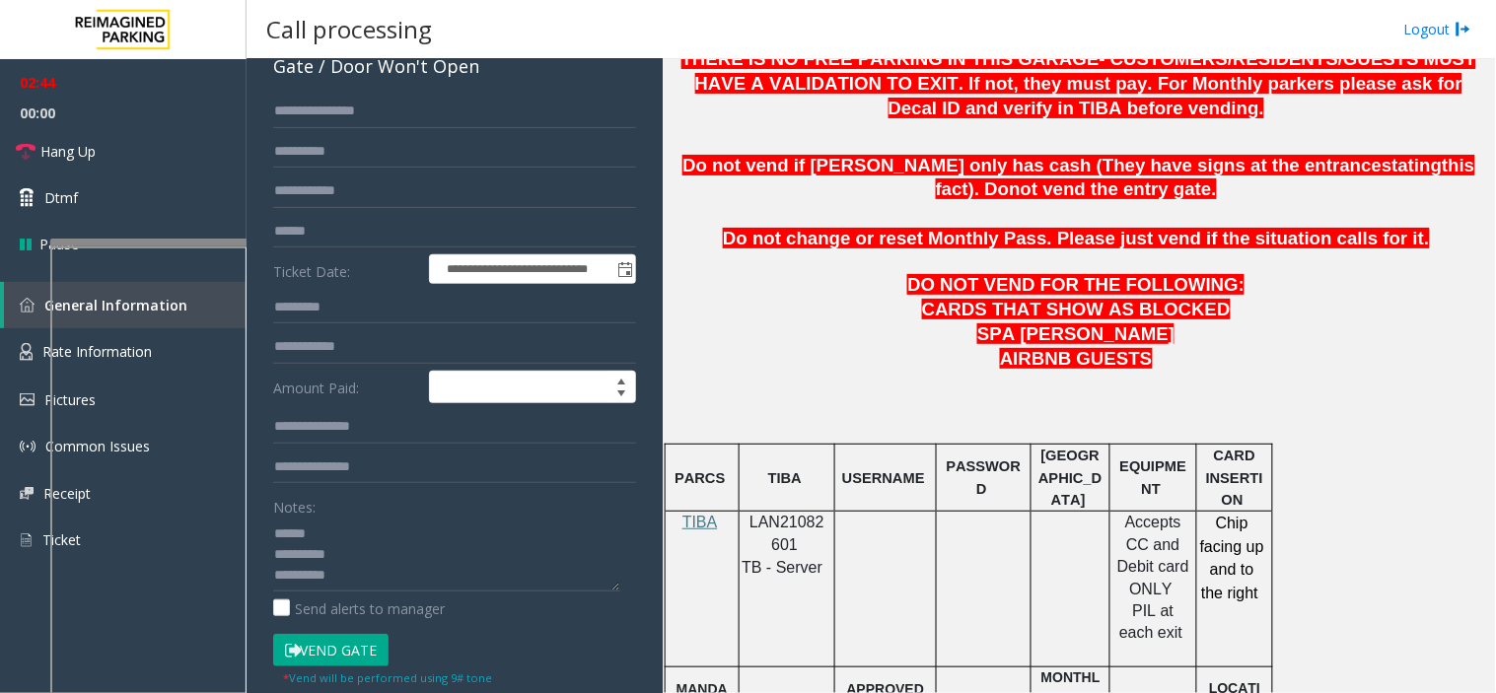
scroll to position [490, 0]
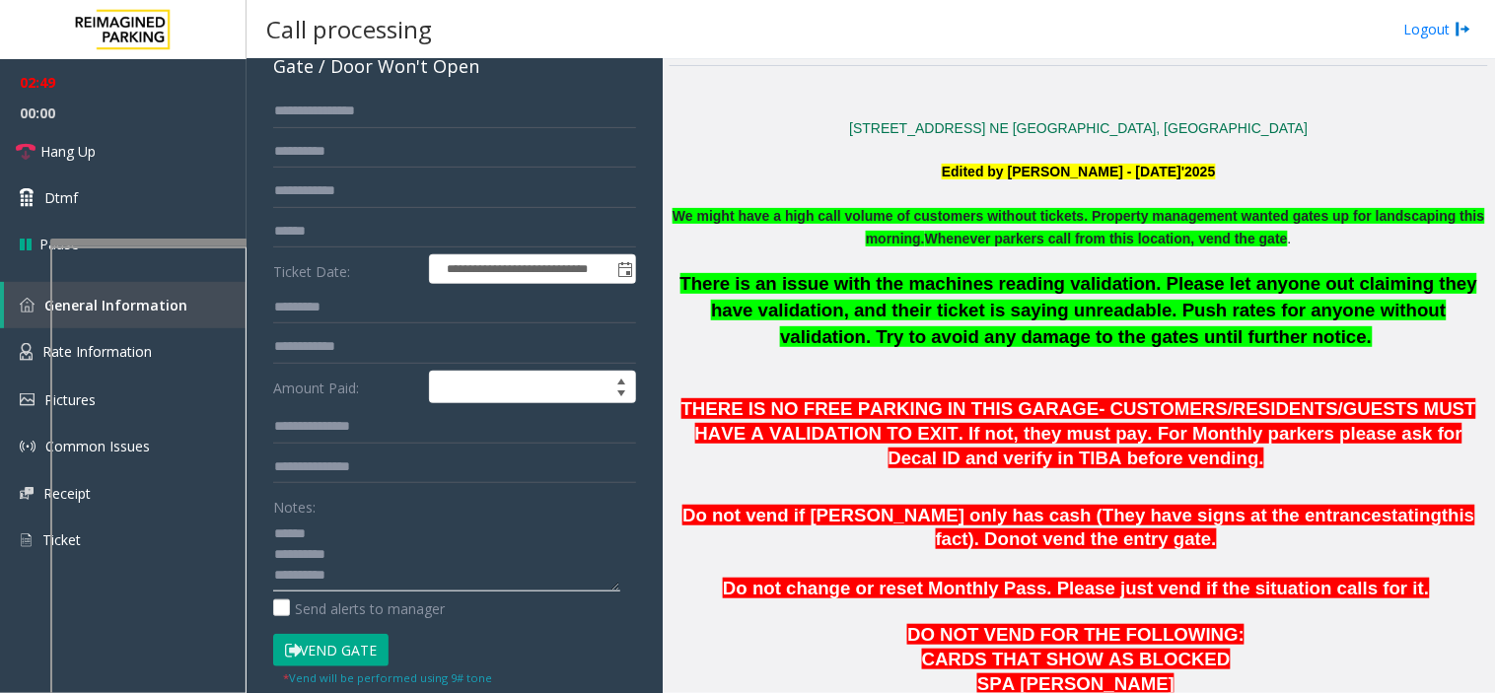
click at [347, 528] on textarea at bounding box center [446, 555] width 347 height 74
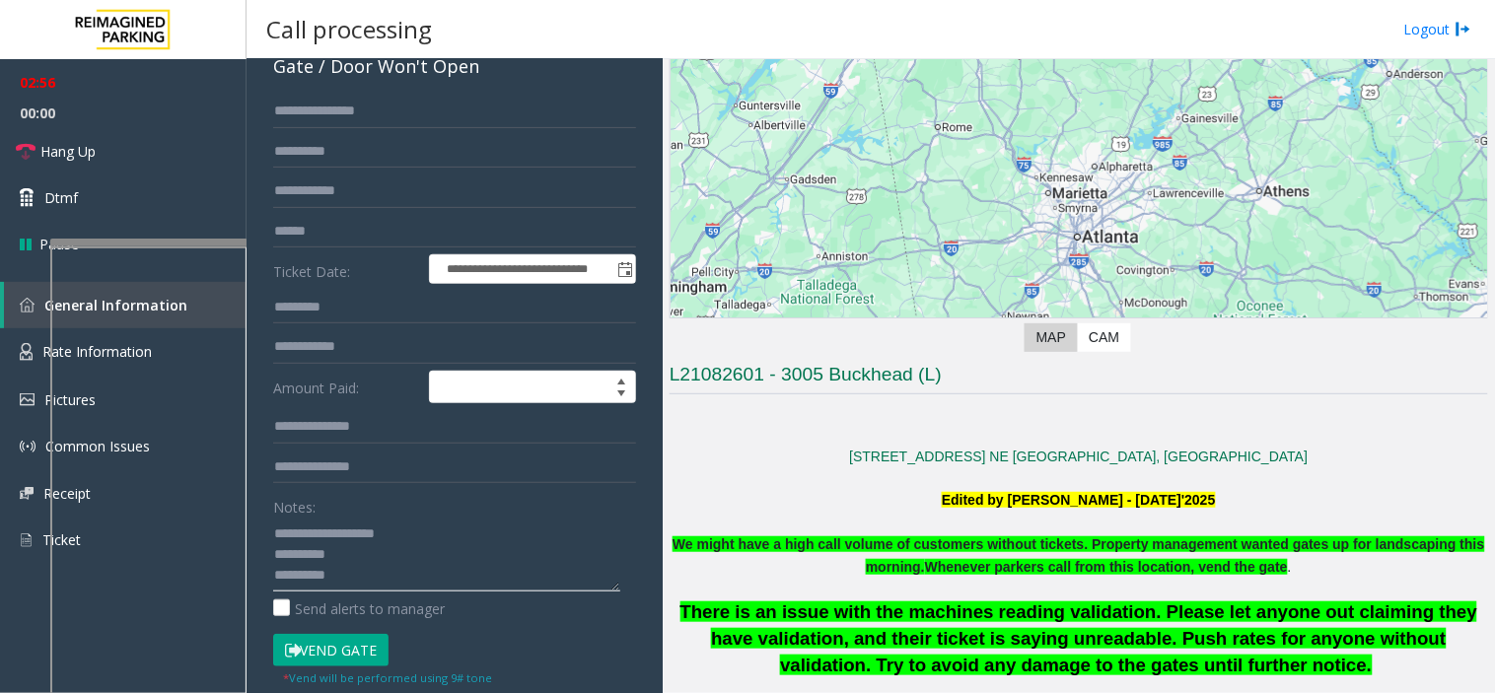
scroll to position [1, 0]
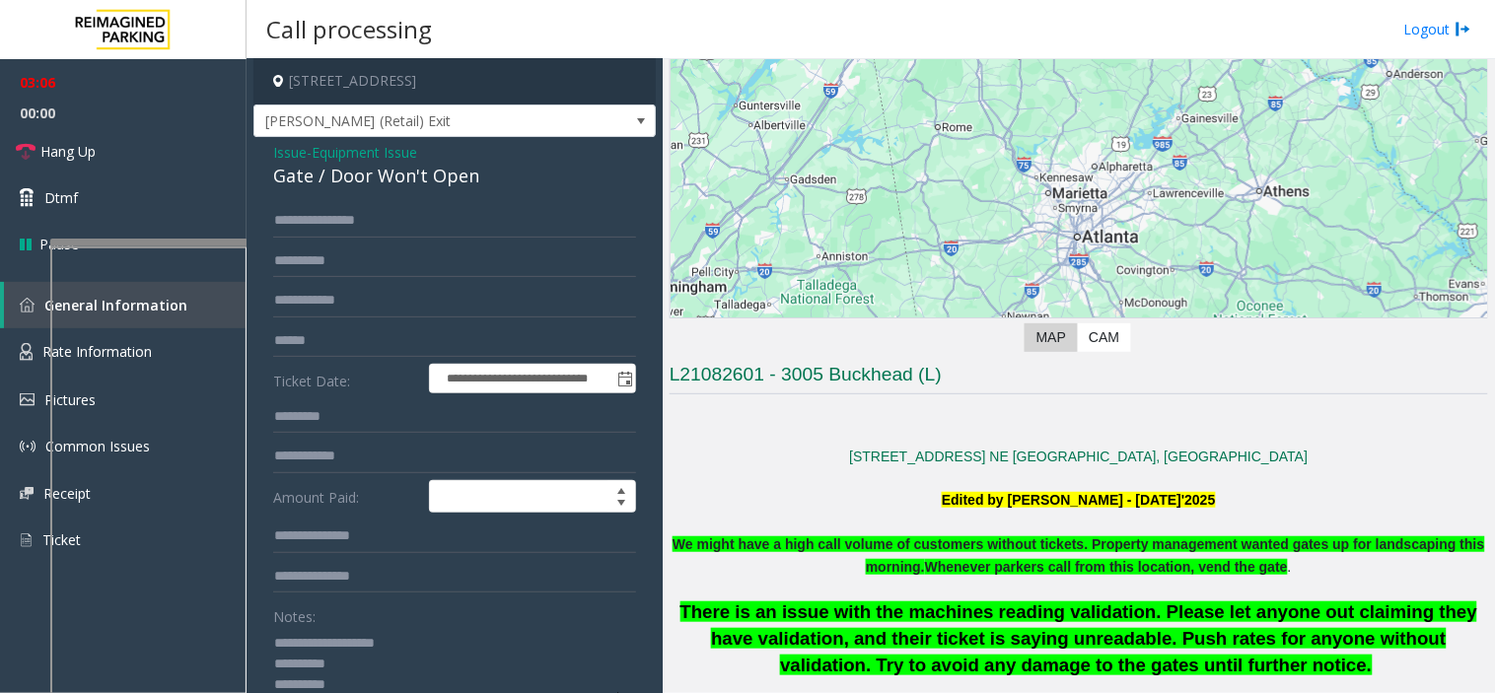
click at [494, 639] on textarea at bounding box center [446, 664] width 347 height 74
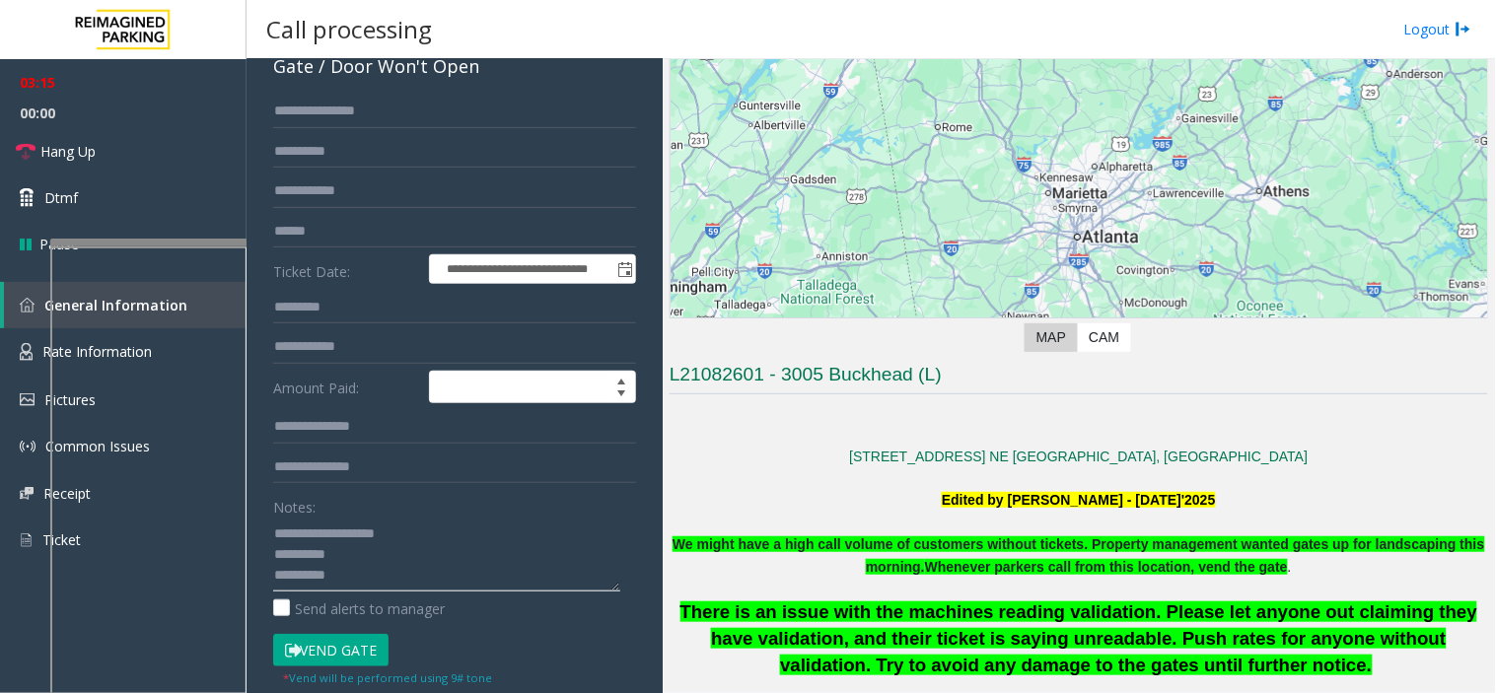
click at [467, 554] on textarea at bounding box center [446, 555] width 347 height 74
click at [465, 537] on textarea at bounding box center [446, 555] width 347 height 74
click at [461, 537] on textarea at bounding box center [446, 555] width 347 height 74
click at [408, 537] on textarea at bounding box center [446, 555] width 347 height 74
click at [347, 652] on button "Vend Gate" at bounding box center [330, 651] width 115 height 34
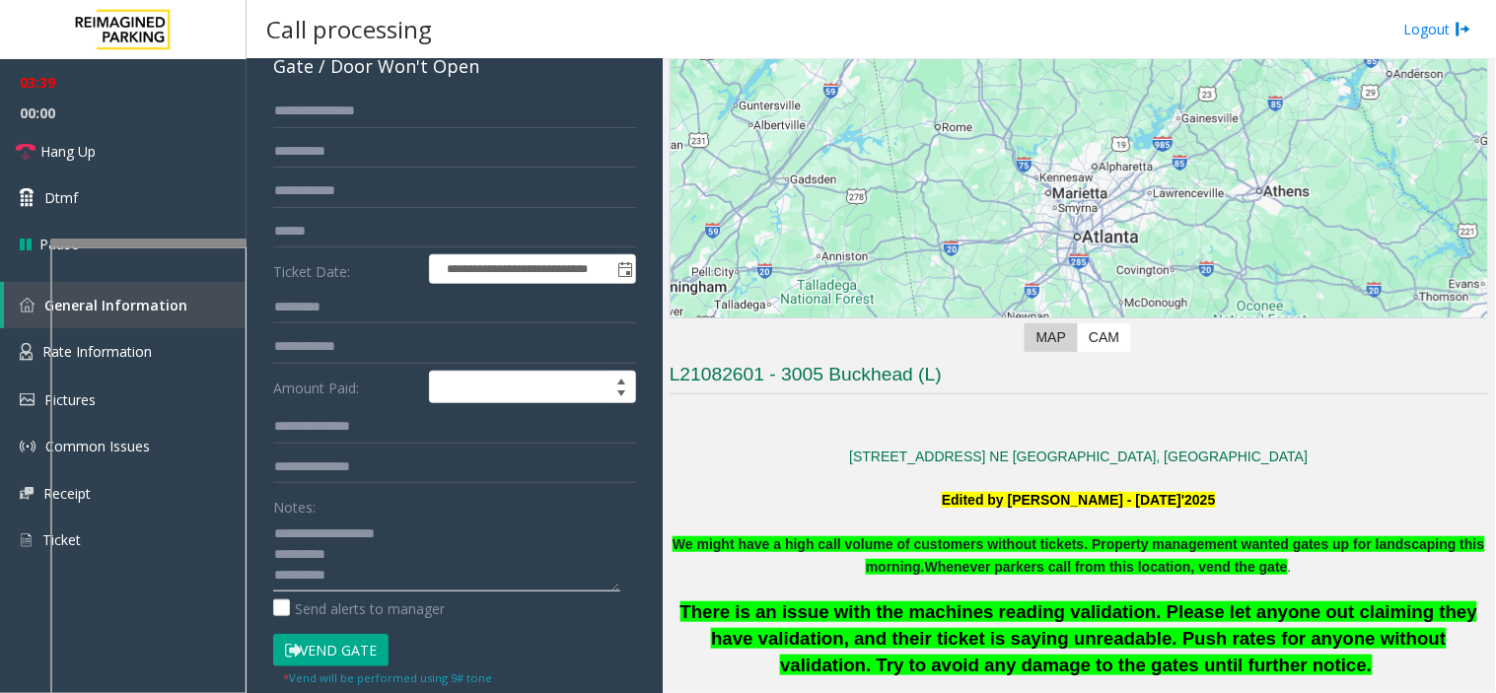
click at [445, 538] on textarea at bounding box center [446, 555] width 347 height 74
click at [159, 163] on link "Hang Up" at bounding box center [123, 151] width 247 height 46
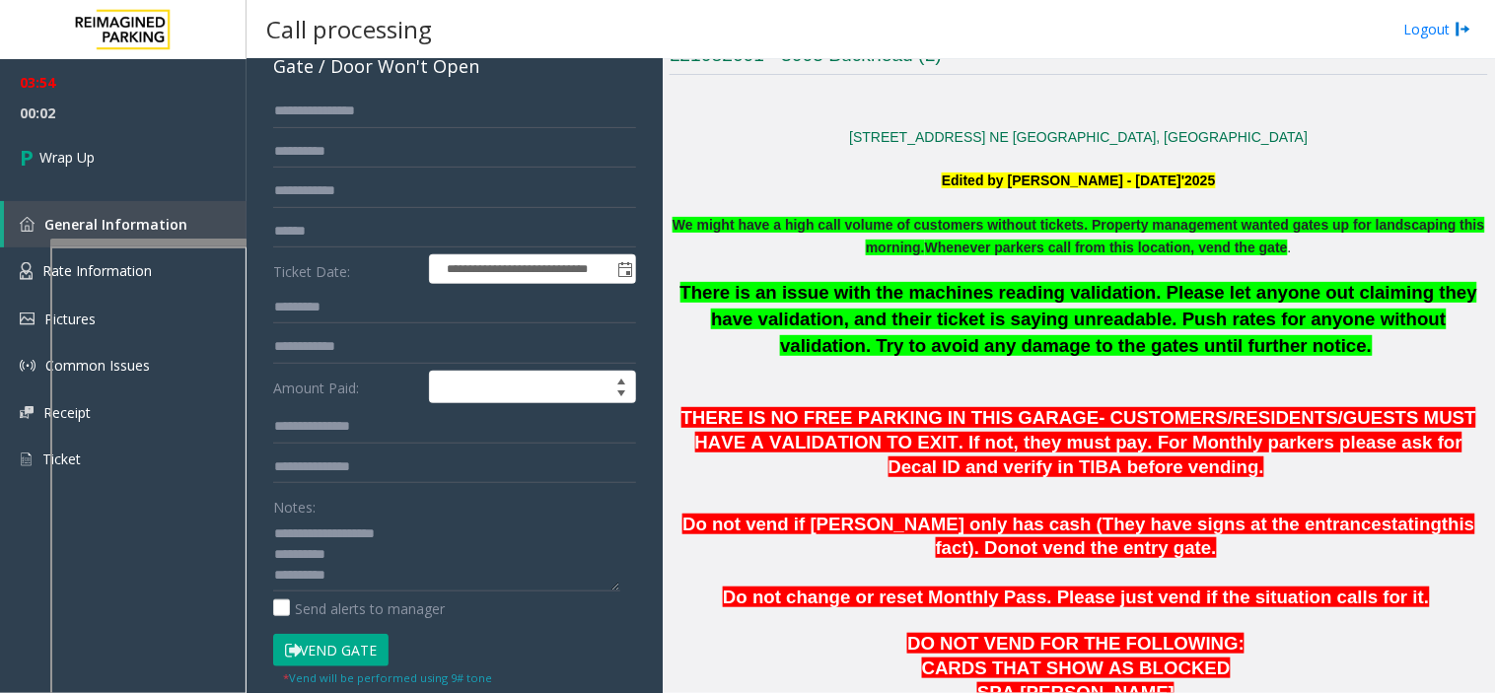
scroll to position [490, 0]
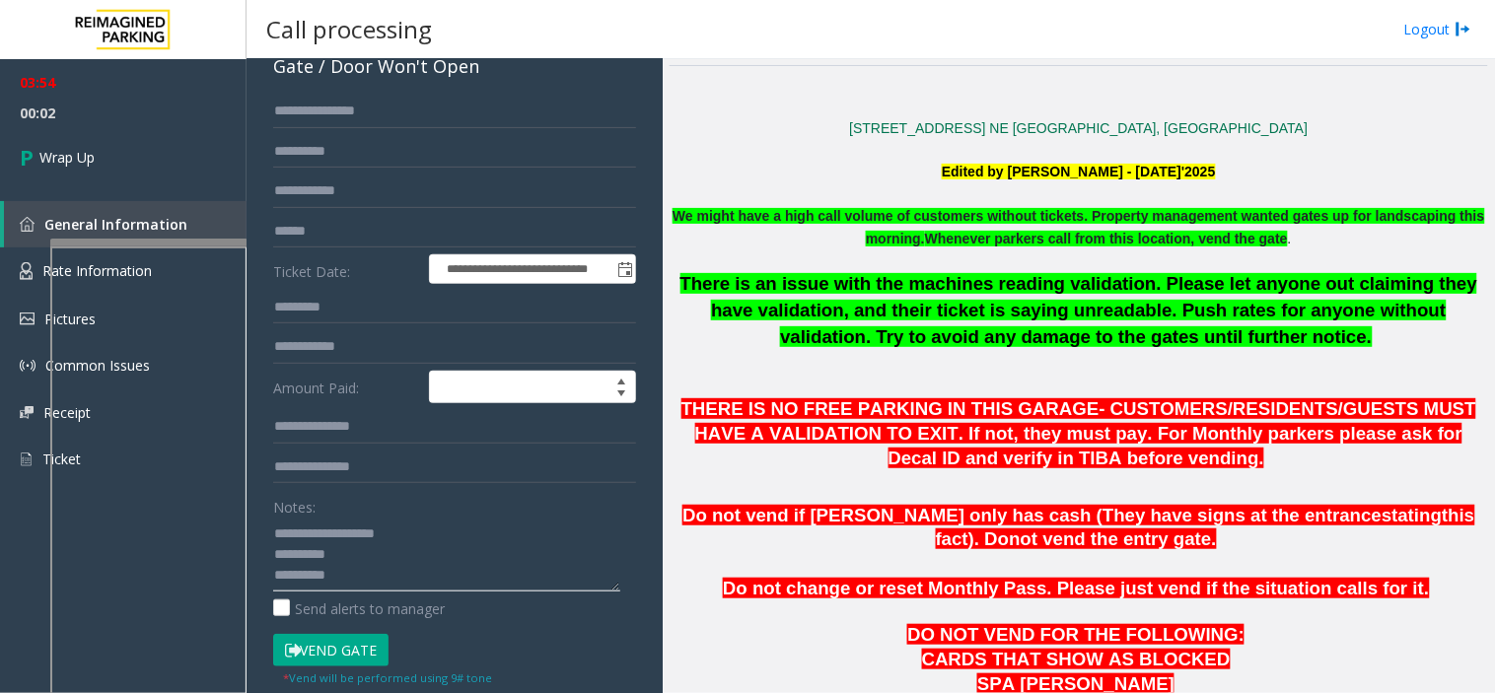
click at [487, 529] on textarea at bounding box center [446, 555] width 347 height 74
click at [594, 517] on div "Notes:" at bounding box center [454, 541] width 363 height 102
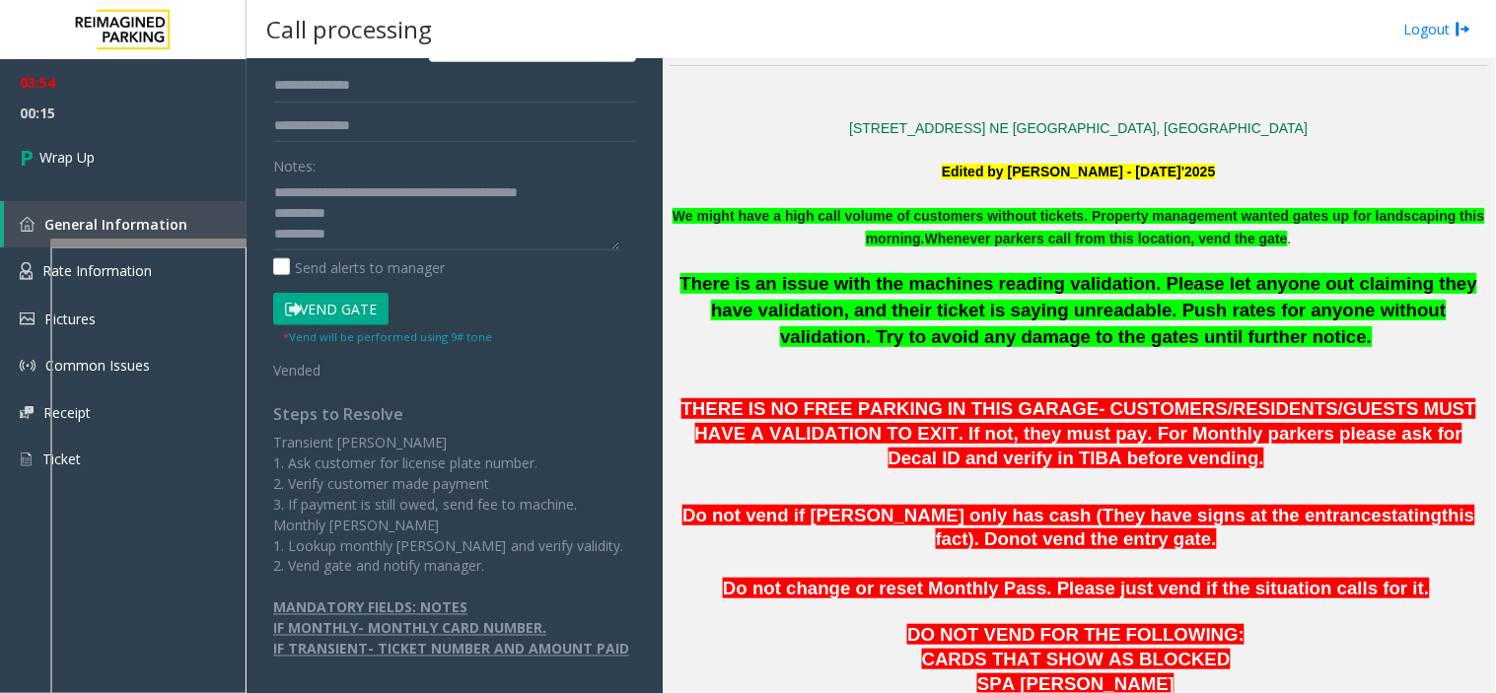
scroll to position [478, 0]
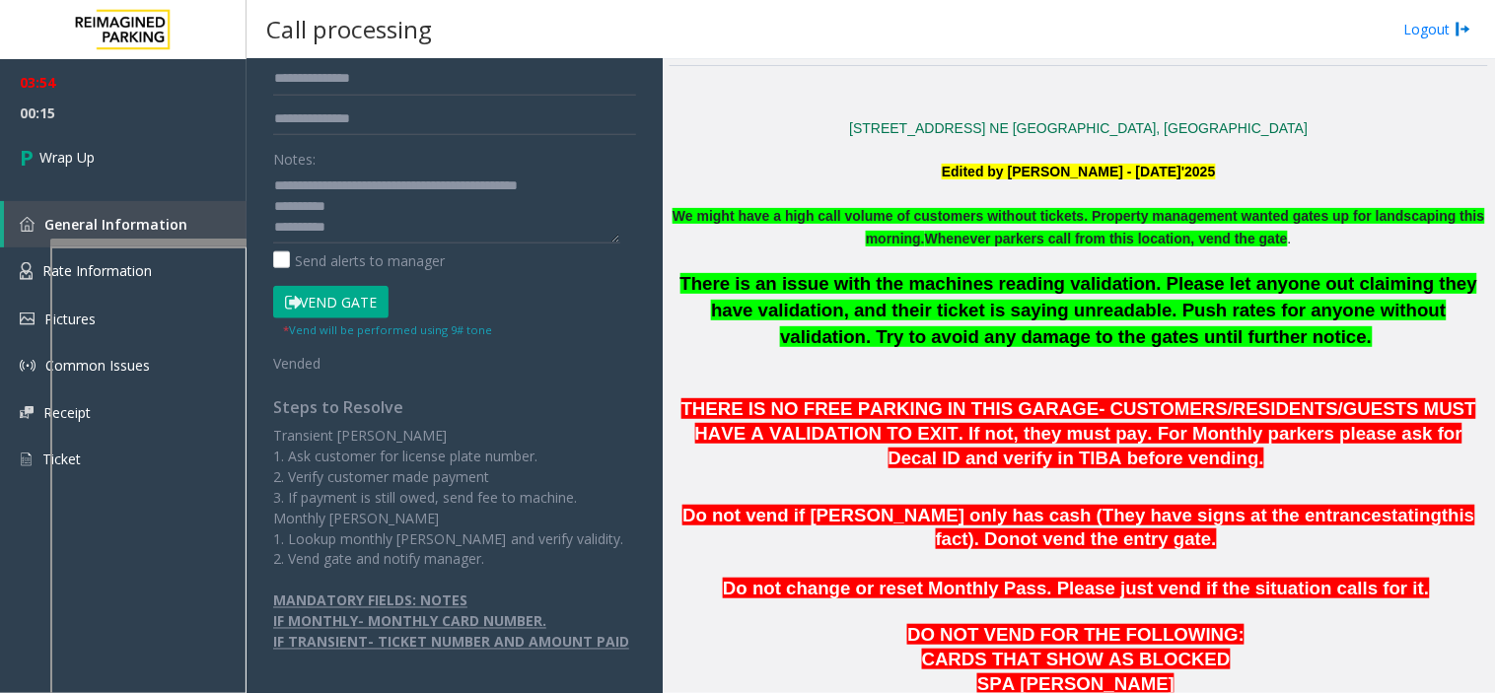
click at [596, 534] on p "Transient Parker 1. Ask customer for license plate number. 2. Verify customer m…" at bounding box center [454, 497] width 363 height 145
click at [611, 170] on textarea at bounding box center [446, 207] width 347 height 74
click at [420, 199] on textarea at bounding box center [446, 207] width 347 height 74
click at [386, 179] on textarea at bounding box center [446, 207] width 347 height 74
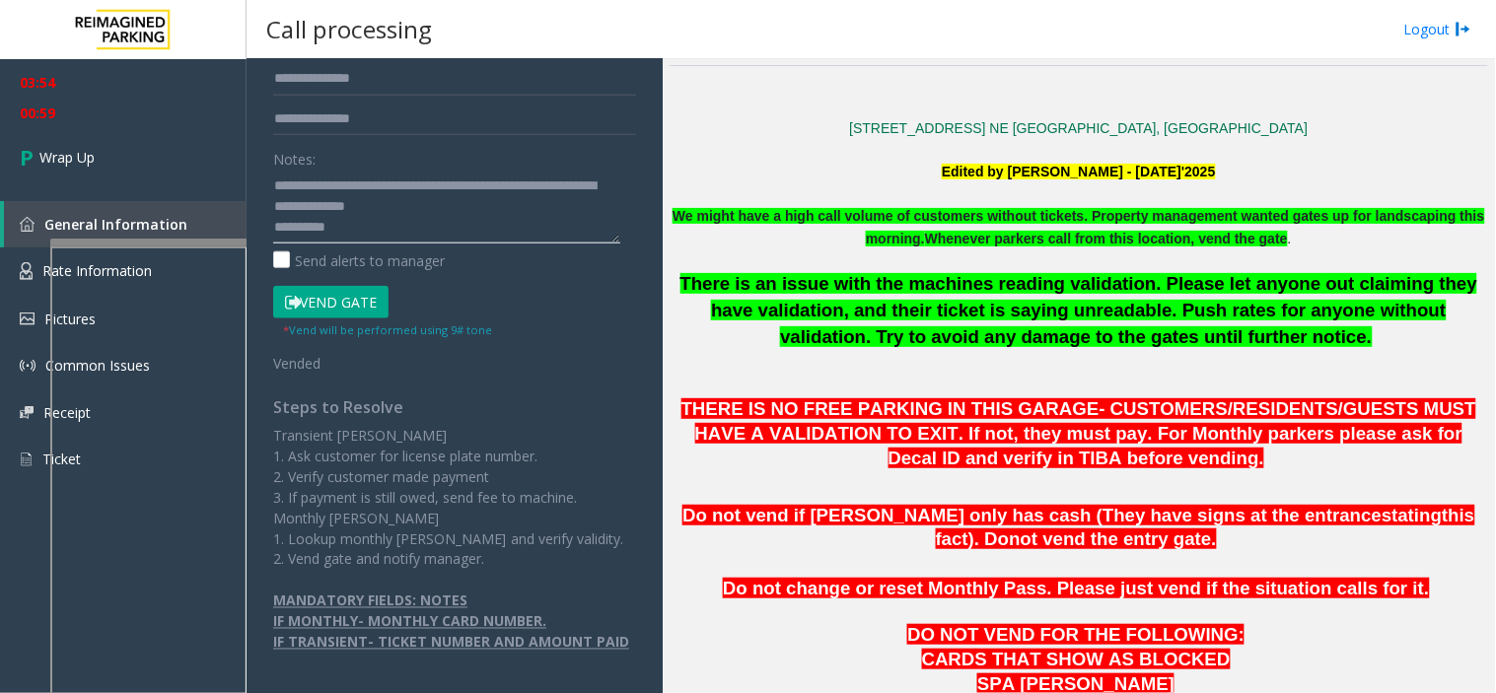
scroll to position [62, 0]
type textarea "**********"
click at [160, 134] on link "Wrap Up" at bounding box center [123, 157] width 247 height 58
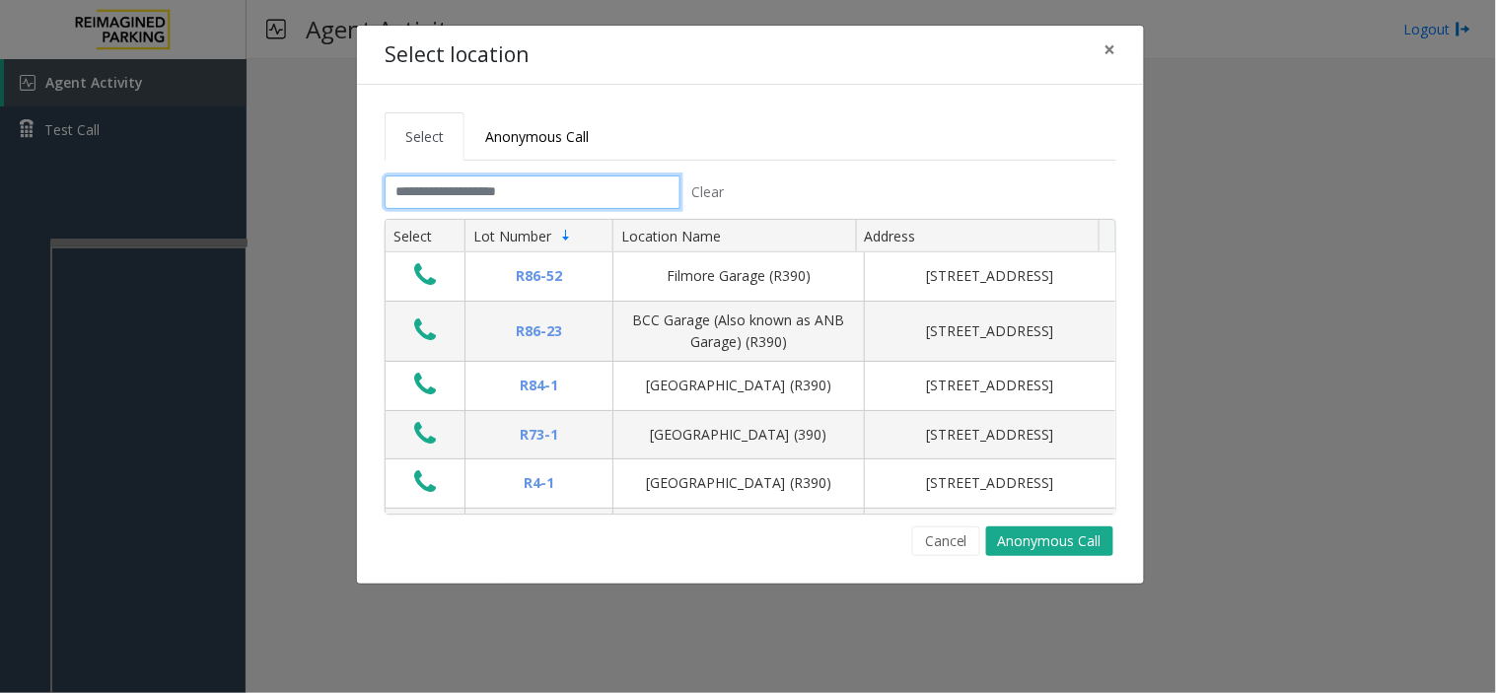
click at [468, 187] on input "text" at bounding box center [533, 193] width 296 height 34
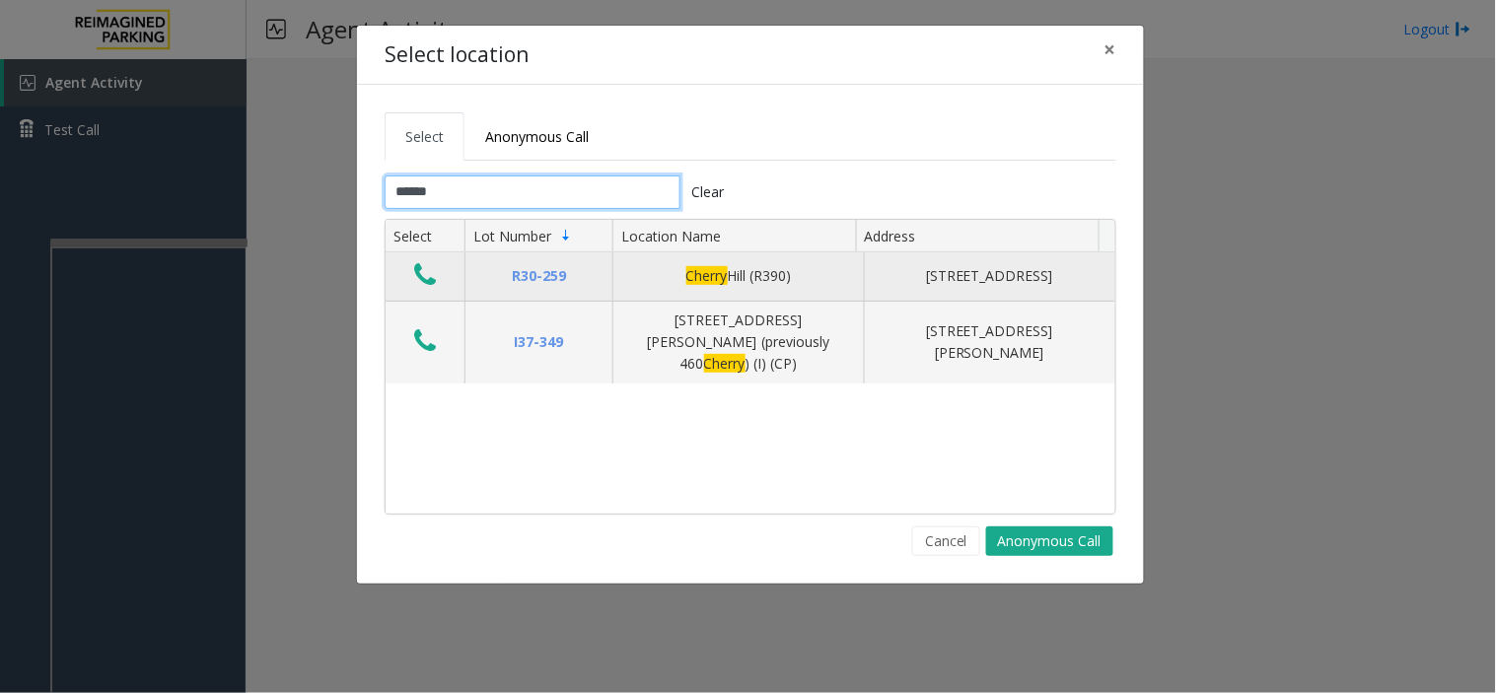
type input "******"
click at [419, 278] on icon "Data table" at bounding box center [425, 275] width 22 height 28
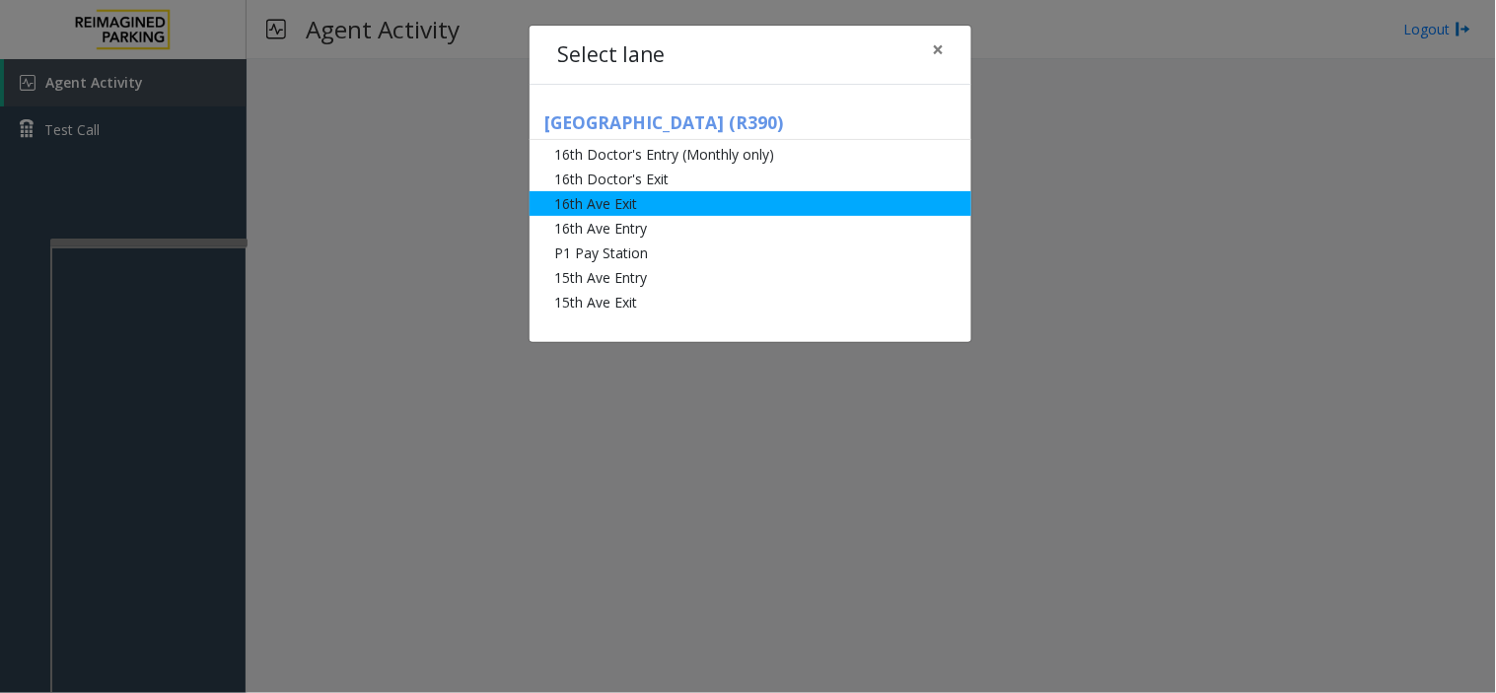
click at [586, 211] on li "16th Ave Exit" at bounding box center [750, 203] width 442 height 25
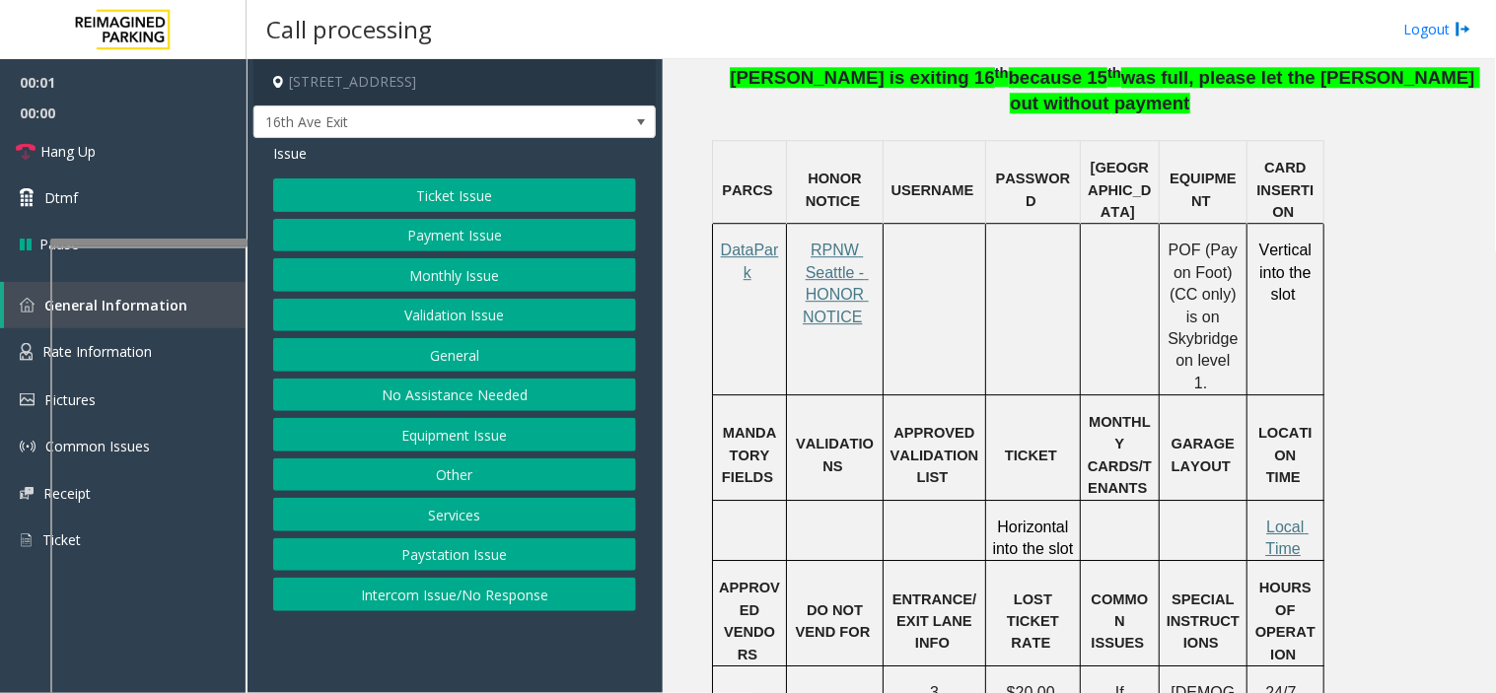
scroll to position [1643, 0]
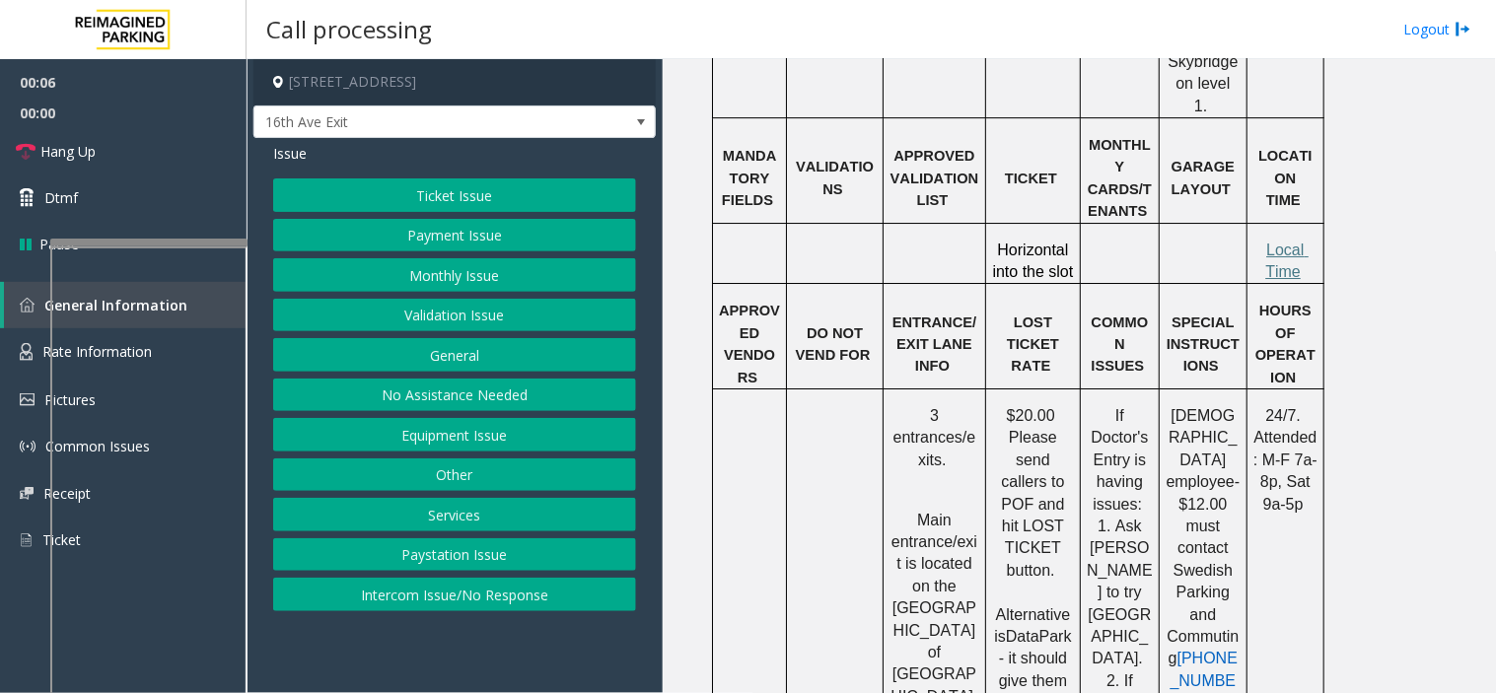
click at [438, 194] on button "Ticket Issue" at bounding box center [454, 195] width 363 height 34
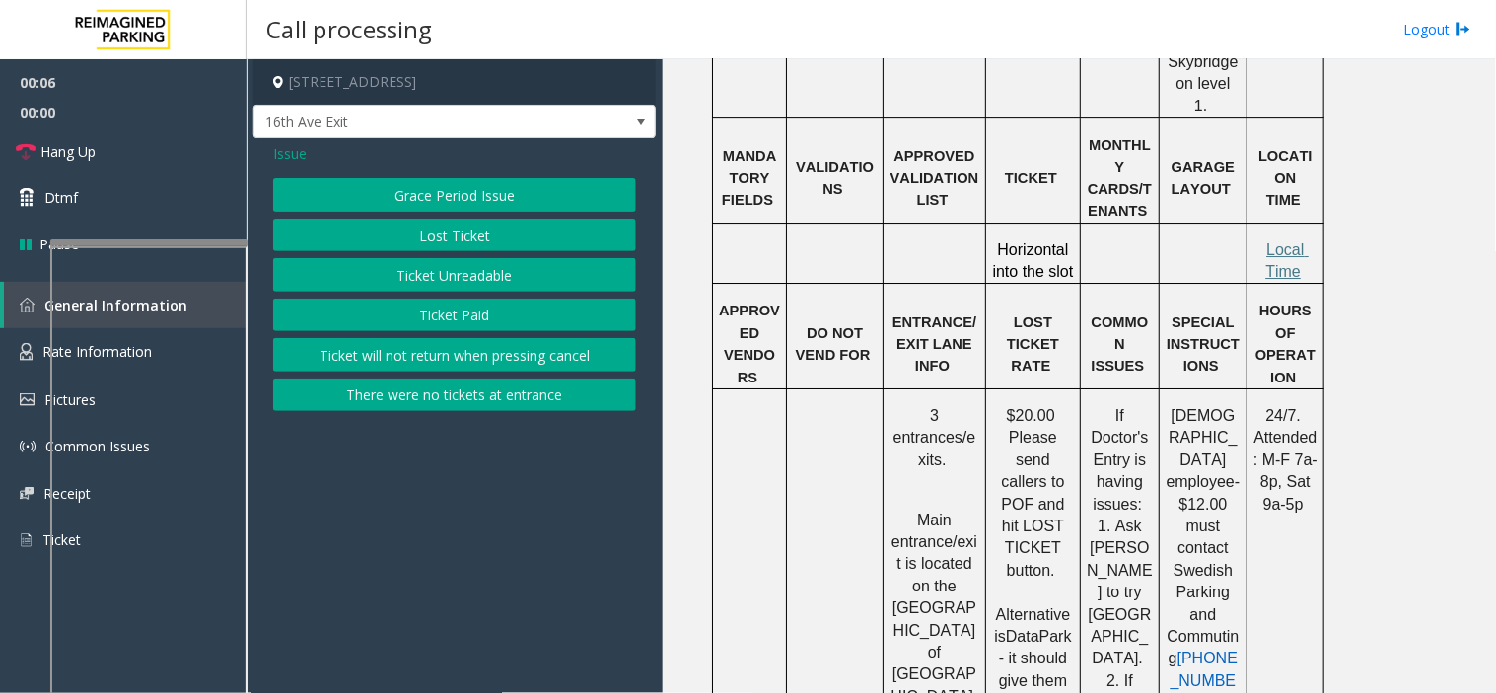
click at [430, 270] on button "Ticket Unreadable" at bounding box center [454, 275] width 363 height 34
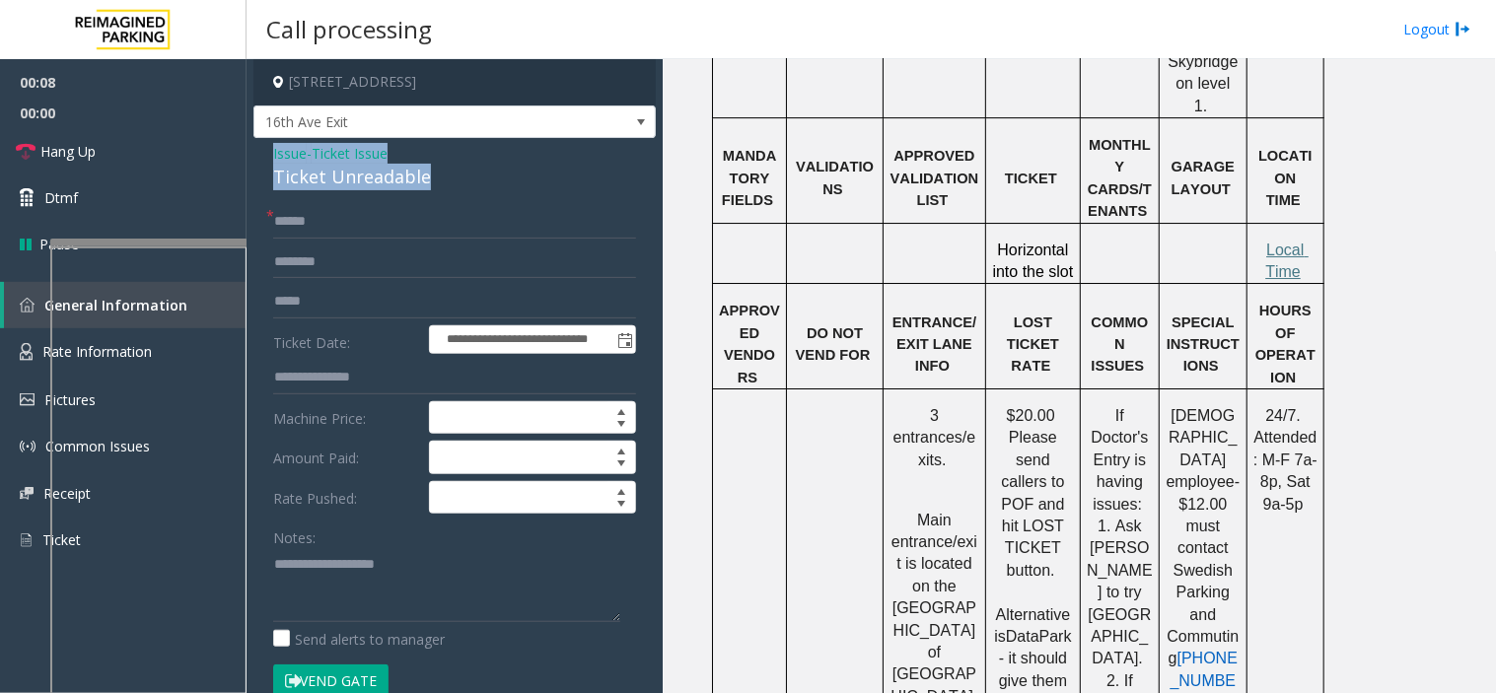
drag, startPoint x: 458, startPoint y: 165, endPoint x: 269, endPoint y: 141, distance: 189.8
click at [269, 141] on div "**********" at bounding box center [454, 659] width 402 height 1043
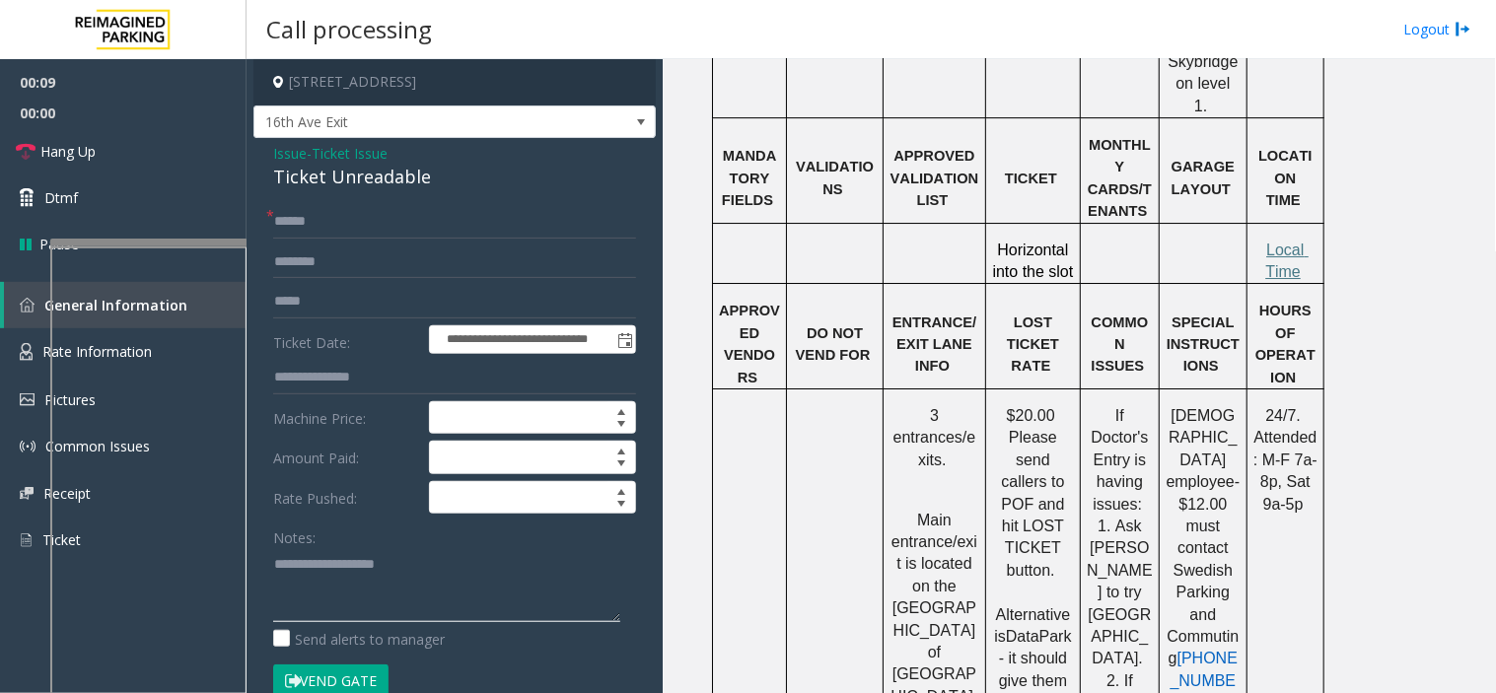
click at [300, 555] on textarea at bounding box center [446, 585] width 347 height 74
paste textarea "**********"
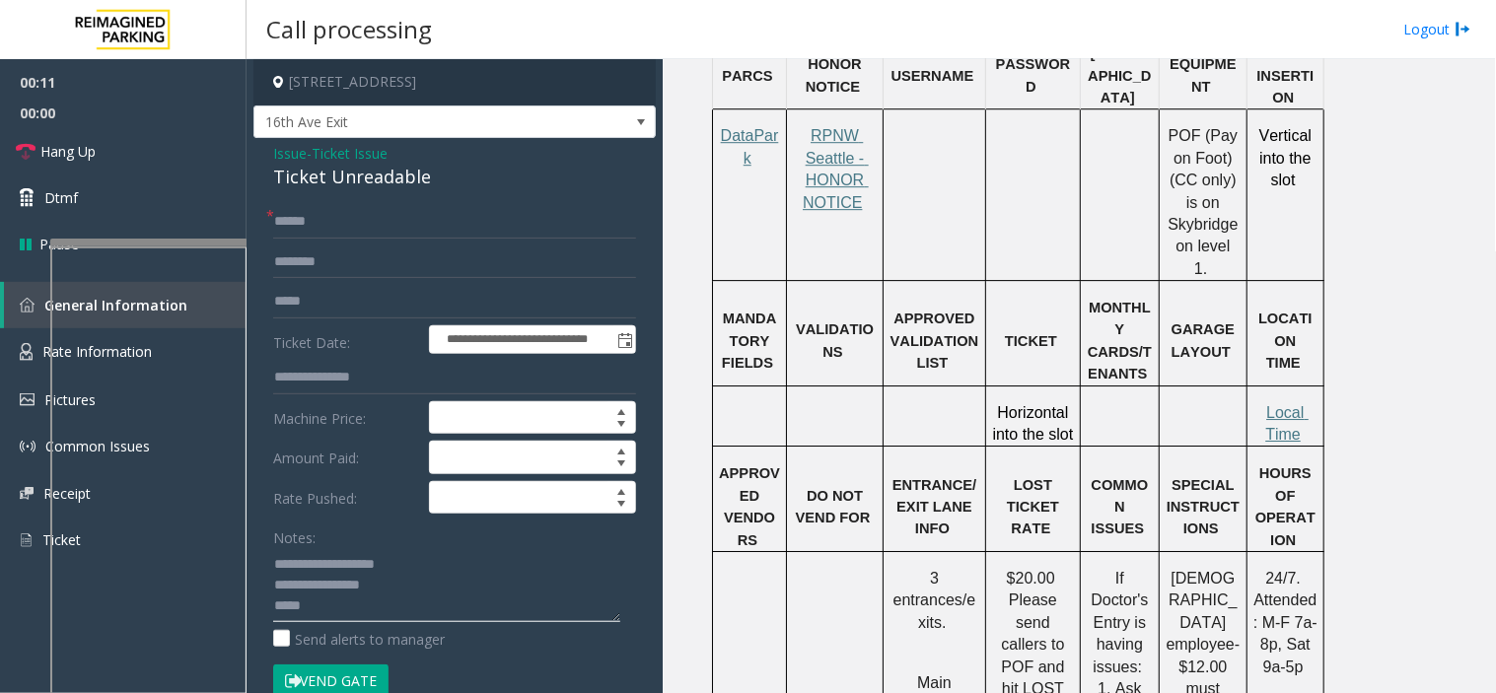
scroll to position [1314, 0]
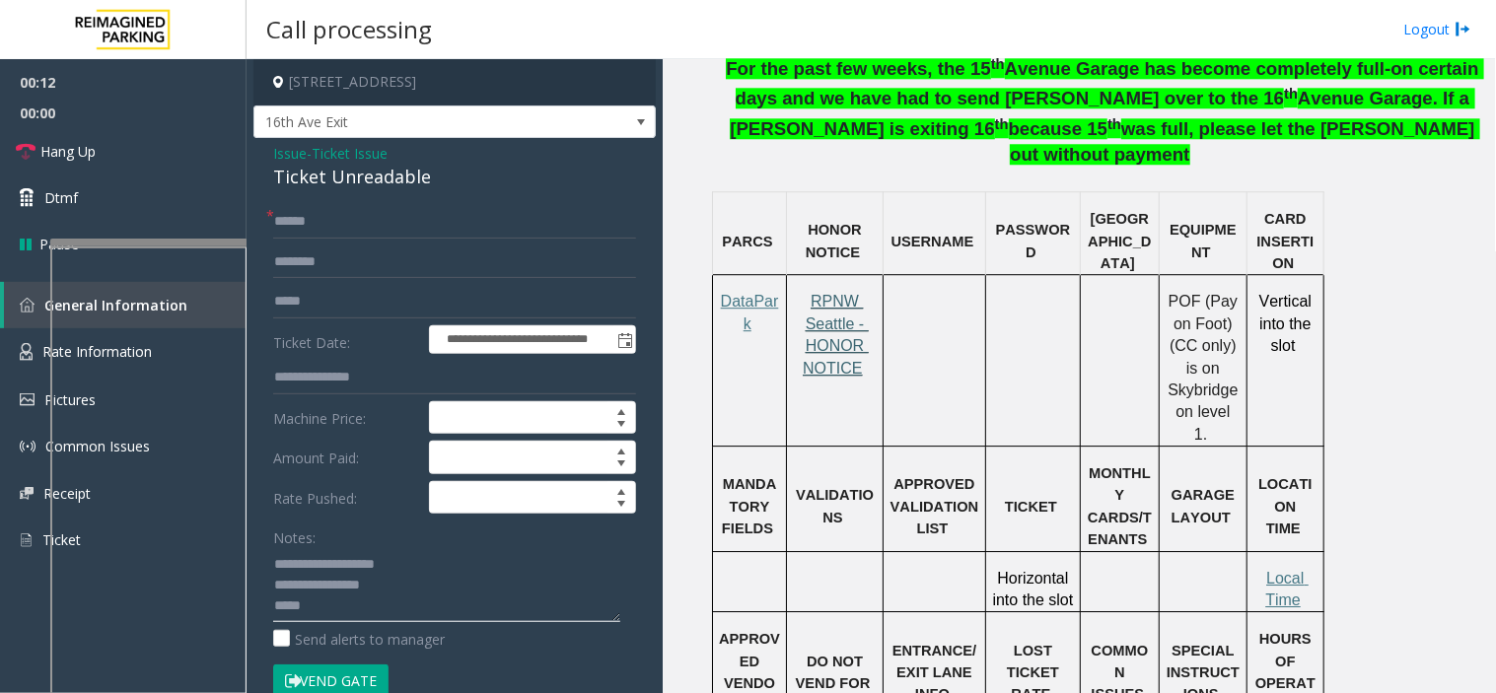
type textarea "**********"
click at [820, 293] on span "RPNW Seattle - HONOR NOTICE" at bounding box center [836, 334] width 66 height 83
click at [332, 228] on input "text" at bounding box center [454, 222] width 363 height 34
click at [1277, 570] on span "Local Time" at bounding box center [1286, 589] width 43 height 38
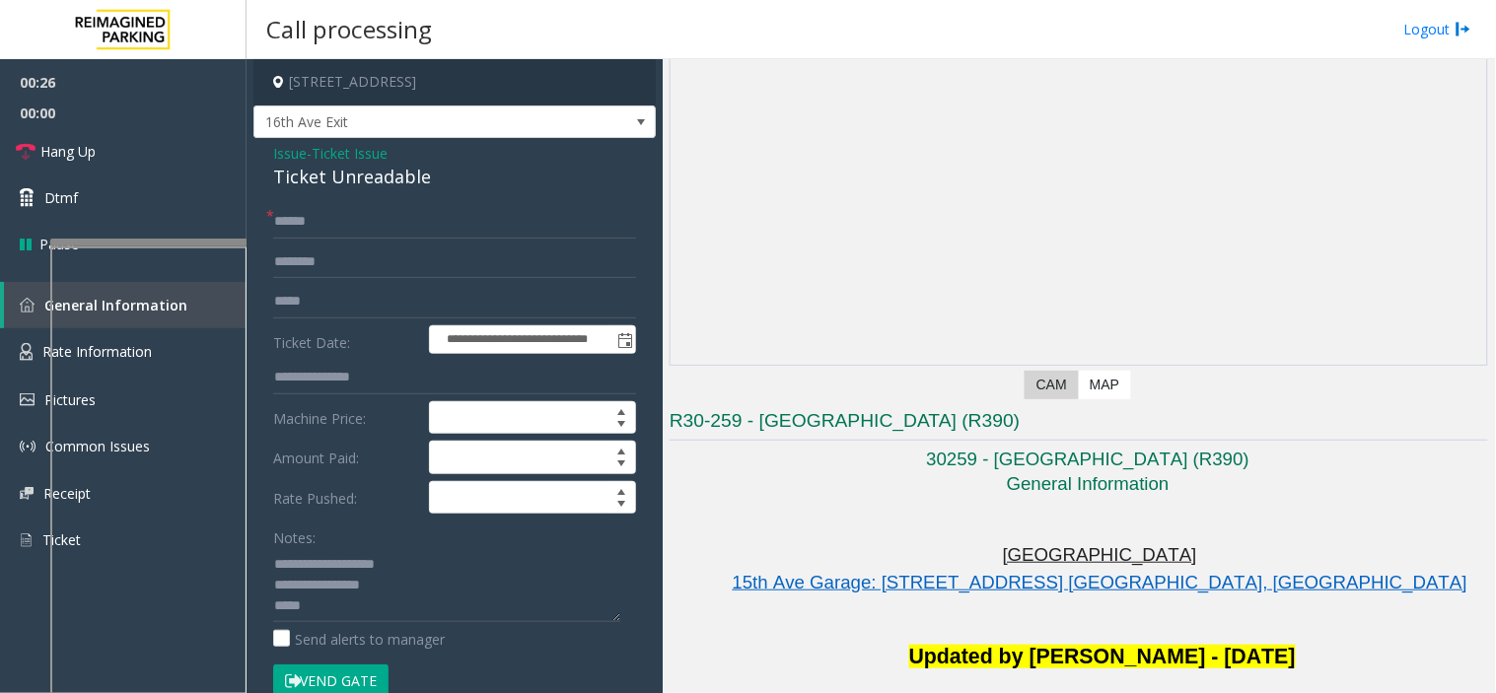
scroll to position [0, 0]
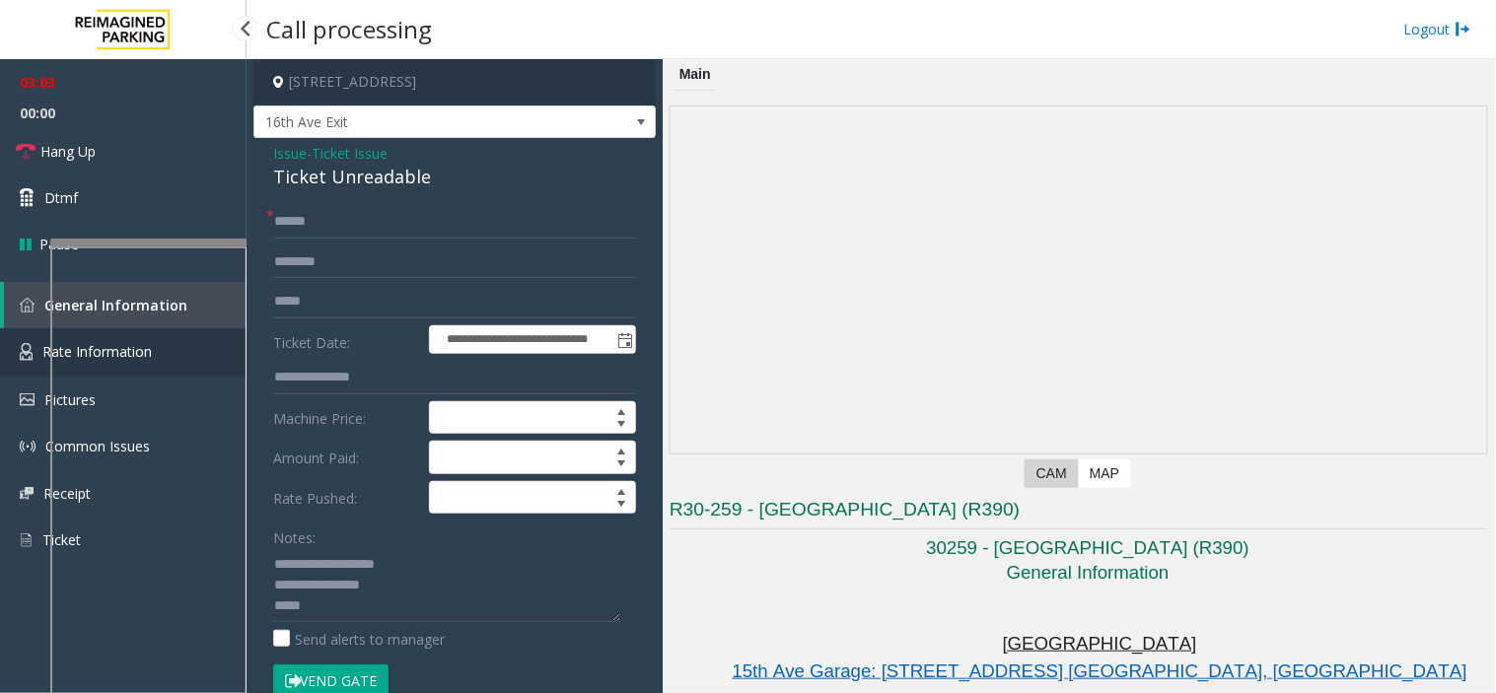
drag, startPoint x: 18, startPoint y: 342, endPoint x: 256, endPoint y: 412, distance: 248.7
click at [18, 343] on link "Rate Information" at bounding box center [123, 352] width 247 height 48
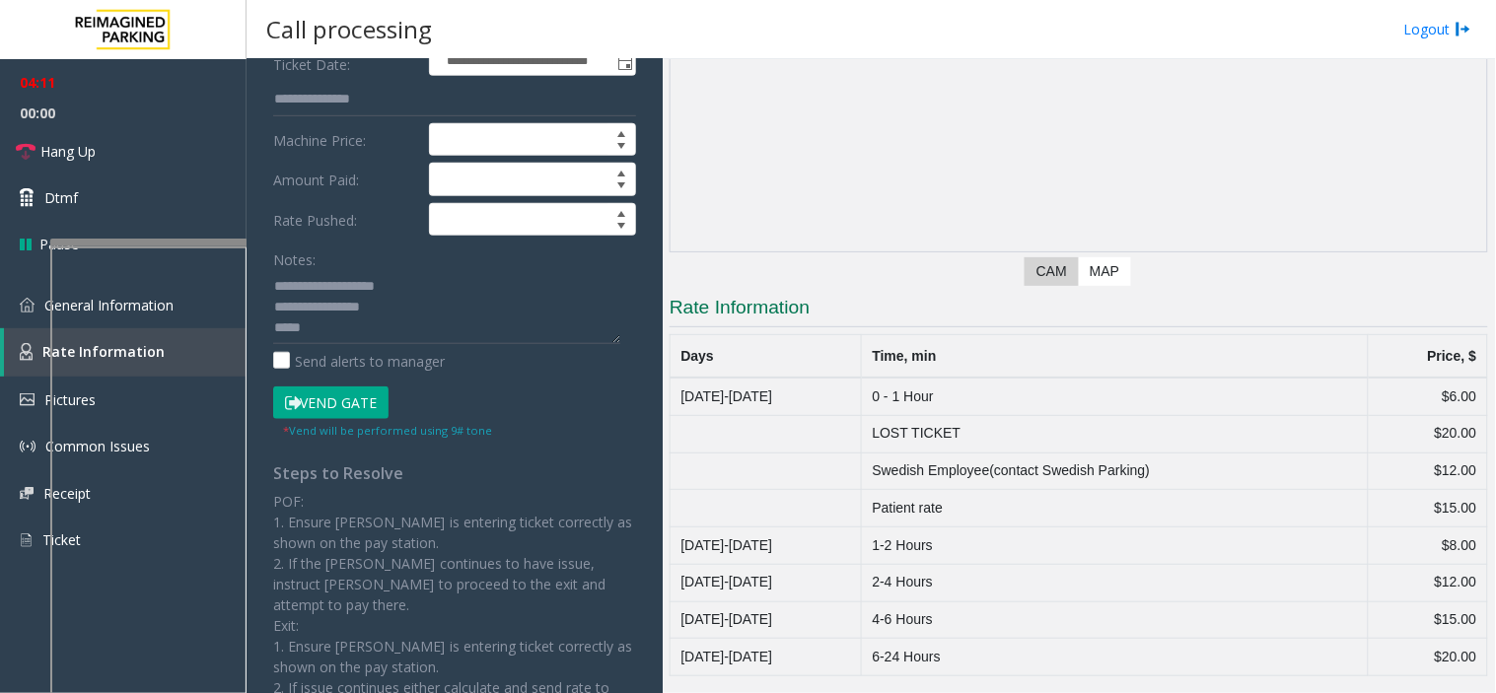
scroll to position [328, 0]
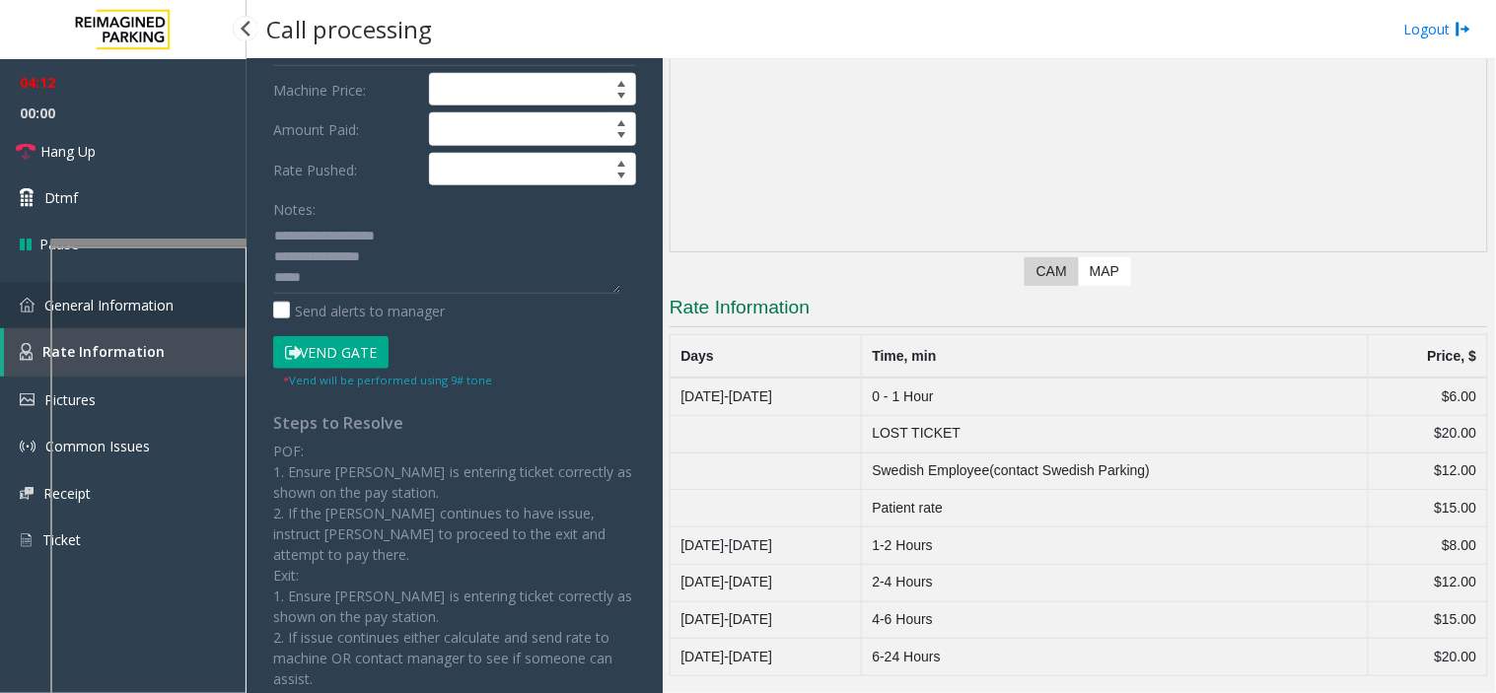
click at [18, 303] on link "General Information" at bounding box center [123, 305] width 247 height 46
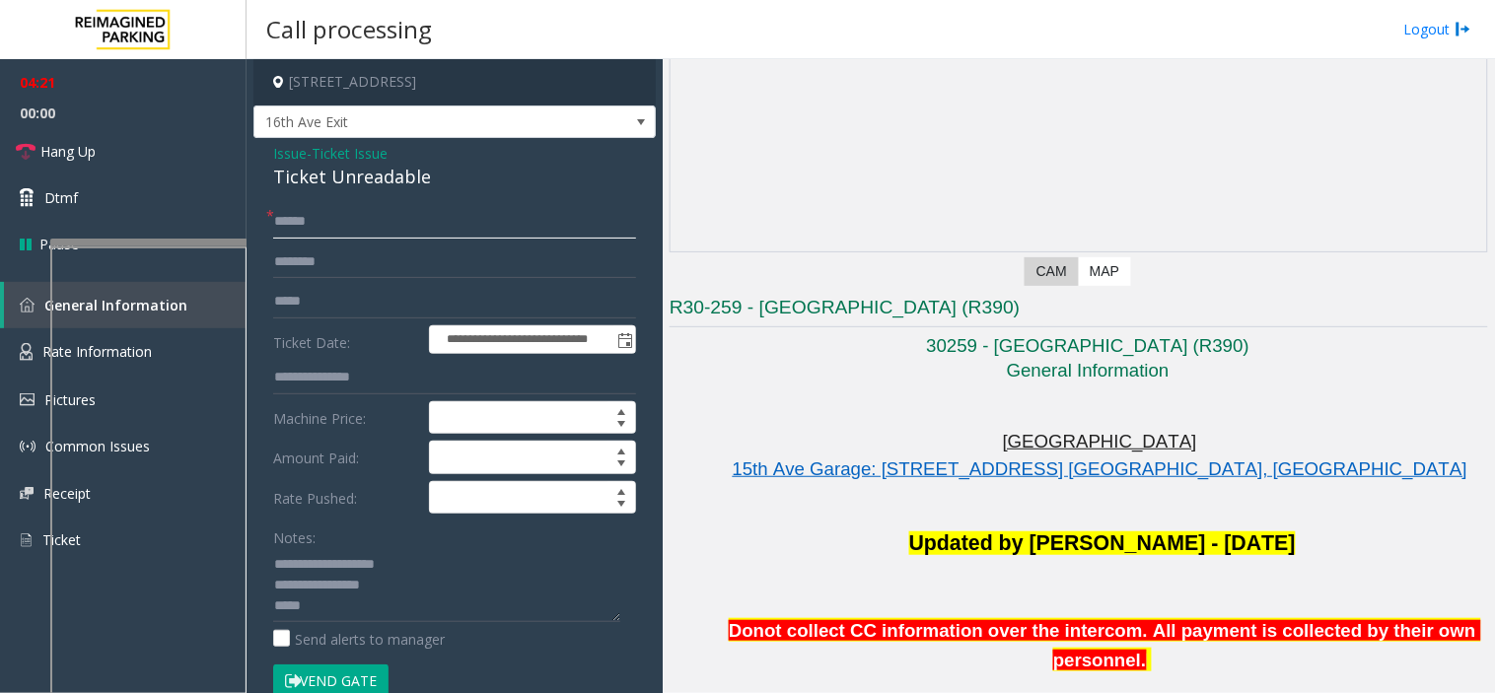
click at [339, 233] on input "text" at bounding box center [454, 222] width 363 height 34
click at [382, 222] on input "text" at bounding box center [454, 222] width 363 height 34
click at [342, 209] on input "text" at bounding box center [454, 222] width 363 height 34
click at [338, 230] on input "text" at bounding box center [454, 222] width 363 height 34
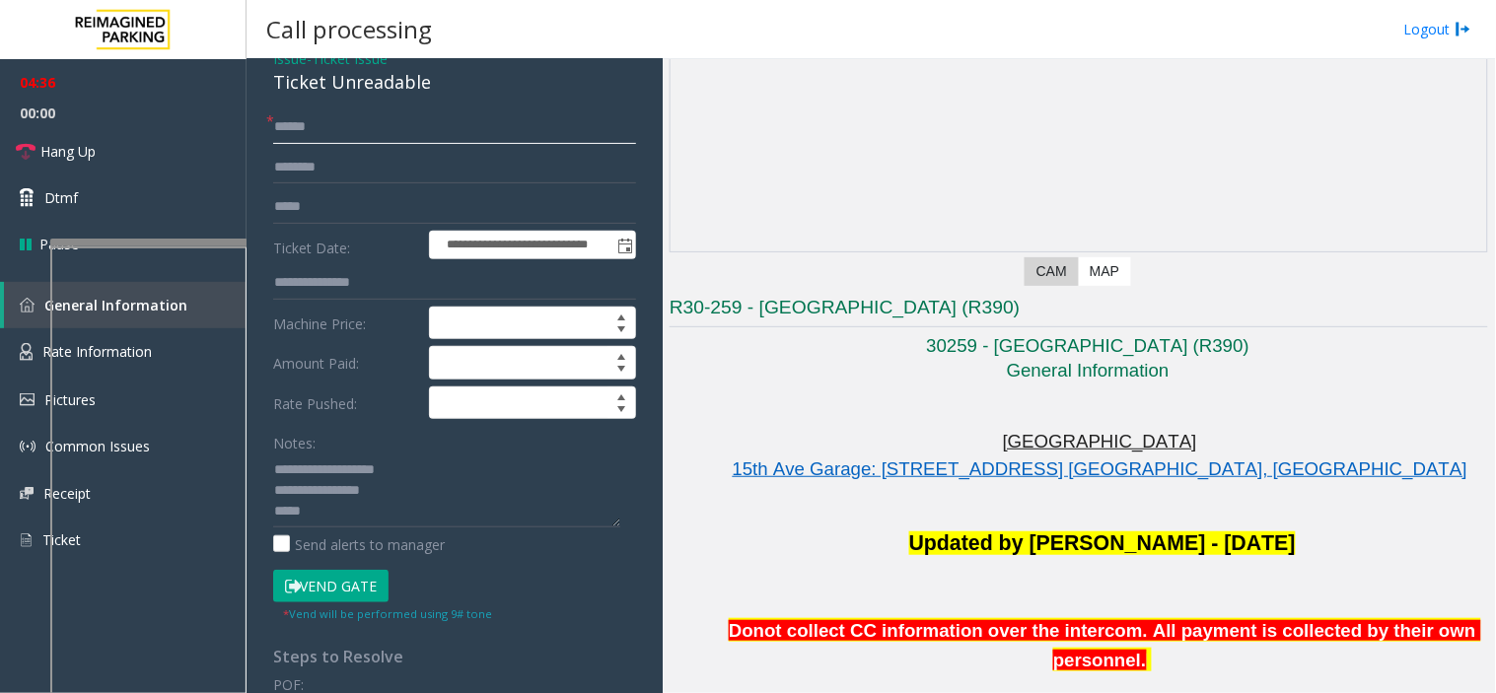
scroll to position [219, 0]
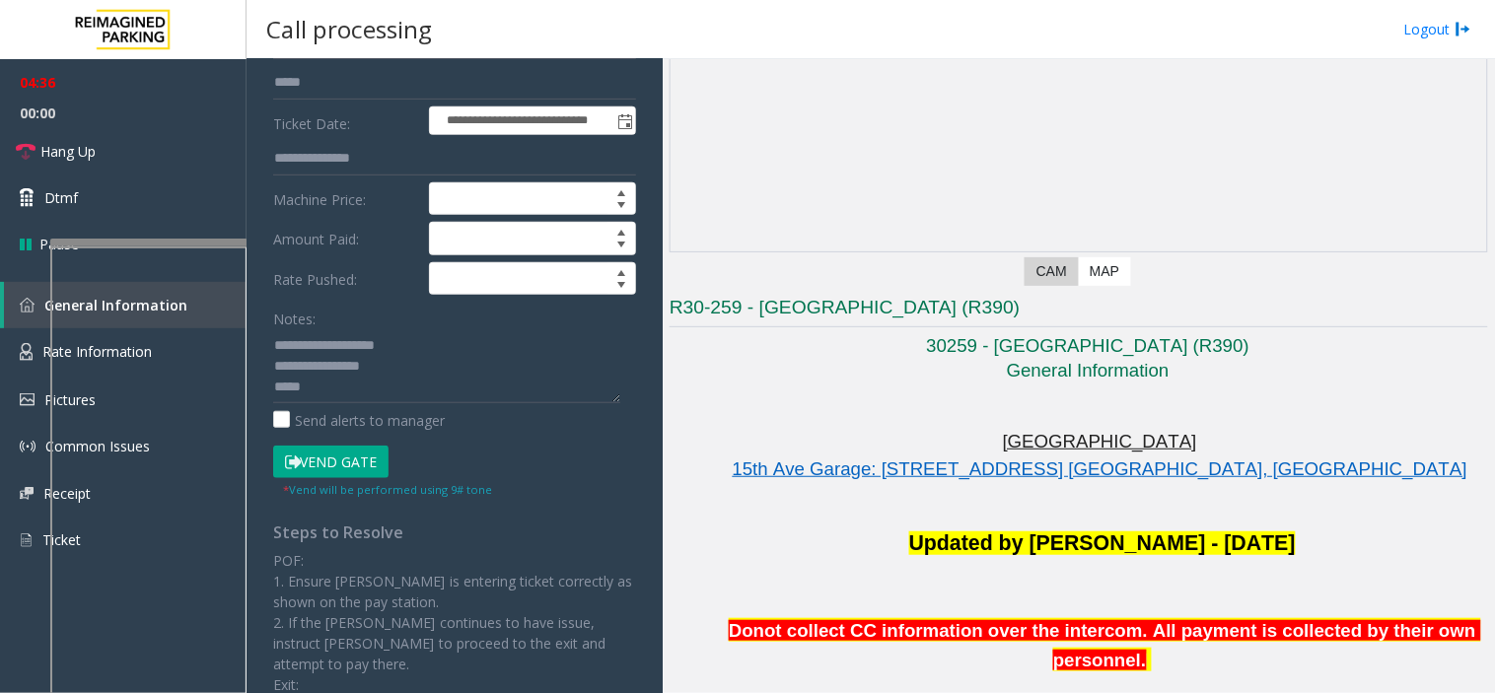
type input "******"
click at [317, 397] on textarea at bounding box center [446, 366] width 347 height 74
click at [318, 475] on button "Vend Gate" at bounding box center [330, 463] width 115 height 34
click at [337, 380] on textarea at bounding box center [446, 366] width 347 height 74
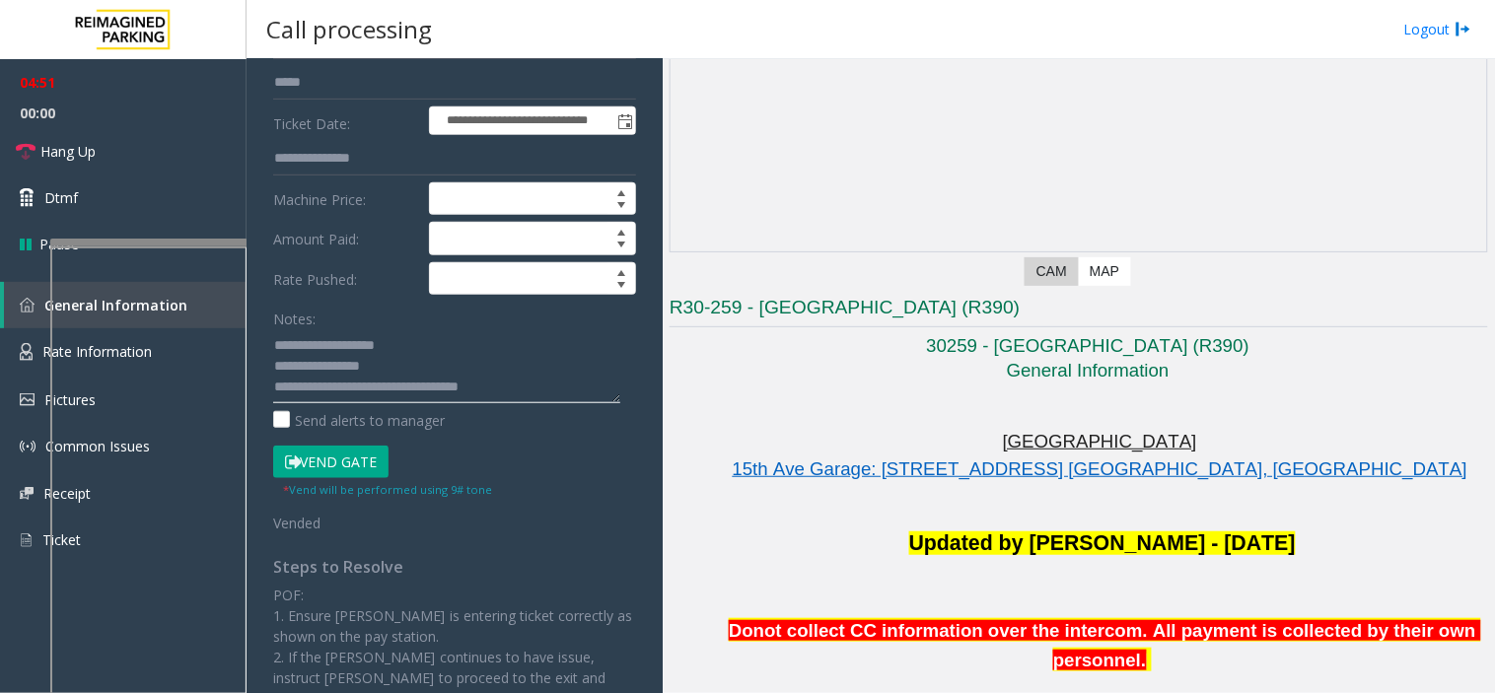
scroll to position [0, 0]
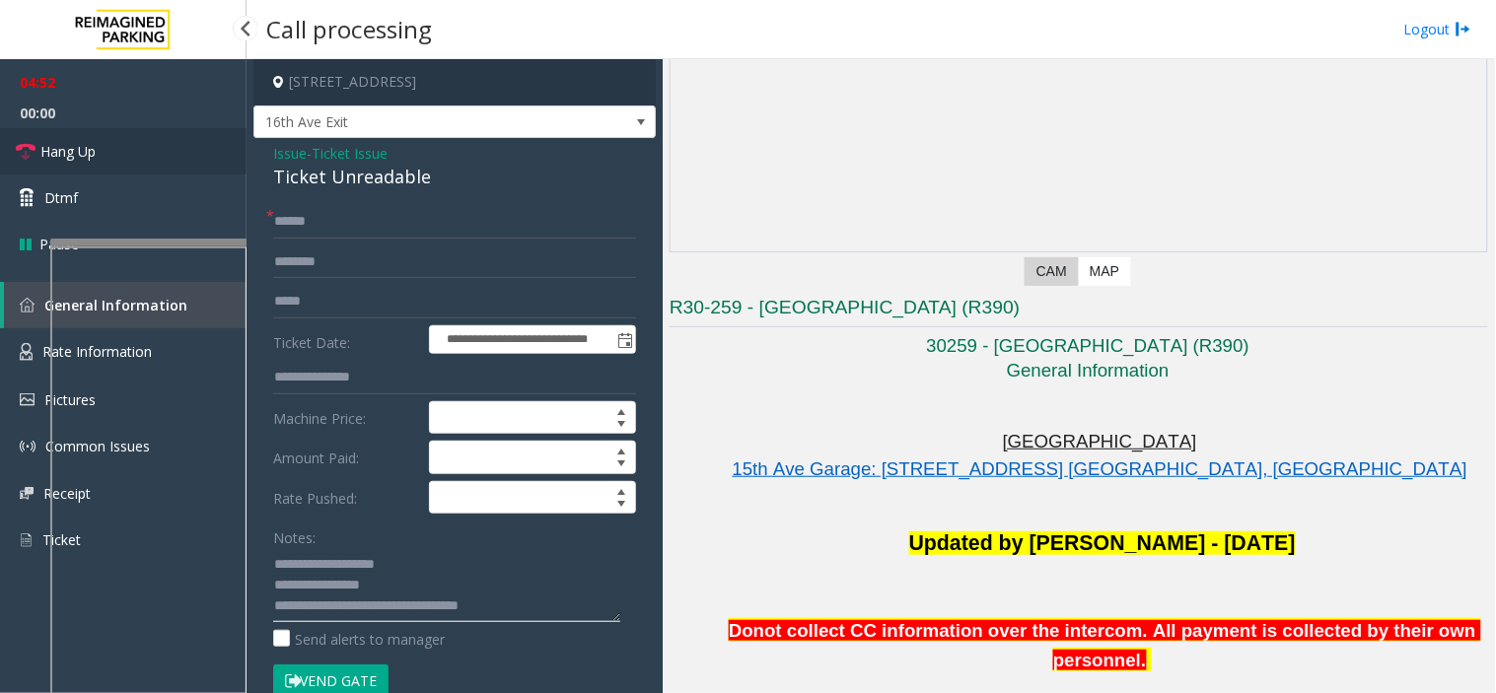
type textarea "**********"
click at [116, 153] on link "Hang Up" at bounding box center [123, 151] width 247 height 46
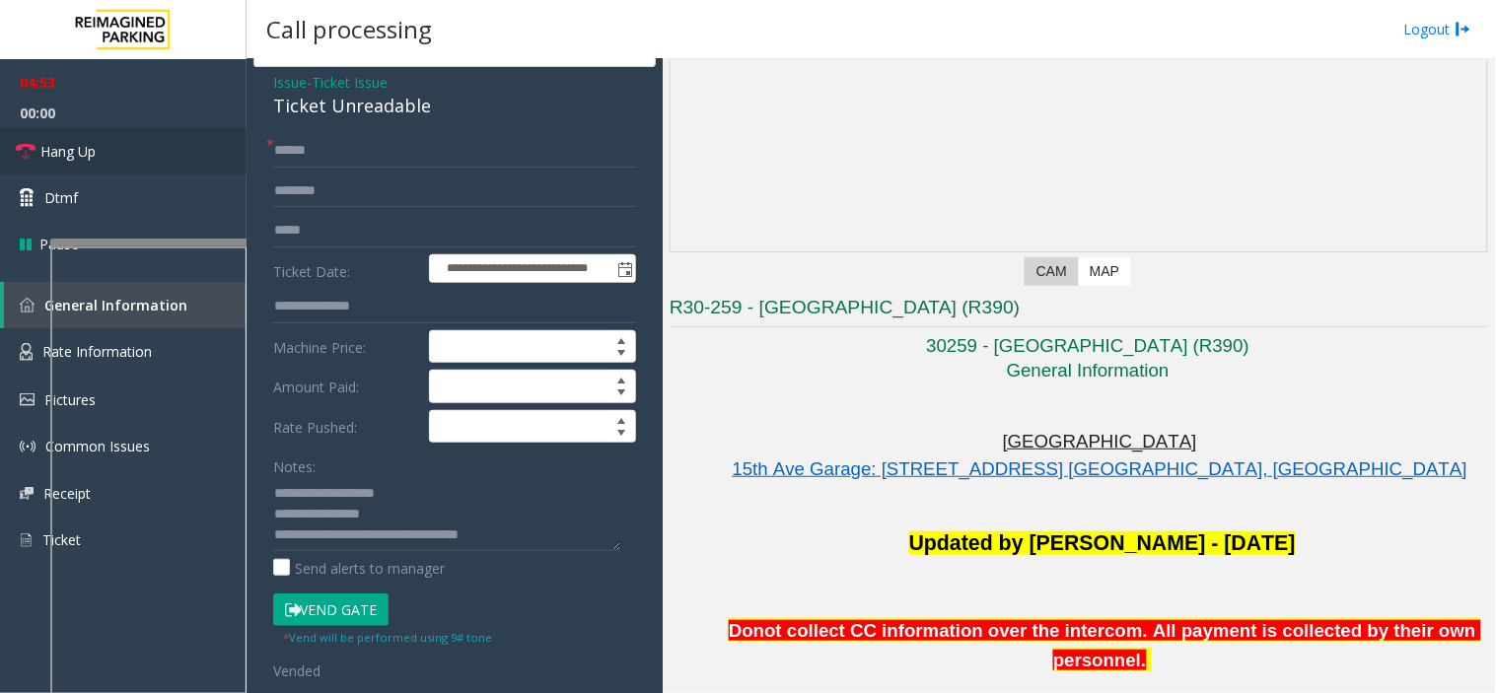
scroll to position [109, 0]
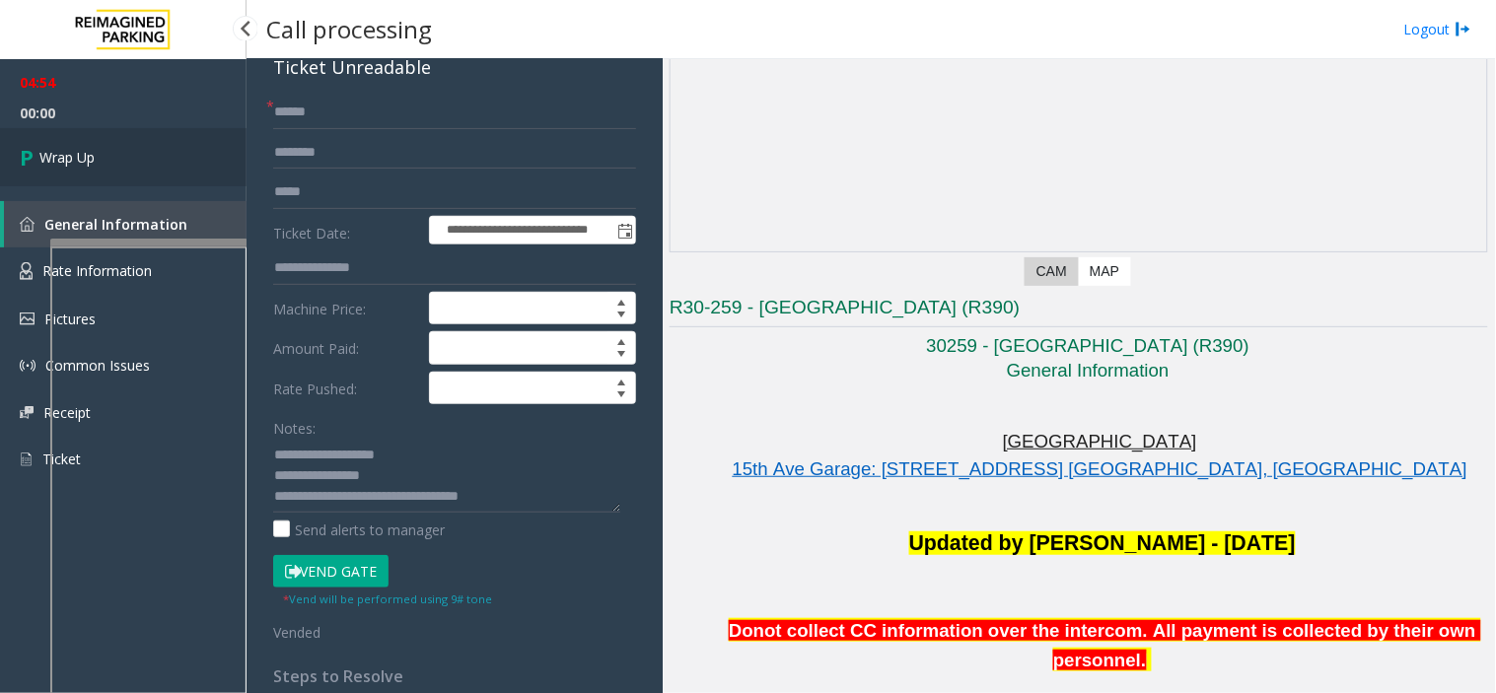
click at [142, 158] on link "Wrap Up" at bounding box center [123, 157] width 247 height 58
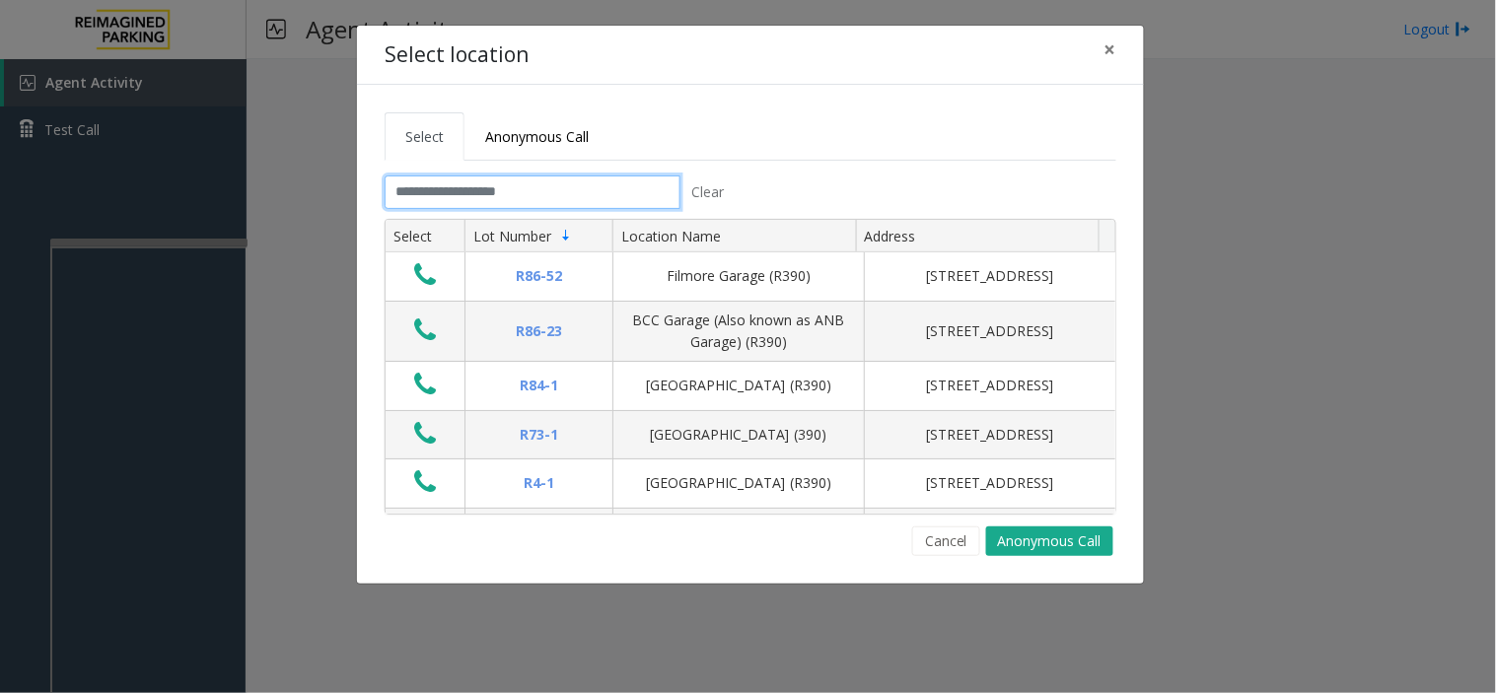
click at [412, 192] on input "text" at bounding box center [533, 193] width 296 height 34
click at [437, 181] on input "text" at bounding box center [533, 193] width 296 height 34
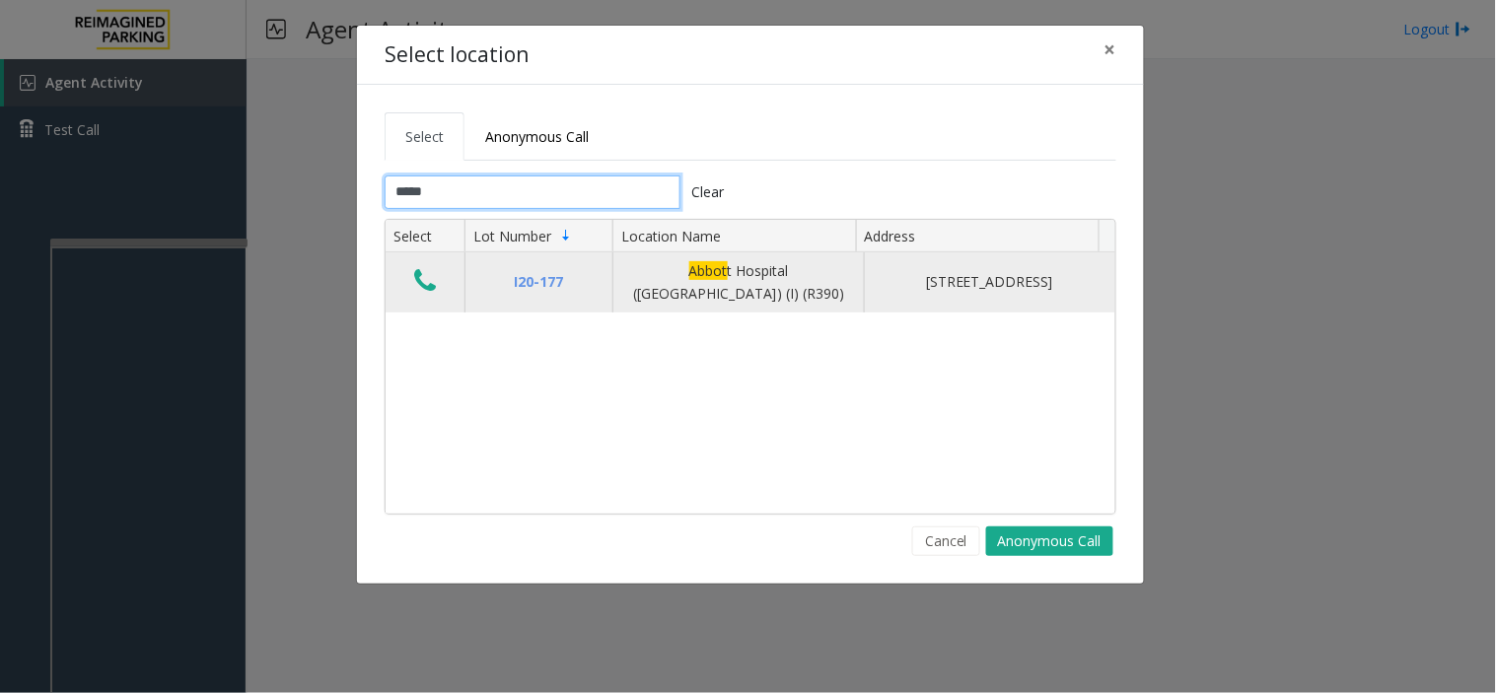
type input "*****"
click at [425, 283] on icon "Data table" at bounding box center [425, 281] width 22 height 28
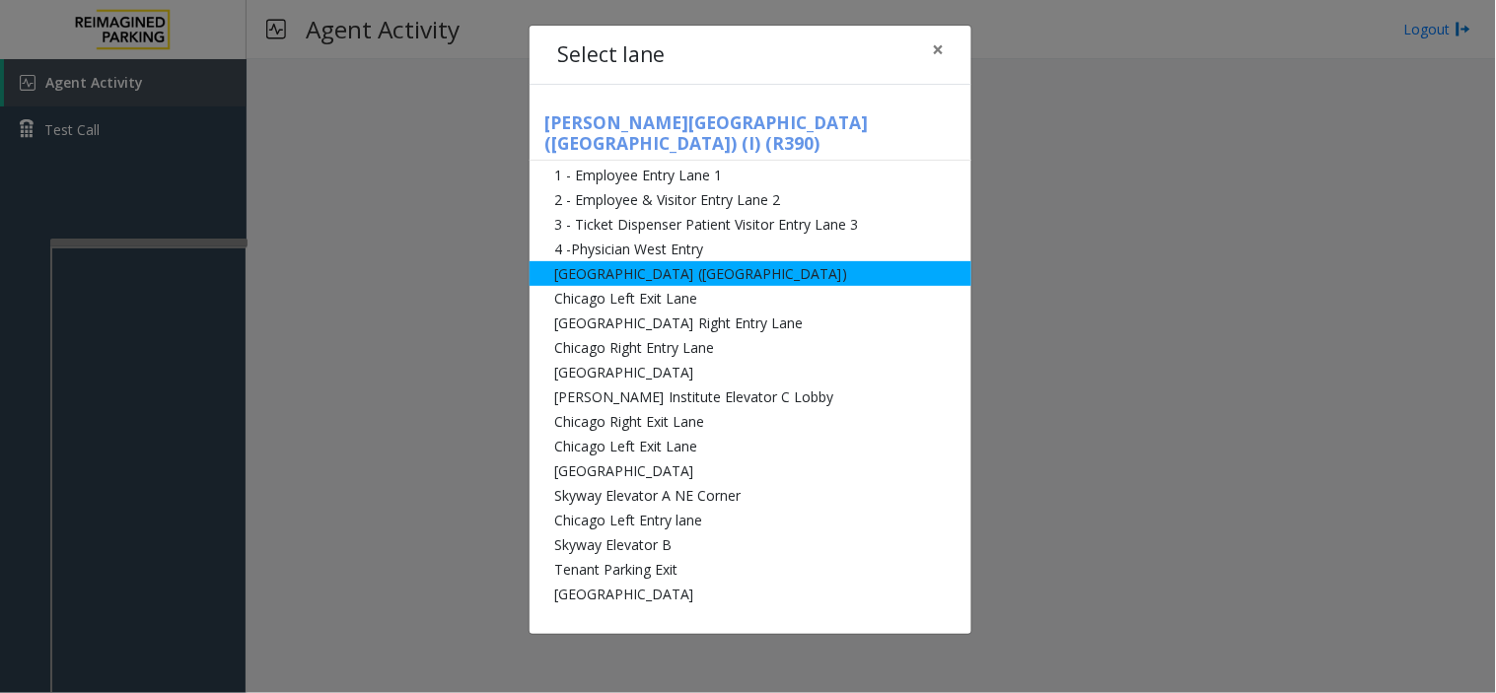
click at [573, 261] on li "[GEOGRAPHIC_DATA] ([GEOGRAPHIC_DATA])" at bounding box center [750, 273] width 442 height 25
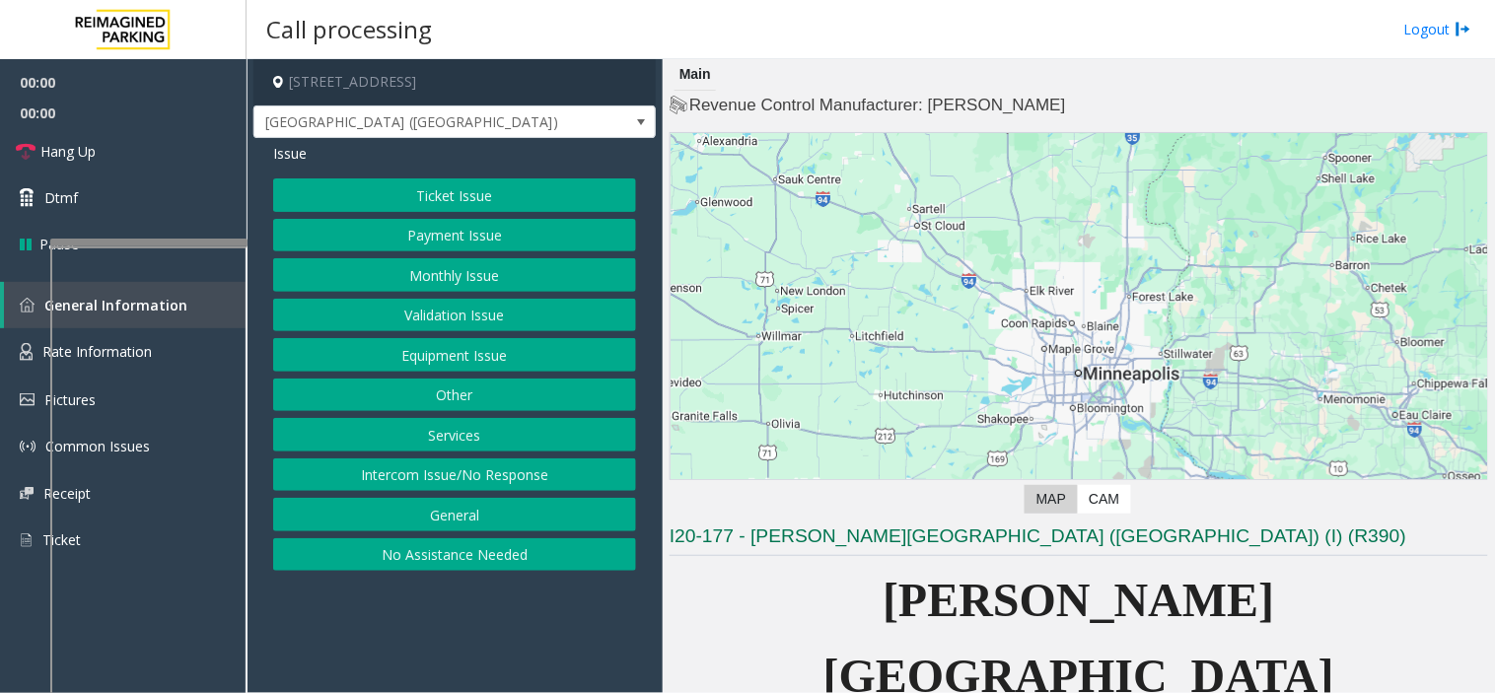
click at [394, 199] on button "Ticket Issue" at bounding box center [454, 195] width 363 height 34
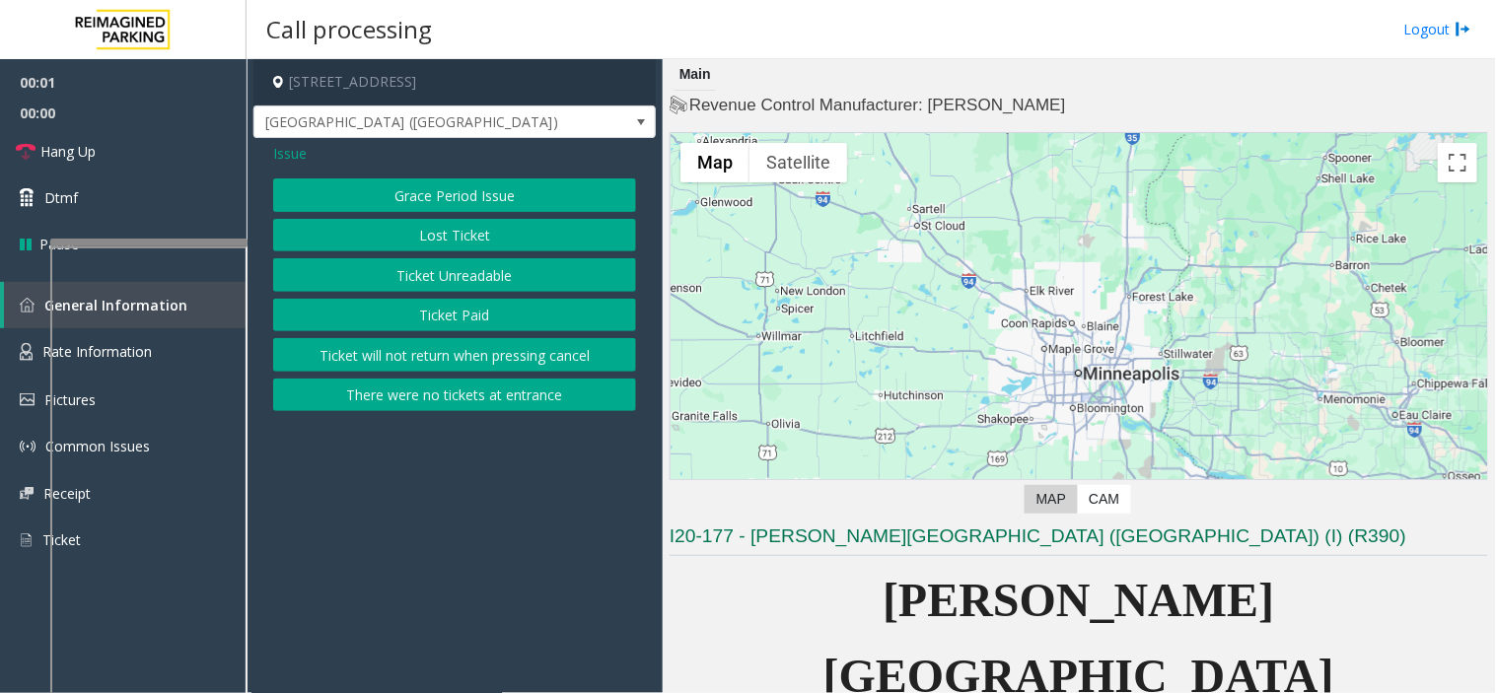
click at [440, 269] on button "Ticket Unreadable" at bounding box center [454, 275] width 363 height 34
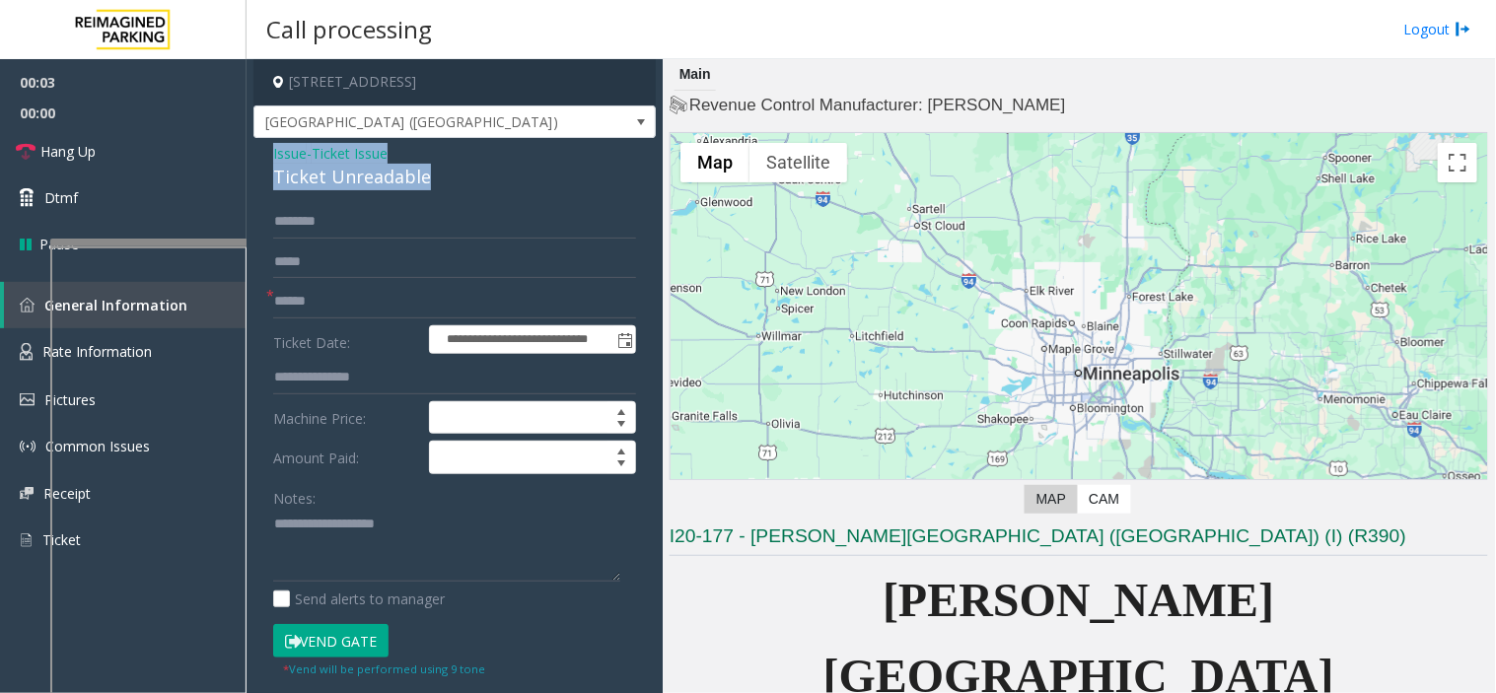
drag, startPoint x: 451, startPoint y: 179, endPoint x: 272, endPoint y: 143, distance: 182.2
click at [273, 143] on div "Issue - Ticket Issue Ticket Unreadable" at bounding box center [454, 166] width 363 height 47
click at [290, 543] on textarea at bounding box center [446, 546] width 347 height 74
paste textarea "**********"
type textarea "**********"
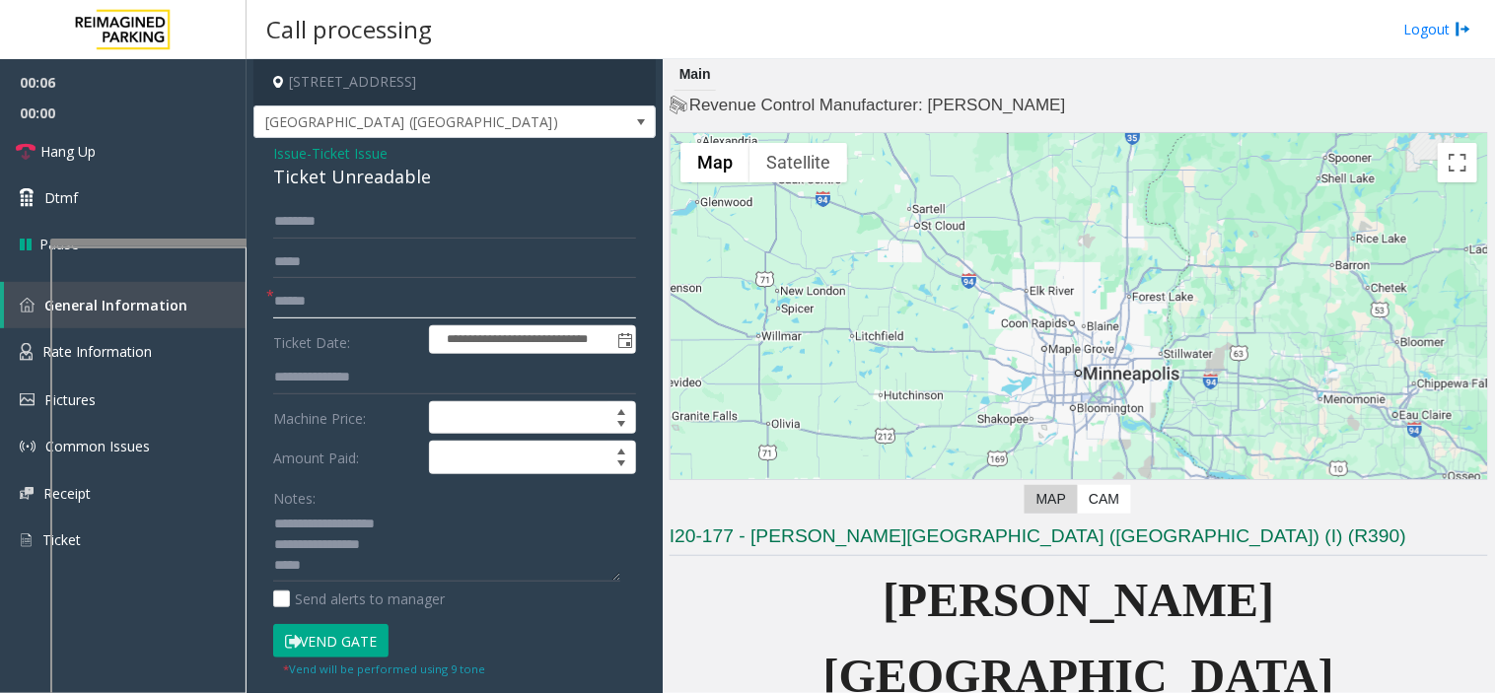
click at [299, 308] on input "text" at bounding box center [454, 302] width 363 height 34
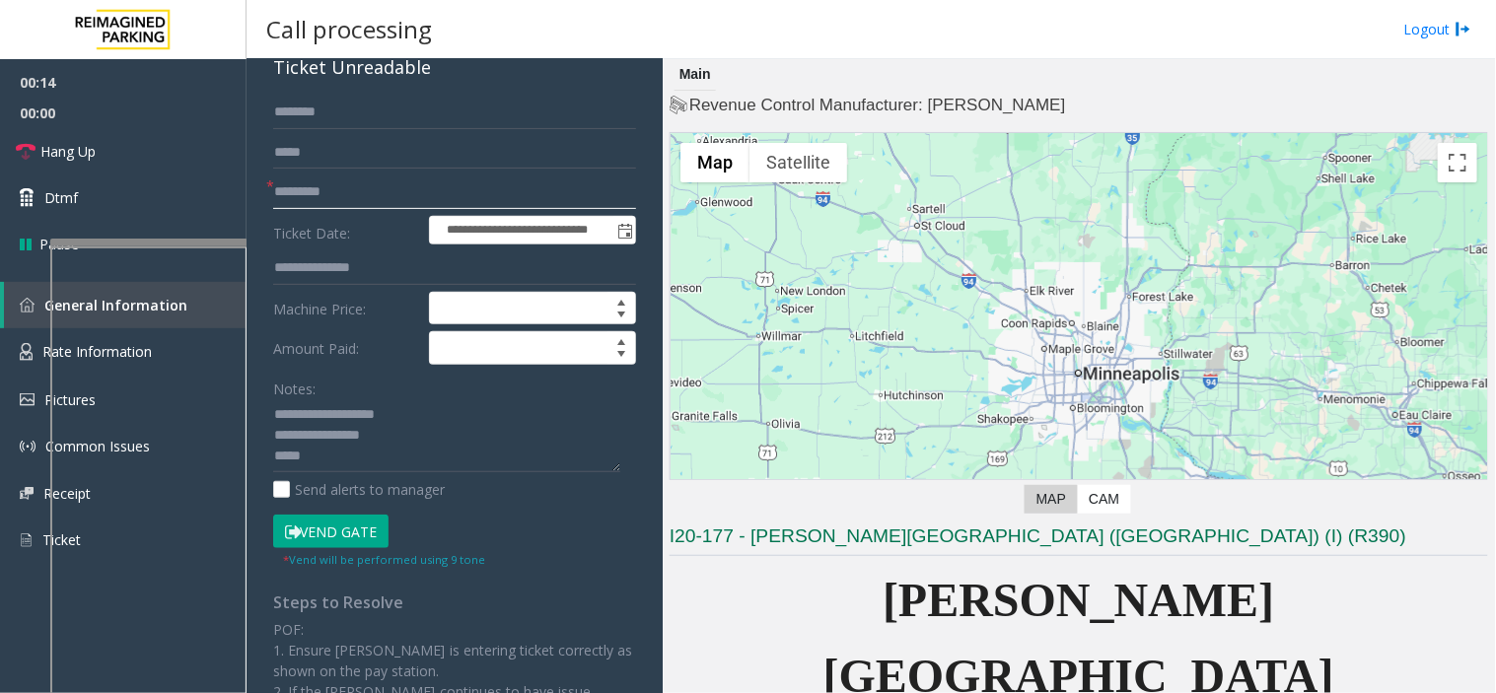
type input "*********"
click at [319, 529] on button "Vend Gate" at bounding box center [330, 532] width 115 height 34
click at [318, 467] on textarea at bounding box center [446, 436] width 347 height 74
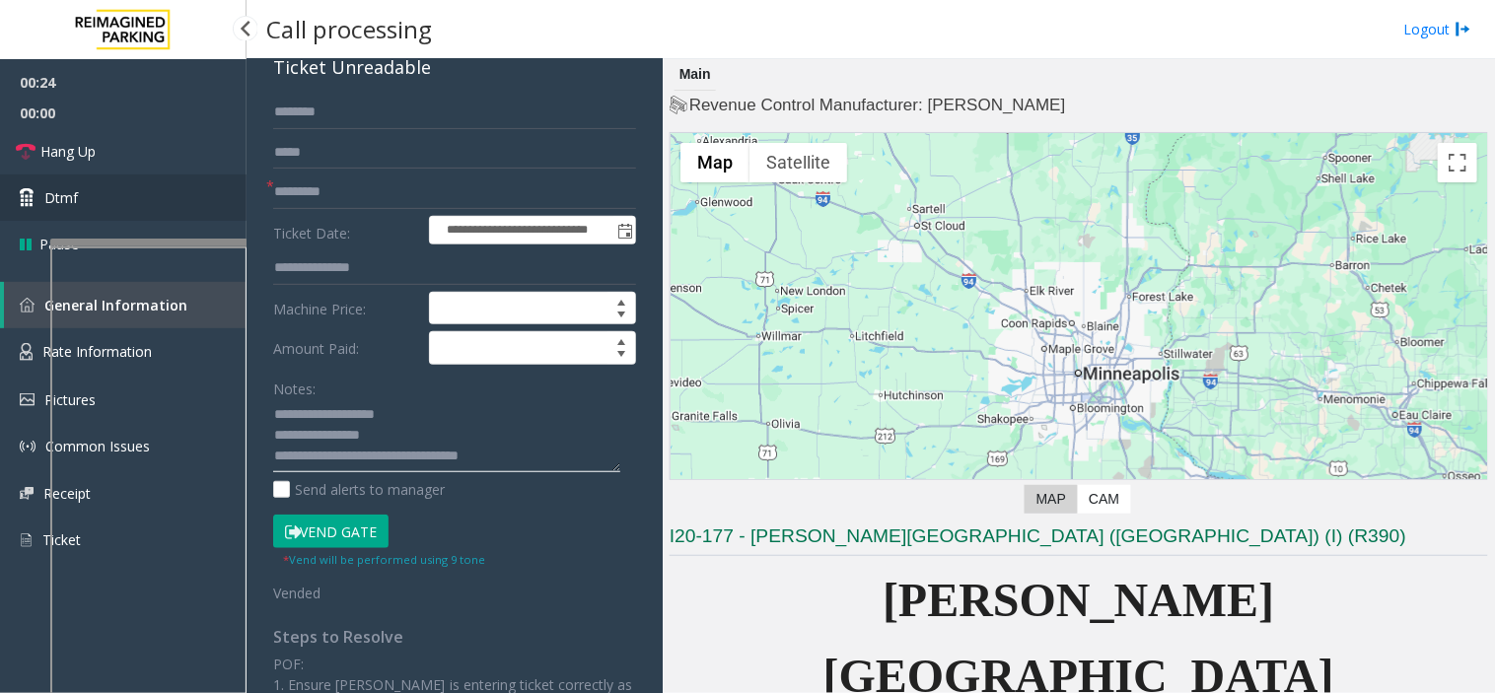
type textarea "**********"
click at [162, 175] on link "Dtmf" at bounding box center [123, 198] width 247 height 46
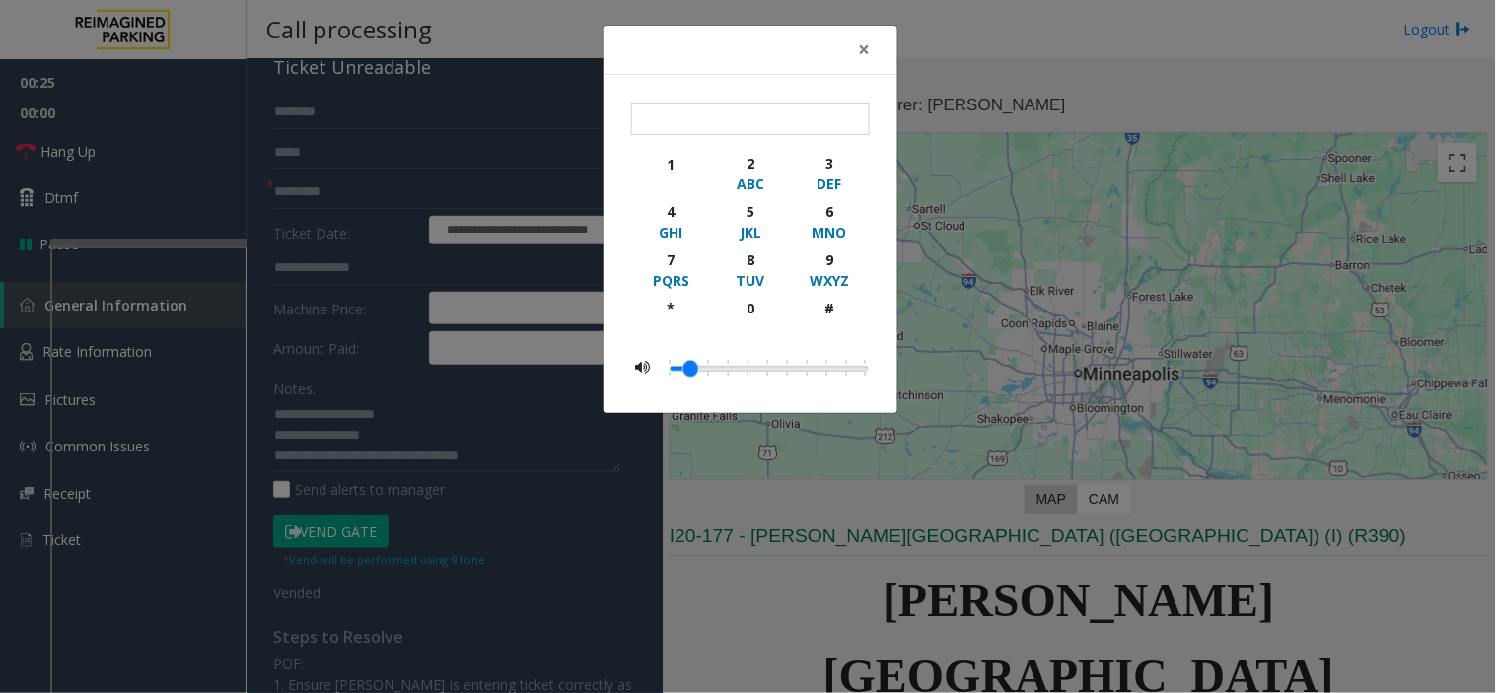
click at [160, 154] on div "× 1 2 ABC 3 DEF 4 GHI 5 JKL 6 MNO 7 PQRS 8 TUV 9 WXYZ * 0 #" at bounding box center [748, 346] width 1496 height 693
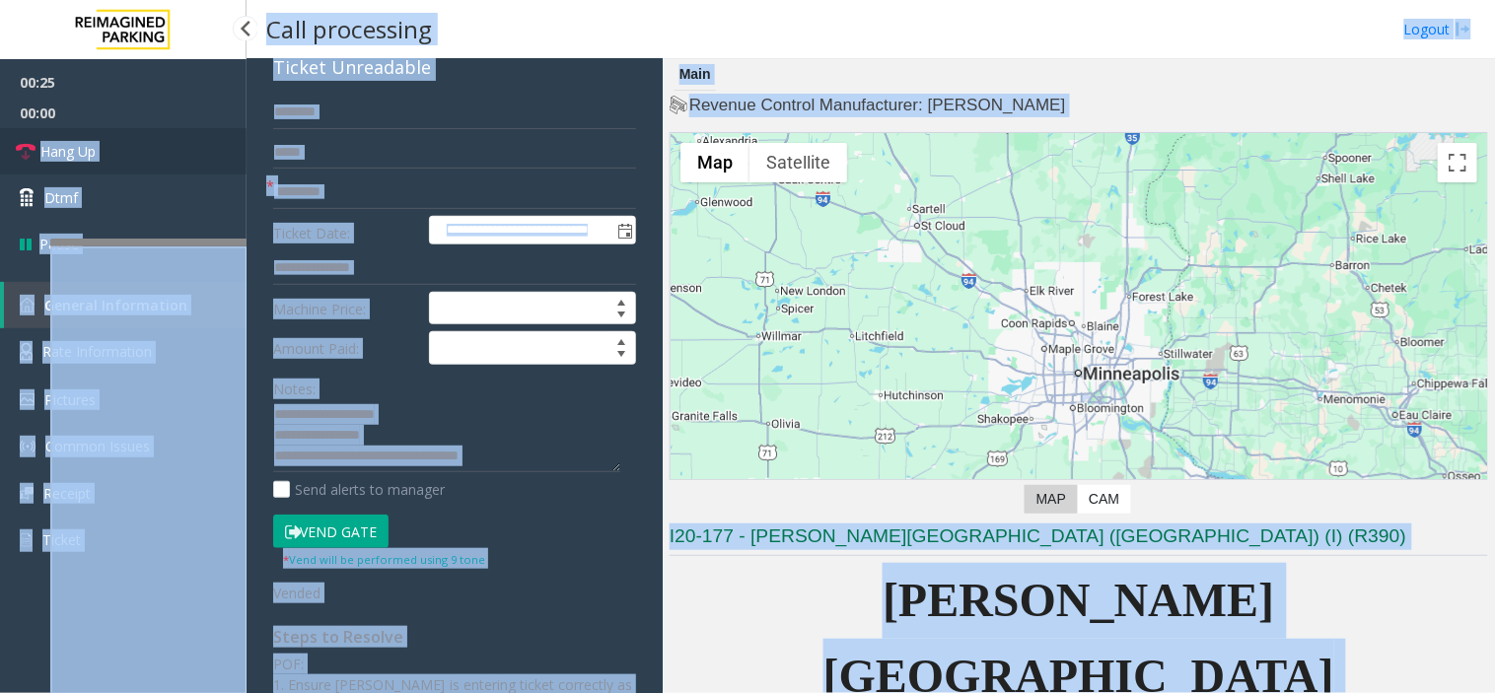
click at [160, 154] on link "Hang Up" at bounding box center [123, 151] width 247 height 46
click at [163, 155] on link "Hang Up" at bounding box center [123, 151] width 247 height 46
click at [164, 156] on link "Hang Up" at bounding box center [123, 151] width 247 height 46
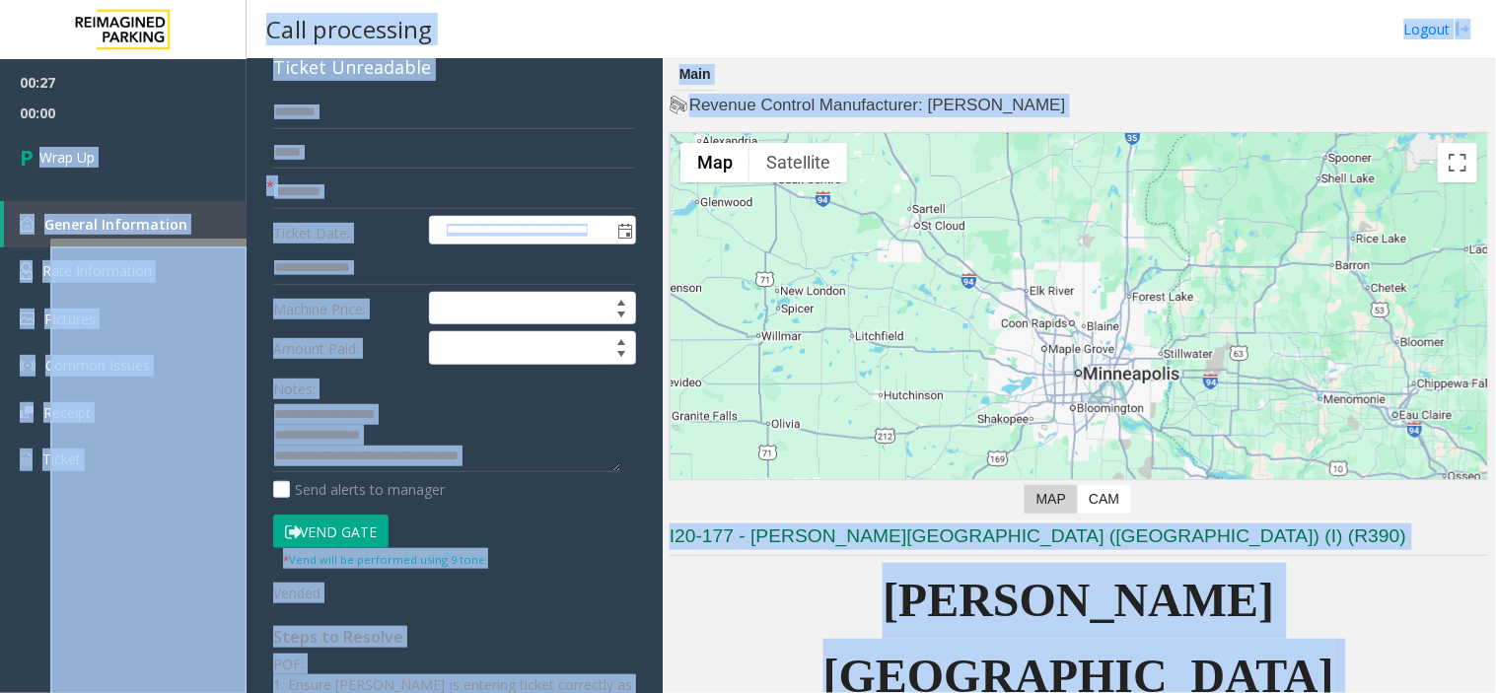
click at [1118, 301] on div at bounding box center [1078, 379] width 816 height 493
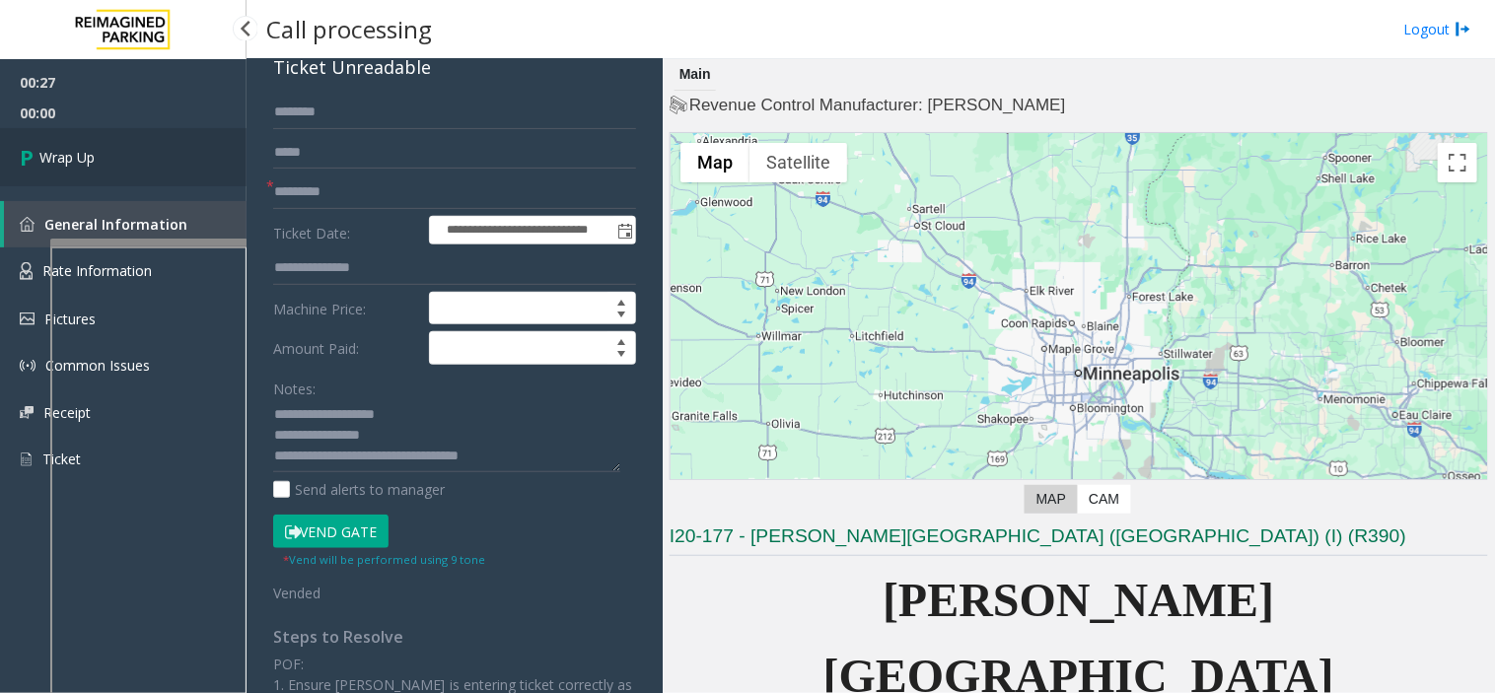
click at [169, 162] on link "Wrap Up" at bounding box center [123, 157] width 247 height 58
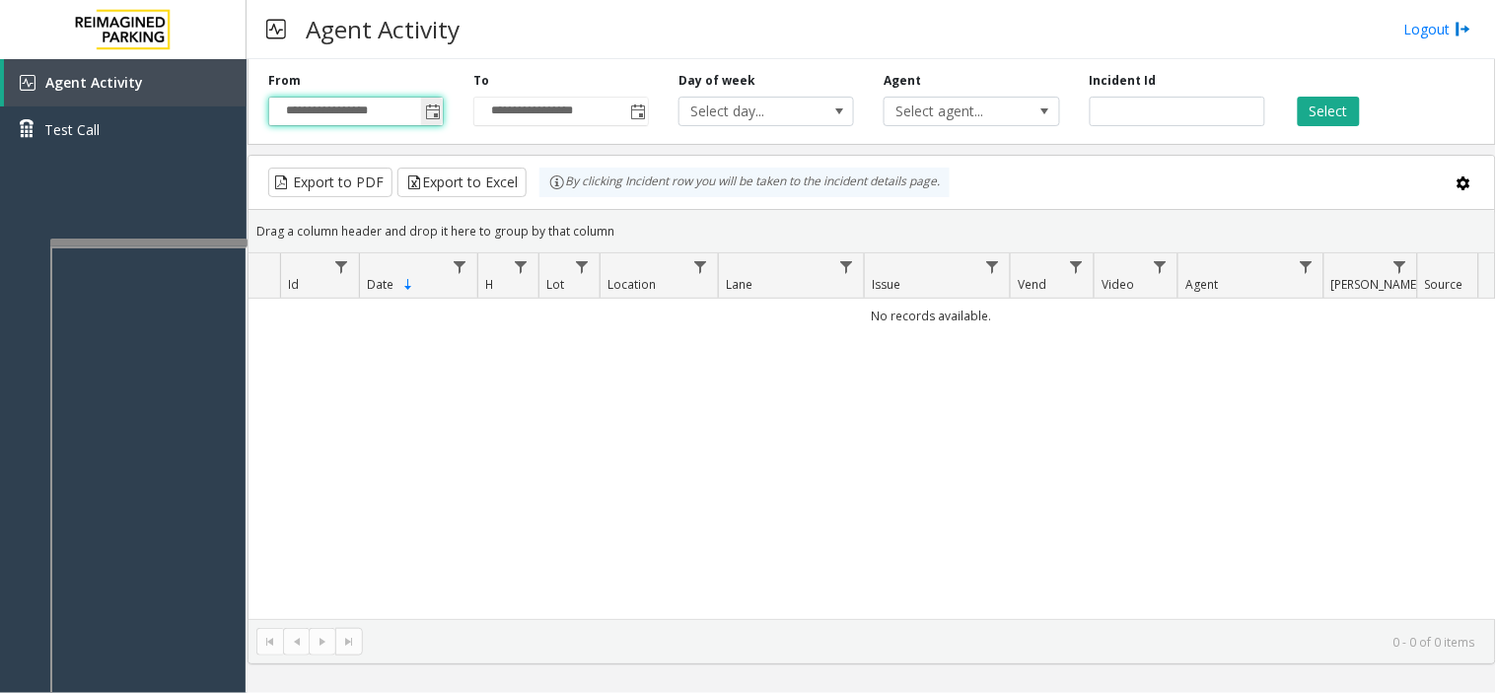
click at [419, 103] on input "**********" at bounding box center [356, 112] width 174 height 28
click at [424, 110] on span "Toggle popup" at bounding box center [432, 112] width 22 height 32
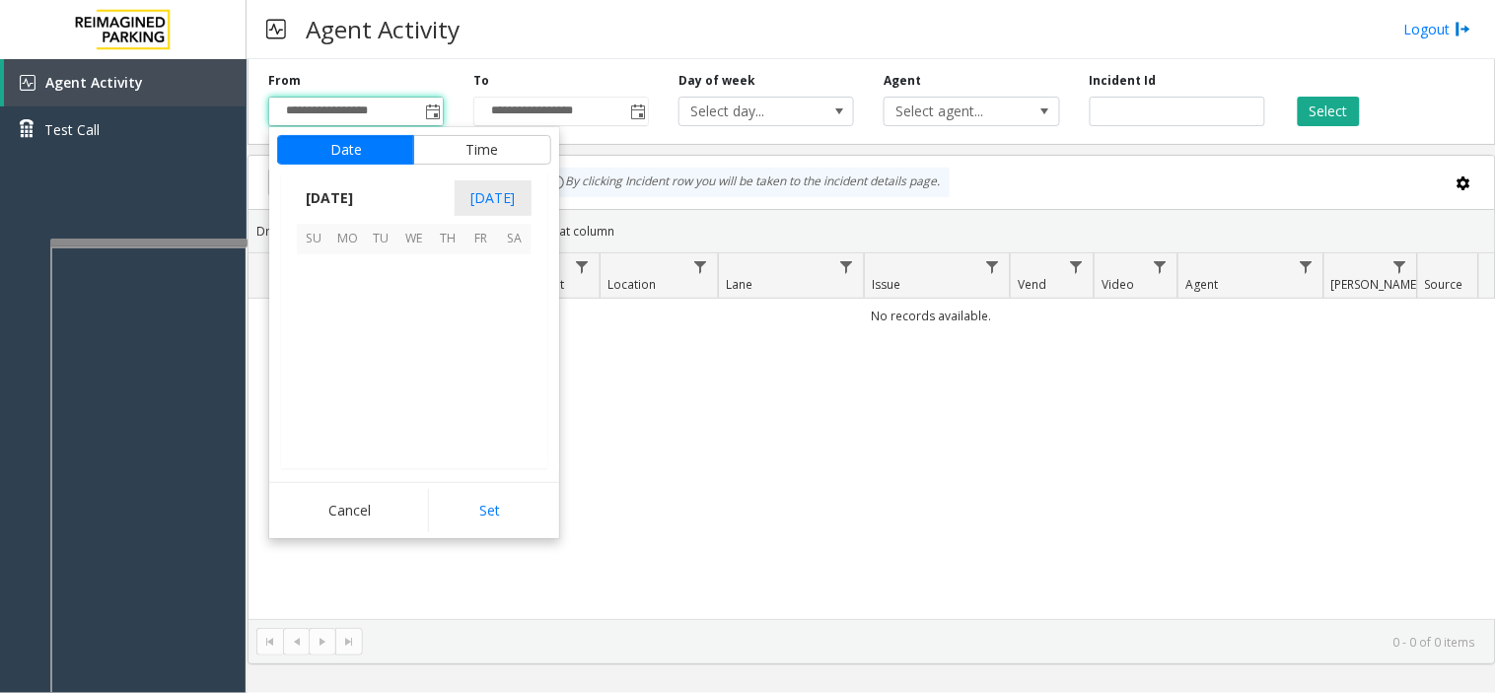
scroll to position [353815, 0]
click at [338, 264] on span "1" at bounding box center [347, 271] width 34 height 34
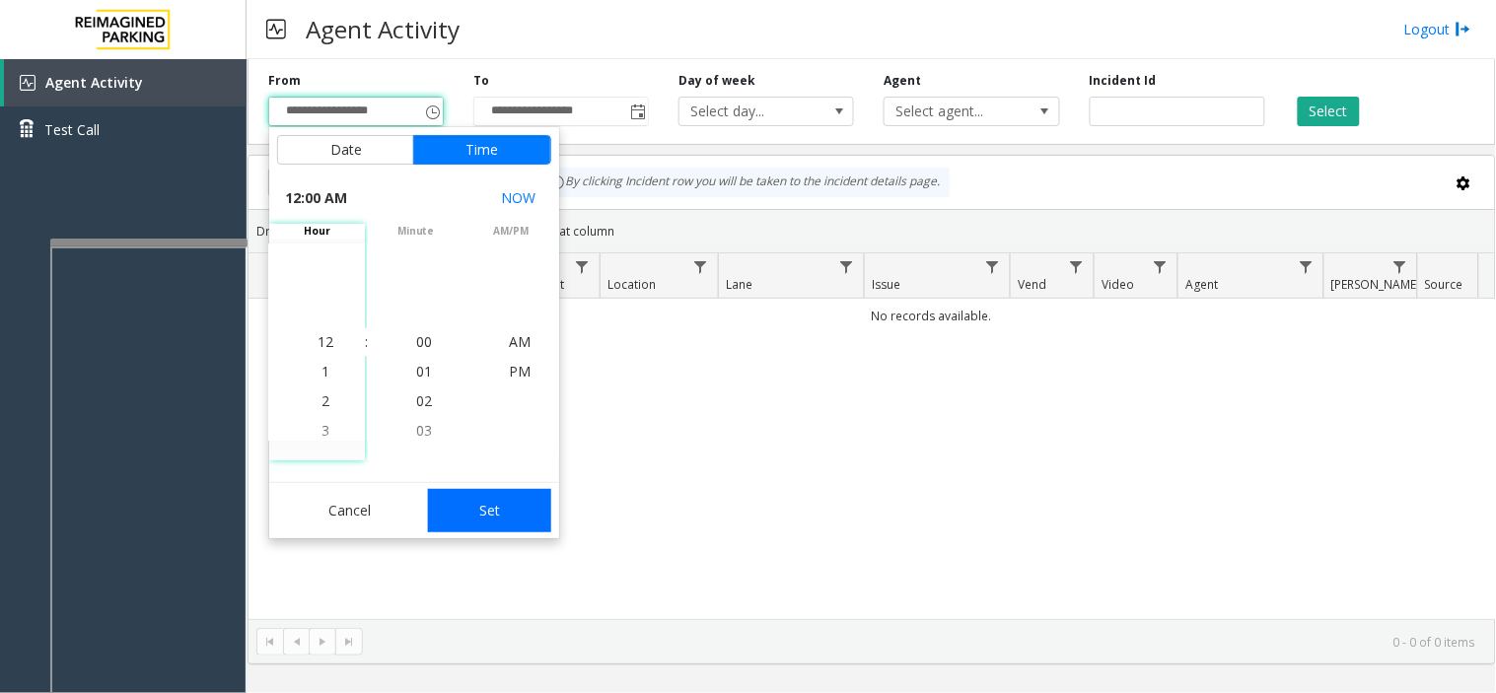
click at [491, 505] on button "Set" at bounding box center [490, 510] width 124 height 43
type input "**********"
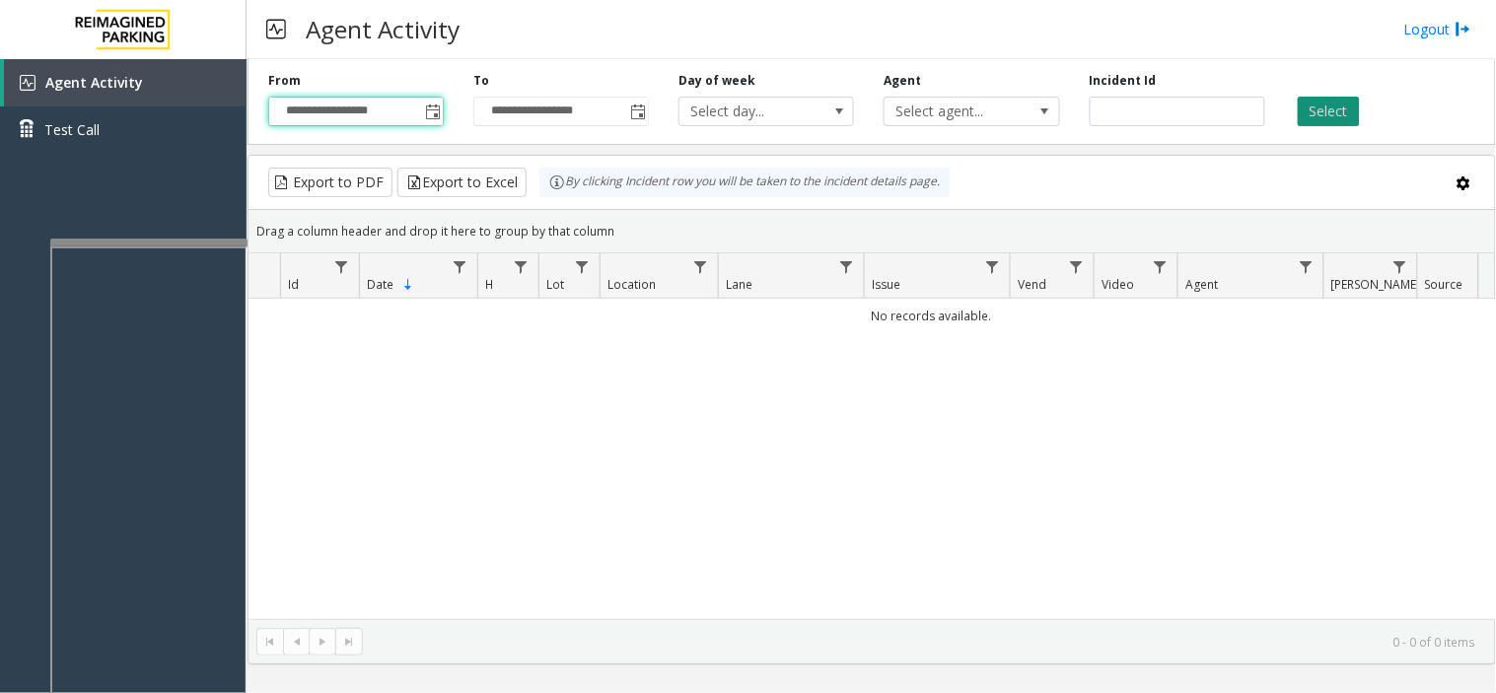
click at [1321, 116] on button "Select" at bounding box center [1329, 112] width 62 height 30
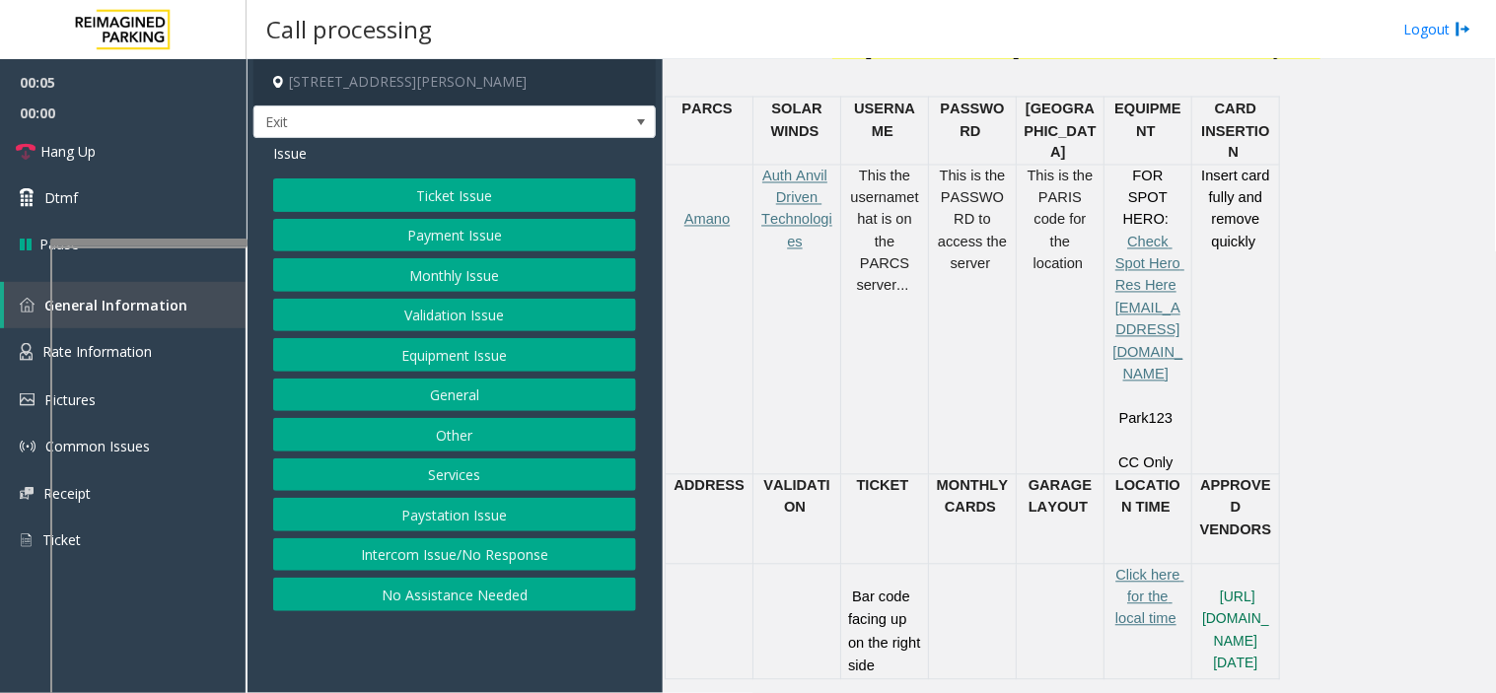
scroll to position [876, 0]
click at [484, 230] on button "Payment Issue" at bounding box center [454, 236] width 363 height 34
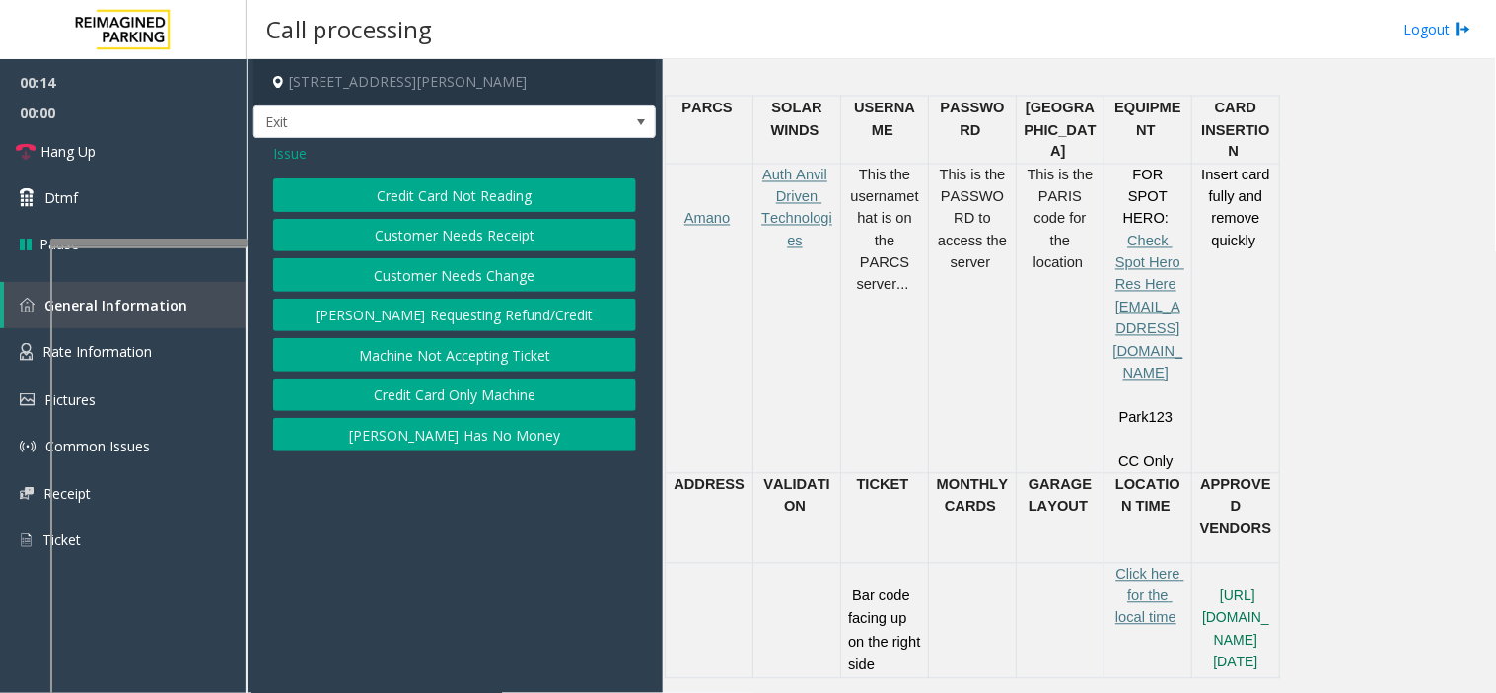
click at [465, 195] on button "Credit Card Not Reading" at bounding box center [454, 195] width 363 height 34
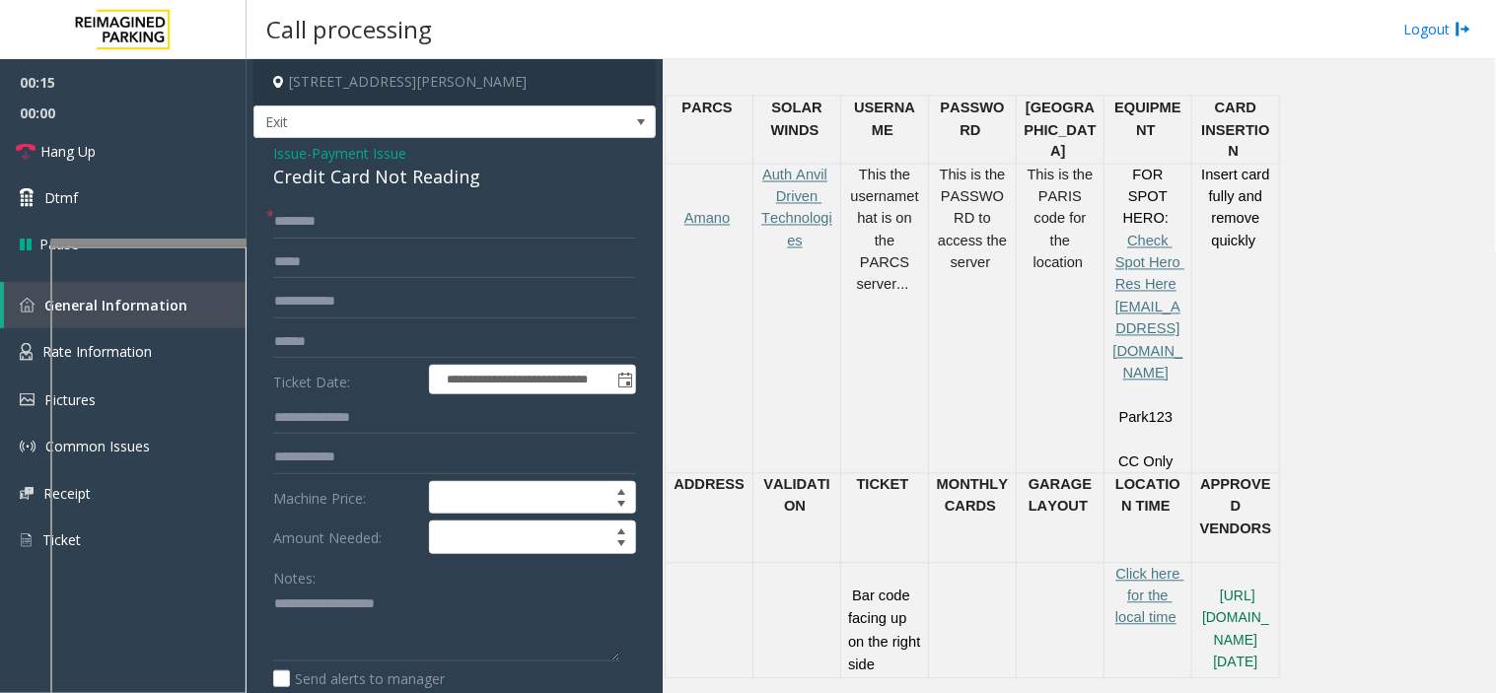
click at [510, 166] on div "Credit Card Not Reading" at bounding box center [454, 177] width 363 height 27
drag, startPoint x: 501, startPoint y: 177, endPoint x: 251, endPoint y: 152, distance: 250.8
click at [251, 152] on app-call-processing-form "**********" at bounding box center [455, 376] width 416 height 634
click at [467, 641] on textarea at bounding box center [446, 626] width 347 height 74
type textarea "**********"
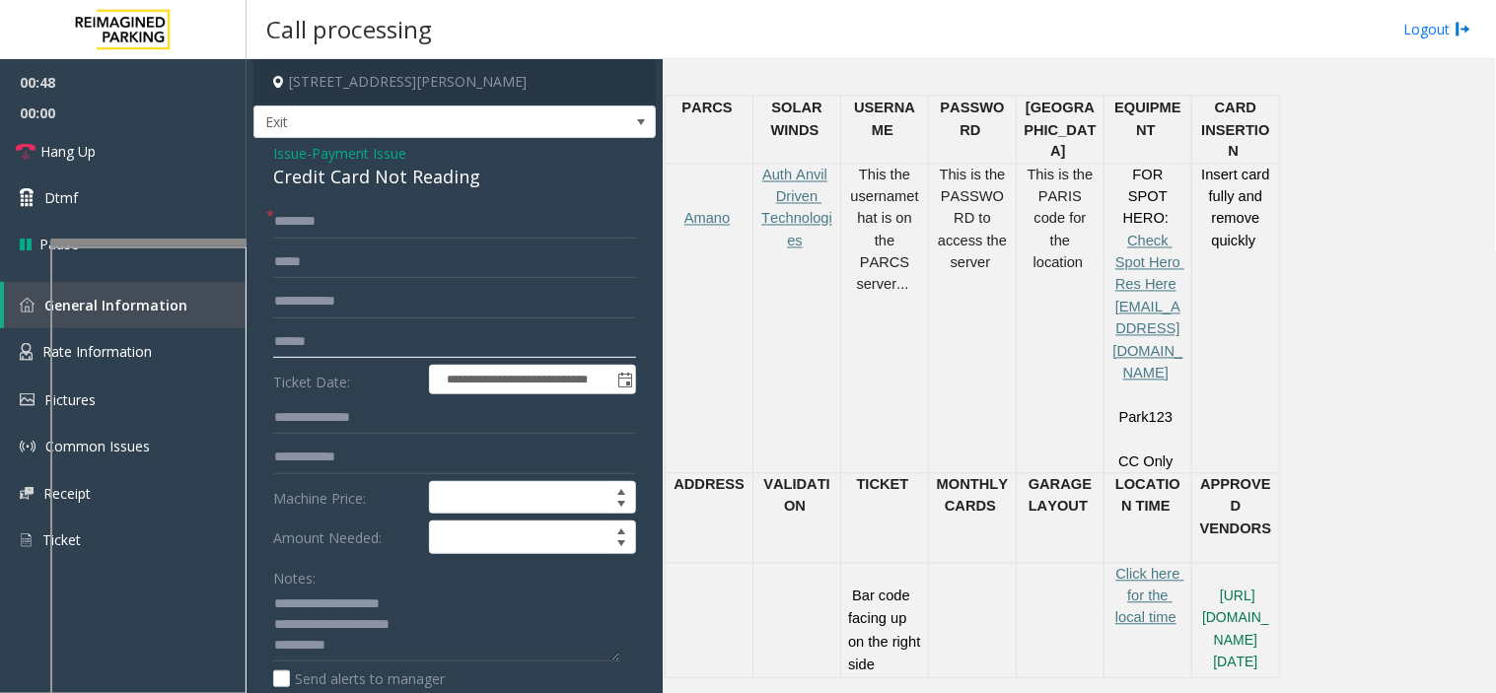
click at [335, 351] on input "text" at bounding box center [454, 342] width 363 height 34
click at [340, 338] on input "text" at bounding box center [454, 342] width 363 height 34
click at [448, 336] on input "text" at bounding box center [454, 342] width 363 height 34
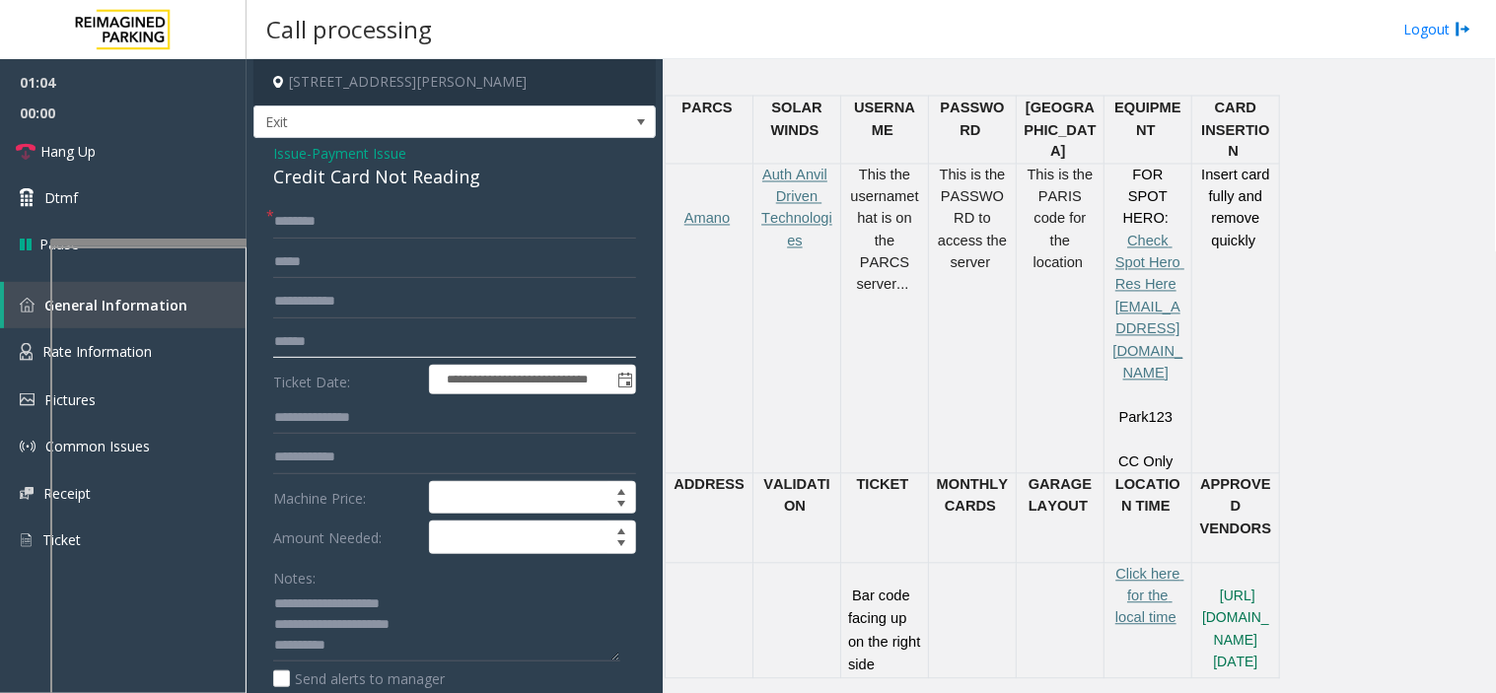
type input "******"
click at [390, 230] on input "text" at bounding box center [454, 222] width 363 height 34
click at [358, 224] on input "text" at bounding box center [454, 222] width 363 height 34
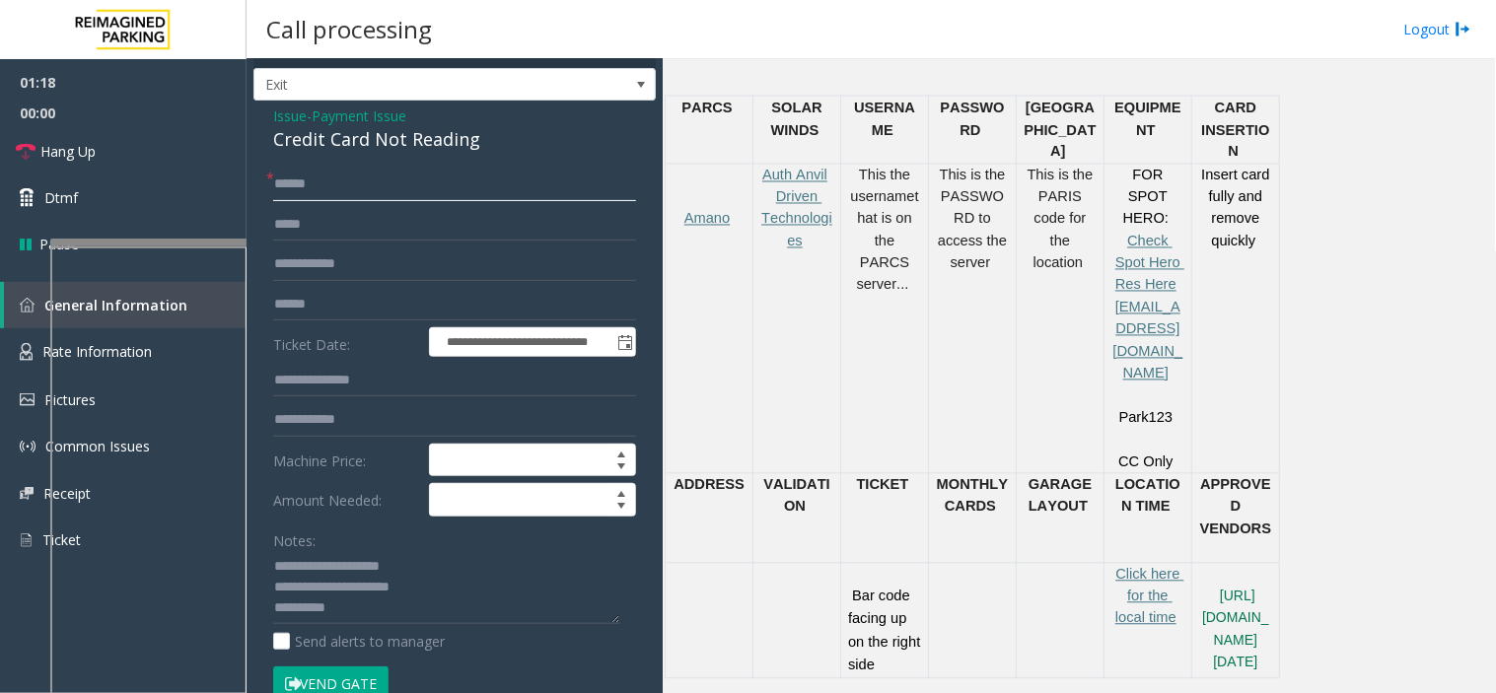
scroll to position [0, 0]
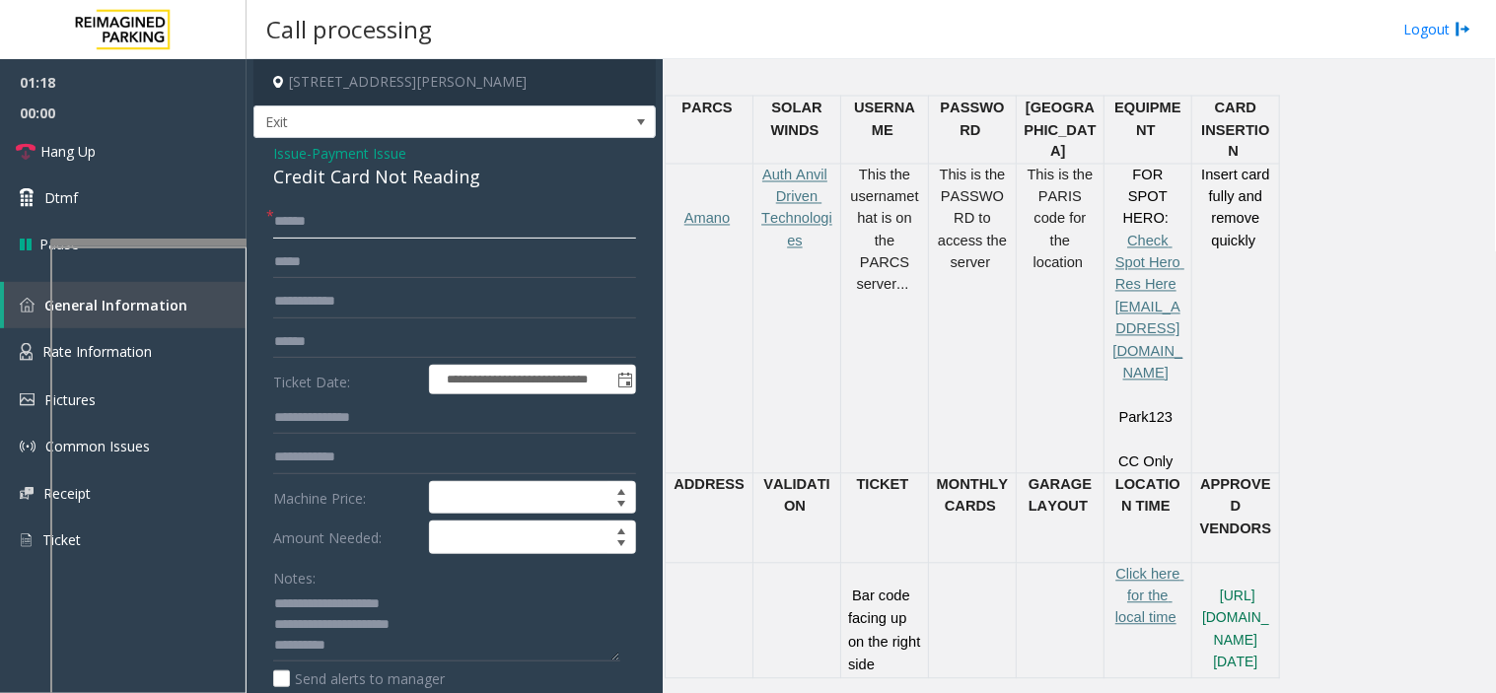
click at [323, 232] on input "******" at bounding box center [454, 222] width 363 height 34
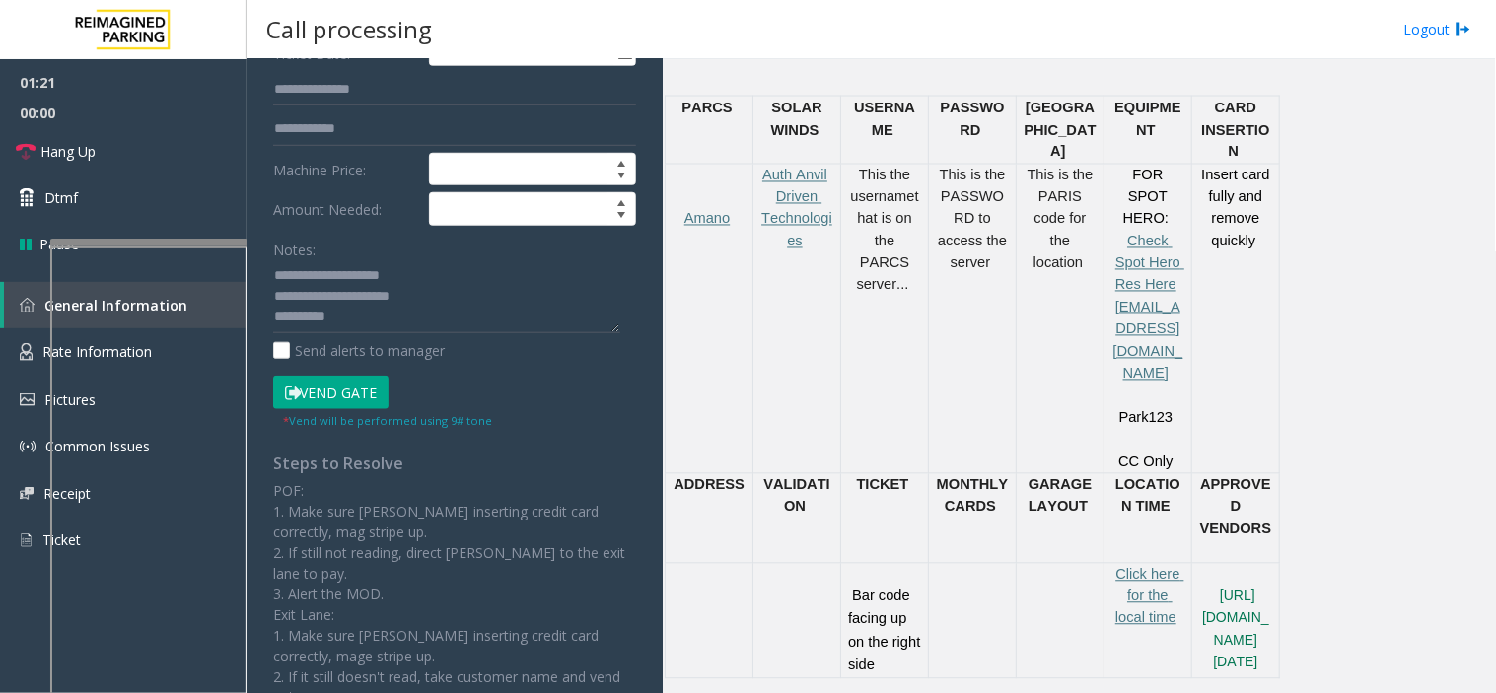
type input "******"
click at [349, 395] on button "Vend Gate" at bounding box center [330, 393] width 115 height 34
click at [363, 321] on textarea at bounding box center [446, 297] width 347 height 74
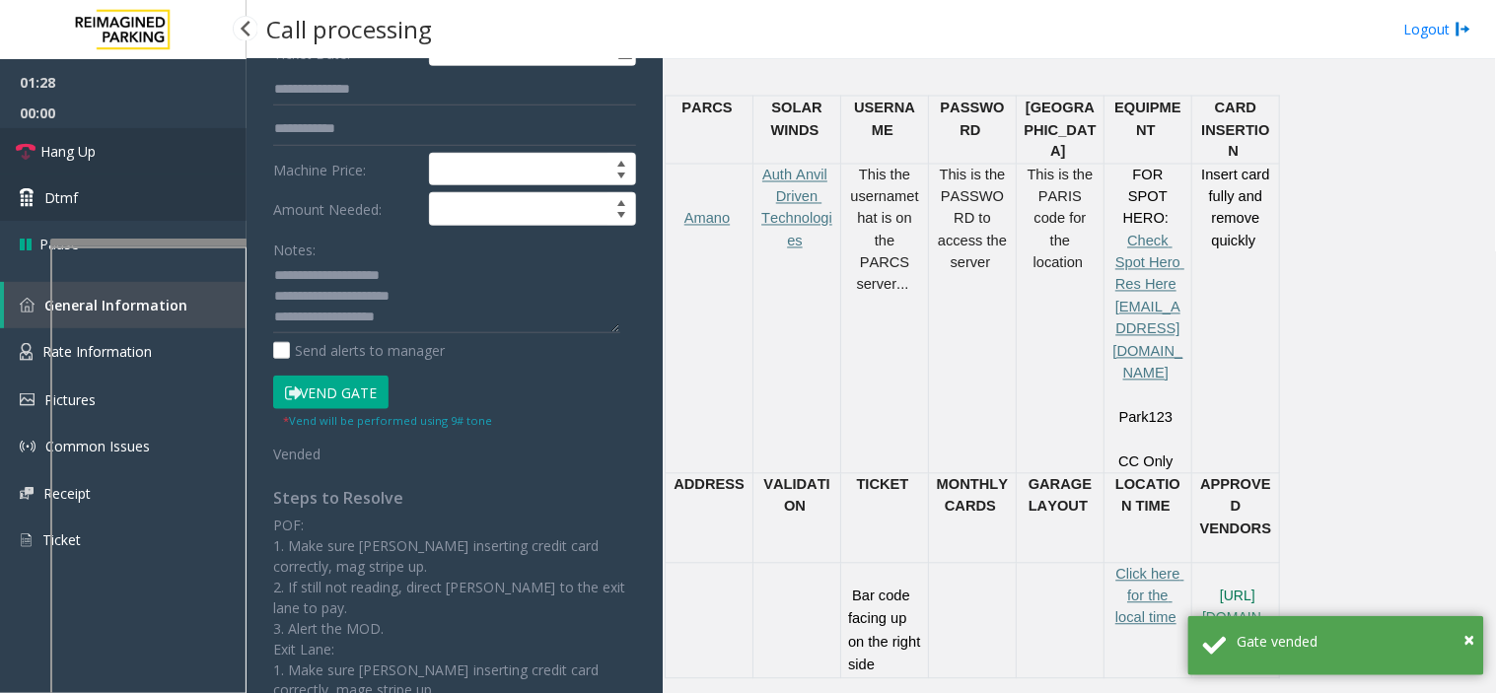
drag, startPoint x: 172, startPoint y: 133, endPoint x: 240, endPoint y: 193, distance: 90.8
click at [172, 133] on link "Hang Up" at bounding box center [123, 151] width 247 height 46
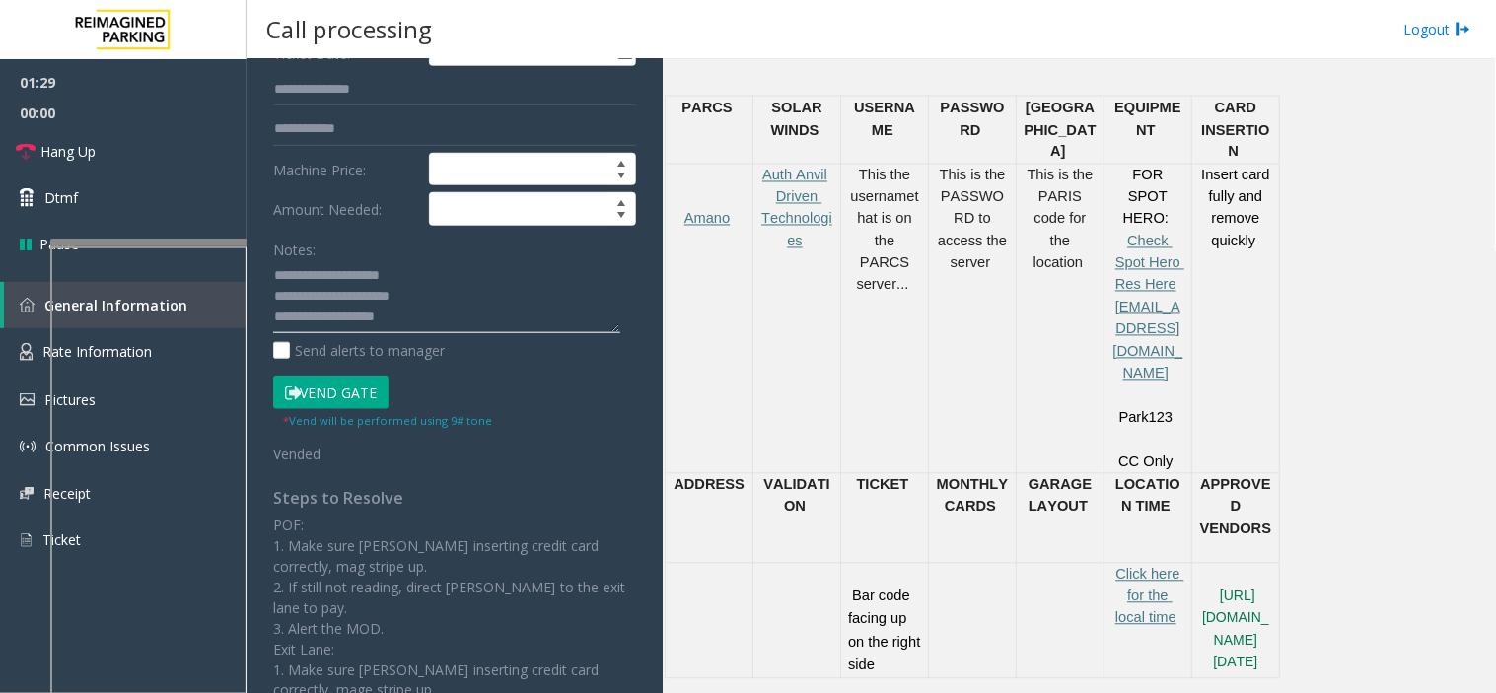
click at [394, 317] on textarea at bounding box center [446, 297] width 347 height 74
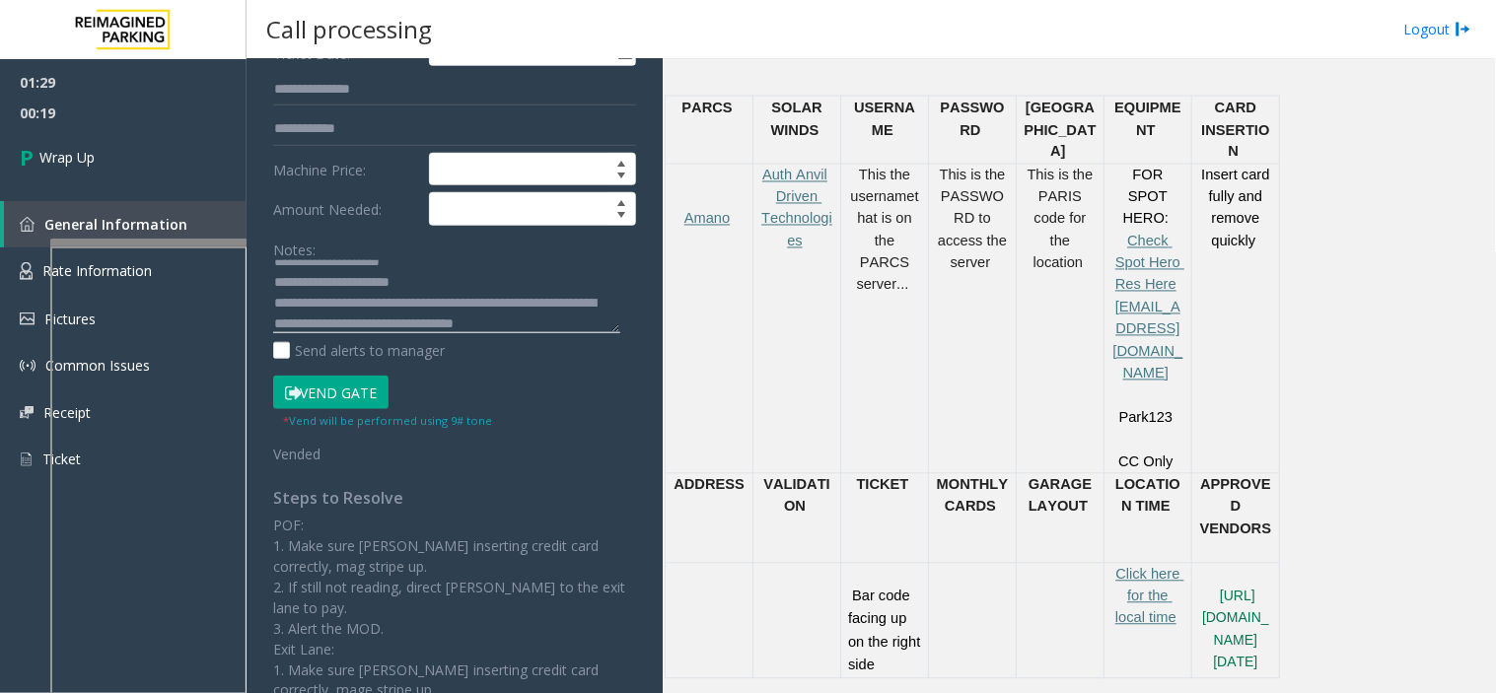
scroll to position [35, 0]
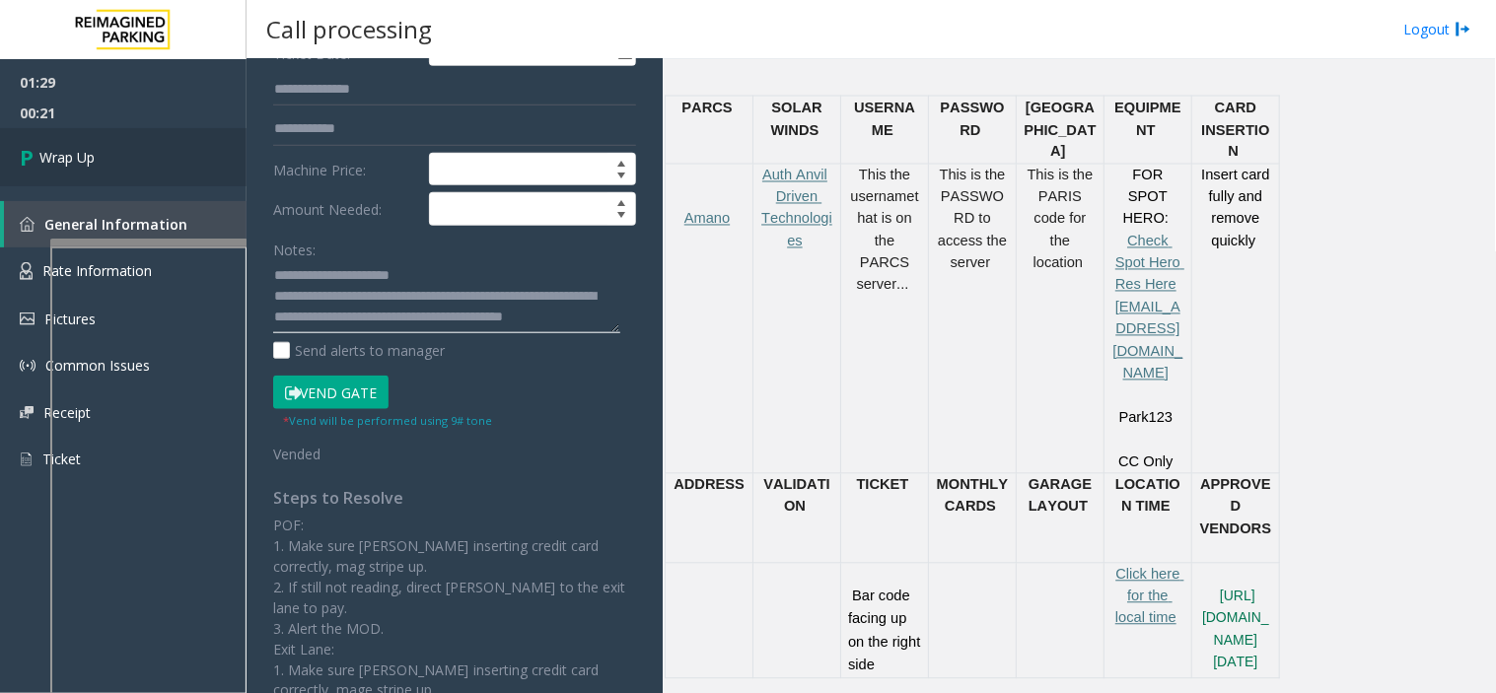
type textarea "**********"
click at [221, 162] on link "Wrap Up" at bounding box center [123, 157] width 247 height 58
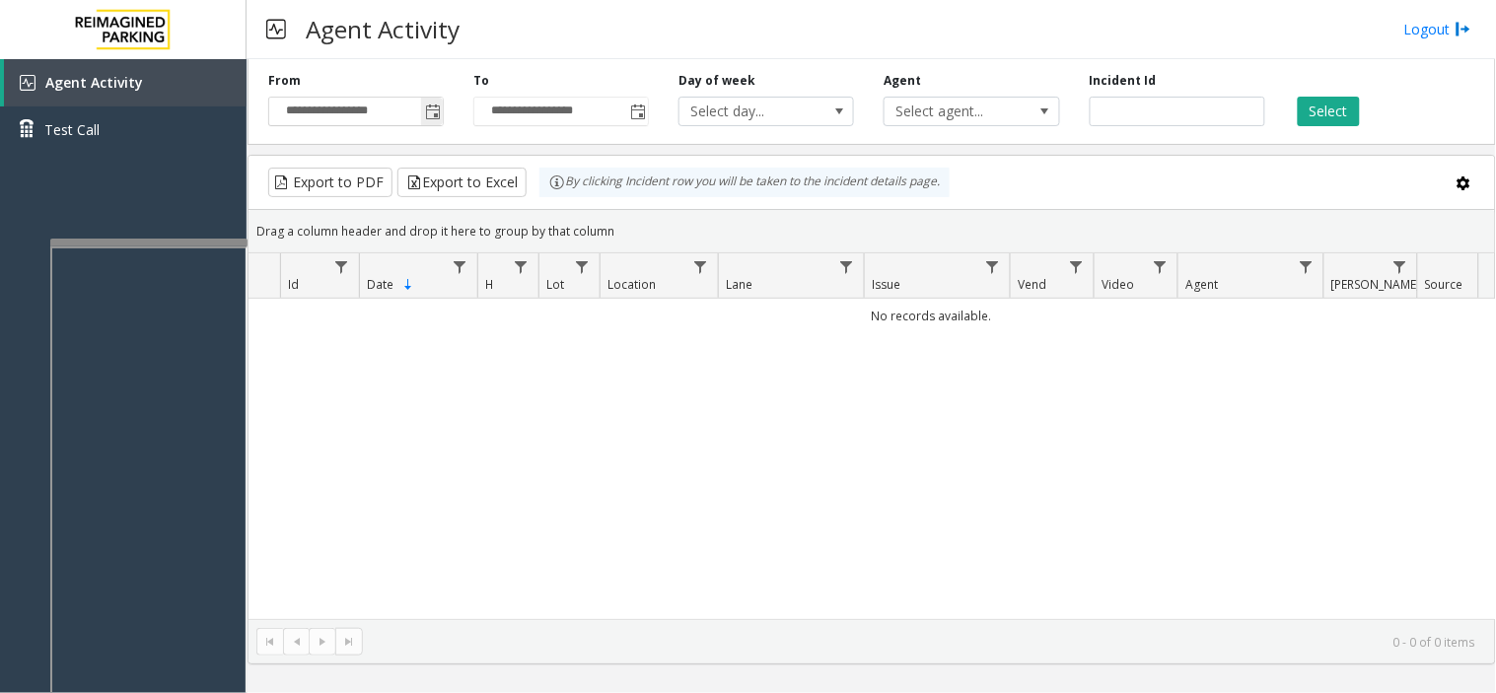
click at [427, 116] on span "Toggle popup" at bounding box center [433, 113] width 16 height 16
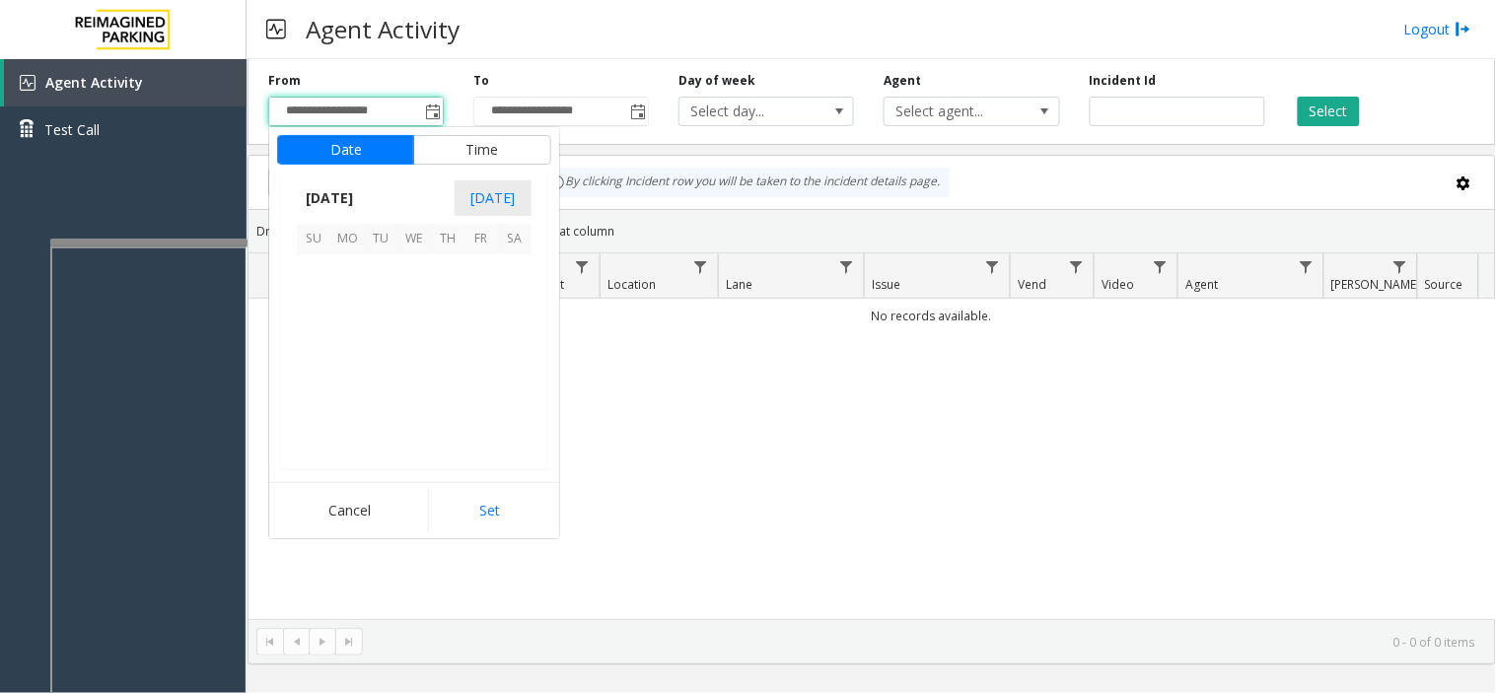
scroll to position [353815, 0]
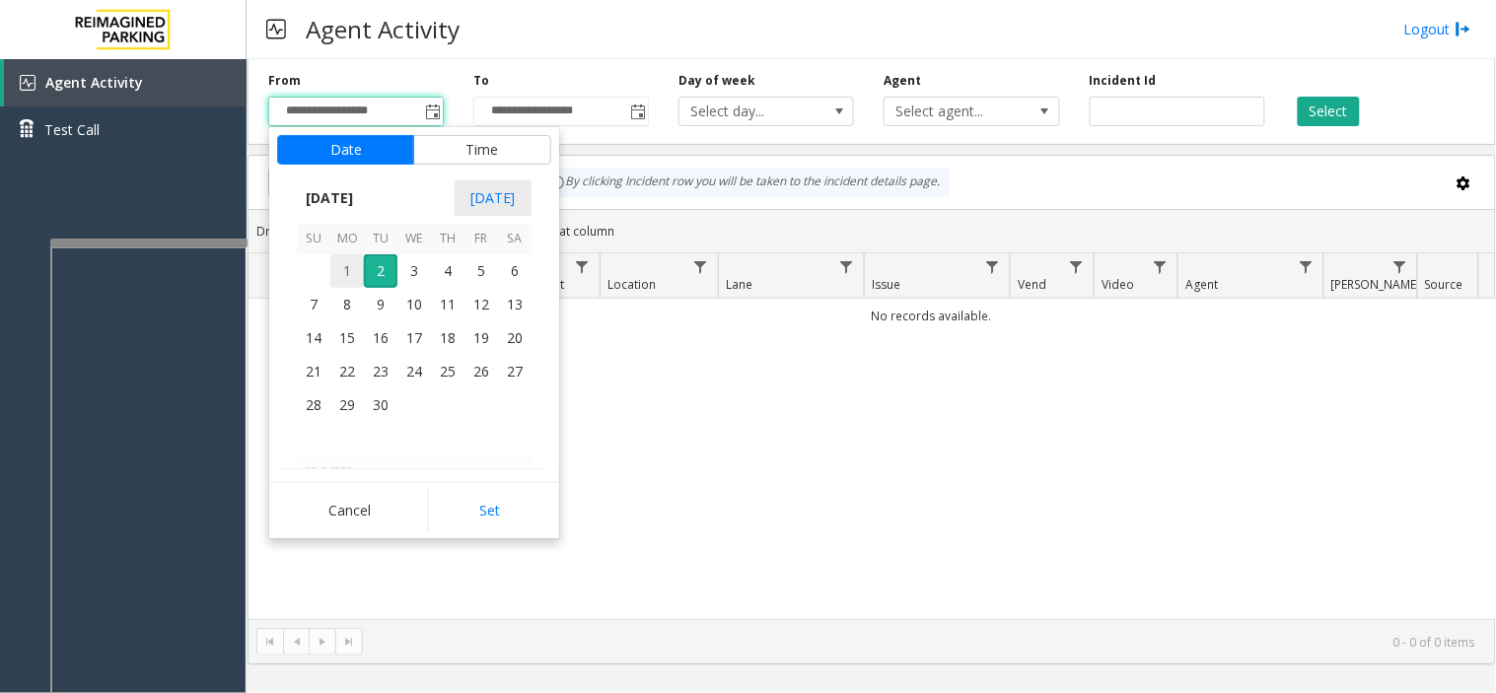
click at [341, 262] on span "1" at bounding box center [347, 271] width 34 height 34
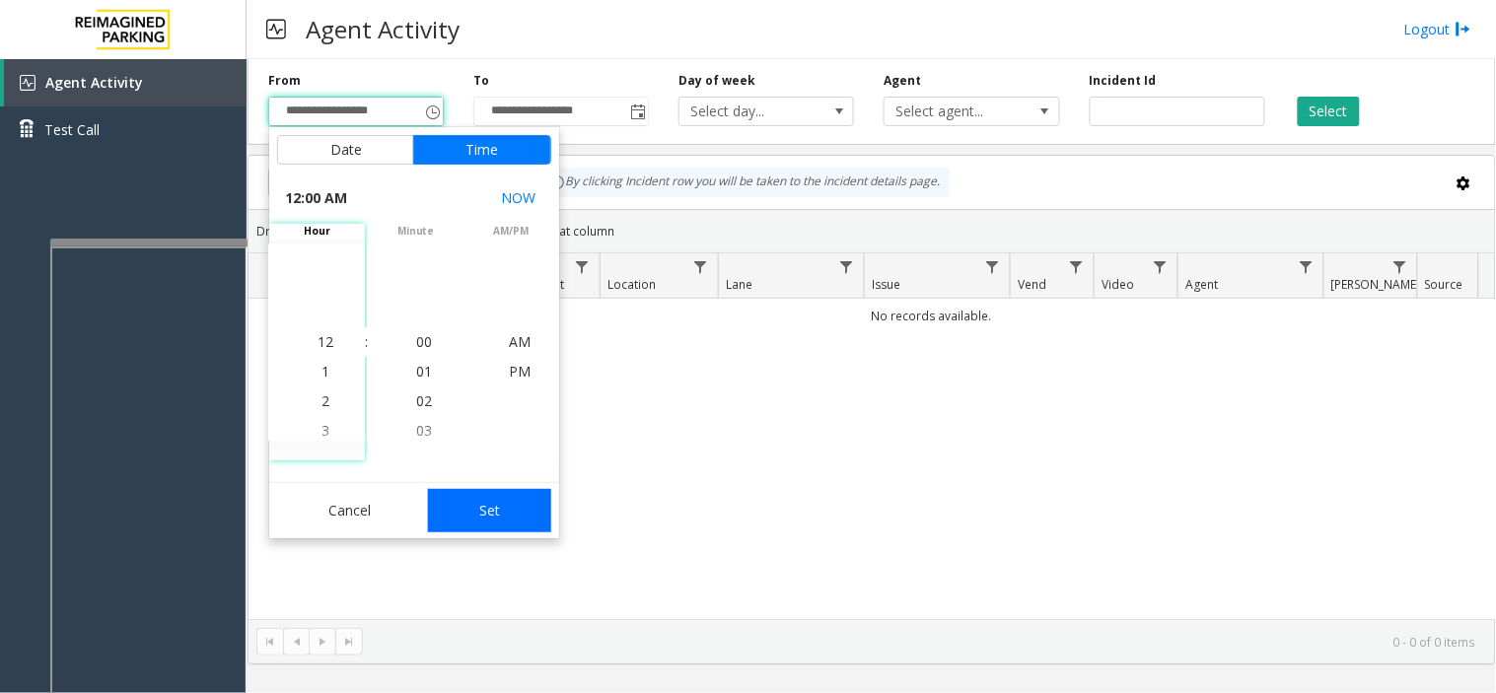
click at [470, 509] on button "Set" at bounding box center [490, 510] width 124 height 43
type input "**********"
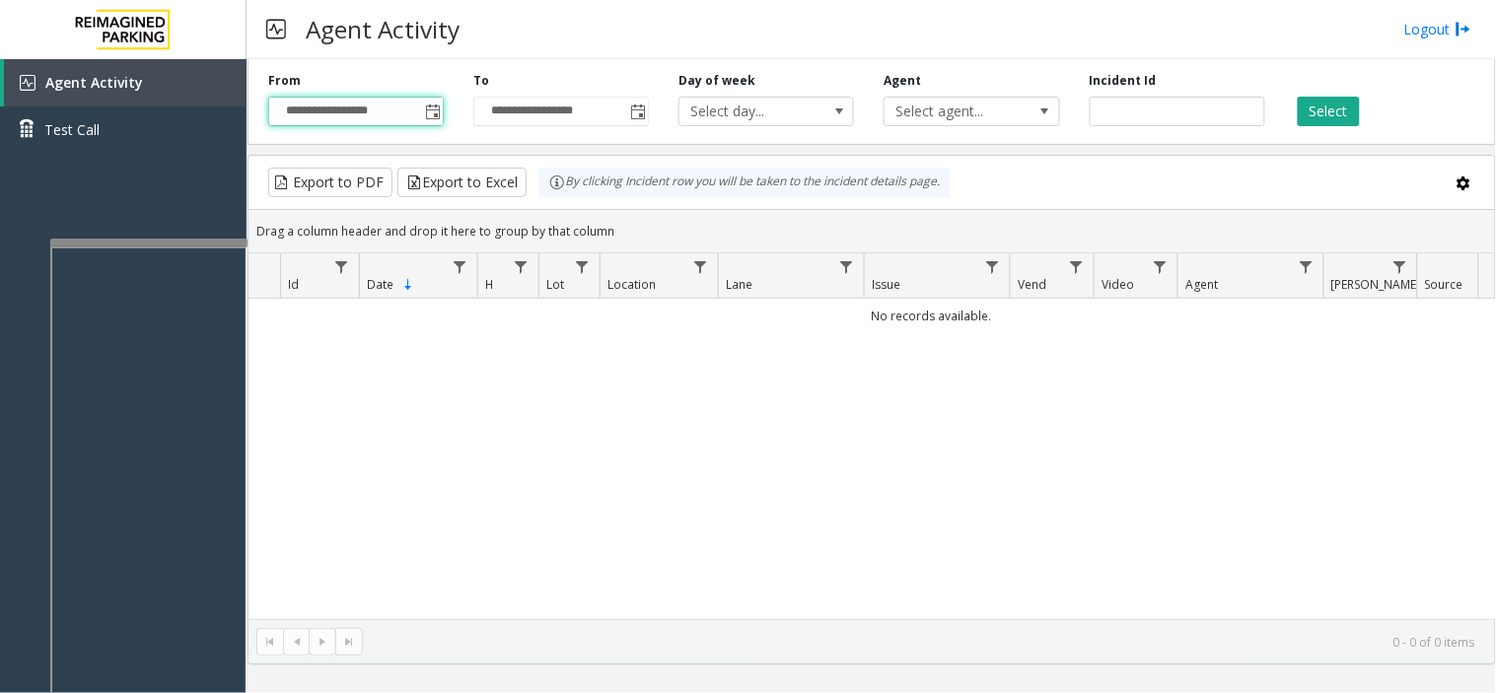
click at [1329, 129] on div "**********" at bounding box center [871, 98] width 1248 height 94
click at [1334, 110] on button "Select" at bounding box center [1329, 112] width 62 height 30
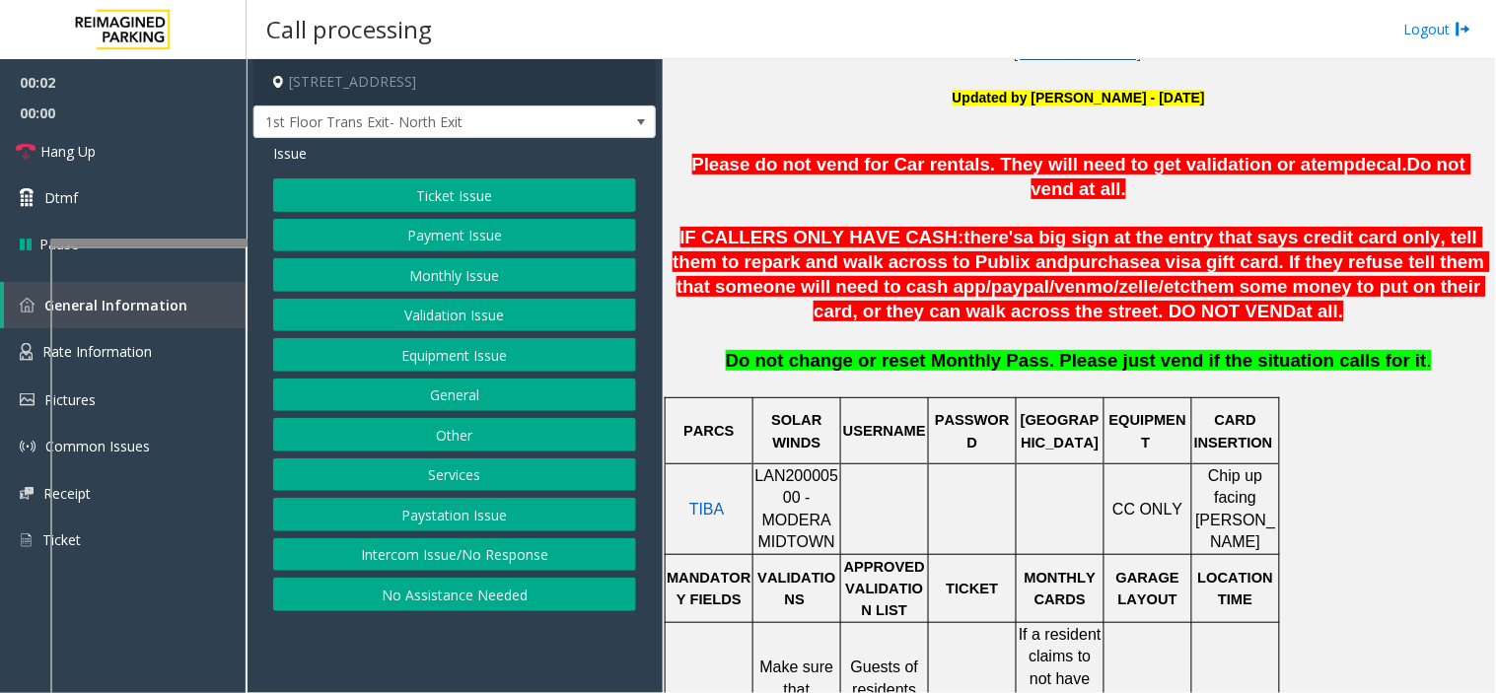
scroll to position [657, 0]
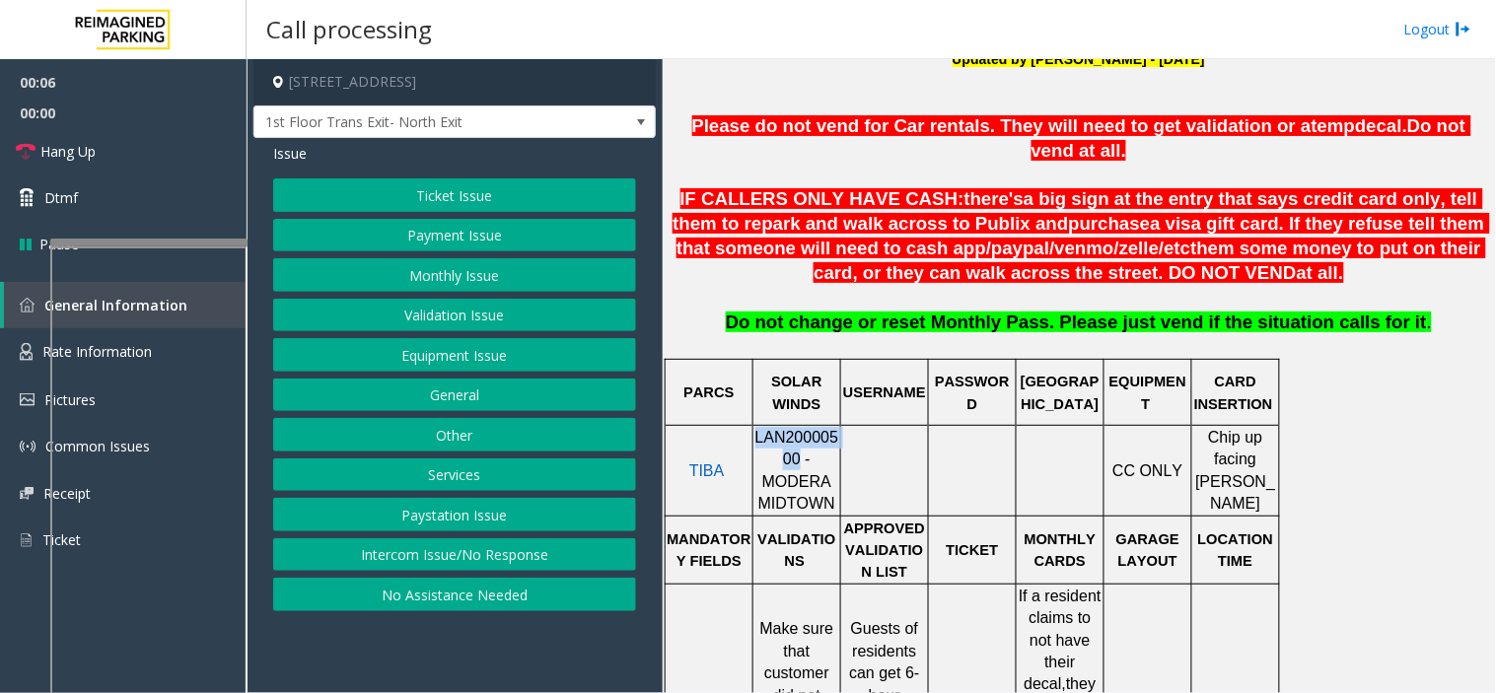
drag, startPoint x: 765, startPoint y: 447, endPoint x: 759, endPoint y: 411, distance: 36.0
click at [759, 429] on span "LAN20000500 - MODERA MIDTOWN" at bounding box center [797, 470] width 84 height 83
copy span "LAN20000500"
click at [422, 309] on button "Validation Issue" at bounding box center [454, 316] width 363 height 34
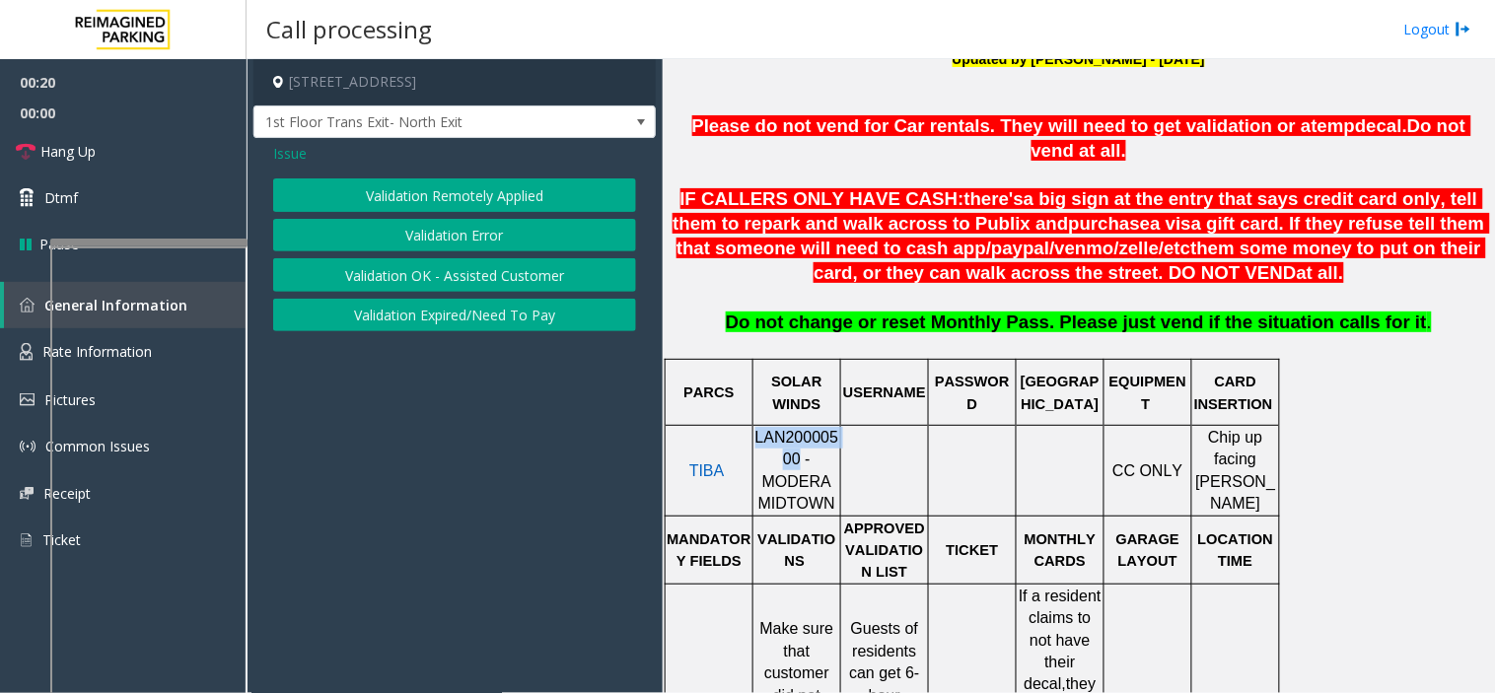
click at [426, 232] on button "Validation Error" at bounding box center [454, 236] width 363 height 34
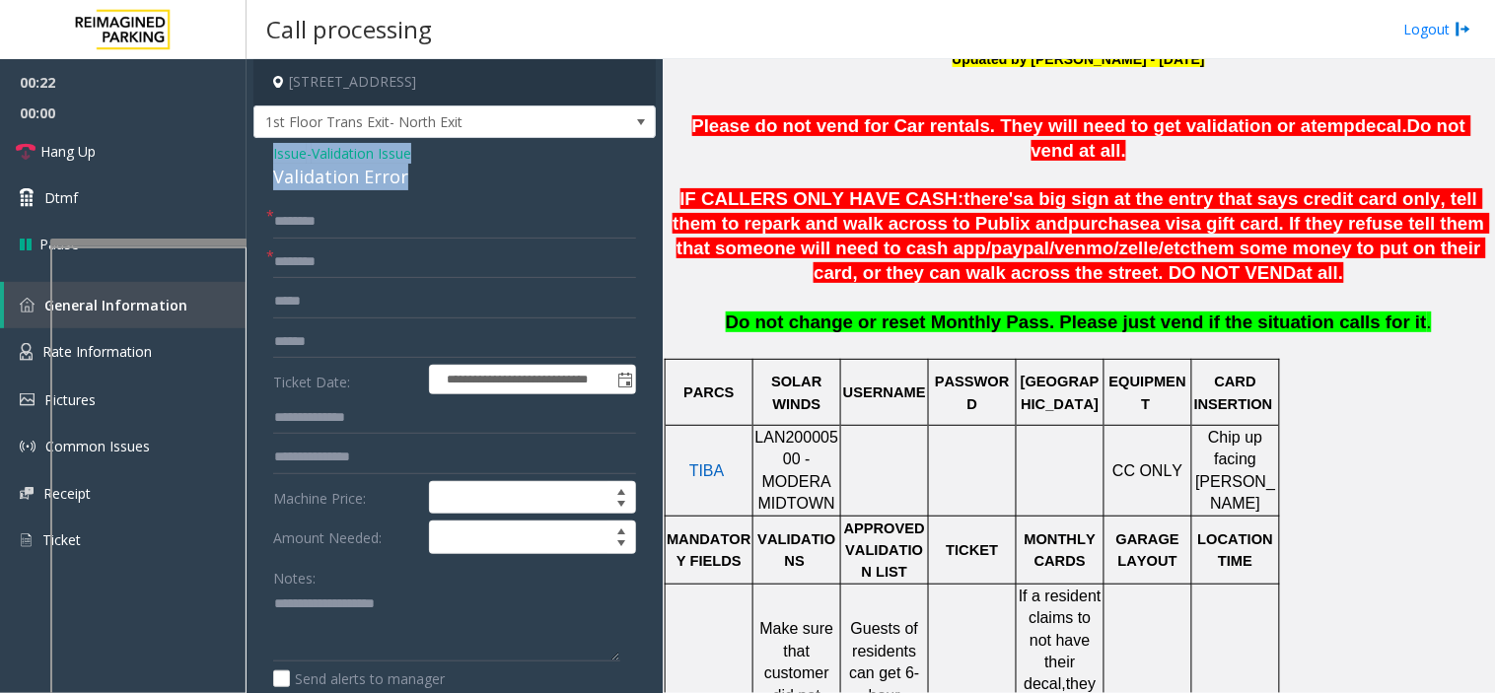
drag, startPoint x: 417, startPoint y: 183, endPoint x: 261, endPoint y: 151, distance: 159.2
click at [261, 151] on div "**********" at bounding box center [454, 680] width 402 height 1084
copy div "Issue - Validation Issue Validation Error"
click at [337, 607] on textarea at bounding box center [446, 626] width 347 height 74
paste textarea "**********"
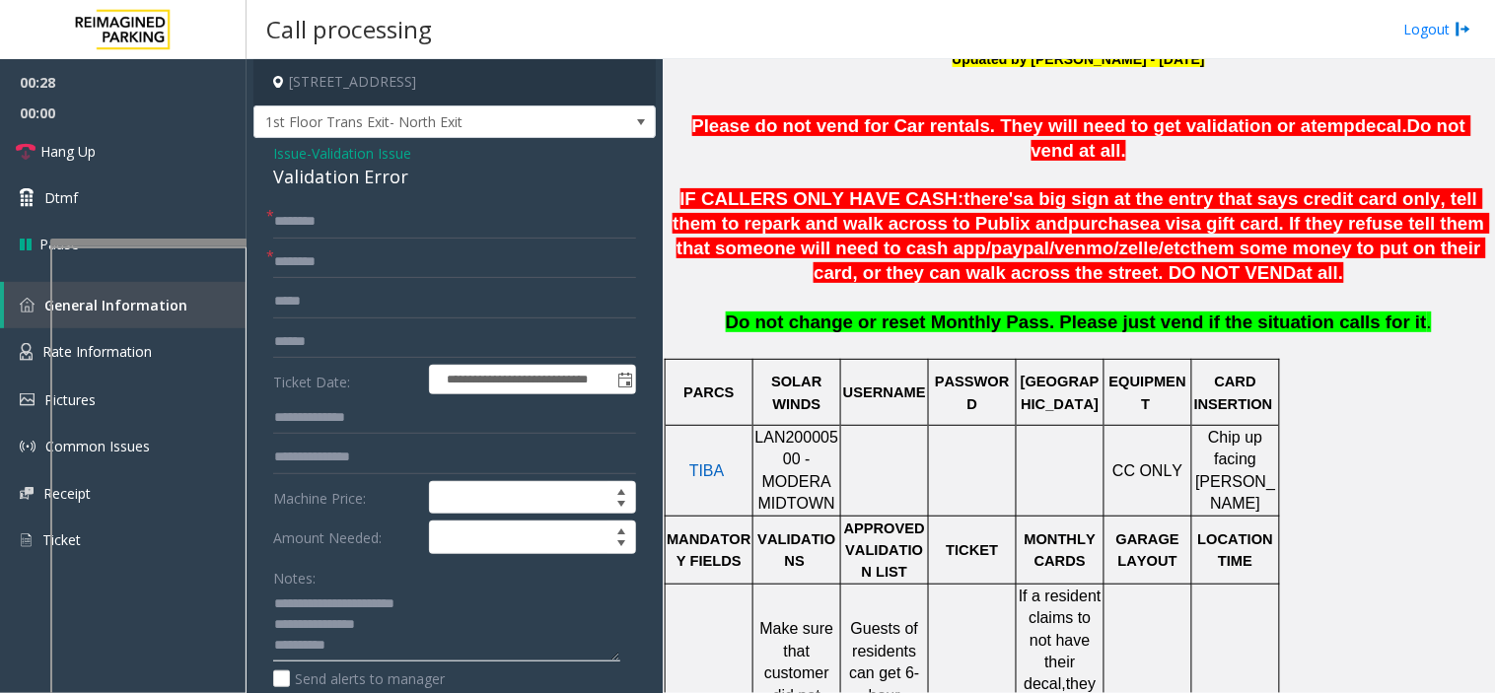
type textarea "**********"
click at [336, 262] on input "text" at bounding box center [454, 263] width 363 height 34
click at [365, 254] on input "******" at bounding box center [454, 263] width 363 height 34
type input "******"
click at [332, 647] on textarea at bounding box center [446, 626] width 347 height 74
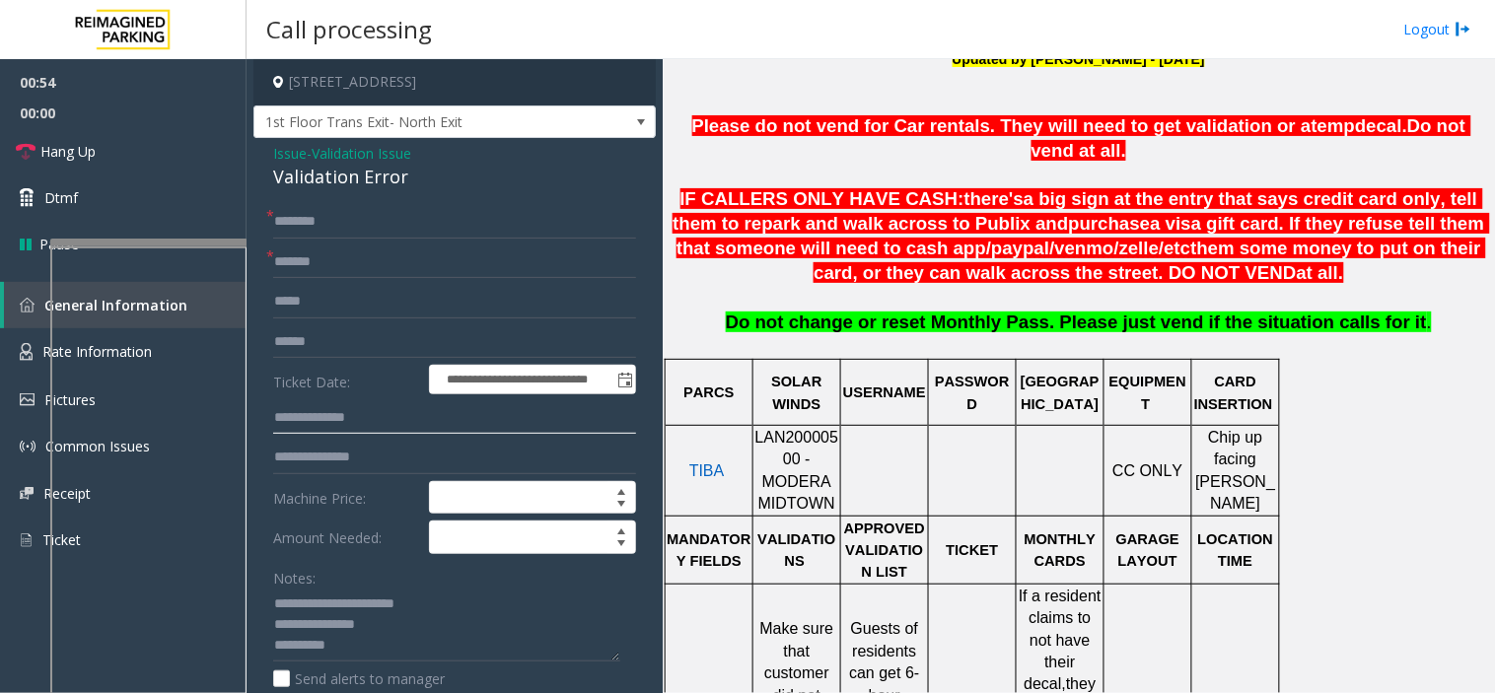
click at [400, 420] on input "text" at bounding box center [454, 418] width 363 height 34
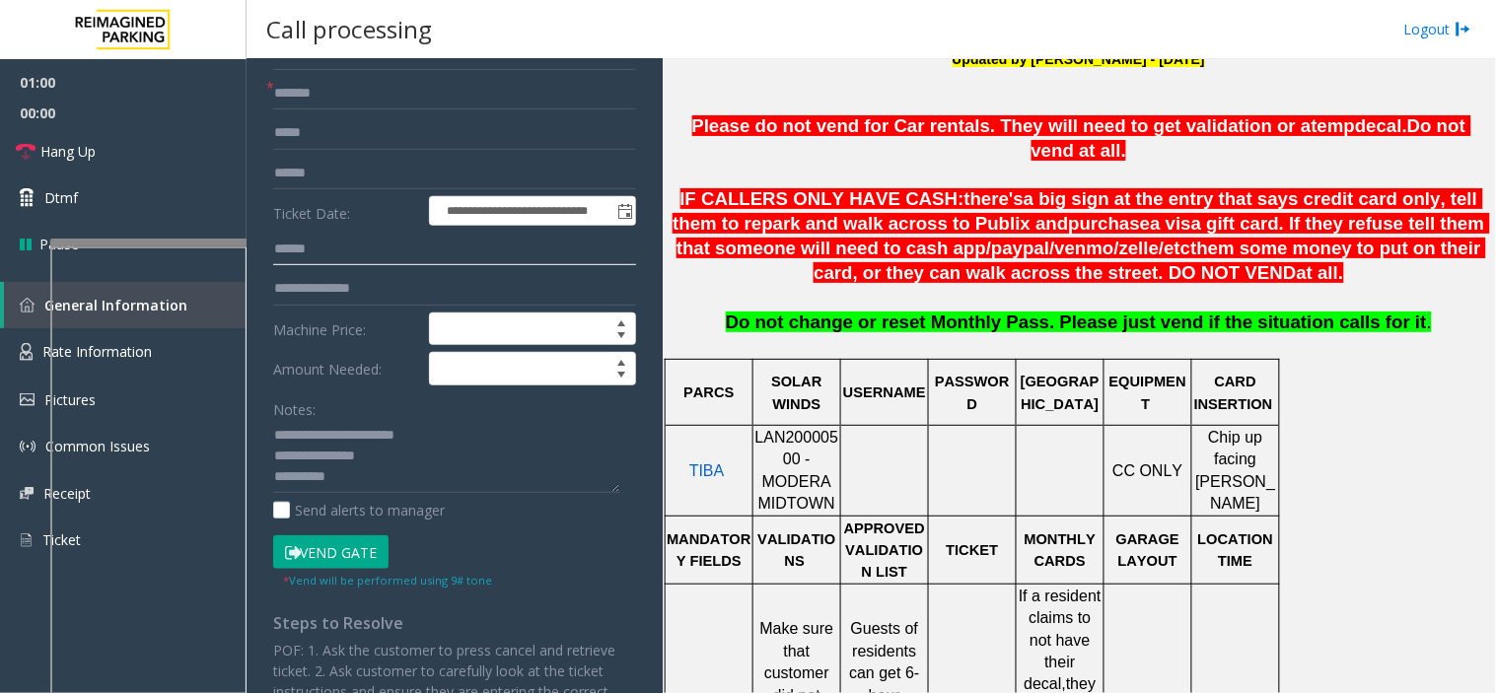
scroll to position [219, 0]
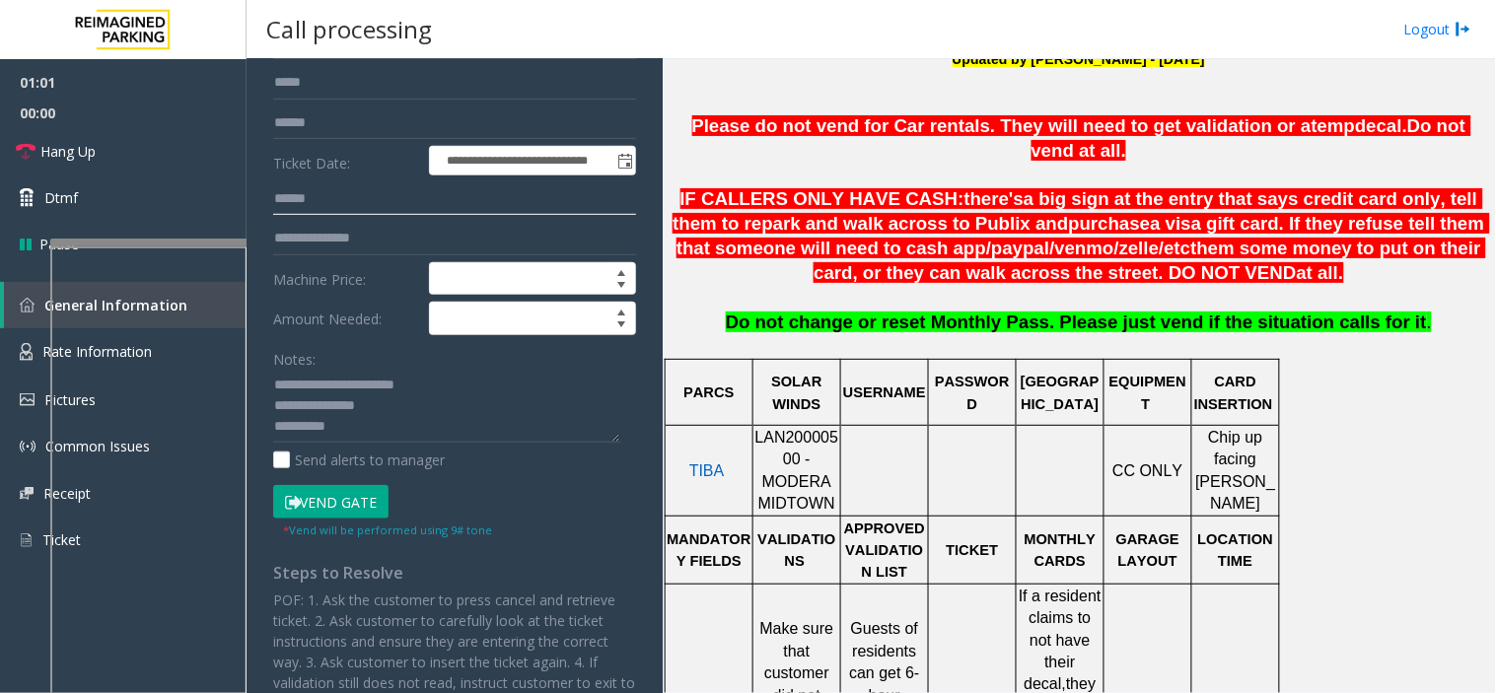
type input "******"
click at [340, 427] on textarea at bounding box center [446, 407] width 347 height 74
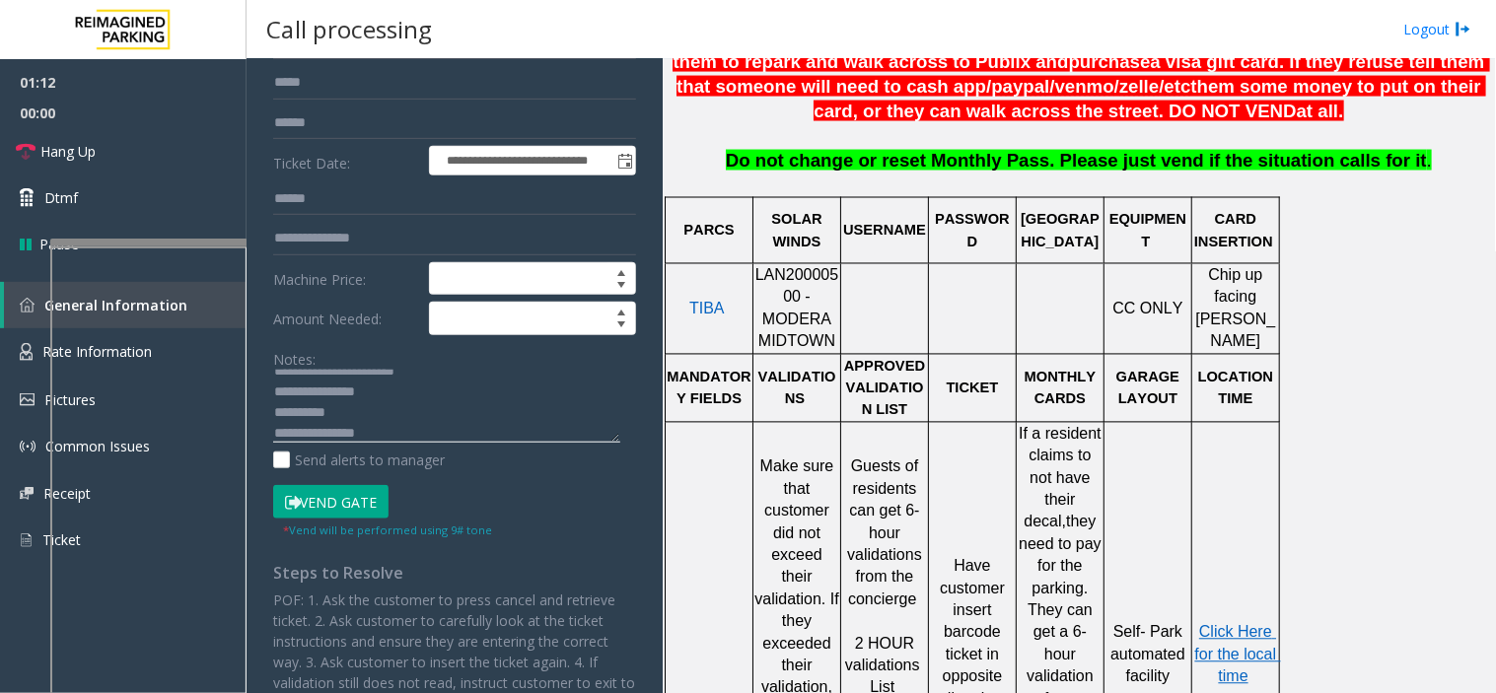
scroll to position [986, 0]
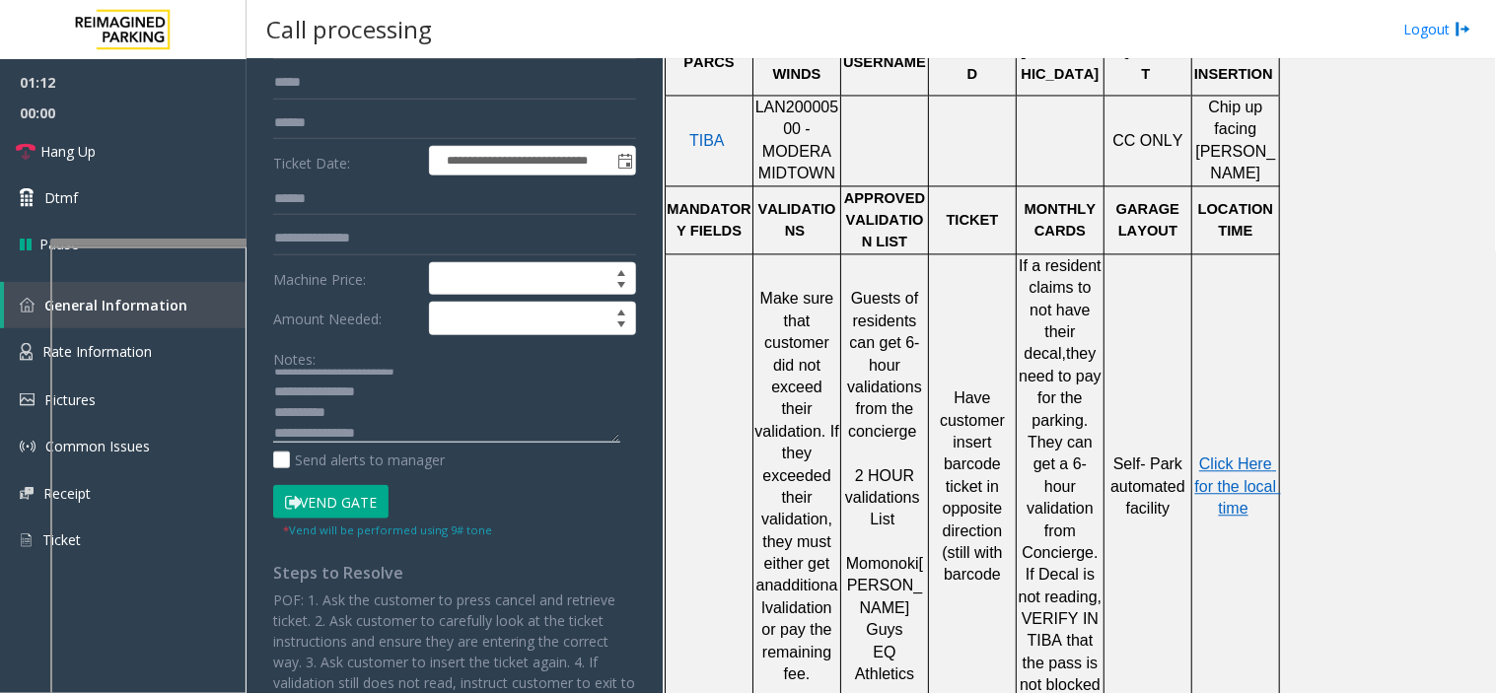
type textarea "**********"
click at [1259, 455] on p "Click Here for the local time" at bounding box center [1235, 488] width 85 height 66
click at [1229, 457] on span "Click Here for the local time" at bounding box center [1238, 487] width 86 height 61
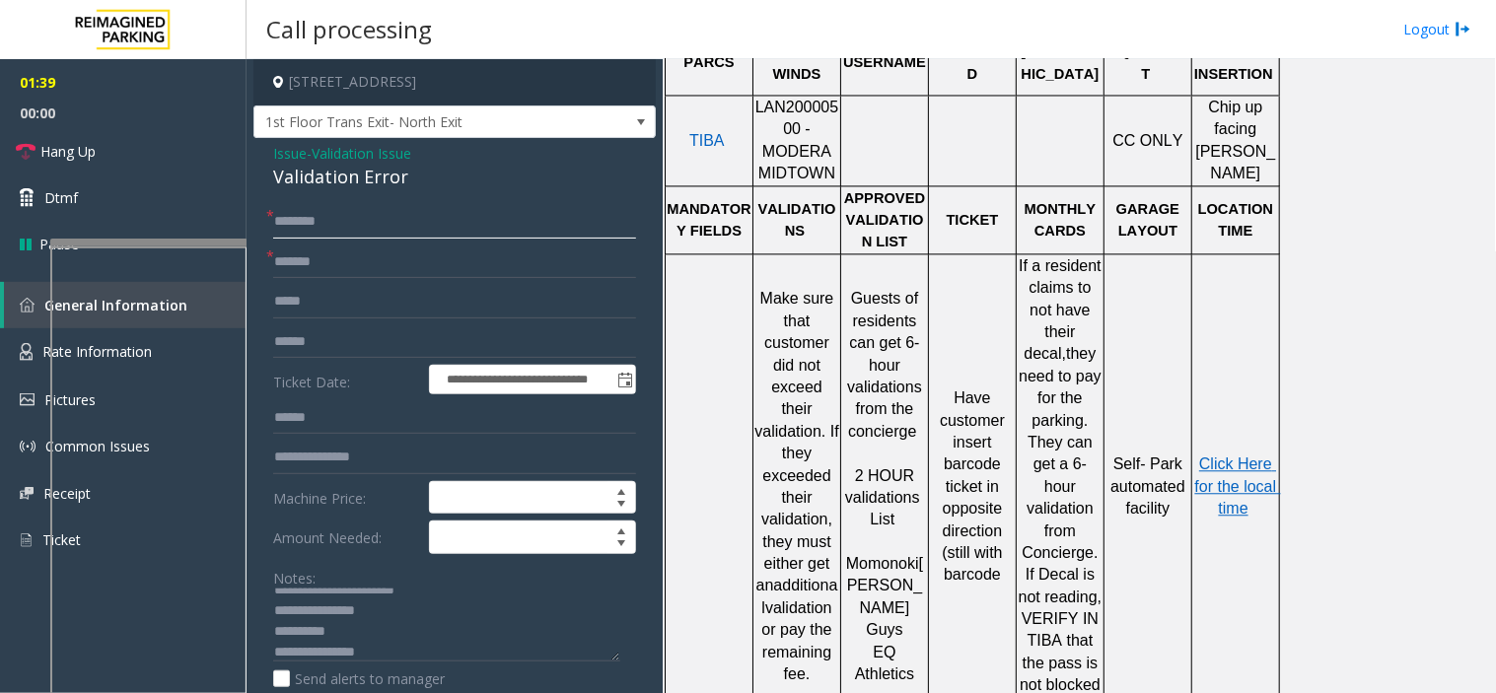
click at [323, 224] on input "text" at bounding box center [454, 222] width 363 height 34
type input "*******"
drag, startPoint x: 323, startPoint y: 224, endPoint x: 396, endPoint y: 197, distance: 77.7
click at [396, 197] on div "**********" at bounding box center [454, 680] width 402 height 1084
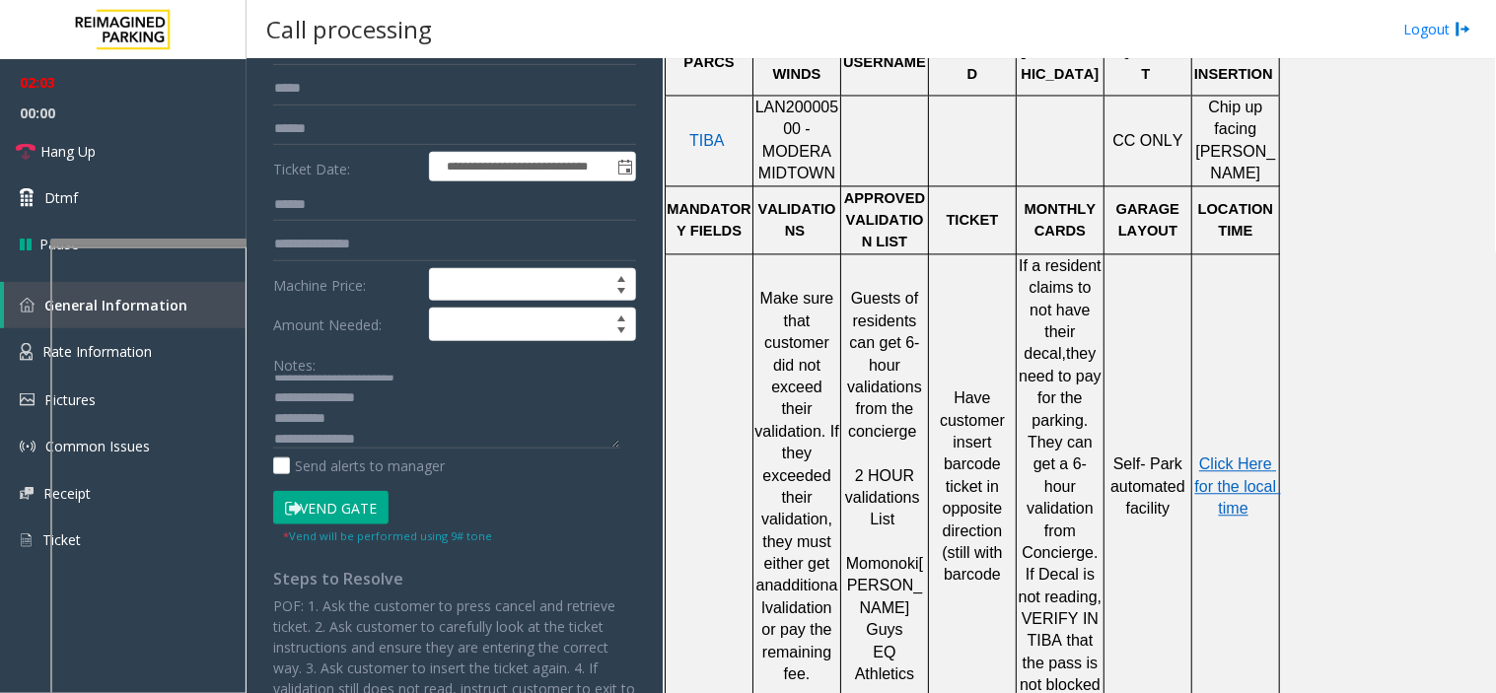
scroll to position [219, 0]
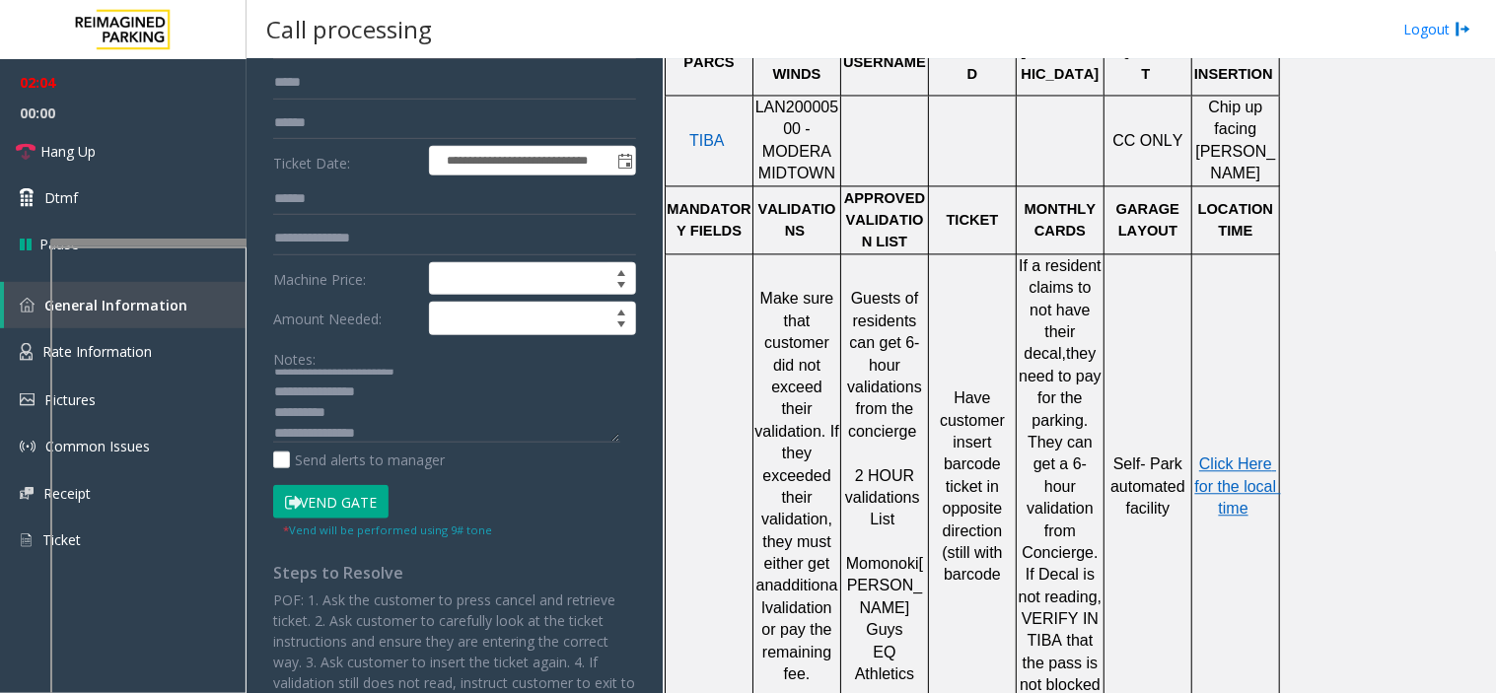
click at [359, 504] on button "Vend Gate" at bounding box center [330, 502] width 115 height 34
click at [338, 416] on textarea at bounding box center [446, 407] width 347 height 74
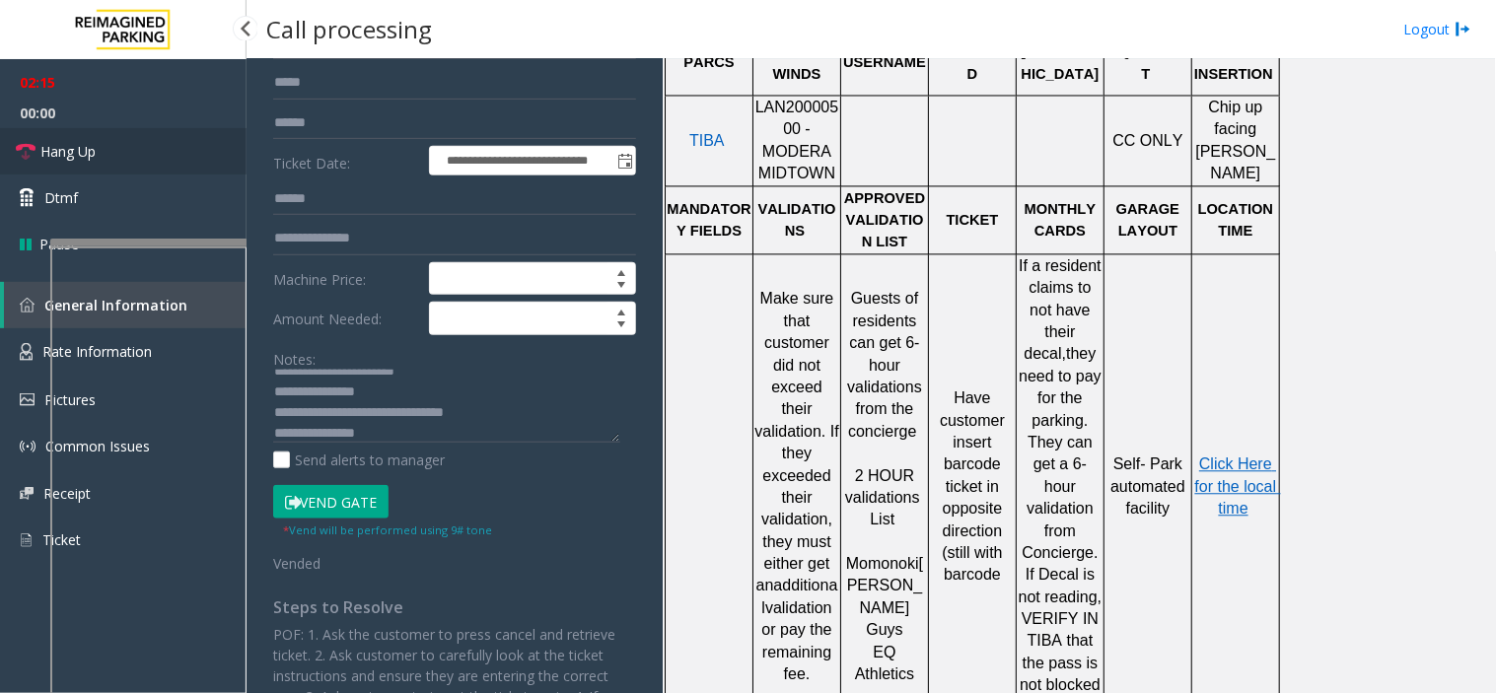
click at [181, 162] on link "Hang Up" at bounding box center [123, 151] width 247 height 46
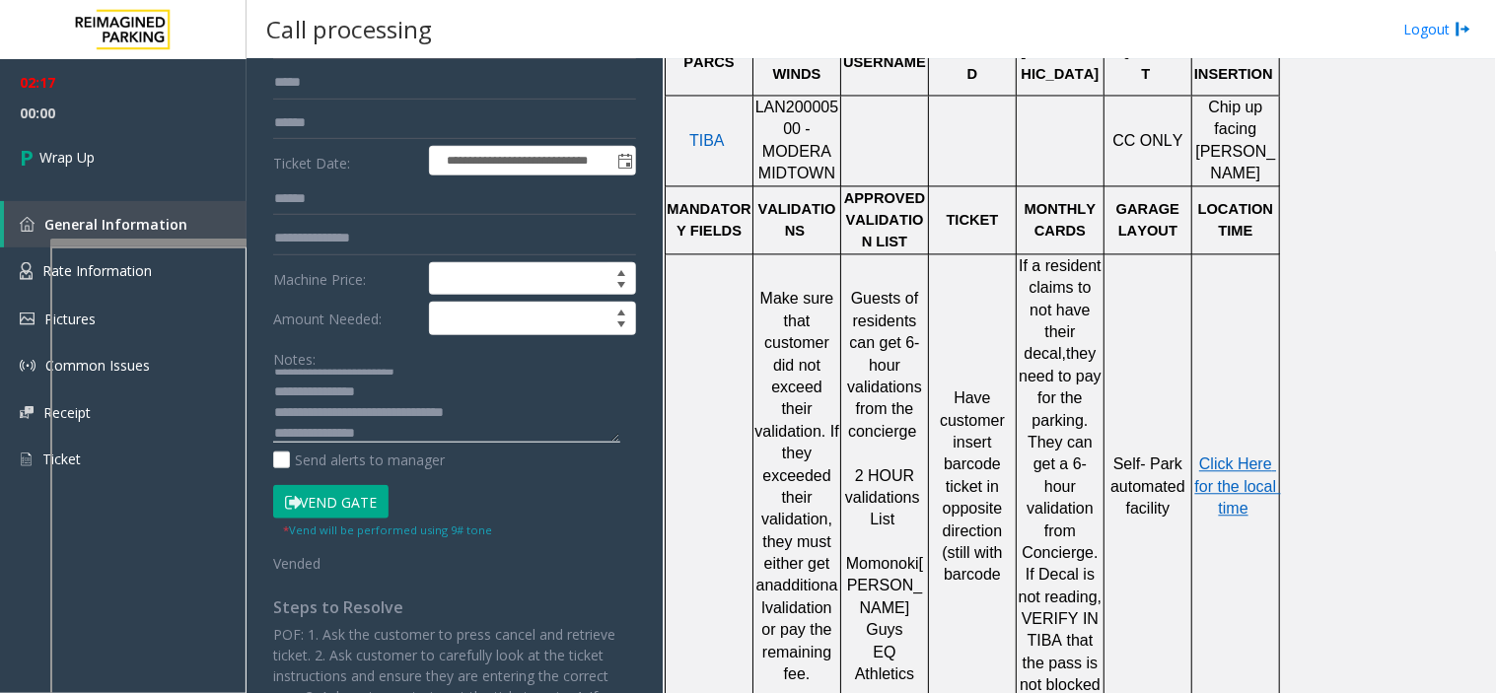
drag, startPoint x: 449, startPoint y: 424, endPoint x: 440, endPoint y: 395, distance: 29.9
click at [440, 395] on textarea at bounding box center [446, 407] width 347 height 74
click at [447, 404] on textarea at bounding box center [446, 407] width 347 height 74
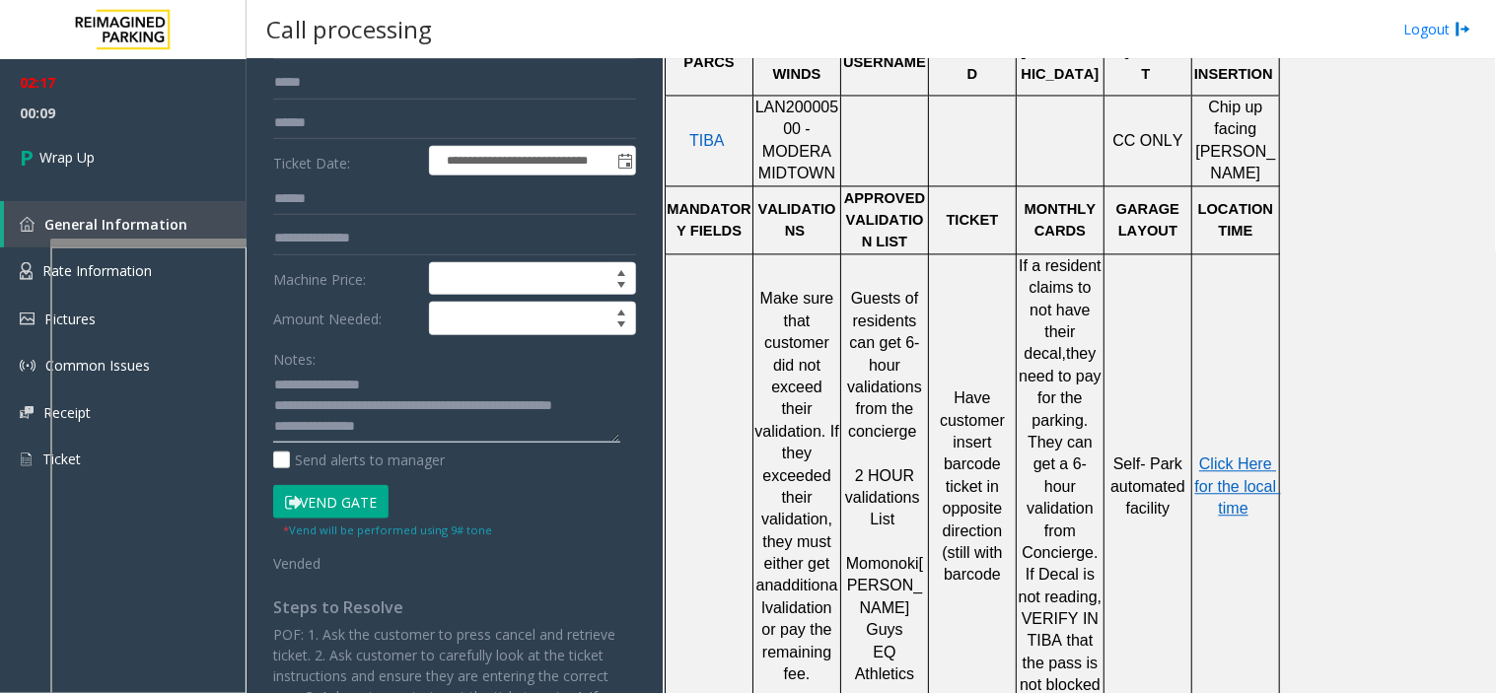
click at [434, 409] on textarea at bounding box center [446, 407] width 347 height 74
click at [431, 422] on textarea at bounding box center [446, 407] width 347 height 74
click at [400, 430] on textarea at bounding box center [446, 407] width 347 height 74
click at [383, 429] on textarea at bounding box center [446, 407] width 347 height 74
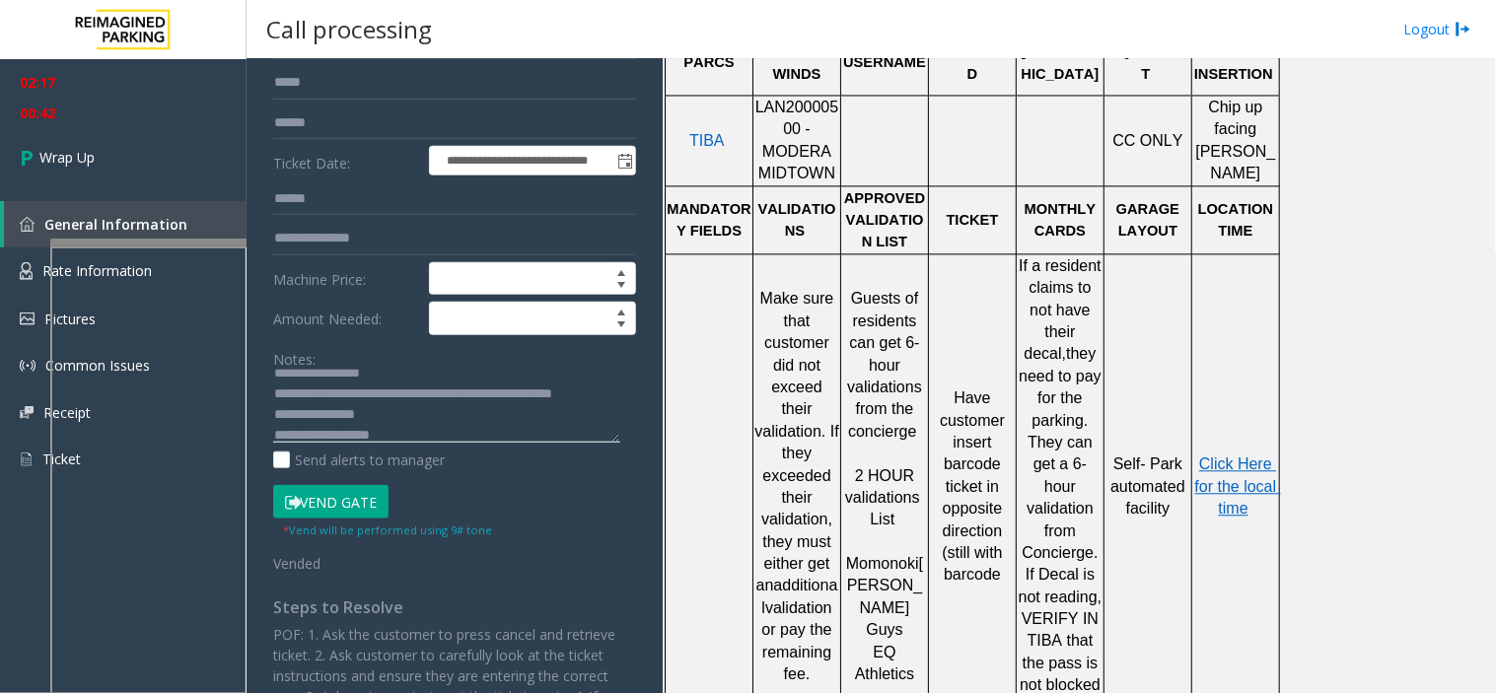
scroll to position [62, 0]
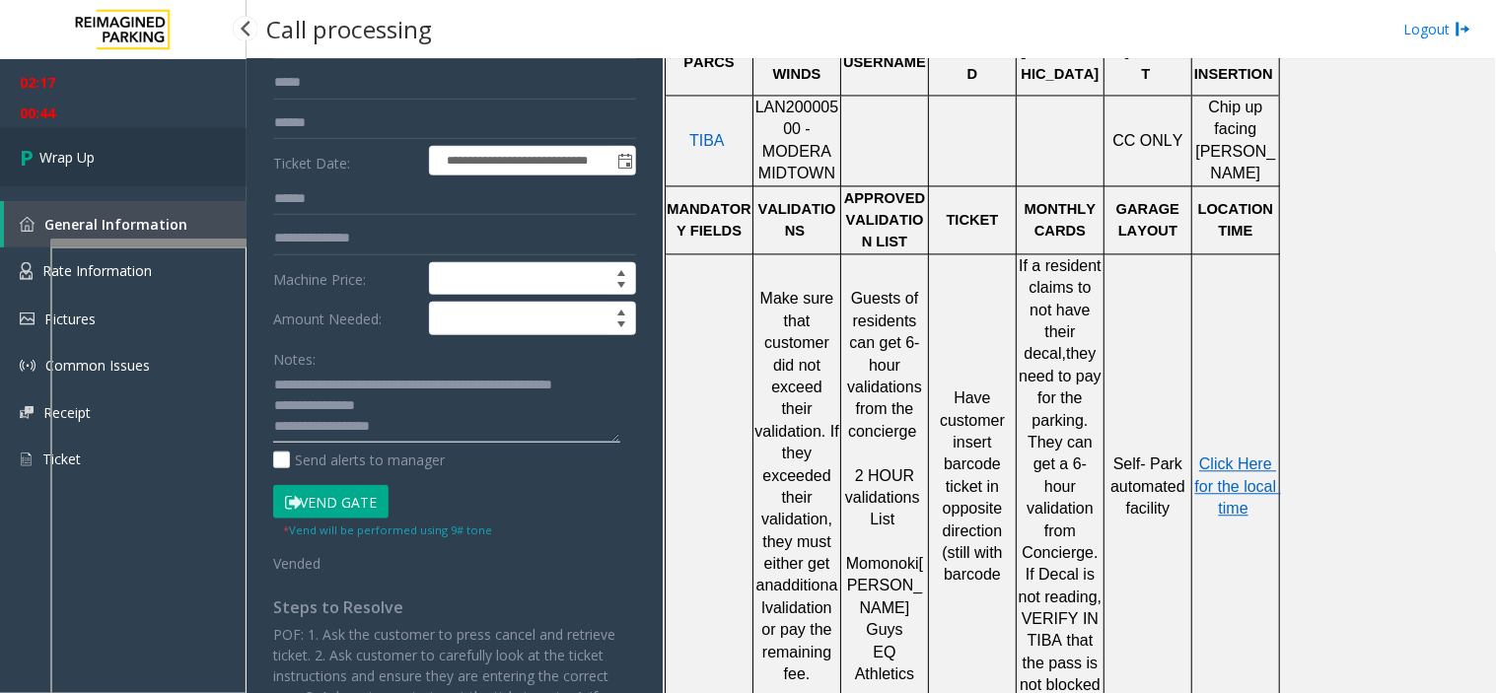
type textarea "**********"
click at [160, 160] on link "Wrap Up" at bounding box center [123, 157] width 247 height 58
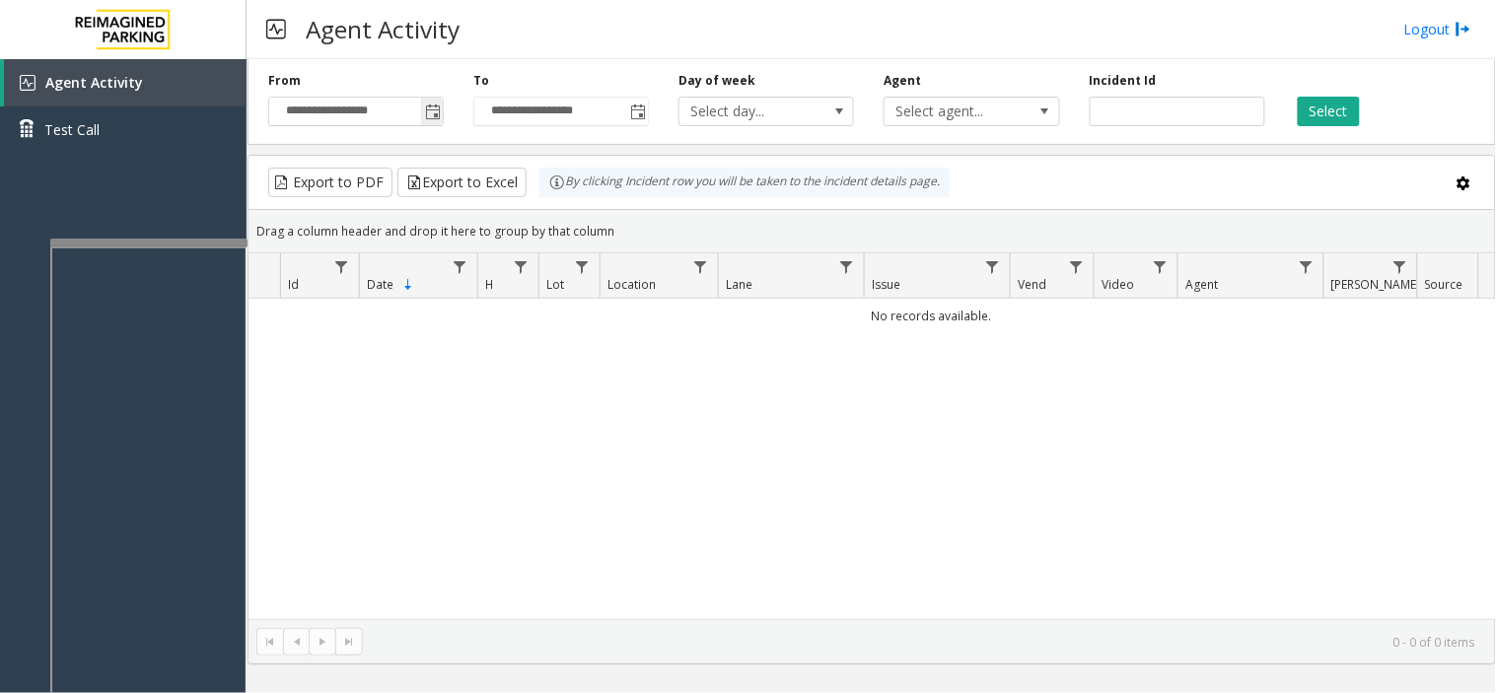
click at [434, 121] on span "Toggle popup" at bounding box center [432, 112] width 22 height 32
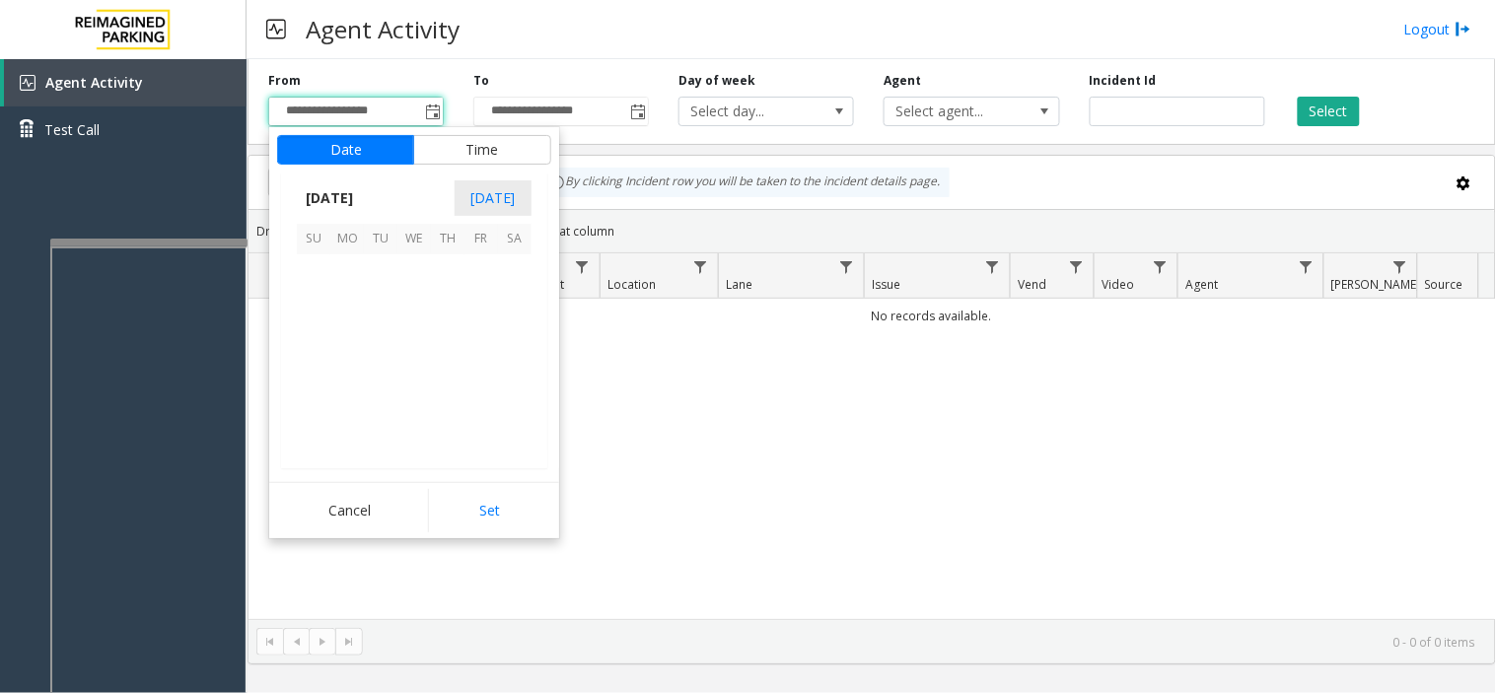
scroll to position [353815, 0]
click at [338, 258] on span "1" at bounding box center [347, 271] width 34 height 34
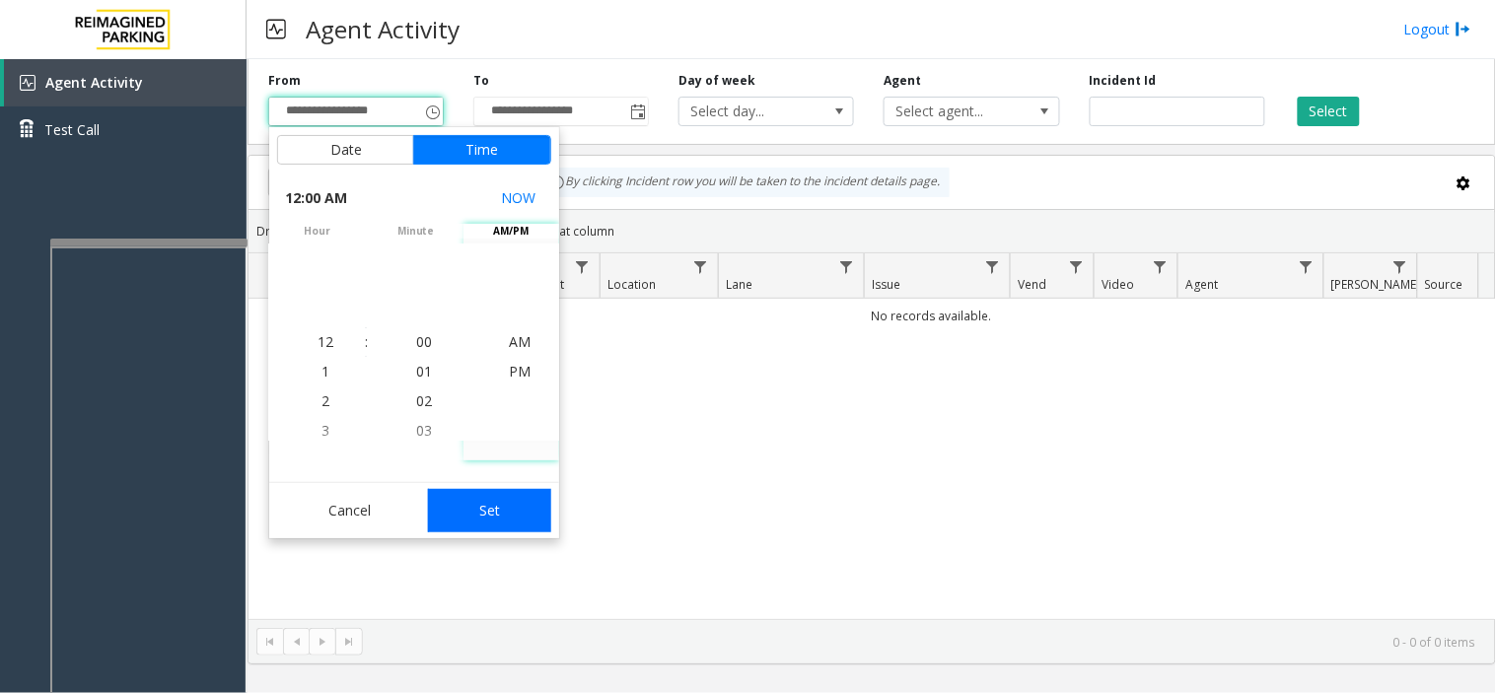
click at [514, 497] on button "Set" at bounding box center [490, 510] width 124 height 43
type input "**********"
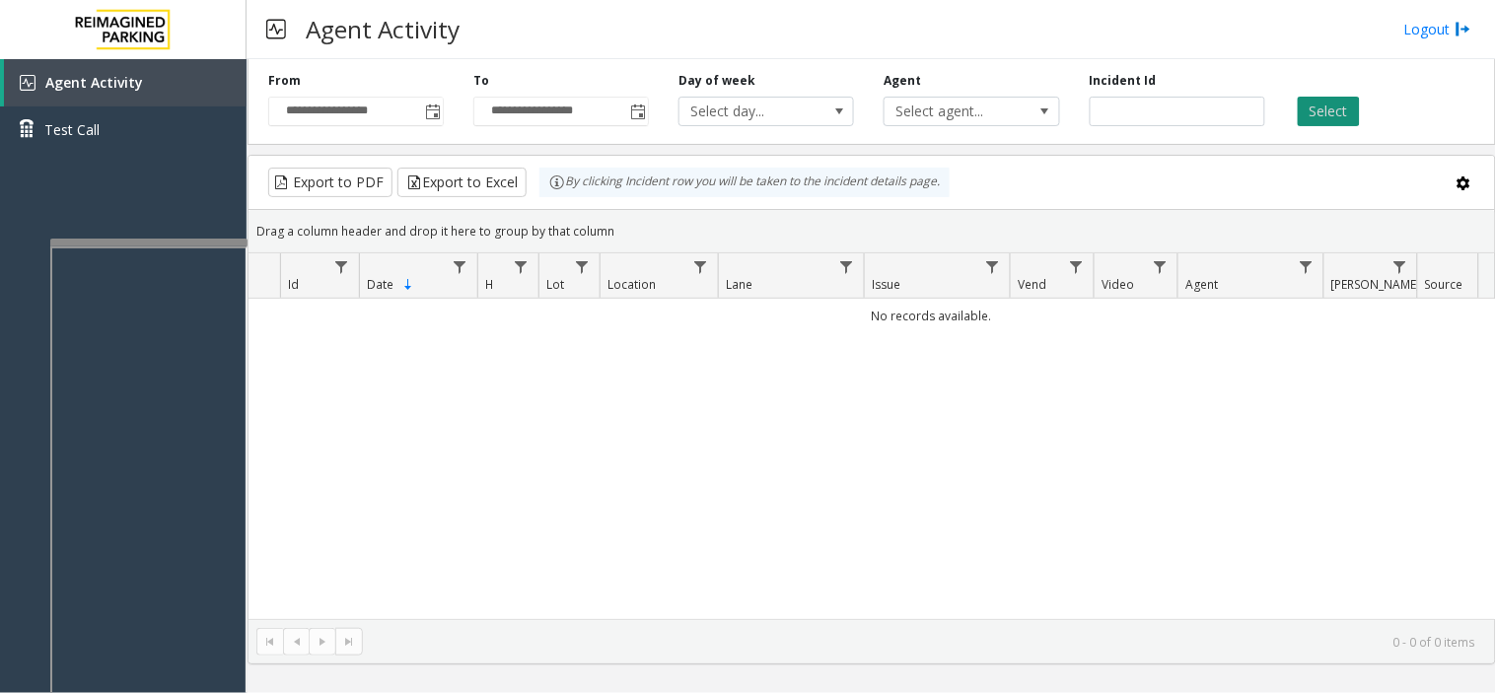
click at [1347, 112] on button "Select" at bounding box center [1329, 112] width 62 height 30
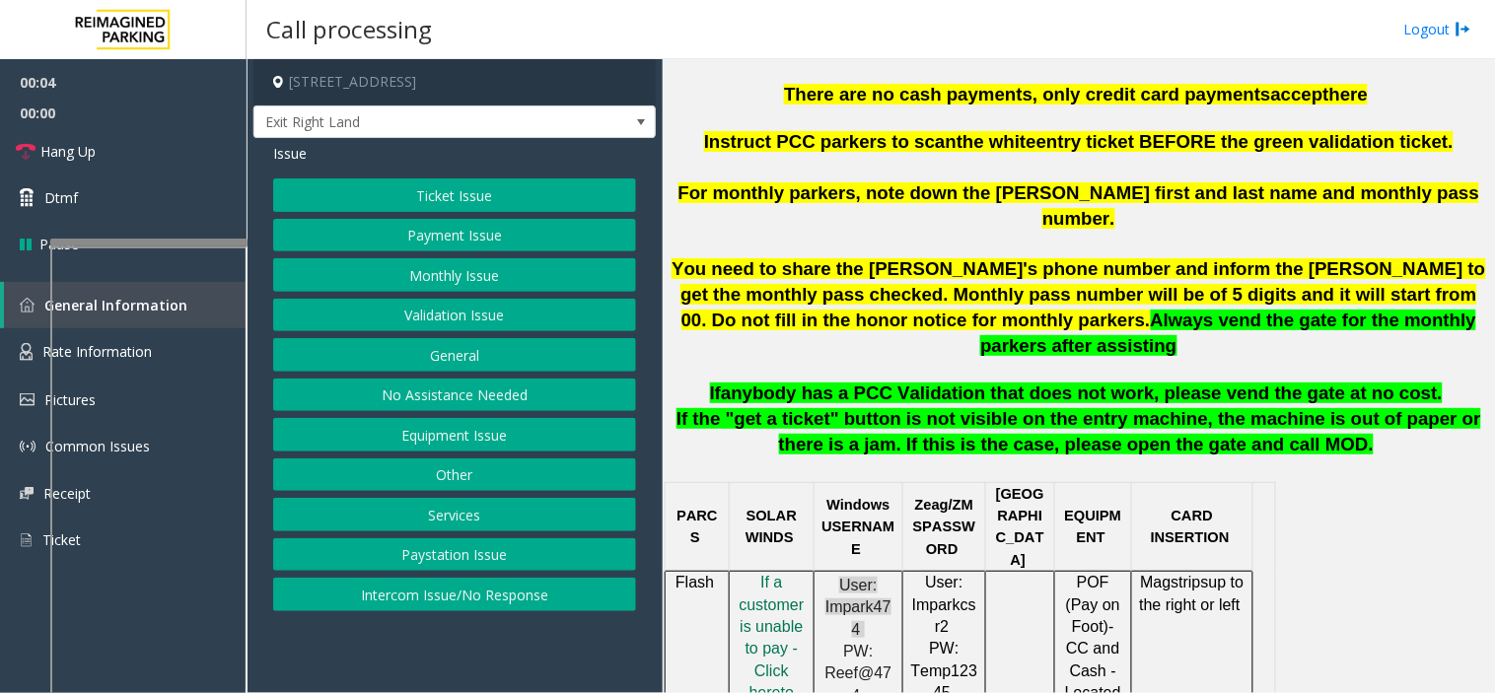
scroll to position [876, 0]
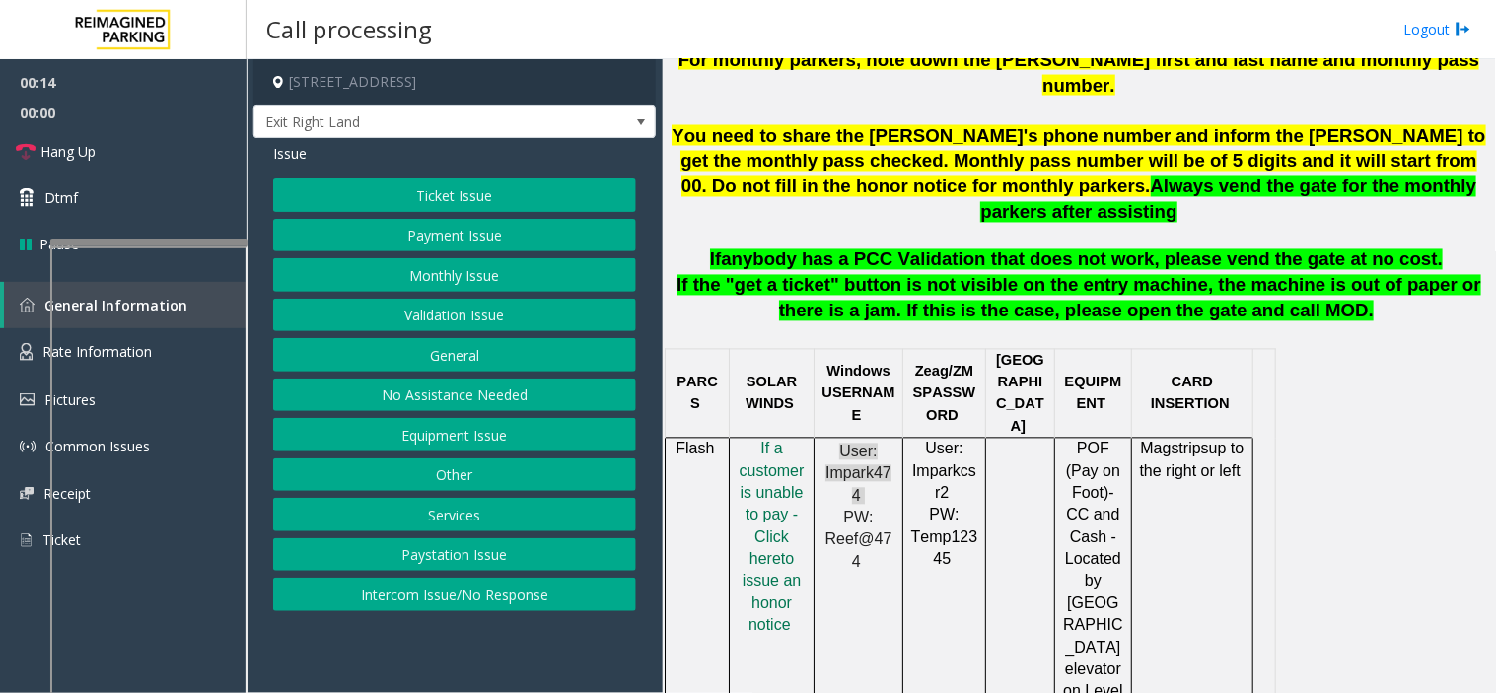
click at [406, 234] on button "Payment Issue" at bounding box center [454, 236] width 363 height 34
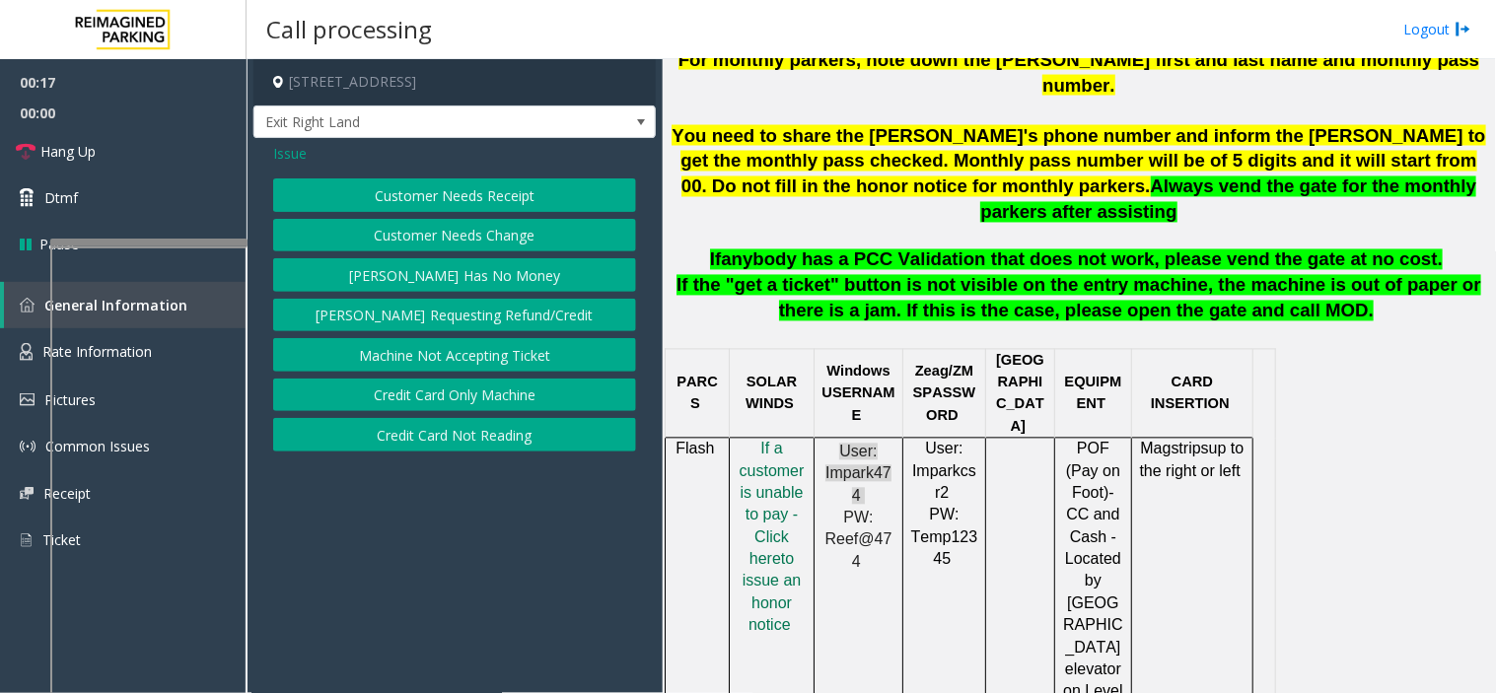
click at [441, 435] on button "Credit Card Not Reading" at bounding box center [454, 435] width 363 height 34
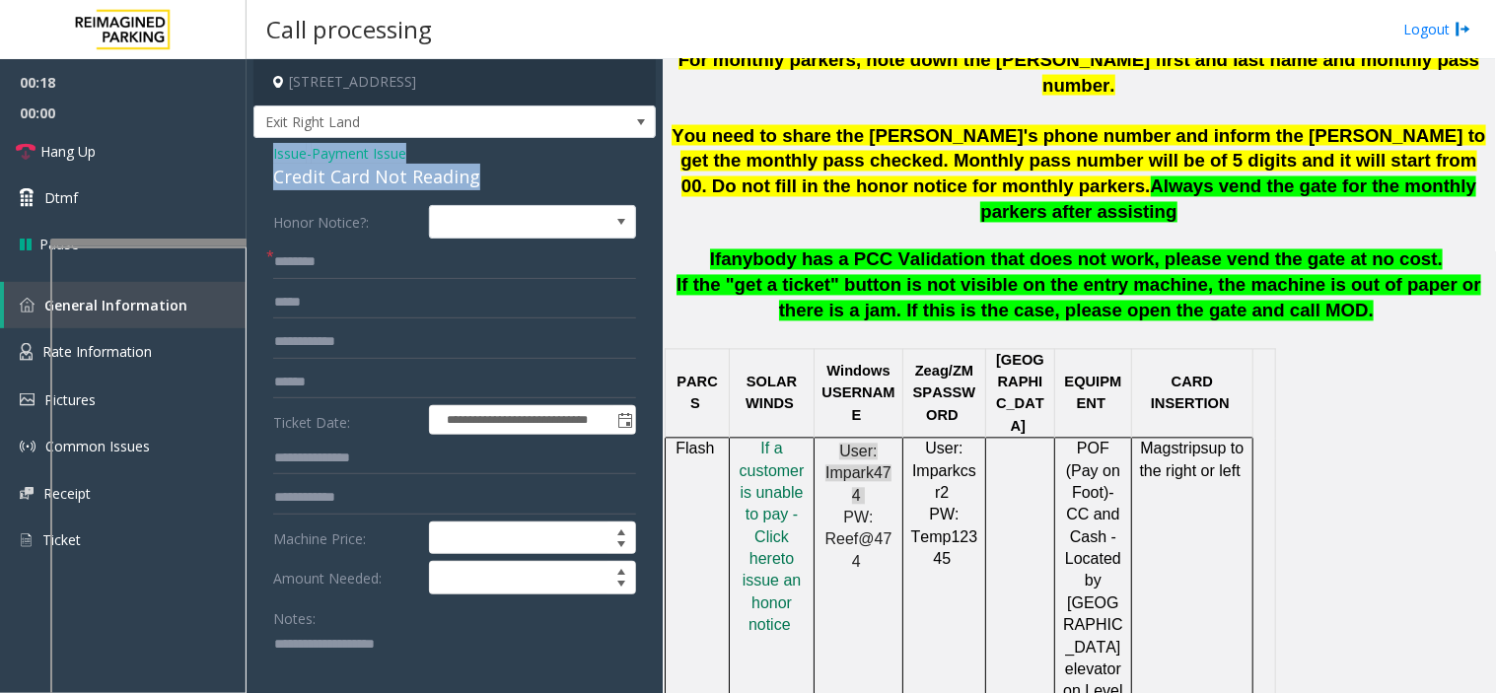
drag, startPoint x: 516, startPoint y: 179, endPoint x: 260, endPoint y: 153, distance: 256.8
click at [260, 153] on div "**********" at bounding box center [454, 669] width 402 height 1062
copy div "Issue - Payment Issue Credit Card Not Reading"
click at [309, 674] on textarea at bounding box center [446, 666] width 347 height 74
paste textarea "**********"
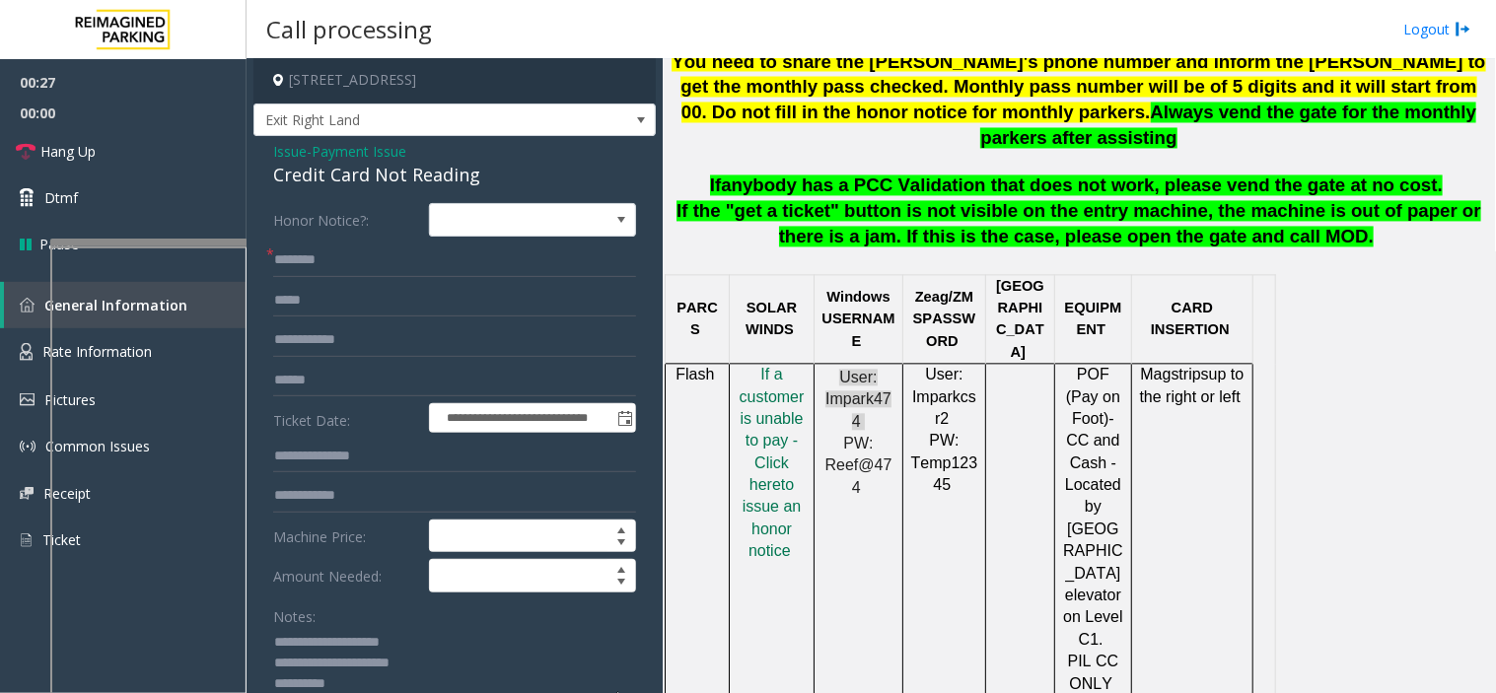
scroll to position [1095, 0]
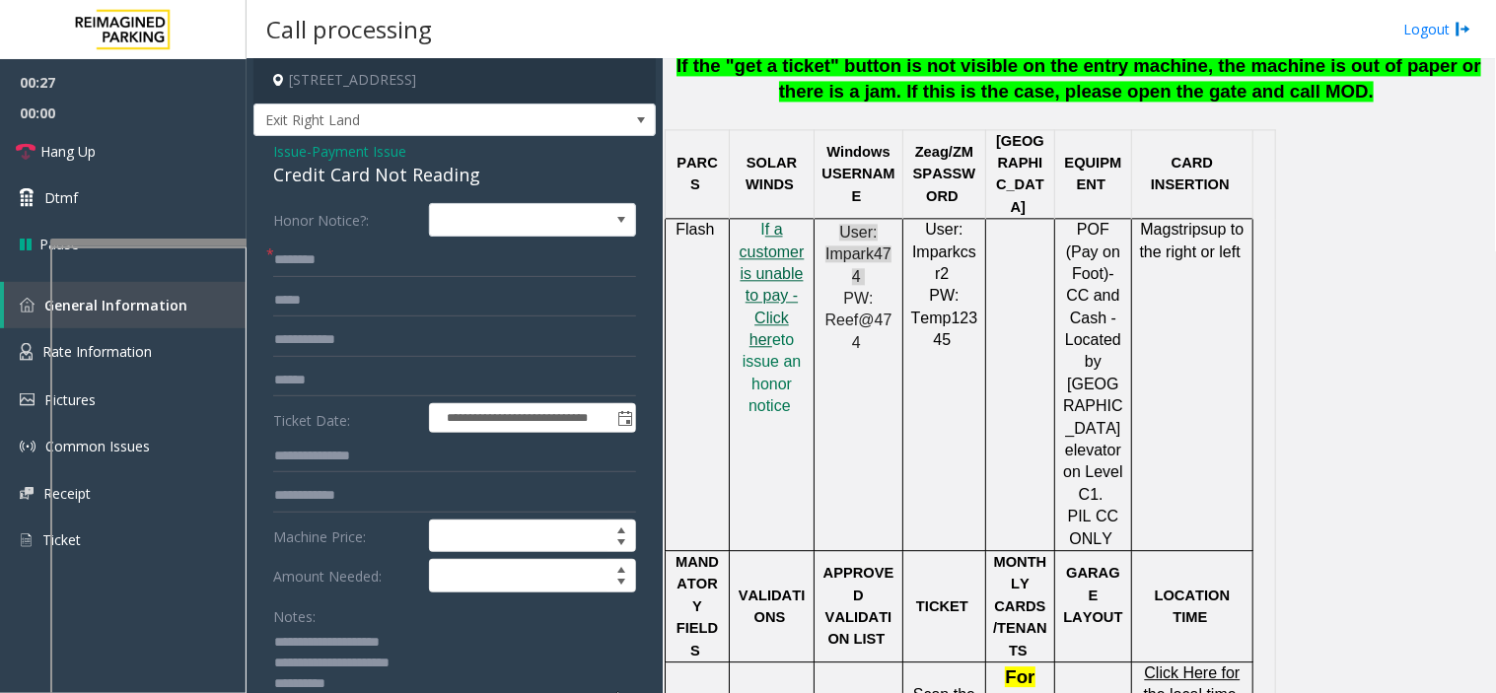
type textarea "**********"
click at [759, 253] on span "f a customer is unable to pay - Click her" at bounding box center [772, 284] width 65 height 127
click at [1173, 665] on span "Click Here for the local time" at bounding box center [1192, 684] width 97 height 38
click at [356, 248] on input "text" at bounding box center [454, 261] width 363 height 34
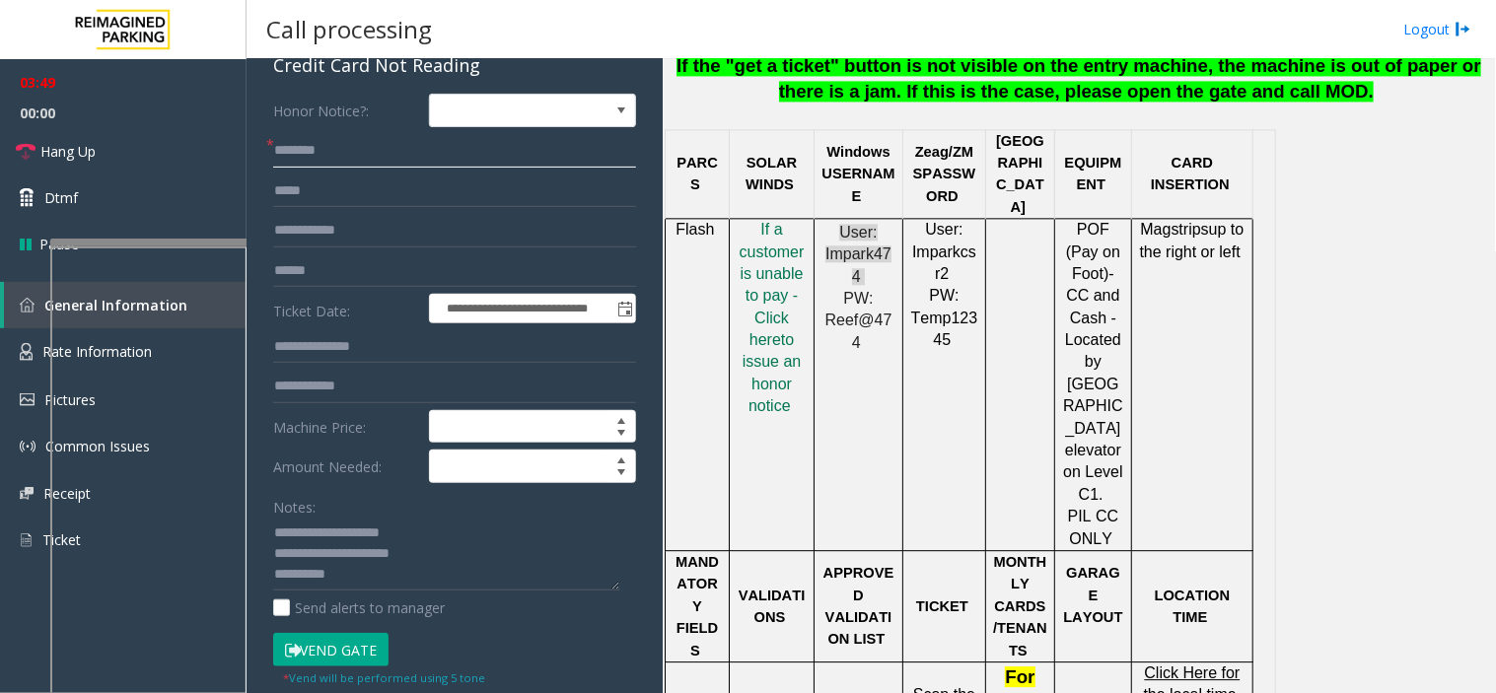
scroll to position [221, 0]
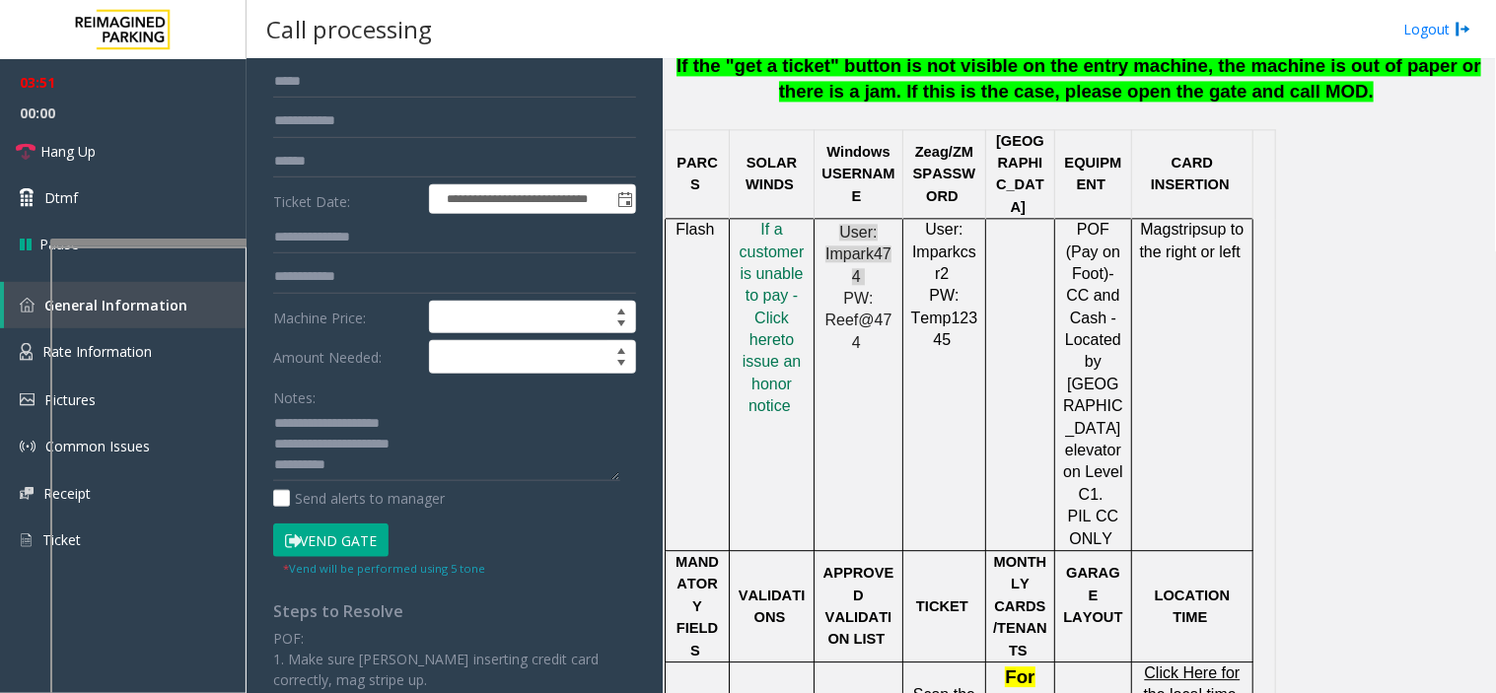
click at [350, 543] on button "Vend Gate" at bounding box center [330, 541] width 115 height 34
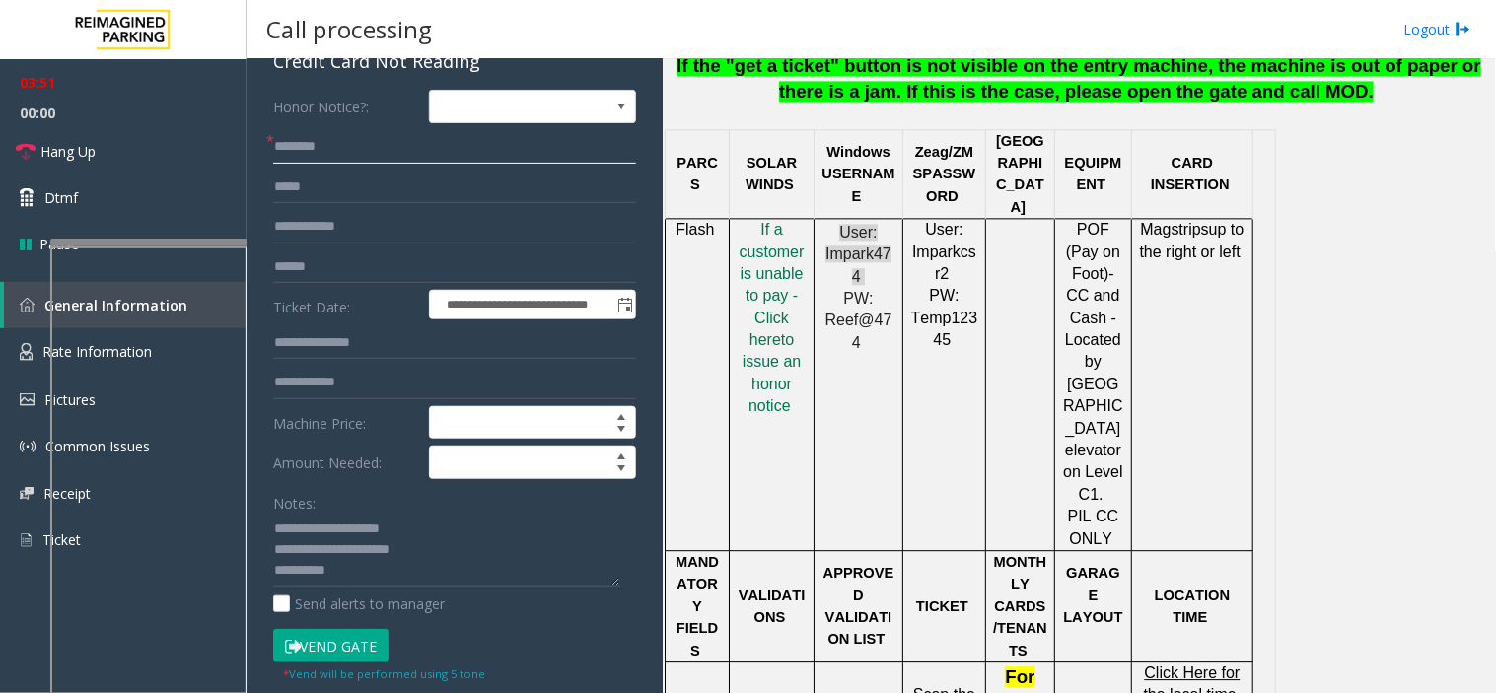
scroll to position [77, 0]
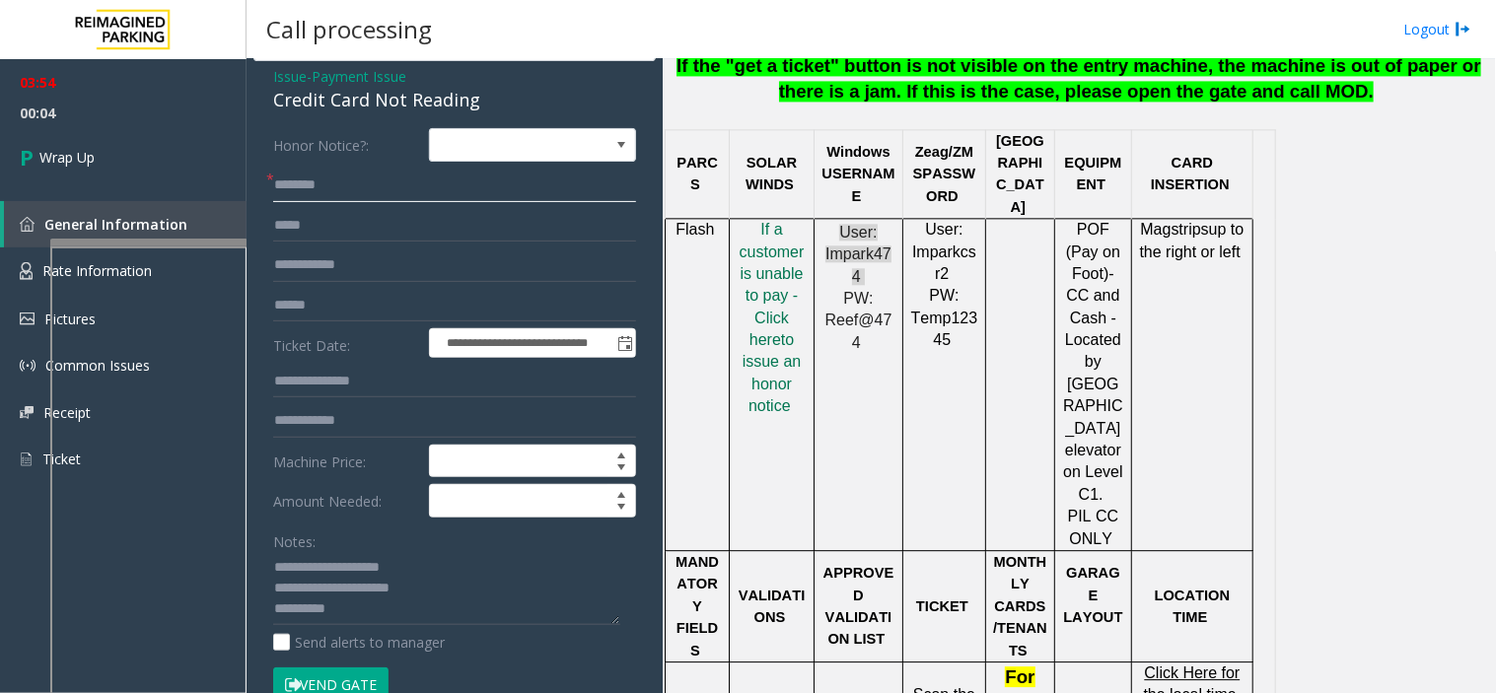
click at [340, 187] on input "text" at bounding box center [454, 186] width 363 height 34
paste input "****"
type input "****"
click at [366, 611] on textarea at bounding box center [446, 589] width 347 height 74
click at [351, 617] on textarea at bounding box center [446, 589] width 347 height 74
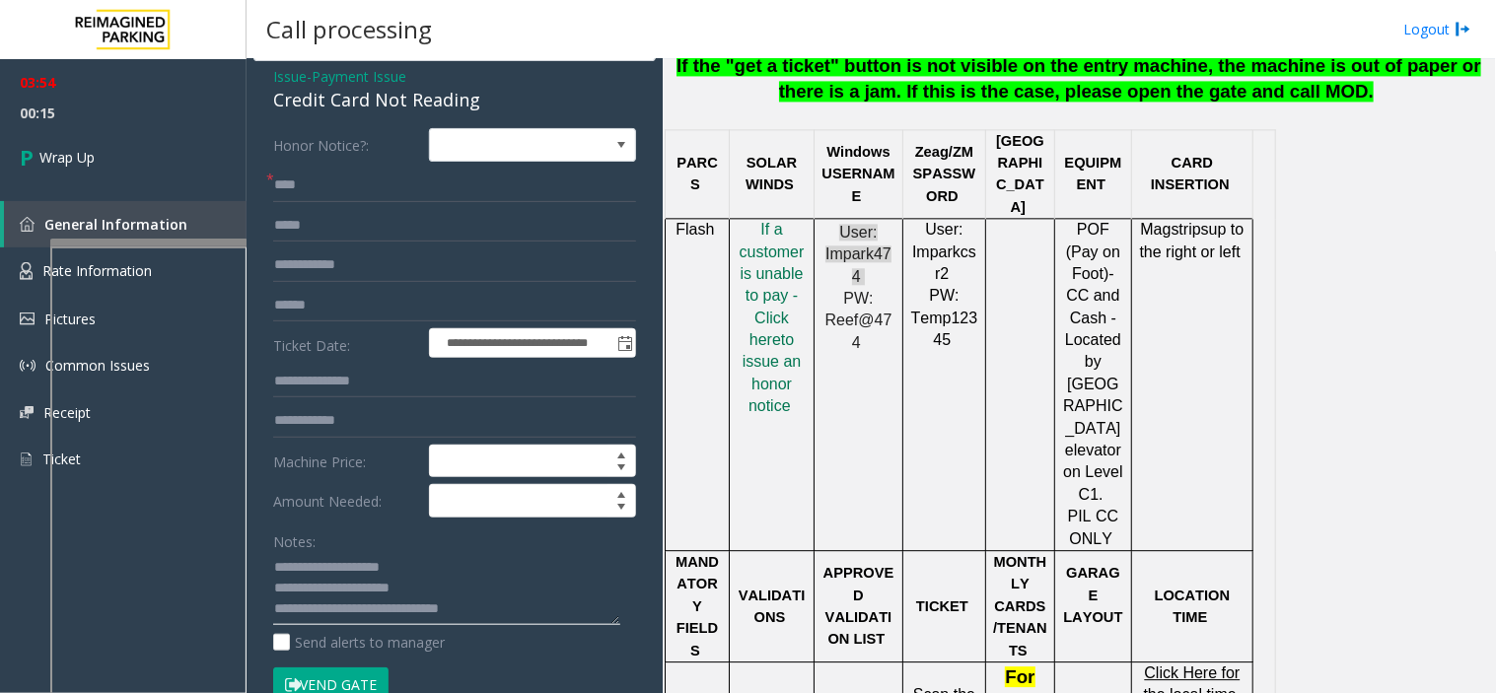
drag, startPoint x: 406, startPoint y: 617, endPoint x: 459, endPoint y: 621, distance: 52.4
click at [455, 624] on textarea at bounding box center [446, 589] width 347 height 74
click at [484, 611] on textarea at bounding box center [446, 589] width 347 height 74
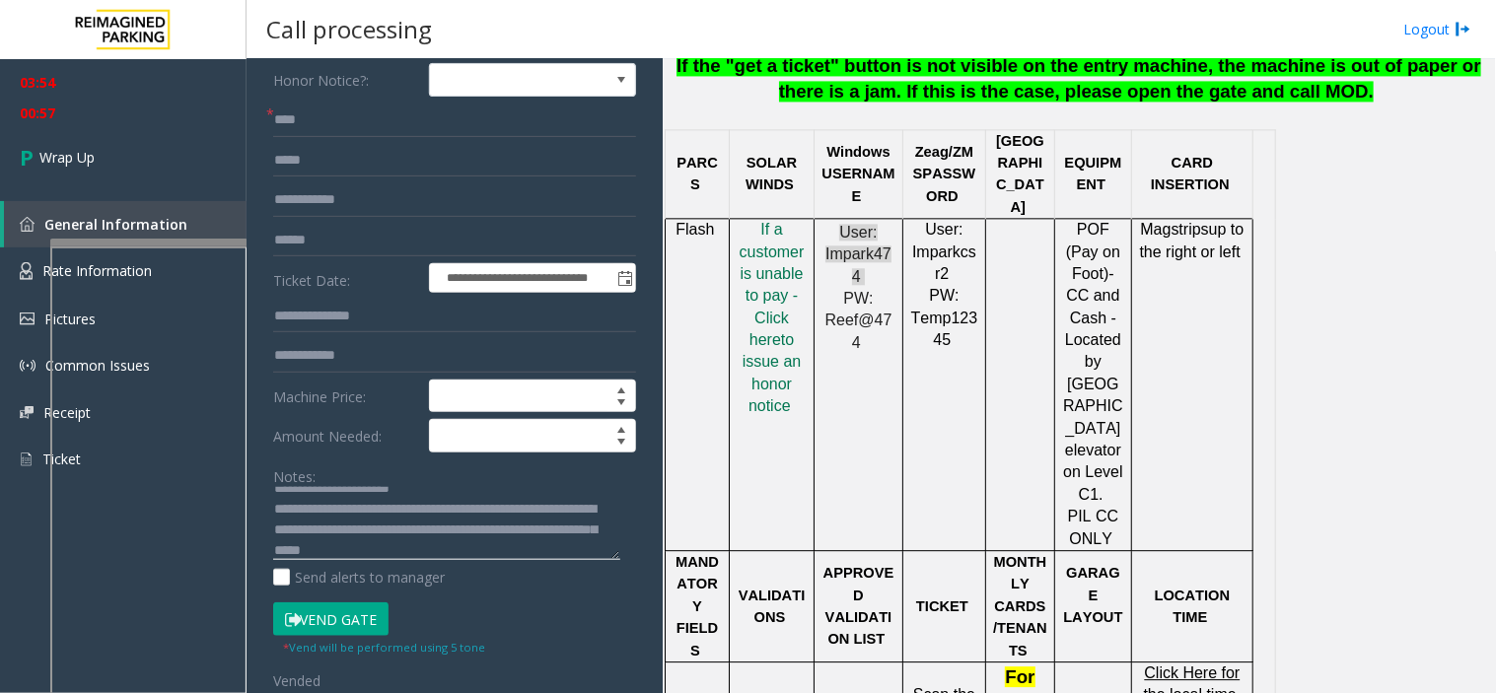
scroll to position [109, 0]
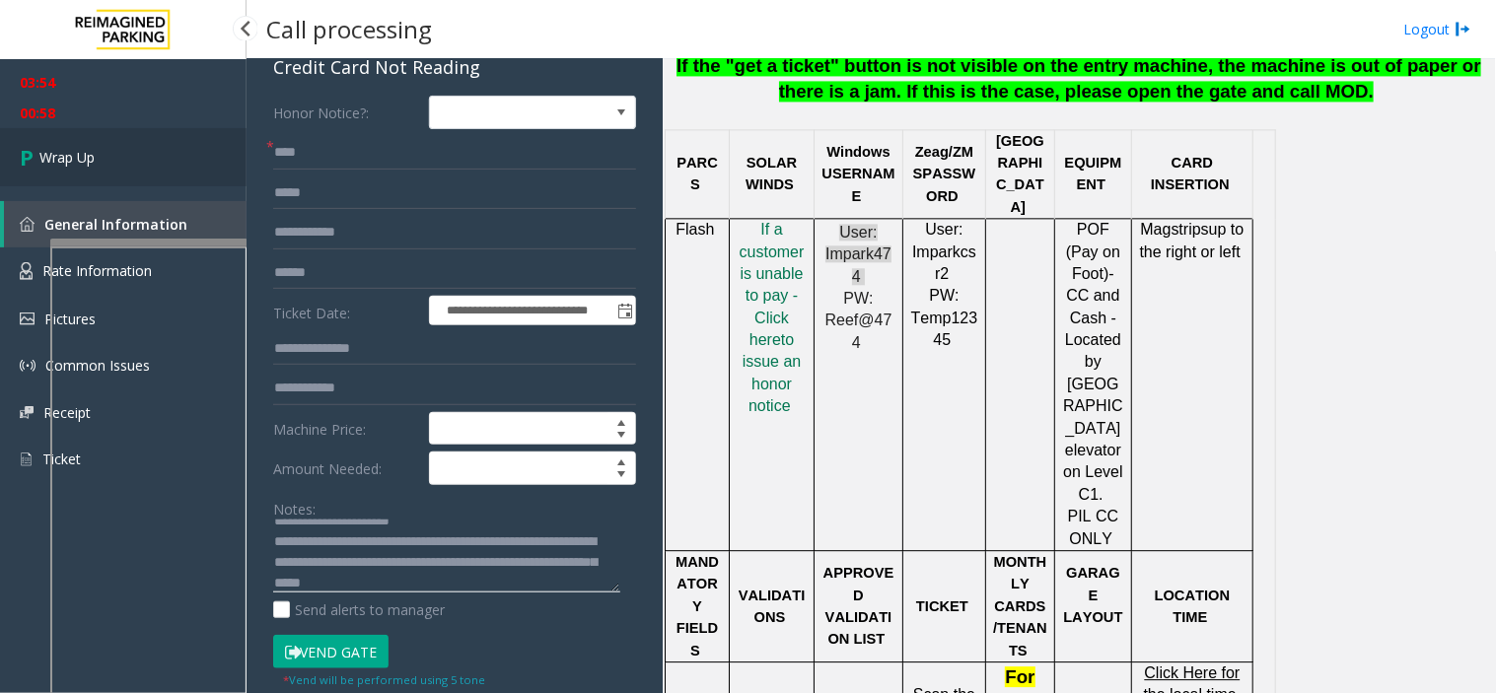
type textarea "**********"
click at [163, 164] on link "Wrap Up" at bounding box center [123, 157] width 247 height 58
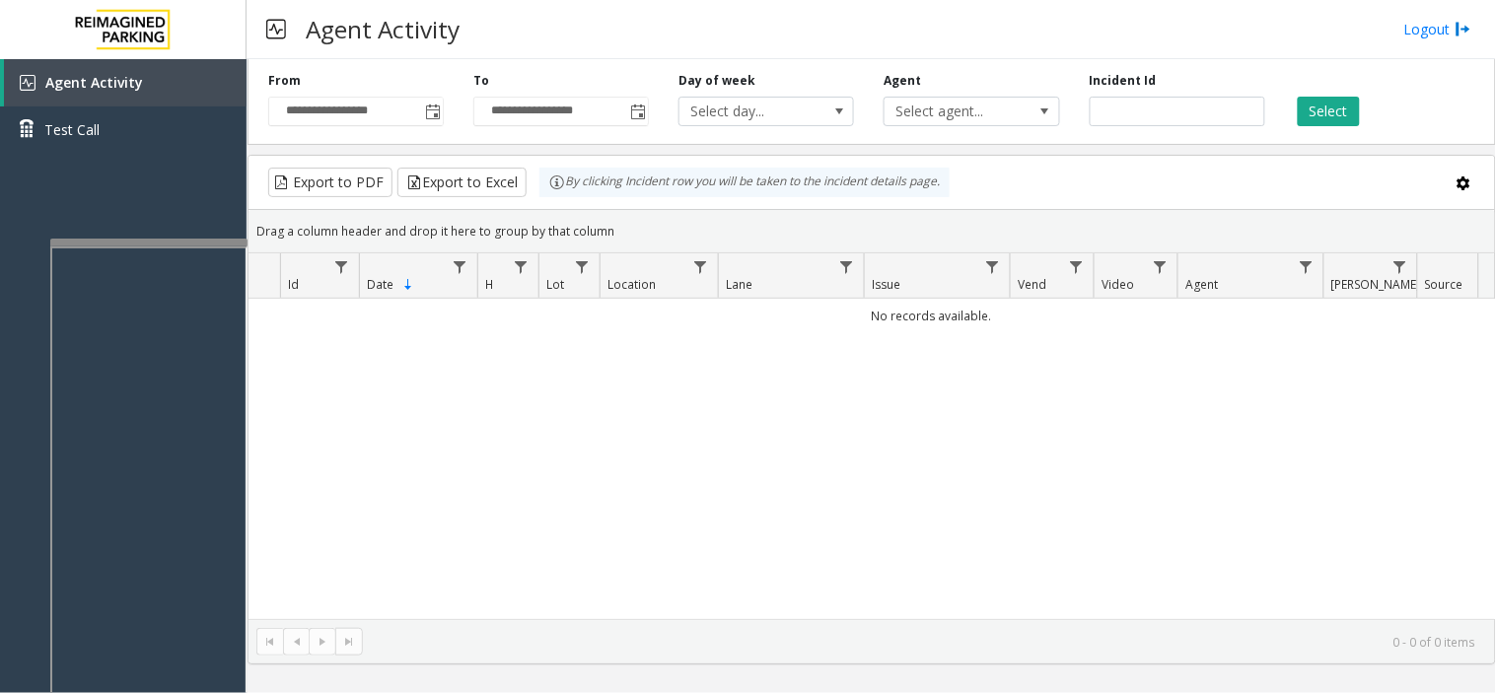
click at [429, 128] on div "**********" at bounding box center [871, 98] width 1248 height 94
click at [449, 108] on div "**********" at bounding box center [355, 99] width 205 height 54
click at [429, 114] on span "Toggle popup" at bounding box center [433, 113] width 16 height 16
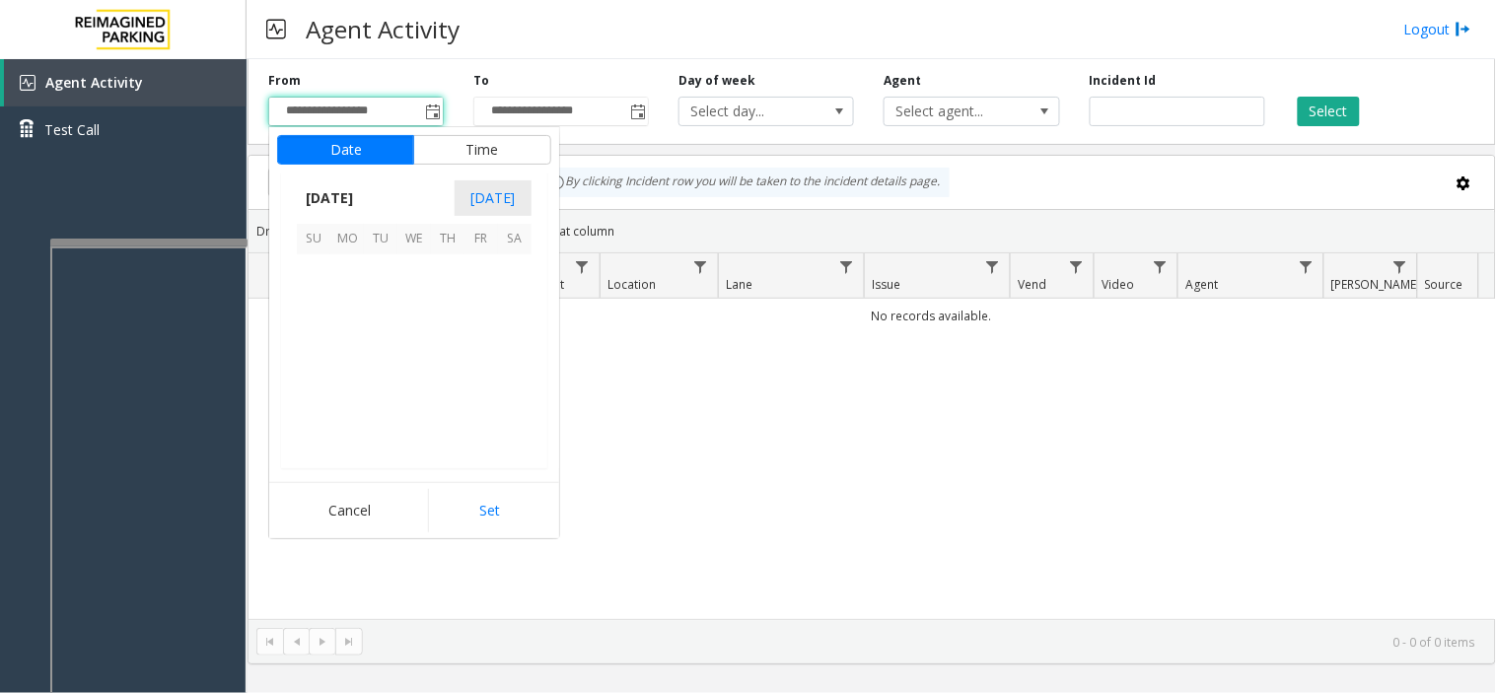
scroll to position [353815, 0]
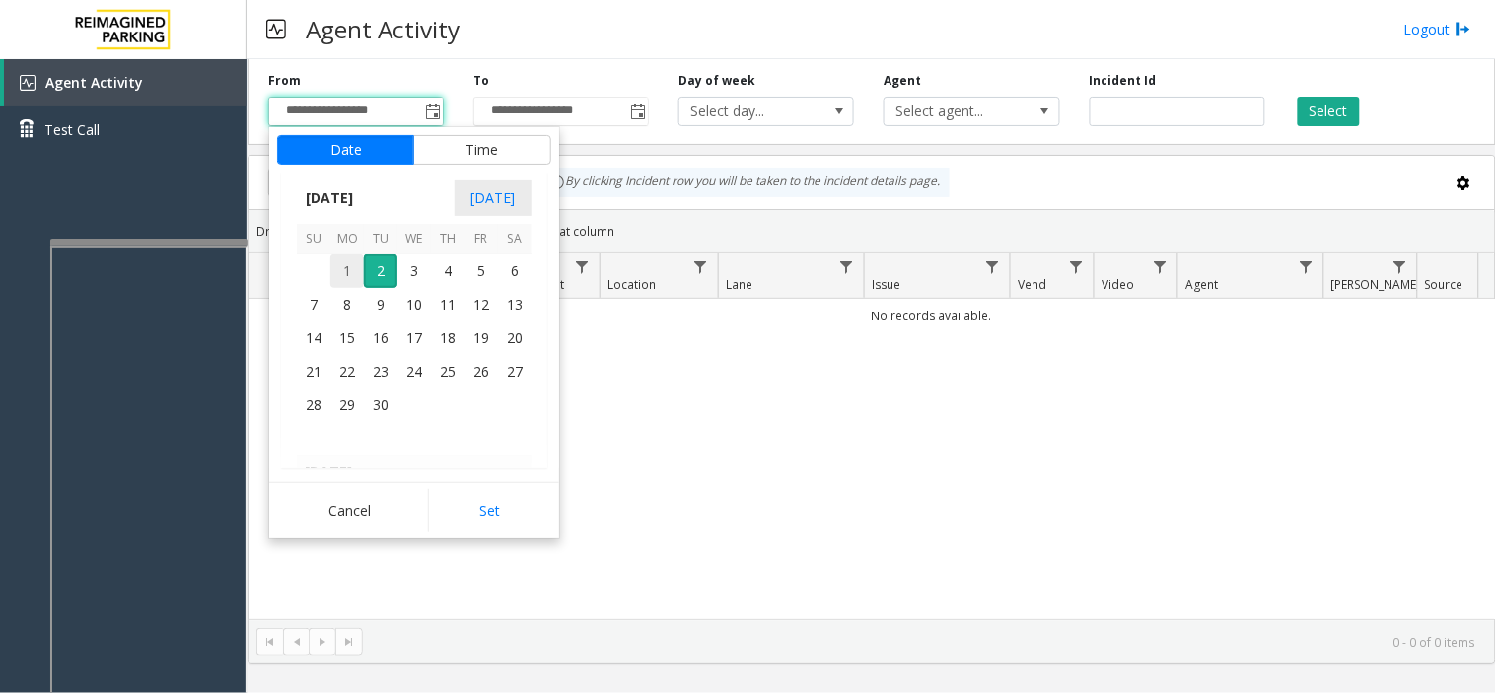
click at [330, 267] on span "1" at bounding box center [347, 271] width 34 height 34
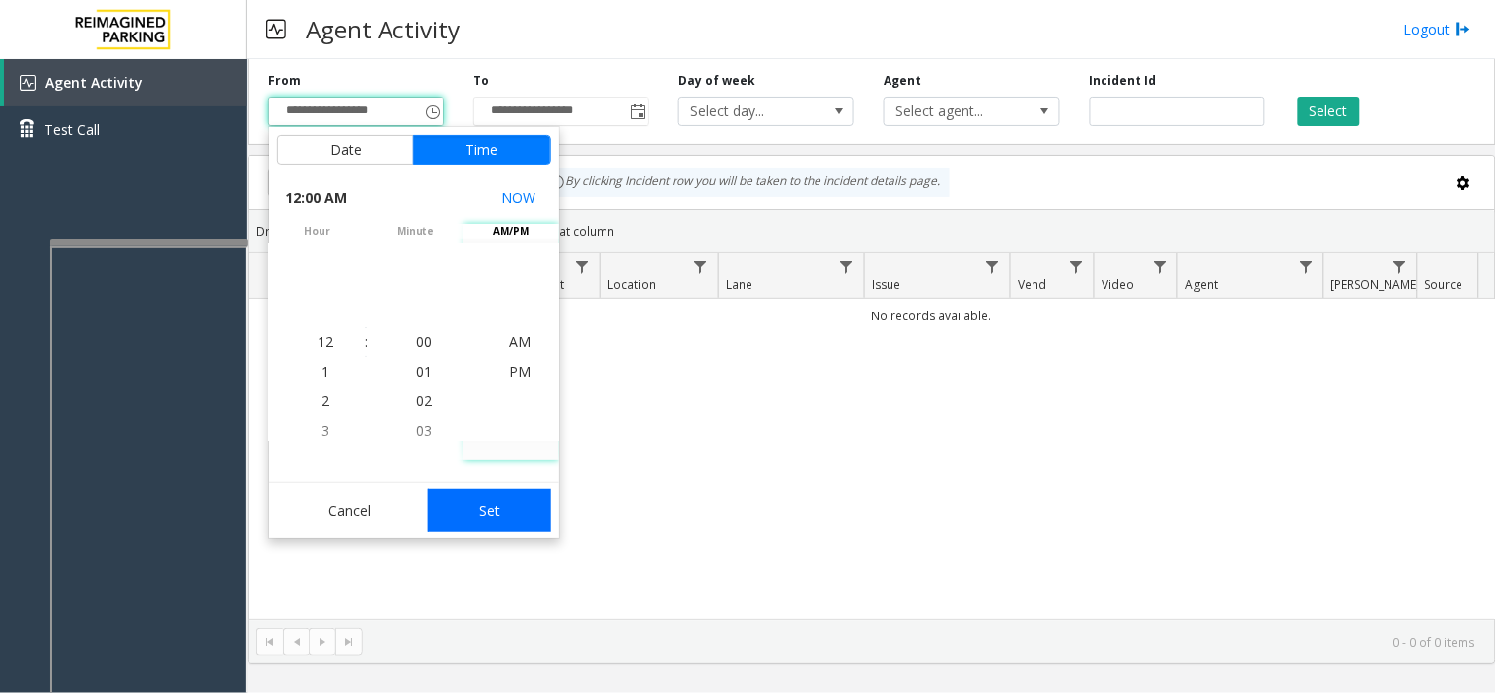
click at [486, 493] on button "Set" at bounding box center [490, 510] width 124 height 43
type input "**********"
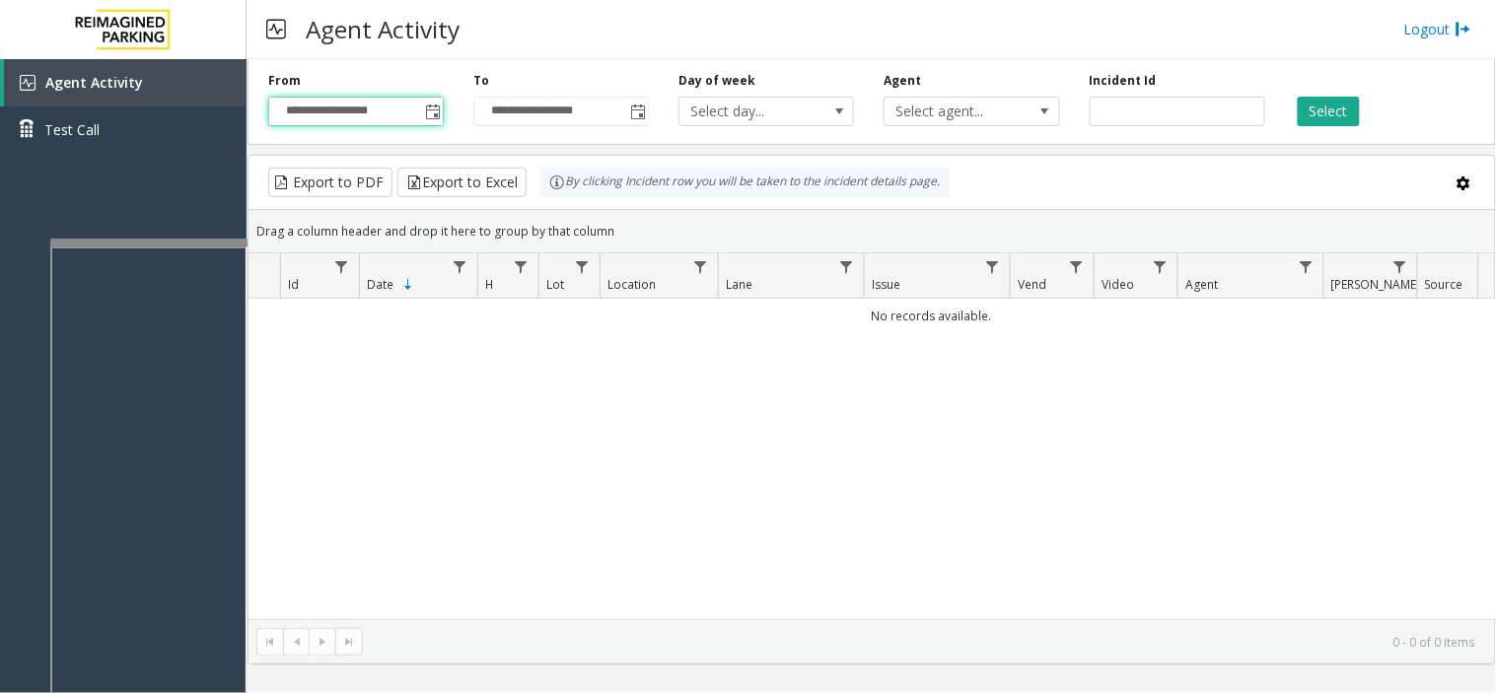
click at [1381, 91] on div "Select" at bounding box center [1382, 99] width 205 height 54
click at [1322, 122] on button "Select" at bounding box center [1329, 112] width 62 height 30
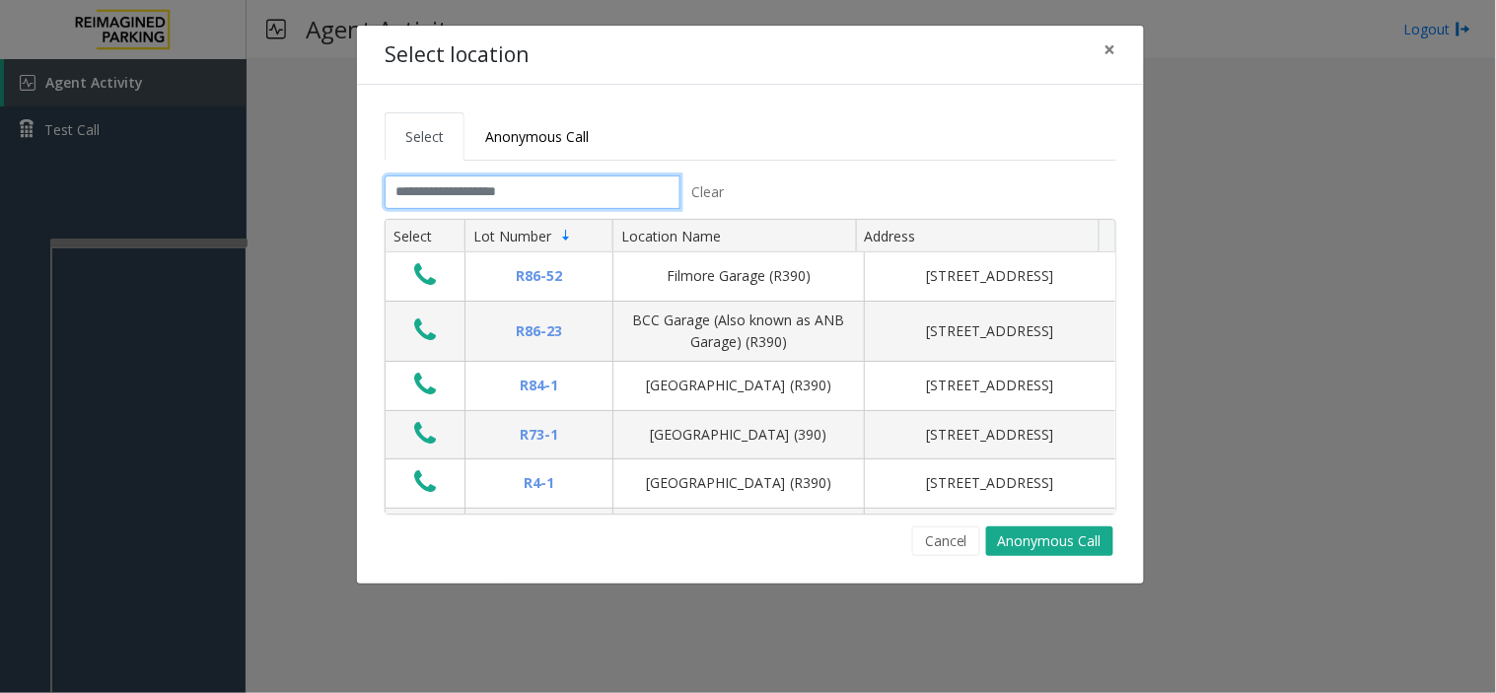
click at [420, 197] on input "text" at bounding box center [533, 193] width 296 height 34
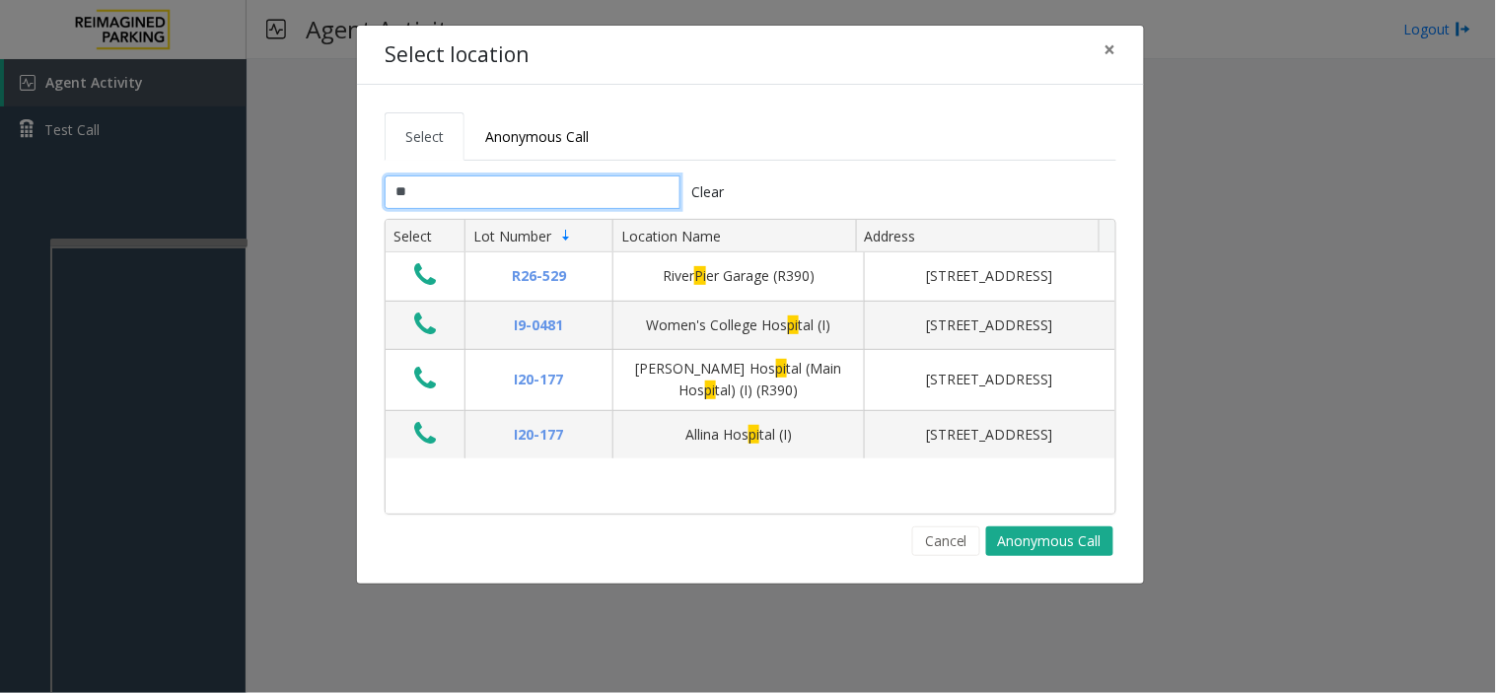
type input "*"
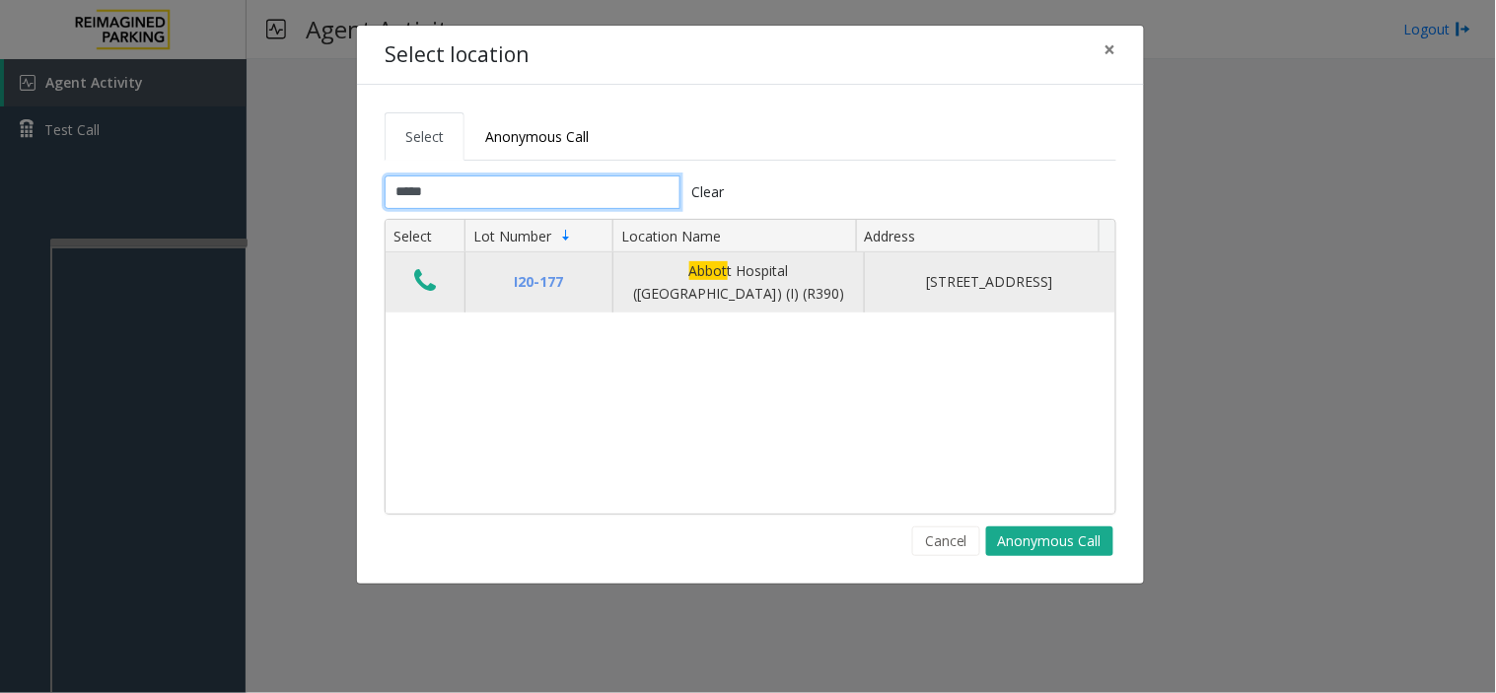
type input "*****"
click at [415, 289] on icon "Data table" at bounding box center [425, 281] width 22 height 28
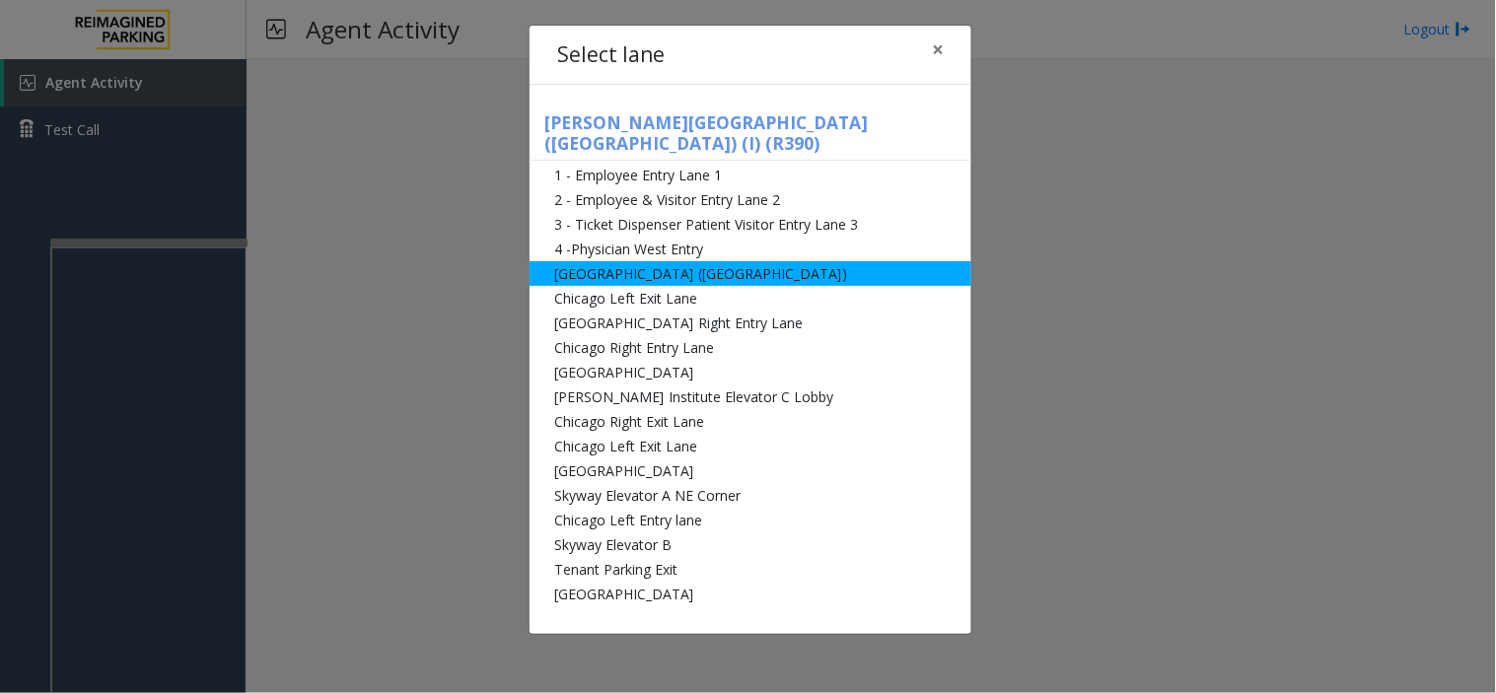
click at [614, 261] on li "[GEOGRAPHIC_DATA] ([GEOGRAPHIC_DATA])" at bounding box center [750, 273] width 442 height 25
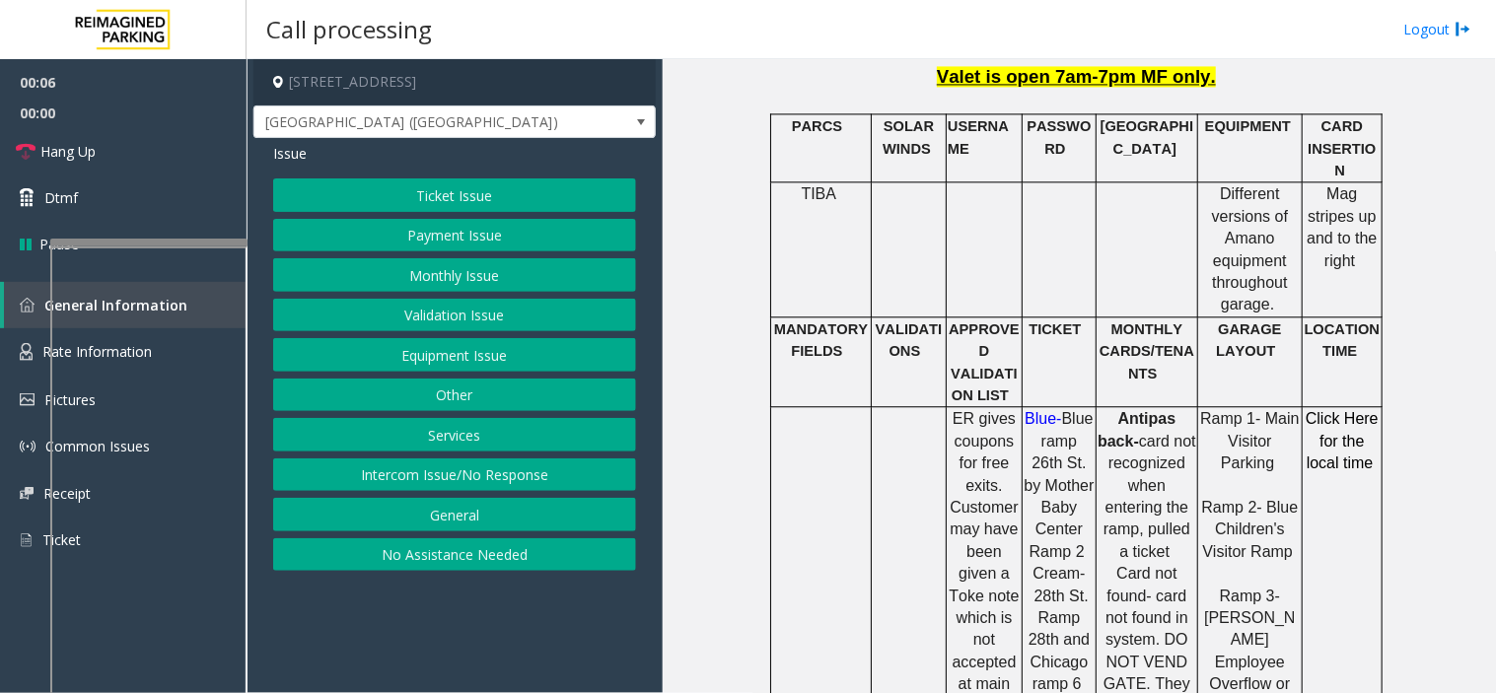
scroll to position [657, 0]
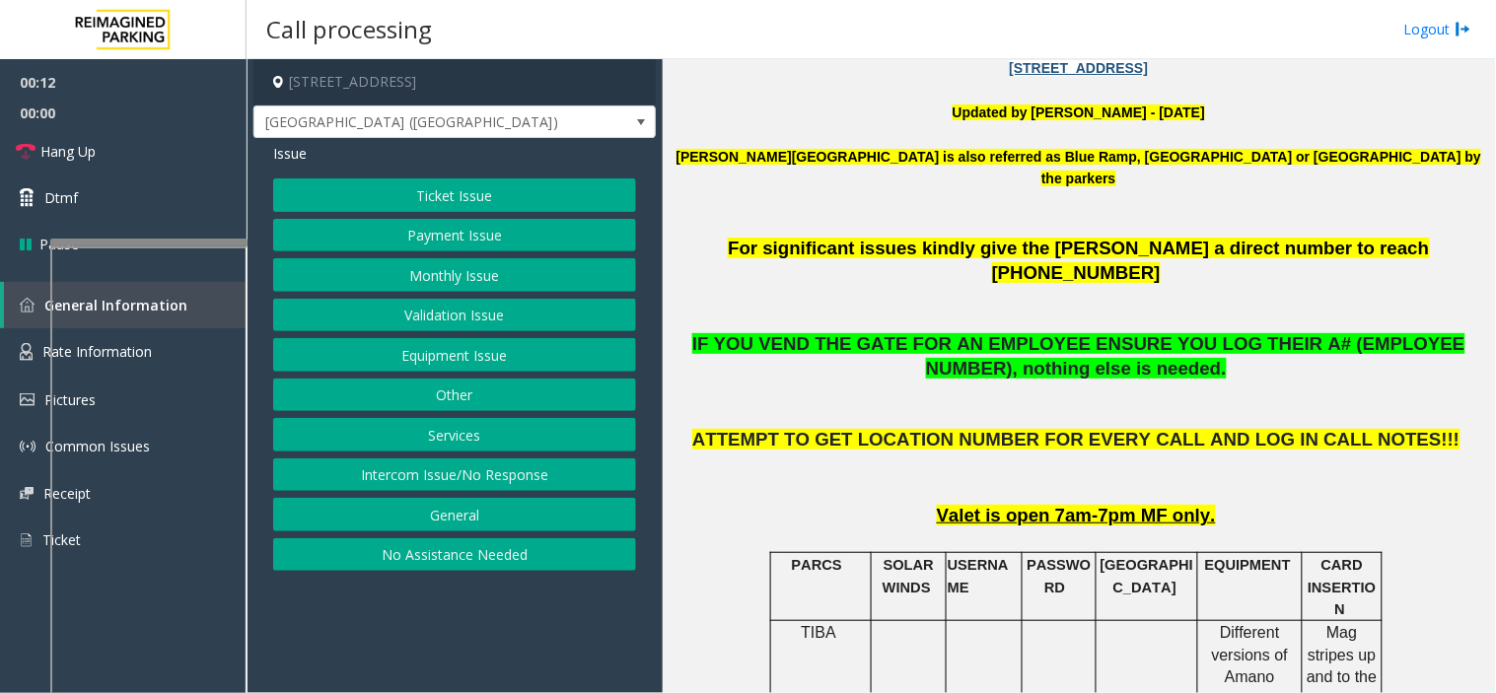
click at [446, 194] on button "Ticket Issue" at bounding box center [454, 195] width 363 height 34
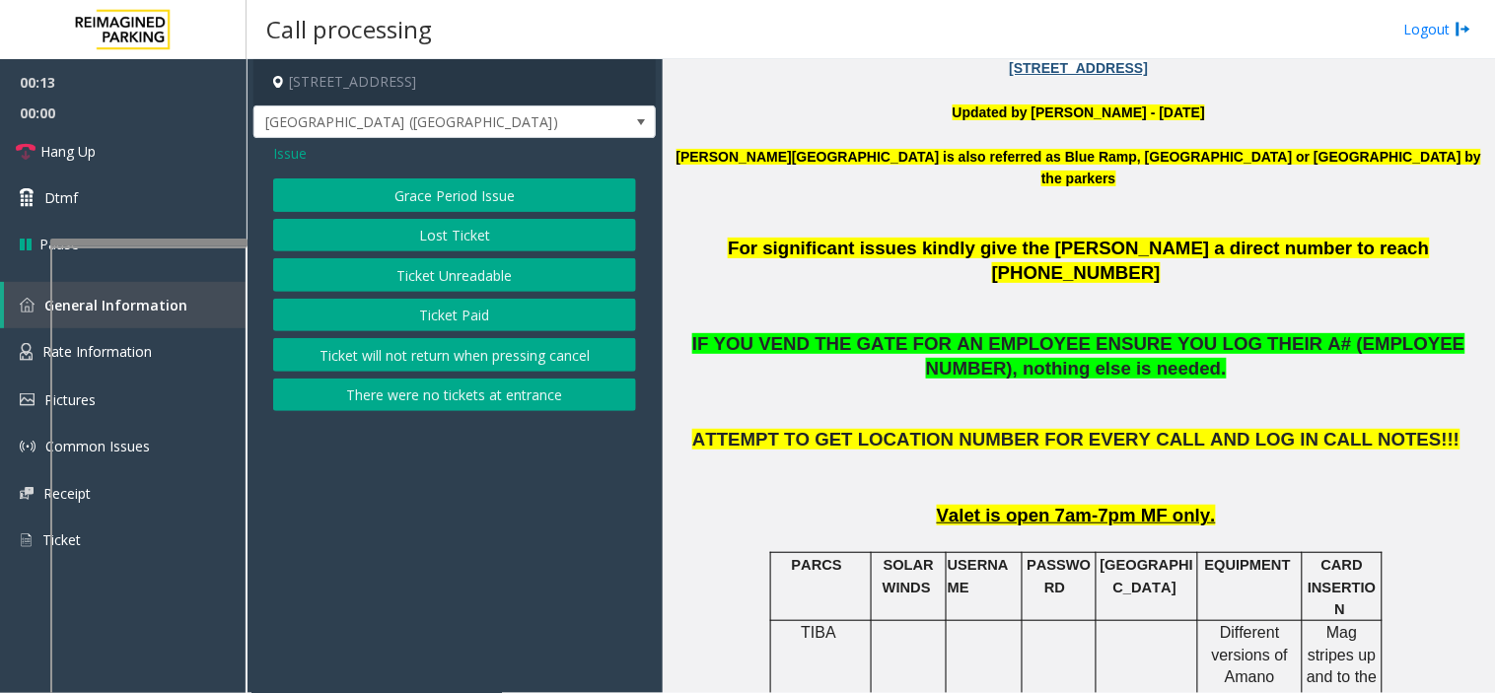
click at [455, 278] on button "Ticket Unreadable" at bounding box center [454, 275] width 363 height 34
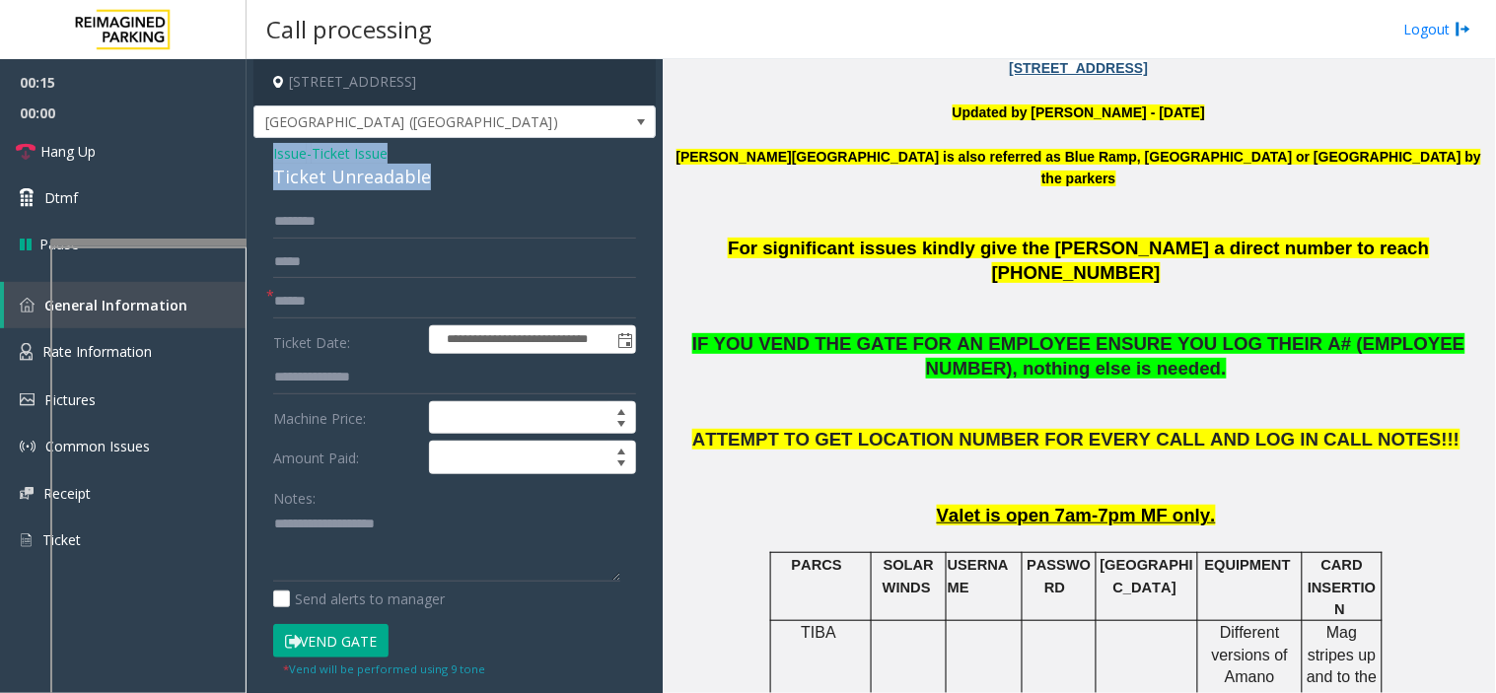
drag, startPoint x: 439, startPoint y: 181, endPoint x: 271, endPoint y: 146, distance: 171.3
click at [271, 146] on div "**********" at bounding box center [454, 619] width 402 height 962
click at [419, 553] on textarea at bounding box center [446, 546] width 347 height 74
type textarea "**********"
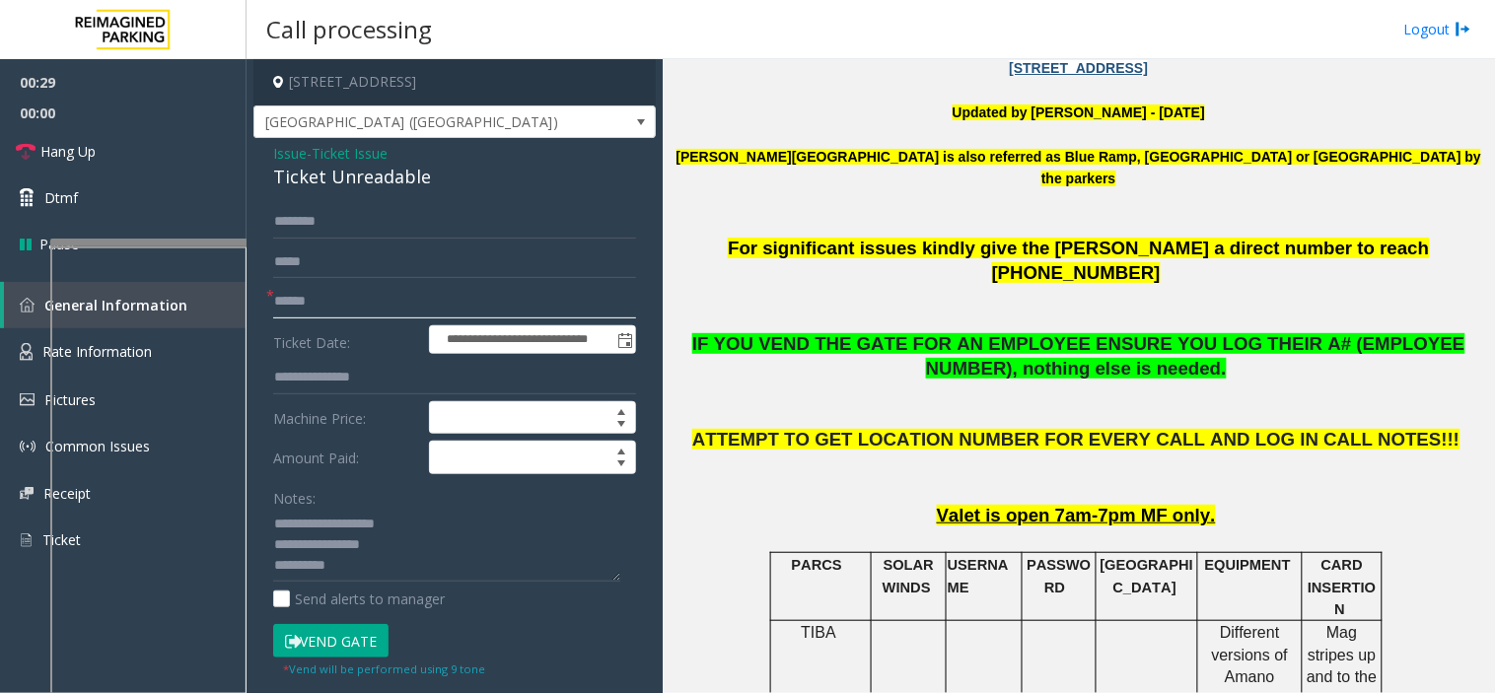
click at [329, 287] on input "text" at bounding box center [454, 302] width 363 height 34
type input "**"
click at [171, 156] on link "Hang Up" at bounding box center [123, 151] width 247 height 46
click at [339, 570] on textarea at bounding box center [446, 546] width 347 height 74
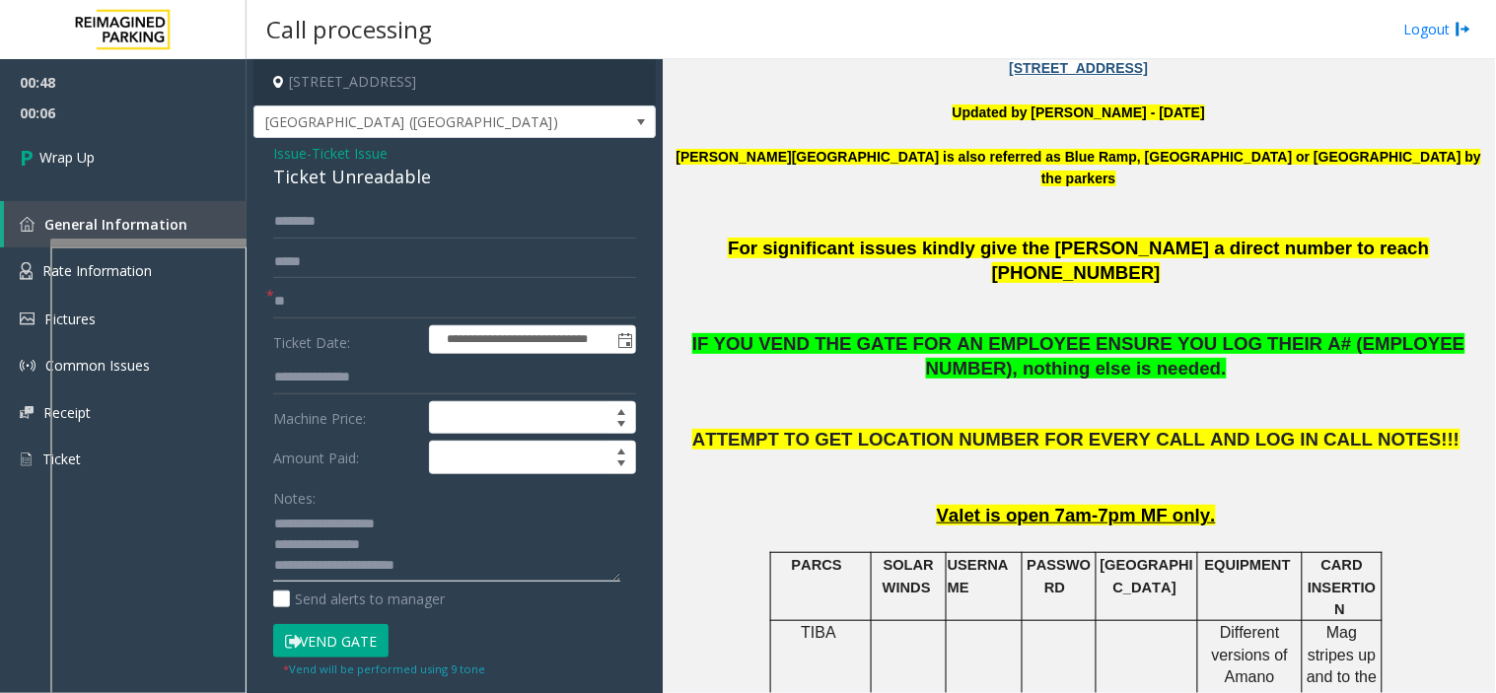
click at [355, 569] on textarea at bounding box center [446, 546] width 347 height 74
click at [475, 573] on textarea at bounding box center [446, 546] width 347 height 74
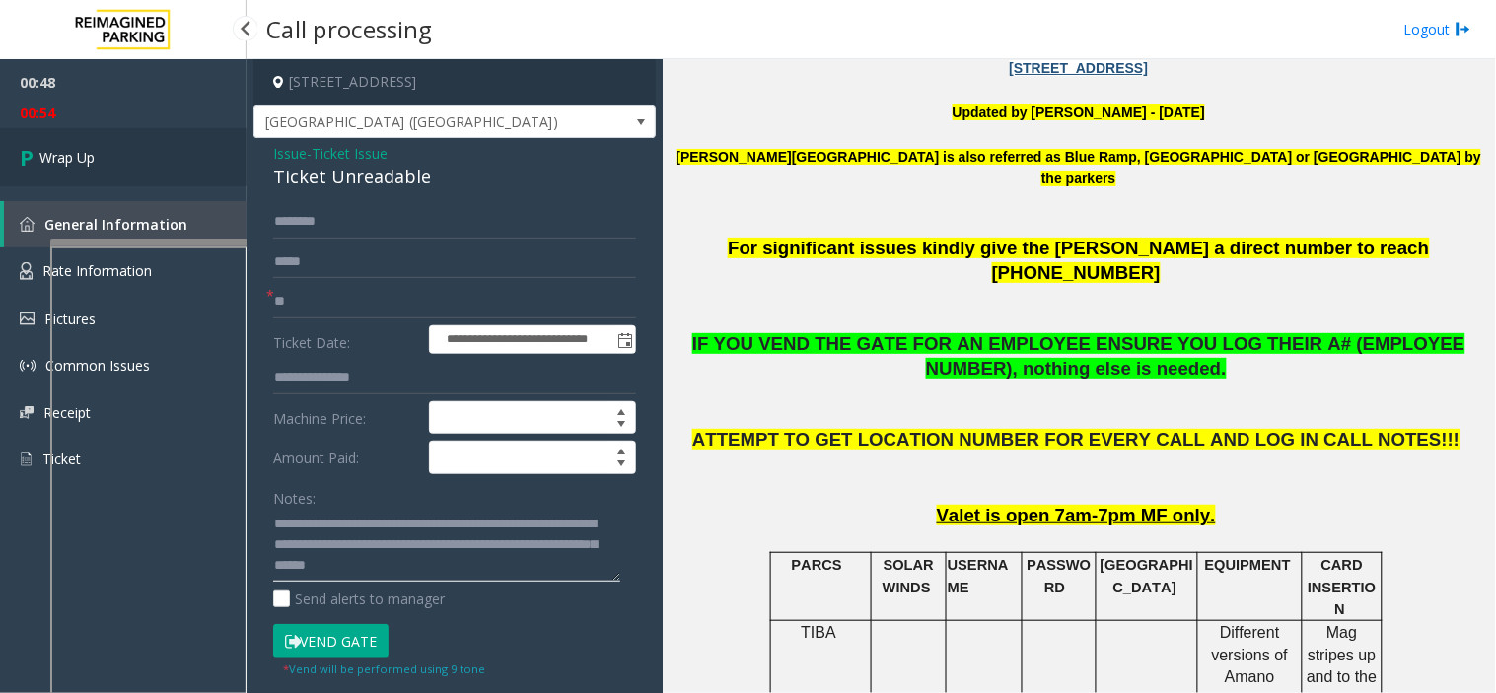
type textarea "**********"
click at [89, 180] on link "Wrap Up" at bounding box center [123, 157] width 247 height 58
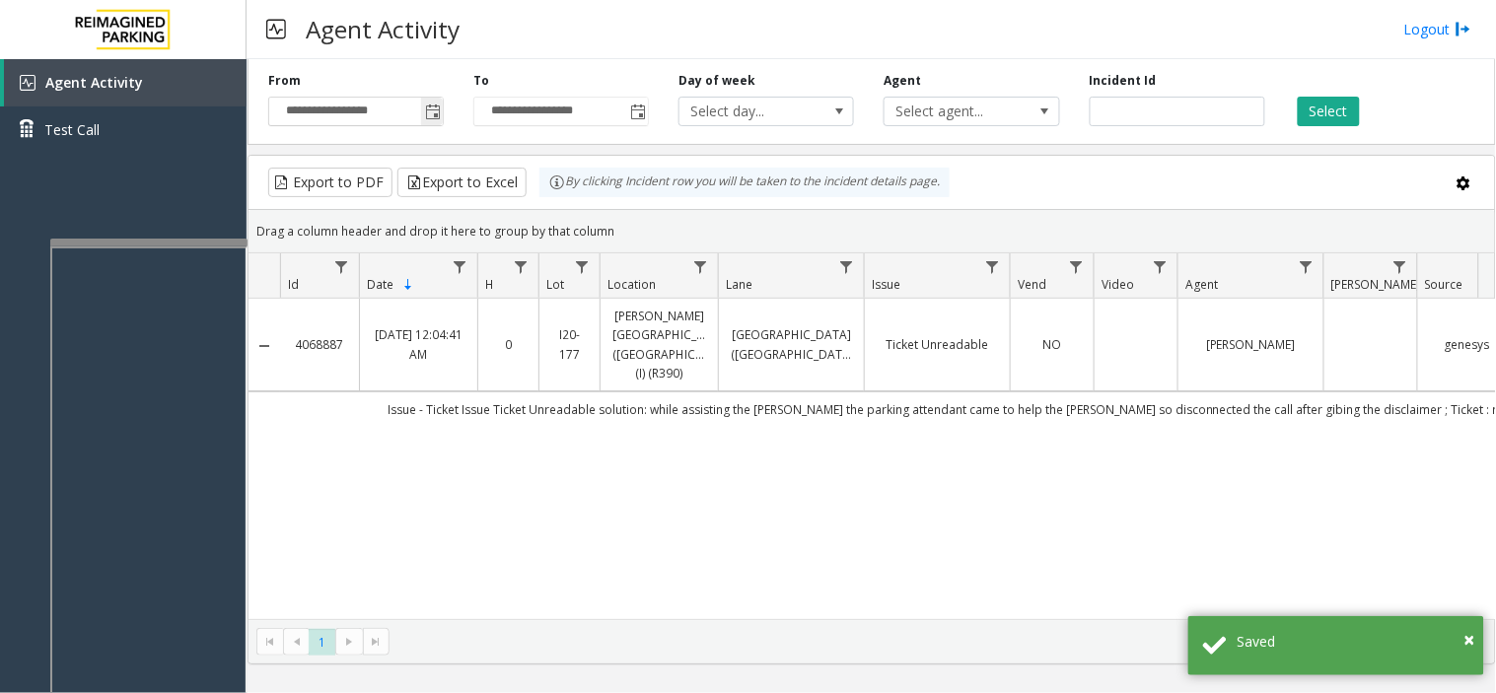
click at [417, 112] on input "**********" at bounding box center [356, 112] width 174 height 28
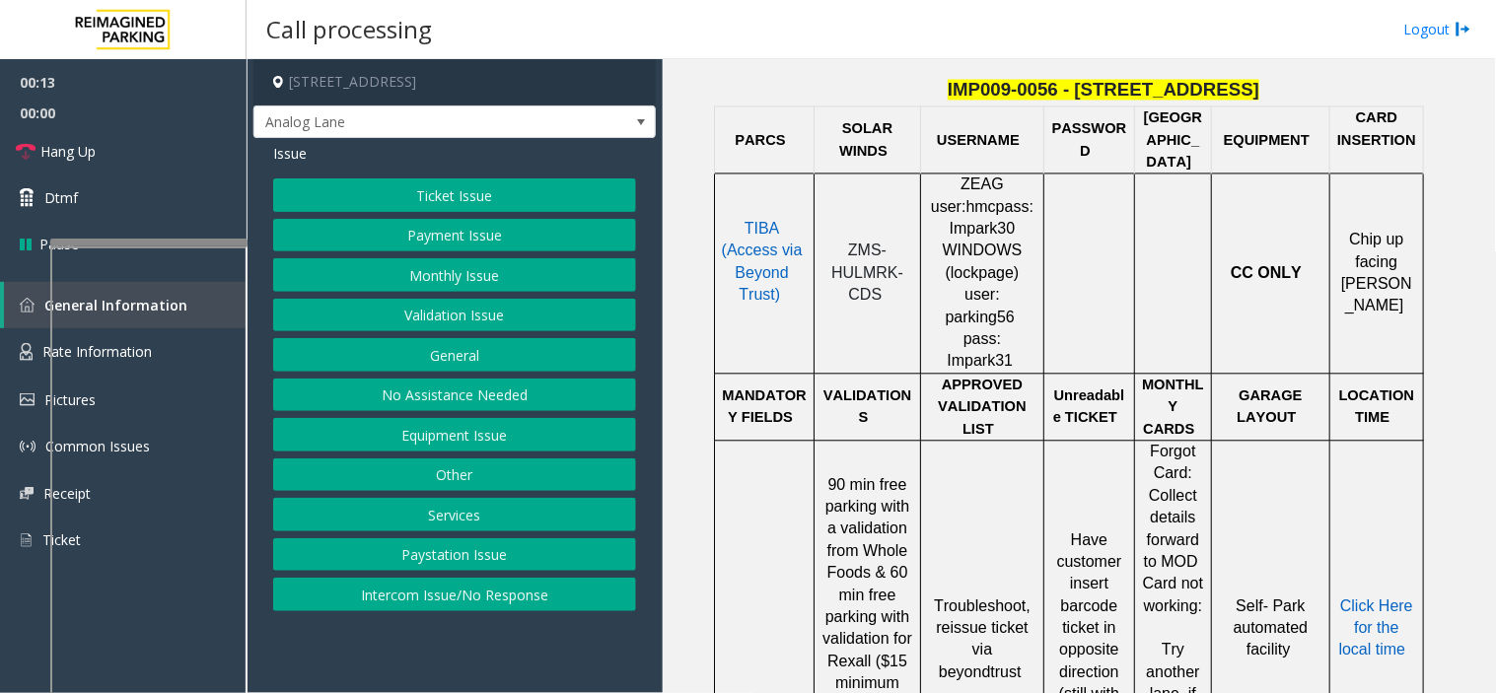
scroll to position [986, 0]
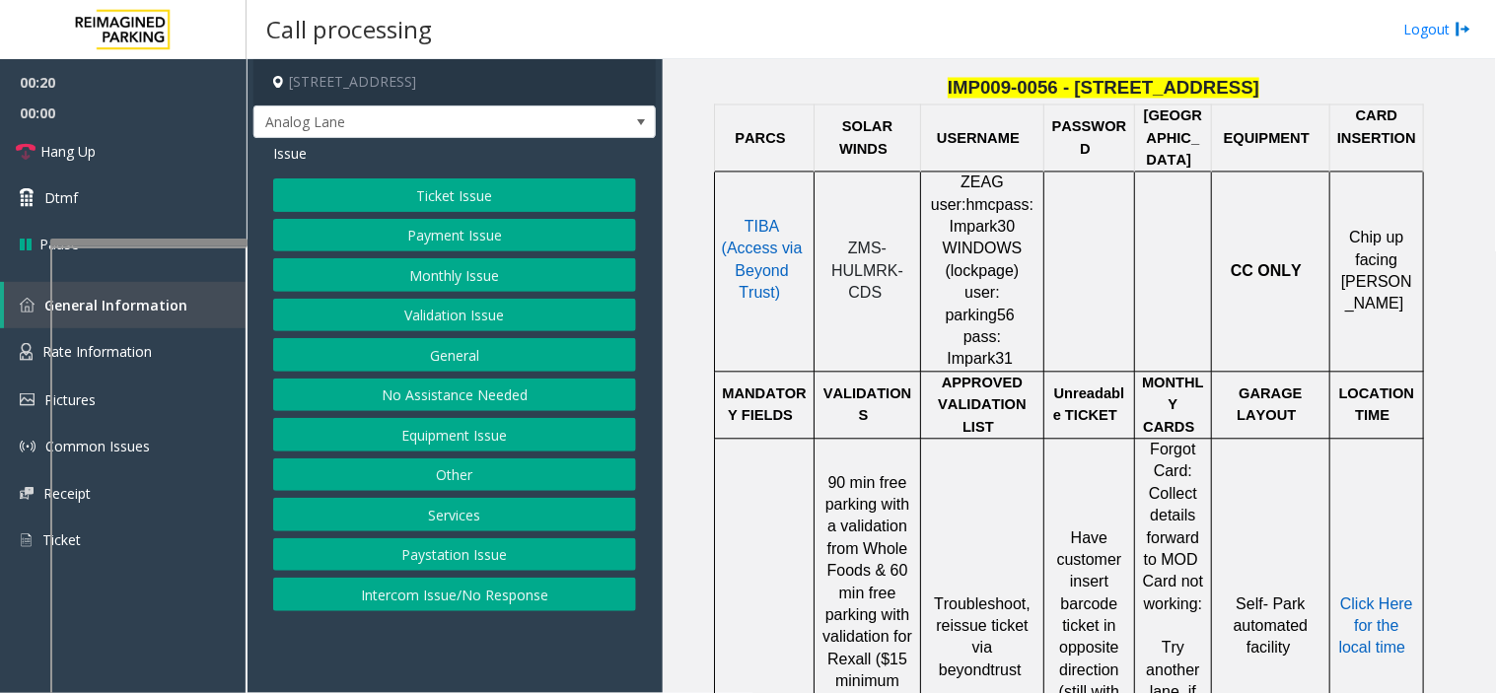
click at [427, 237] on button "Payment Issue" at bounding box center [454, 236] width 363 height 34
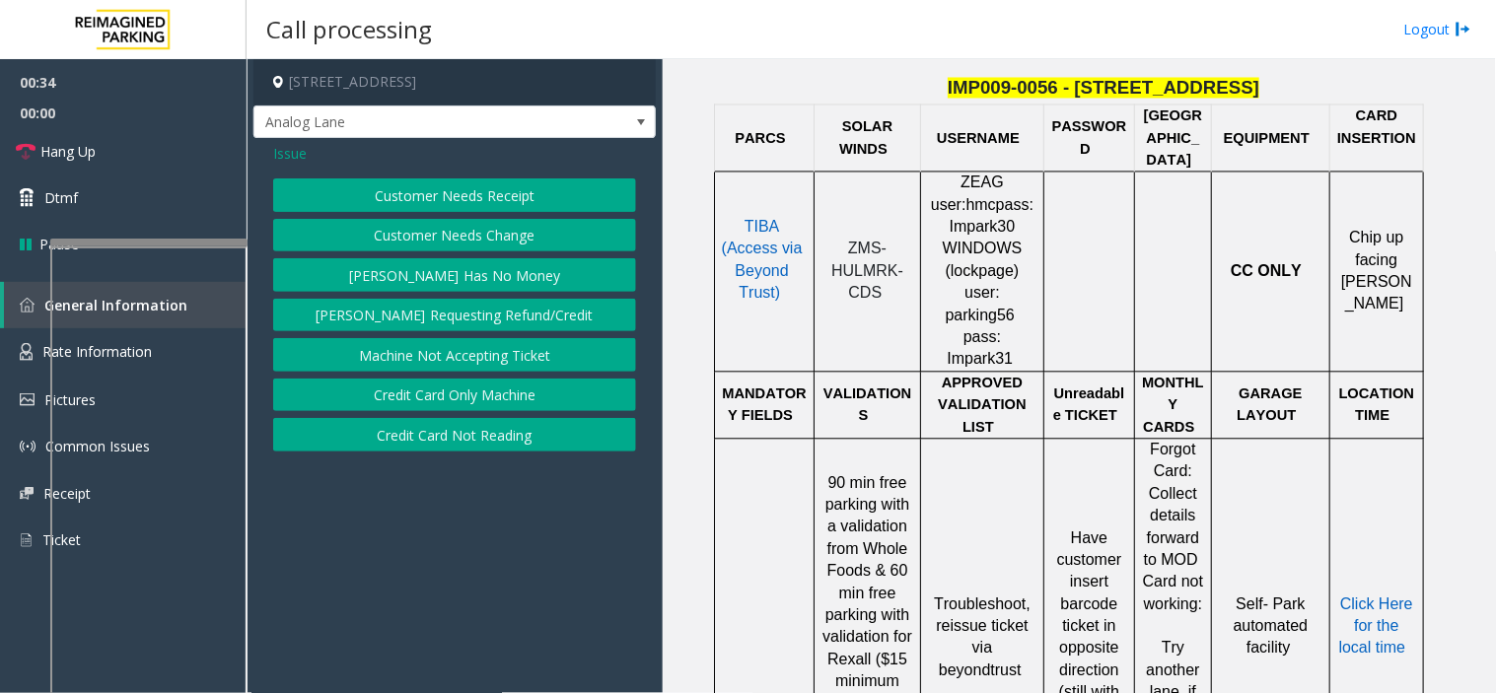
click at [447, 434] on button "Credit Card Not Reading" at bounding box center [454, 435] width 363 height 34
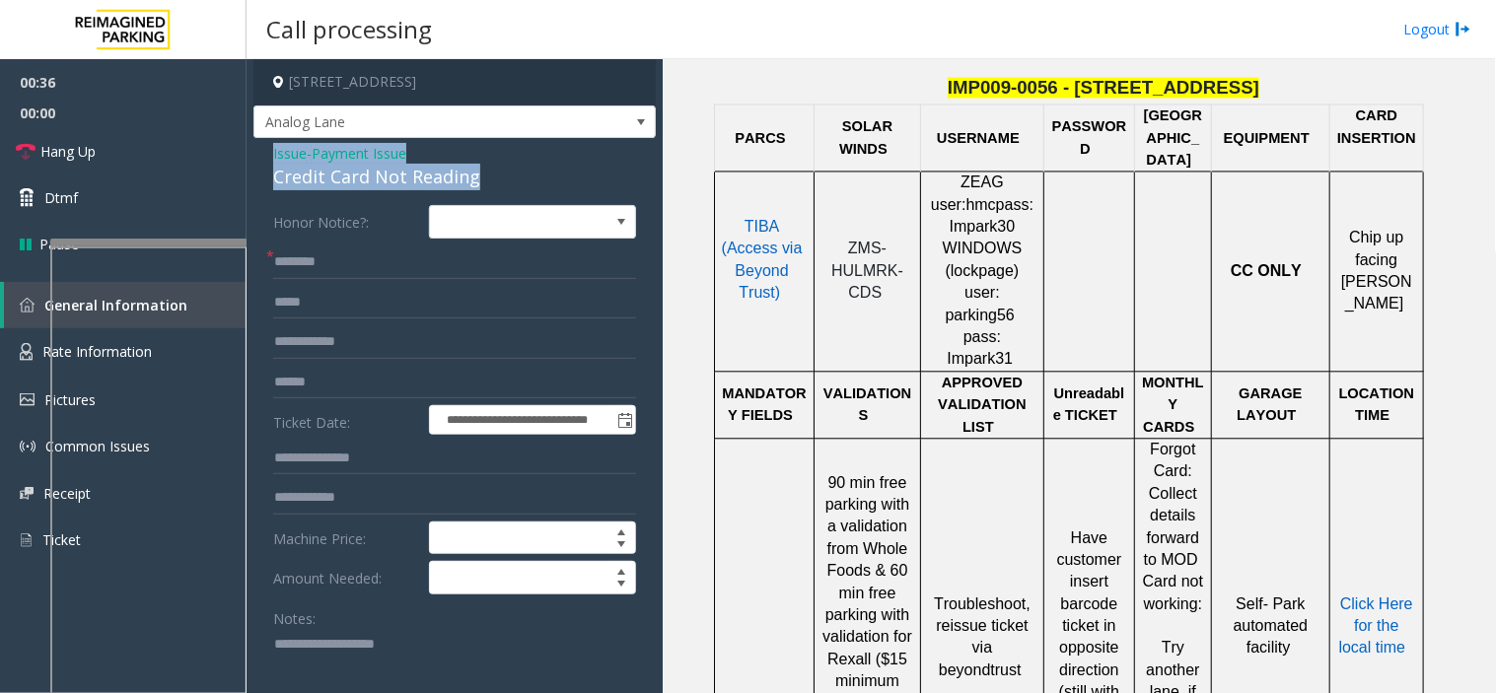
drag, startPoint x: 483, startPoint y: 176, endPoint x: 260, endPoint y: 143, distance: 225.2
click at [260, 143] on div "**********" at bounding box center [454, 669] width 402 height 1062
copy div "Issue - Payment Issue Credit Card Not Reading"
click at [327, 635] on textarea at bounding box center [446, 666] width 347 height 74
paste textarea "**********"
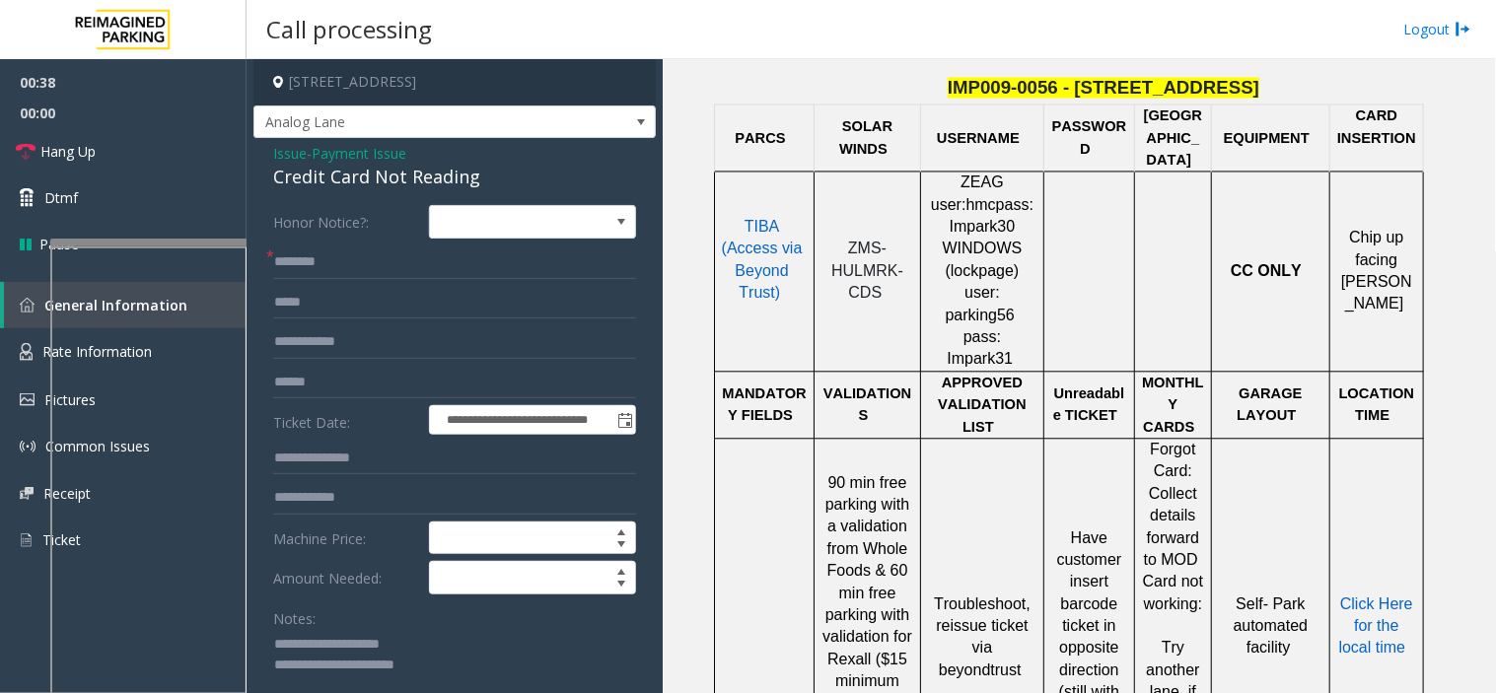
scroll to position [2, 0]
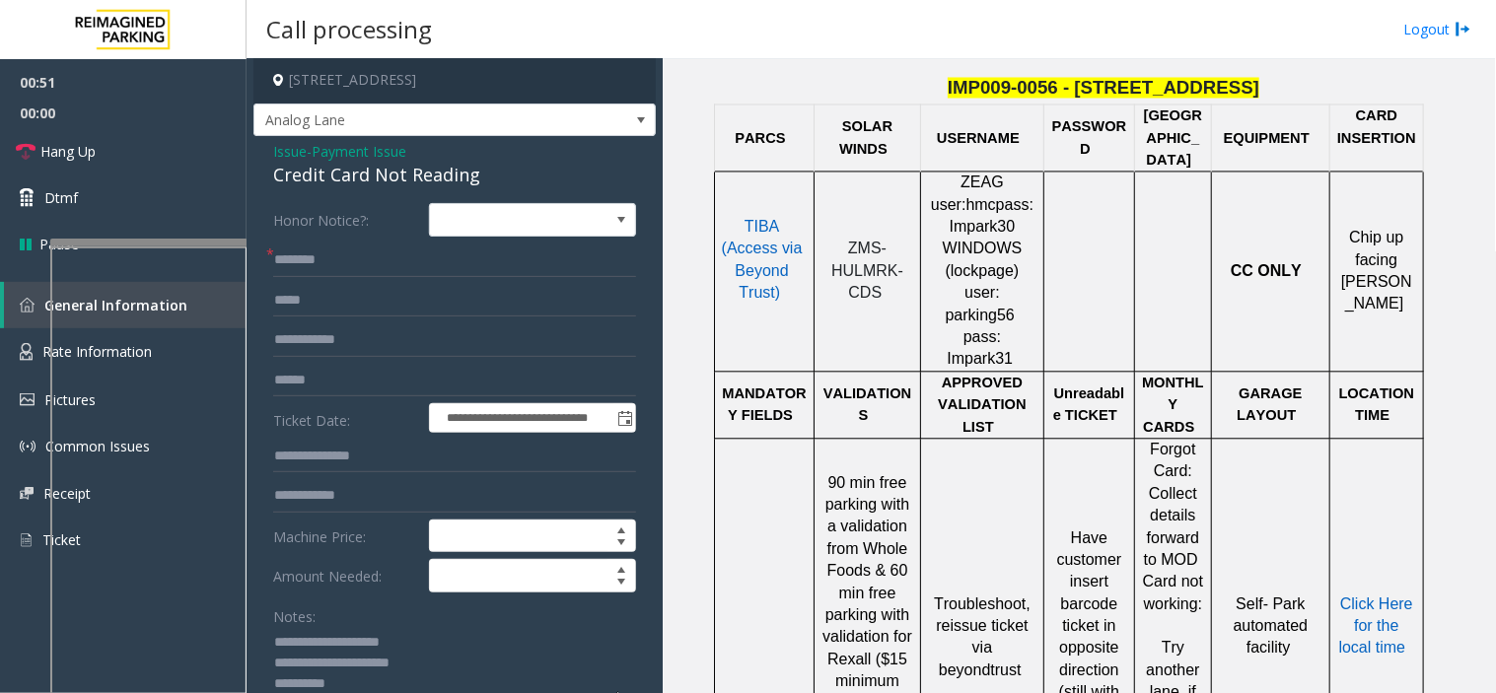
type textarea "**********"
click at [306, 144] on span "Issue" at bounding box center [290, 151] width 34 height 21
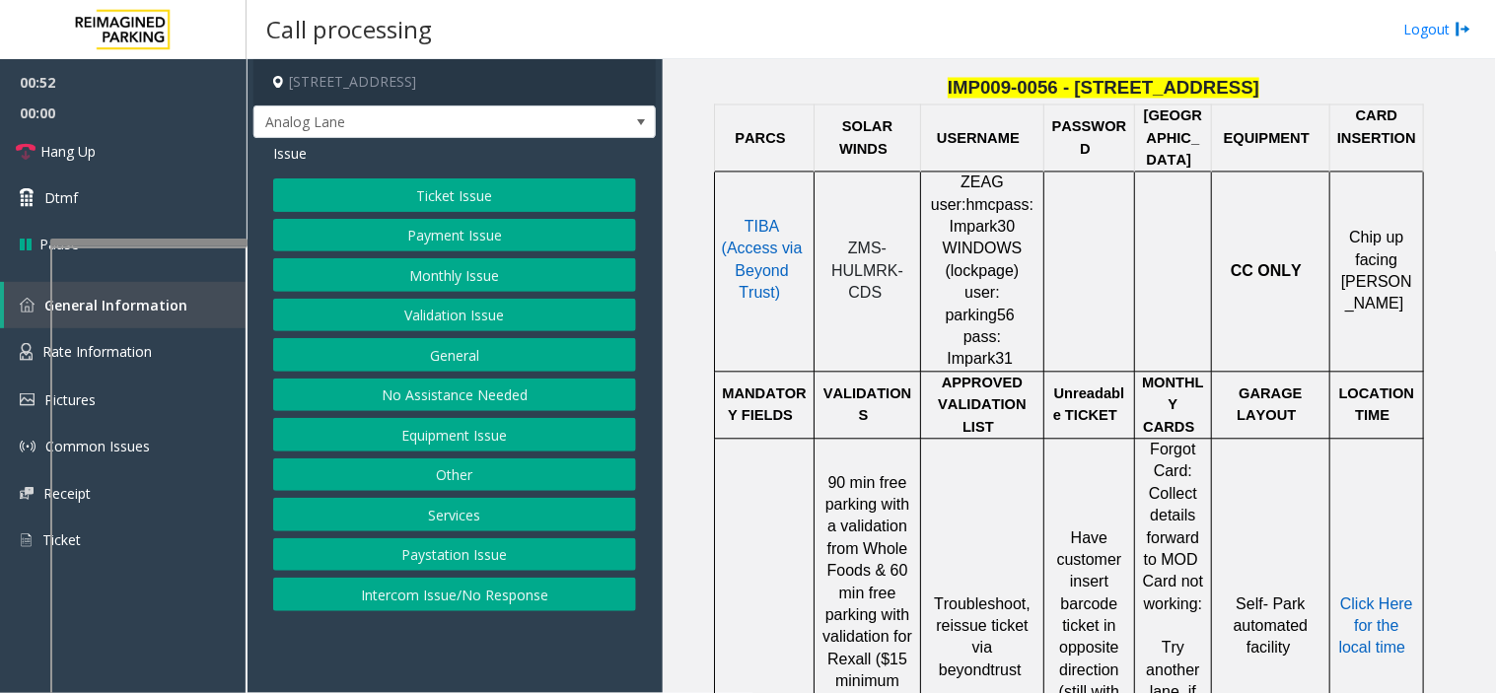
click at [409, 234] on button "Payment Issue" at bounding box center [454, 236] width 363 height 34
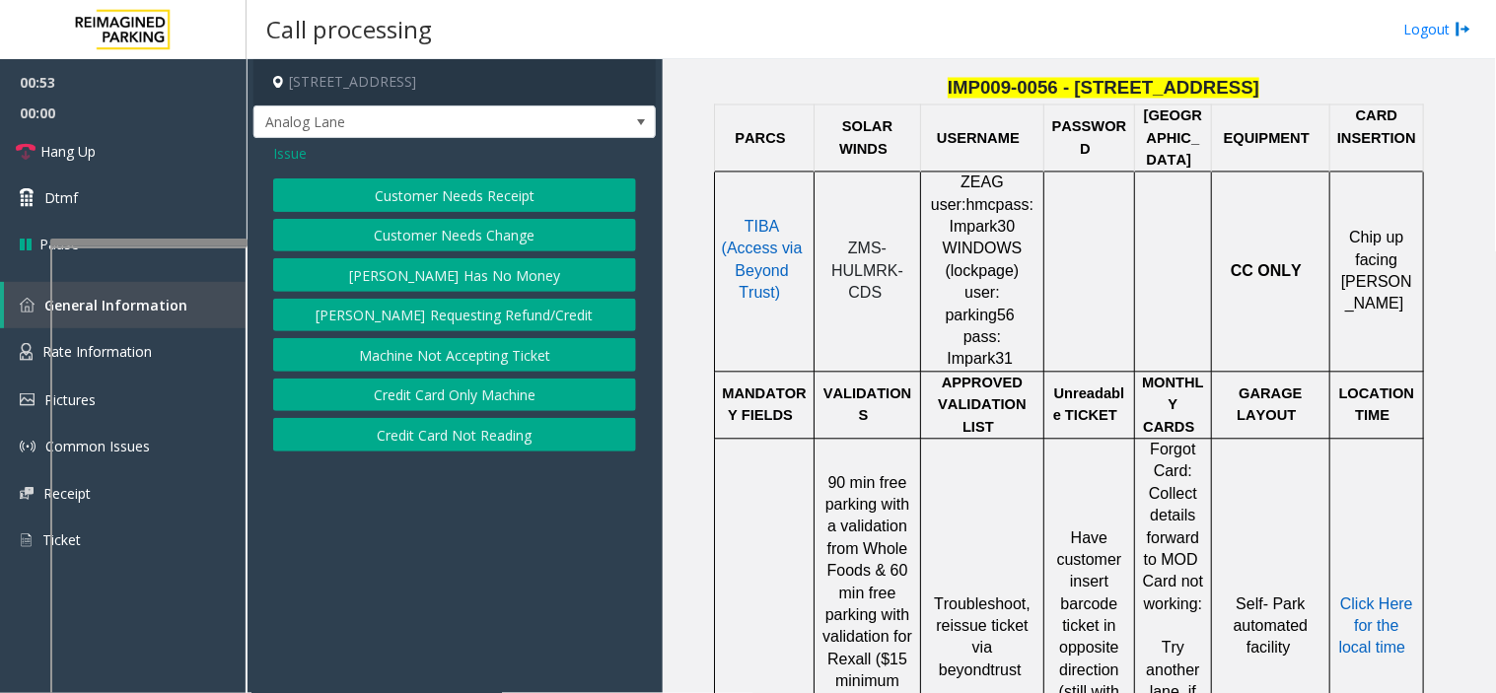
click at [408, 399] on button "Credit Card Only Machine" at bounding box center [454, 396] width 363 height 34
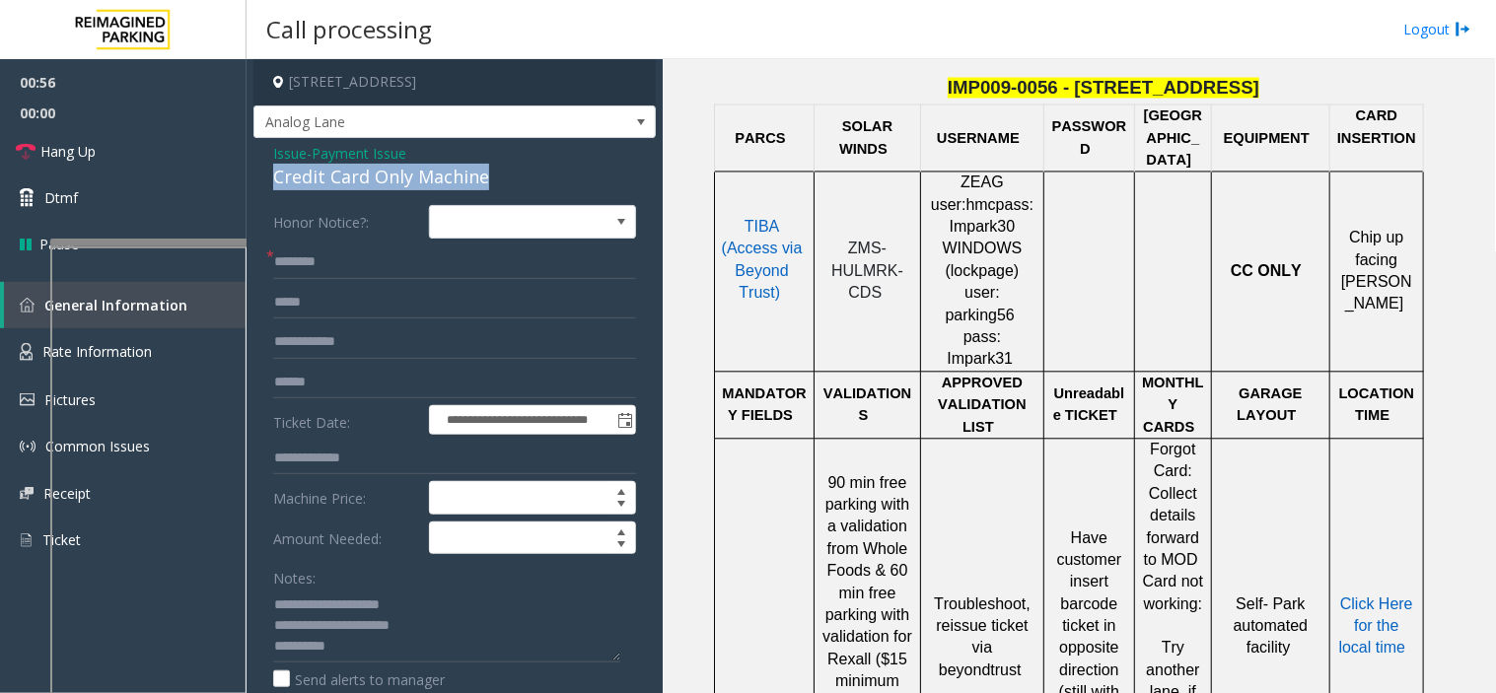
drag, startPoint x: 491, startPoint y: 176, endPoint x: 264, endPoint y: 176, distance: 226.8
click at [264, 176] on div "**********" at bounding box center [454, 625] width 402 height 975
copy div "Credit Card Only Machine"
drag, startPoint x: 271, startPoint y: 626, endPoint x: 336, endPoint y: 624, distance: 65.1
click at [336, 624] on div "**********" at bounding box center [454, 649] width 392 height 888
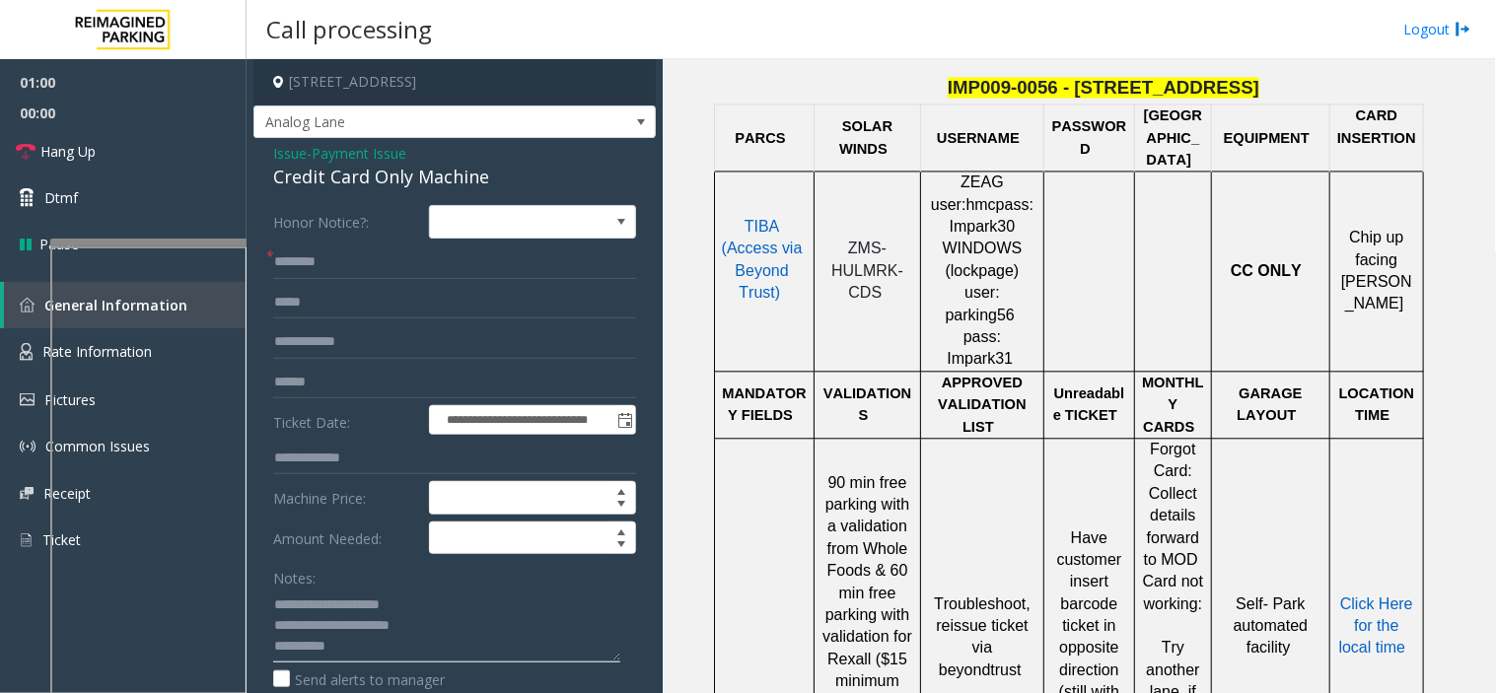
drag, startPoint x: 439, startPoint y: 626, endPoint x: 259, endPoint y: 616, distance: 179.7
click at [259, 616] on div "**********" at bounding box center [454, 649] width 392 height 888
paste textarea "*"
click at [342, 657] on textarea at bounding box center [446, 626] width 347 height 74
type textarea "**********"
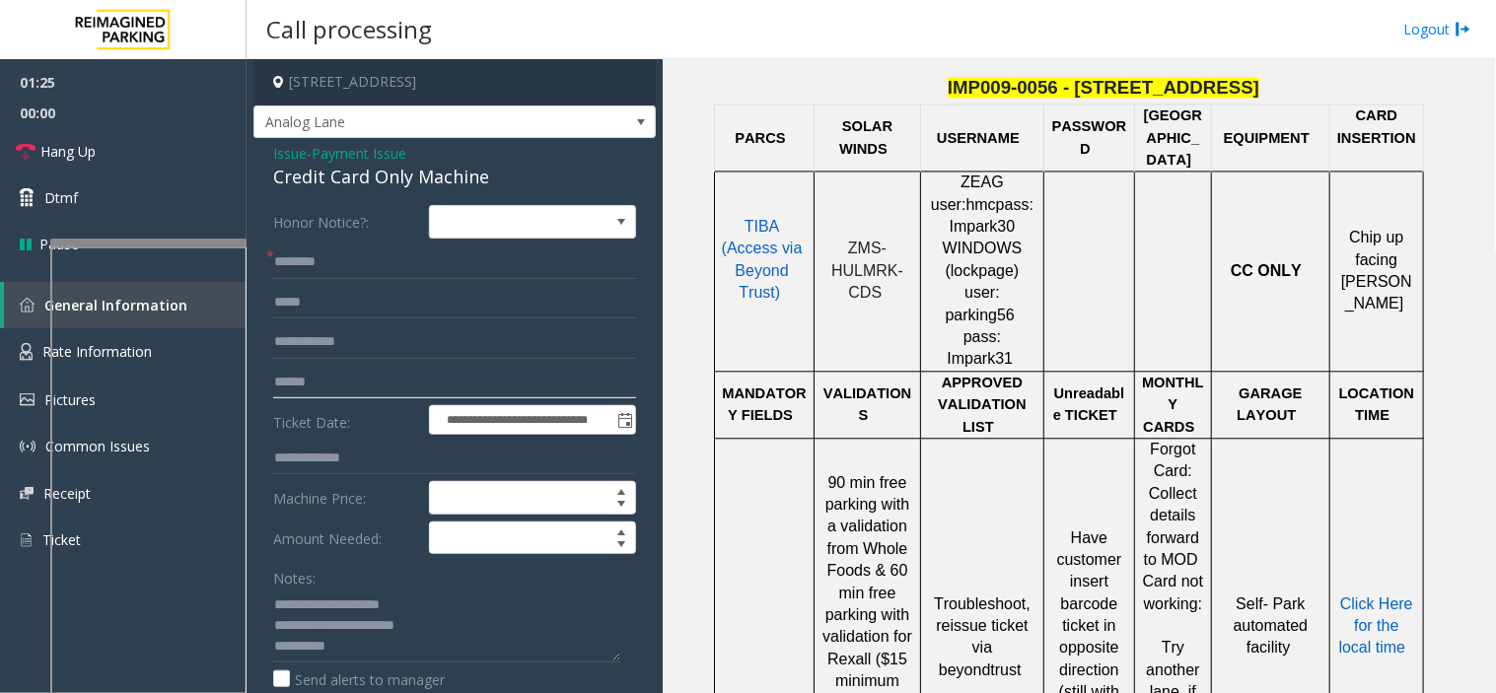
click at [390, 370] on input "text" at bounding box center [454, 383] width 363 height 34
type input "********"
click at [333, 259] on input "text" at bounding box center [454, 263] width 363 height 34
drag, startPoint x: 333, startPoint y: 259, endPoint x: 297, endPoint y: 261, distance: 36.5
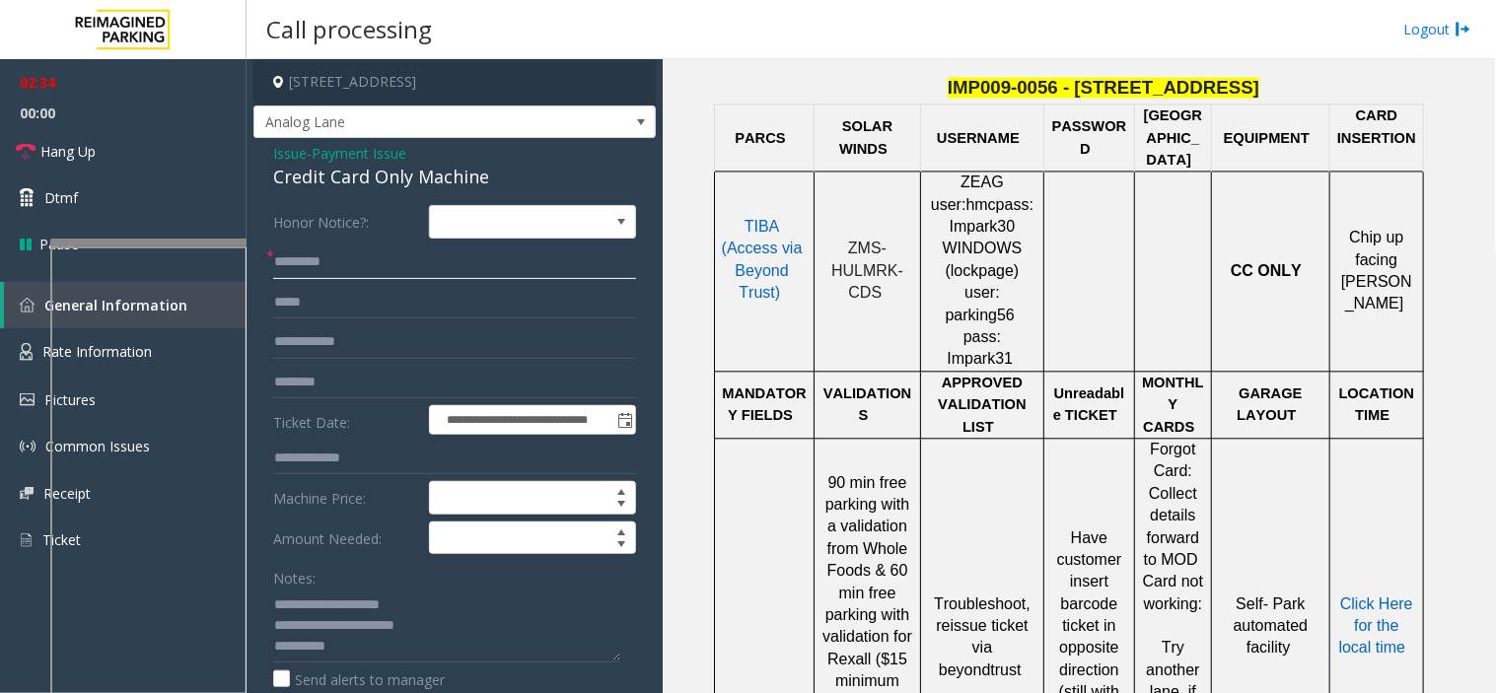
click at [297, 261] on input "*********" at bounding box center [454, 263] width 363 height 34
click at [290, 262] on input "*********" at bounding box center [454, 263] width 363 height 34
click at [296, 266] on input "*********" at bounding box center [454, 263] width 363 height 34
type input "*********"
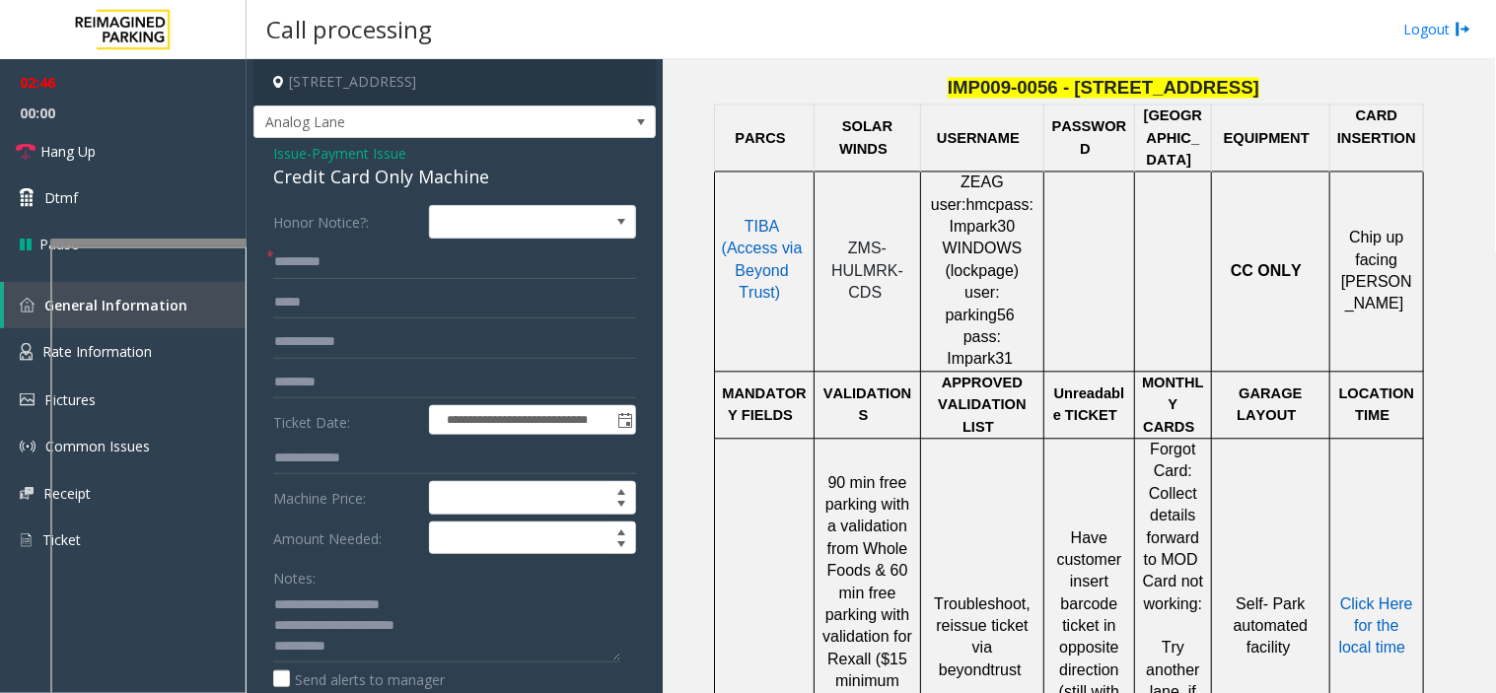
click at [296, 152] on span "Issue" at bounding box center [290, 153] width 34 height 21
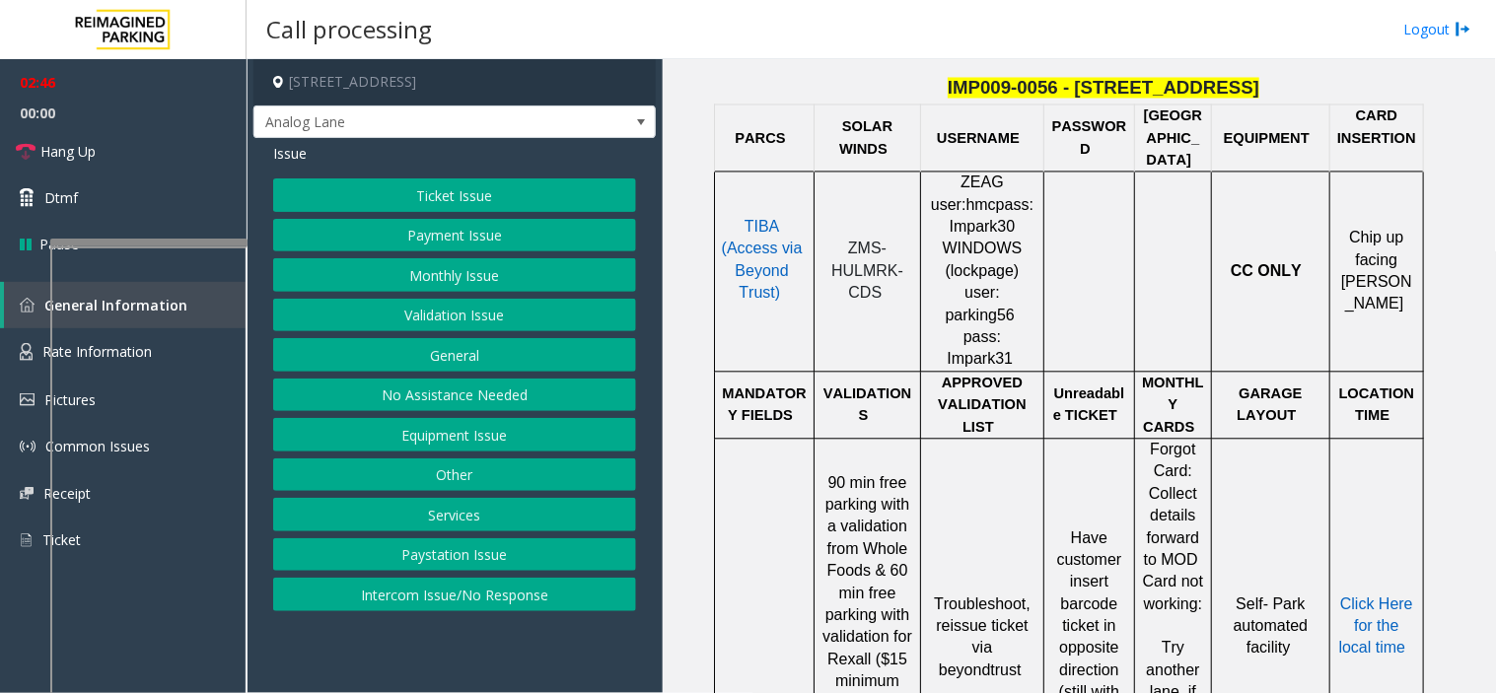
click at [346, 188] on button "Ticket Issue" at bounding box center [454, 195] width 363 height 34
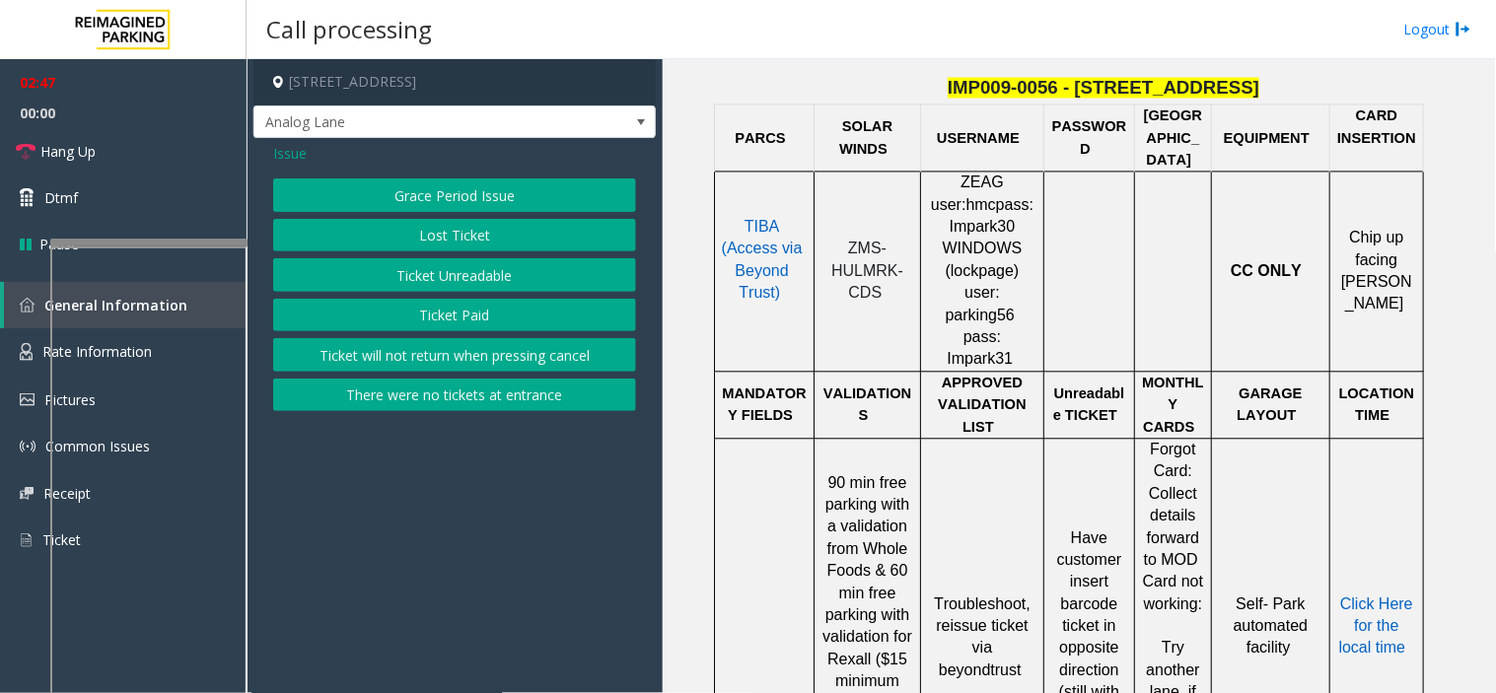
click at [398, 323] on button "Ticket Paid" at bounding box center [454, 316] width 363 height 34
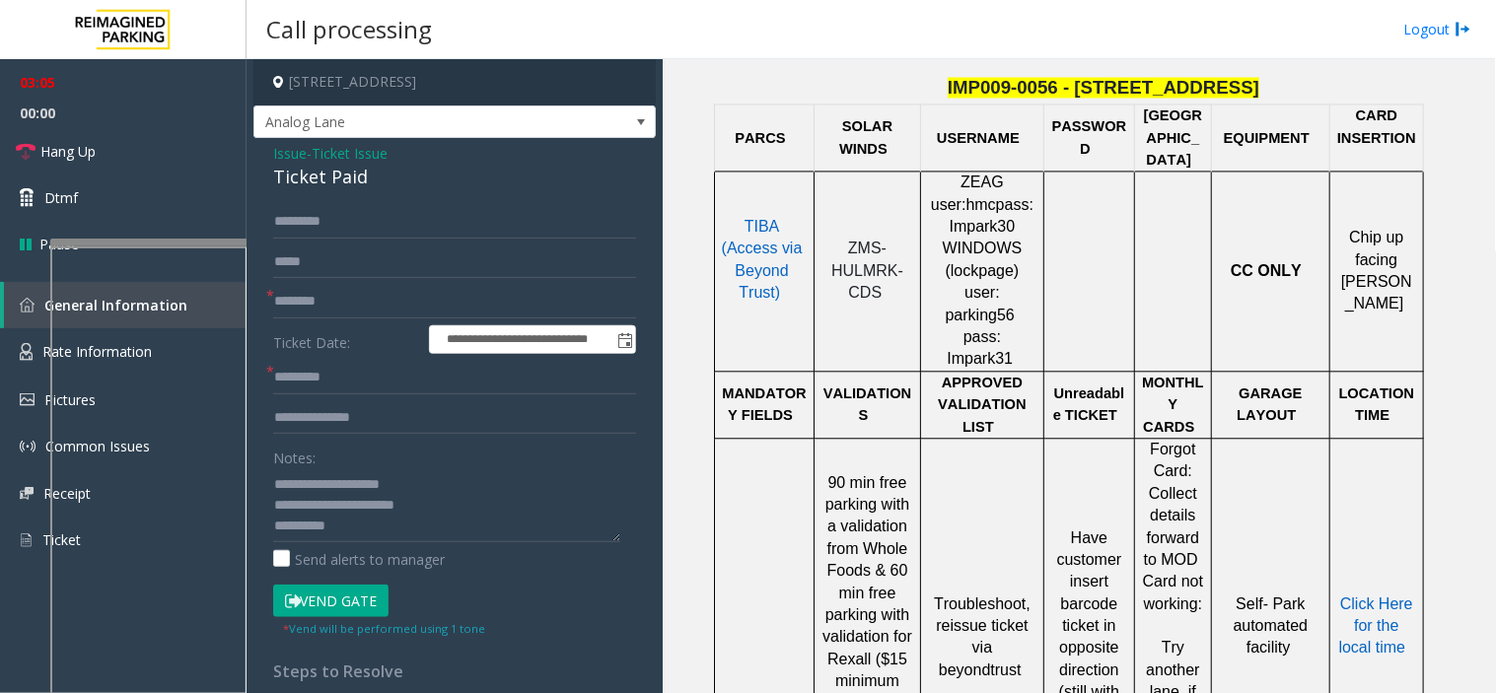
click at [337, 594] on button "Vend Gate" at bounding box center [330, 602] width 115 height 34
click at [333, 527] on textarea at bounding box center [446, 505] width 347 height 74
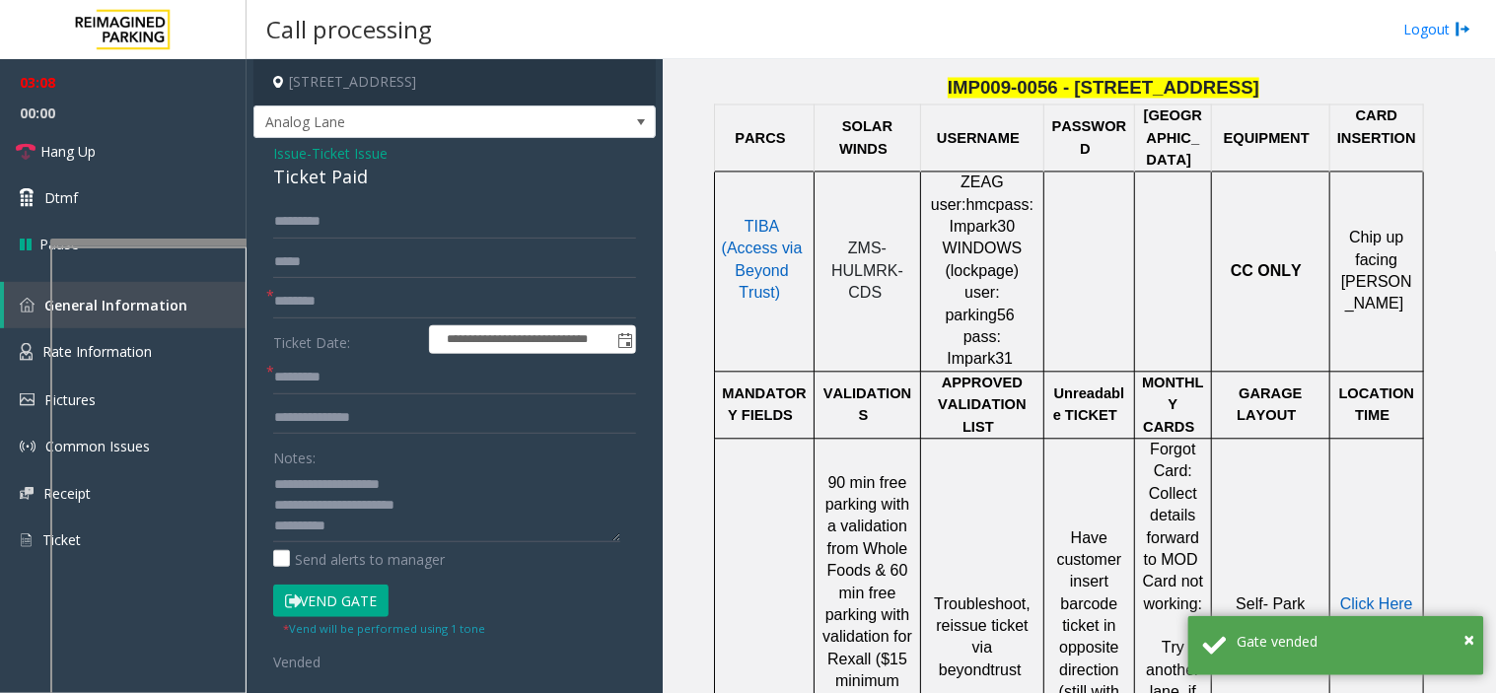
click at [286, 146] on span "Issue" at bounding box center [290, 153] width 34 height 21
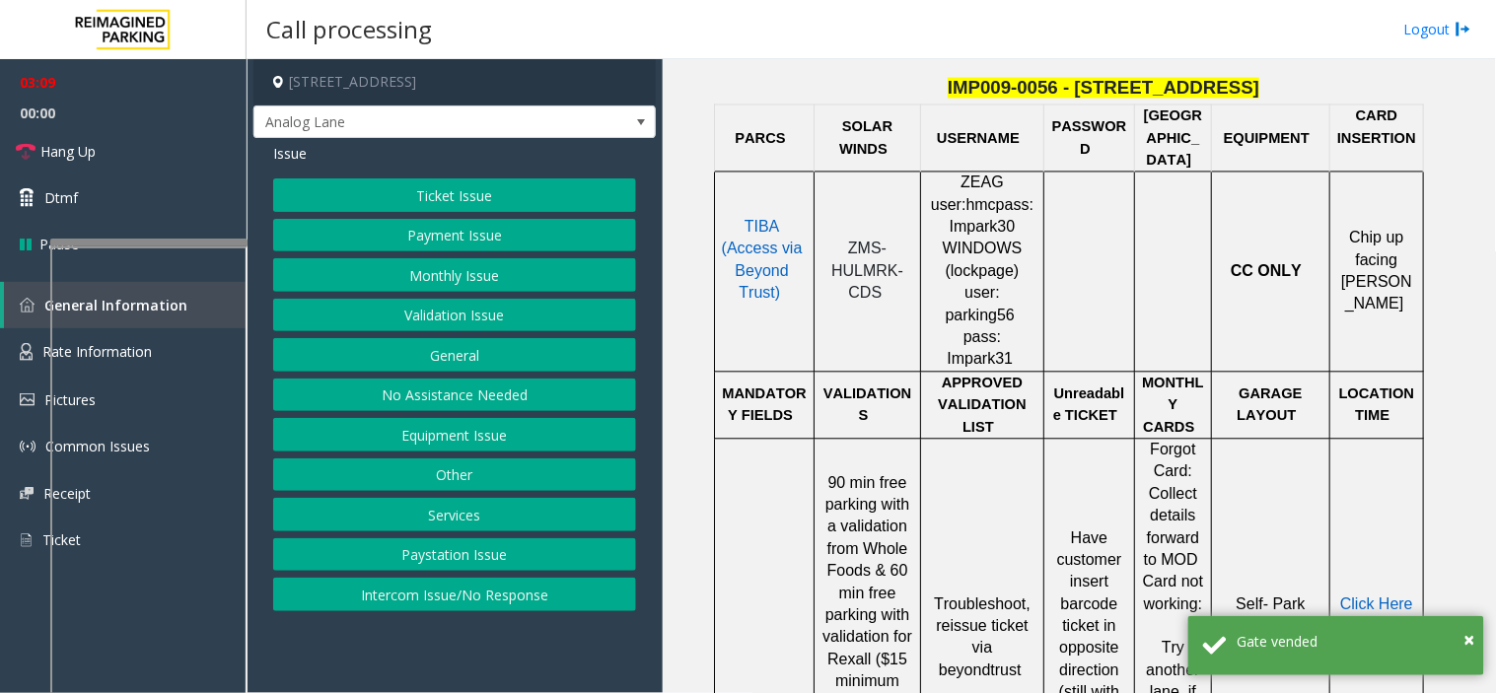
click at [401, 235] on button "Payment Issue" at bounding box center [454, 236] width 363 height 34
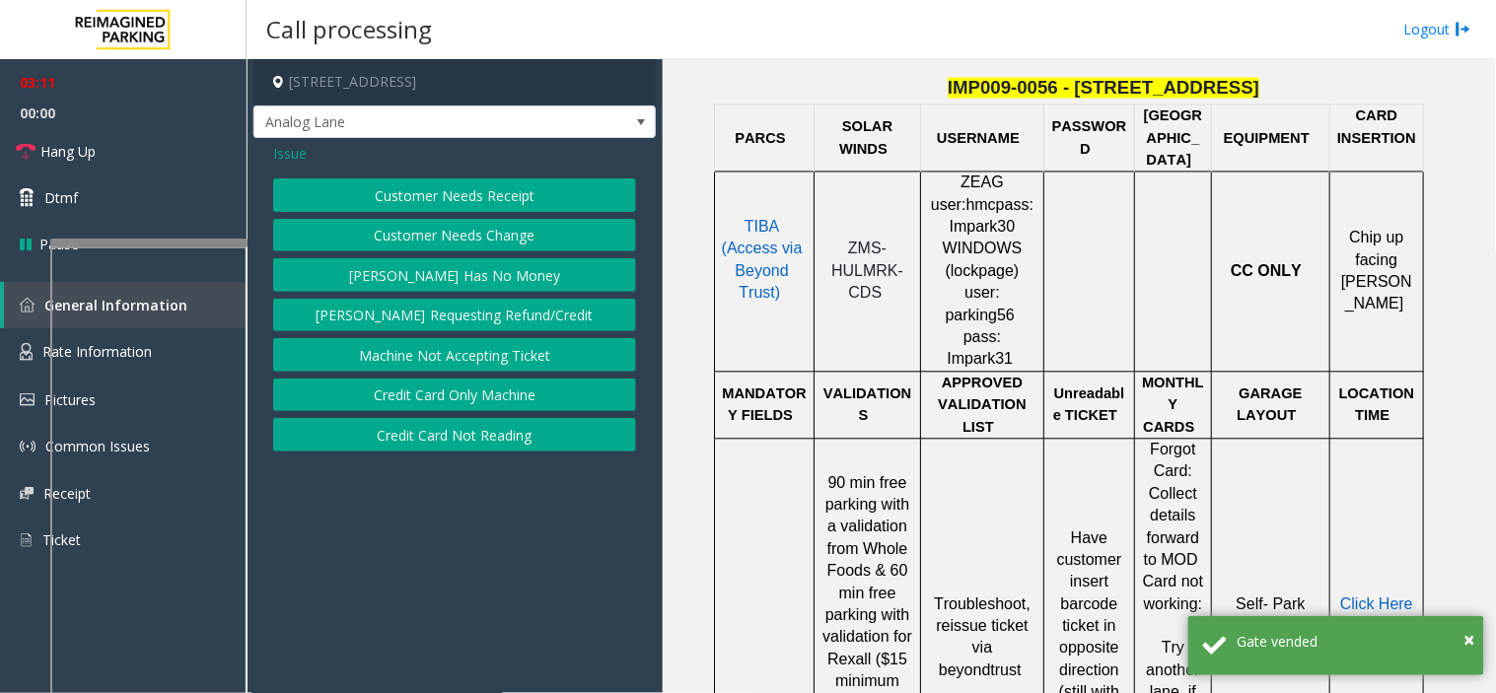
click at [404, 391] on button "Credit Card Only Machine" at bounding box center [454, 396] width 363 height 34
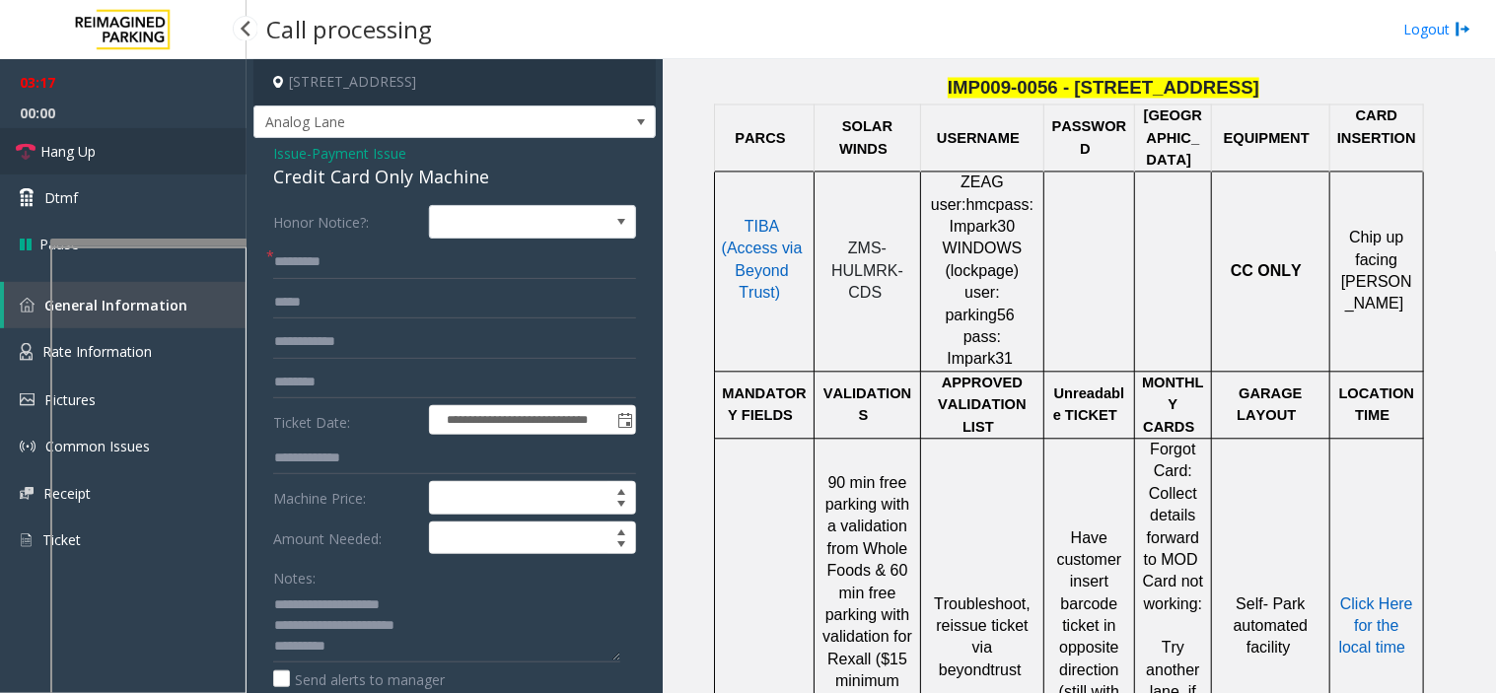
click at [168, 166] on link "Hang Up" at bounding box center [123, 151] width 247 height 46
click at [474, 629] on textarea at bounding box center [446, 626] width 347 height 74
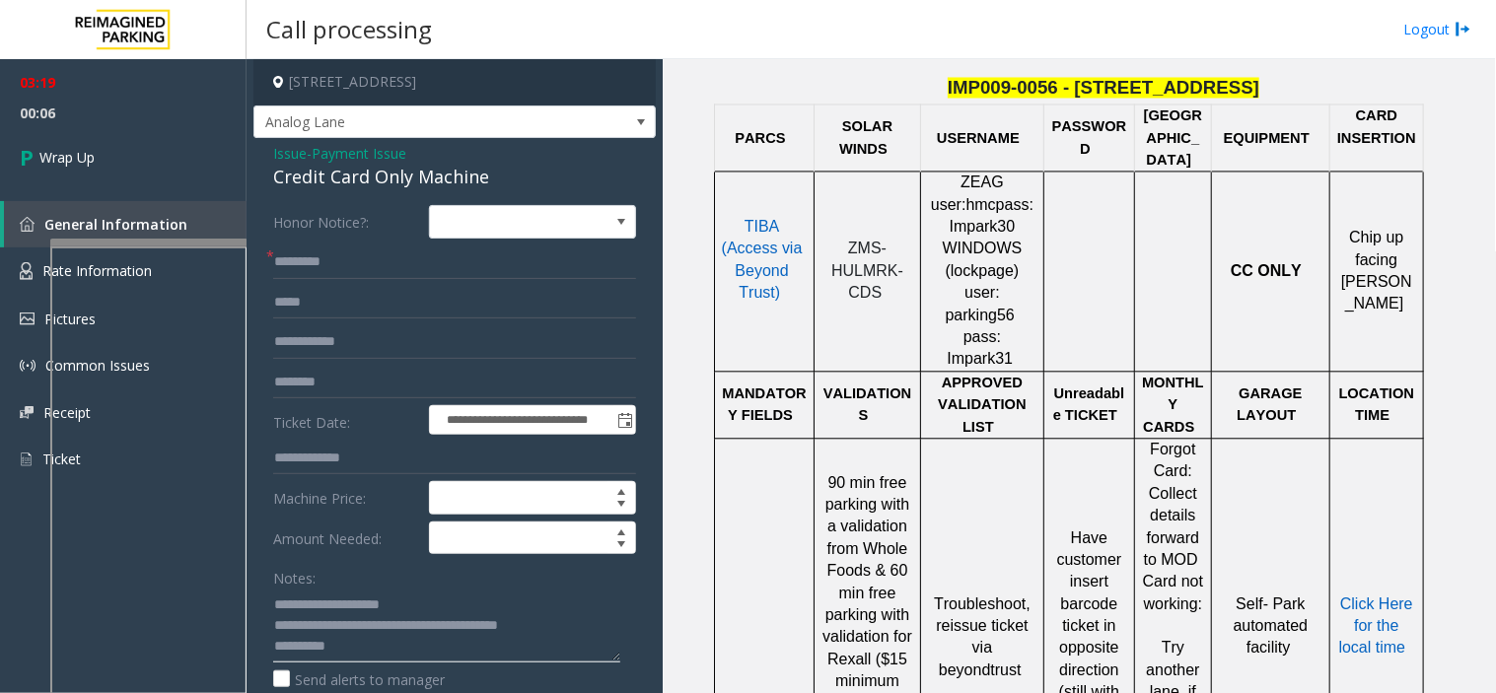
click at [474, 642] on textarea at bounding box center [446, 626] width 347 height 74
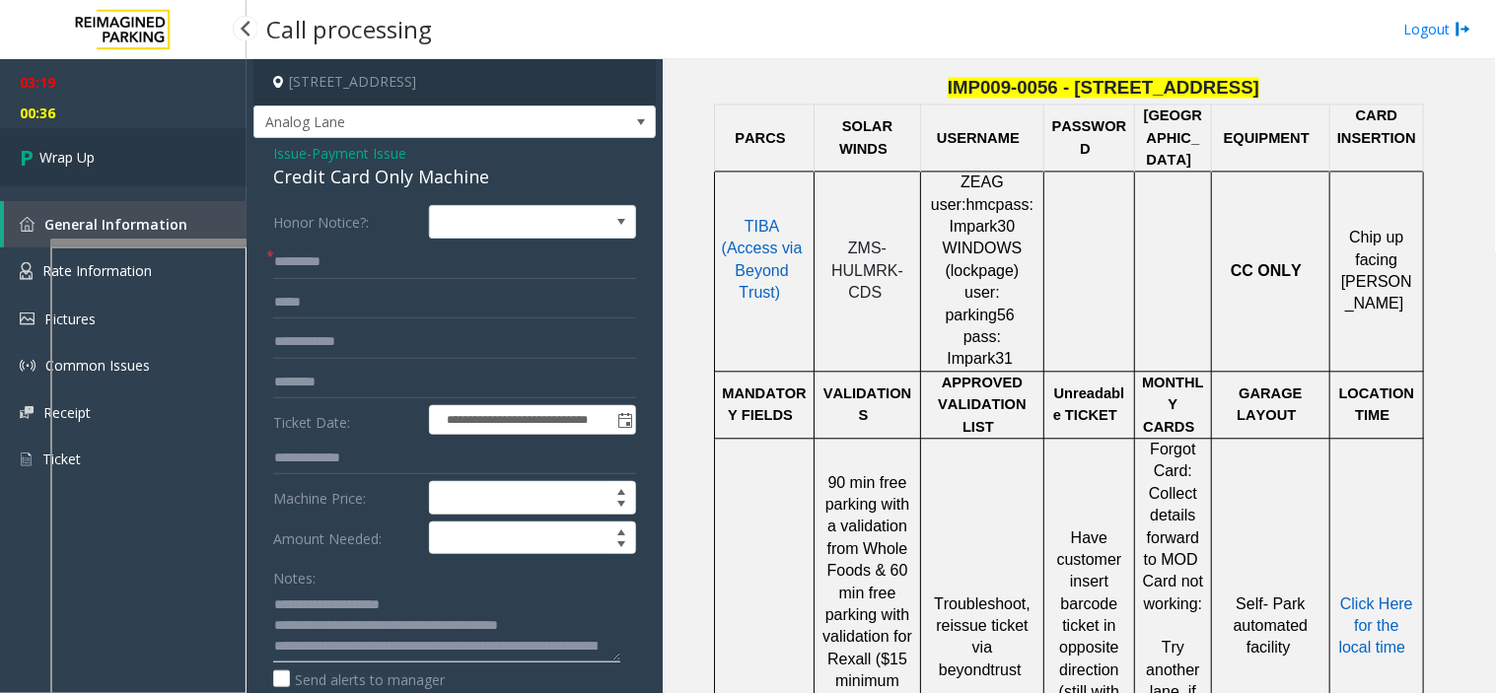
type textarea "**********"
click at [114, 161] on link "Wrap Up" at bounding box center [123, 157] width 247 height 58
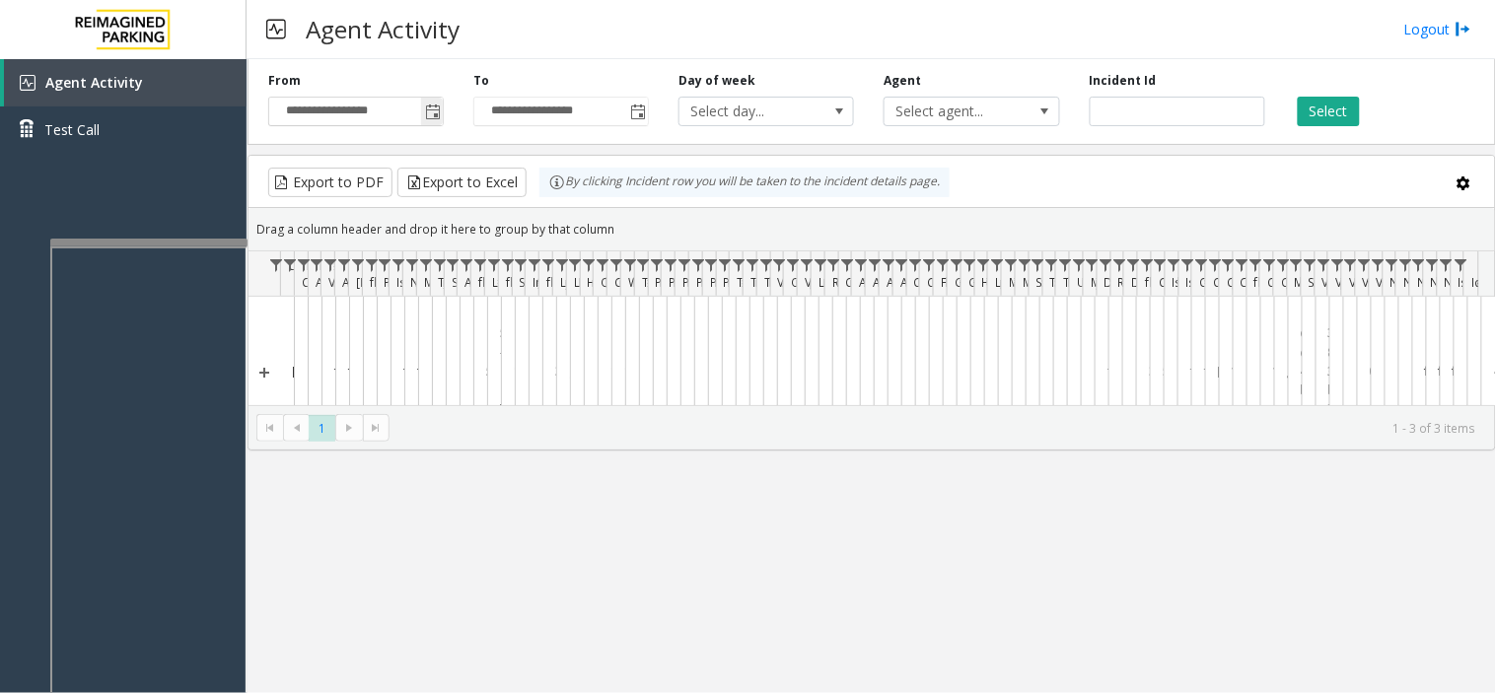
click at [438, 124] on span "Toggle popup" at bounding box center [432, 112] width 22 height 32
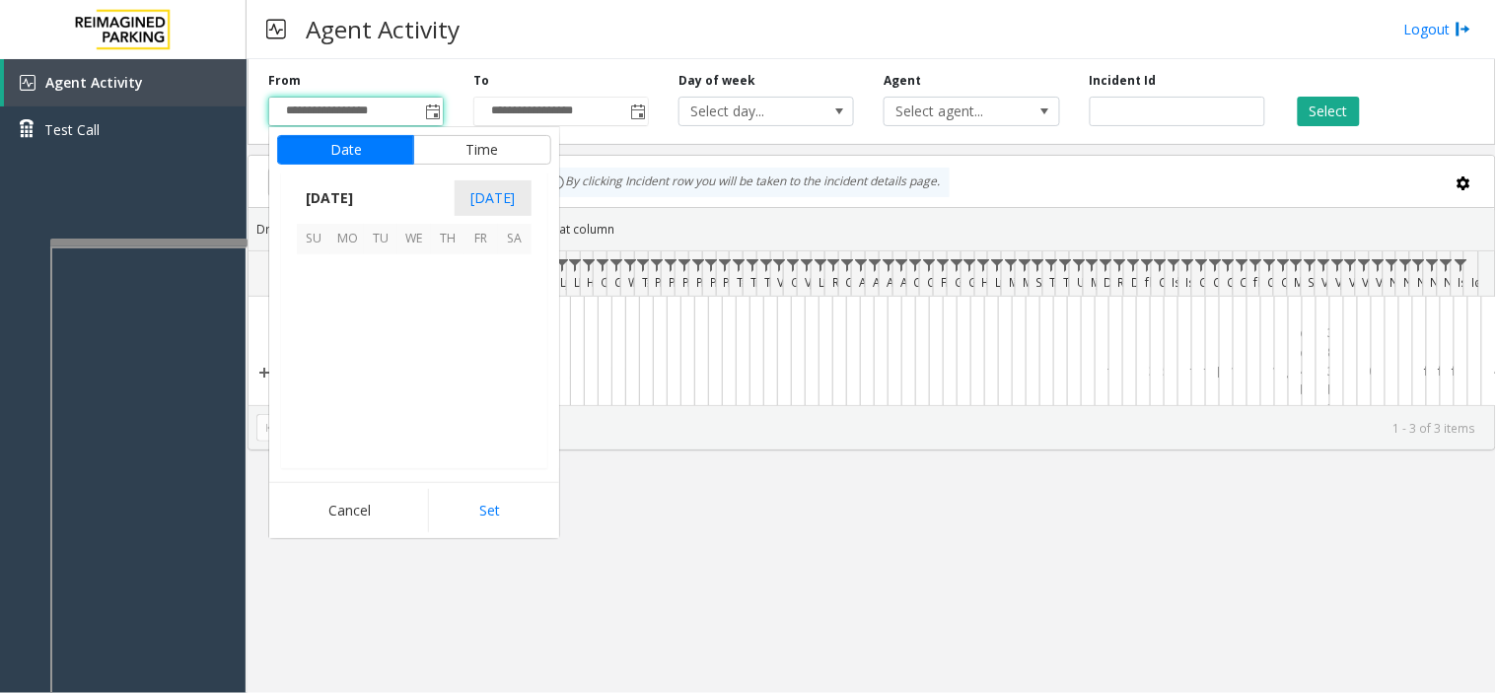
scroll to position [353815, 0]
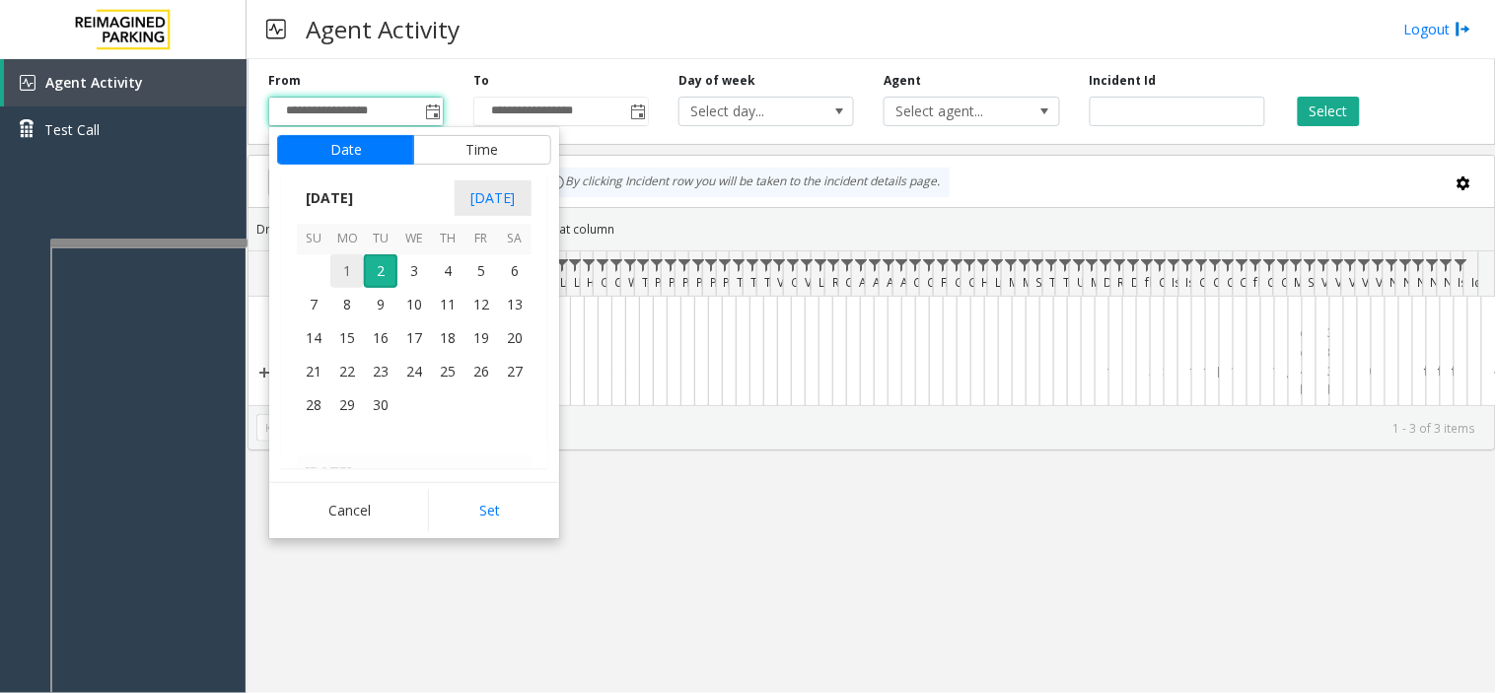
click at [338, 283] on span "1" at bounding box center [347, 271] width 34 height 34
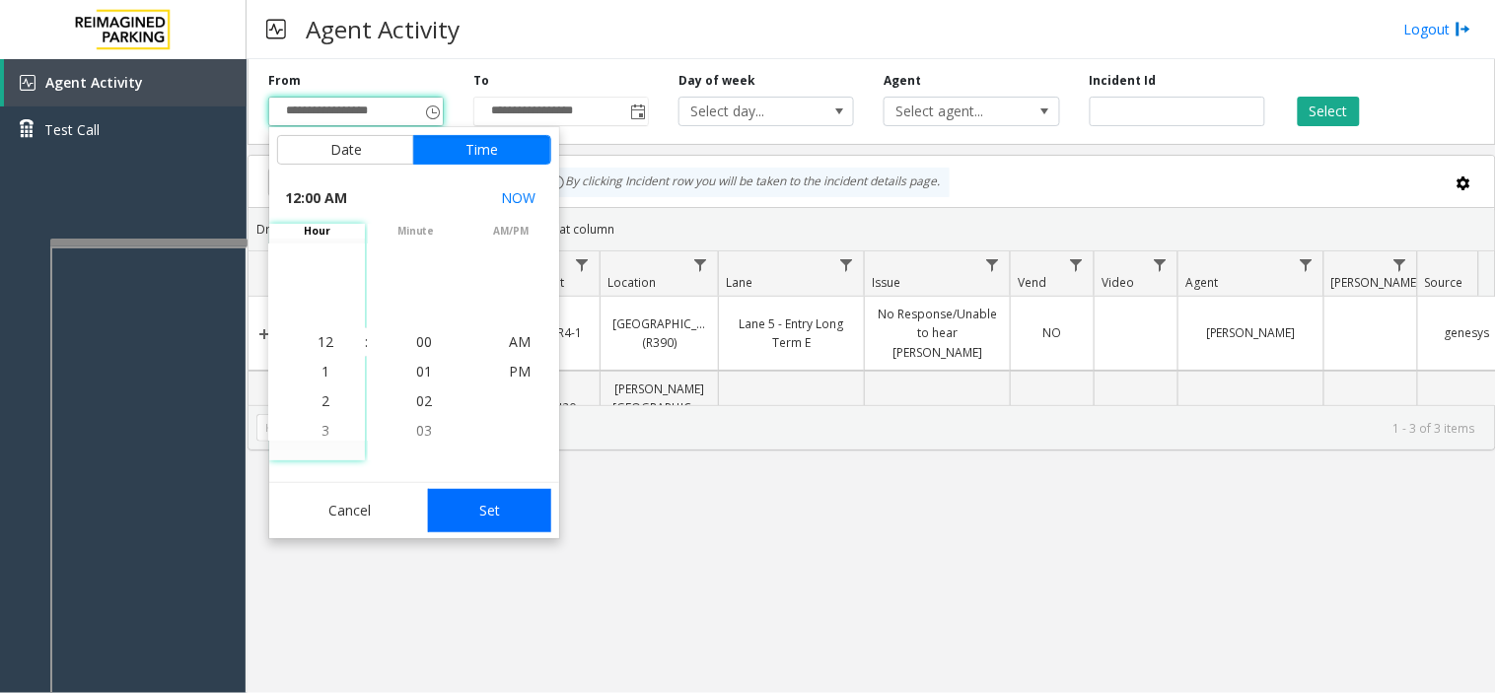
click at [527, 494] on button "Set" at bounding box center [490, 510] width 124 height 43
type input "**********"
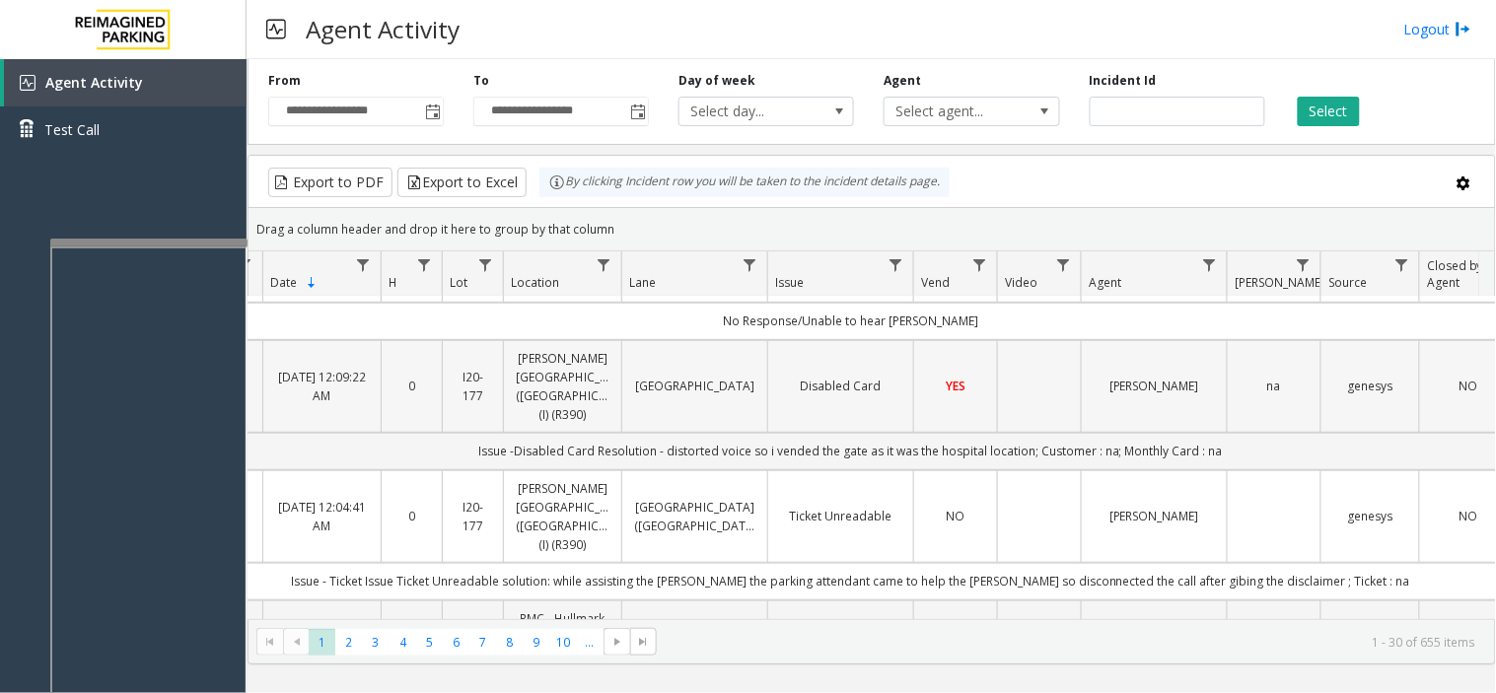
scroll to position [328, 97]
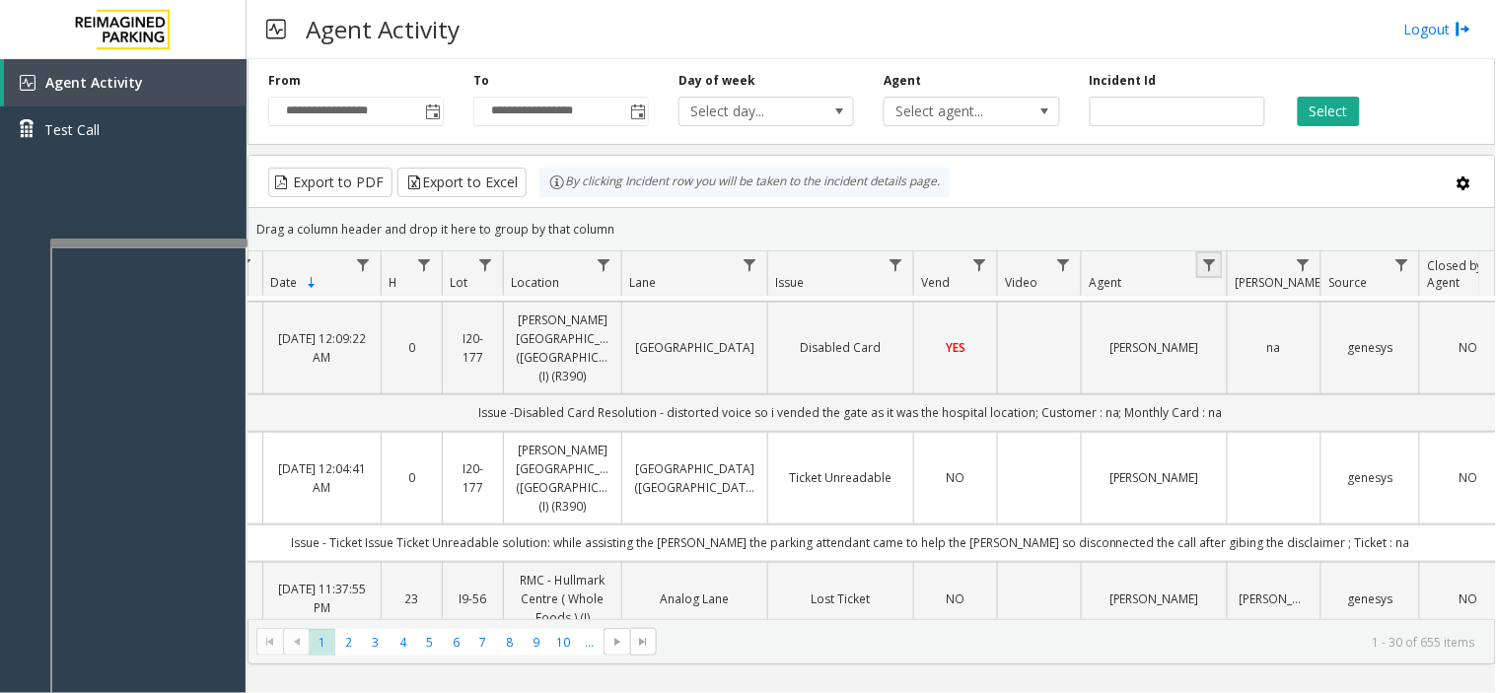
click at [1196, 274] on link "Data table" at bounding box center [1209, 264] width 27 height 27
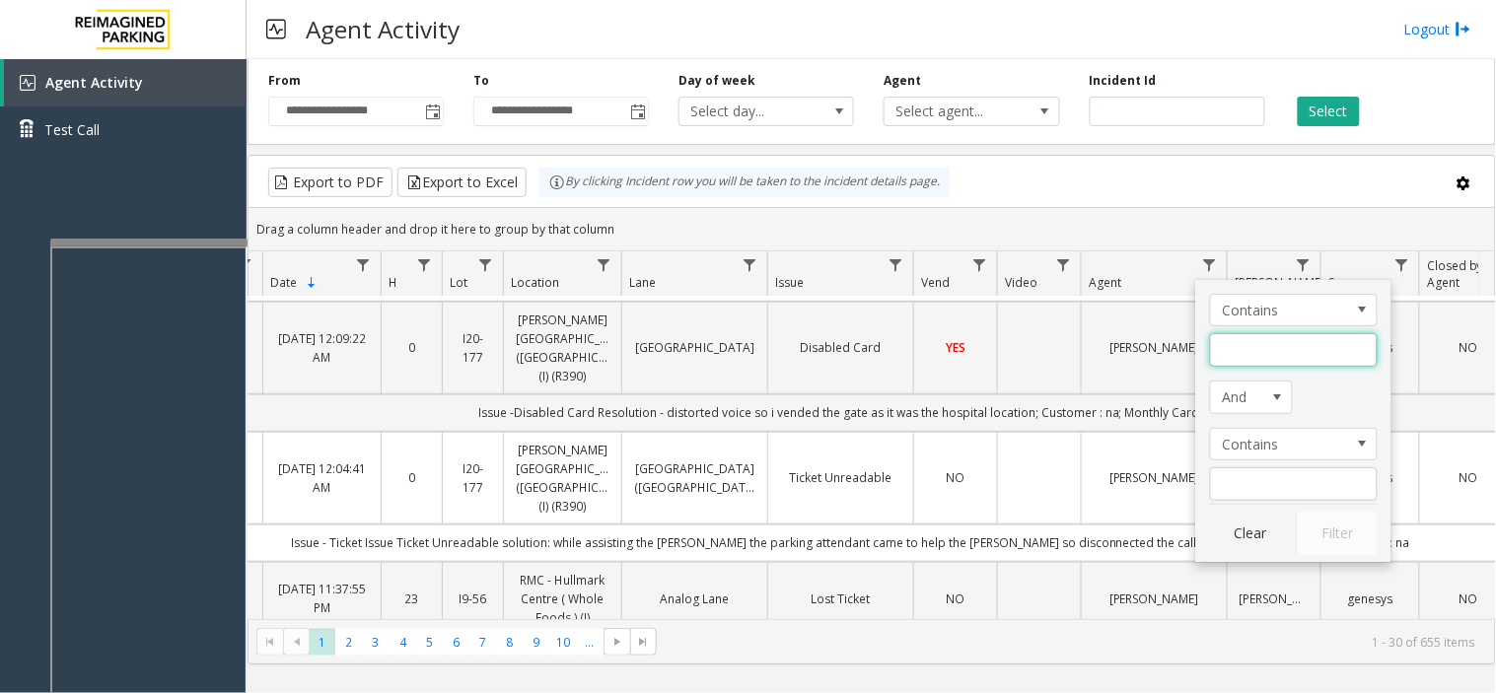
click at [1214, 340] on input "Agent Filter" at bounding box center [1294, 350] width 168 height 34
type input "****"
click button "Filter" at bounding box center [1337, 533] width 81 height 43
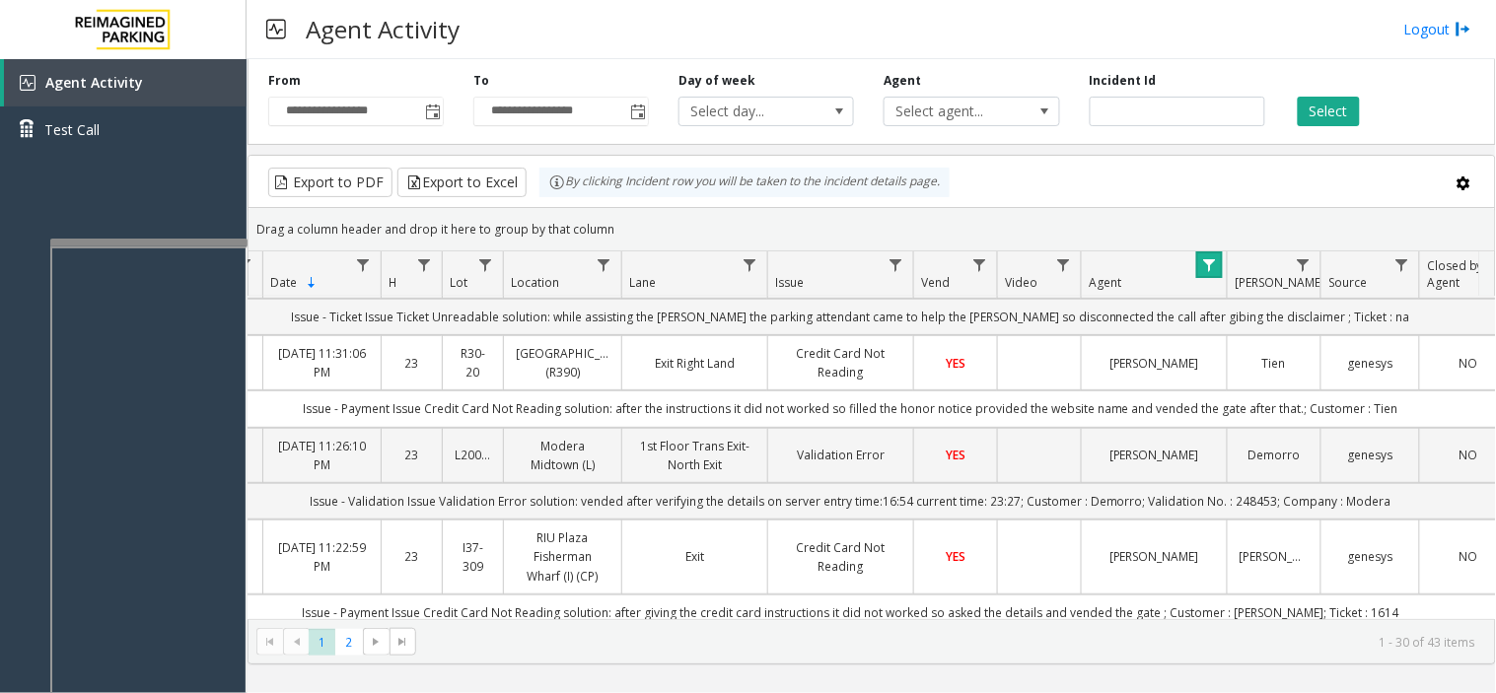
scroll to position [109, 97]
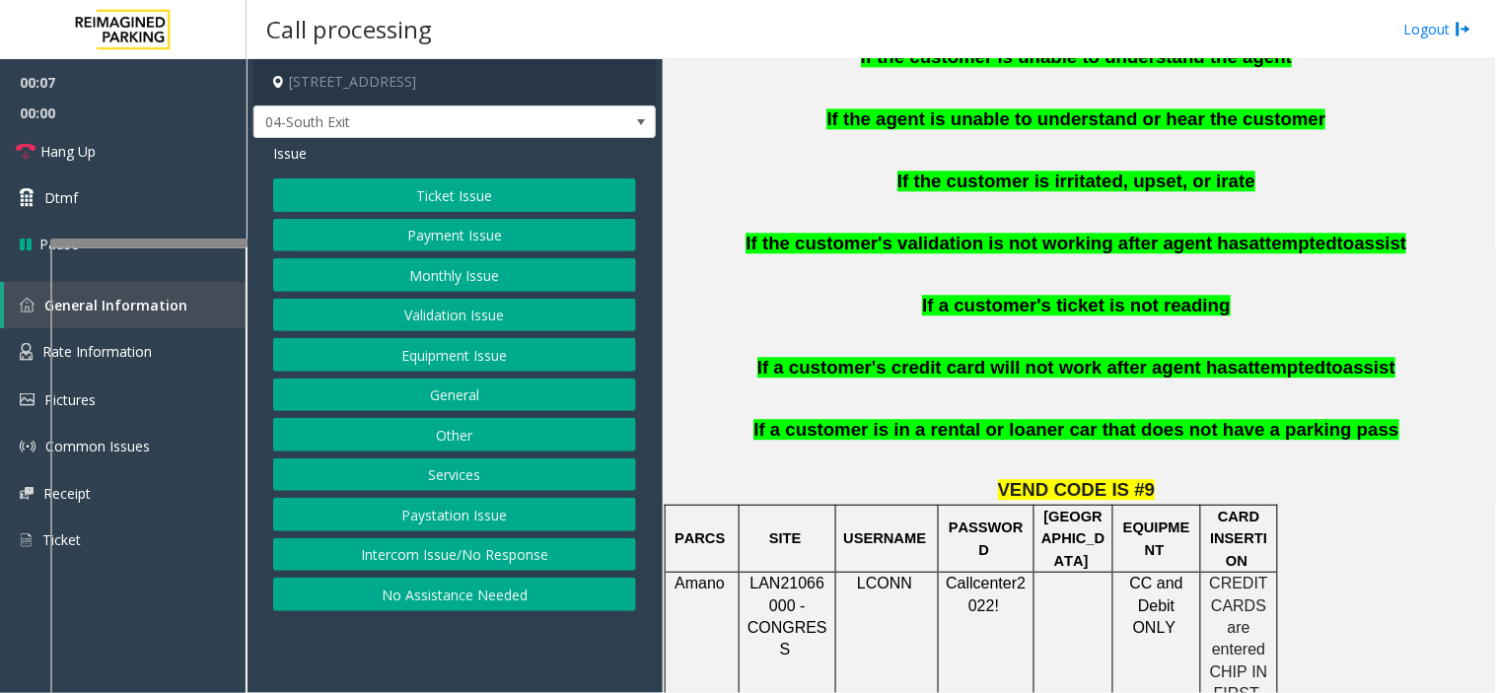
scroll to position [1643, 0]
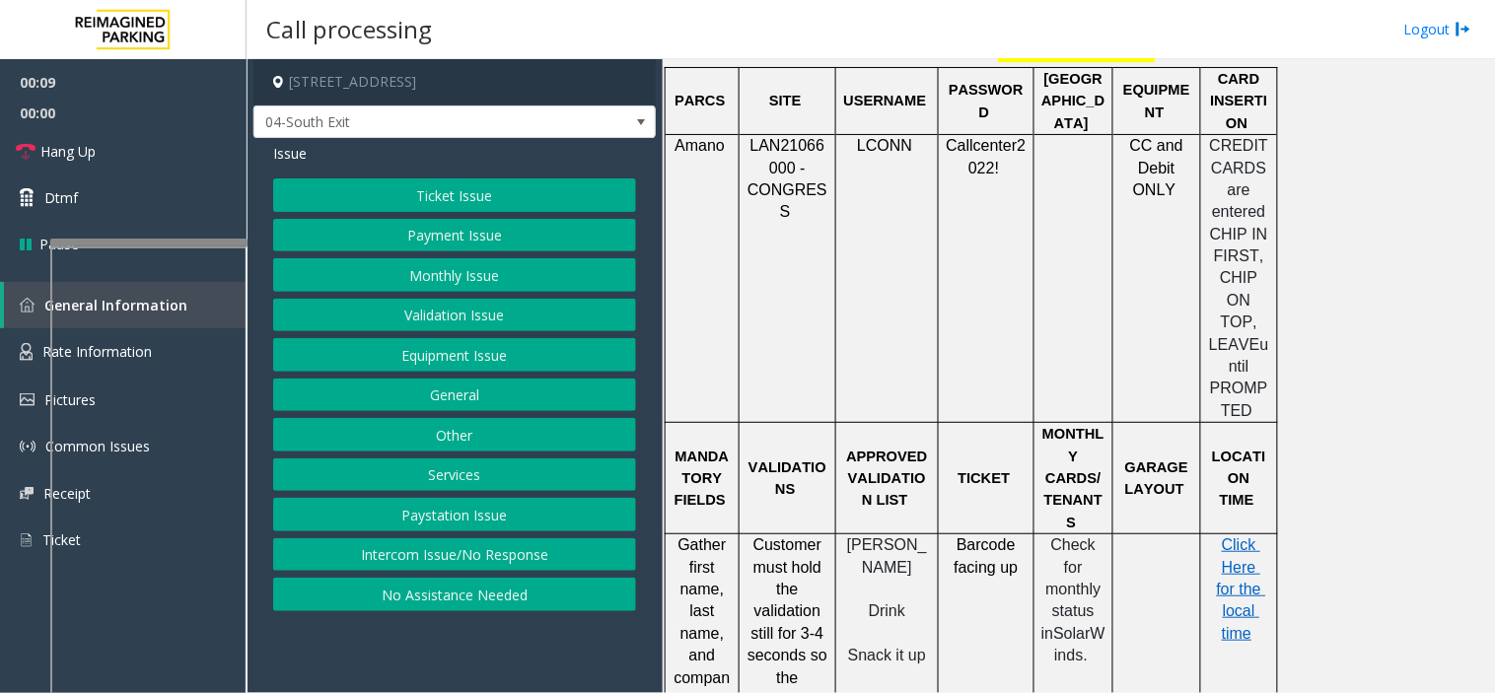
click at [425, 563] on button "Intercom Issue/No Response" at bounding box center [454, 555] width 363 height 34
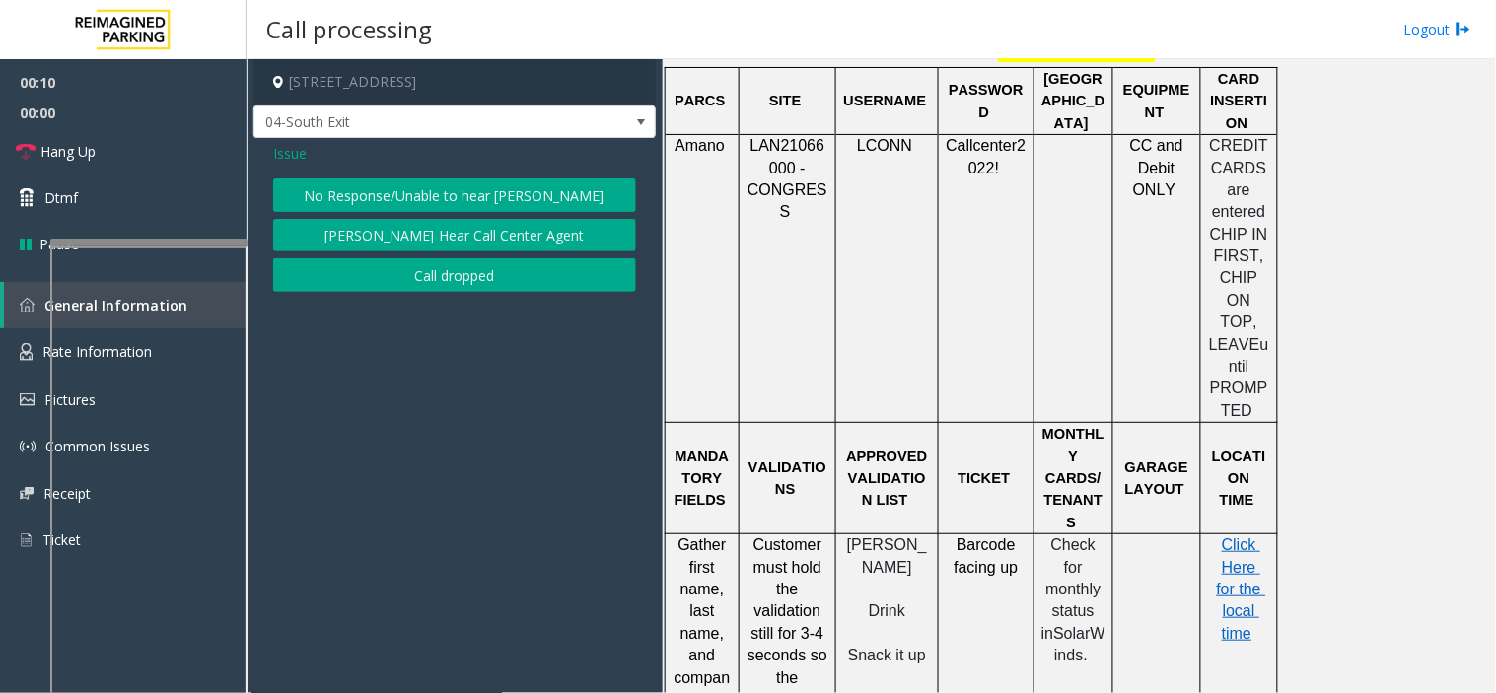
click at [379, 191] on button "No Response/Unable to hear [PERSON_NAME]" at bounding box center [454, 195] width 363 height 34
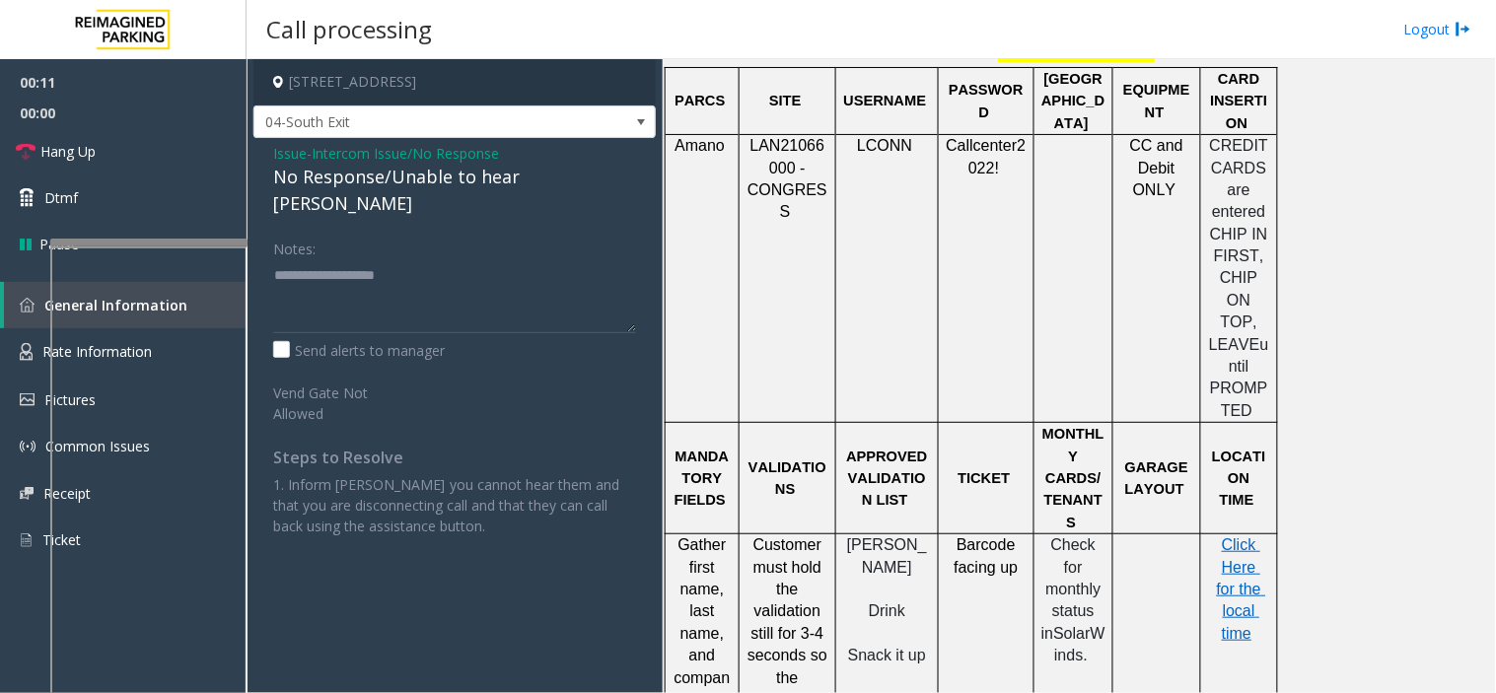
click at [377, 183] on div "No Response/Unable to hear [PERSON_NAME]" at bounding box center [454, 190] width 363 height 53
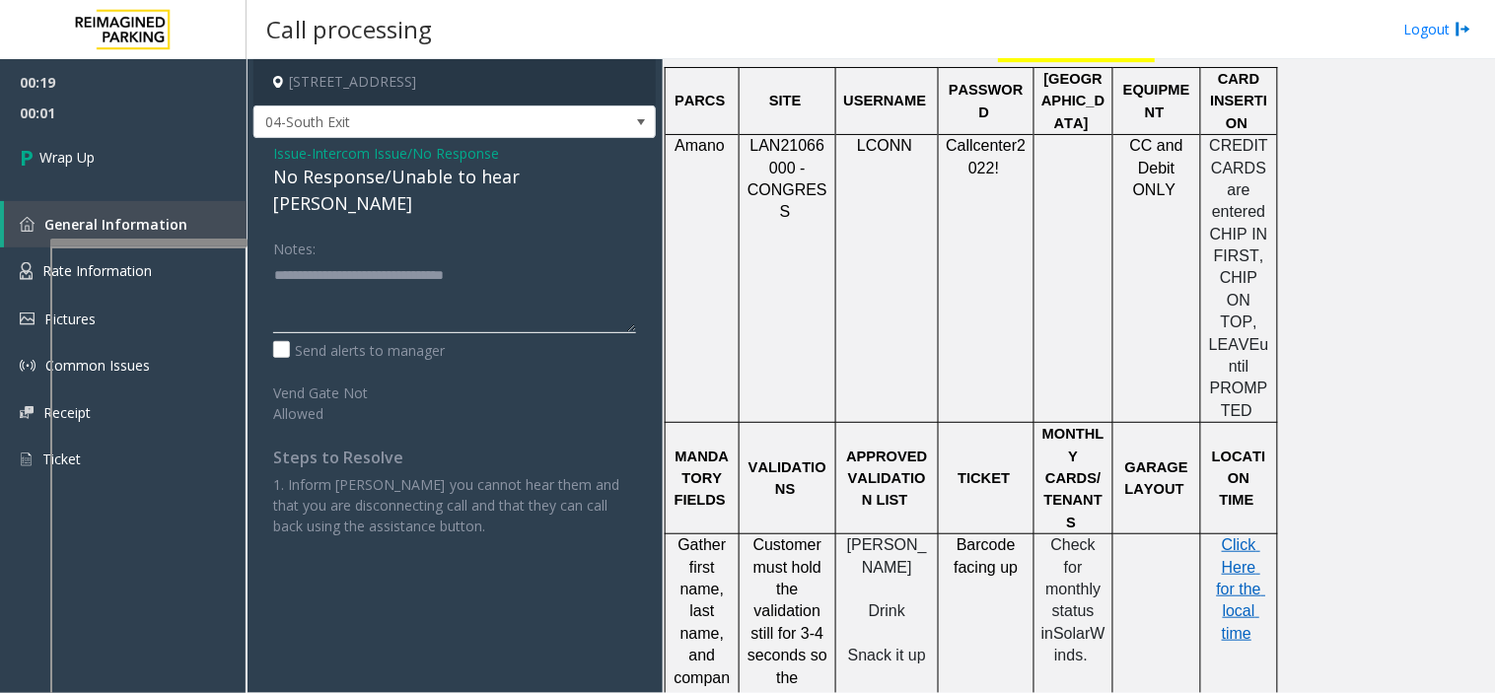
click at [555, 259] on textarea at bounding box center [454, 296] width 363 height 74
type textarea "**********"
click at [201, 175] on link "Wrap Up" at bounding box center [123, 157] width 247 height 58
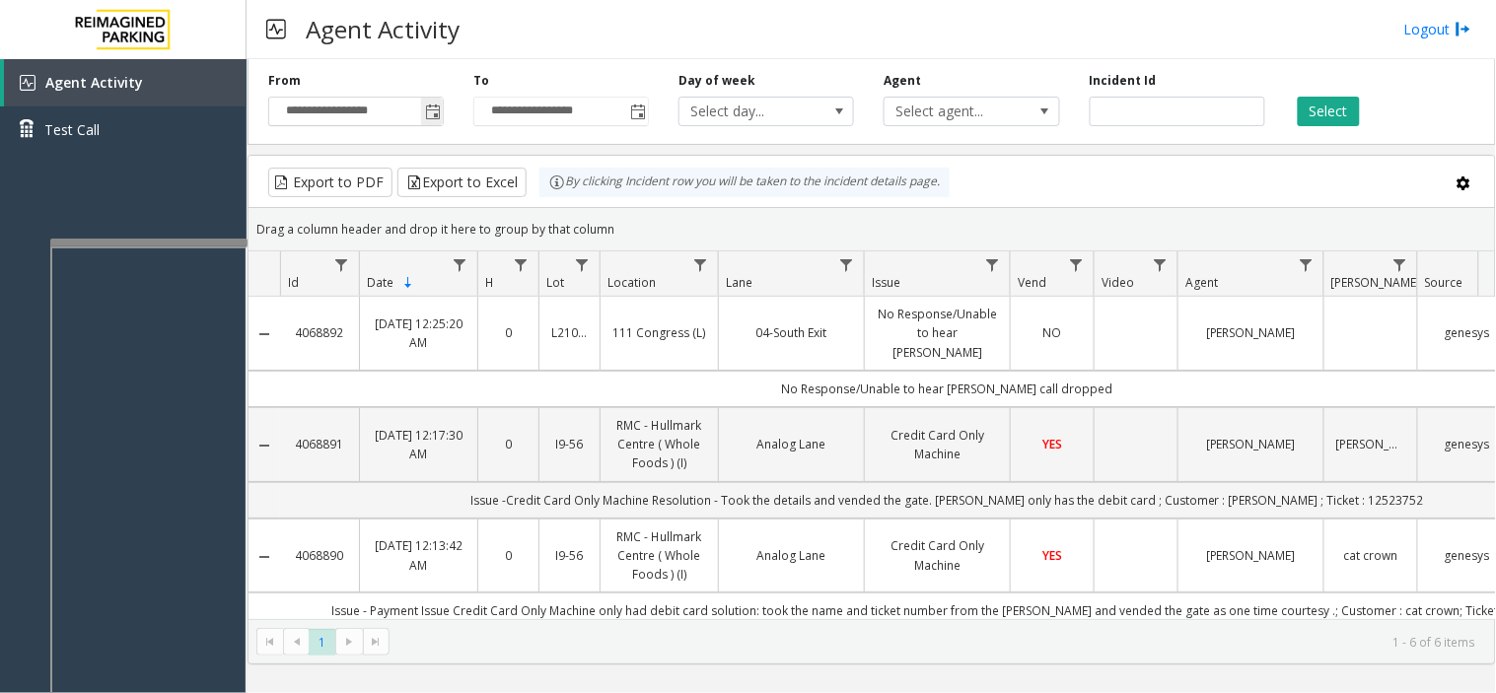
click at [438, 109] on span "Toggle popup" at bounding box center [433, 113] width 16 height 16
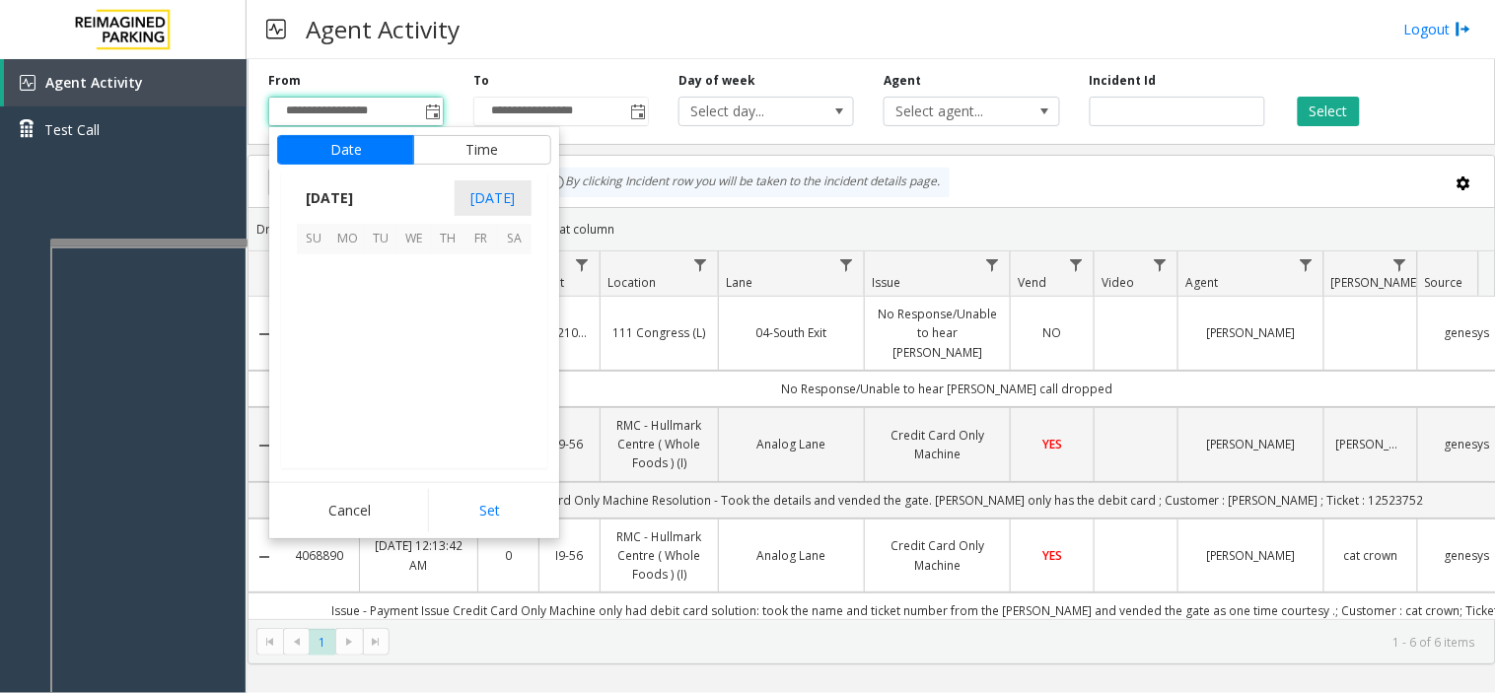
scroll to position [353815, 0]
click at [353, 190] on span "September 2025" at bounding box center [329, 198] width 65 height 30
click at [318, 331] on span "Sep" at bounding box center [320, 335] width 47 height 47
click at [353, 201] on span "September 2025" at bounding box center [329, 198] width 65 height 30
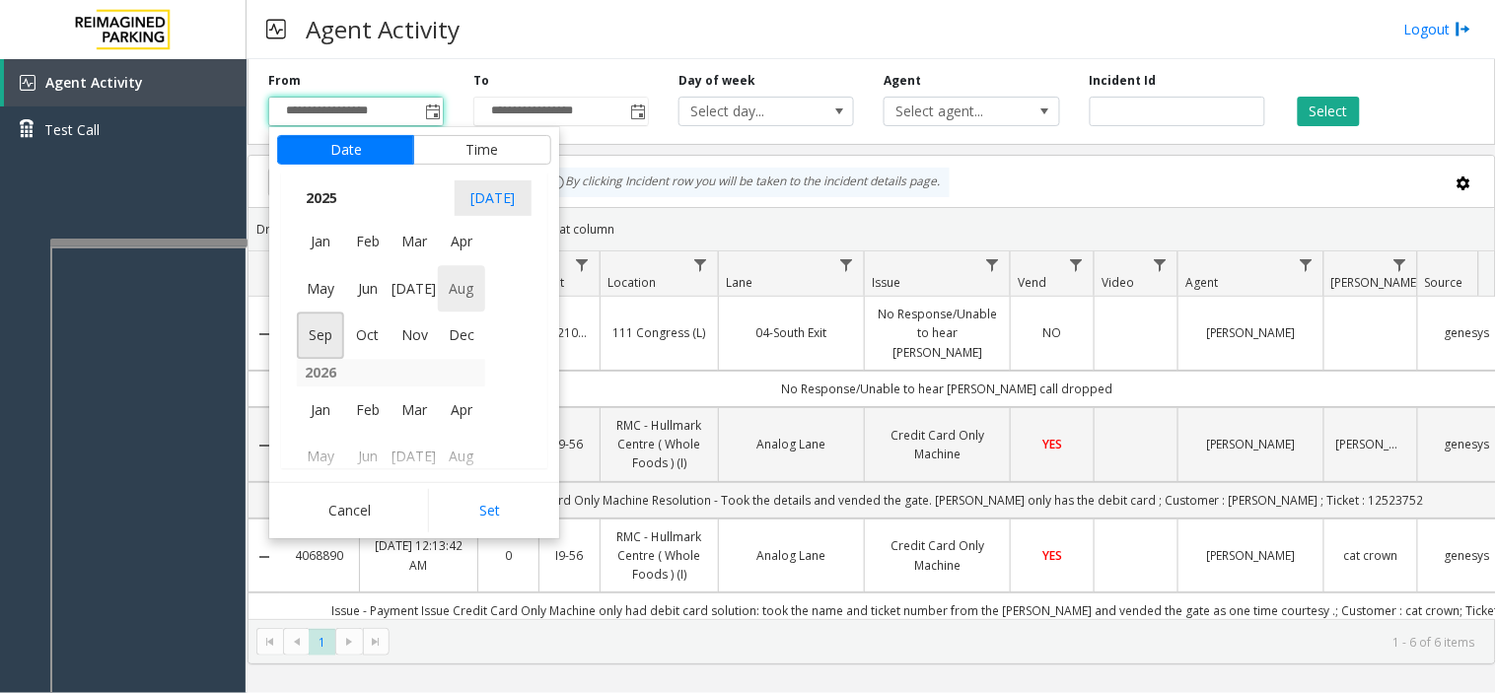
click at [446, 296] on span "Aug" at bounding box center [461, 288] width 47 height 47
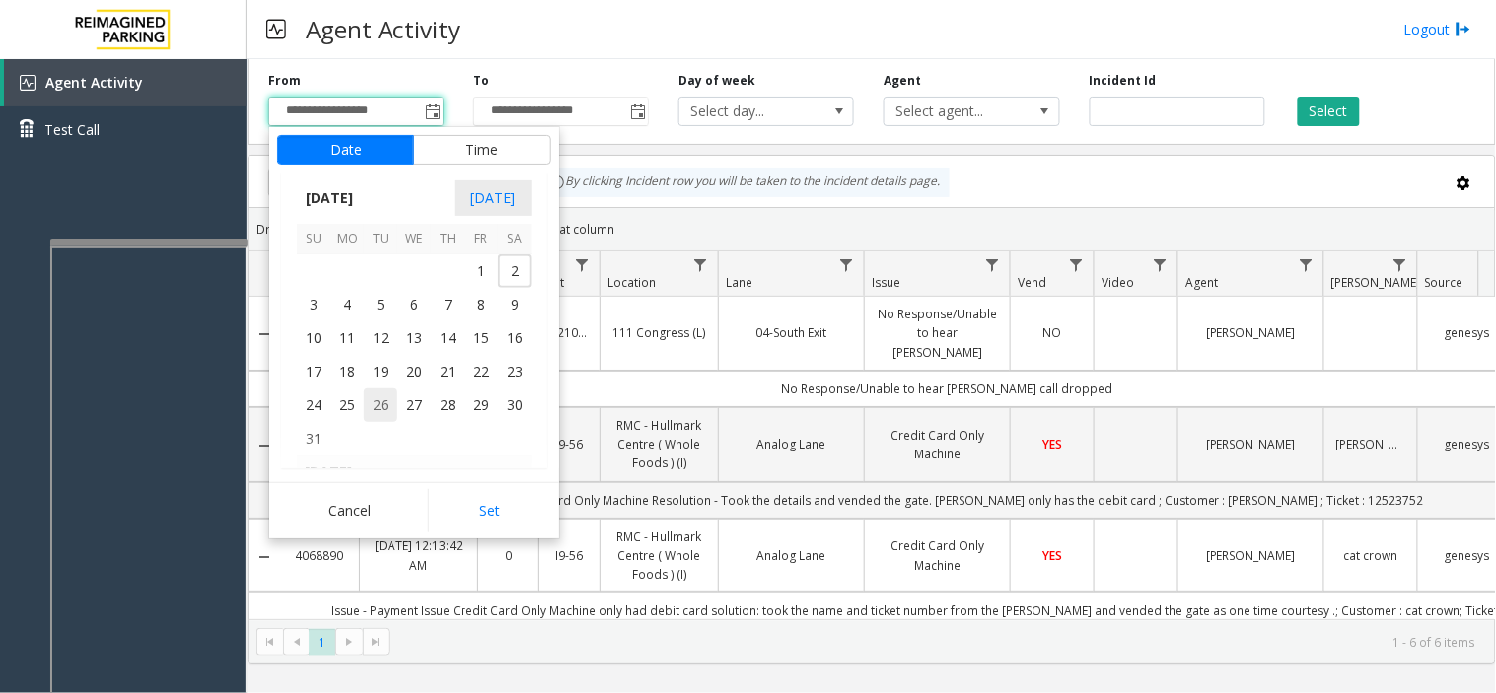
click at [370, 399] on span "26" at bounding box center [381, 405] width 34 height 34
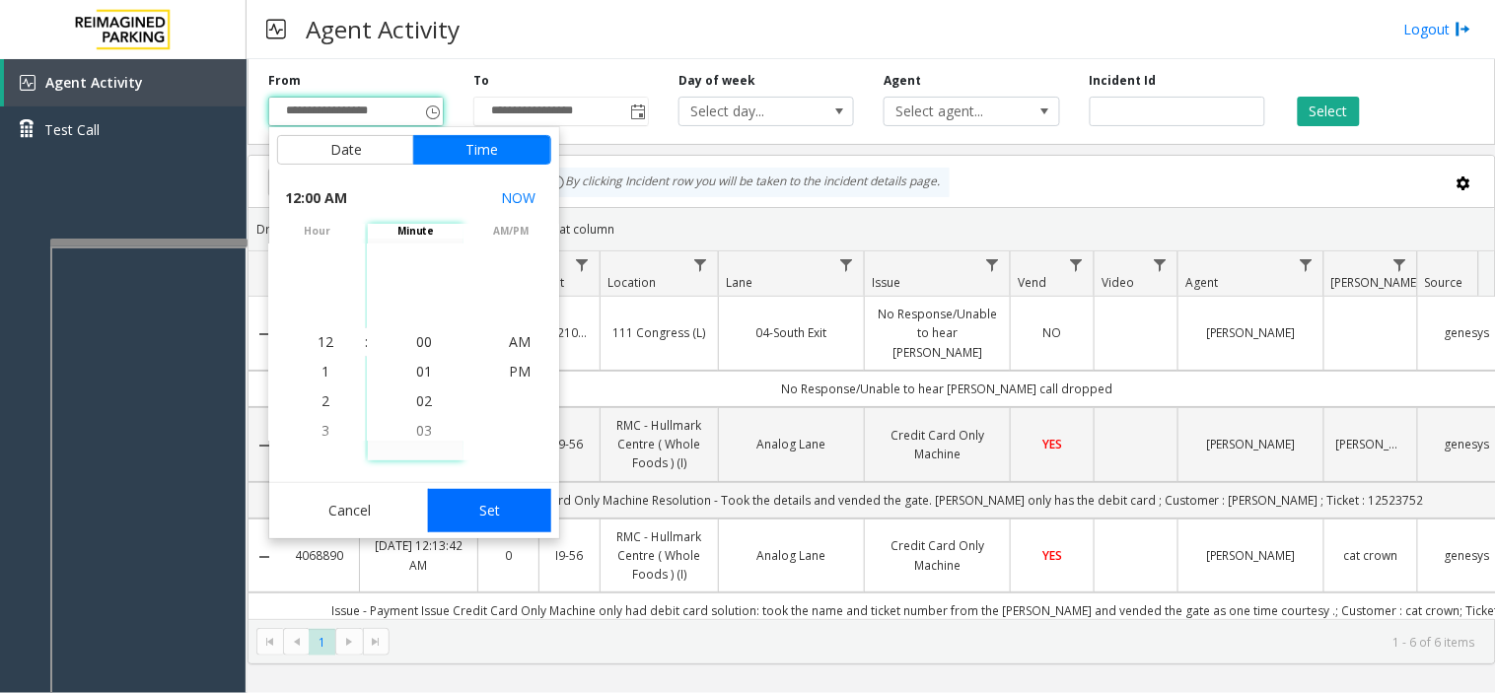
click at [483, 501] on button "Set" at bounding box center [490, 510] width 124 height 43
type input "**********"
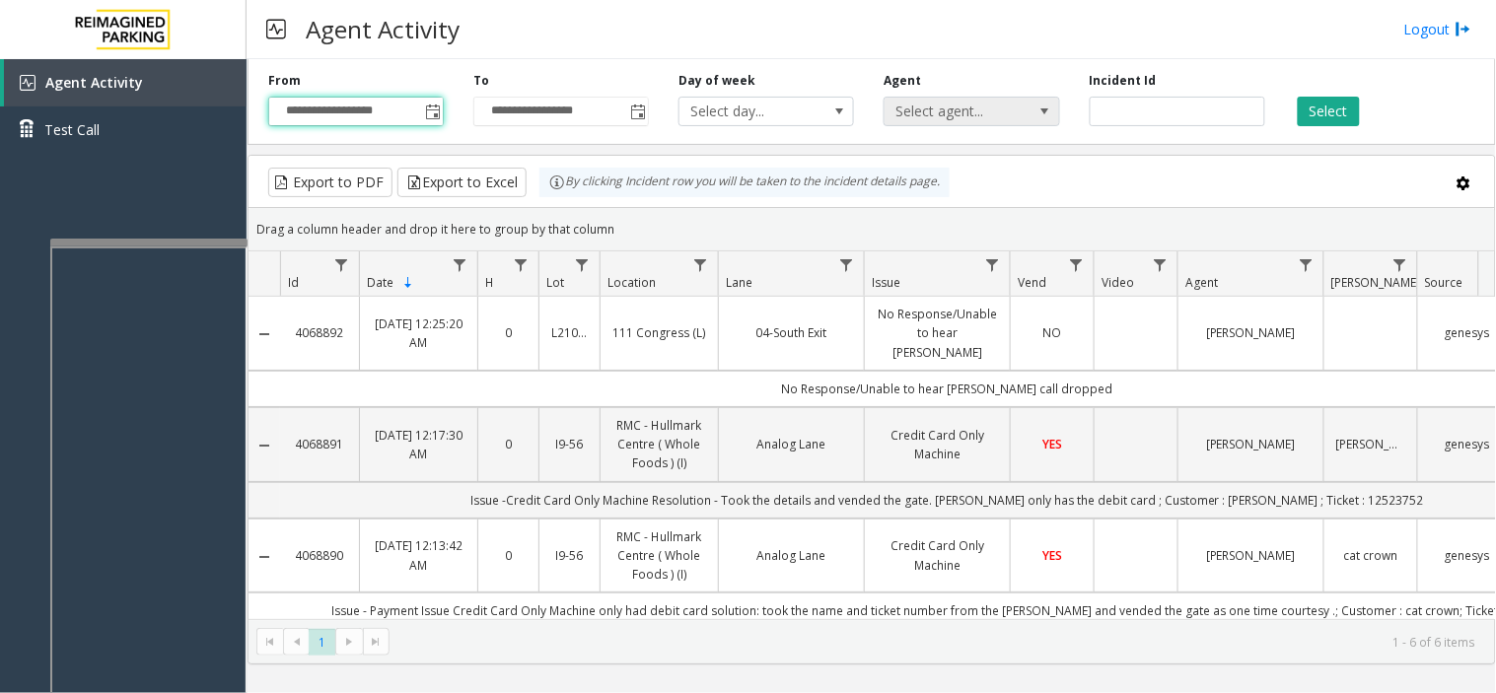
click at [935, 121] on span "Select agent..." at bounding box center [953, 112] width 139 height 28
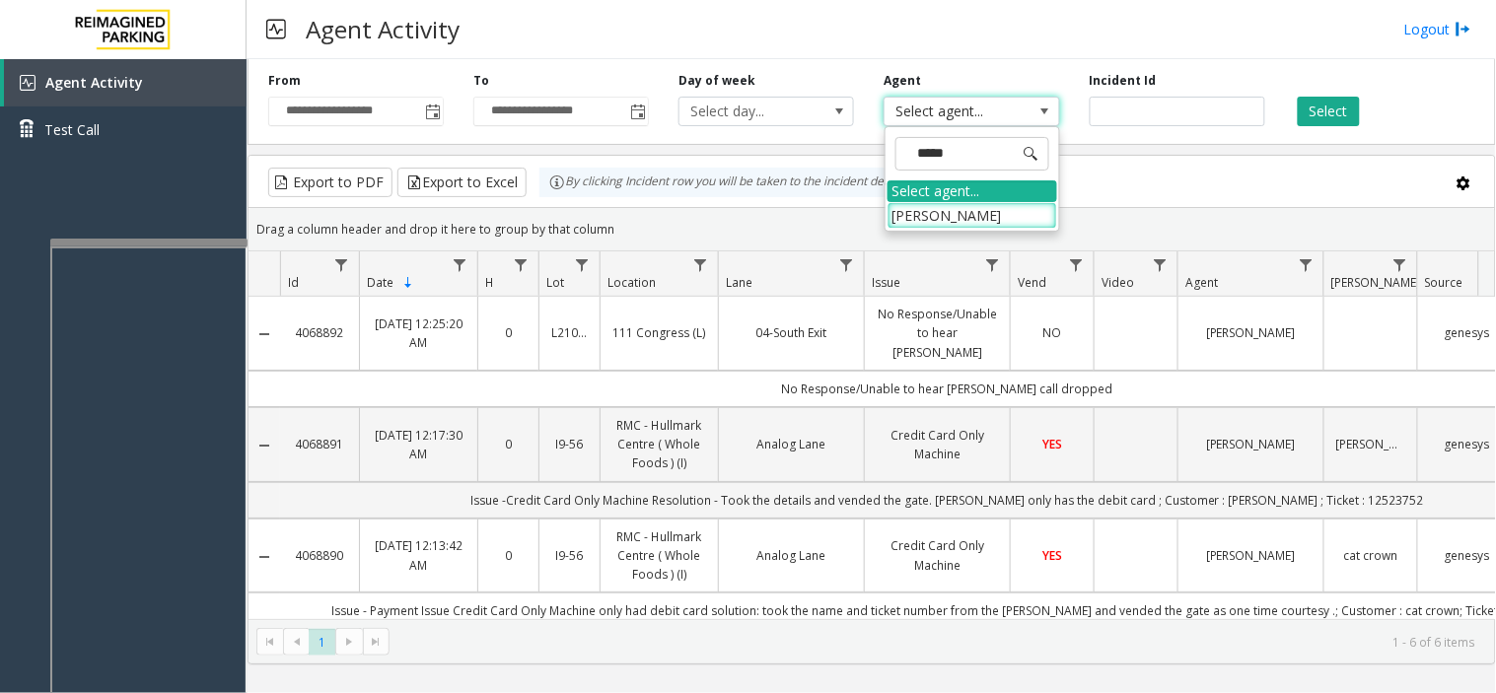
type input "******"
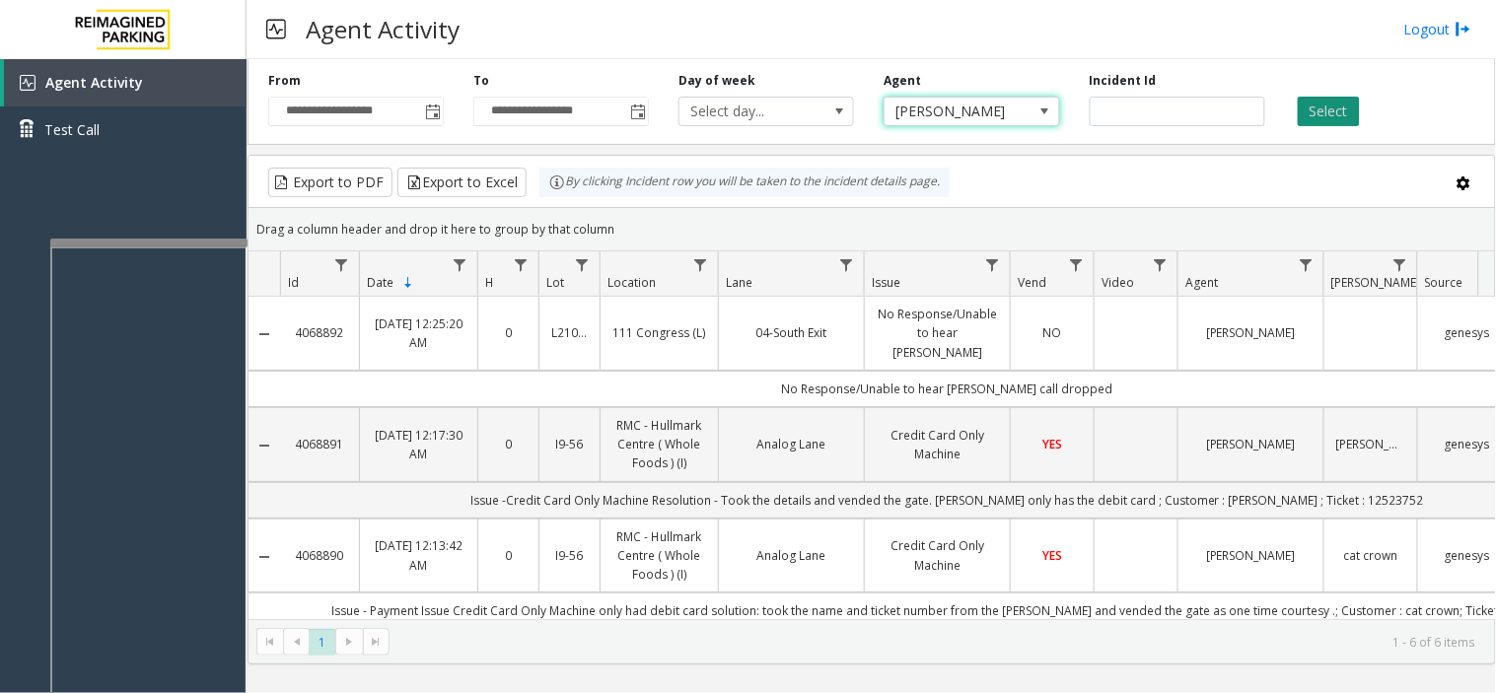
click at [1308, 118] on button "Select" at bounding box center [1329, 112] width 62 height 30
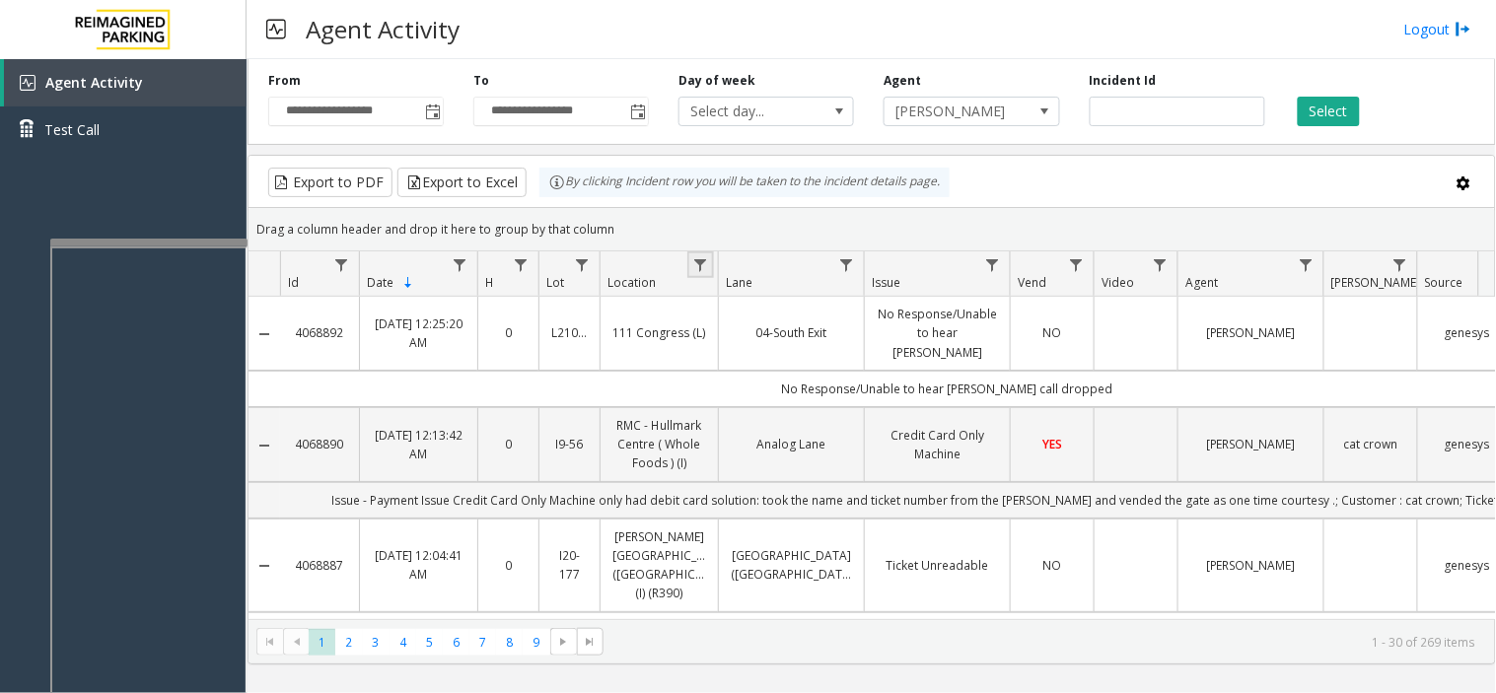
click at [692, 270] on link "Data table" at bounding box center [700, 264] width 27 height 27
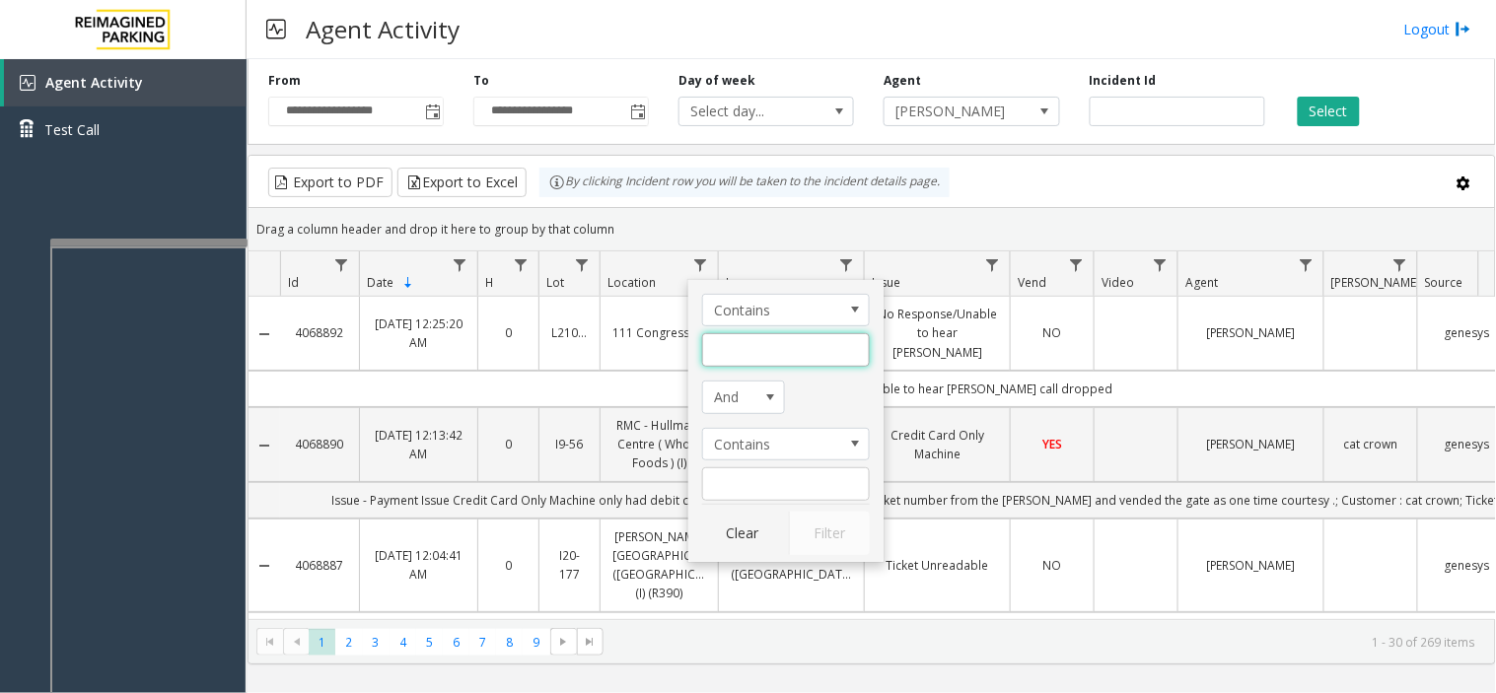
click at [738, 350] on input "Location Filter" at bounding box center [786, 350] width 168 height 34
type input "****"
click button "Filter" at bounding box center [829, 533] width 81 height 43
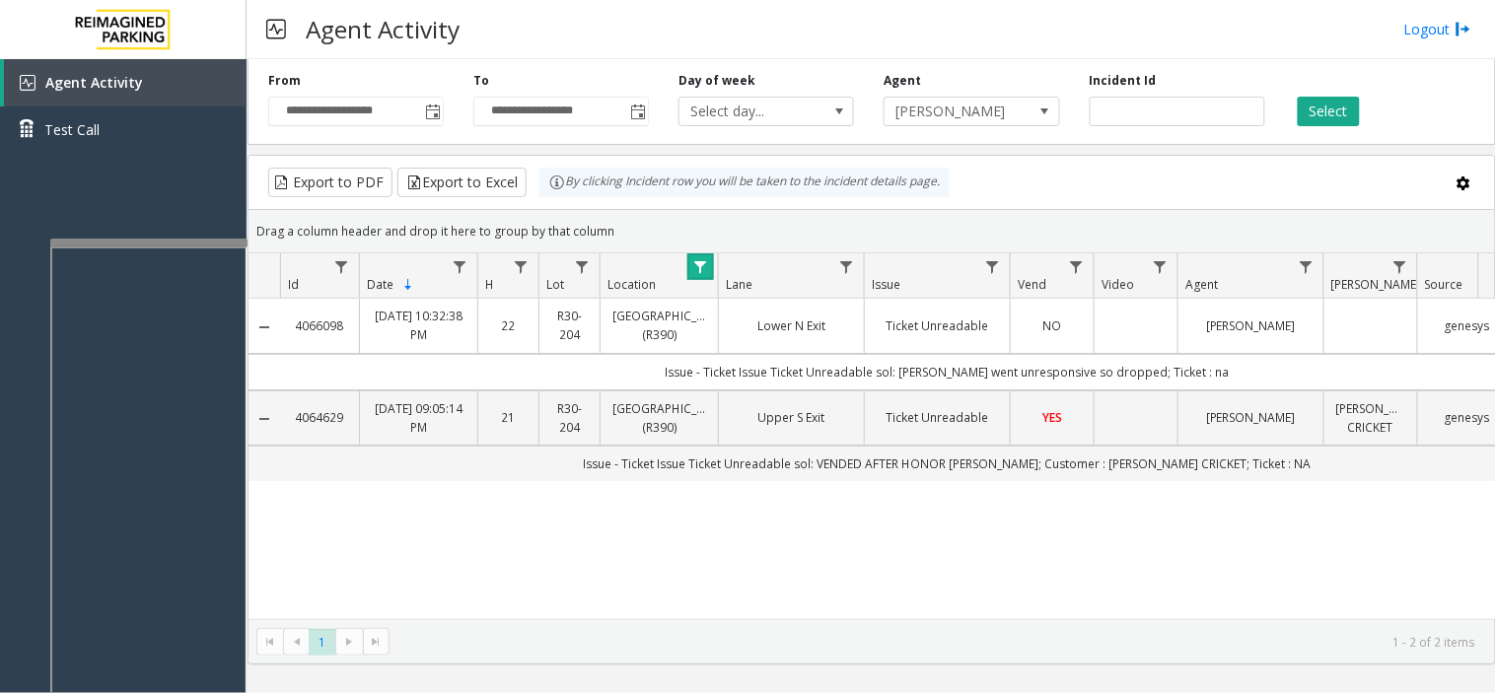
click at [698, 263] on span "Data table" at bounding box center [700, 267] width 16 height 16
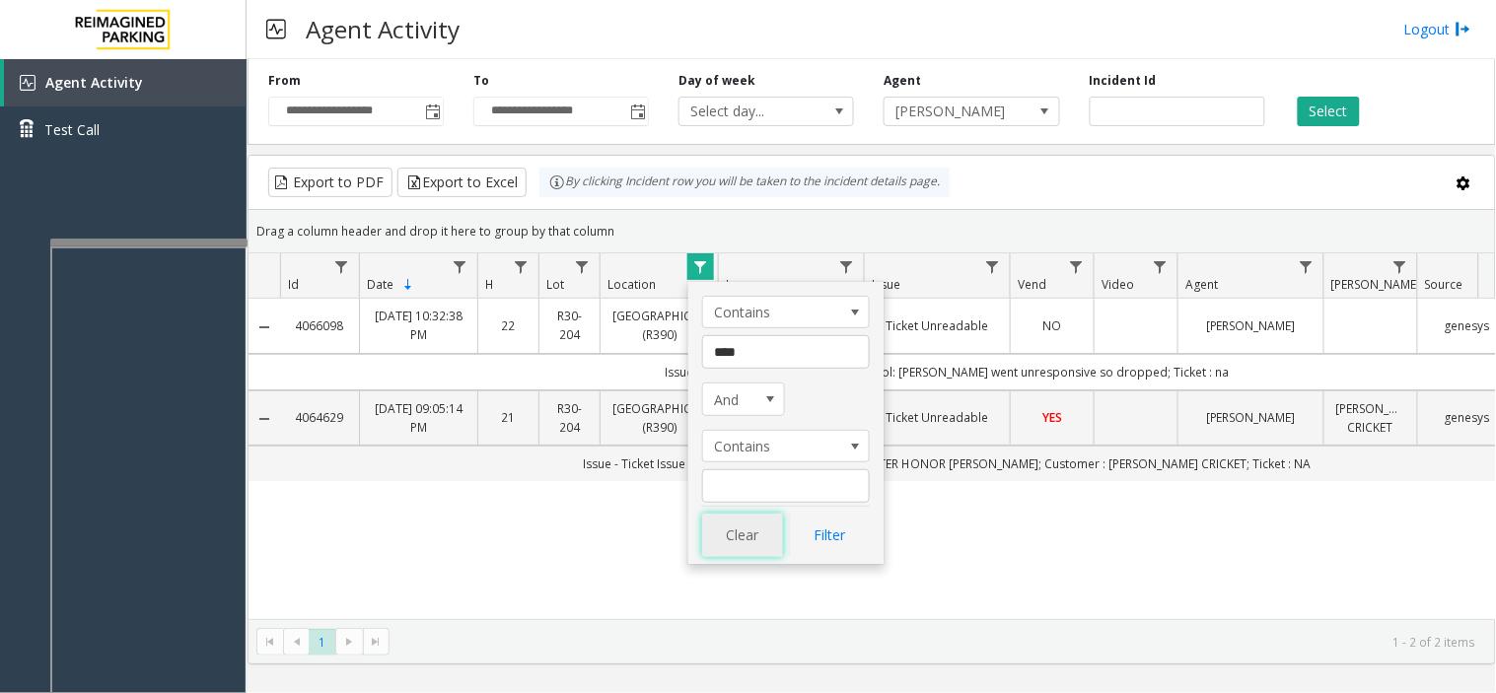
click at [752, 537] on button "Clear" at bounding box center [742, 535] width 81 height 43
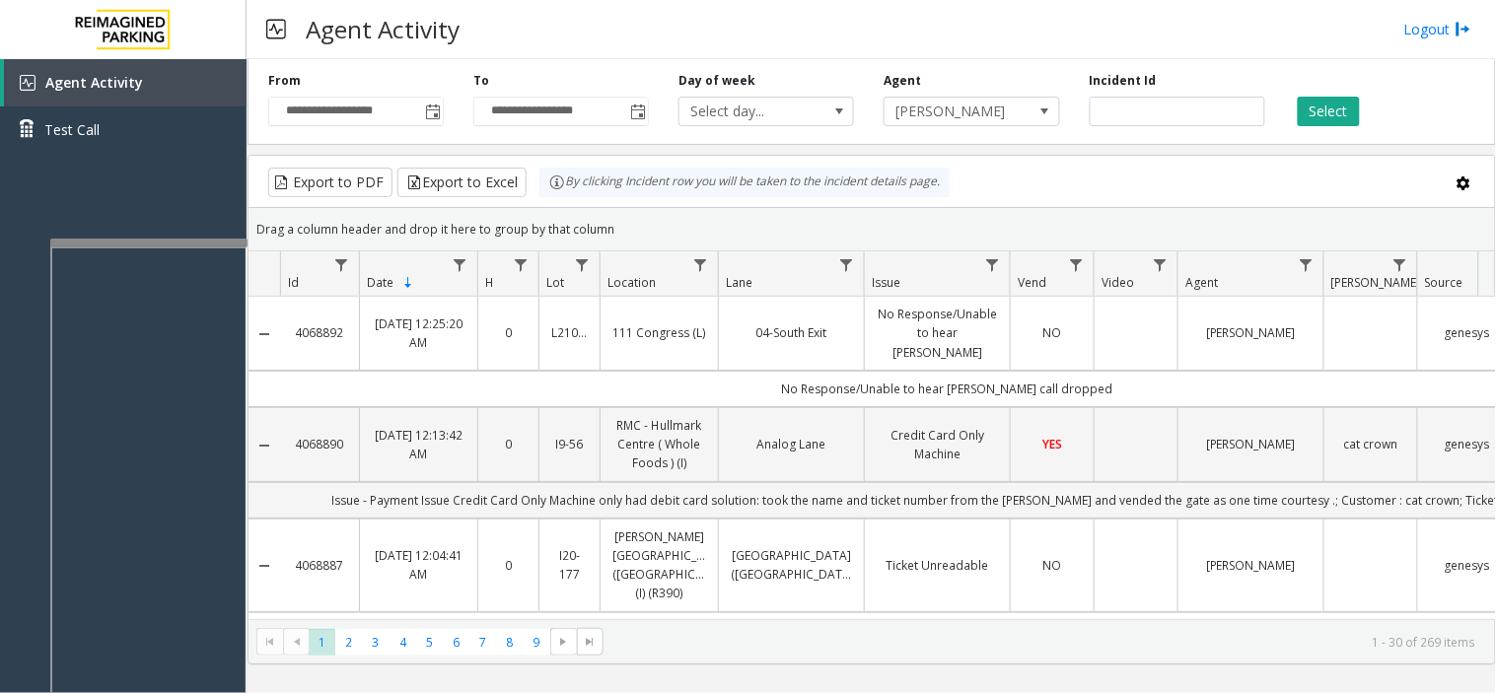
click at [438, 132] on div "**********" at bounding box center [871, 98] width 1248 height 94
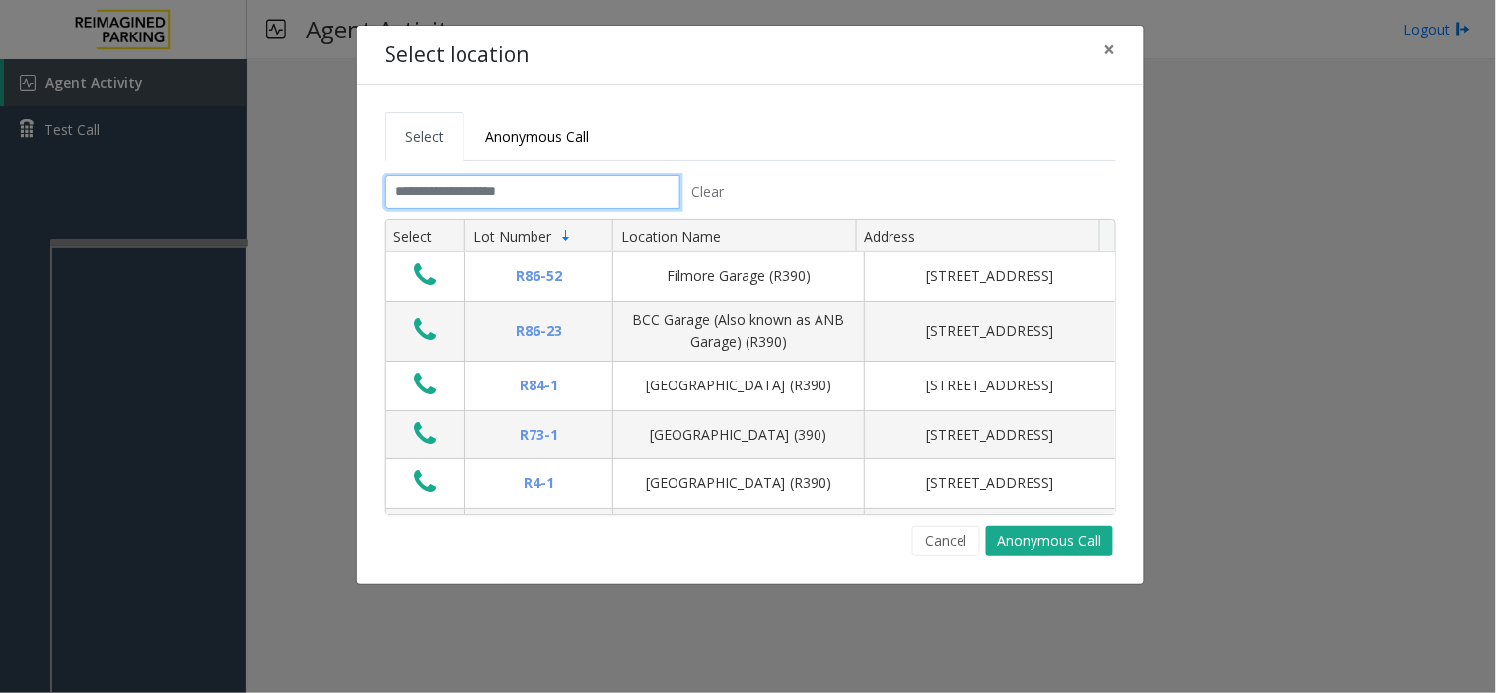
click at [454, 184] on input "text" at bounding box center [533, 193] width 296 height 34
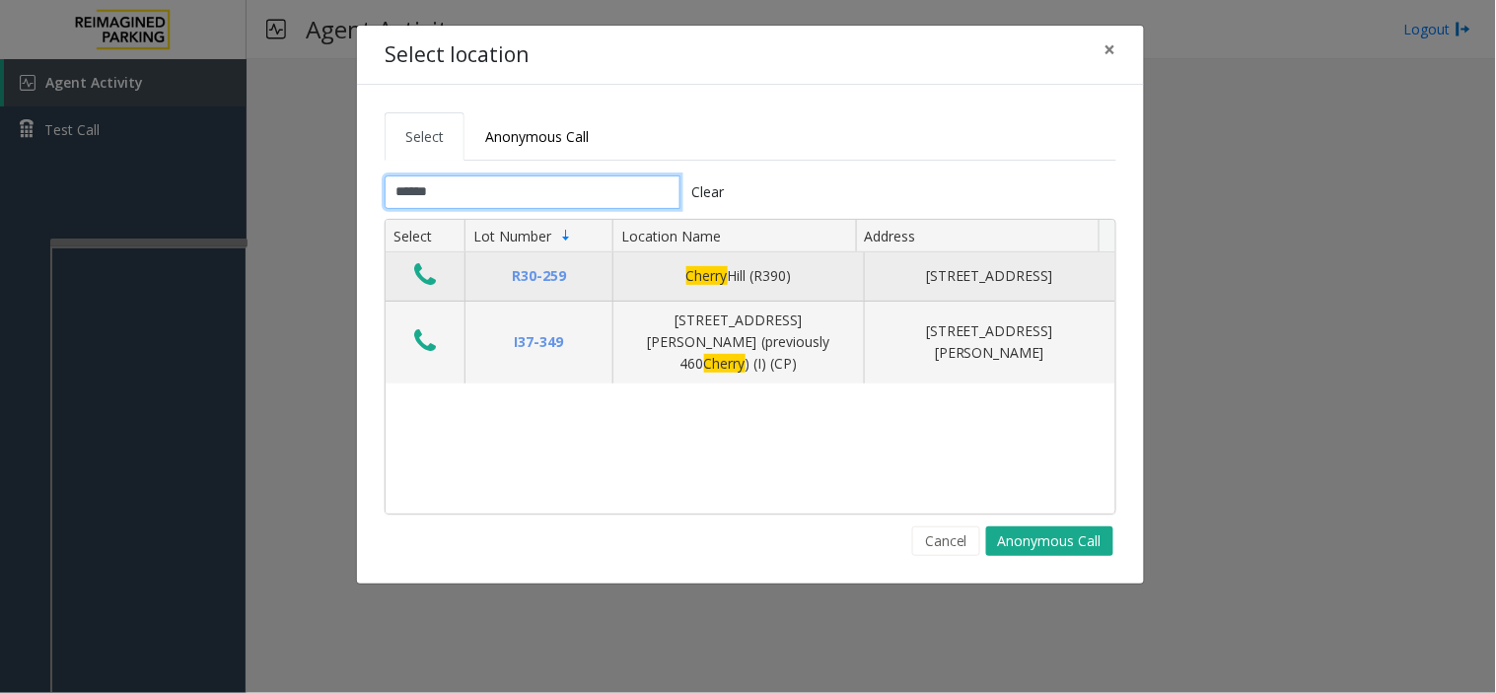
type input "******"
click at [410, 279] on button "Data table" at bounding box center [425, 276] width 34 height 32
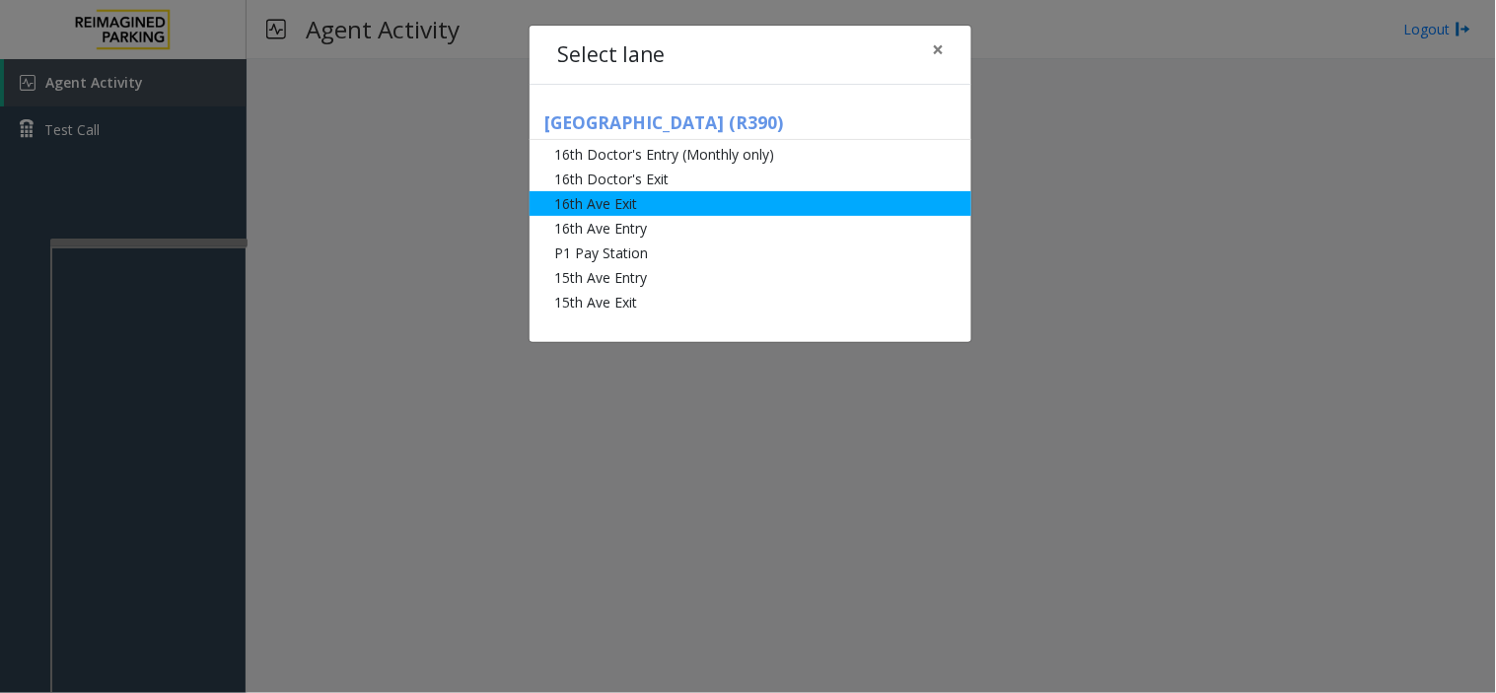
click at [570, 208] on li "16th Ave Exit" at bounding box center [750, 203] width 442 height 25
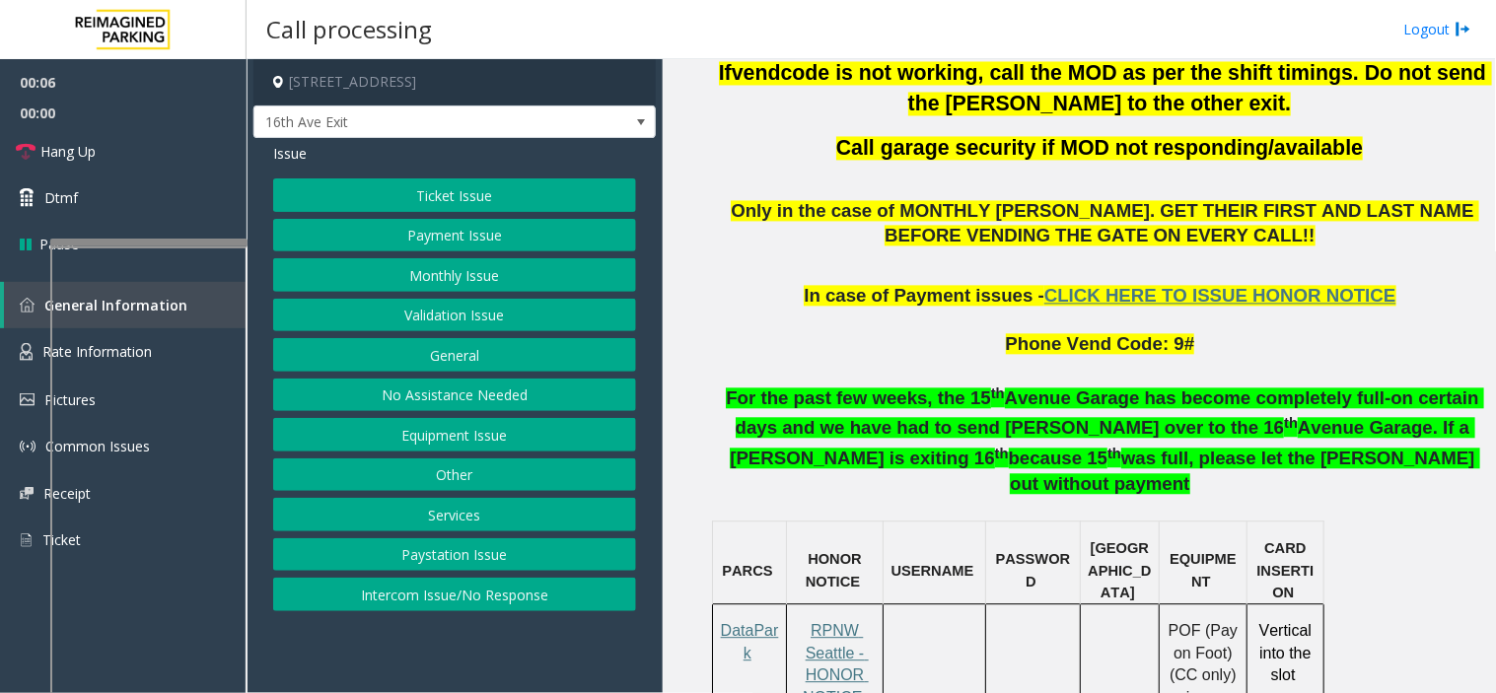
scroll to position [986, 0]
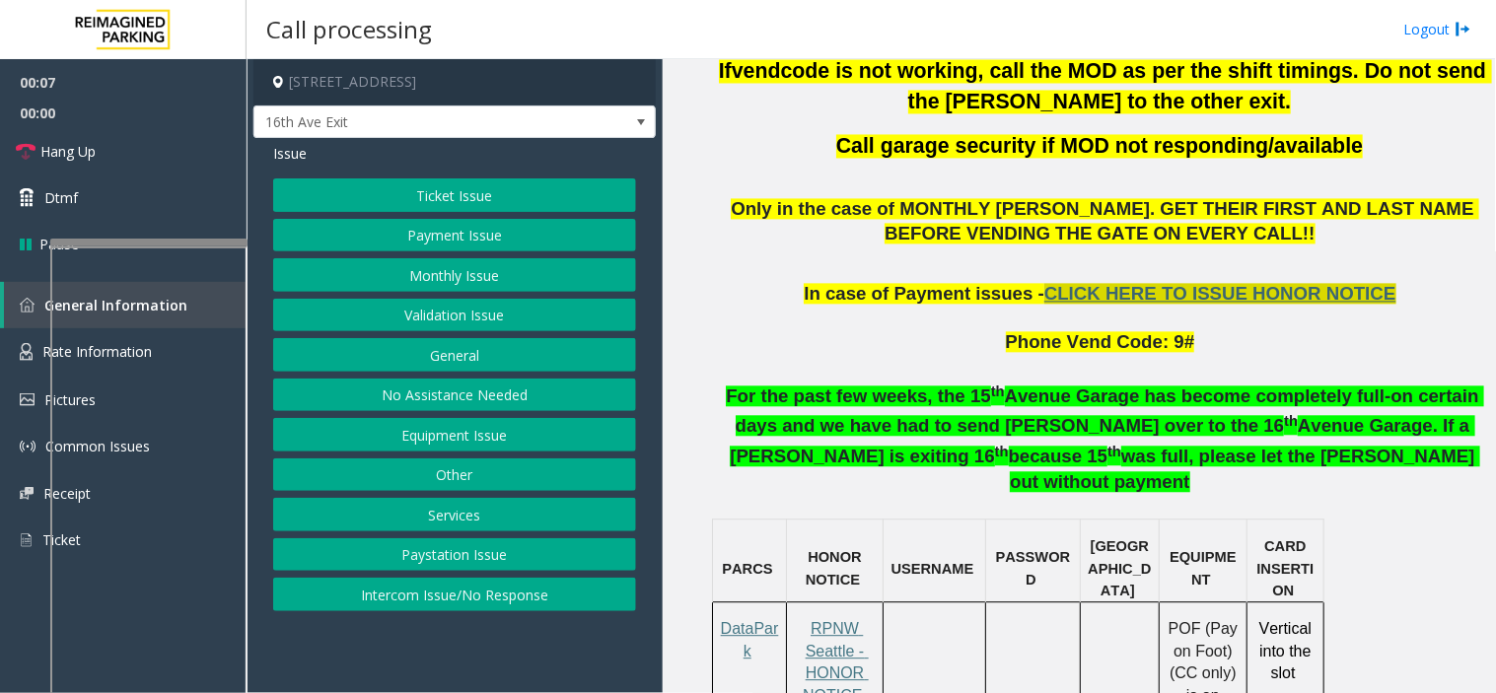
click at [1083, 284] on span "CLICK HERE TO ISSUE HONOR NOTICE" at bounding box center [1220, 294] width 352 height 21
click at [416, 189] on button "Ticket Issue" at bounding box center [454, 195] width 363 height 34
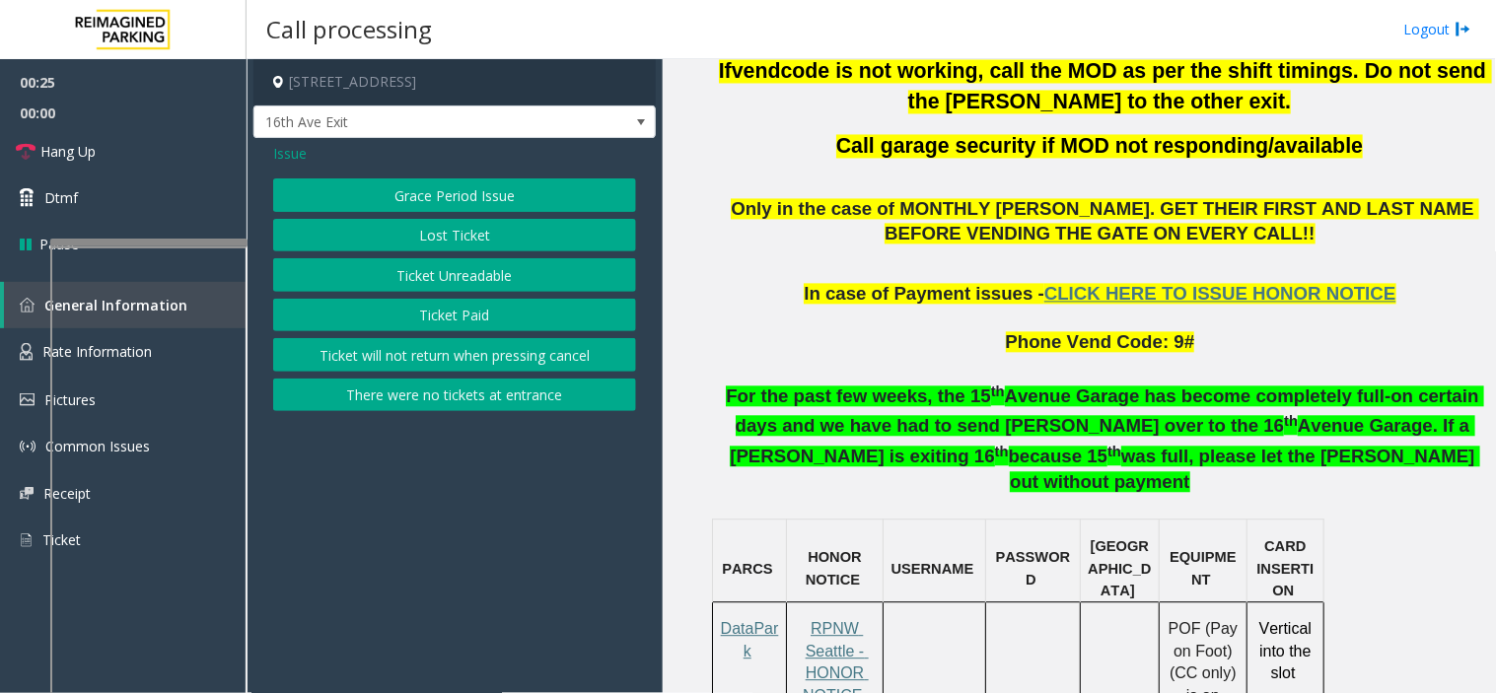
click at [435, 361] on button "Ticket will not return when pressing cancel" at bounding box center [454, 355] width 363 height 34
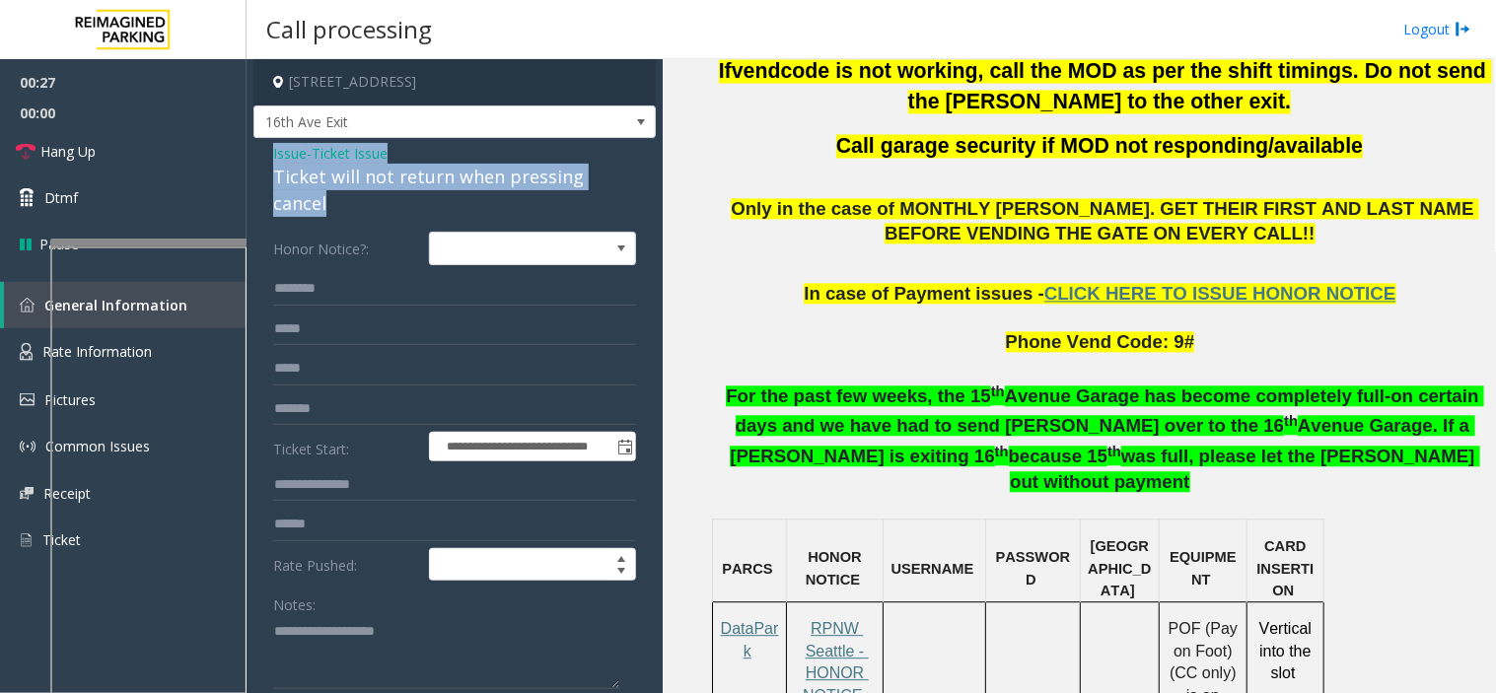
drag, startPoint x: 365, startPoint y: 213, endPoint x: 259, endPoint y: 145, distance: 125.5
copy div "Issue - Ticket Issue Ticket will not return when pressing cancel"
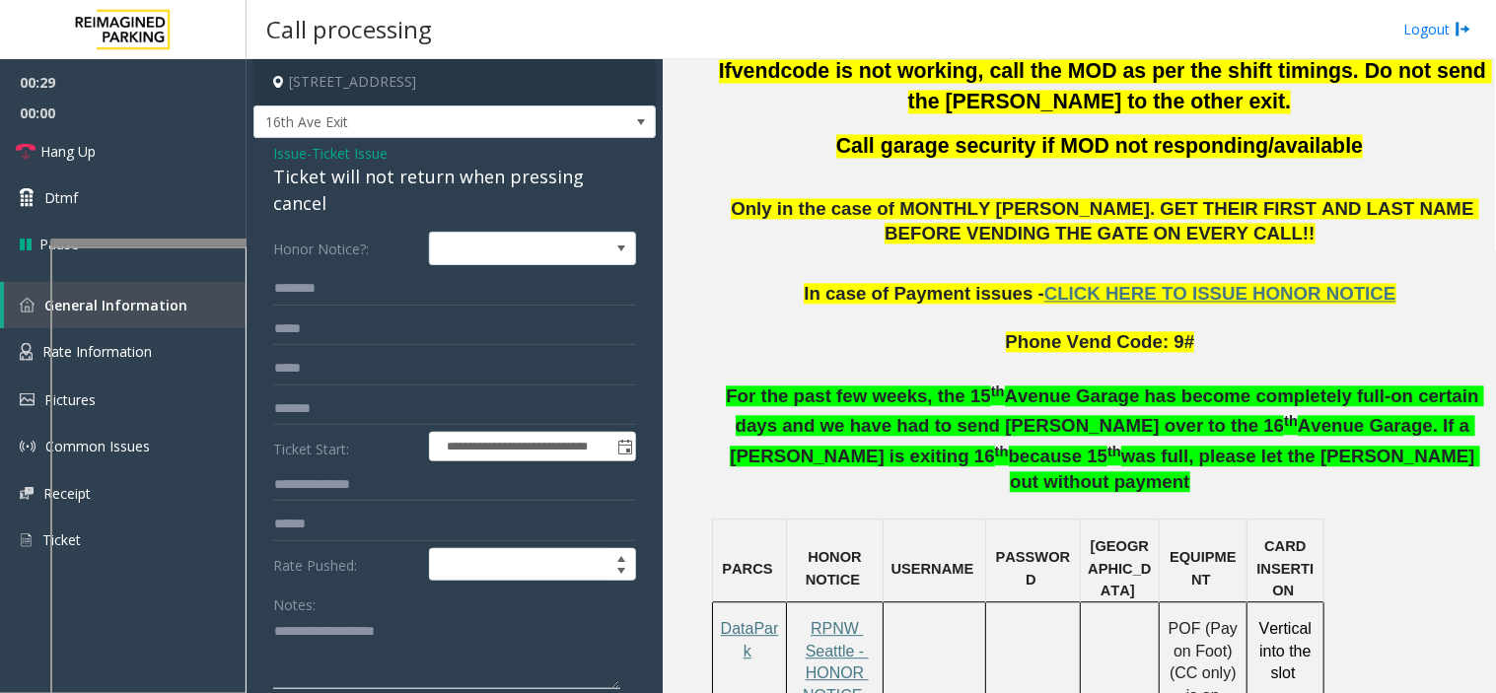
click at [320, 625] on textarea at bounding box center [446, 652] width 347 height 74
paste textarea "**********"
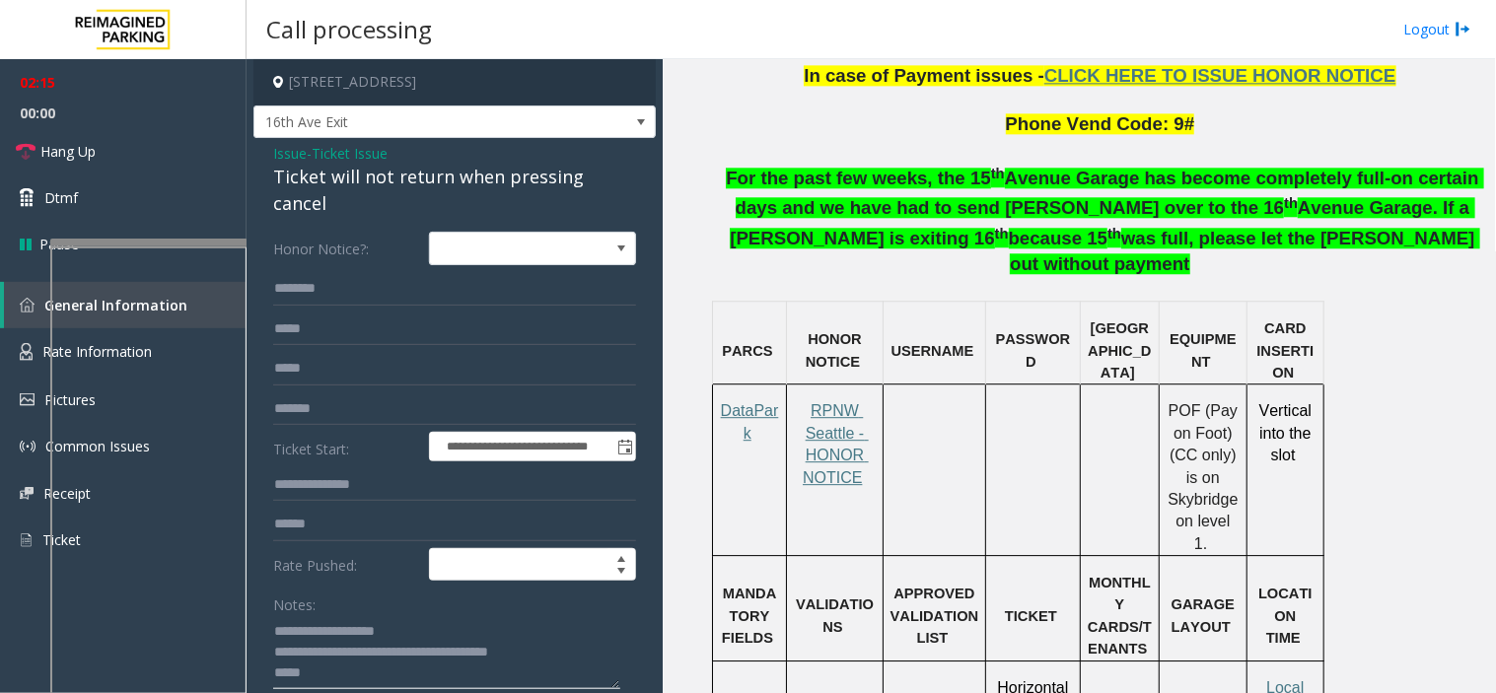
scroll to position [1424, 0]
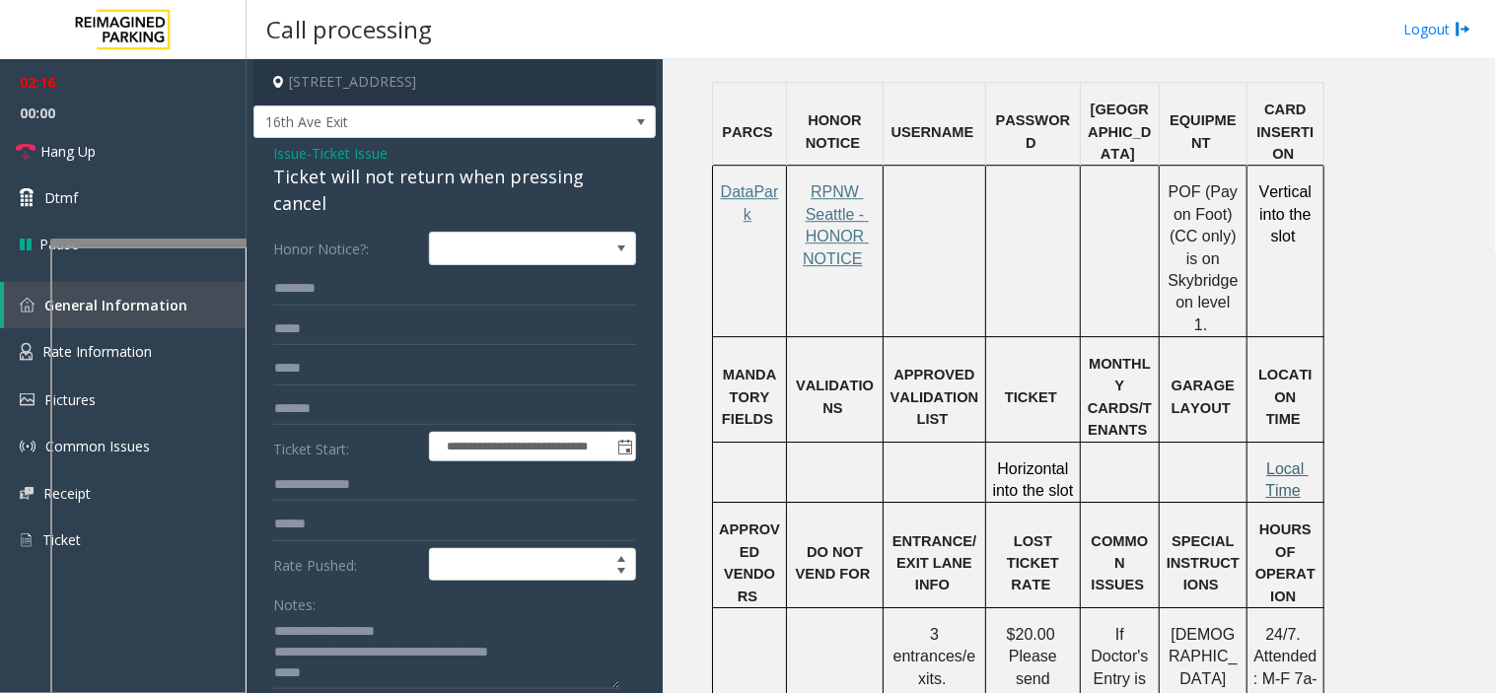
click at [1276, 460] on span "Local Time" at bounding box center [1286, 479] width 43 height 38
click at [328, 680] on textarea at bounding box center [446, 652] width 347 height 74
type textarea "**********"
click at [23, 333] on link "Rate Information" at bounding box center [123, 352] width 247 height 48
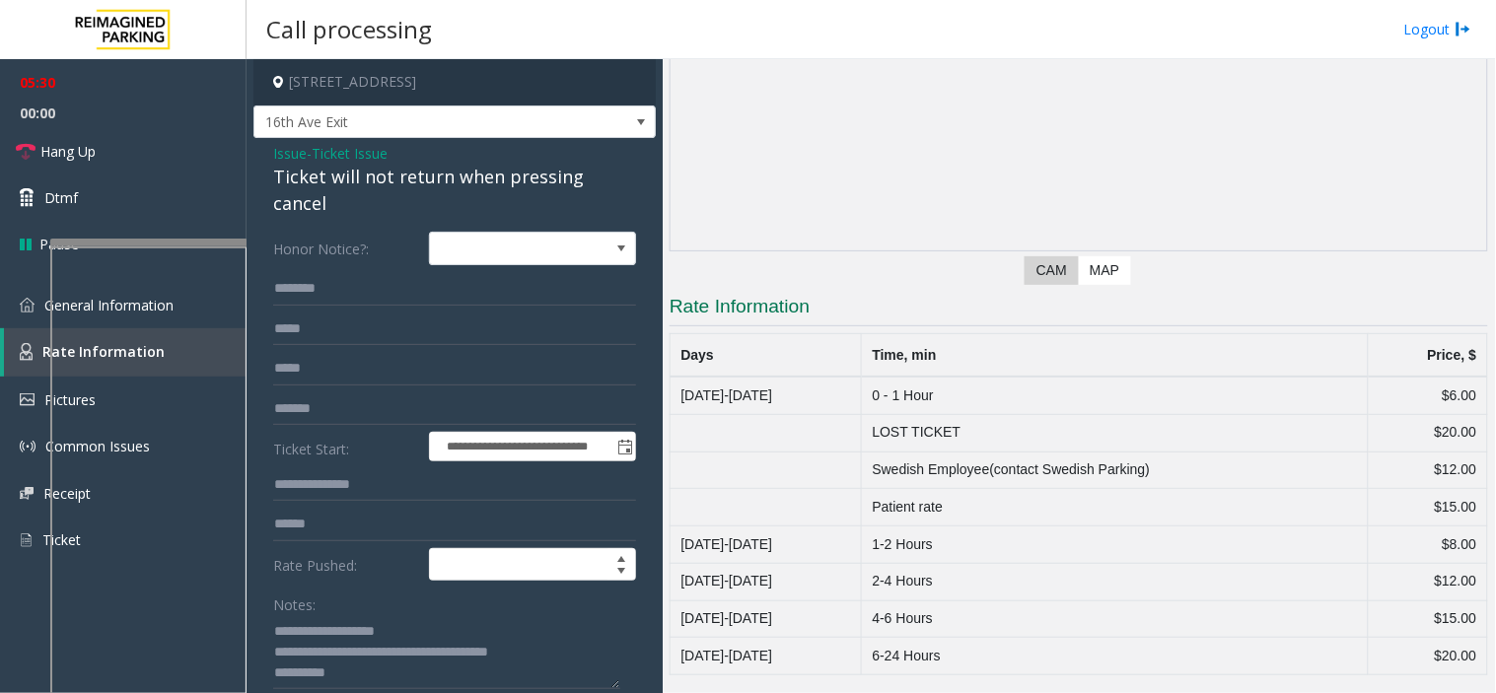
scroll to position [202, 0]
click at [366, 674] on textarea at bounding box center [446, 652] width 347 height 74
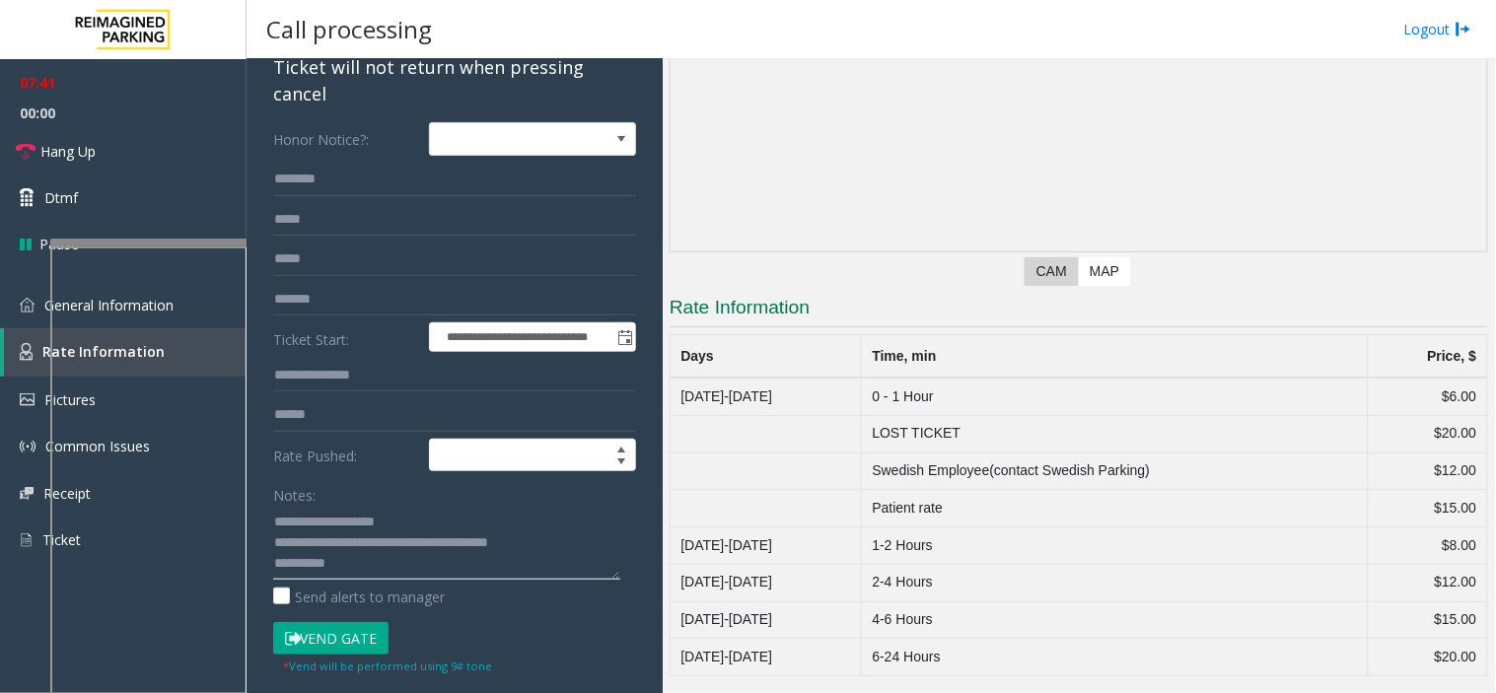
click at [356, 565] on textarea at bounding box center [446, 543] width 347 height 74
click at [342, 178] on input "text" at bounding box center [454, 180] width 363 height 34
paste input "*******"
type input "*******"
click at [369, 572] on textarea at bounding box center [446, 543] width 347 height 74
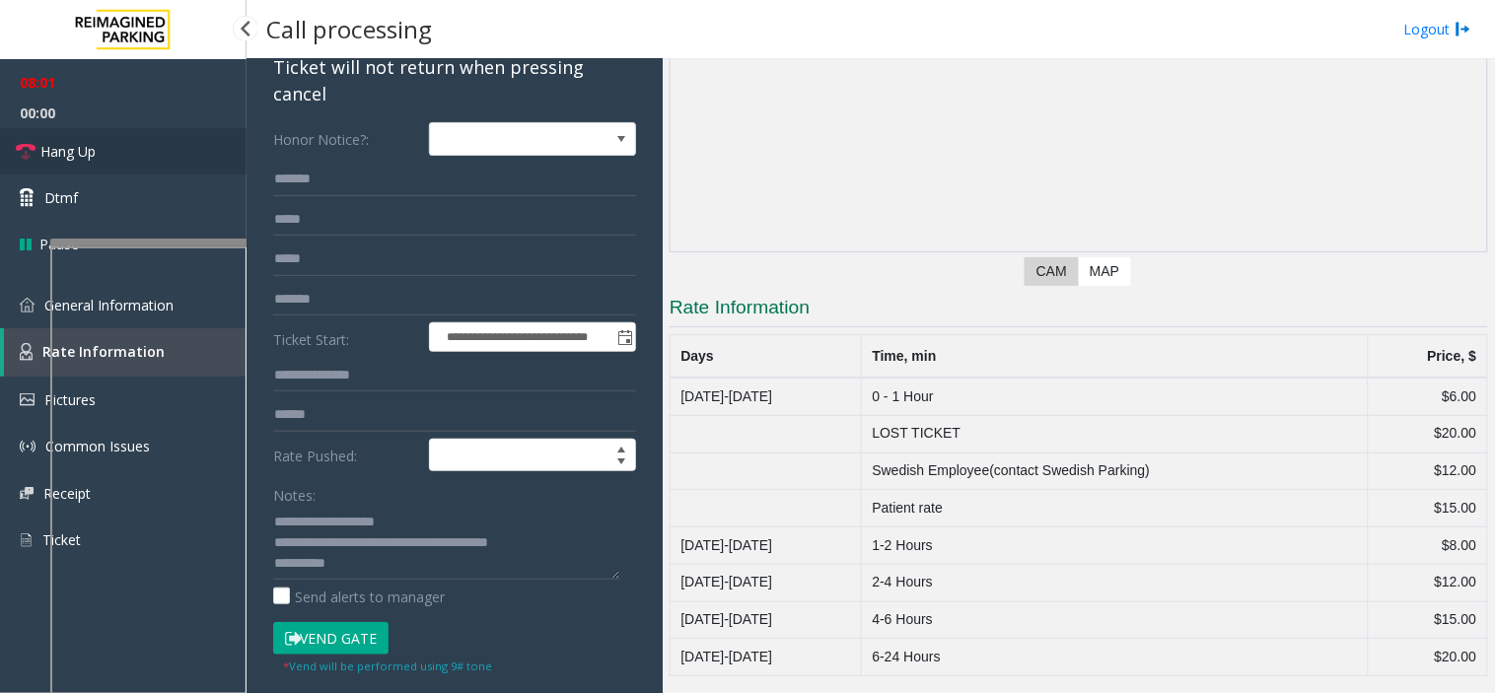
click at [174, 149] on link "Hang Up" at bounding box center [123, 151] width 247 height 46
click at [345, 564] on textarea at bounding box center [446, 543] width 347 height 74
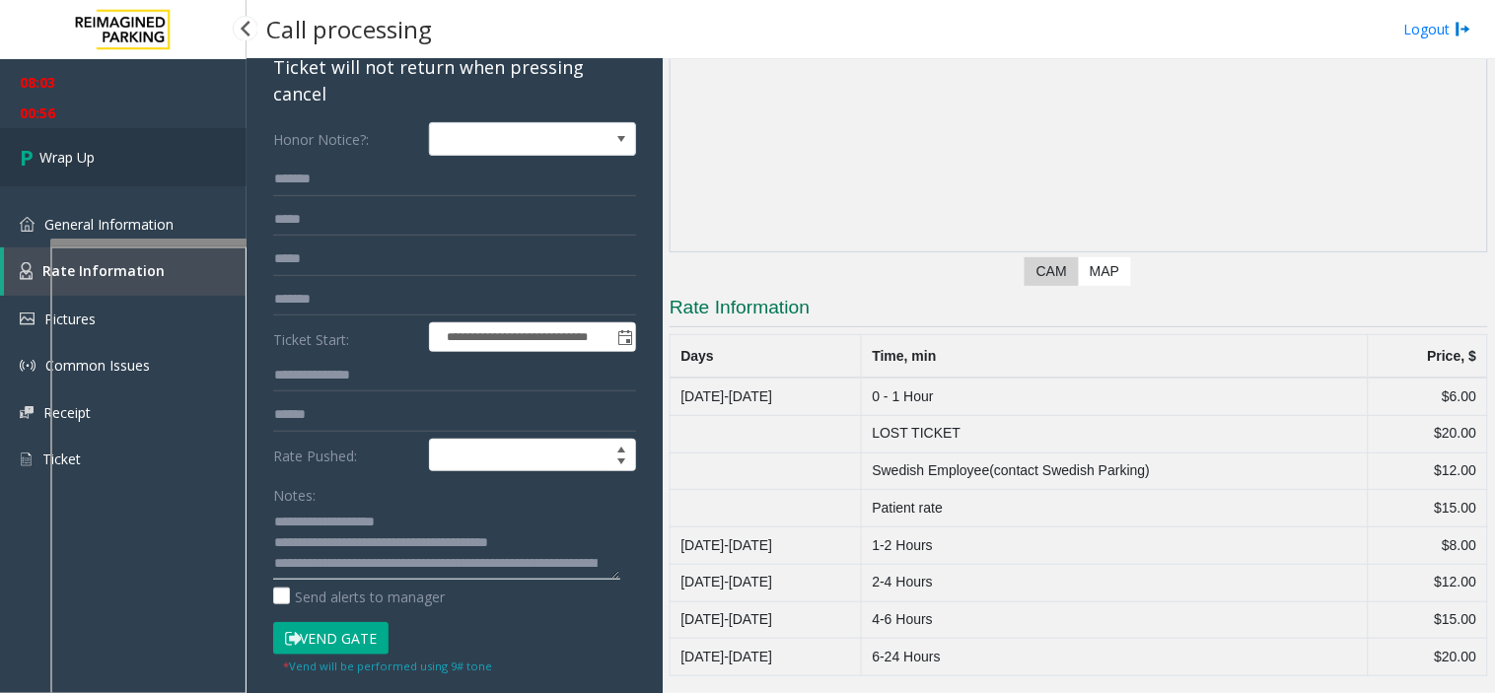
type textarea "**********"
click at [174, 139] on link "Wrap Up" at bounding box center [123, 157] width 247 height 58
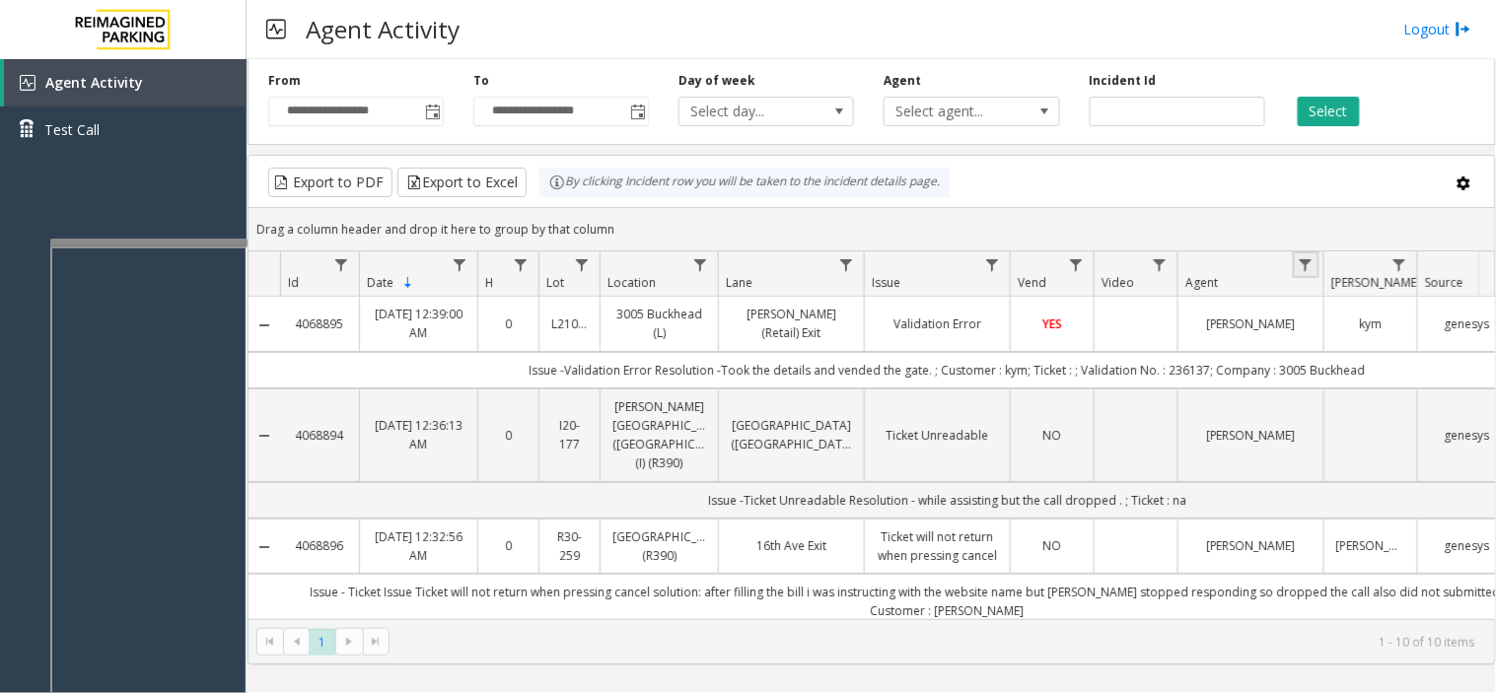
click at [1315, 254] on link "Data table" at bounding box center [1306, 264] width 27 height 27
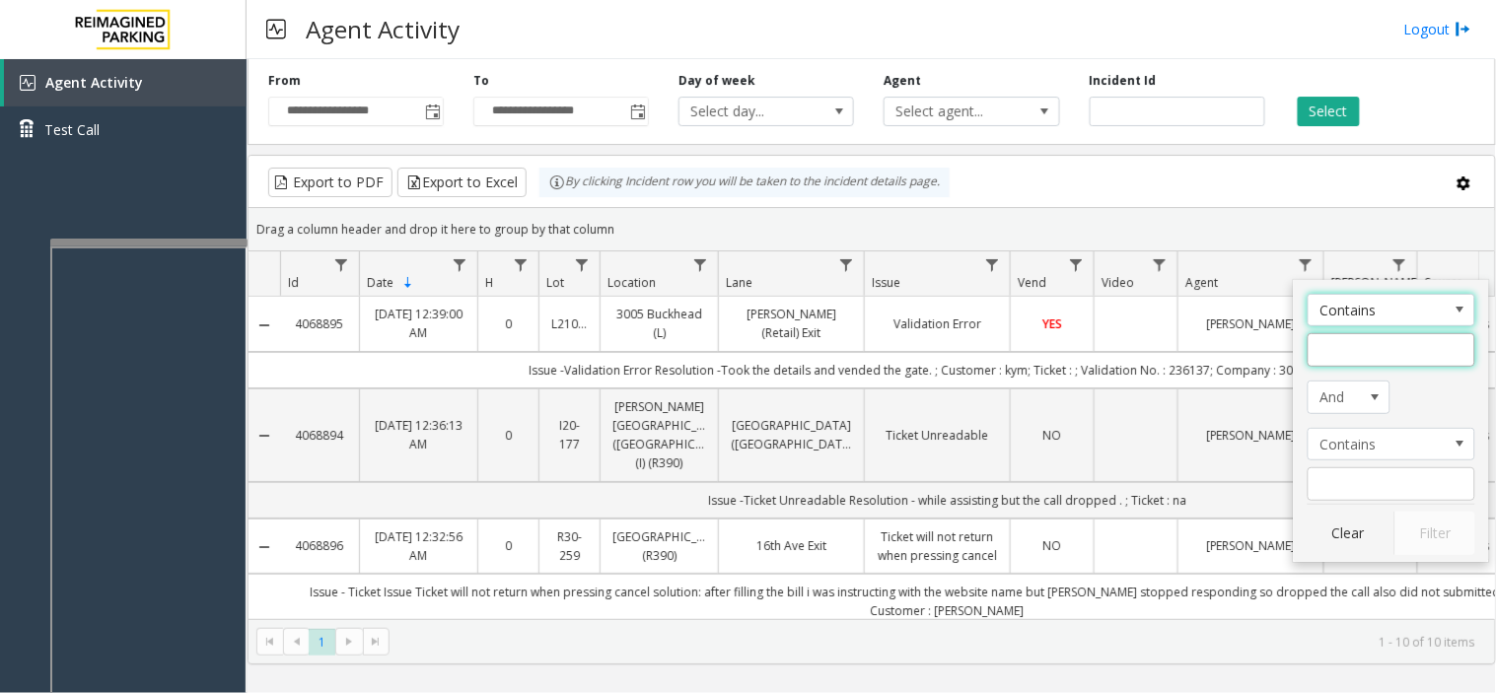
click at [1344, 355] on input "Agent Filter" at bounding box center [1391, 350] width 168 height 34
type input "******"
click button "Filter" at bounding box center [1434, 533] width 81 height 43
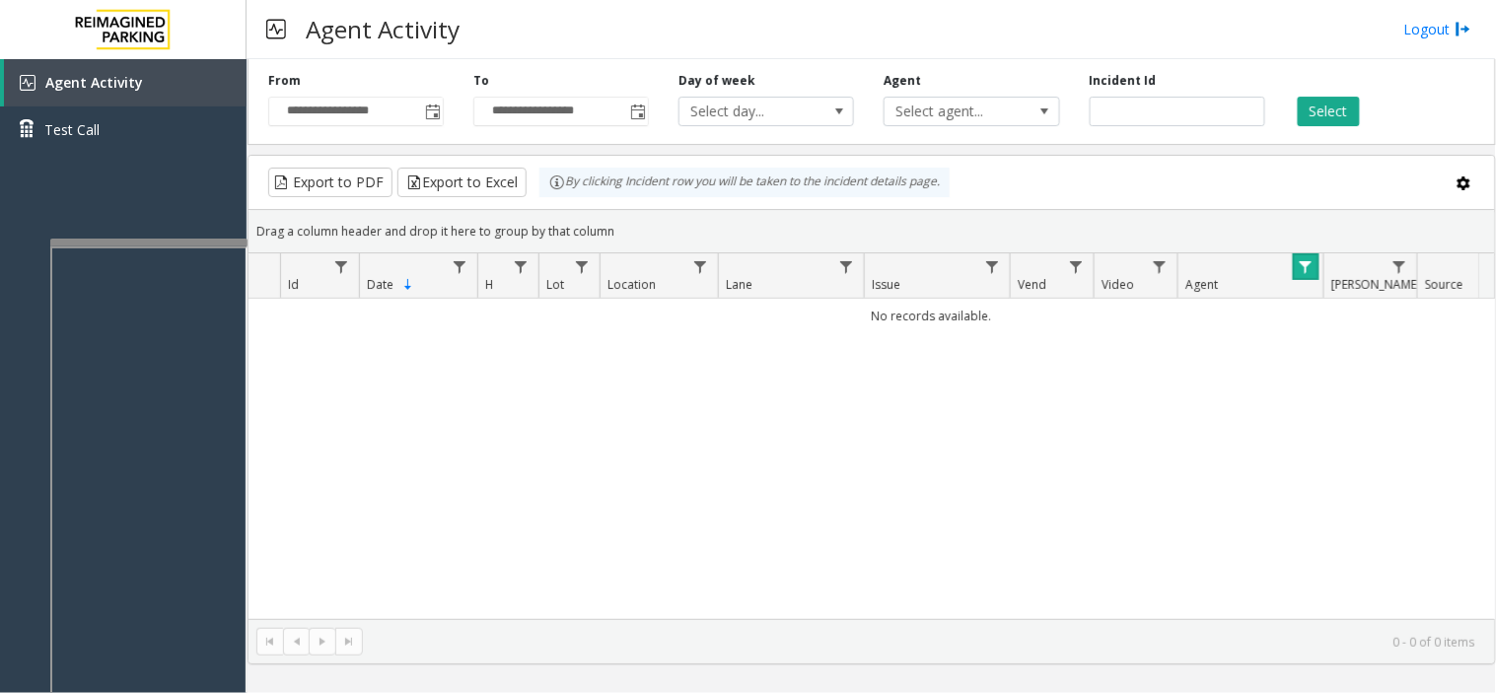
click at [1296, 272] on link "Data table" at bounding box center [1306, 266] width 27 height 27
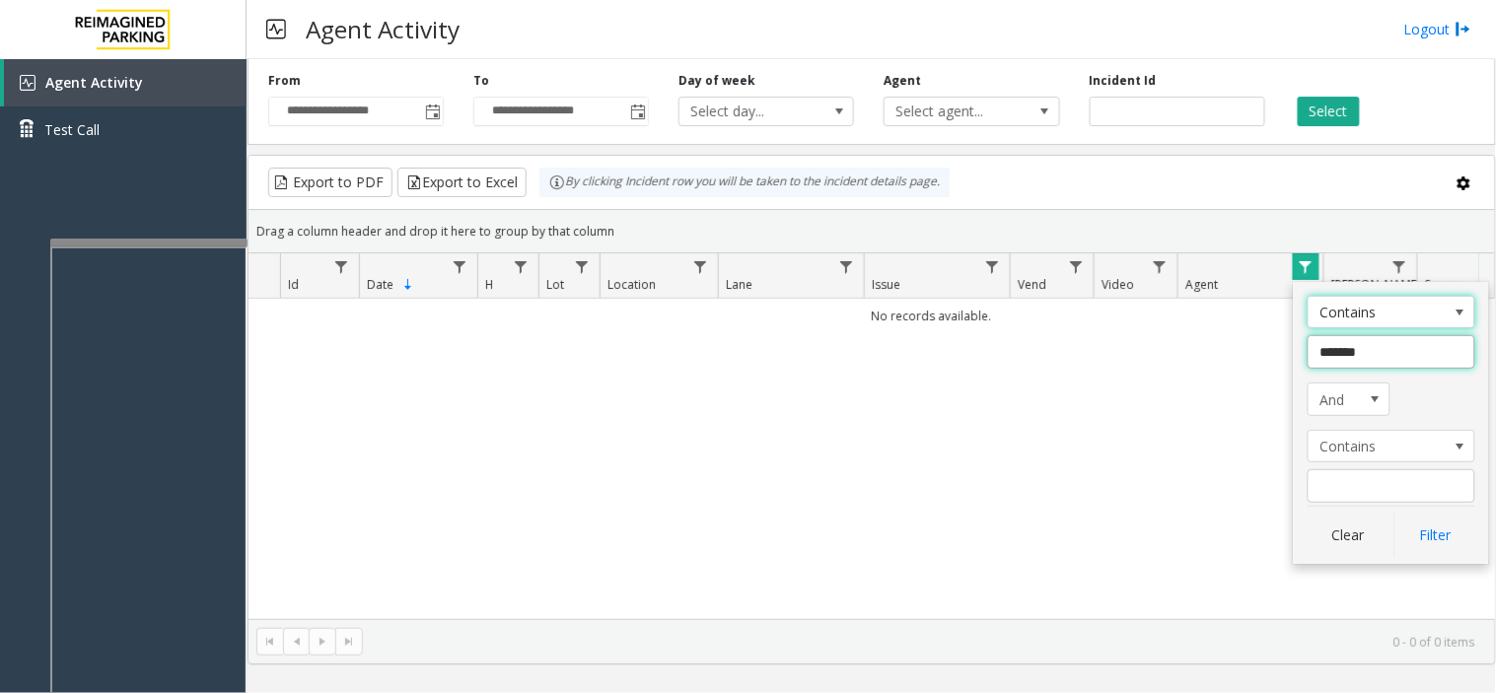
click at [1401, 357] on input "*******" at bounding box center [1391, 352] width 168 height 34
type input "******"
click button "Filter" at bounding box center [1434, 535] width 81 height 43
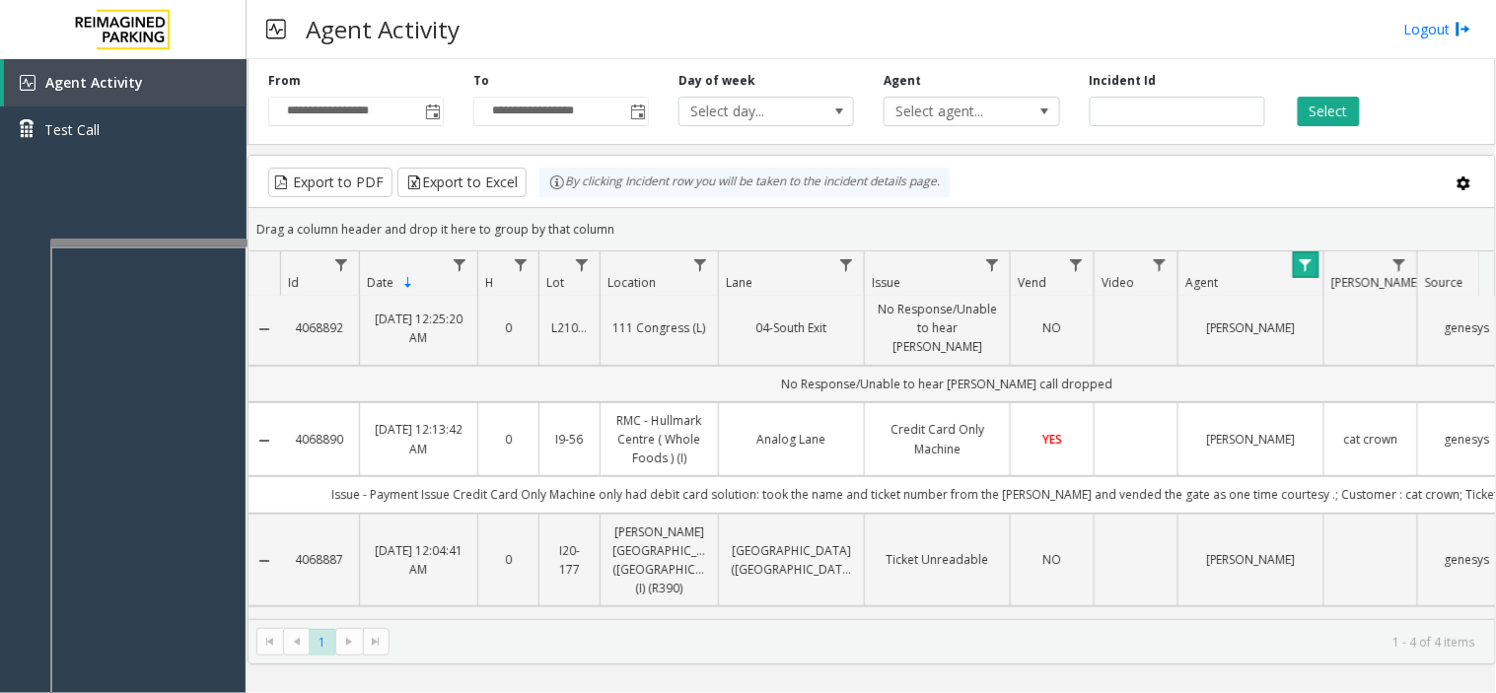
scroll to position [119, 0]
click at [428, 115] on span "Toggle popup" at bounding box center [433, 113] width 16 height 16
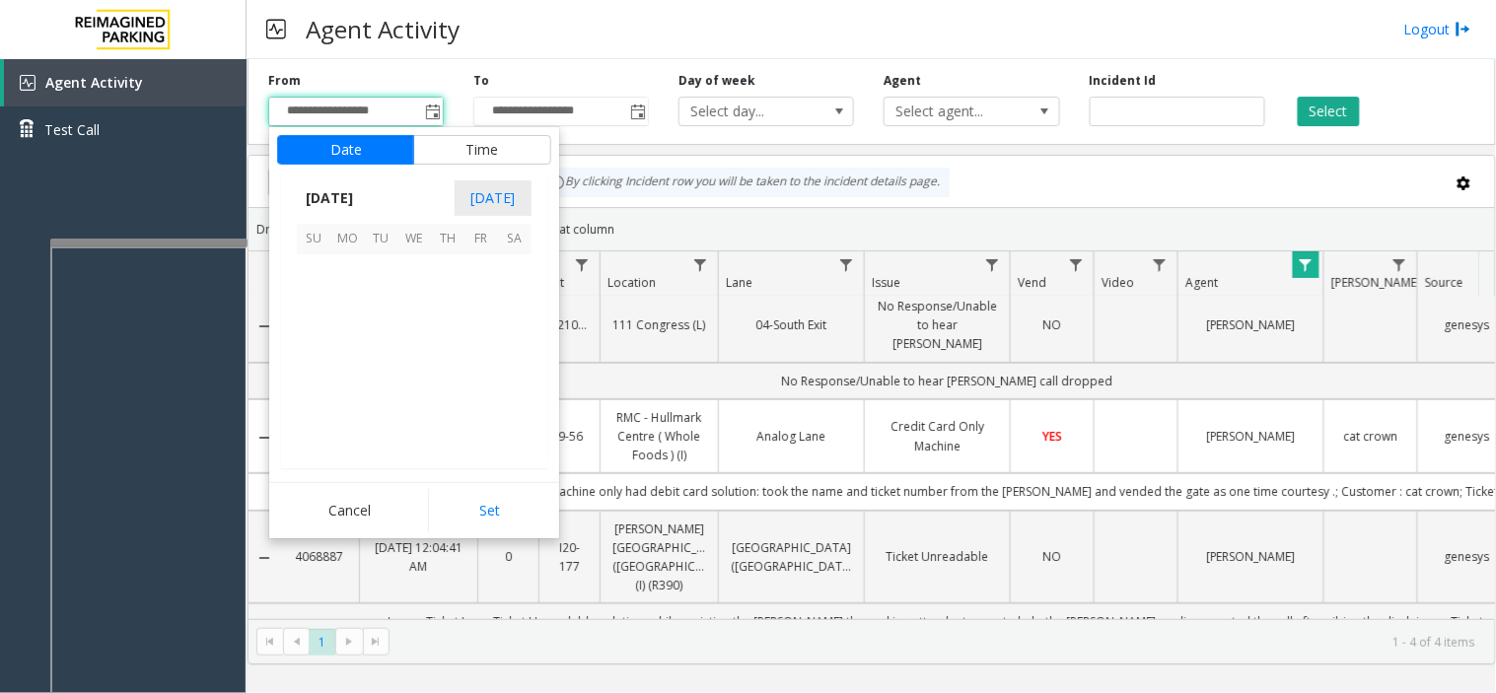
scroll to position [353815, 0]
click at [343, 269] on span "1" at bounding box center [347, 271] width 34 height 34
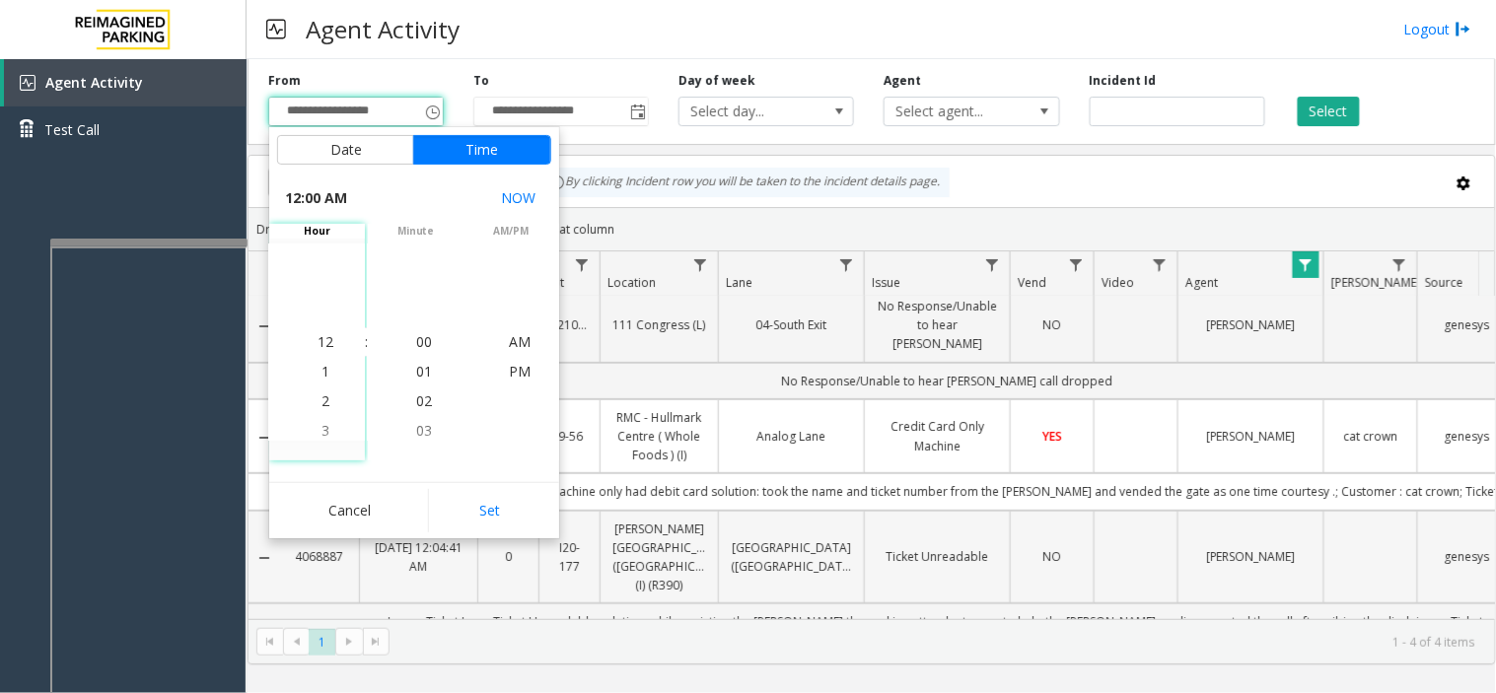
click at [510, 514] on button "Set" at bounding box center [490, 510] width 124 height 43
type input "**********"
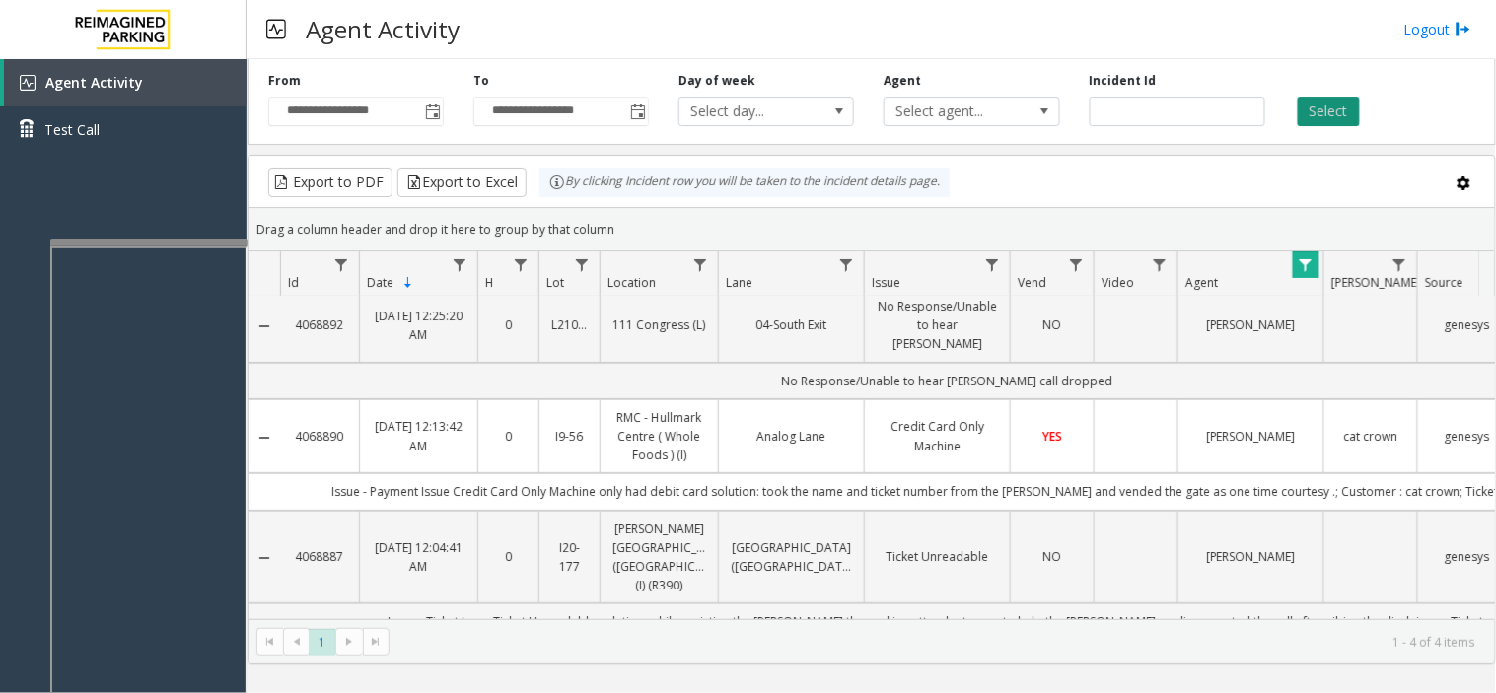
click at [1335, 116] on button "Select" at bounding box center [1329, 112] width 62 height 30
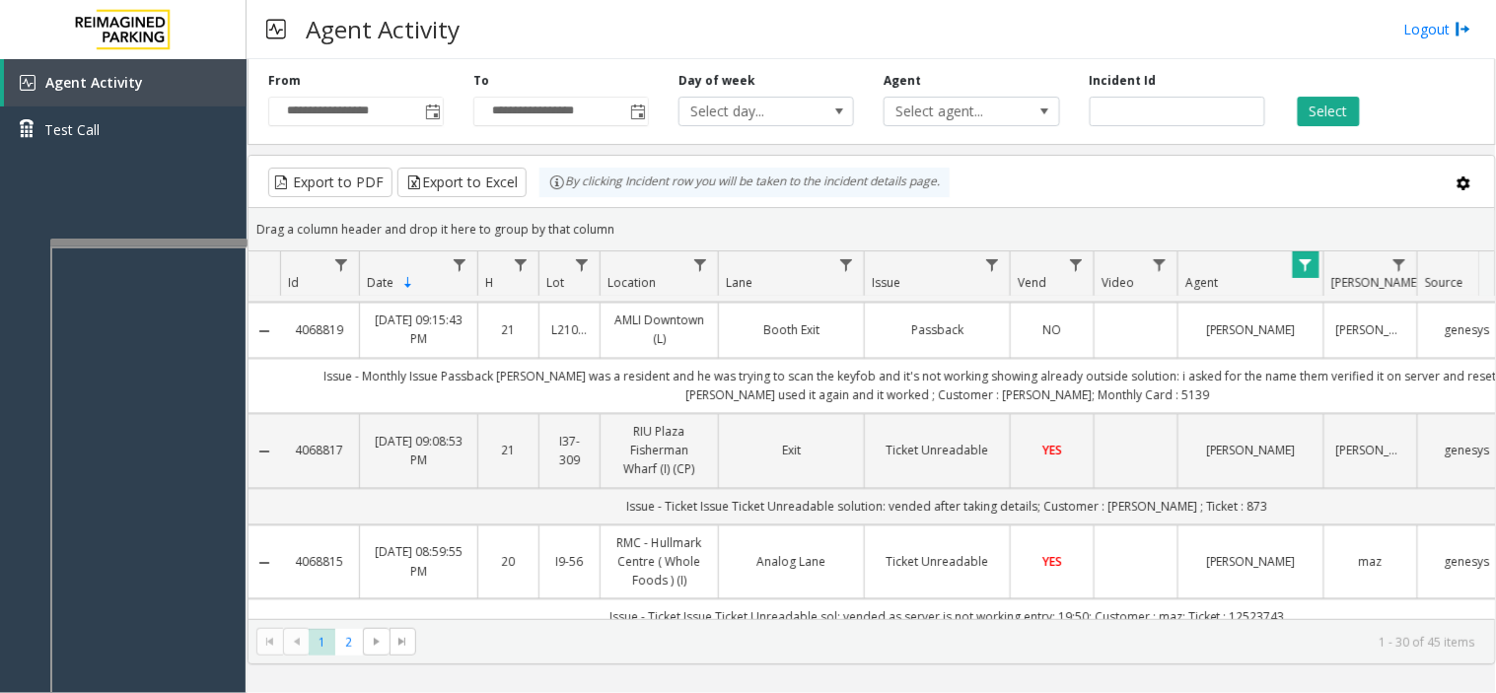
scroll to position [2869, 0]
click at [358, 657] on kendo-pager "* * 1 2 1 - 30 of 45 items" at bounding box center [871, 641] width 1246 height 44
click at [353, 647] on span "2" at bounding box center [348, 642] width 27 height 27
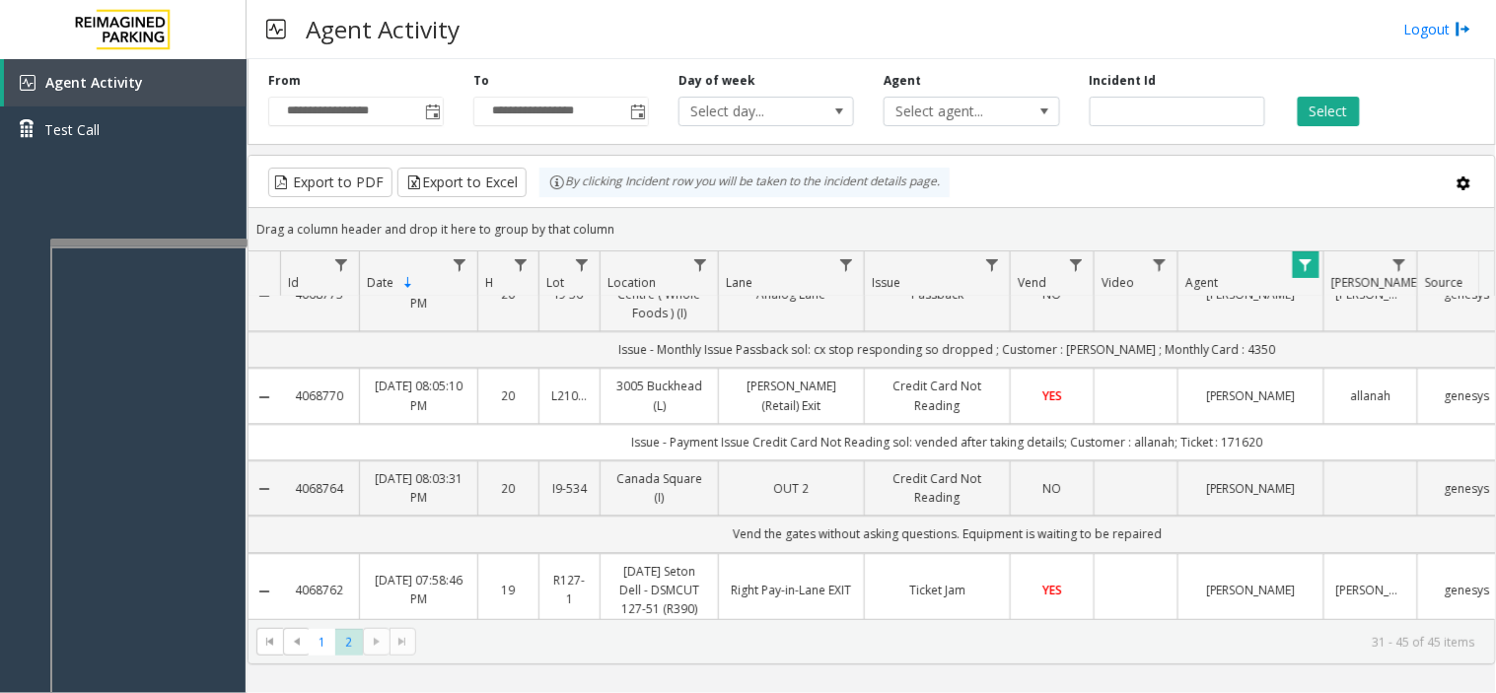
scroll to position [1252, 0]
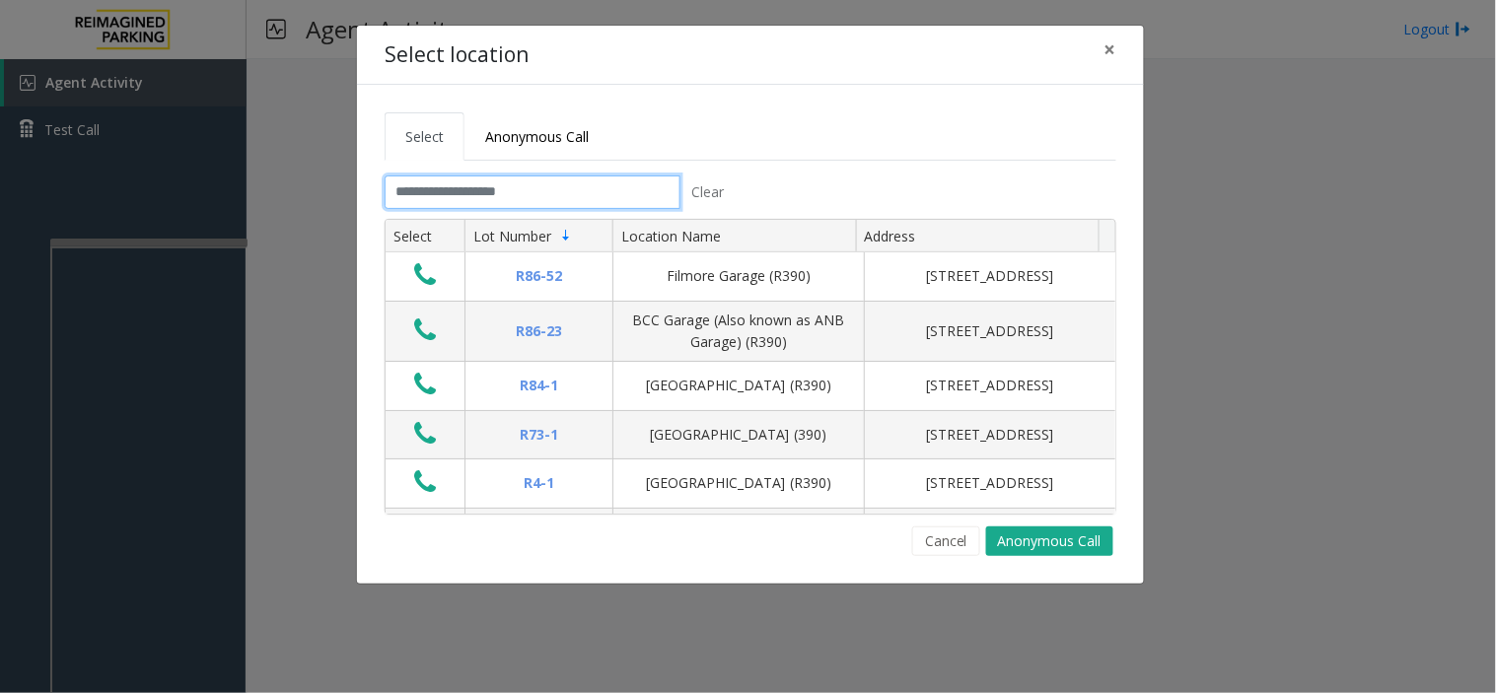
click at [490, 182] on input "text" at bounding box center [533, 193] width 296 height 34
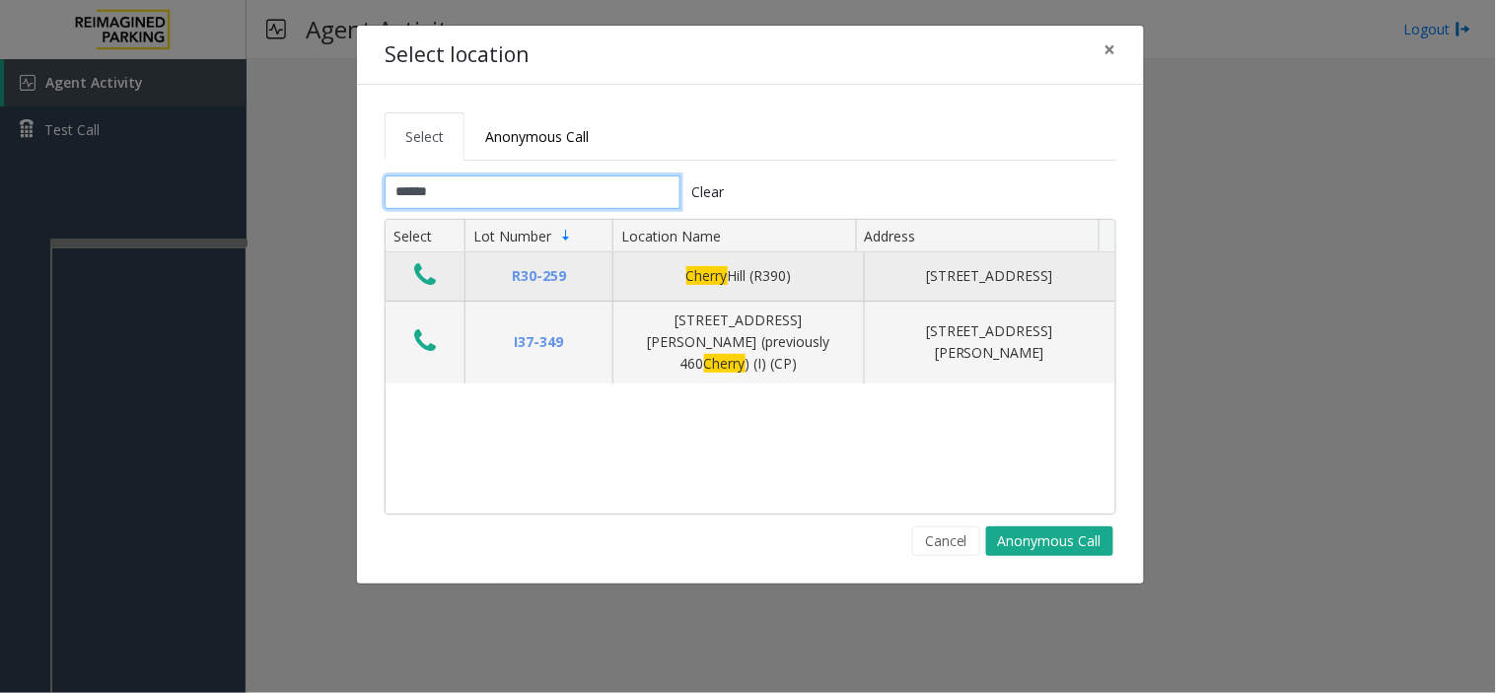
type input "******"
click at [428, 278] on icon "Data table" at bounding box center [425, 275] width 22 height 28
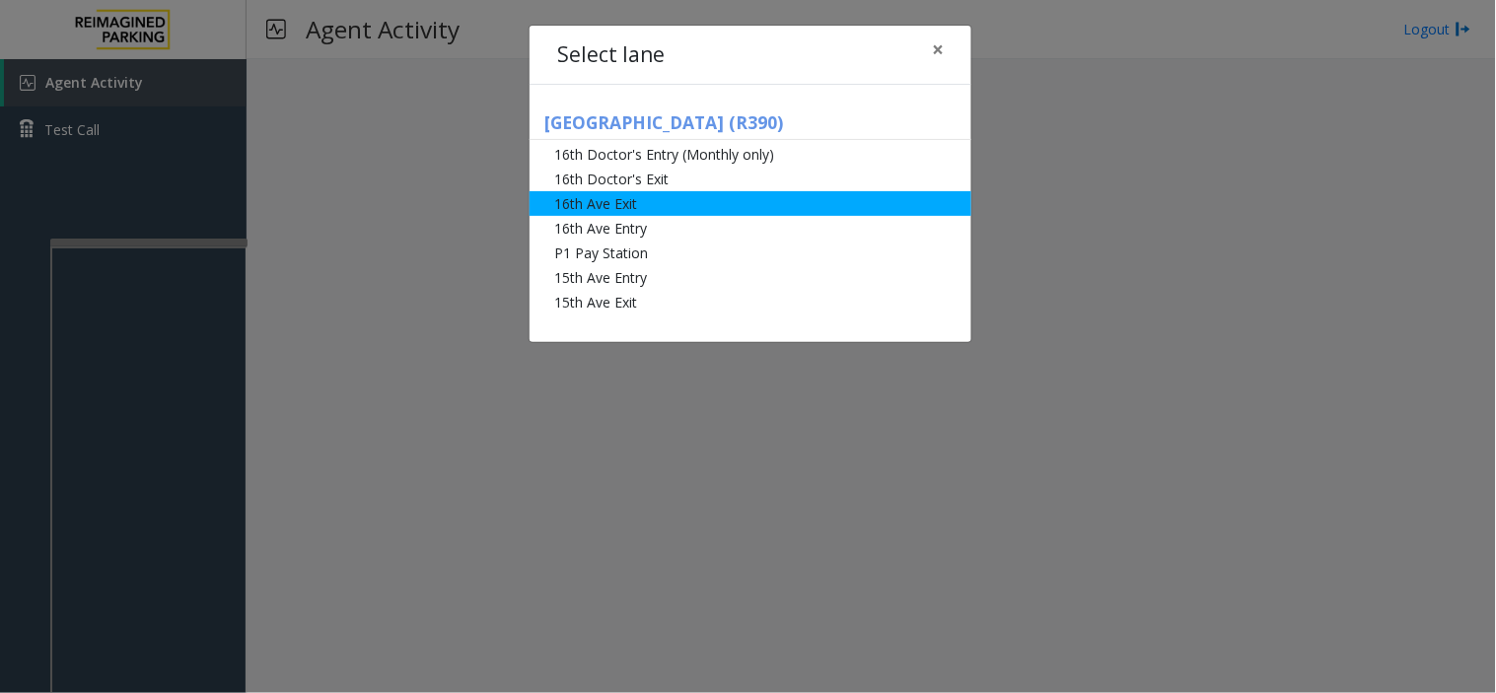
click at [587, 201] on li "16th Ave Exit" at bounding box center [750, 203] width 442 height 25
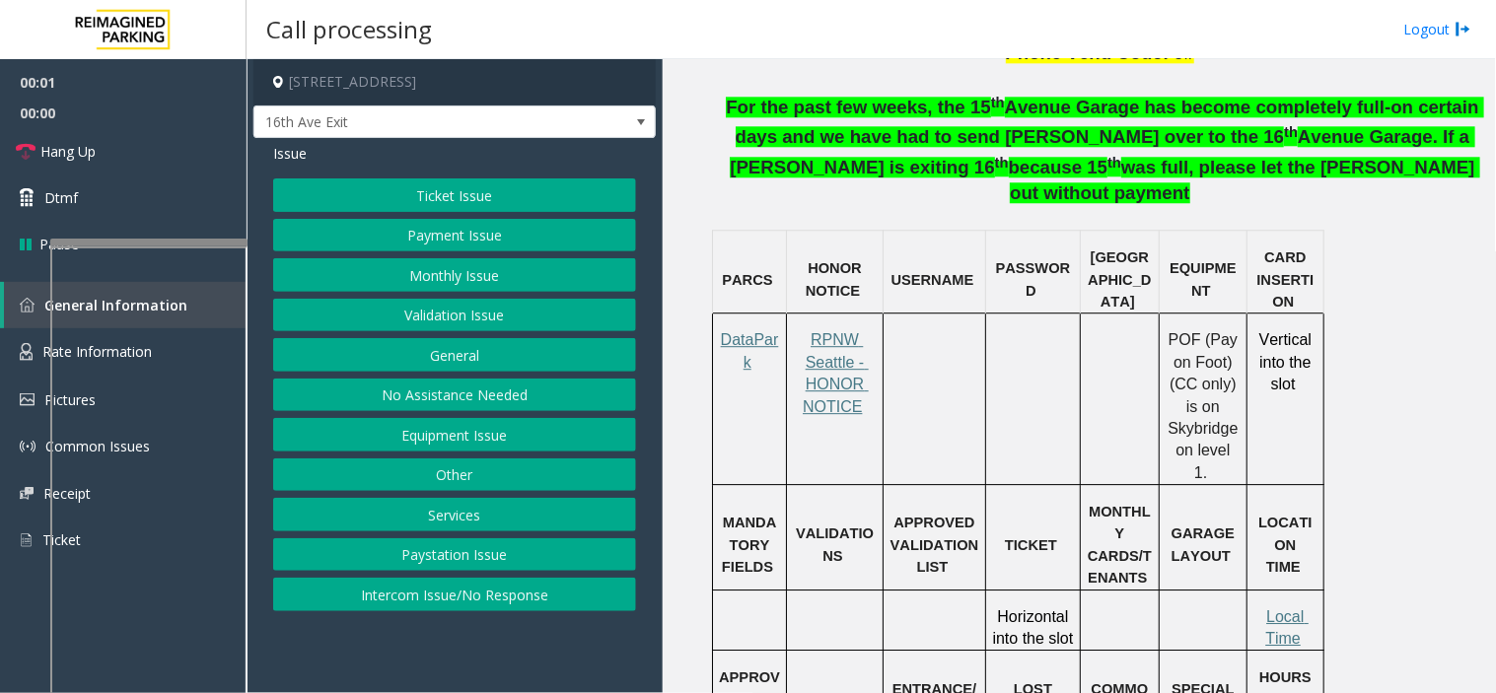
scroll to position [1424, 0]
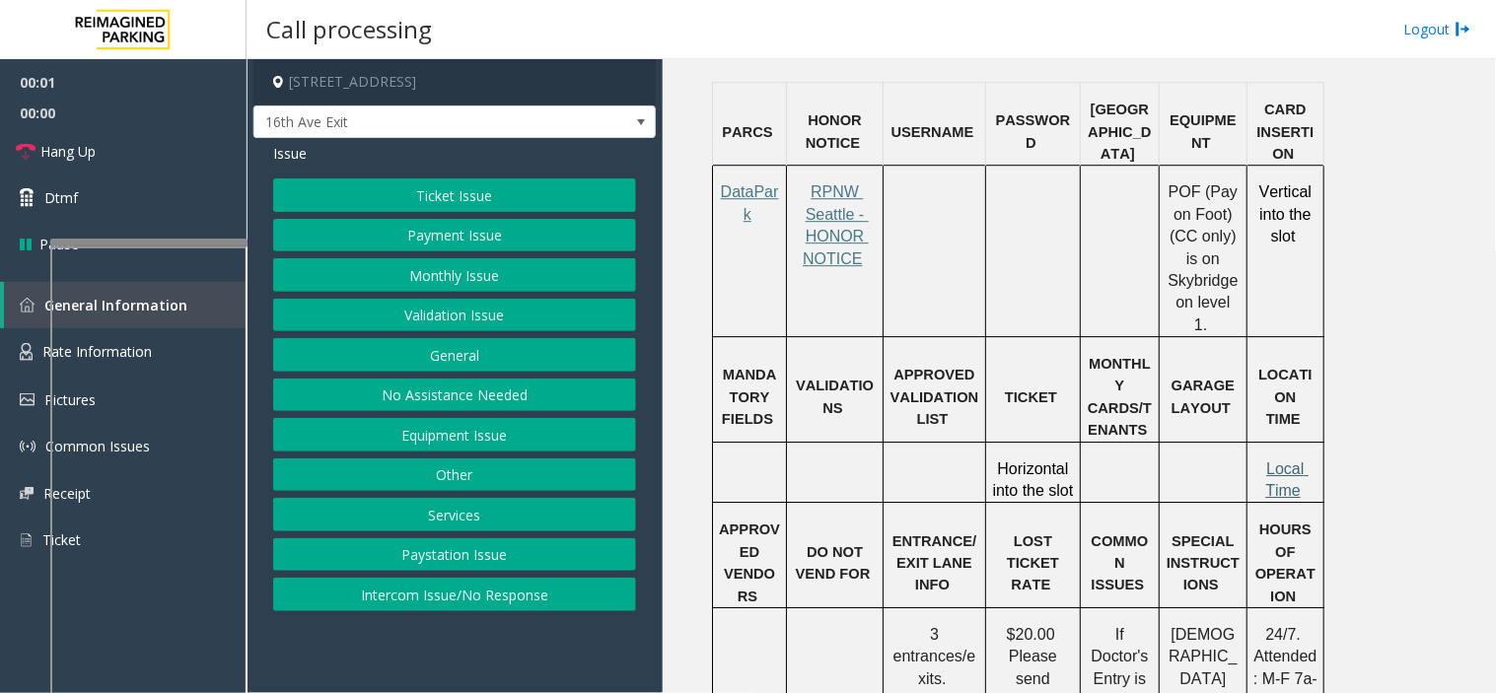
click at [1287, 460] on span "Local Time" at bounding box center [1286, 479] width 43 height 38
click at [460, 194] on button "Ticket Issue" at bounding box center [454, 195] width 363 height 34
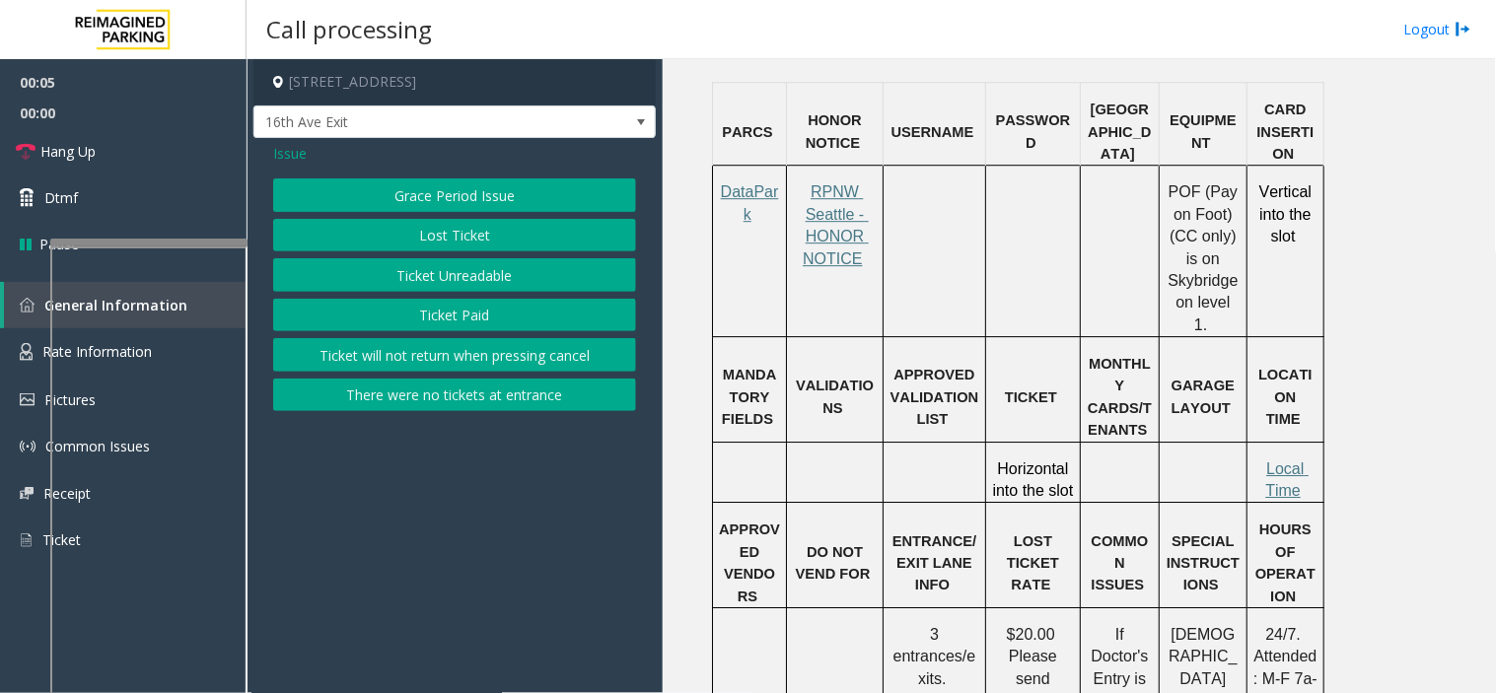
click at [455, 321] on button "Ticket Paid" at bounding box center [454, 316] width 363 height 34
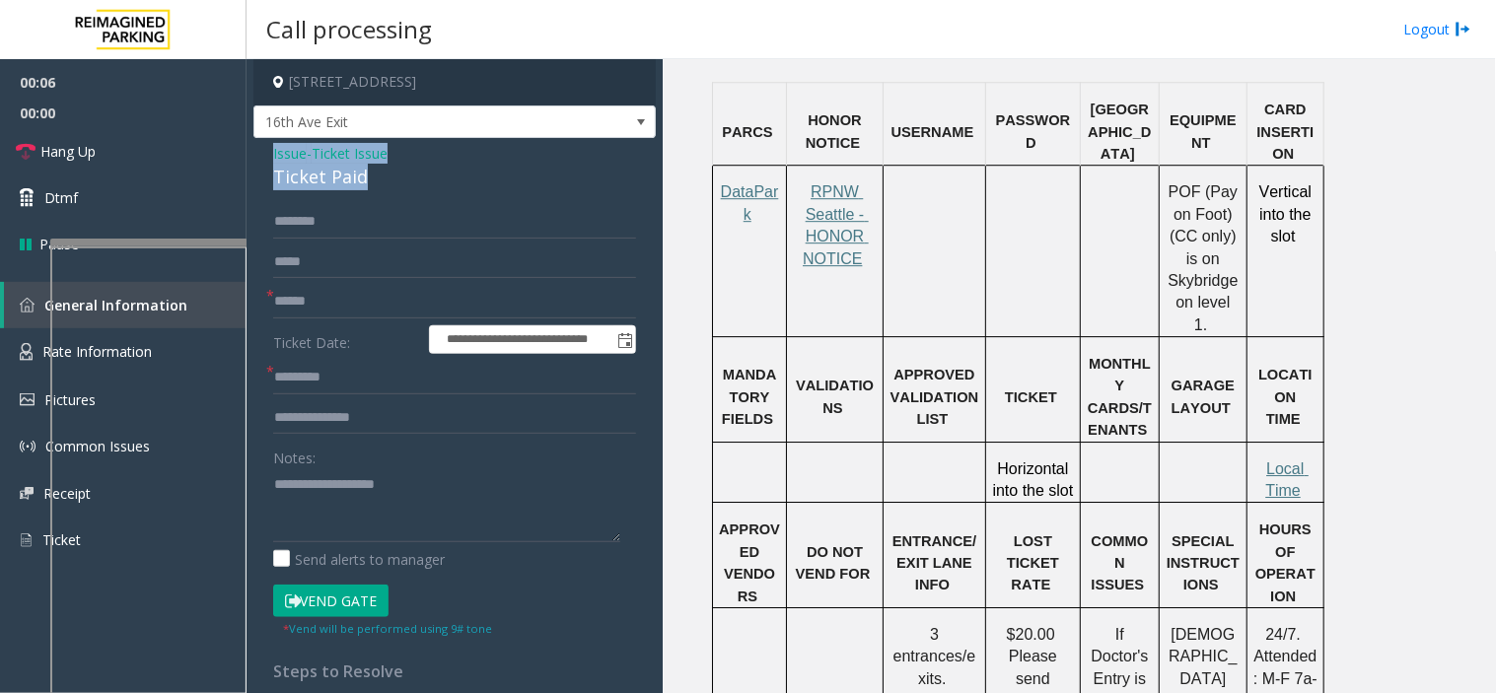
drag, startPoint x: 396, startPoint y: 187, endPoint x: 261, endPoint y: 146, distance: 141.3
click at [261, 146] on div "**********" at bounding box center [454, 599] width 402 height 922
copy div "Issue - Ticket Issue Ticket Paid"
click at [365, 509] on textarea at bounding box center [446, 505] width 347 height 74
paste textarea "**********"
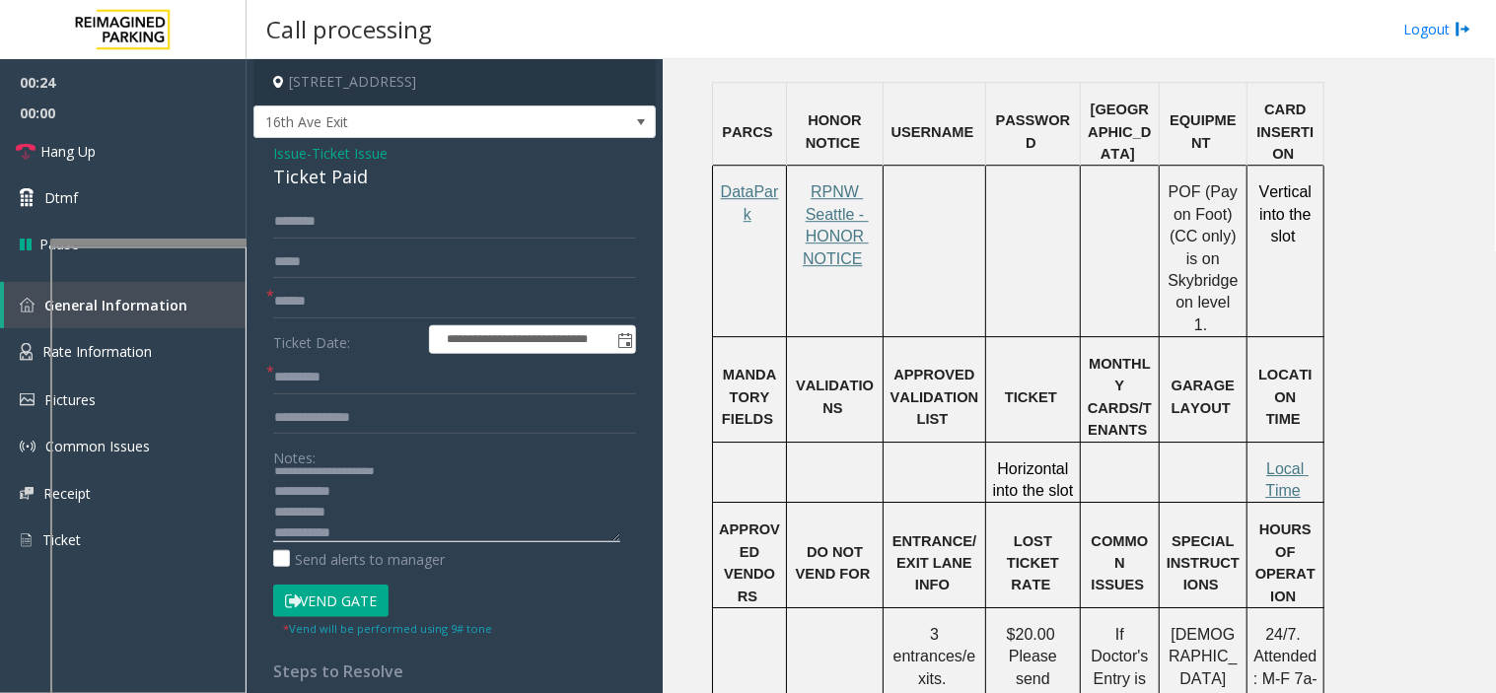
scroll to position [35, 0]
click at [424, 489] on textarea at bounding box center [446, 505] width 347 height 74
type textarea "**********"
click at [313, 362] on input "text" at bounding box center [454, 378] width 363 height 34
click at [308, 308] on input "text" at bounding box center [454, 302] width 363 height 34
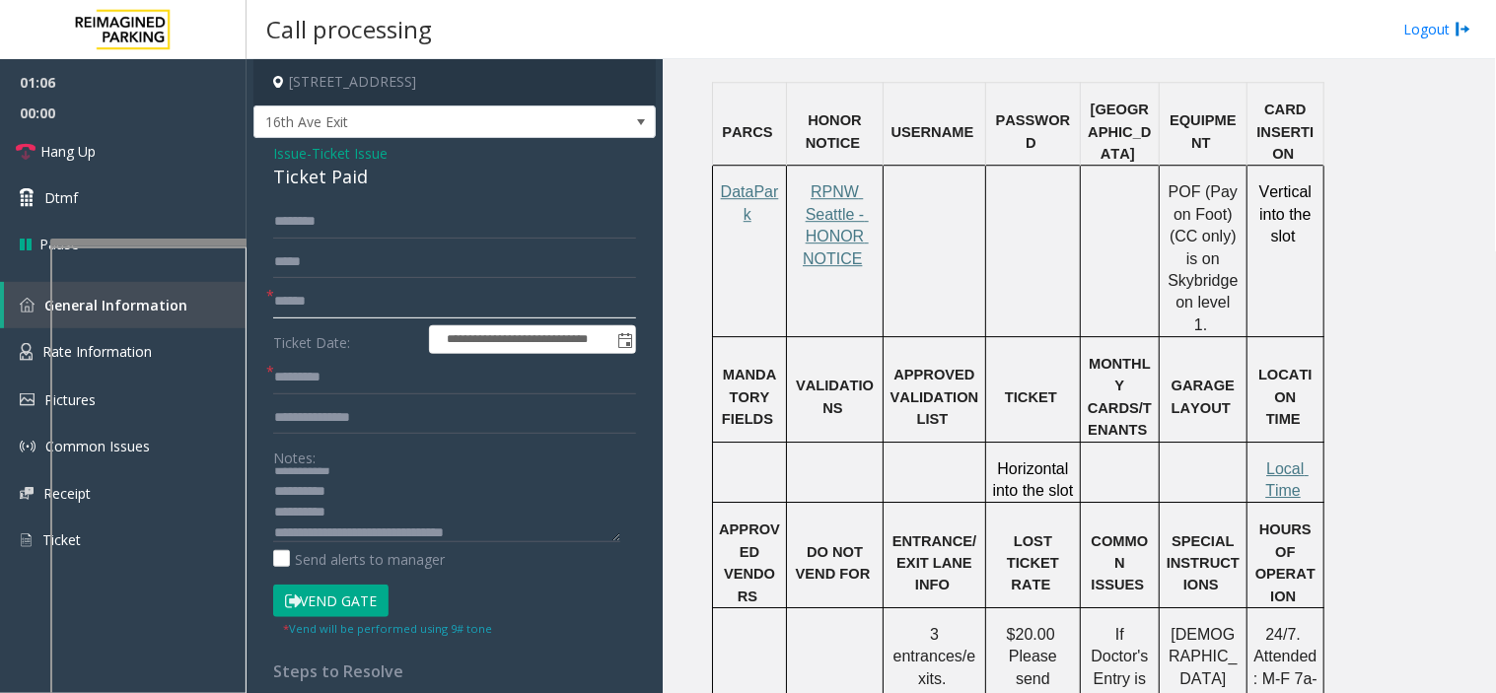
click at [308, 308] on input "text" at bounding box center [454, 302] width 363 height 34
type input "*********"
click at [329, 379] on input "text" at bounding box center [454, 378] width 363 height 34
type input "*****"
click at [325, 237] on input "text" at bounding box center [454, 222] width 363 height 34
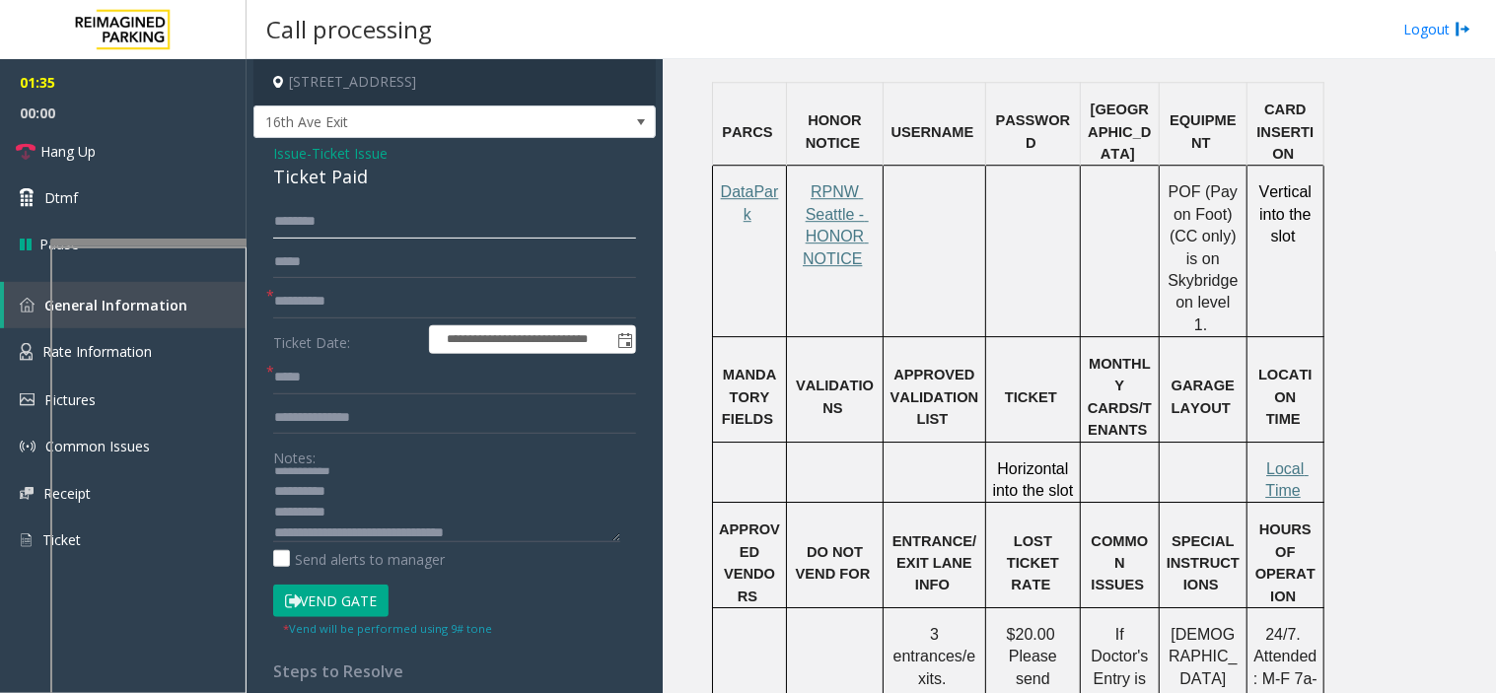
type input "*"
type input "******"
click at [350, 499] on textarea at bounding box center [446, 505] width 347 height 74
click at [348, 596] on button "Vend Gate" at bounding box center [330, 602] width 115 height 34
click at [351, 495] on textarea at bounding box center [446, 505] width 347 height 74
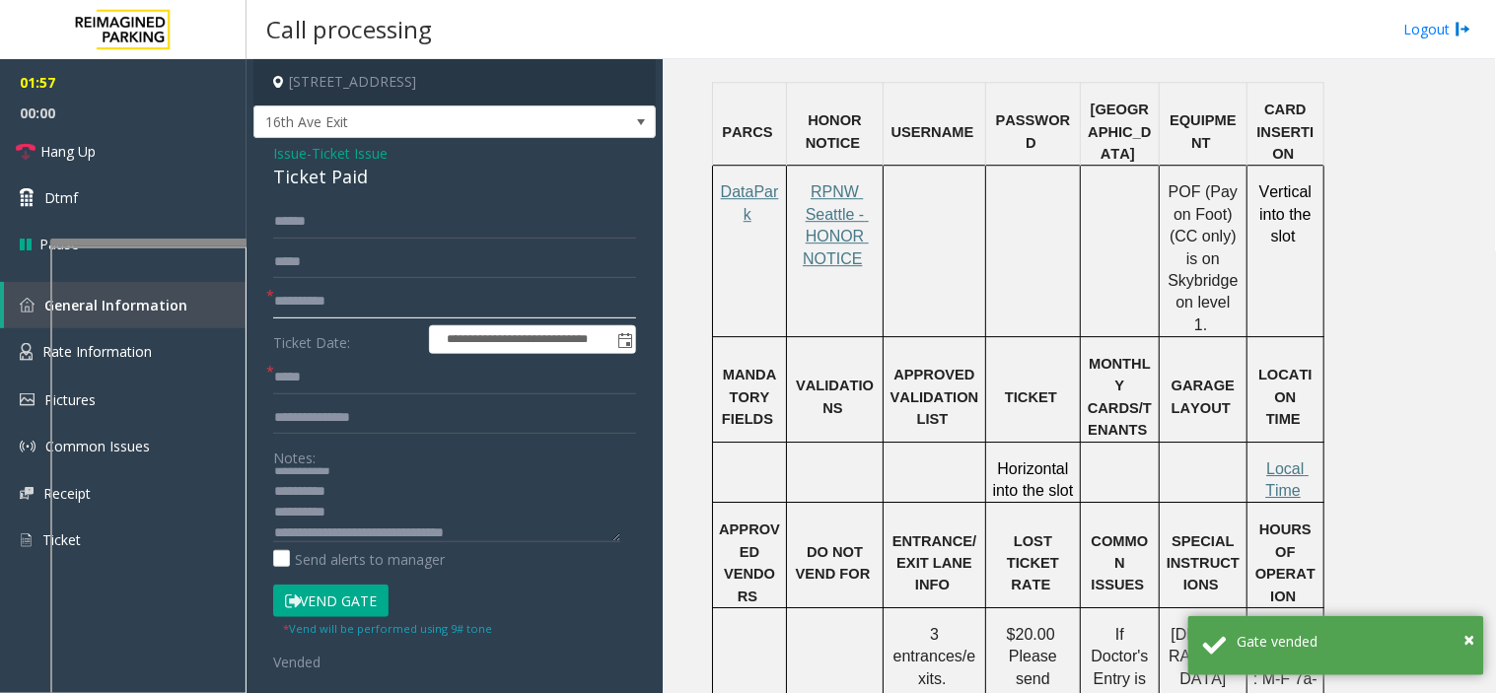
click at [326, 303] on input "*********" at bounding box center [454, 302] width 363 height 34
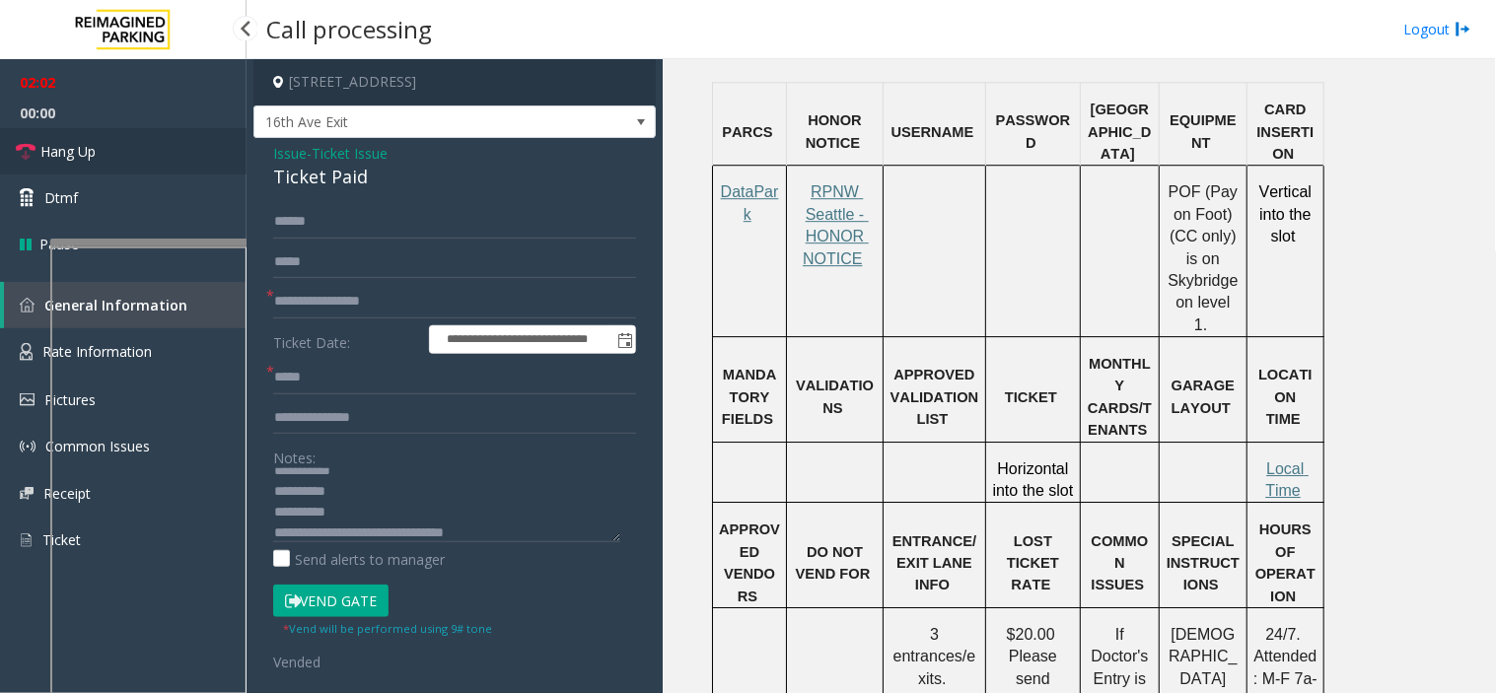
click at [180, 142] on link "Hang Up" at bounding box center [123, 151] width 247 height 46
click at [408, 322] on form "**********" at bounding box center [454, 438] width 363 height 467
click at [415, 299] on input "**********" at bounding box center [454, 302] width 363 height 34
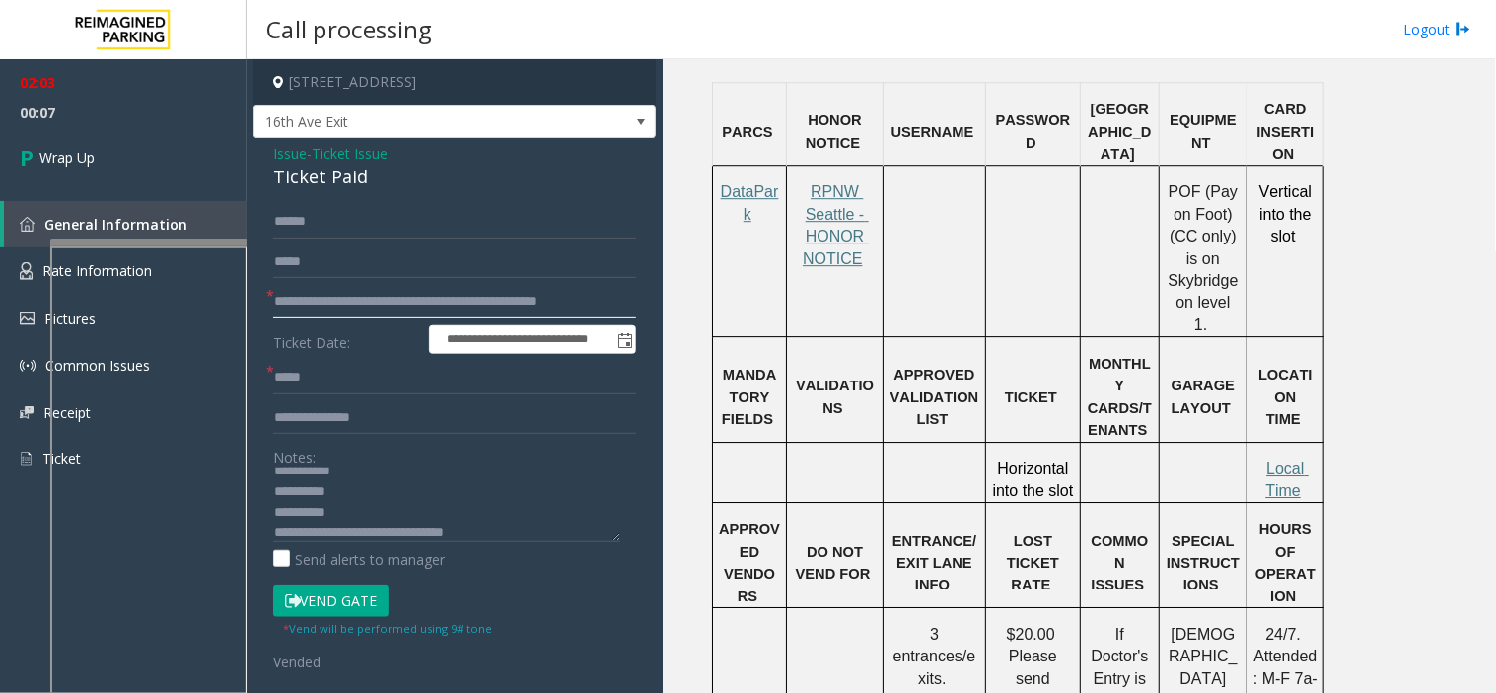
scroll to position [0, 1]
click at [279, 304] on input "**********" at bounding box center [446, 301] width 347 height 33
type input "**********"
click at [367, 487] on textarea at bounding box center [446, 505] width 347 height 74
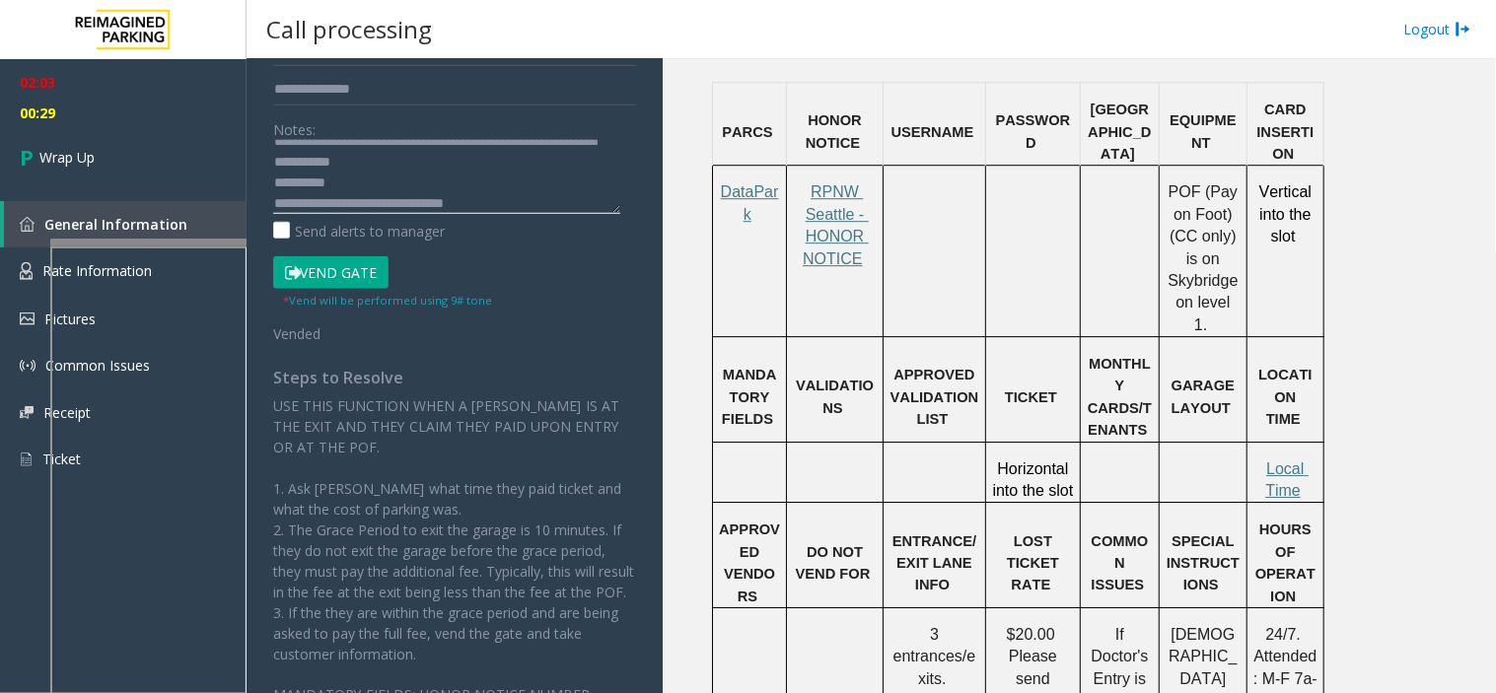
scroll to position [62, 0]
click at [322, 177] on textarea at bounding box center [446, 177] width 347 height 74
click at [359, 177] on textarea at bounding box center [446, 177] width 347 height 74
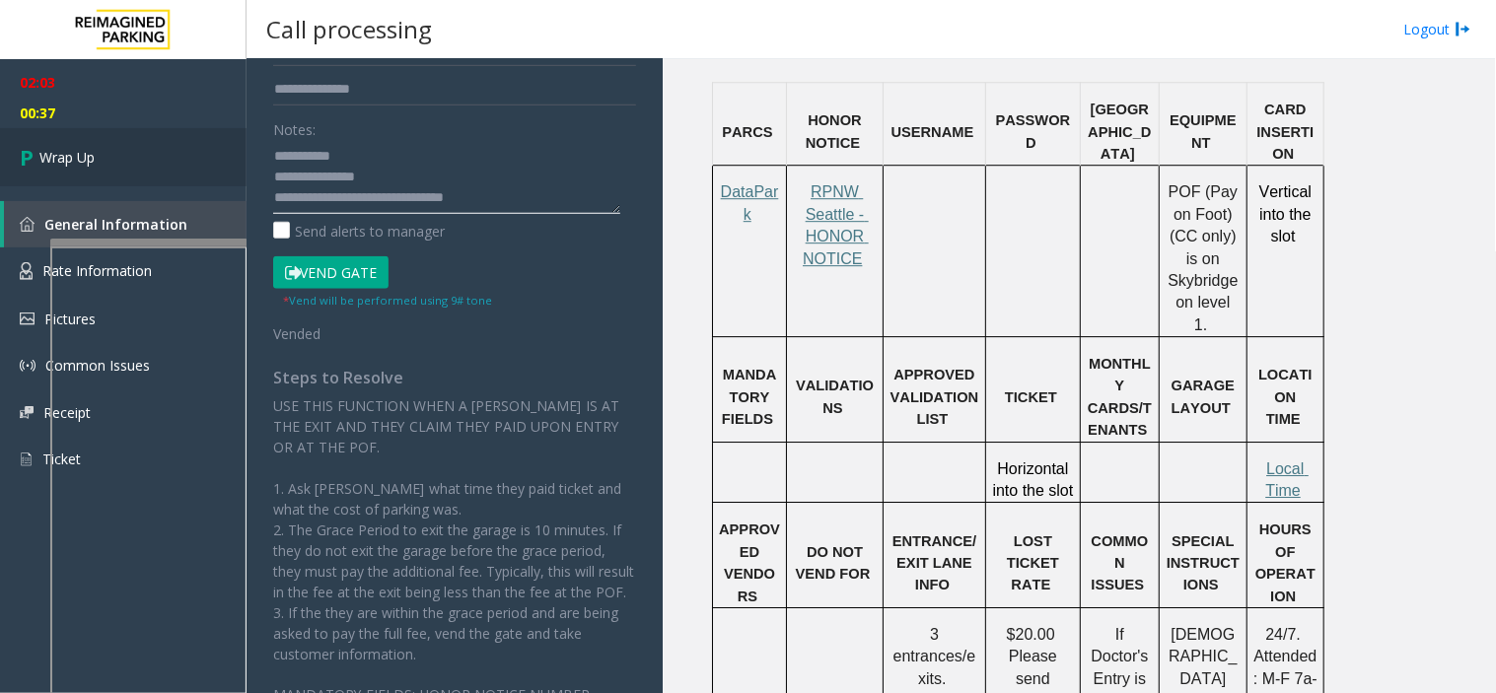
type textarea "**********"
click at [202, 164] on link "Wrap Up" at bounding box center [123, 157] width 247 height 58
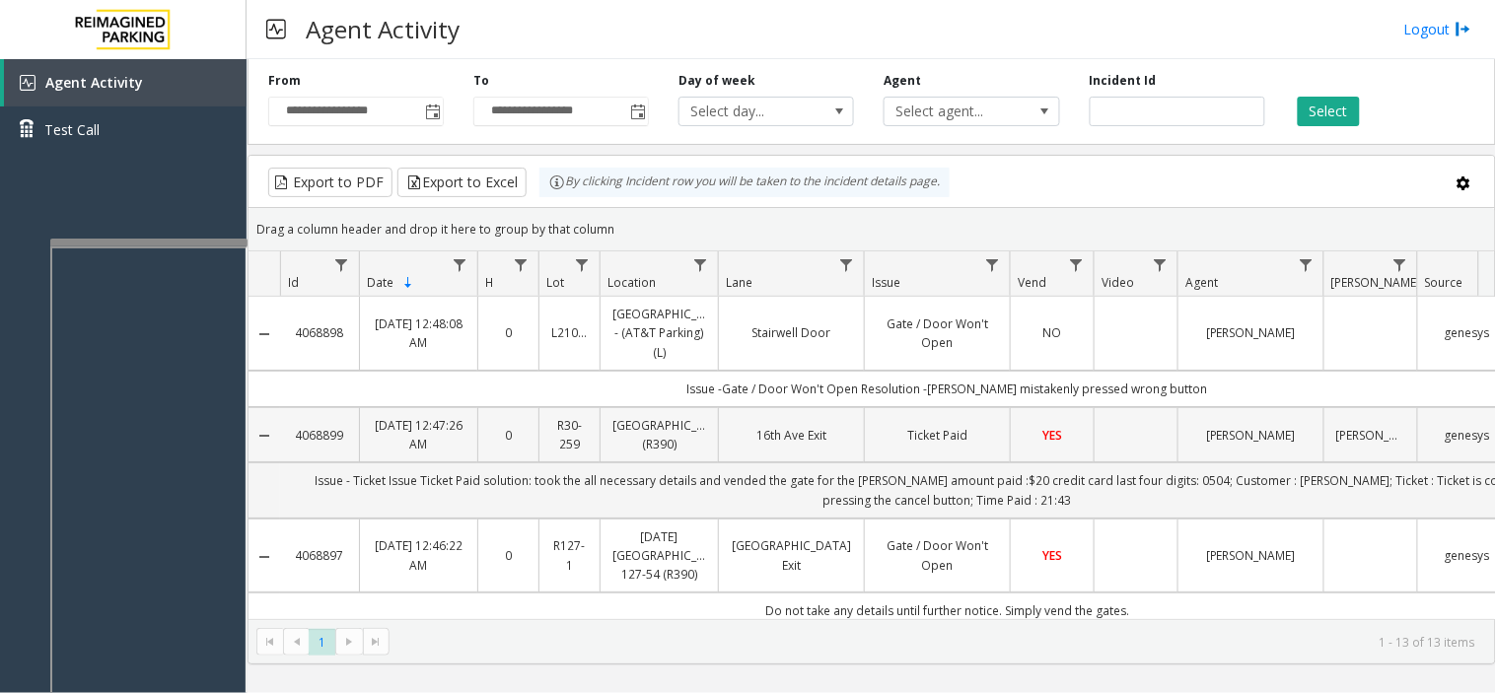
click at [1126, 438] on td "Data table" at bounding box center [1135, 434] width 84 height 55
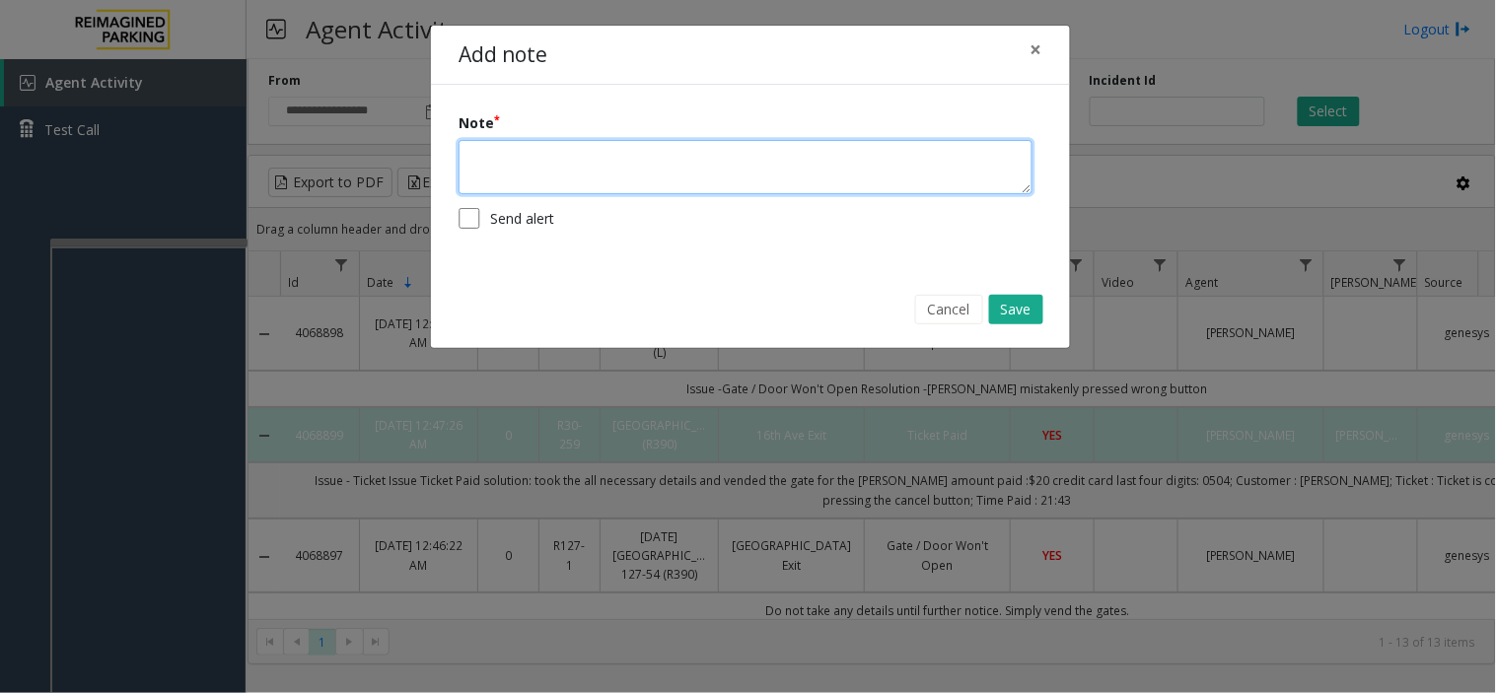
click at [604, 171] on textarea at bounding box center [746, 167] width 574 height 54
click at [474, 166] on textarea "**********" at bounding box center [746, 167] width 574 height 54
click at [825, 179] on textarea "**********" at bounding box center [746, 167] width 574 height 54
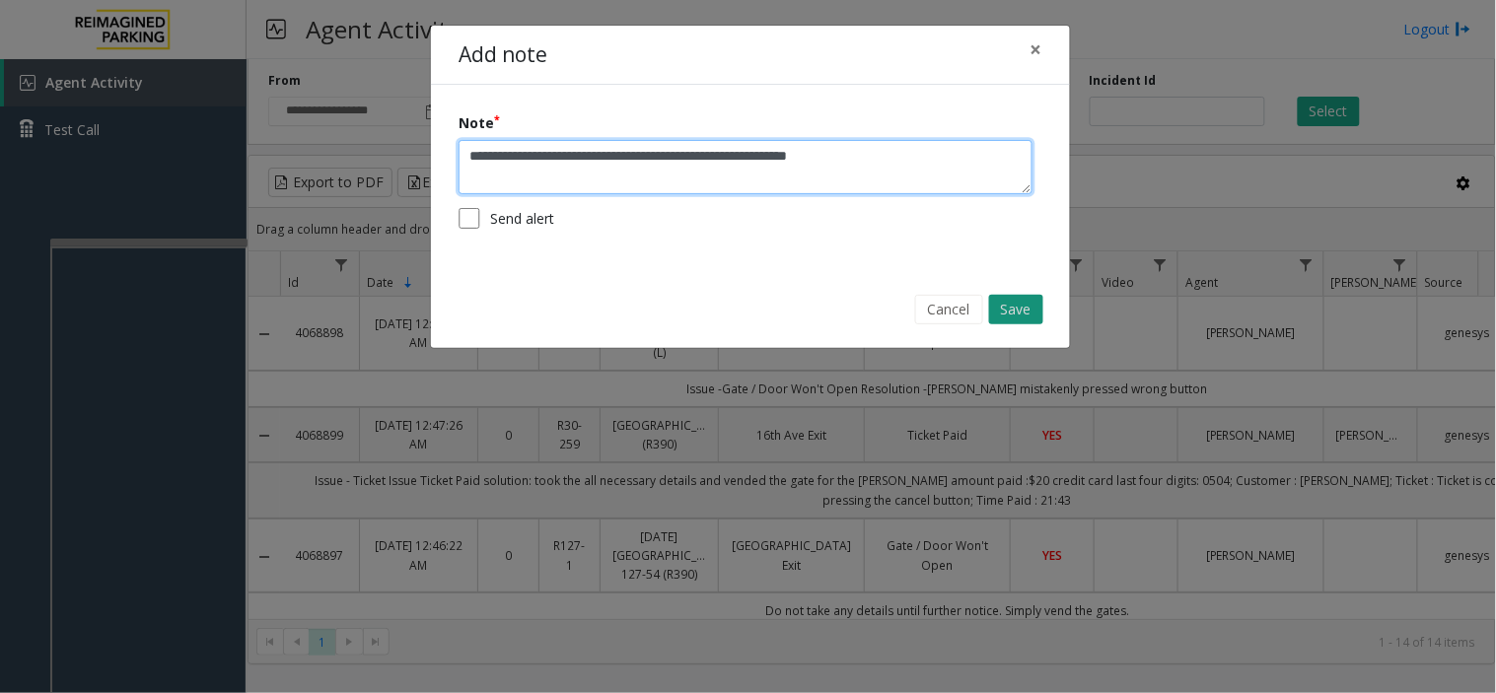
type textarea "**********"
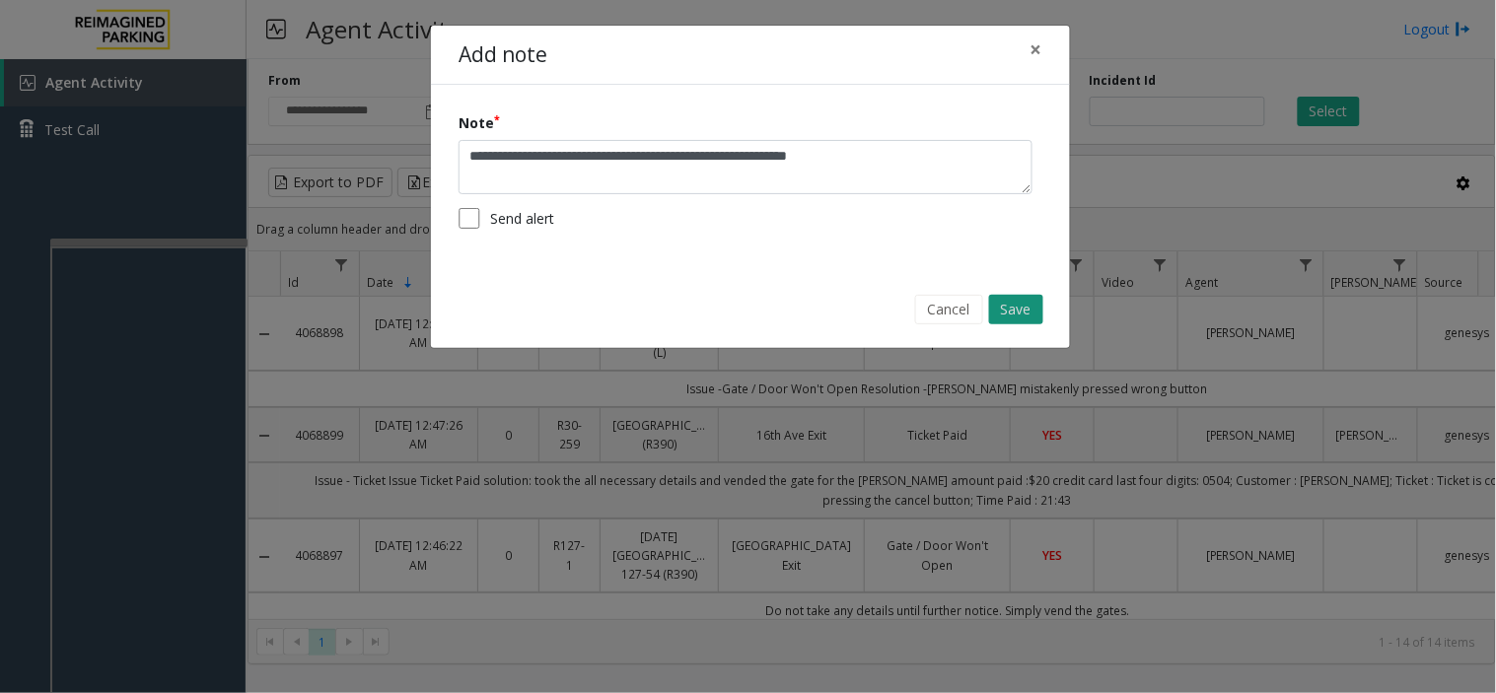
click at [1017, 311] on button "Save" at bounding box center [1016, 310] width 54 height 30
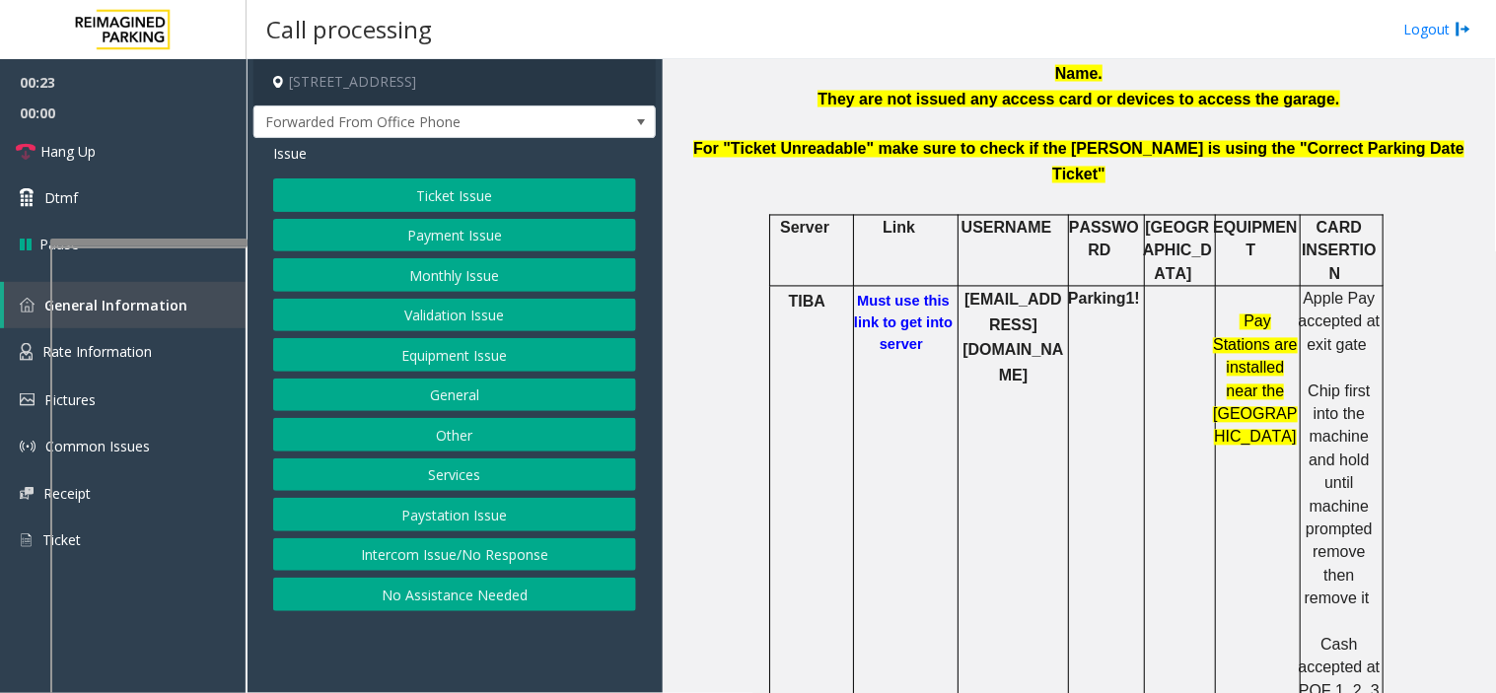
scroll to position [986, 0]
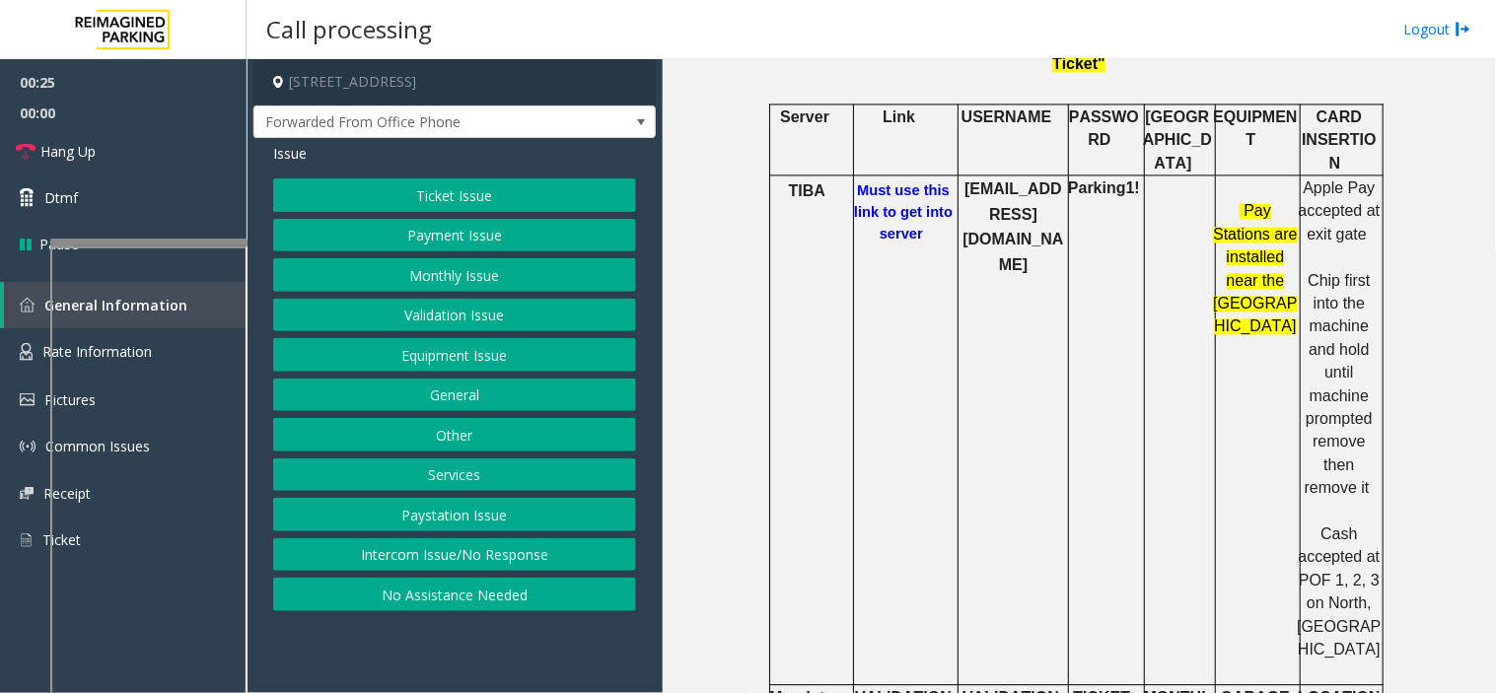
click at [479, 237] on button "Payment Issue" at bounding box center [454, 236] width 363 height 34
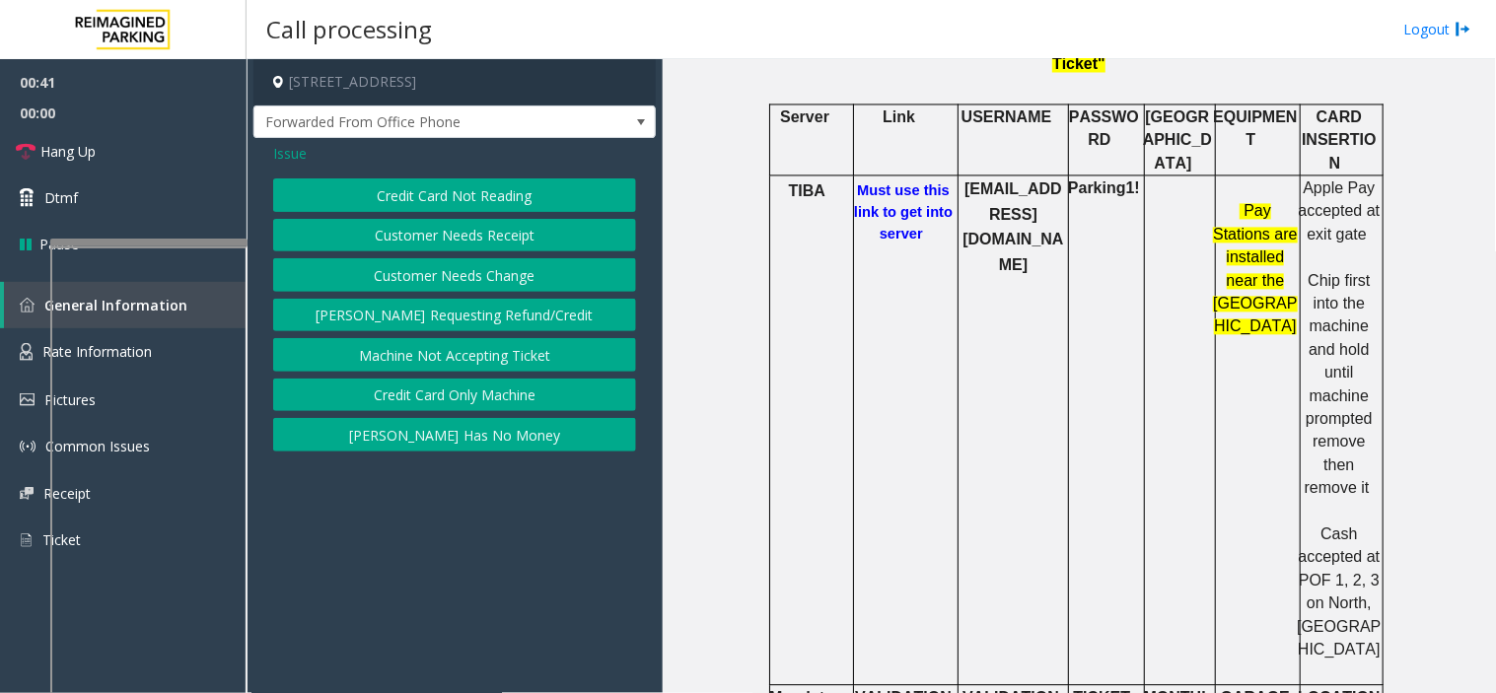
click at [452, 396] on button "Credit Card Only Machine" at bounding box center [454, 396] width 363 height 34
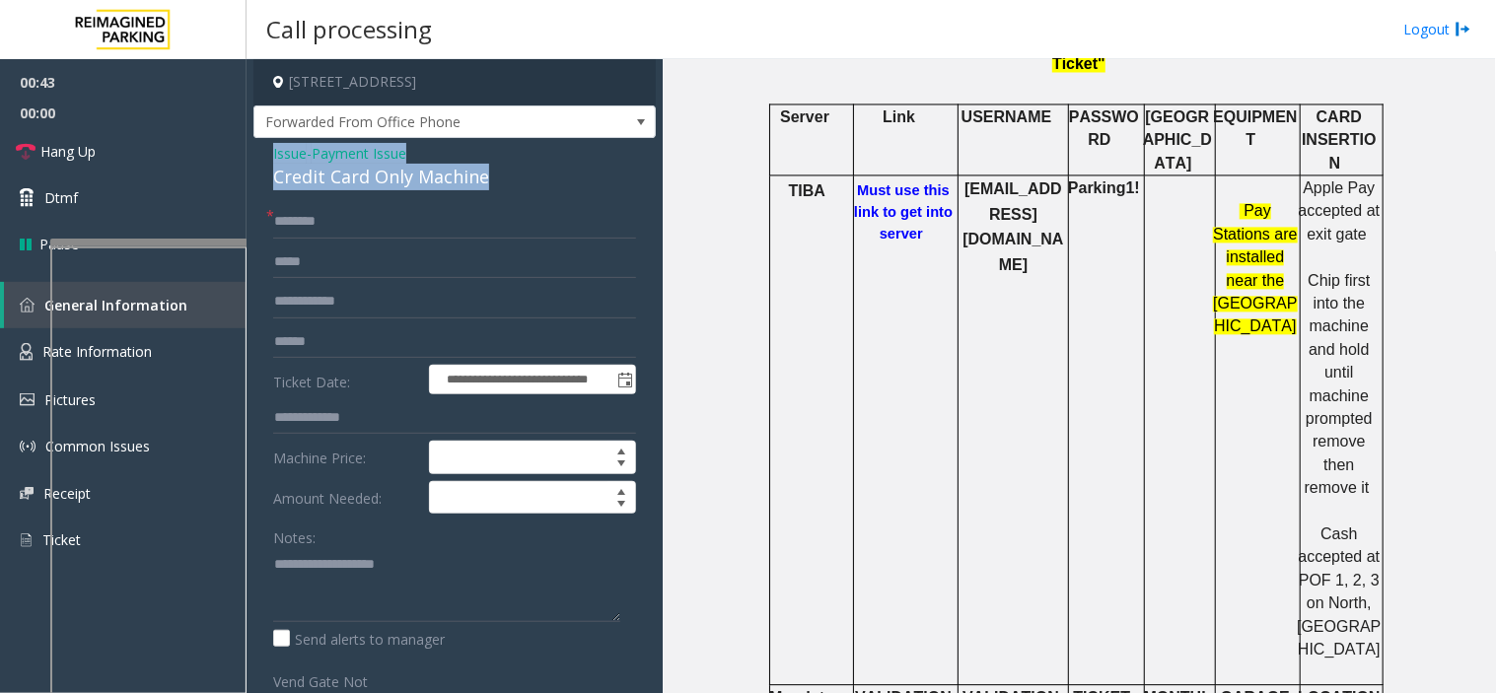
drag, startPoint x: 504, startPoint y: 180, endPoint x: 260, endPoint y: 162, distance: 244.3
click at [260, 162] on div "**********" at bounding box center [454, 564] width 402 height 852
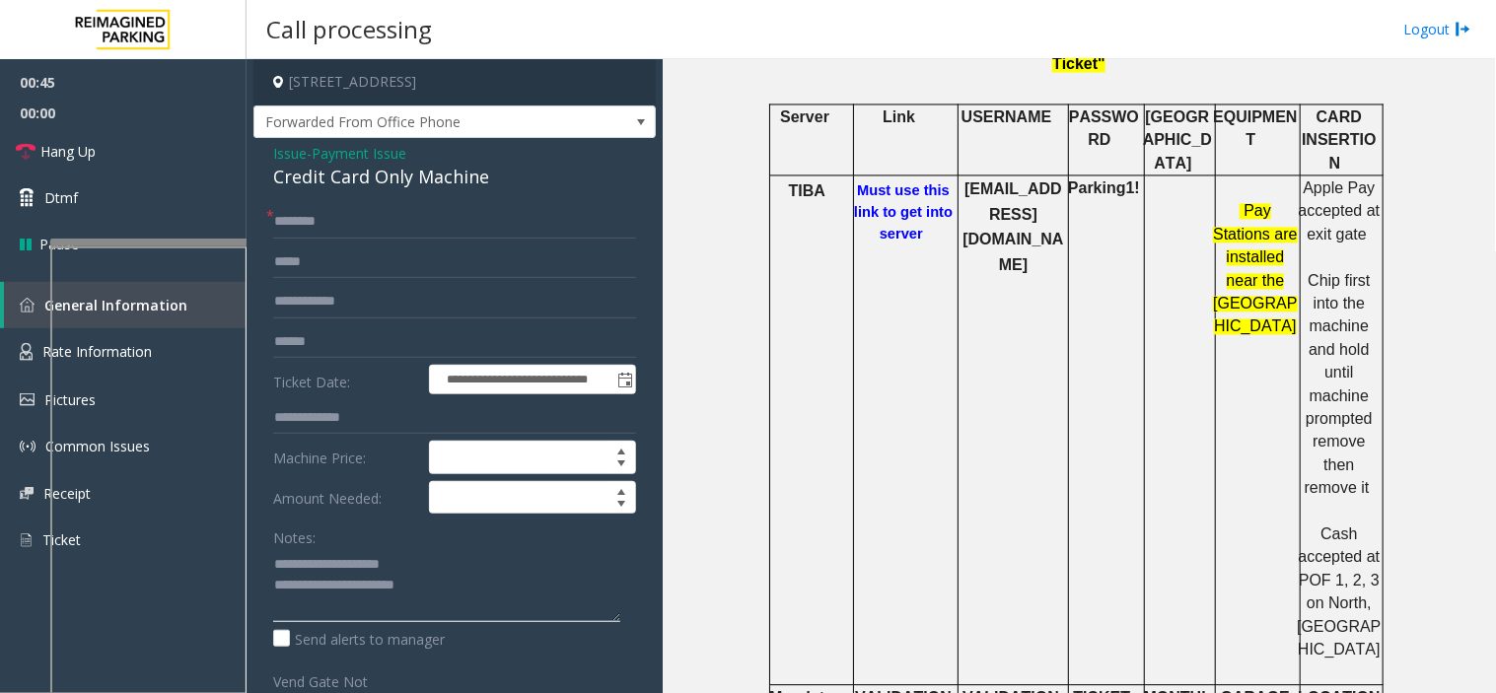
click at [499, 596] on textarea at bounding box center [446, 585] width 347 height 74
click at [370, 199] on div "**********" at bounding box center [454, 564] width 402 height 852
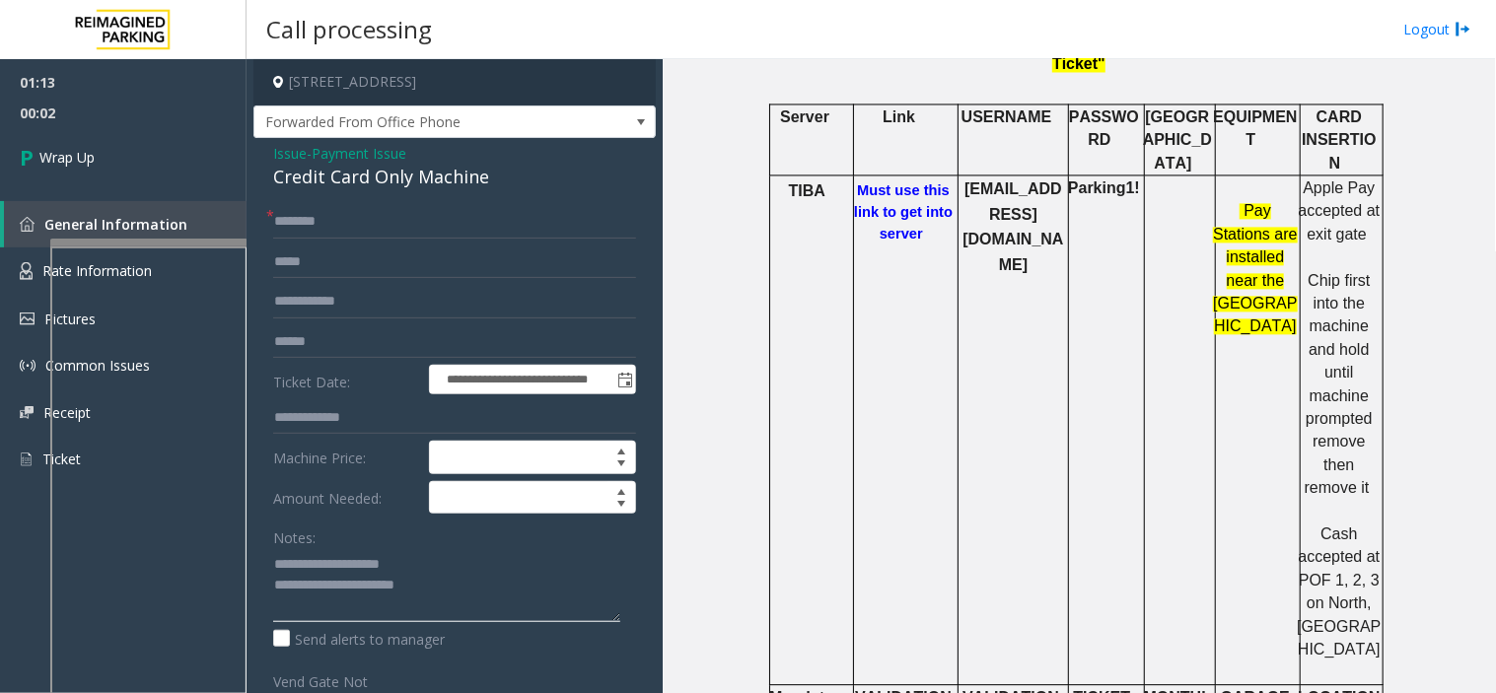
click at [563, 568] on textarea at bounding box center [446, 585] width 347 height 74
click at [548, 592] on textarea at bounding box center [446, 585] width 347 height 74
type textarea "**********"
click at [392, 227] on input "text" at bounding box center [454, 222] width 363 height 34
type input "**"
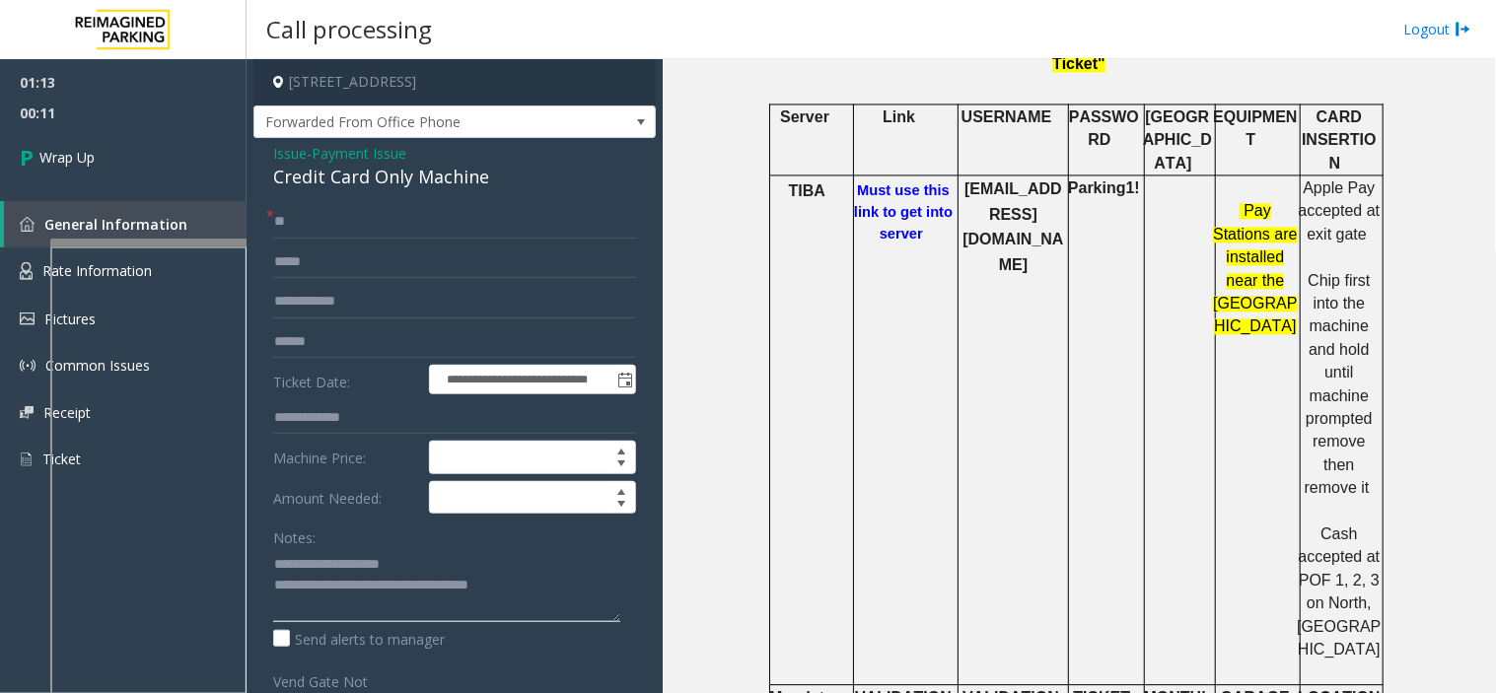
click at [553, 580] on textarea at bounding box center [446, 585] width 347 height 74
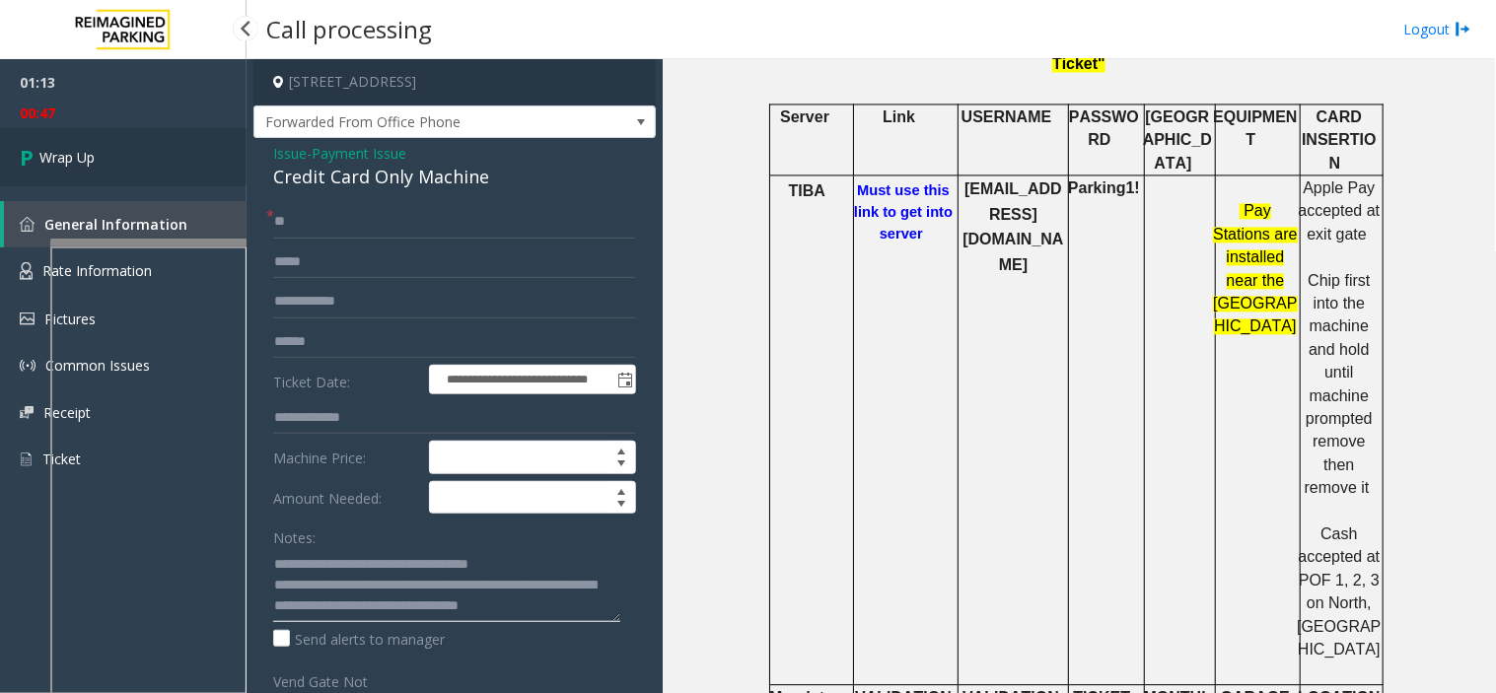
type textarea "**********"
drag, startPoint x: 22, startPoint y: 154, endPoint x: 52, endPoint y: 183, distance: 42.5
click at [22, 154] on icon at bounding box center [30, 157] width 20 height 33
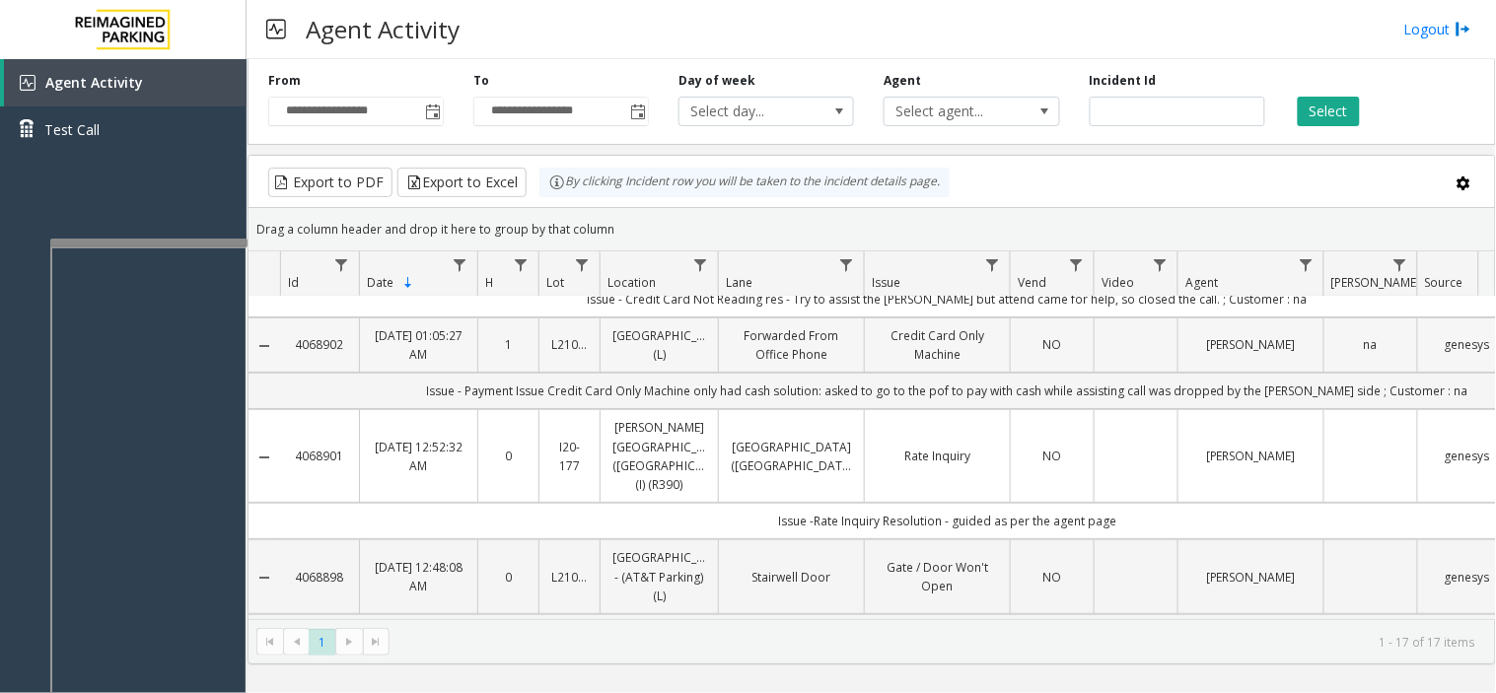
scroll to position [109, 0]
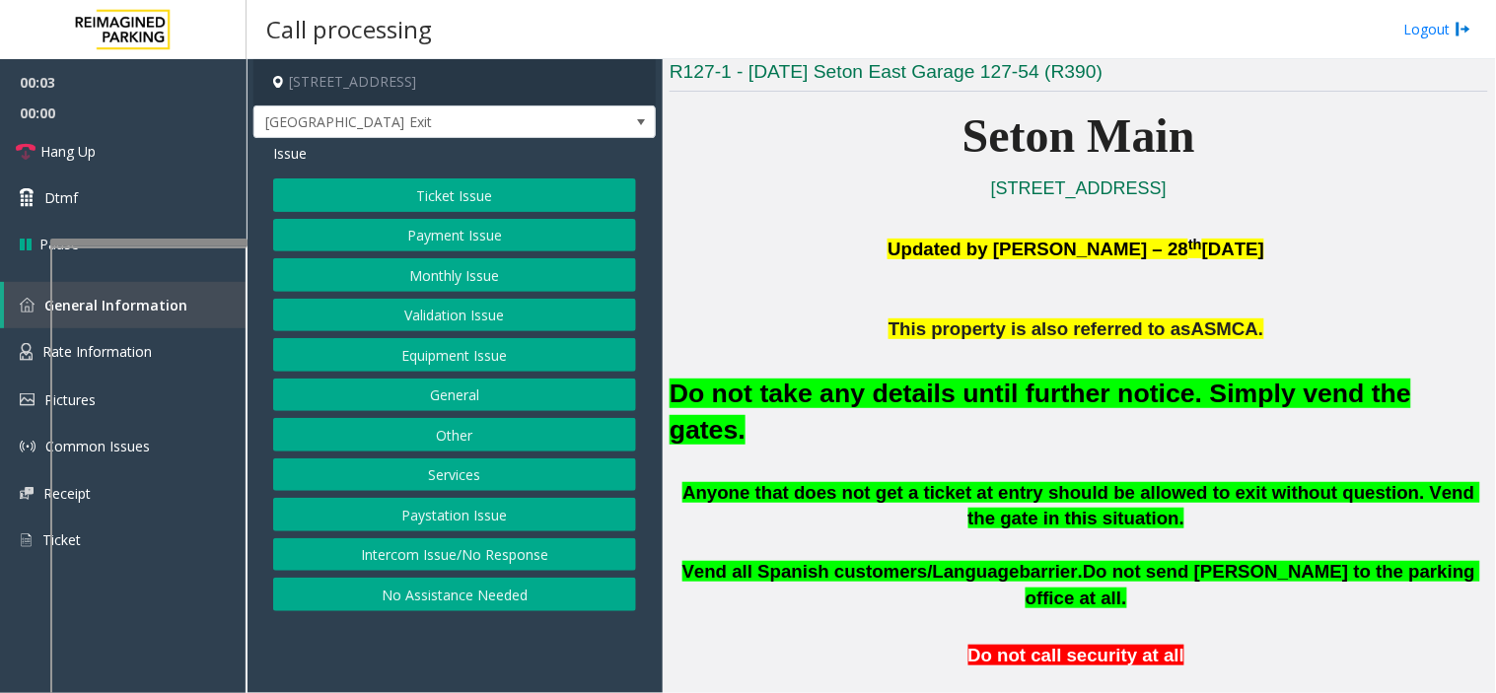
scroll to position [547, 0]
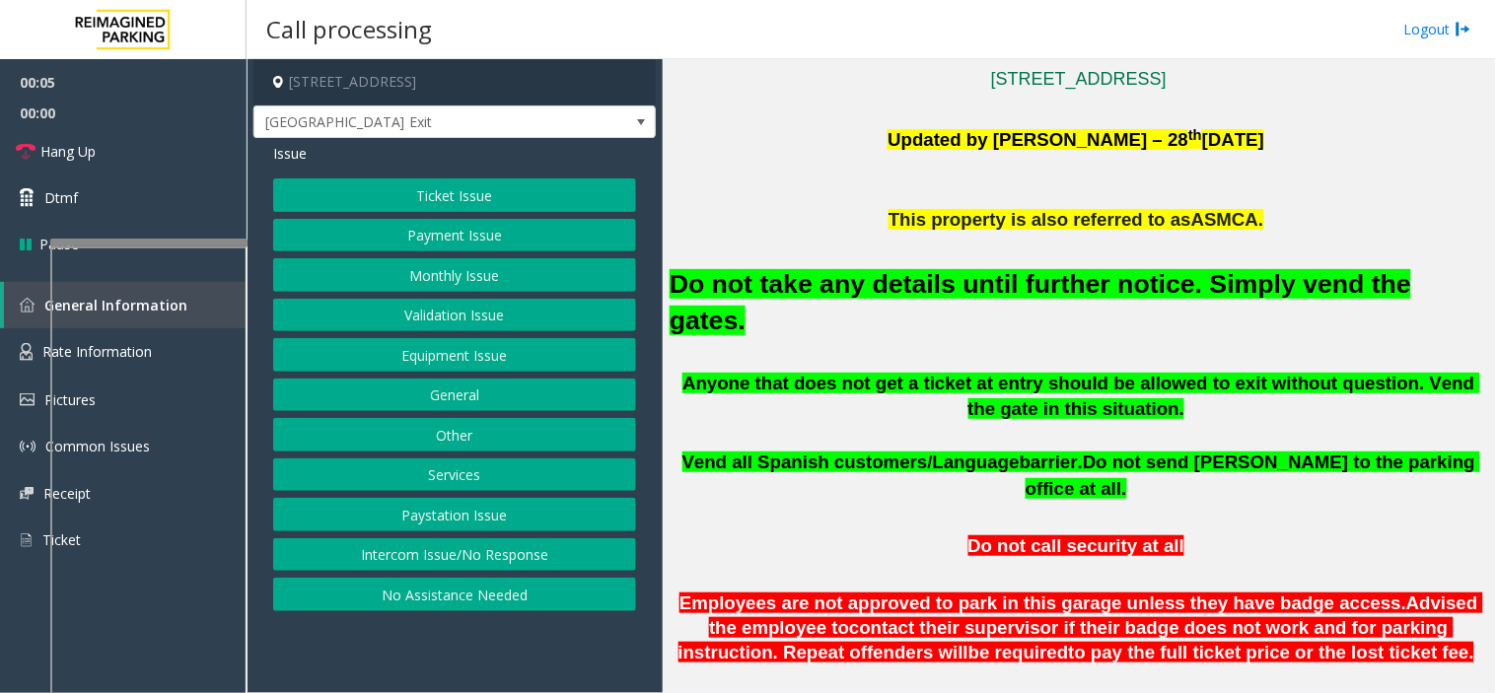
click at [559, 362] on button "Equipment Issue" at bounding box center [454, 355] width 363 height 34
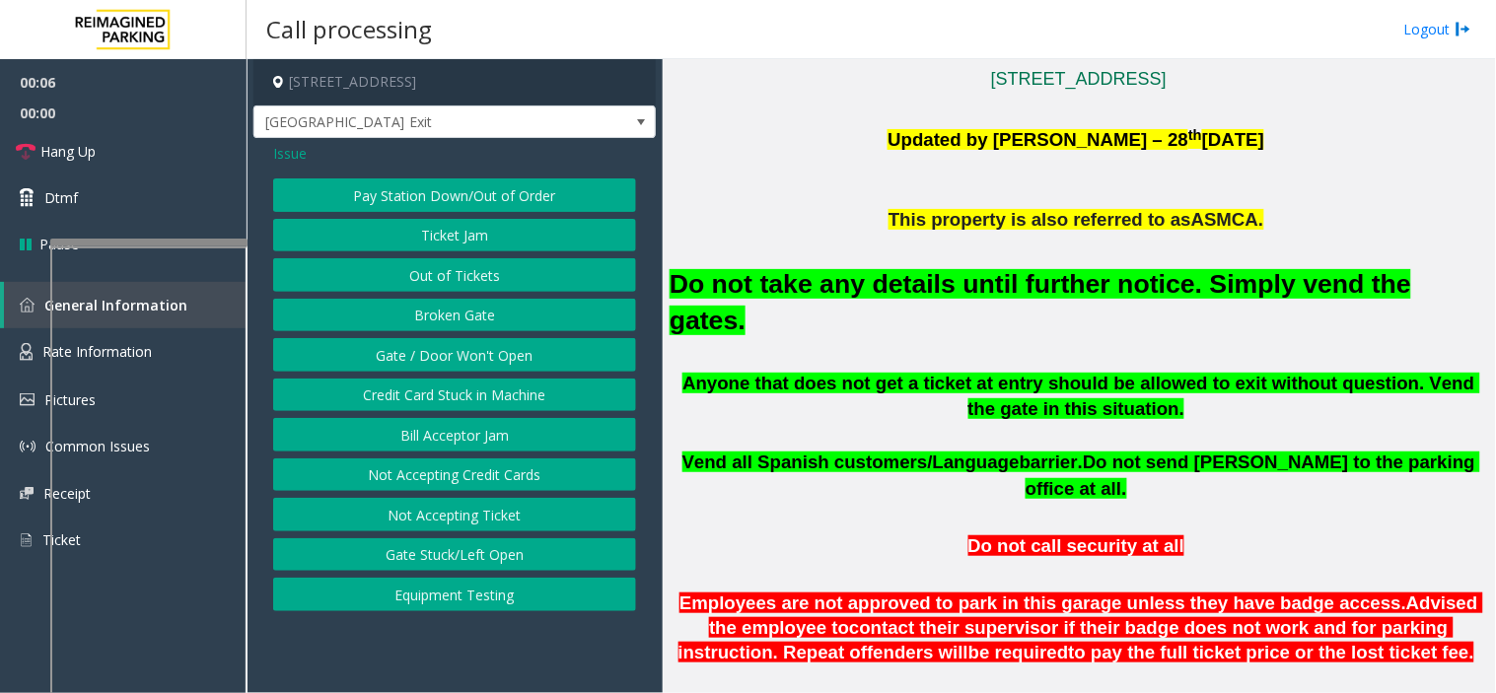
click at [291, 162] on span "Issue" at bounding box center [290, 153] width 34 height 21
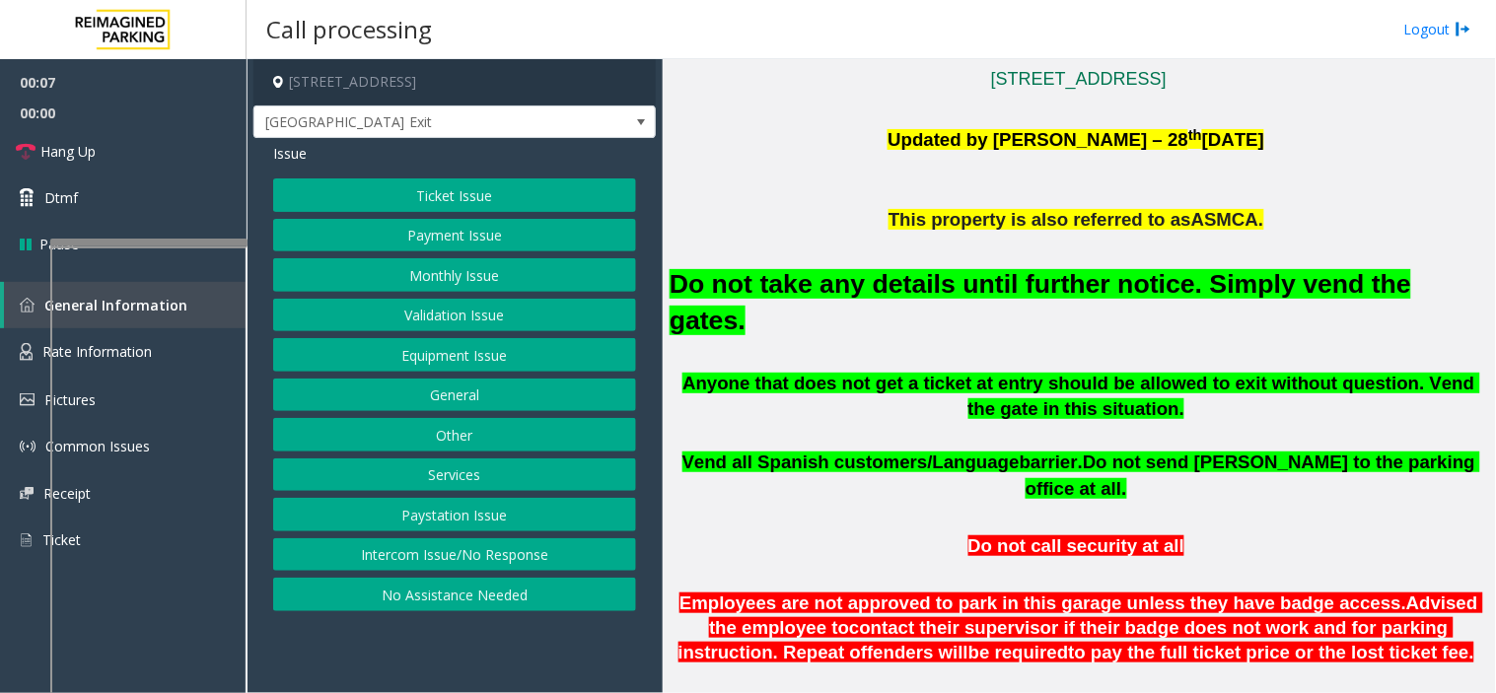
click at [385, 199] on button "Ticket Issue" at bounding box center [454, 195] width 363 height 34
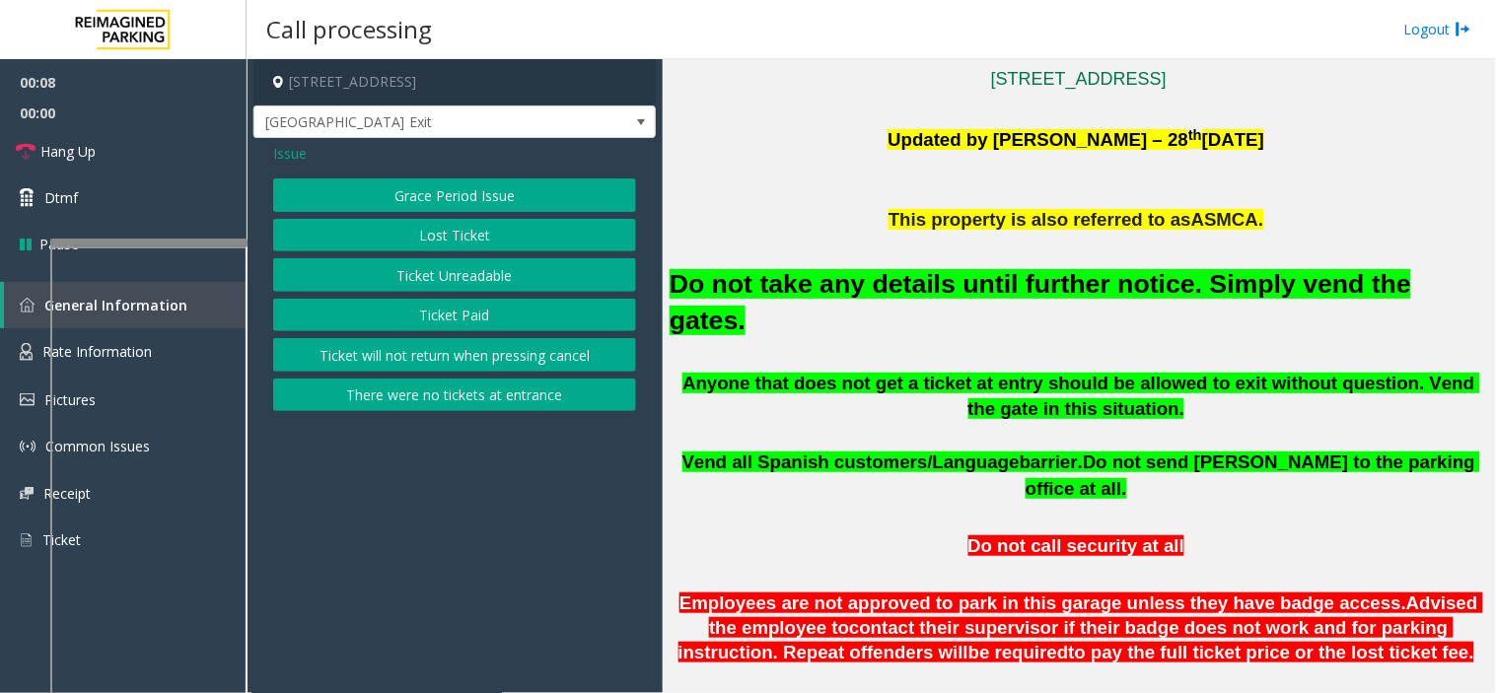
click at [434, 314] on button "Ticket Paid" at bounding box center [454, 316] width 363 height 34
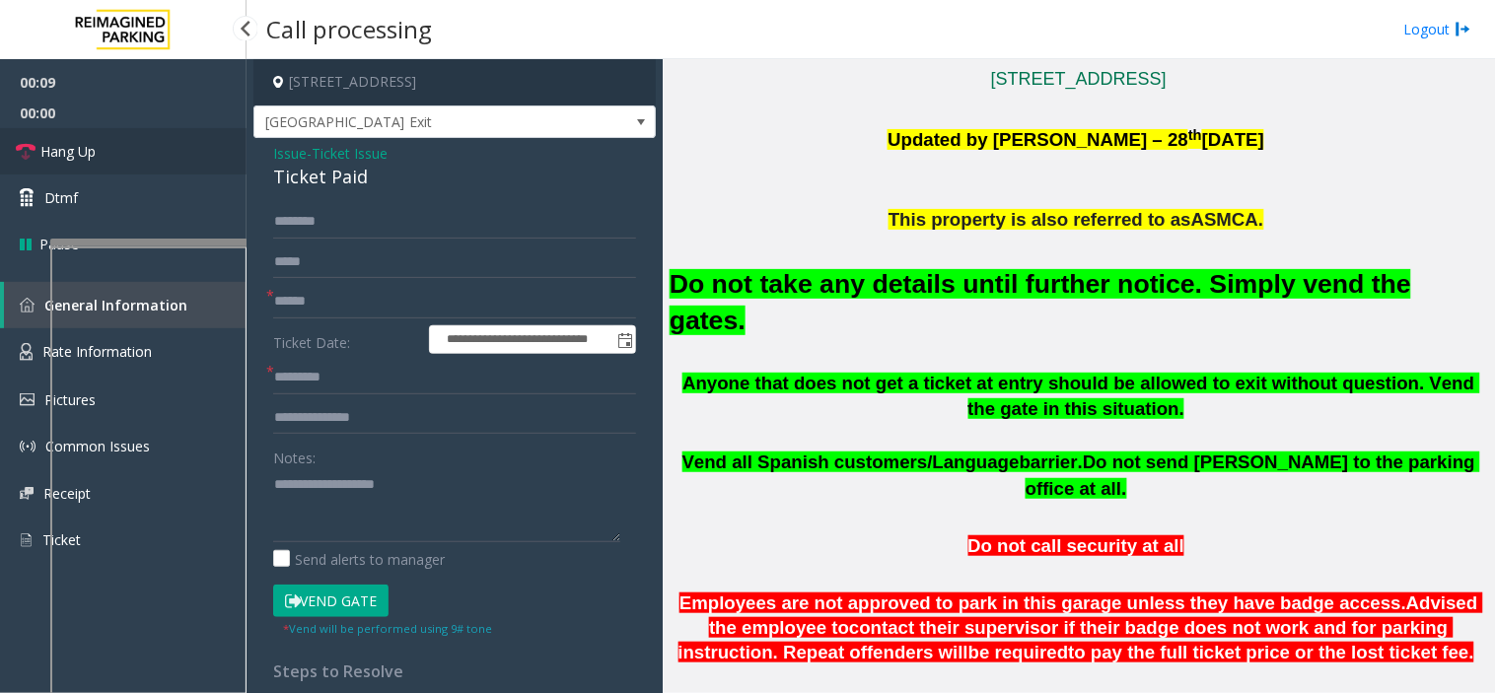
drag, startPoint x: 366, startPoint y: 187, endPoint x: 242, endPoint y: 166, distance: 126.1
click at [242, 166] on app-root "**********" at bounding box center [748, 346] width 1496 height 693
click at [366, 183] on div "Ticket Paid" at bounding box center [454, 177] width 363 height 27
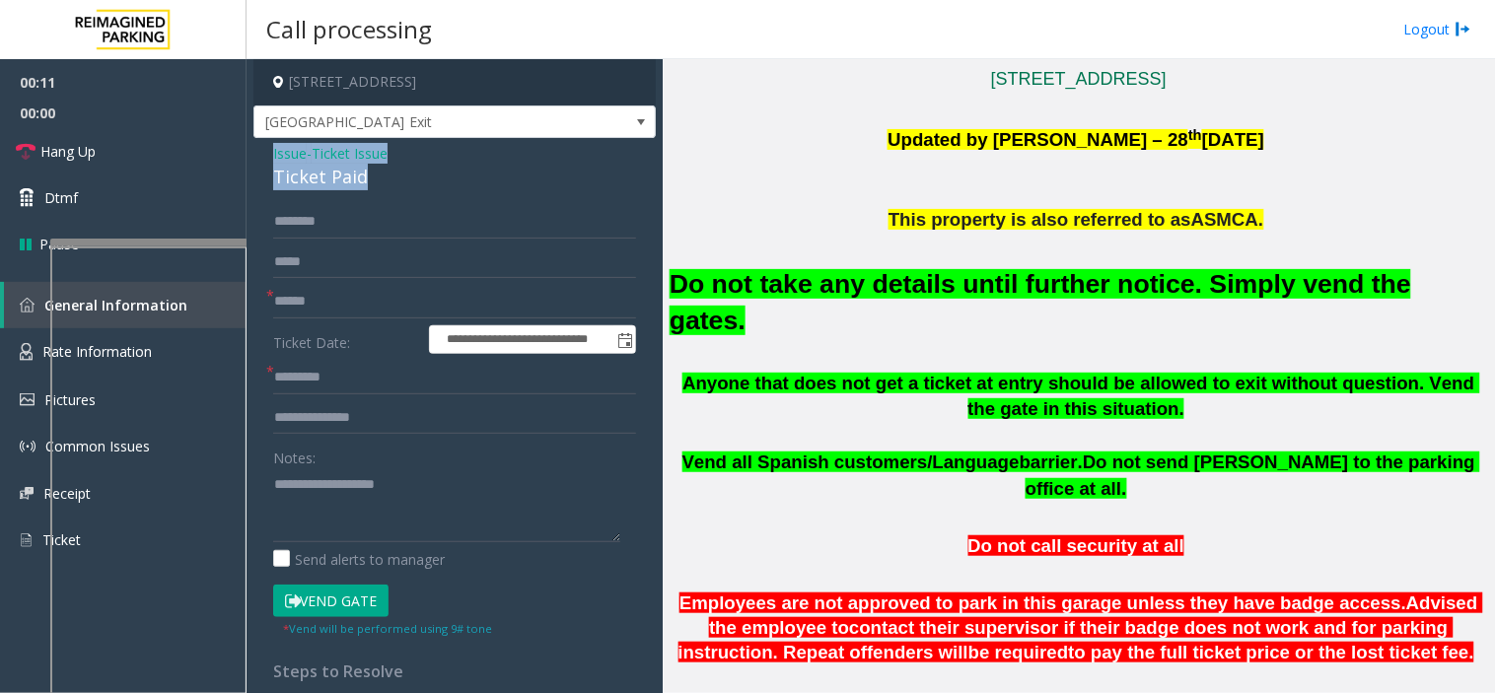
drag, startPoint x: 376, startPoint y: 176, endPoint x: 269, endPoint y: 158, distance: 108.0
click at [269, 158] on div "**********" at bounding box center [454, 547] width 402 height 818
copy div "Issue - Ticket Issue Ticket Paid"
click at [367, 501] on textarea at bounding box center [446, 505] width 347 height 74
paste textarea "**********"
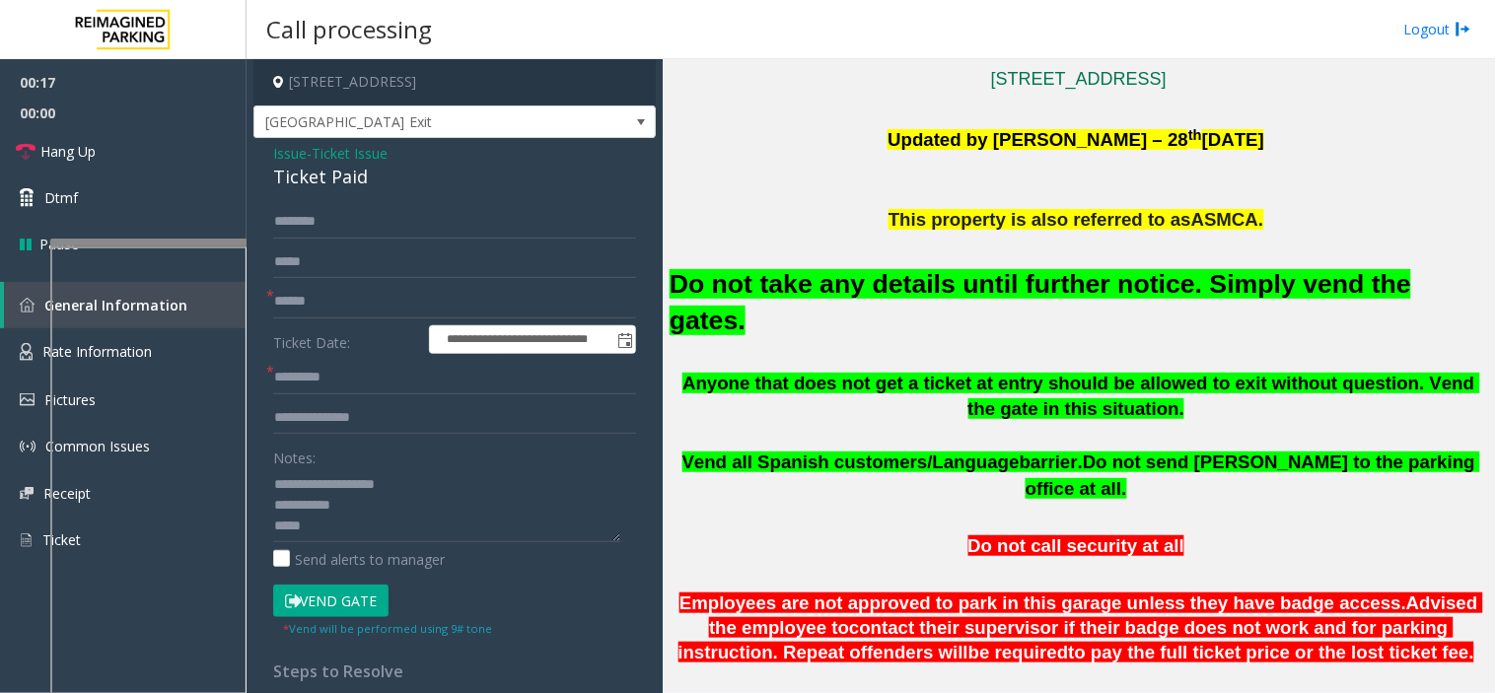
click at [750, 283] on font "Do not take any details until further notice. Simply vend the gates." at bounding box center [1040, 302] width 741 height 66
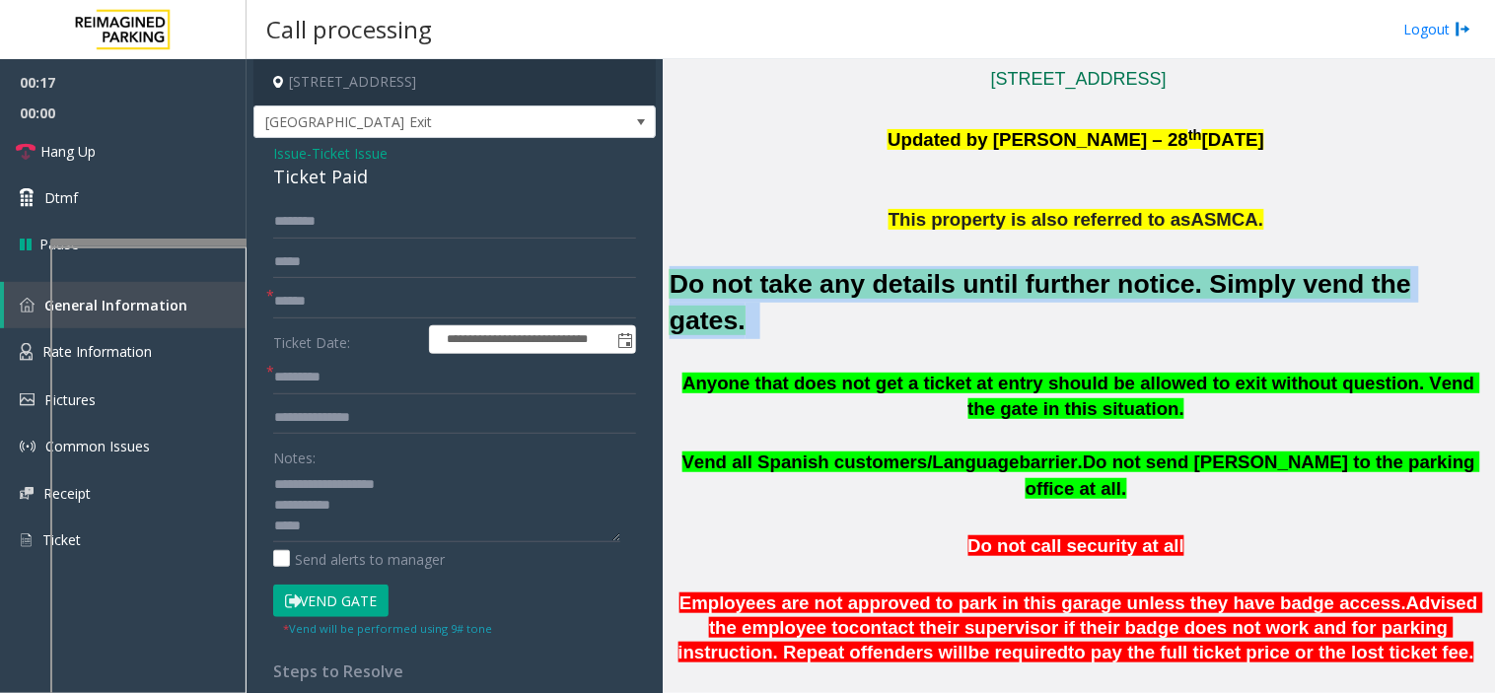
click at [750, 283] on font "Do not take any details until further notice. Simply vend the gates." at bounding box center [1040, 302] width 741 height 66
copy h2 "Do not take any details until further notice. Simply vend the gates."
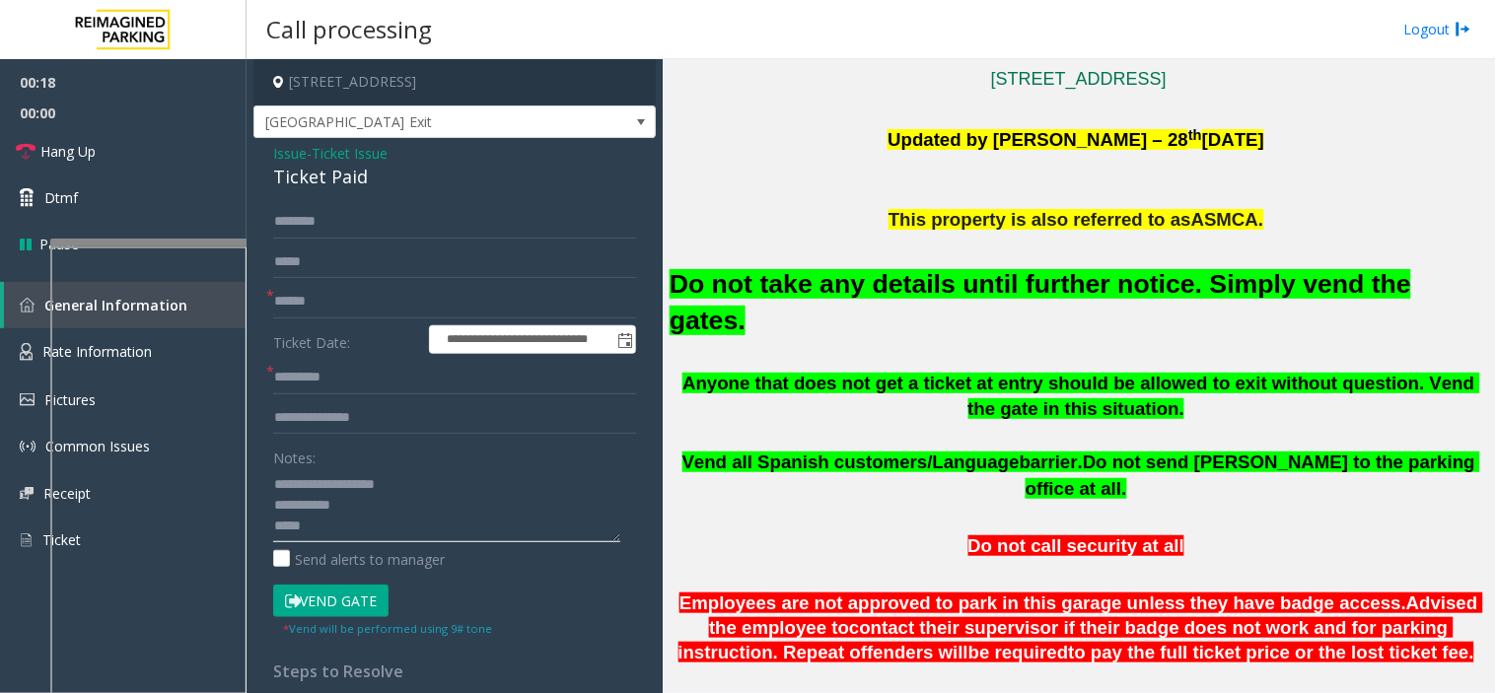
click at [470, 513] on textarea at bounding box center [446, 505] width 347 height 74
click at [459, 519] on textarea at bounding box center [446, 505] width 347 height 74
paste textarea "**********"
click at [291, 491] on textarea at bounding box center [446, 505] width 347 height 74
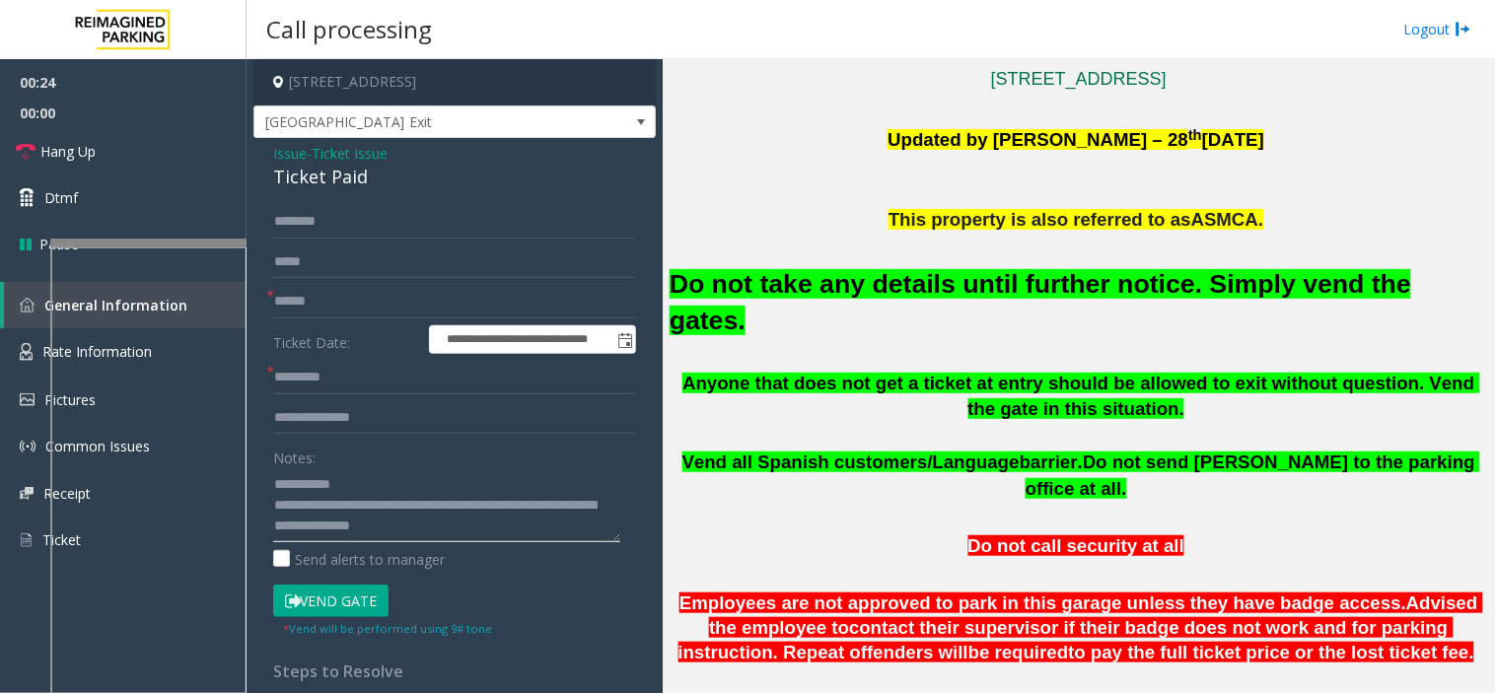
type textarea "**********"
click at [298, 389] on input "text" at bounding box center [454, 378] width 363 height 34
type input "**"
click at [307, 304] on input "text" at bounding box center [454, 302] width 363 height 34
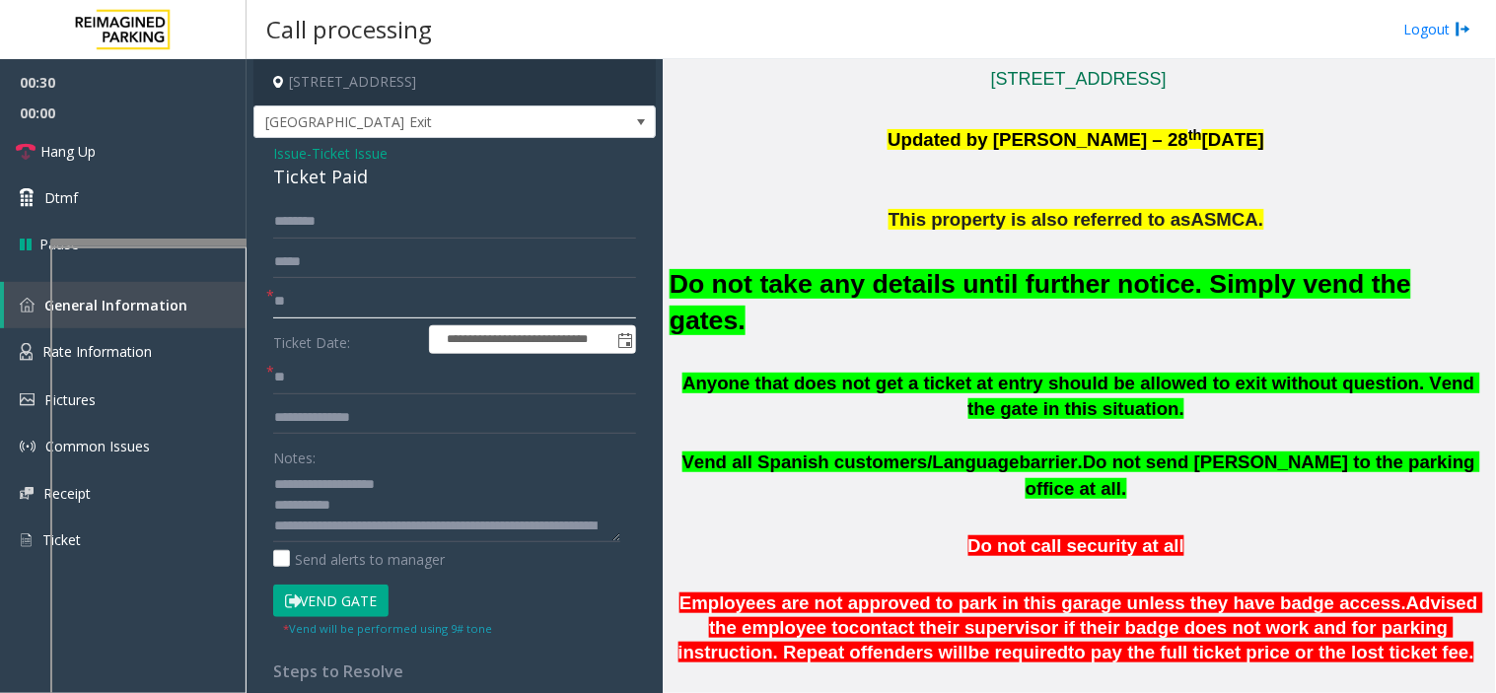
type input "**"
click at [346, 504] on textarea at bounding box center [446, 505] width 347 height 74
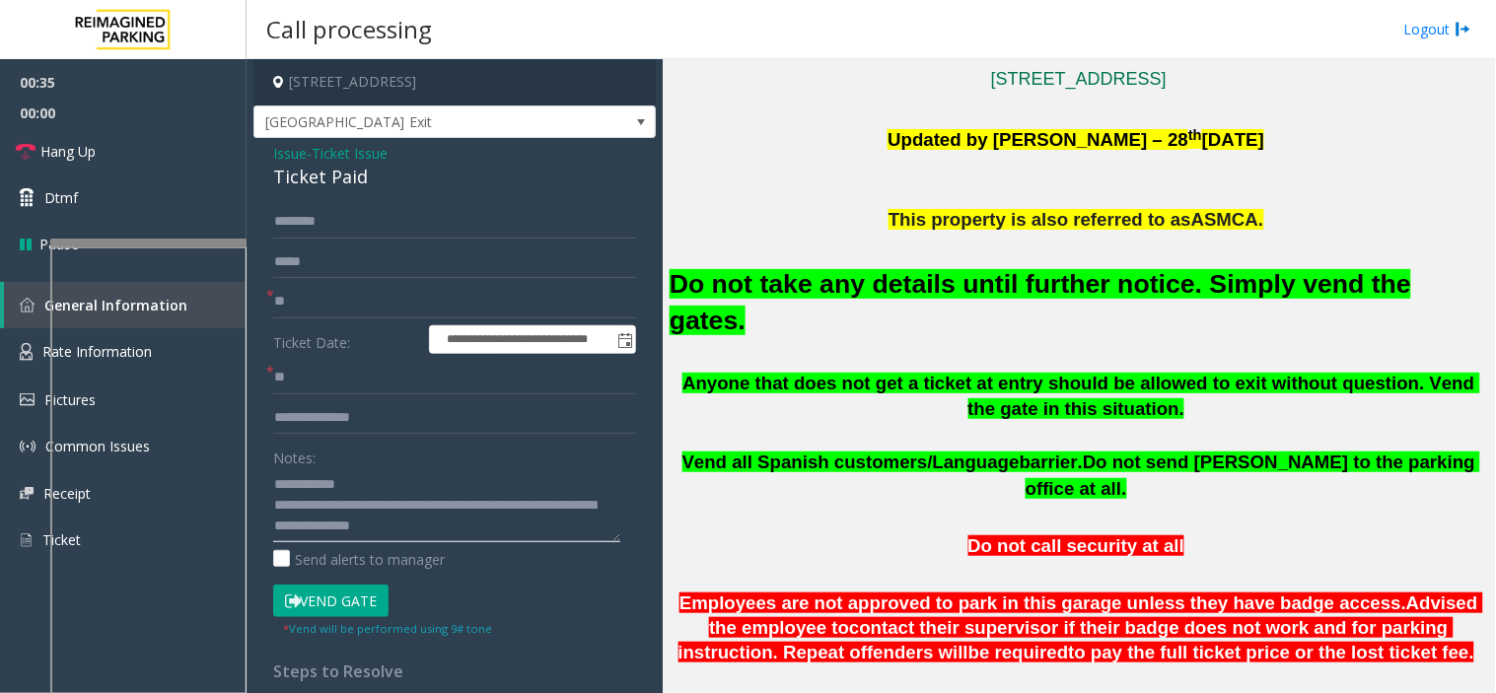
scroll to position [109, 0]
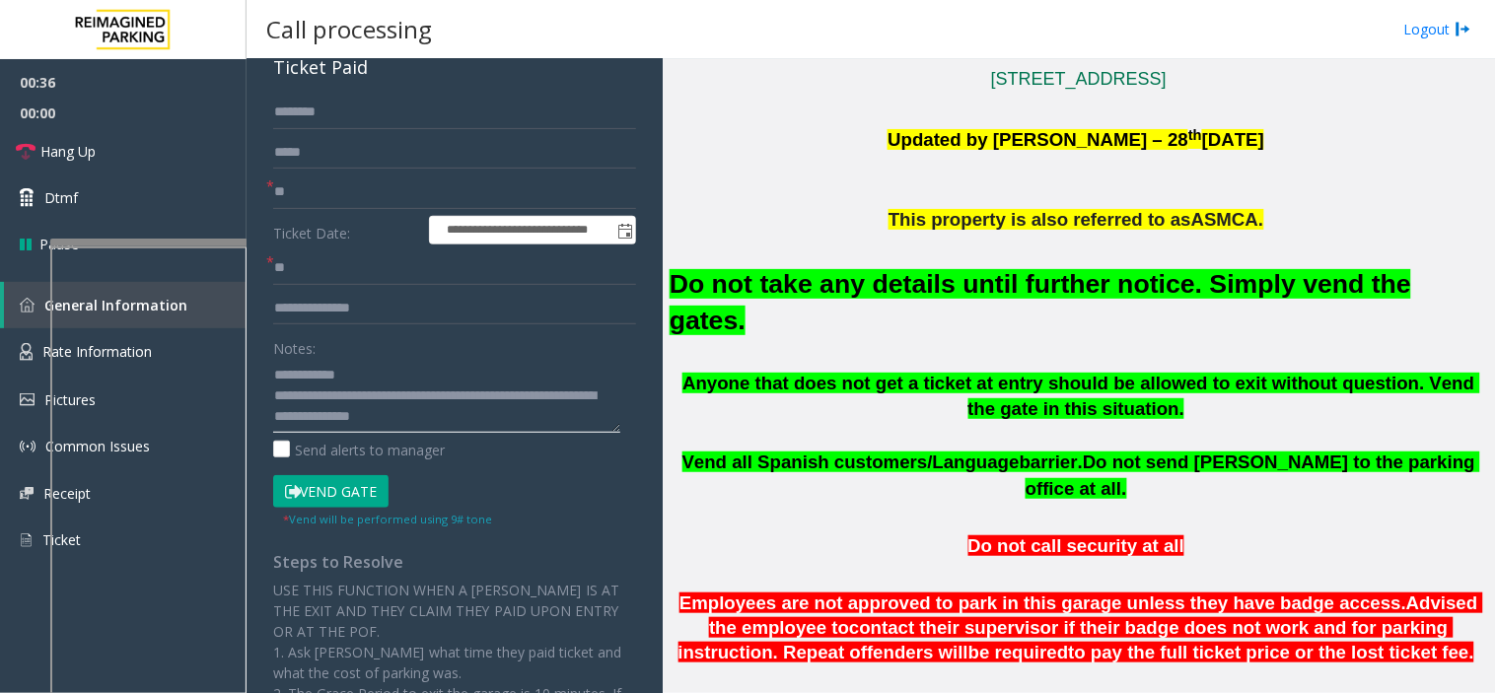
type textarea "**********"
click at [351, 496] on button "Vend Gate" at bounding box center [330, 492] width 115 height 34
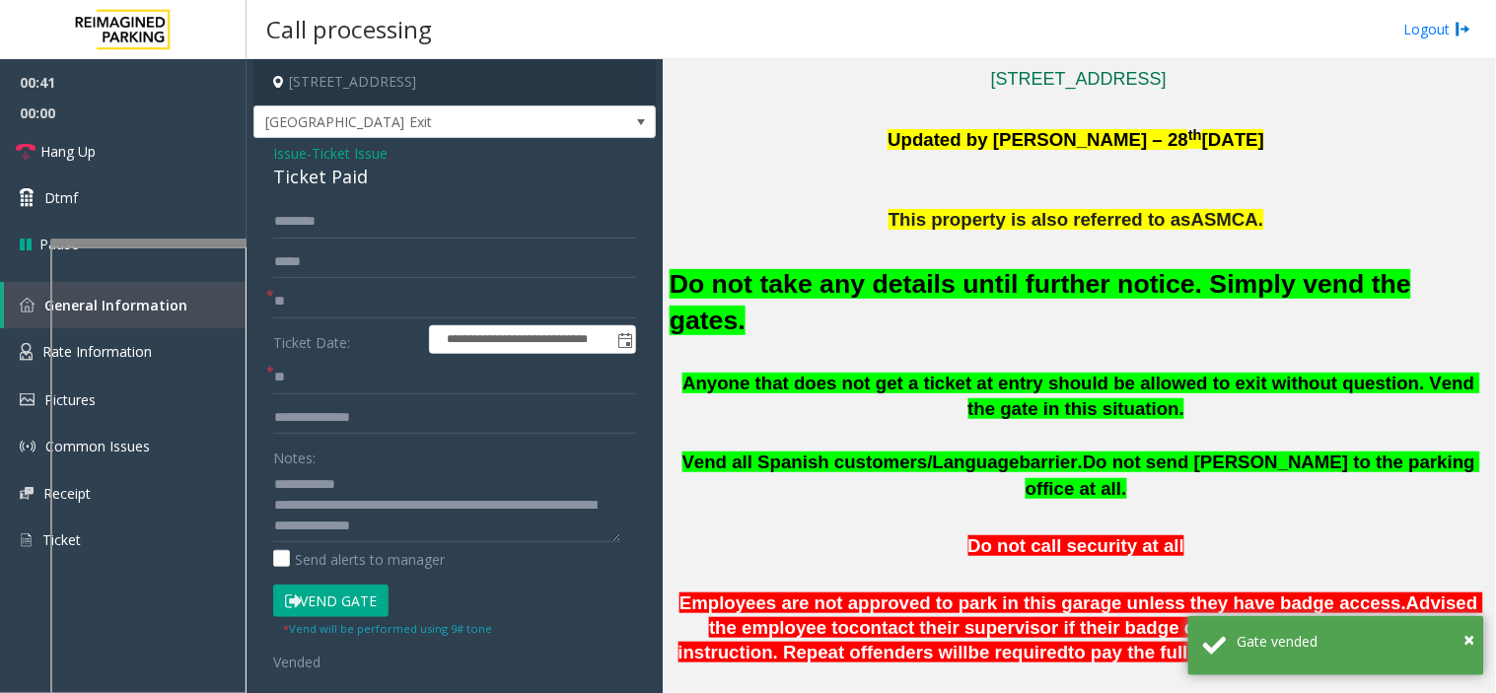
scroll to position [0, 0]
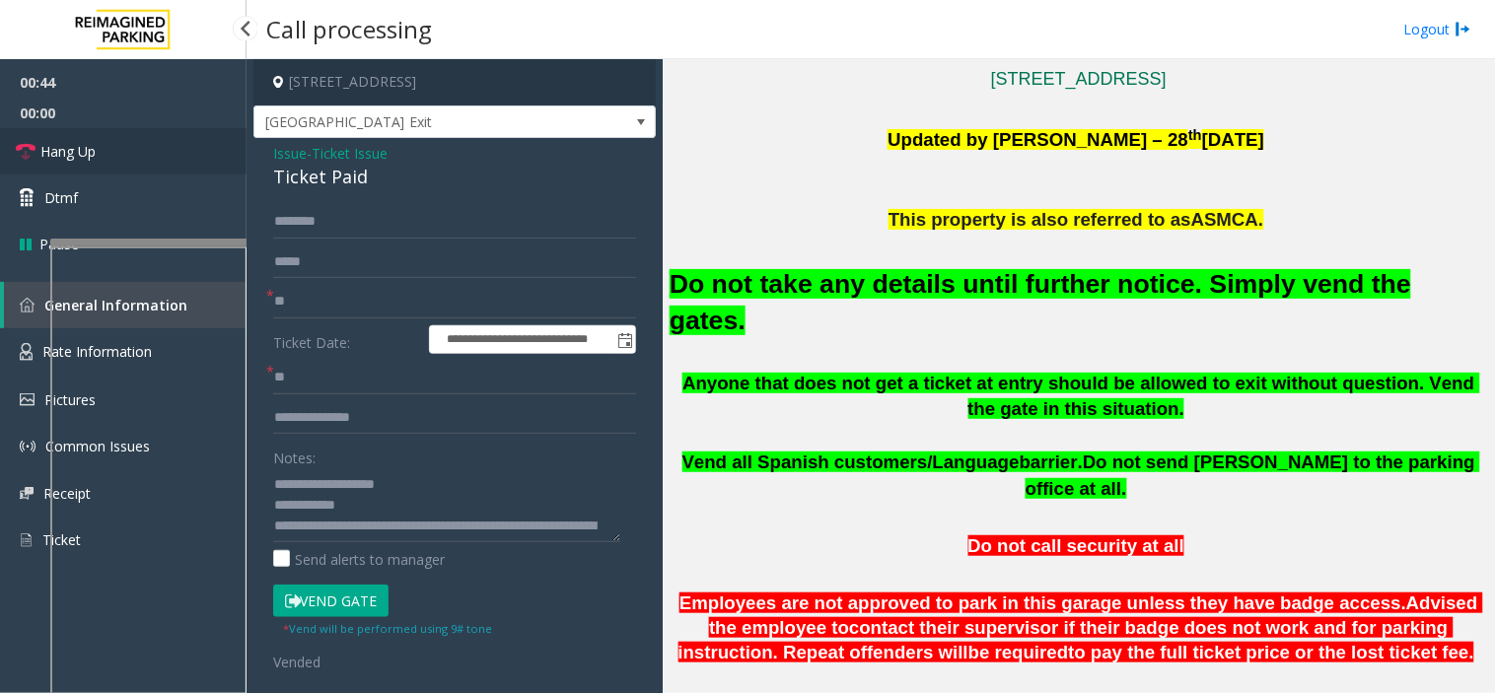
click at [188, 146] on link "Hang Up" at bounding box center [123, 151] width 247 height 46
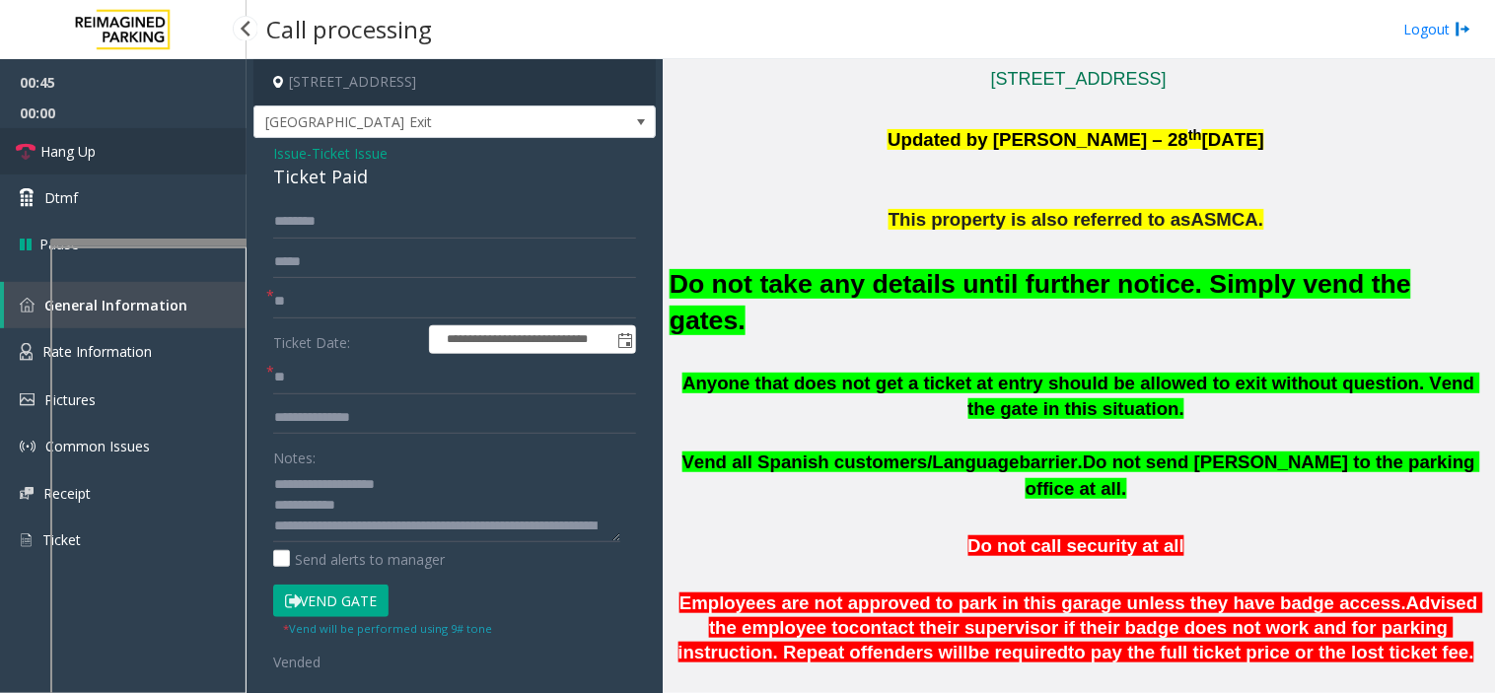
click at [188, 146] on link "Hang Up" at bounding box center [123, 151] width 247 height 46
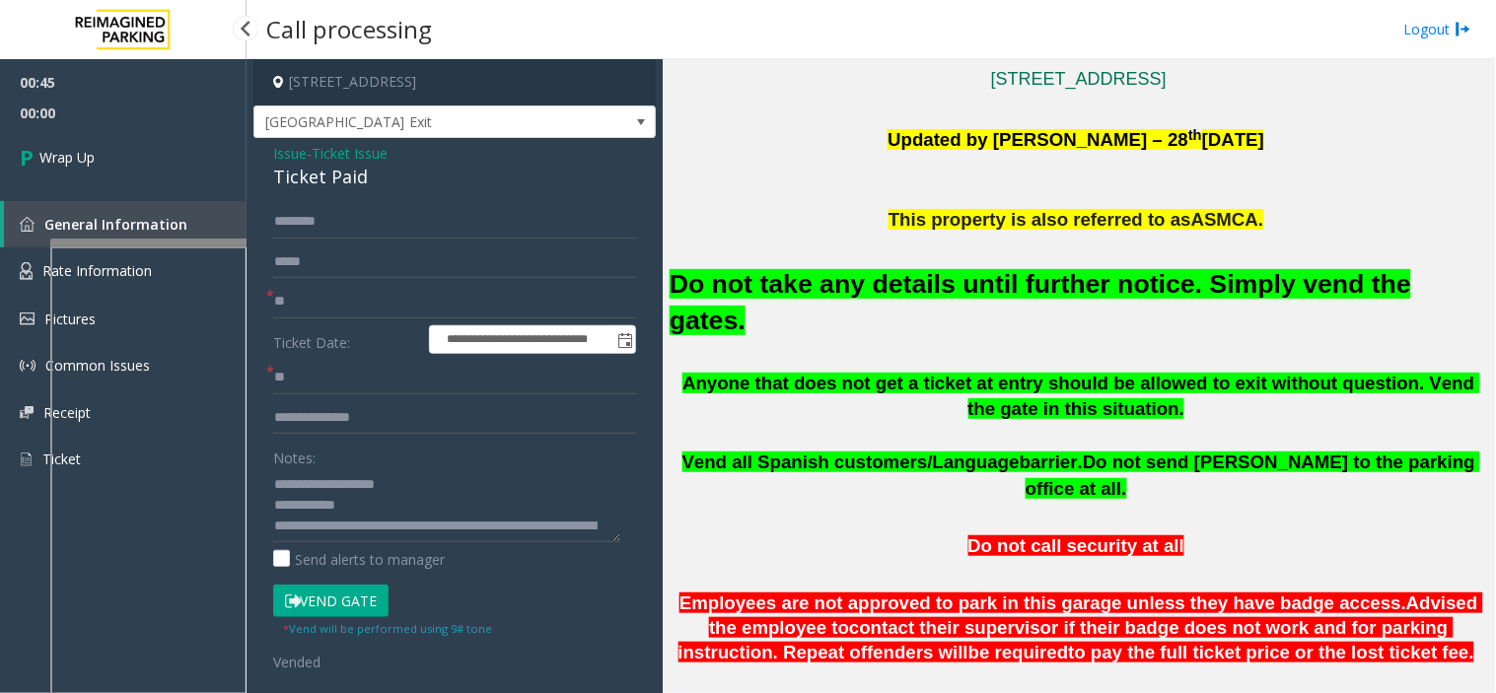
click at [188, 146] on link "Wrap Up" at bounding box center [123, 157] width 247 height 58
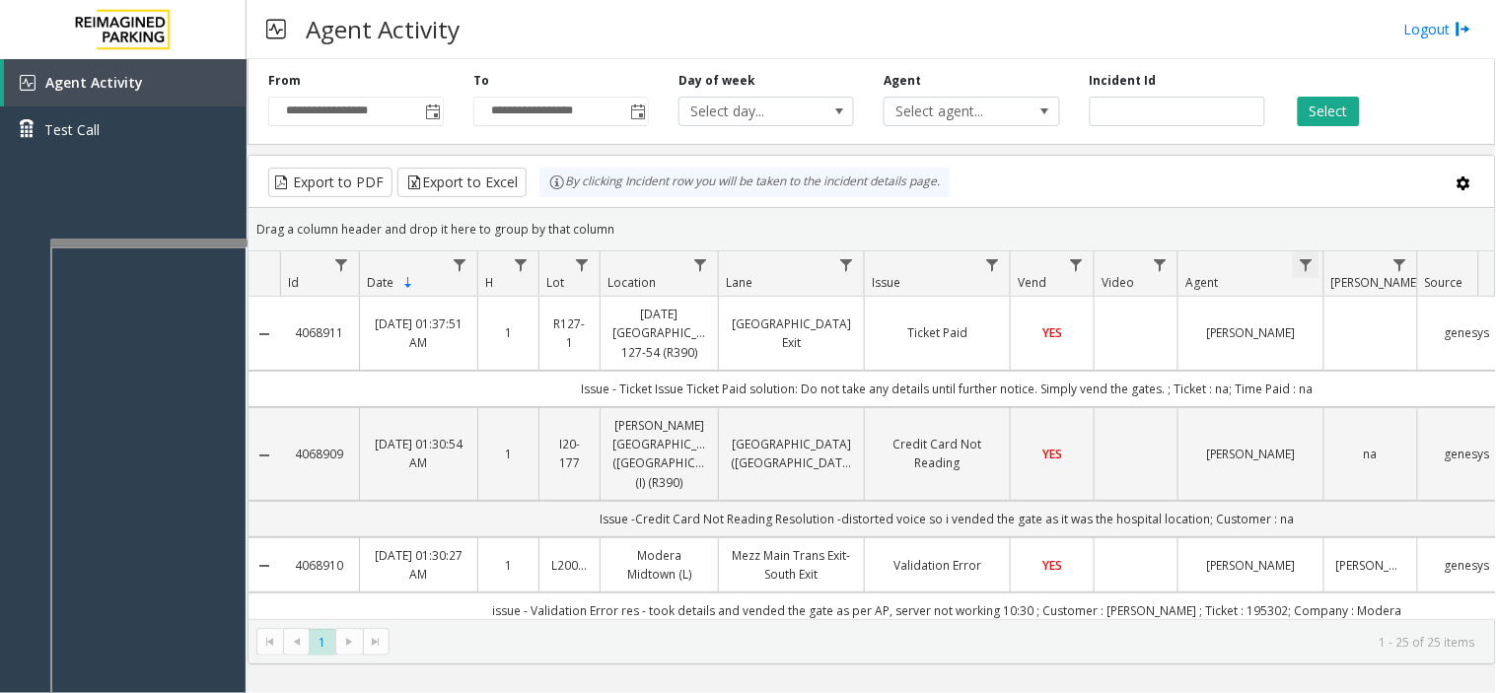
click at [1309, 270] on span "Data table" at bounding box center [1306, 265] width 16 height 16
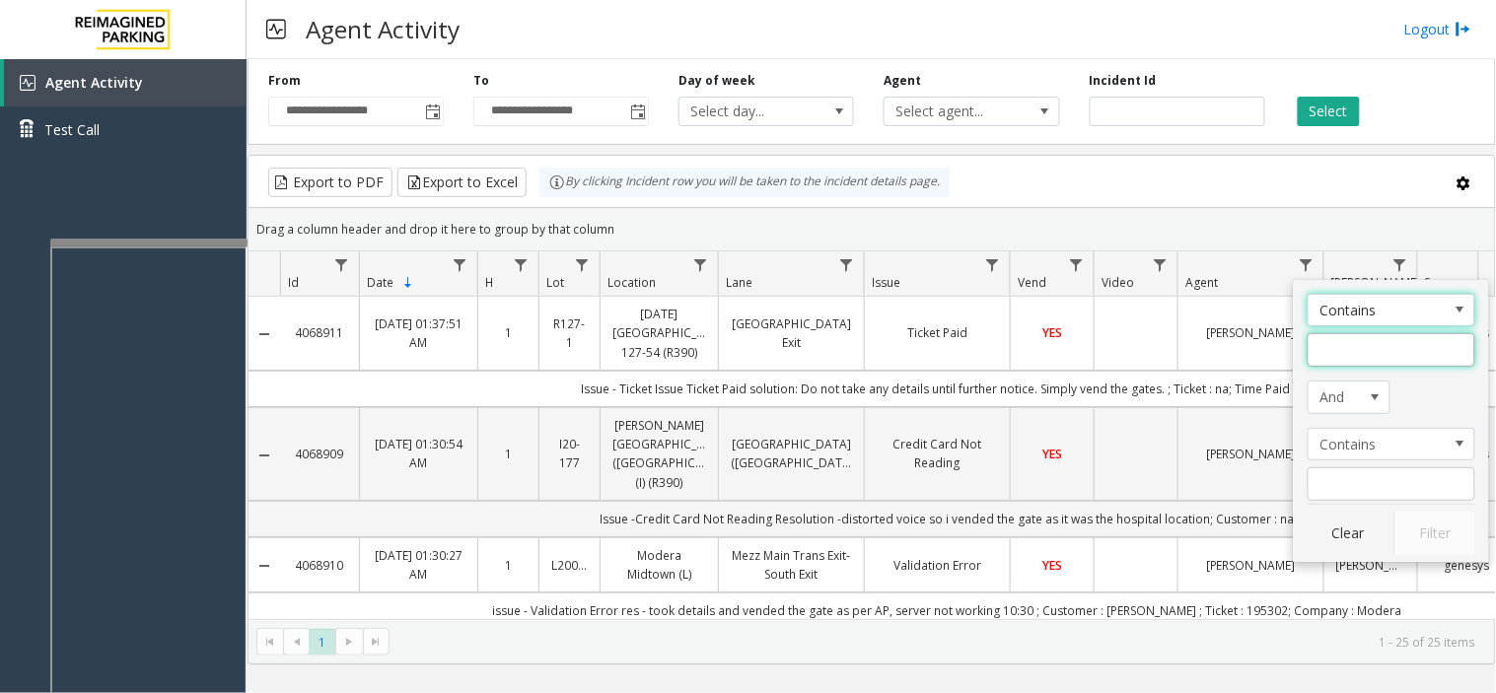
click at [1329, 346] on input "Agent Filter" at bounding box center [1391, 350] width 168 height 34
type input "***"
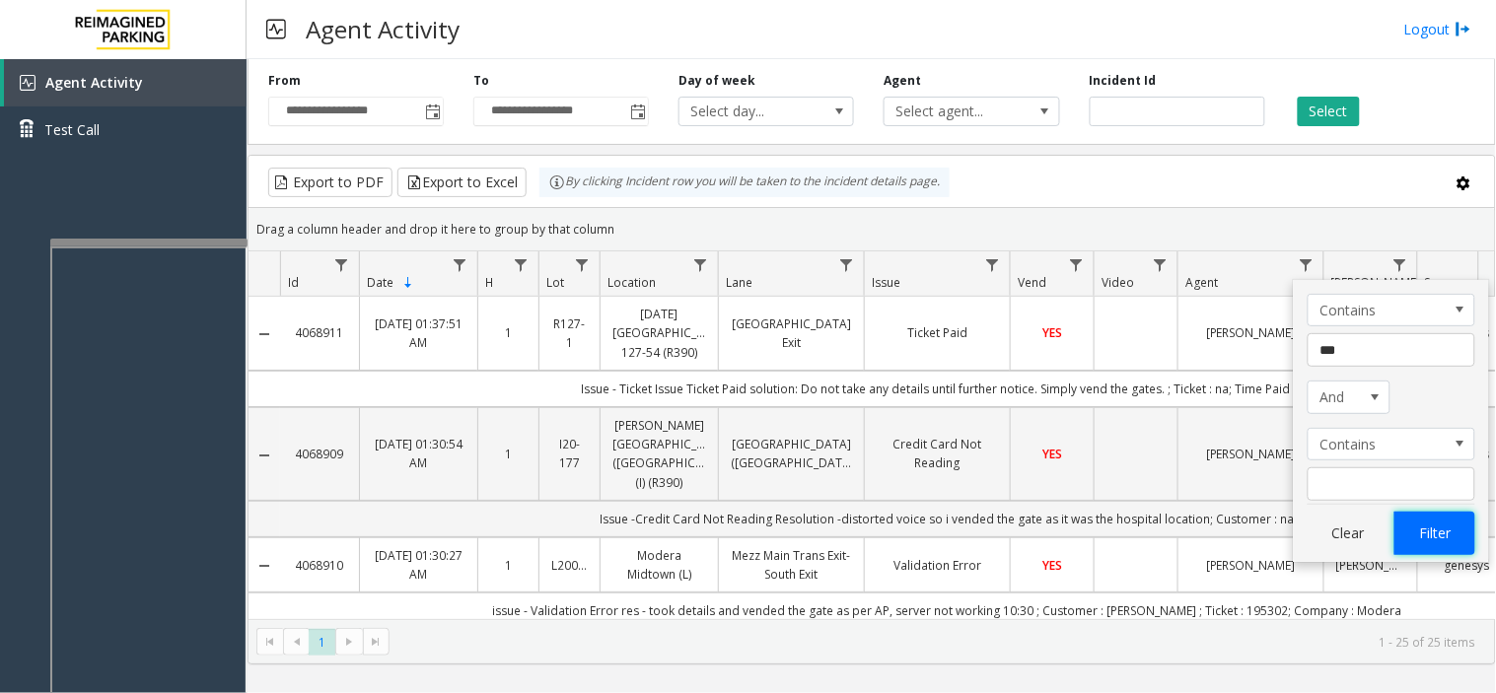
click at [1425, 529] on button "Filter" at bounding box center [1434, 533] width 81 height 43
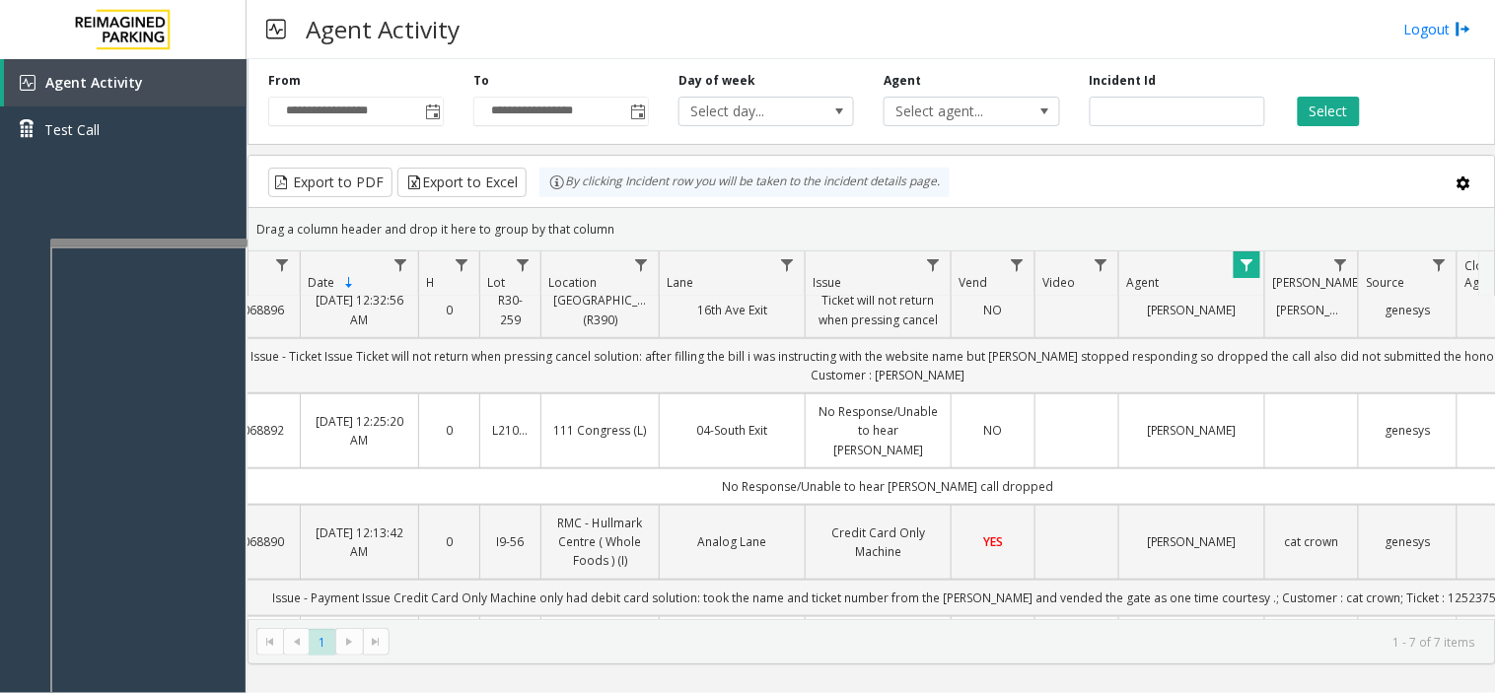
scroll to position [435, 59]
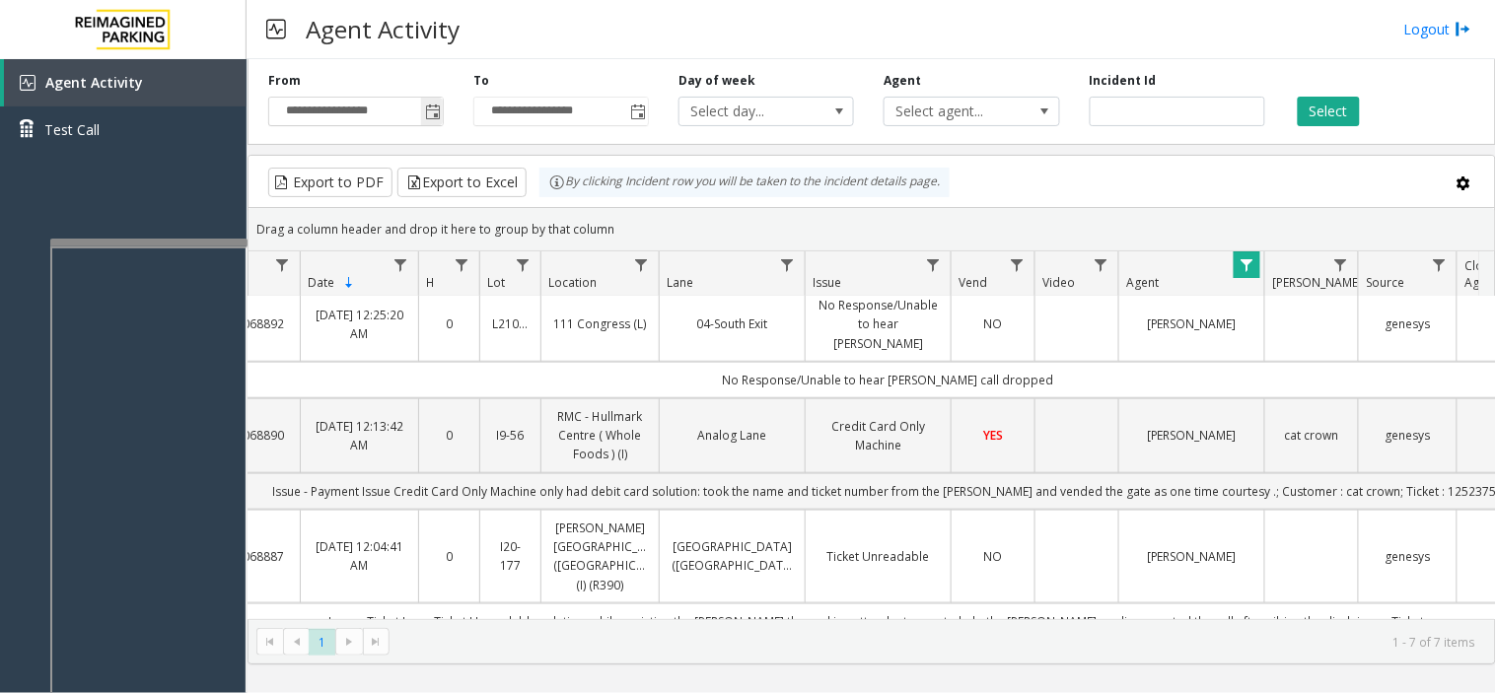
click at [431, 123] on span "Toggle popup" at bounding box center [432, 112] width 22 height 32
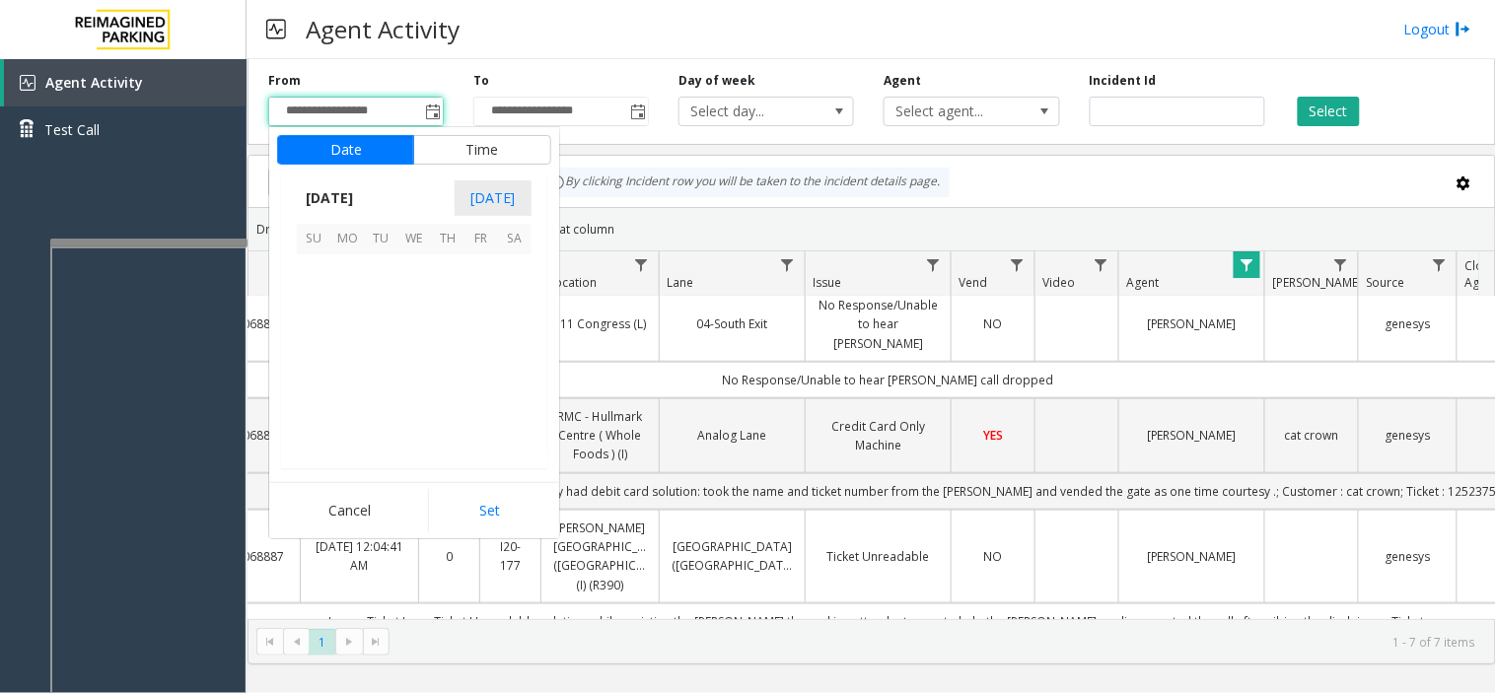
scroll to position [353815, 0]
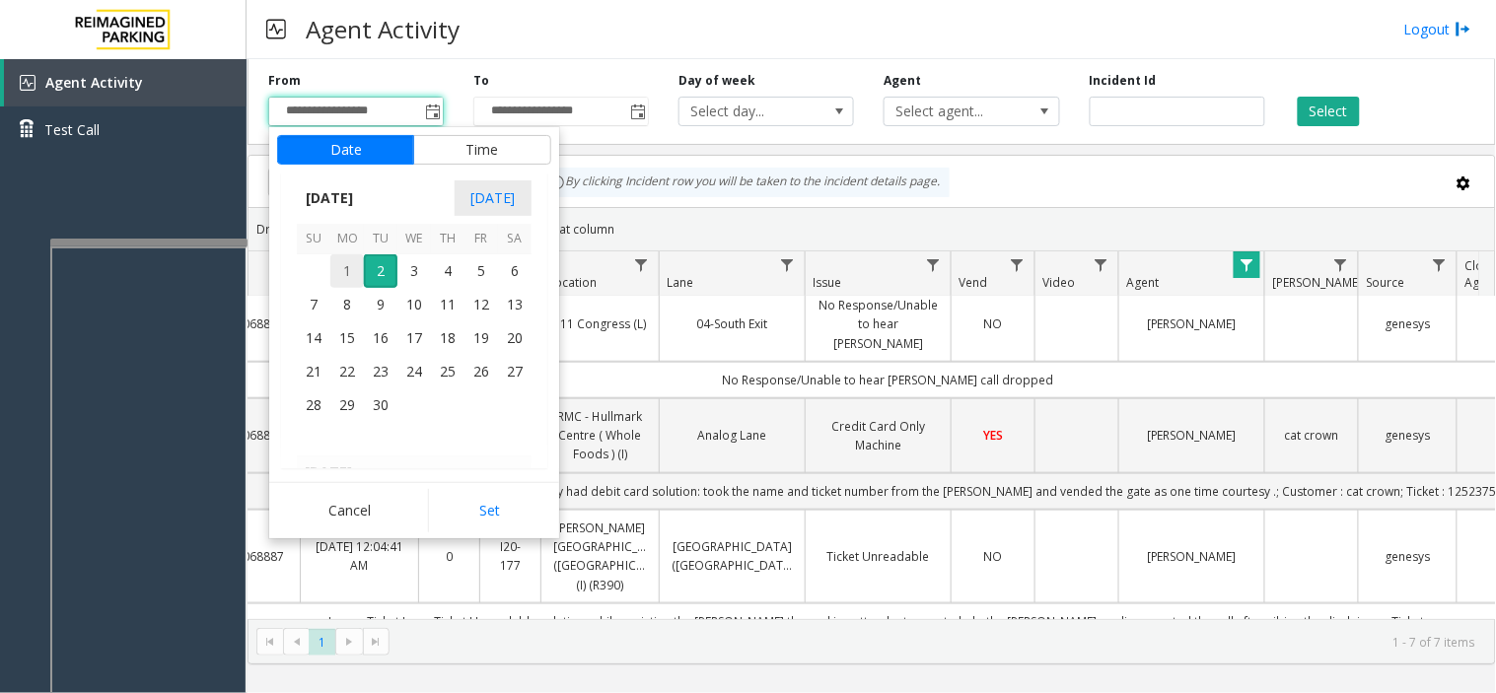
click at [348, 274] on span "1" at bounding box center [347, 271] width 34 height 34
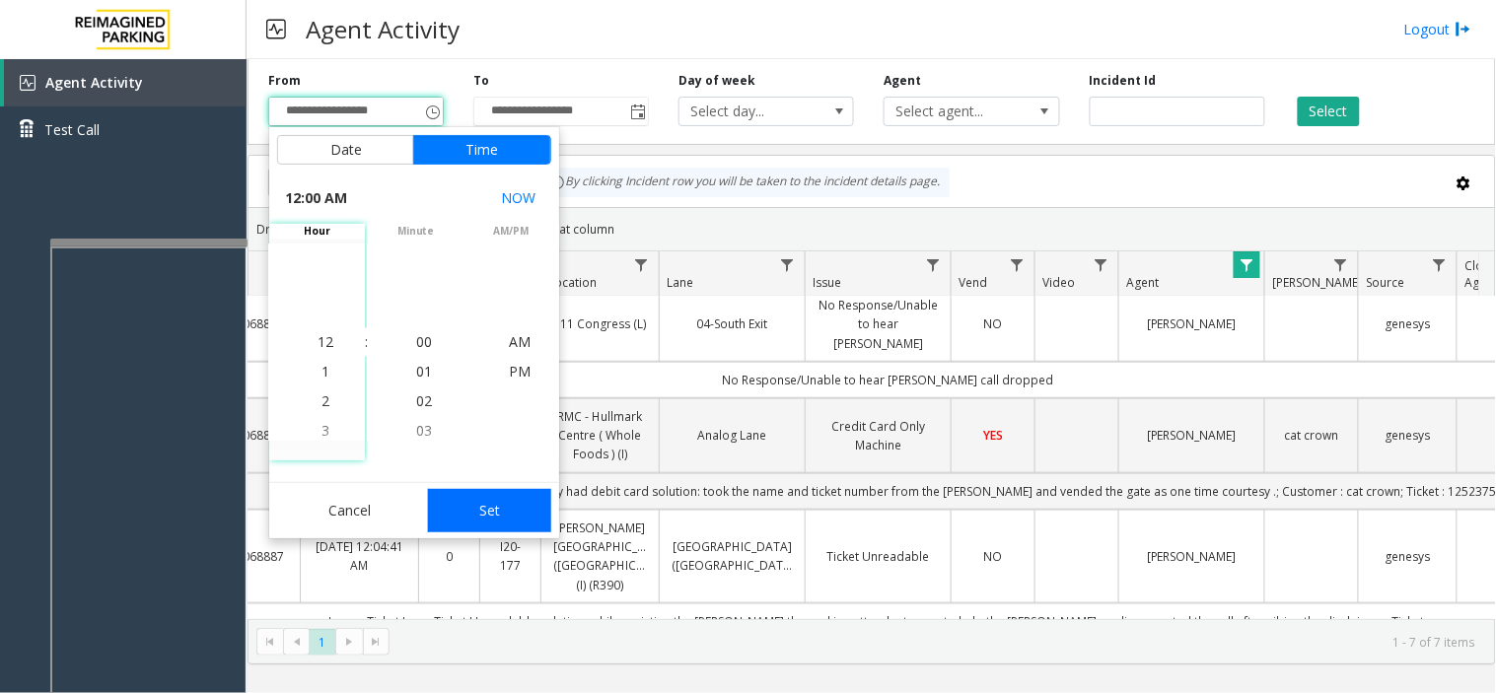
click at [495, 513] on button "Set" at bounding box center [490, 510] width 124 height 43
type input "**********"
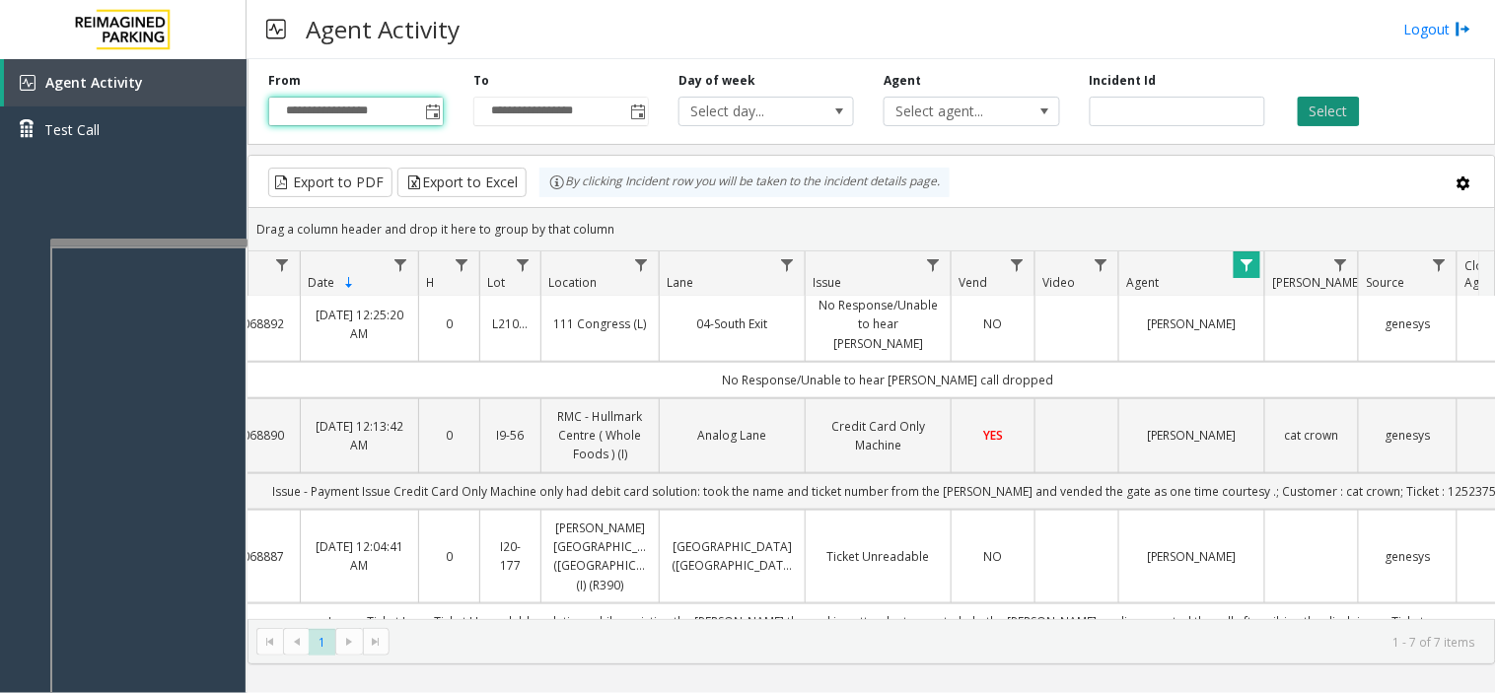
click at [1323, 113] on button "Select" at bounding box center [1329, 112] width 62 height 30
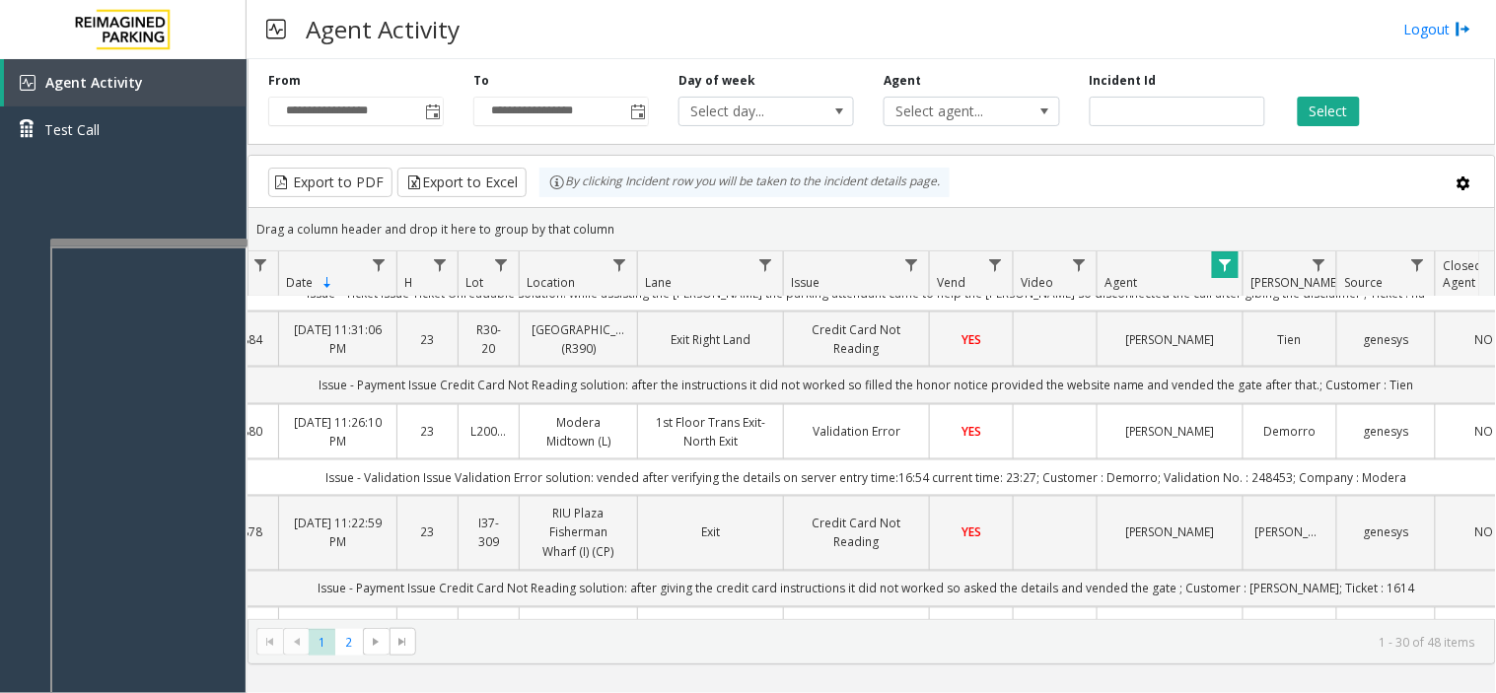
scroll to position [0, 0]
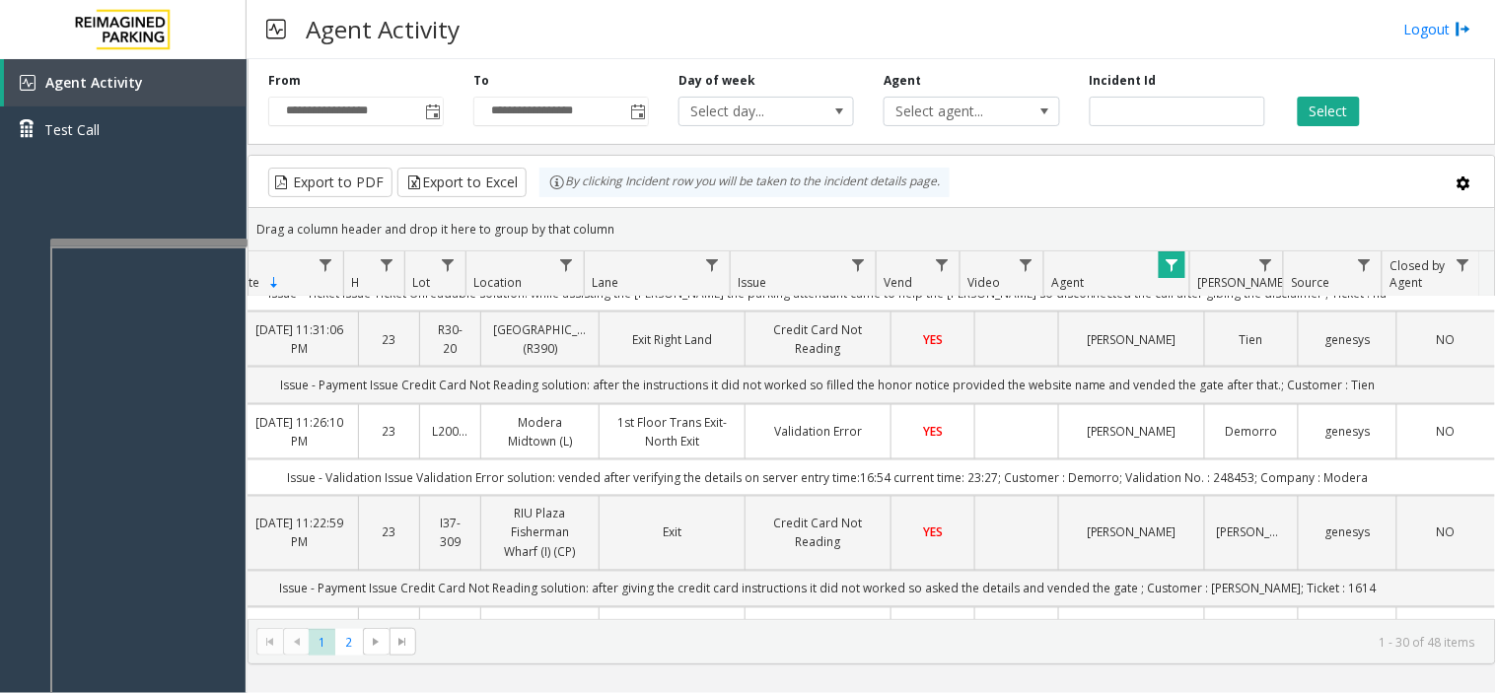
click at [974, 405] on td "Data table" at bounding box center [1016, 431] width 84 height 55
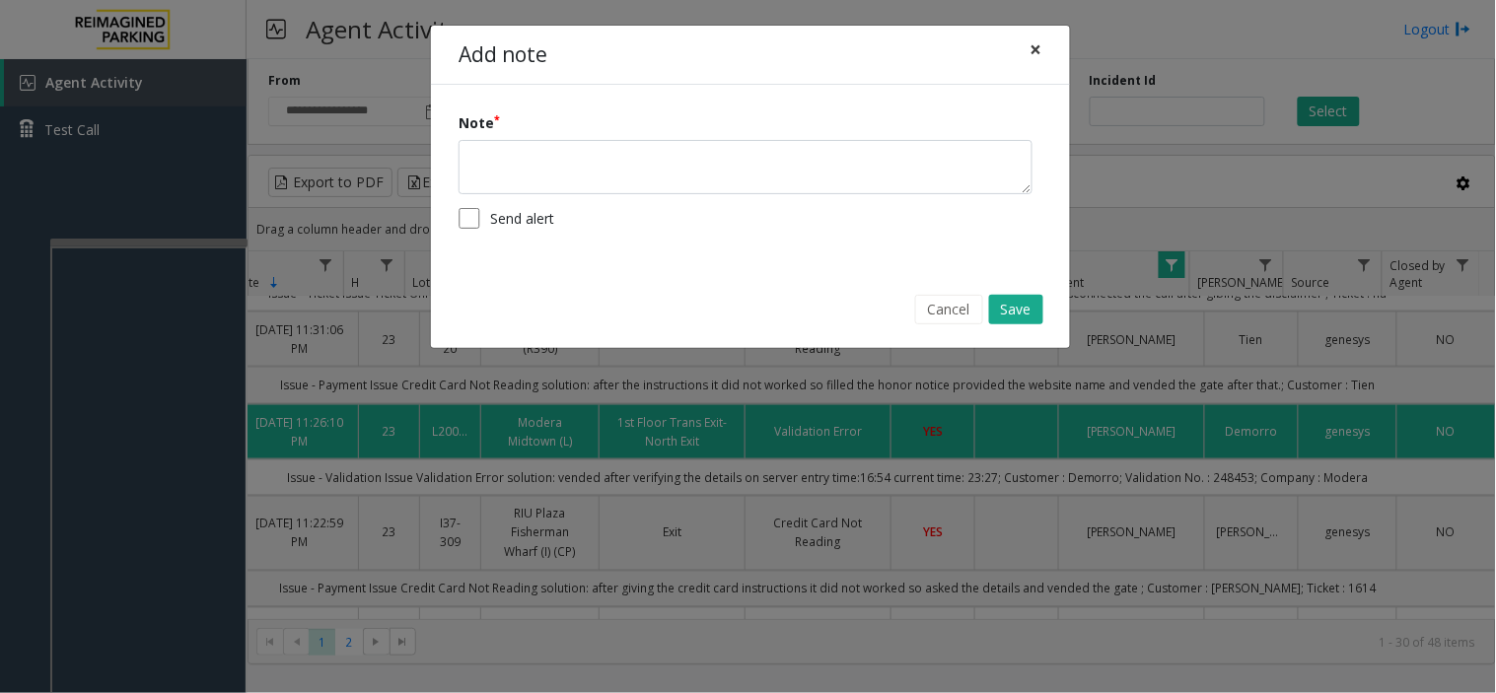
click at [1020, 46] on button "×" at bounding box center [1036, 50] width 39 height 48
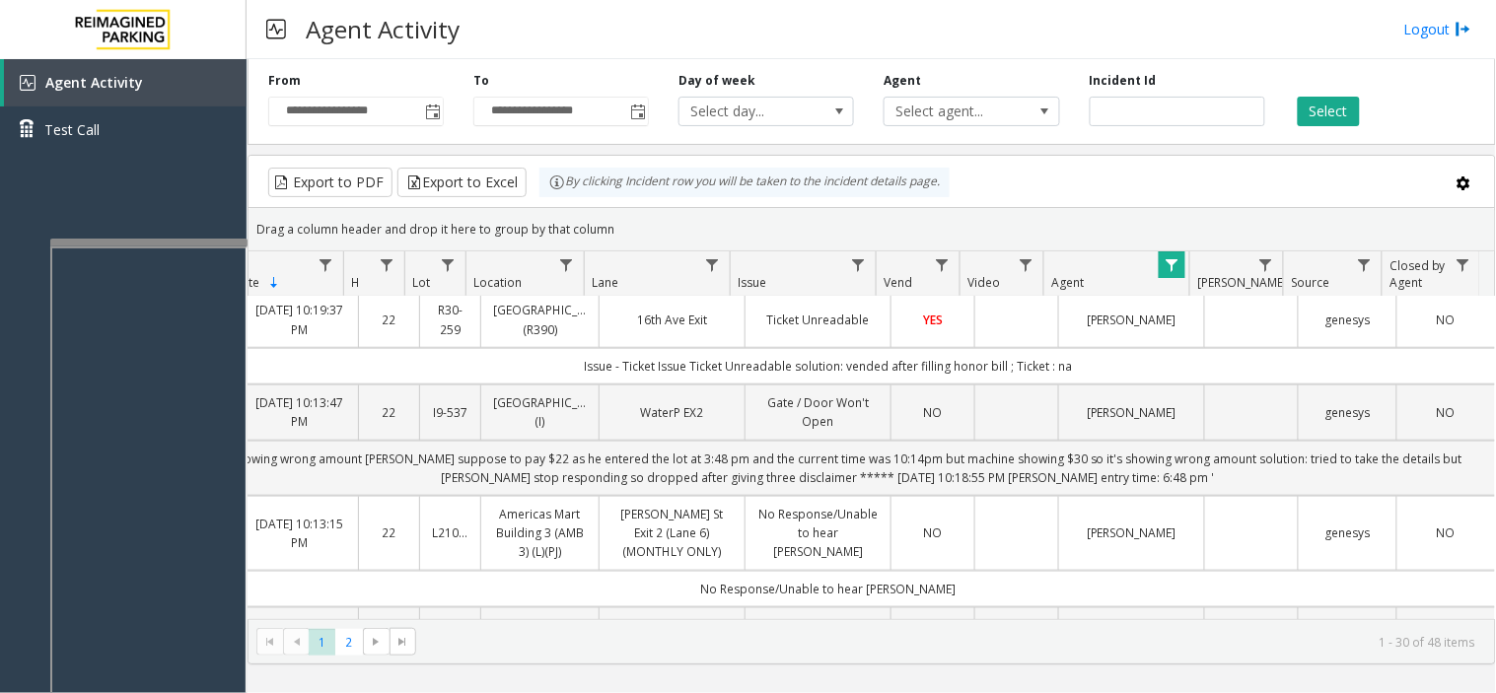
scroll to position [2407, 134]
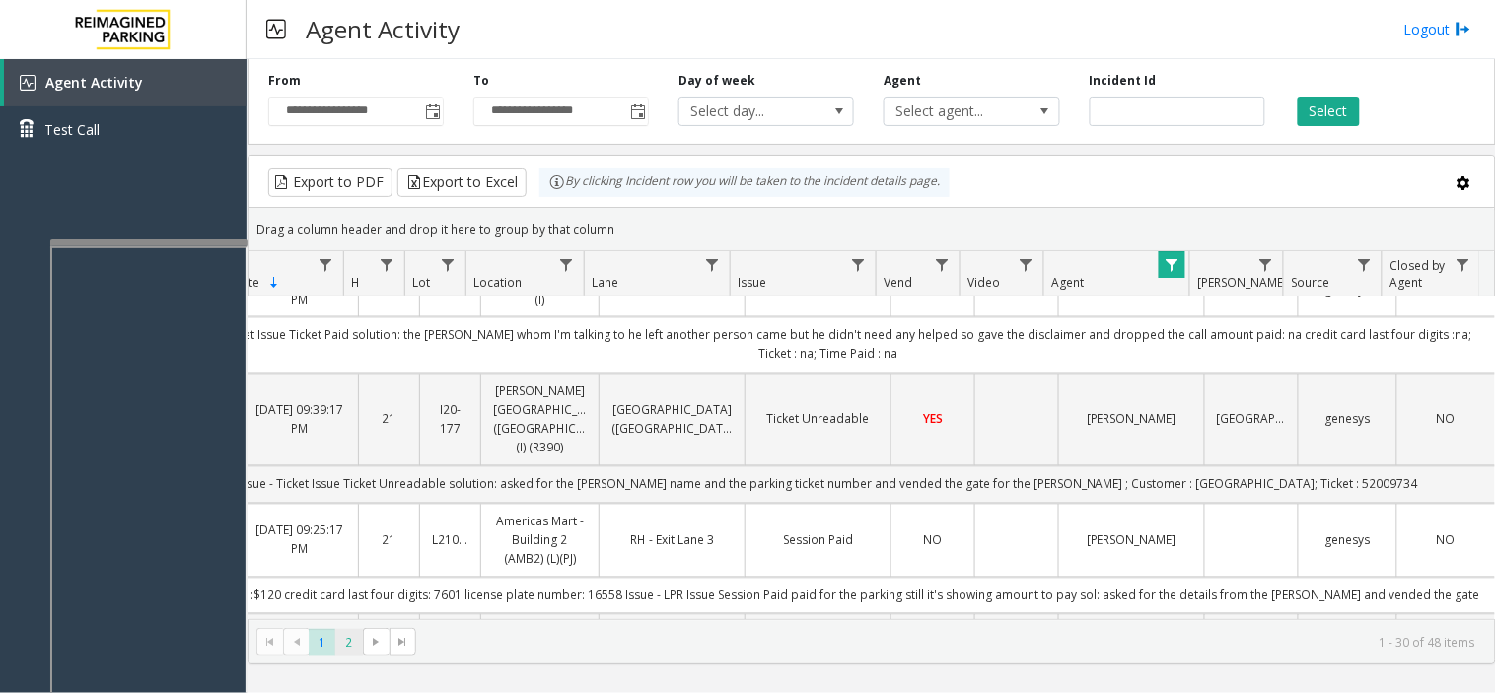
click at [349, 653] on span "2" at bounding box center [348, 642] width 27 height 27
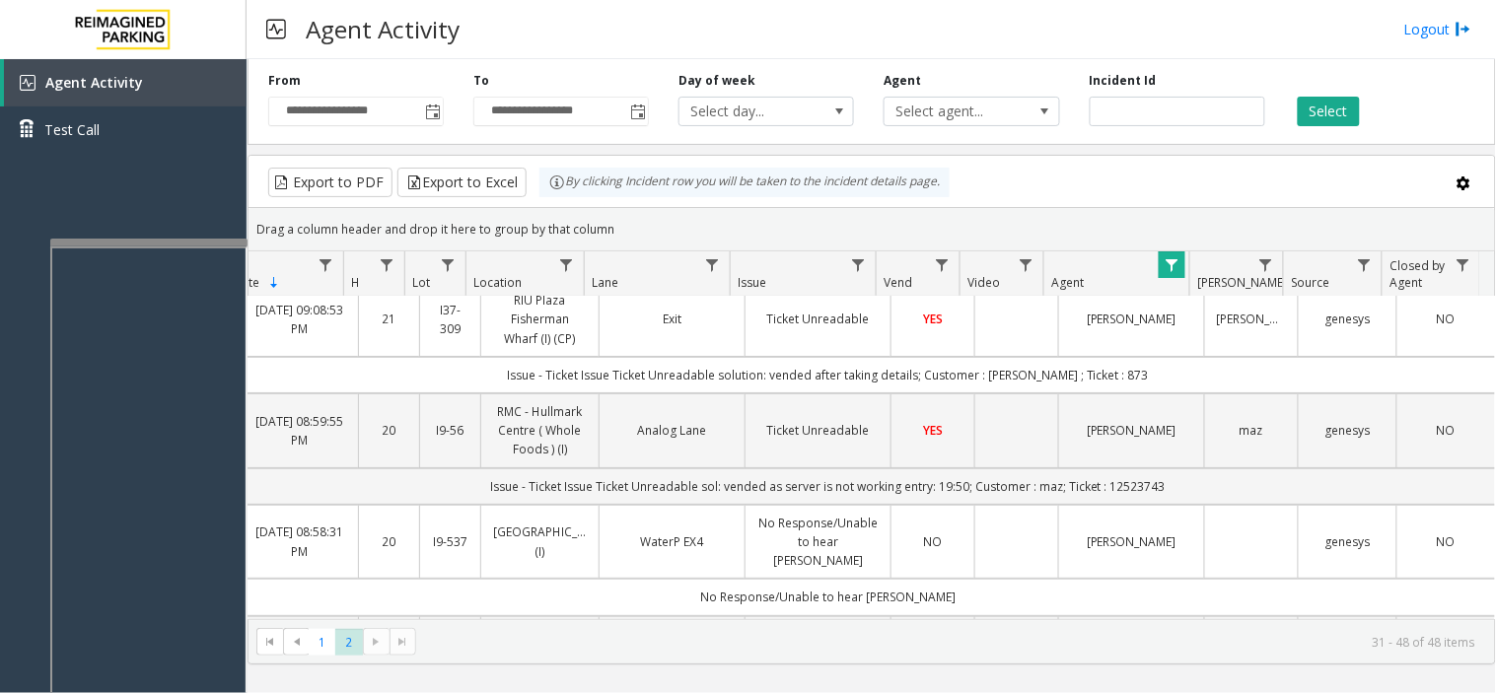
scroll to position [0, 134]
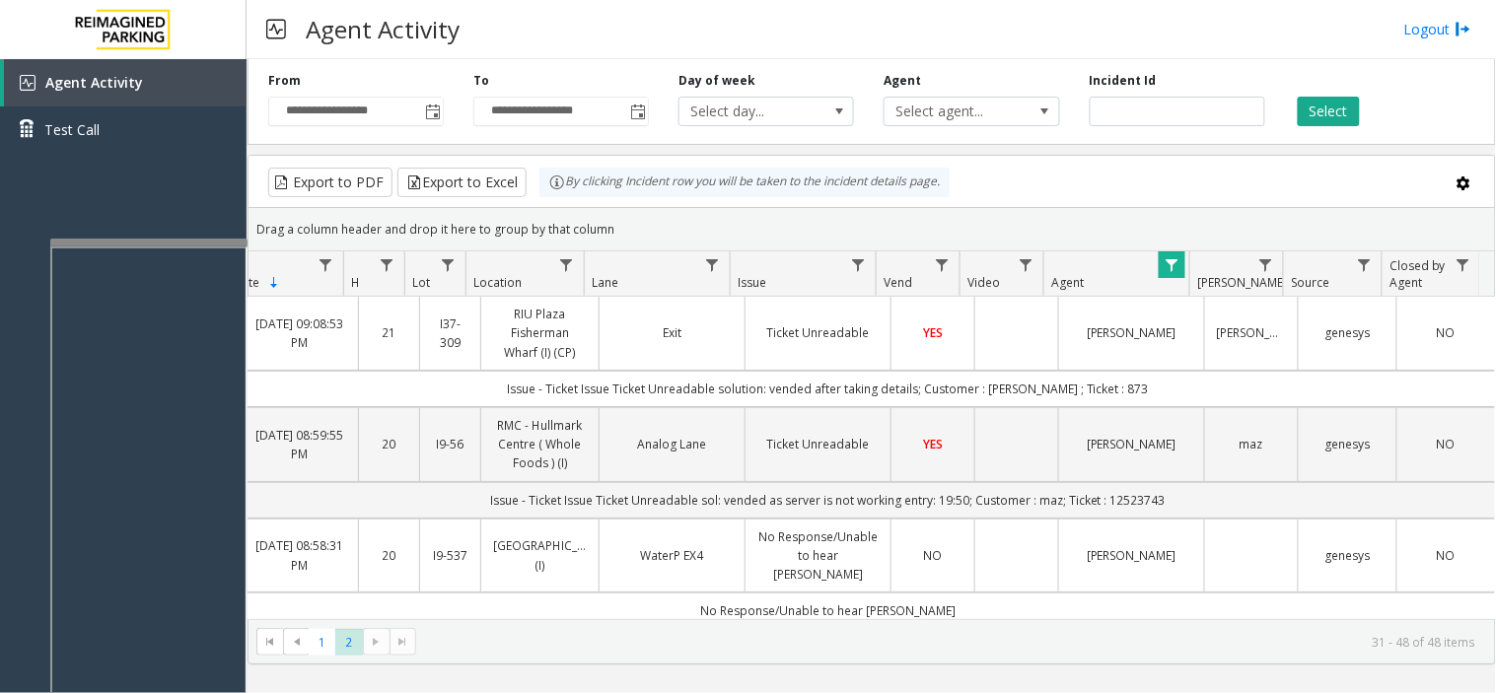
click at [317, 659] on kendo-pager "* * 1 2 31 - 48 of 48 items" at bounding box center [871, 641] width 1246 height 44
click at [322, 644] on span "1" at bounding box center [322, 642] width 27 height 27
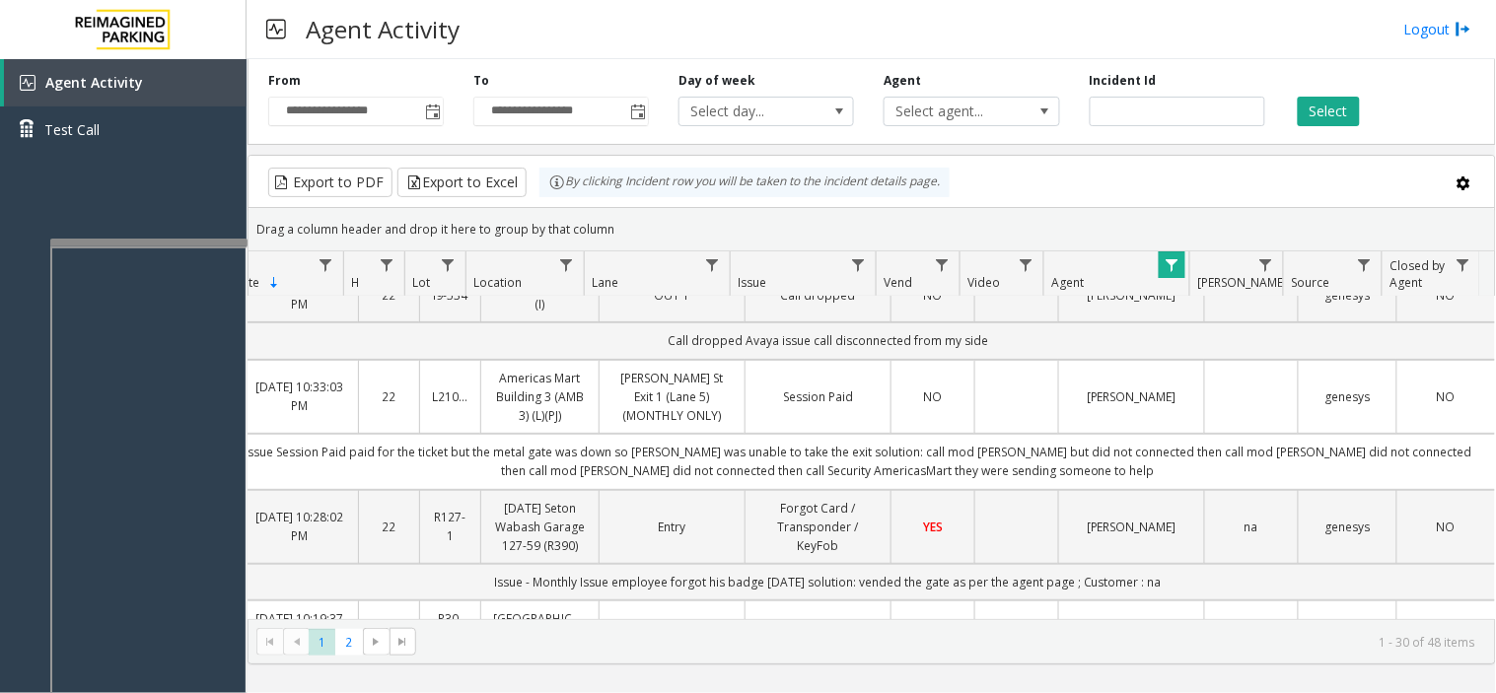
scroll to position [1862, 134]
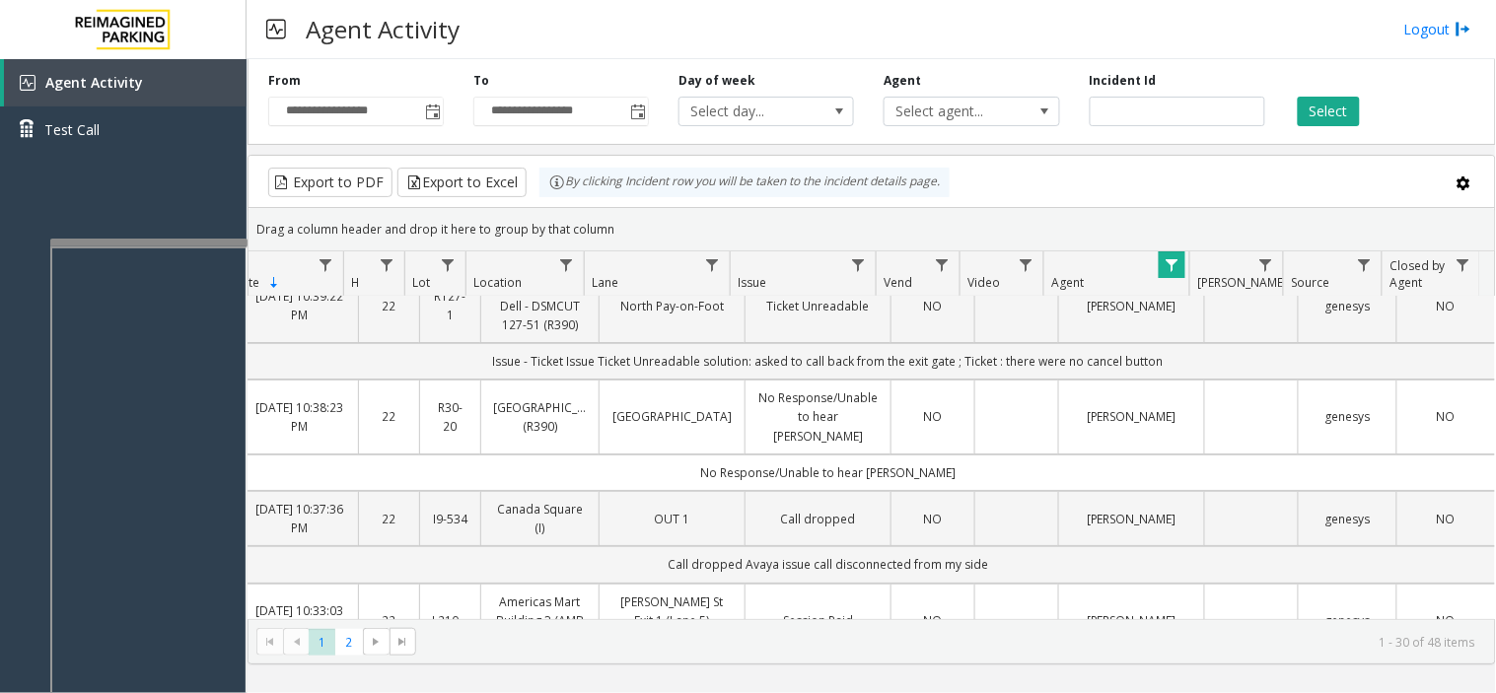
click at [1175, 269] on span "Data table" at bounding box center [1172, 265] width 16 height 16
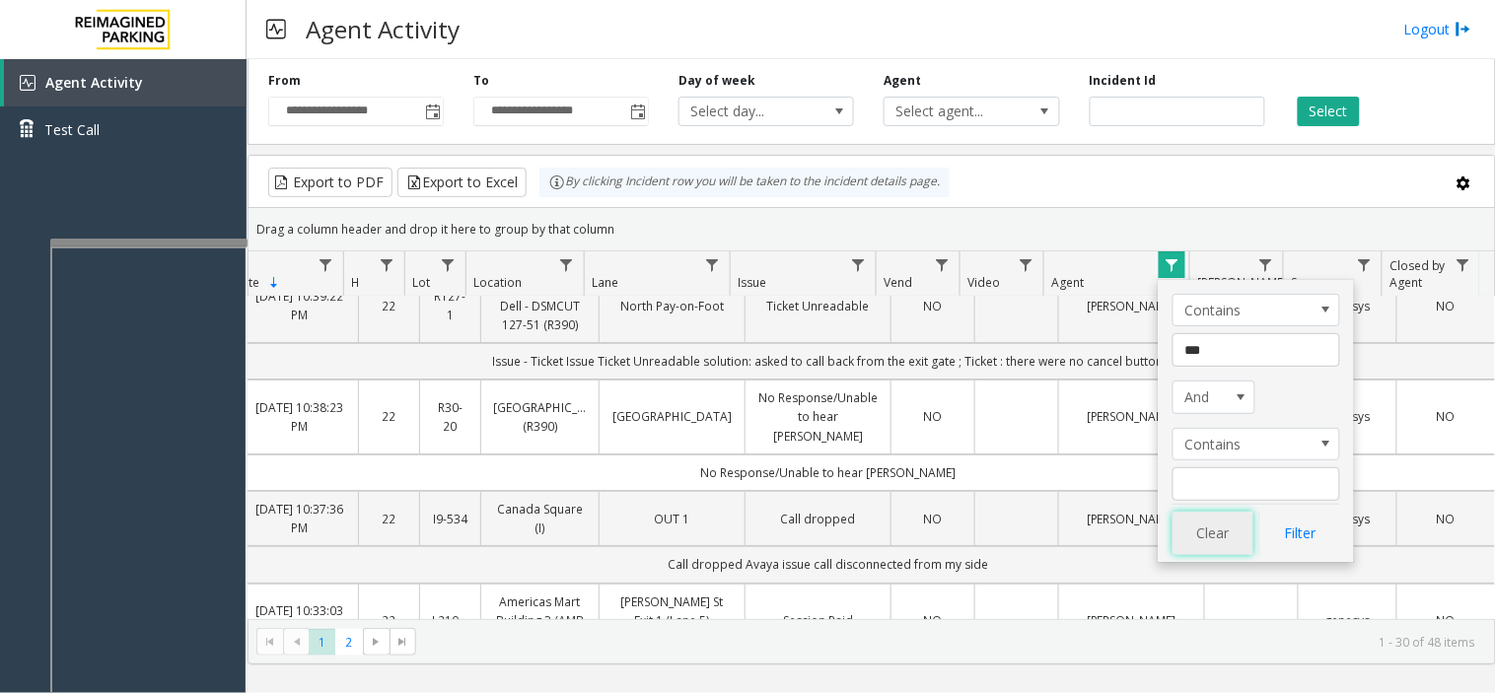
click at [1208, 555] on button "Clear" at bounding box center [1212, 533] width 81 height 43
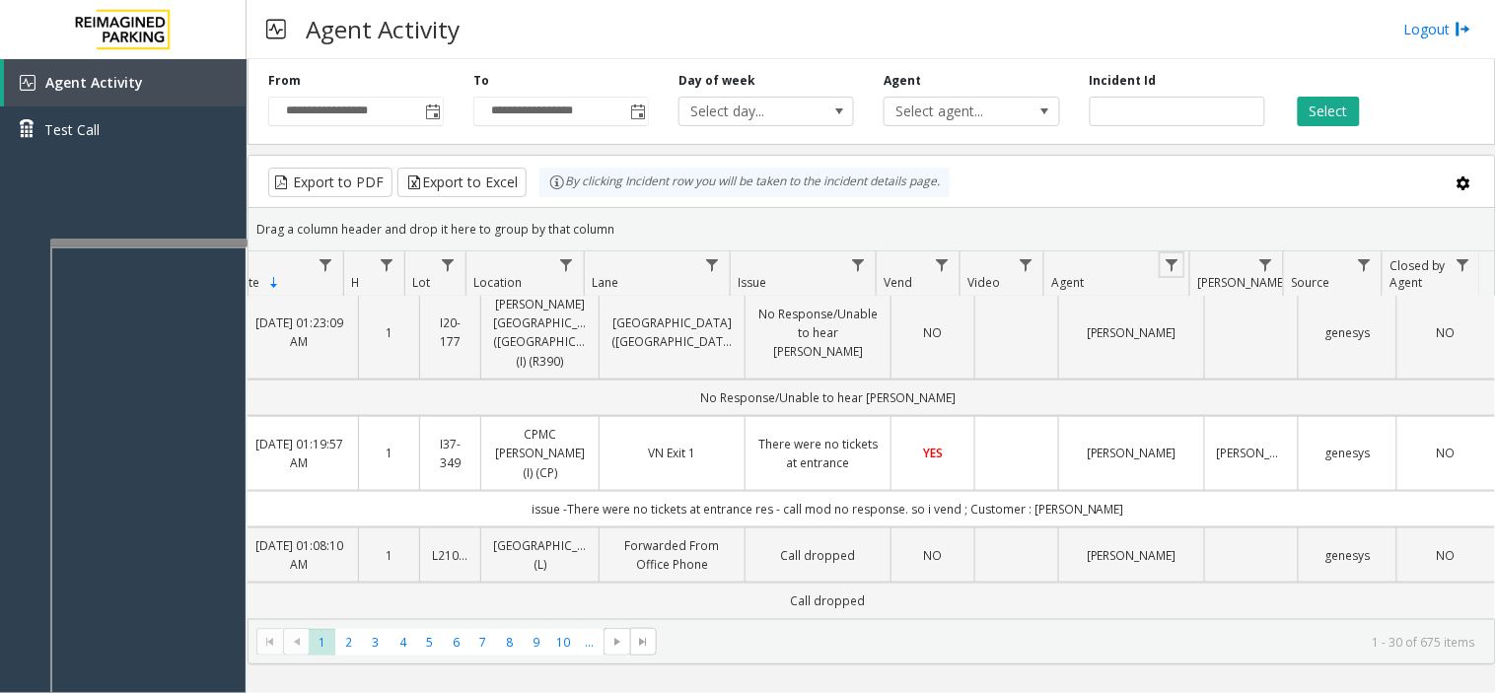
scroll to position [0, 134]
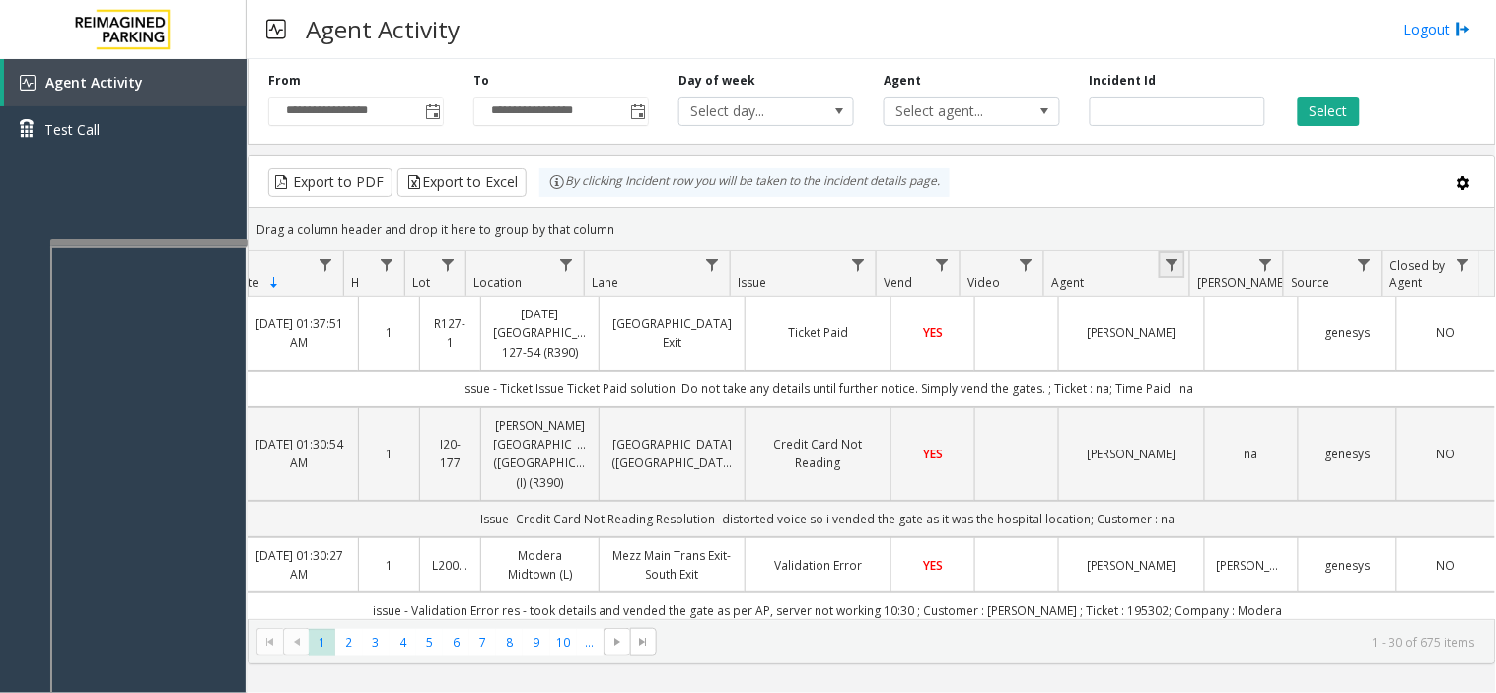
click at [1168, 260] on span "Data table" at bounding box center [1172, 265] width 16 height 16
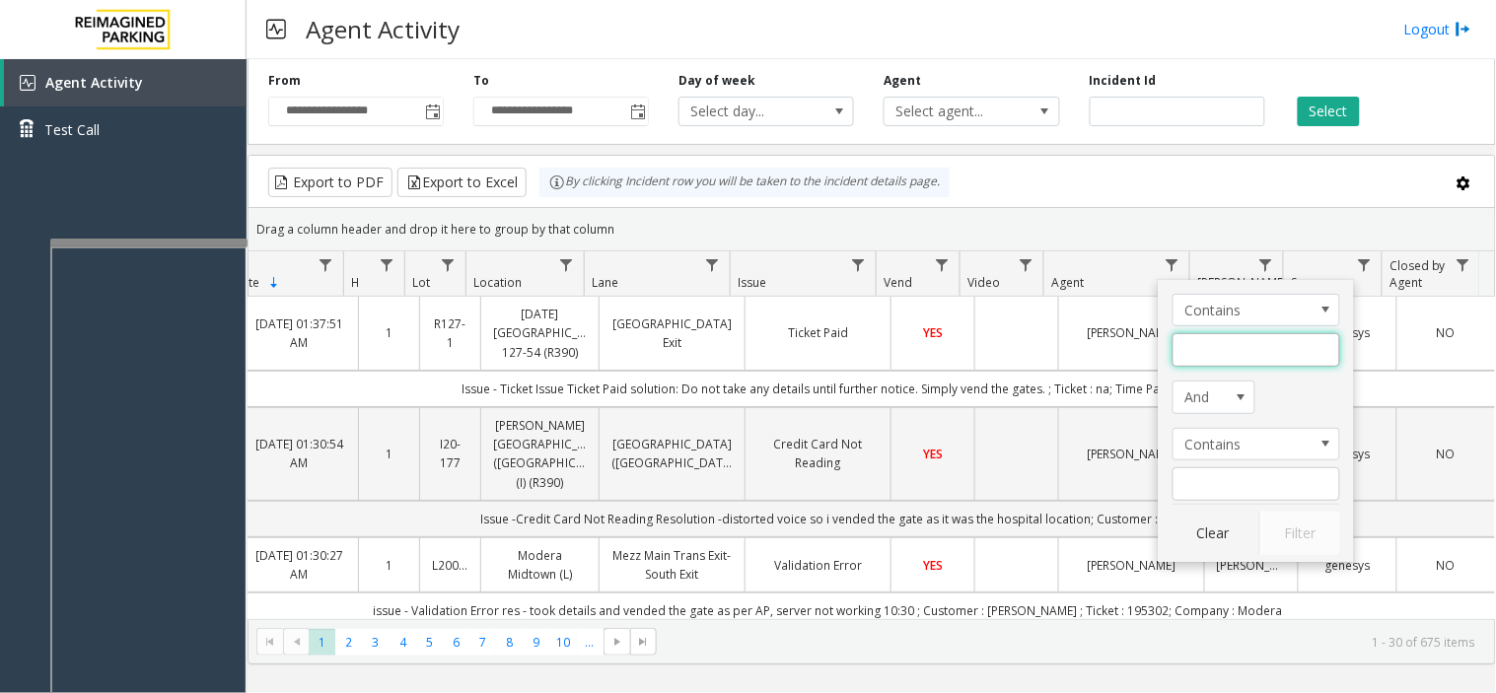
click at [1206, 359] on input "Agent Filter" at bounding box center [1256, 350] width 168 height 34
type input "******"
click button "Filter" at bounding box center [1299, 533] width 81 height 43
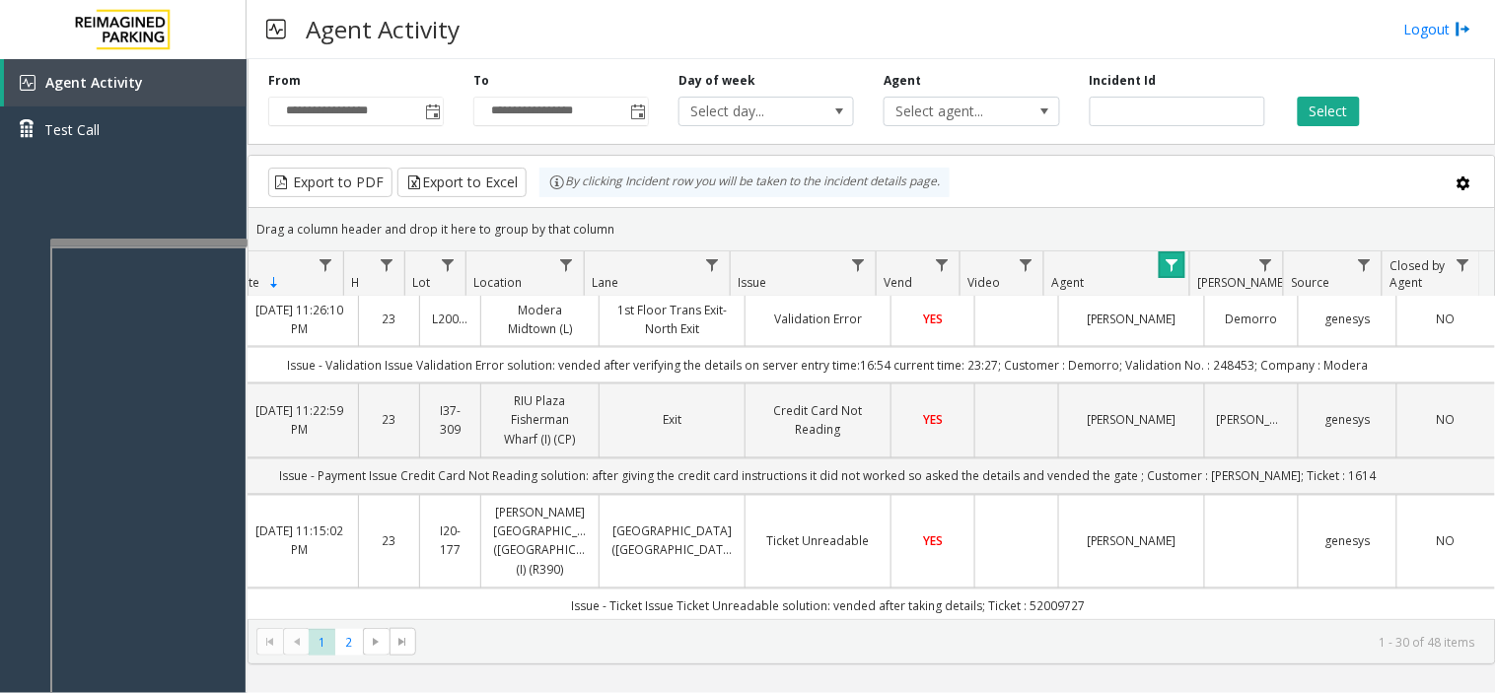
scroll to position [766, 134]
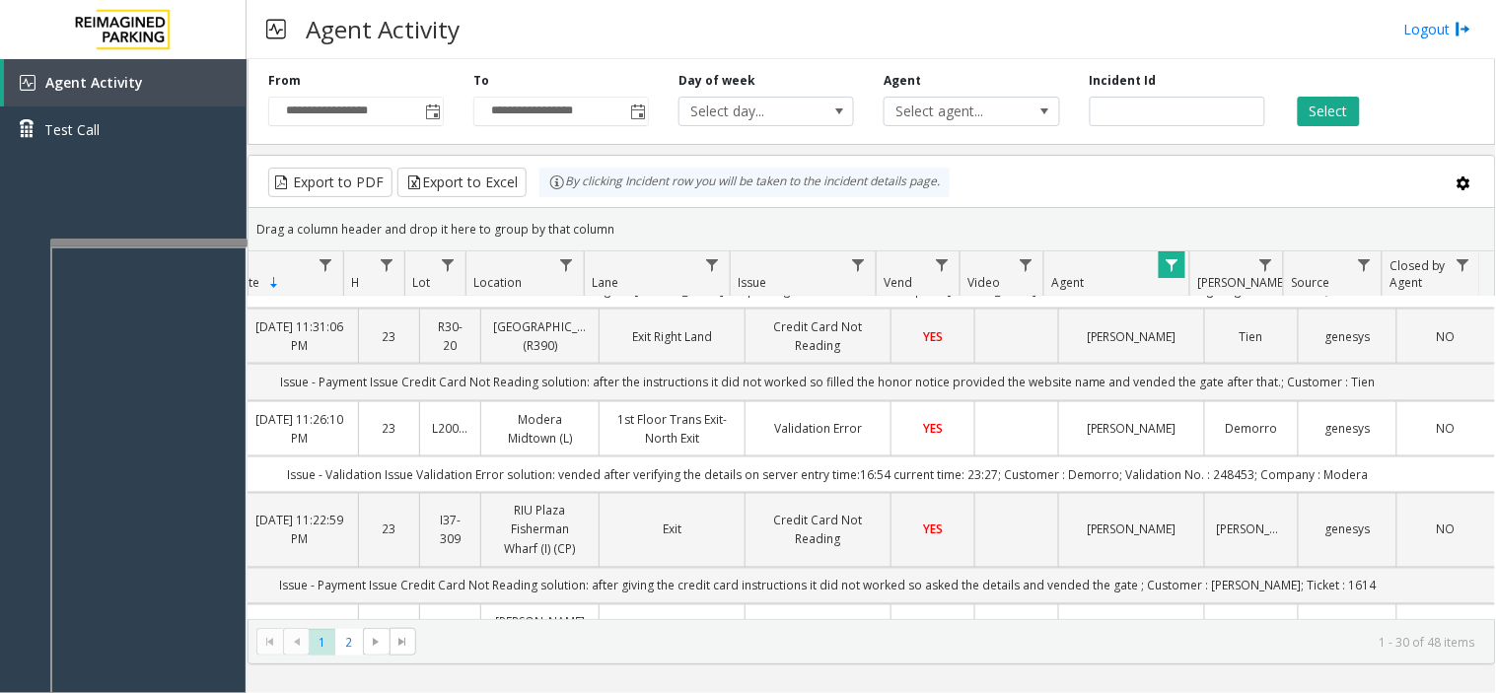
click at [1011, 401] on td "Data table" at bounding box center [1016, 428] width 84 height 55
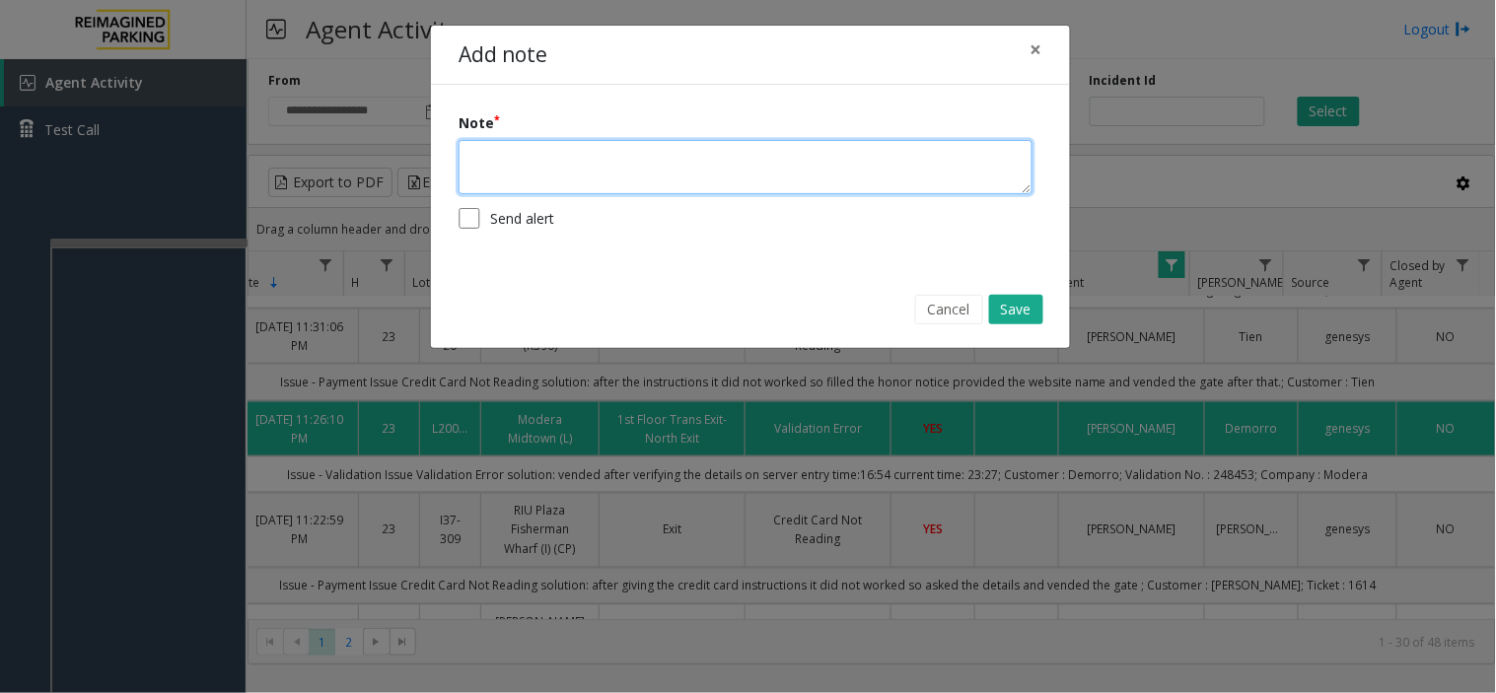
click at [484, 146] on textarea at bounding box center [746, 167] width 574 height 54
type textarea "*******"
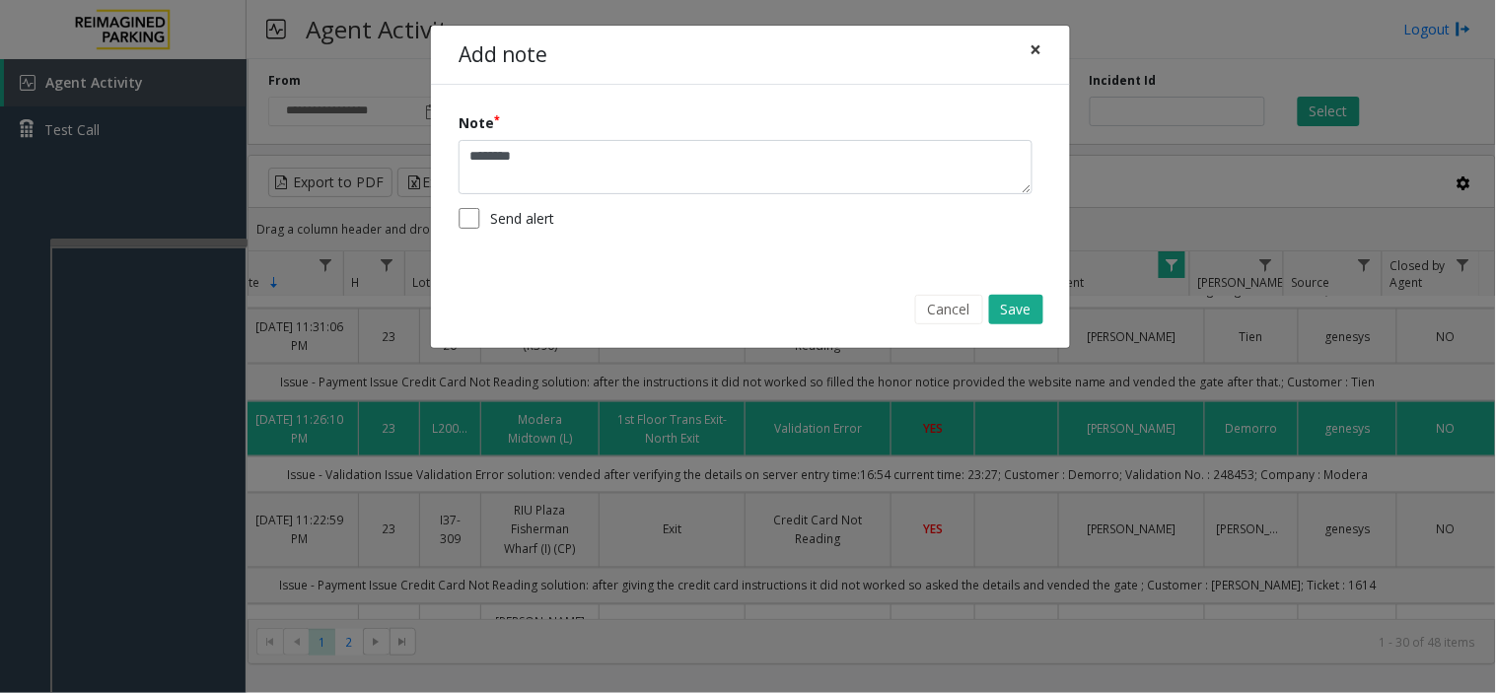
click at [1038, 57] on span "×" at bounding box center [1036, 49] width 12 height 28
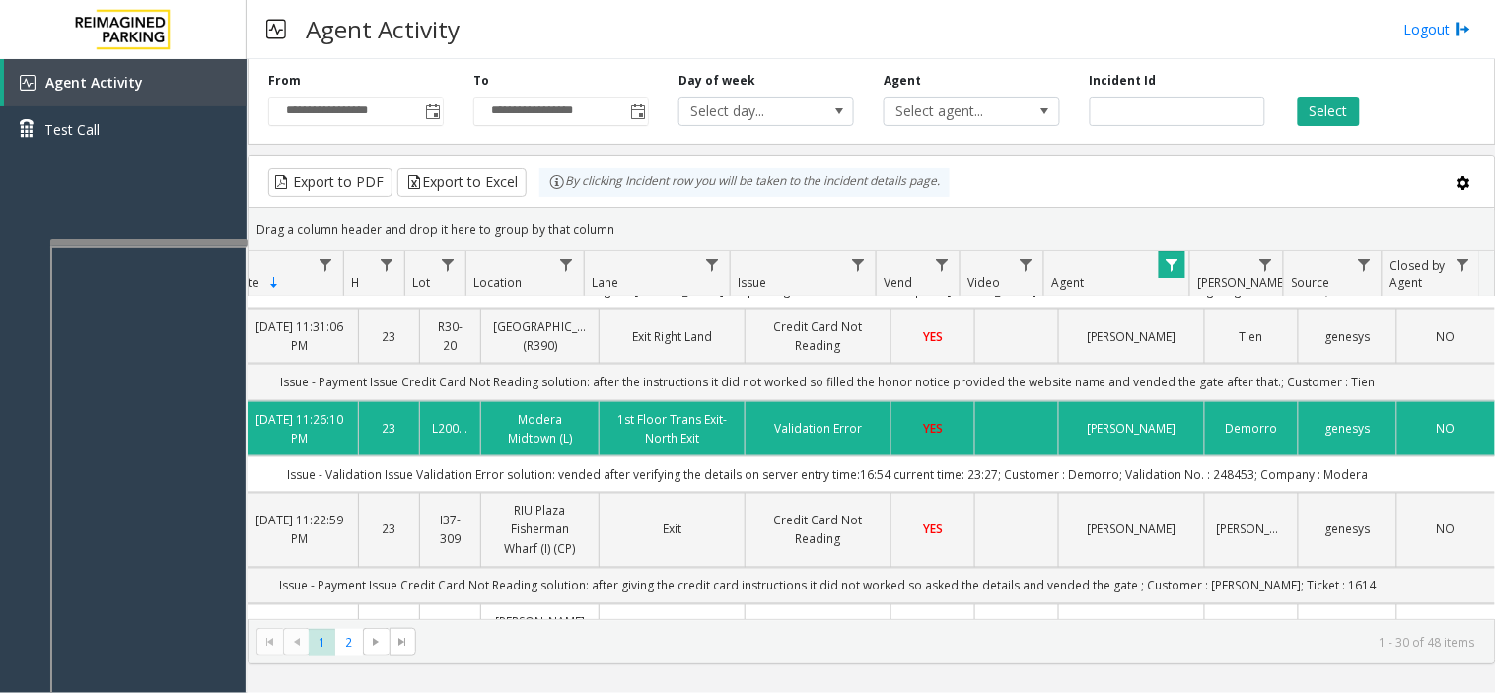
scroll to position [0, 0]
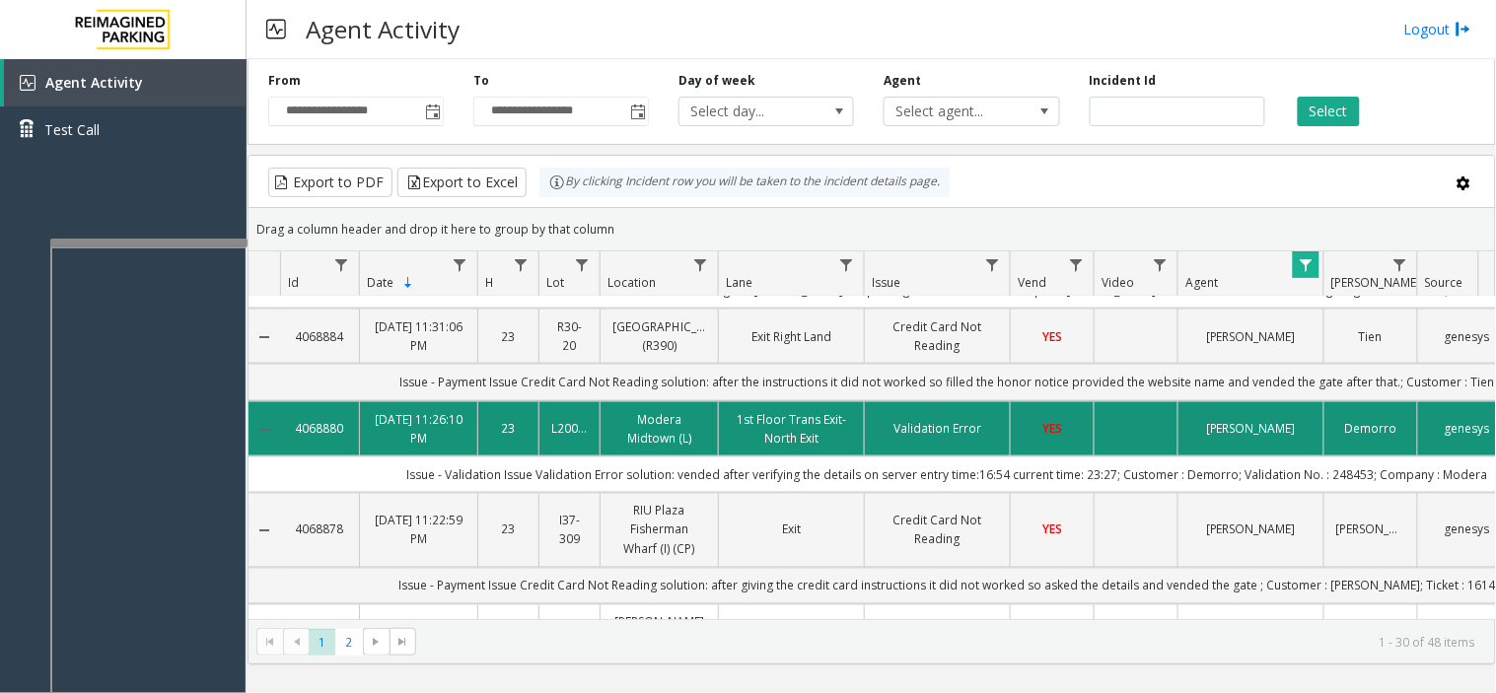
click at [1118, 405] on td "Data table" at bounding box center [1135, 428] width 84 height 55
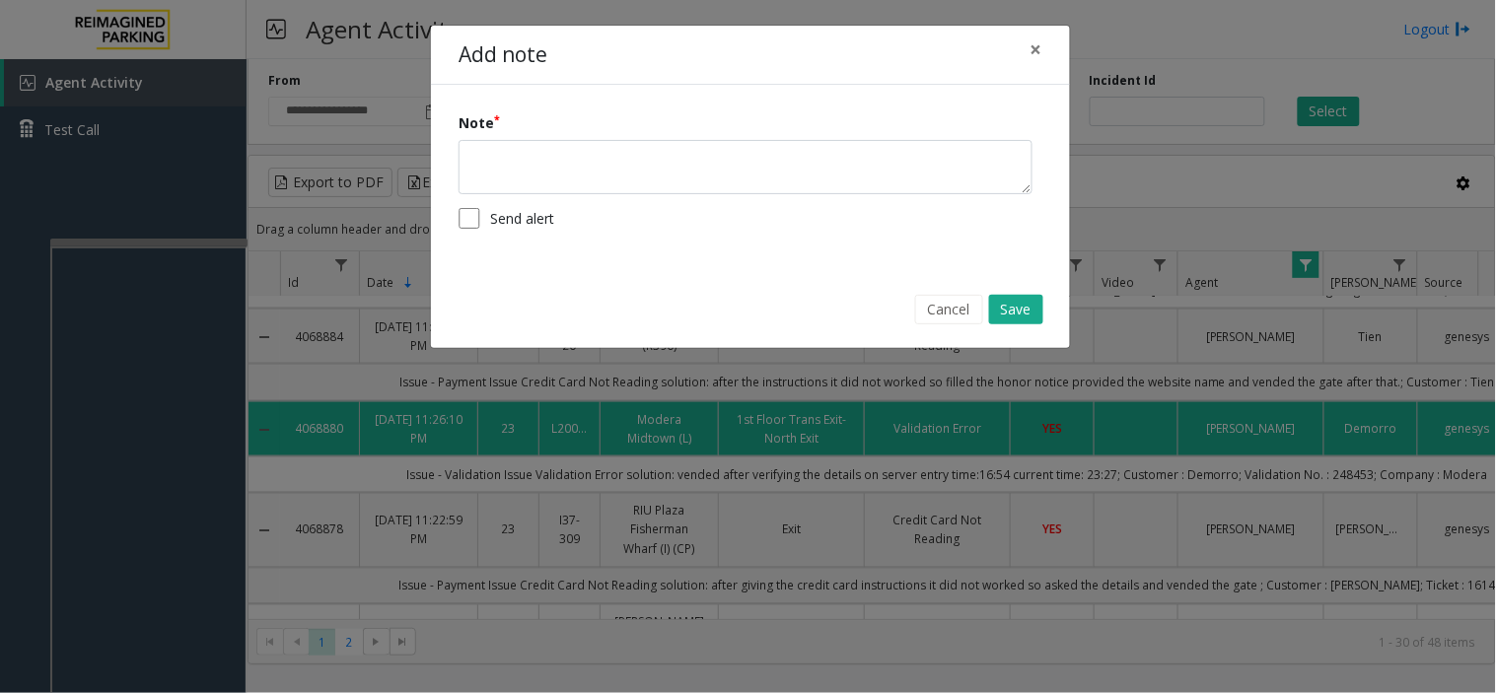
click at [459, 228] on div "Note Send alert" at bounding box center [750, 177] width 639 height 185
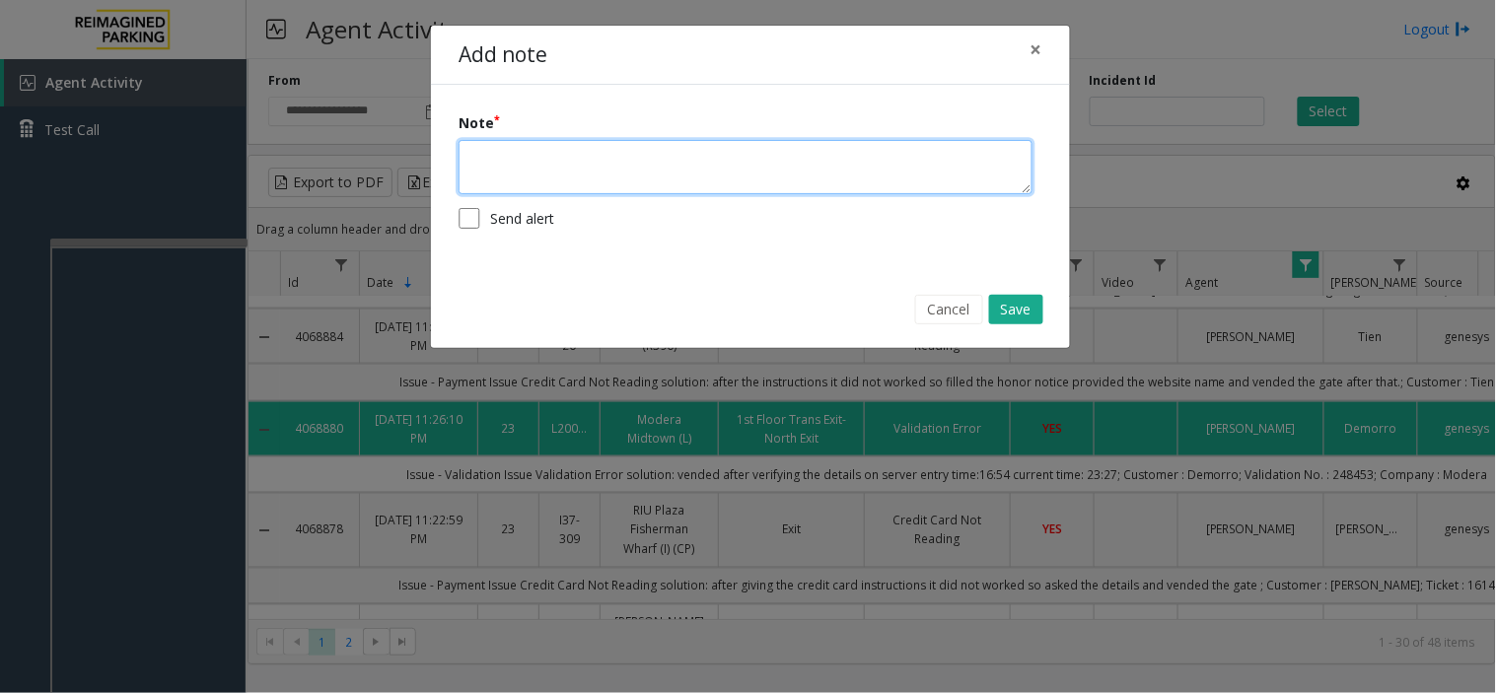
click at [493, 190] on textarea at bounding box center [746, 167] width 574 height 54
click at [539, 174] on textarea "*******" at bounding box center [746, 167] width 574 height 54
type textarea "**********"
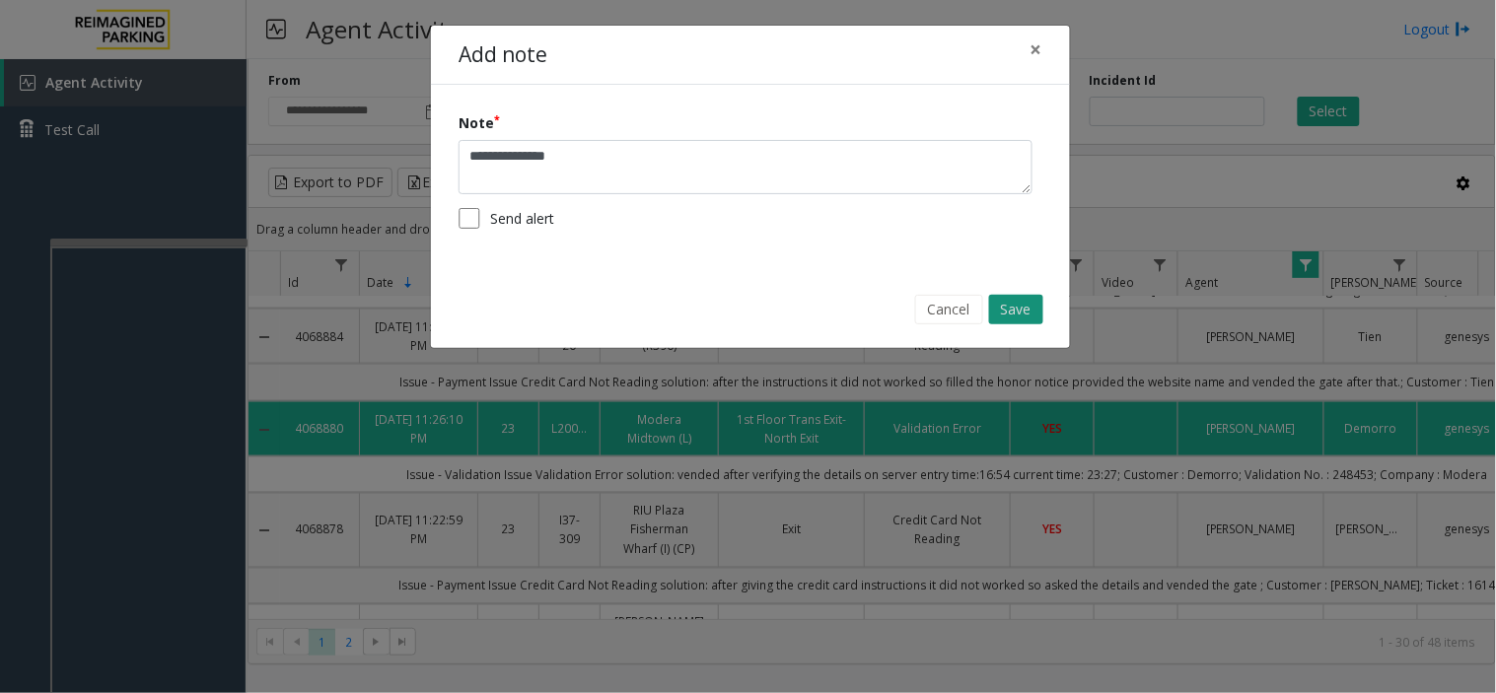
click at [1010, 310] on button "Save" at bounding box center [1016, 310] width 54 height 30
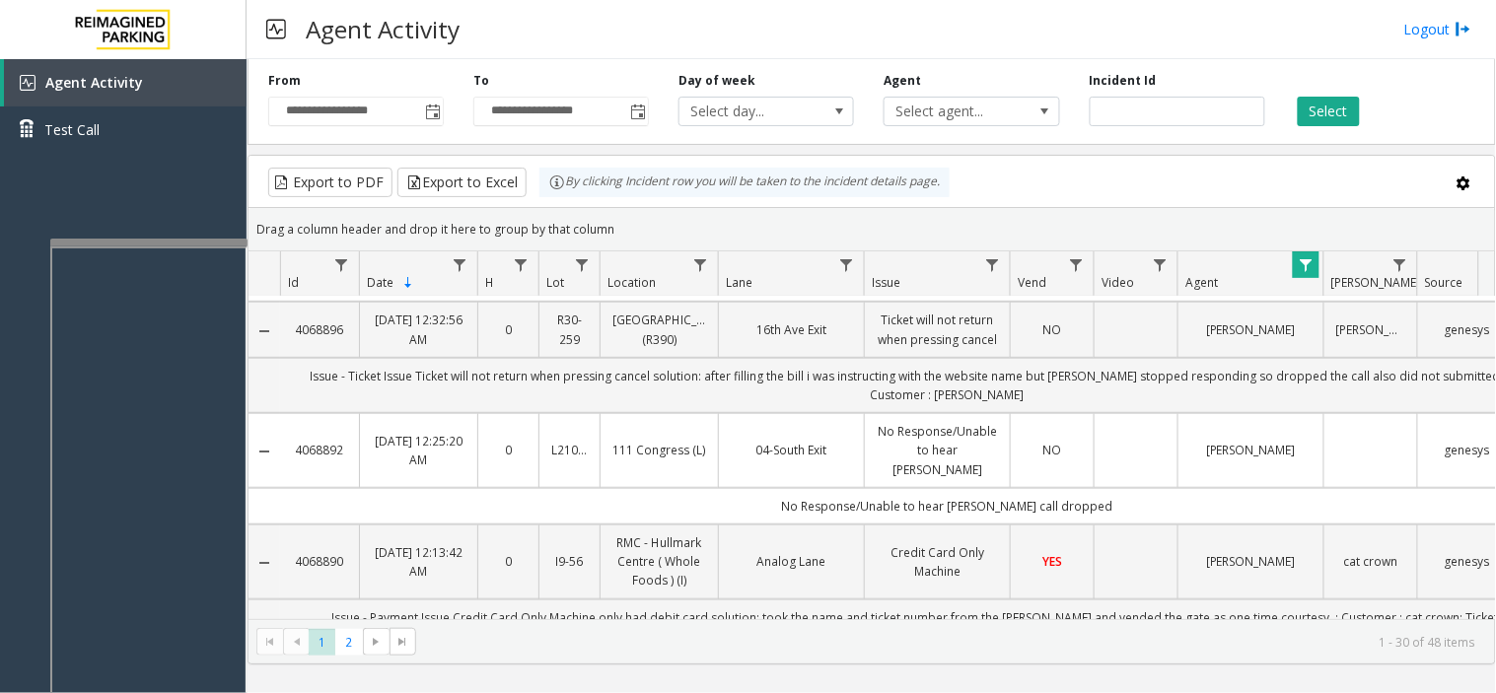
scroll to position [109, 0]
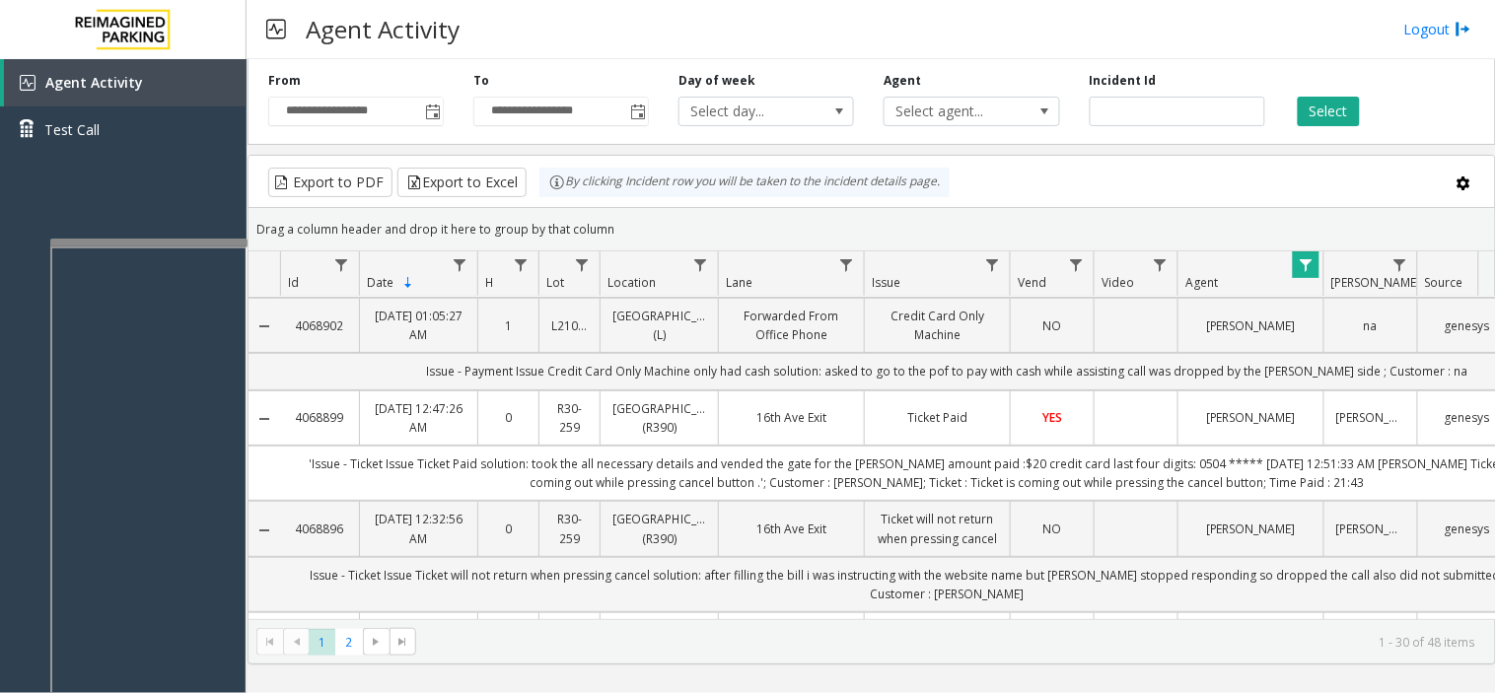
click at [1307, 271] on span "Data table" at bounding box center [1306, 265] width 16 height 16
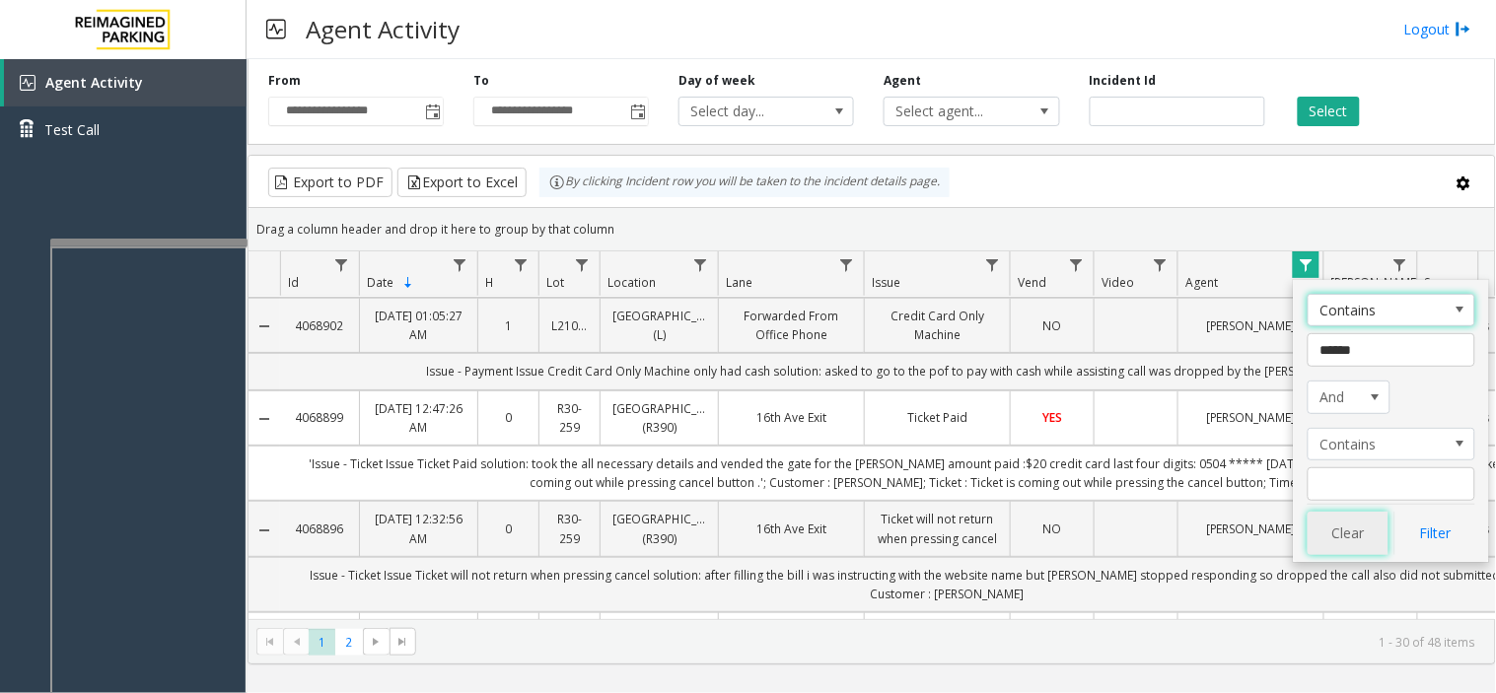
click at [1332, 547] on button "Clear" at bounding box center [1347, 533] width 81 height 43
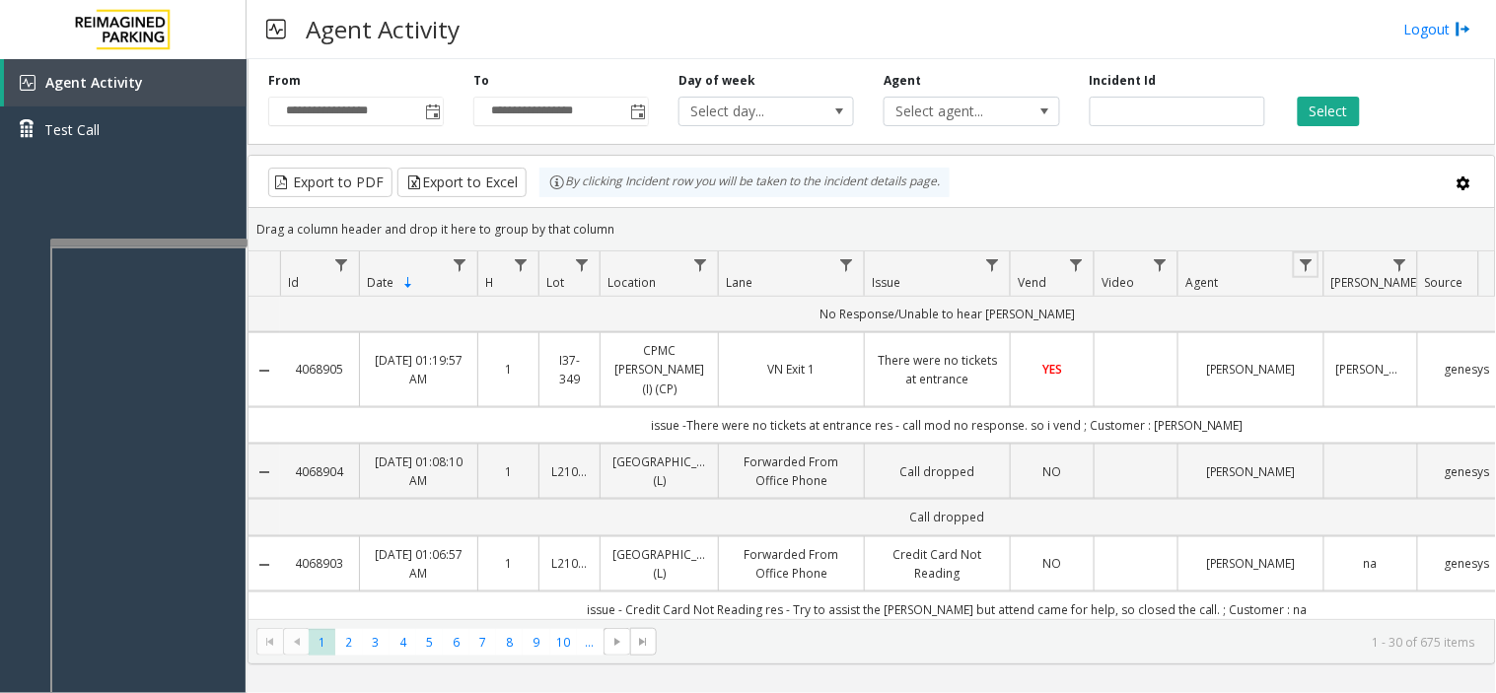
scroll to position [657, 0]
